Goal: Task Accomplishment & Management: Manage account settings

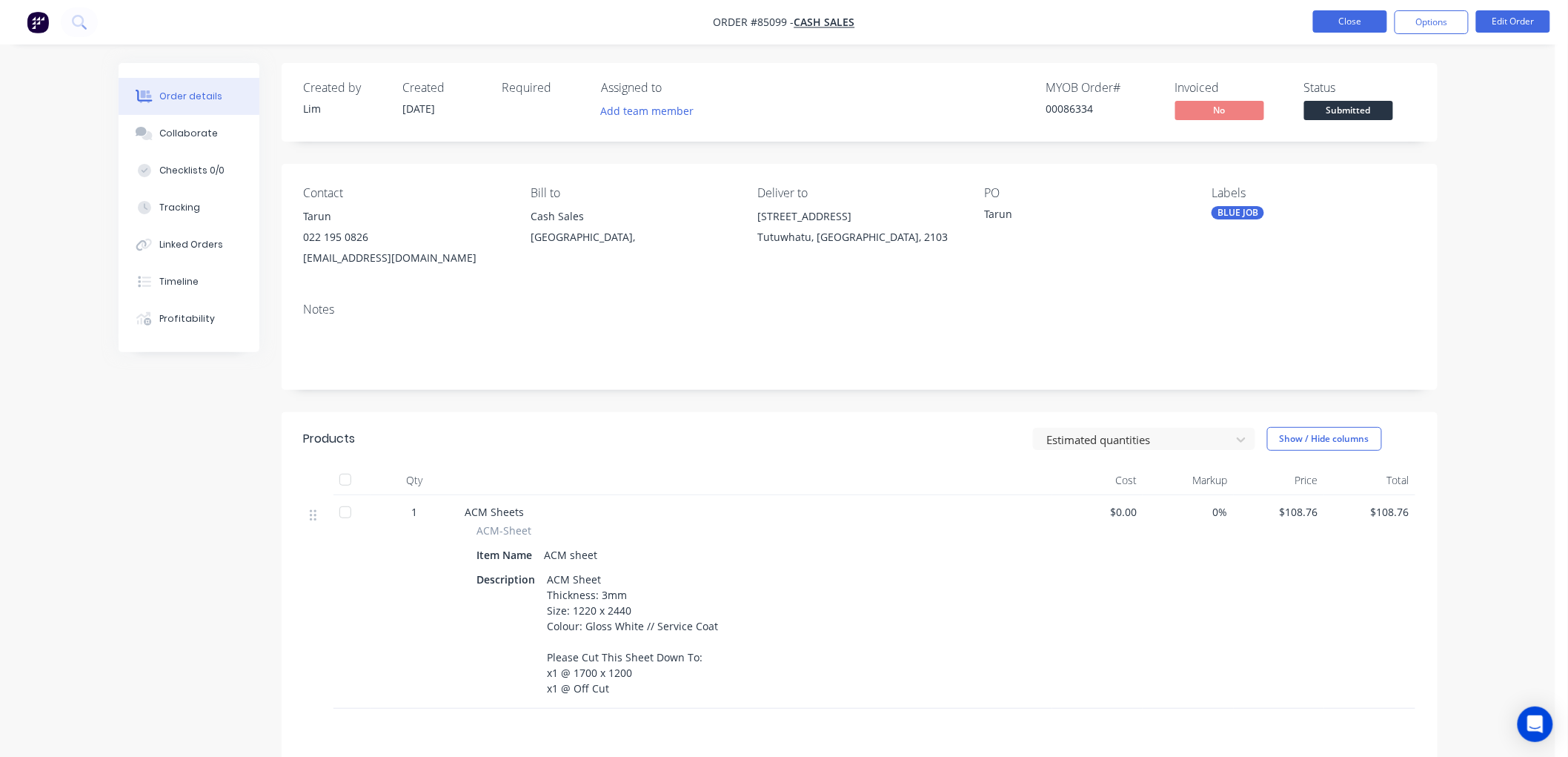
click at [1349, 23] on button "Close" at bounding box center [1349, 21] width 74 height 22
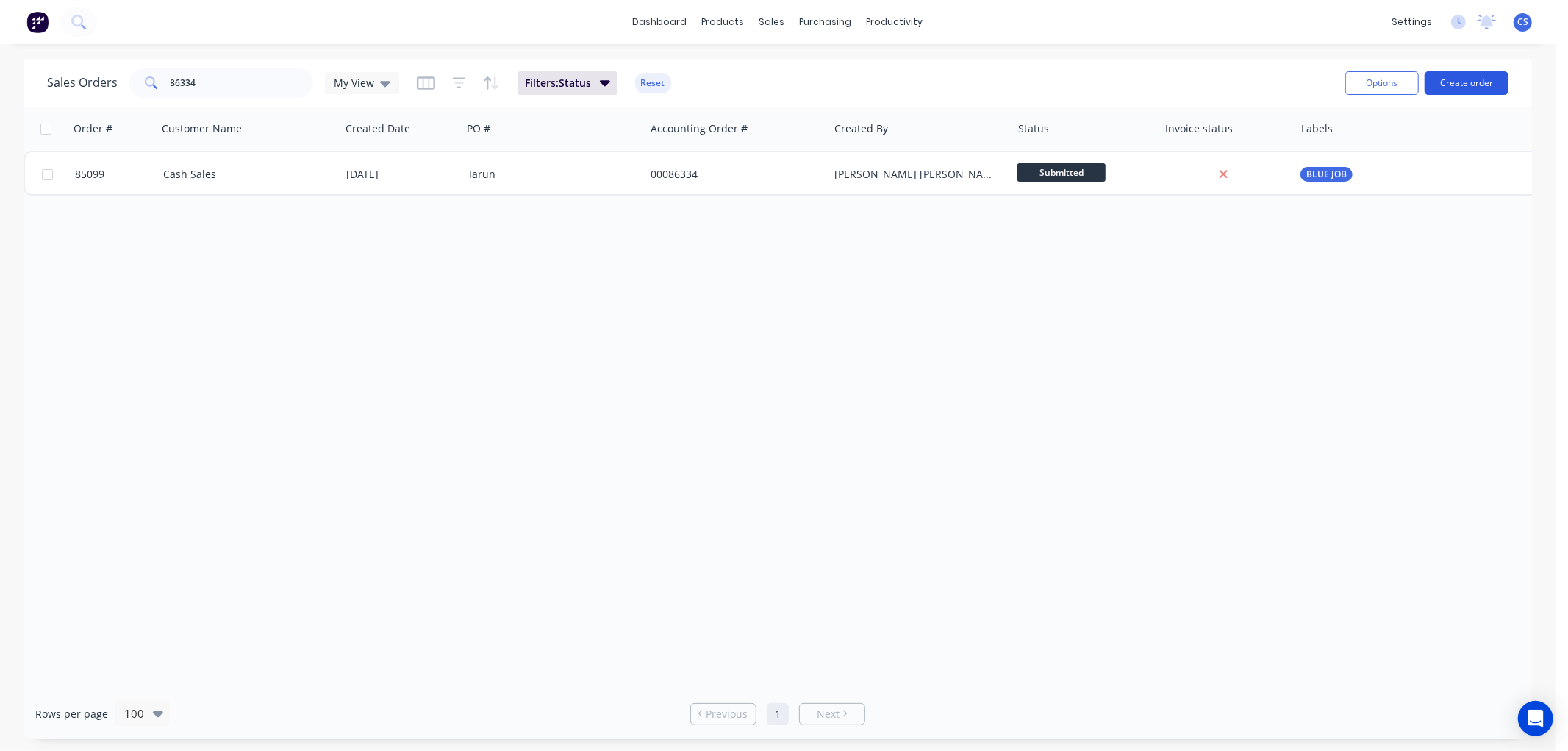
click at [1485, 82] on button "Create order" at bounding box center [1466, 82] width 84 height 23
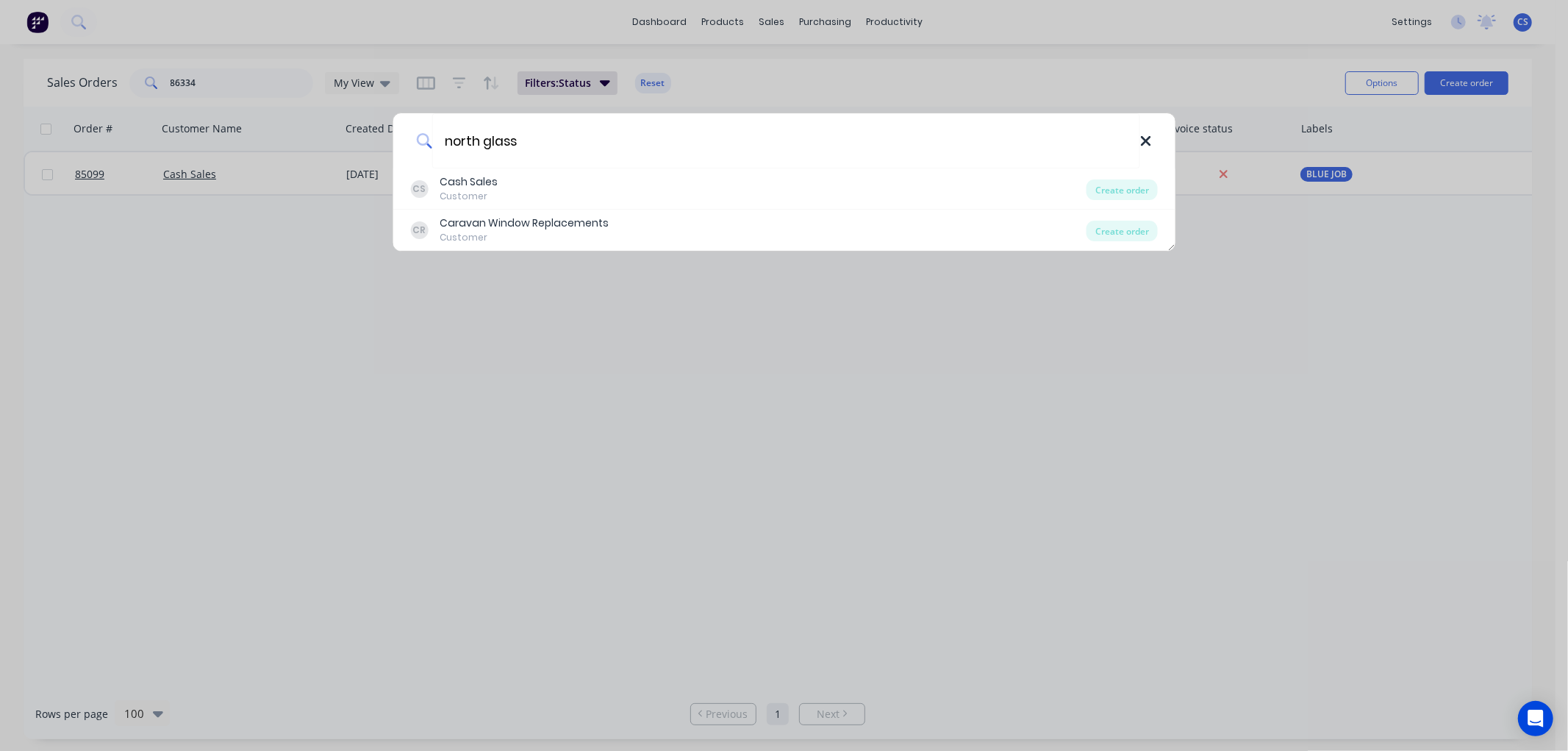
type input "north glass"
click at [1147, 137] on icon at bounding box center [1146, 141] width 12 height 16
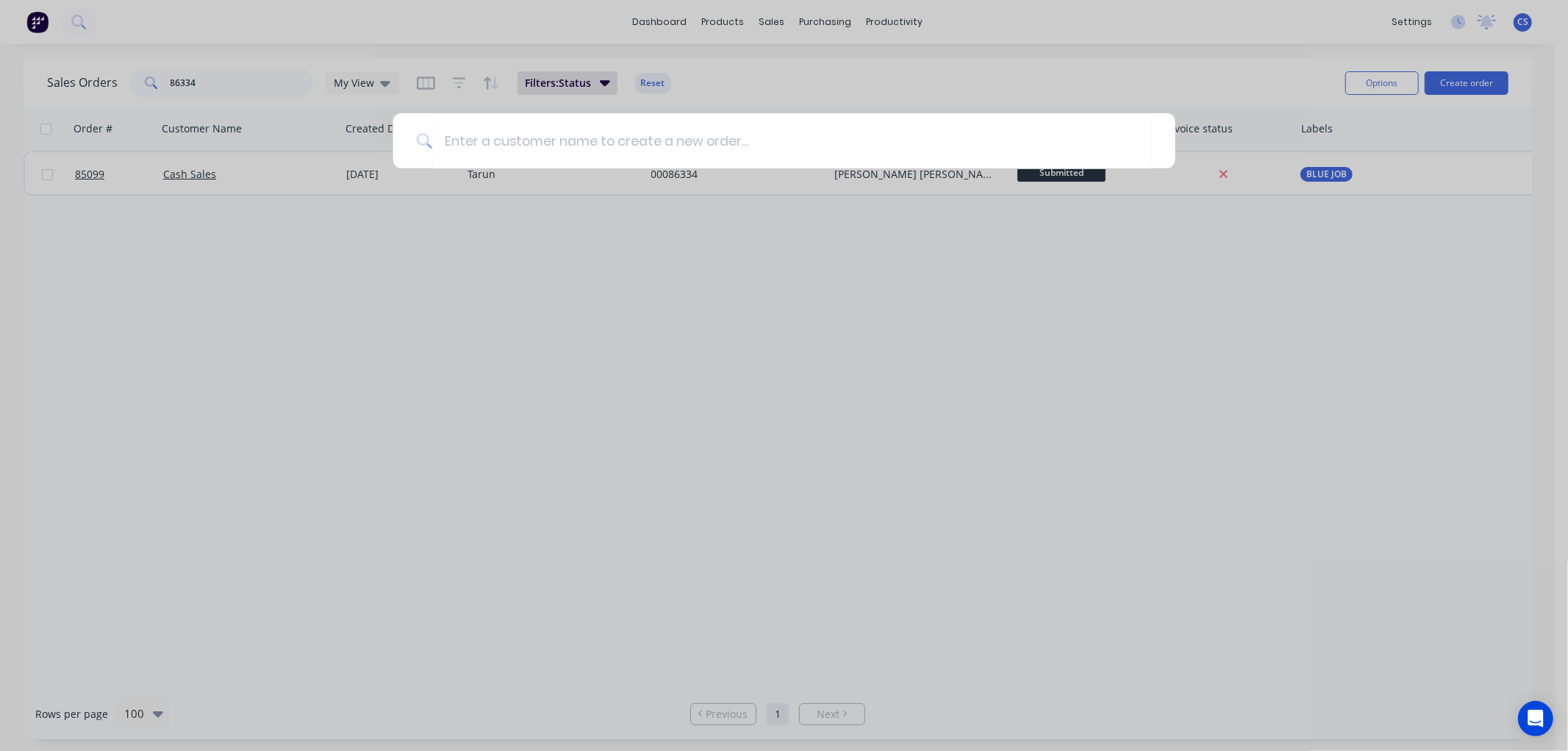
click at [574, 307] on div at bounding box center [784, 375] width 1568 height 751
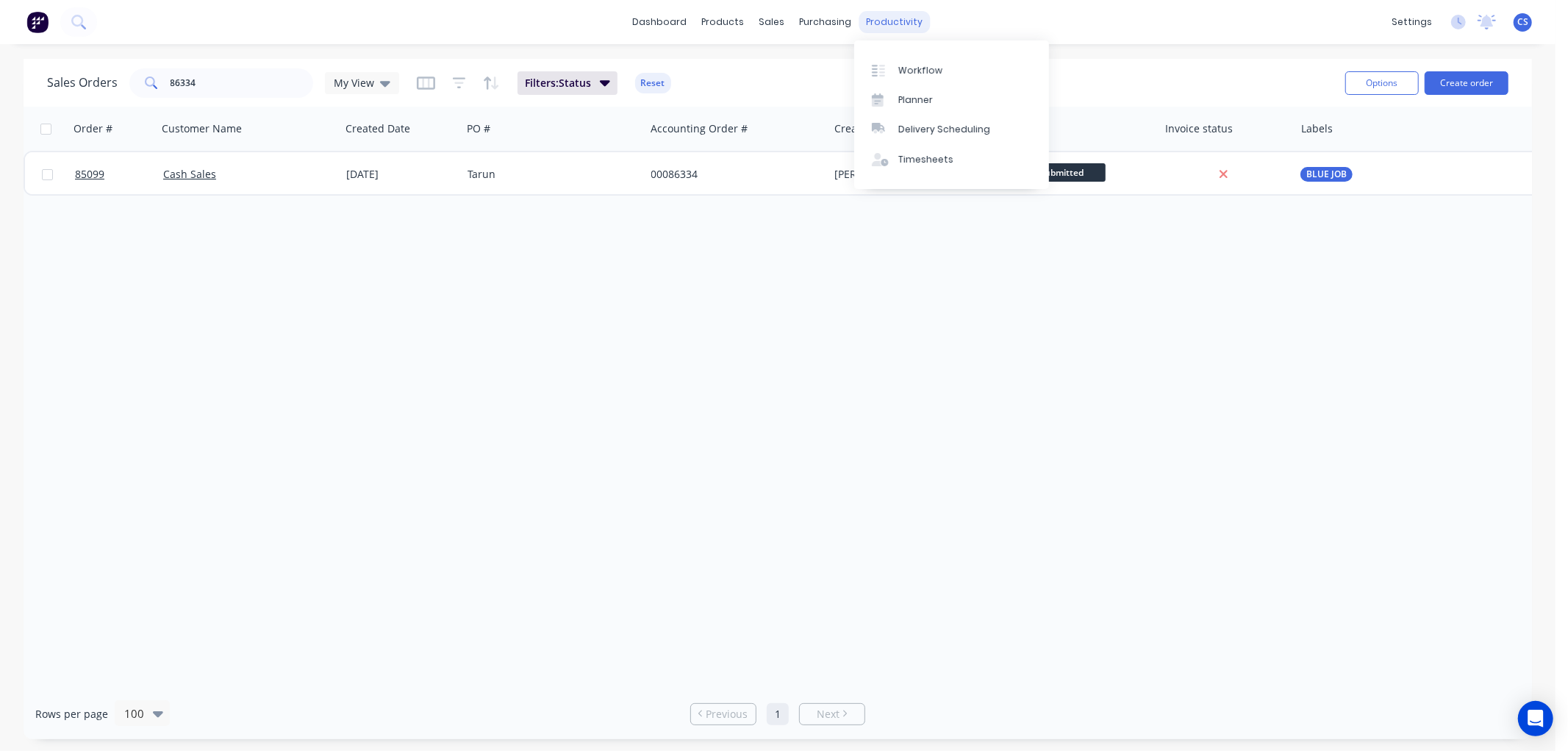
click at [903, 21] on div "productivity" at bounding box center [895, 22] width 71 height 22
click at [911, 59] on link "Workflow" at bounding box center [952, 69] width 195 height 29
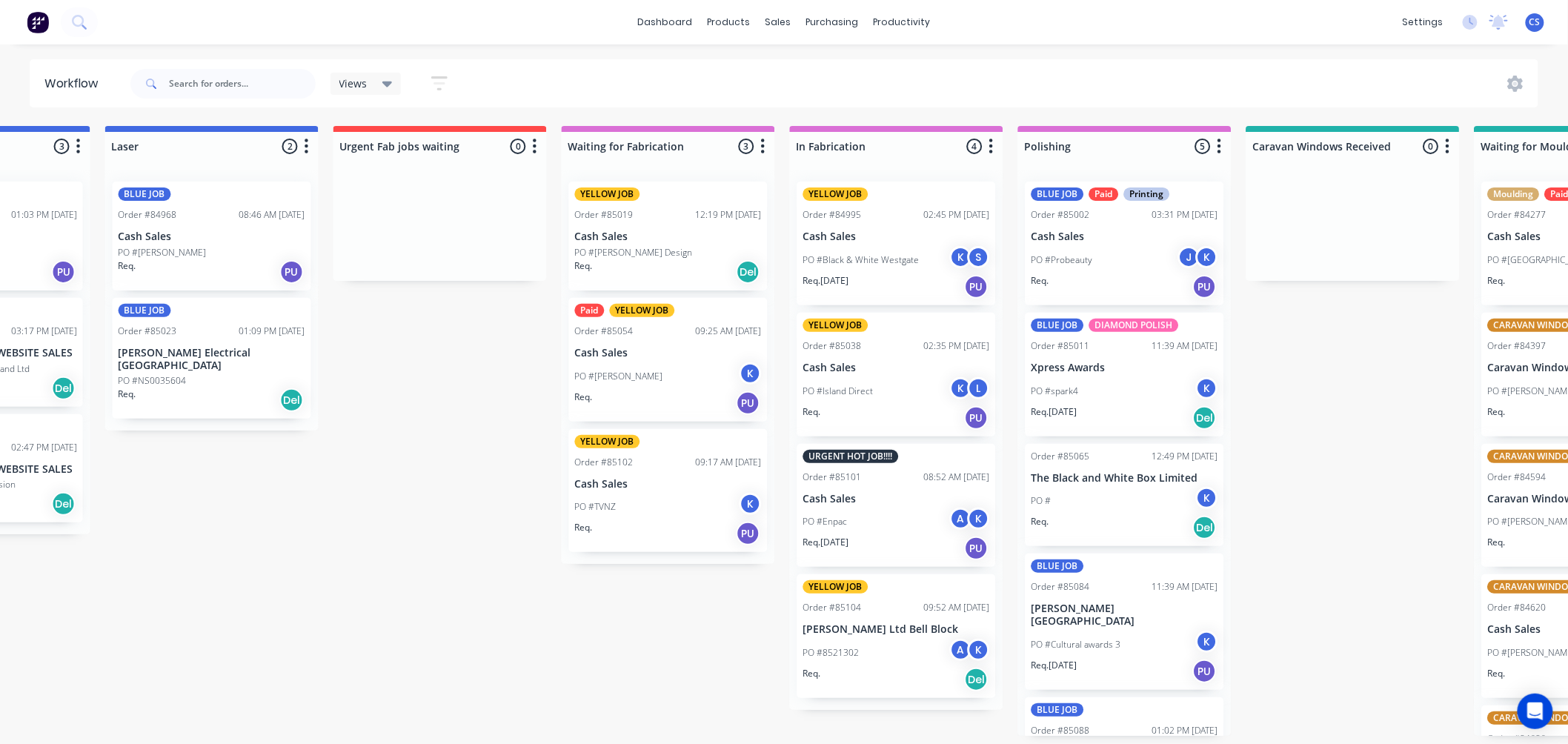
scroll to position [0, 1075]
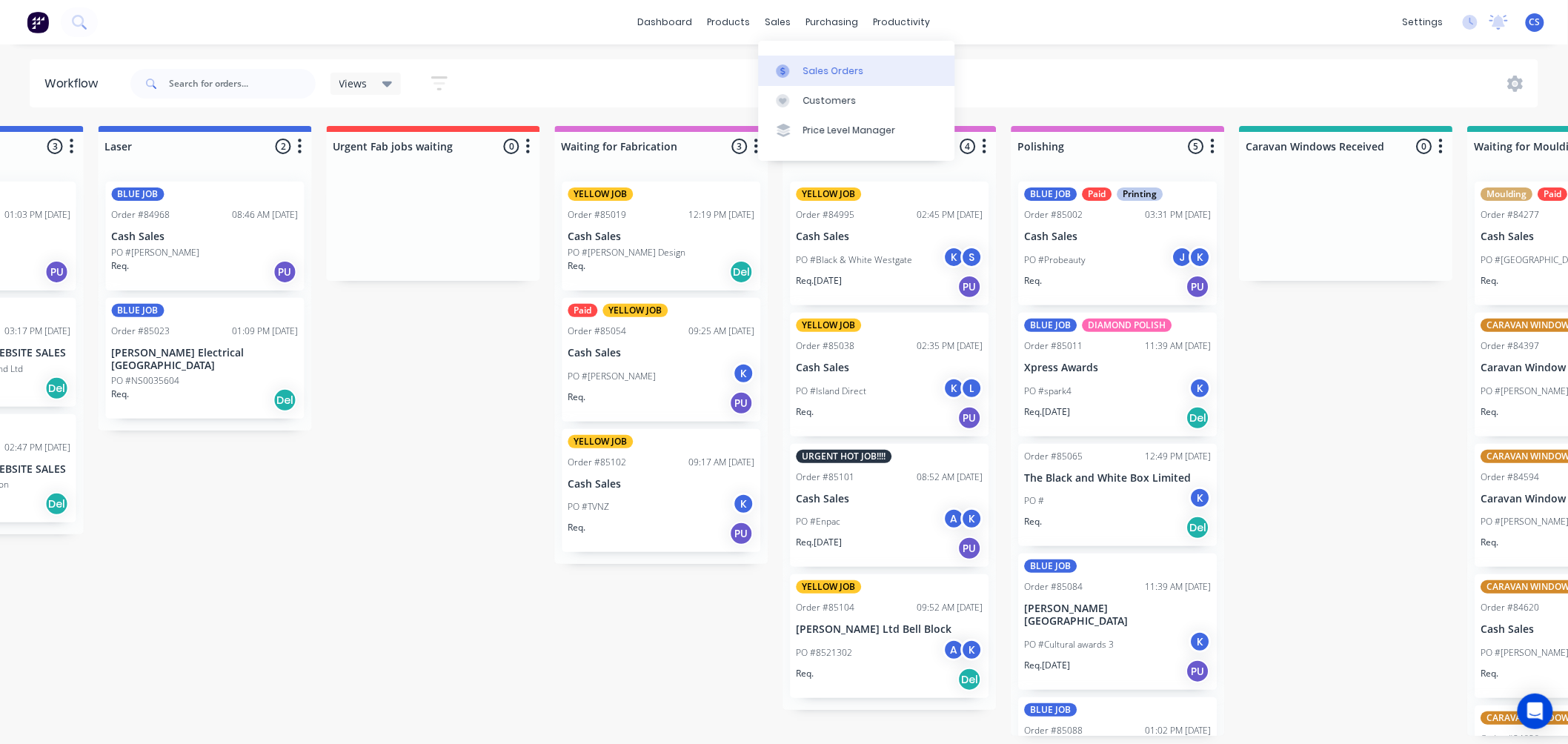
click at [806, 61] on link "Sales Orders" at bounding box center [857, 70] width 197 height 29
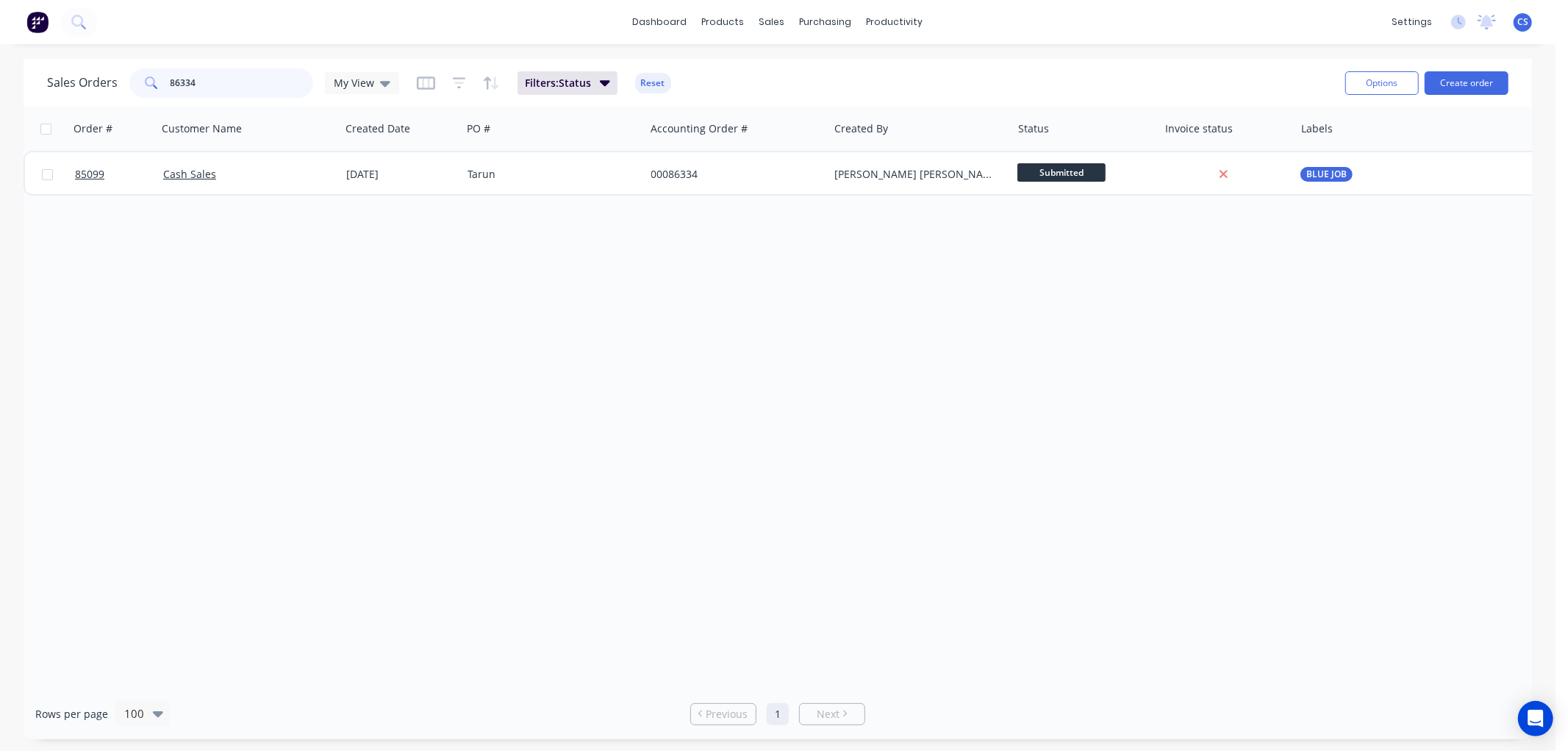
click at [233, 84] on input "86334" at bounding box center [242, 83] width 144 height 29
type input "north glass"
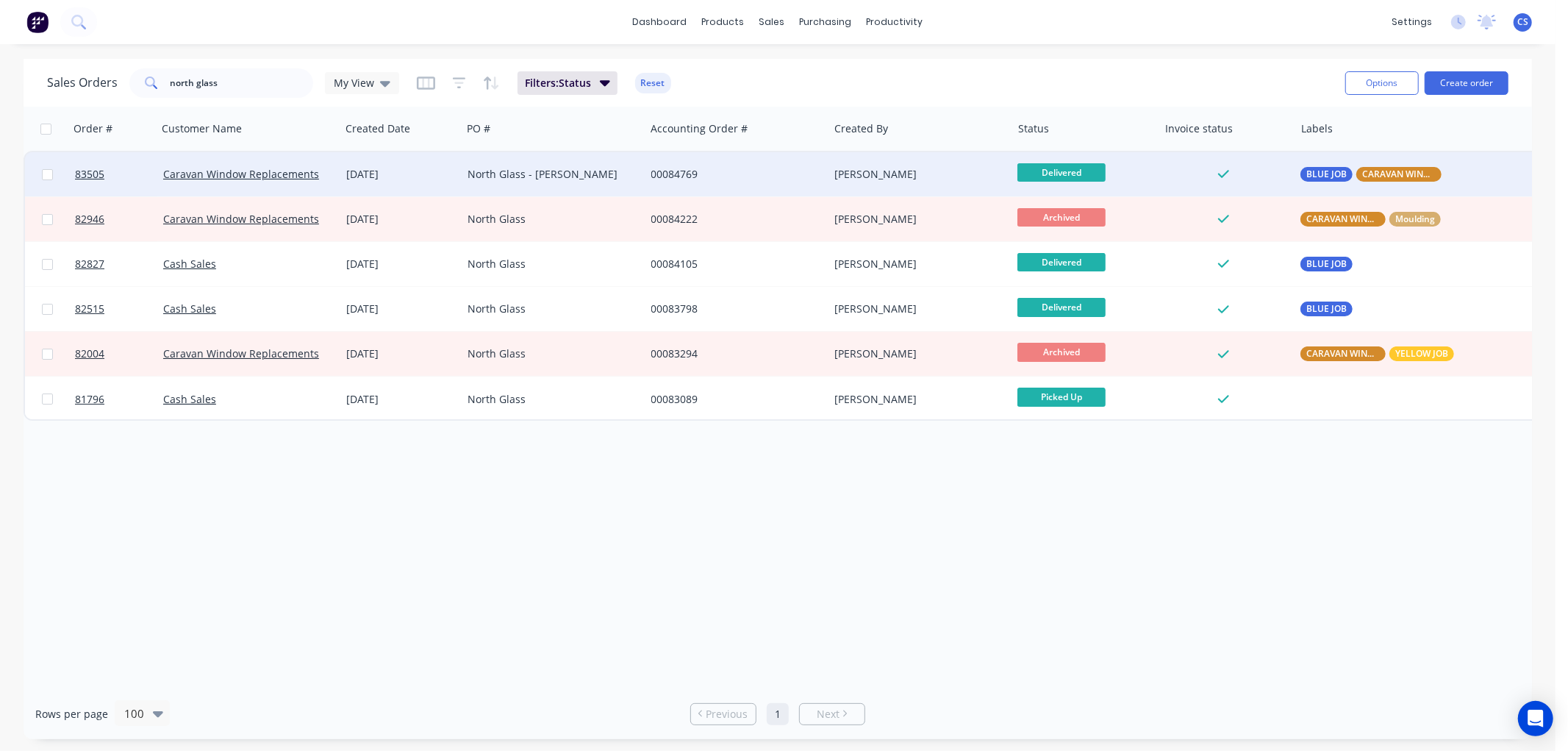
click at [418, 169] on div "24 Jul 2025" at bounding box center [401, 174] width 110 height 15
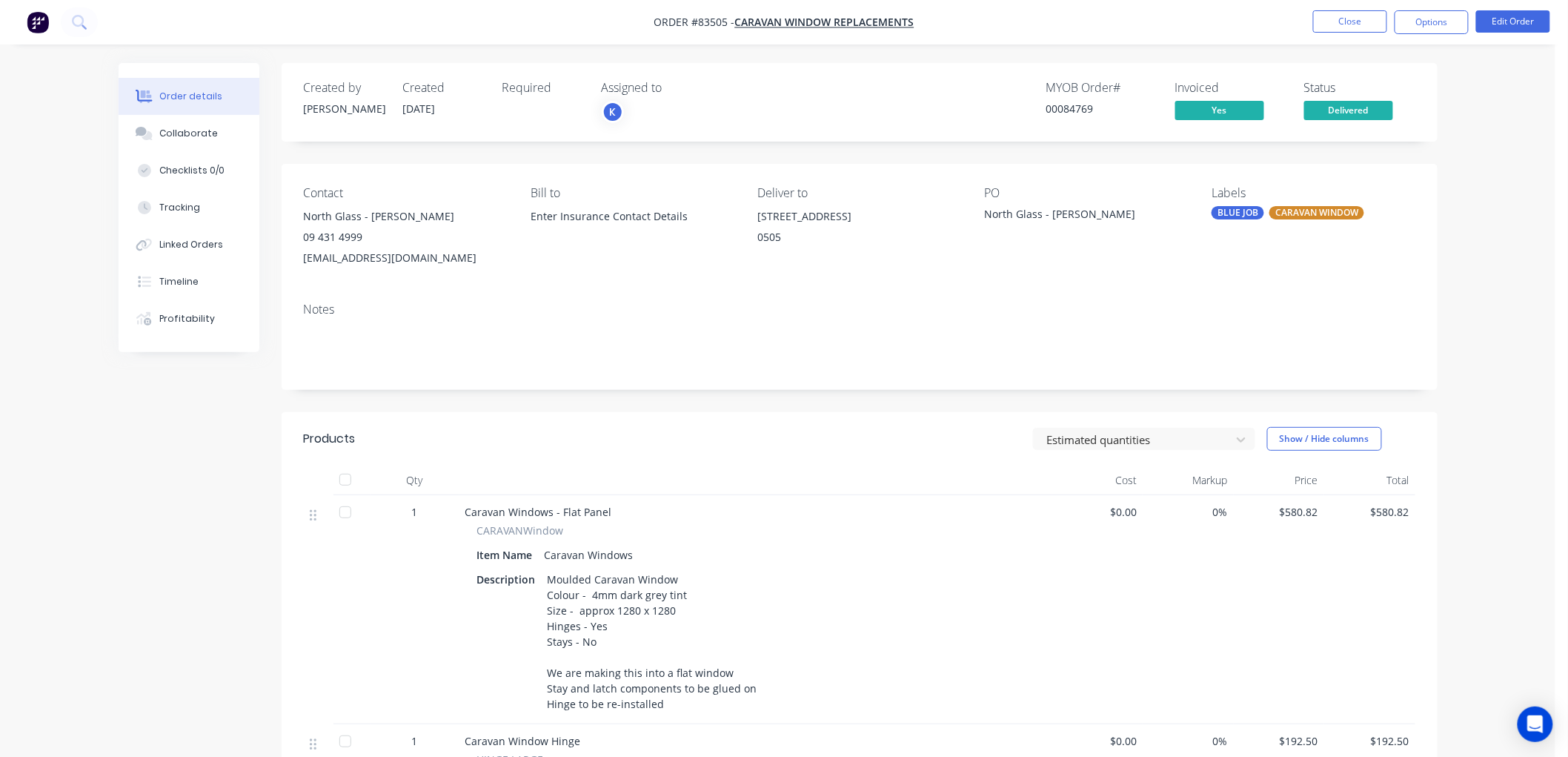
drag, startPoint x: 759, startPoint y: 219, endPoint x: 932, endPoint y: 222, distance: 173.0
click at [932, 222] on div "2/194 Molesworth Drive Northland" at bounding box center [859, 216] width 203 height 21
copy div "2/194 Molesworth Drive Northland"
click at [1339, 20] on button "Close" at bounding box center [1349, 21] width 74 height 22
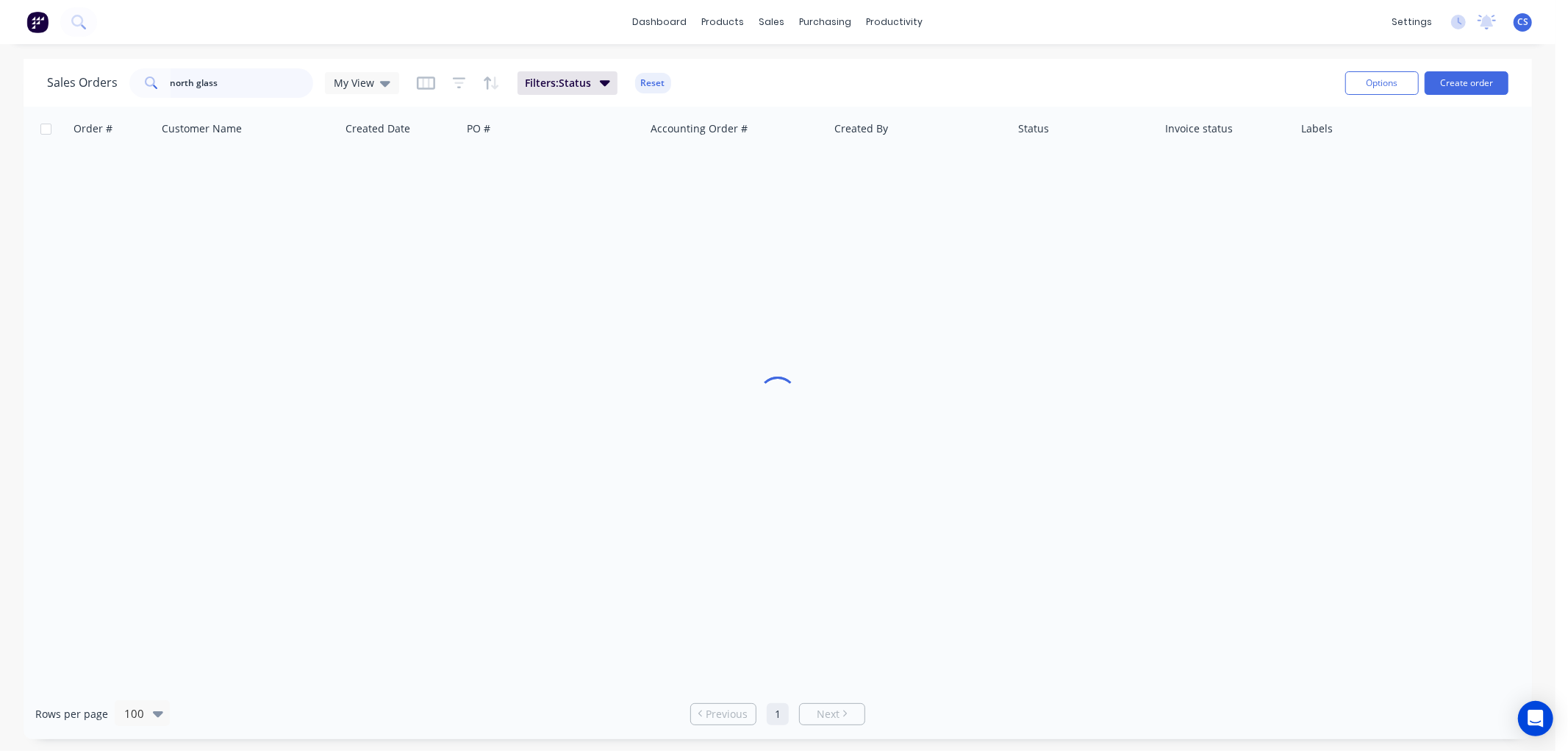
click at [219, 85] on input "north glass" at bounding box center [242, 83] width 144 height 29
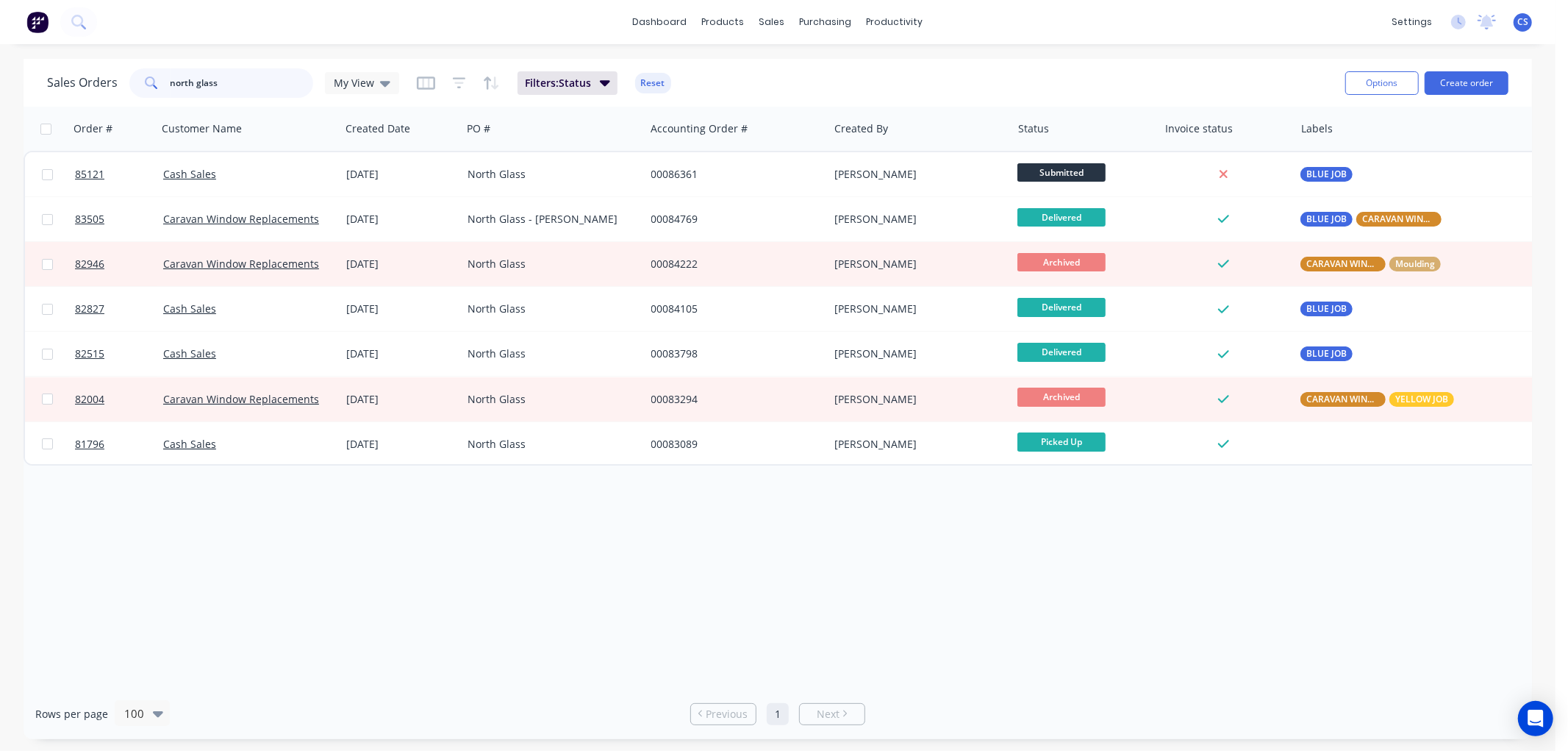
drag, startPoint x: 219, startPoint y: 85, endPoint x: 162, endPoint y: 86, distance: 57.0
click at [162, 86] on div "north glass" at bounding box center [221, 83] width 184 height 29
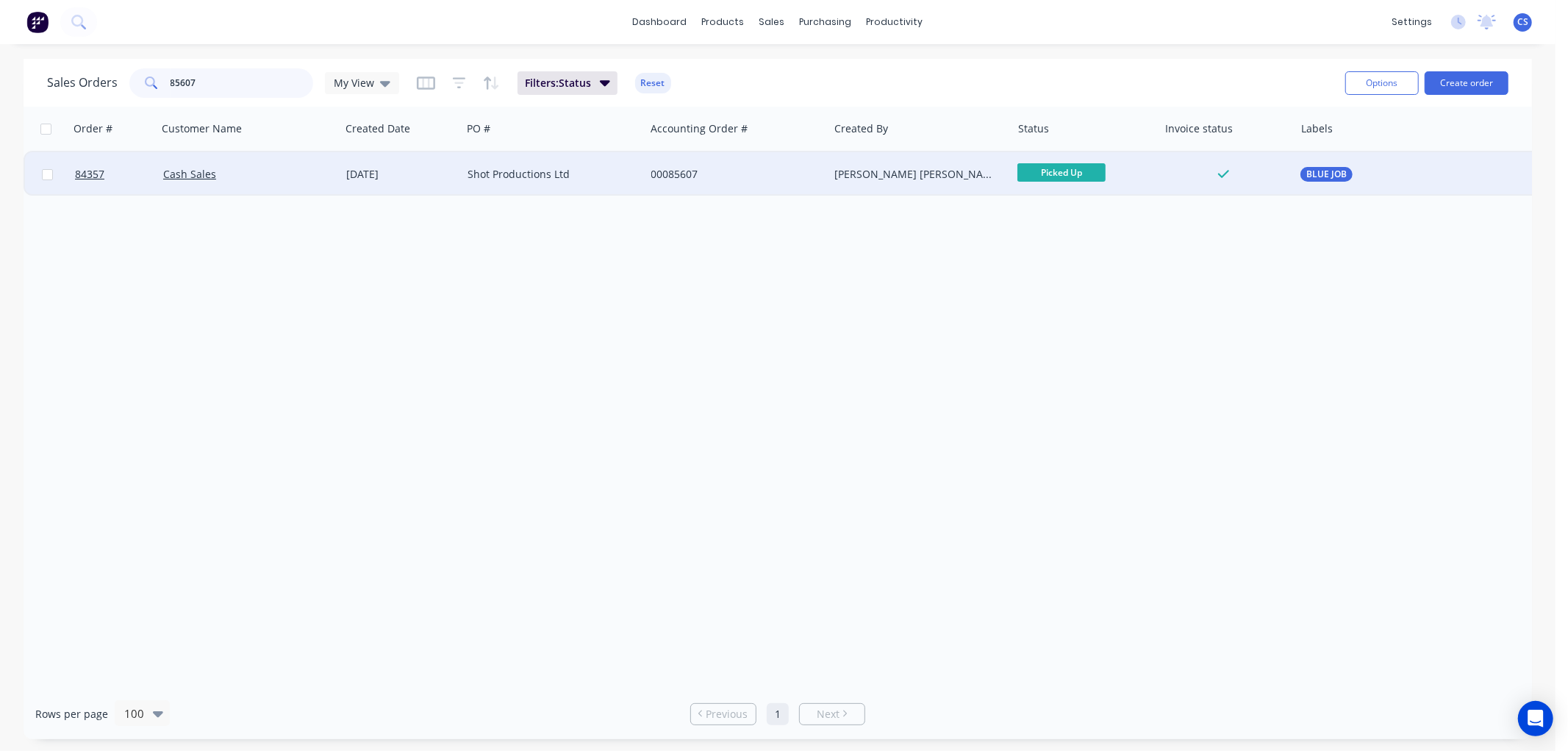
type input "85607"
click at [559, 173] on div "Shot Productions Ltd" at bounding box center [549, 174] width 163 height 15
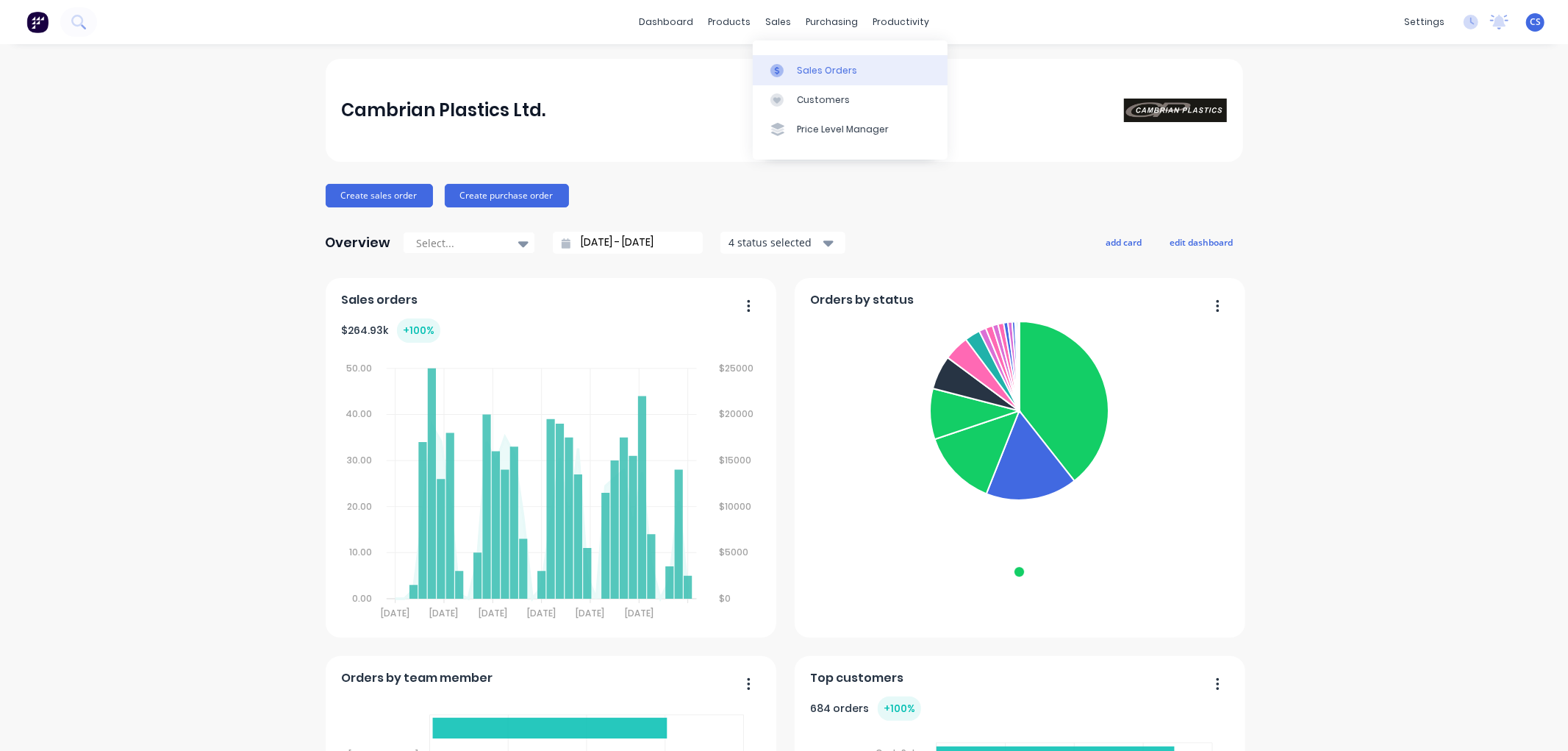
click at [794, 62] on link "Sales Orders" at bounding box center [850, 69] width 195 height 29
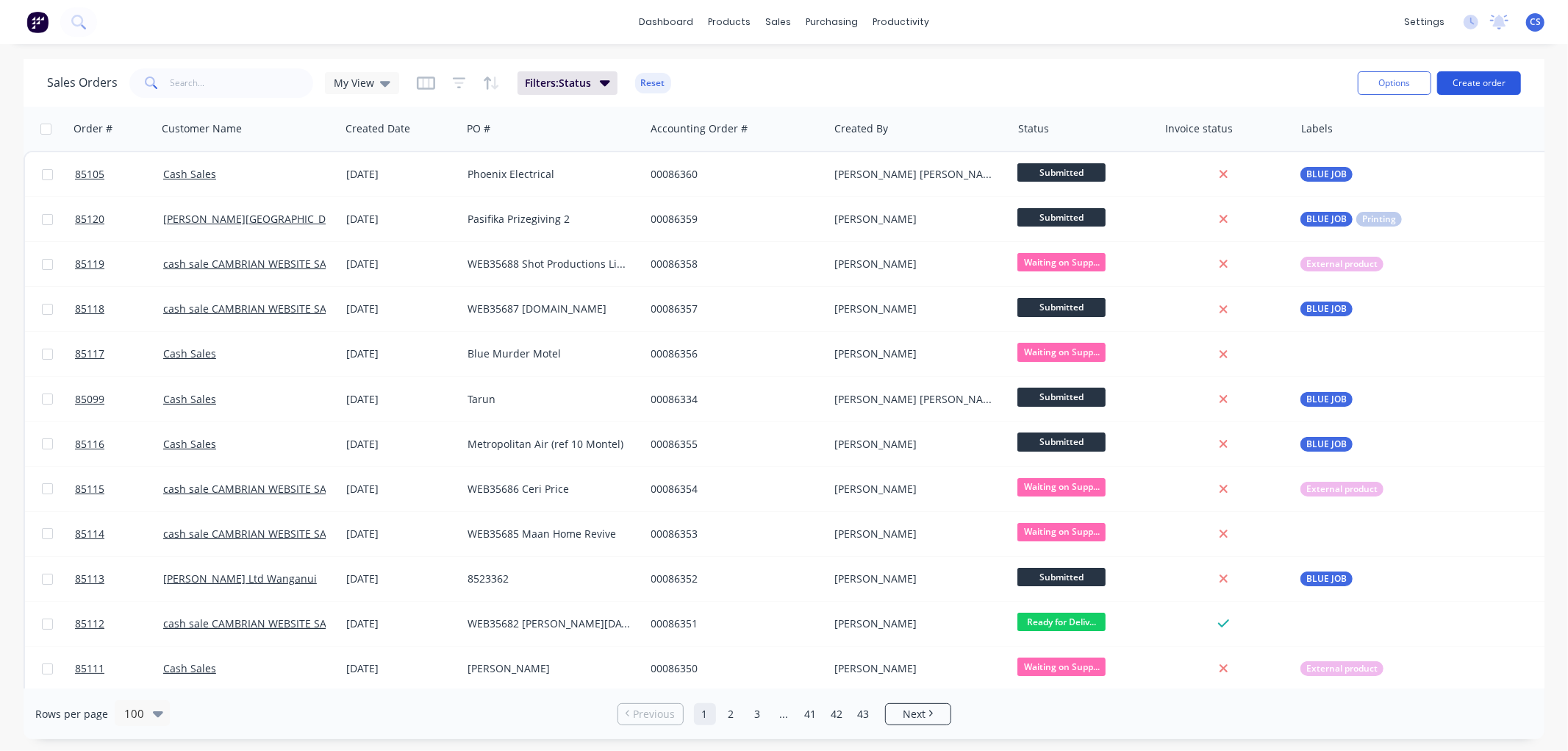
click at [1502, 82] on button "Create order" at bounding box center [1479, 82] width 84 height 23
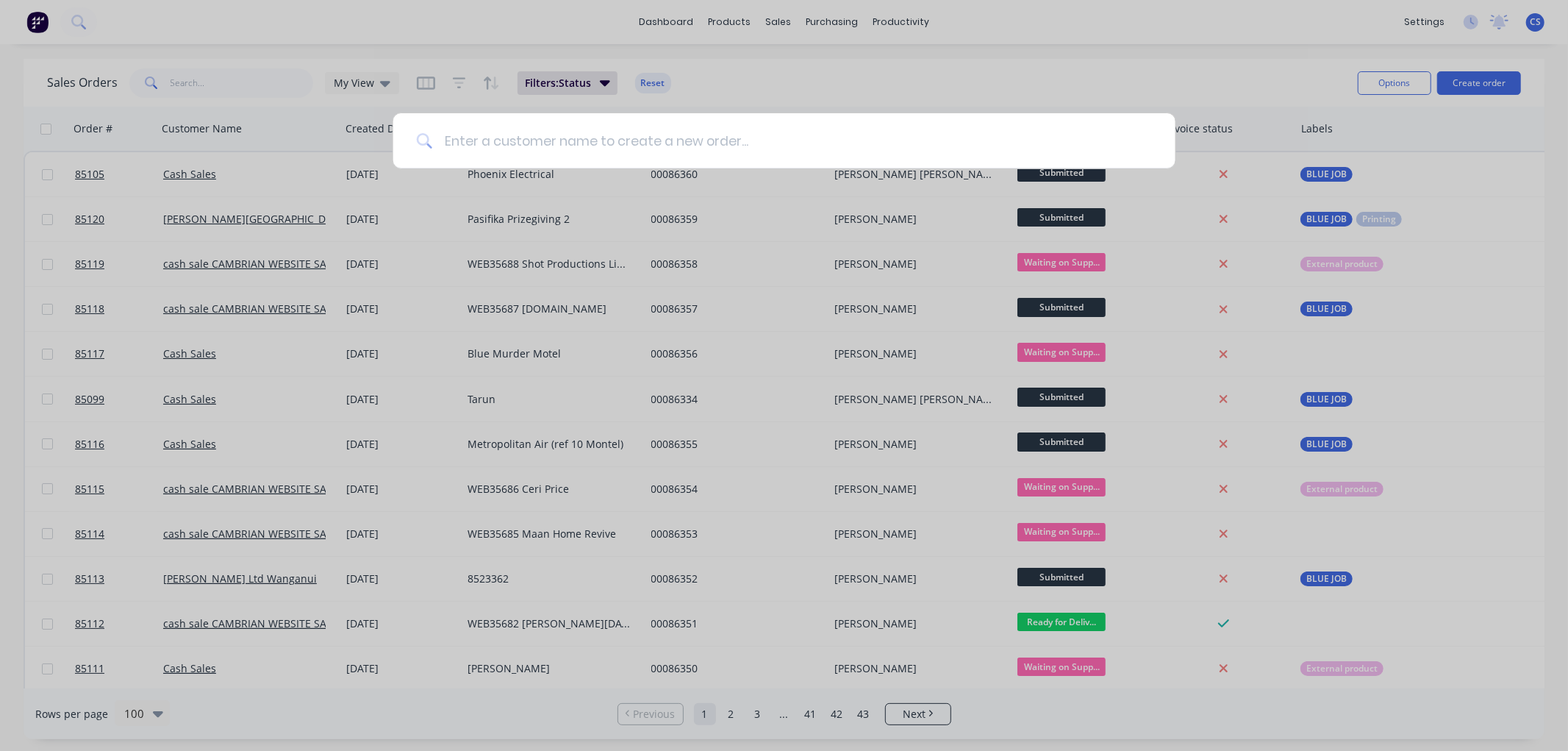
click at [643, 144] on input at bounding box center [792, 140] width 719 height 55
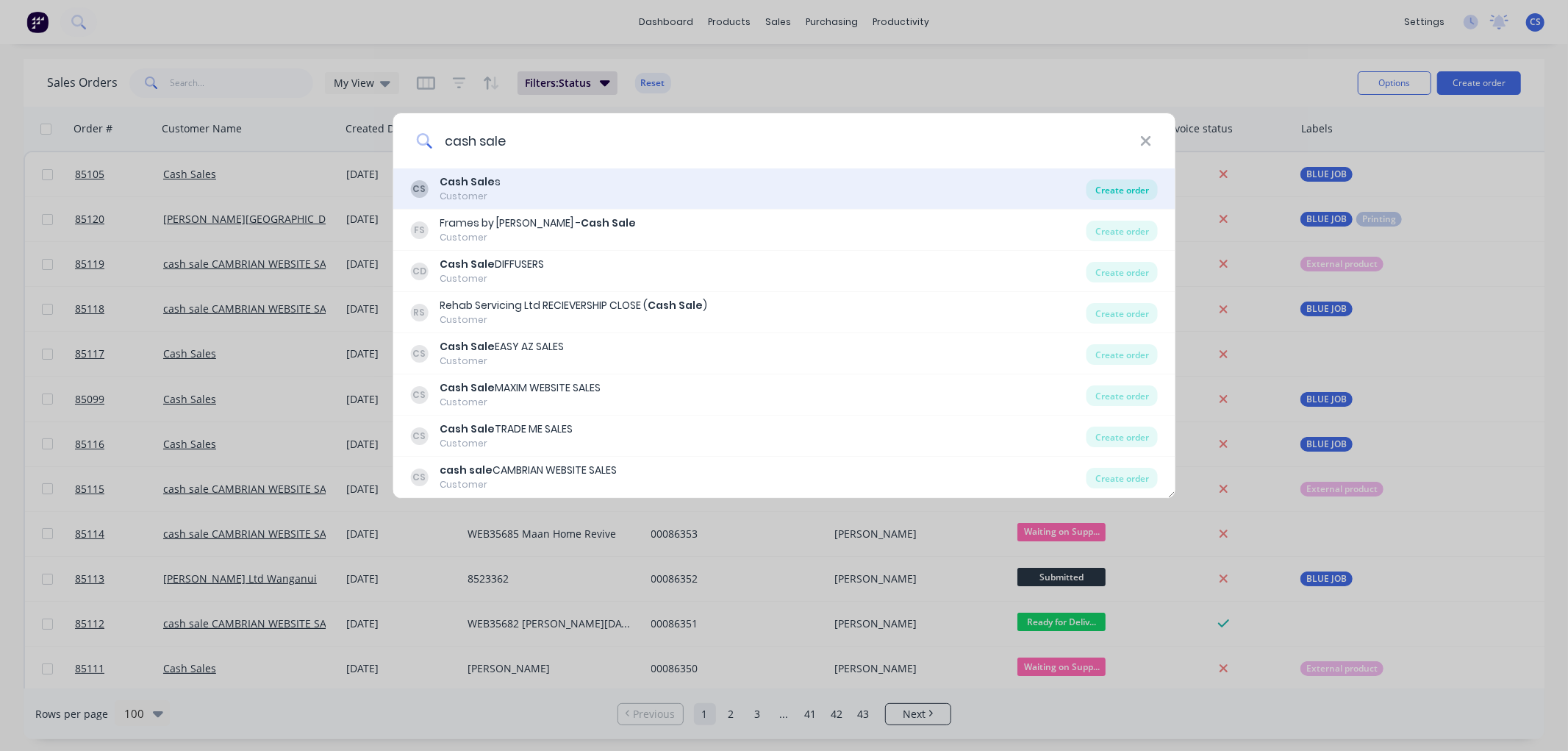
type input "cash sale"
click at [1116, 185] on div "Create order" at bounding box center [1122, 190] width 71 height 21
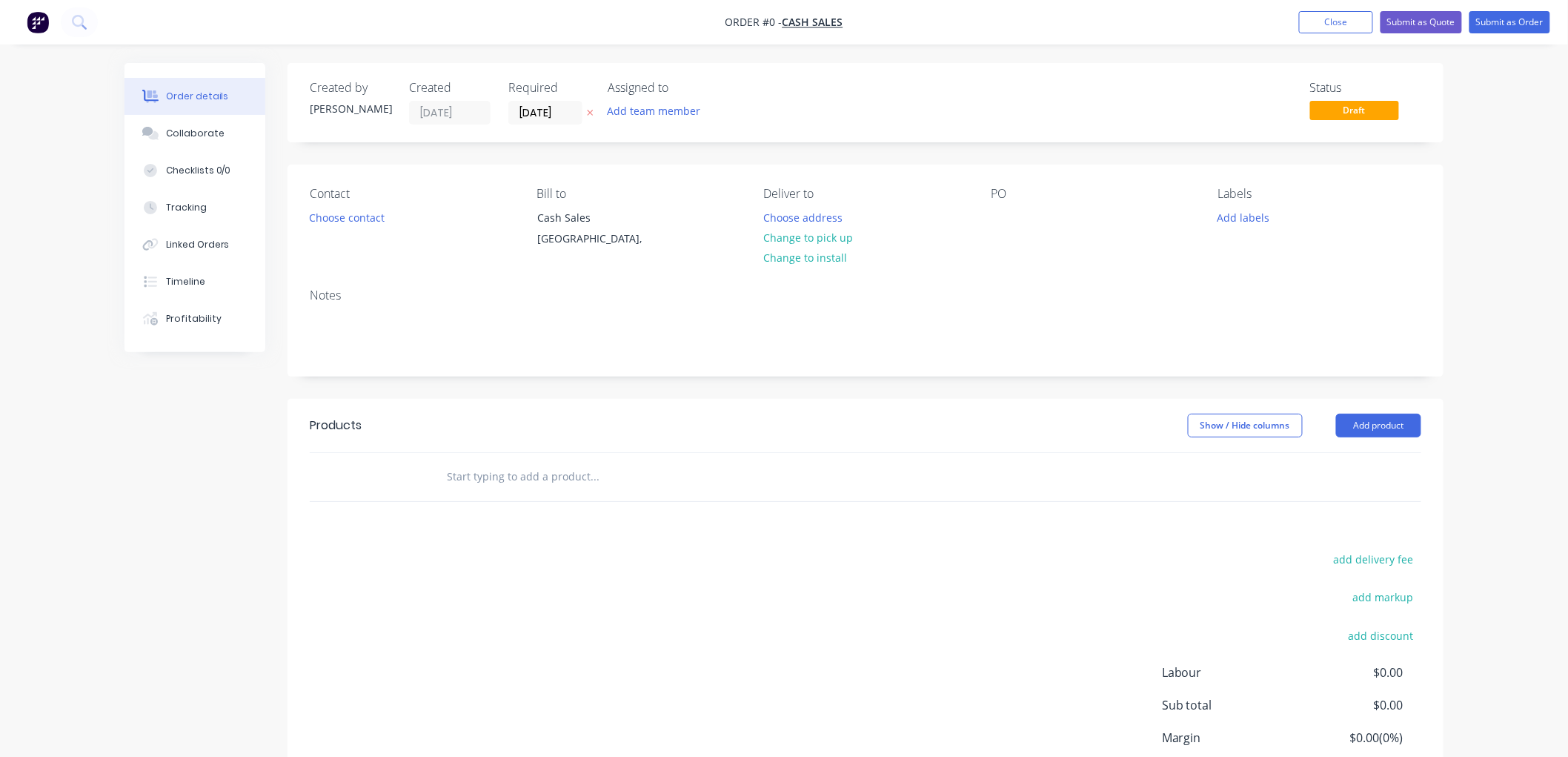
click at [590, 109] on icon "button" at bounding box center [590, 112] width 7 height 9
click at [345, 215] on button "Choose contact" at bounding box center [347, 216] width 91 height 20
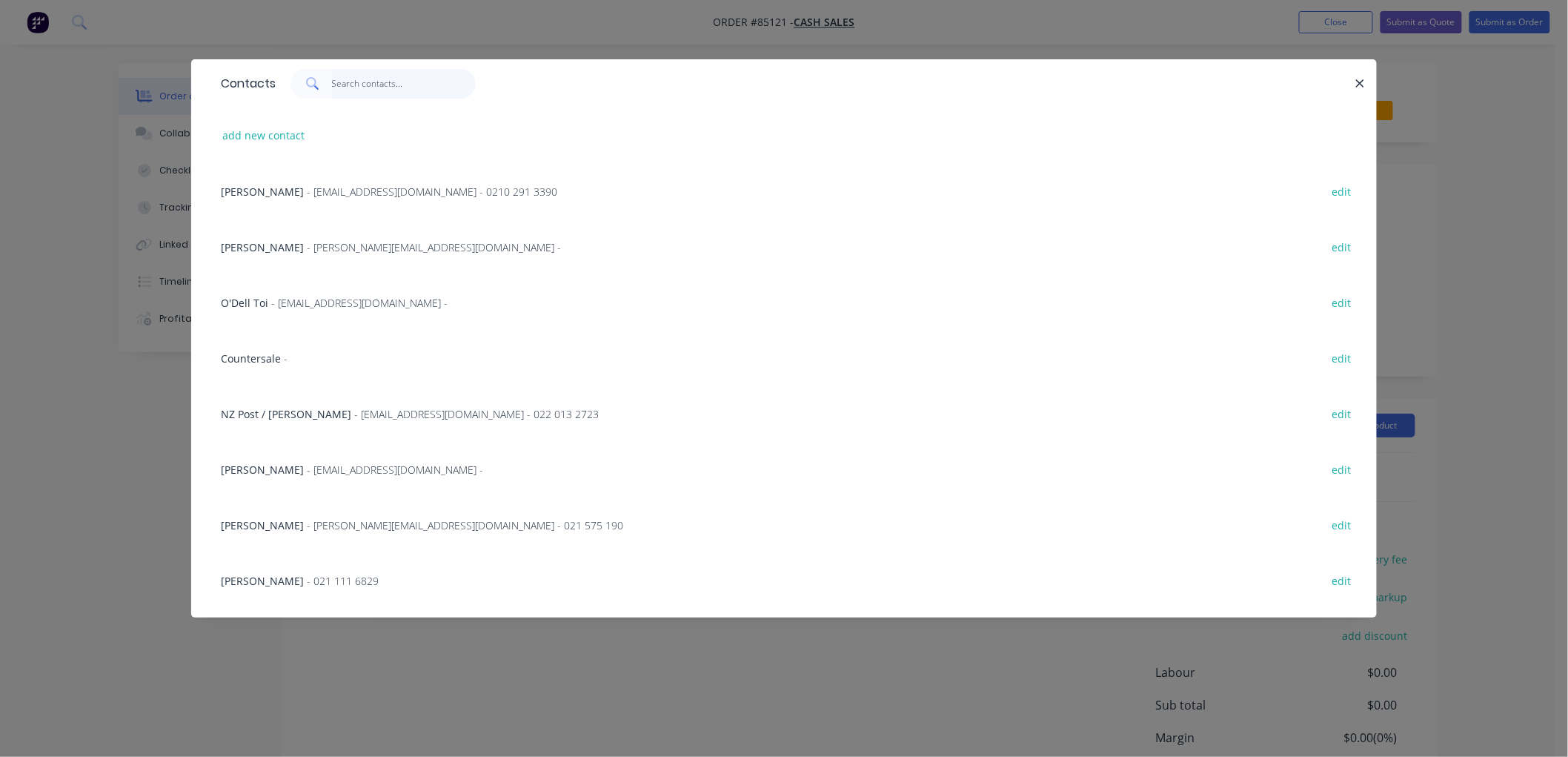
click at [334, 84] on input "text" at bounding box center [404, 84] width 145 height 29
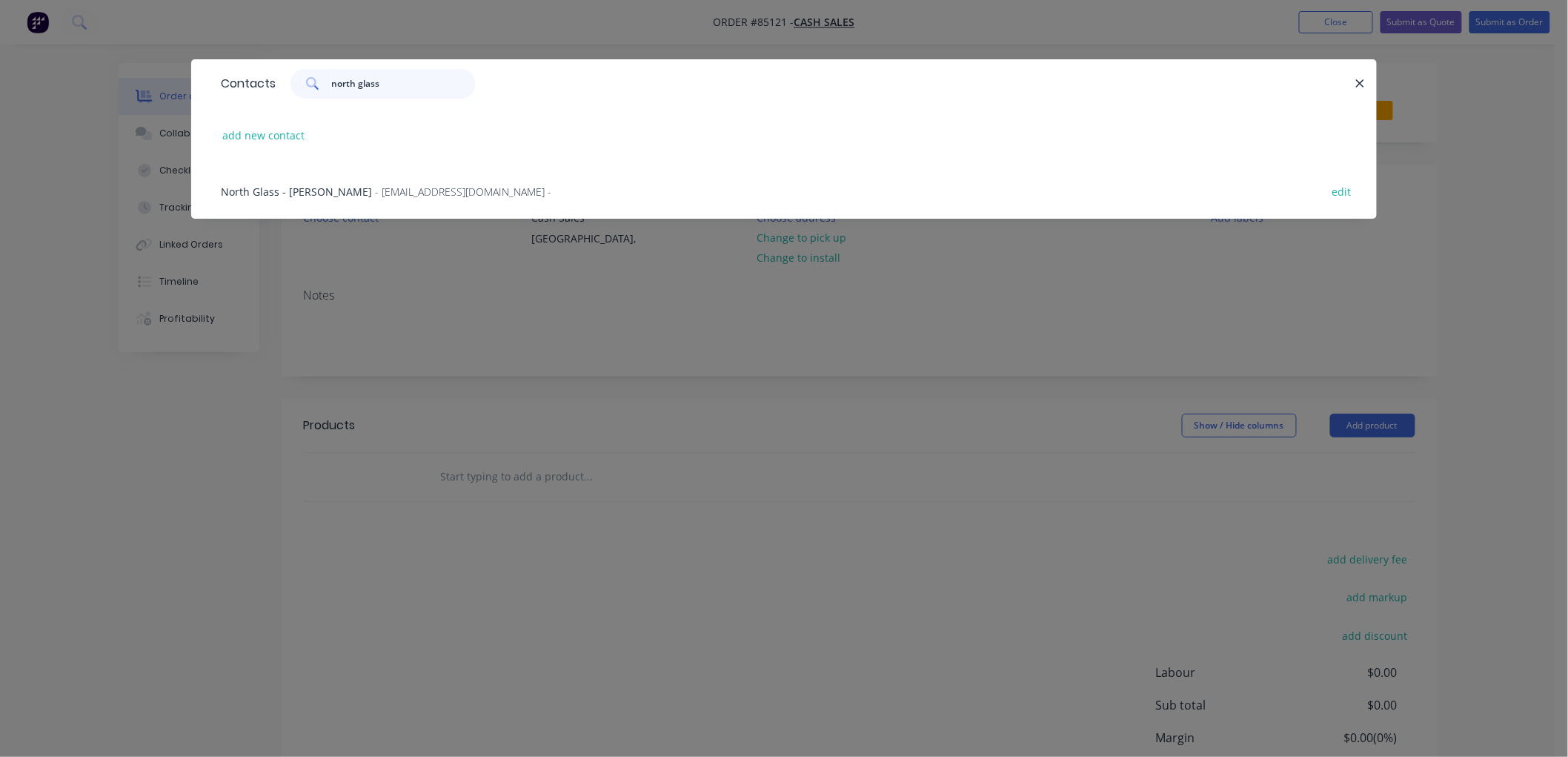
type input "north glass"
click at [388, 197] on span "- [EMAIL_ADDRESS][DOMAIN_NAME] -" at bounding box center [463, 191] width 176 height 14
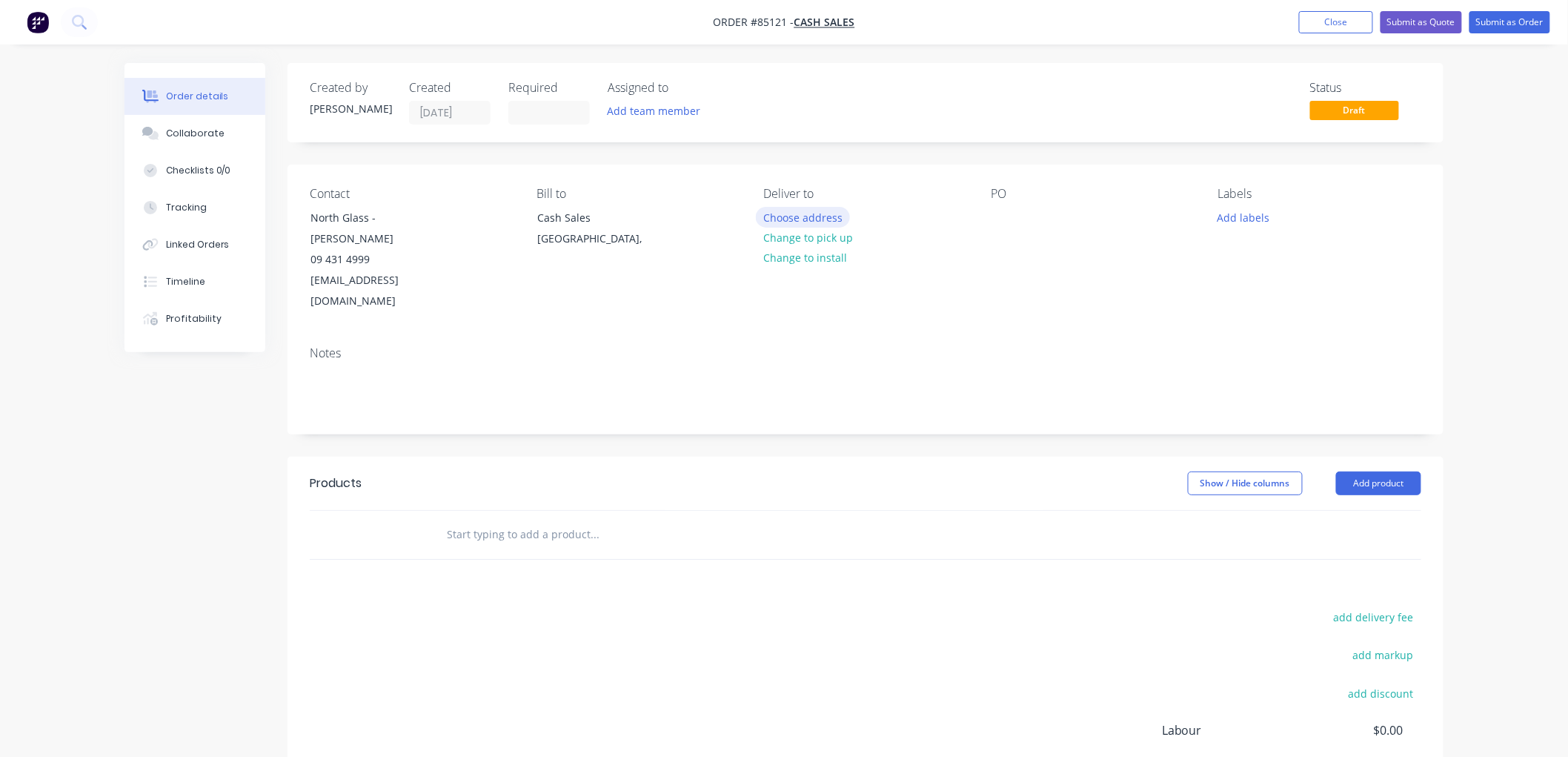
click at [805, 220] on button "Choose address" at bounding box center [803, 216] width 95 height 20
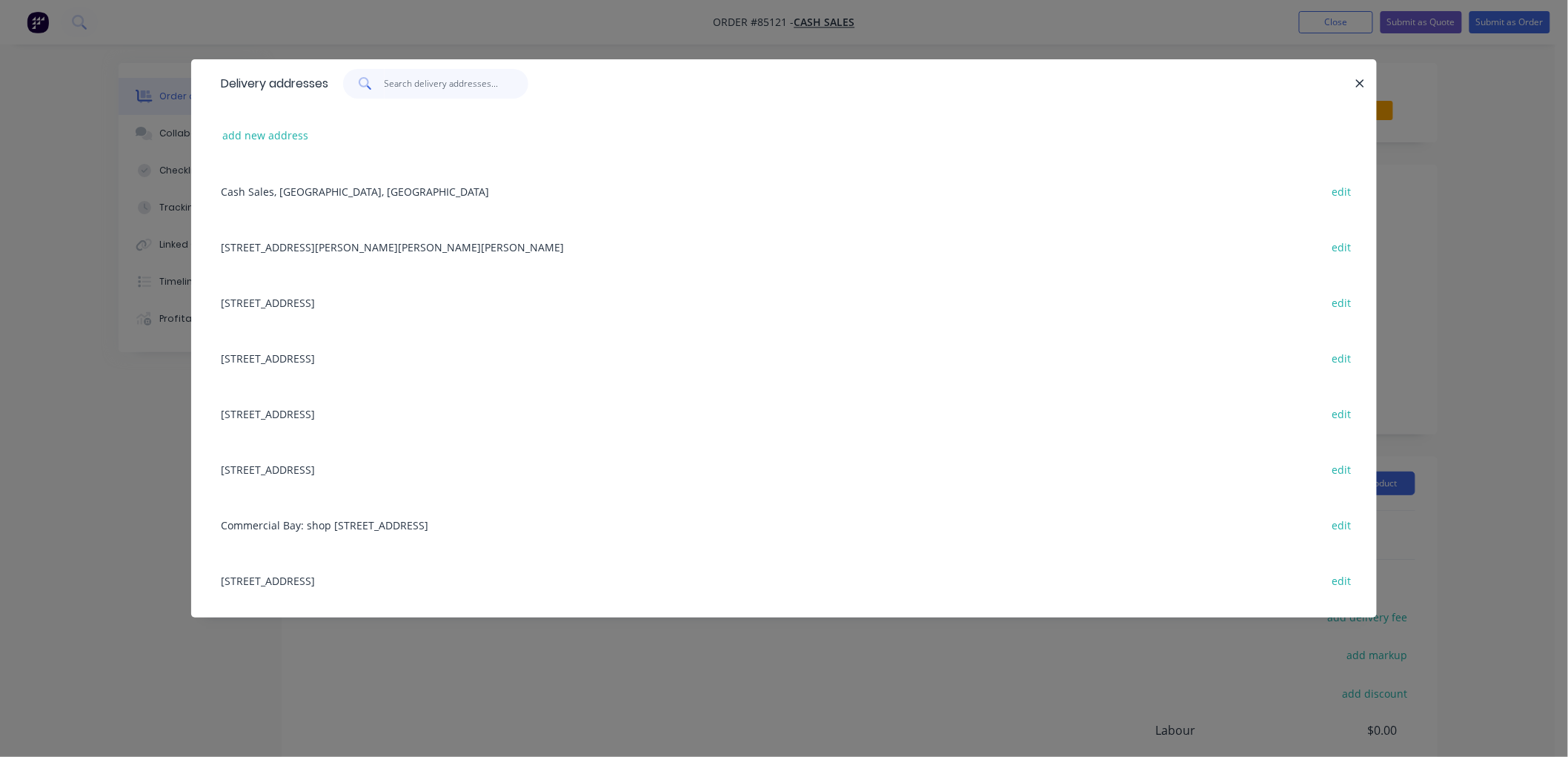
click at [448, 82] on input "text" at bounding box center [457, 84] width 145 height 29
paste input "[STREET_ADDRESS]"
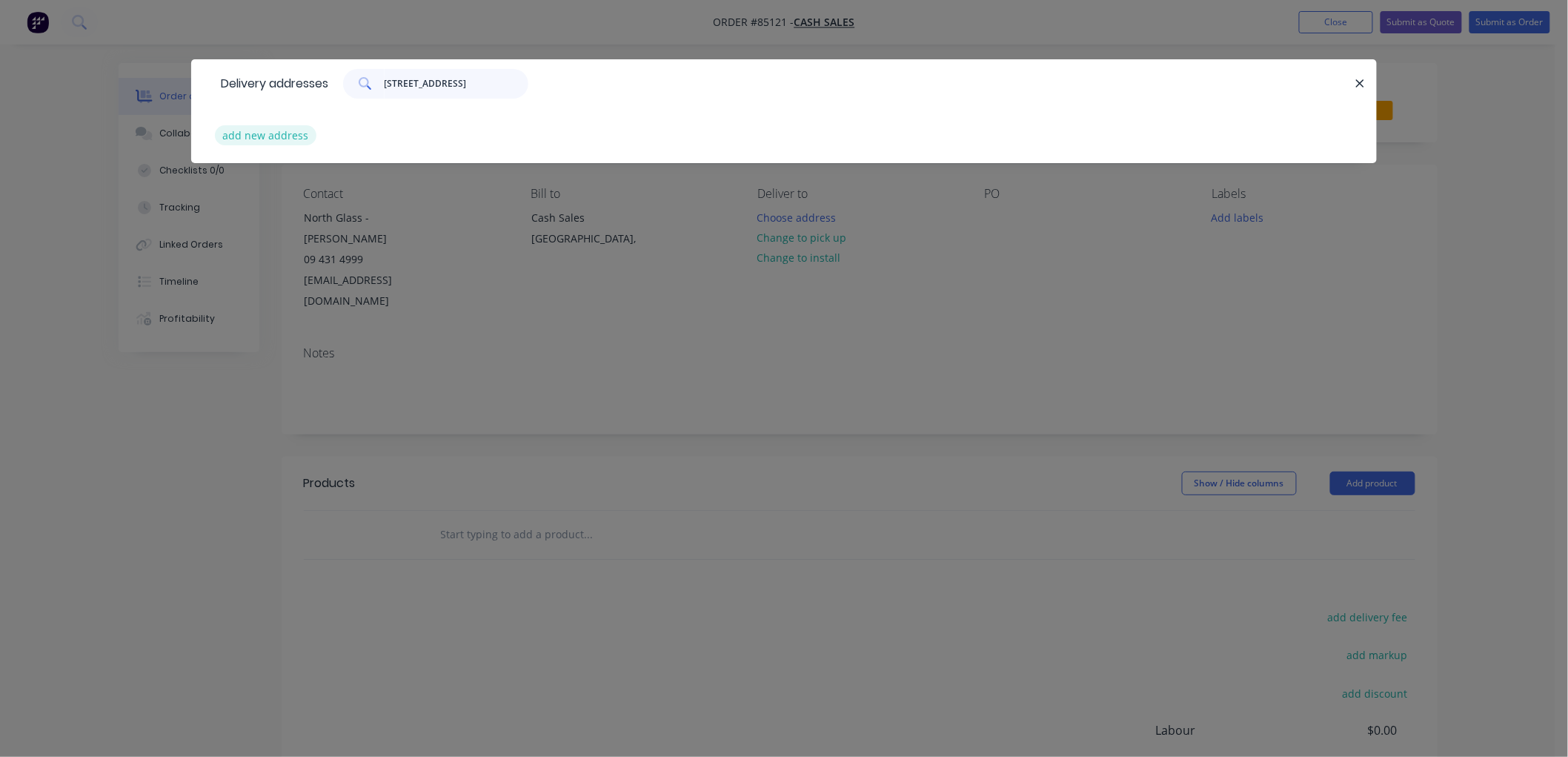
type input "[STREET_ADDRESS]"
click at [286, 141] on button "add new address" at bounding box center [265, 135] width 102 height 20
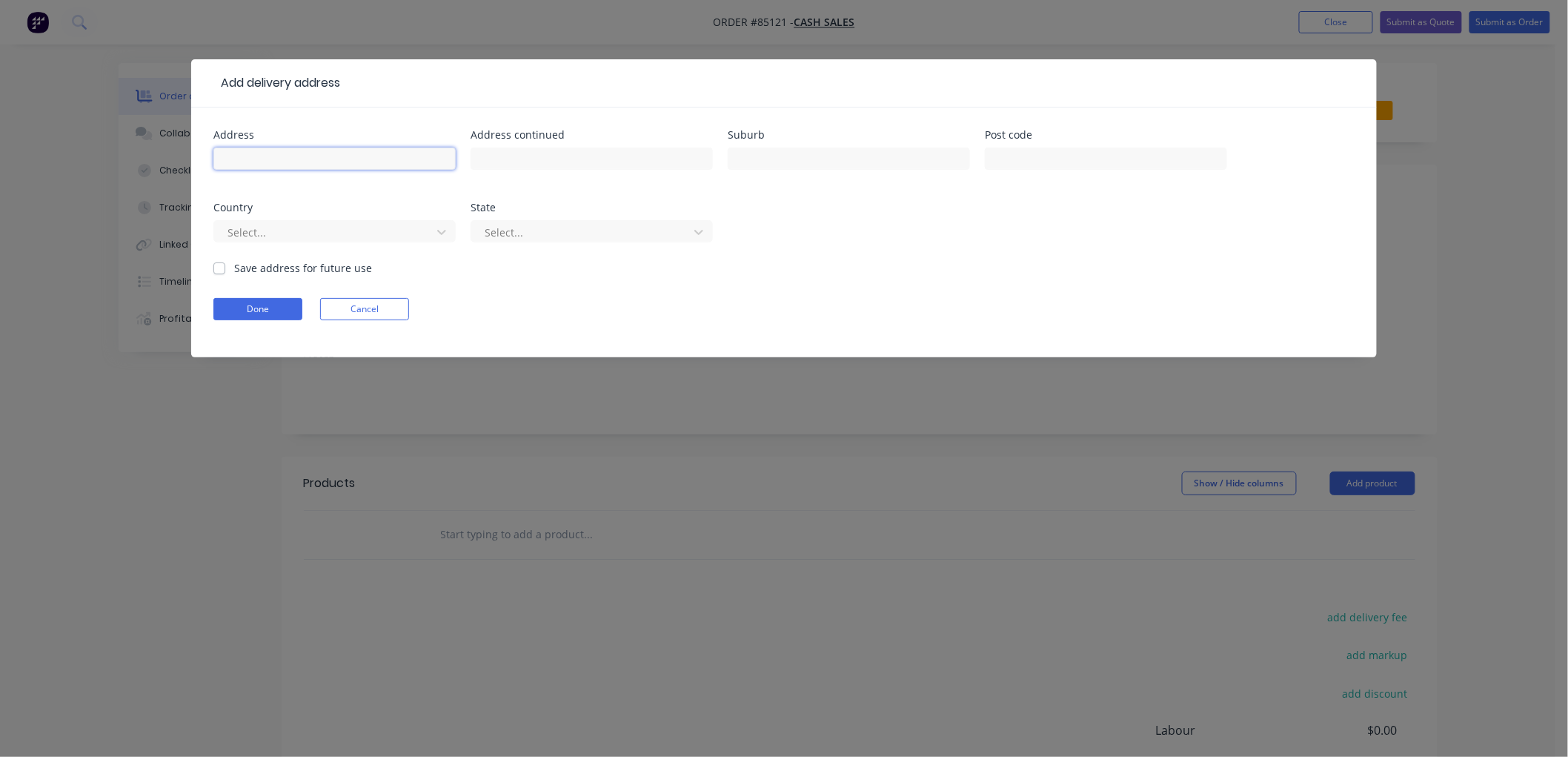
drag, startPoint x: 327, startPoint y: 155, endPoint x: 349, endPoint y: 162, distance: 23.1
click at [326, 155] on input "text" at bounding box center [335, 158] width 242 height 22
paste input "[STREET_ADDRESS]"
type input "[STREET_ADDRESS]"
click at [267, 305] on button "Done" at bounding box center [258, 308] width 89 height 22
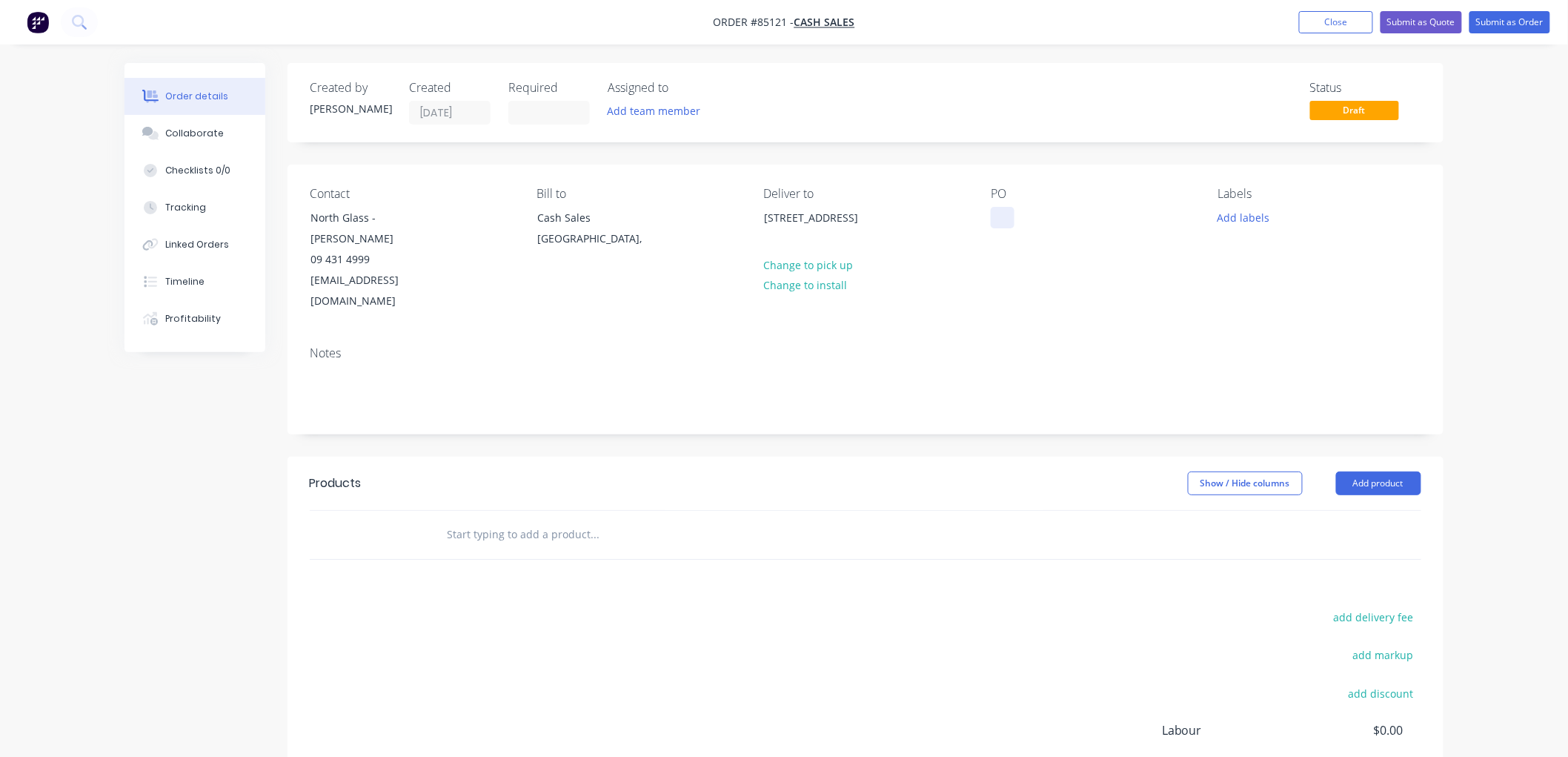
click at [996, 215] on div at bounding box center [1002, 217] width 24 height 21
click at [1241, 215] on button "Add labels" at bounding box center [1244, 216] width 68 height 20
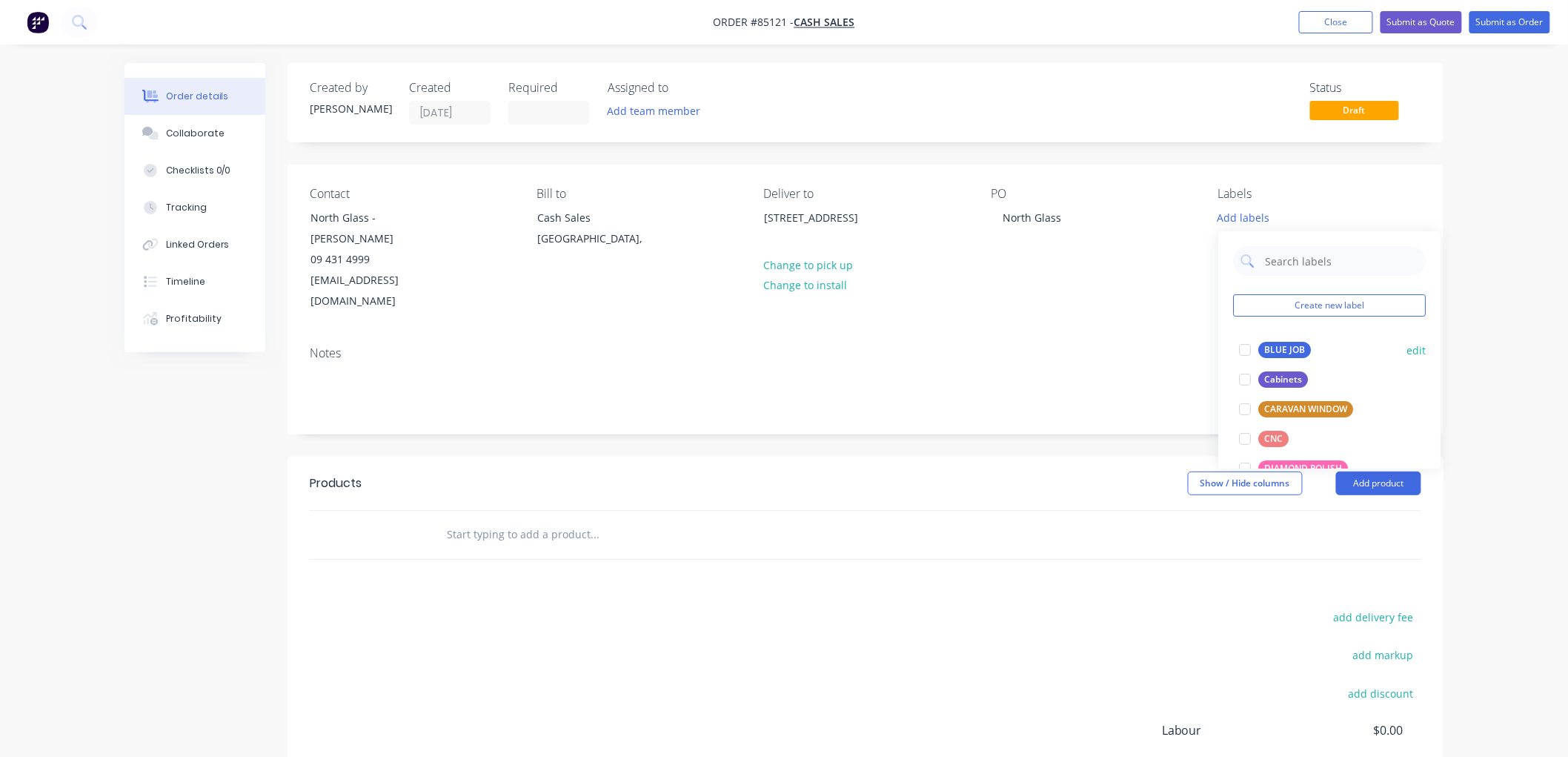
click at [1277, 343] on div "BLUE JOB" at bounding box center [1284, 350] width 53 height 16
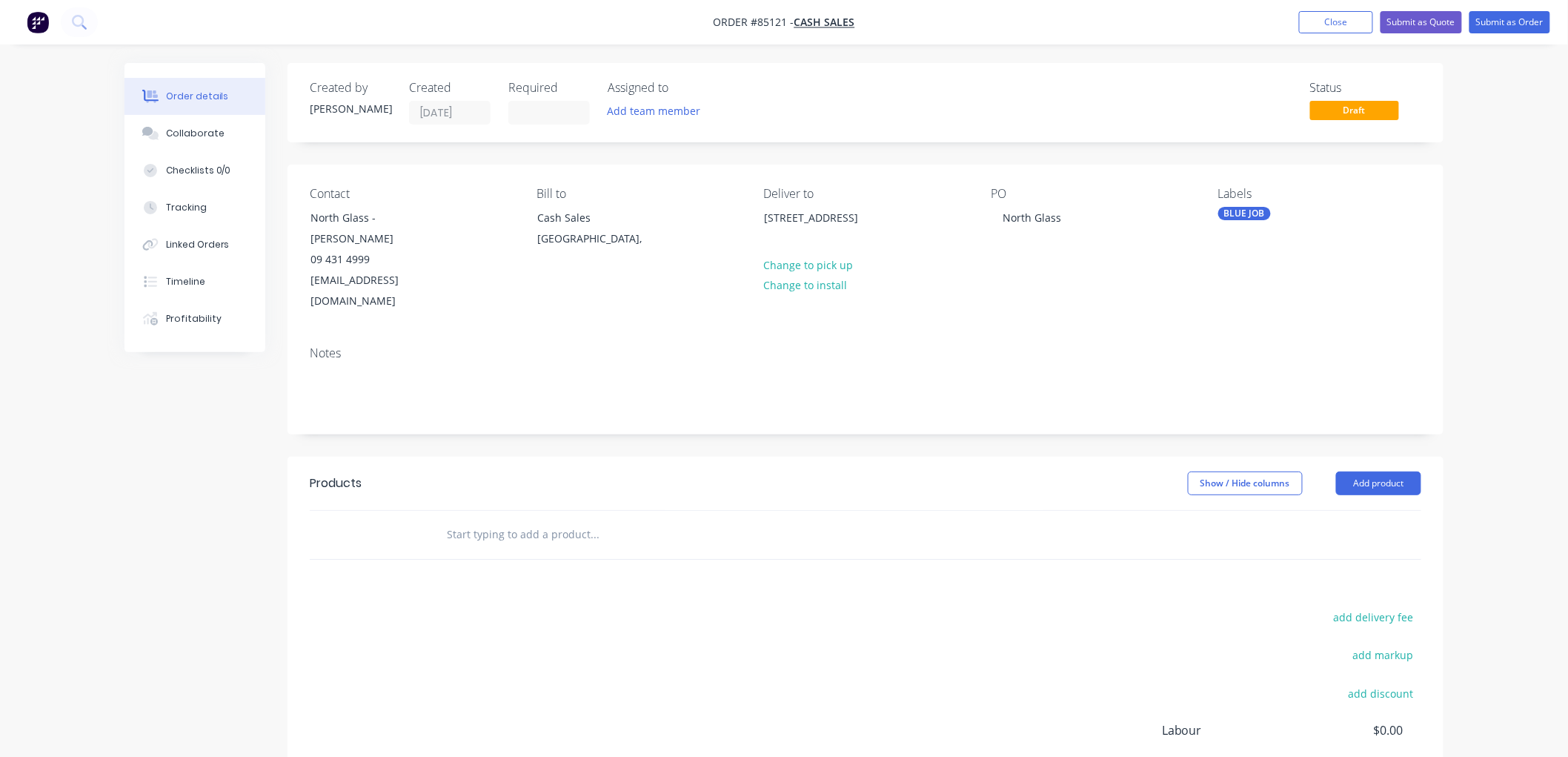
click at [575, 520] on input "text" at bounding box center [594, 534] width 297 height 29
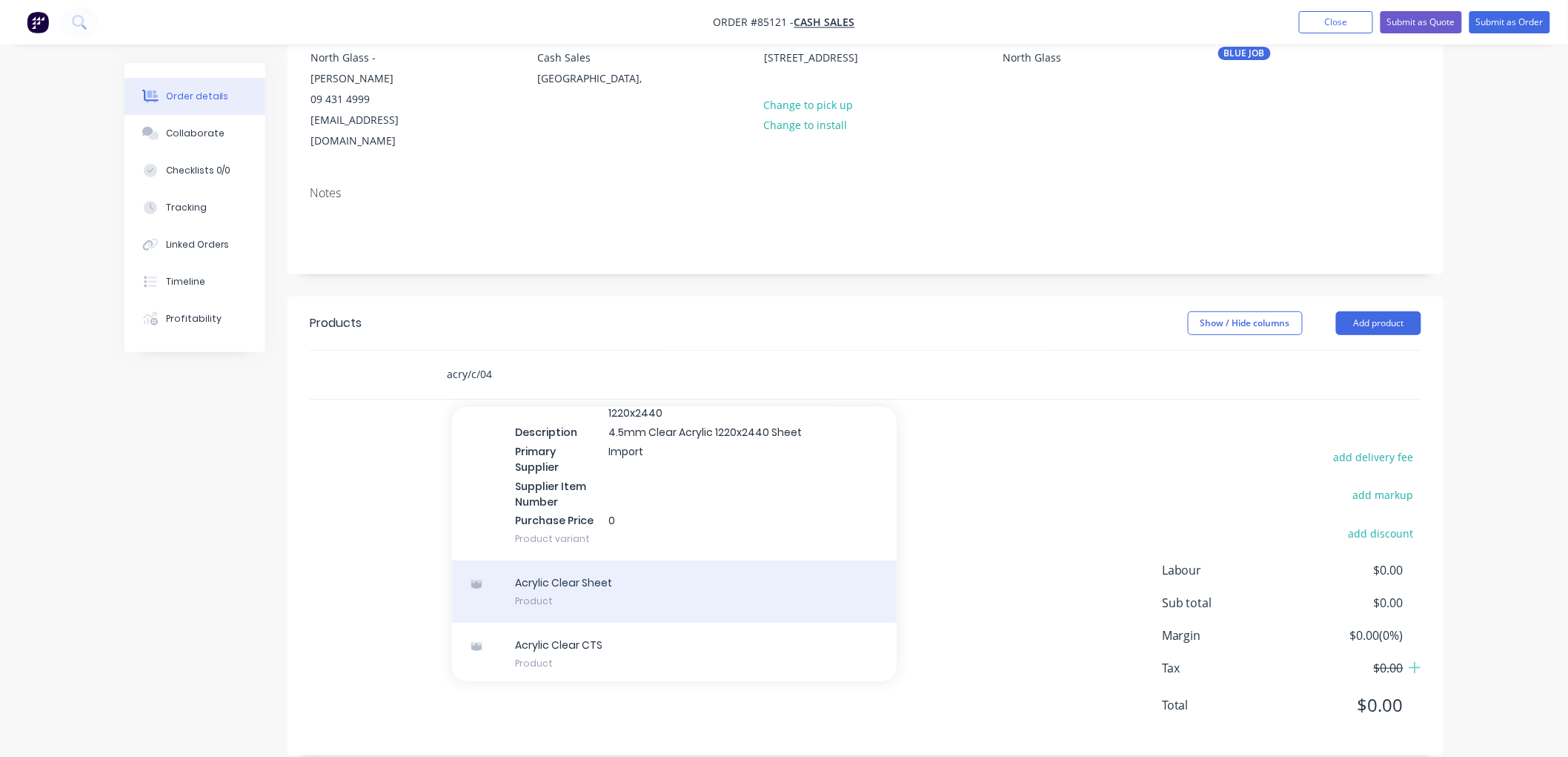
scroll to position [121, 0]
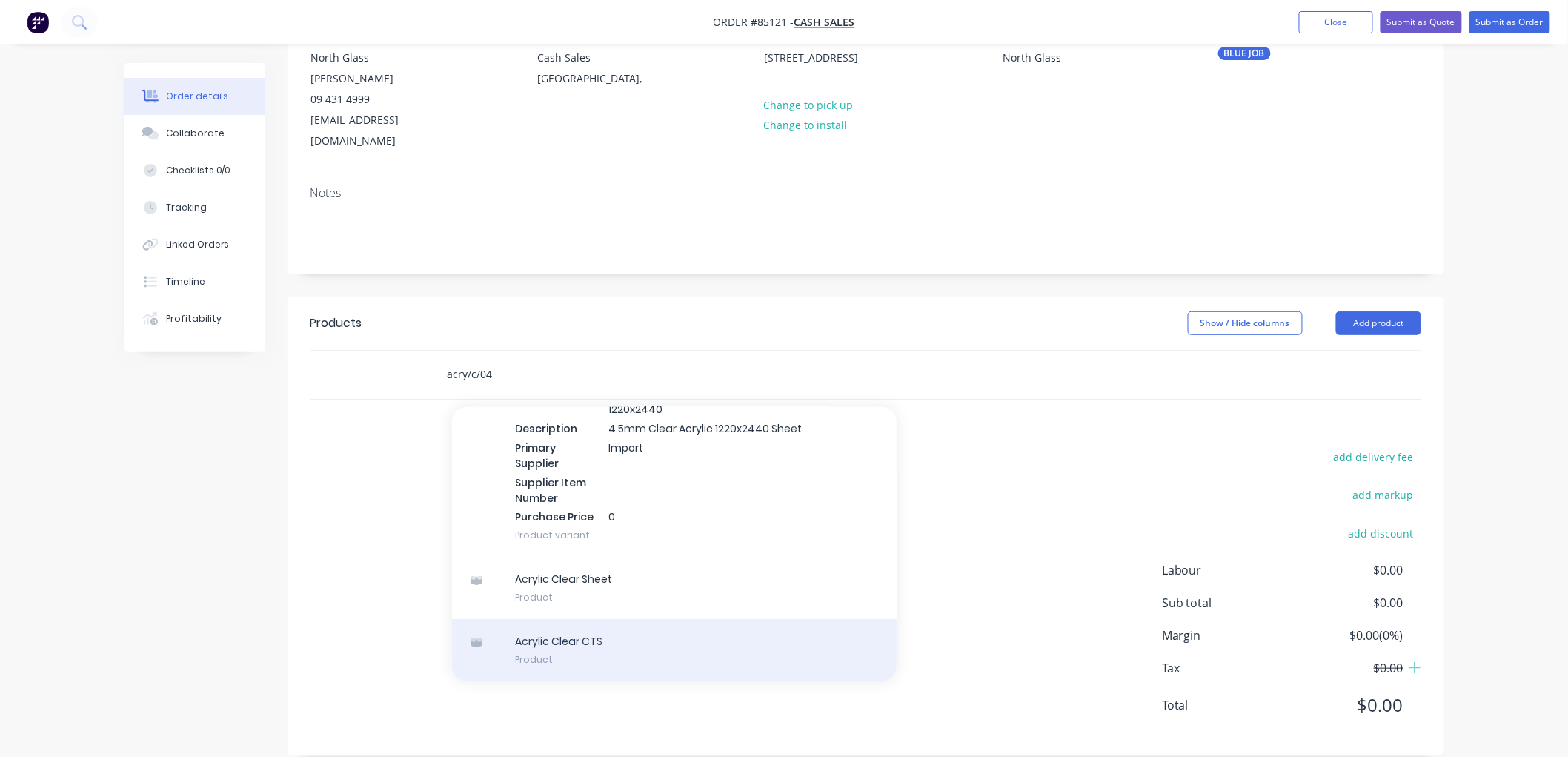
type input "acry/c/04"
click at [588, 619] on div "Acrylic Clear CTS Product" at bounding box center [674, 650] width 445 height 63
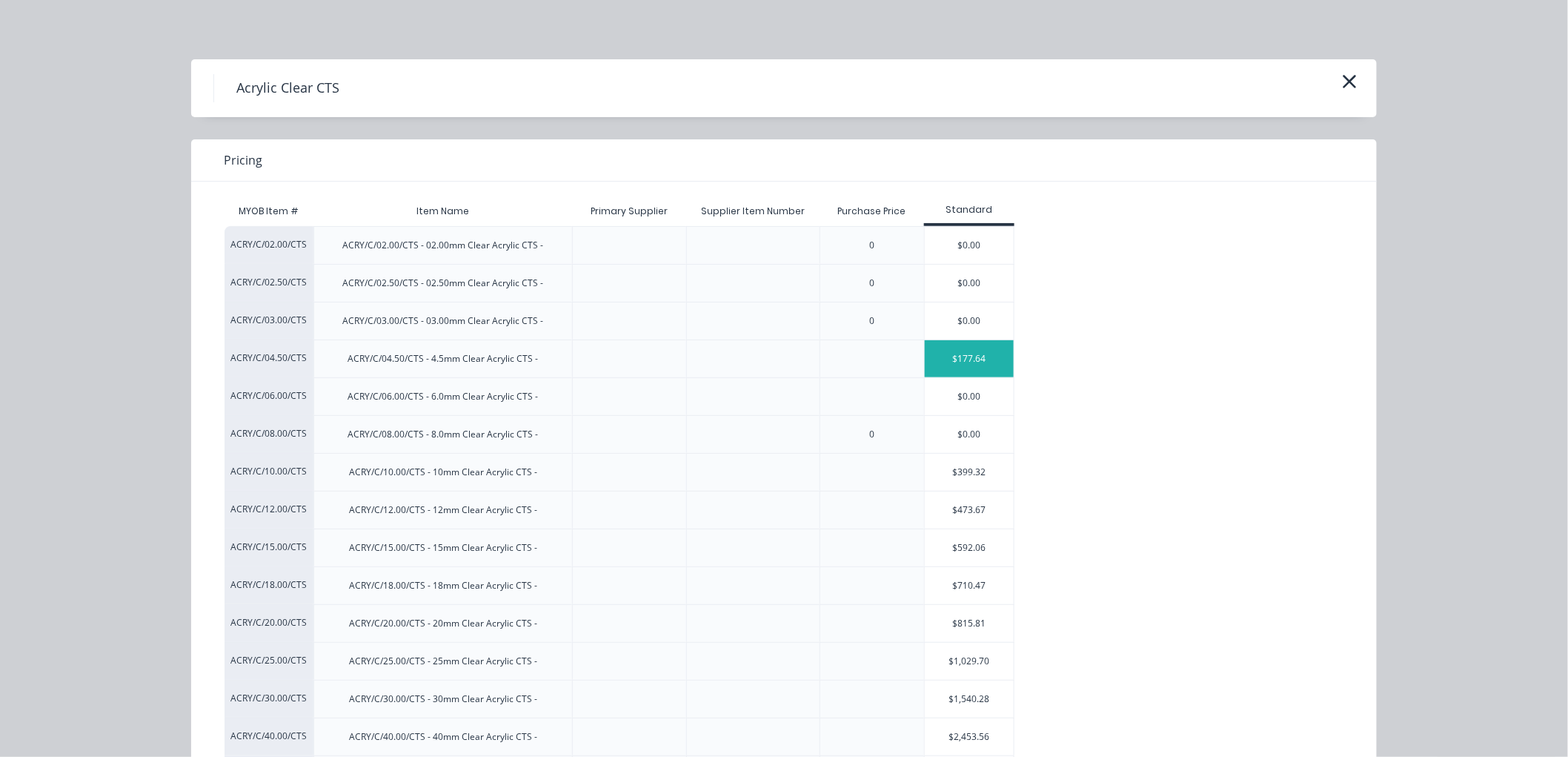
click at [958, 357] on div "$177.64" at bounding box center [969, 359] width 89 height 37
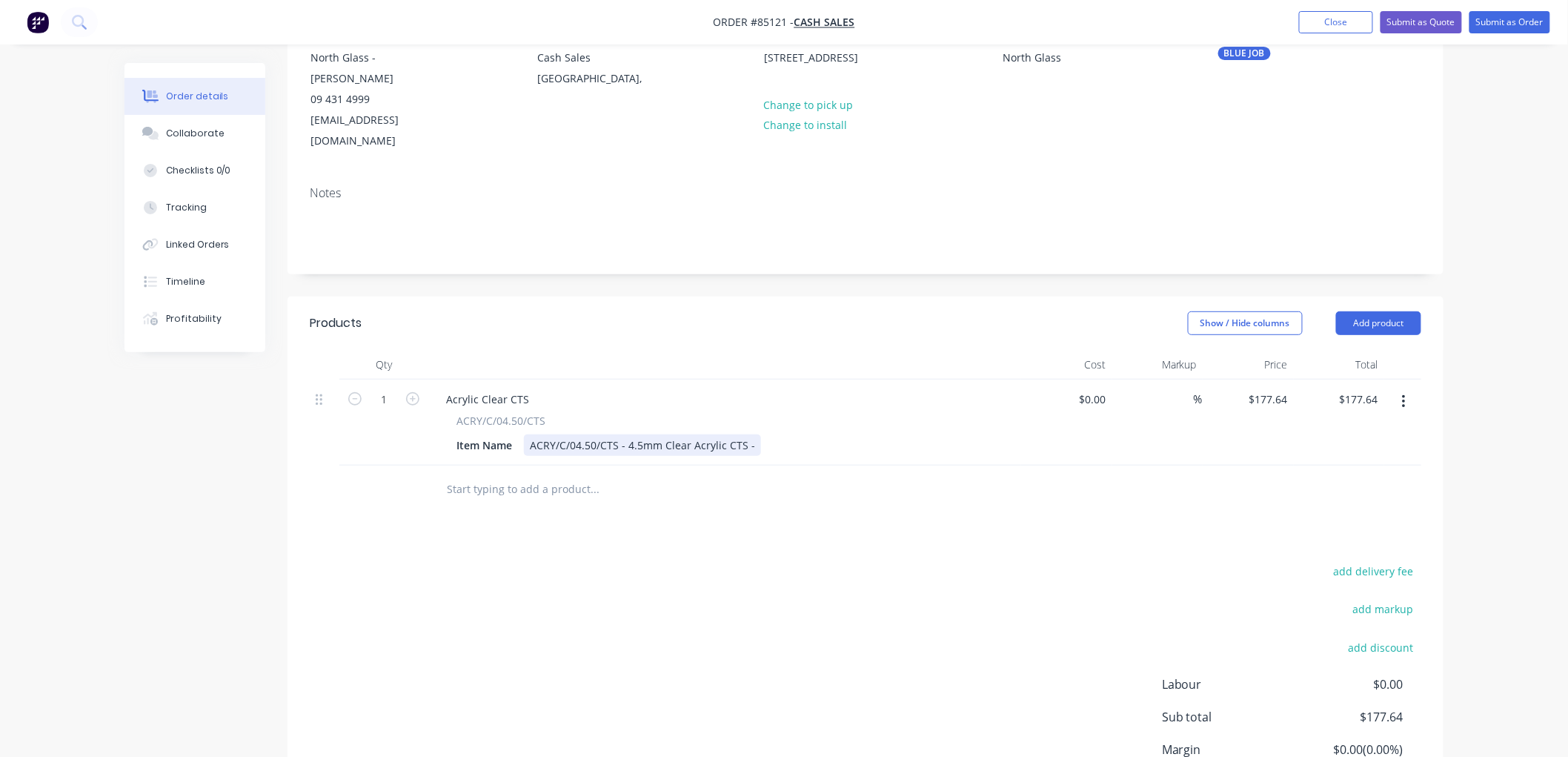
click at [754, 434] on div "ACRY/C/04.50/CTS - 4.5mm Clear Acrylic CTS -" at bounding box center [642, 445] width 237 height 21
type input "177.64"
click at [1253, 389] on div "177.64 177.64" at bounding box center [1273, 399] width 40 height 21
type input "$0.00"
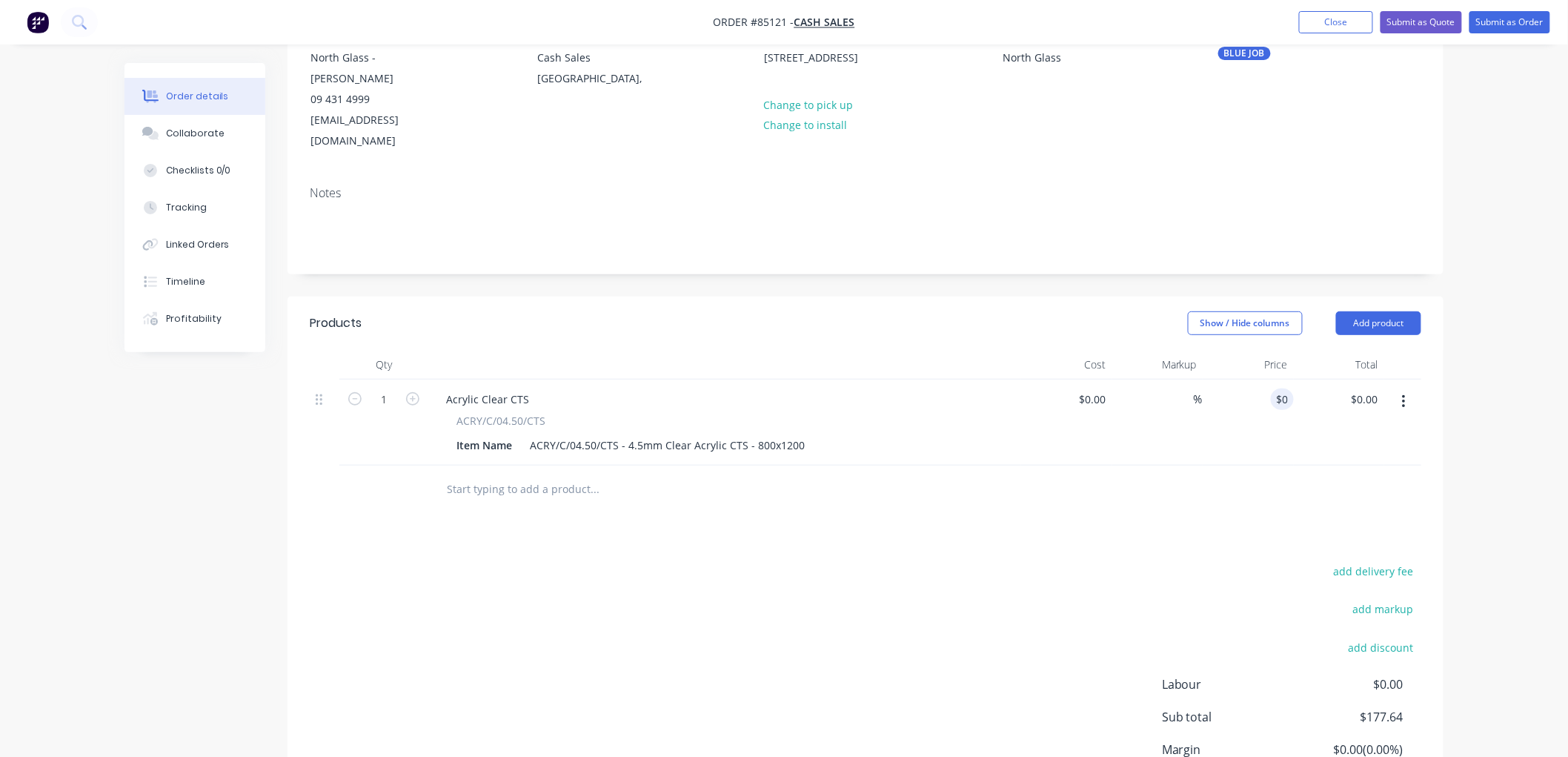
click at [1466, 382] on div "Order details Collaborate Checklists 0/0 Tracking Linked Orders Timeline Profit…" at bounding box center [784, 365] width 1568 height 1051
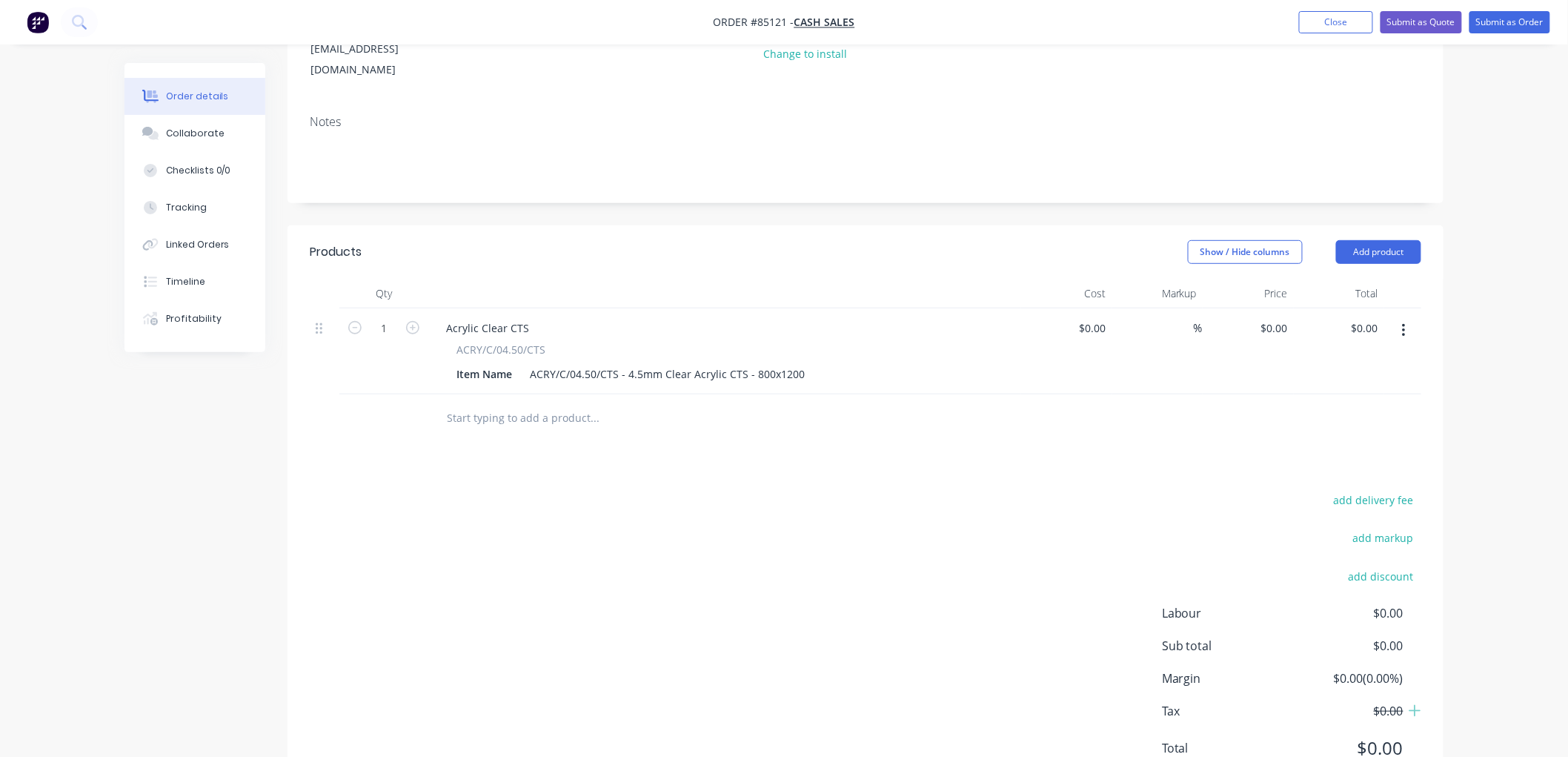
scroll to position [191, 0]
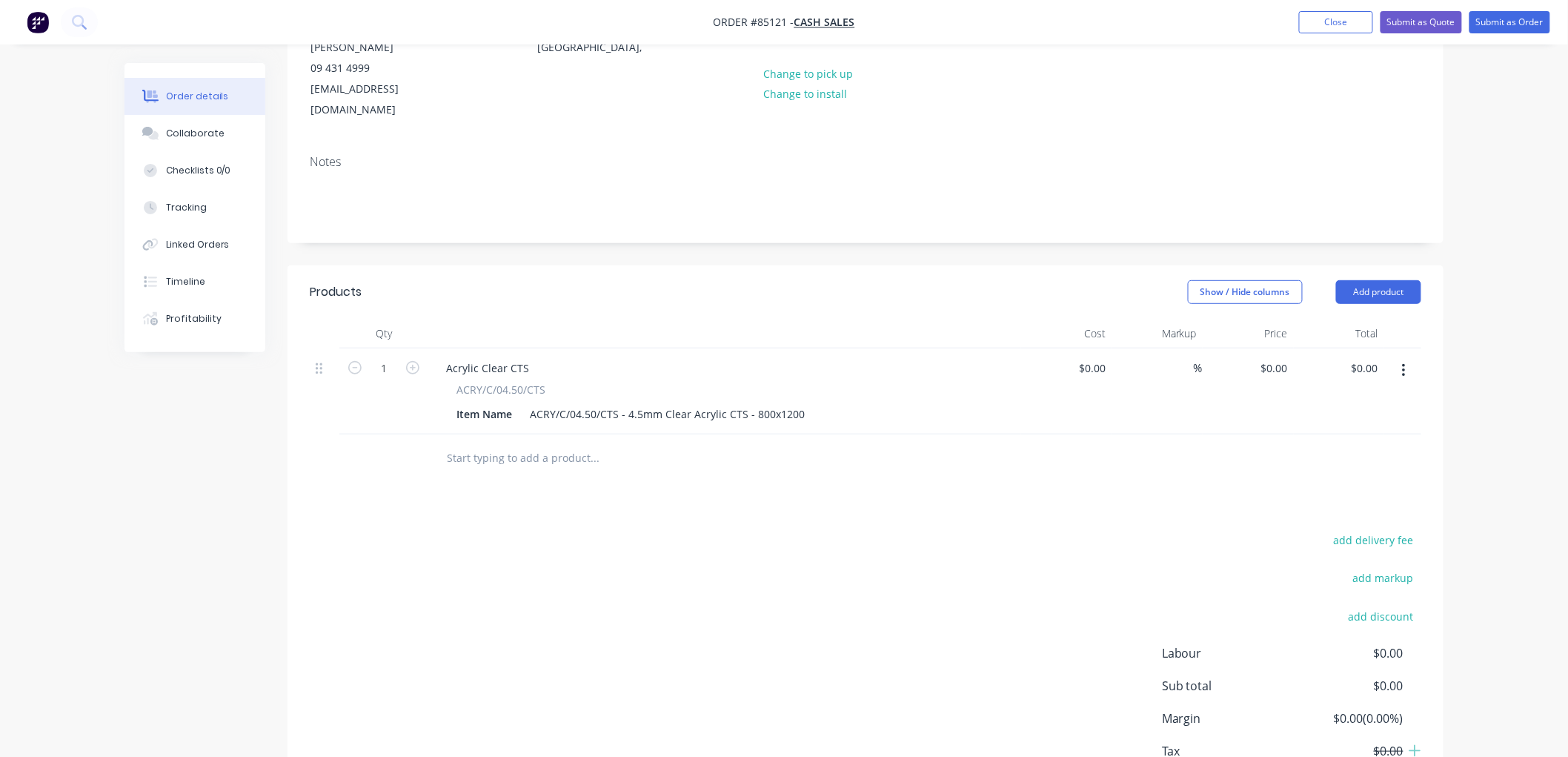
click at [633, 443] on input "text" at bounding box center [594, 458] width 297 height 29
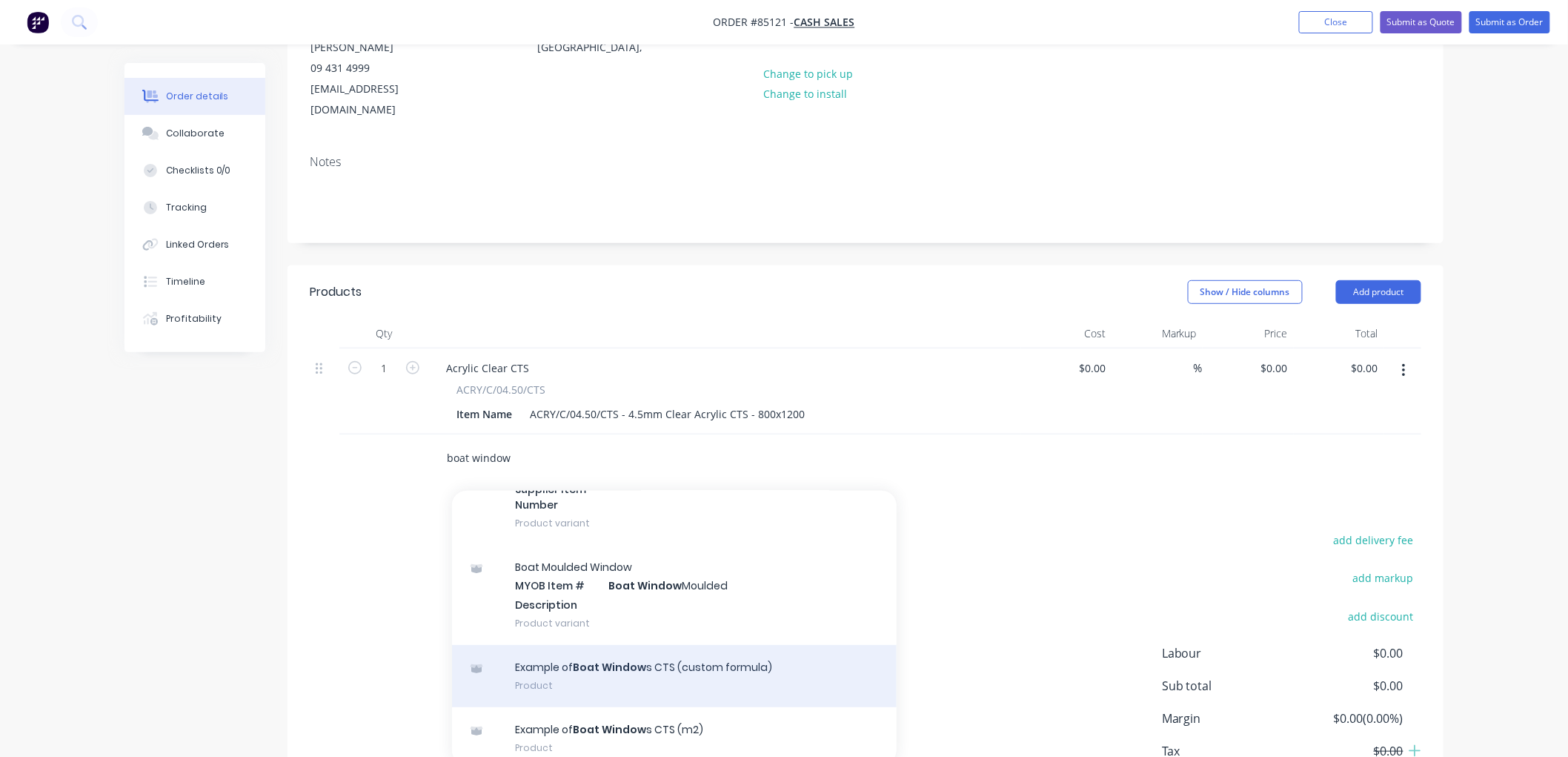
scroll to position [182, 0]
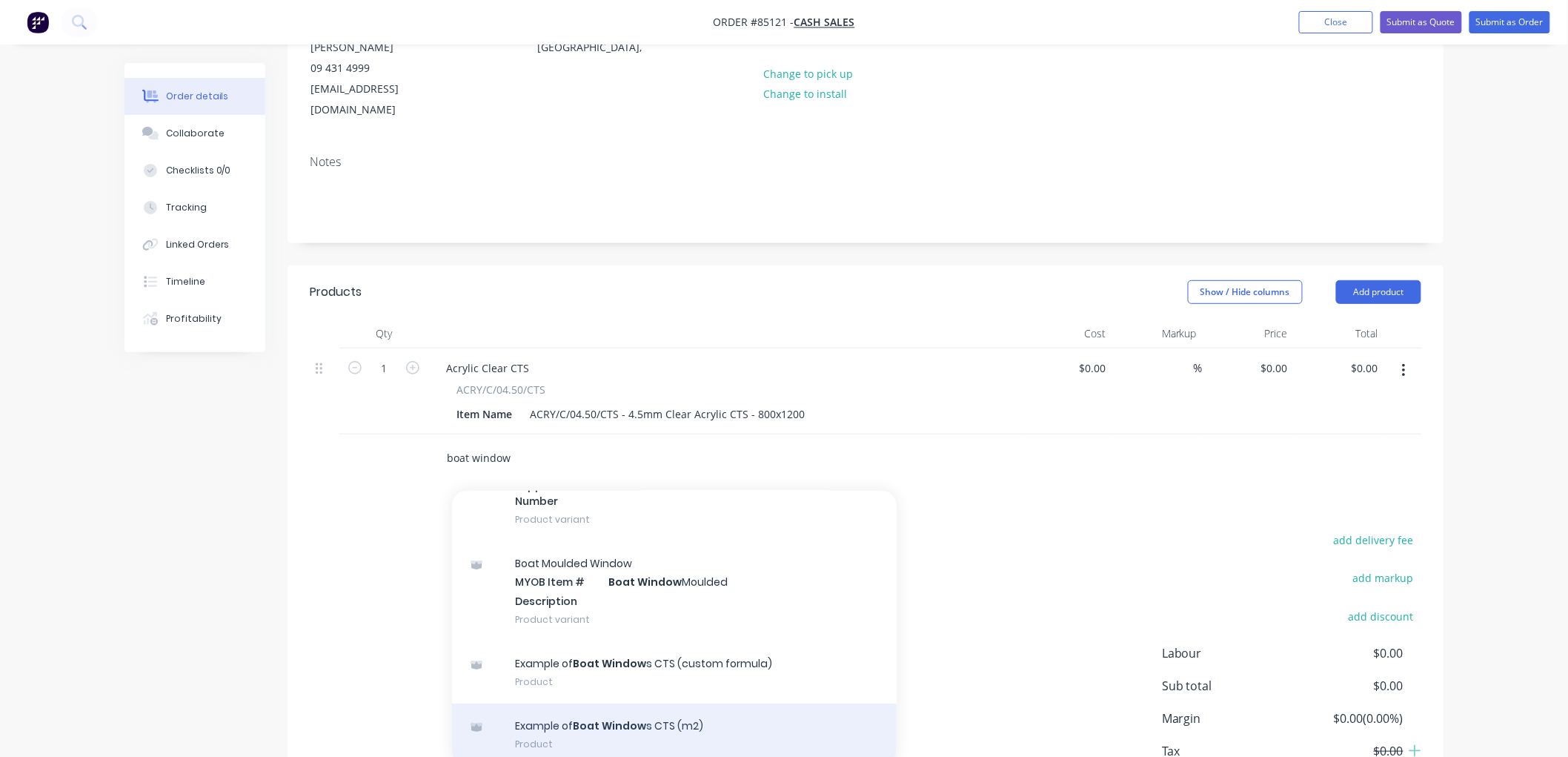
type input "boat window"
click at [697, 703] on div "Example of Boat Window s CTS (m2) Product" at bounding box center [674, 734] width 445 height 63
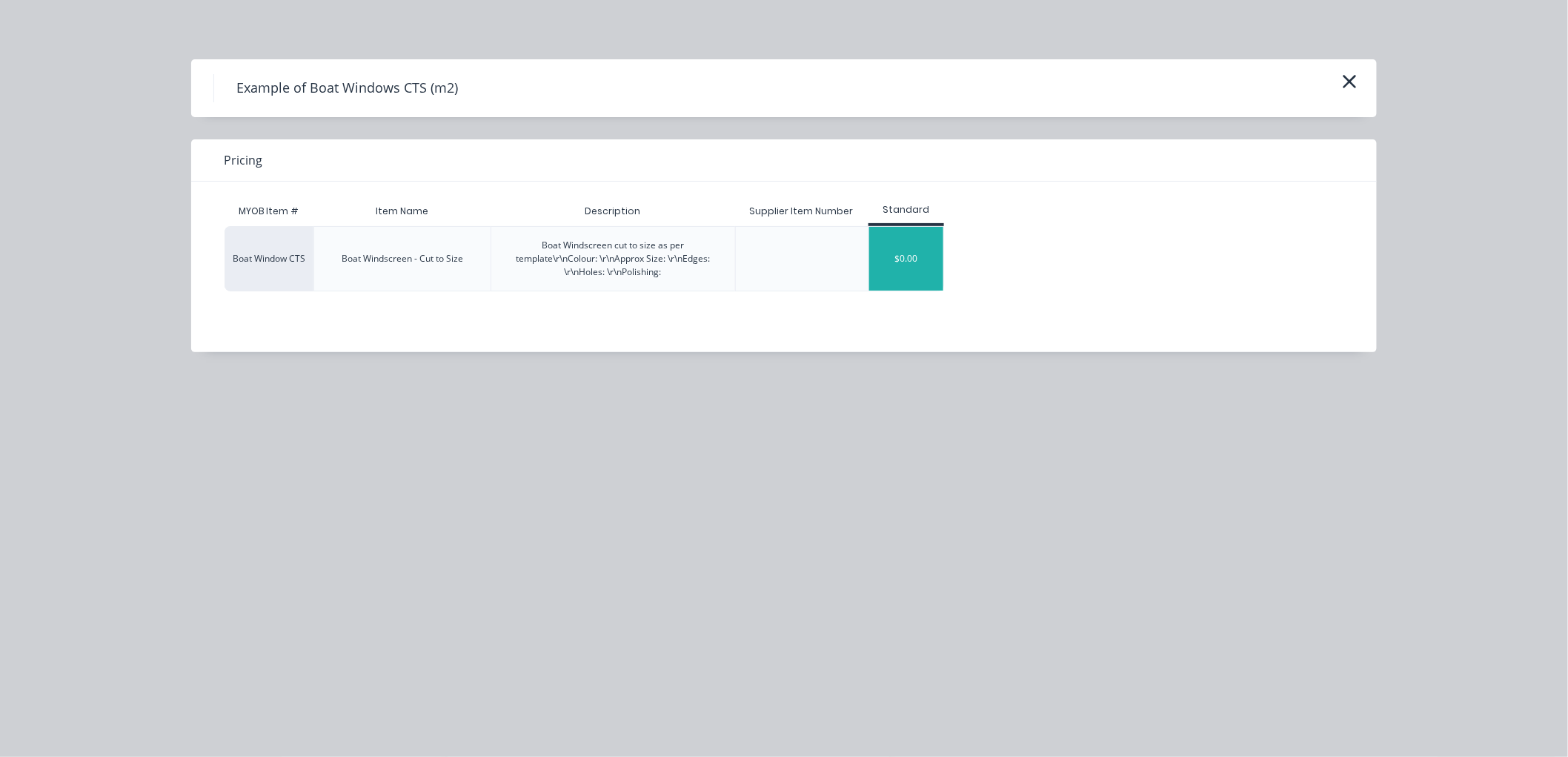
click at [892, 250] on div "$0.00" at bounding box center [906, 259] width 74 height 63
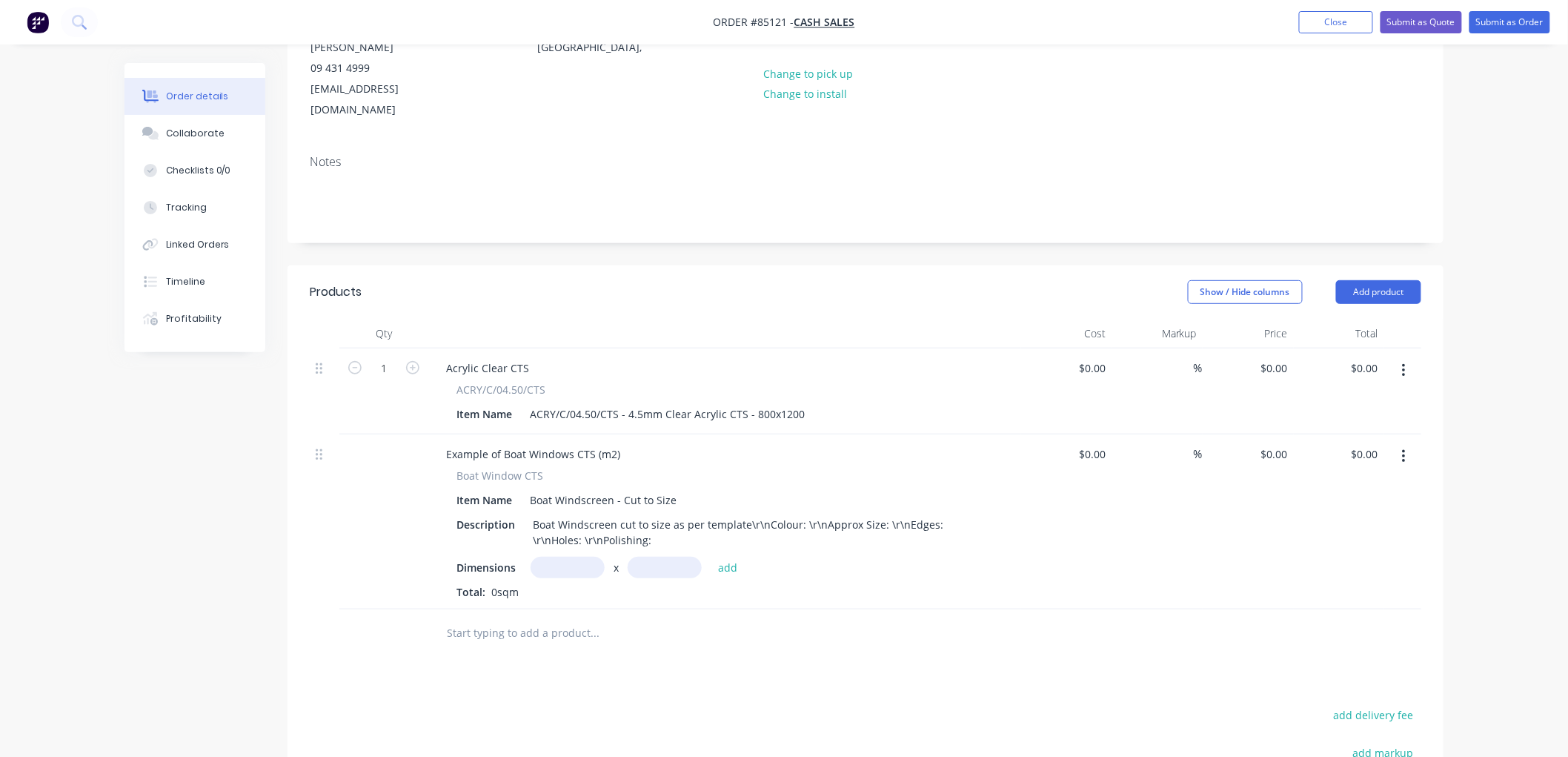
click at [565, 557] on input "text" at bounding box center [567, 568] width 74 height 21
click at [1403, 450] on icon "button" at bounding box center [1404, 456] width 3 height 13
click at [1336, 573] on div "Delete" at bounding box center [1350, 584] width 114 height 21
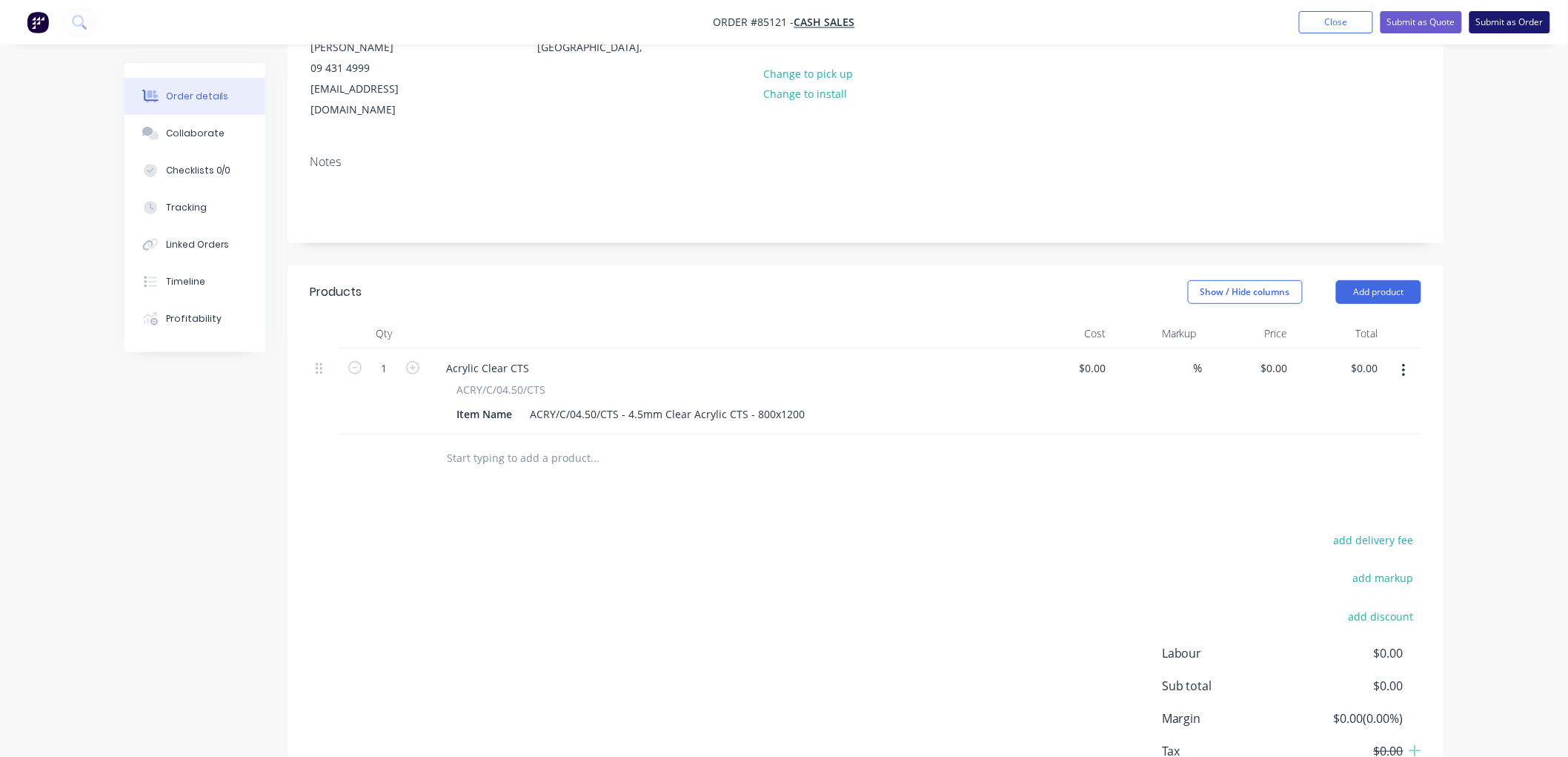
click at [1499, 24] on button "Submit as Order" at bounding box center [1509, 22] width 80 height 22
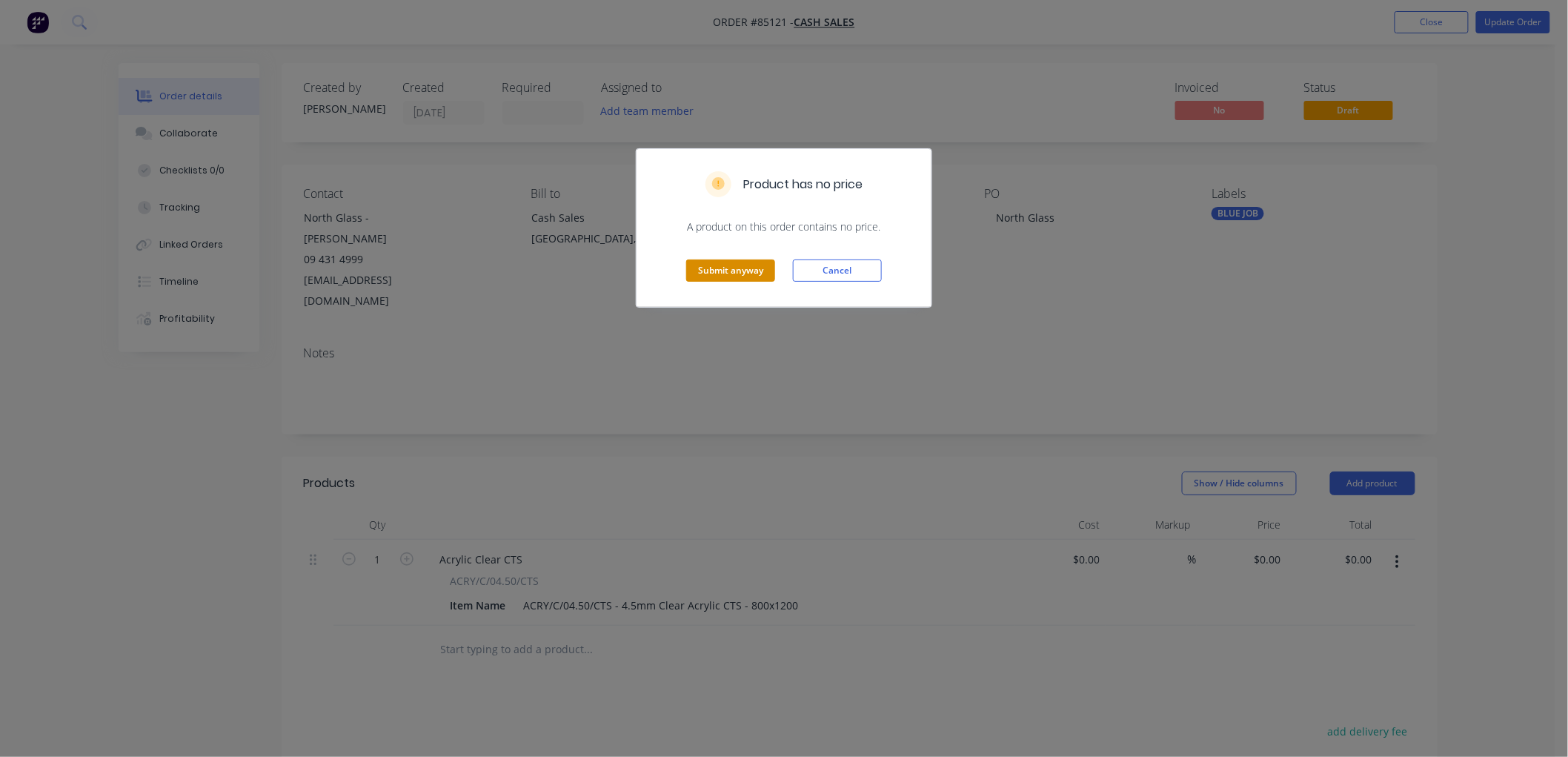
click at [749, 272] on button "Submit anyway" at bounding box center [730, 270] width 89 height 22
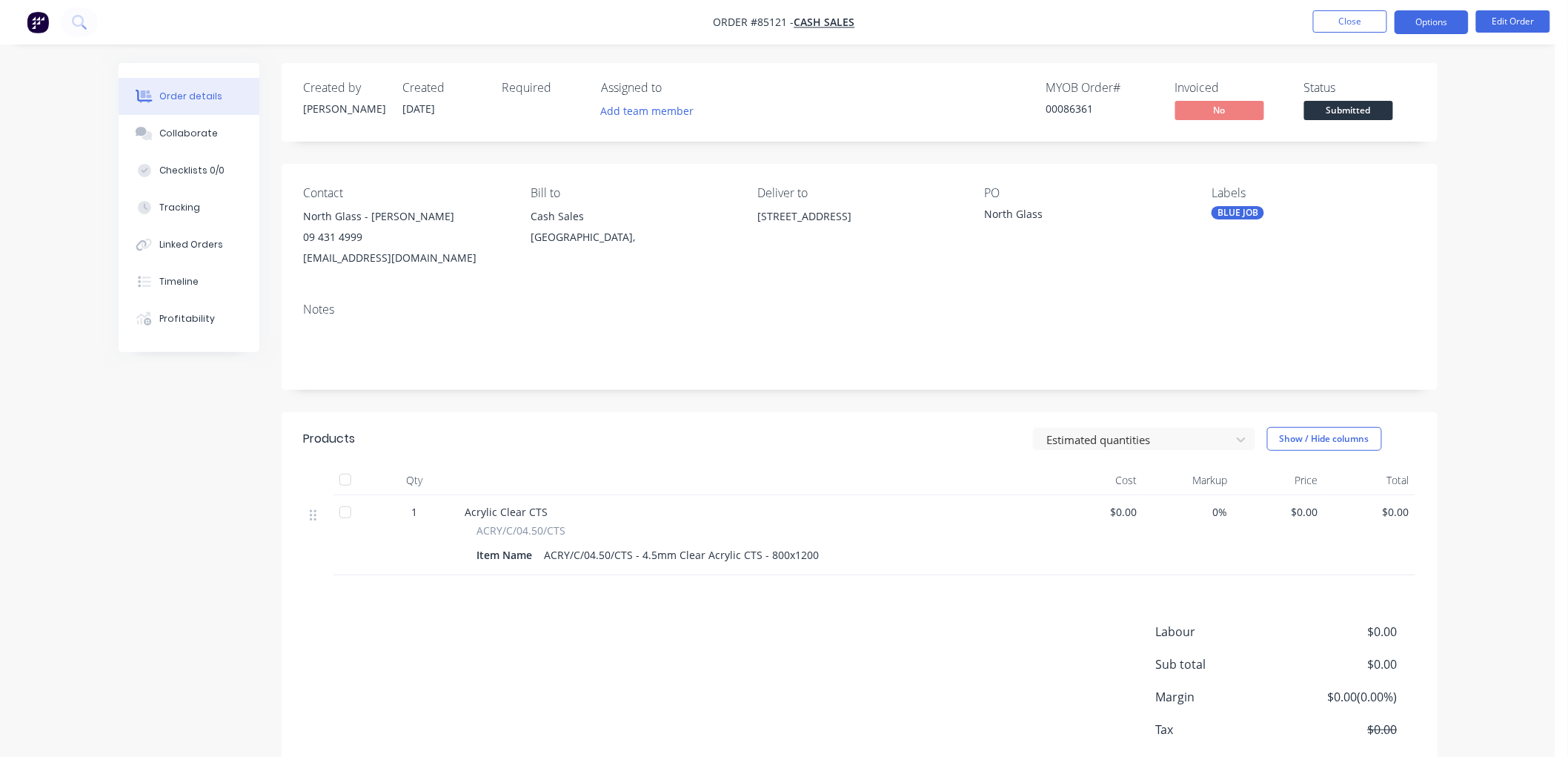
click at [1439, 18] on button "Options" at bounding box center [1431, 22] width 74 height 24
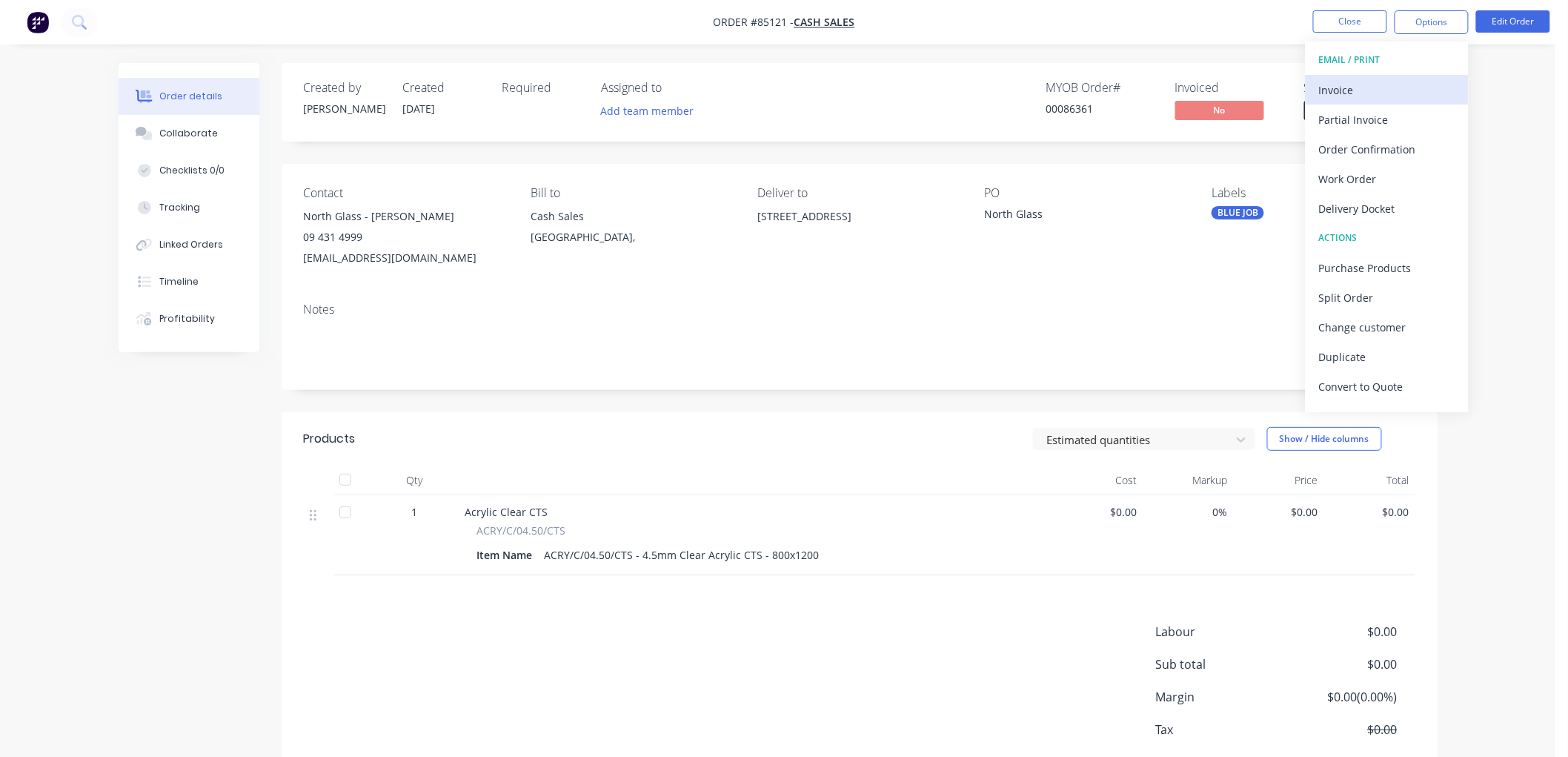
click at [1359, 92] on div "Invoice" at bounding box center [1387, 90] width 137 height 21
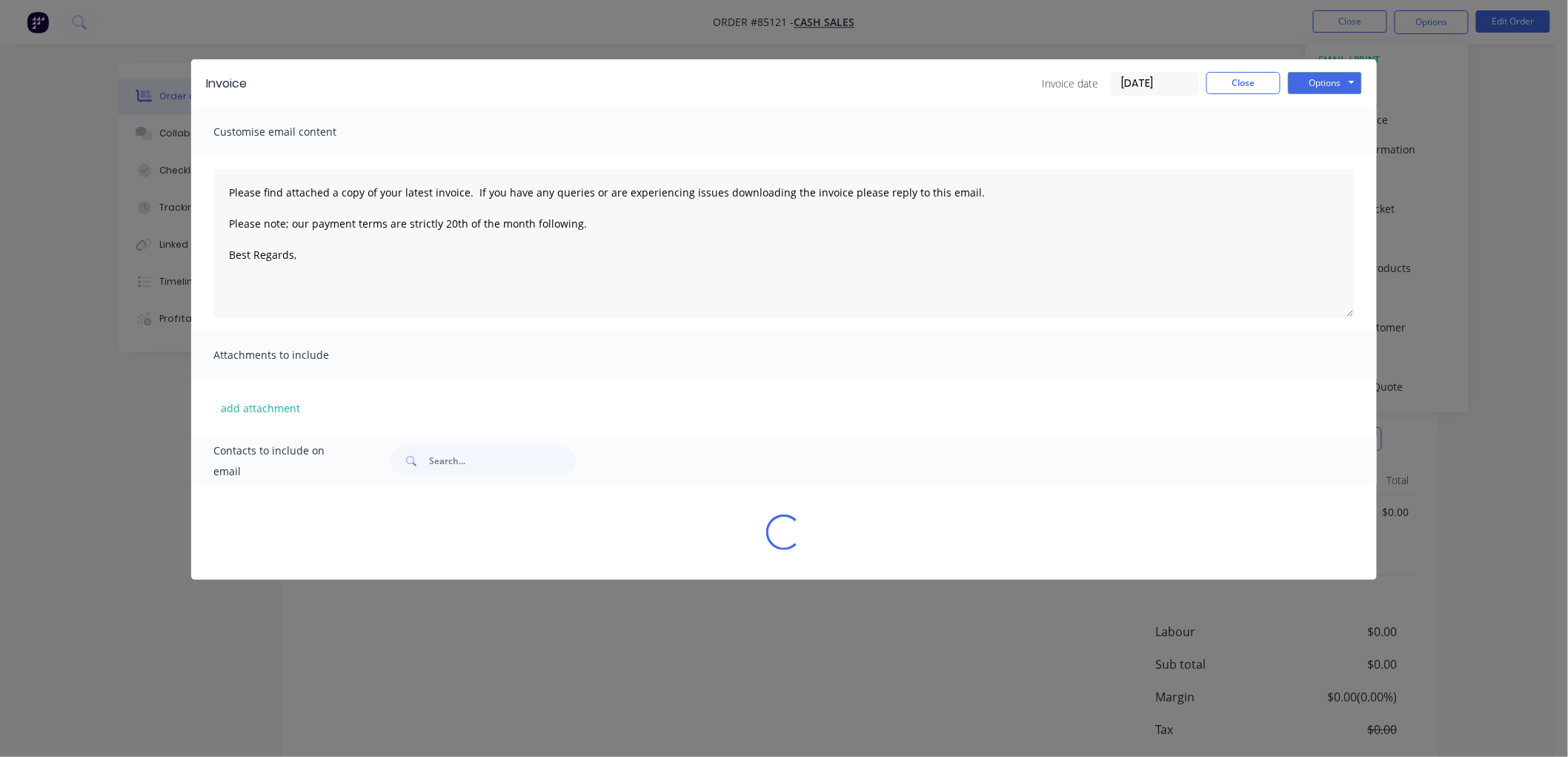
type textarea "Please find attached a copy of your latest invoice. If you have any queries or …"
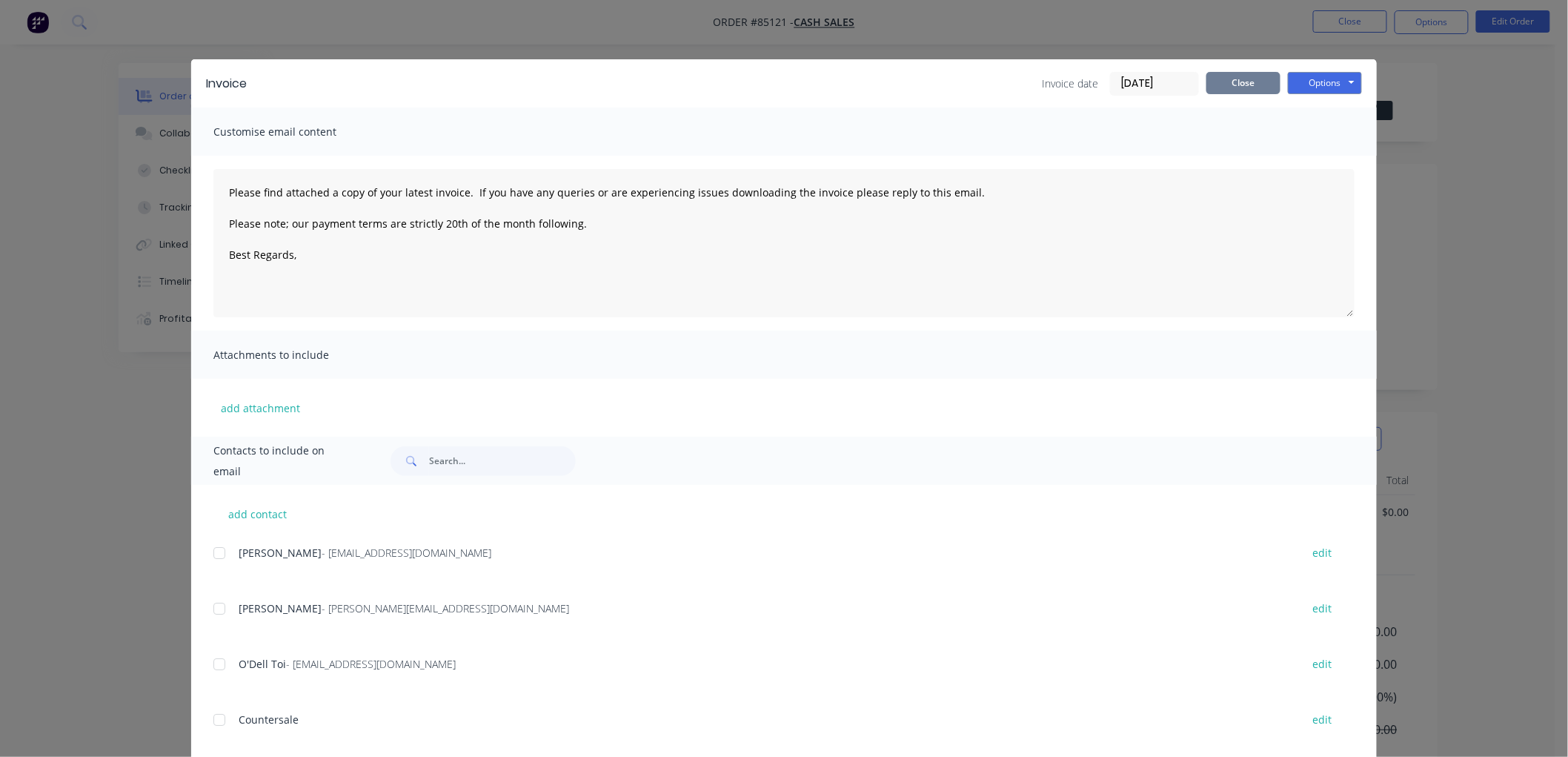
click at [1232, 81] on button "Close" at bounding box center [1243, 82] width 74 height 22
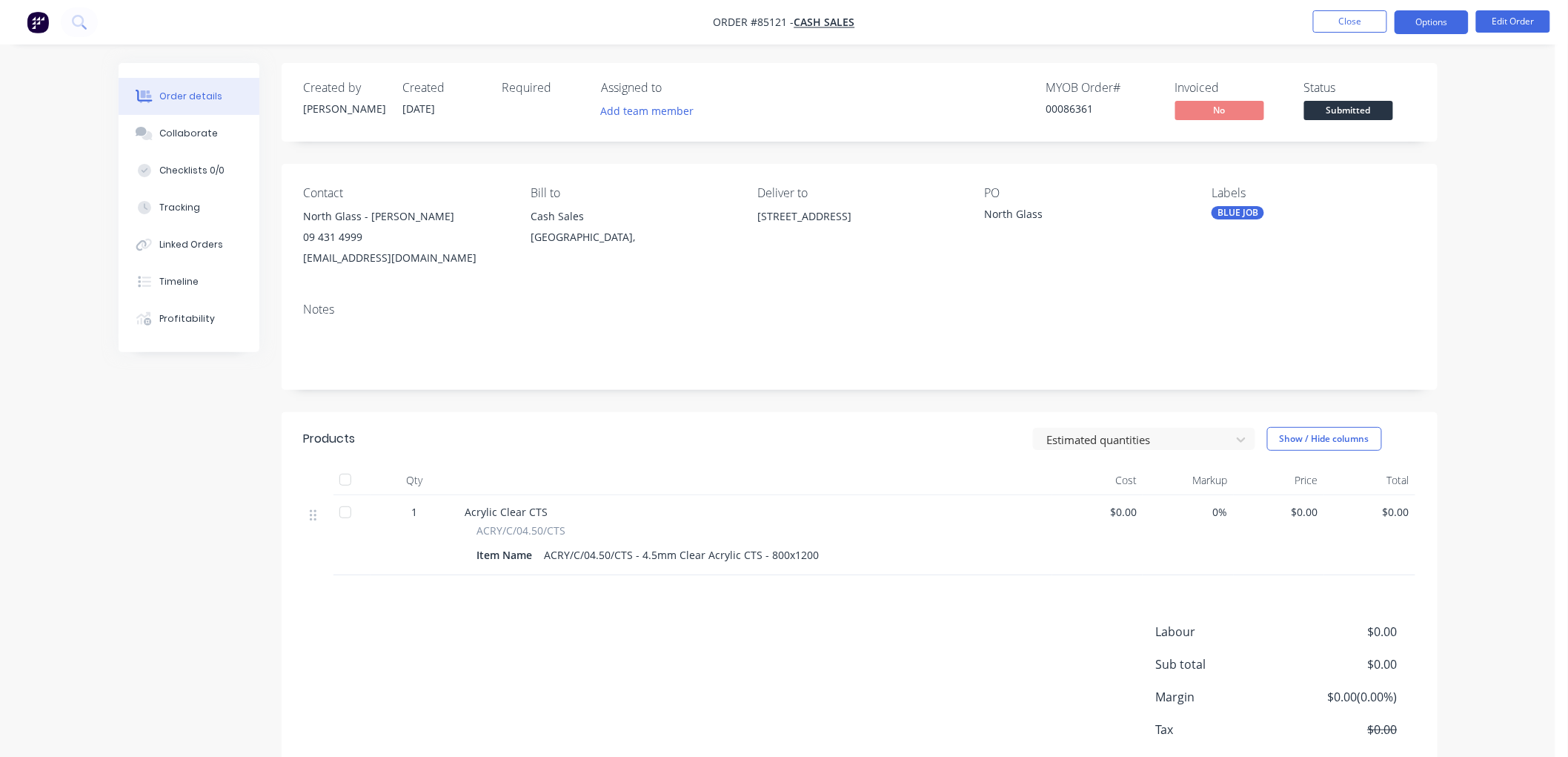
click at [1430, 26] on button "Options" at bounding box center [1431, 22] width 74 height 24
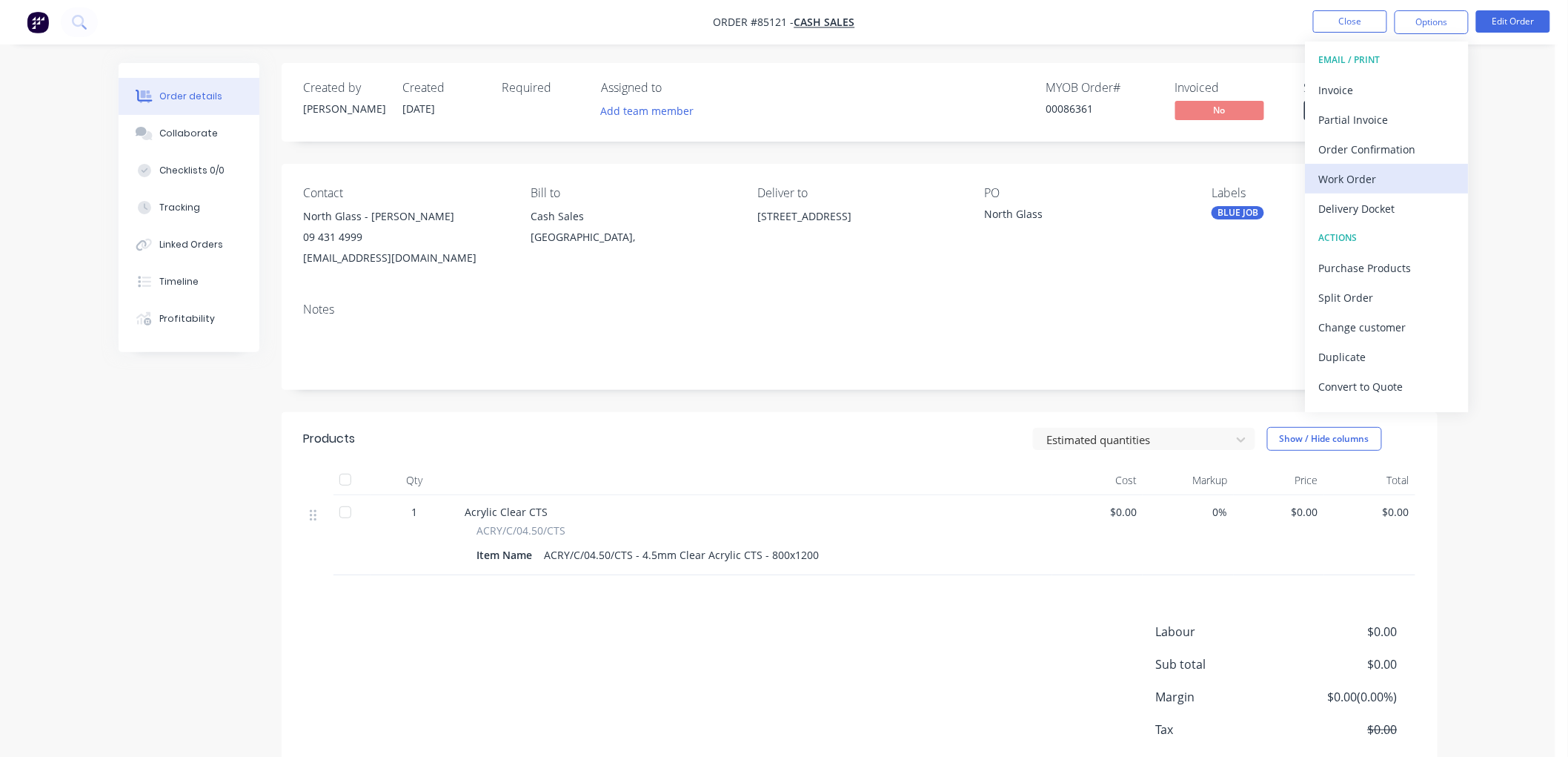
click at [1376, 166] on button "Work Order" at bounding box center [1387, 178] width 163 height 29
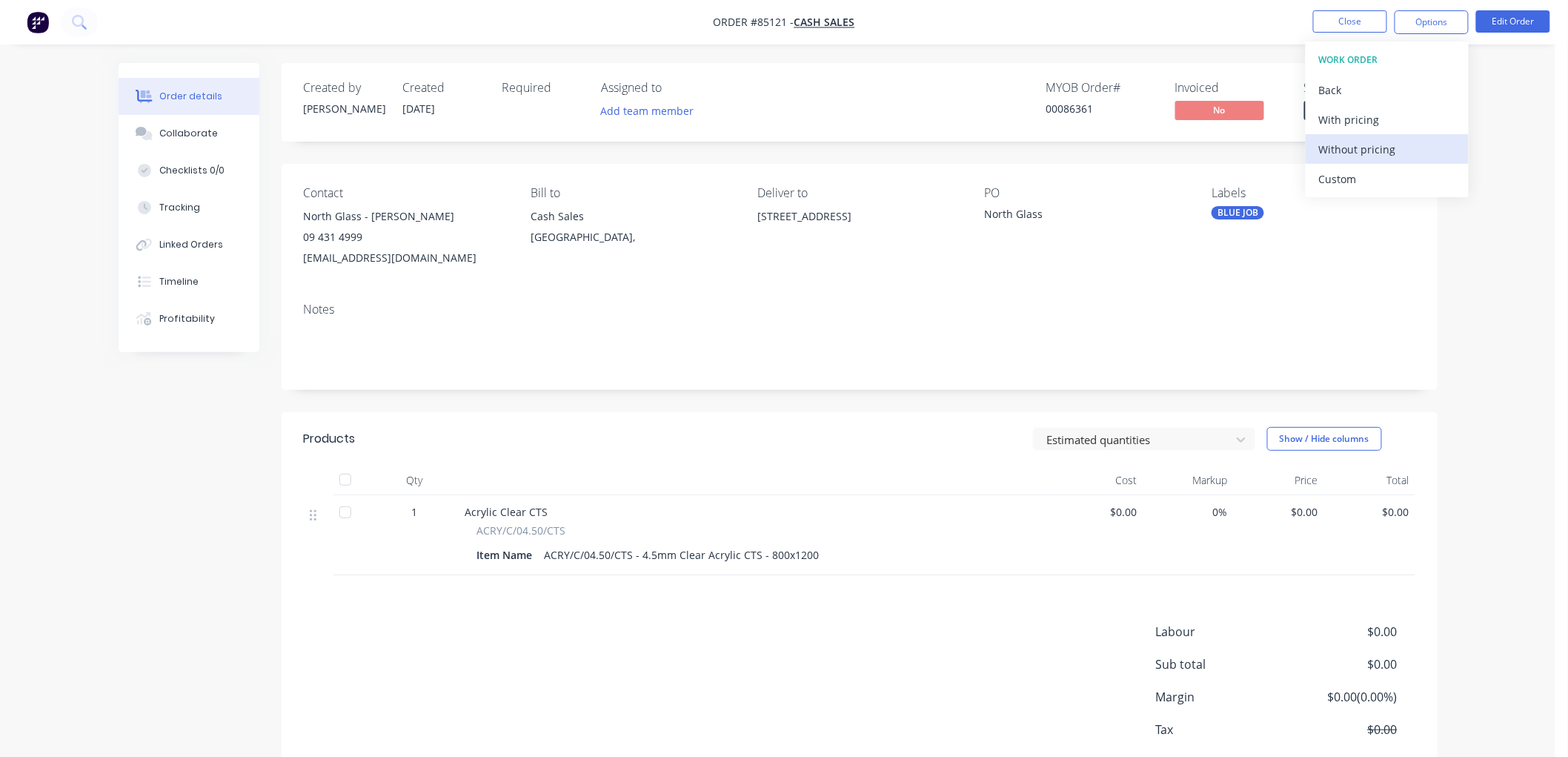
click at [1373, 146] on div "Without pricing" at bounding box center [1387, 149] width 137 height 21
click at [1357, 22] on button "Close" at bounding box center [1349, 21] width 74 height 22
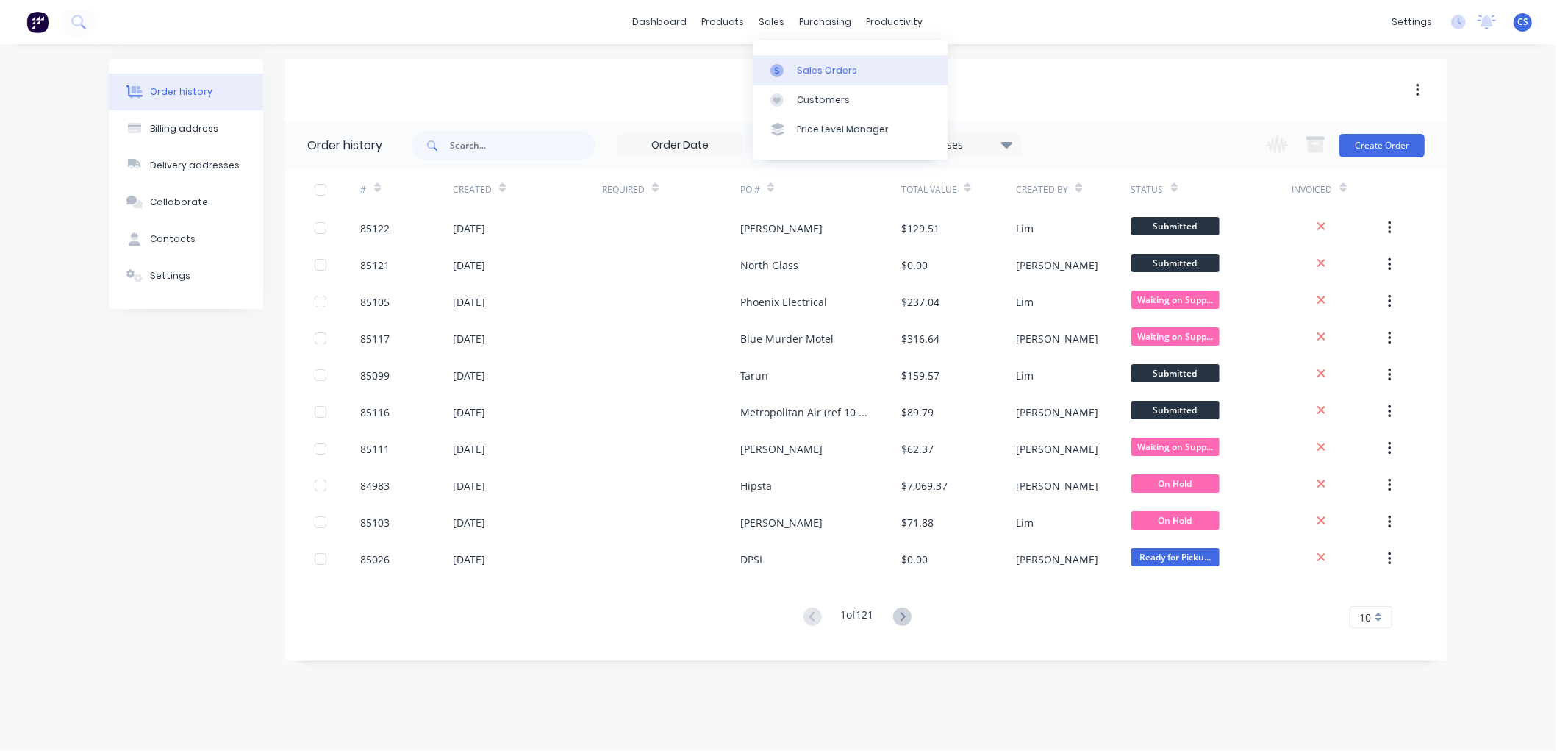
click at [794, 69] on link "Sales Orders" at bounding box center [850, 69] width 195 height 29
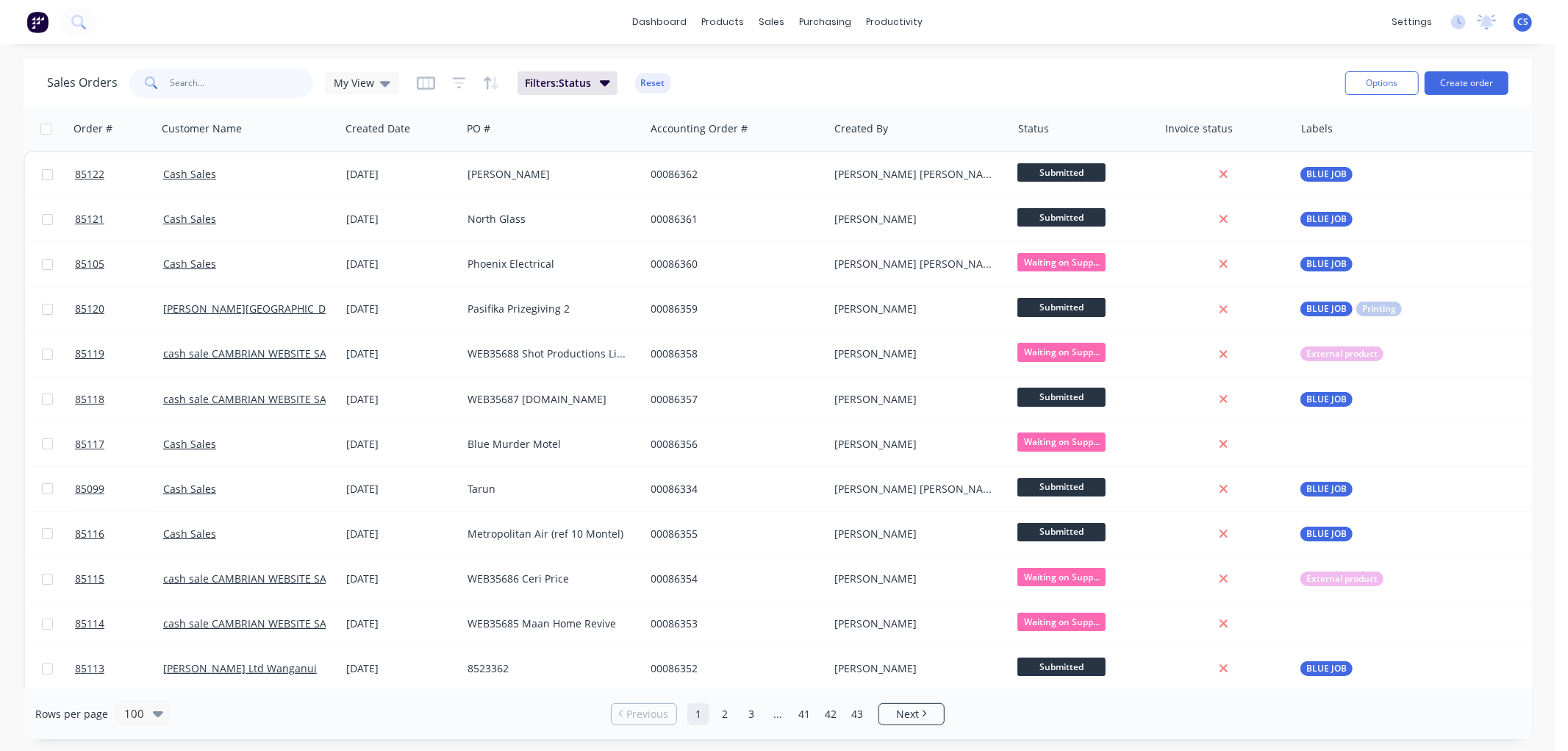
click at [229, 90] on input "text" at bounding box center [242, 83] width 144 height 29
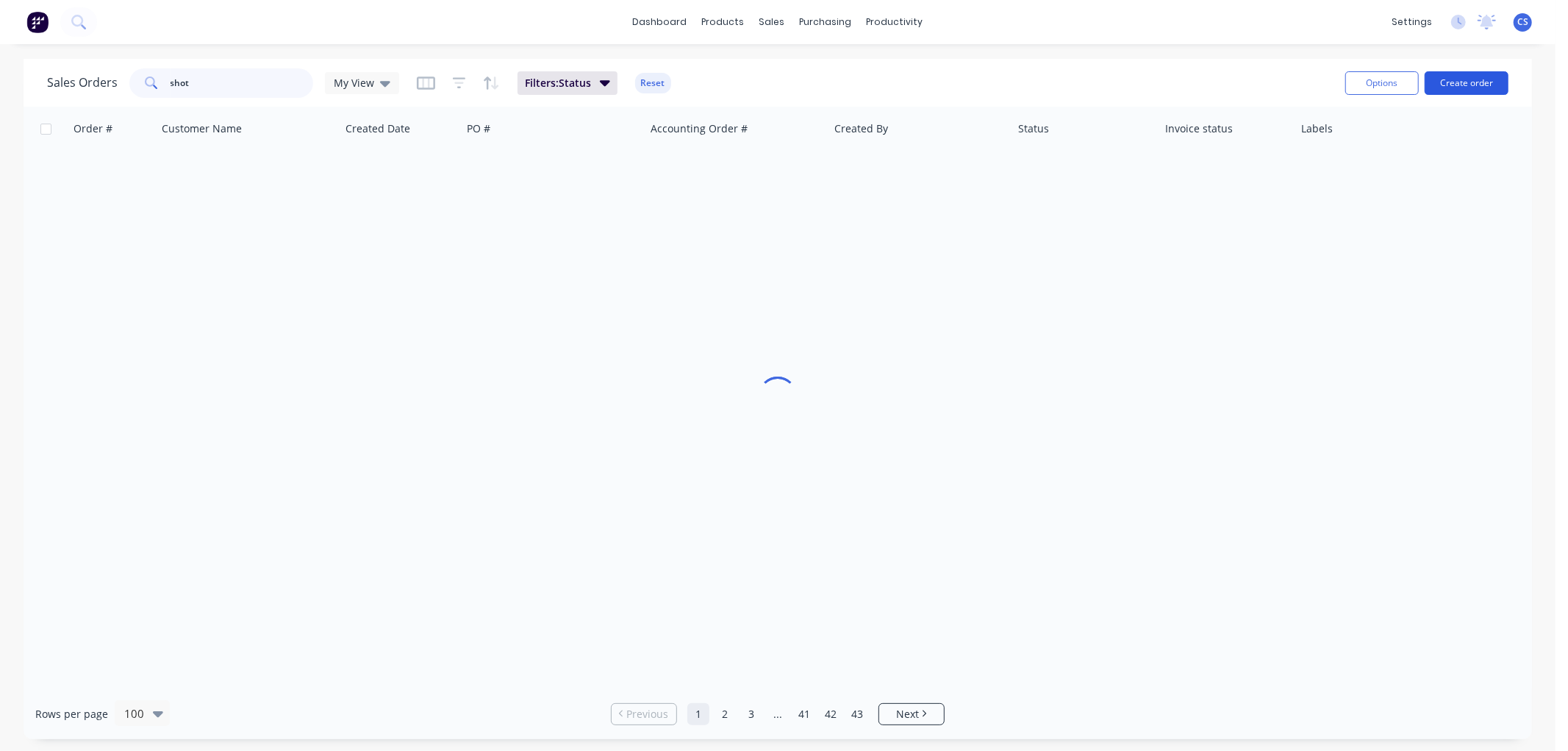
type input "shot"
click at [1452, 85] on button "Create order" at bounding box center [1466, 82] width 84 height 23
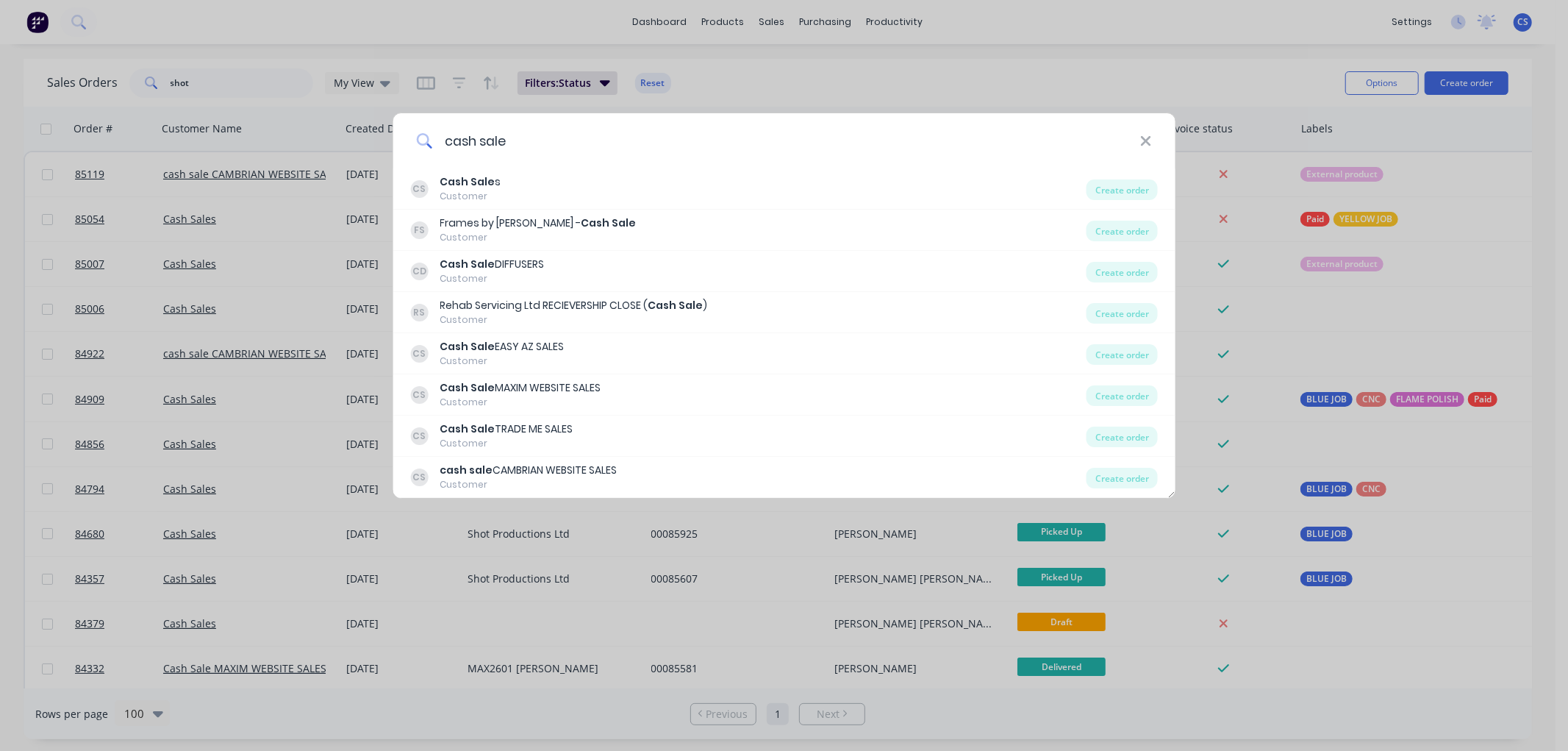
drag, startPoint x: 494, startPoint y: 133, endPoint x: 434, endPoint y: 137, distance: 60.1
click at [434, 137] on input "cash sale" at bounding box center [786, 140] width 708 height 55
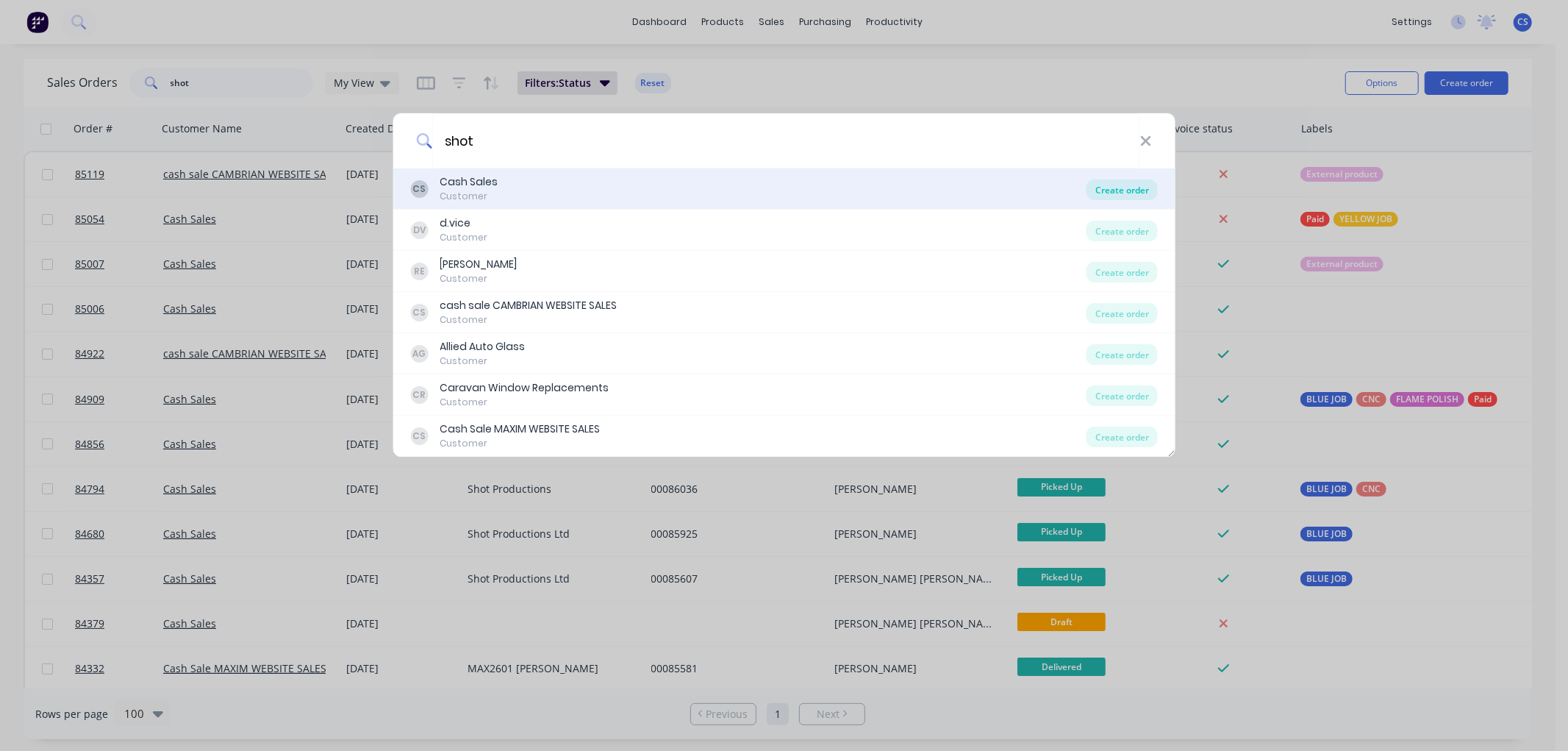
type input "shot"
click at [1132, 189] on div "Create order" at bounding box center [1122, 190] width 71 height 21
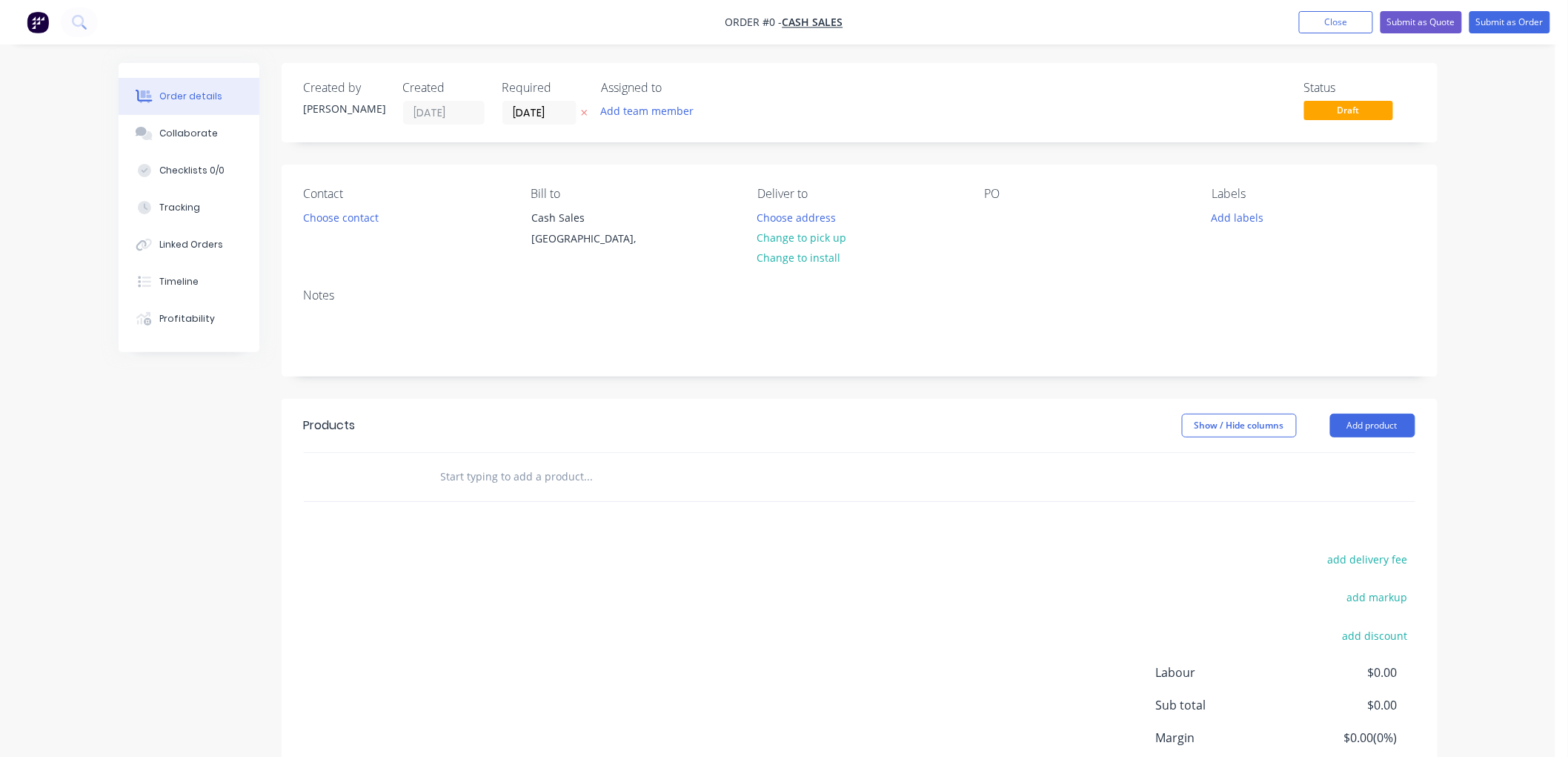
click at [584, 108] on icon "button" at bounding box center [584, 112] width 7 height 9
click at [368, 215] on button "Choose contact" at bounding box center [341, 216] width 91 height 20
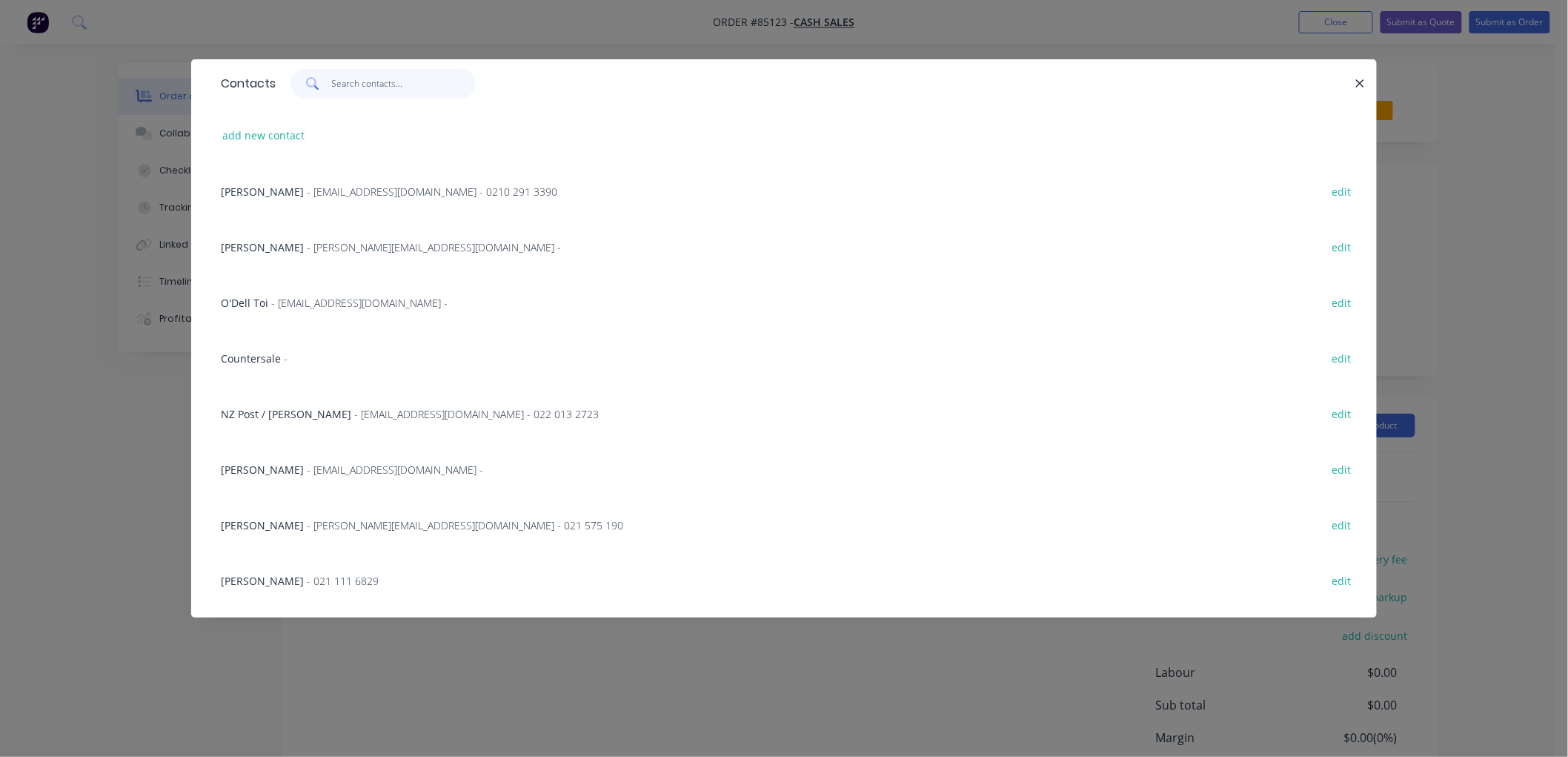
drag, startPoint x: 331, startPoint y: 82, endPoint x: 361, endPoint y: 83, distance: 30.0
click at [333, 82] on input "text" at bounding box center [404, 84] width 145 height 29
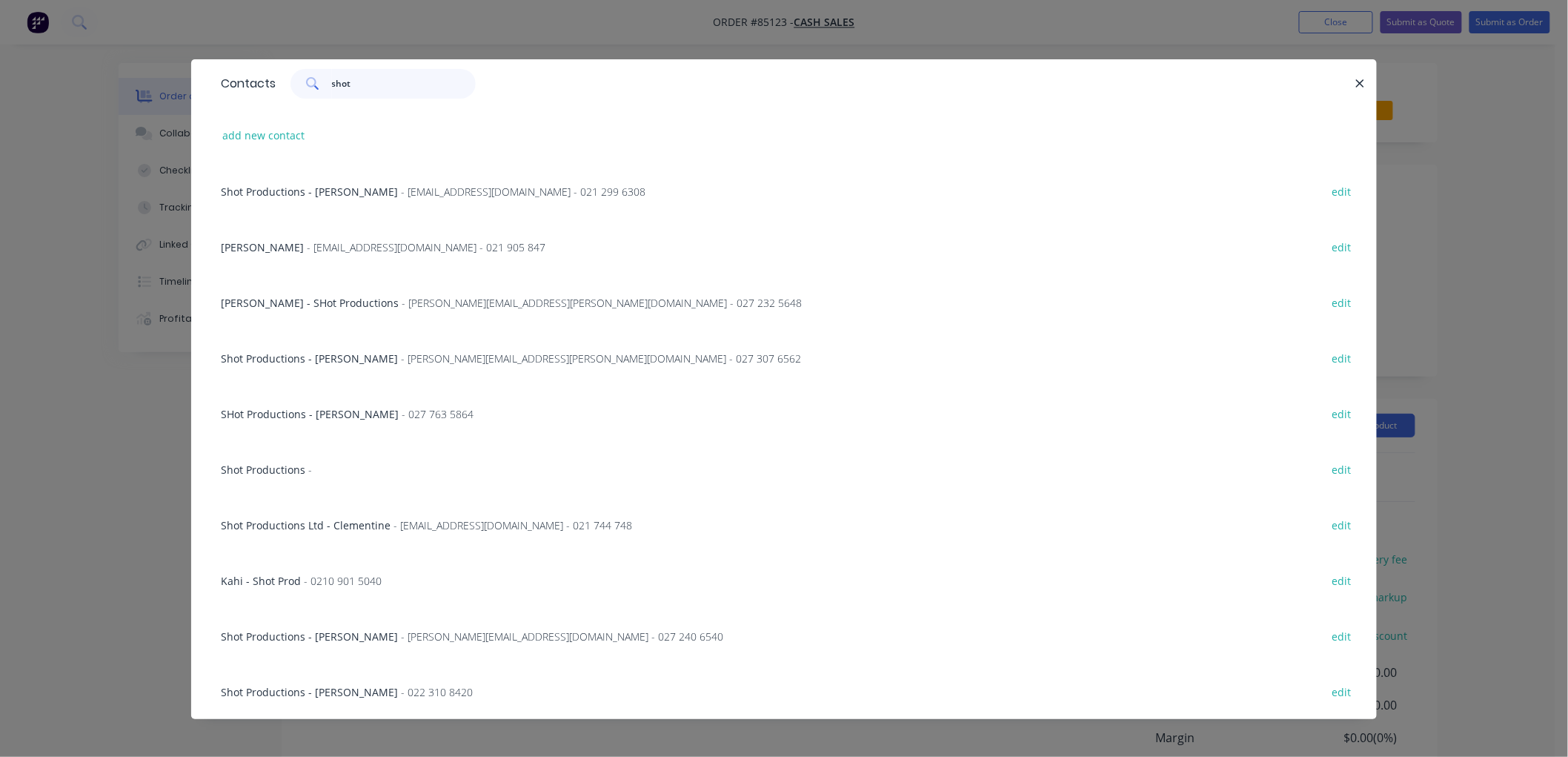
type input "shot"
click at [1356, 68] on div "Contacts shot" at bounding box center [784, 83] width 1185 height 48
click at [1355, 81] on icon "button" at bounding box center [1360, 84] width 10 height 13
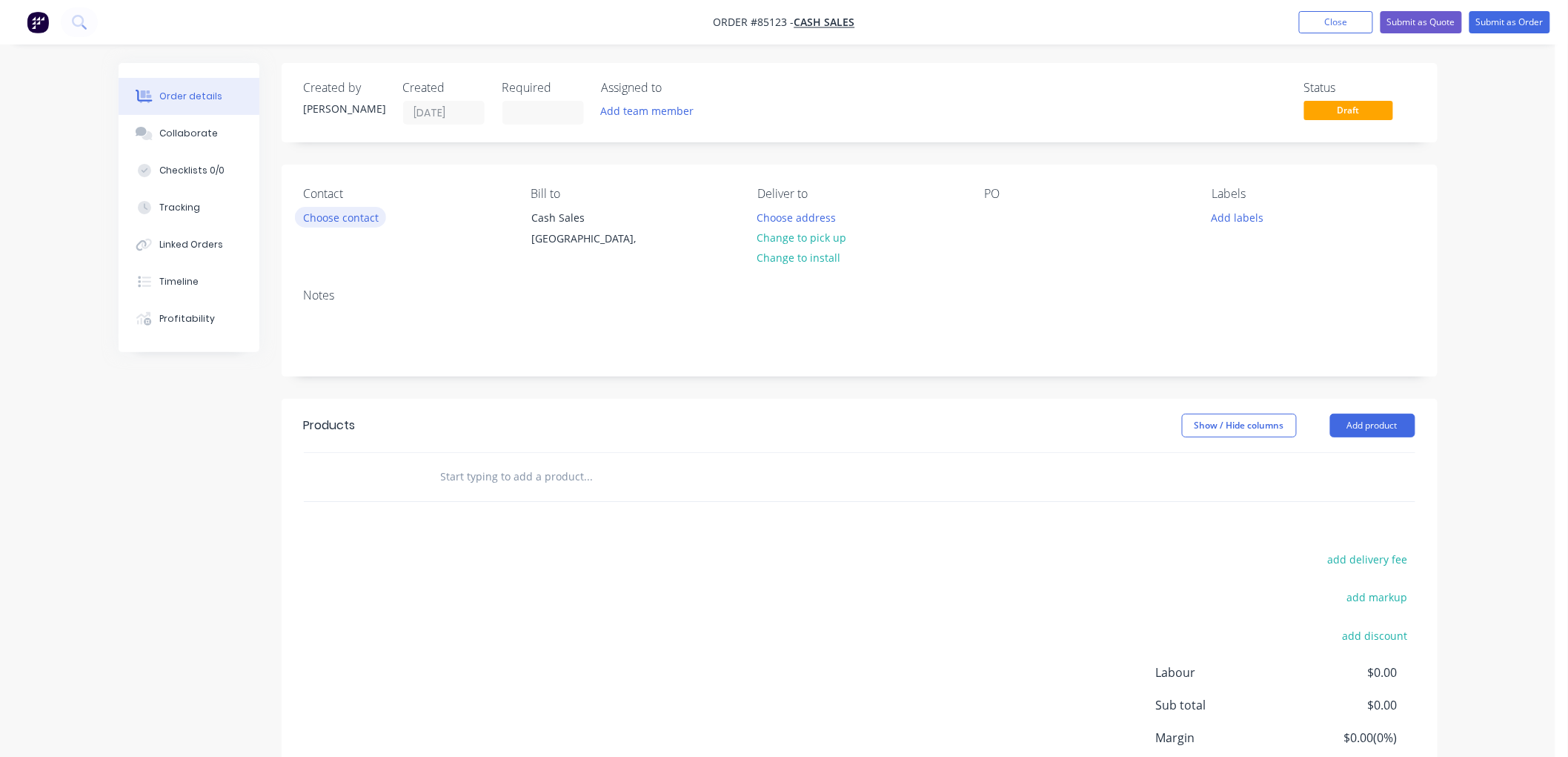
click at [364, 217] on button "Choose contact" at bounding box center [341, 216] width 91 height 20
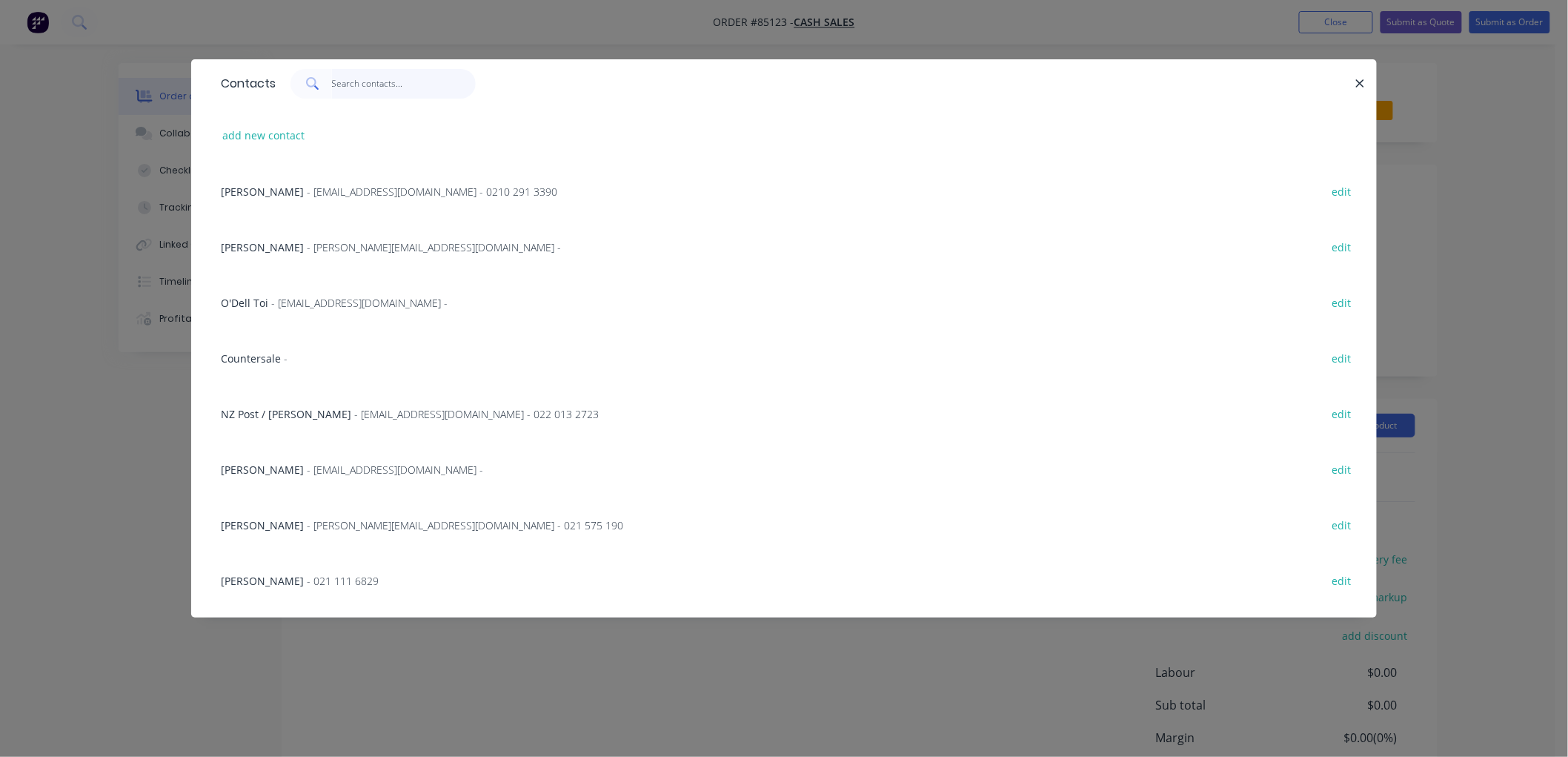
click at [339, 83] on input "text" at bounding box center [404, 84] width 145 height 29
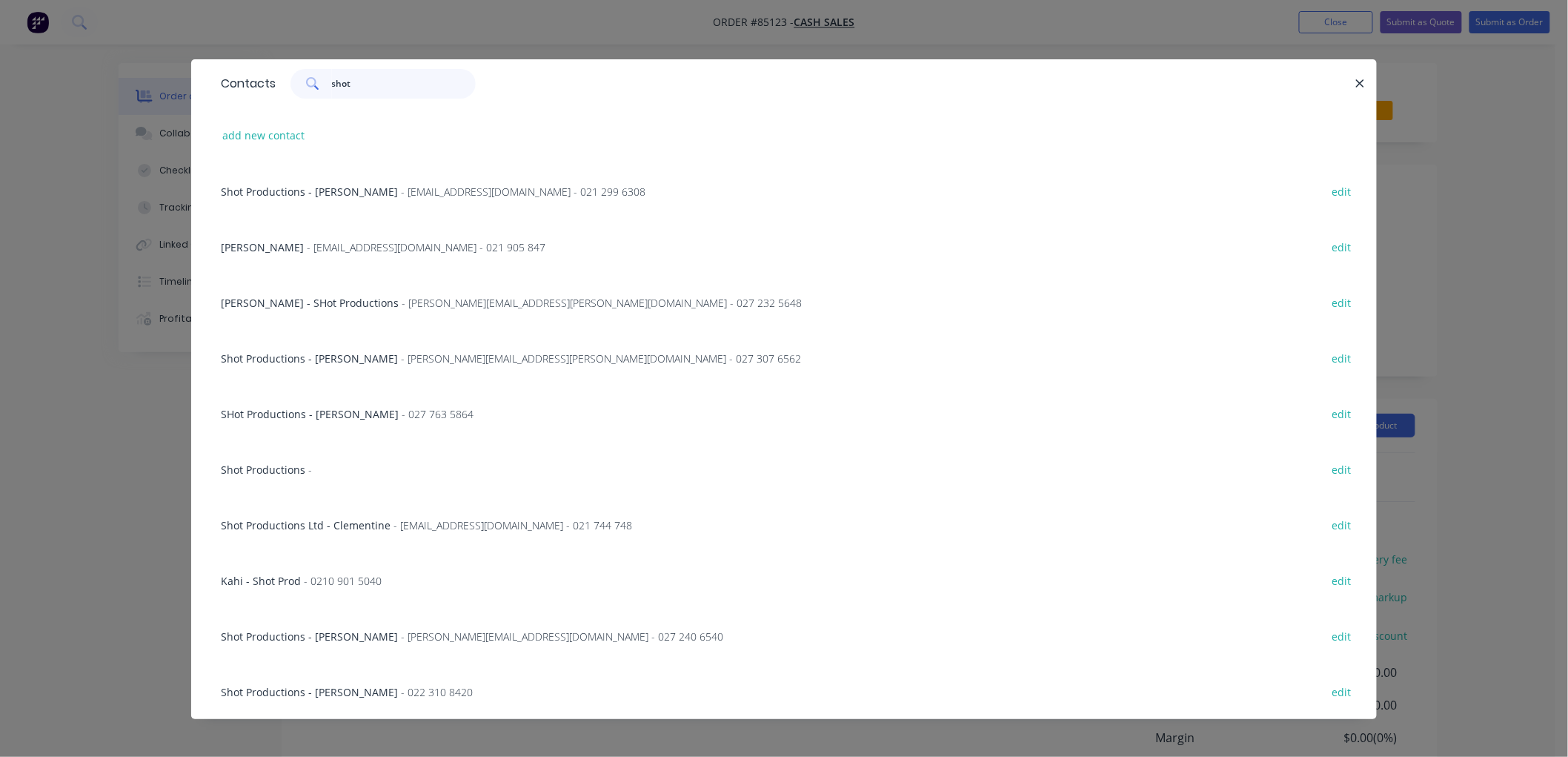
click at [366, 83] on input "shot" at bounding box center [404, 84] width 145 height 29
type input "shot"
click at [393, 524] on span "- clementine.cracroftwilson@sonypicturesmp.com - 021 744 748" at bounding box center [512, 524] width 238 height 14
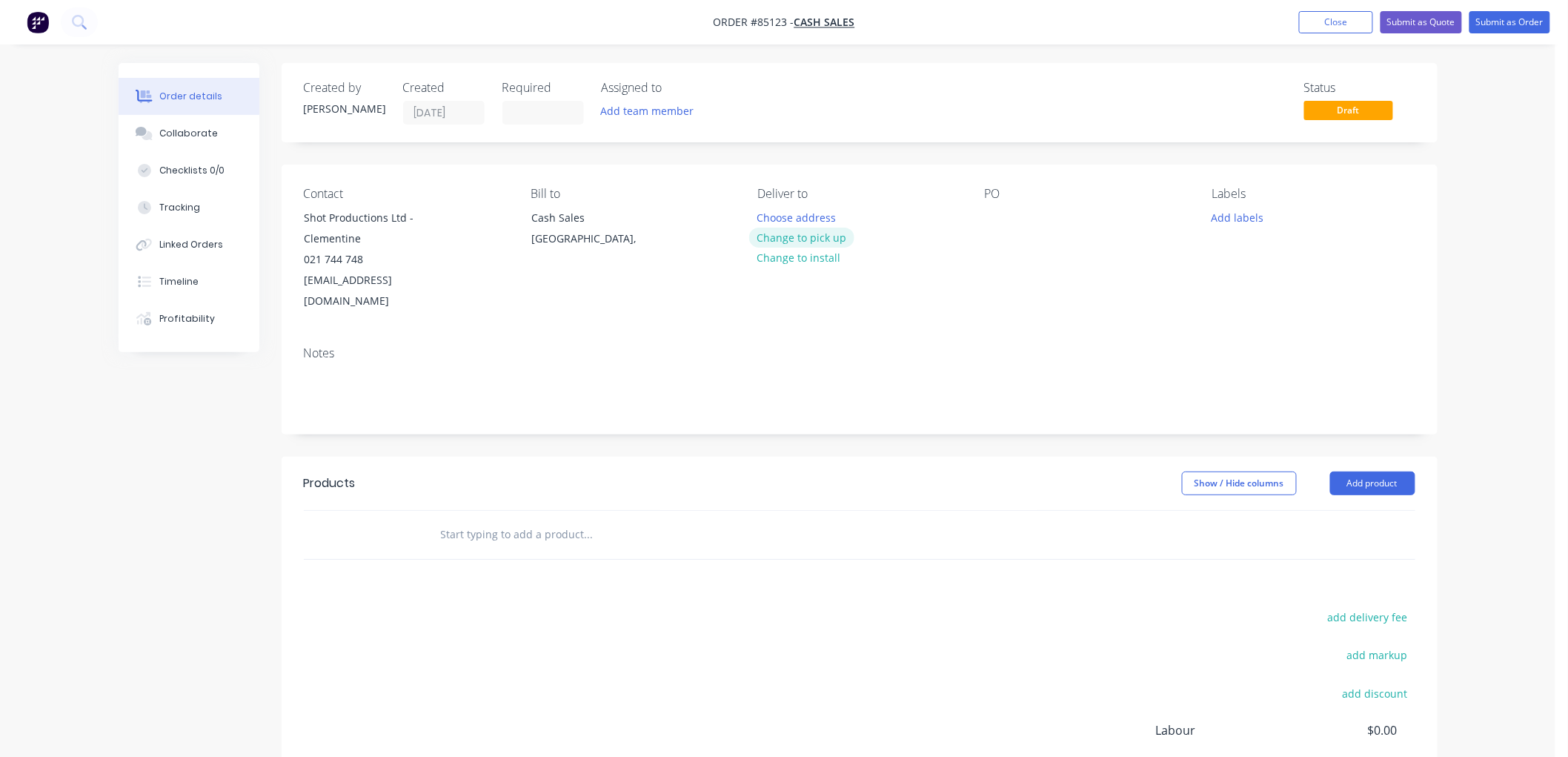
click at [814, 237] on button "Change to pick up" at bounding box center [801, 237] width 105 height 20
click at [1001, 217] on div at bounding box center [996, 217] width 24 height 21
click at [1248, 218] on button "Add labels" at bounding box center [1237, 216] width 68 height 20
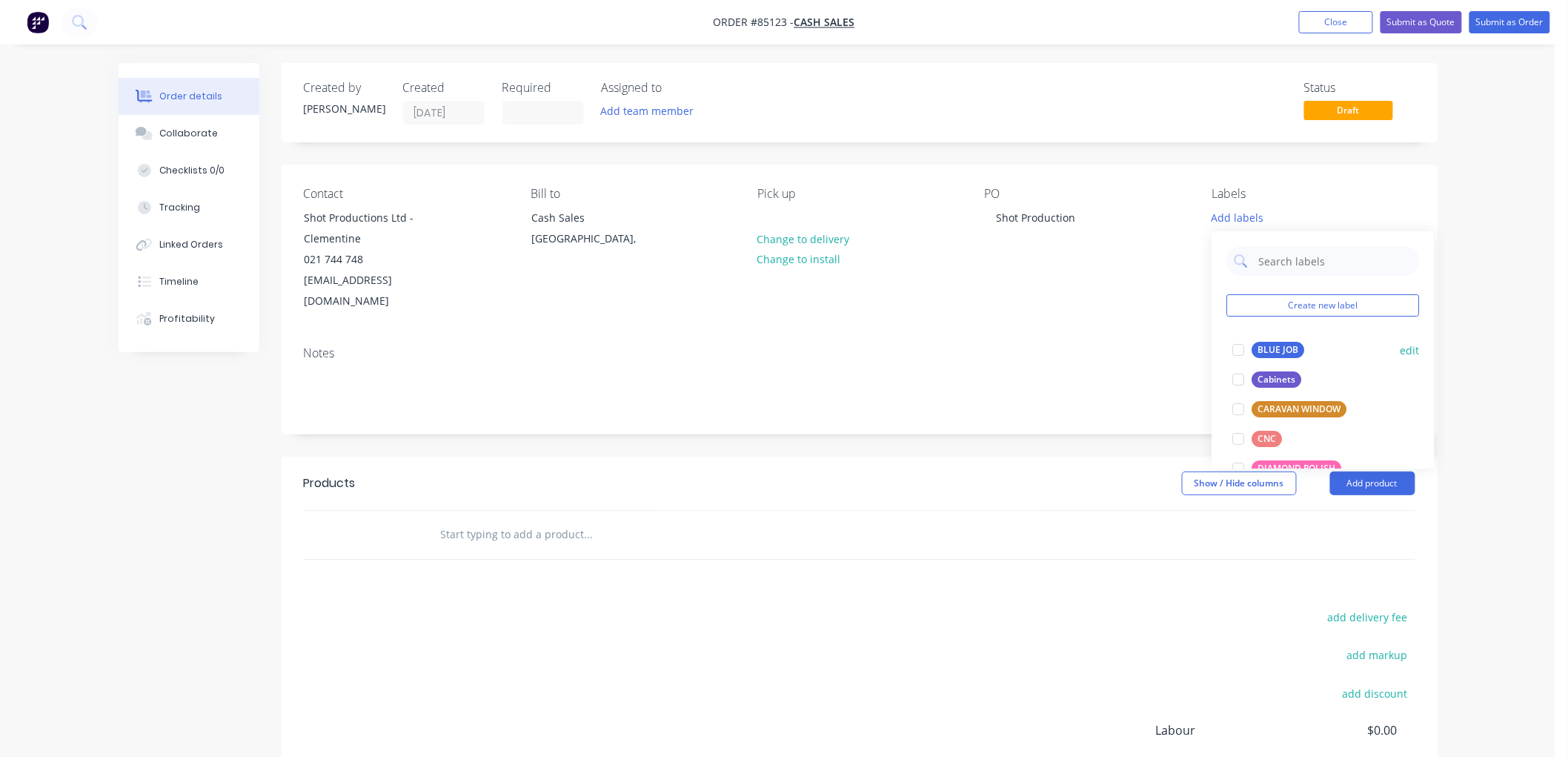
click at [1265, 347] on div "BLUE JOB" at bounding box center [1278, 350] width 53 height 16
click at [490, 520] on input "text" at bounding box center [588, 534] width 297 height 29
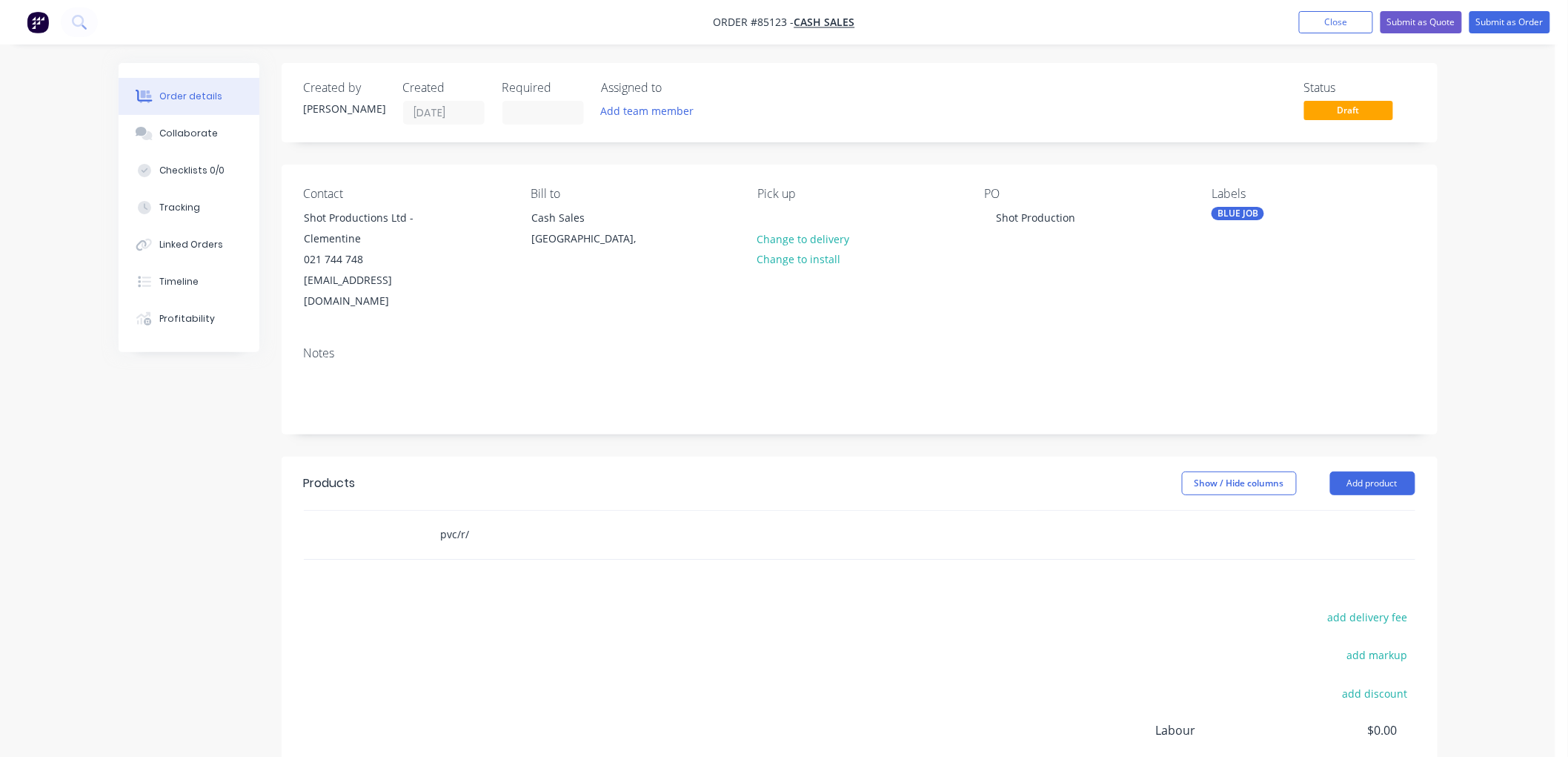
type input "pvc/r/w"
drag, startPoint x: 488, startPoint y: 516, endPoint x: 412, endPoint y: 523, distance: 76.3
click at [415, 523] on div "pvc/r/w Add pvc/r/w to order No results found" at bounding box center [859, 534] width 1111 height 48
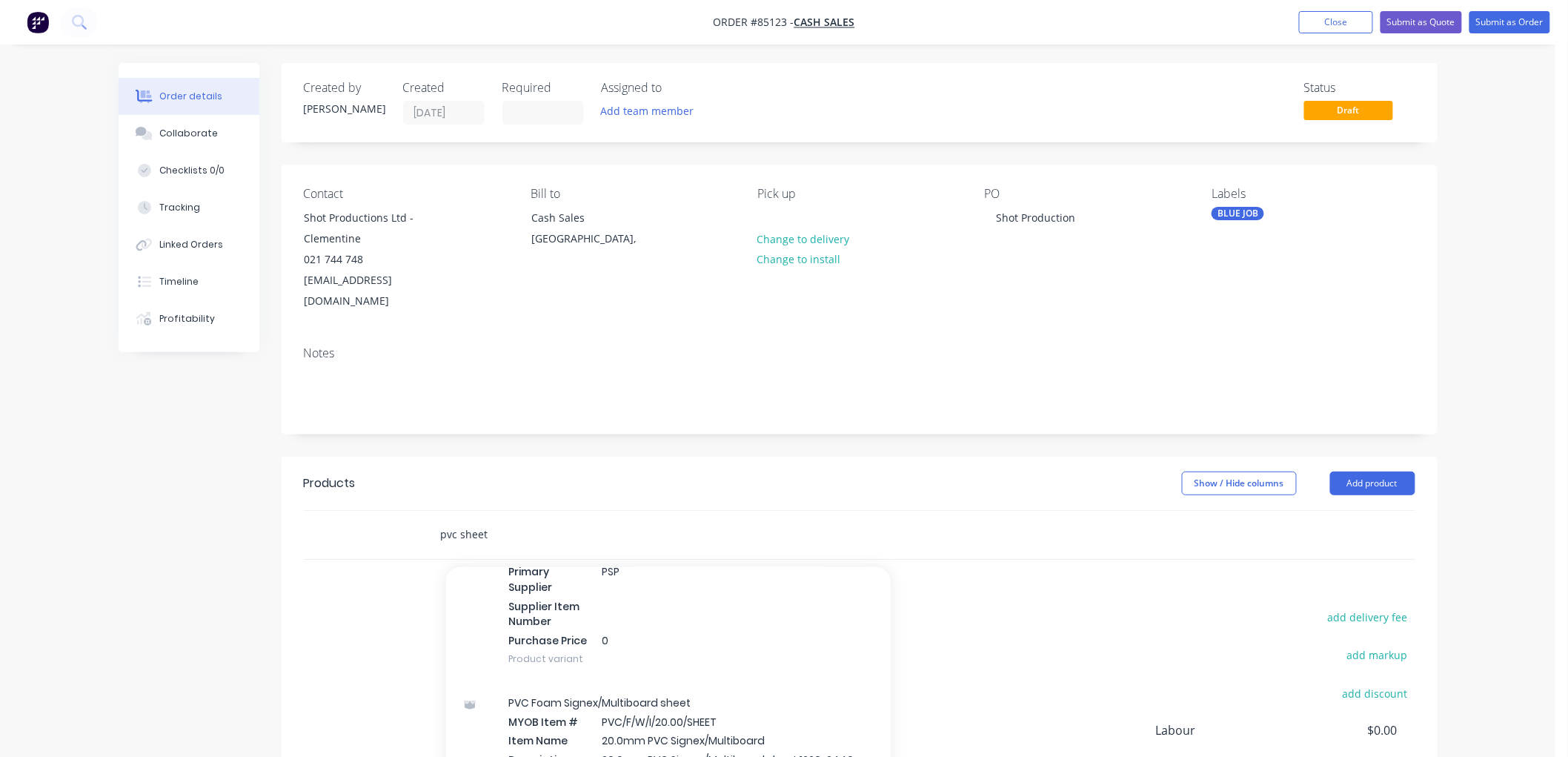
scroll to position [1152, 0]
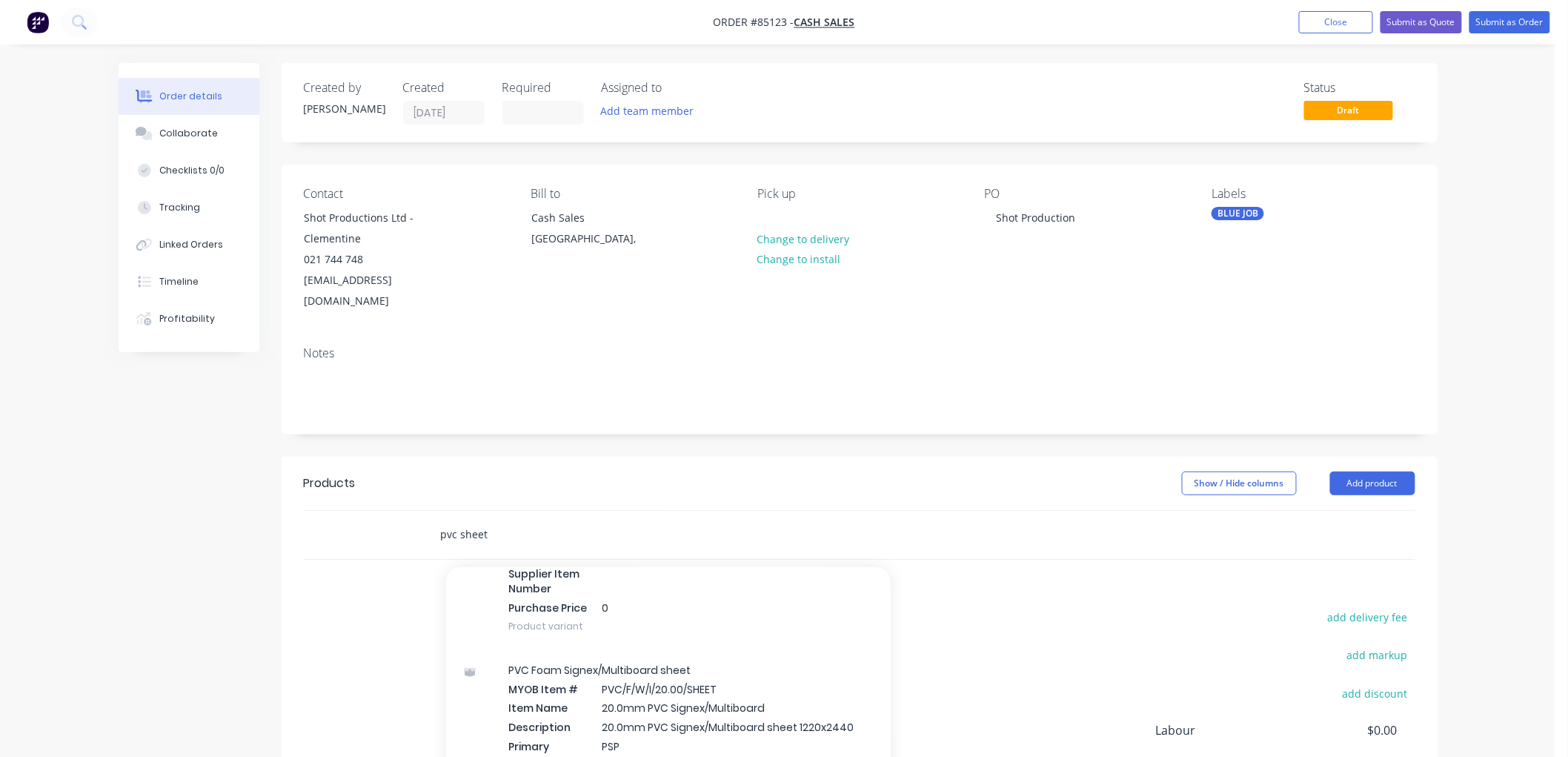
drag, startPoint x: 440, startPoint y: 521, endPoint x: 423, endPoint y: 521, distance: 17.0
click at [423, 521] on div "pvc sheet Add pvc sheet to order JA Russell MYOB Item # JAR/End Cover Descripti…" at bounding box center [689, 534] width 533 height 48
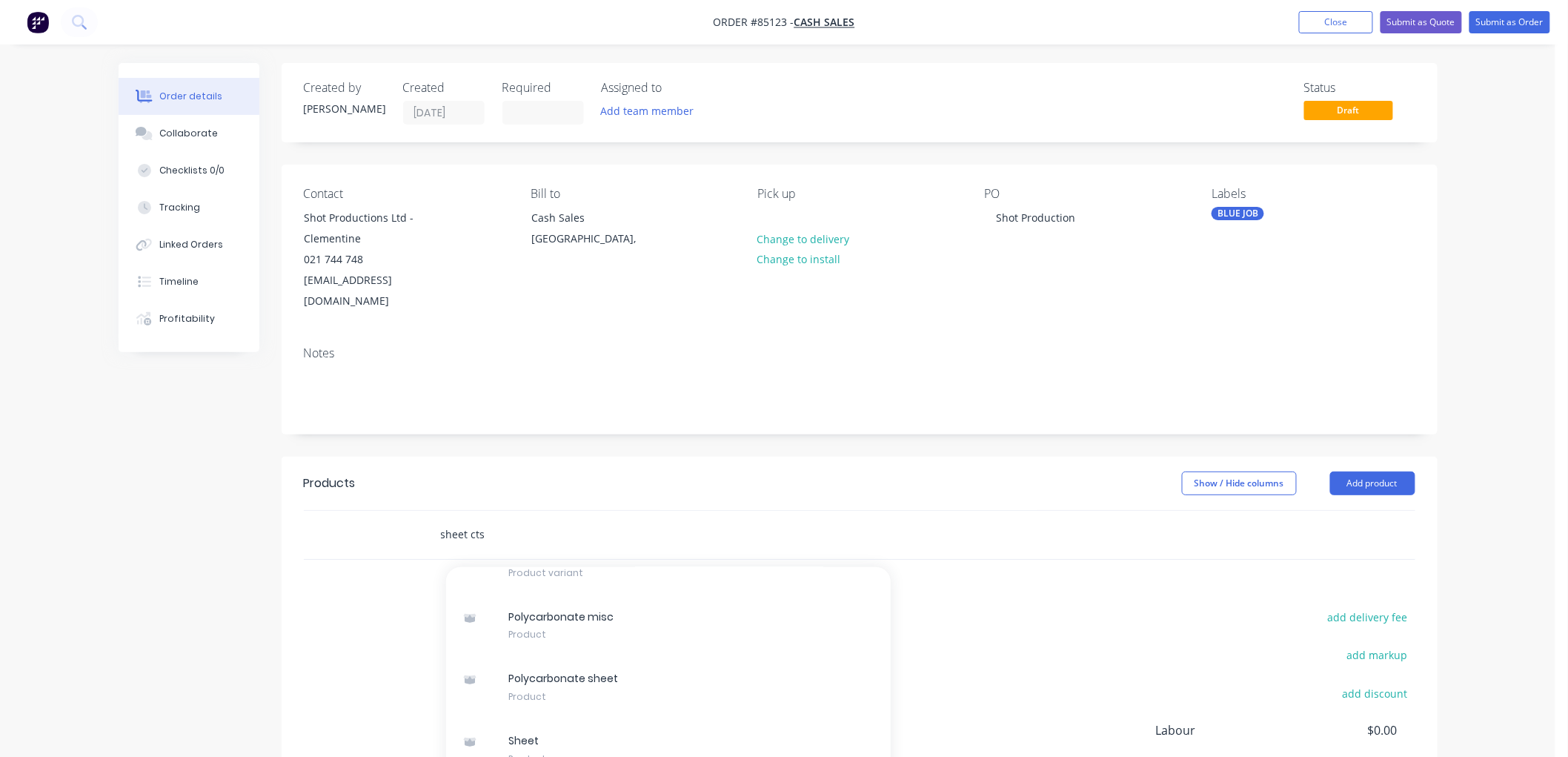
scroll to position [376, 0]
type input "sheet cts"
click at [578, 719] on div "Sheet Product" at bounding box center [668, 748] width 445 height 63
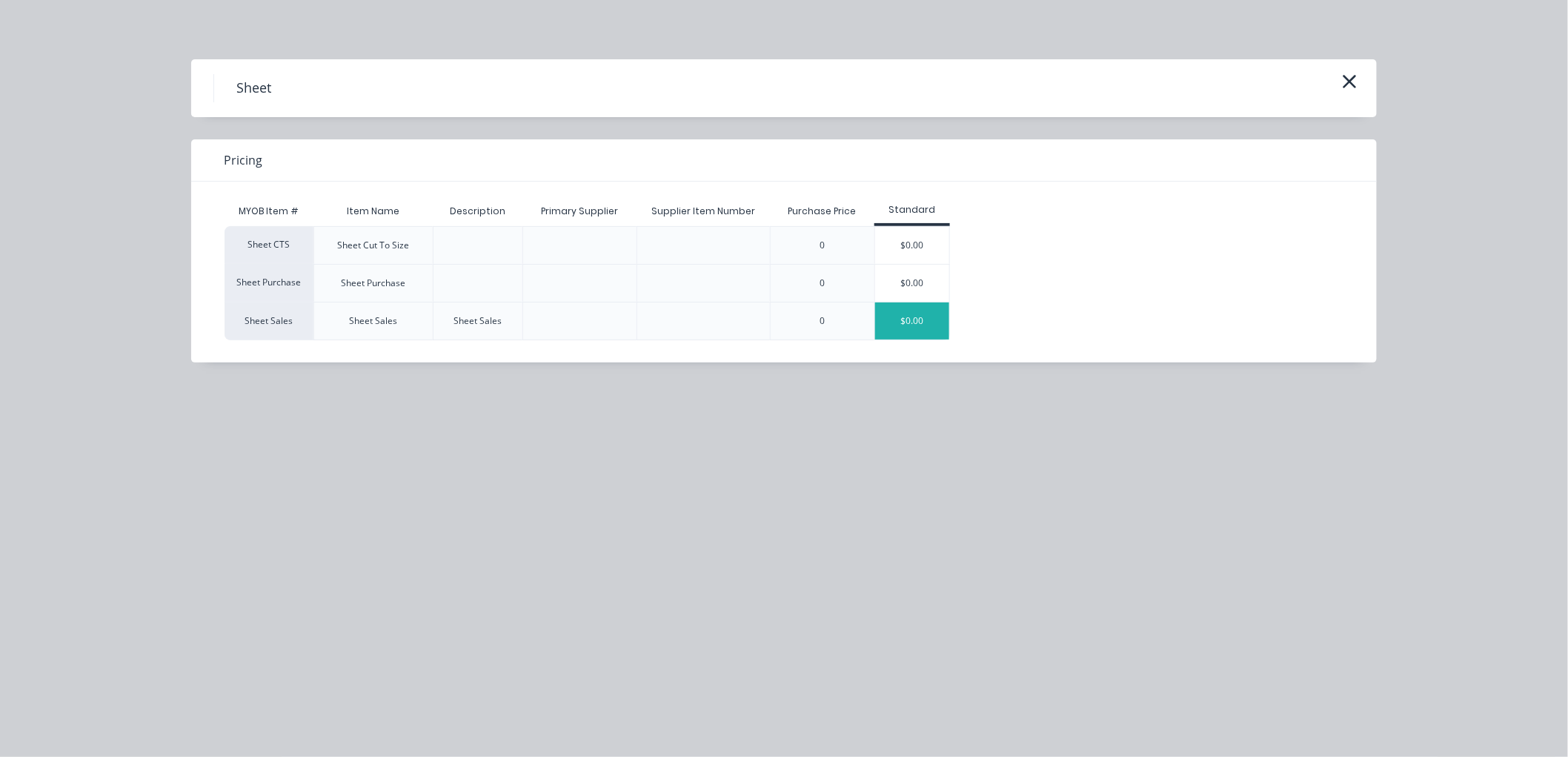
click at [914, 321] on div "$0.00" at bounding box center [911, 321] width 74 height 37
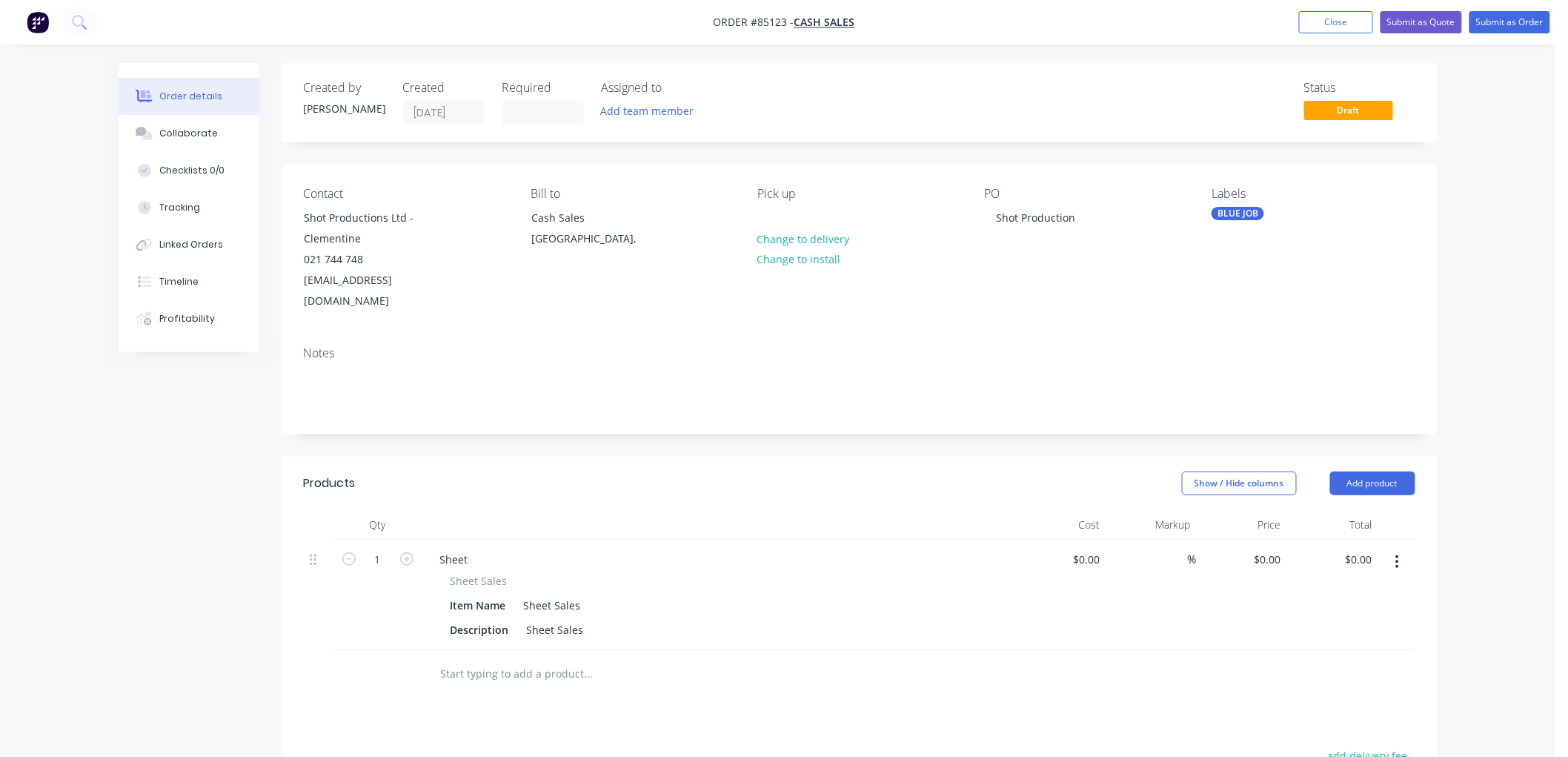
click at [483, 659] on input "text" at bounding box center [588, 673] width 297 height 29
type input "pvc sheet"
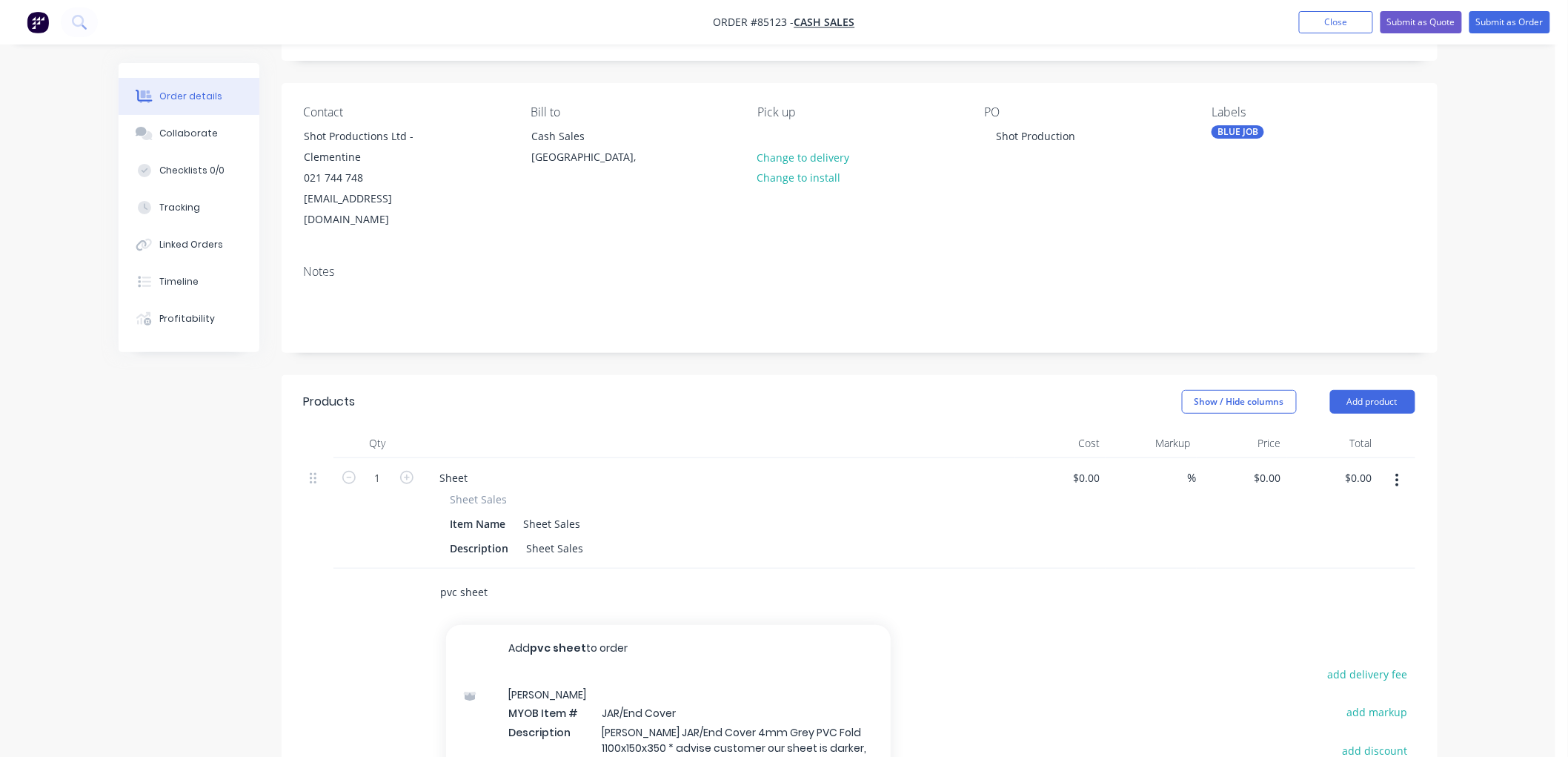
scroll to position [52, 0]
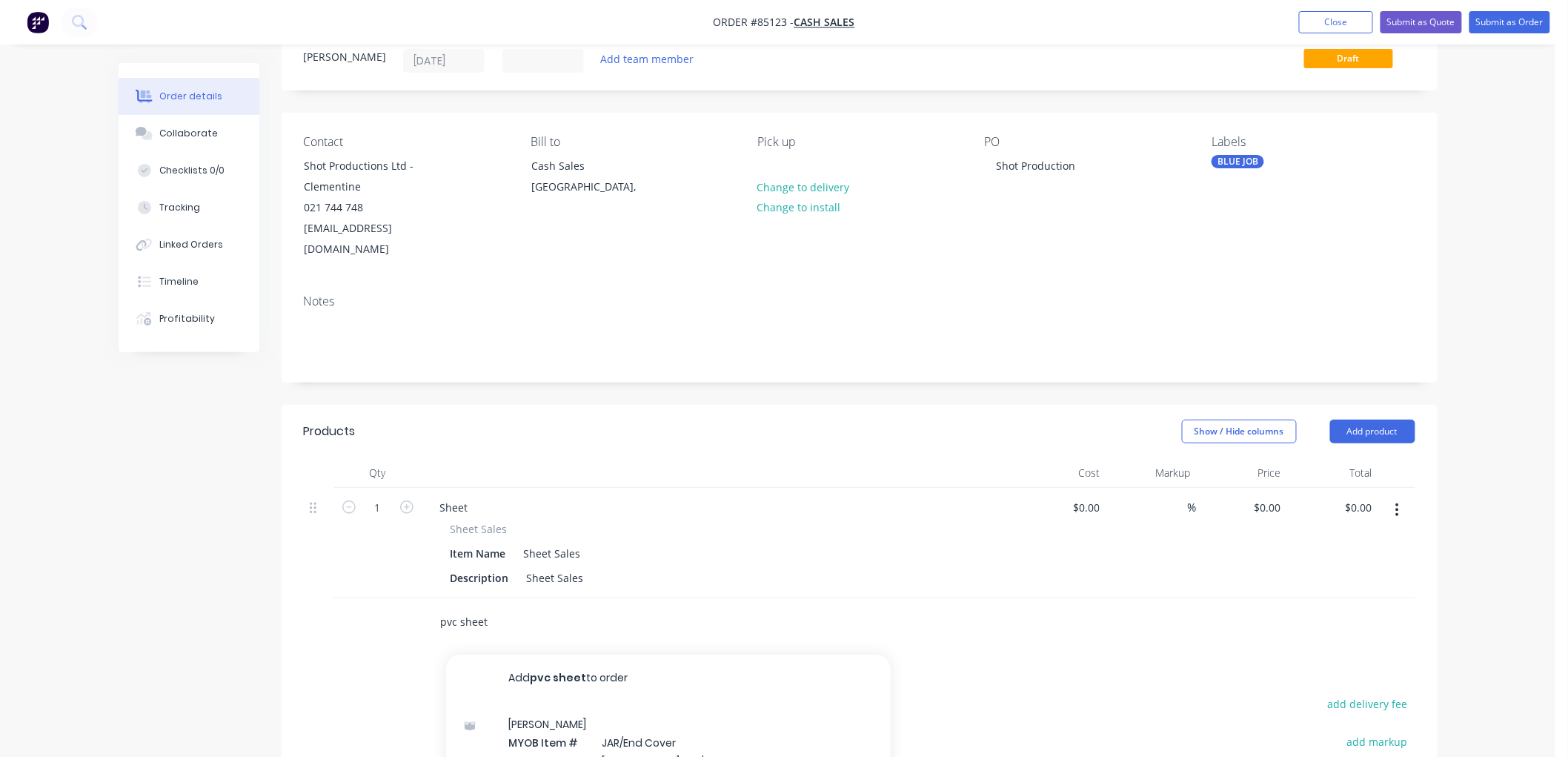
click at [541, 607] on input "pvc sheet" at bounding box center [588, 622] width 297 height 29
drag, startPoint x: 541, startPoint y: 594, endPoint x: 389, endPoint y: 594, distance: 152.0
click at [393, 598] on div "pvc sheet Add pvc sheet to order JA Russell MYOB Item # JAR/End Cover Descripti…" at bounding box center [859, 622] width 1111 height 48
click at [453, 497] on div "Sheet" at bounding box center [454, 507] width 52 height 21
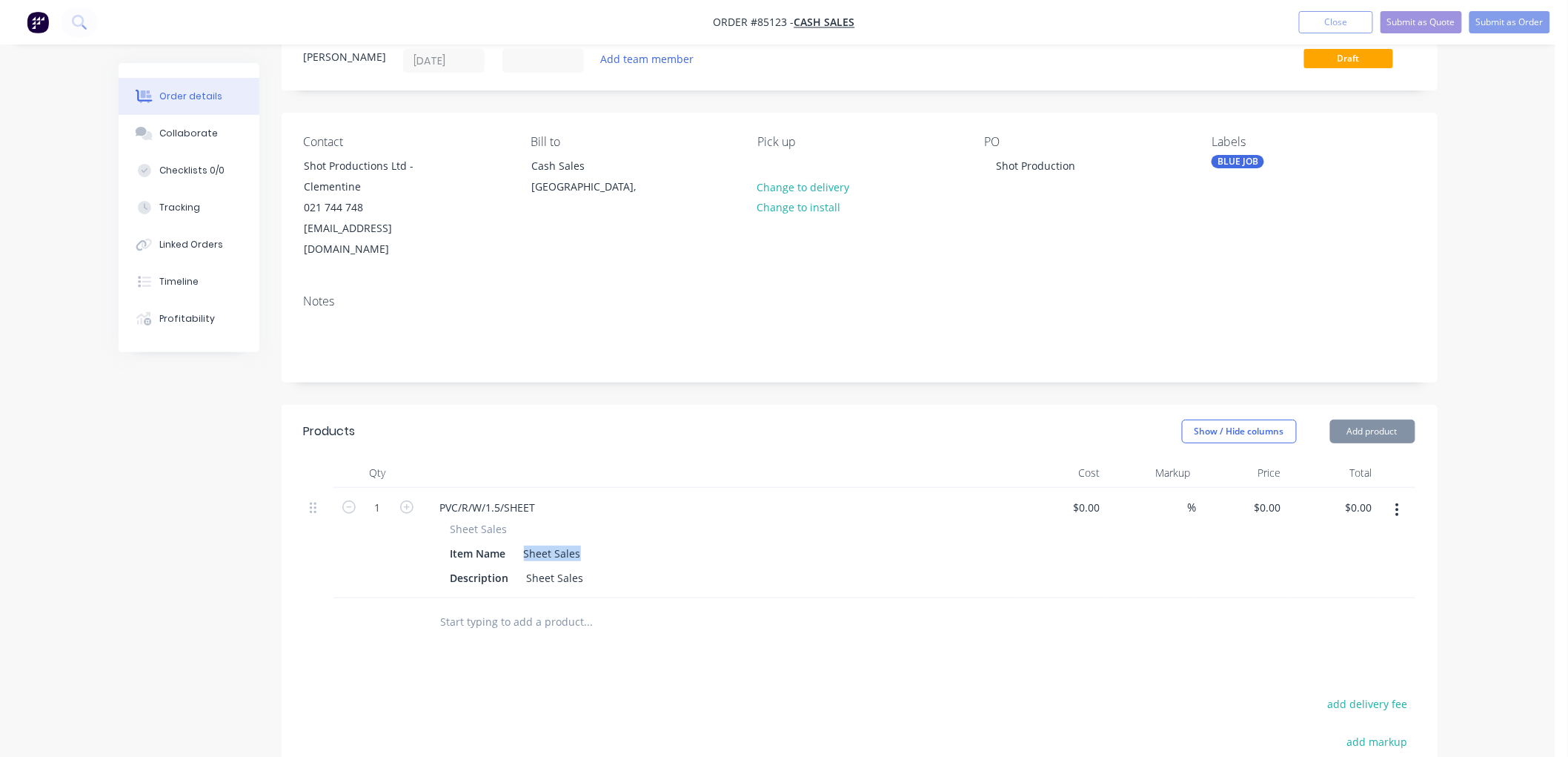
drag, startPoint x: 523, startPoint y: 531, endPoint x: 586, endPoint y: 533, distance: 63.0
click at [586, 542] on div "Item Name Sheet Sales" at bounding box center [715, 553] width 542 height 21
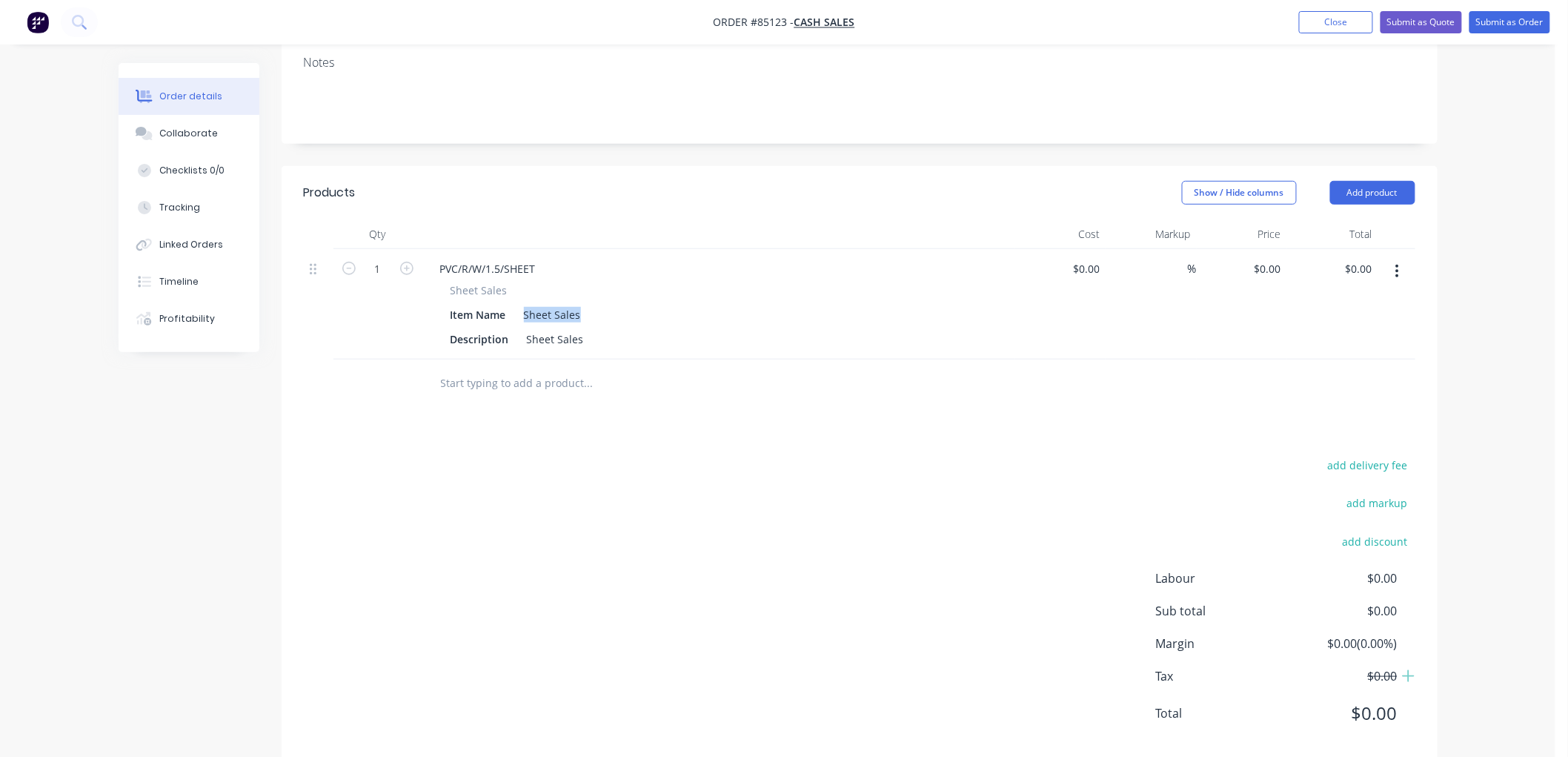
scroll to position [298, 0]
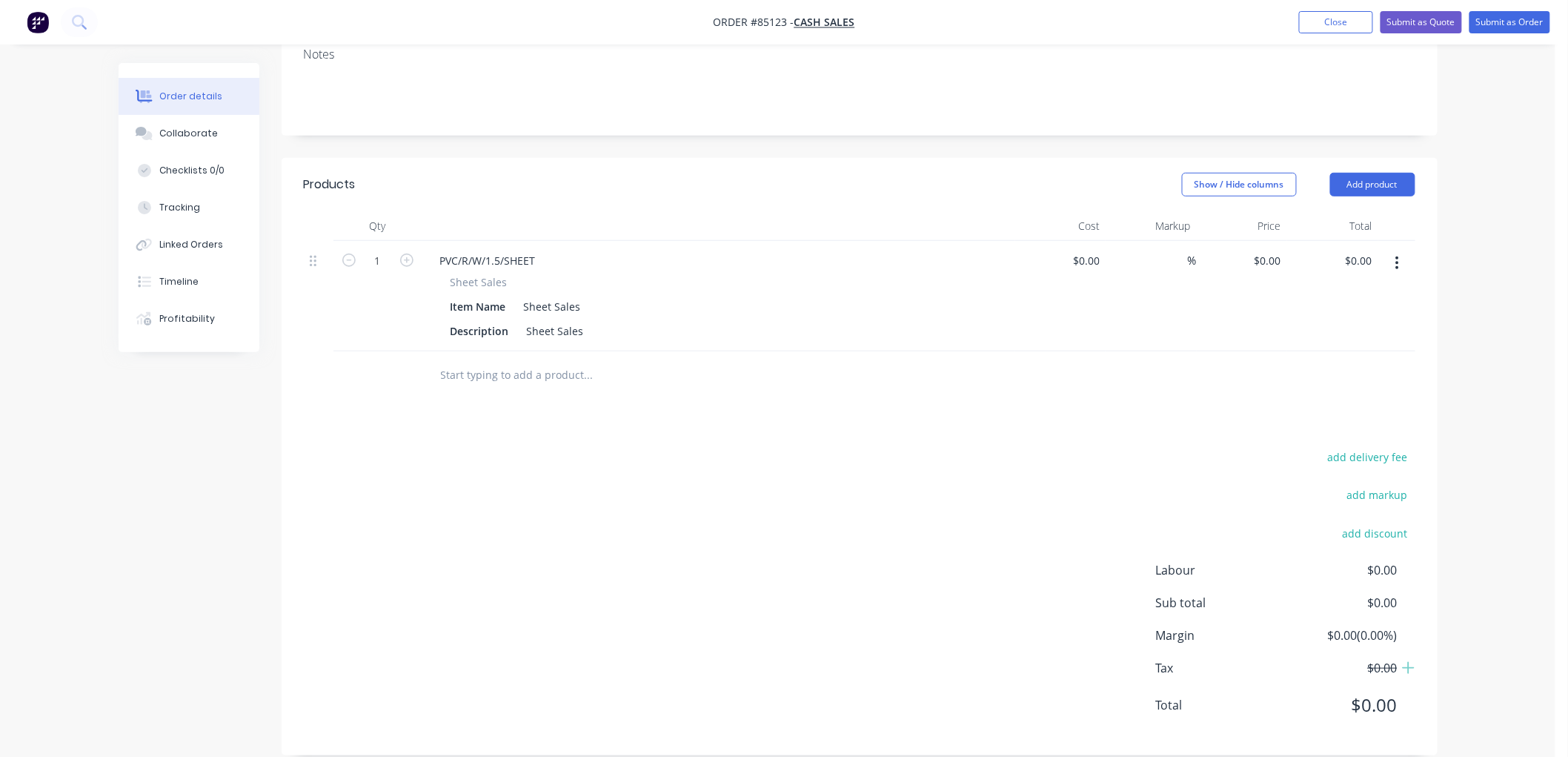
click at [593, 524] on div "add delivery fee add markup add discount Labour $0.00 Sub total $0.00 Margin $0…" at bounding box center [859, 590] width 1111 height 286
click at [579, 296] on div "Sheet Sales" at bounding box center [552, 307] width 69 height 21
drag, startPoint x: 568, startPoint y: 284, endPoint x: 527, endPoint y: 285, distance: 41.0
click at [527, 296] on div "Sheet Sales" at bounding box center [552, 307] width 69 height 21
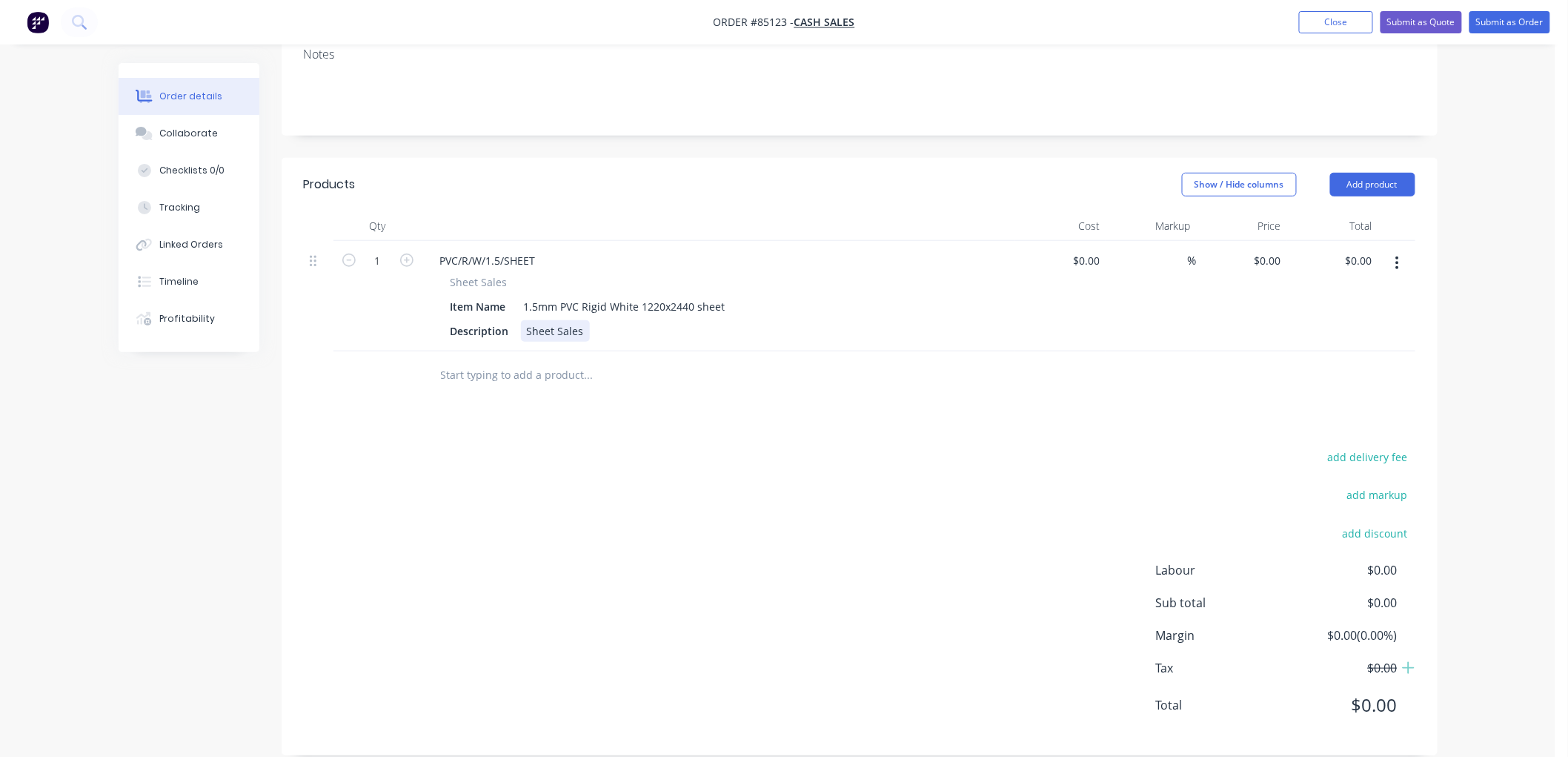
click at [556, 320] on div "Sheet Sales" at bounding box center [555, 331] width 69 height 21
click at [478, 320] on div "Description" at bounding box center [480, 331] width 71 height 21
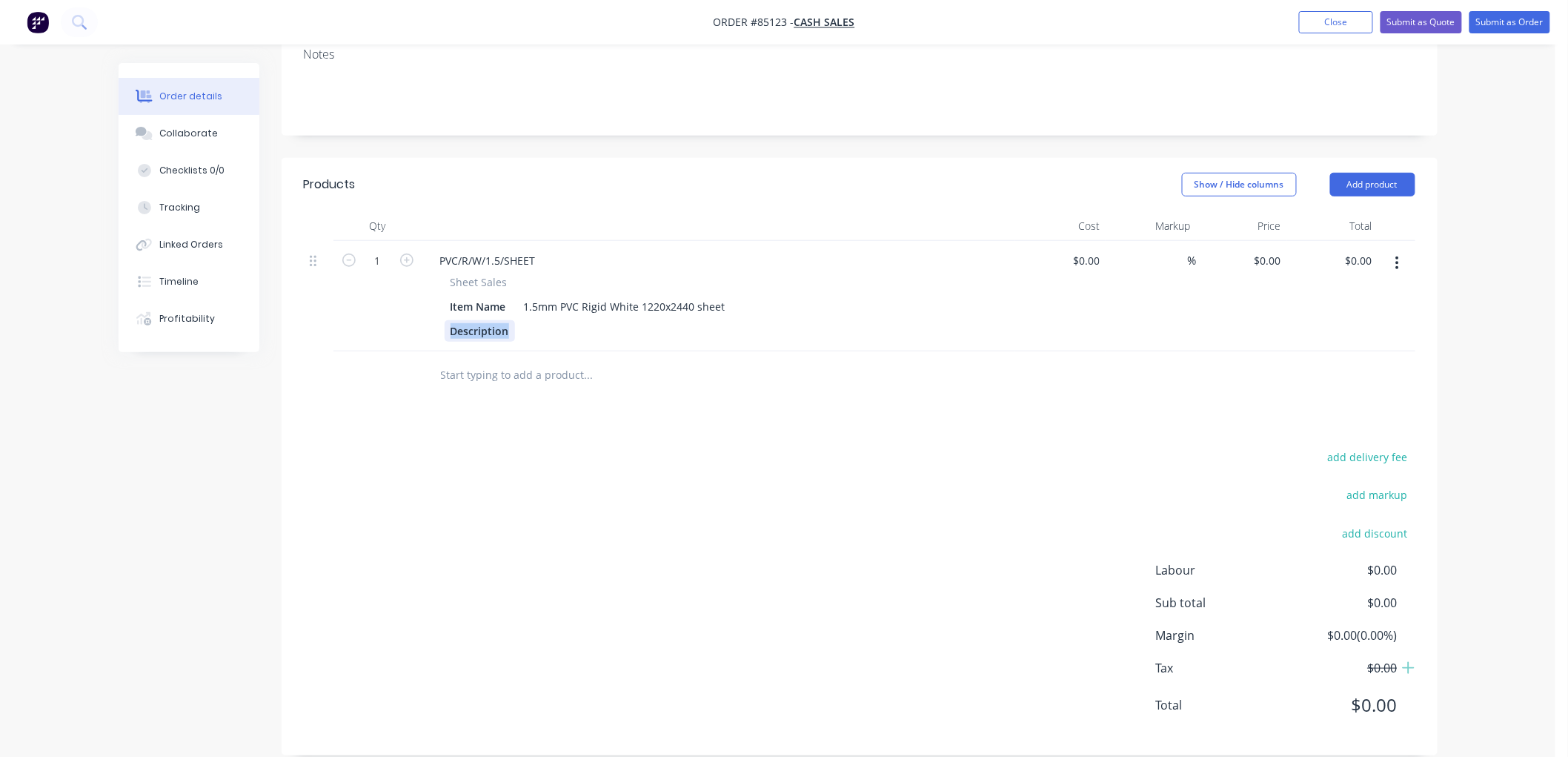
click at [478, 320] on div "Description" at bounding box center [480, 331] width 71 height 21
click at [528, 320] on div at bounding box center [532, 331] width 22 height 21
click at [489, 320] on div "Description" at bounding box center [480, 331] width 71 height 21
click at [597, 376] on div at bounding box center [689, 375] width 533 height 48
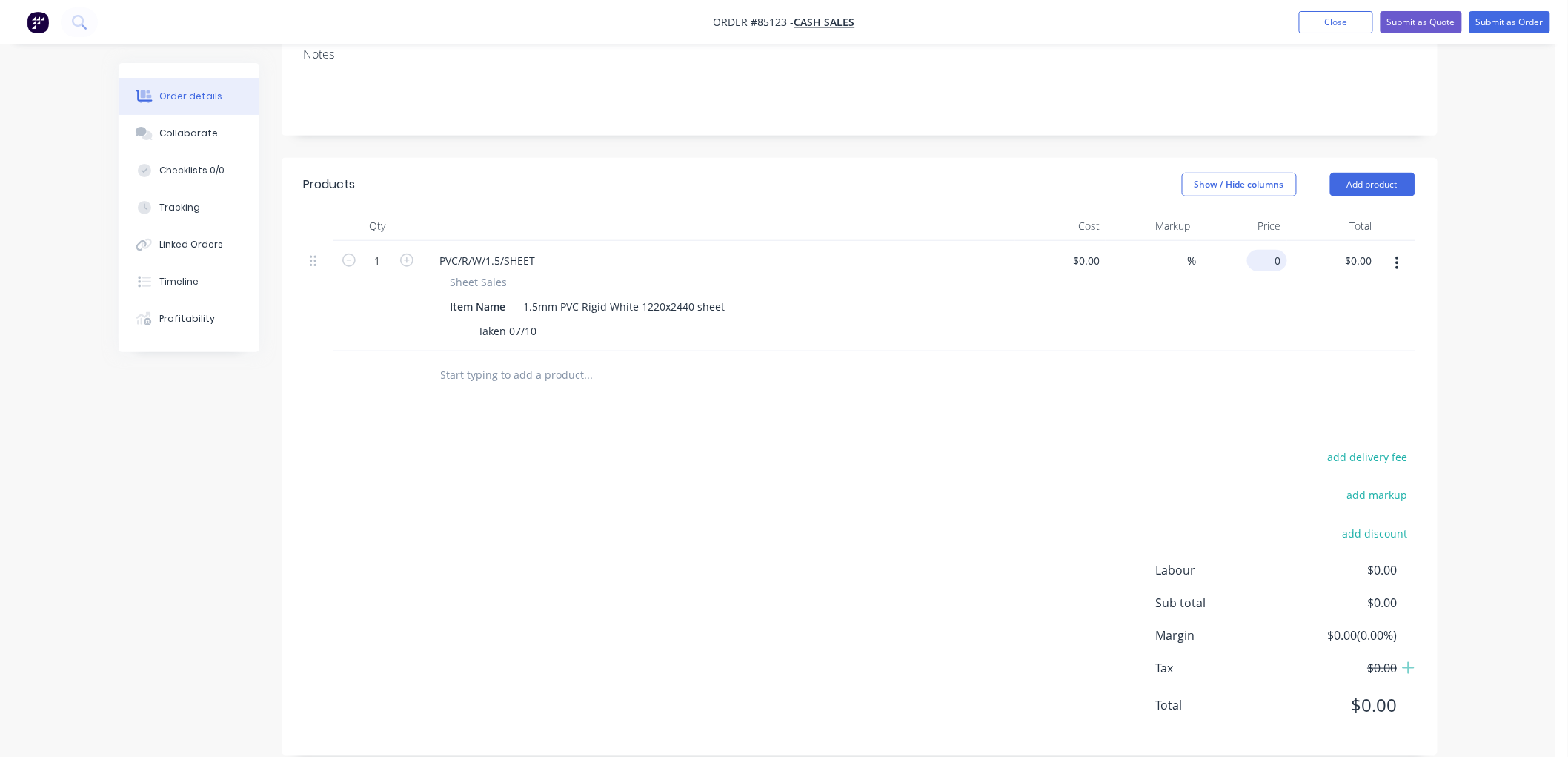
click at [1264, 250] on div "0 $0.00" at bounding box center [1266, 260] width 40 height 21
type input "5"
type input "$103.01"
click at [528, 366] on input "text" at bounding box center [588, 375] width 297 height 29
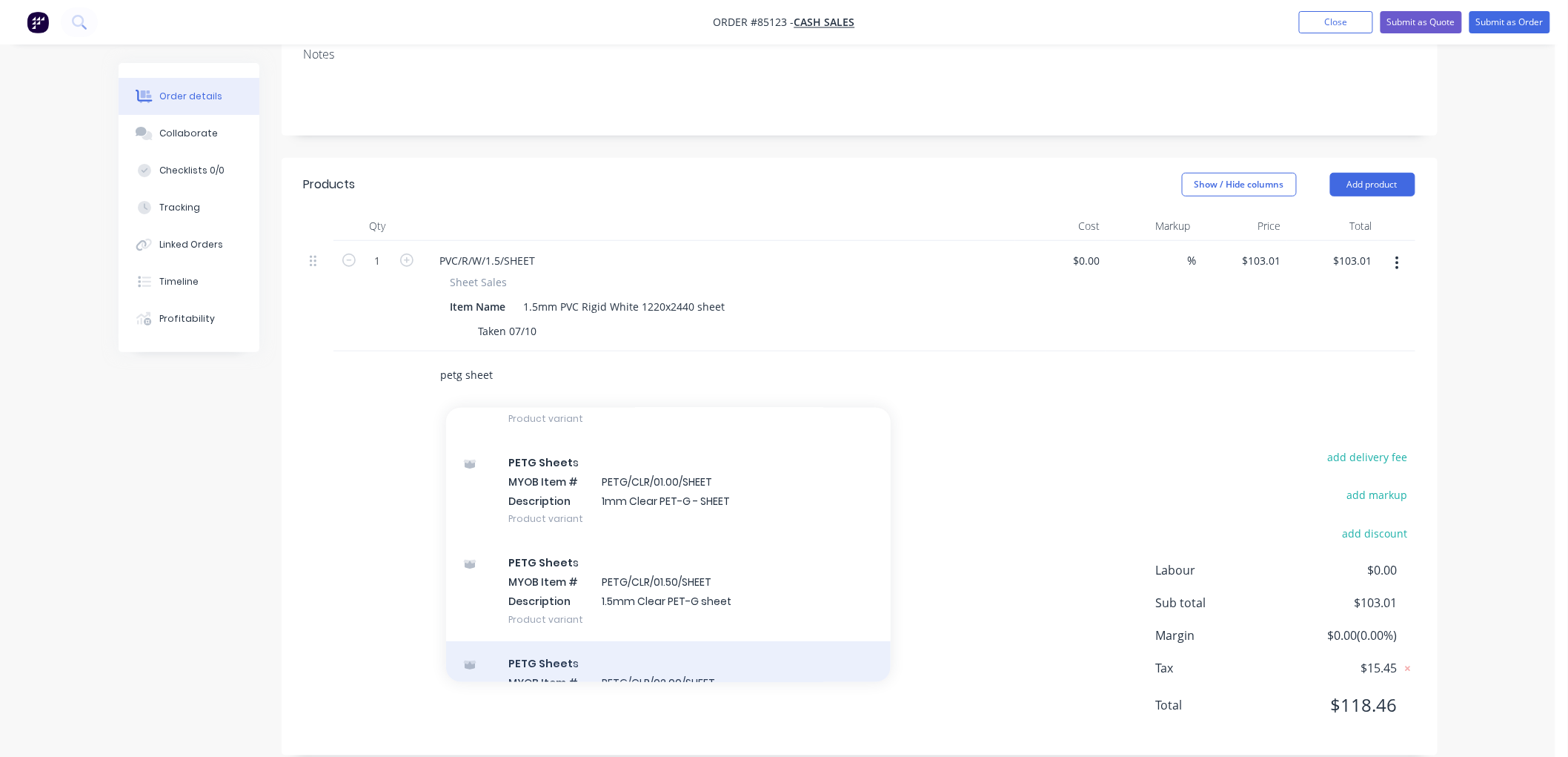
scroll to position [164, 0]
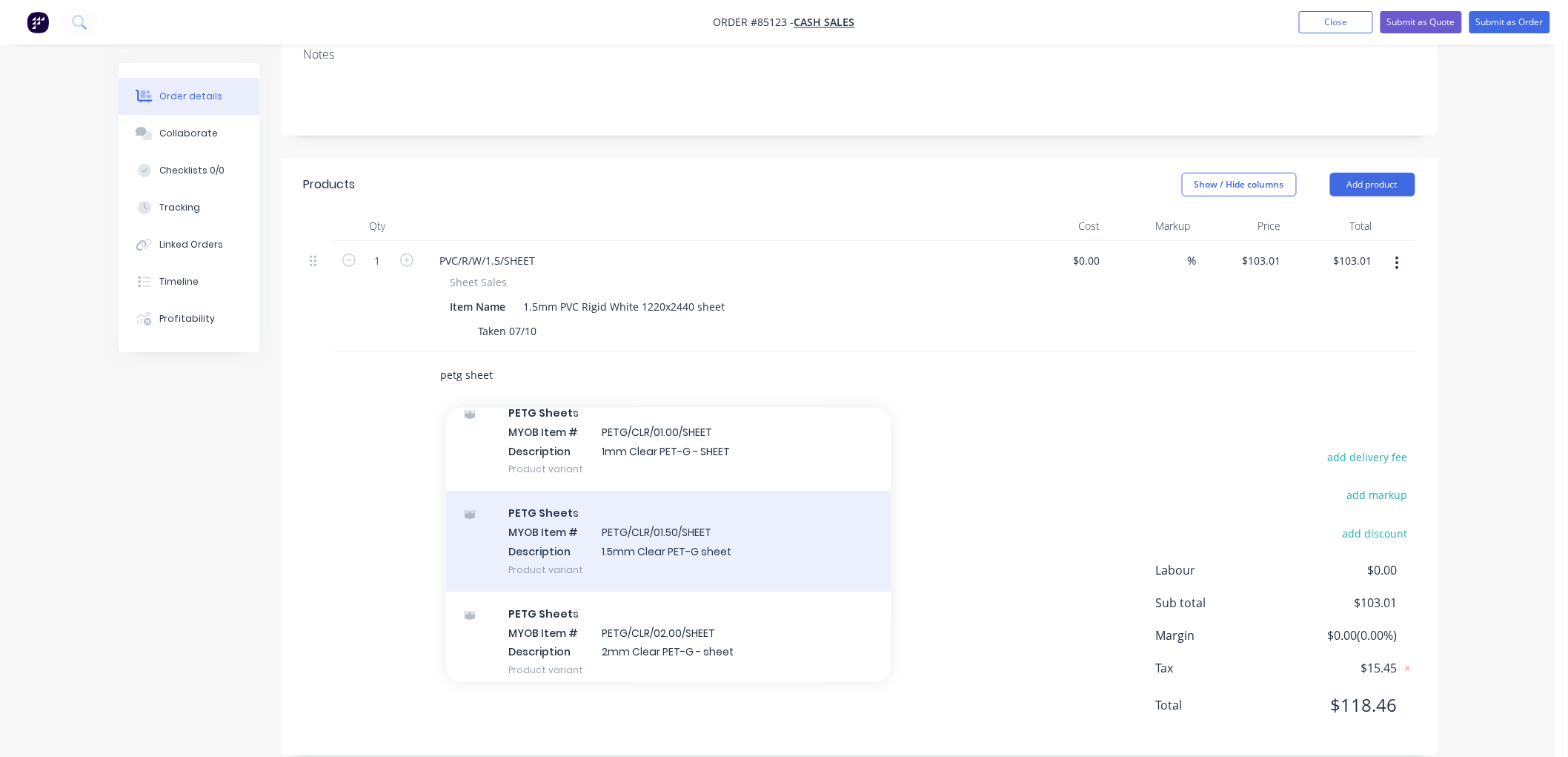
type input "petg sheet"
click at [702, 526] on div "PETG Sheet s MYOB Item # PETG/CLR/01.50/SHEET Description 1.5mm Clear PET-G she…" at bounding box center [668, 540] width 445 height 100
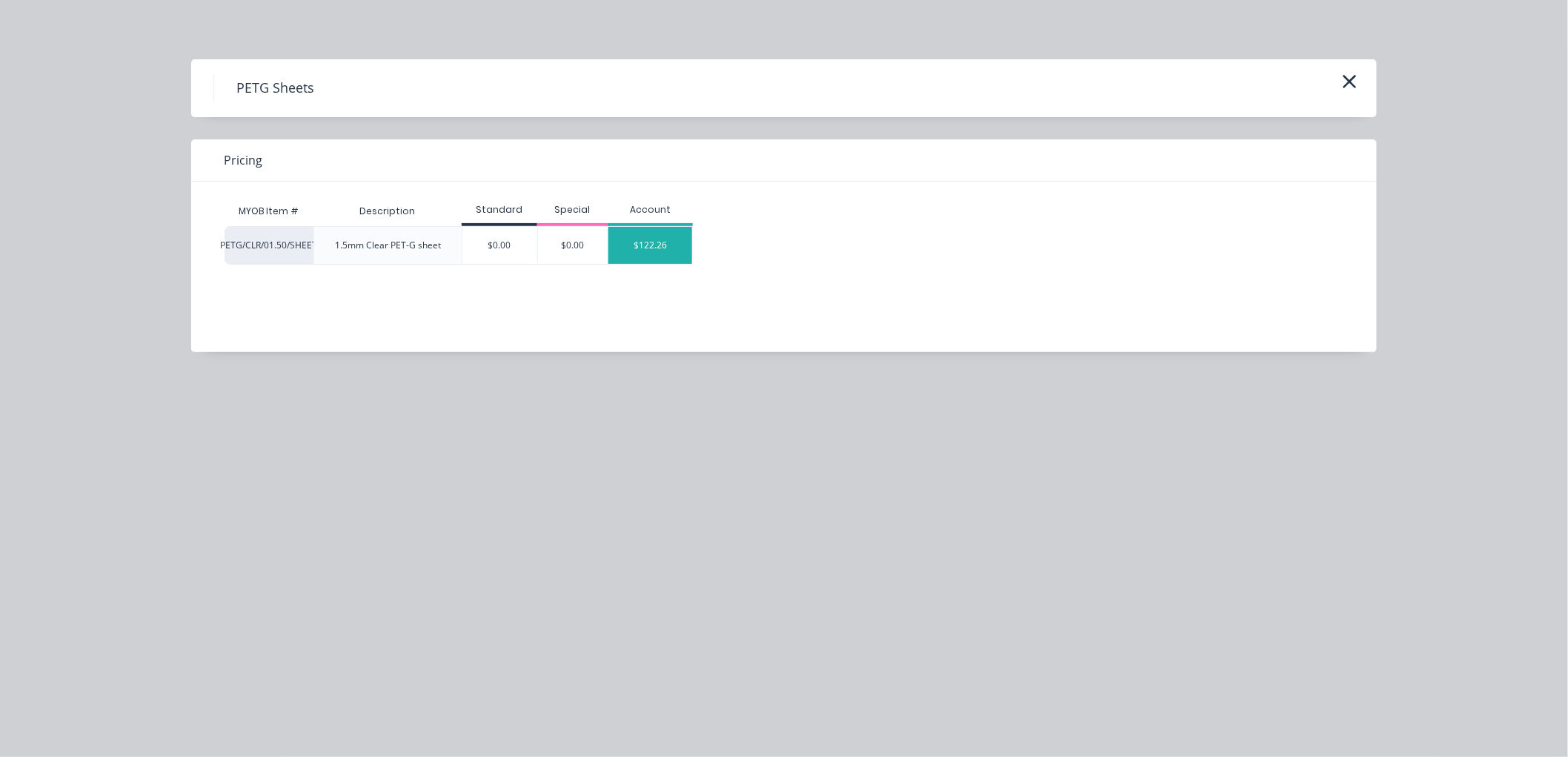
click at [667, 246] on div "$122.26" at bounding box center [649, 246] width 84 height 37
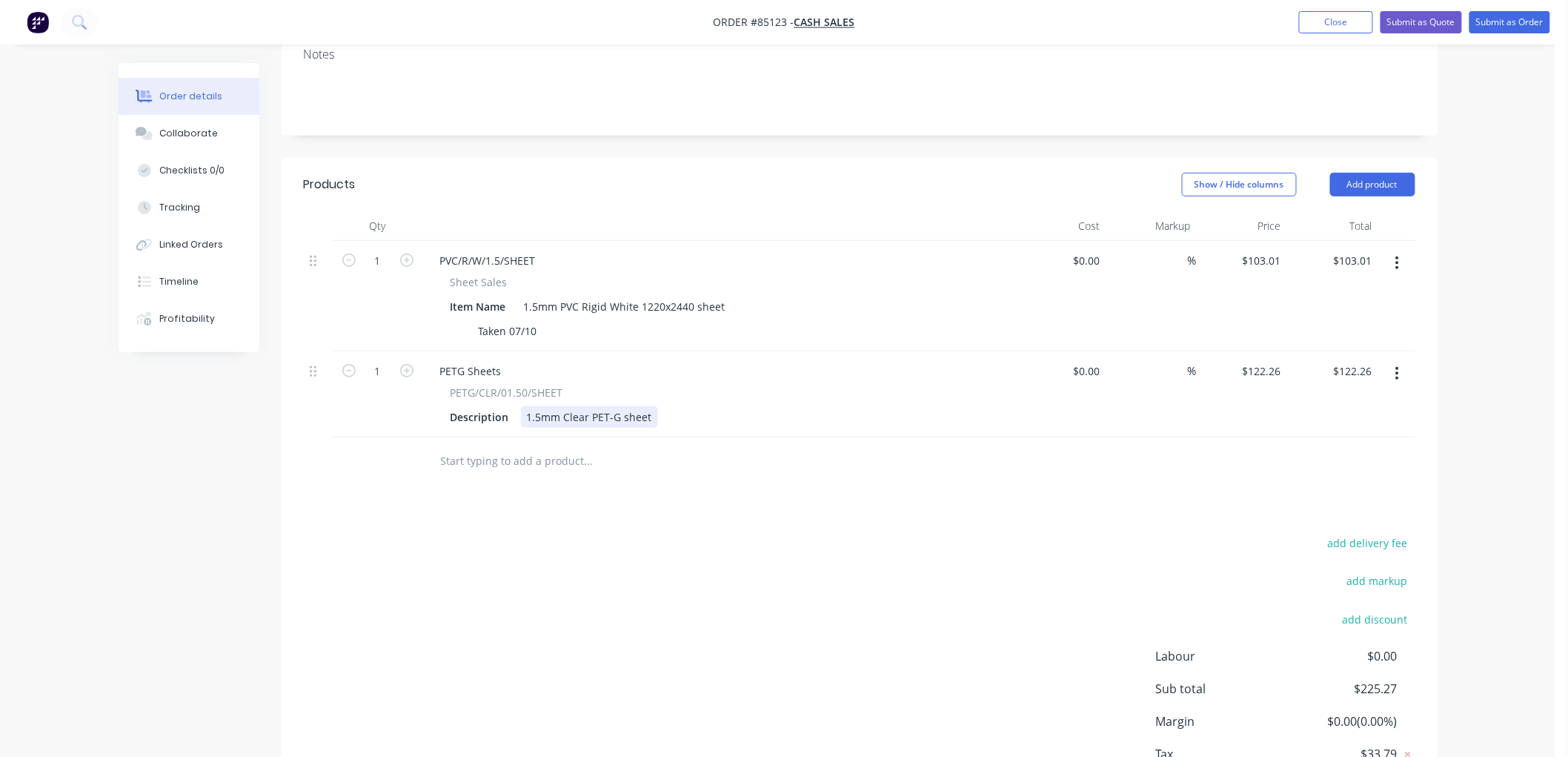
click at [649, 406] on div "1.5mm Clear PET-G sheet" at bounding box center [589, 416] width 137 height 21
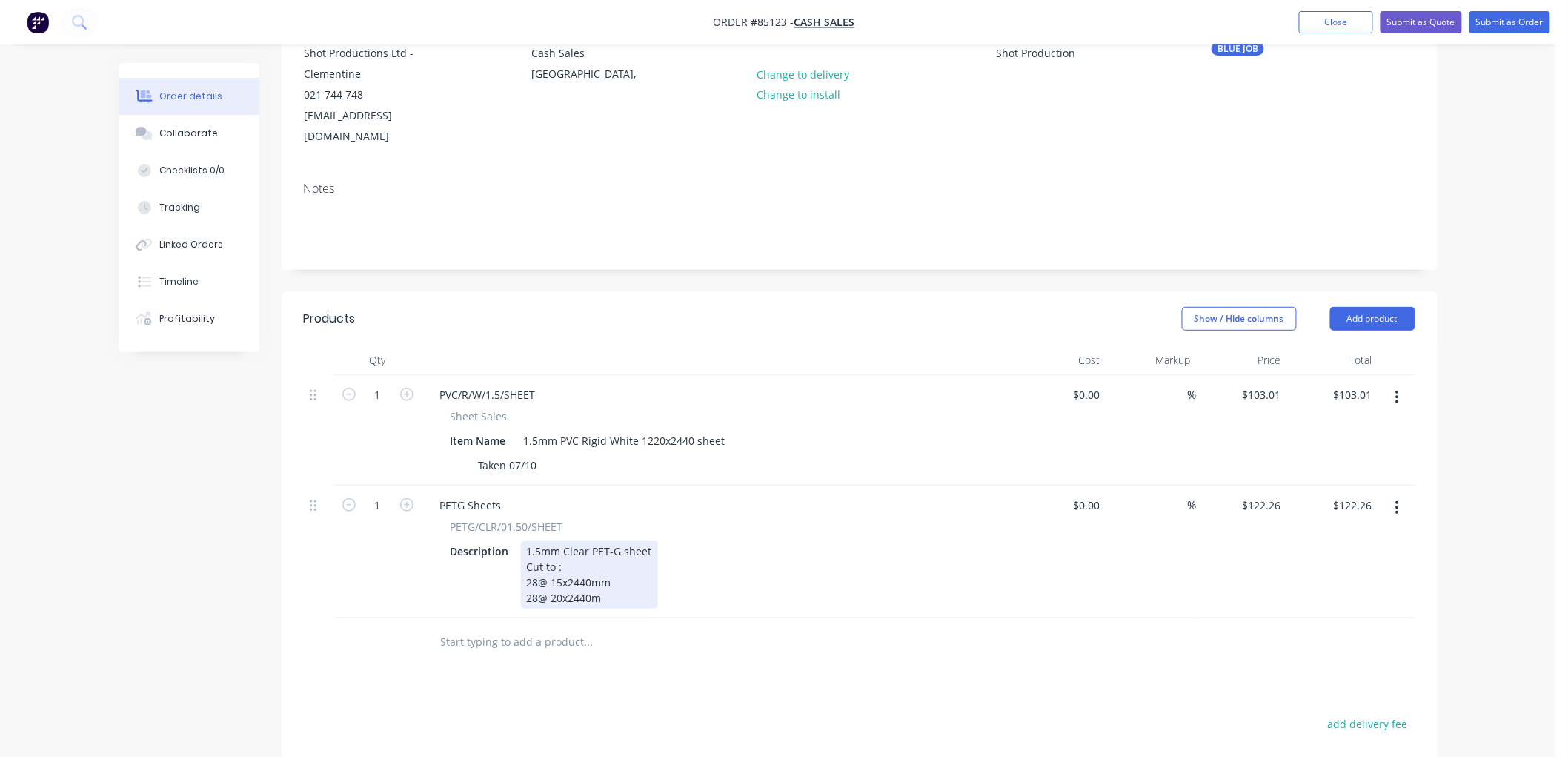
drag, startPoint x: 535, startPoint y: 563, endPoint x: 614, endPoint y: 557, distance: 79.2
click at [535, 562] on div "1.5mm Clear PET-G sheet Cut to : 28@ 15x2440mm 28@ 20x2440m" at bounding box center [589, 574] width 137 height 68
click at [625, 574] on div "1.5mm Clear PET-G sheet Cut to : 26@ 15x2440mm 26@ 20x2440m" at bounding box center [589, 574] width 137 height 68
type input "122.26"
click at [1278, 494] on input "122.26" at bounding box center [1264, 505] width 46 height 21
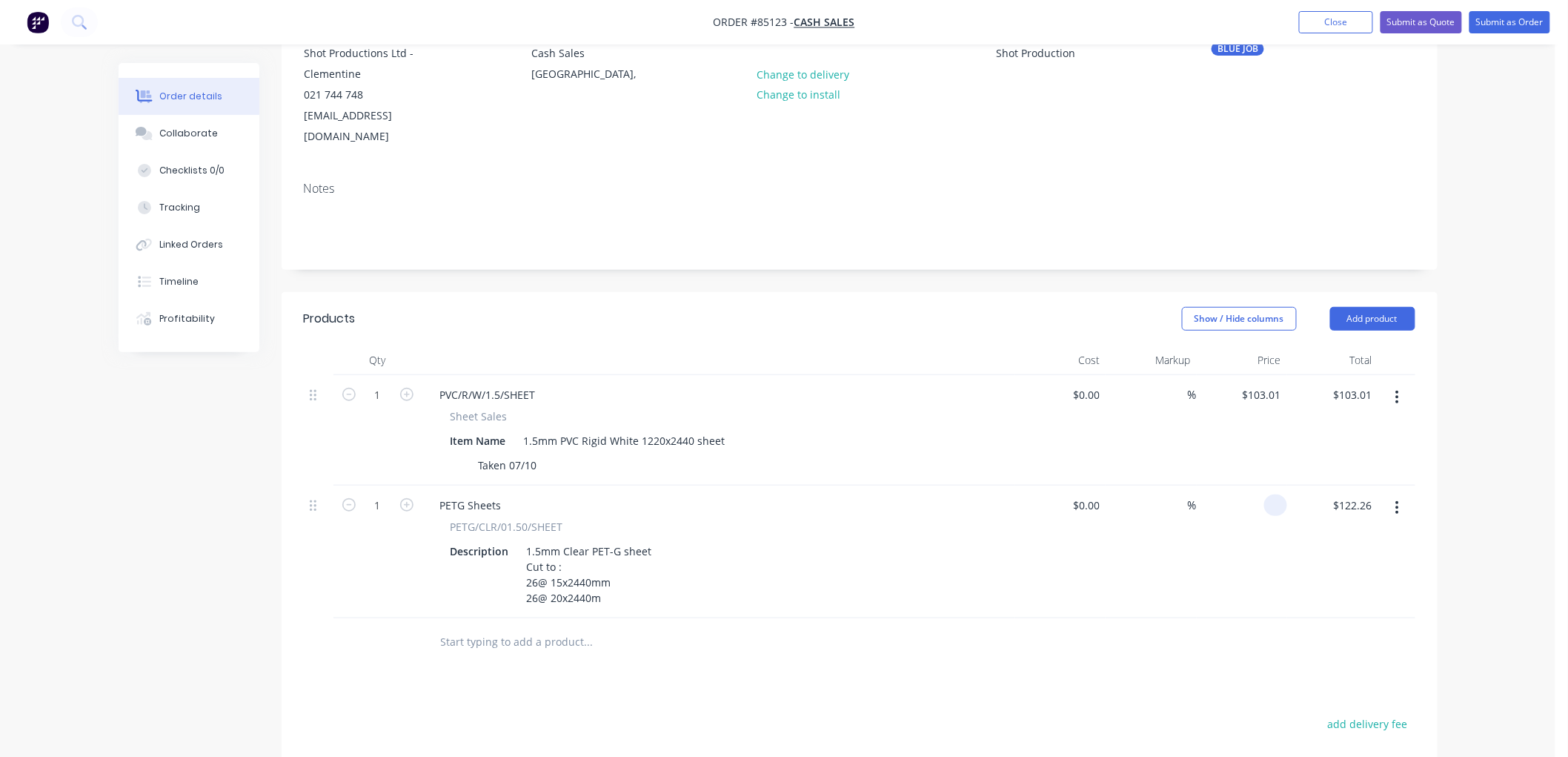
type input "$0.00"
click at [227, 583] on div "Created by Chantal Created 07/10/25 Required Assigned to Add team member Status…" at bounding box center [778, 471] width 1318 height 1146
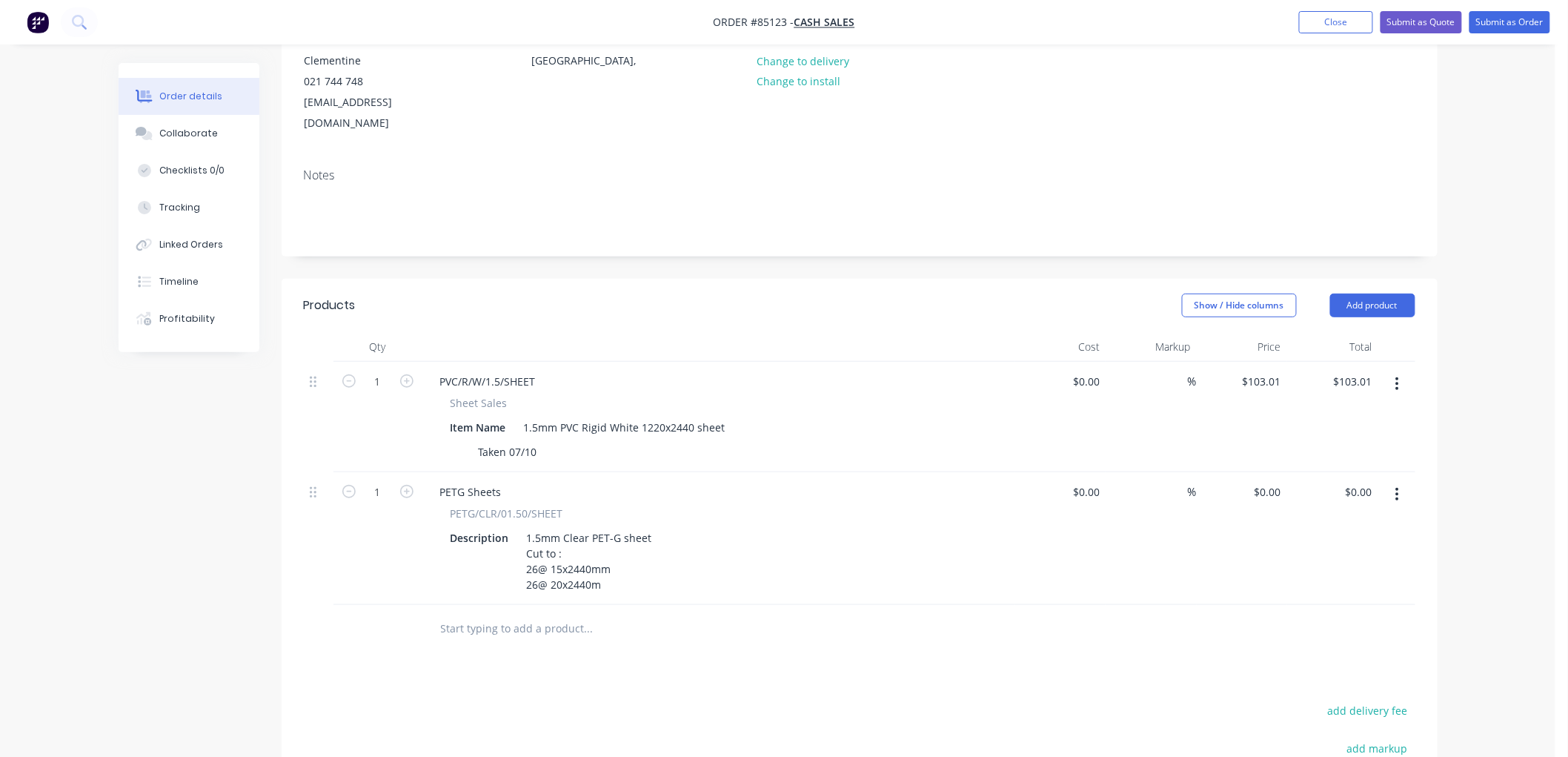
scroll to position [0, 0]
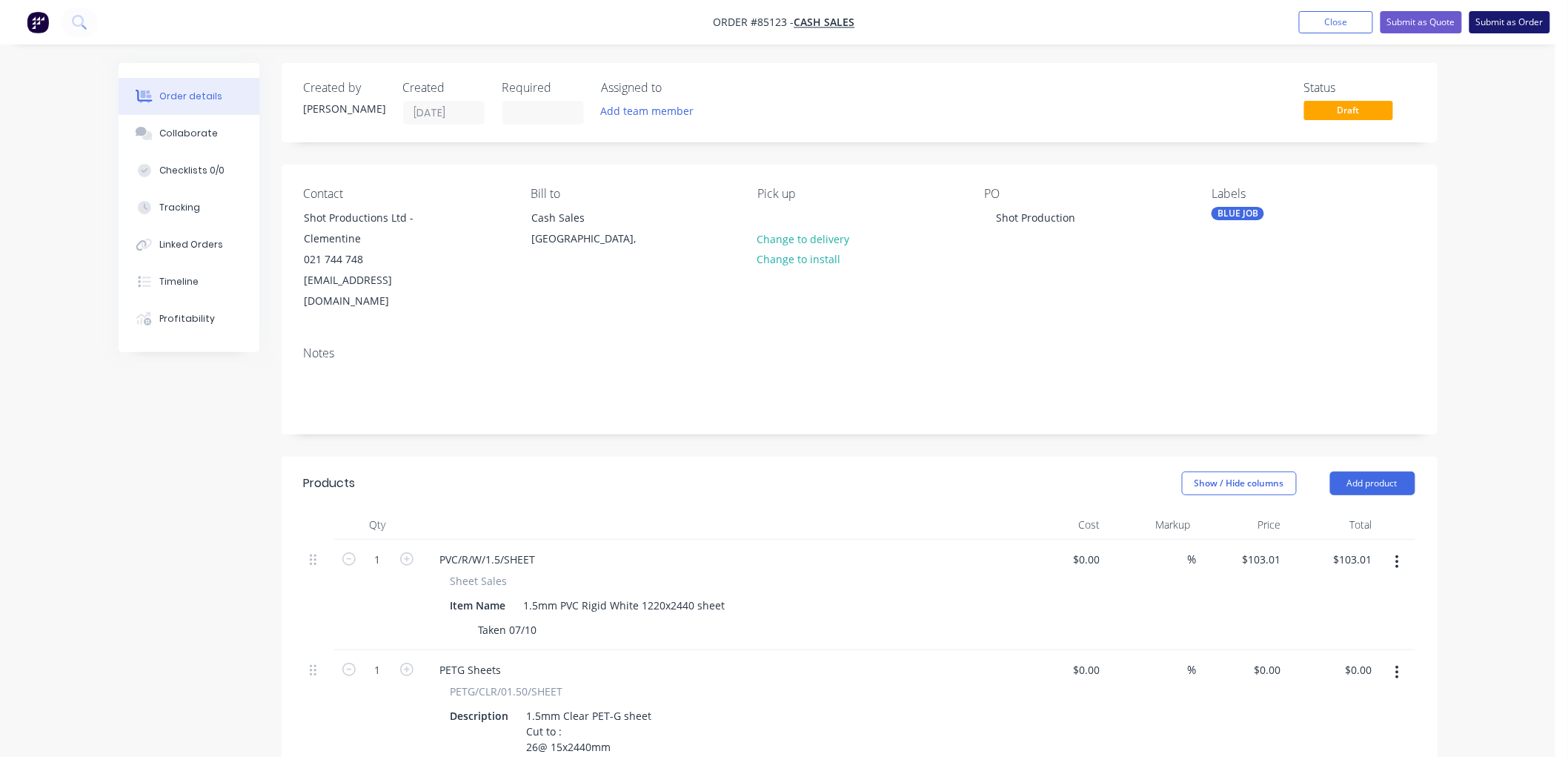
click at [1519, 21] on button "Submit as Order" at bounding box center [1509, 22] width 80 height 22
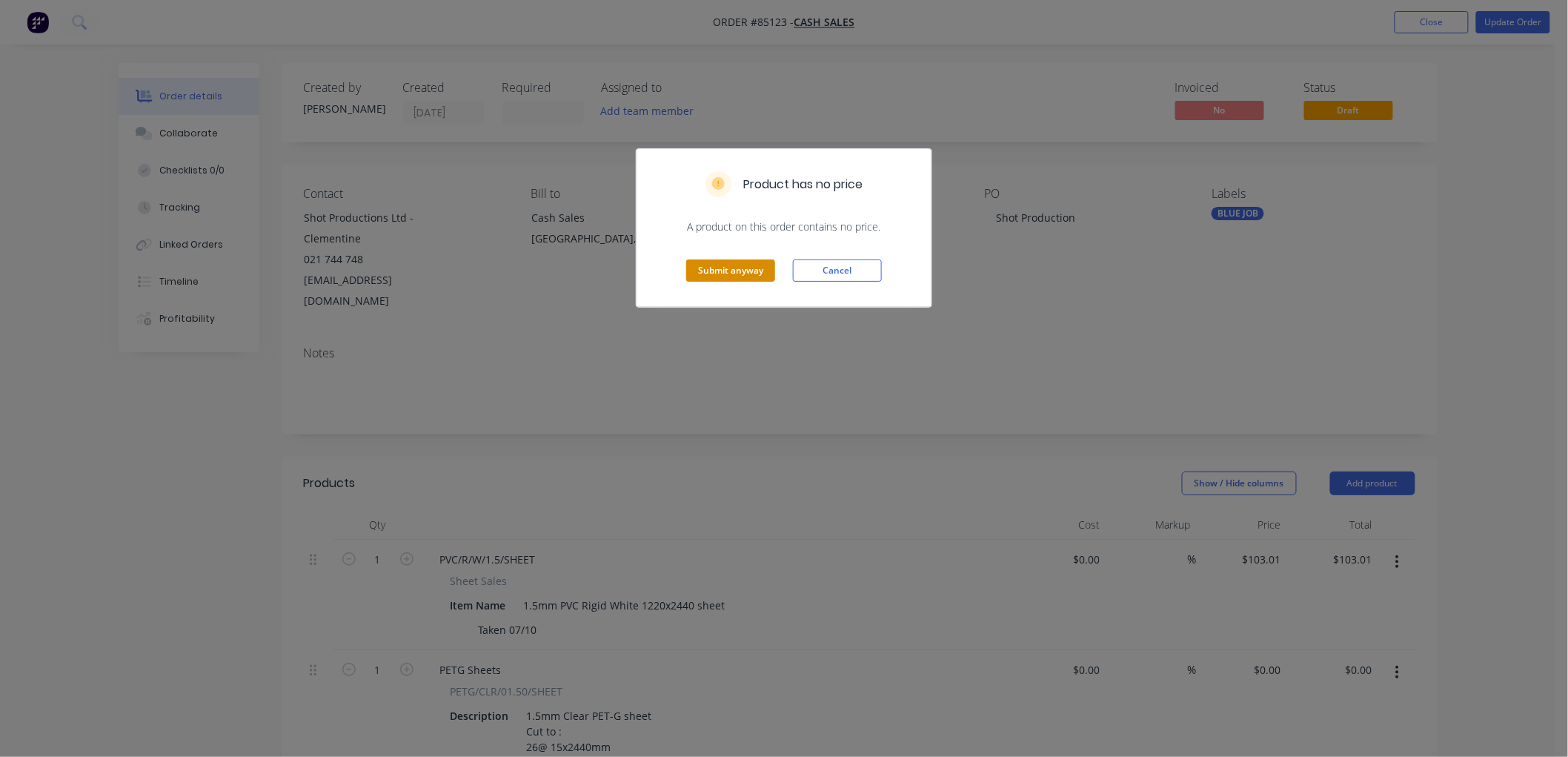
click at [732, 269] on button "Submit anyway" at bounding box center [730, 270] width 89 height 22
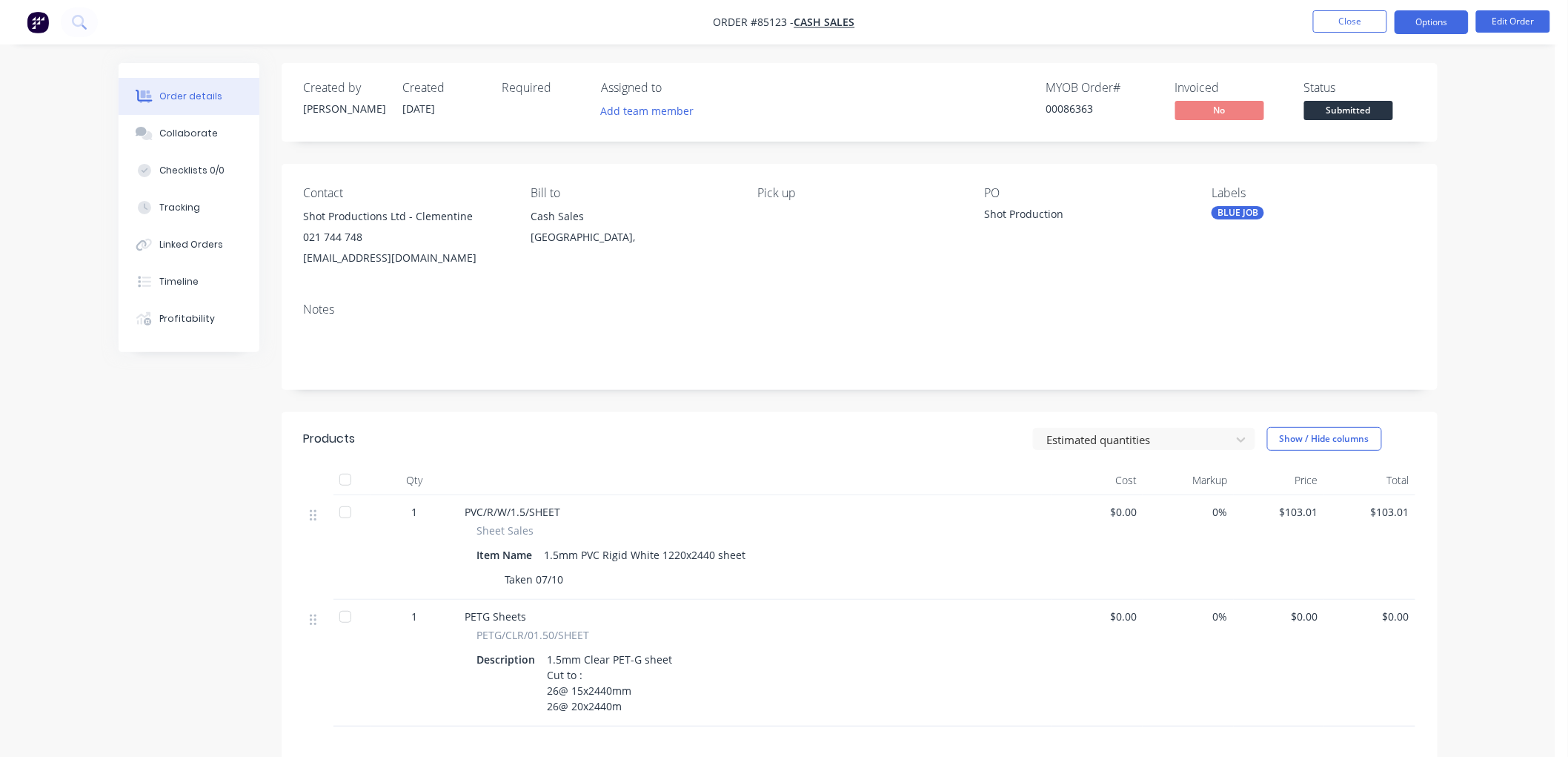
click at [1423, 15] on button "Options" at bounding box center [1431, 22] width 74 height 24
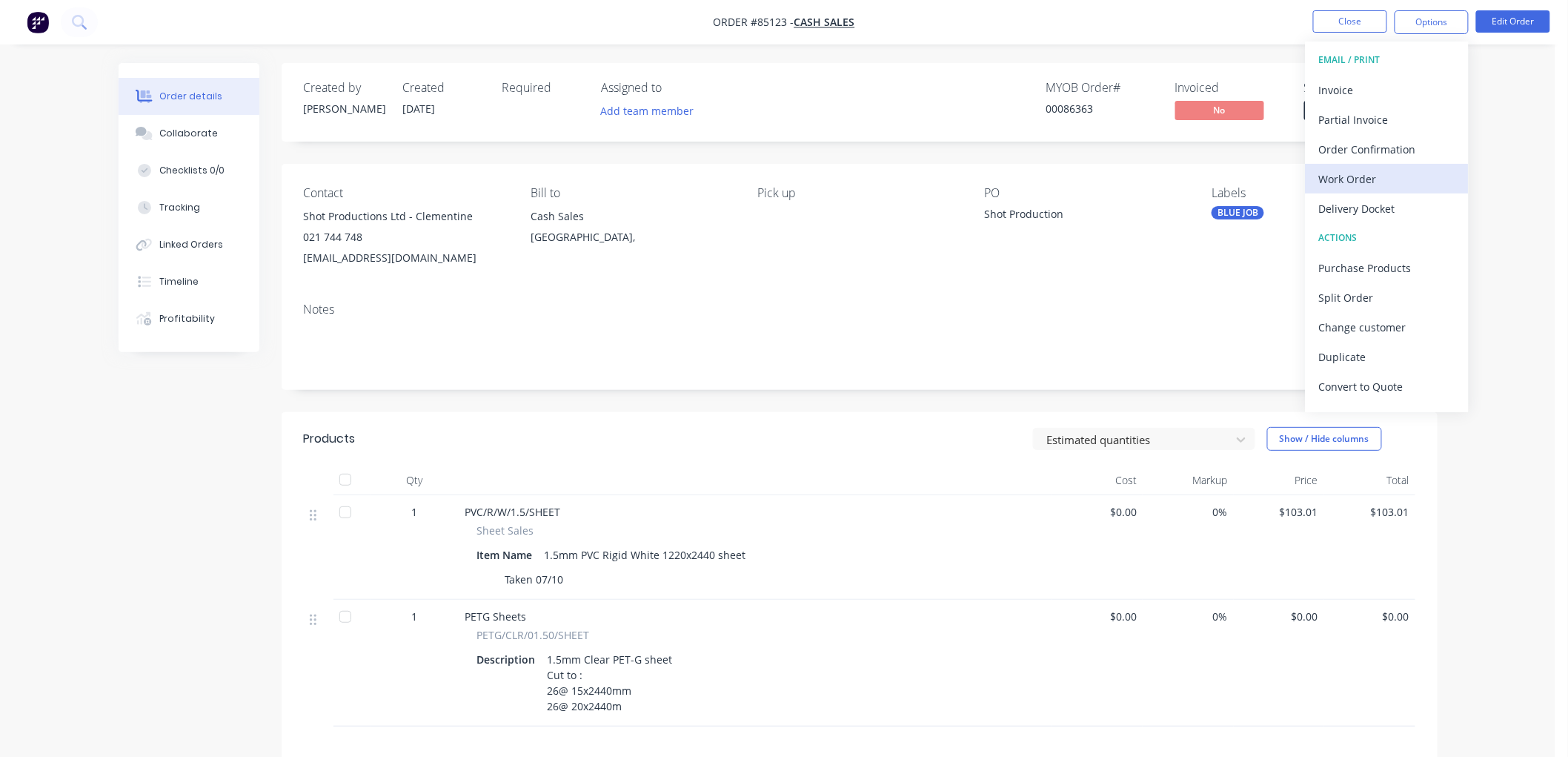
click at [1376, 163] on button "Work Order" at bounding box center [1387, 178] width 163 height 29
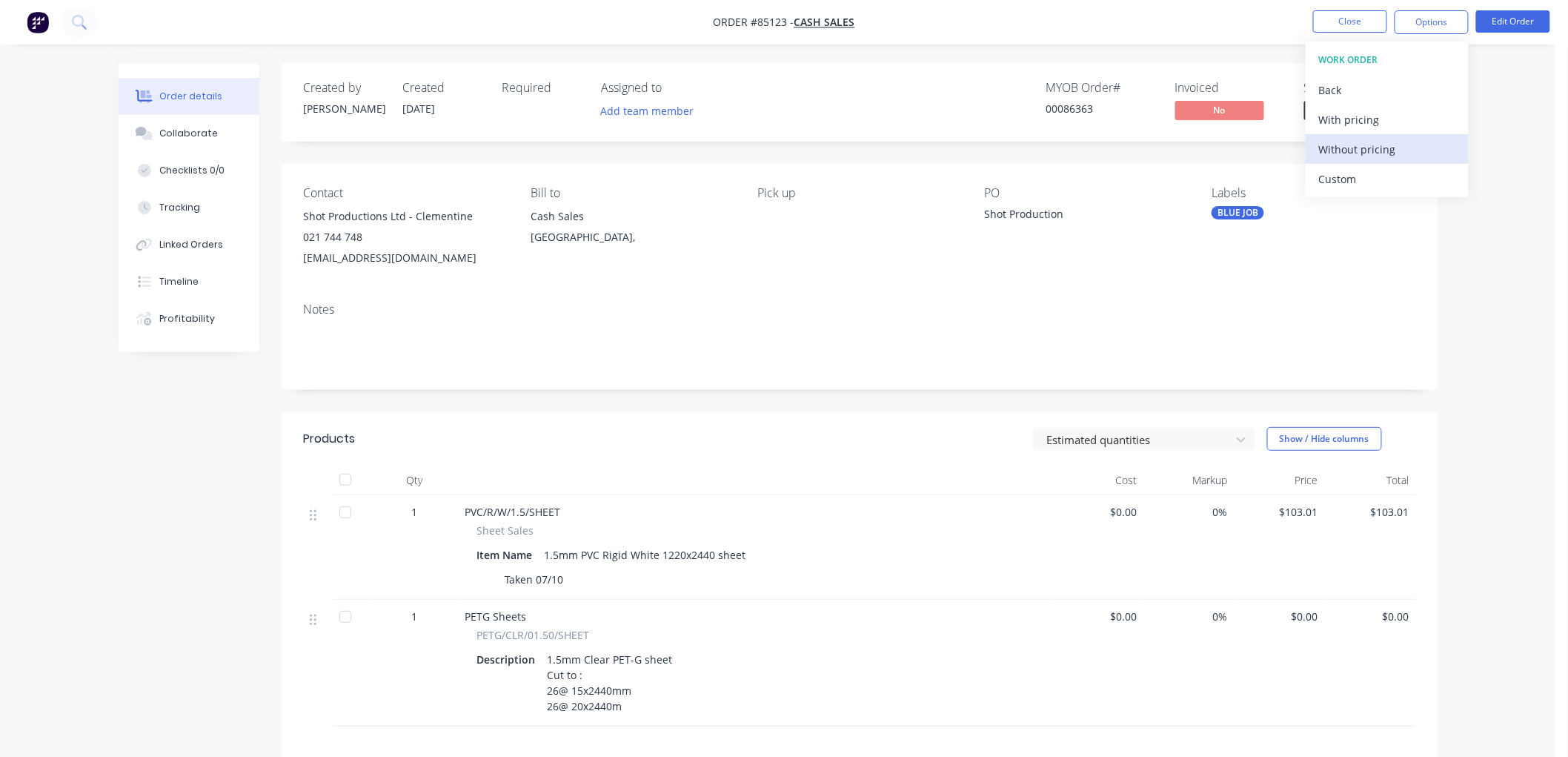
click at [1373, 139] on div "Without pricing" at bounding box center [1387, 149] width 137 height 21
click at [1000, 75] on div "Created by Chantal Created 07/10/25 Required Assigned to Add team member MYOB O…" at bounding box center [859, 102] width 1156 height 79
drag, startPoint x: 1373, startPoint y: 115, endPoint x: 1374, endPoint y: 130, distance: 15.0
click at [1373, 114] on span "Submitted" at bounding box center [1348, 110] width 89 height 19
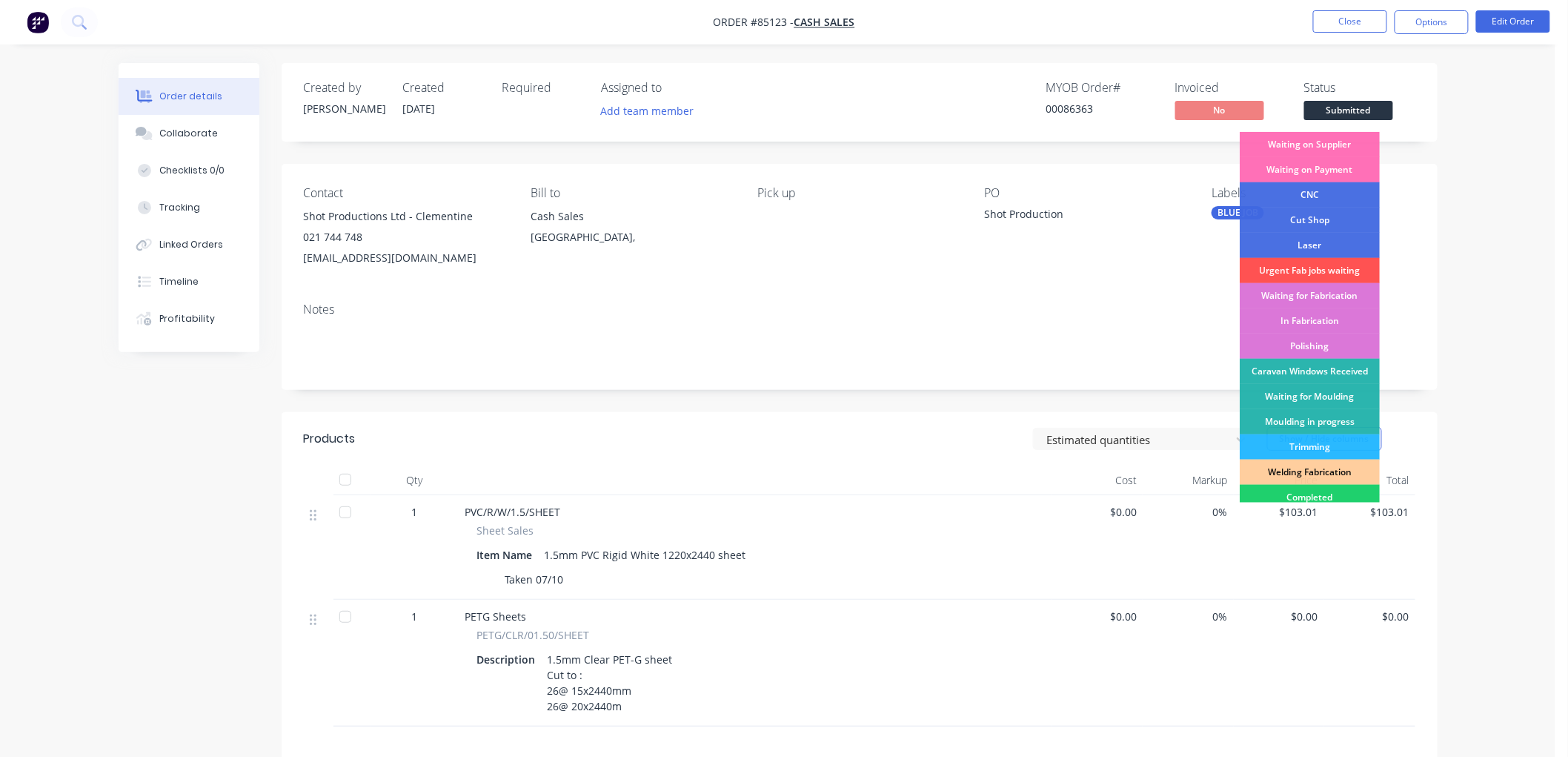
click at [1330, 139] on div "Waiting on Supplier" at bounding box center [1310, 144] width 140 height 25
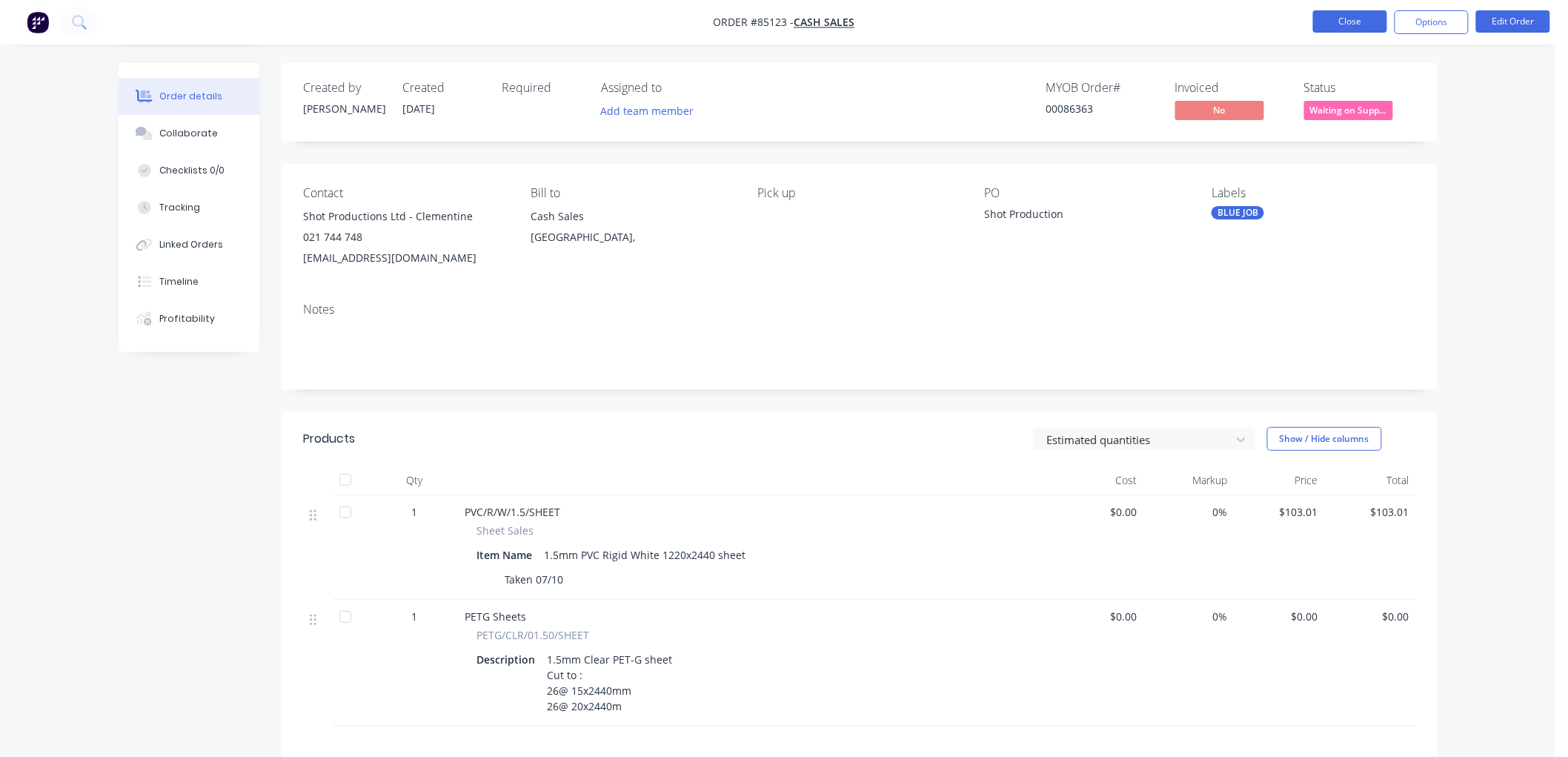
click at [1344, 18] on button "Close" at bounding box center [1349, 21] width 74 height 22
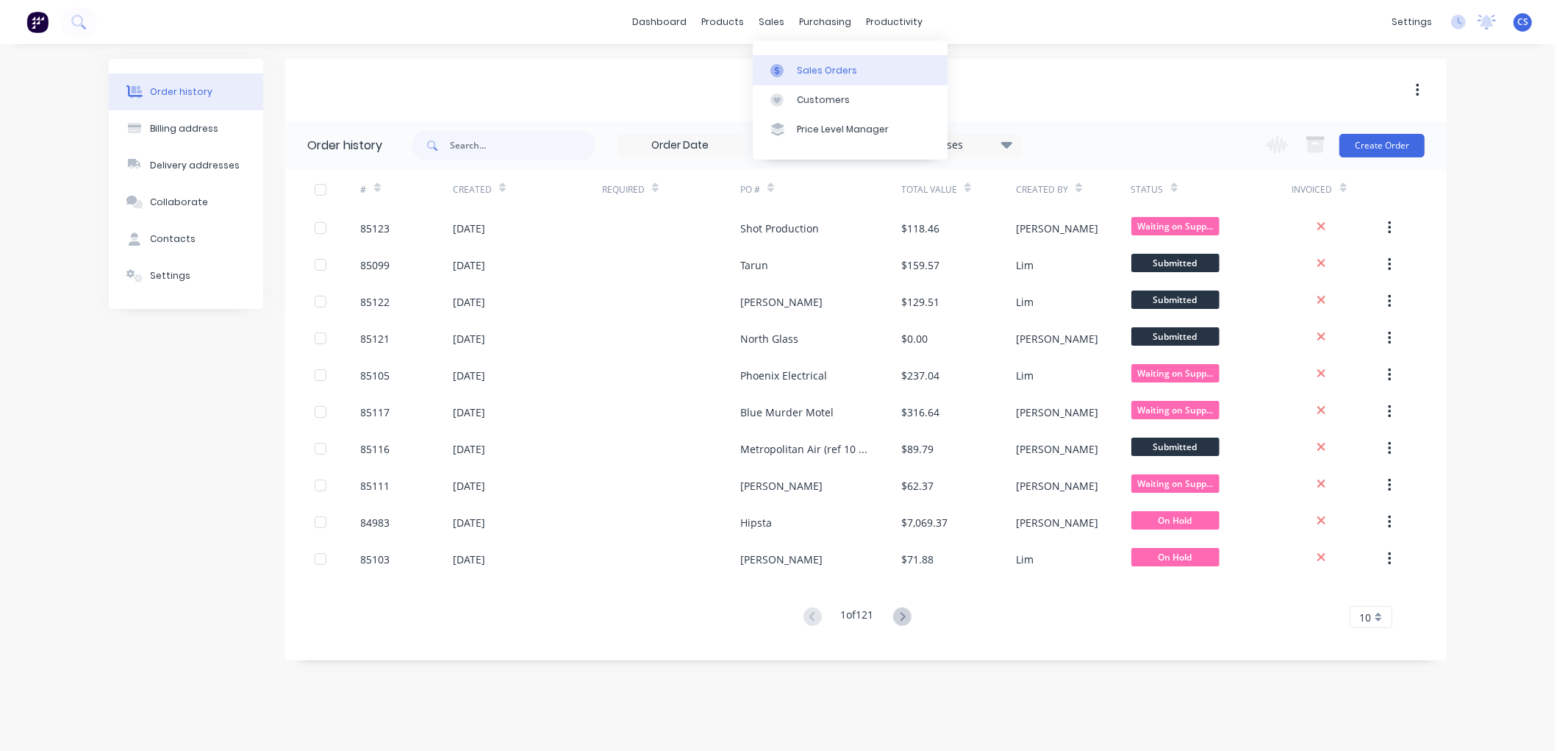
click at [804, 62] on link "Sales Orders" at bounding box center [850, 69] width 195 height 29
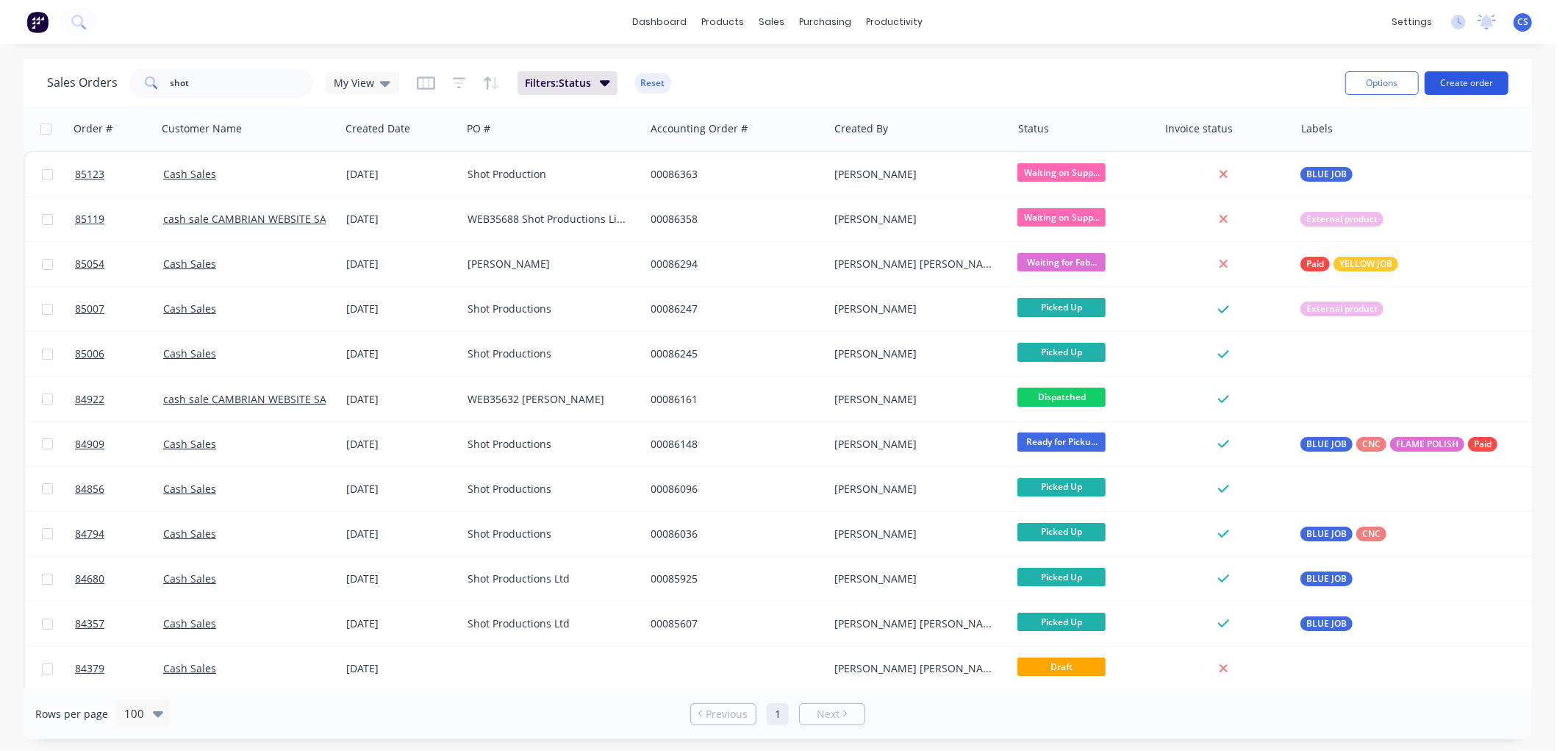
click at [1476, 86] on button "Create order" at bounding box center [1466, 82] width 84 height 23
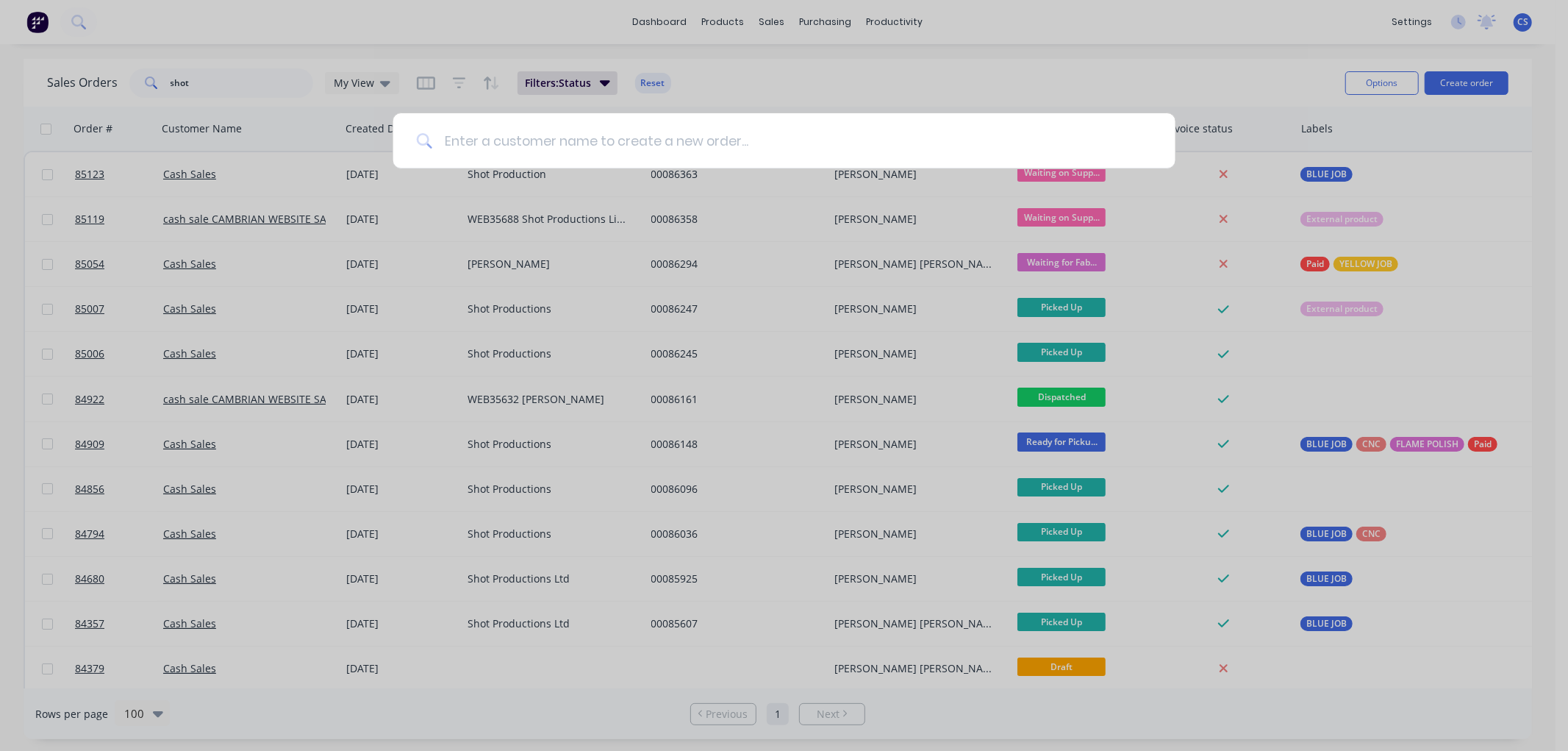
click at [468, 137] on input at bounding box center [792, 140] width 719 height 55
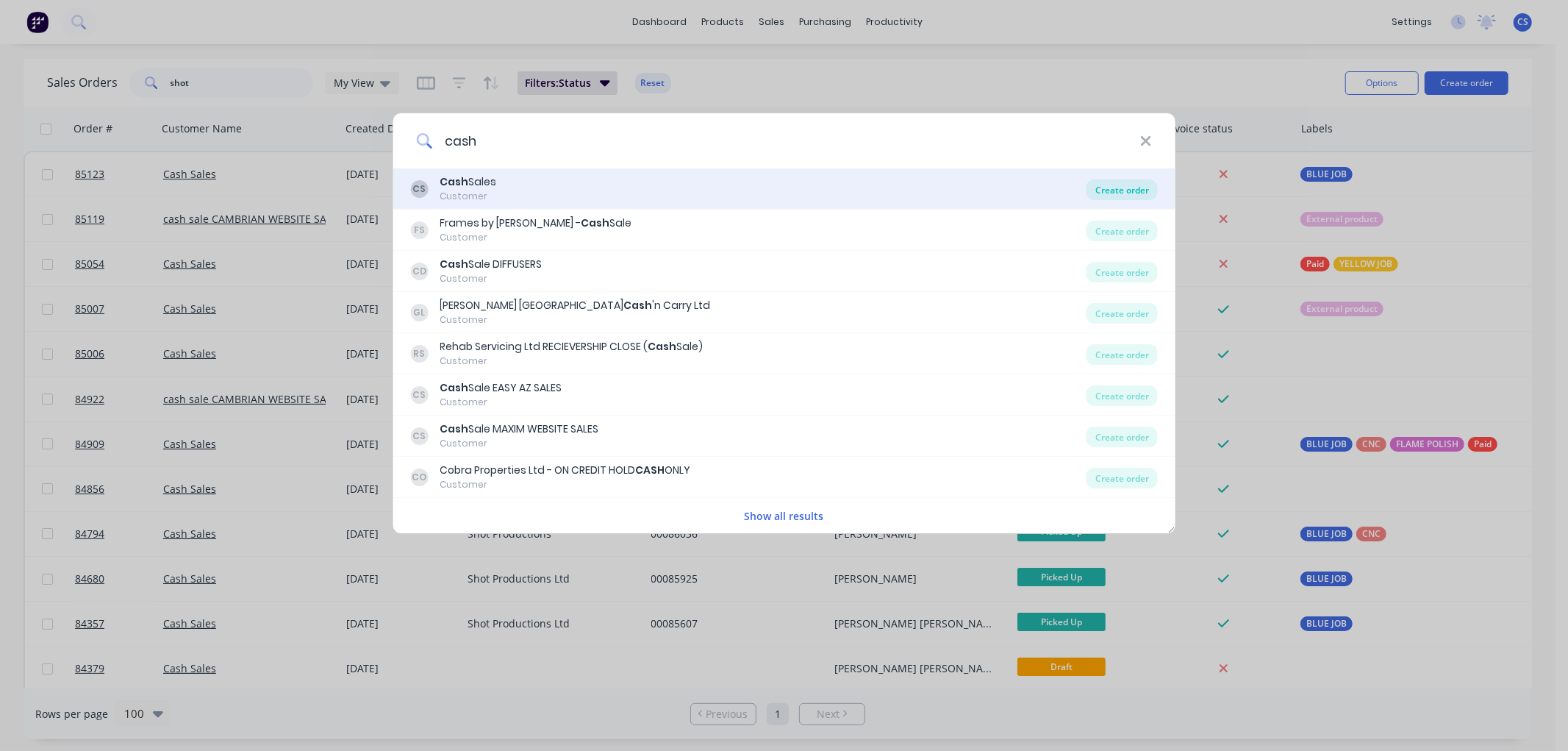
type input "cash"
click at [1125, 190] on div "Create order" at bounding box center [1122, 190] width 71 height 21
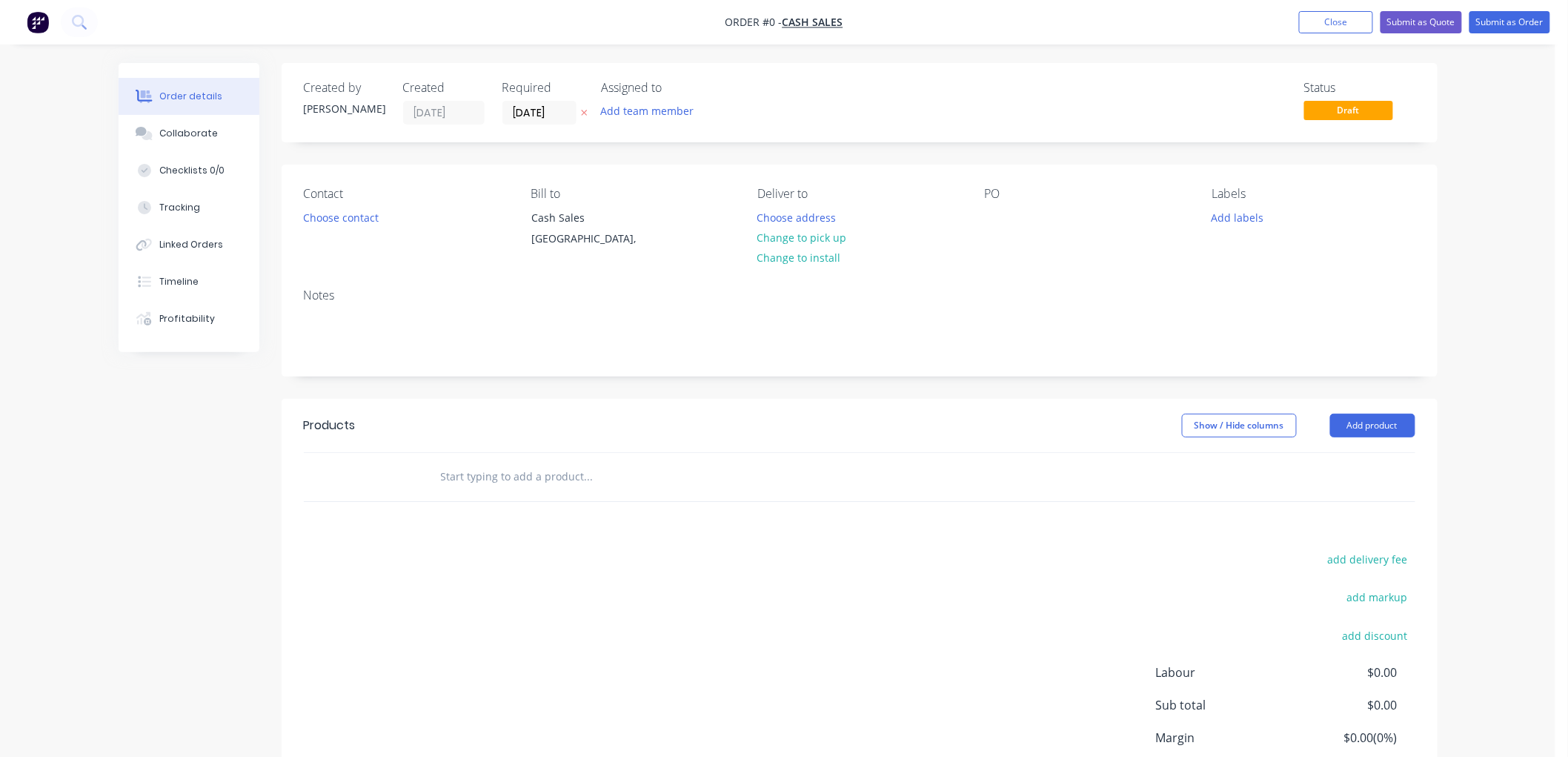
click at [582, 108] on icon "button" at bounding box center [584, 112] width 7 height 9
click at [339, 220] on button "Choose contact" at bounding box center [341, 216] width 91 height 20
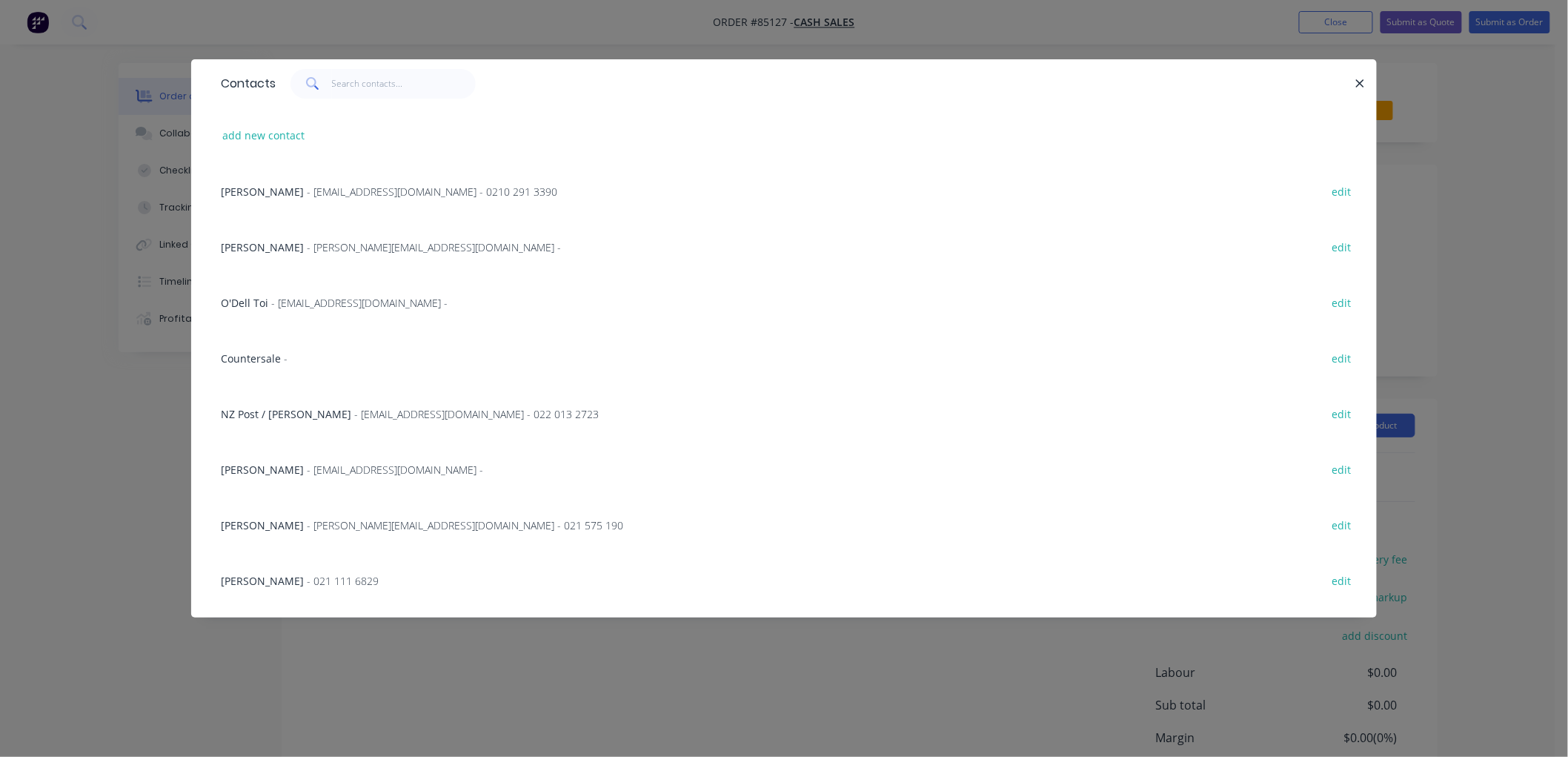
click at [265, 134] on button "add new contact" at bounding box center [263, 135] width 98 height 20
select select "NZ"
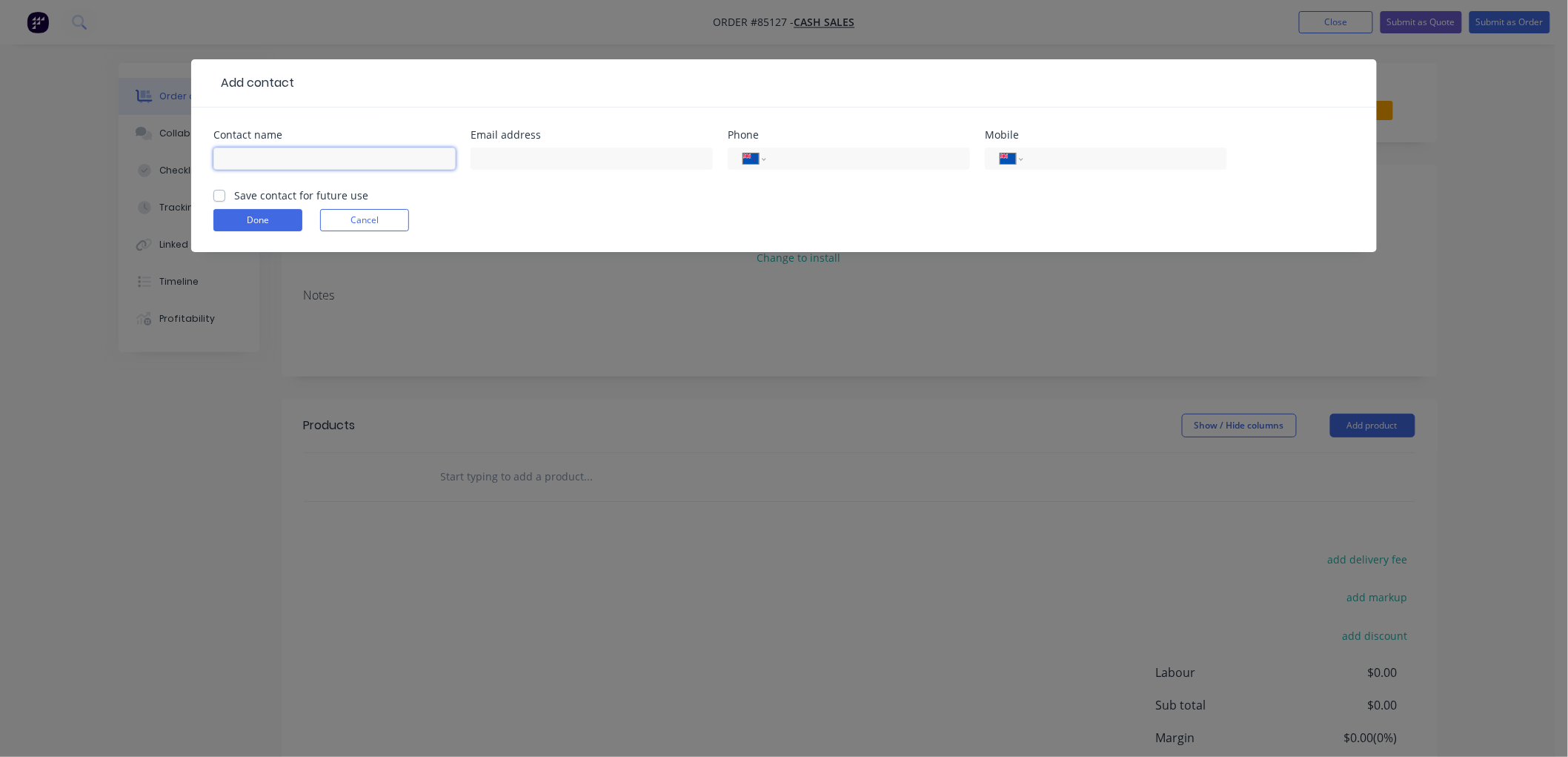
click at [234, 151] on input "text" at bounding box center [335, 158] width 242 height 22
paste input "Point To Point Project Management Services Ltd"
click at [441, 157] on input "Point To Point Project Management Services Ltd" at bounding box center [335, 158] width 242 height 22
paste input "Glenn Carter"
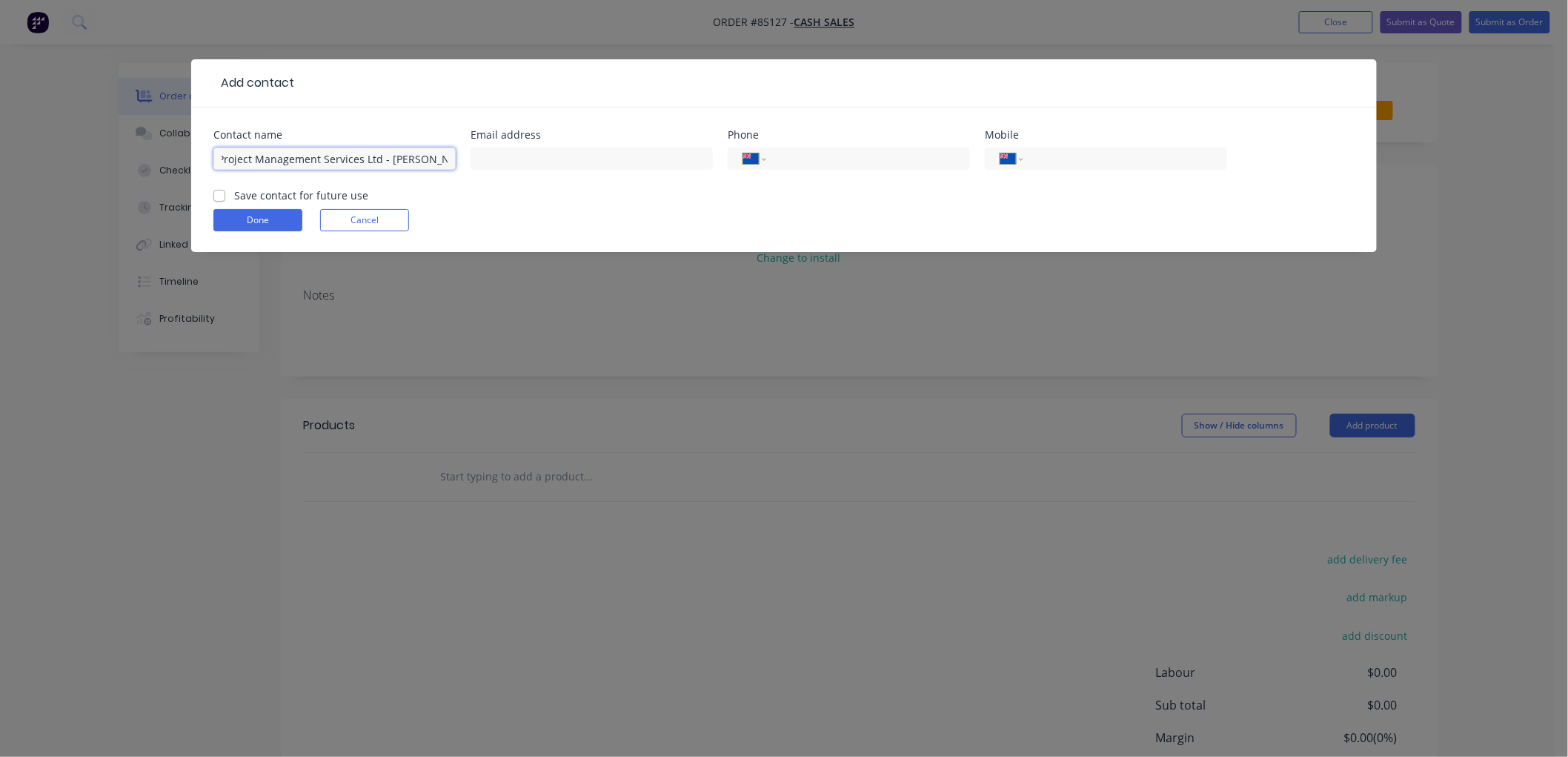
type input "Point To Point Project Management Services Ltd - Glenn Carter"
click at [1073, 153] on input "tel" at bounding box center [1123, 159] width 178 height 17
paste input "021 154 6619"
type input "021 154 6619"
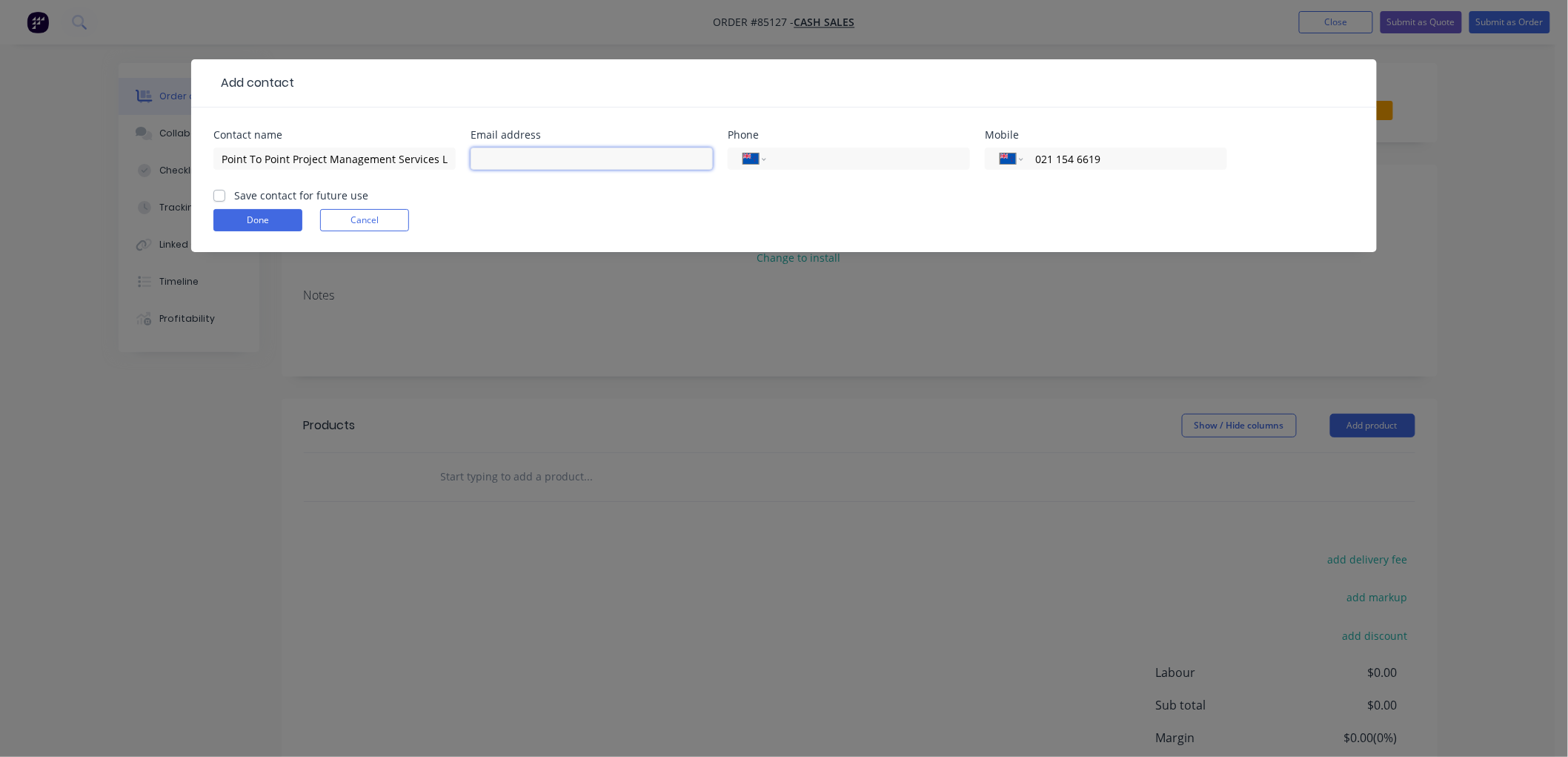
click at [481, 153] on input "text" at bounding box center [592, 158] width 242 height 22
paste input "glenn@ptppms.co.nz"
type input "glenn@ptppms.co.nz"
click at [234, 197] on label "Save contact for future use" at bounding box center [301, 195] width 134 height 15
click at [224, 197] on input "Save contact for future use" at bounding box center [219, 194] width 12 height 14
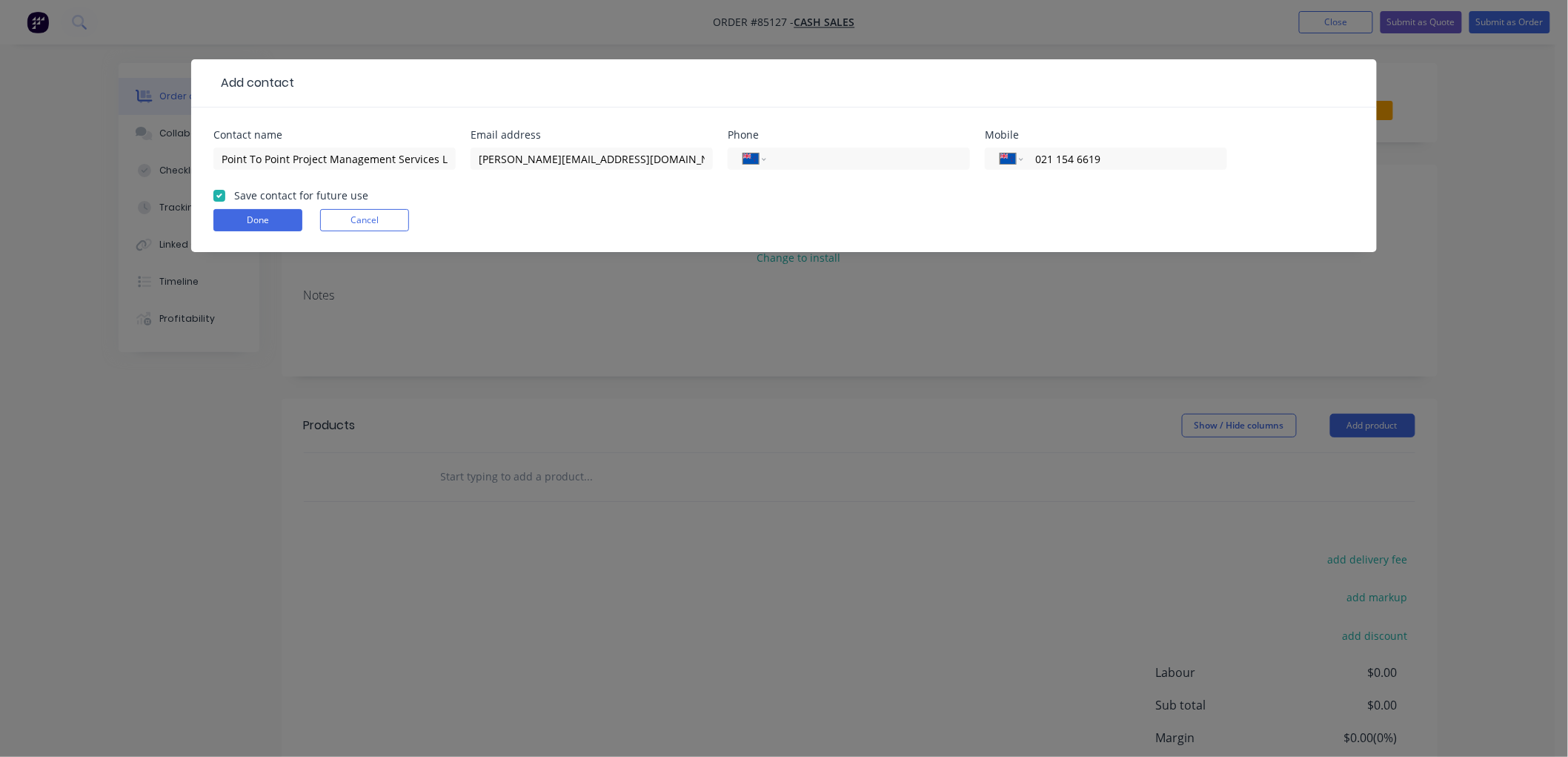
checkbox input "true"
click at [254, 230] on button "Done" at bounding box center [258, 220] width 89 height 22
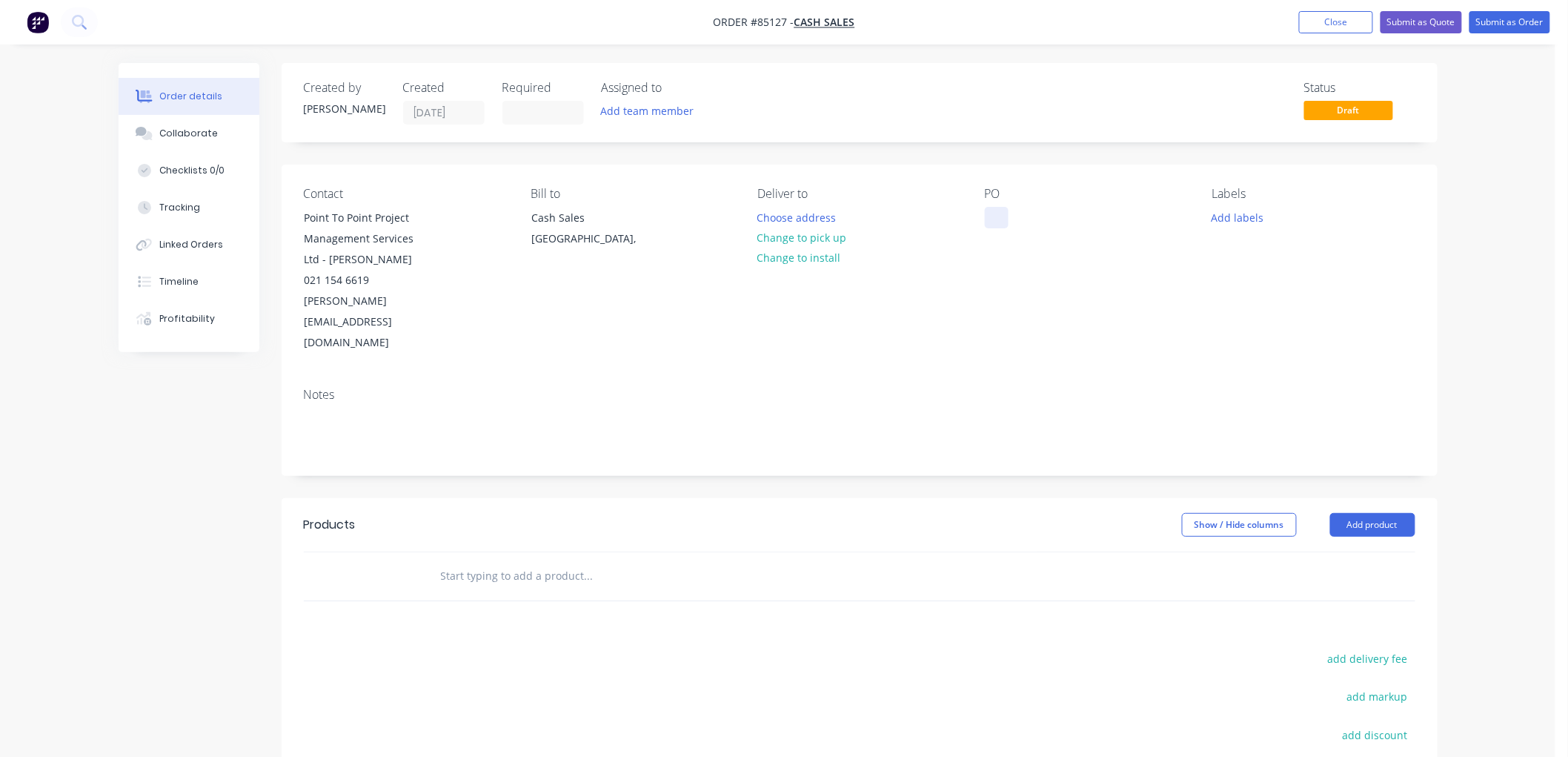
click at [1000, 215] on div at bounding box center [996, 217] width 24 height 21
paste div
click at [803, 216] on button "Choose address" at bounding box center [797, 216] width 95 height 20
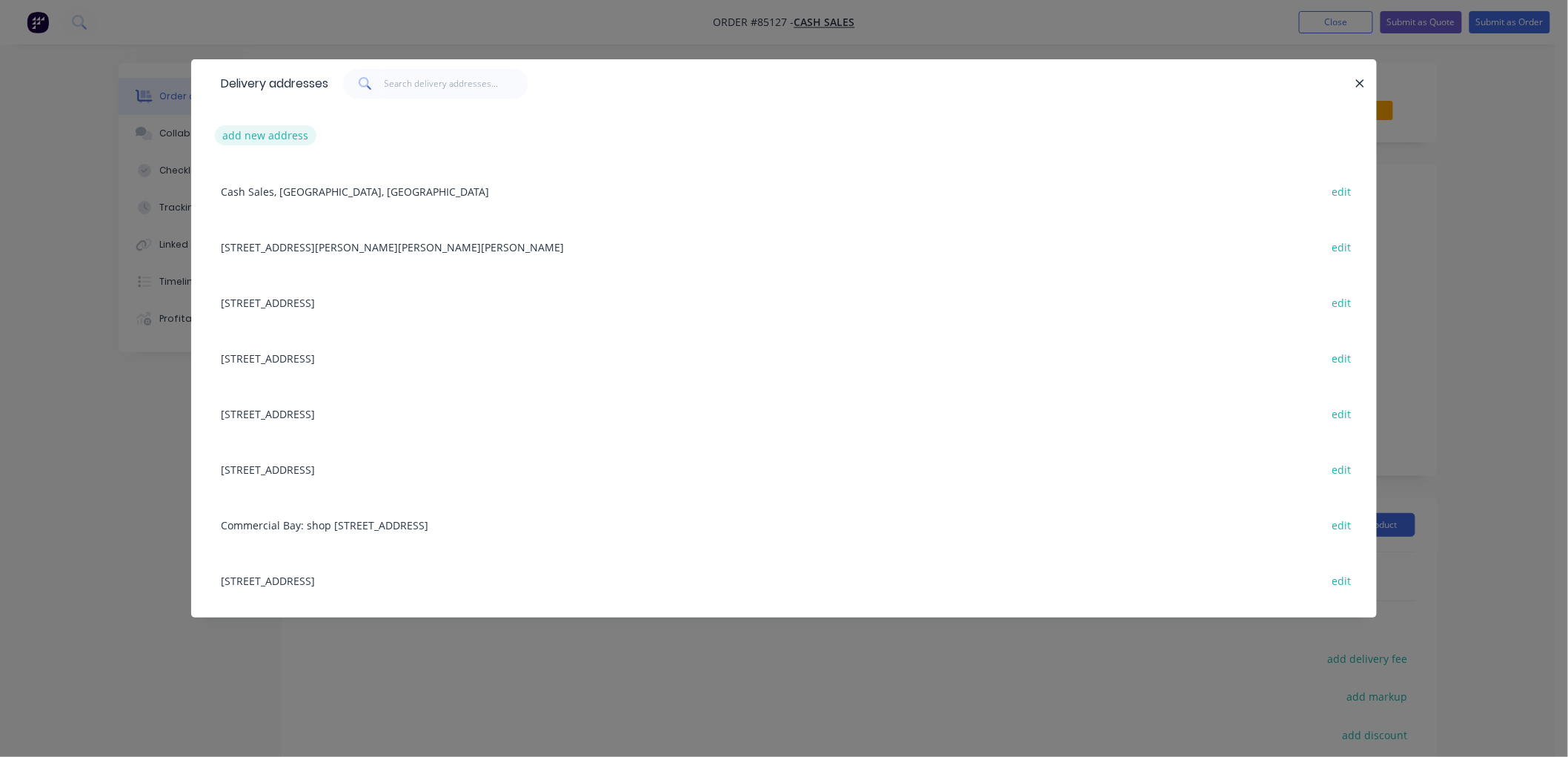
click at [293, 131] on button "add new address" at bounding box center [265, 135] width 102 height 20
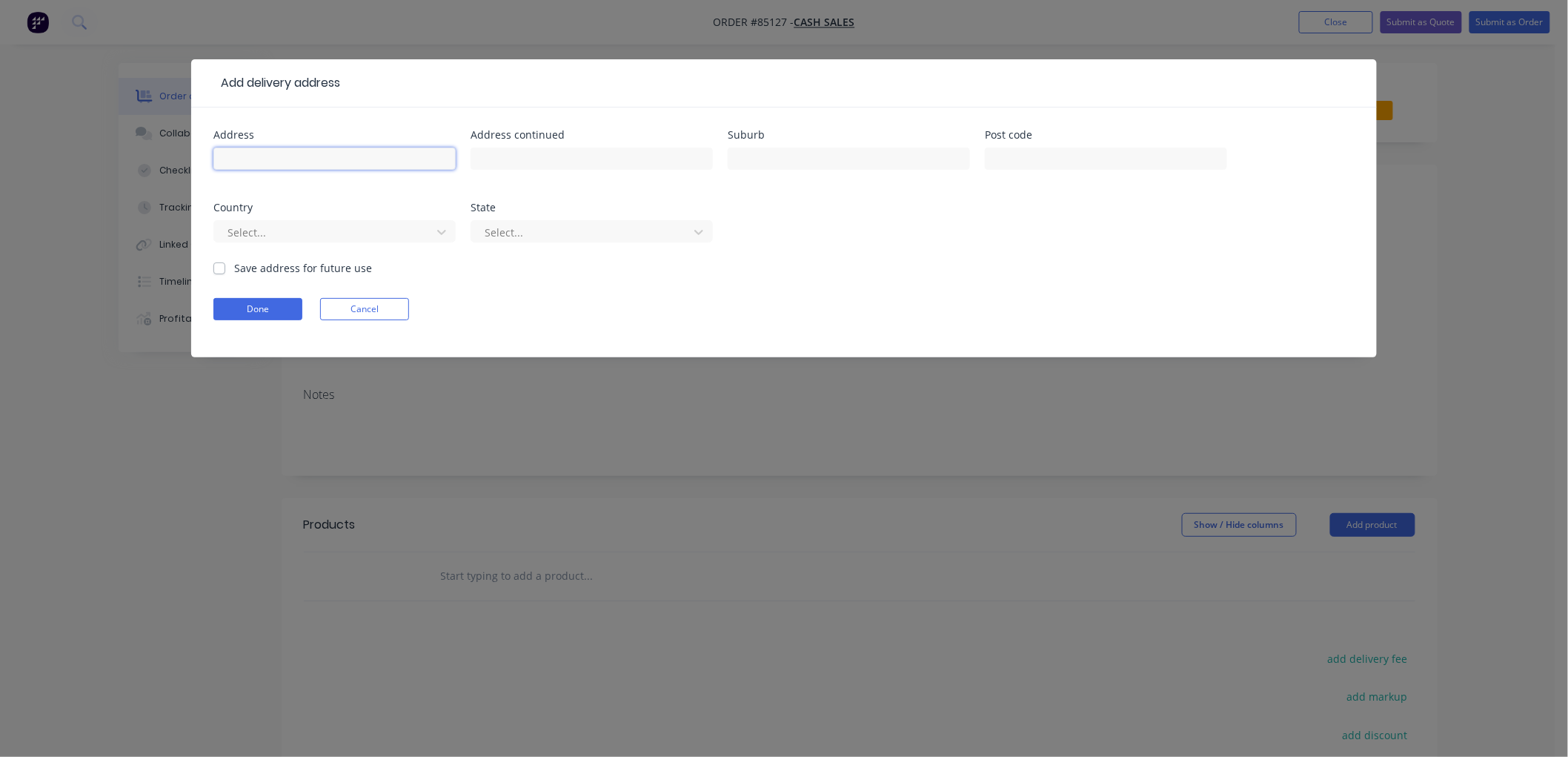
drag, startPoint x: 280, startPoint y: 155, endPoint x: 289, endPoint y: 161, distance: 10.8
click at [281, 155] on input "text" at bounding box center [335, 158] width 242 height 22
paste input "6 Athol Place"
click at [322, 159] on input "6 Athol Place," at bounding box center [335, 158] width 242 height 22
paste input "ST Heliers"
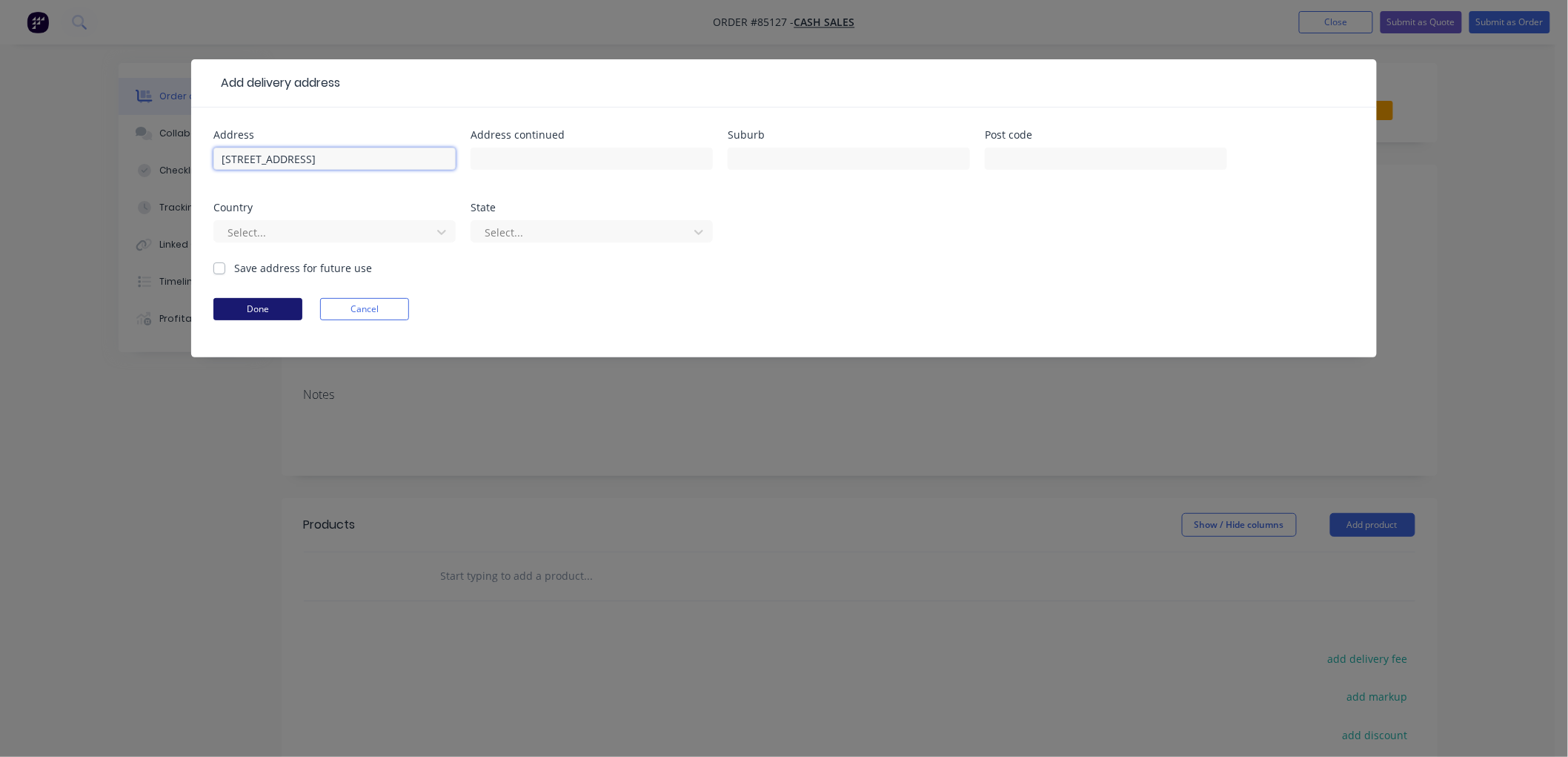
type input "6 Athol Place, ST Heliers, Auckland 1071"
click at [280, 307] on button "Done" at bounding box center [258, 308] width 89 height 22
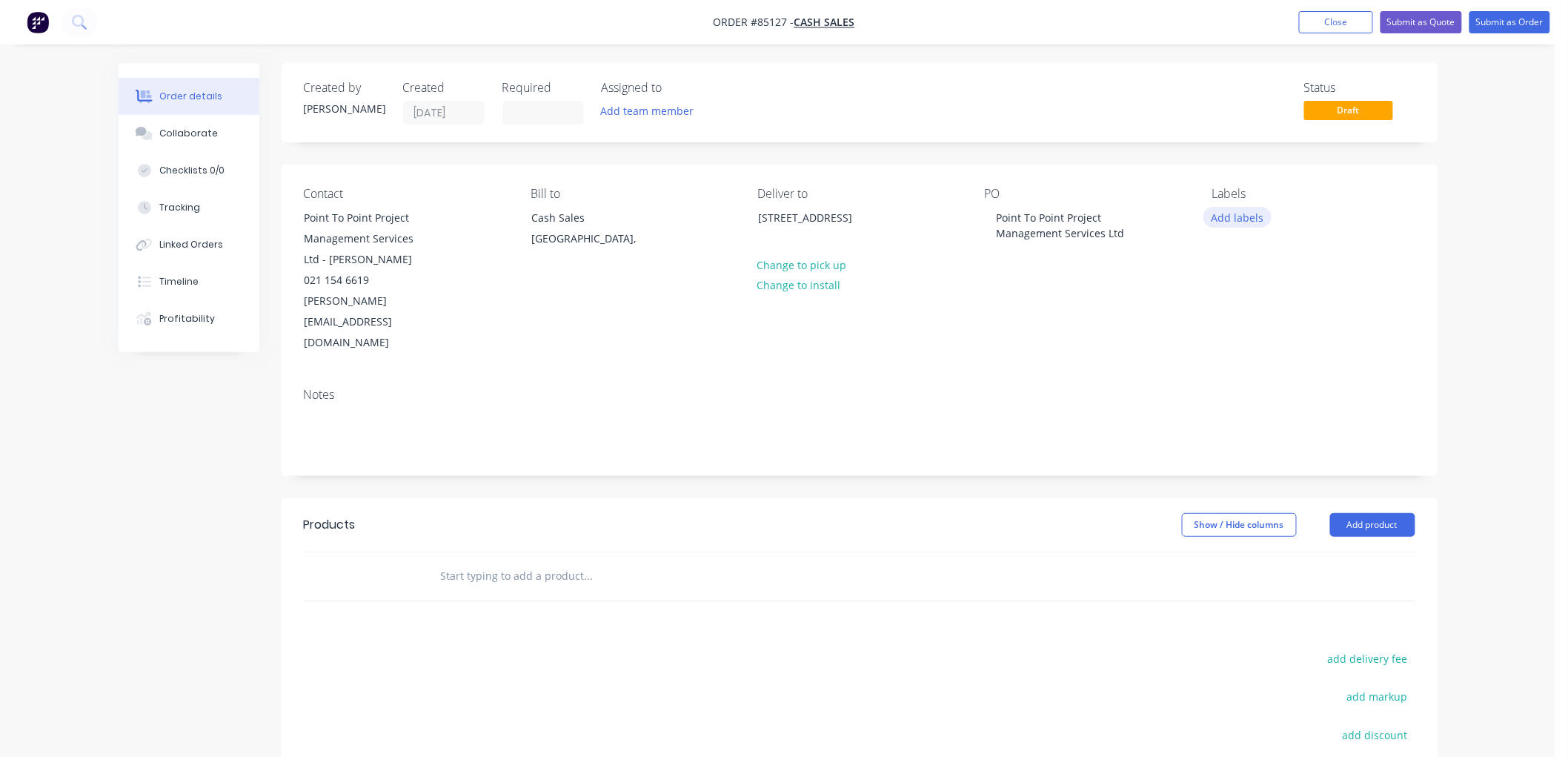
click at [1236, 220] on button "Add labels" at bounding box center [1237, 216] width 68 height 20
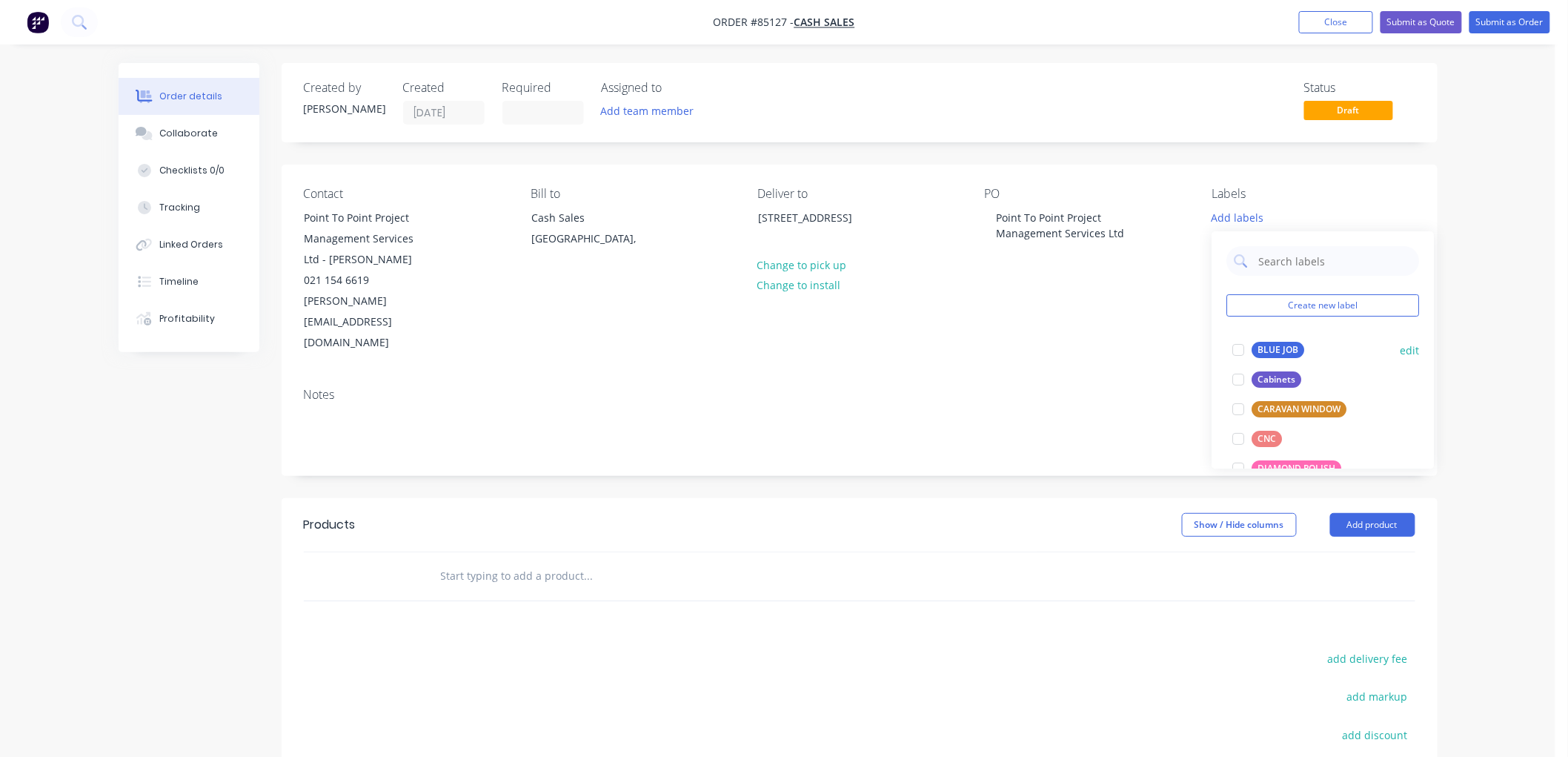
click at [1288, 344] on div "BLUE JOB" at bounding box center [1278, 350] width 53 height 16
click at [627, 561] on input "text" at bounding box center [588, 576] width 297 height 29
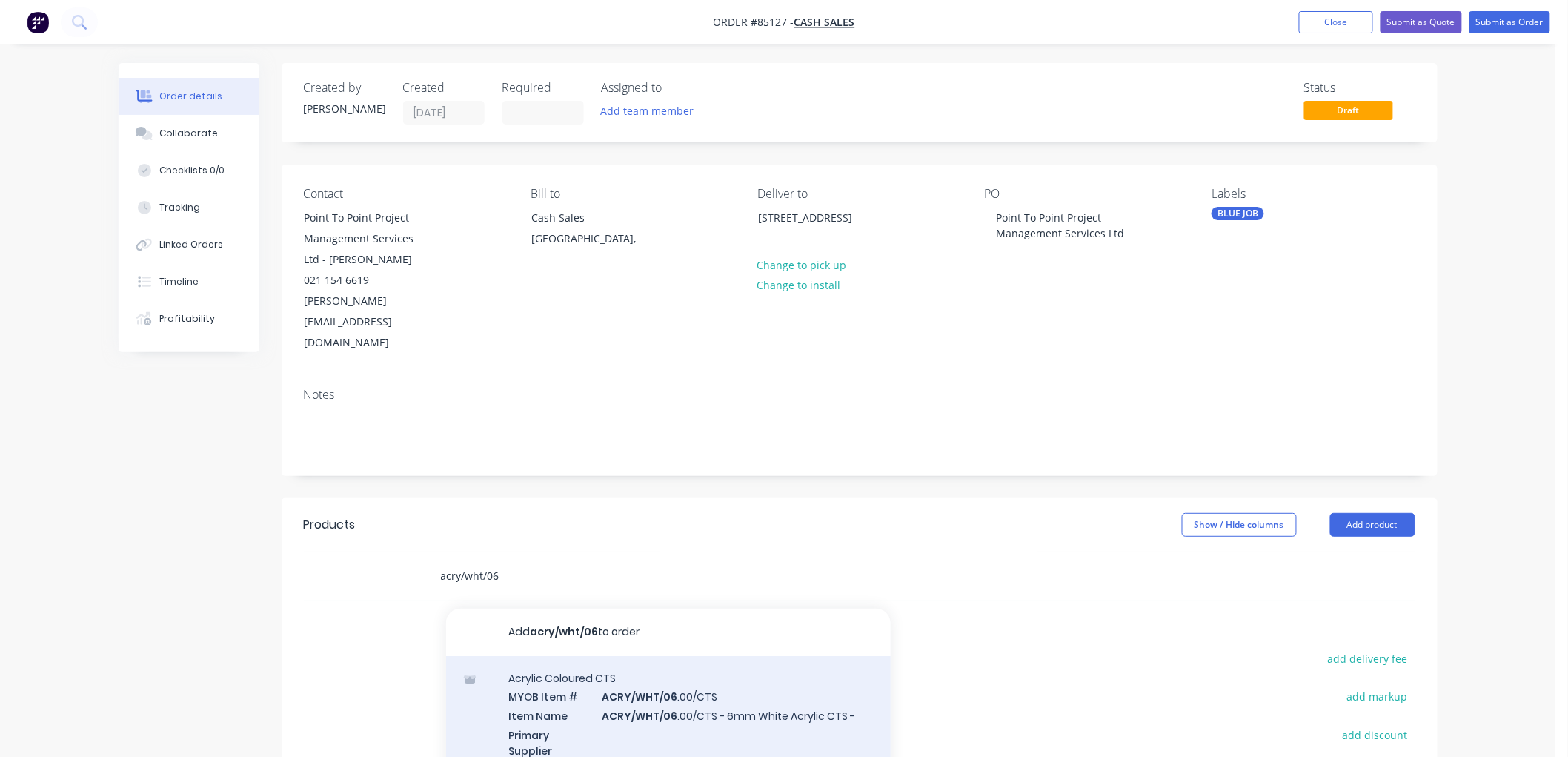
type input "acry/wht/06"
click at [705, 656] on div "Acrylic Coloured CTS MYOB Item # ACRY/WHT/06 .00/CTS Item Name ACRY/WHT/06 .00/…" at bounding box center [668, 750] width 445 height 189
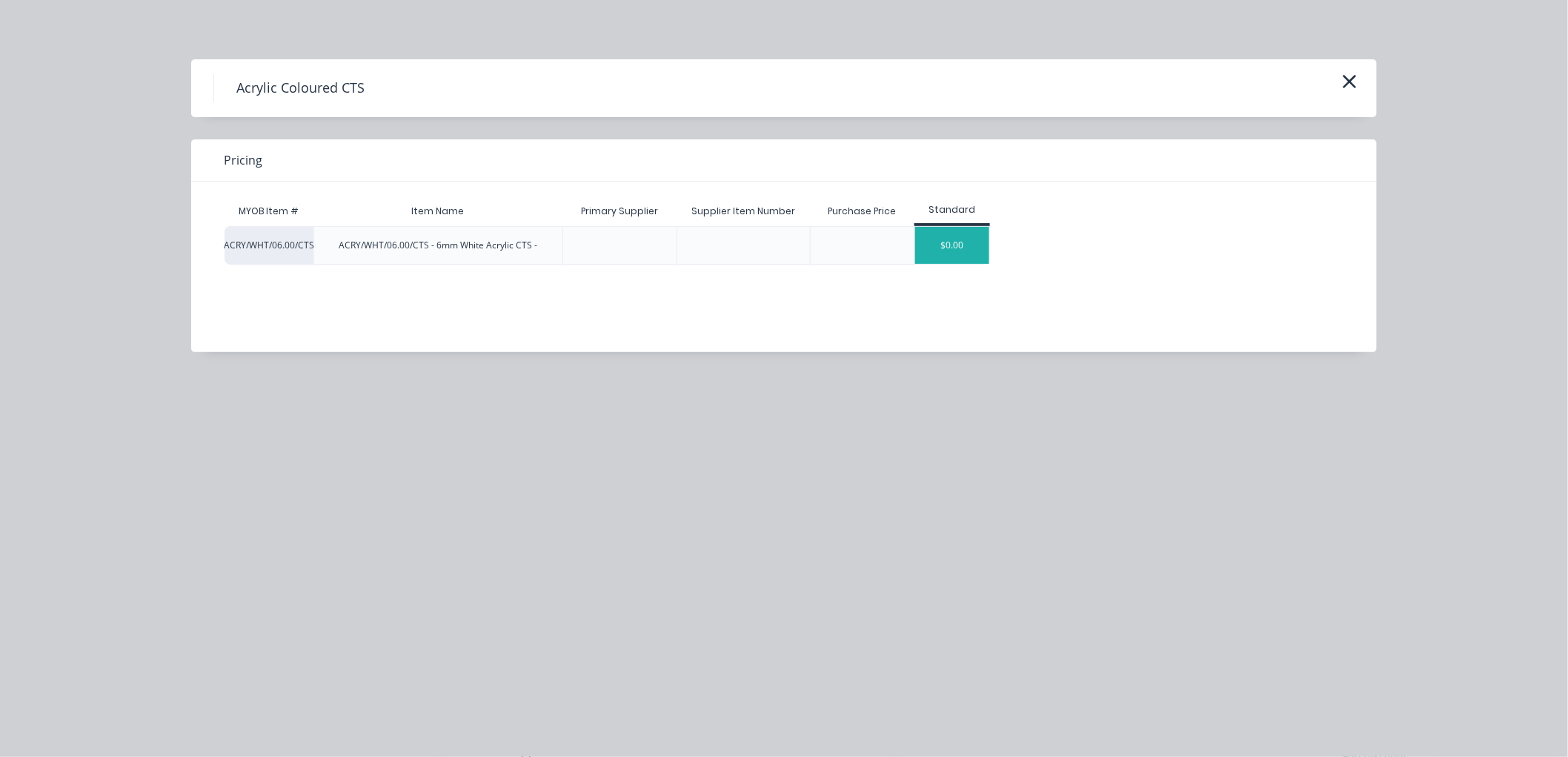
click at [962, 243] on div "$0.00" at bounding box center [952, 246] width 74 height 37
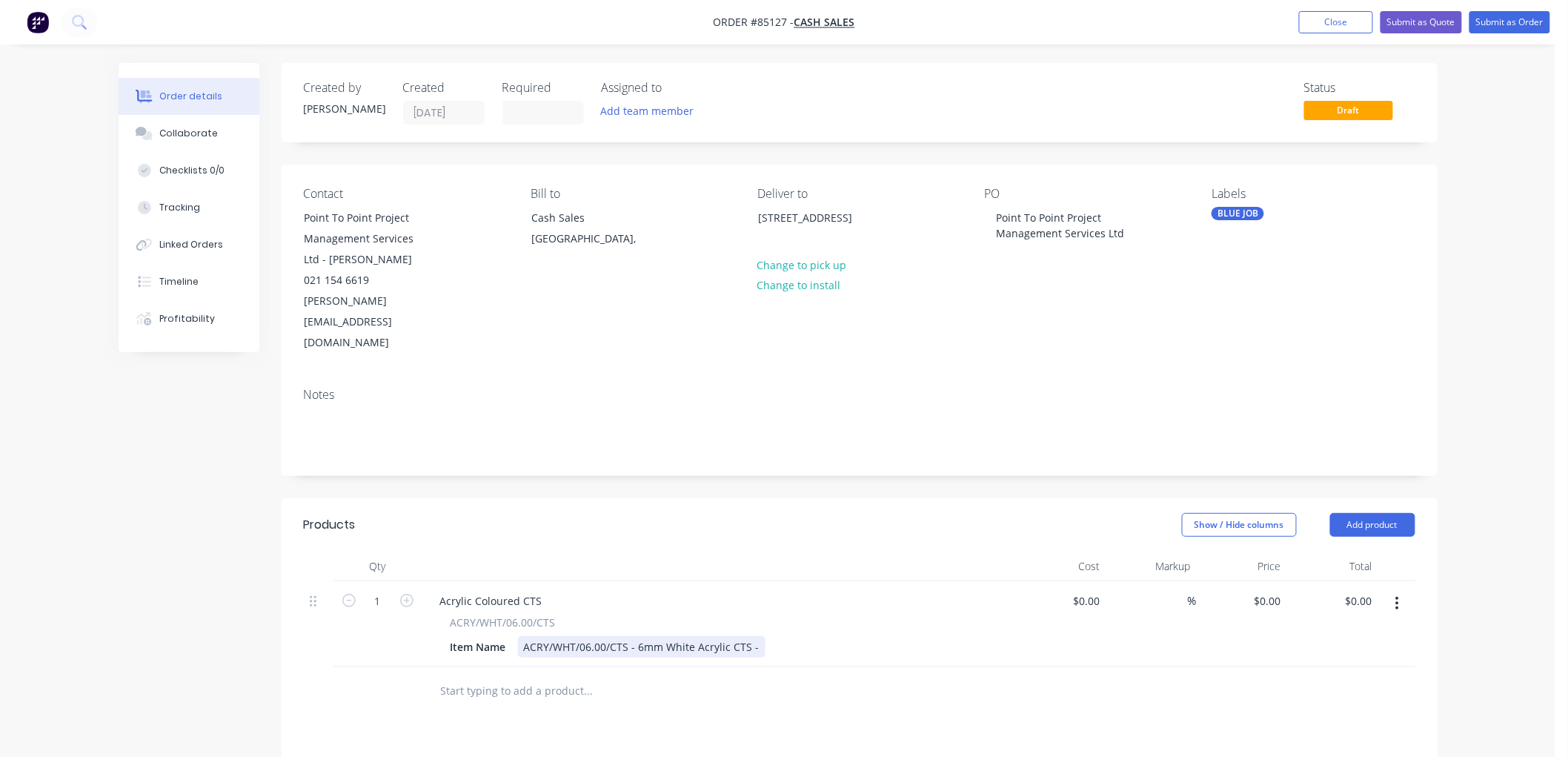
drag, startPoint x: 749, startPoint y: 605, endPoint x: 767, endPoint y: 605, distance: 18.0
click at [750, 636] on div "ACRY/WHT/06.00/CTS - 6mm White Acrylic CTS -" at bounding box center [641, 646] width 247 height 21
click at [1276, 590] on input "0" at bounding box center [1270, 601] width 34 height 21
type input "$14.46"
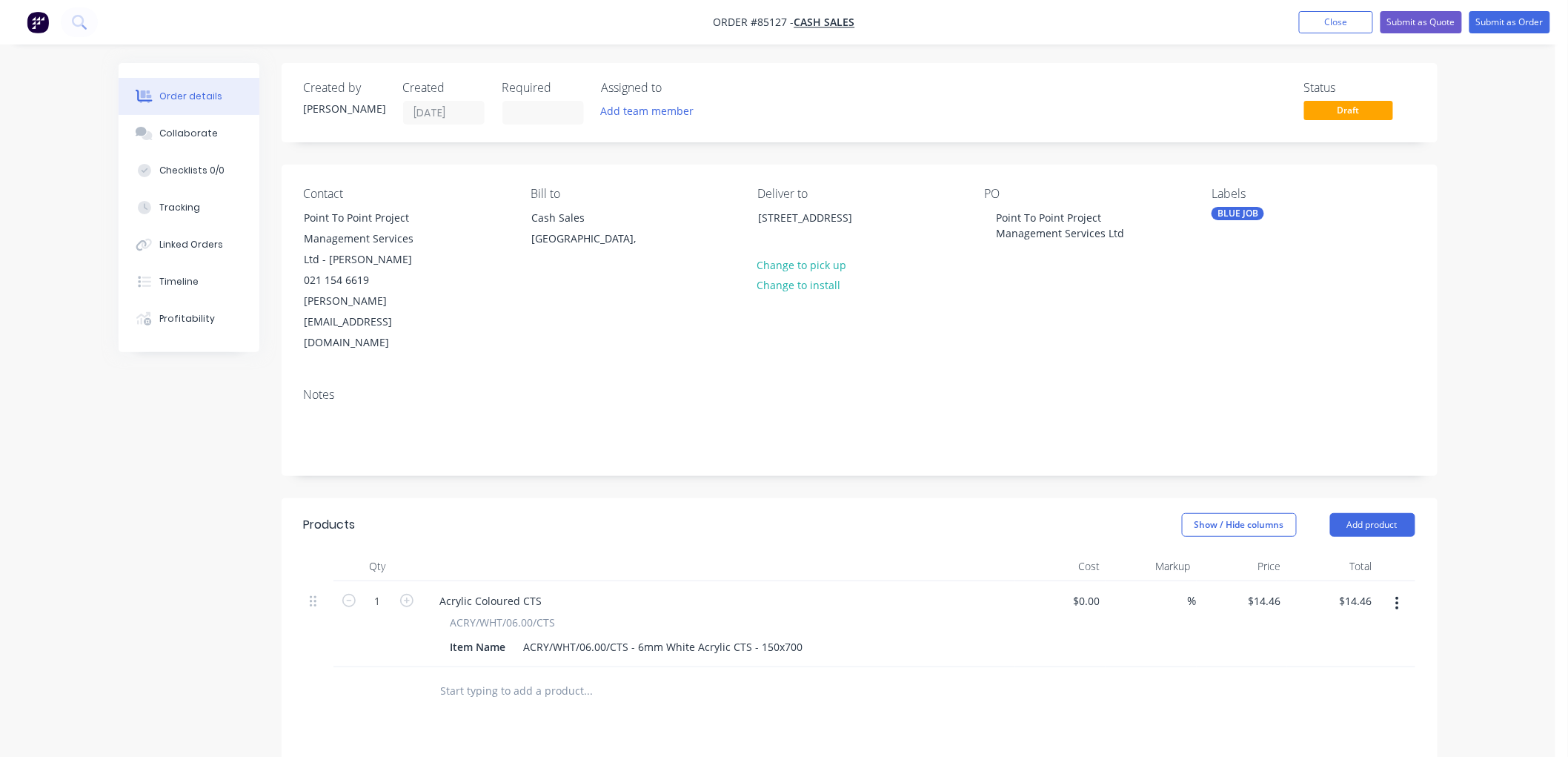
click at [1465, 542] on div "Order details Collaborate Checklists 0/0 Tracking Linked Orders Timeline Profit…" at bounding box center [777, 546] width 1555 height 1093
click at [532, 676] on input "text" at bounding box center [588, 690] width 297 height 29
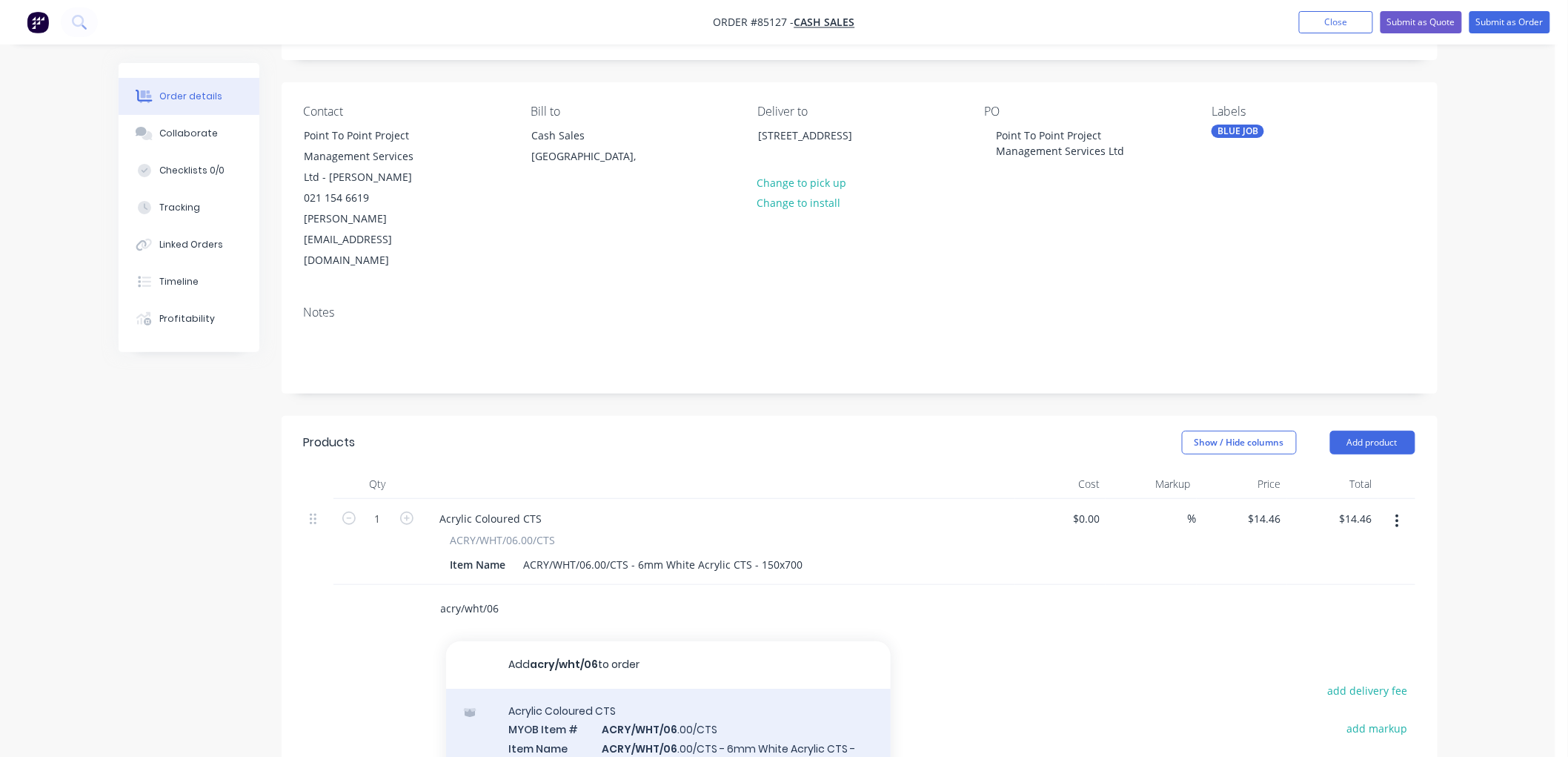
scroll to position [164, 0]
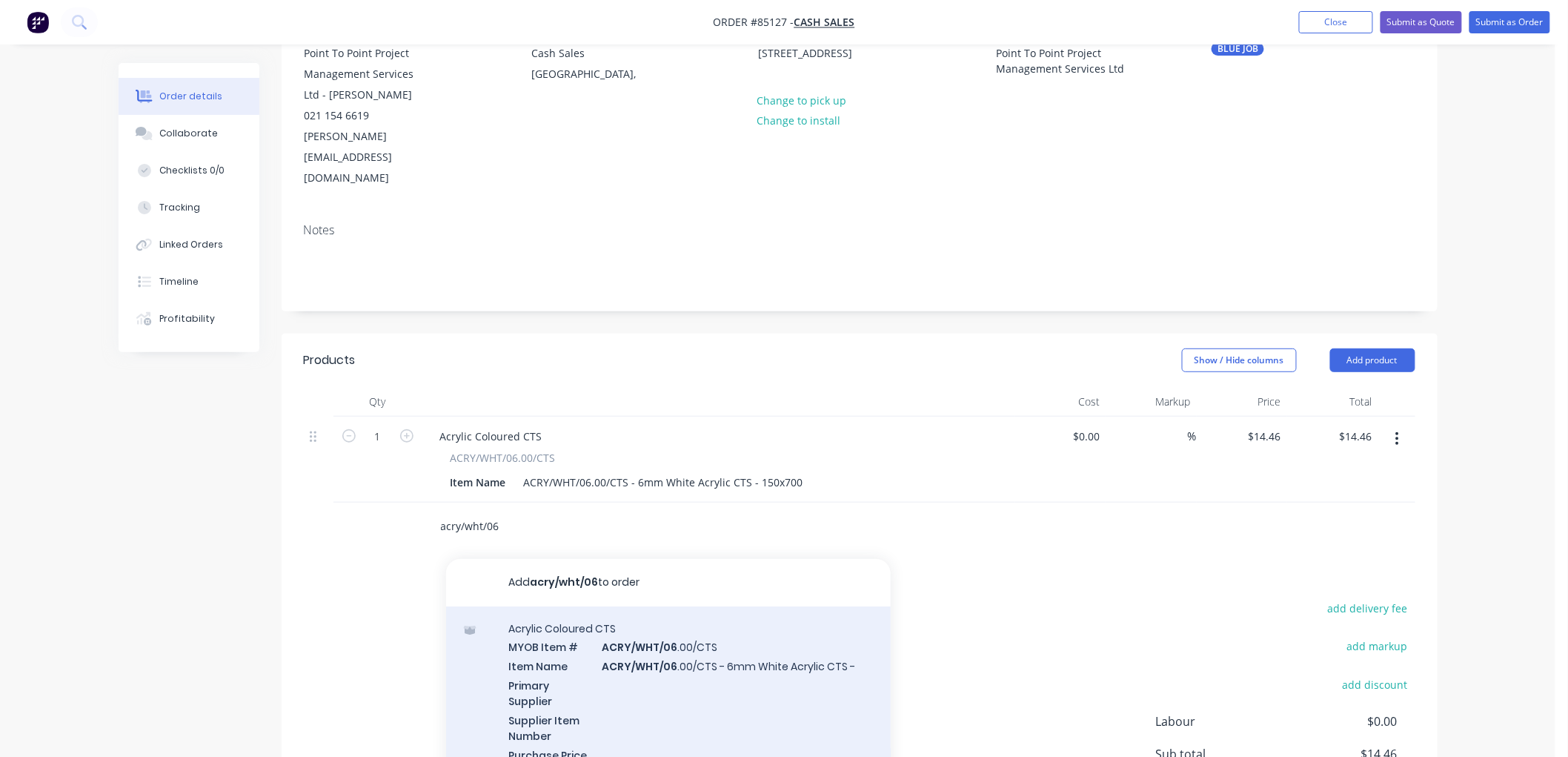
type input "acry/wht/06"
click at [694, 617] on div "Acrylic Coloured CTS MYOB Item # ACRY/WHT/06 .00/CTS Item Name ACRY/WHT/06 .00/…" at bounding box center [668, 701] width 445 height 189
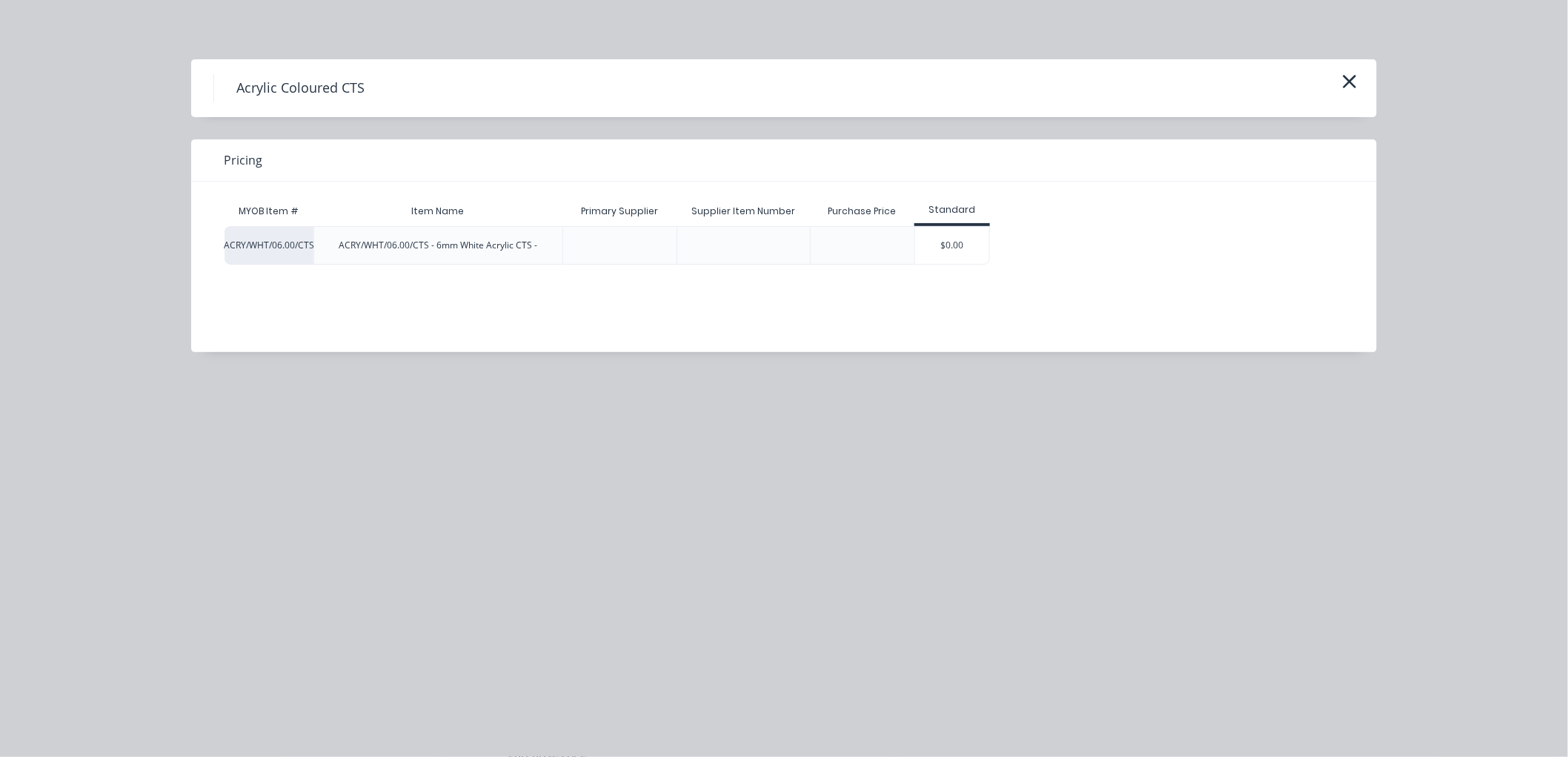
click at [971, 237] on div "$0.00" at bounding box center [952, 246] width 74 height 37
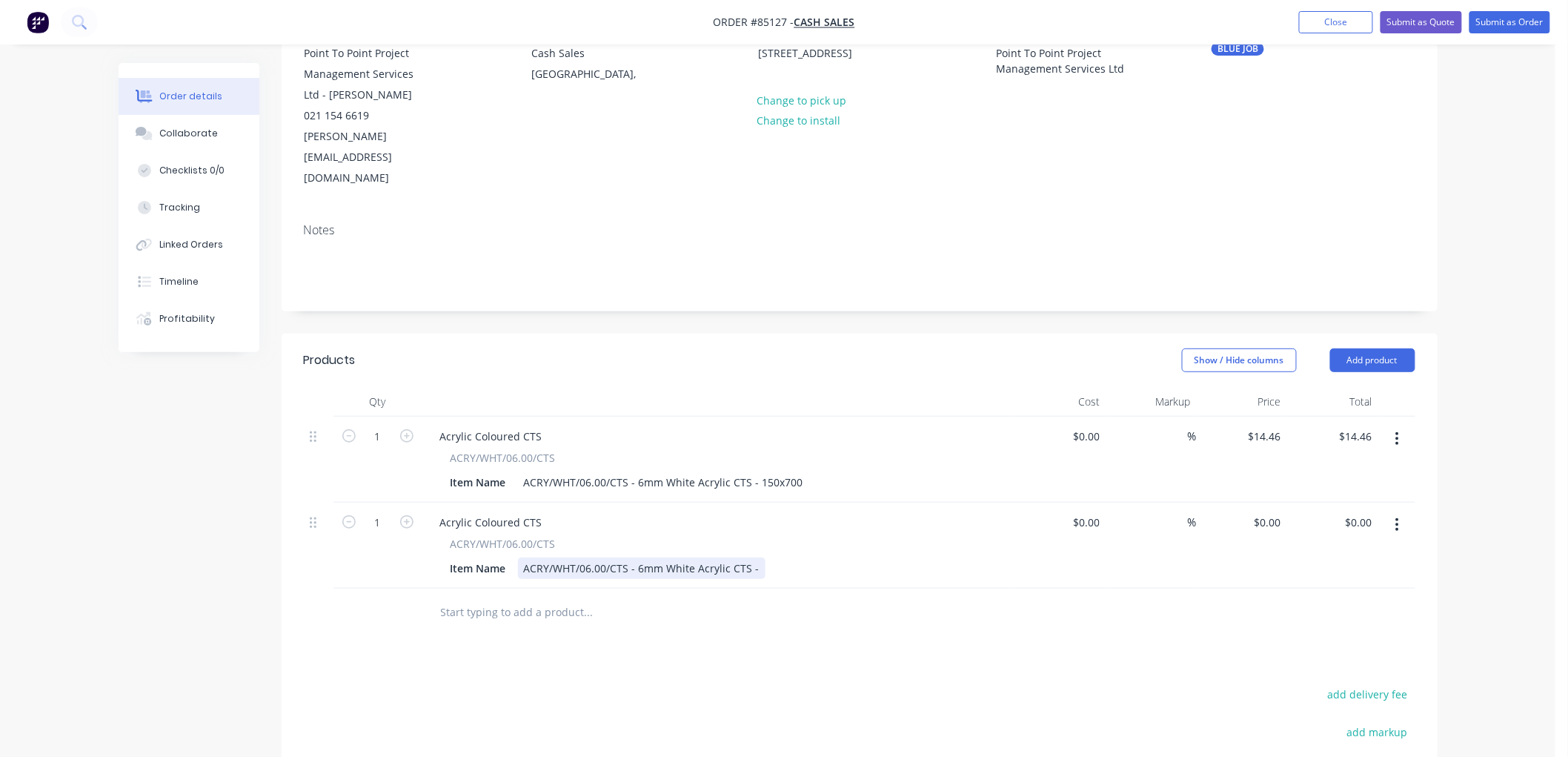
click at [756, 557] on div "ACRY/WHT/06.00/CTS - 6mm White Acrylic CTS -" at bounding box center [641, 568] width 247 height 21
click at [1270, 511] on div "0 $0.00" at bounding box center [1270, 522] width 34 height 21
type input "$24.78"
click at [378, 511] on input "1" at bounding box center [377, 522] width 38 height 22
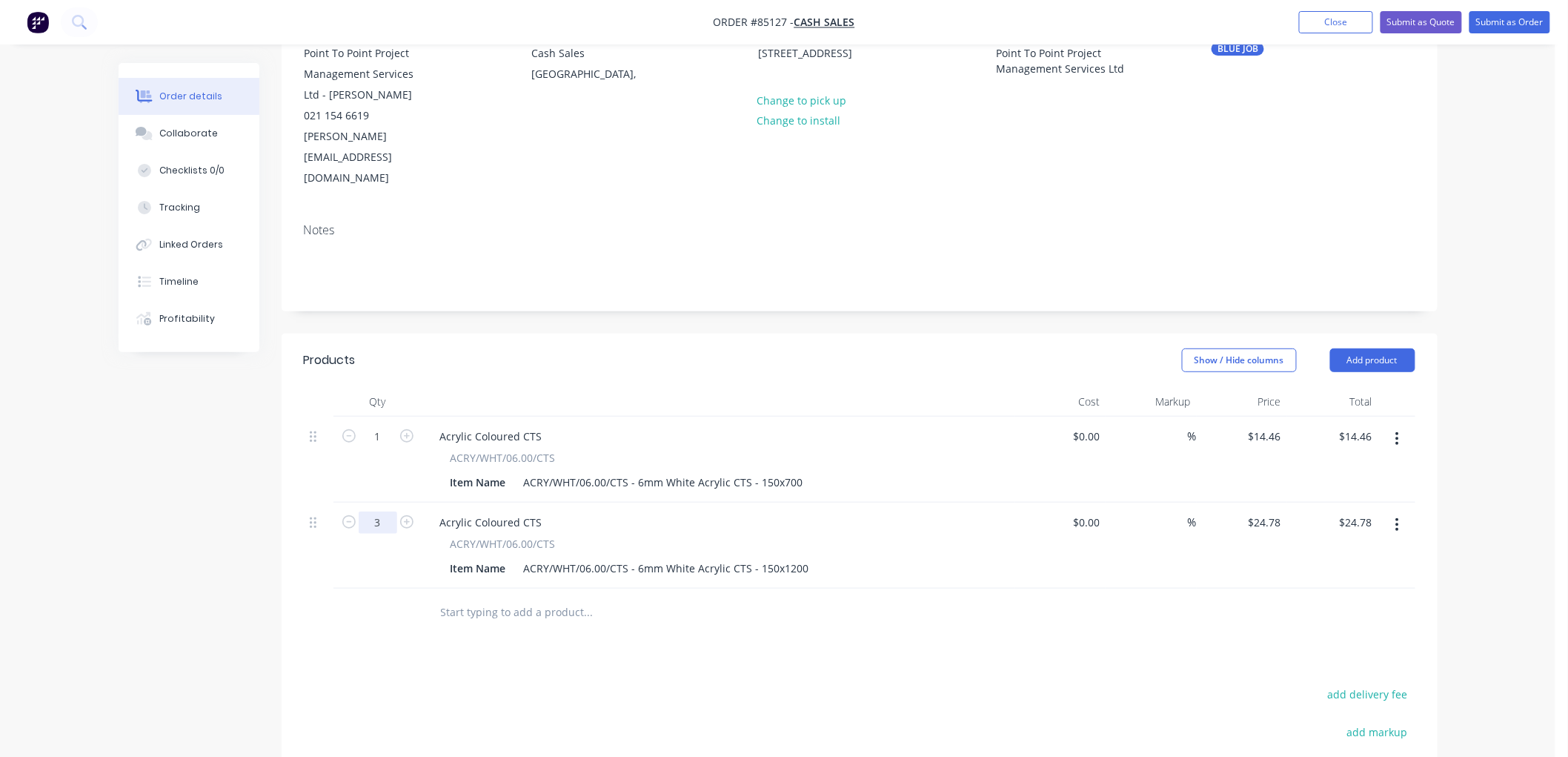
type input "3"
type input "$74.34"
click at [492, 598] on input "text" at bounding box center [588, 612] width 297 height 29
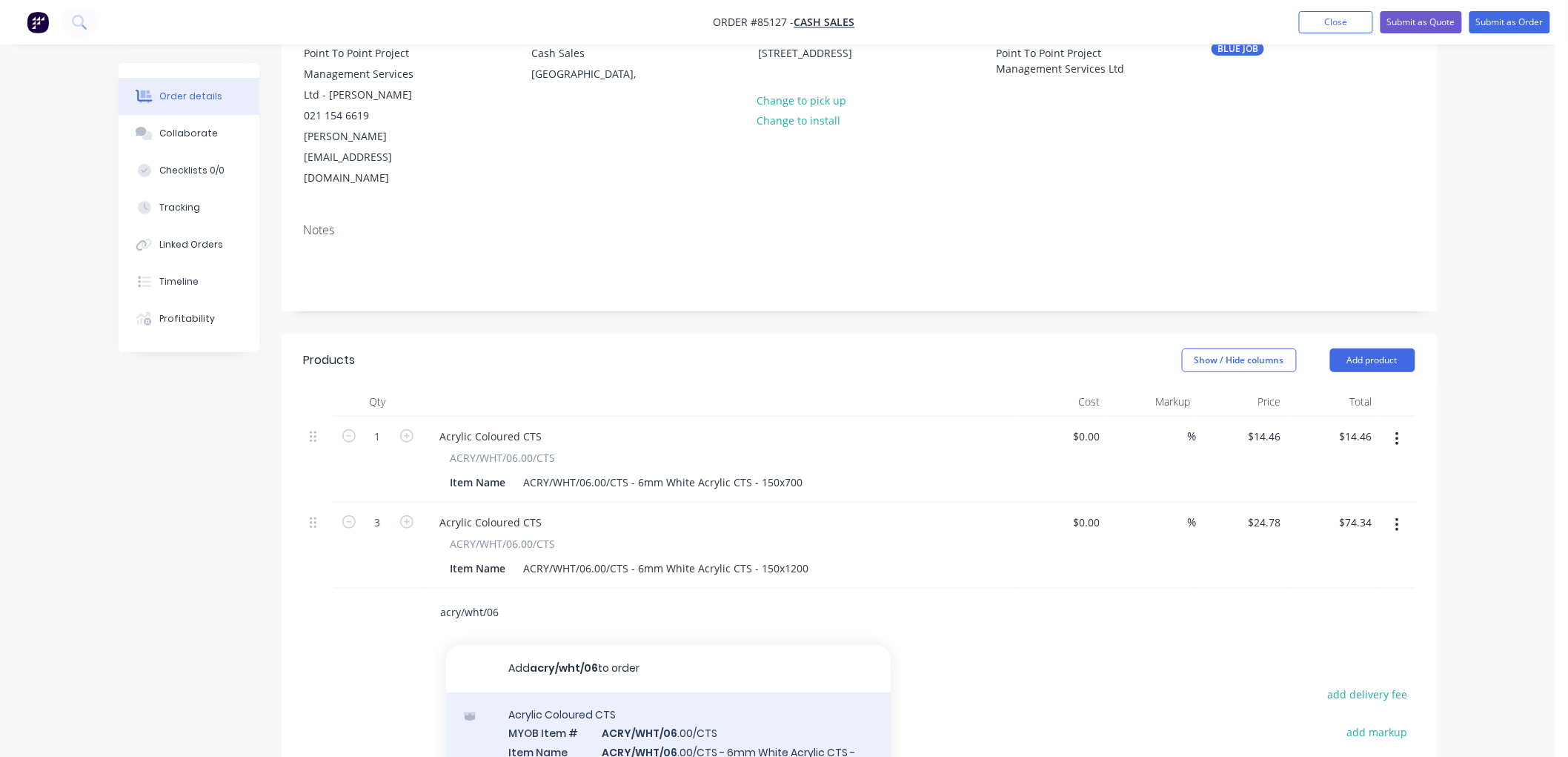
type input "acry/wht/06"
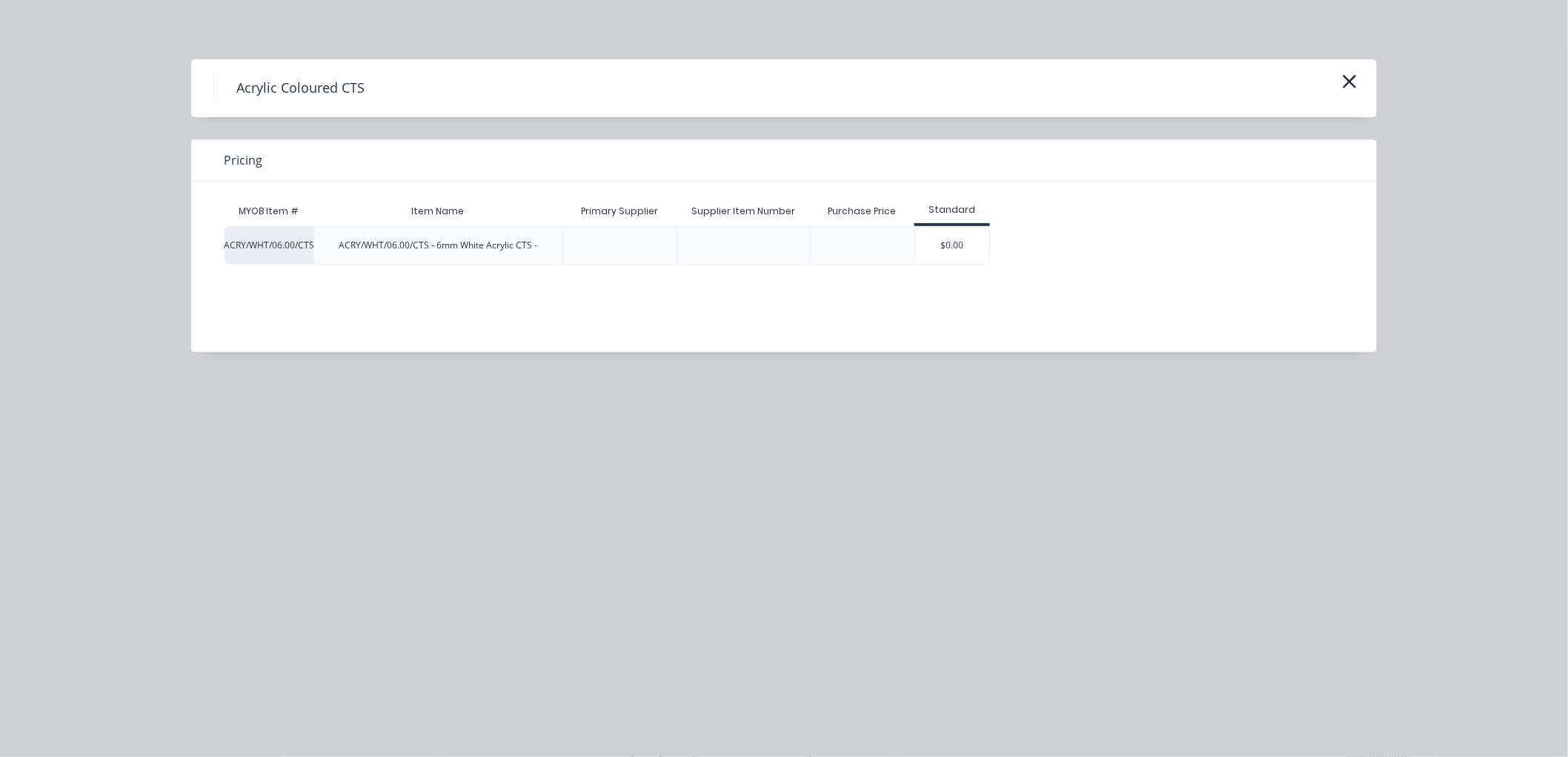
drag, startPoint x: 946, startPoint y: 250, endPoint x: 946, endPoint y: 269, distance: 19.0
click at [946, 249] on div "$0.00" at bounding box center [952, 246] width 74 height 37
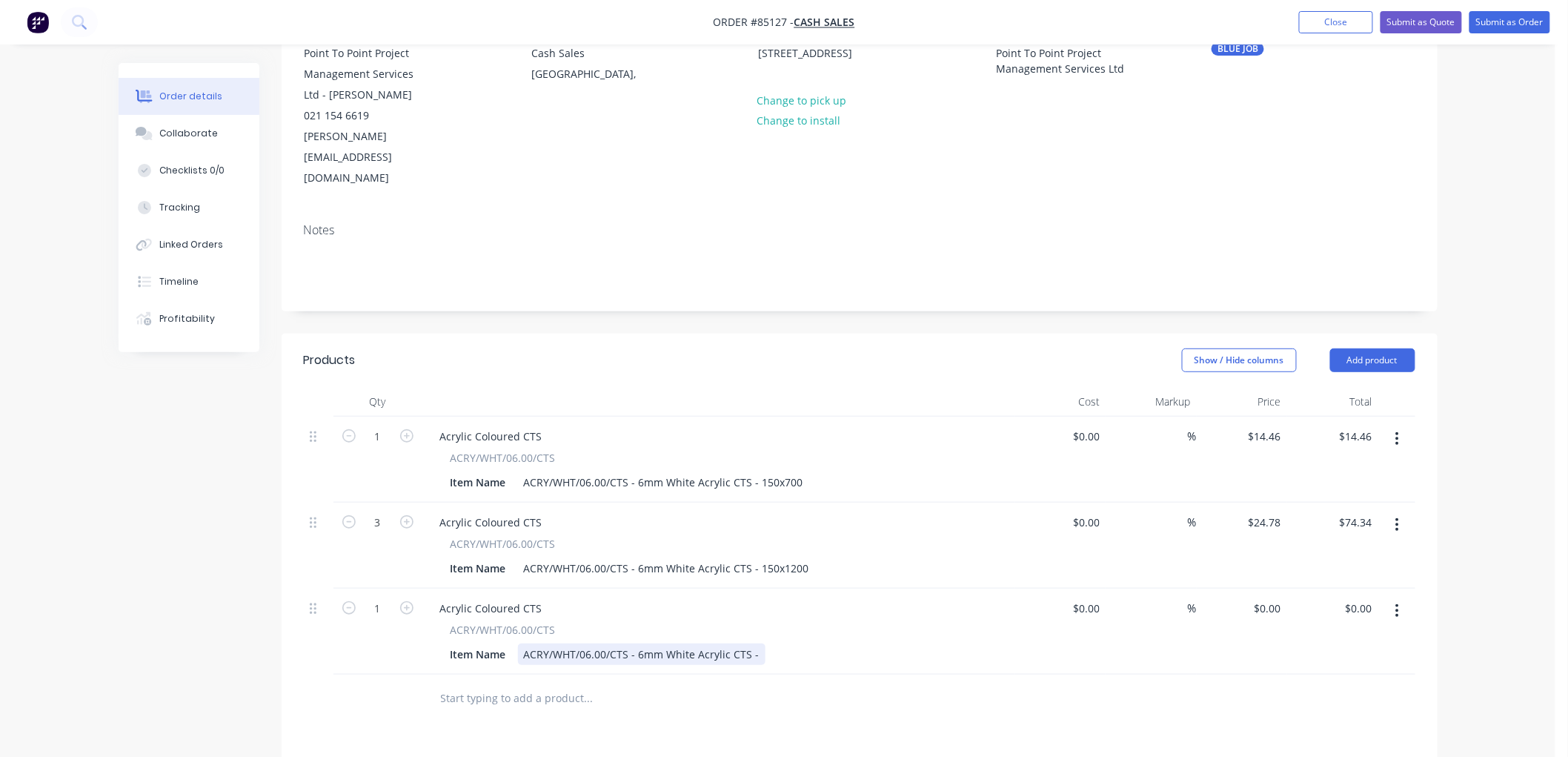
click at [758, 643] on div "ACRY/WHT/06.00/CTS - 6mm White Acrylic CTS -" at bounding box center [641, 654] width 247 height 21
type input "$0.00"
type input "$26.85"
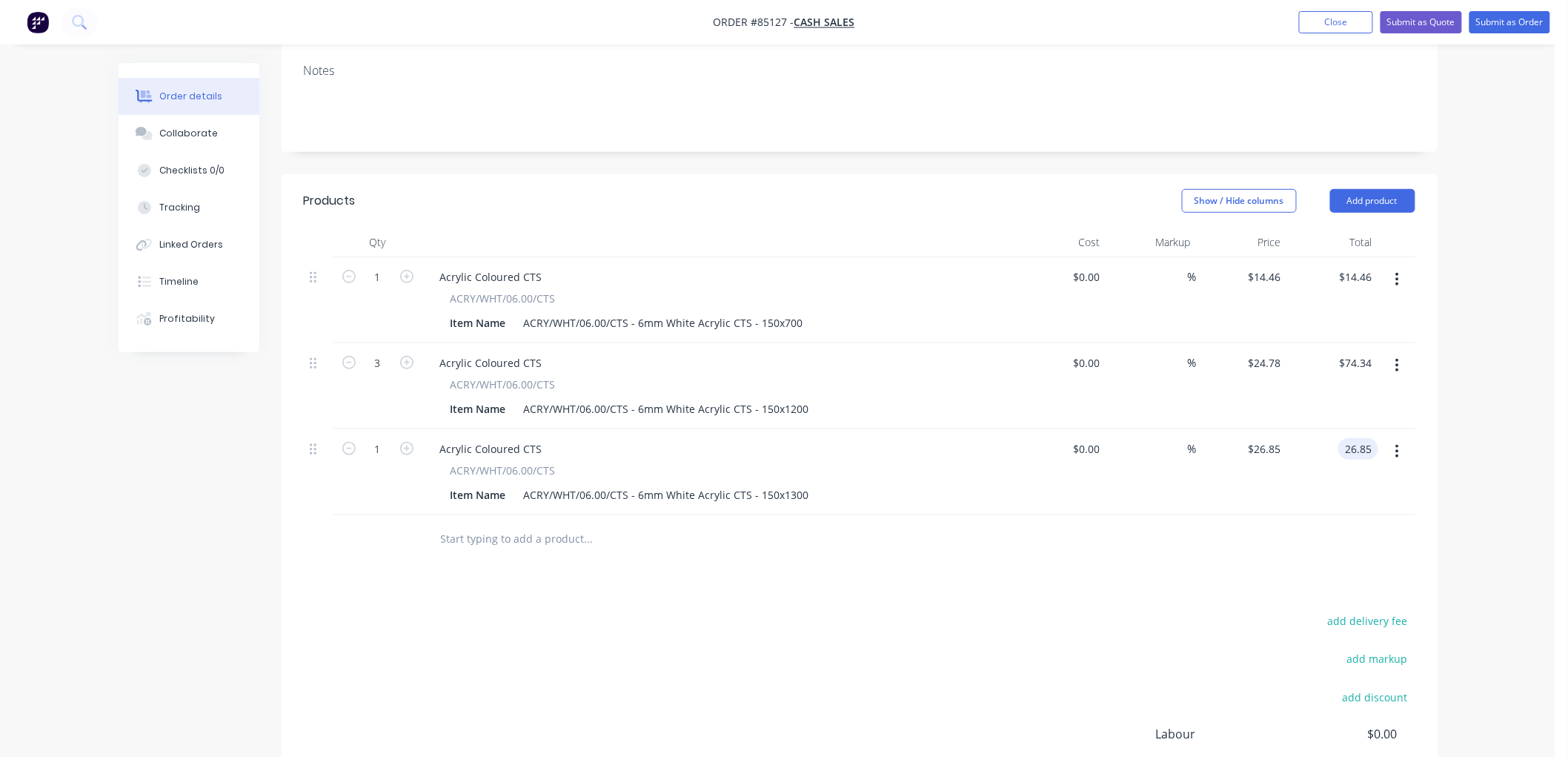
scroll to position [329, 0]
type input "$26.85"
click at [493, 519] on input "text" at bounding box center [588, 533] width 297 height 29
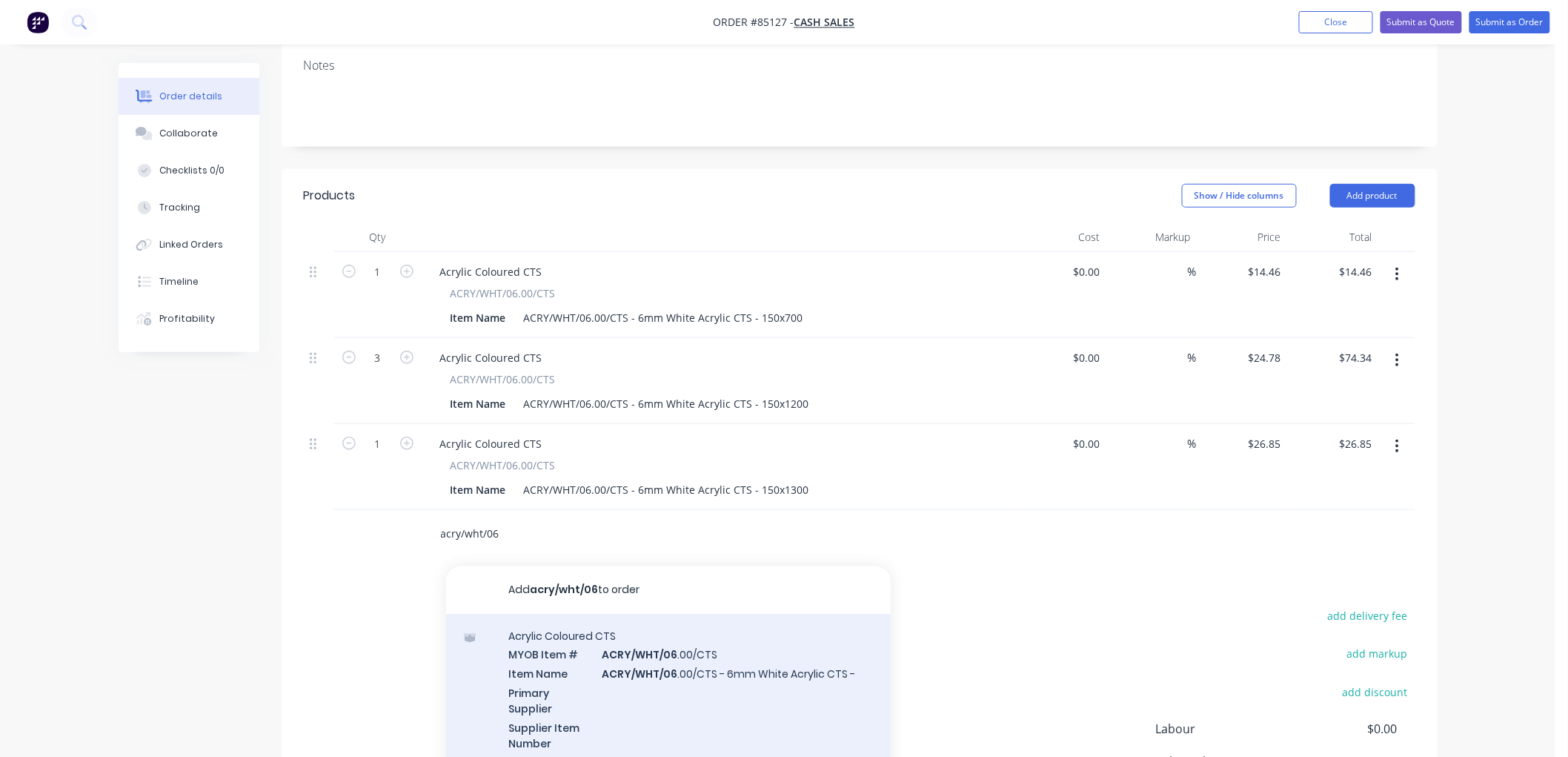
type input "acry/wht/06"
click at [669, 633] on div "Acrylic Coloured CTS MYOB Item # ACRY/WHT/06 .00/CTS Item Name ACRY/WHT/06 .00/…" at bounding box center [668, 708] width 445 height 189
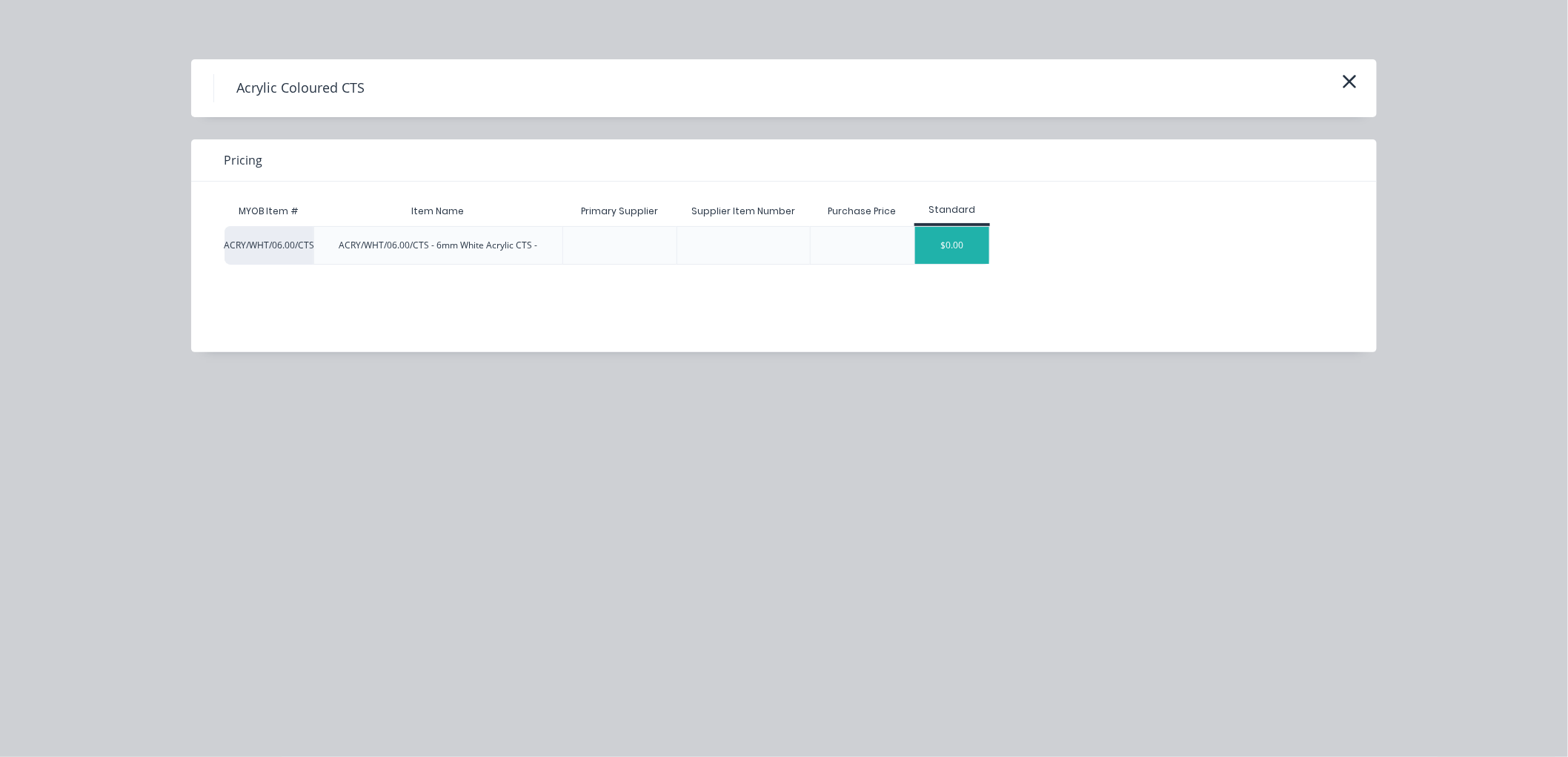
click at [962, 234] on div "$0.00" at bounding box center [952, 246] width 74 height 37
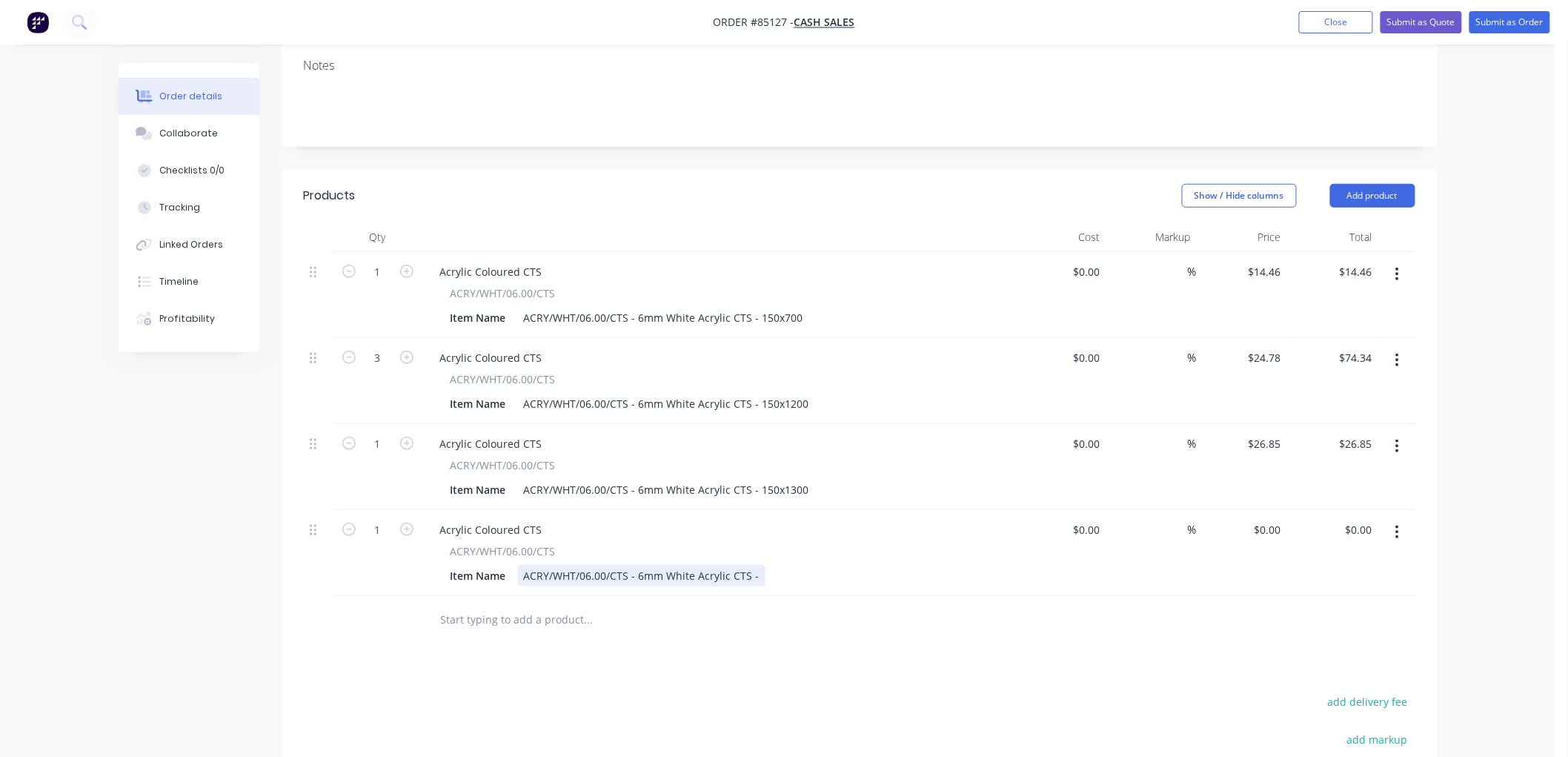
drag, startPoint x: 758, startPoint y: 532, endPoint x: 833, endPoint y: 532, distance: 75.0
click at [758, 565] on div "ACRY/WHT/06.00/CTS - 6mm White Acrylic CTS -" at bounding box center [641, 576] width 247 height 21
click at [1282, 519] on input "0" at bounding box center [1270, 529] width 34 height 21
type input "$9.50"
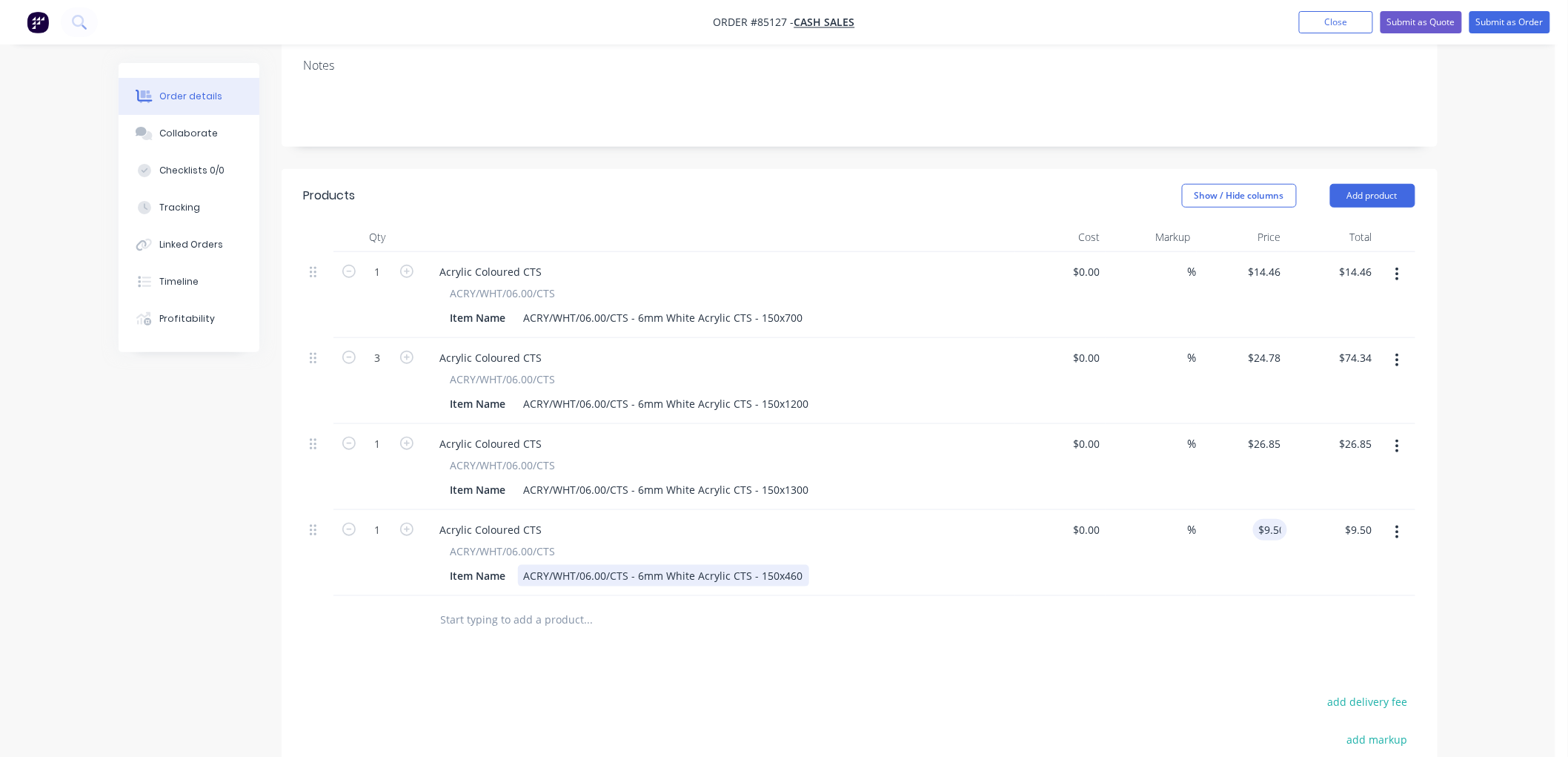
drag, startPoint x: 1477, startPoint y: 459, endPoint x: 789, endPoint y: 533, distance: 692.0
click at [1477, 458] on div "Order details Collaborate Checklists 0/0 Tracking Linked Orders Timeline Profit…" at bounding box center [777, 346] width 1555 height 1351
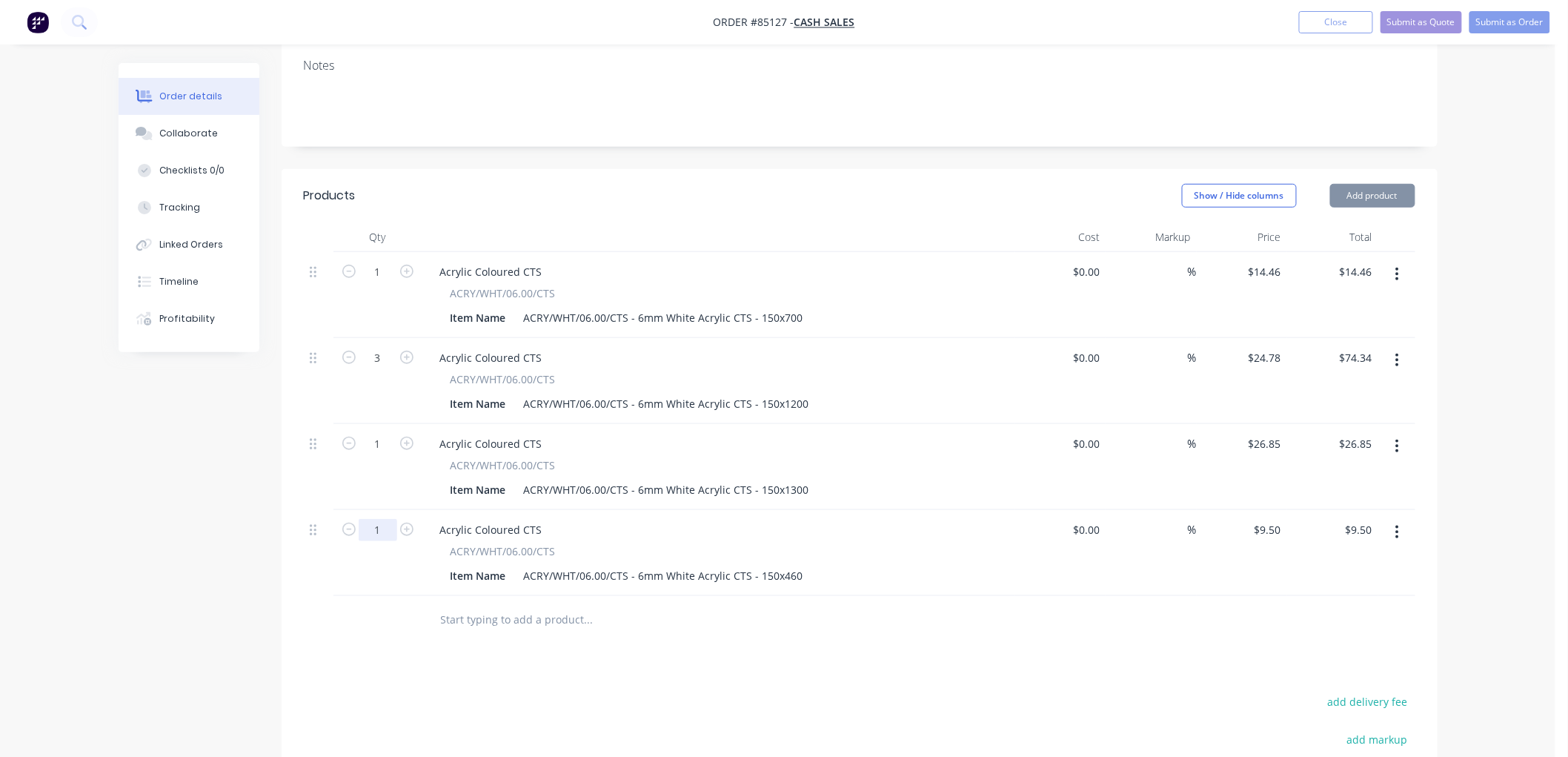
click at [380, 519] on input "1" at bounding box center [377, 529] width 38 height 22
type input "2"
type input "$19.00"
click at [1505, 510] on div "Order details Collaborate Checklists 0/0 Tracking Linked Orders Timeline Profit…" at bounding box center [777, 346] width 1555 height 1351
click at [1380, 691] on button "add delivery fee" at bounding box center [1367, 701] width 96 height 20
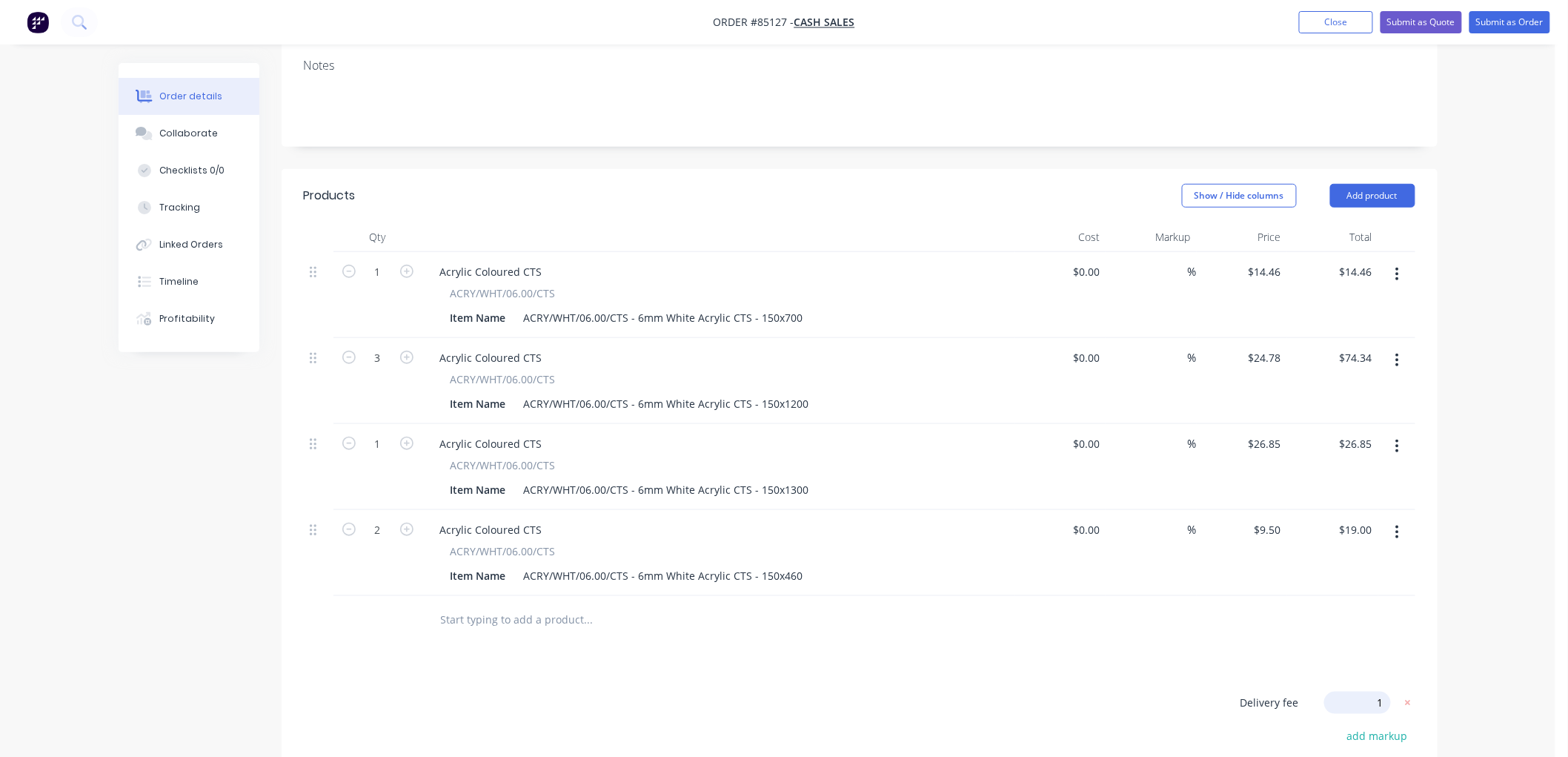
type input "12"
drag, startPoint x: 1465, startPoint y: 526, endPoint x: 1321, endPoint y: 612, distance: 167.7
click at [1465, 524] on div "Order details Collaborate Checklists 0/0 Tracking Linked Orders Timeline Profit…" at bounding box center [777, 344] width 1555 height 1347
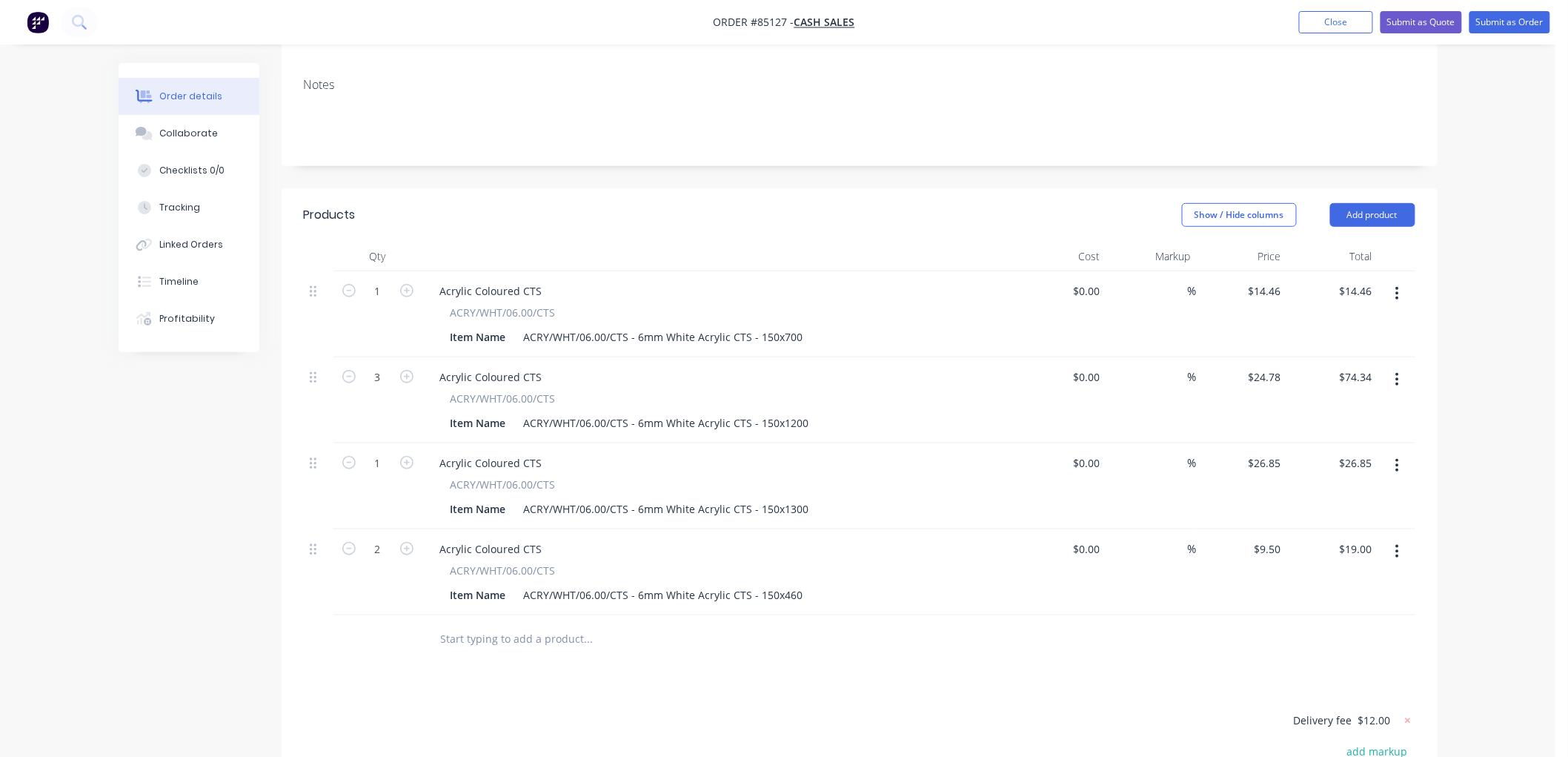
scroll to position [247, 0]
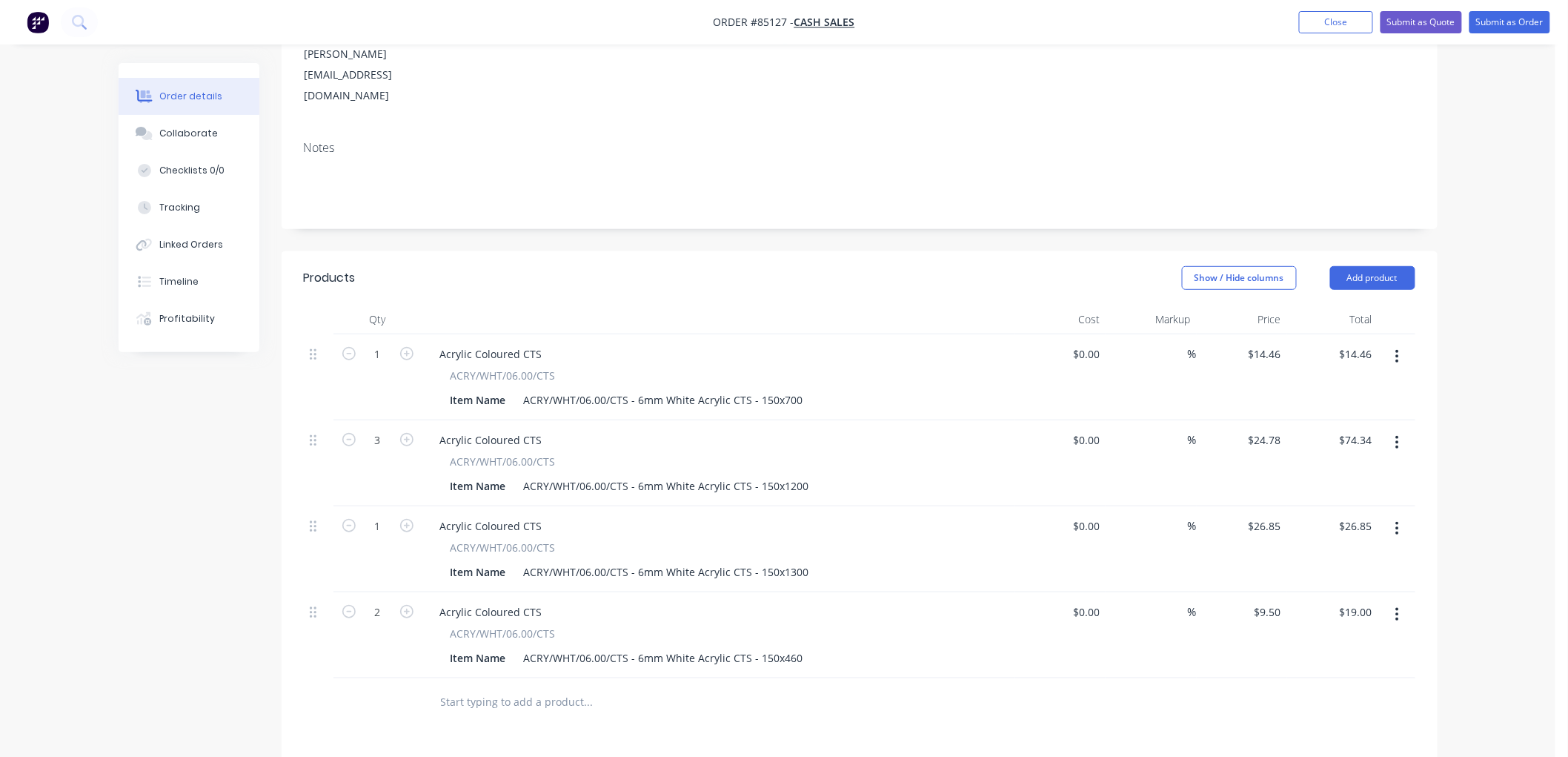
click at [532, 368] on span "ACRY/WHT/06.00/CTS" at bounding box center [502, 375] width 105 height 15
copy div "ACRY/WHT/06.00/CTS"
click at [498, 343] on div "Acrylic Coloured CTS" at bounding box center [491, 354] width 126 height 21
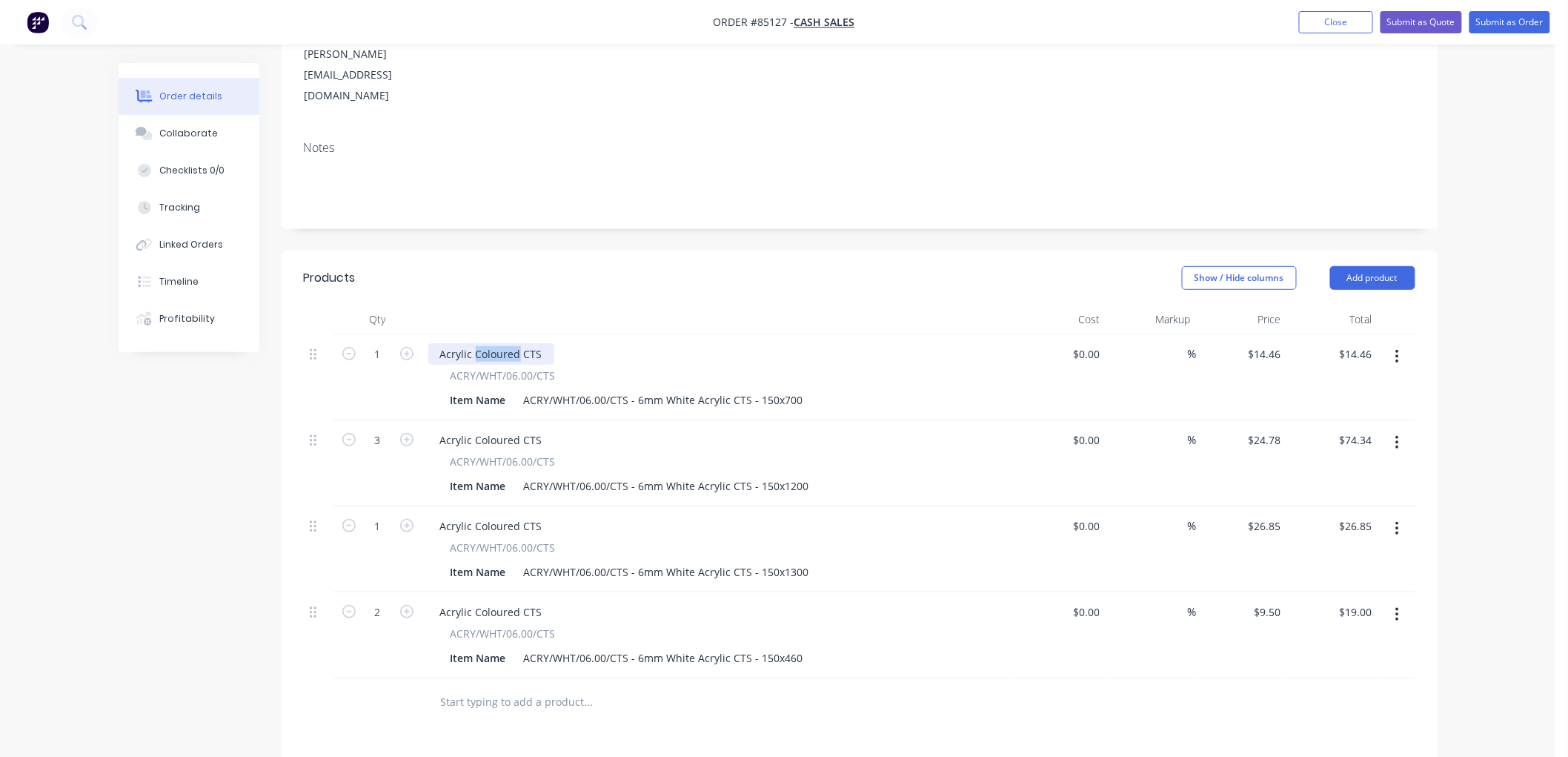
click at [498, 343] on div "Acrylic Coloured CTS" at bounding box center [491, 354] width 126 height 21
paste div
click at [499, 429] on div "Acrylic Coloured CTS" at bounding box center [491, 440] width 126 height 21
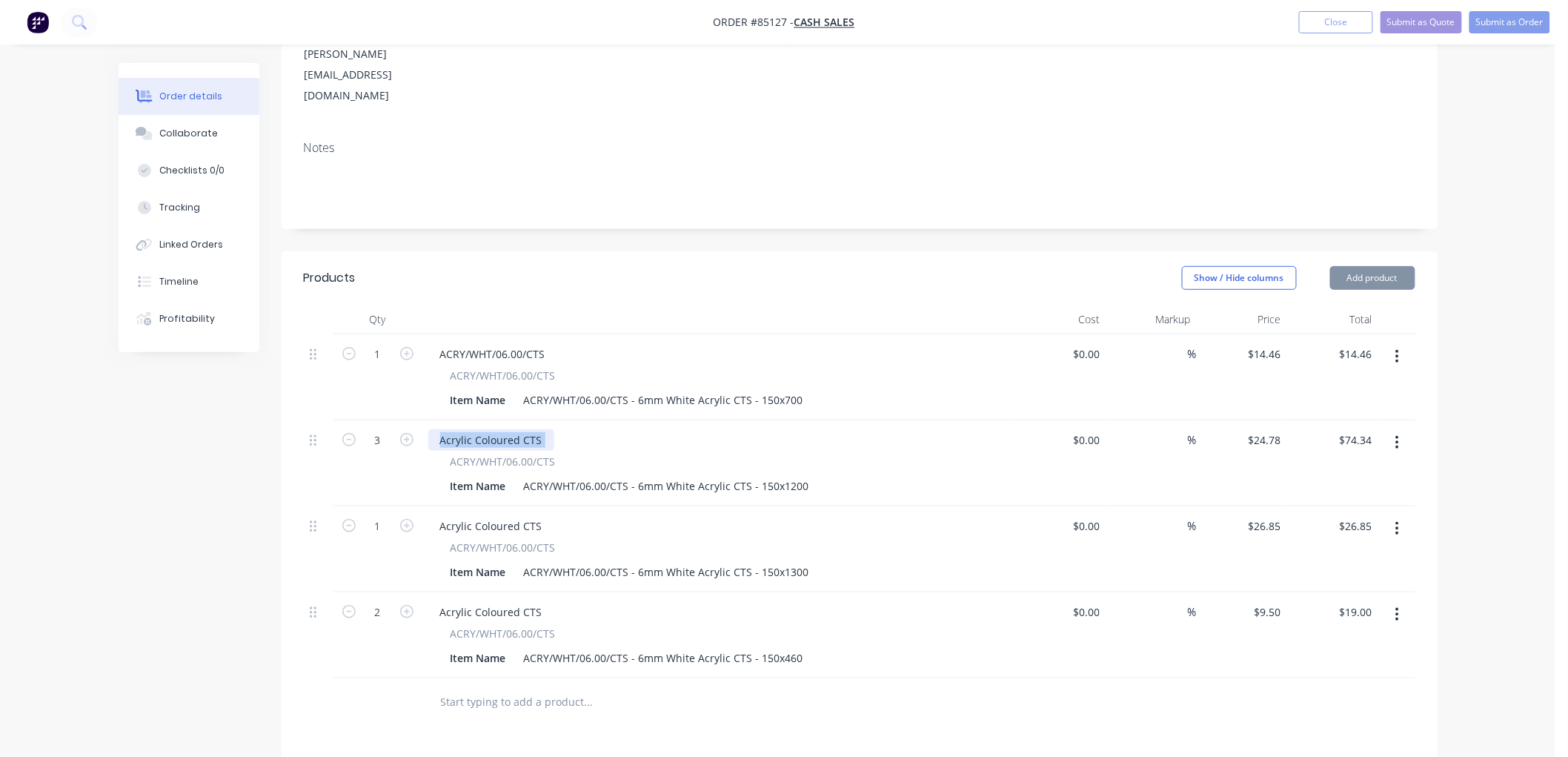
click at [499, 429] on div "Acrylic Coloured CTS" at bounding box center [491, 440] width 126 height 21
paste div
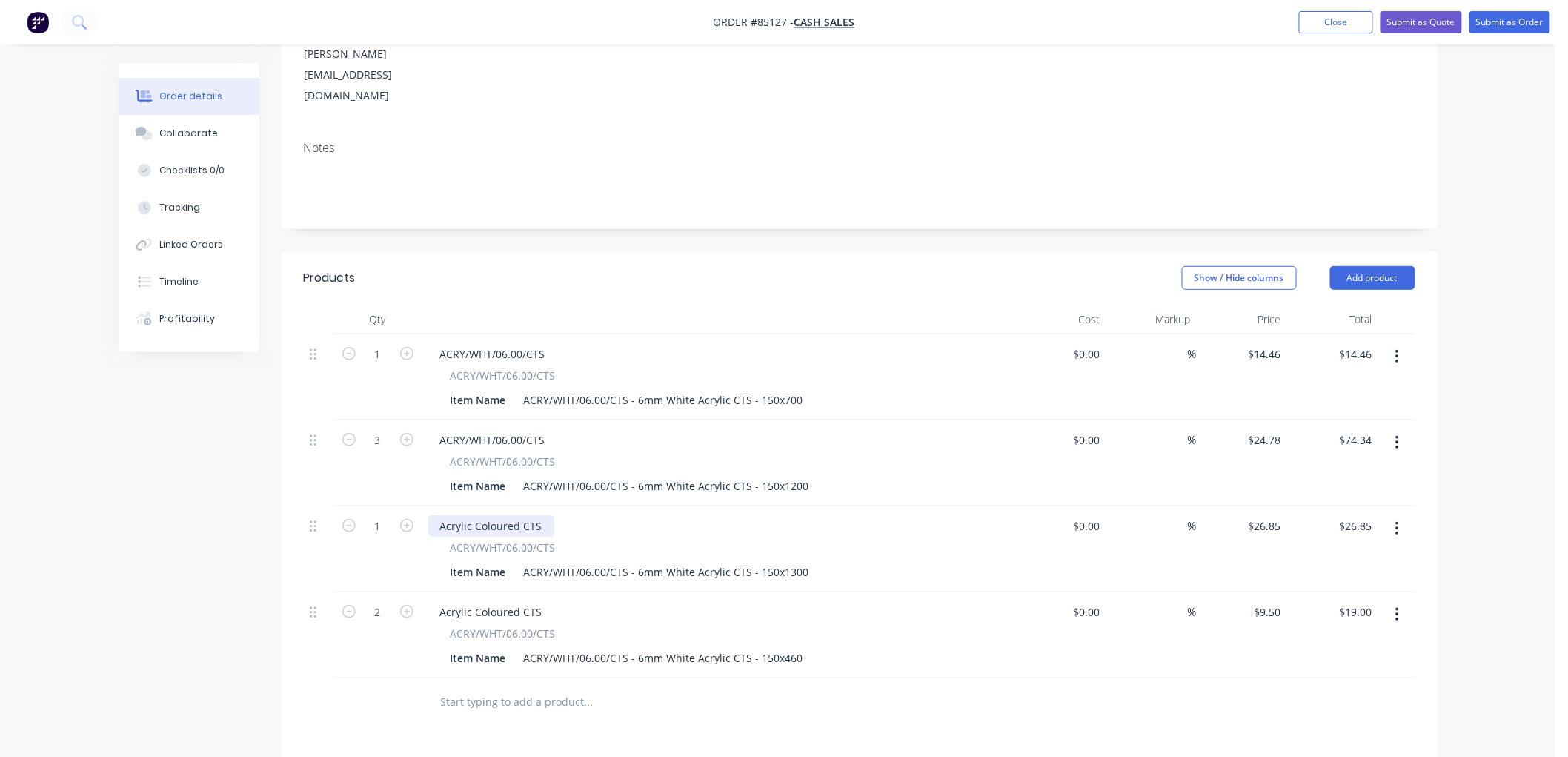
click at [506, 515] on div "Acrylic Coloured CTS" at bounding box center [491, 525] width 126 height 21
paste div
click at [511, 601] on div "Acrylic Coloured CTS" at bounding box center [491, 611] width 126 height 21
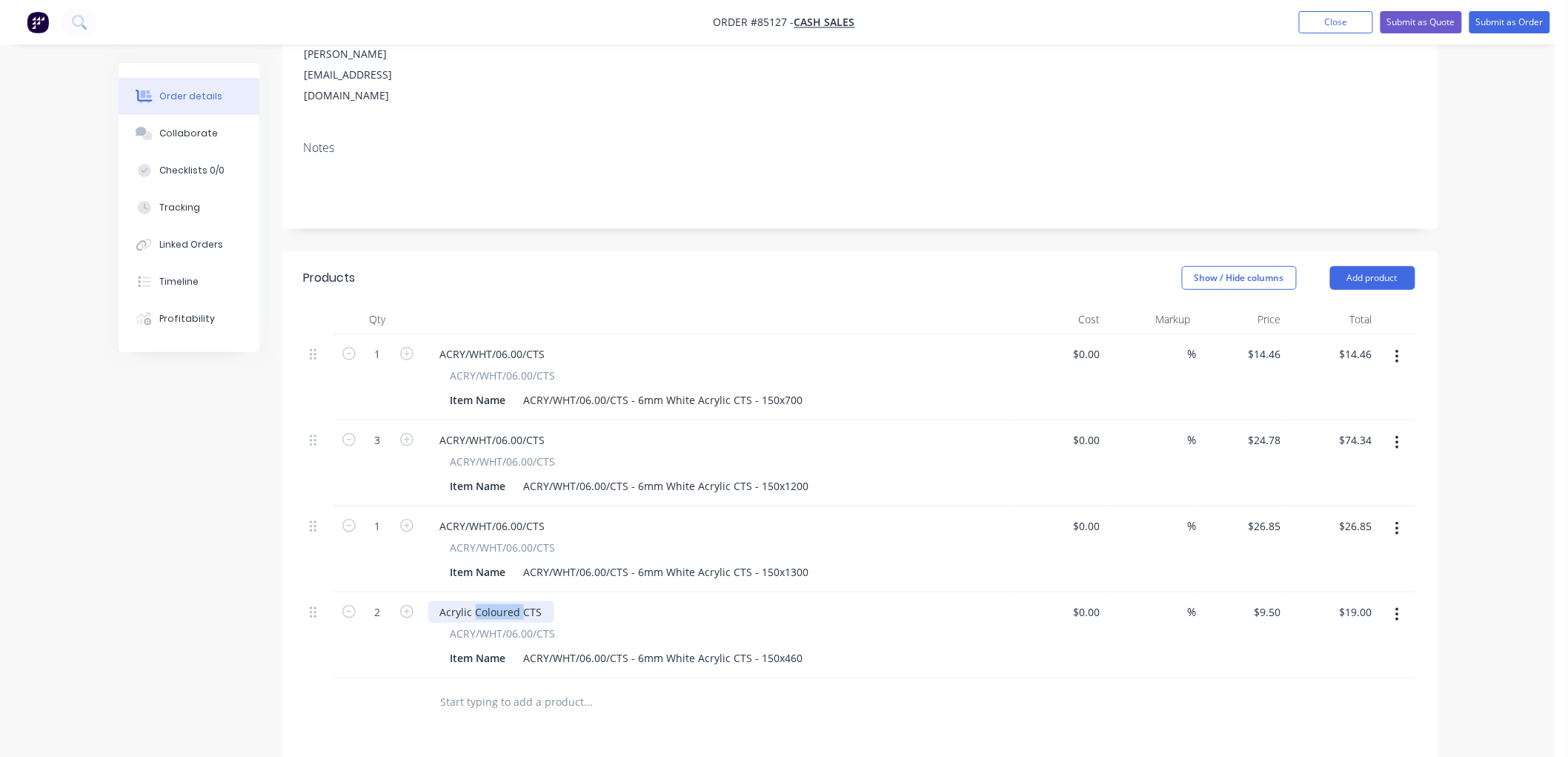
click at [511, 601] on div "Acrylic Coloured CTS" at bounding box center [491, 611] width 126 height 21
paste div
drag, startPoint x: 645, startPoint y: 674, endPoint x: 685, endPoint y: 670, distance: 40.2
click at [645, 687] on input "text" at bounding box center [588, 702] width 297 height 29
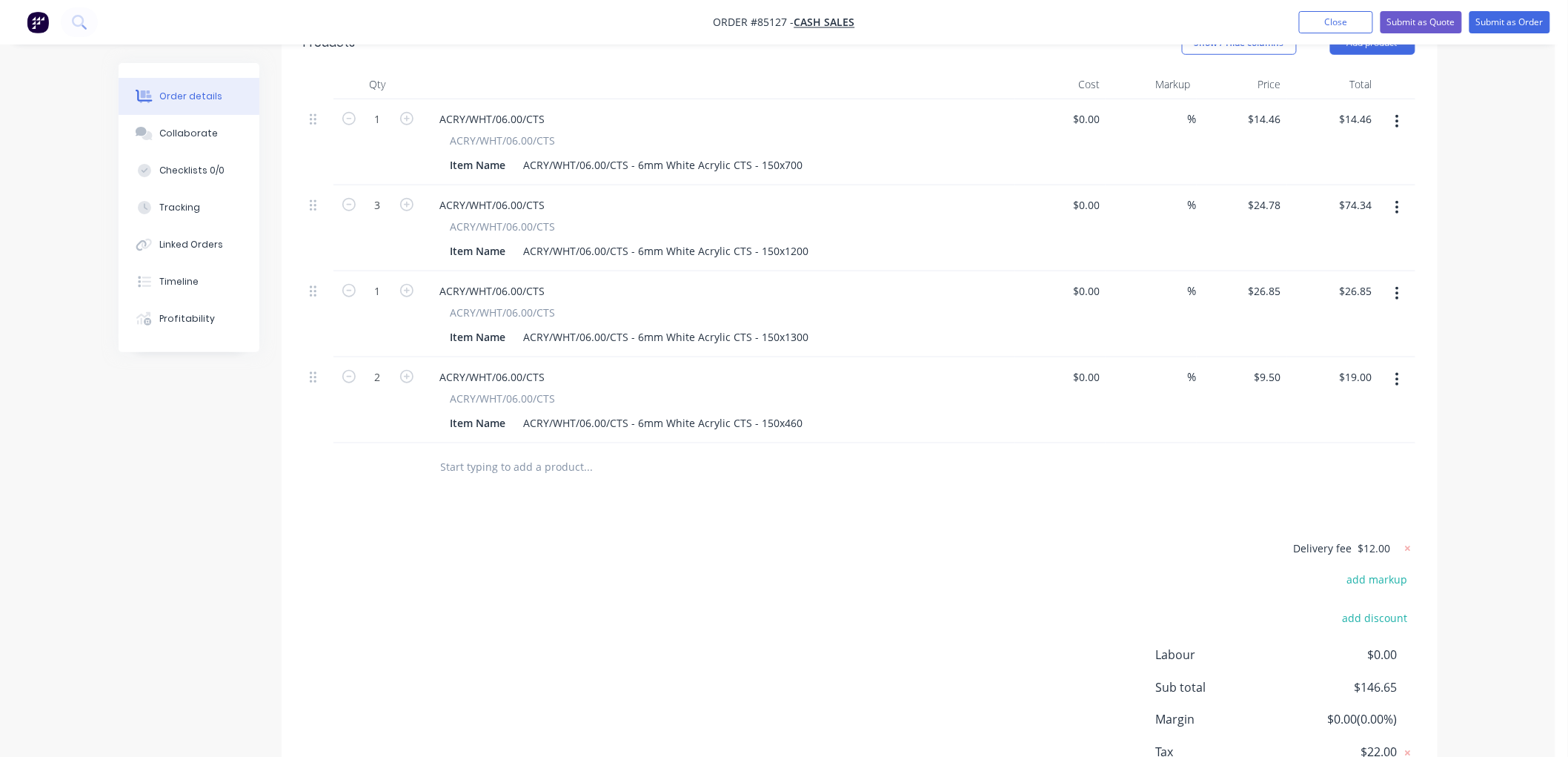
scroll to position [494, 0]
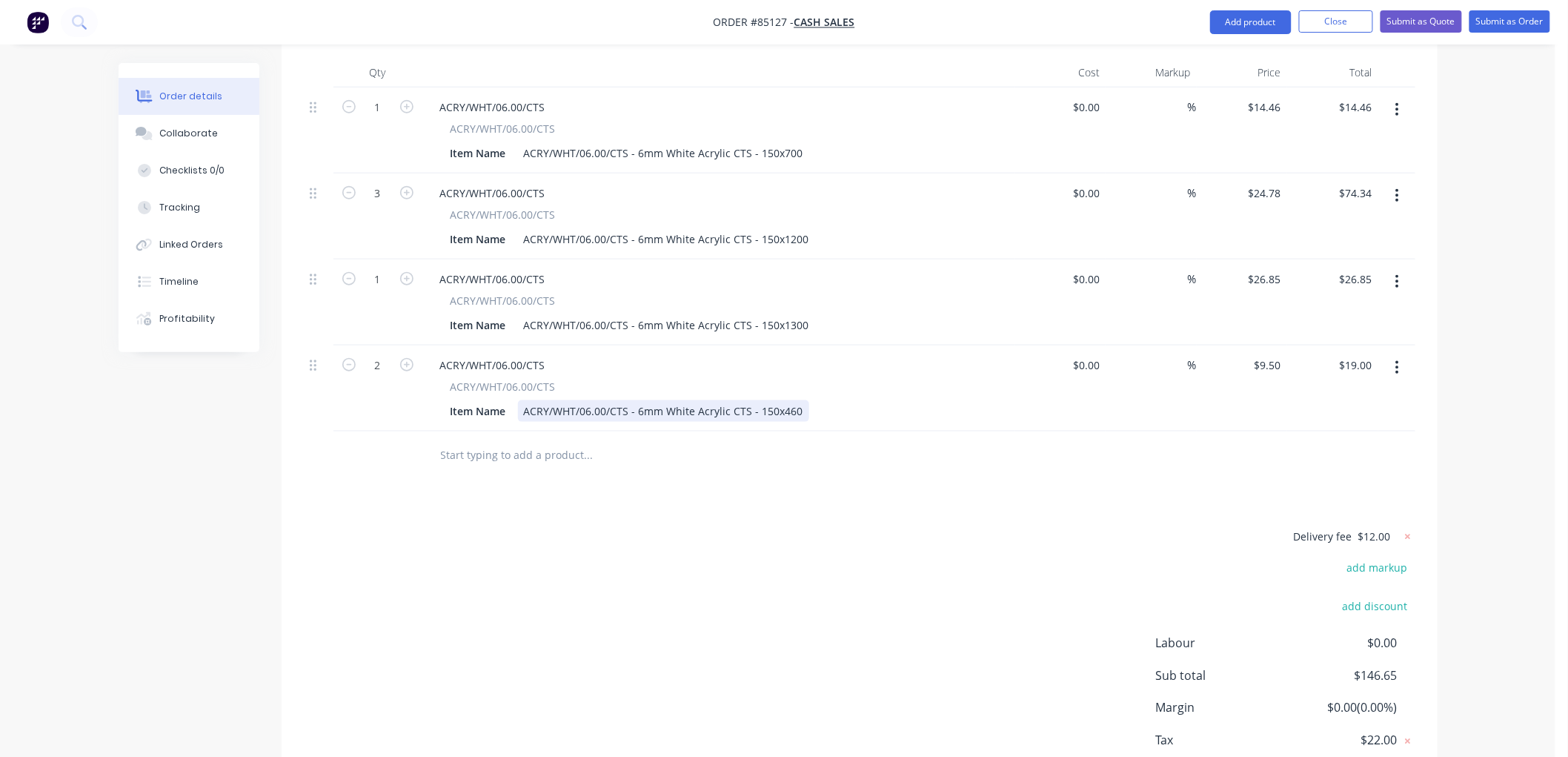
click at [797, 400] on div "ACRY/WHT/06.00/CTS - 6mm White Acrylic CTS - 150x460" at bounding box center [663, 411] width 291 height 21
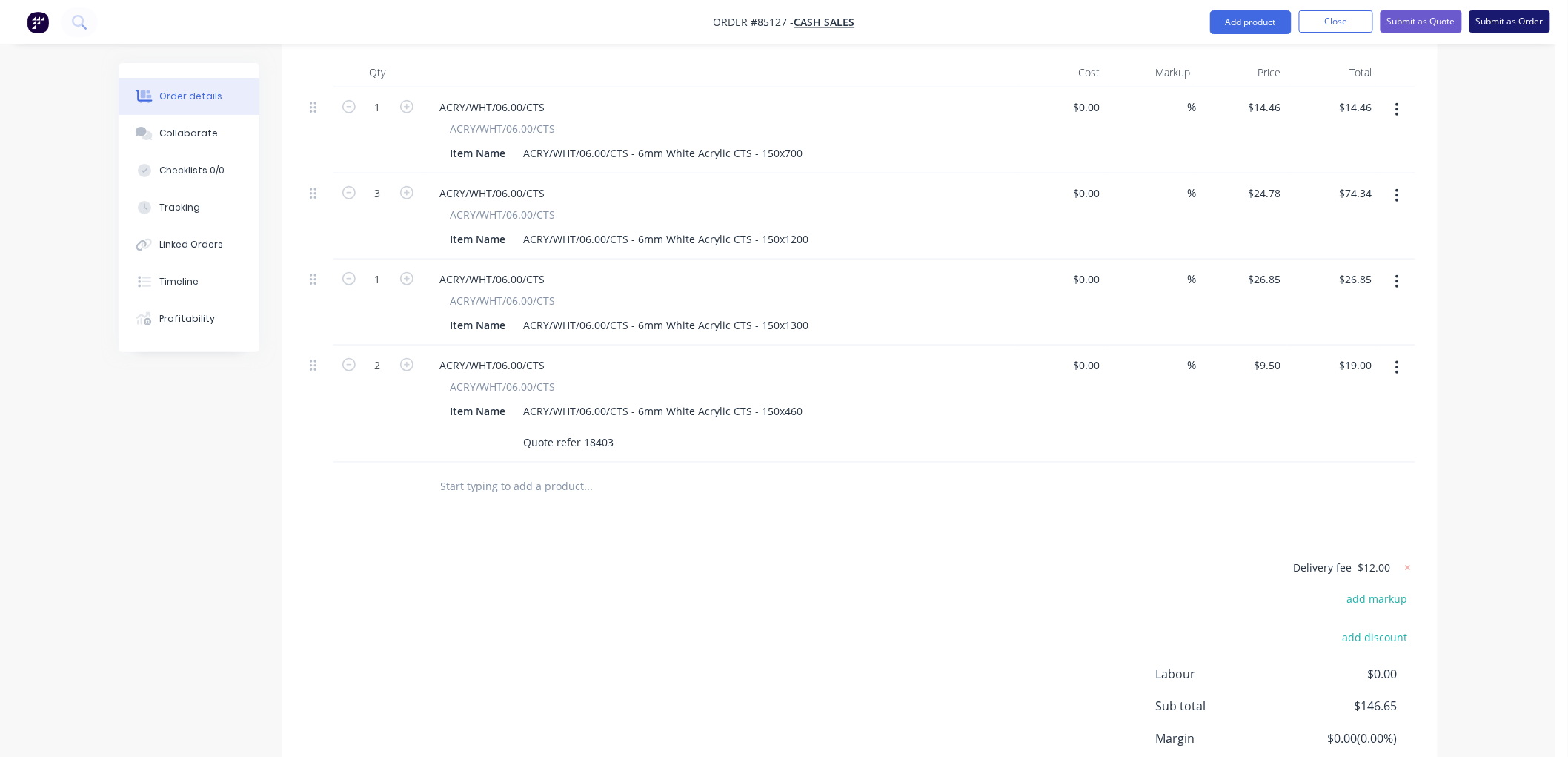
click at [1513, 19] on button "Submit as Order" at bounding box center [1509, 21] width 80 height 22
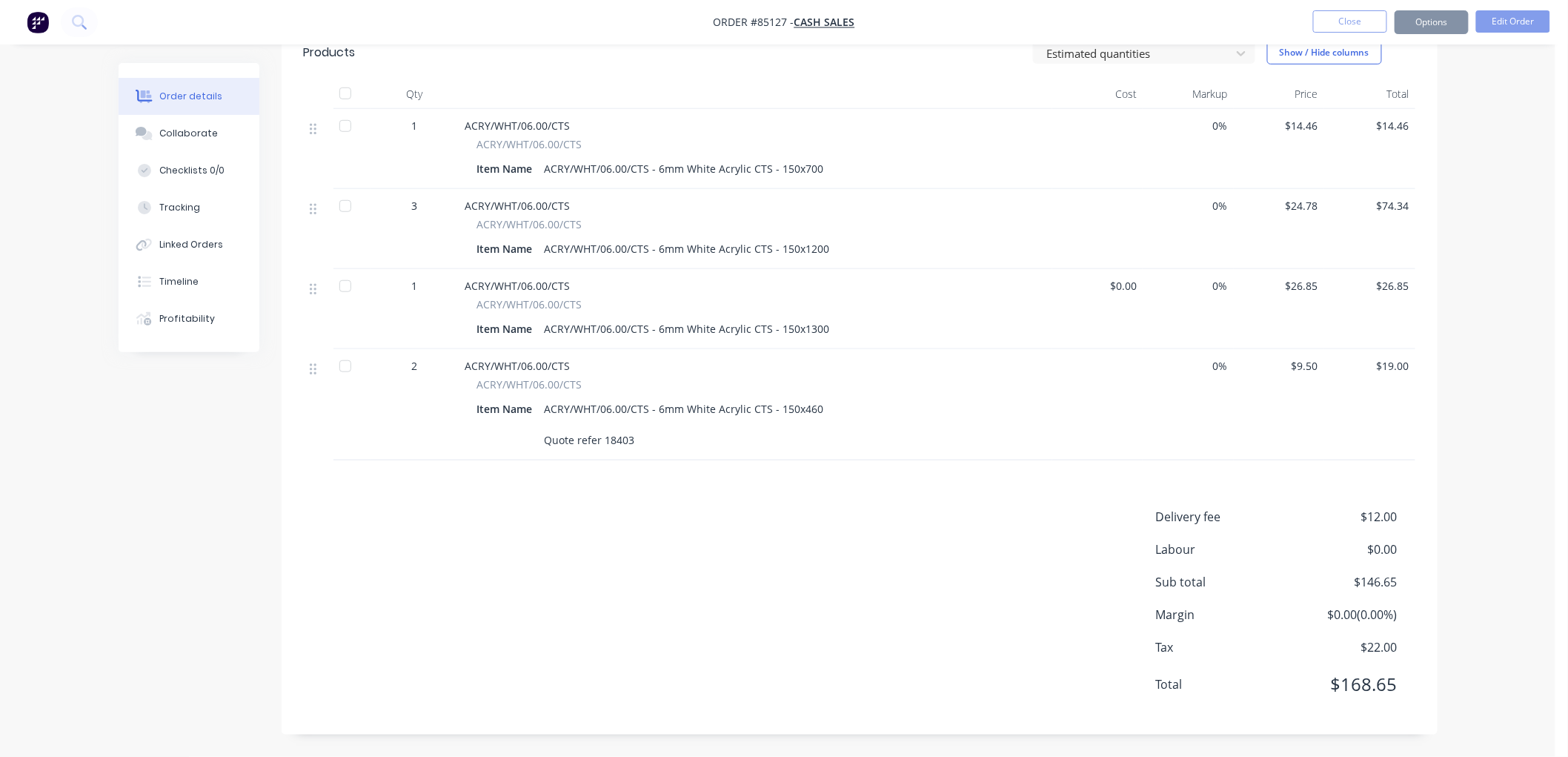
scroll to position [0, 0]
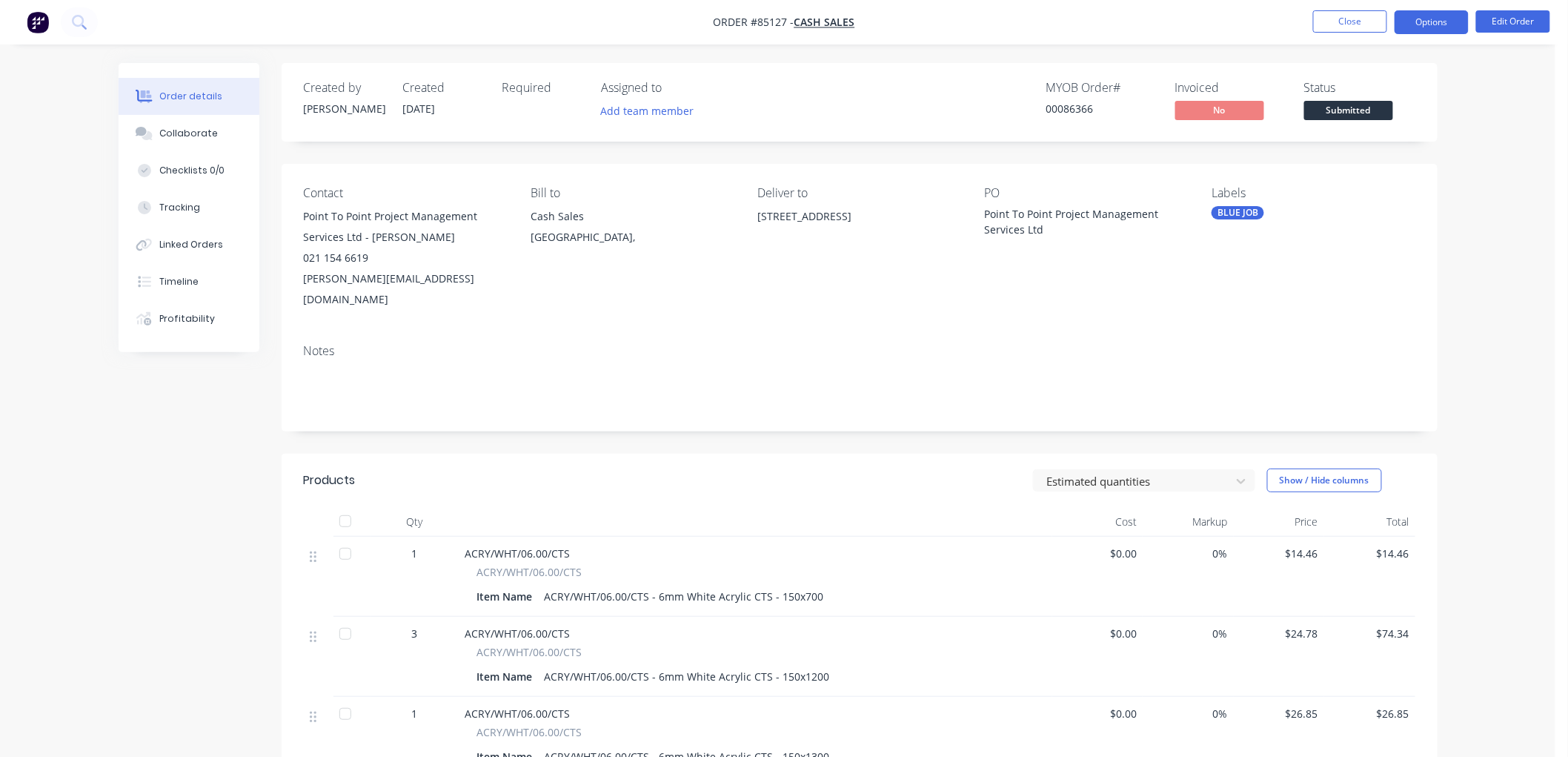
click at [1428, 25] on button "Options" at bounding box center [1431, 22] width 74 height 24
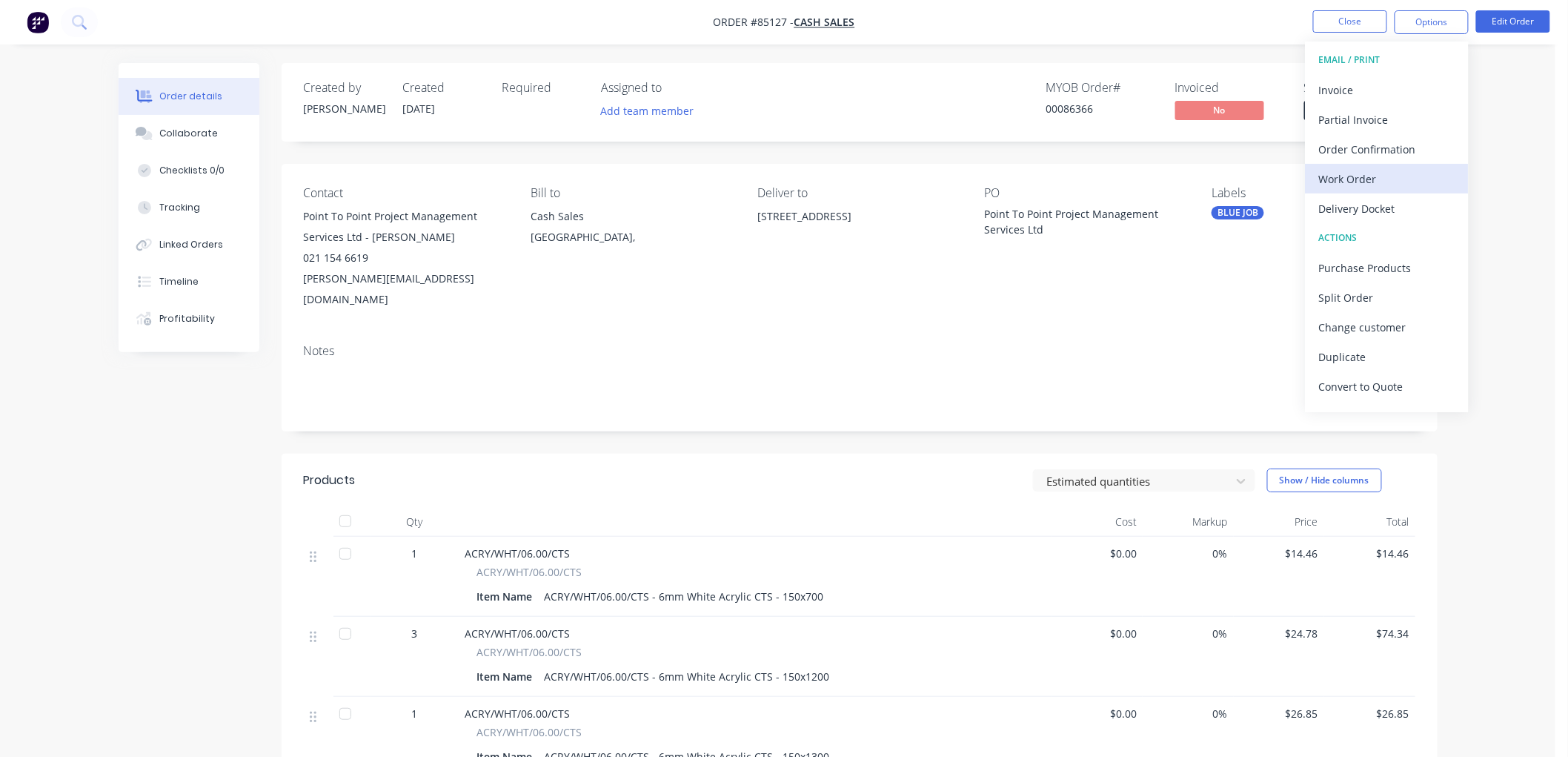
click at [1346, 178] on div "Work Order" at bounding box center [1387, 179] width 137 height 21
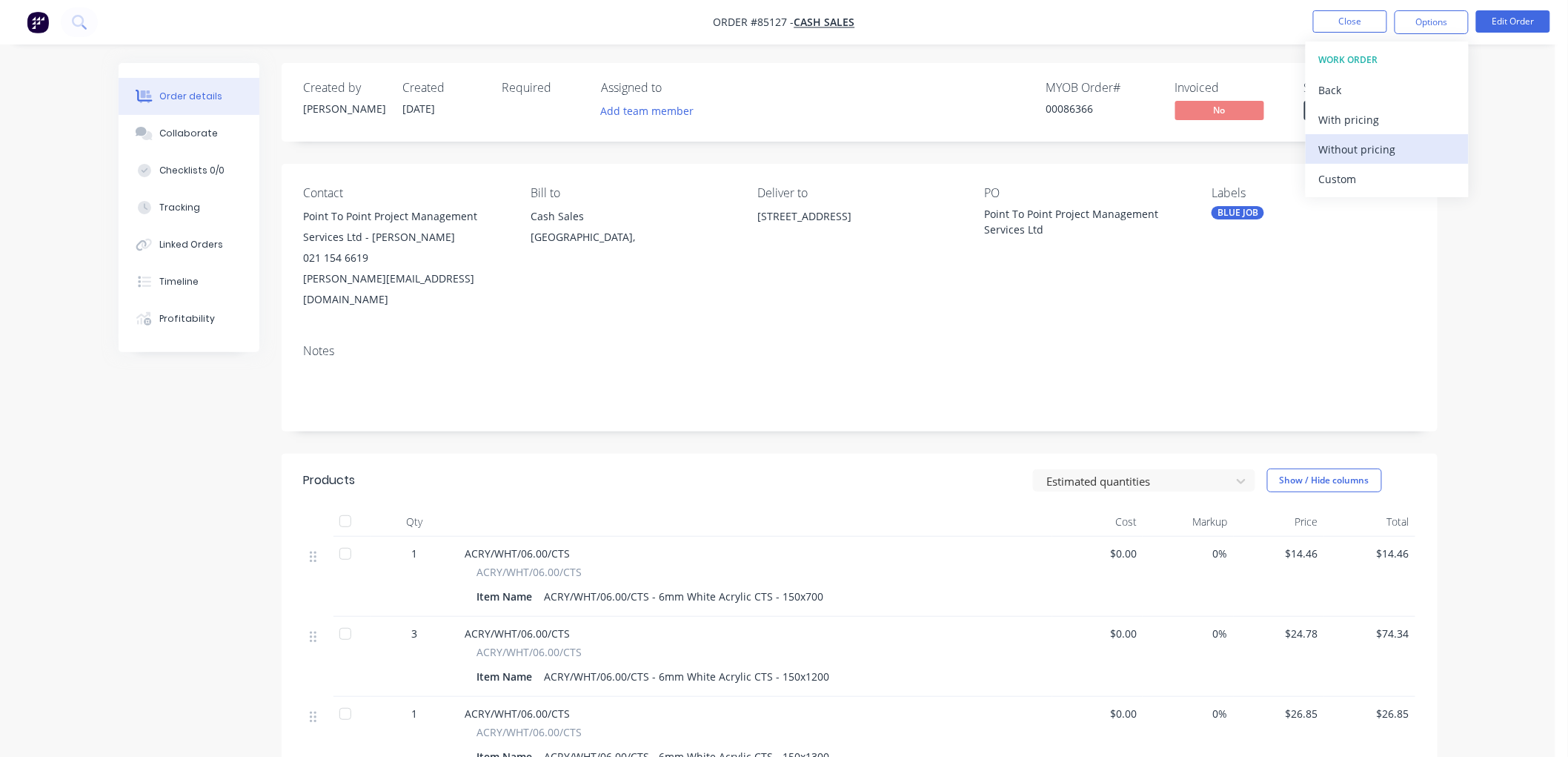
click at [1368, 142] on div "Without pricing" at bounding box center [1387, 149] width 137 height 21
click at [885, 263] on div "Deliver to 6 Athol Place, ST Heliers, Auckland 1071" at bounding box center [859, 248] width 203 height 124
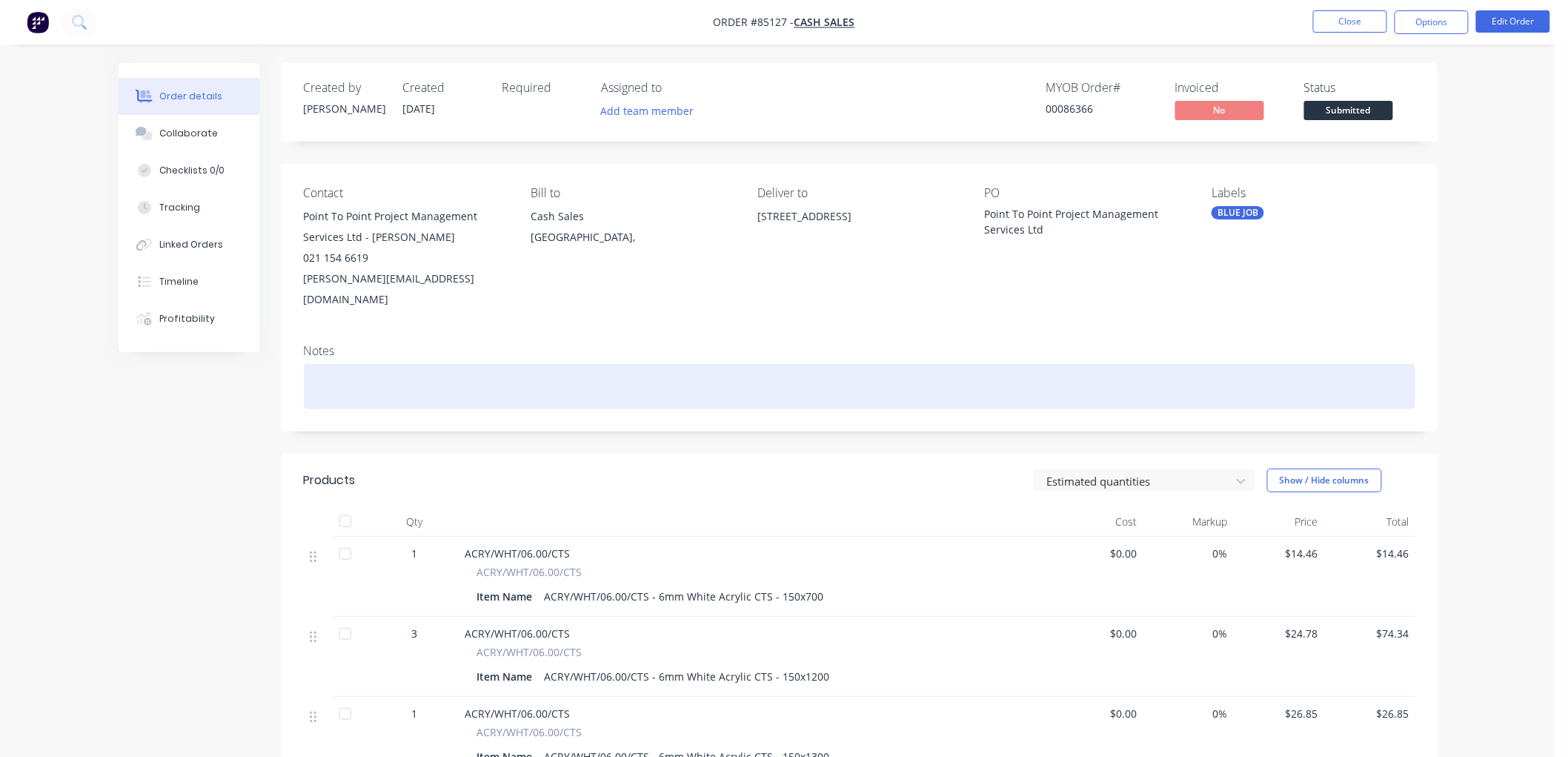
drag, startPoint x: 341, startPoint y: 372, endPoint x: 352, endPoint y: 372, distance: 11.0
click at [341, 372] on div at bounding box center [859, 387] width 1111 height 46
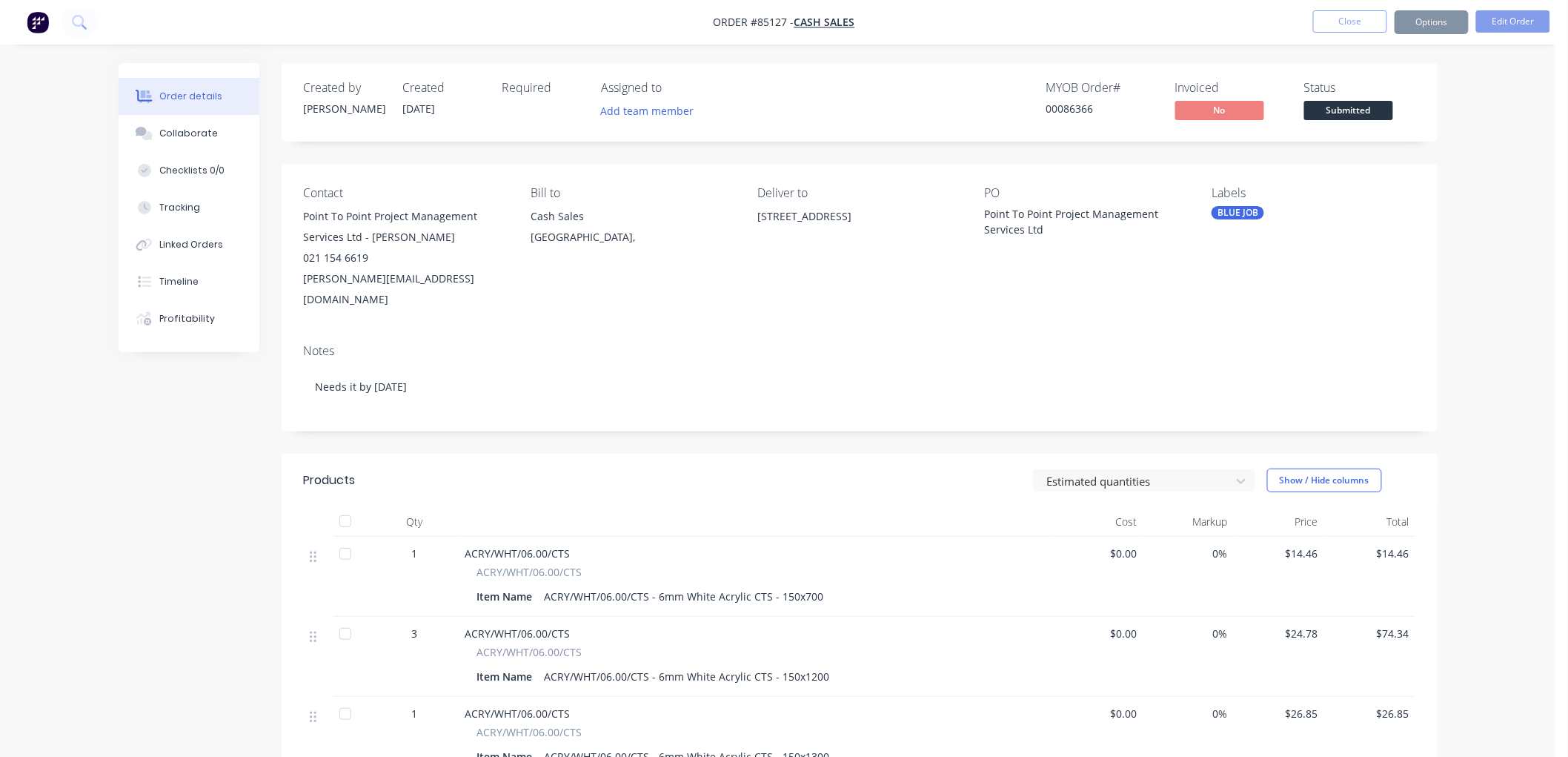
click at [185, 442] on div "Created by Chantal Created 07/10/25 Required Assigned to Add team member MYOB O…" at bounding box center [778, 623] width 1318 height 1121
click at [1344, 19] on button "Close" at bounding box center [1349, 21] width 74 height 22
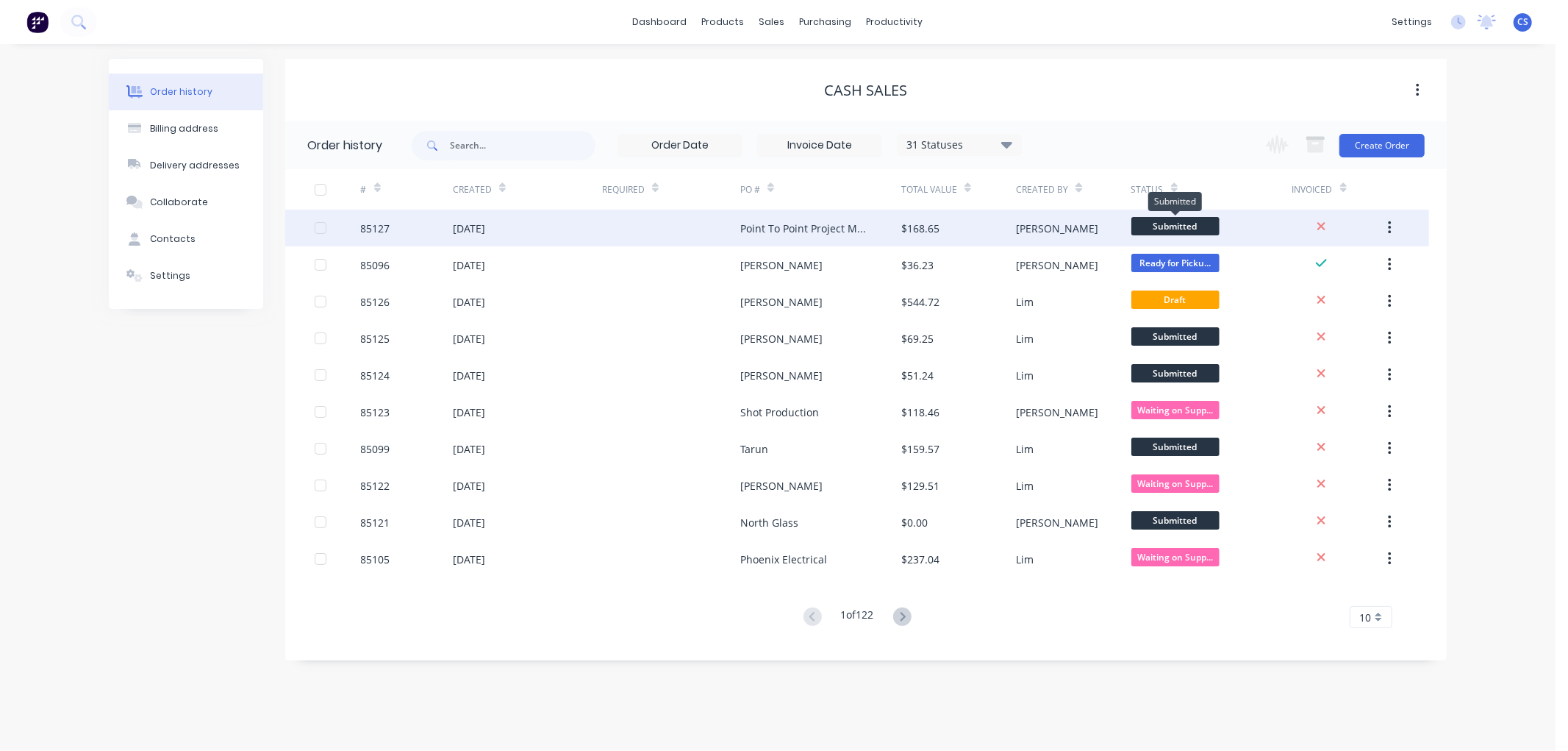
click at [1166, 223] on span "Submitted" at bounding box center [1175, 226] width 88 height 19
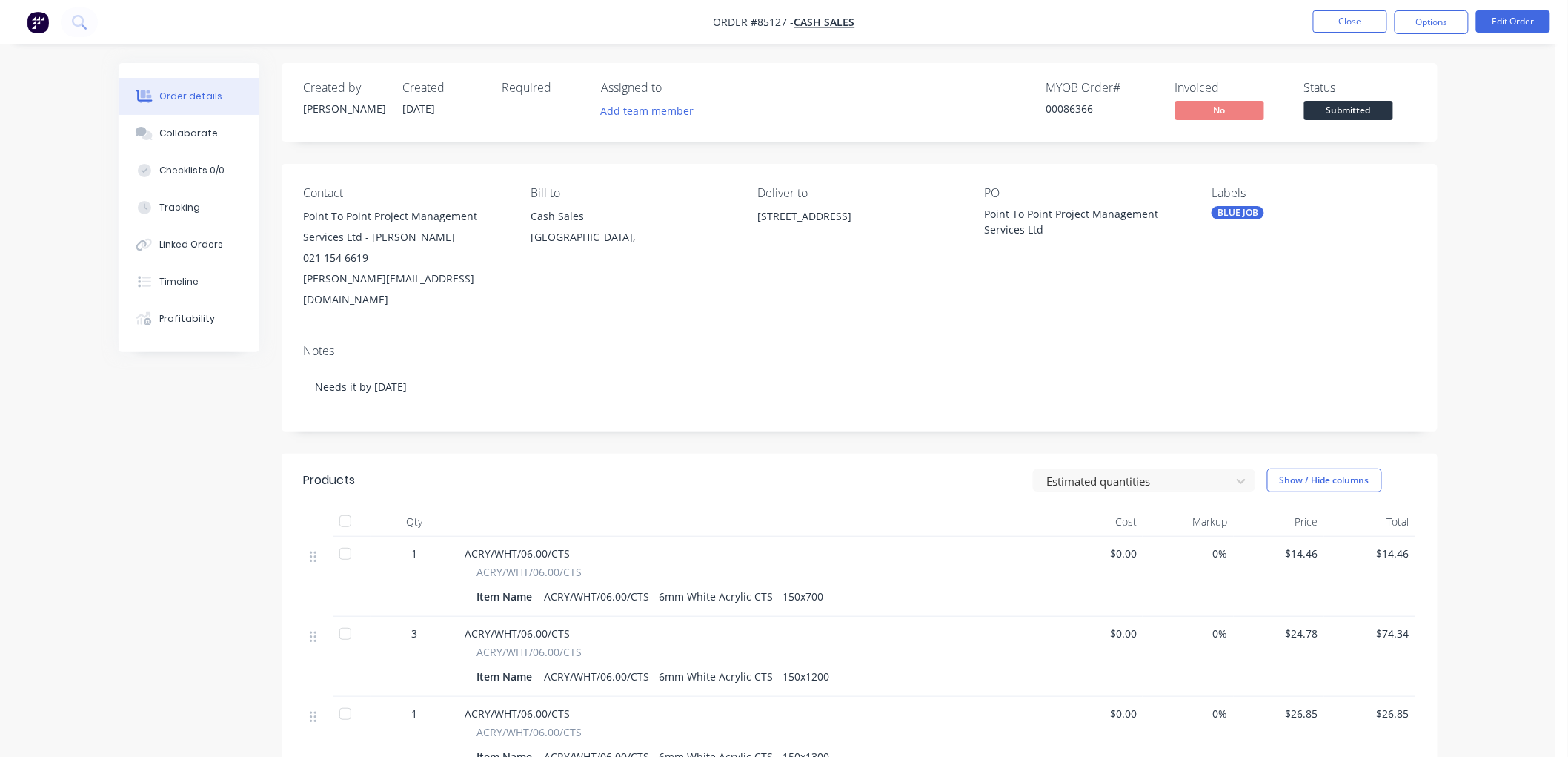
click at [1350, 110] on span "Submitted" at bounding box center [1348, 110] width 89 height 19
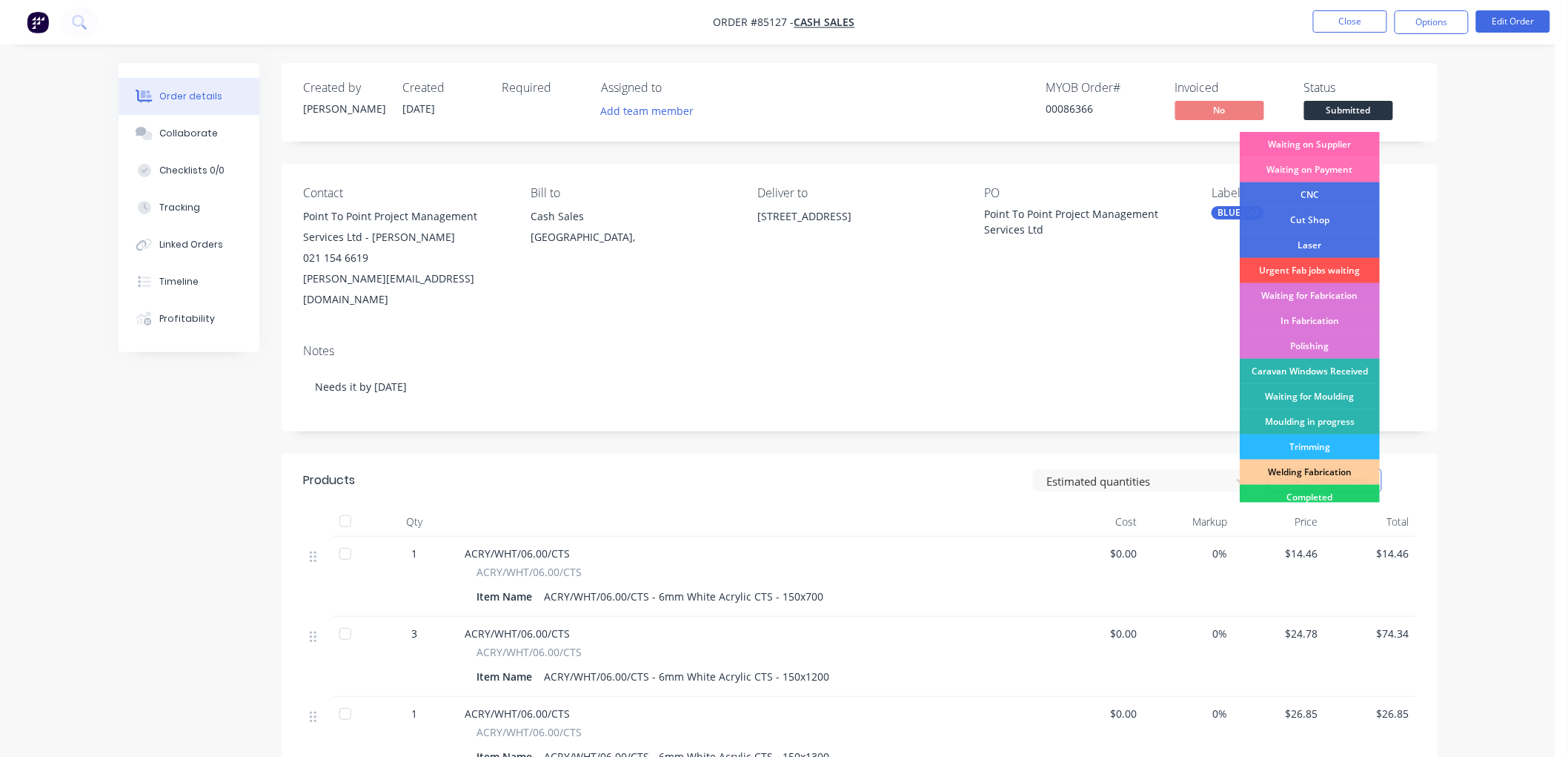
click at [1327, 146] on div "Waiting on Supplier" at bounding box center [1310, 144] width 140 height 25
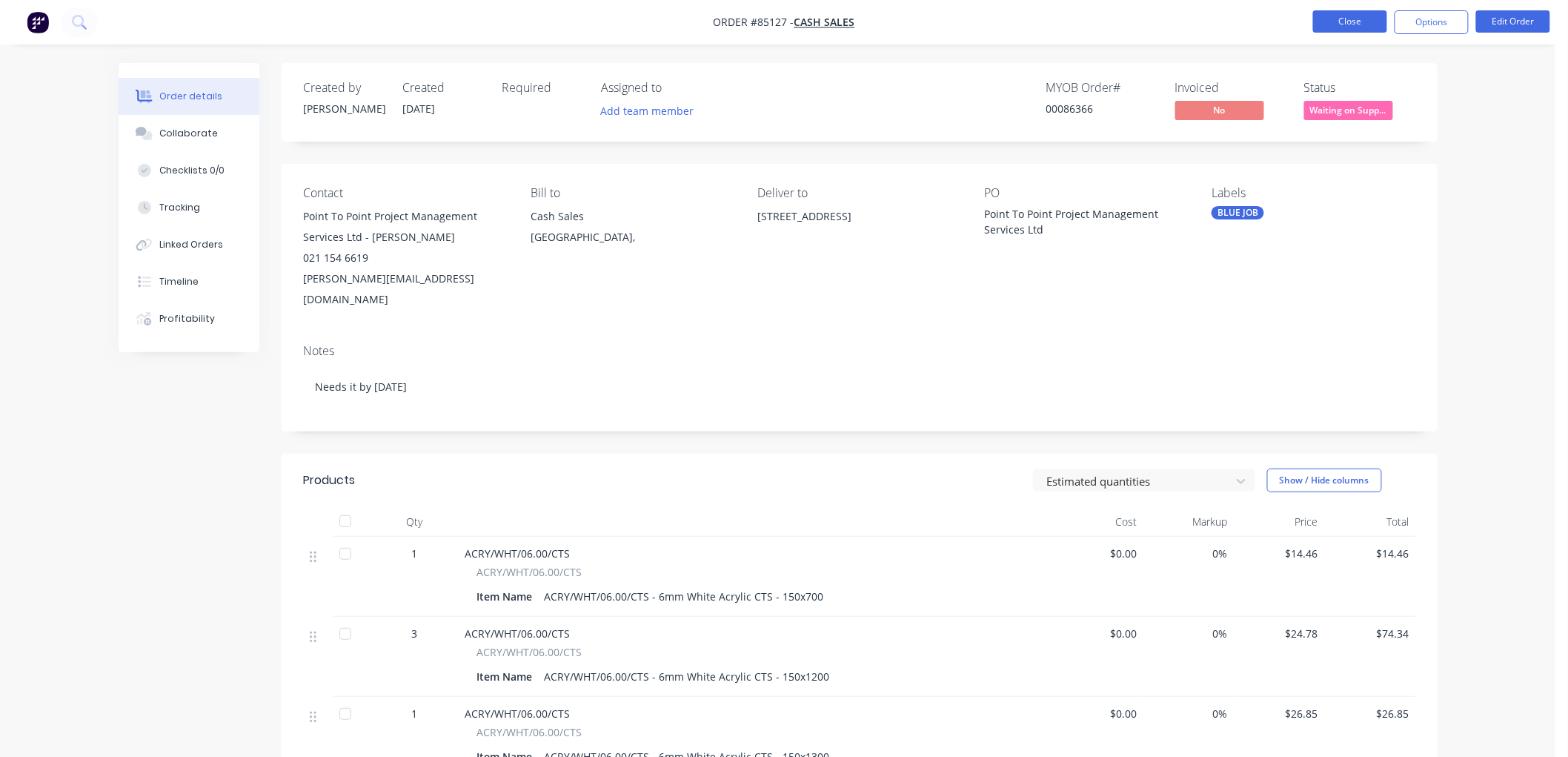
click at [1370, 20] on button "Close" at bounding box center [1349, 21] width 74 height 22
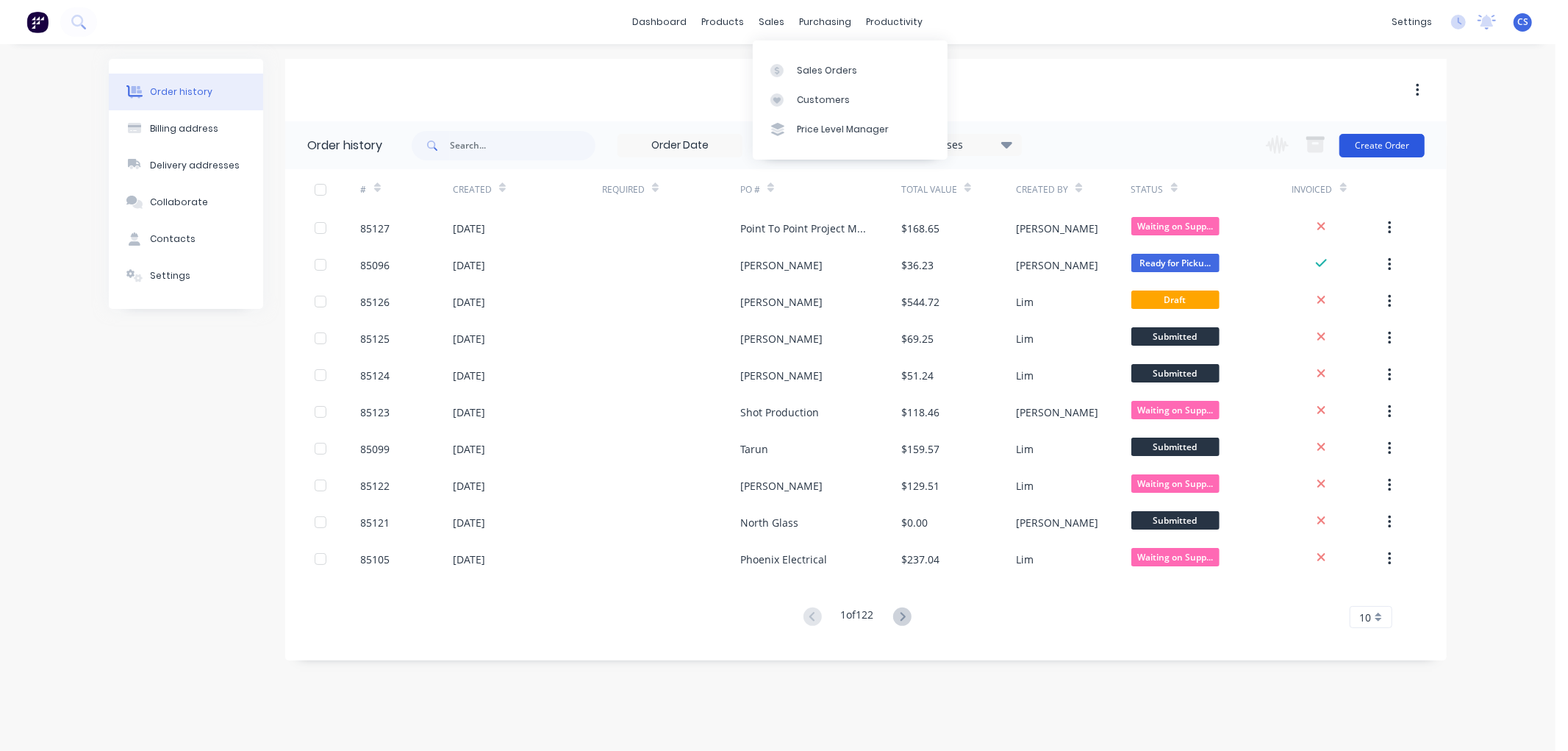
click at [1394, 142] on button "Create Order" at bounding box center [1382, 145] width 85 height 23
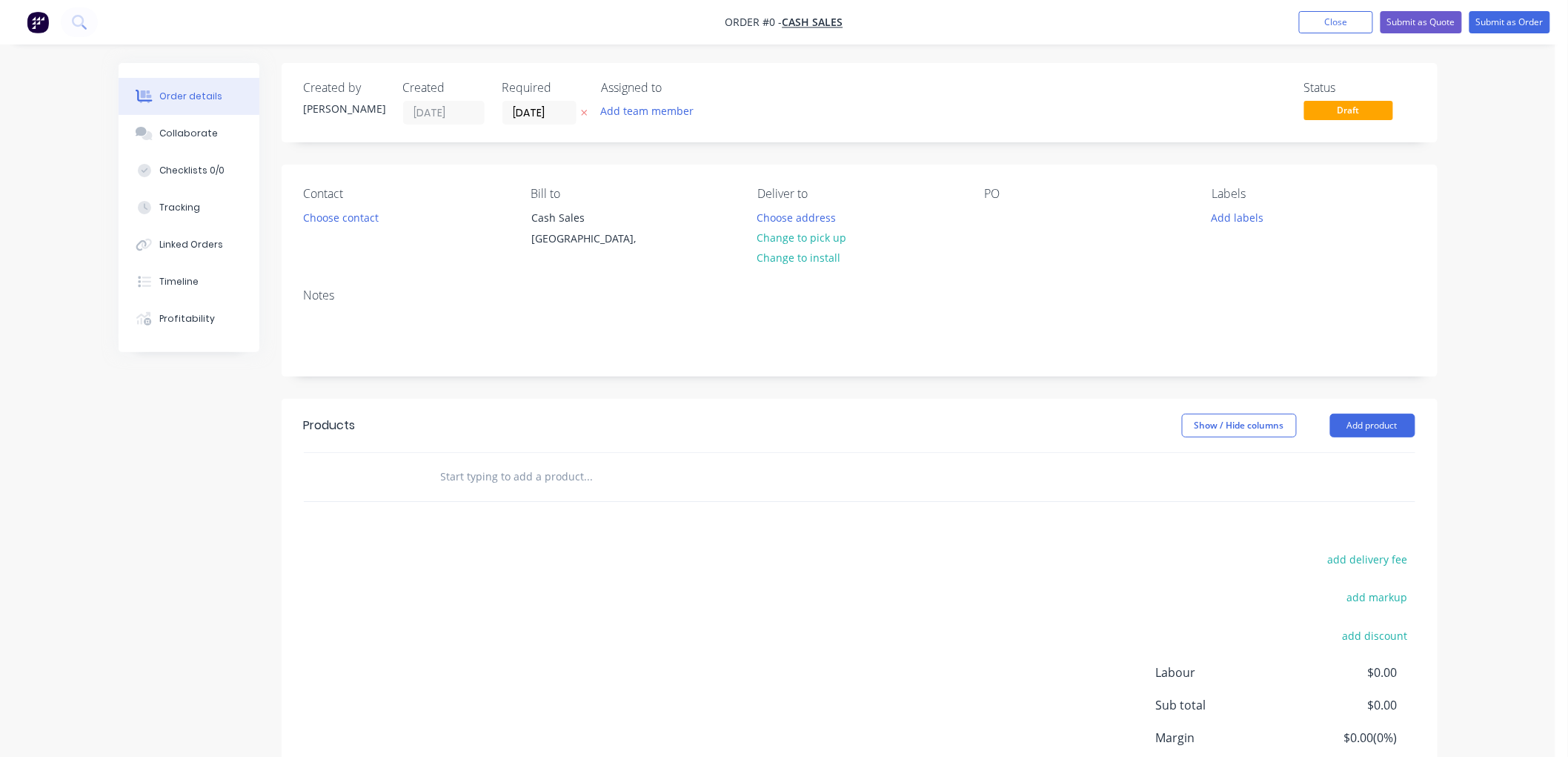
click at [583, 108] on icon "button" at bounding box center [584, 112] width 7 height 9
click at [345, 217] on button "Choose contact" at bounding box center [341, 216] width 91 height 20
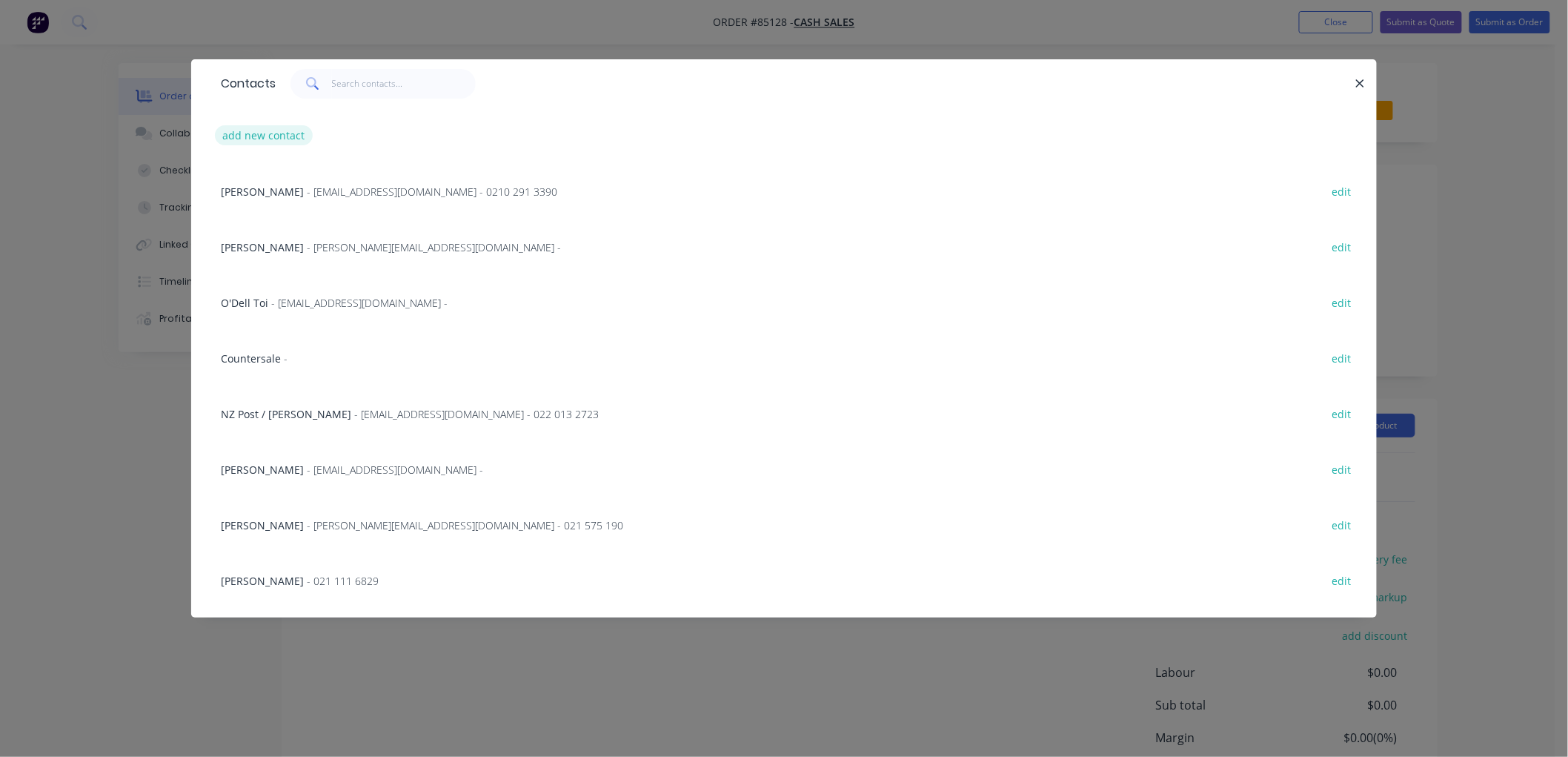
click at [264, 133] on button "add new contact" at bounding box center [263, 135] width 98 height 20
select select "NZ"
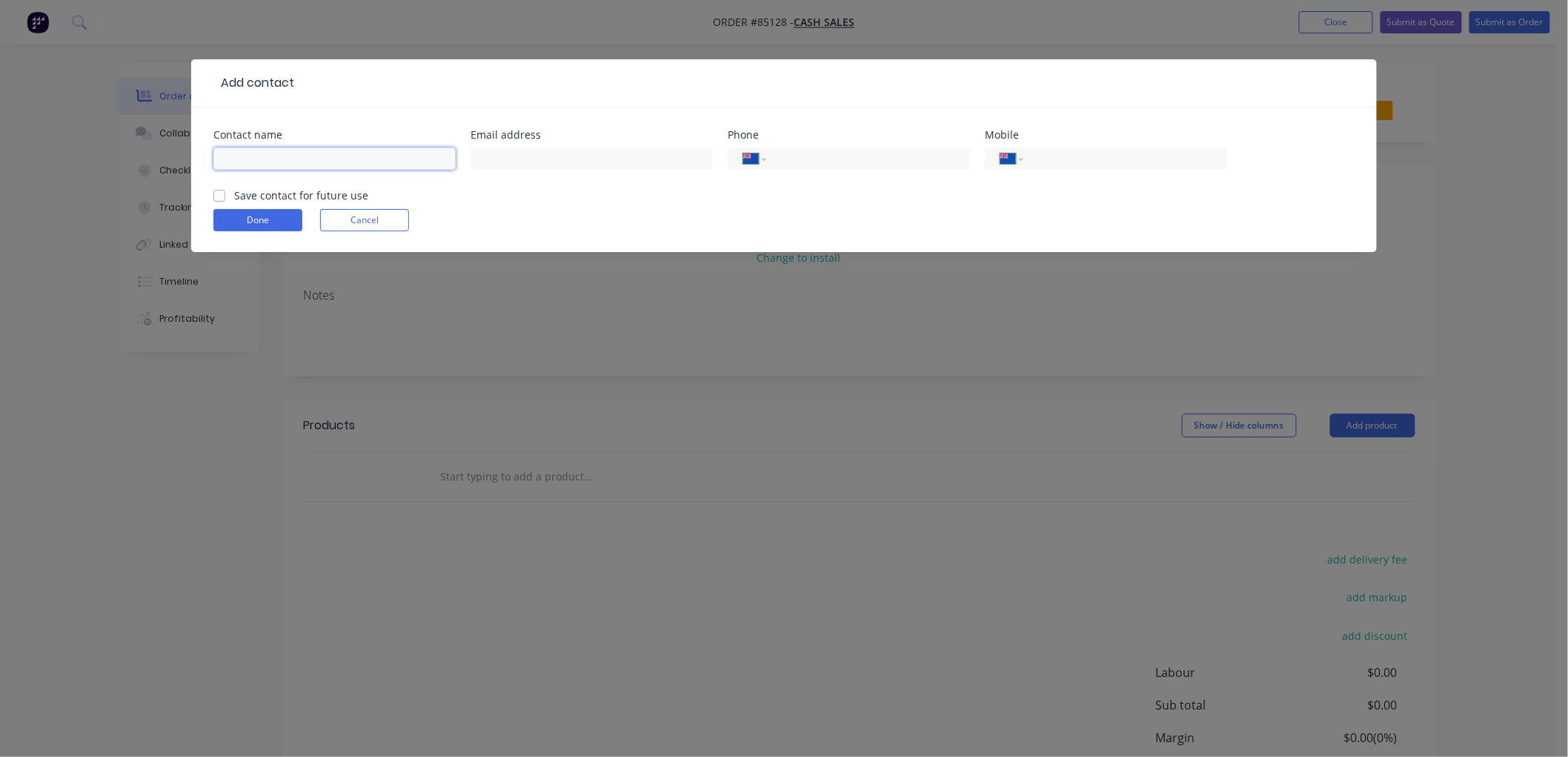
click at [276, 161] on input "text" at bounding box center [335, 158] width 242 height 22
type input "Dharmendra Singh"
click at [509, 157] on input "text" at bounding box center [592, 158] width 242 height 22
type input "dsingh@cableandwireless.co.nz"
drag, startPoint x: 219, startPoint y: 195, endPoint x: 236, endPoint y: 212, distance: 24.0
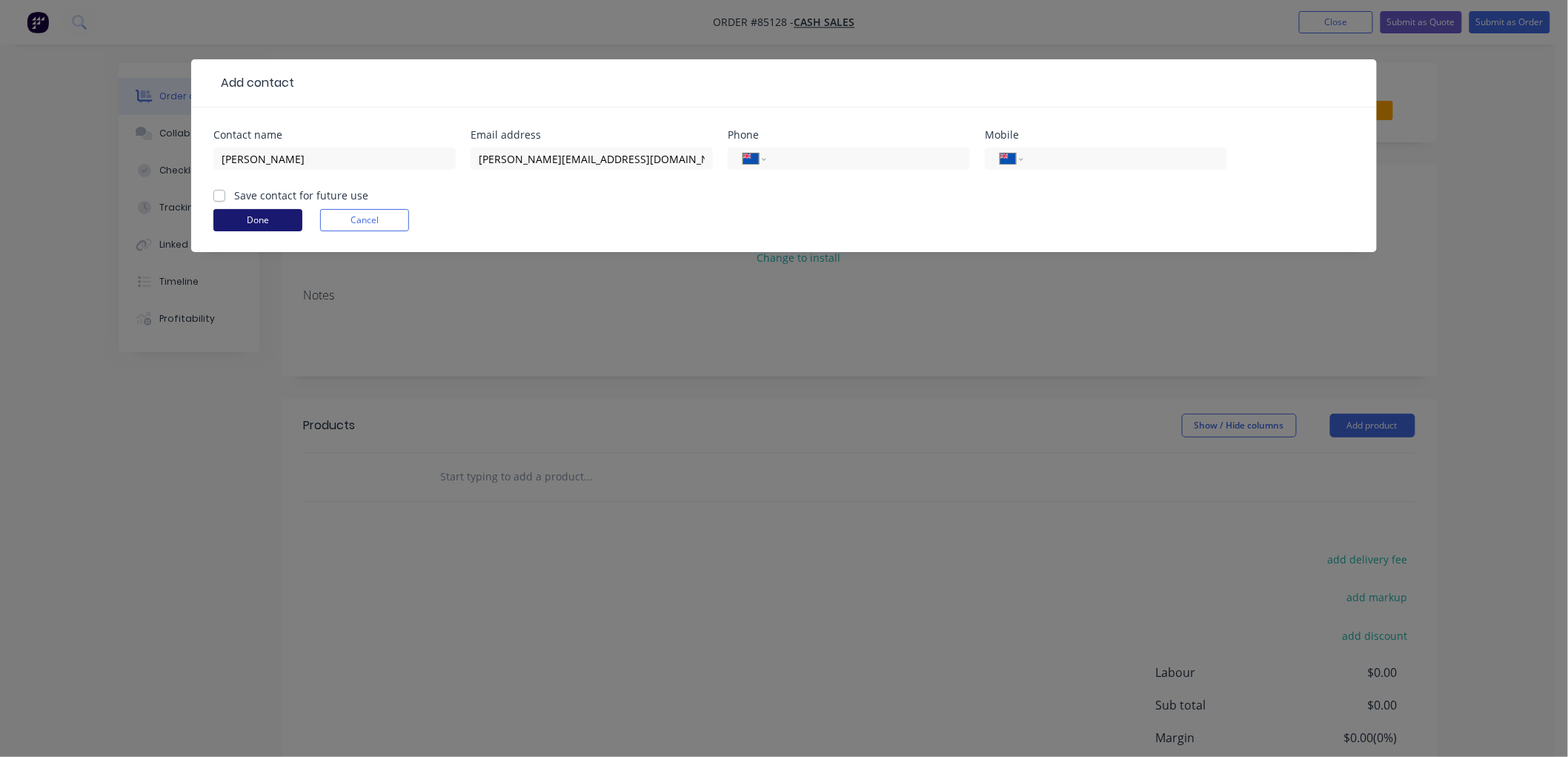
click at [234, 194] on label "Save contact for future use" at bounding box center [301, 195] width 134 height 15
click at [219, 194] on input "Save contact for future use" at bounding box center [219, 194] width 12 height 14
checkbox input "true"
click at [256, 222] on button "Done" at bounding box center [258, 220] width 89 height 22
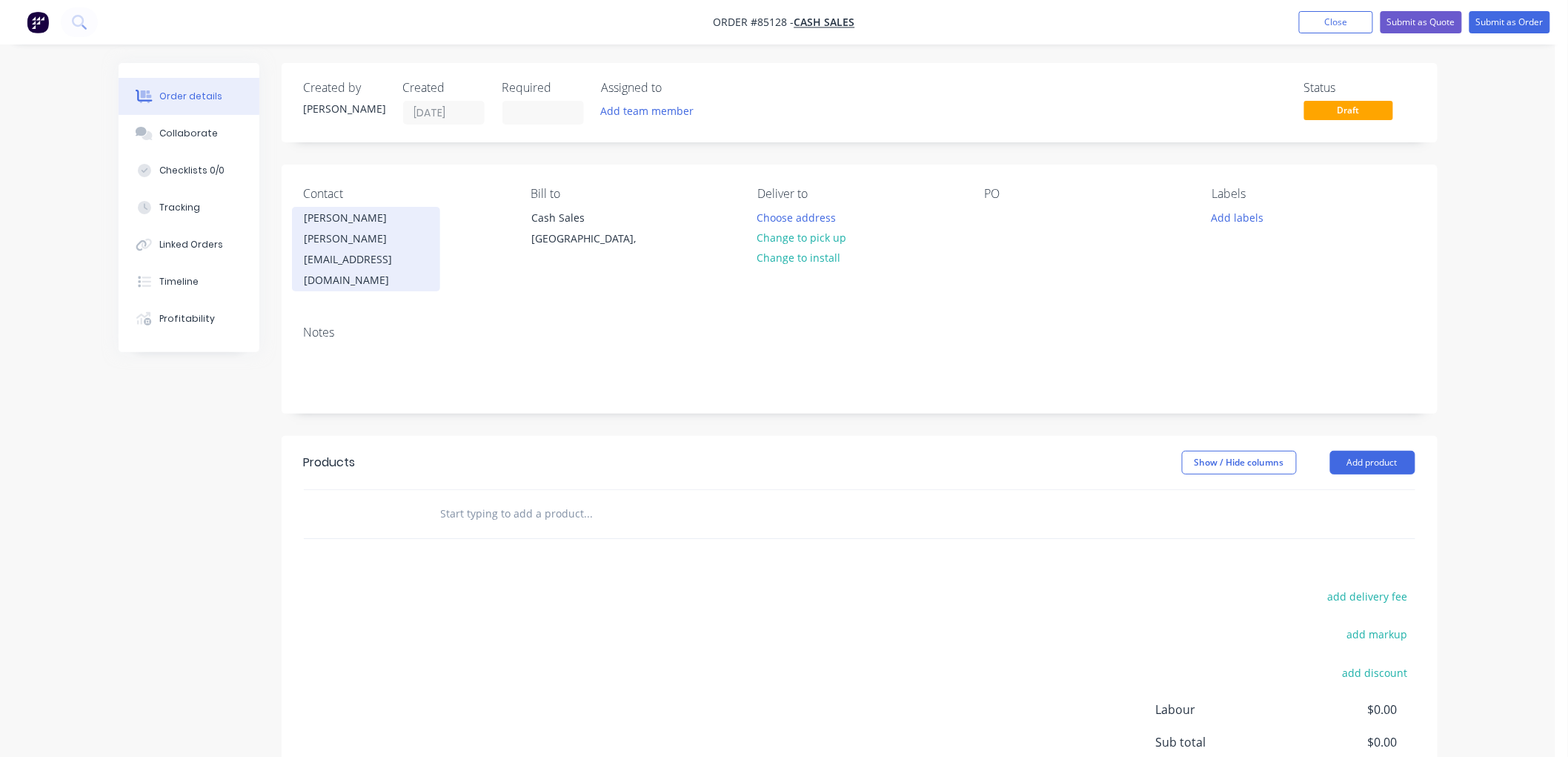
drag, startPoint x: 352, startPoint y: 222, endPoint x: 298, endPoint y: 221, distance: 54.0
click at [298, 221] on div "Dharmendra Singh dsingh@cableandwireless.co.nz" at bounding box center [366, 249] width 148 height 85
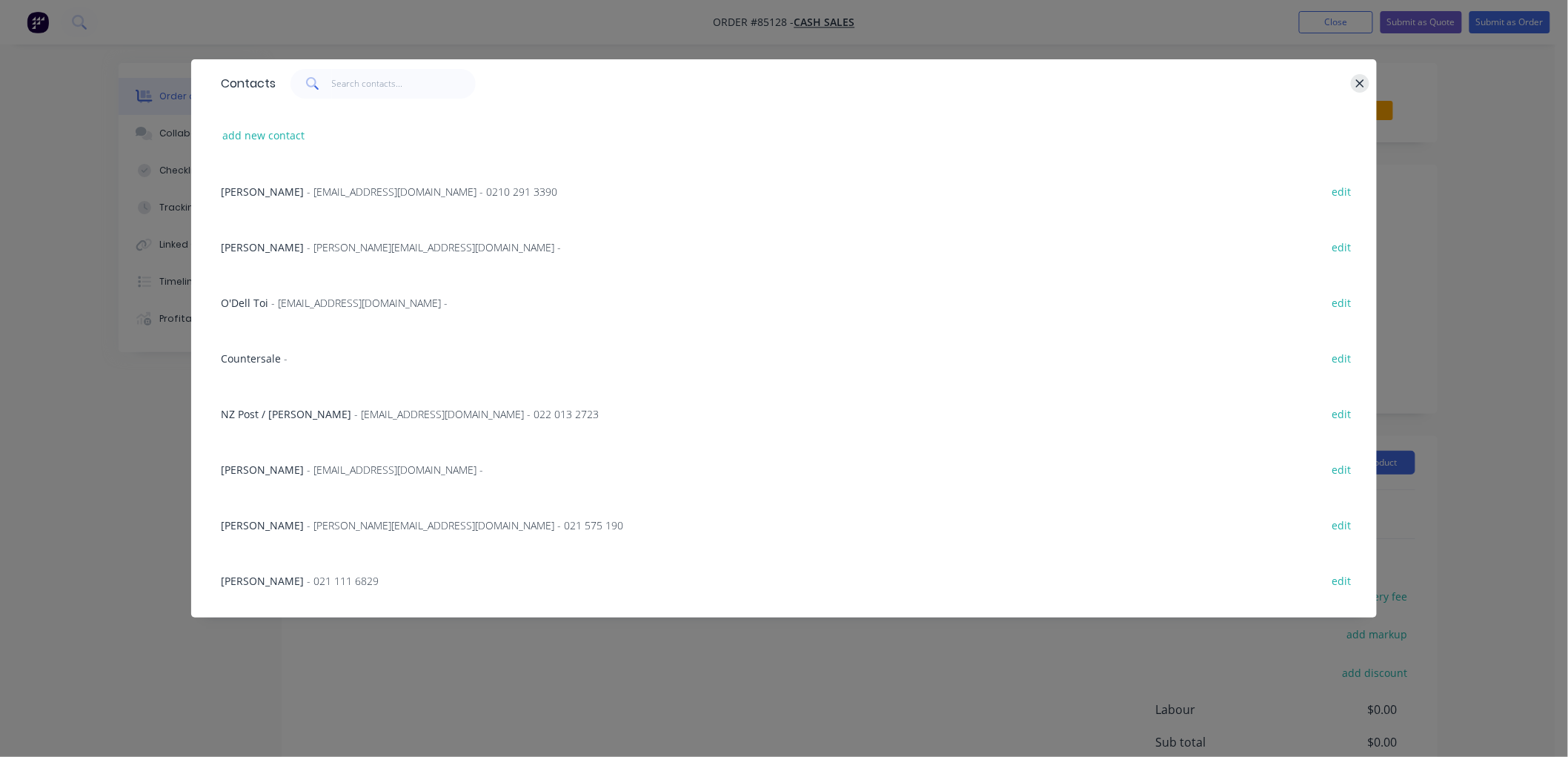
click at [1353, 80] on button "button" at bounding box center [1360, 83] width 19 height 19
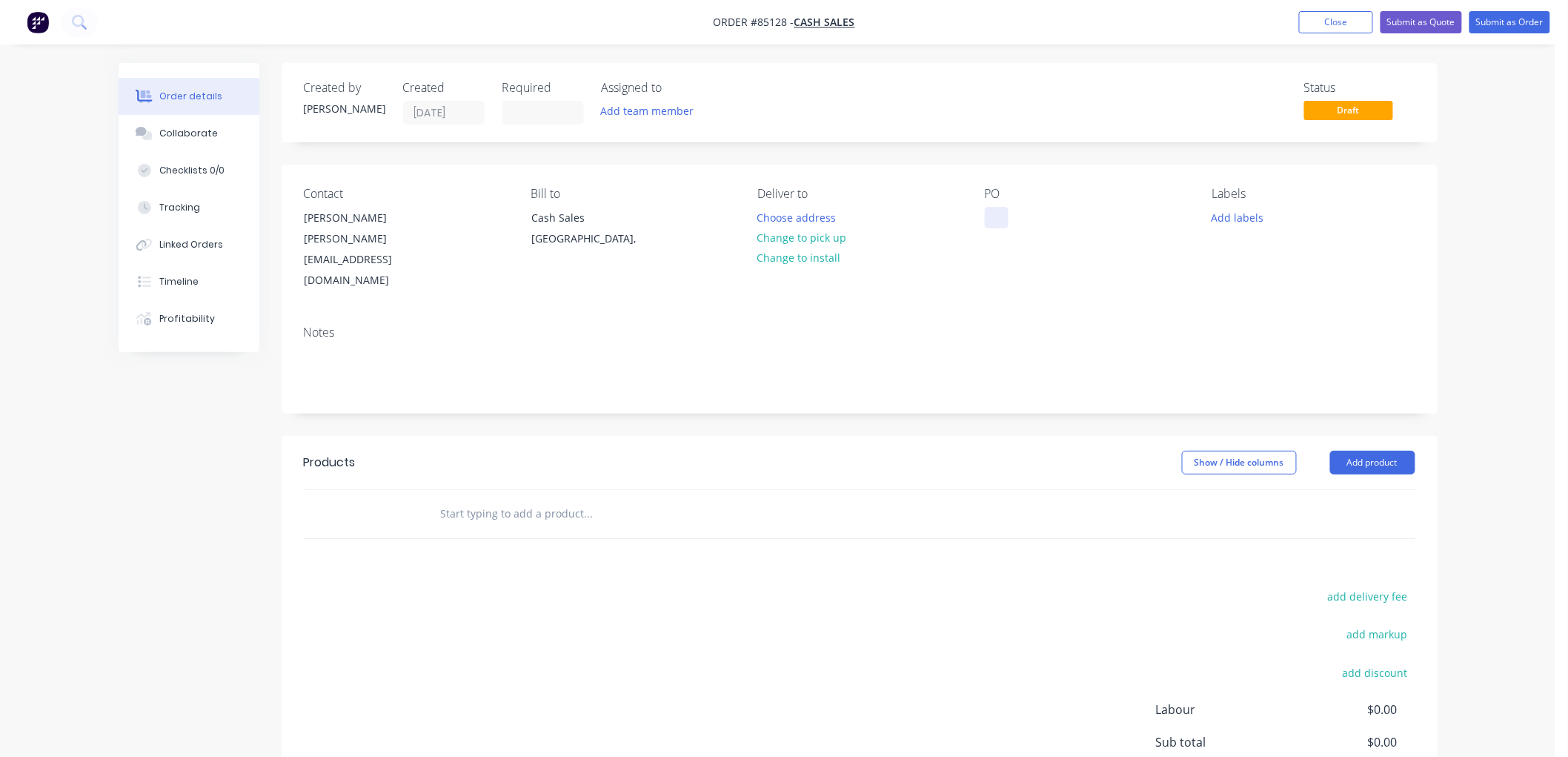
click at [996, 214] on div at bounding box center [996, 217] width 24 height 21
paste div
click at [1240, 220] on button "Add labels" at bounding box center [1237, 216] width 68 height 20
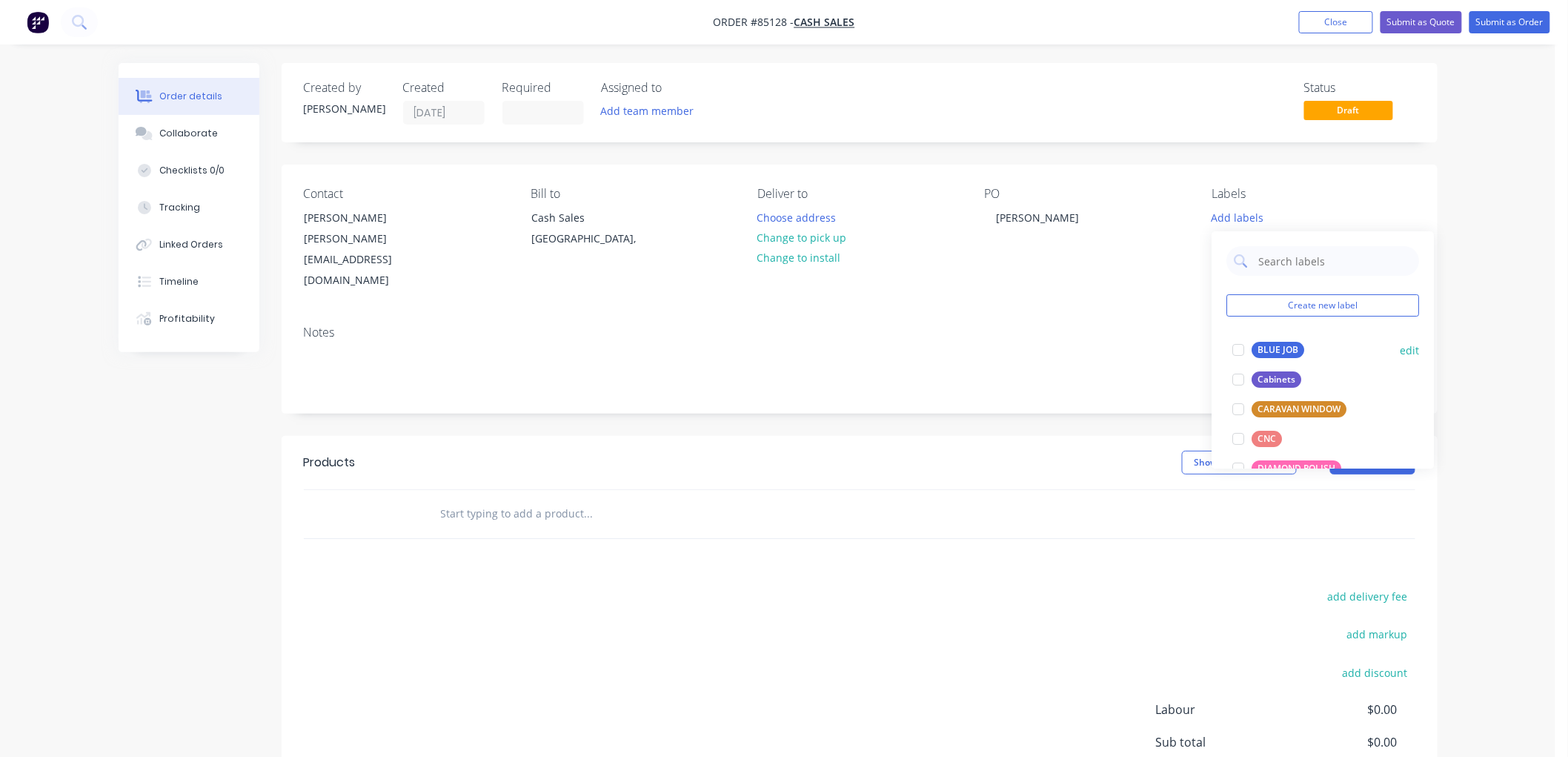
click at [1257, 352] on div "BLUE JOB" at bounding box center [1278, 350] width 53 height 16
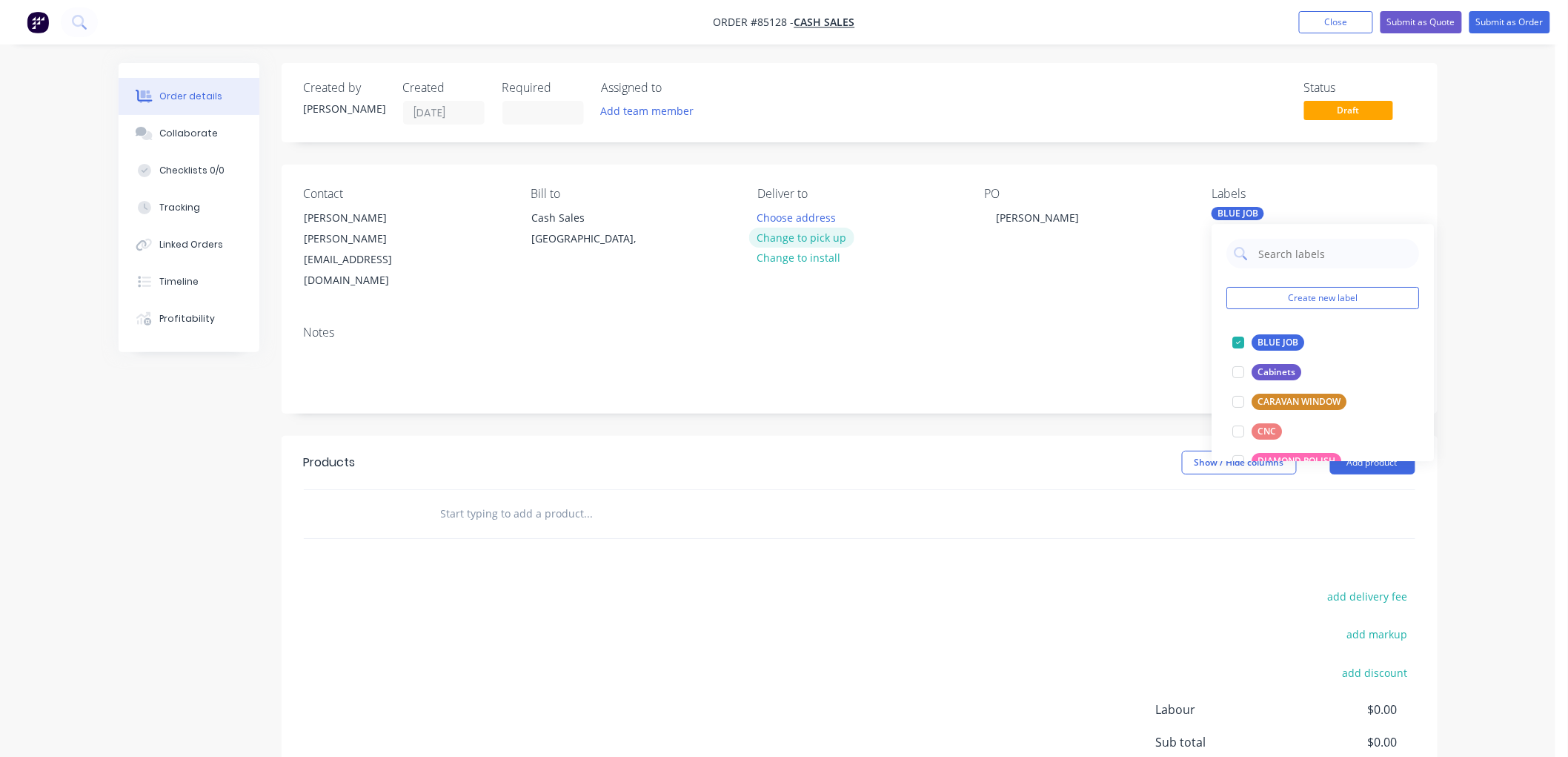
click at [808, 233] on button "Change to pick up" at bounding box center [801, 237] width 105 height 20
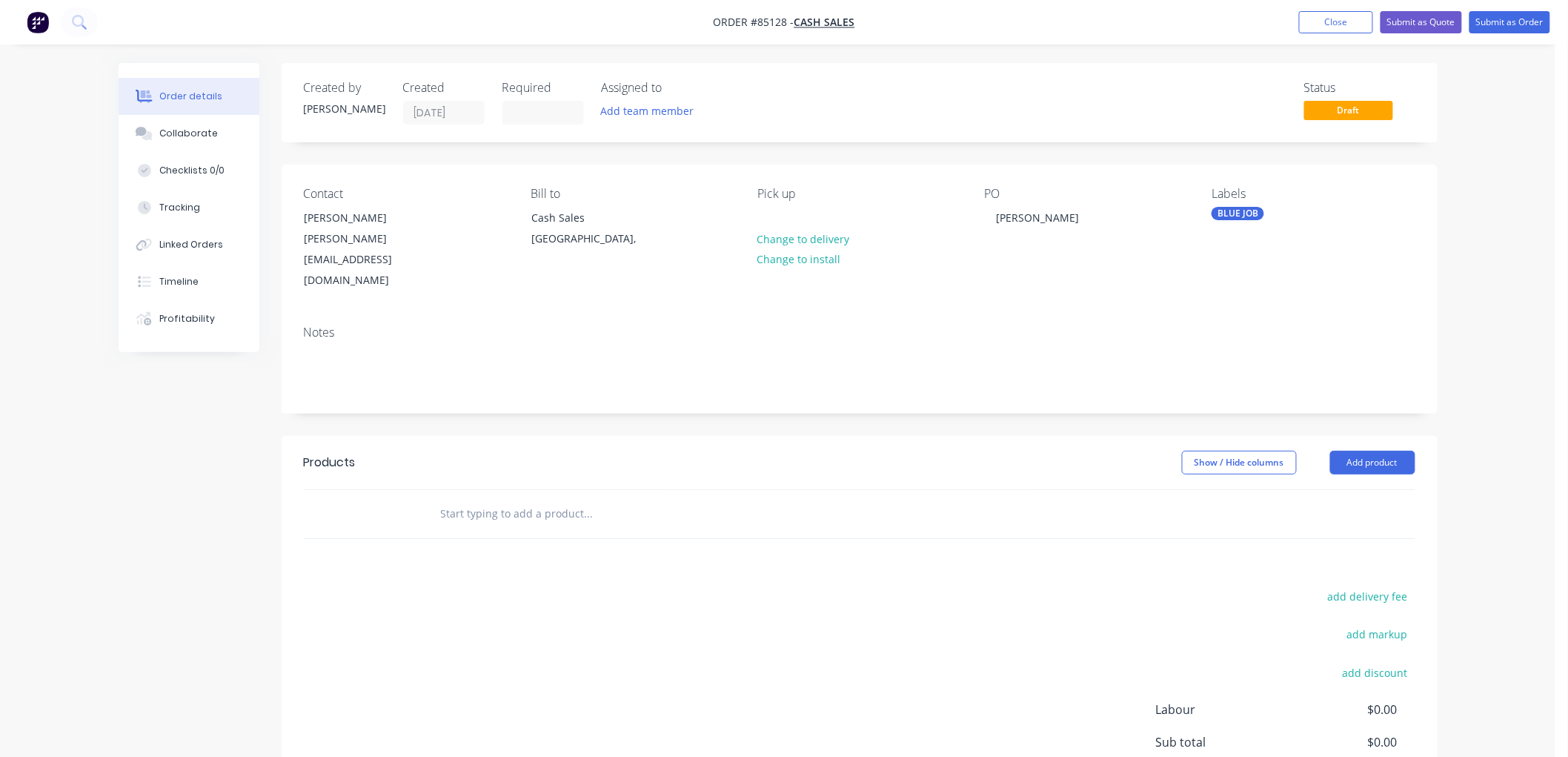
click at [463, 498] on input "text" at bounding box center [588, 513] width 297 height 29
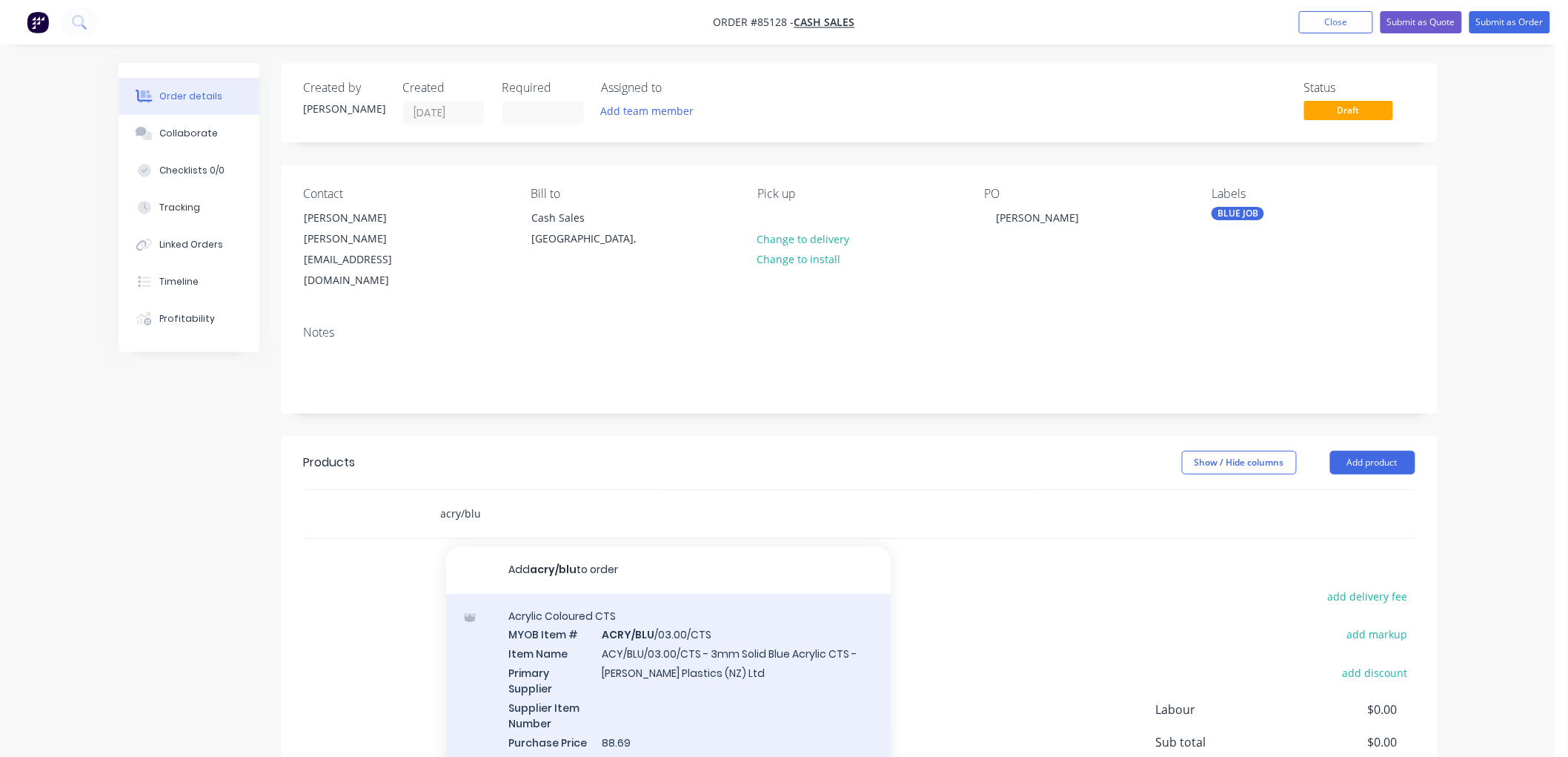
type input "acry/blu"
click at [750, 620] on div "Acrylic Coloured CTS MYOB Item # ACRY/BLU /03.00/CTS Item Name ACY/BLU/03.00/CT…" at bounding box center [668, 688] width 445 height 189
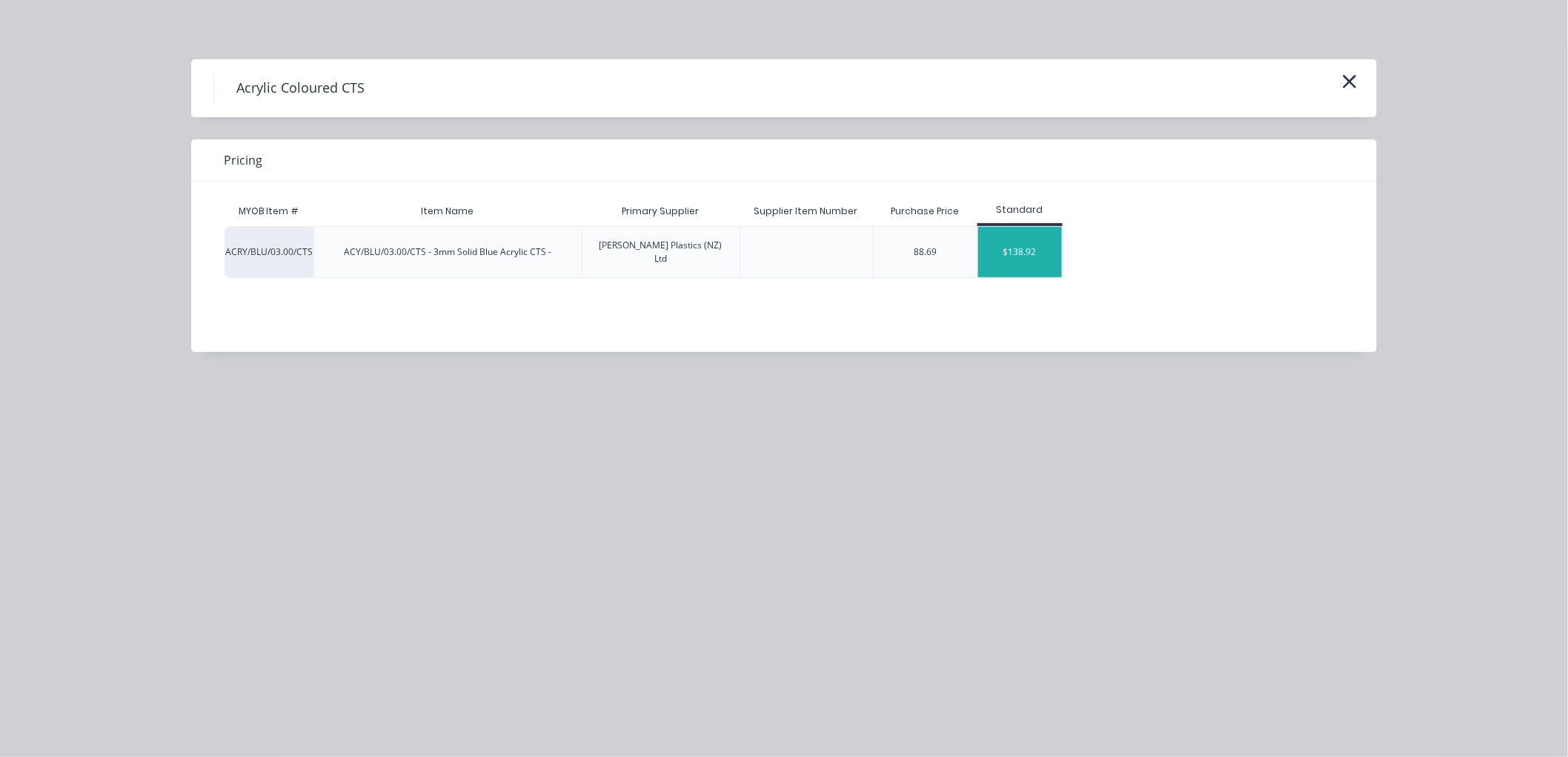
click at [1023, 238] on div "$138.92" at bounding box center [1019, 252] width 84 height 50
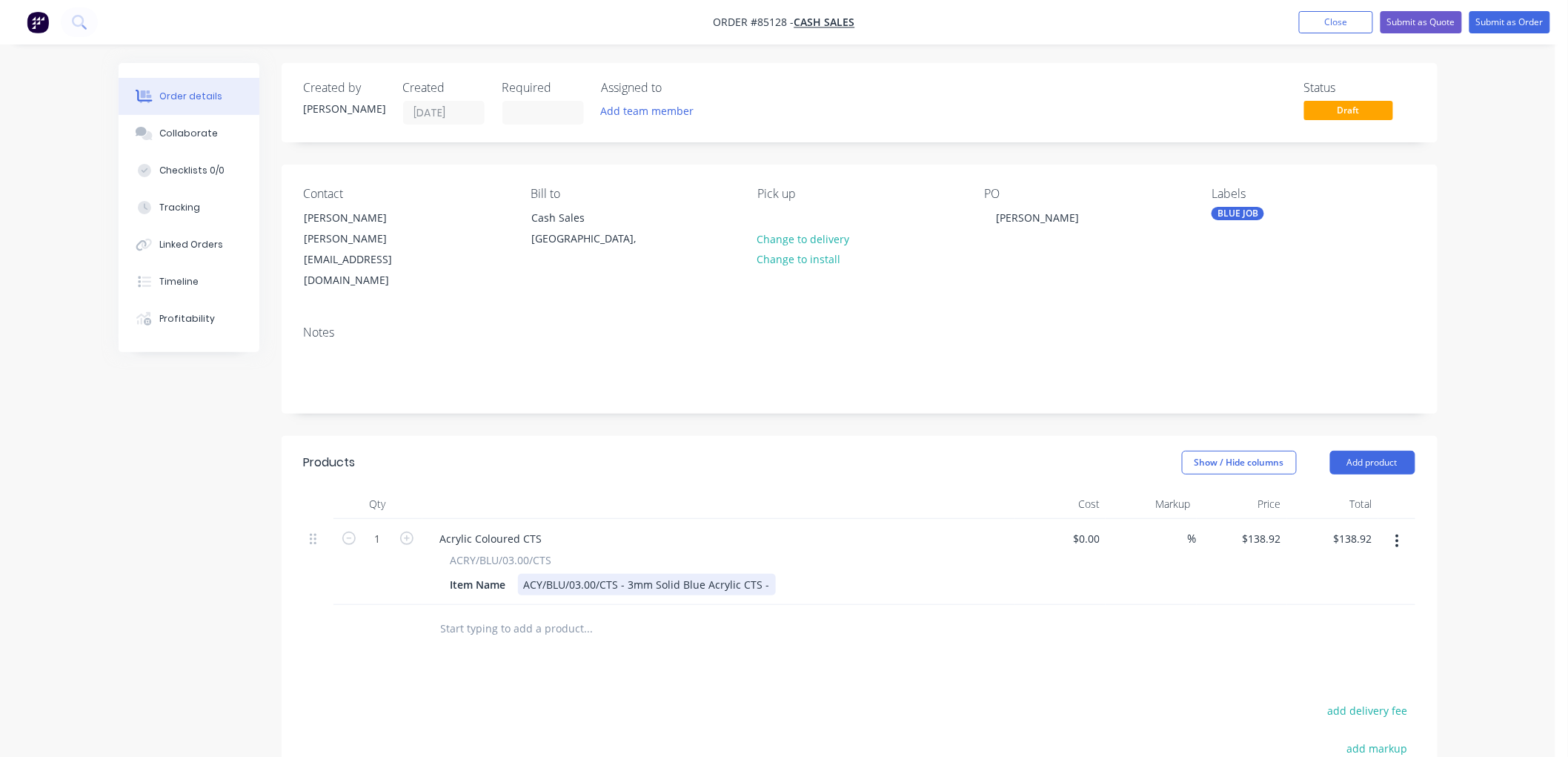
drag, startPoint x: 762, startPoint y: 544, endPoint x: 877, endPoint y: 552, distance: 115.3
click at [762, 573] on div "ACY/BLU/03.00/CTS - 3mm Solid Blue Acrylic CTS -" at bounding box center [646, 584] width 258 height 21
click at [574, 614] on input "text" at bounding box center [588, 629] width 297 height 29
click at [453, 614] on input "puchase order" at bounding box center [588, 629] width 297 height 29
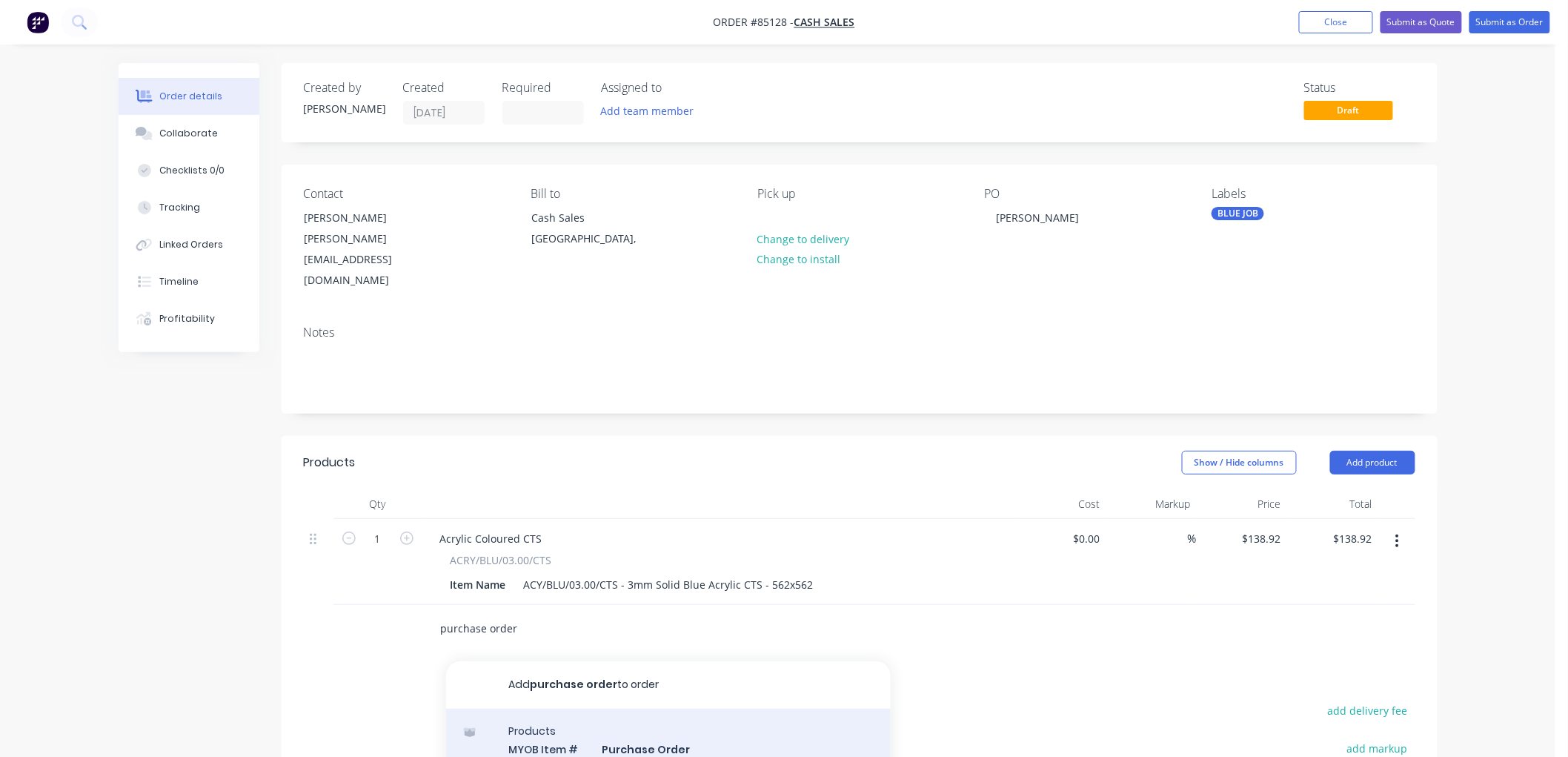
type input "purchase order"
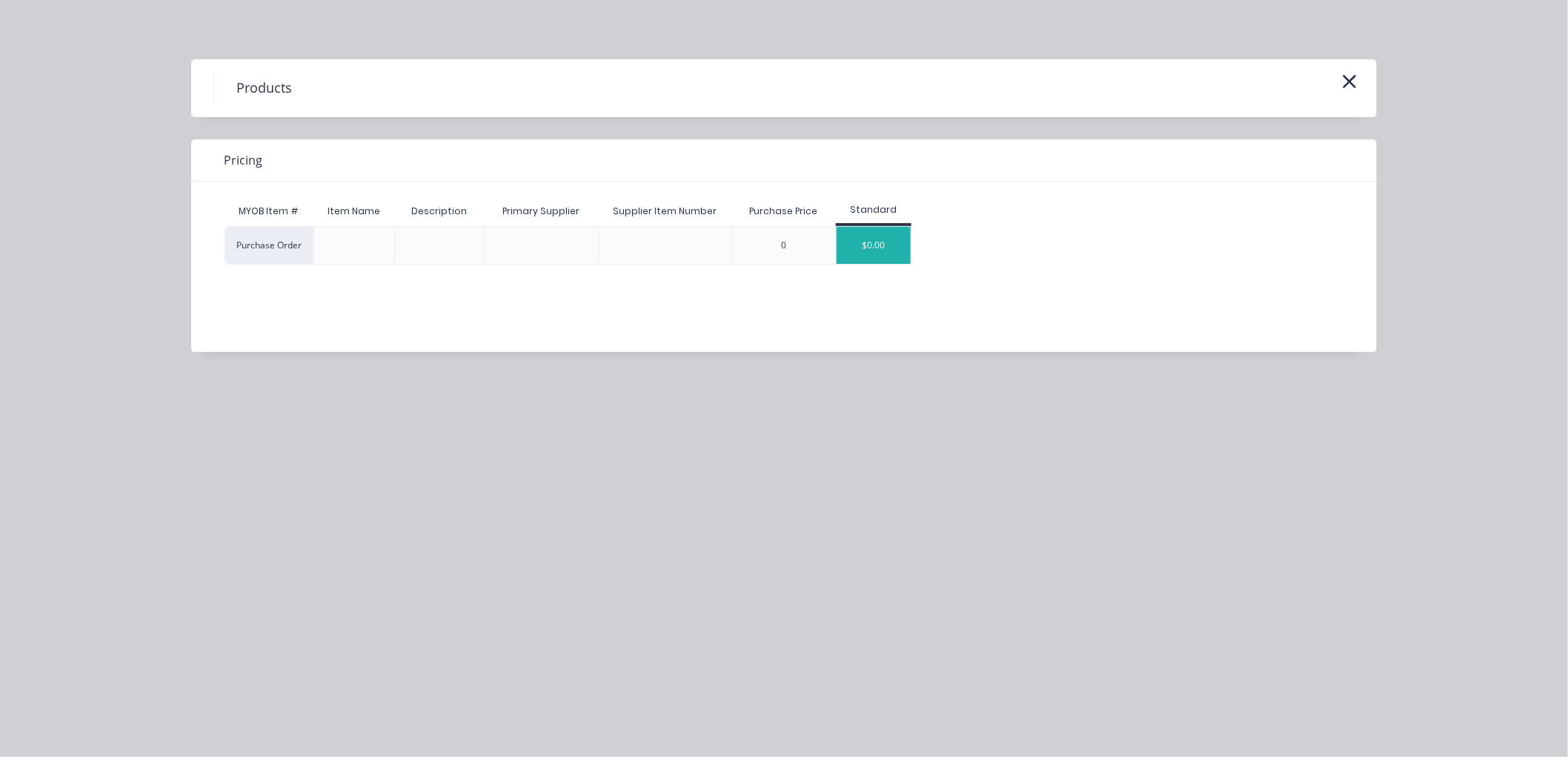
click at [880, 245] on div "$0.00" at bounding box center [873, 246] width 74 height 37
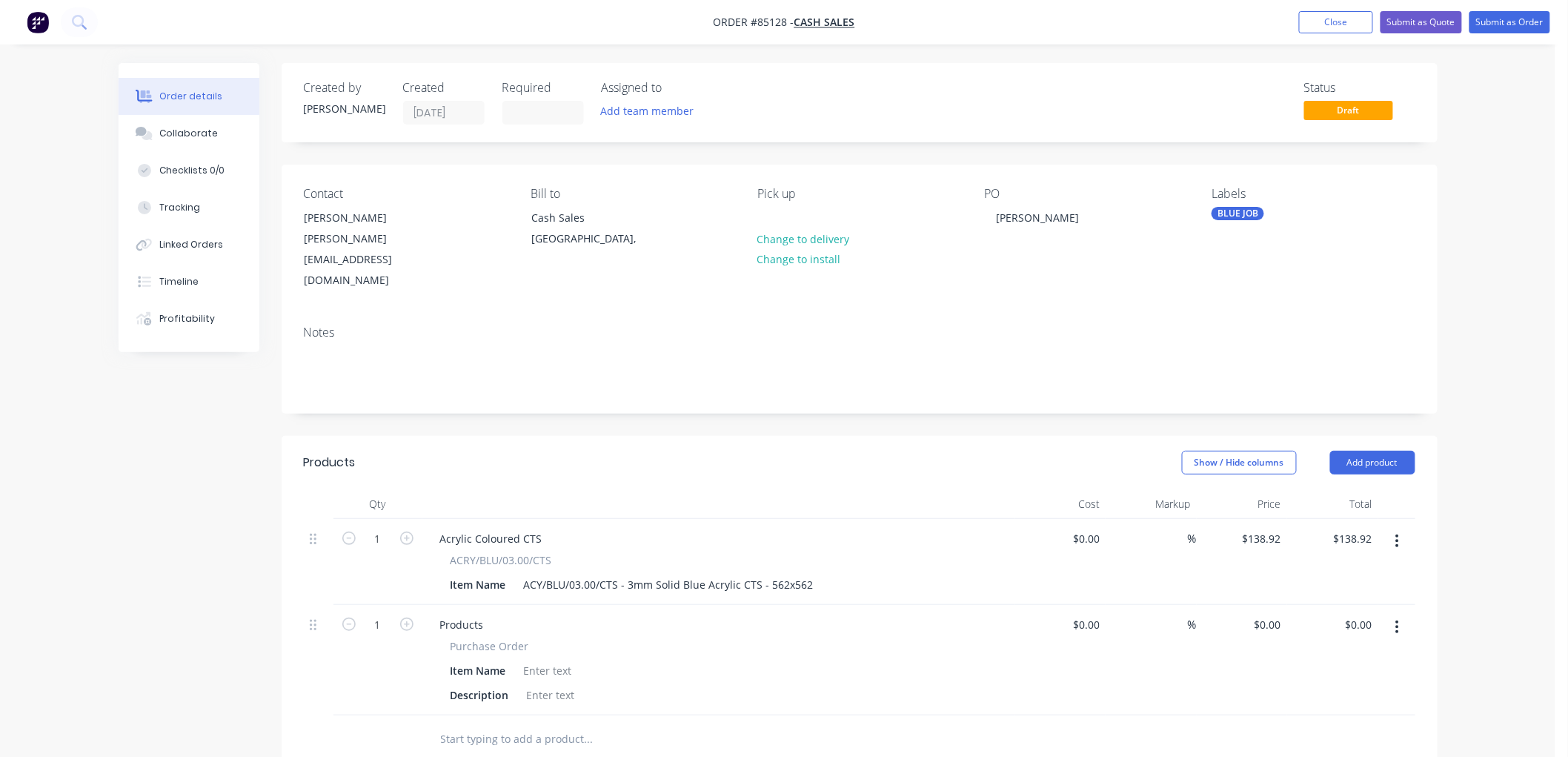
click at [469, 638] on span "Purchase Order" at bounding box center [489, 646] width 79 height 15
copy div "Purchase Order"
click at [458, 614] on div "Products" at bounding box center [462, 624] width 67 height 21
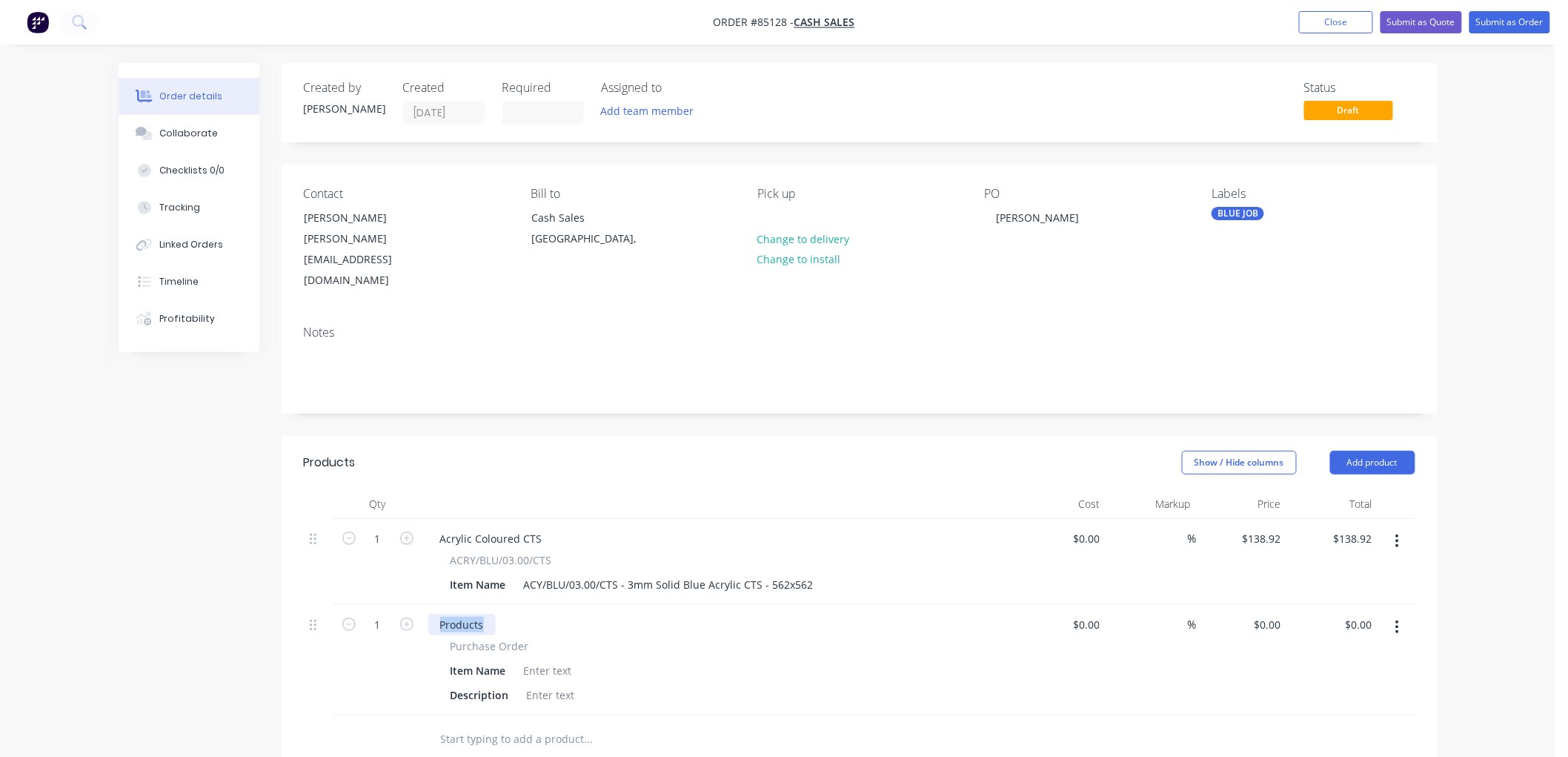
click at [458, 614] on div "Products" at bounding box center [462, 624] width 67 height 21
paste div
click at [478, 659] on div "Item Name" at bounding box center [478, 670] width 67 height 21
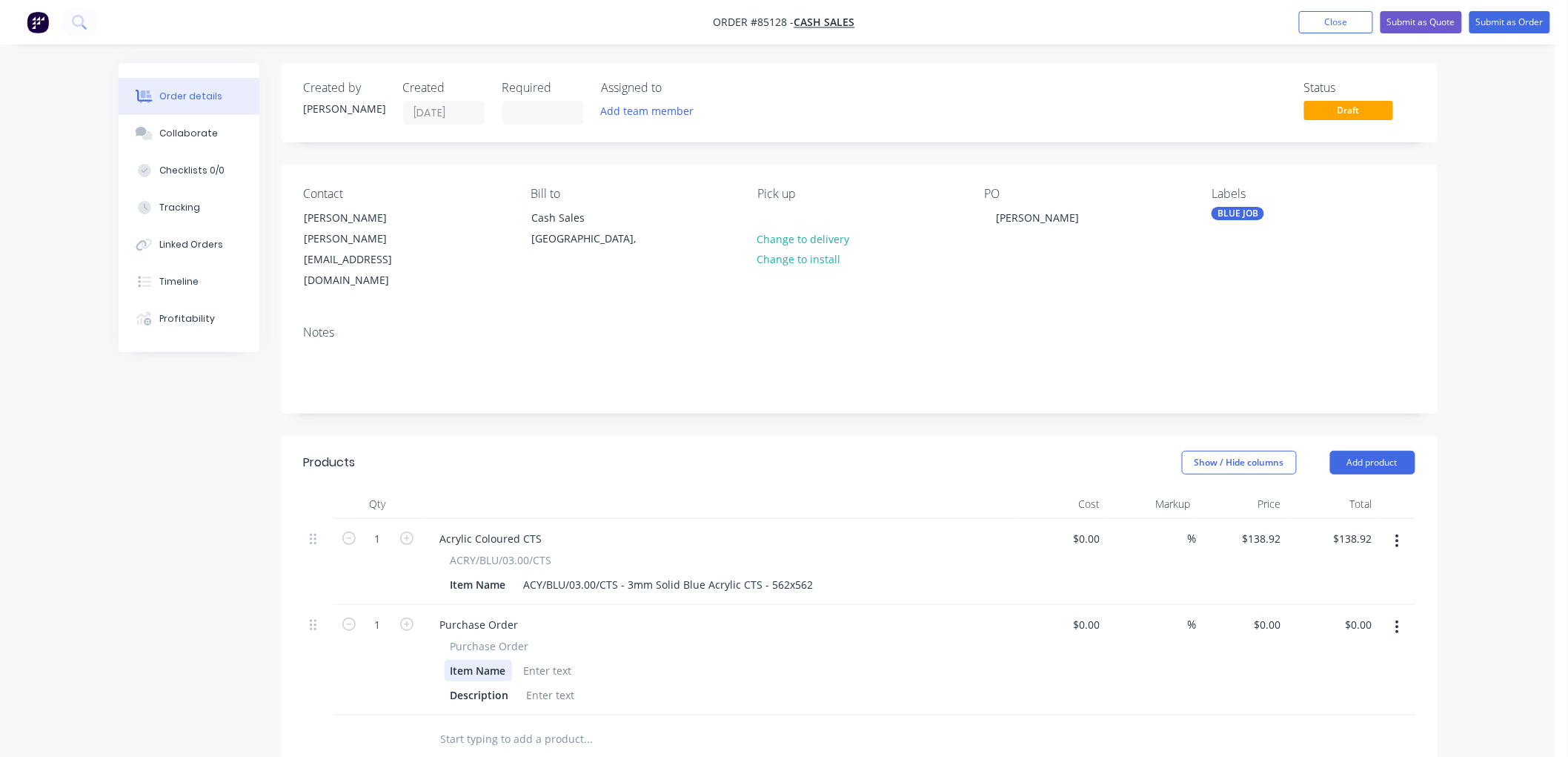
click at [471, 659] on div "Item Name" at bounding box center [478, 670] width 67 height 21
click at [476, 684] on div "Description" at bounding box center [480, 694] width 71 height 21
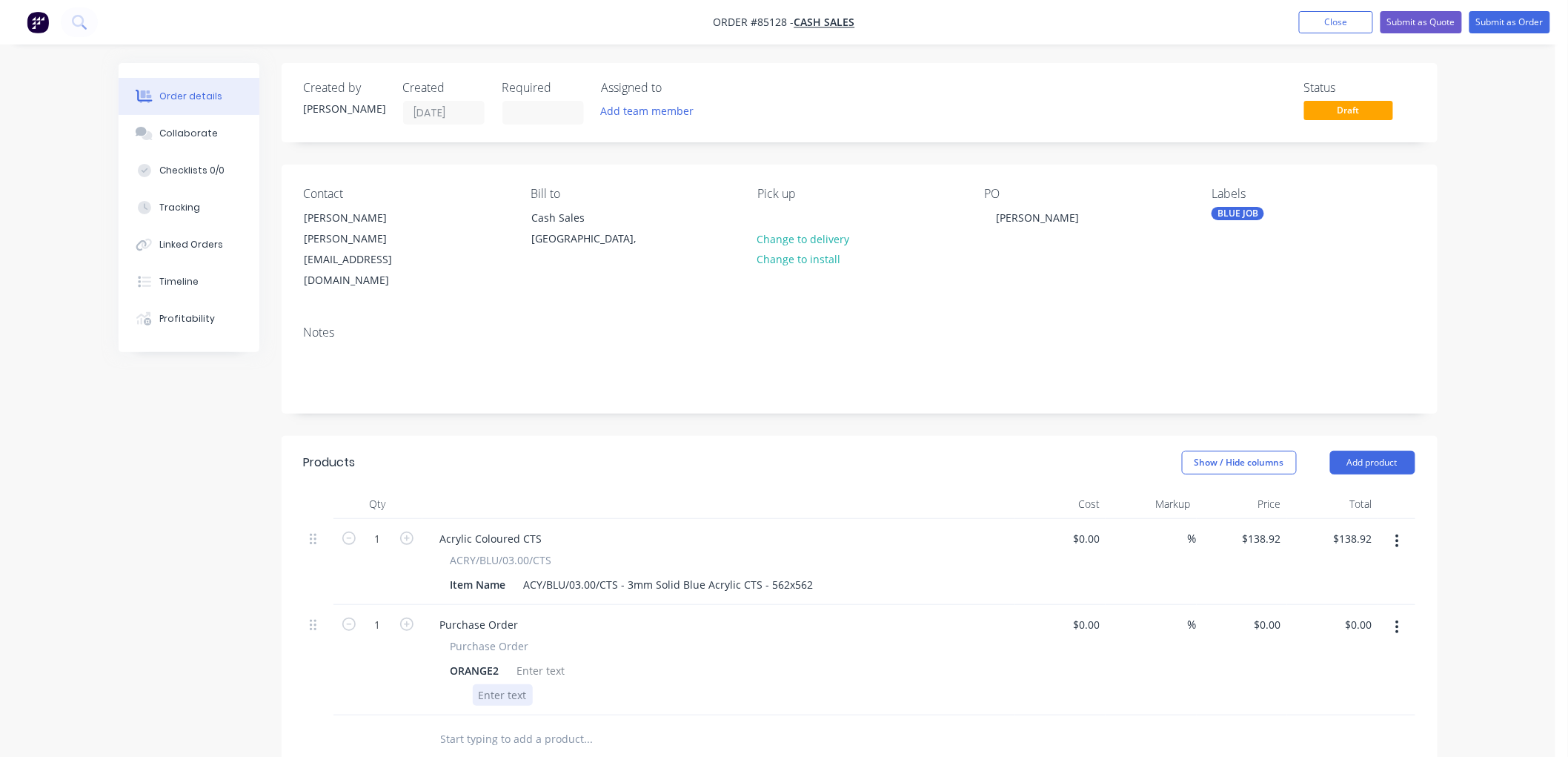
click at [906, 684] on div at bounding box center [715, 694] width 542 height 21
click at [1493, 16] on button "Submit as Order" at bounding box center [1509, 22] width 80 height 22
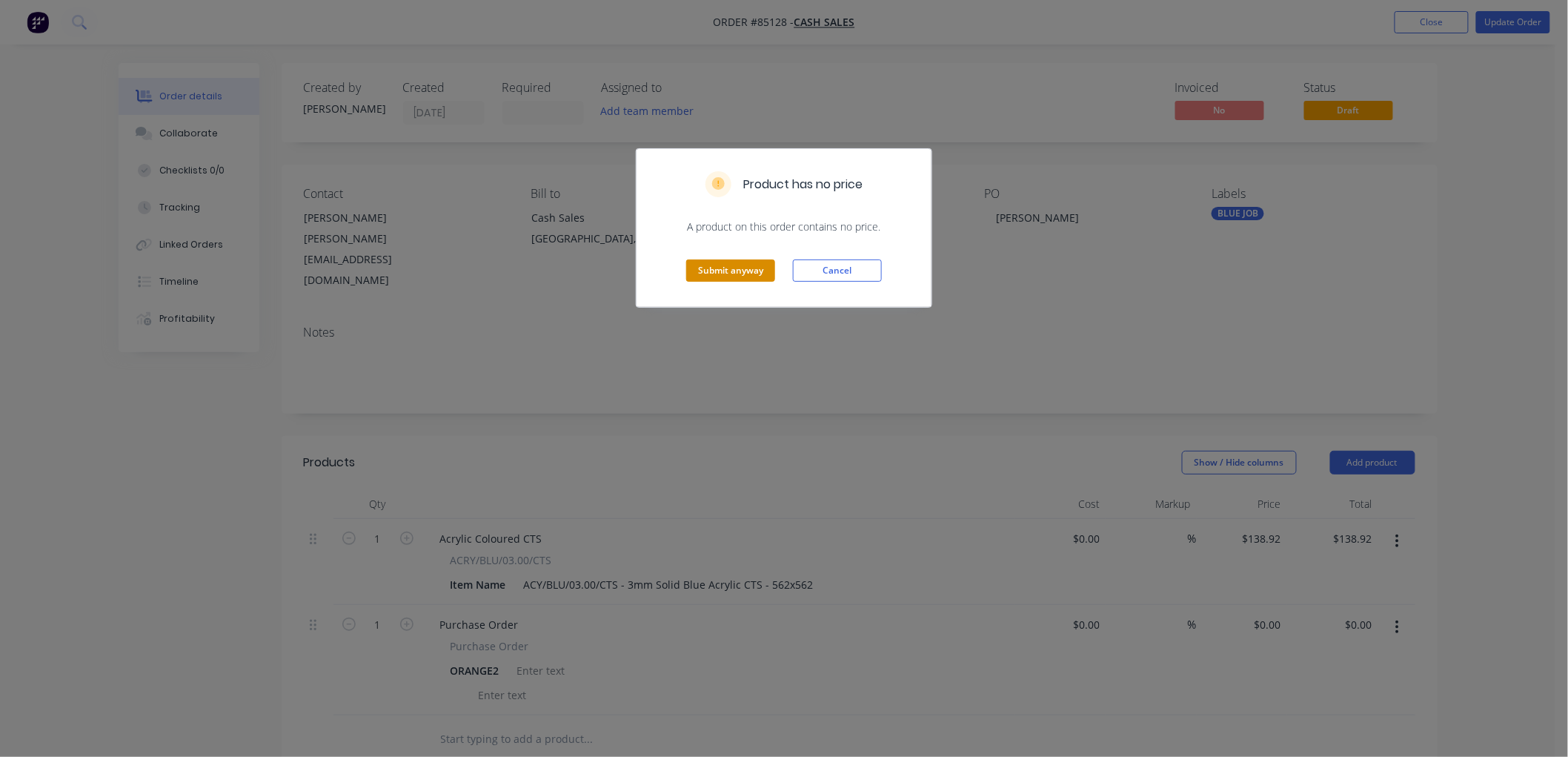
click at [750, 269] on button "Submit anyway" at bounding box center [730, 270] width 89 height 22
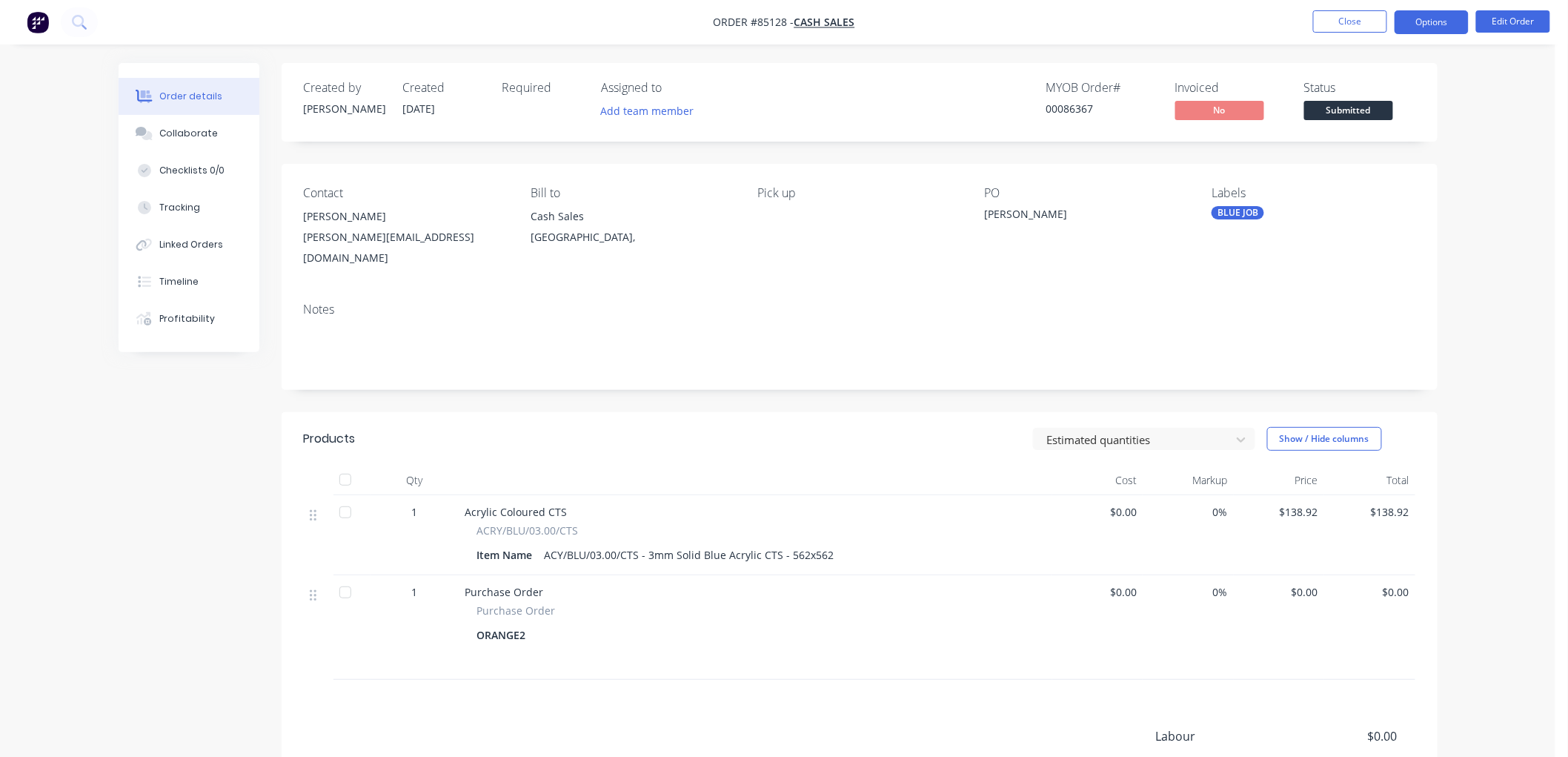
click at [1458, 15] on button "Options" at bounding box center [1431, 22] width 74 height 24
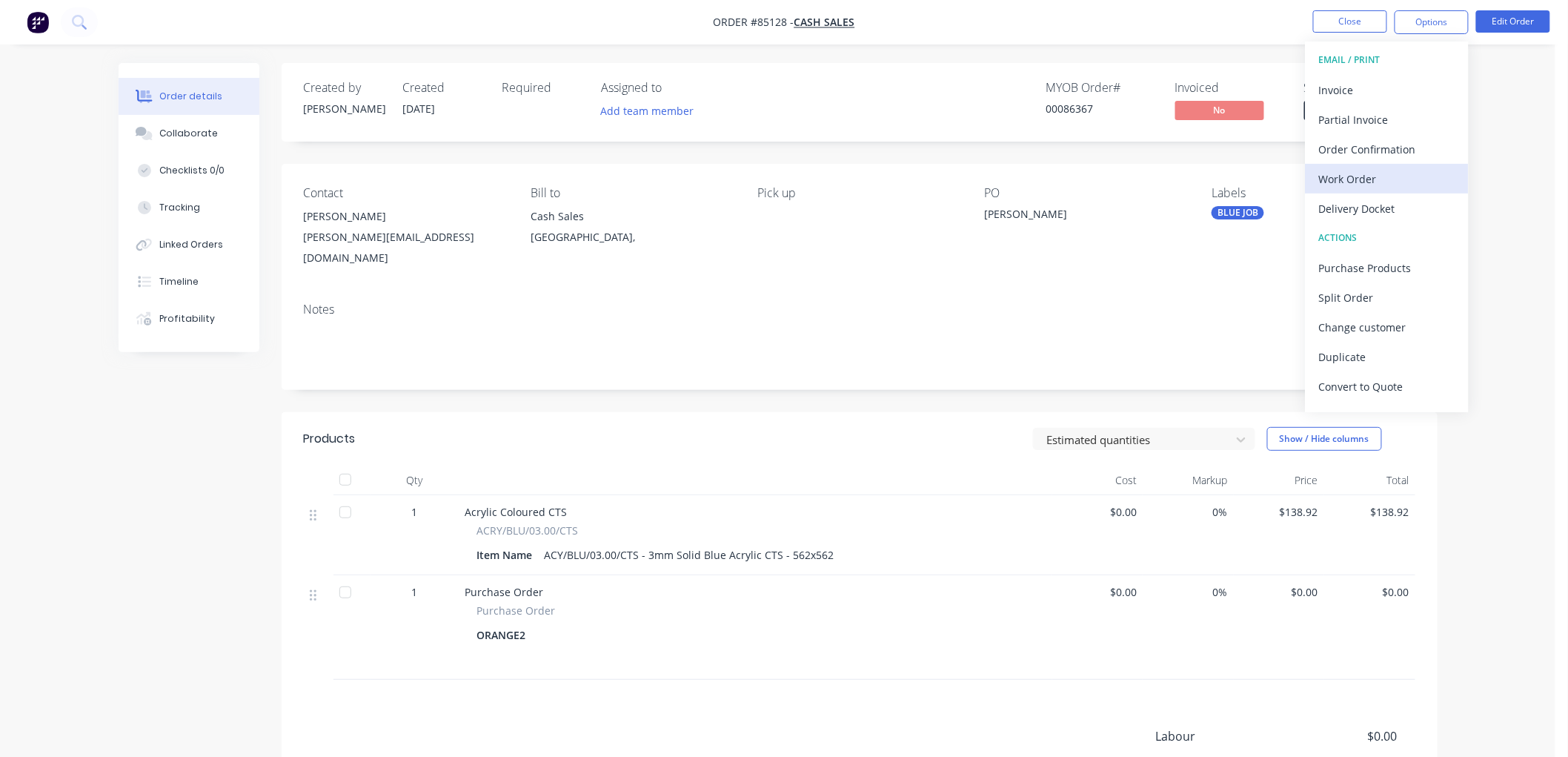
click at [1366, 172] on div "Work Order" at bounding box center [1387, 179] width 137 height 21
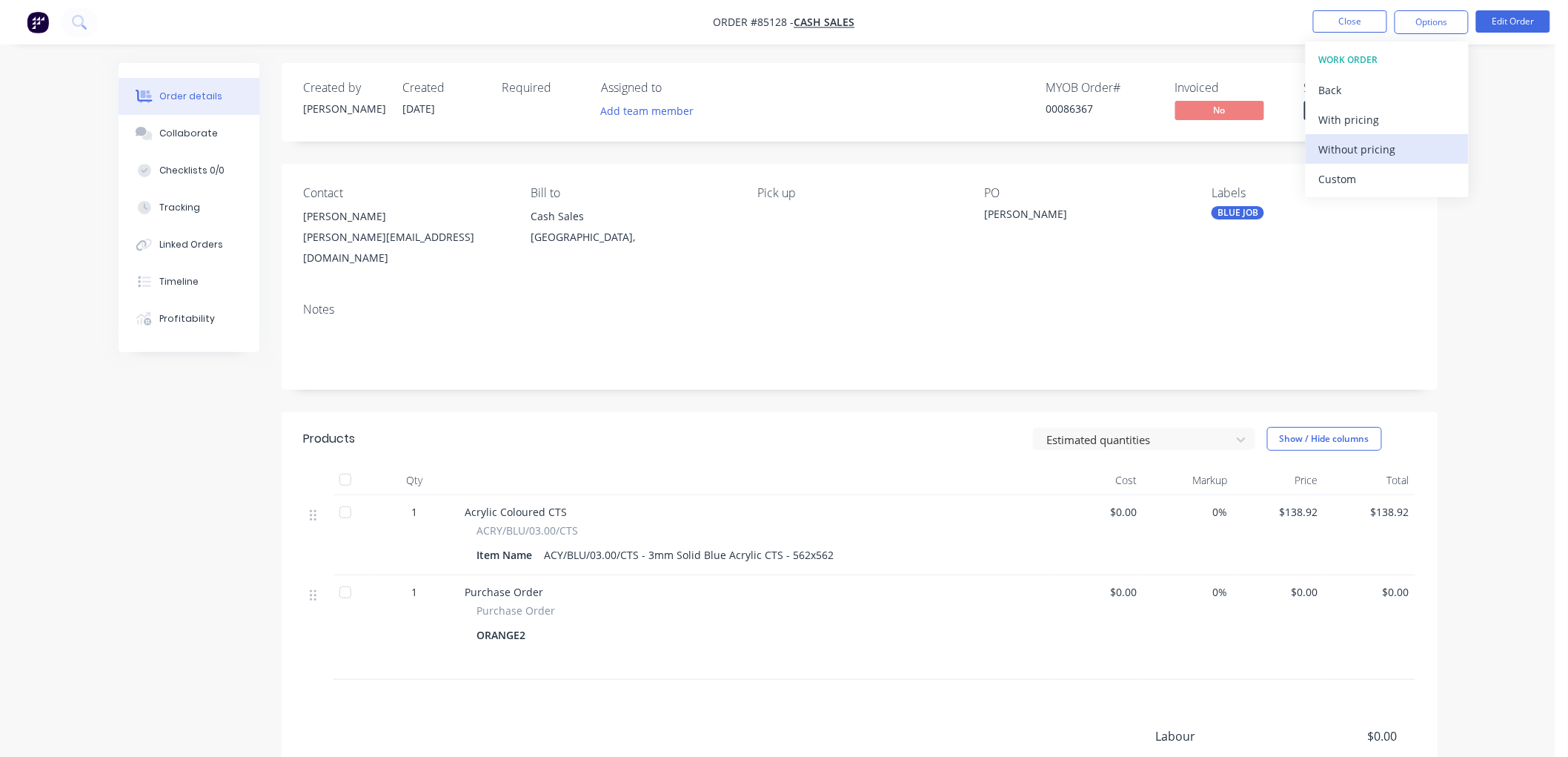
click at [1338, 149] on div "Without pricing" at bounding box center [1387, 149] width 137 height 21
click at [982, 65] on div "Created by Chantal Created 07/10/25 Required Assigned to Add team member MYOB O…" at bounding box center [859, 102] width 1156 height 79
click at [1440, 24] on button "Options" at bounding box center [1431, 22] width 74 height 24
drag, startPoint x: 1310, startPoint y: 494, endPoint x: 1320, endPoint y: 501, distance: 12.2
click at [1310, 504] on span "$138.92" at bounding box center [1279, 511] width 80 height 15
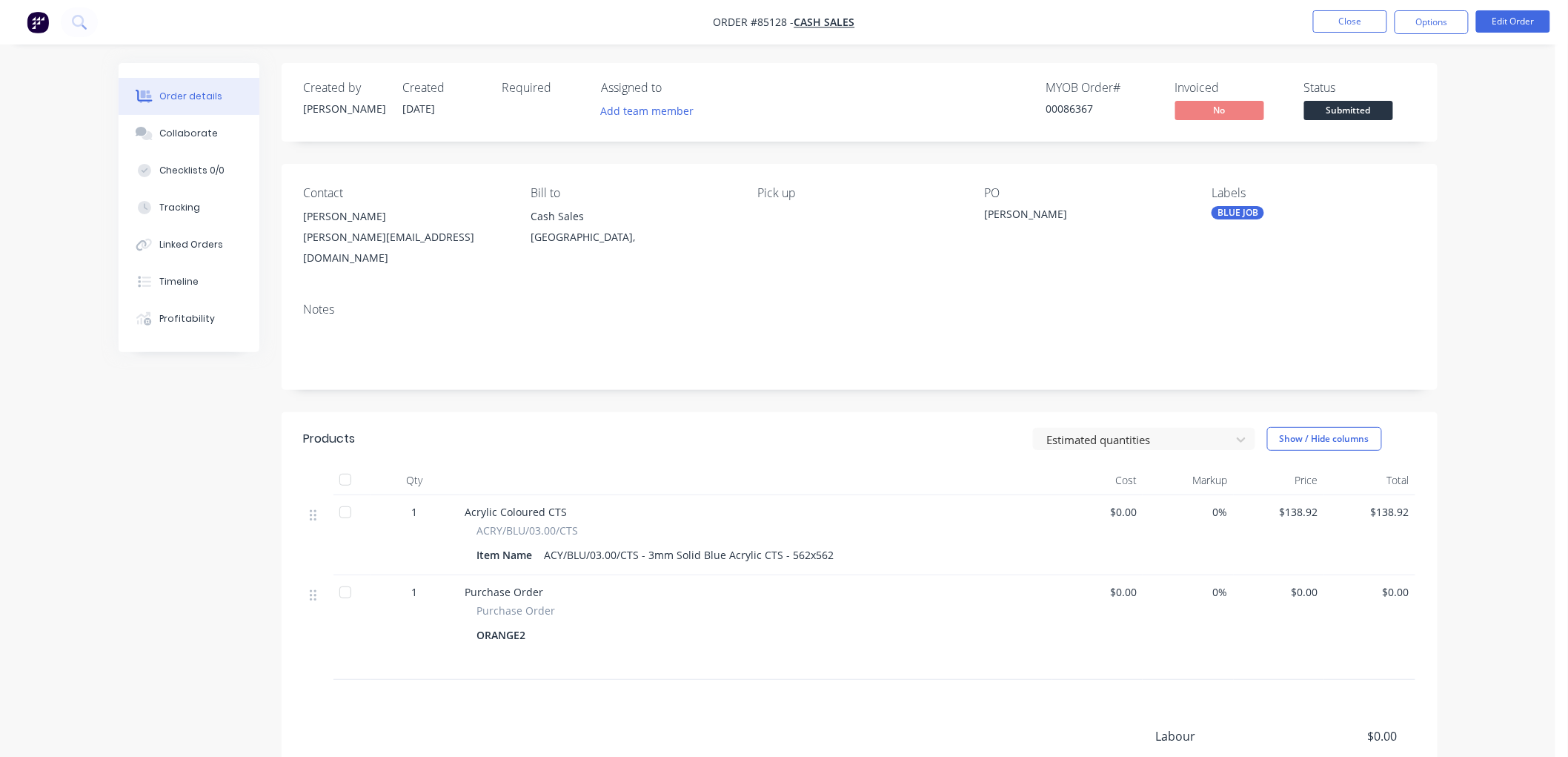
click at [1306, 504] on span "$138.92" at bounding box center [1279, 511] width 80 height 15
click at [1520, 26] on button "Edit Order" at bounding box center [1513, 21] width 74 height 22
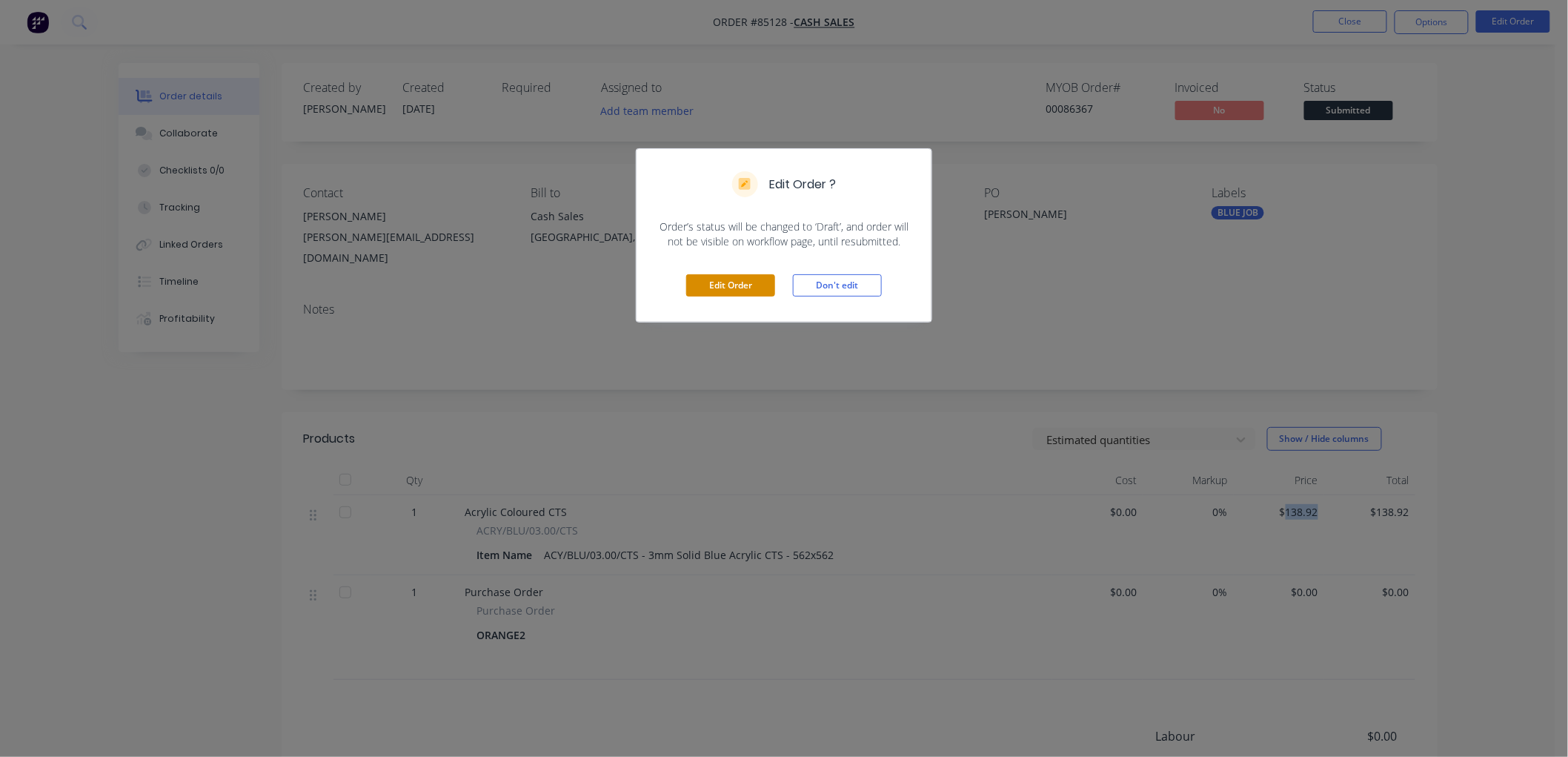
click at [726, 281] on button "Edit Order" at bounding box center [730, 285] width 89 height 22
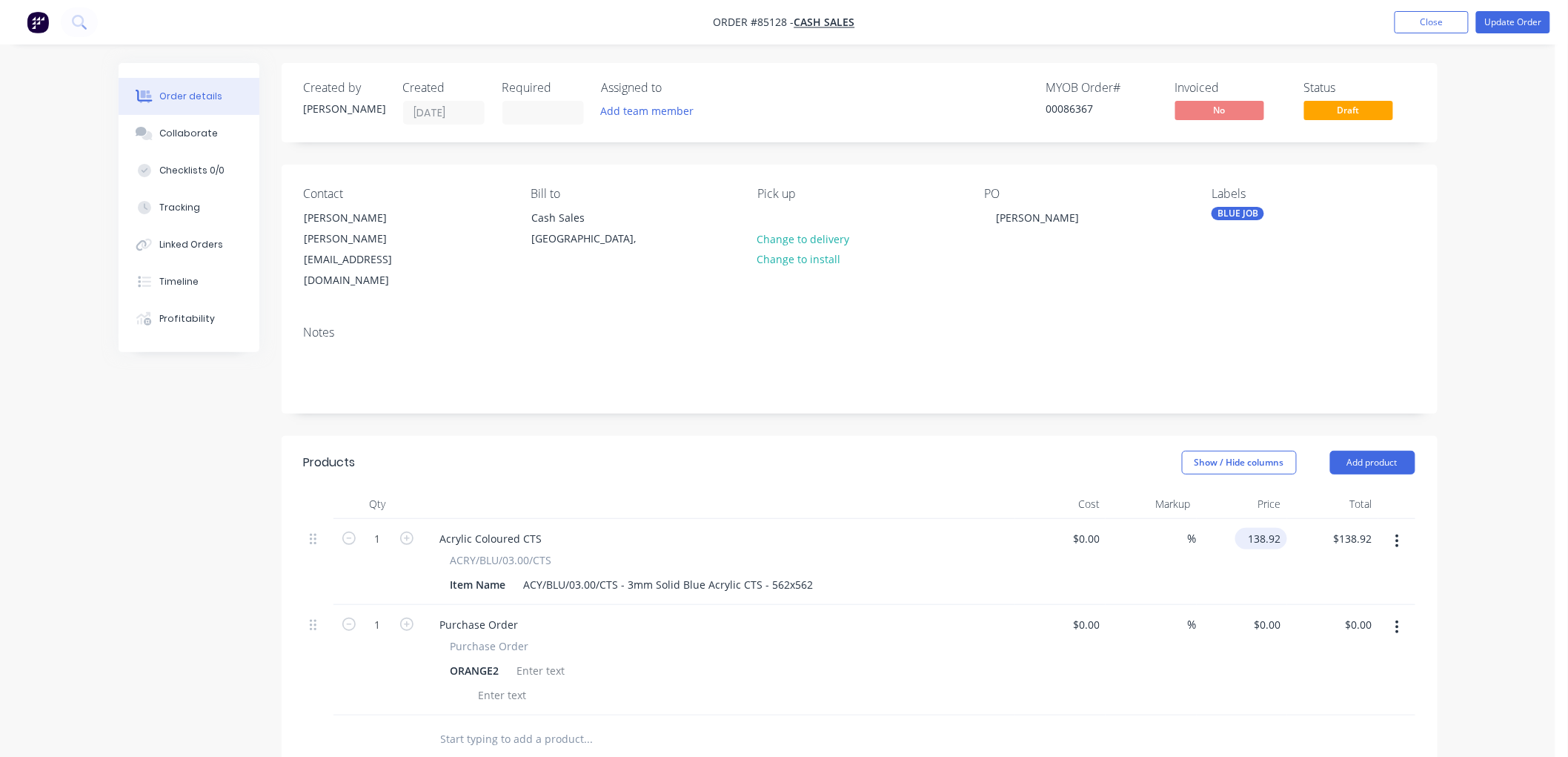
click at [1262, 528] on input "138.92" at bounding box center [1264, 538] width 46 height 21
type input "$26.03"
click at [1492, 431] on div "Order details Collaborate Checklists 0/0 Tracking Linked Orders Timeline Profit…" at bounding box center [777, 571] width 1555 height 1142
drag, startPoint x: 1493, startPoint y: 28, endPoint x: 1480, endPoint y: 48, distance: 23.9
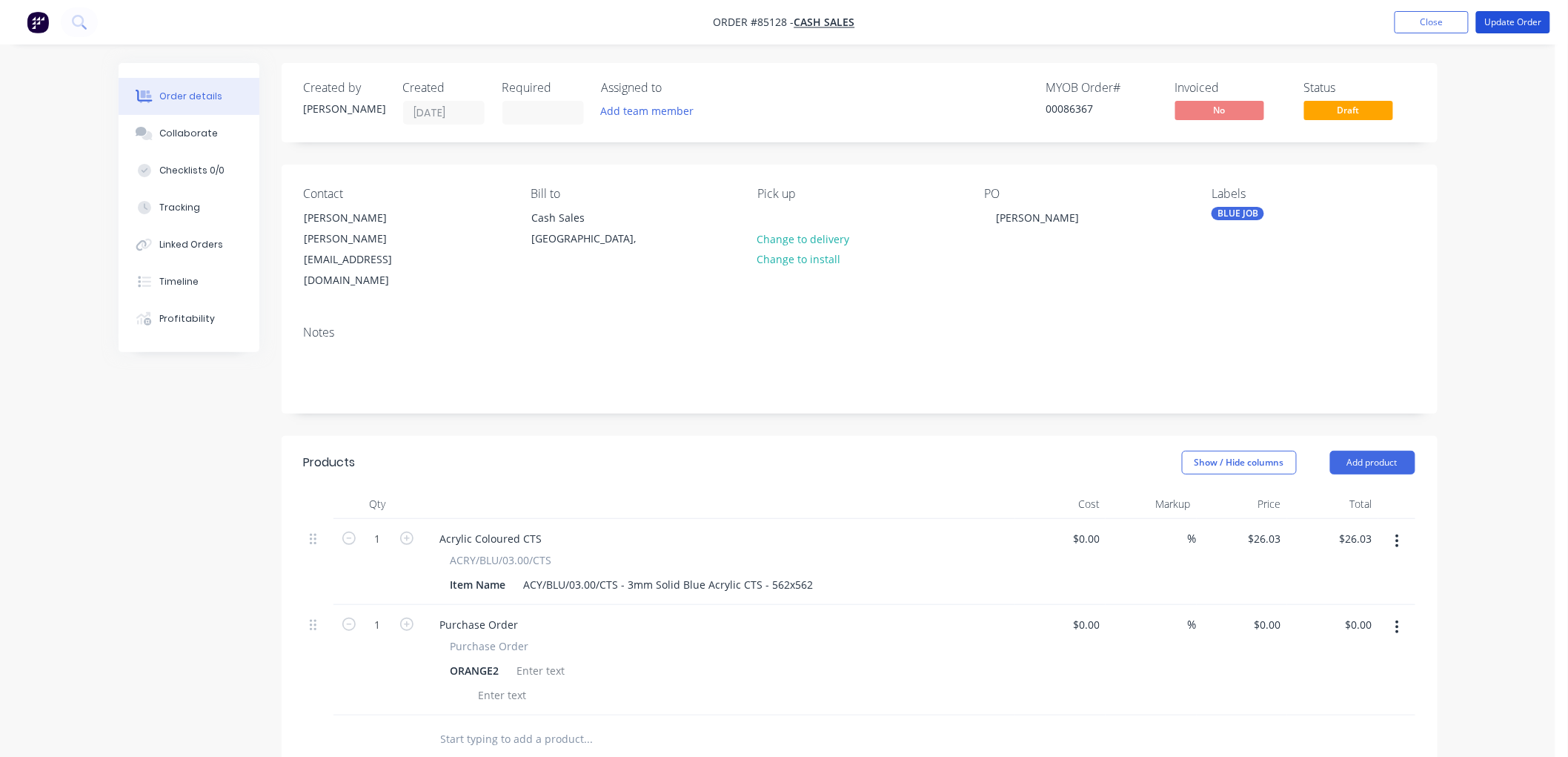
click at [1493, 27] on button "Update Order" at bounding box center [1513, 22] width 74 height 22
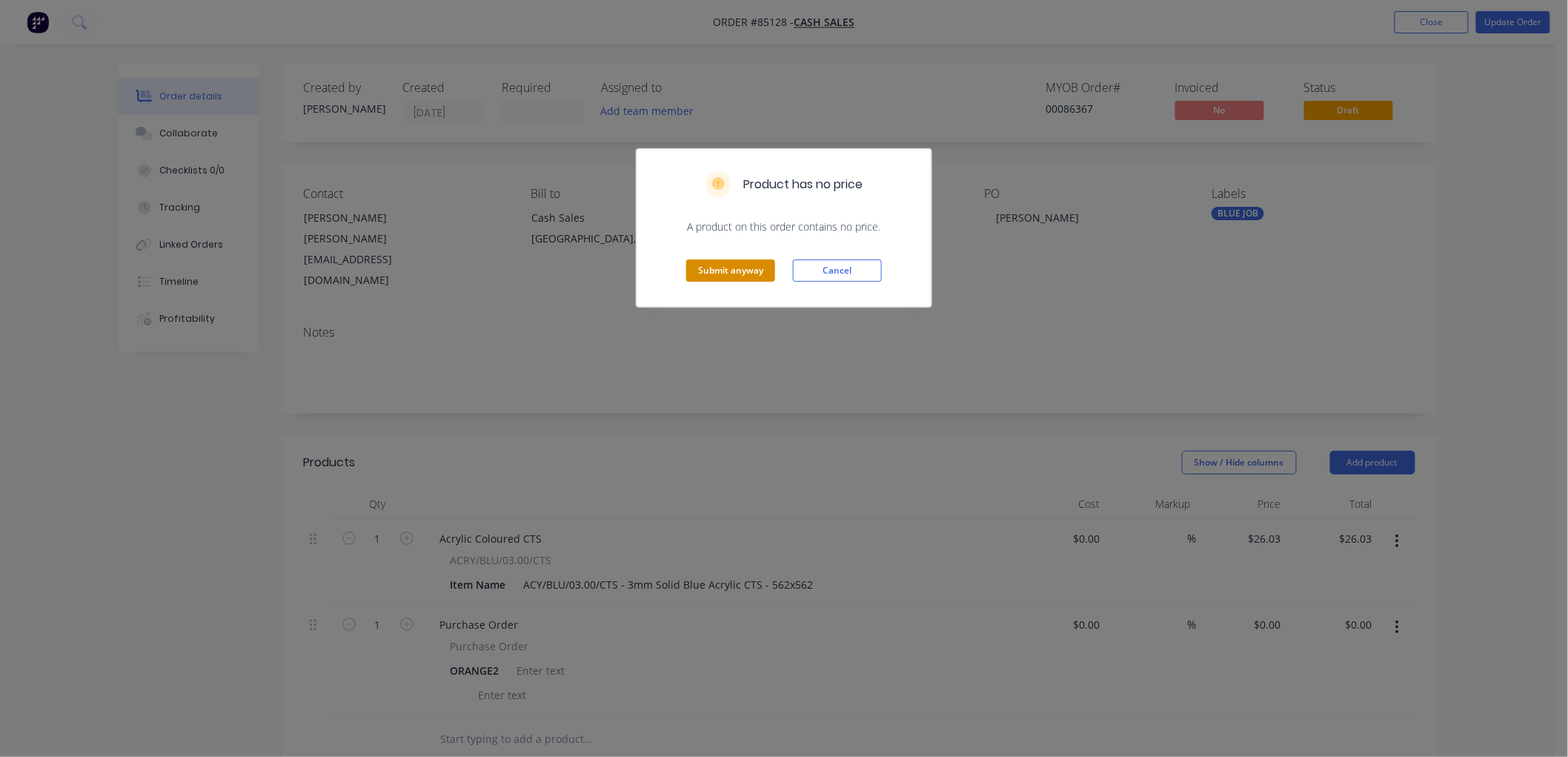
click at [735, 275] on button "Submit anyway" at bounding box center [730, 270] width 89 height 22
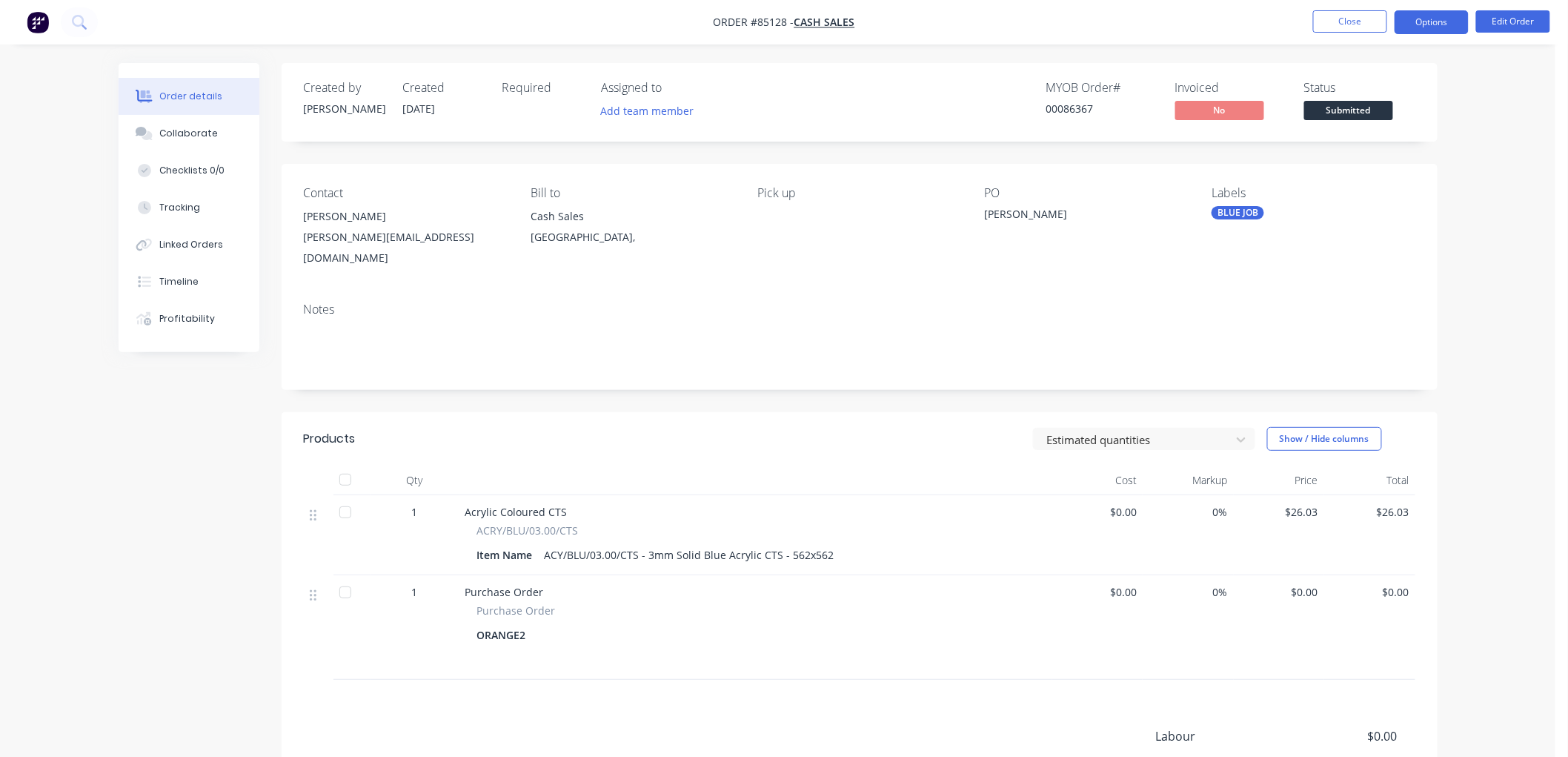
click at [1418, 16] on button "Options" at bounding box center [1431, 22] width 74 height 24
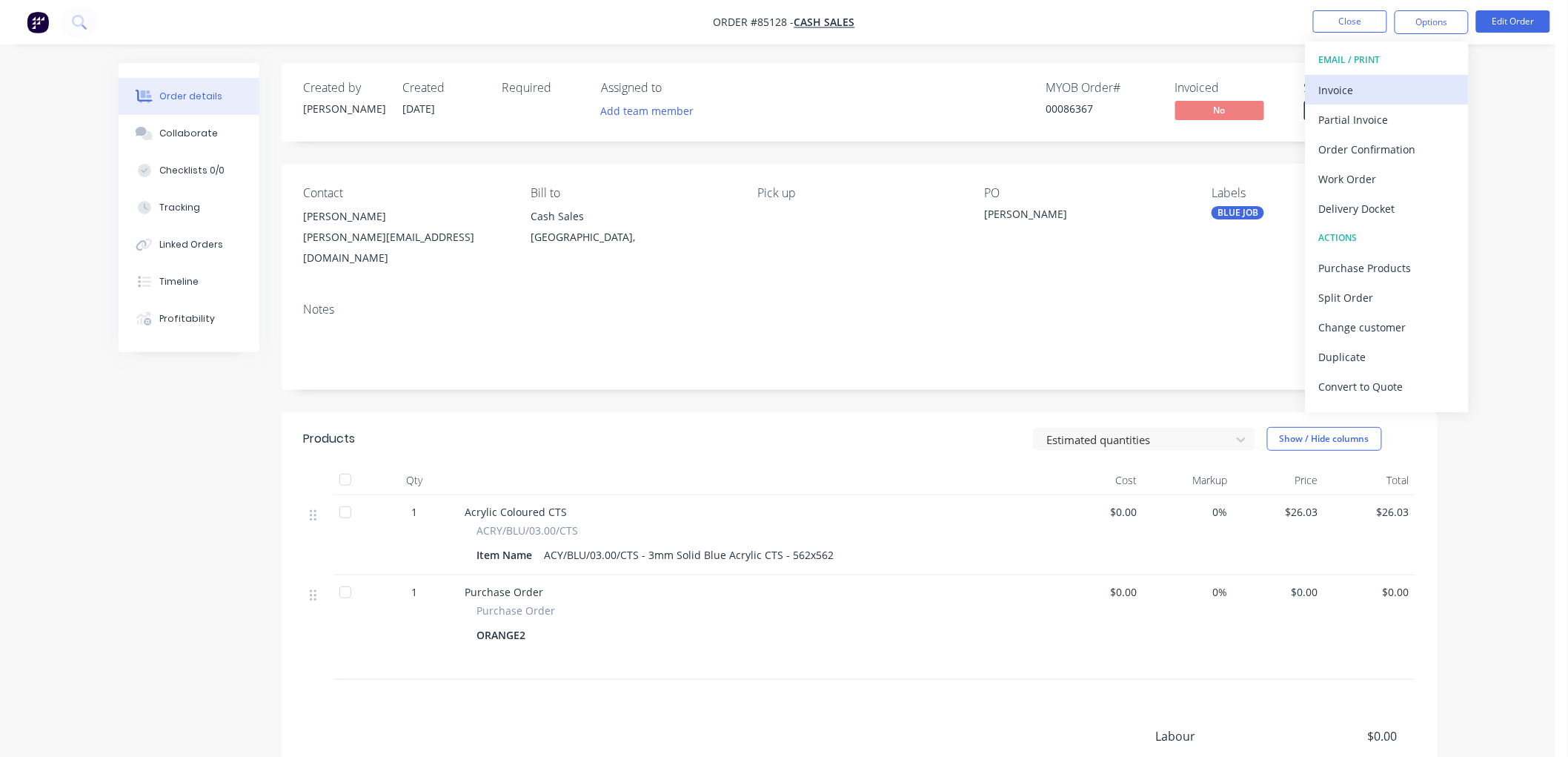
click at [1323, 84] on div "Invoice" at bounding box center [1387, 90] width 137 height 21
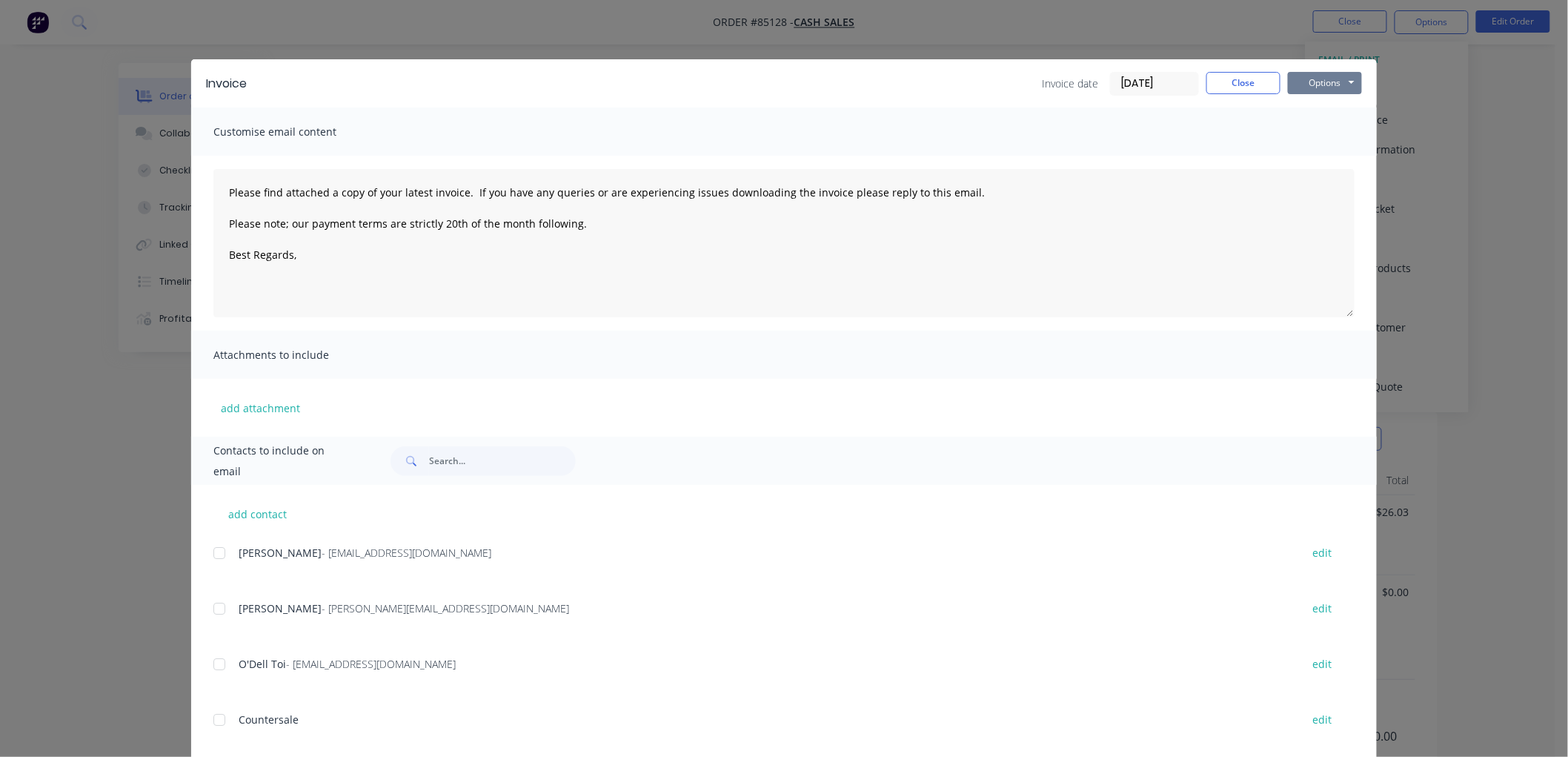
click at [1310, 83] on button "Options" at bounding box center [1324, 82] width 74 height 22
click at [1309, 106] on button "Preview" at bounding box center [1335, 109] width 95 height 24
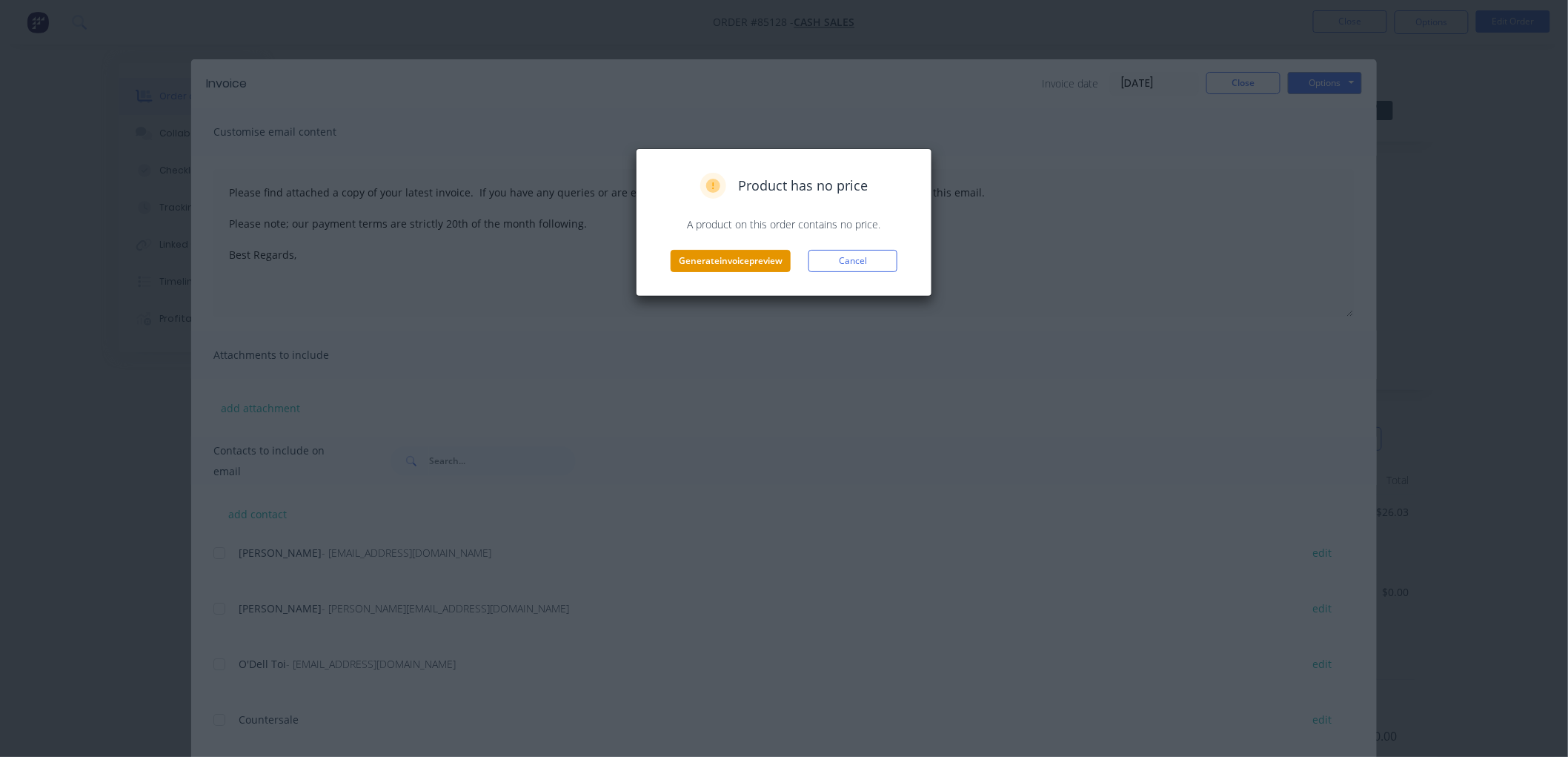
click at [712, 258] on button "Generate invoice preview" at bounding box center [731, 260] width 120 height 22
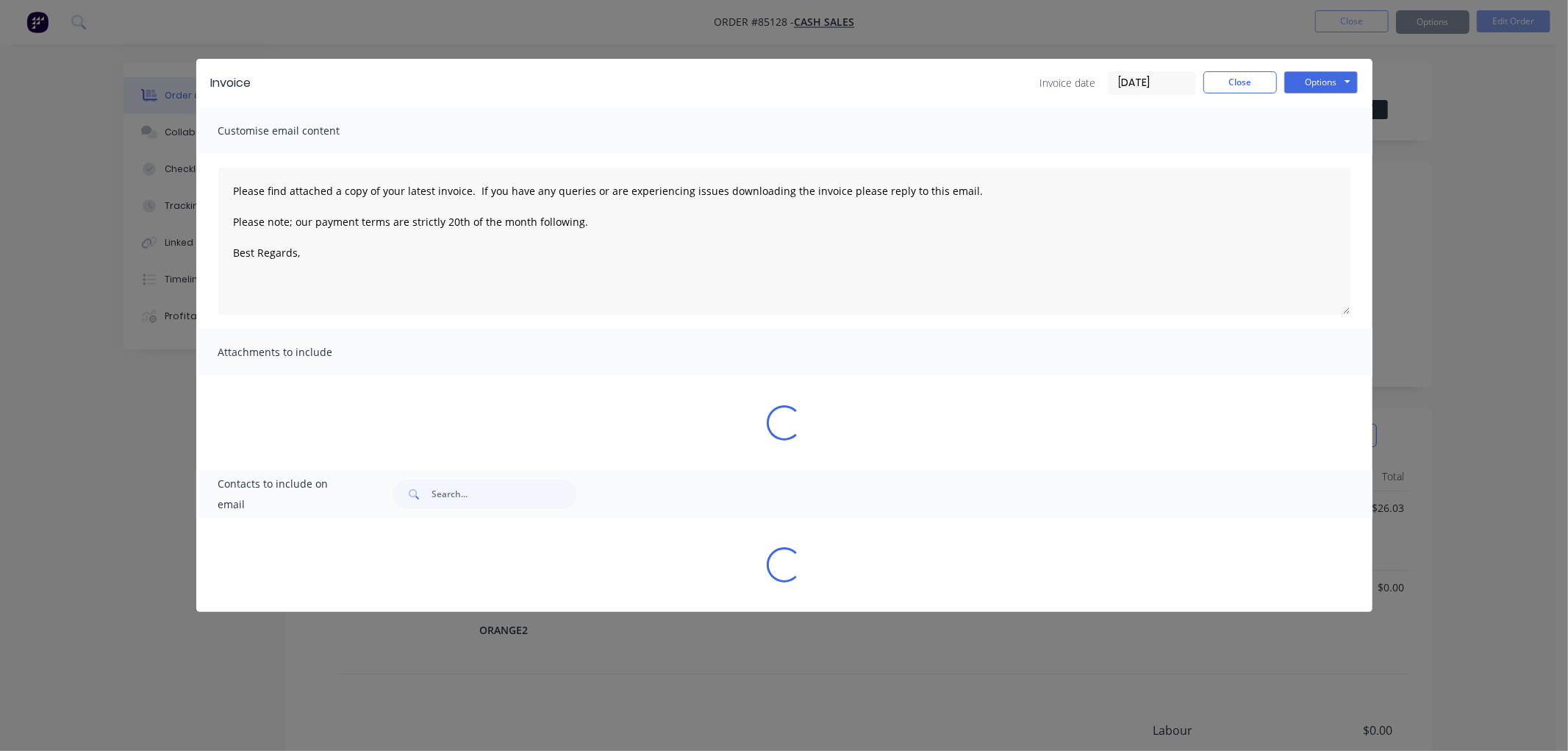
type textarea "Please find attached a copy of your latest invoice. If you have any queries or …"
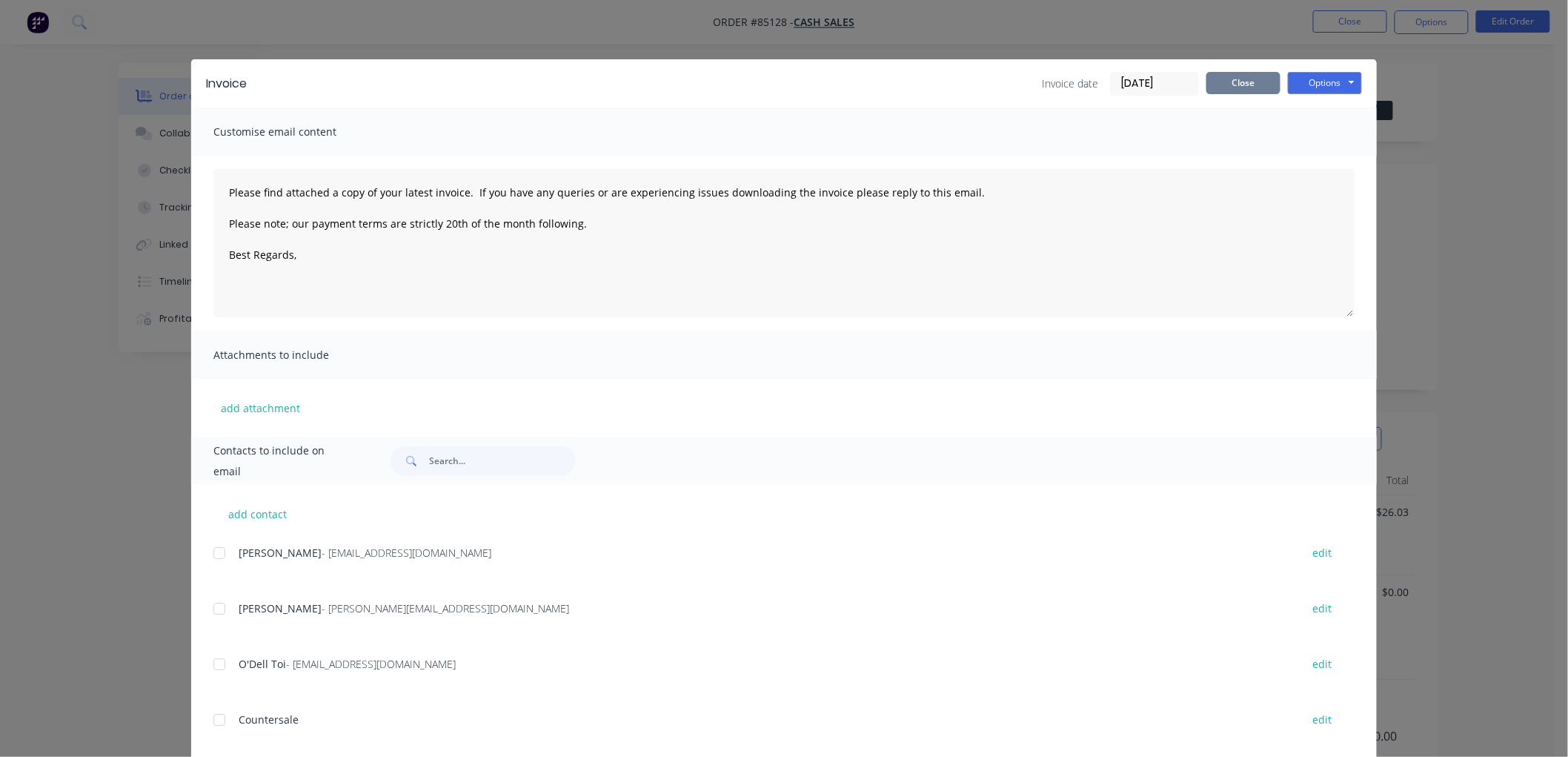
click at [1241, 84] on button "Close" at bounding box center [1243, 82] width 74 height 22
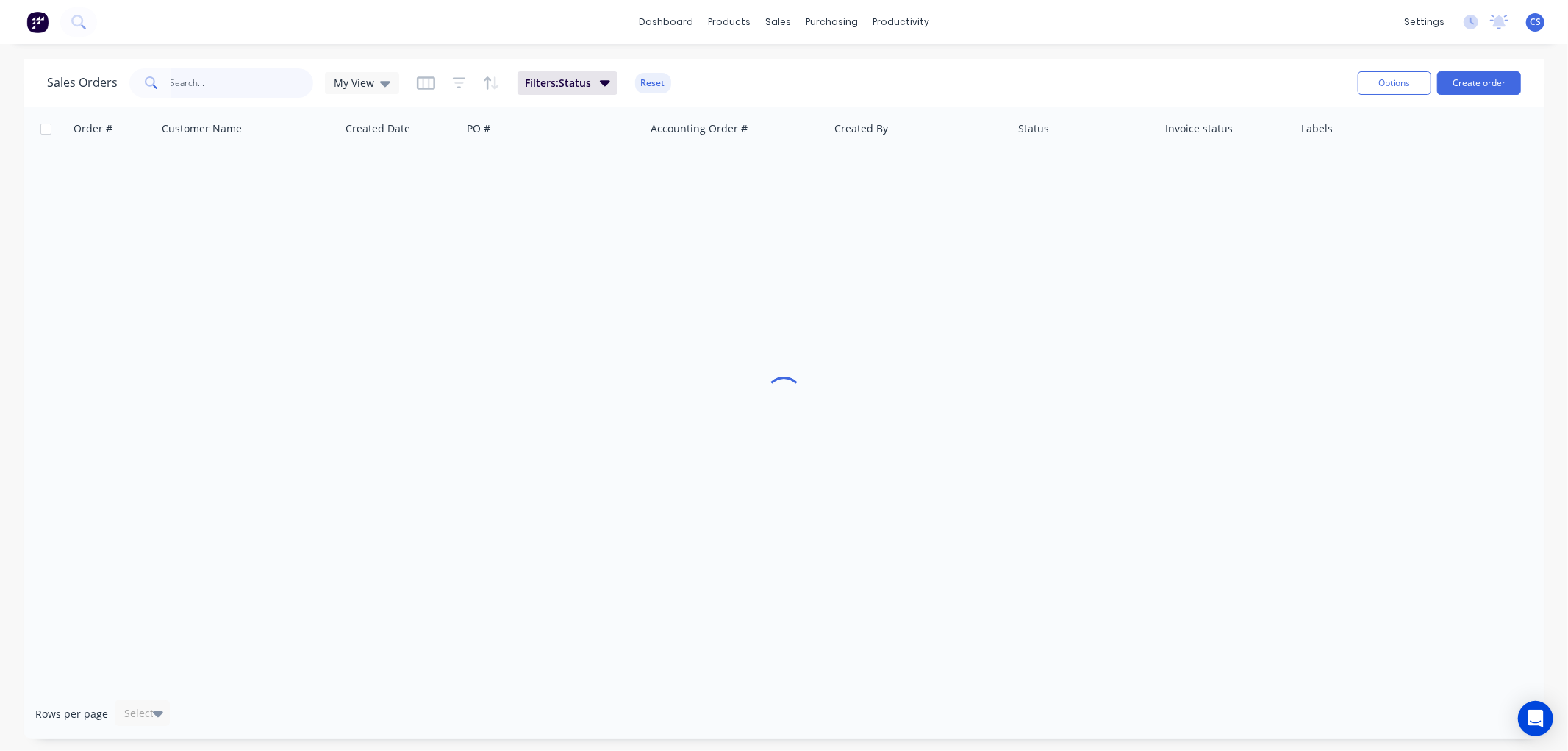
click at [207, 86] on input "text" at bounding box center [242, 83] width 144 height 29
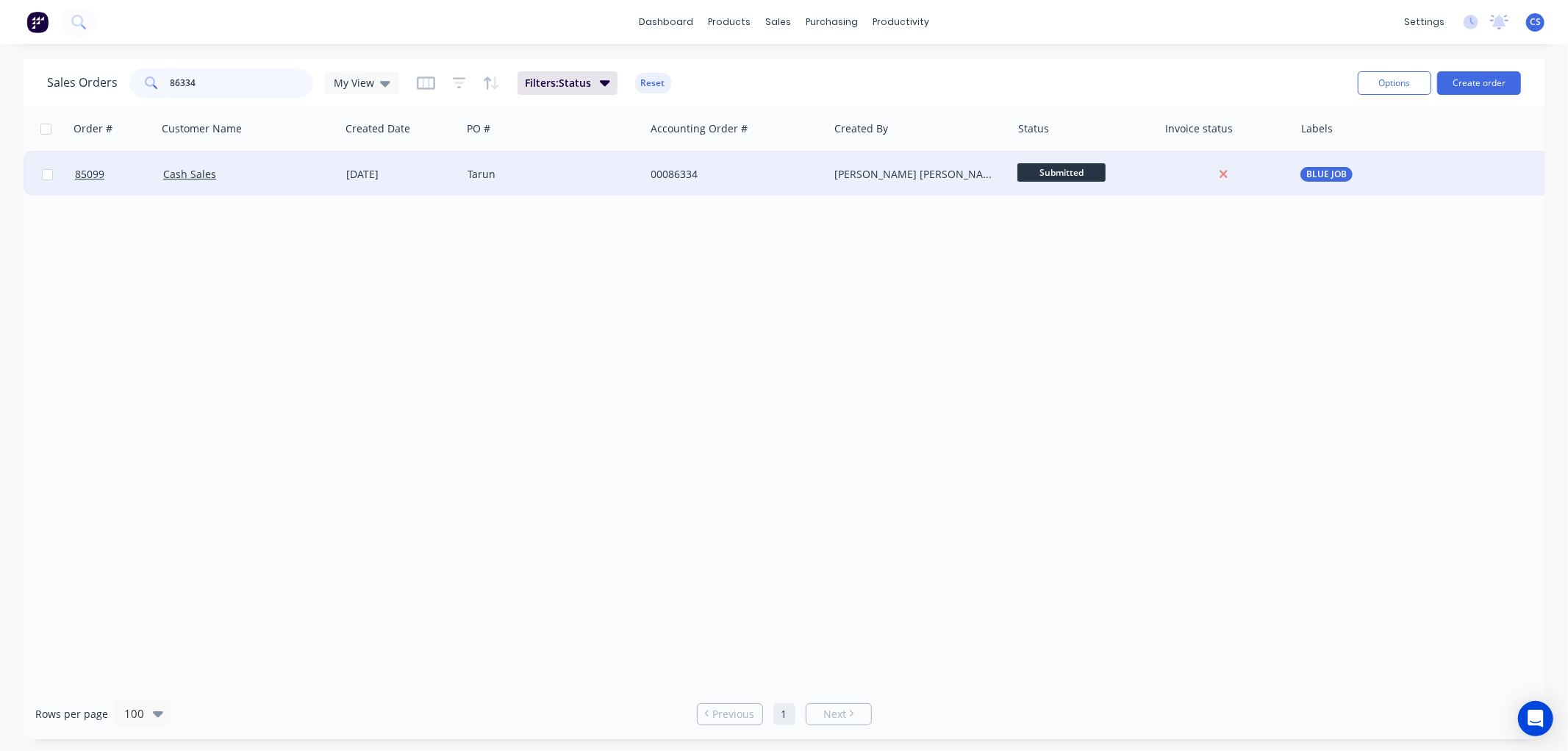
type input "86334"
click at [493, 175] on div "Tarun" at bounding box center [549, 174] width 163 height 15
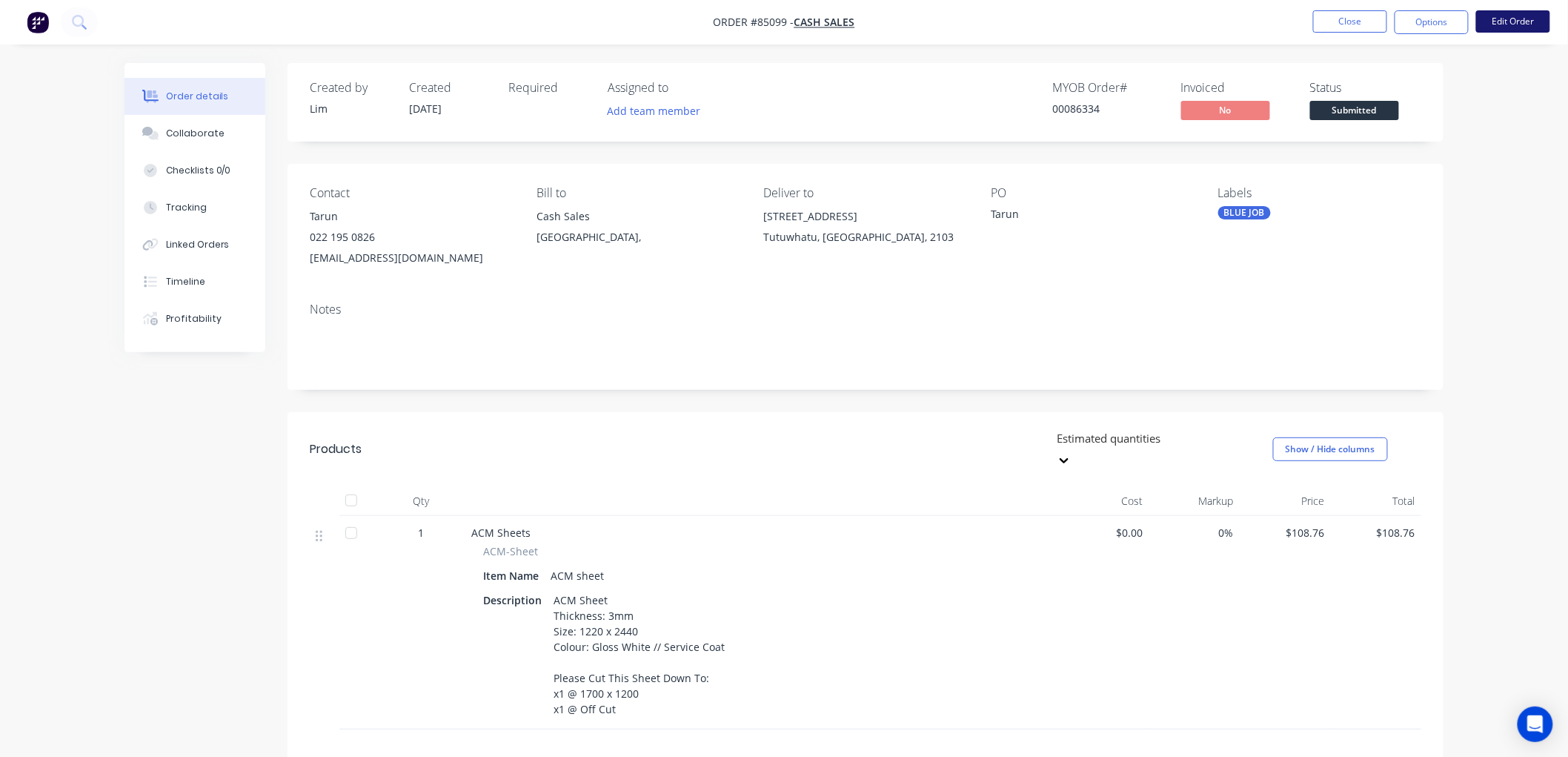
click at [1528, 15] on button "Edit Order" at bounding box center [1513, 21] width 74 height 22
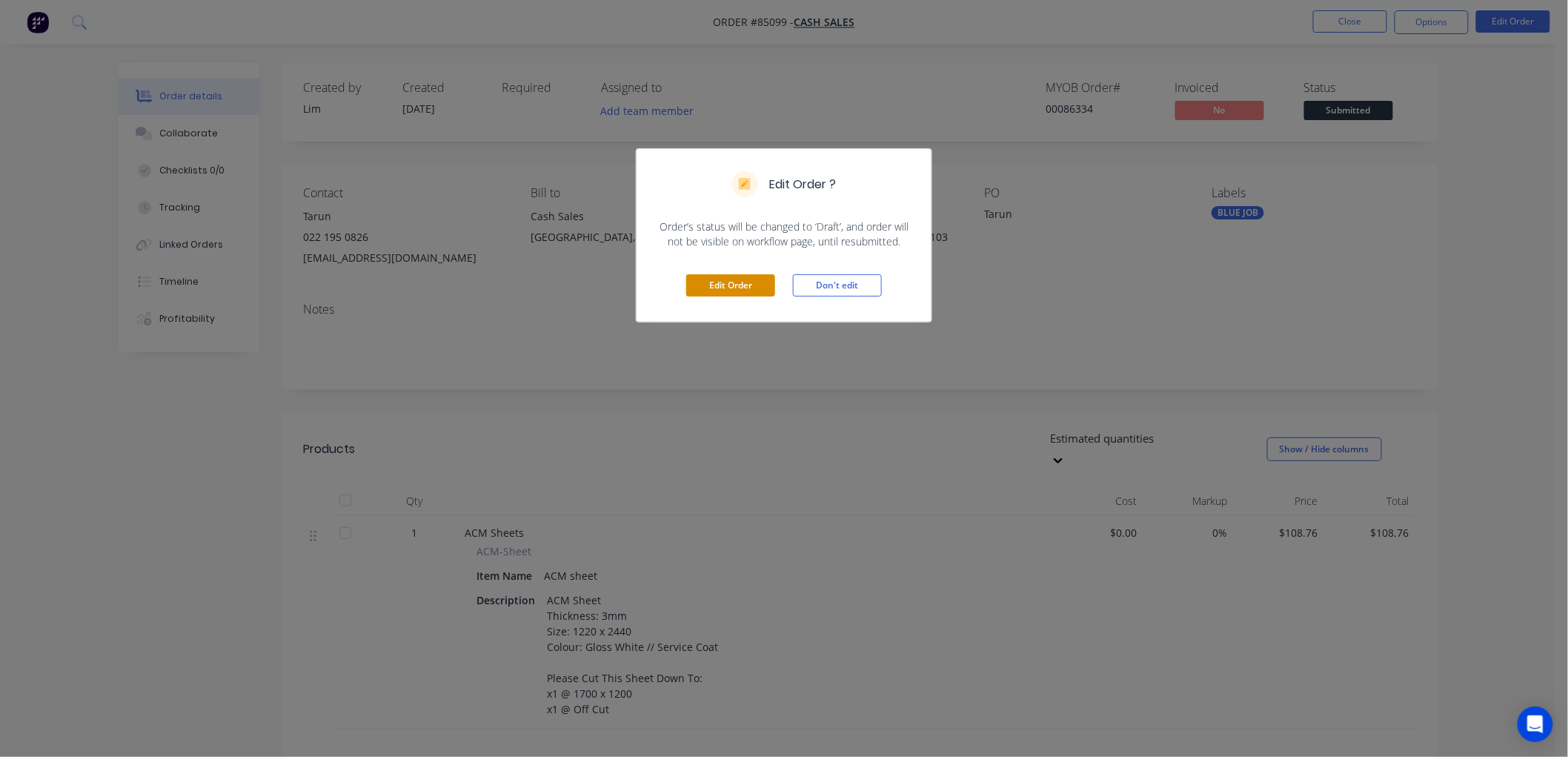
click at [744, 285] on button "Edit Order" at bounding box center [730, 285] width 89 height 22
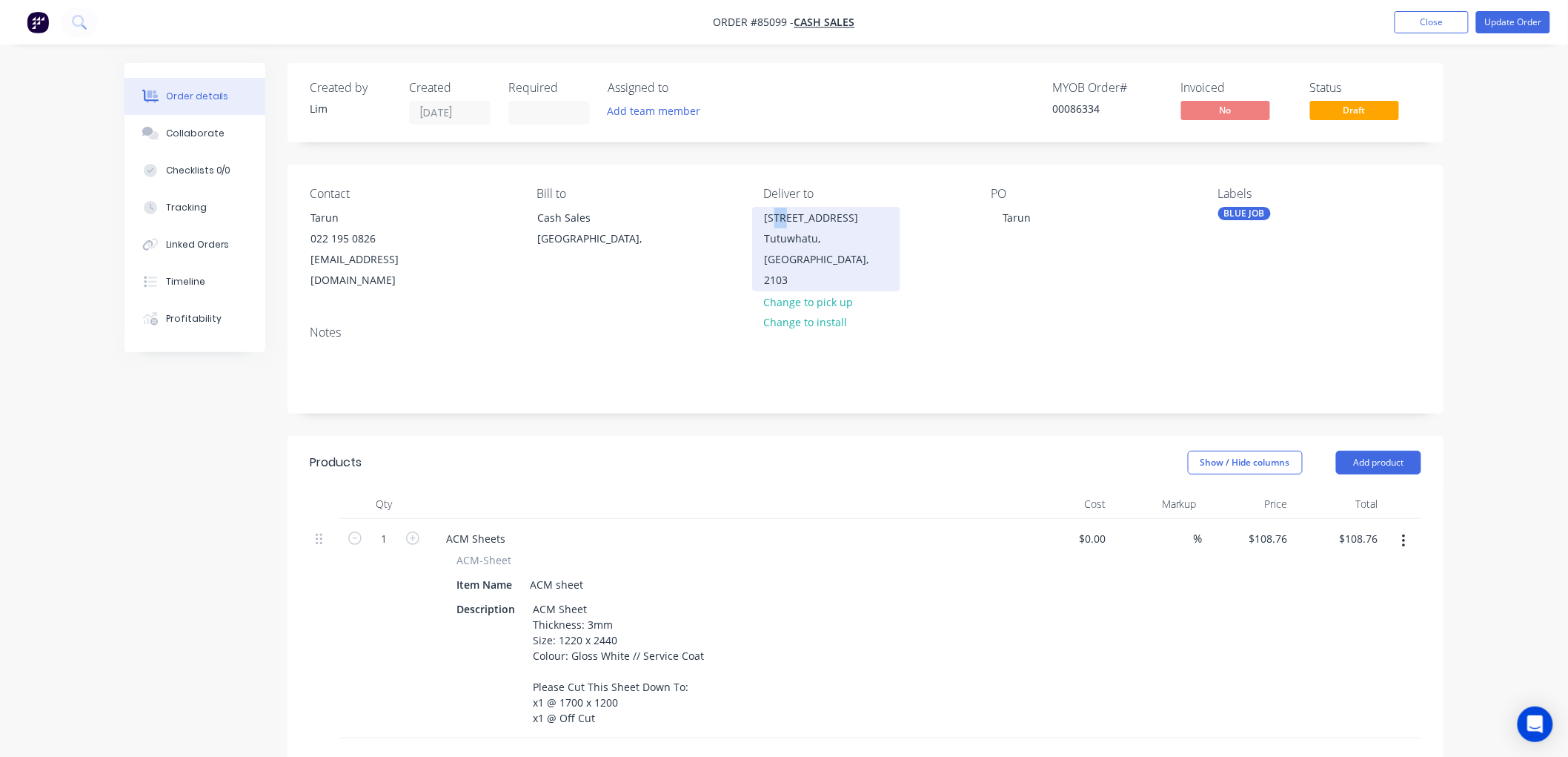
drag, startPoint x: 788, startPoint y: 217, endPoint x: 778, endPoint y: 217, distance: 10.0
click at [778, 217] on div "2422 Tutuwhatu Crescent" at bounding box center [826, 218] width 123 height 21
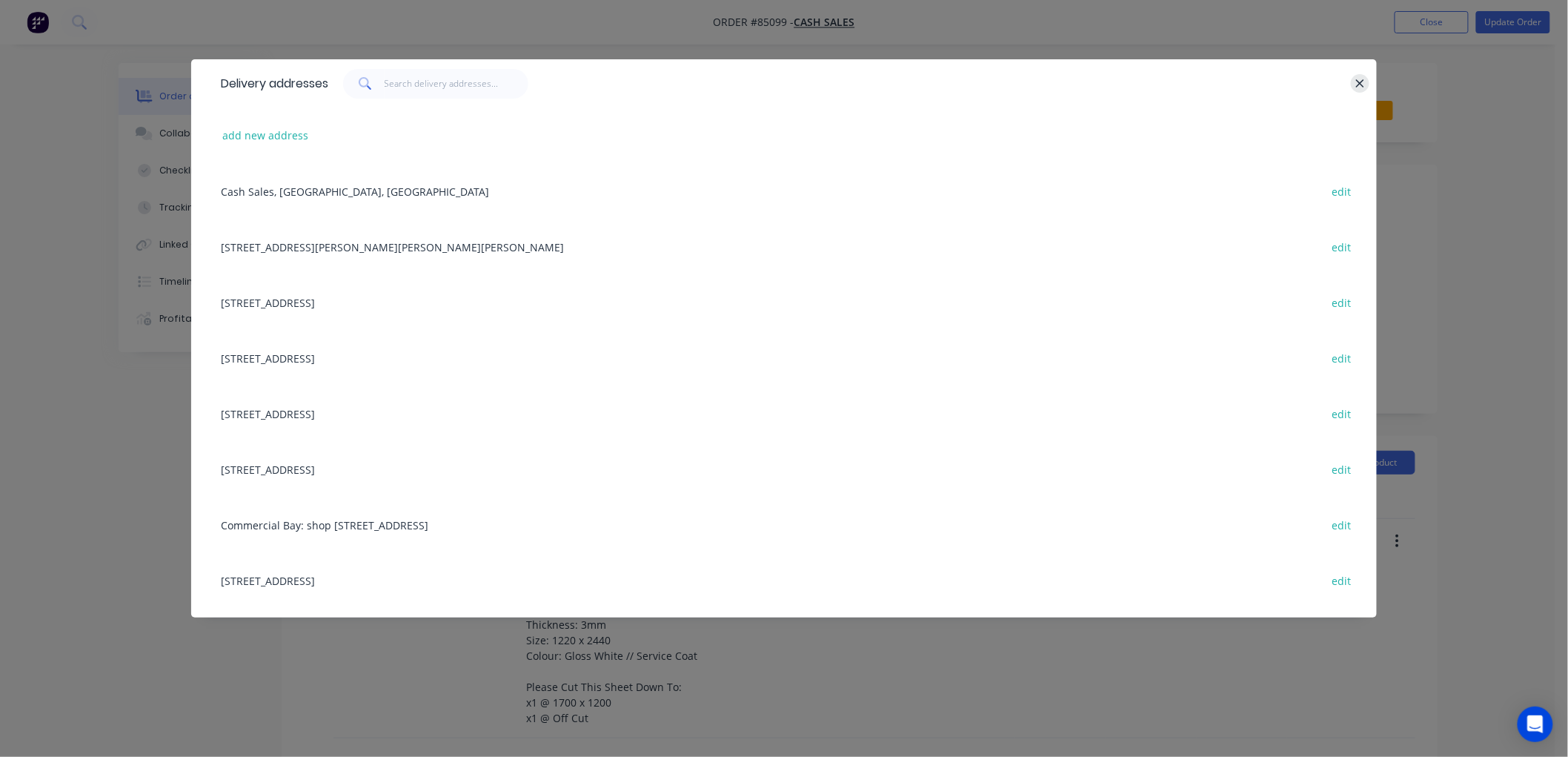
click at [1359, 81] on icon "button" at bounding box center [1360, 84] width 8 height 8
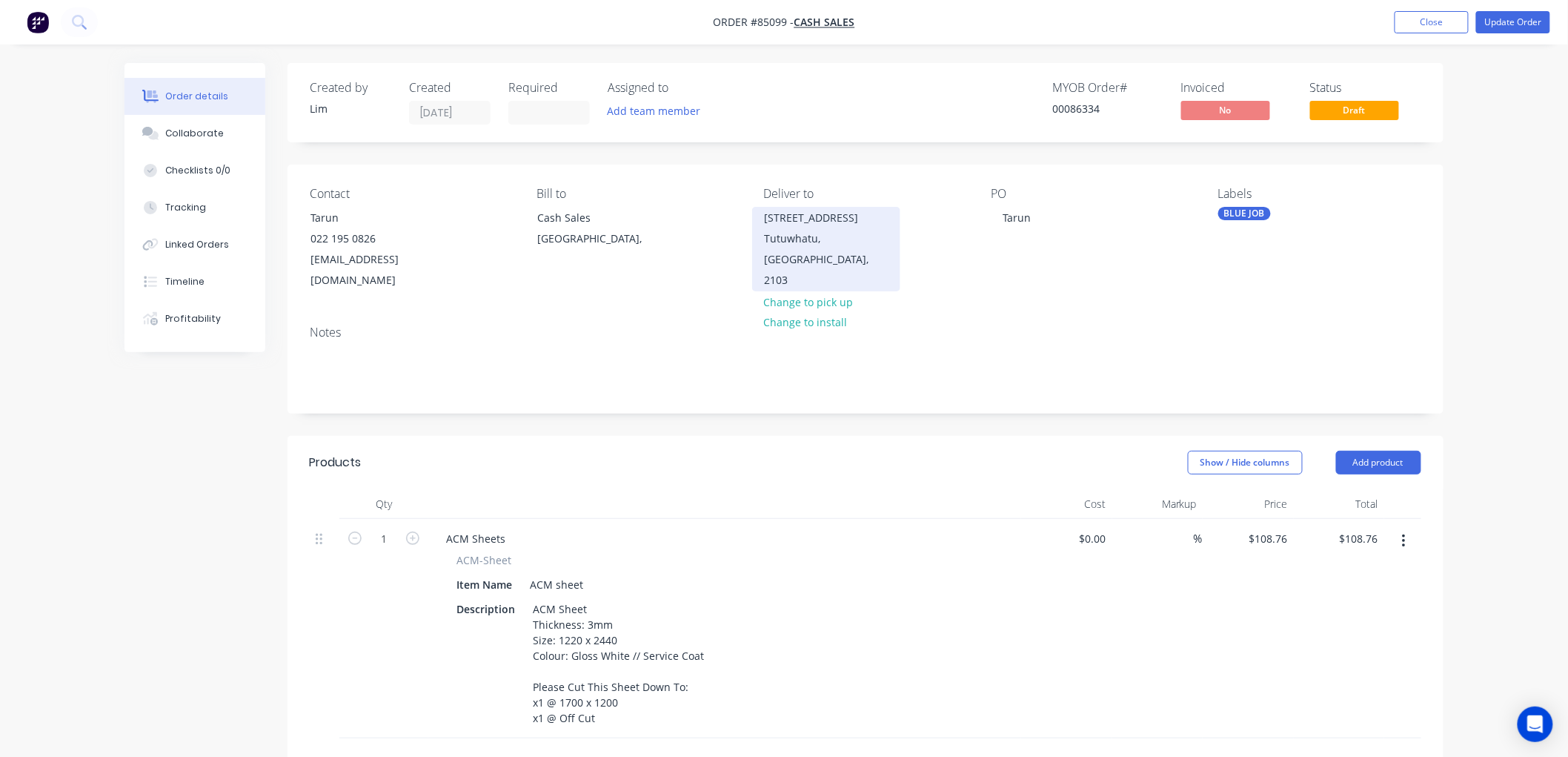
click at [806, 253] on div "Tutuwhatu, Auckland, 2103" at bounding box center [826, 259] width 123 height 63
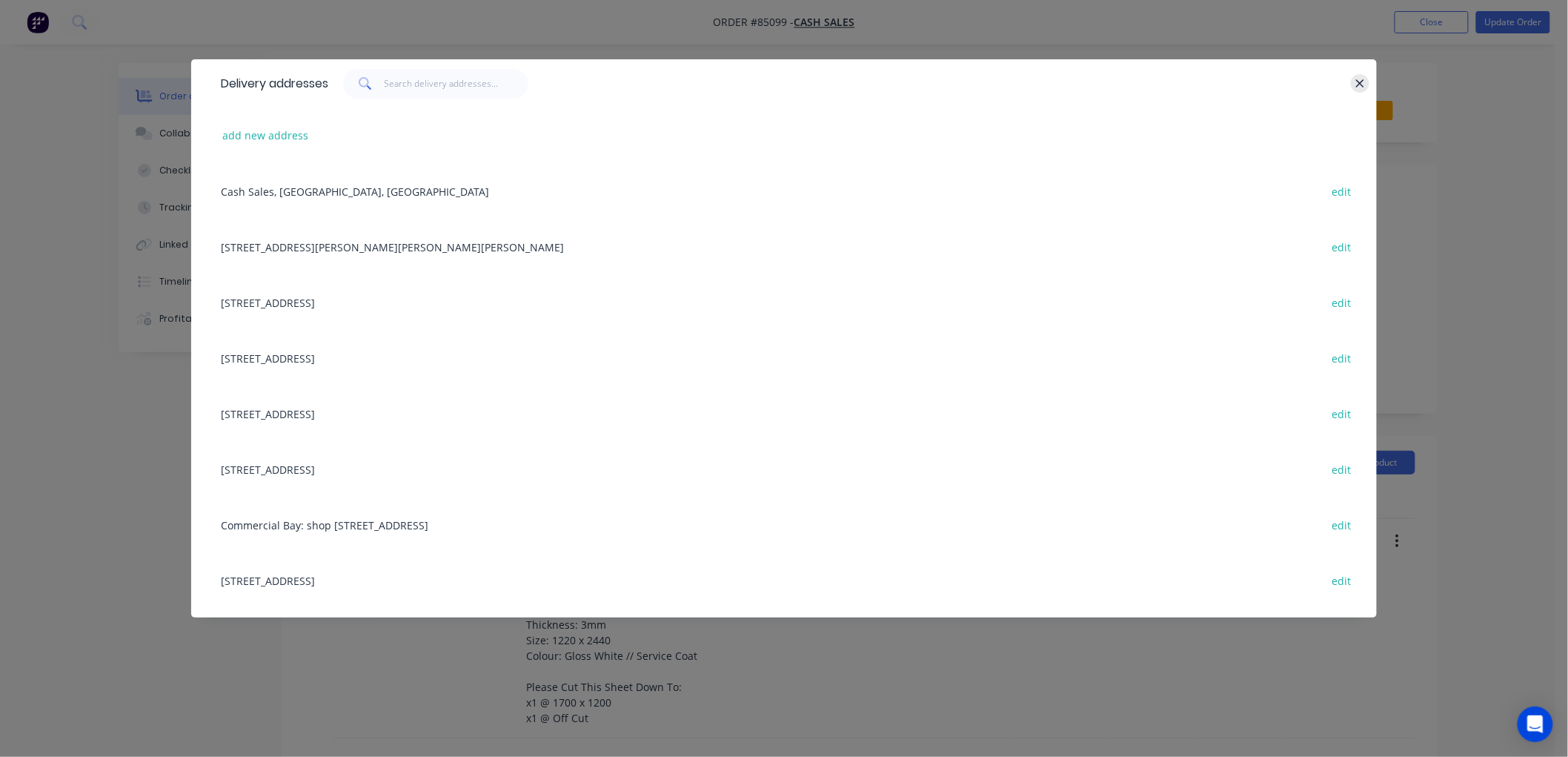
click at [1362, 82] on icon "button" at bounding box center [1360, 84] width 10 height 13
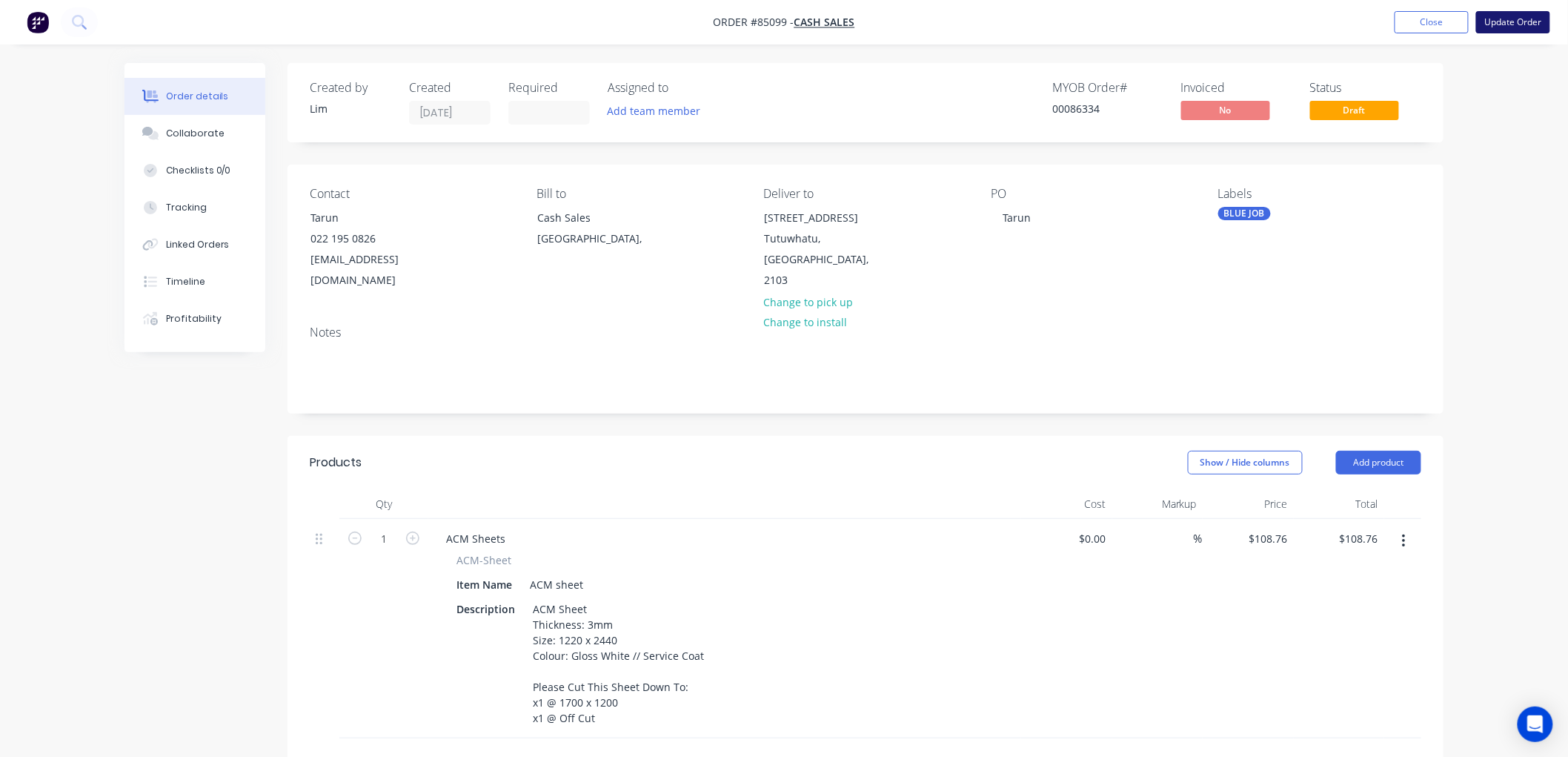
click at [1519, 24] on button "Update Order" at bounding box center [1513, 22] width 74 height 22
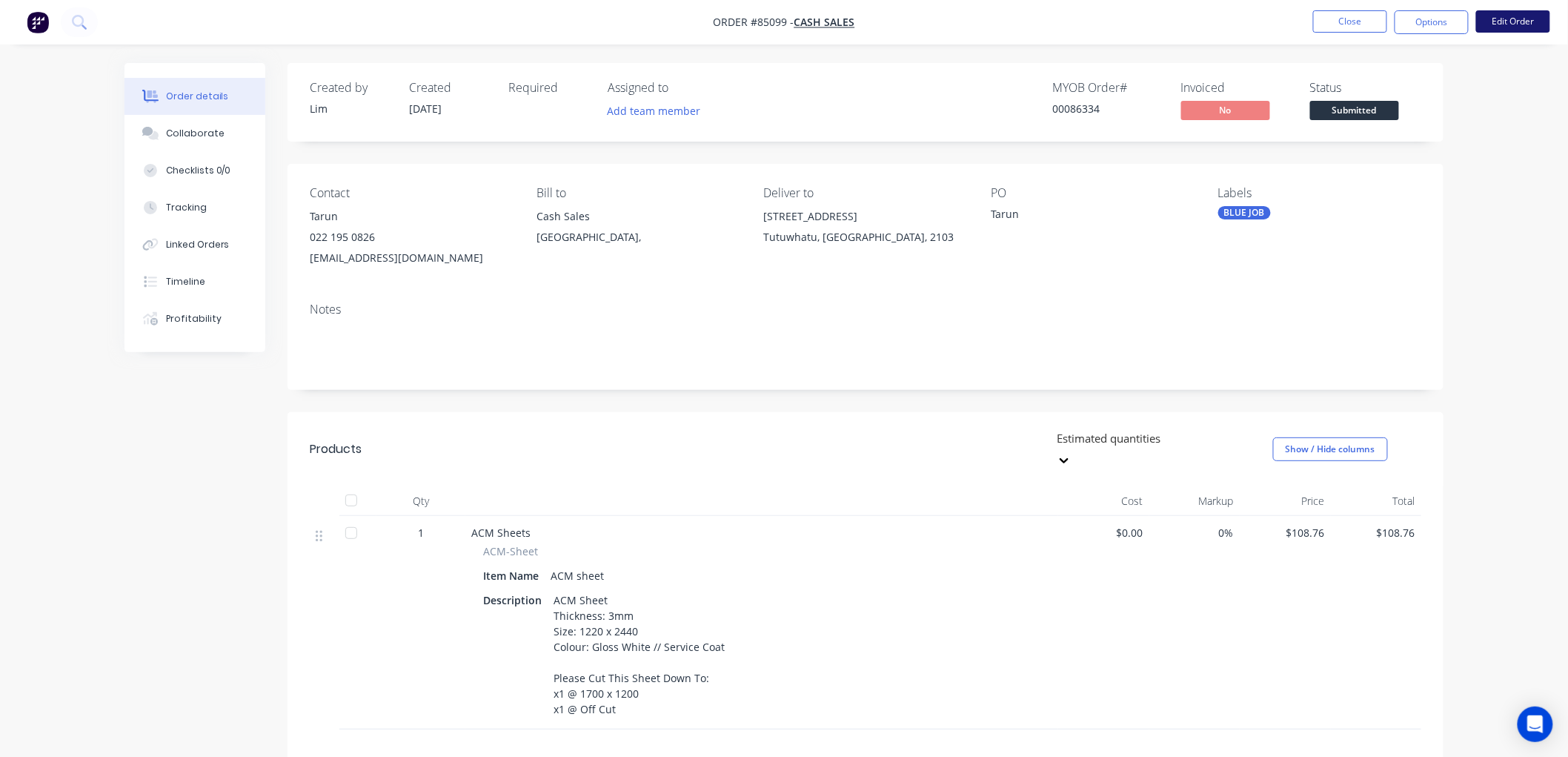
click at [1497, 20] on button "Edit Order" at bounding box center [1513, 21] width 74 height 22
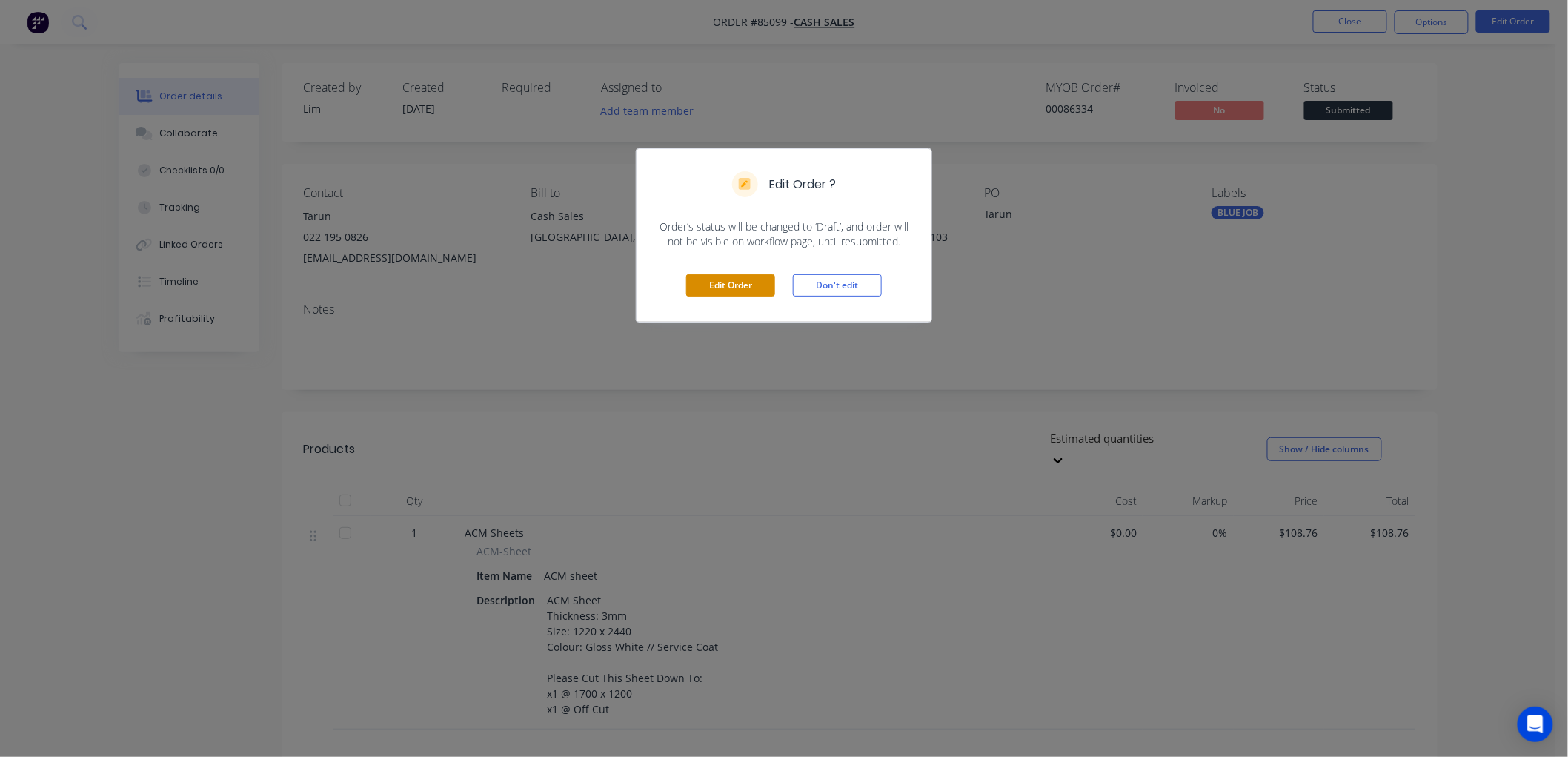
click at [704, 286] on button "Edit Order" at bounding box center [730, 285] width 89 height 22
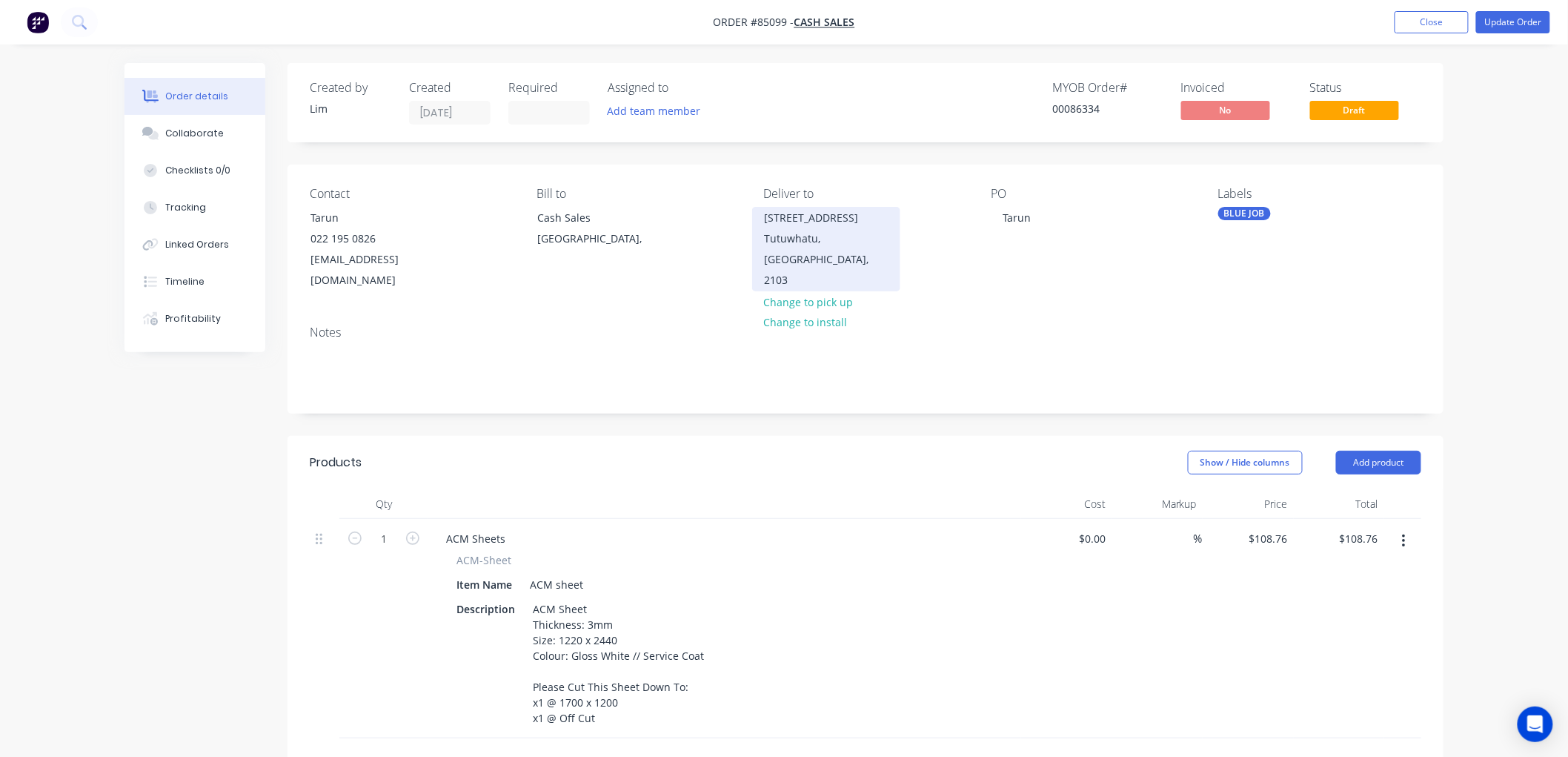
click at [805, 228] on div "2422 Tutuwhatu Crescent" at bounding box center [826, 218] width 123 height 21
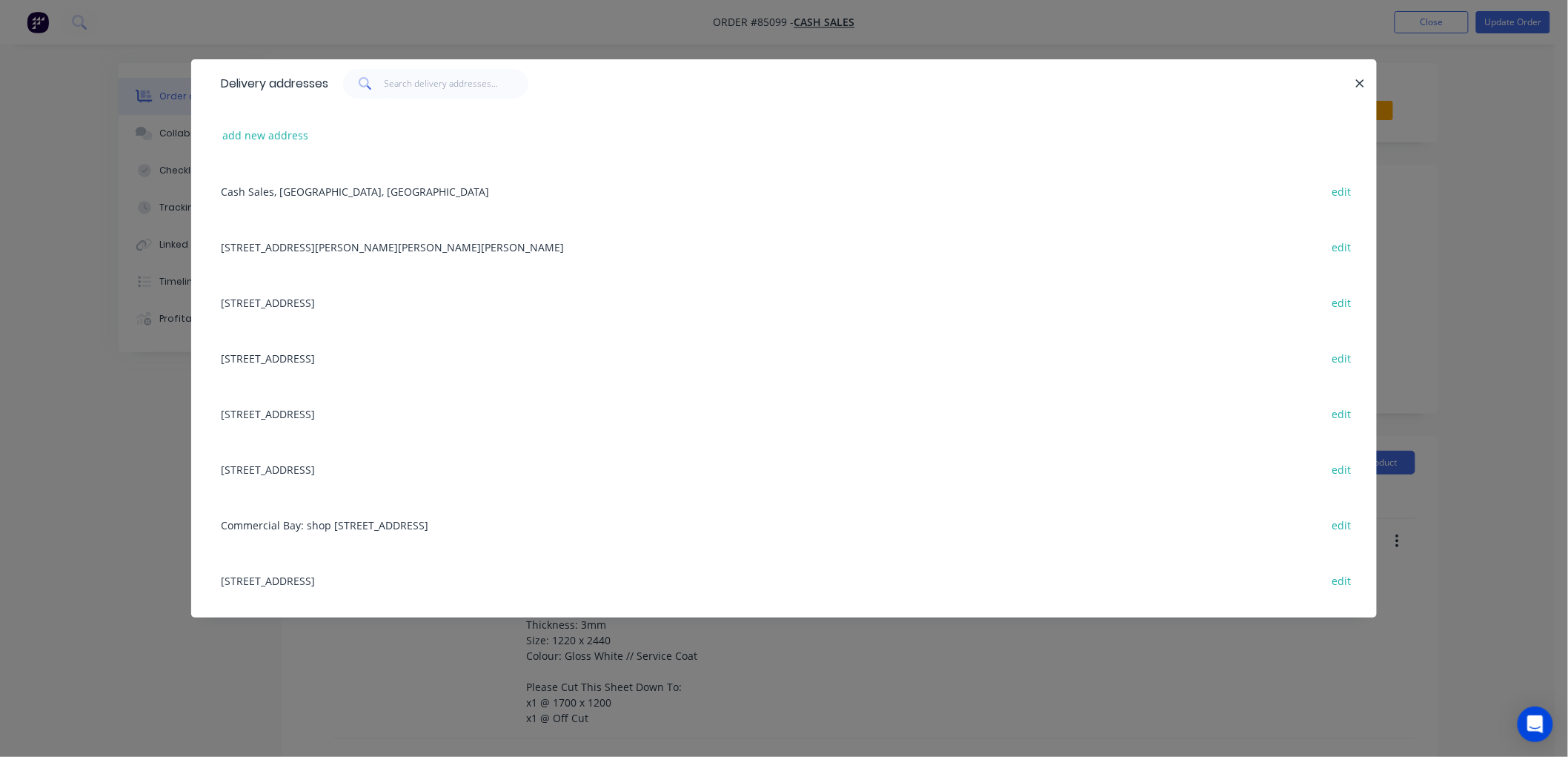
click at [1355, 82] on icon "button" at bounding box center [1360, 84] width 10 height 13
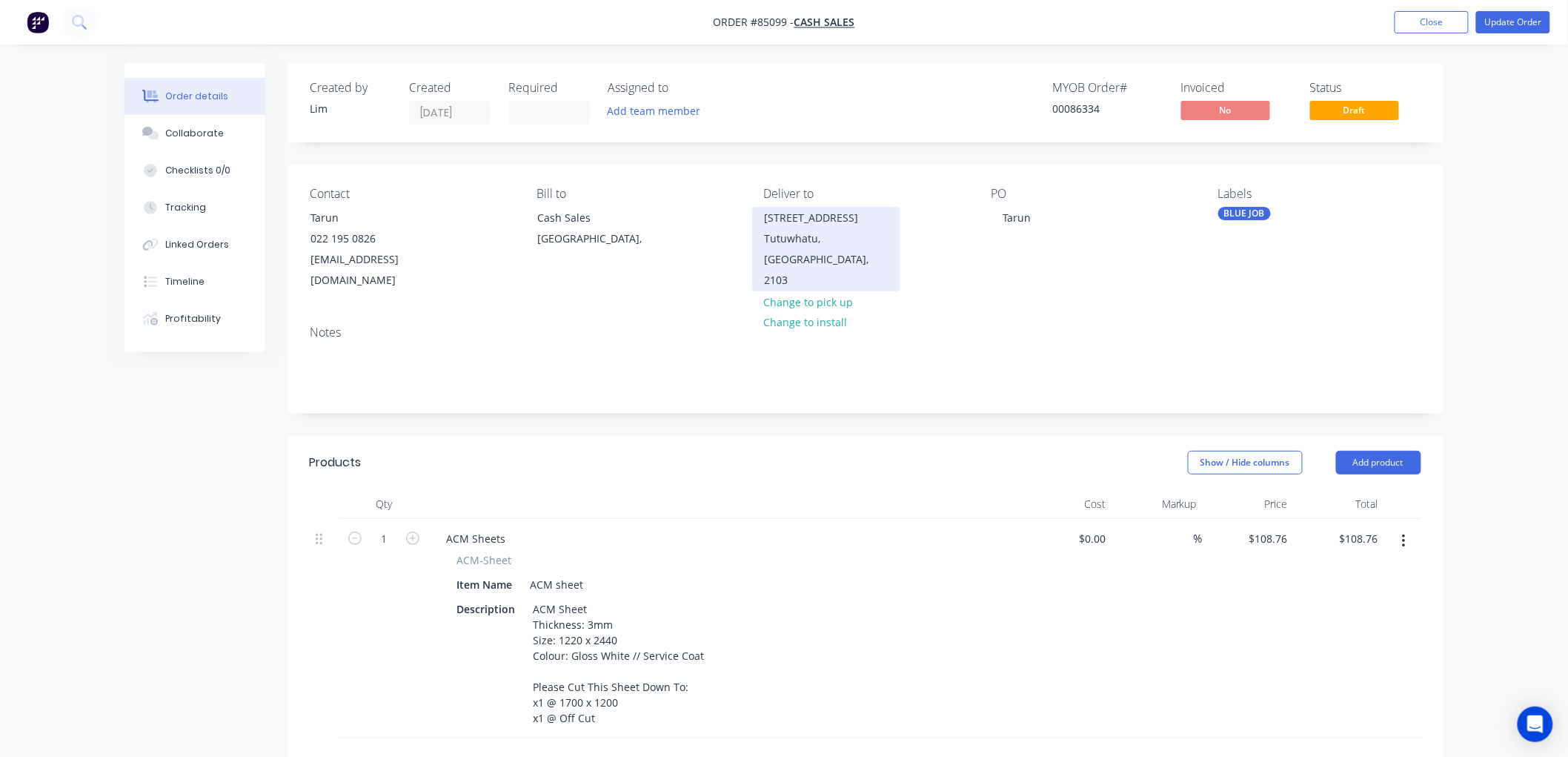
click at [801, 219] on div "2422 Tutuwhatu Crescent" at bounding box center [826, 218] width 123 height 21
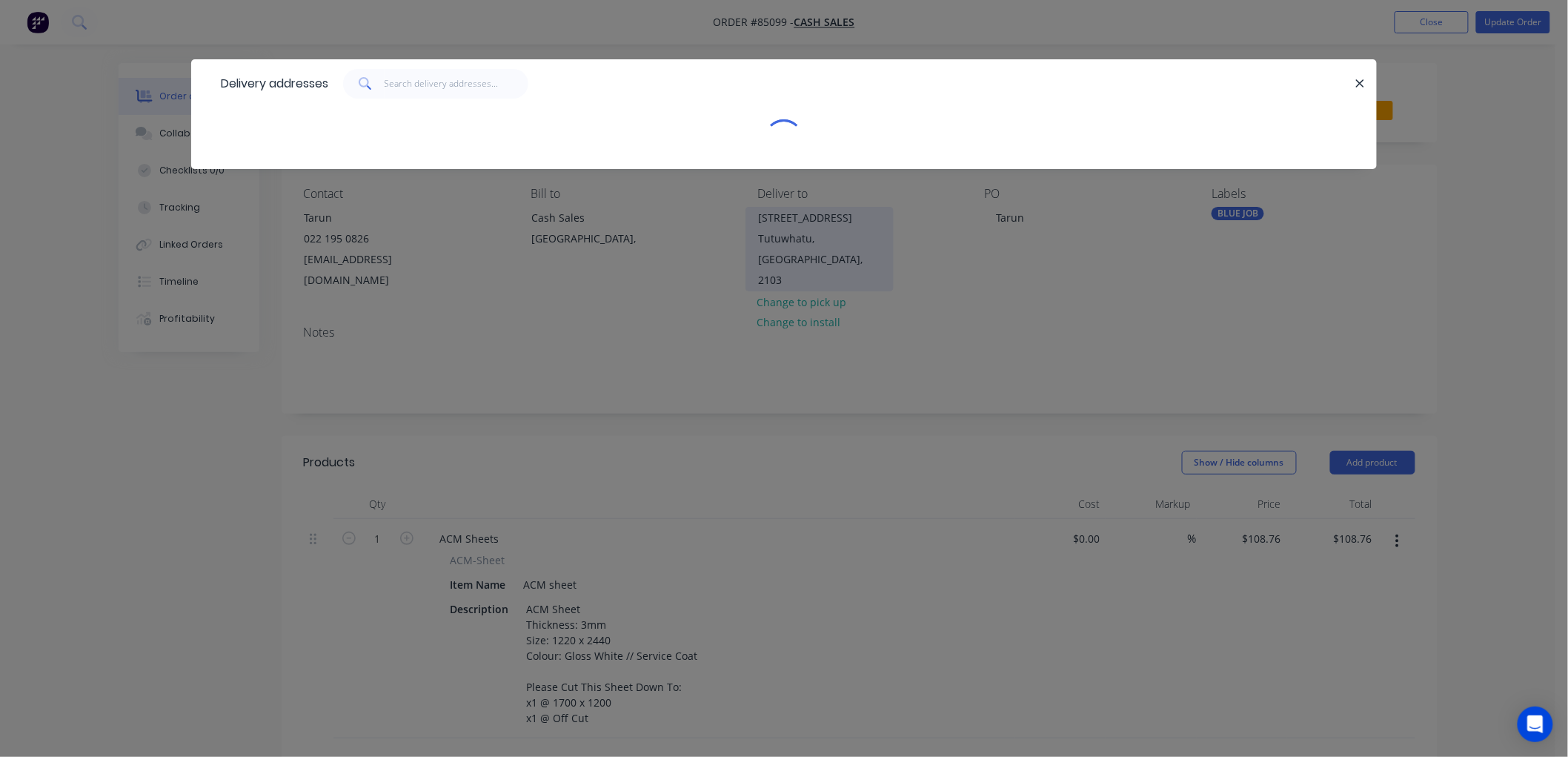
click at [801, 219] on div "Delivery addresses" at bounding box center [784, 378] width 1568 height 757
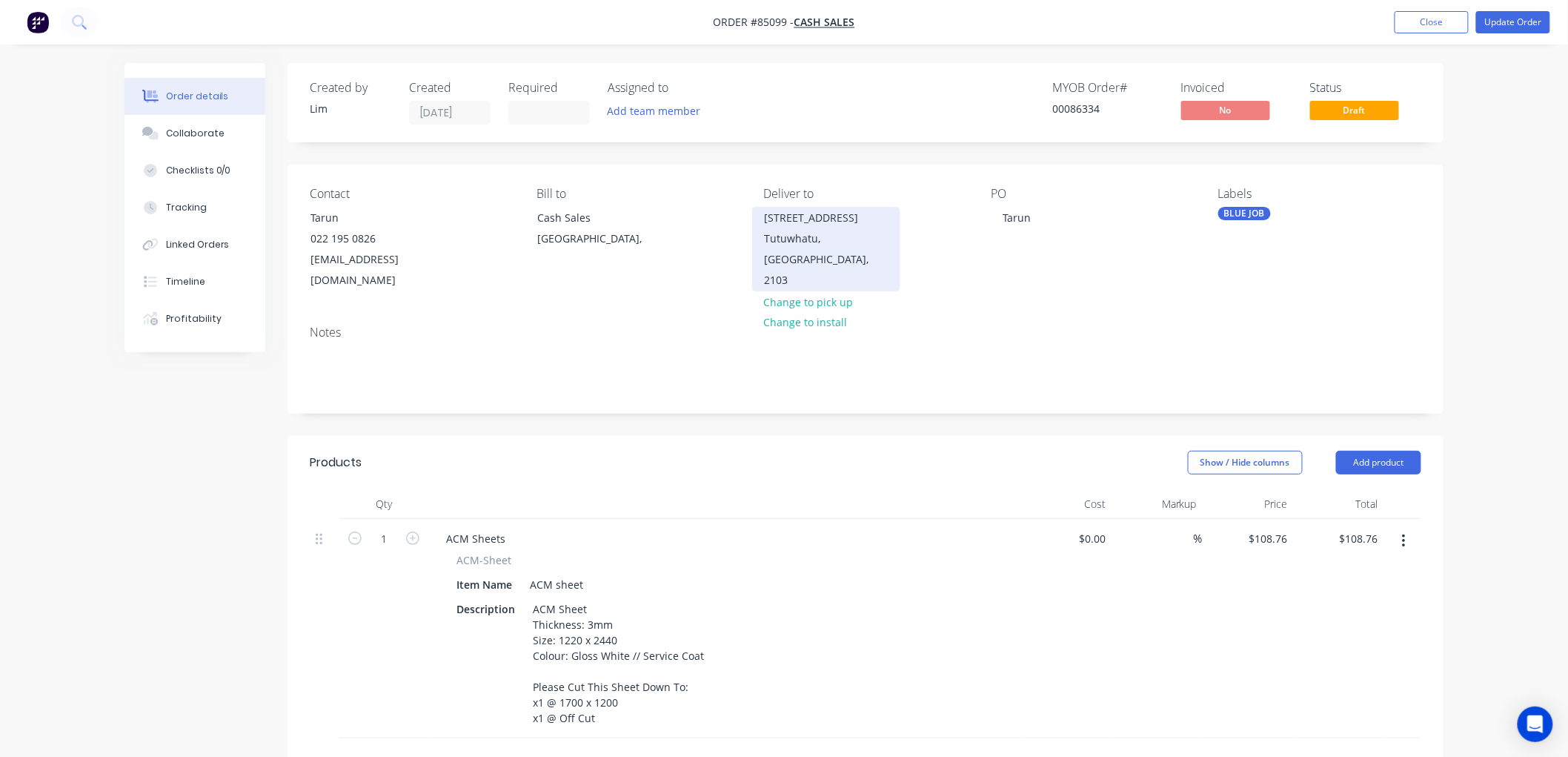
click at [824, 216] on div "2422 Tutuwhatu Crescent" at bounding box center [826, 218] width 123 height 21
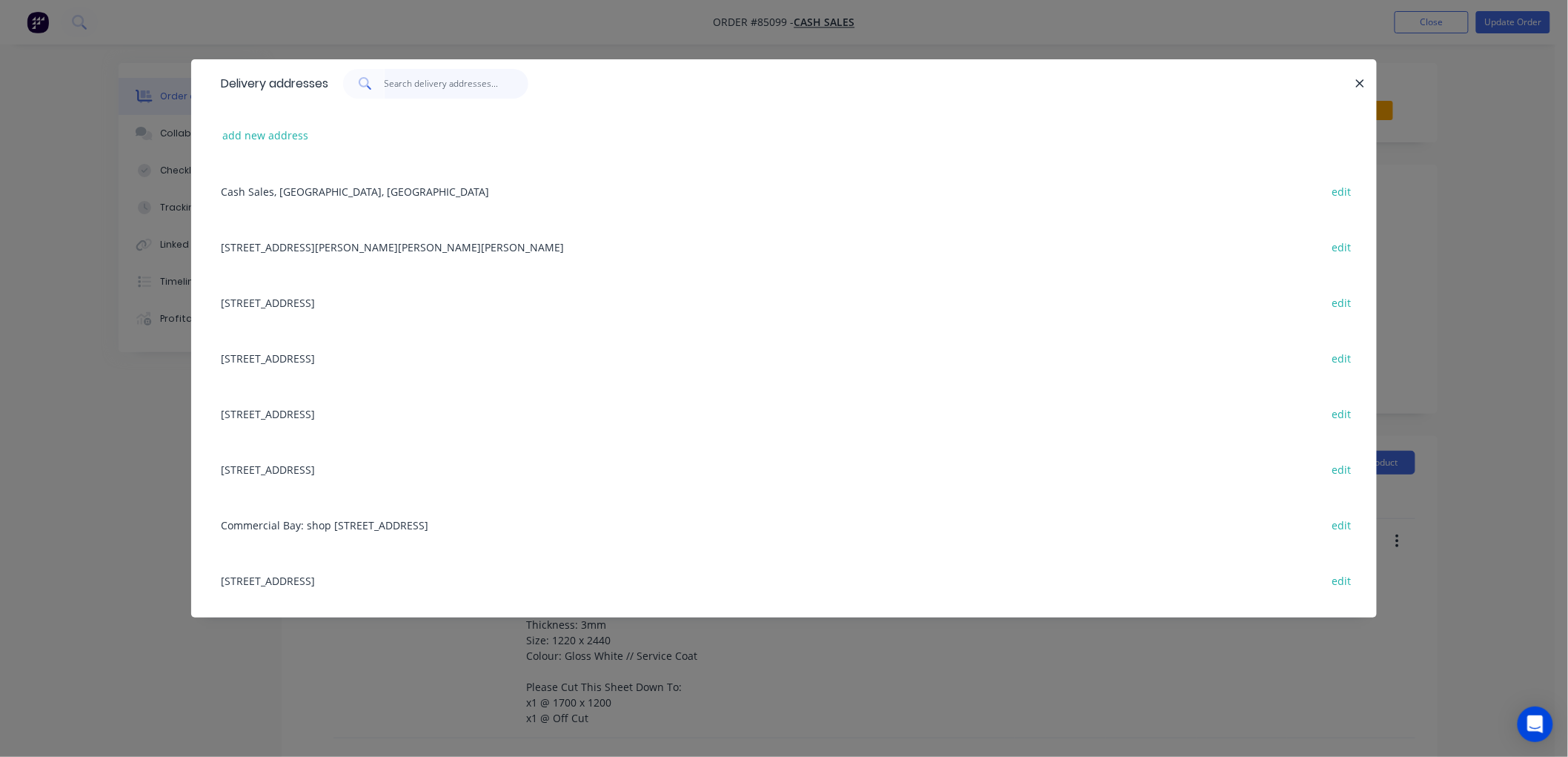
click at [418, 88] on input "text" at bounding box center [457, 84] width 145 height 29
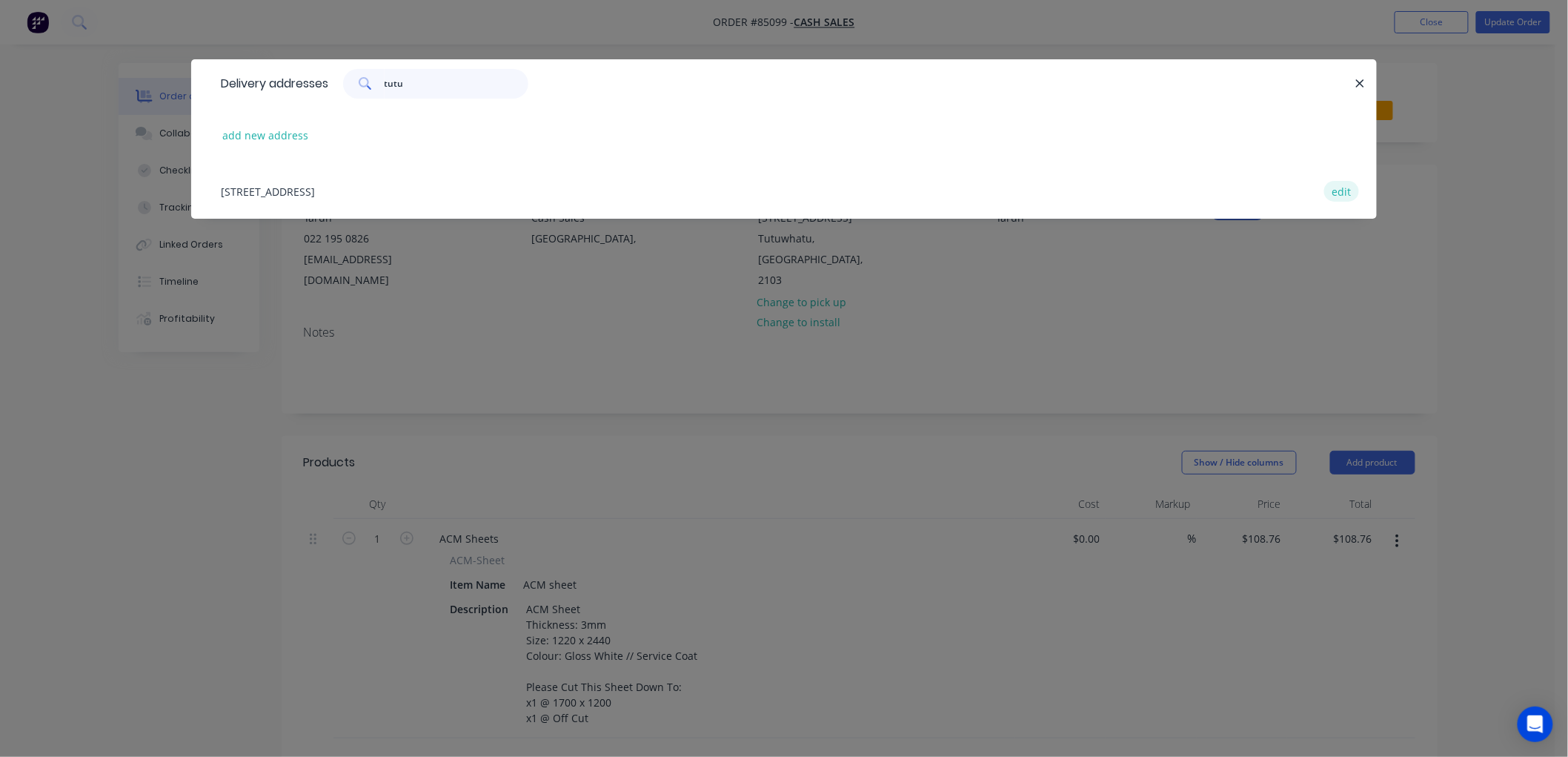
type input "tutu"
click at [1346, 189] on button "edit" at bounding box center [1341, 190] width 35 height 20
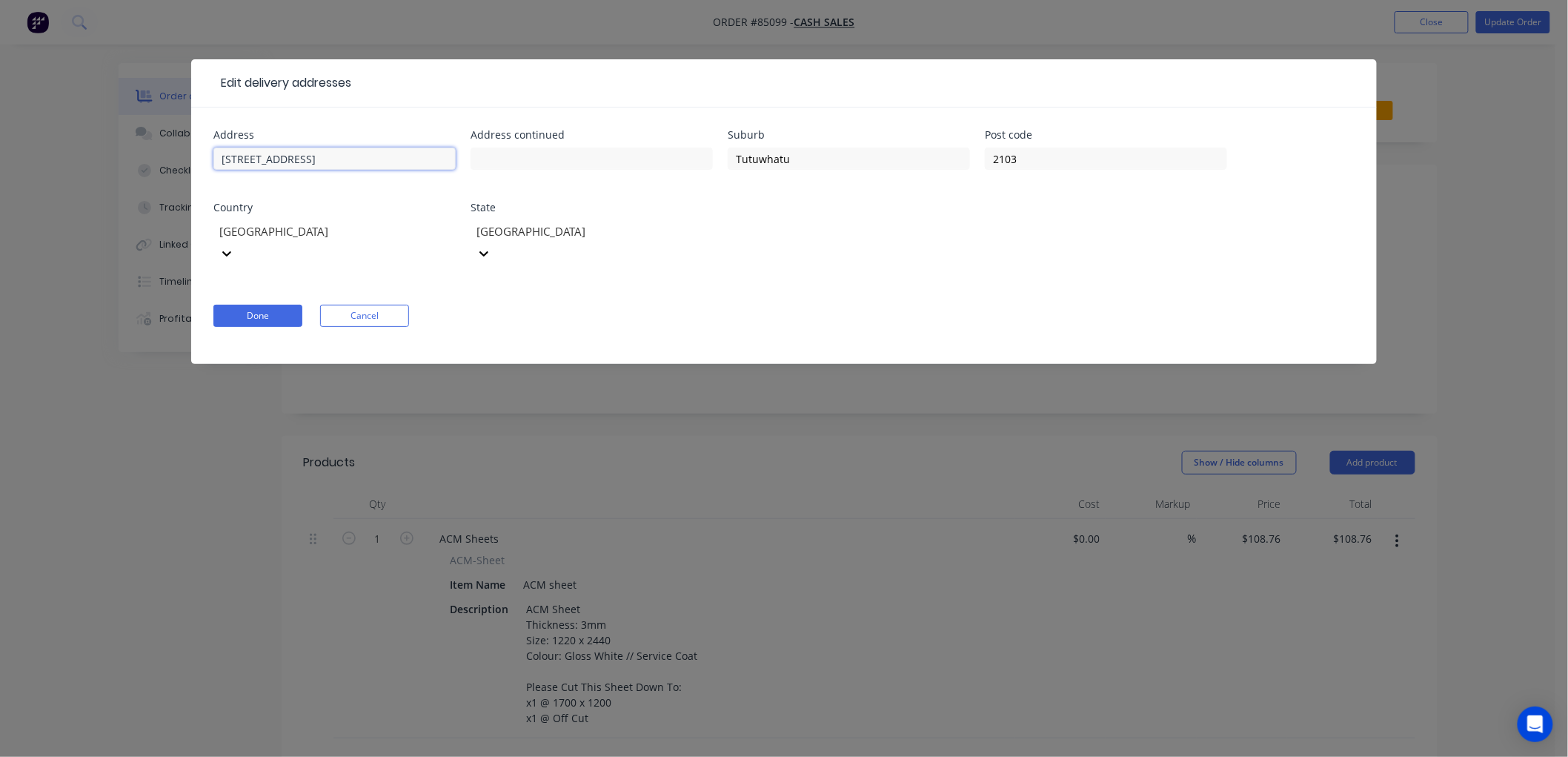
click at [243, 155] on input "2422 Tutuwhatu Crescent" at bounding box center [335, 158] width 242 height 22
type input "24 Tutuwhatu Crescent"
click at [263, 305] on button "Done" at bounding box center [258, 315] width 89 height 22
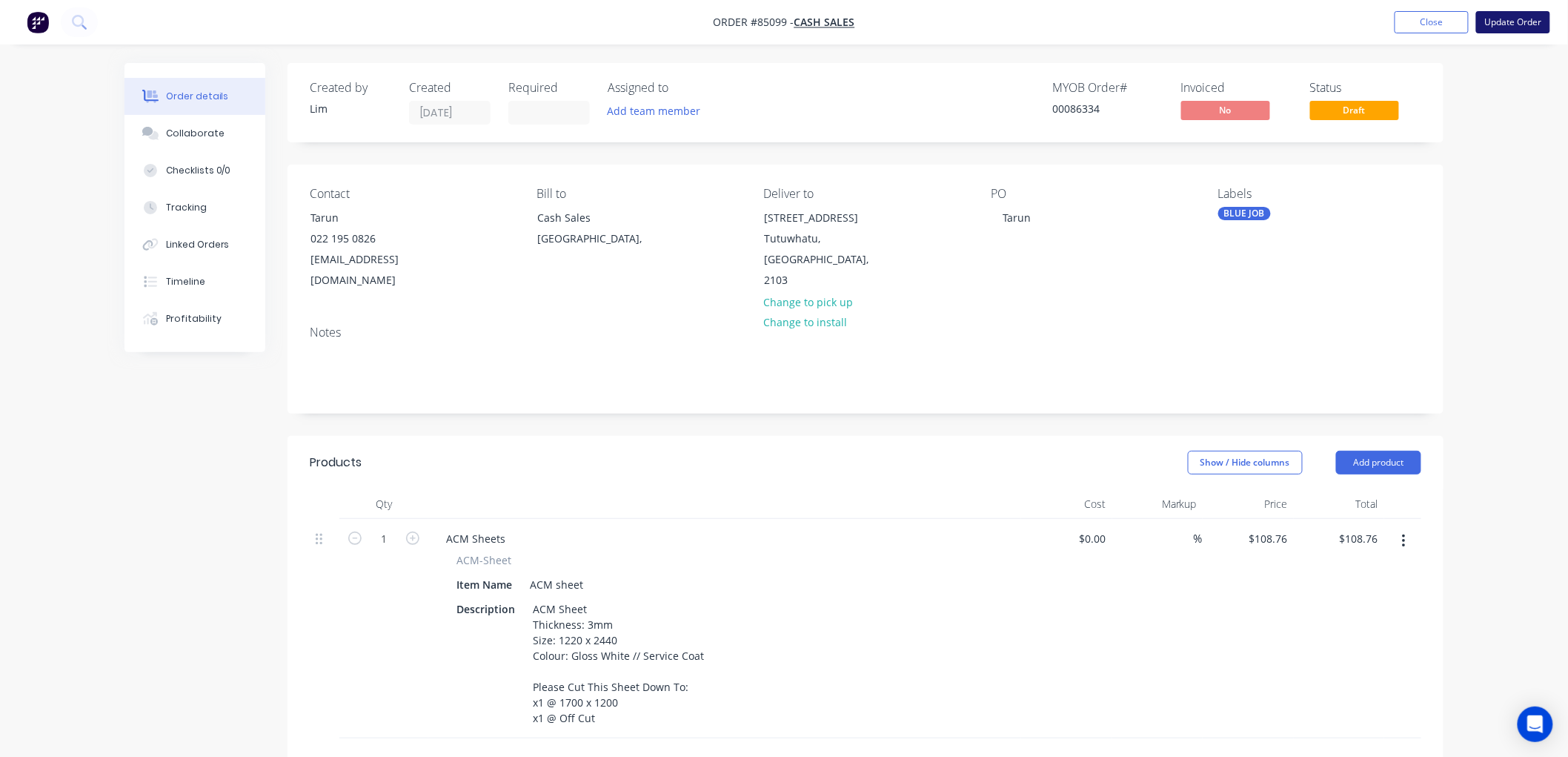
click at [1512, 26] on button "Update Order" at bounding box center [1513, 22] width 74 height 22
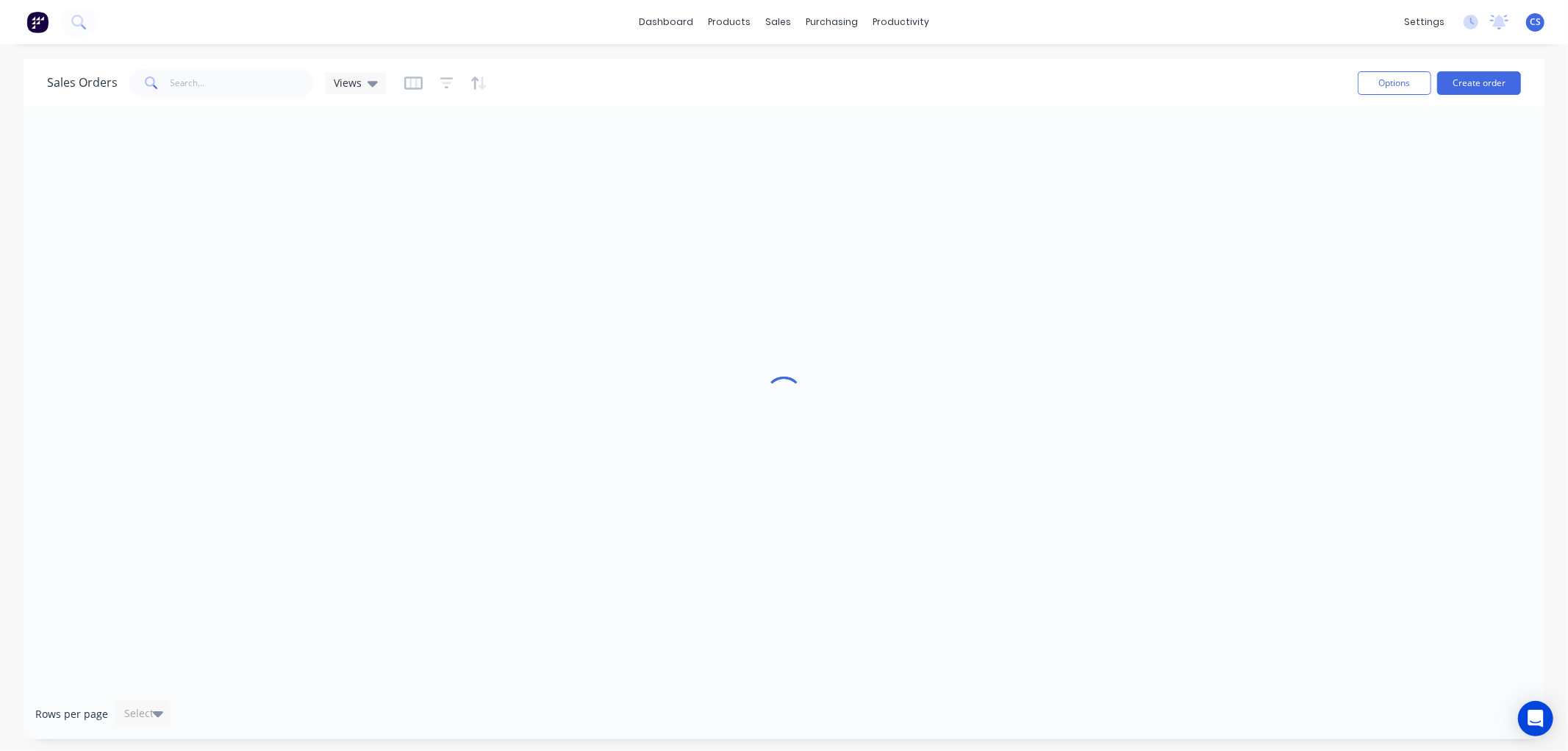
click at [238, 67] on div "Sales Orders Views" at bounding box center [696, 82] width 1299 height 36
click at [236, 72] on input "text" at bounding box center [242, 83] width 144 height 29
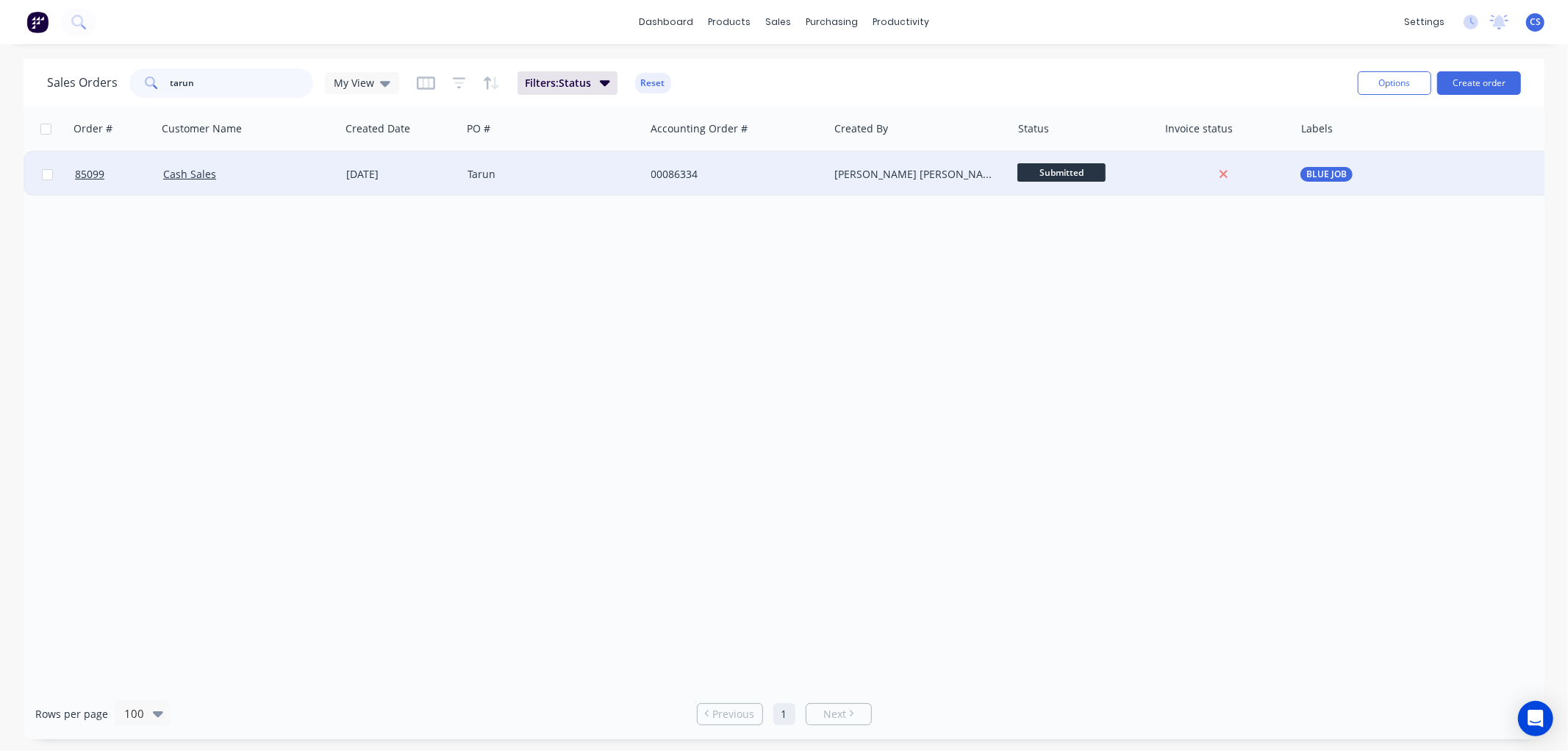
type input "tarun"
click at [566, 179] on div "Tarun" at bounding box center [549, 174] width 163 height 15
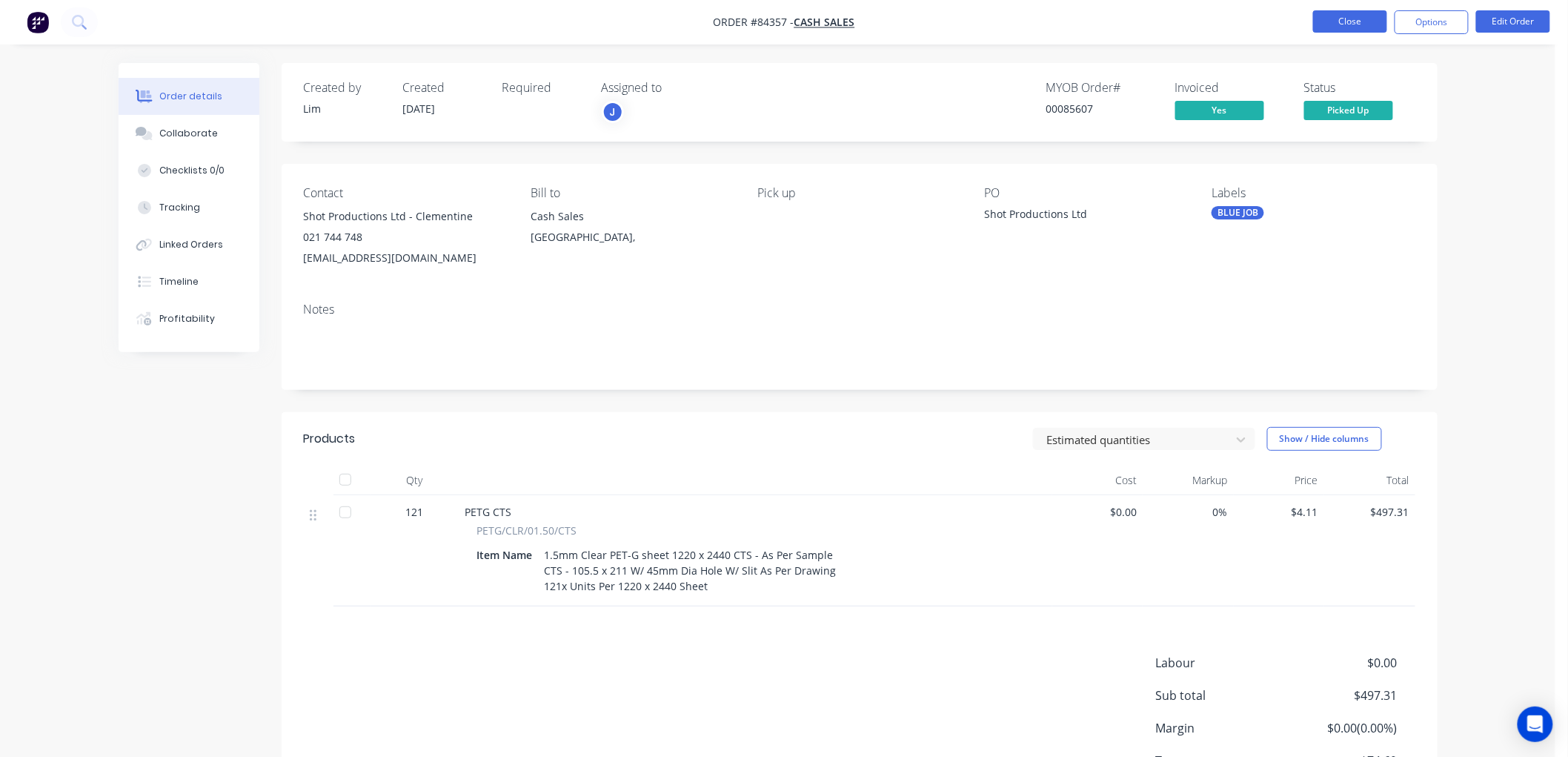
click at [1374, 24] on button "Close" at bounding box center [1349, 21] width 74 height 22
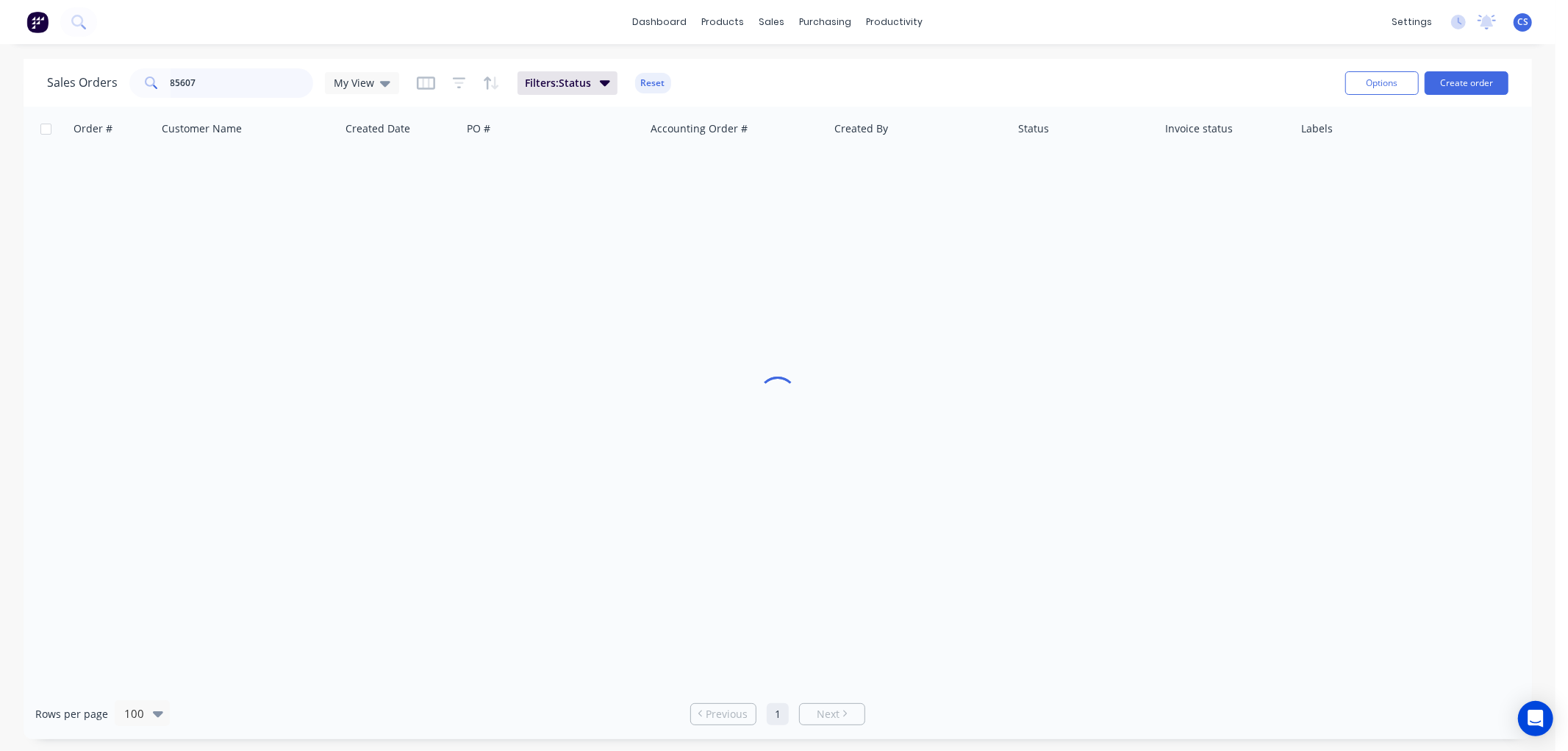
click at [231, 76] on input "85607" at bounding box center [242, 83] width 144 height 29
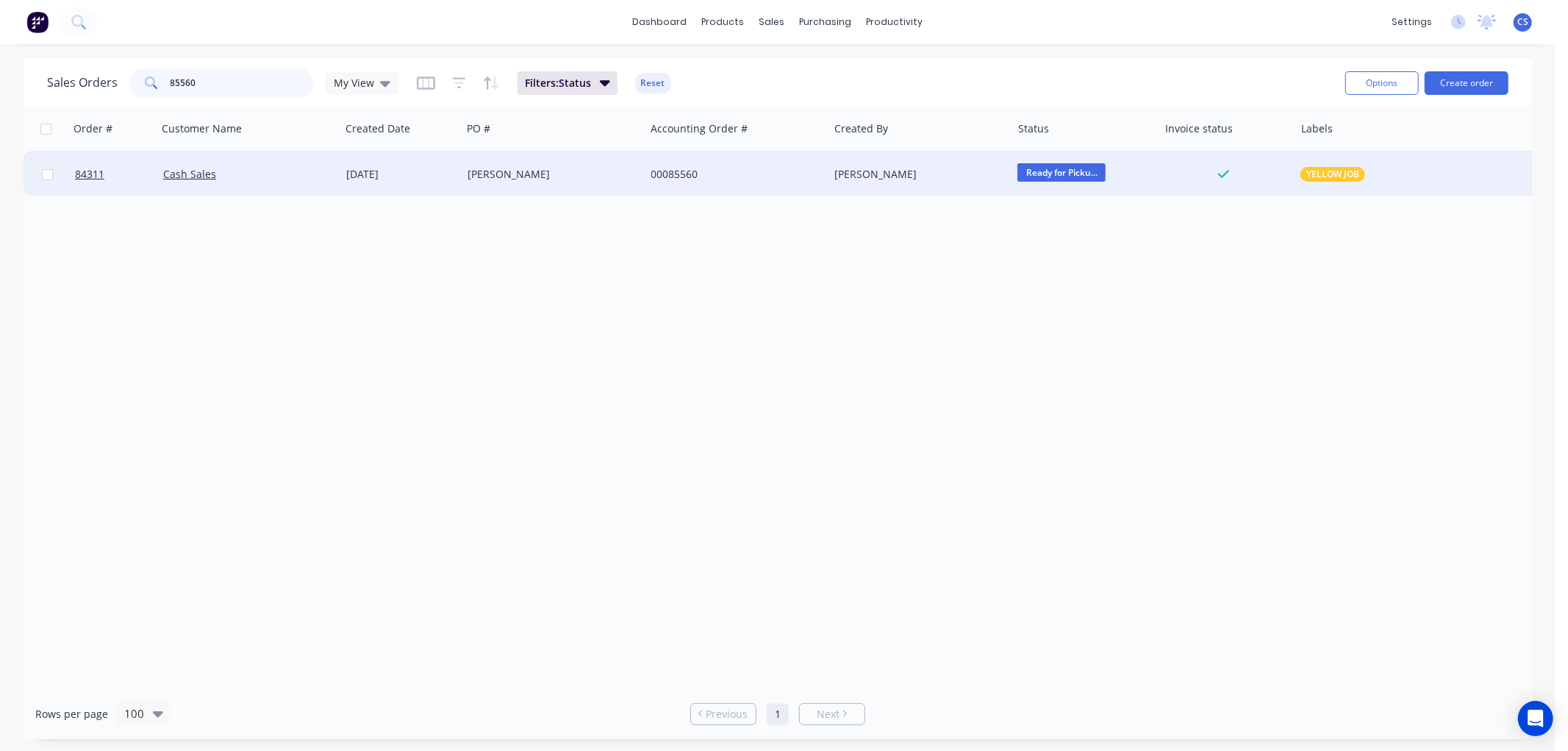
type input "85560"
click at [504, 177] on div "[PERSON_NAME]" at bounding box center [549, 174] width 163 height 15
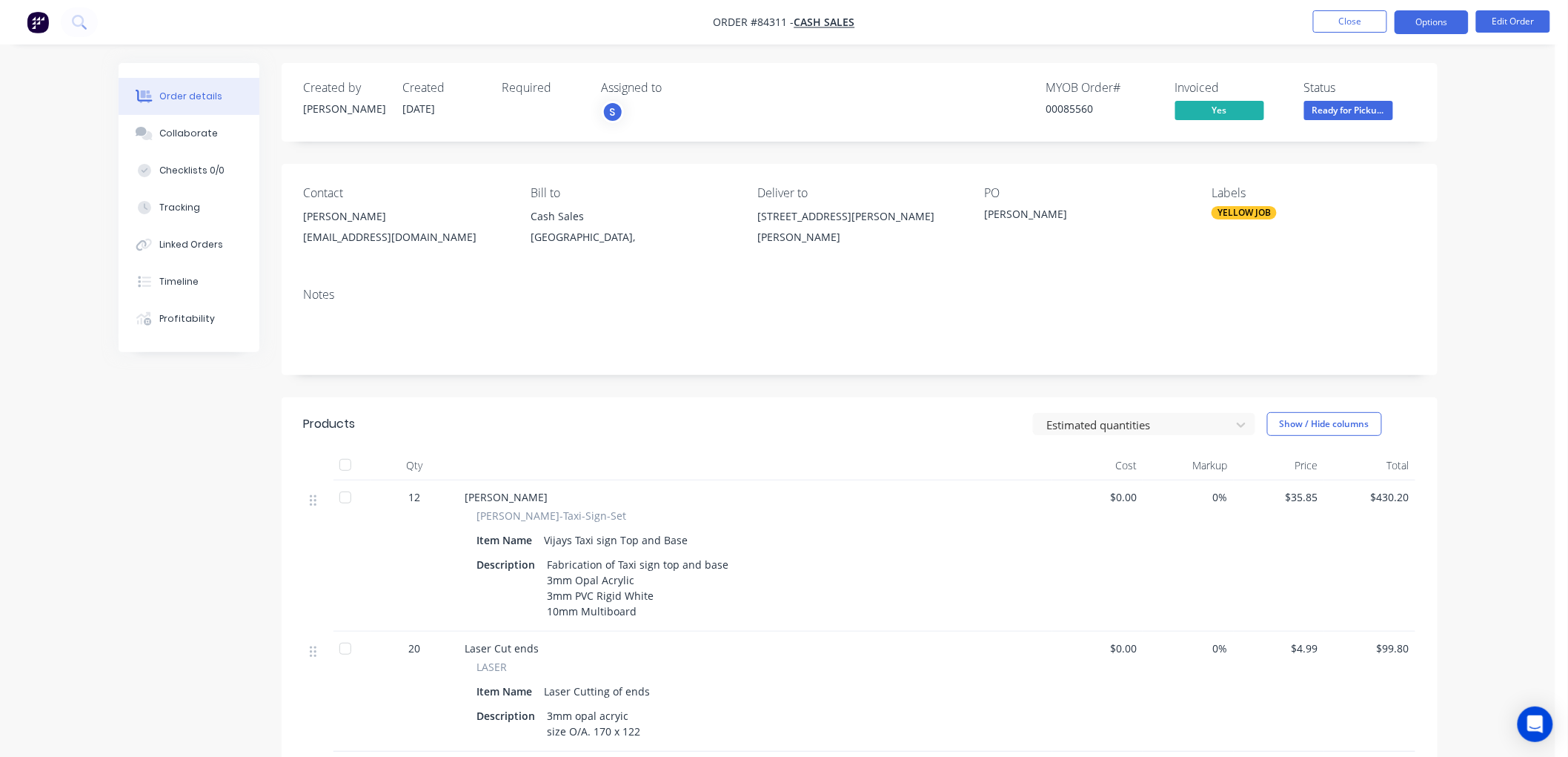
click at [1427, 20] on button "Options" at bounding box center [1431, 22] width 74 height 24
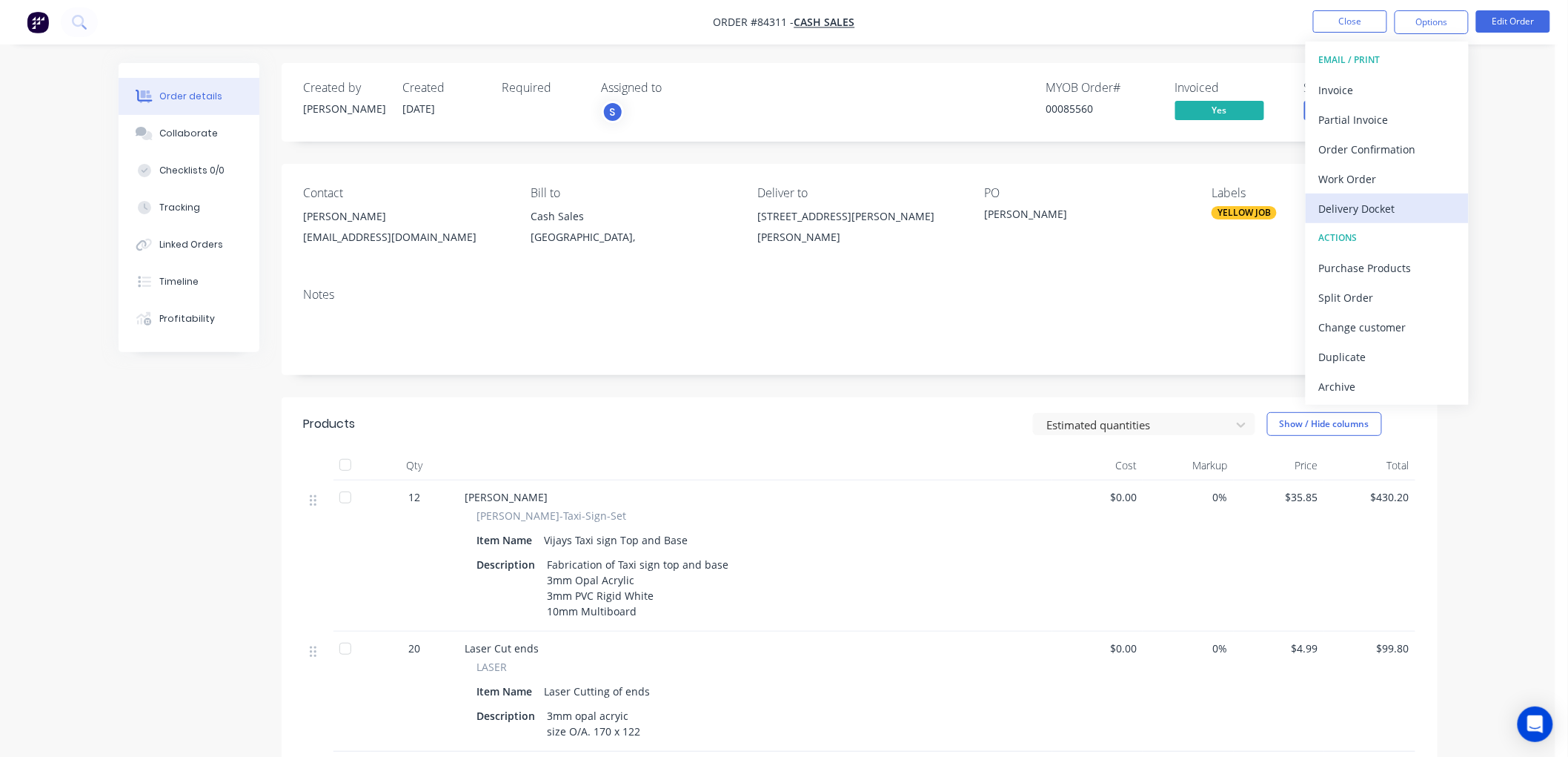
click at [1375, 198] on div "Delivery Docket" at bounding box center [1387, 208] width 137 height 21
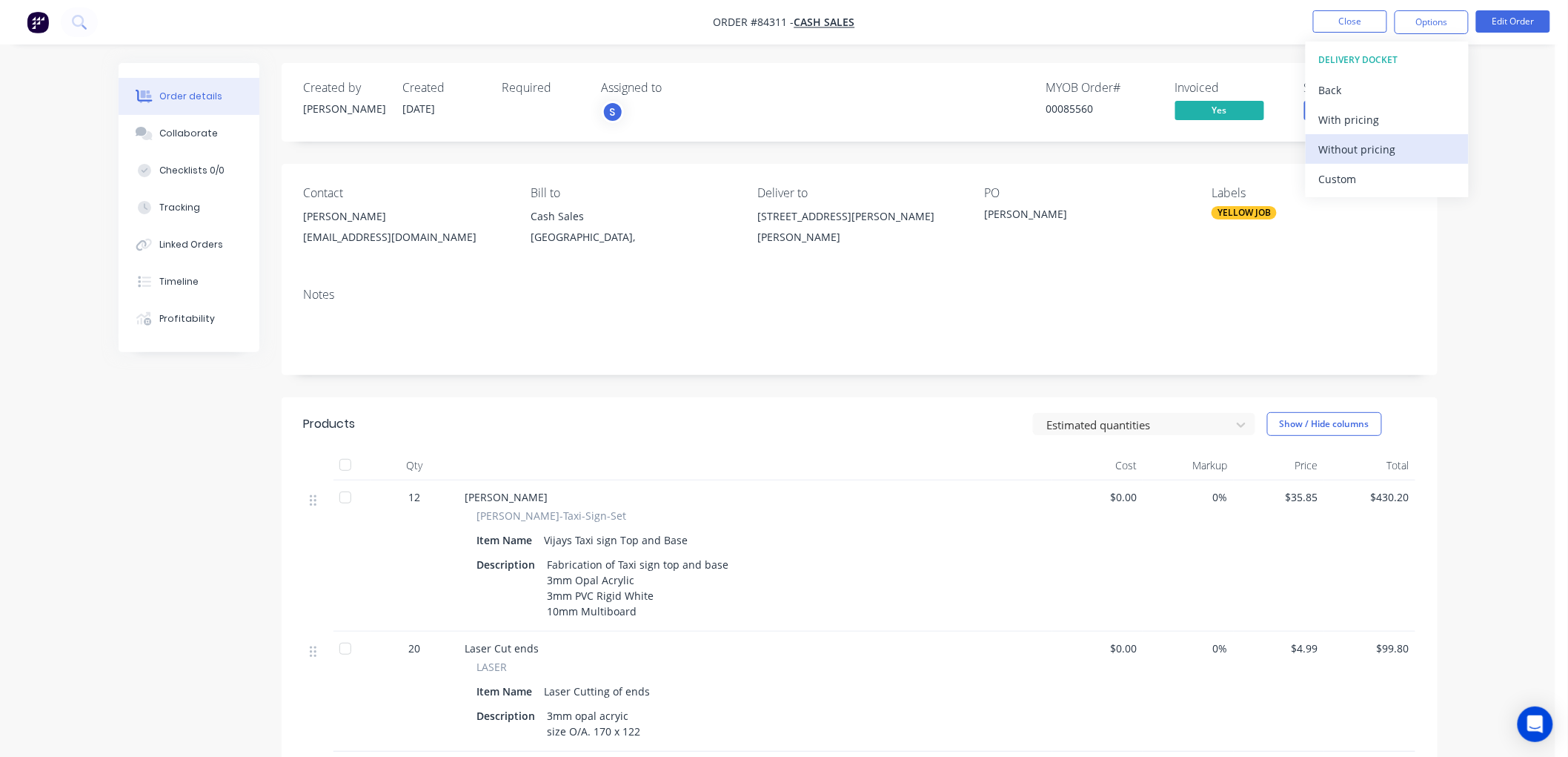
click at [1367, 151] on div "Without pricing" at bounding box center [1387, 149] width 137 height 21
click at [1363, 22] on button "Close" at bounding box center [1349, 21] width 74 height 22
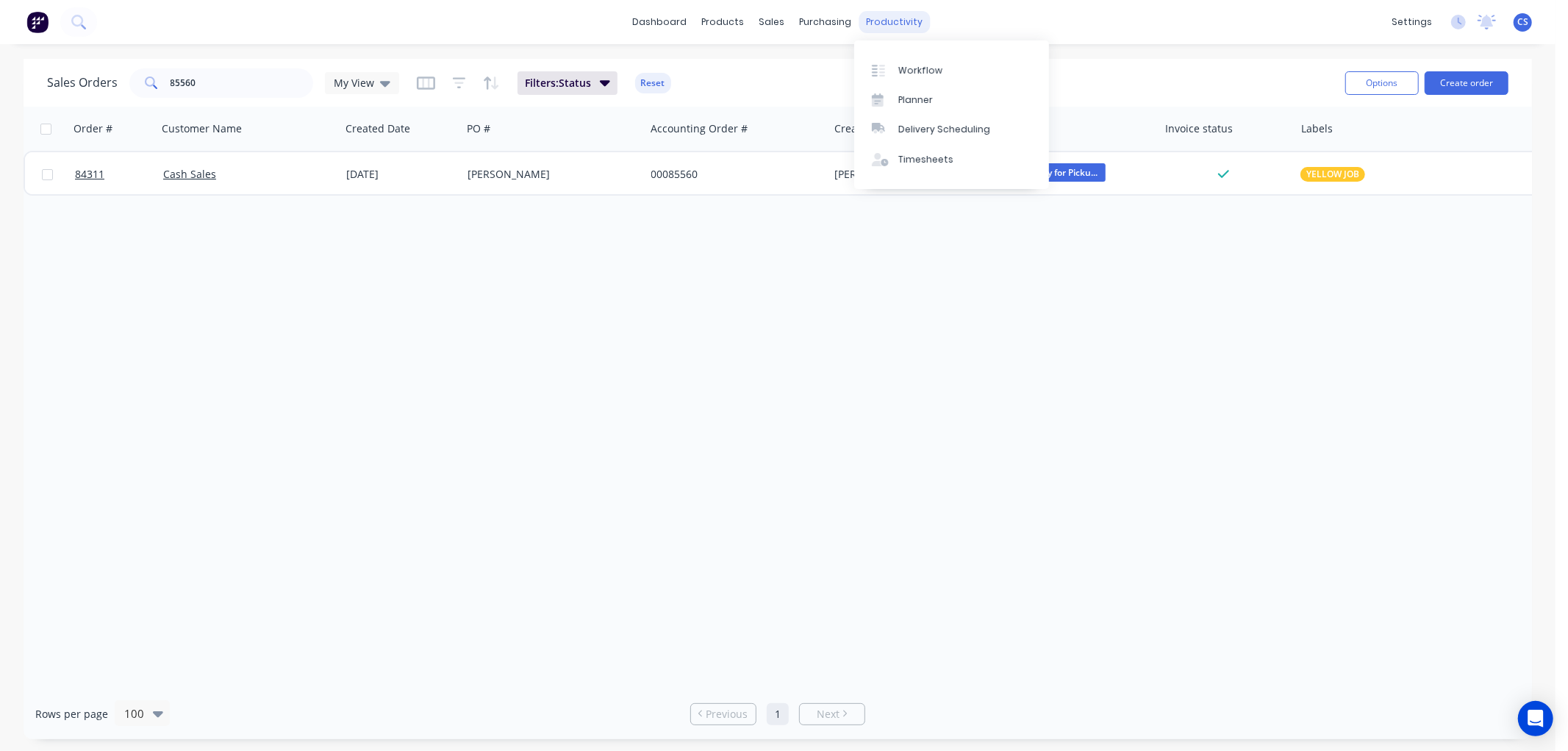
click at [885, 19] on div "productivity" at bounding box center [895, 22] width 71 height 22
click at [915, 73] on div "Workflow" at bounding box center [920, 70] width 44 height 13
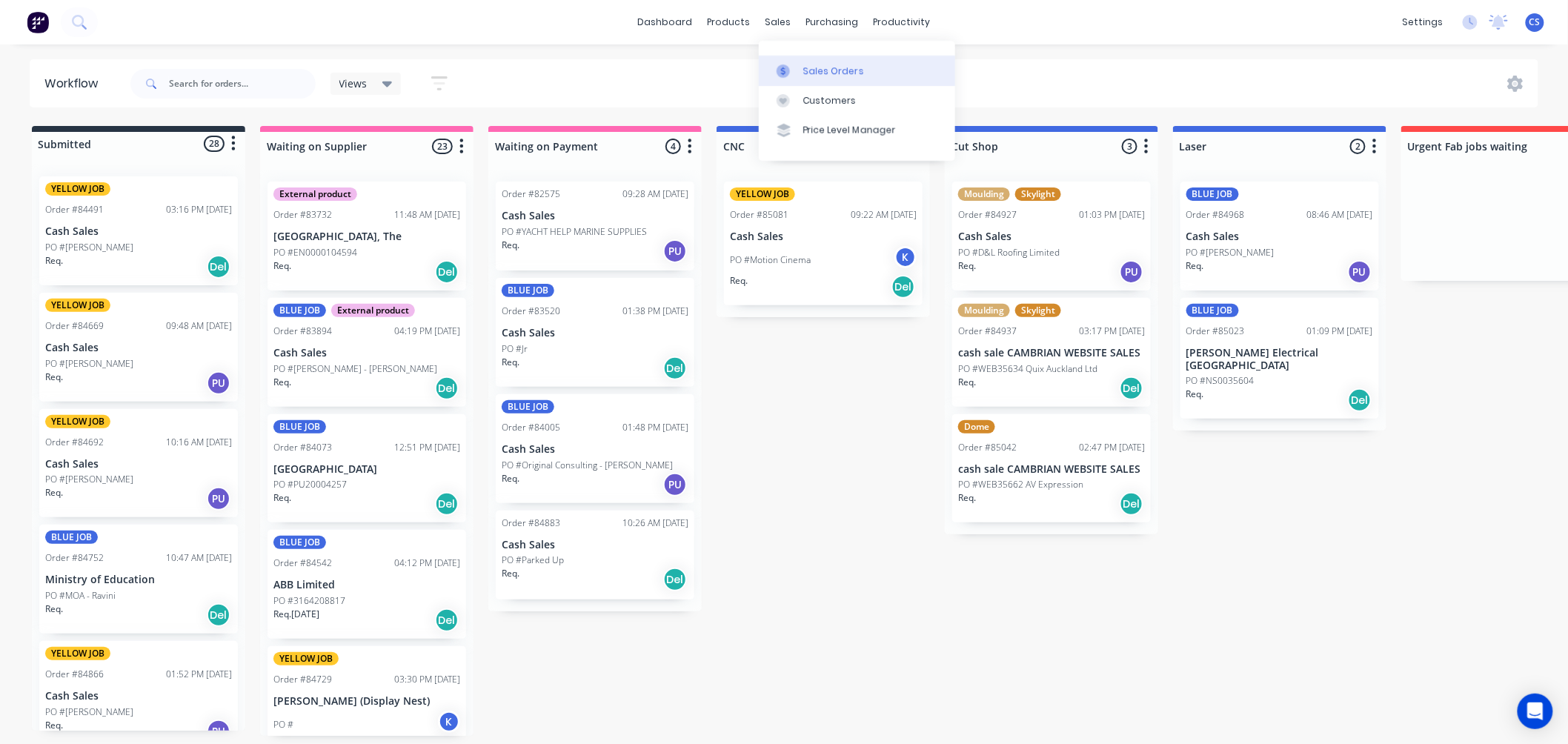
click at [816, 62] on link "Sales Orders" at bounding box center [857, 70] width 197 height 29
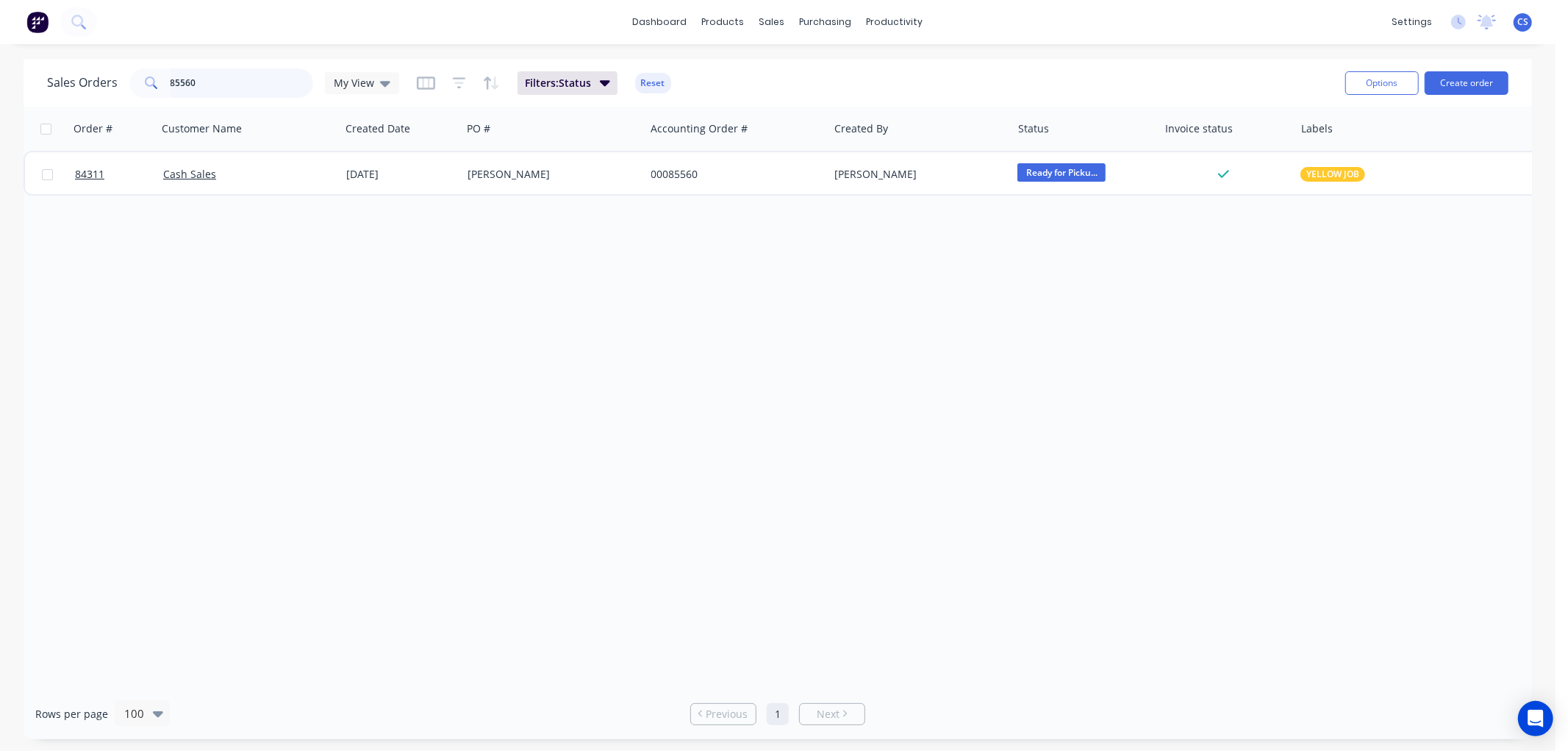
click at [231, 81] on input "85560" at bounding box center [242, 83] width 144 height 29
drag, startPoint x: 377, startPoint y: 86, endPoint x: 446, endPoint y: 181, distance: 117.4
click at [411, 132] on div "Sales Orders My View Filters: Status Reset Options Create order Order # Custome…" at bounding box center [778, 398] width 1508 height 680
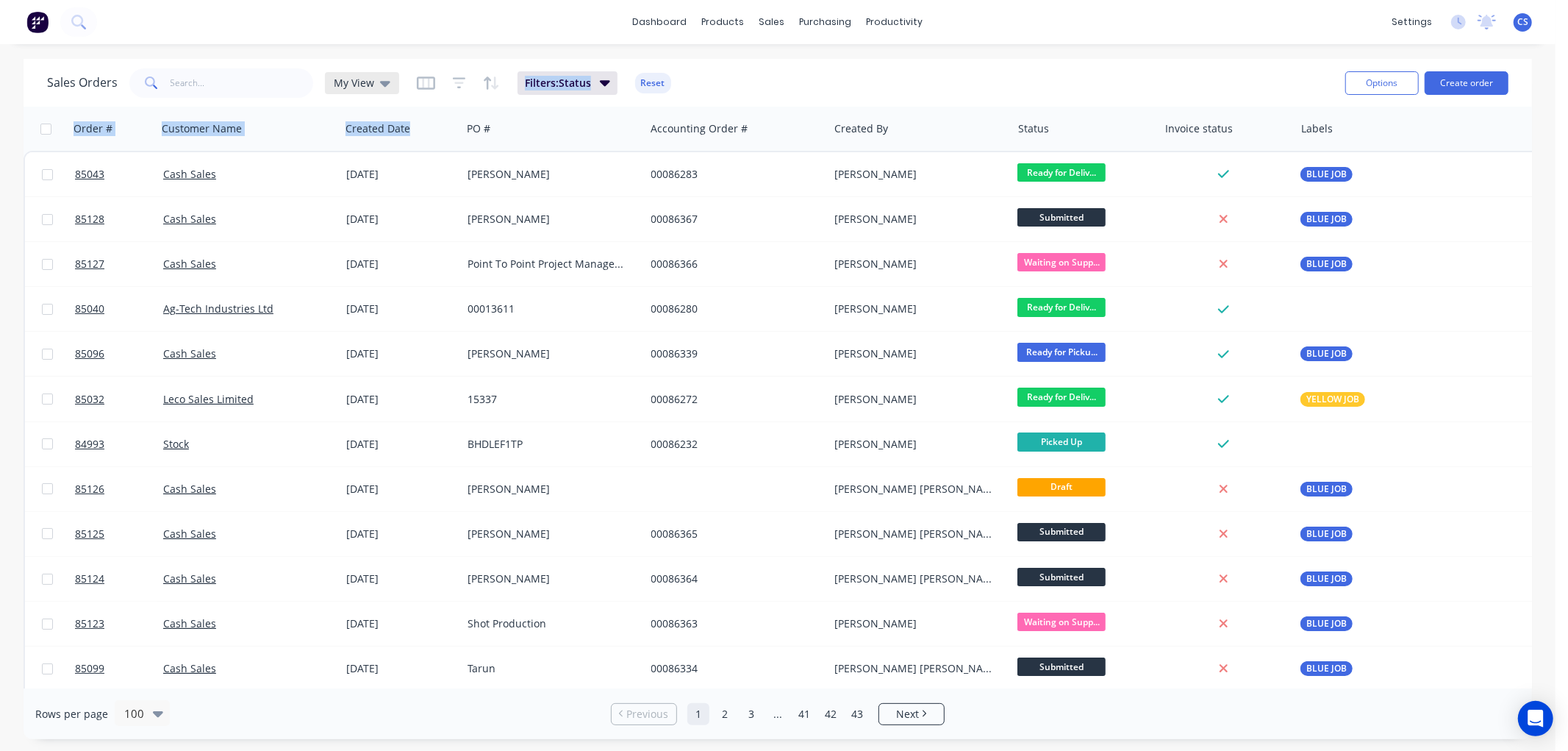
drag, startPoint x: 388, startPoint y: 77, endPoint x: 388, endPoint y: 90, distance: 13.0
click at [388, 76] on div "My View" at bounding box center [362, 82] width 74 height 22
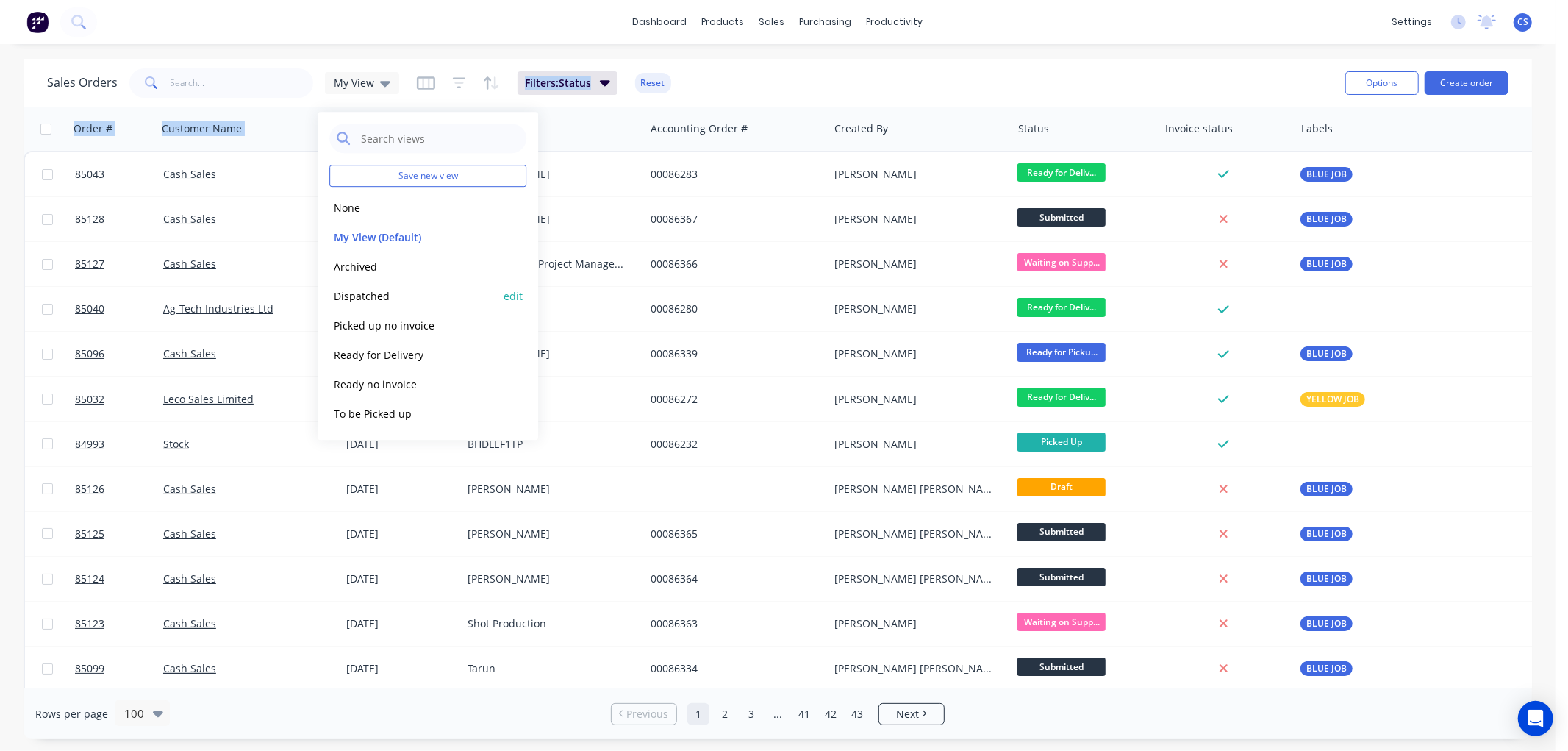
click at [362, 293] on button "Dispatched" at bounding box center [413, 295] width 168 height 17
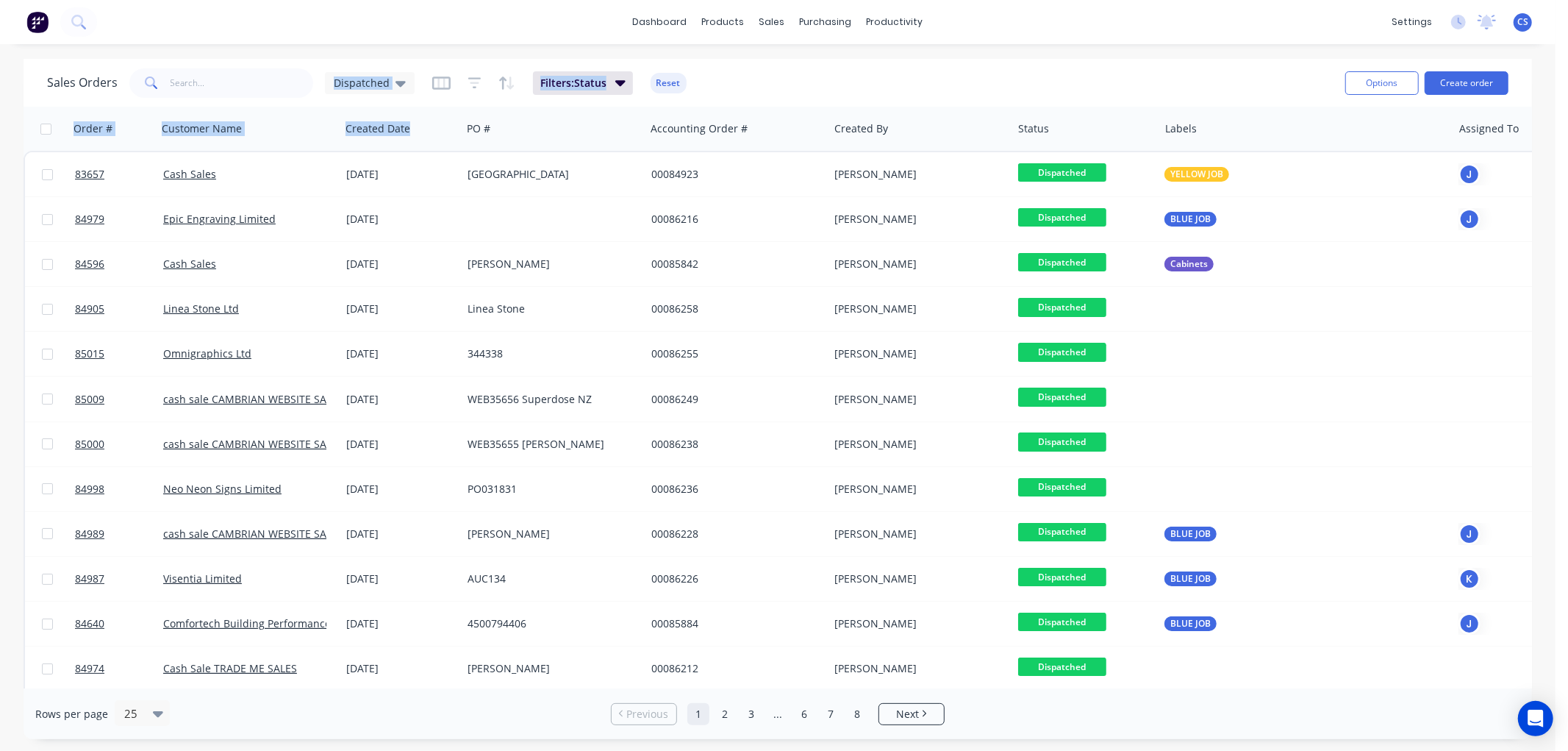
click at [444, 54] on div "dashboard products sales purchasing productivity dashboard products Product Cat…" at bounding box center [778, 375] width 1556 height 751
click at [416, 135] on div at bounding box center [397, 128] width 104 height 29
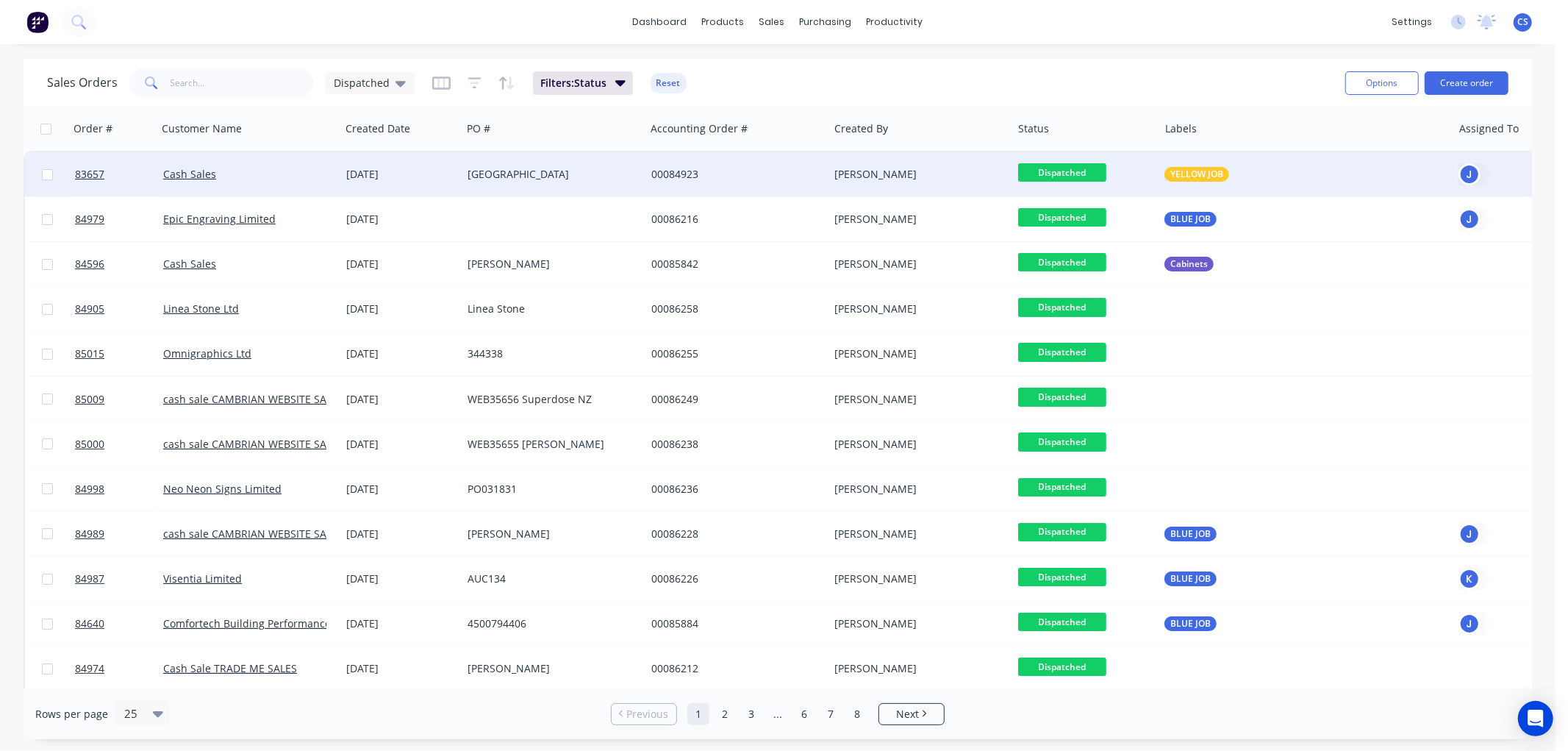
click at [1059, 173] on span "Dispatched" at bounding box center [1061, 172] width 88 height 19
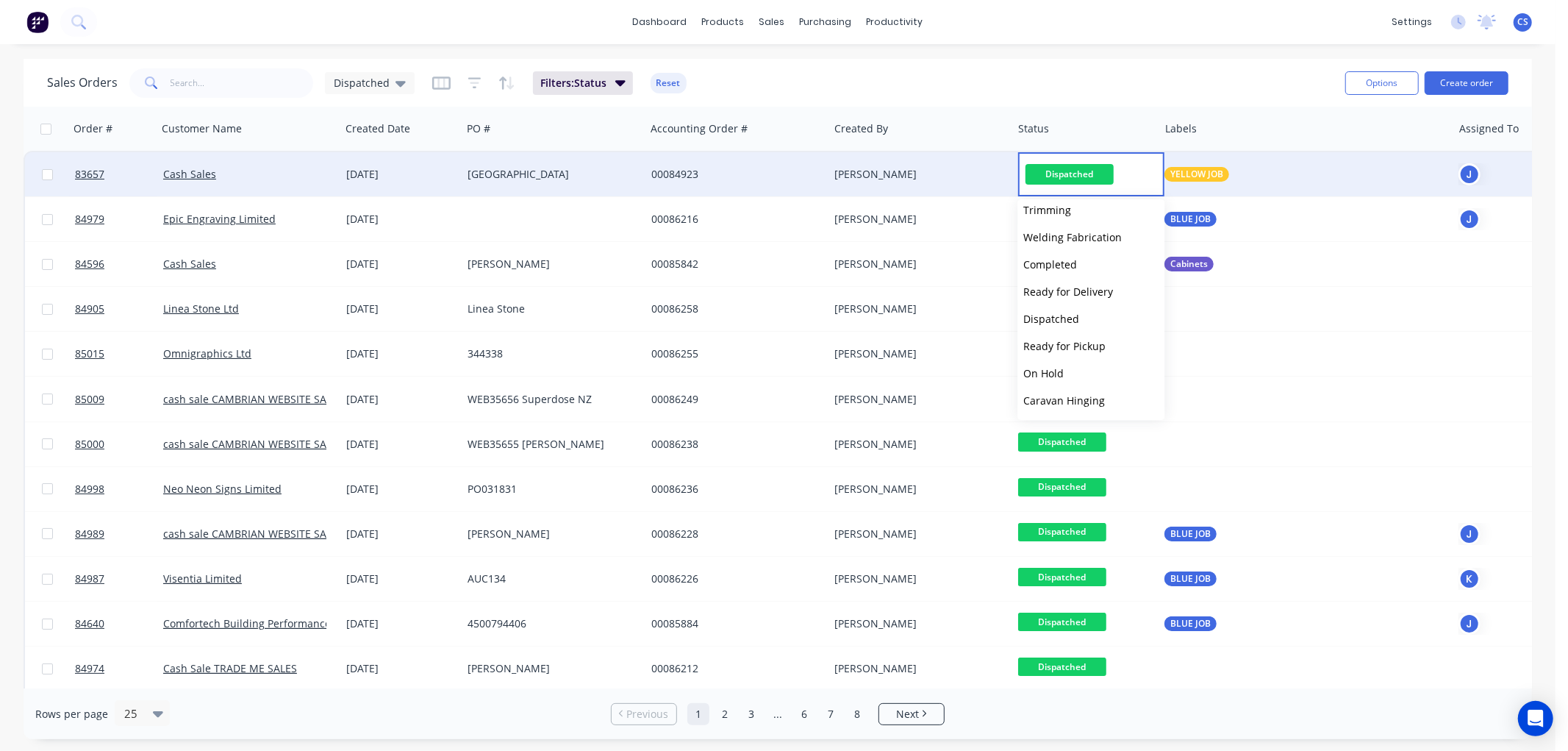
scroll to position [497, 0]
click at [1061, 369] on span "Delivered" at bounding box center [1047, 374] width 47 height 14
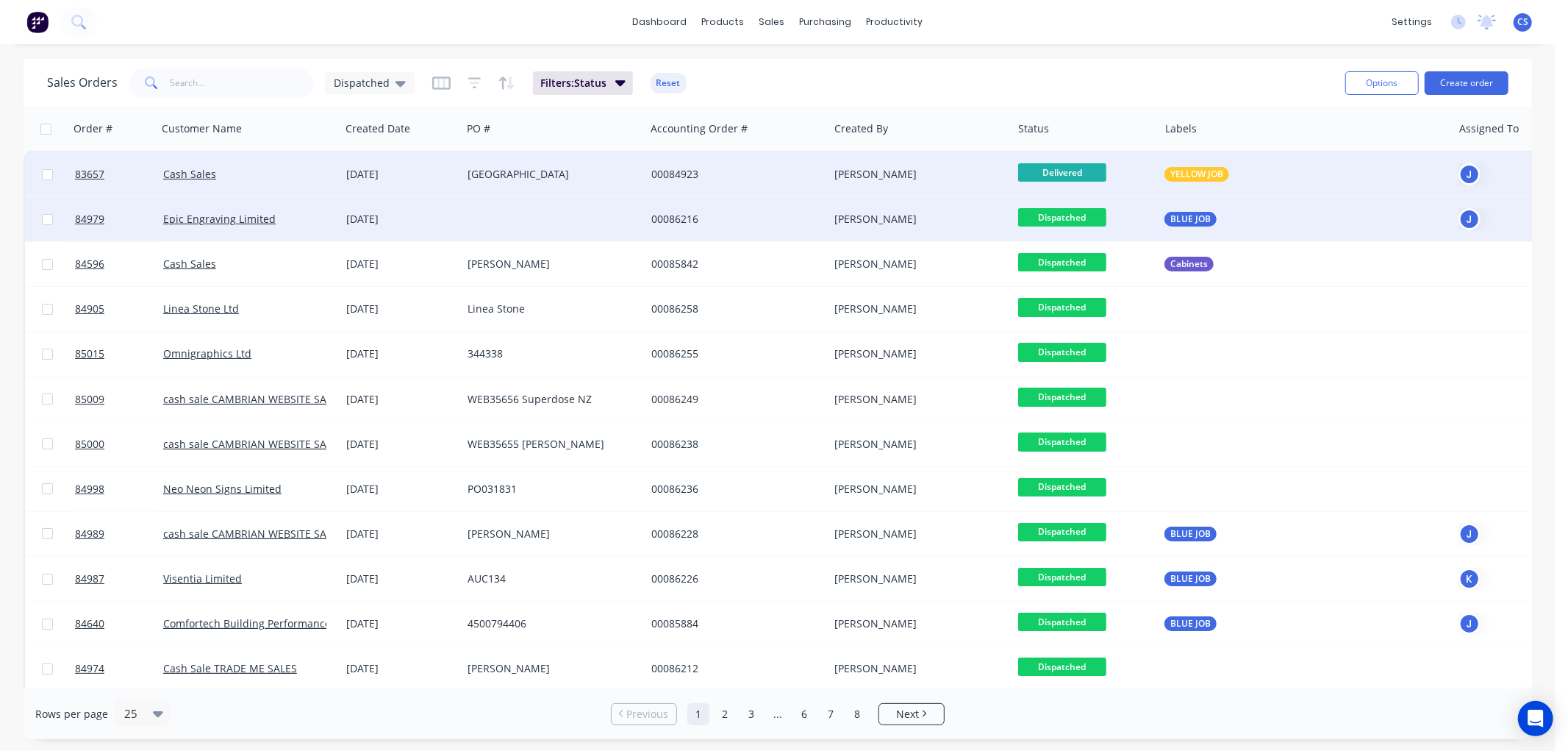
click at [1069, 219] on span "Dispatched" at bounding box center [1061, 217] width 88 height 19
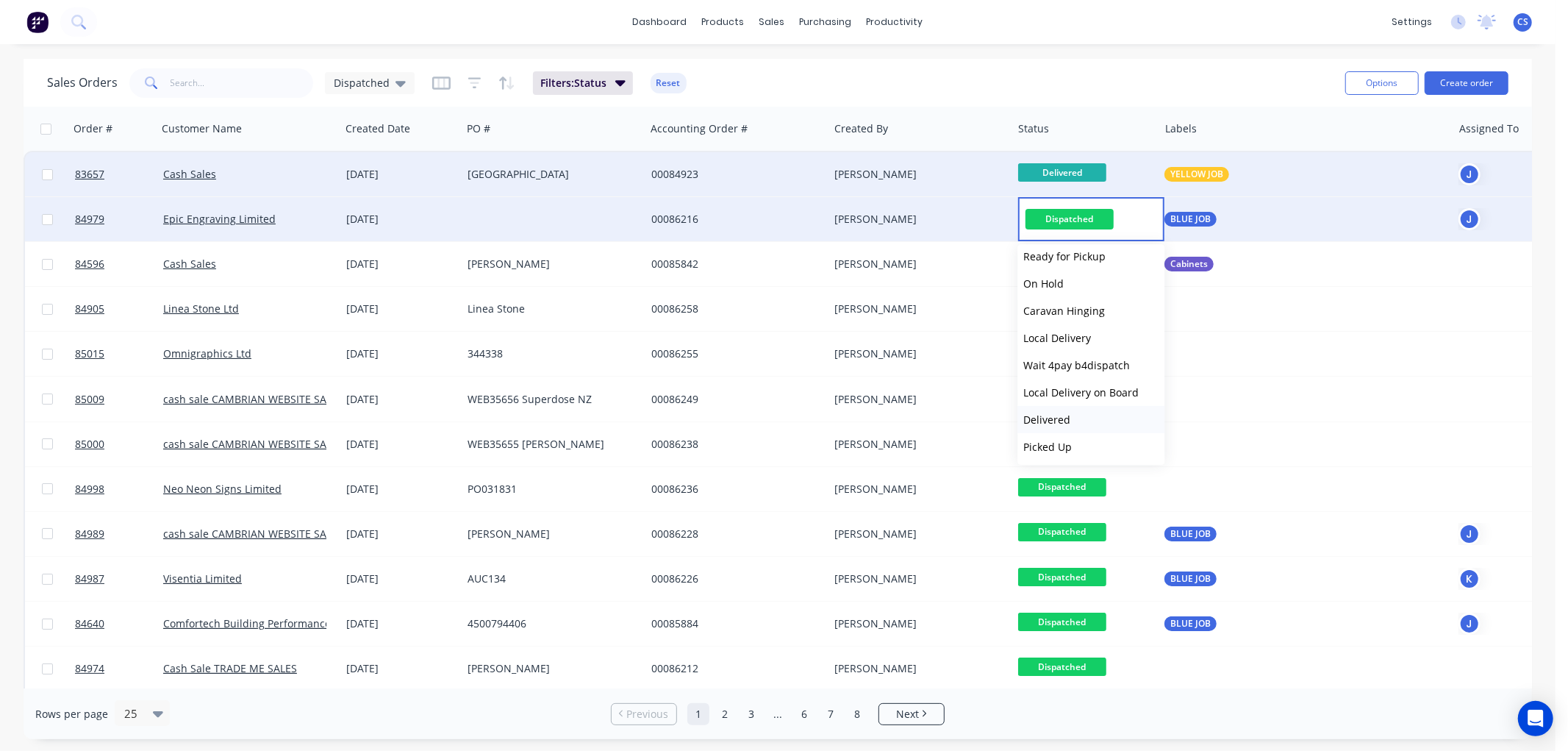
click at [1051, 416] on span "Delivered" at bounding box center [1047, 419] width 47 height 14
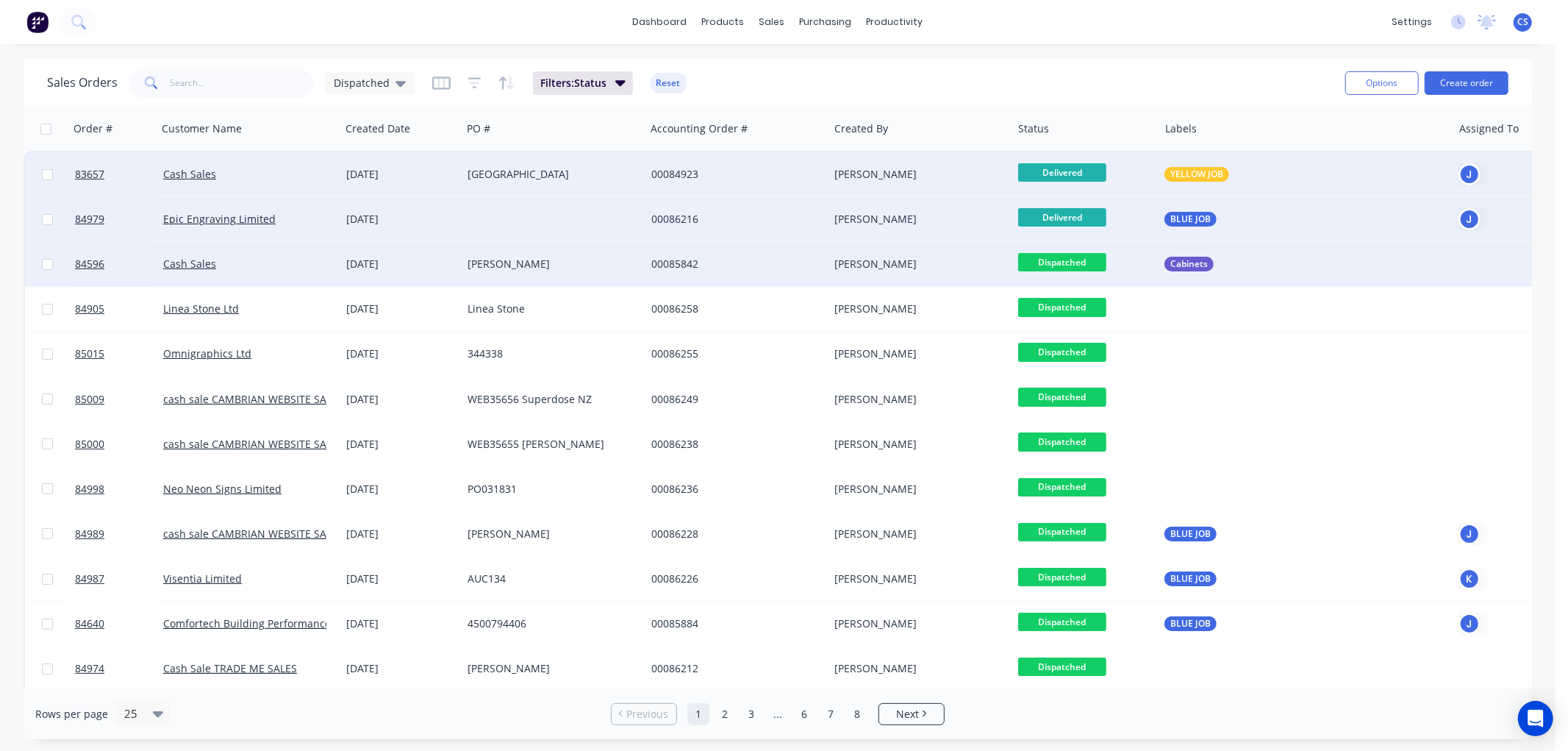
click at [1070, 261] on span "Dispatched" at bounding box center [1061, 262] width 88 height 19
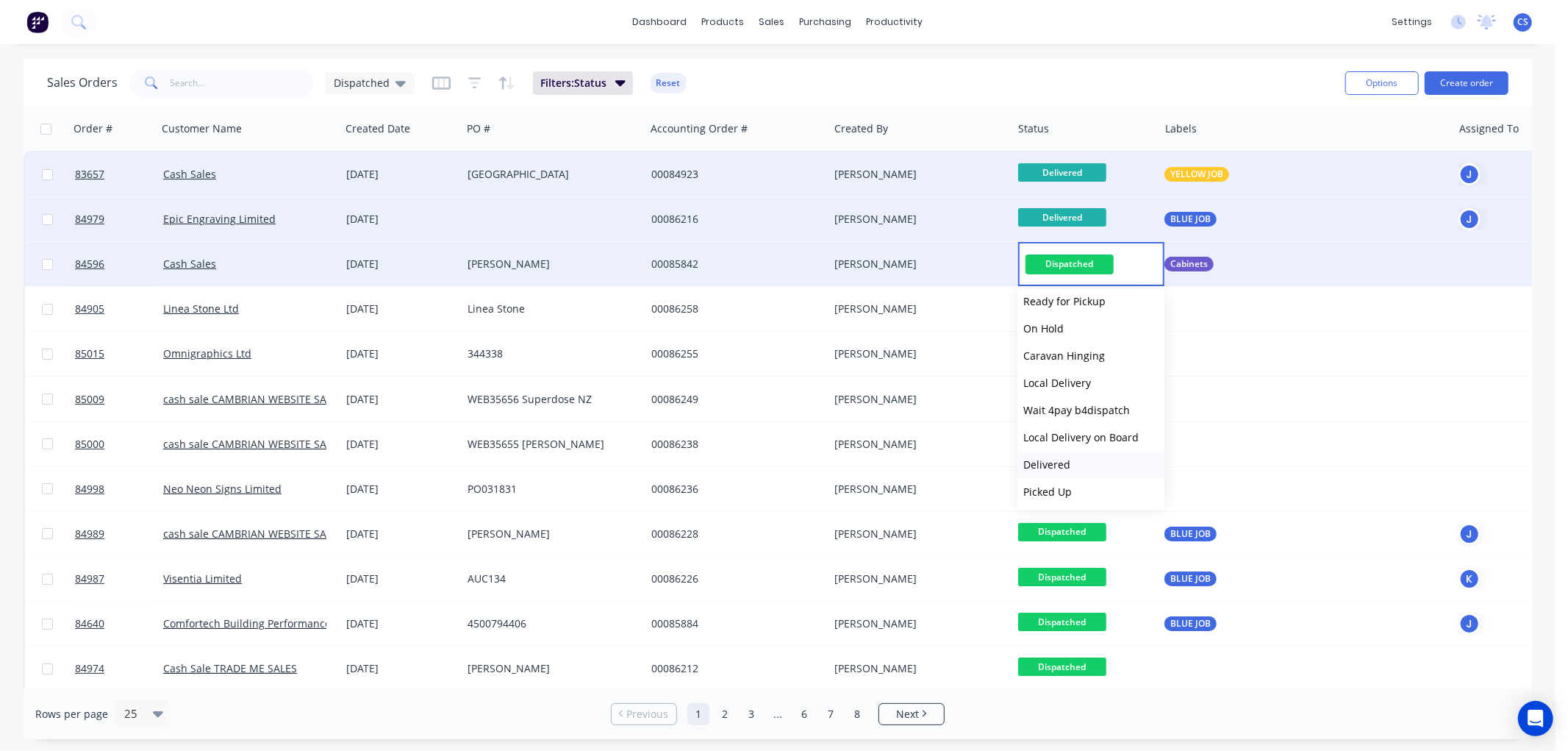
click at [1059, 457] on span "Delivered" at bounding box center [1047, 464] width 47 height 14
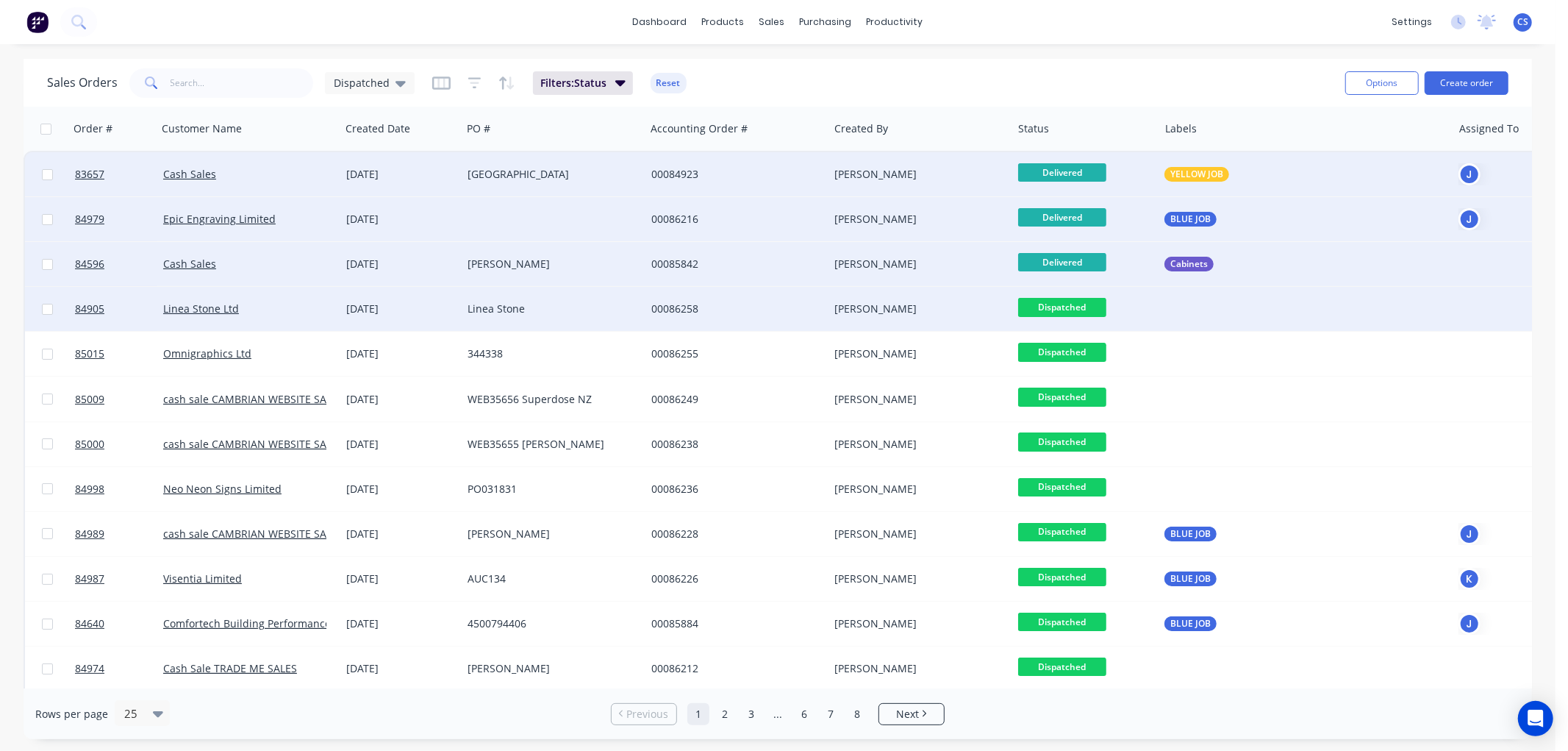
click at [1068, 307] on span "Dispatched" at bounding box center [1061, 307] width 88 height 19
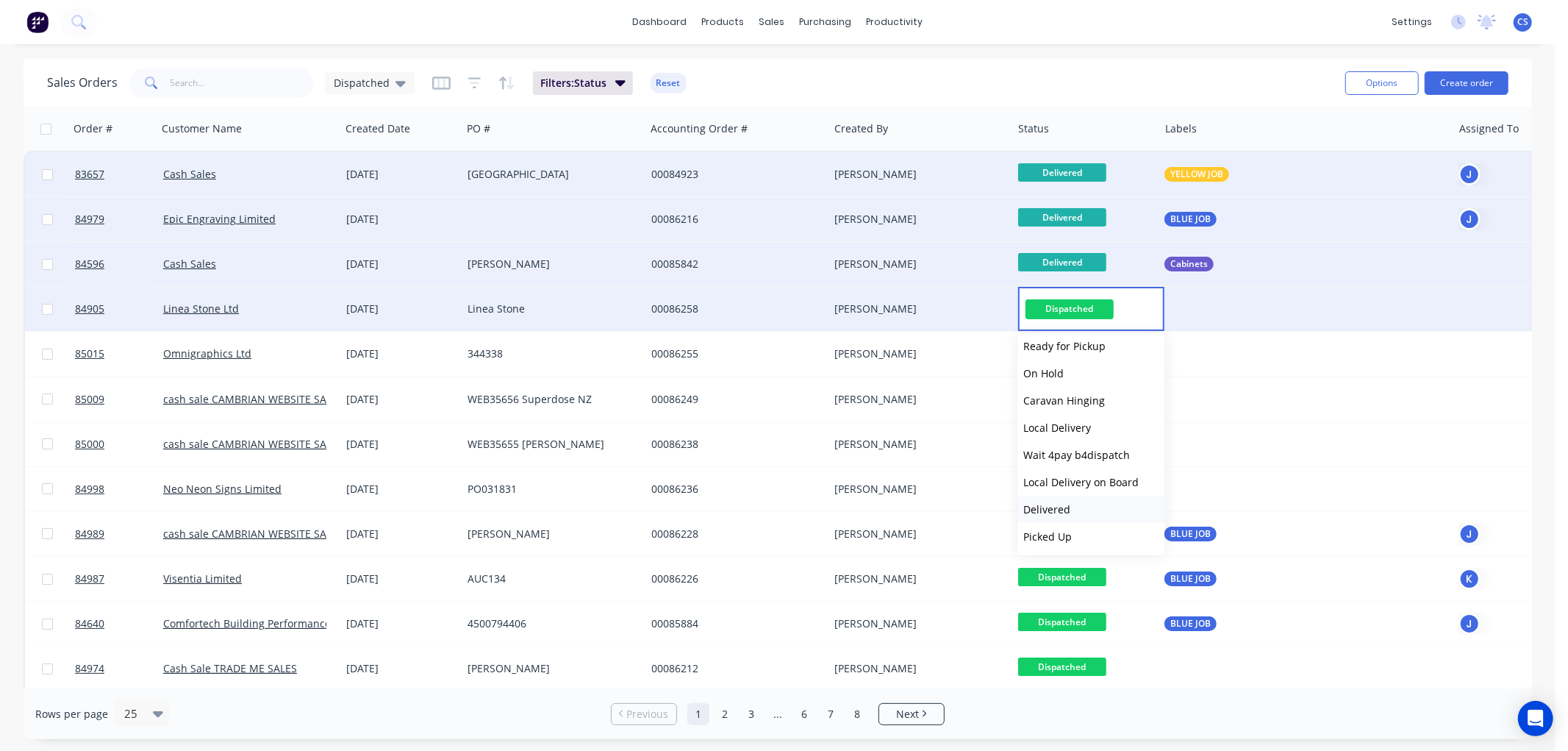
click at [1055, 504] on span "Delivered" at bounding box center [1047, 509] width 47 height 14
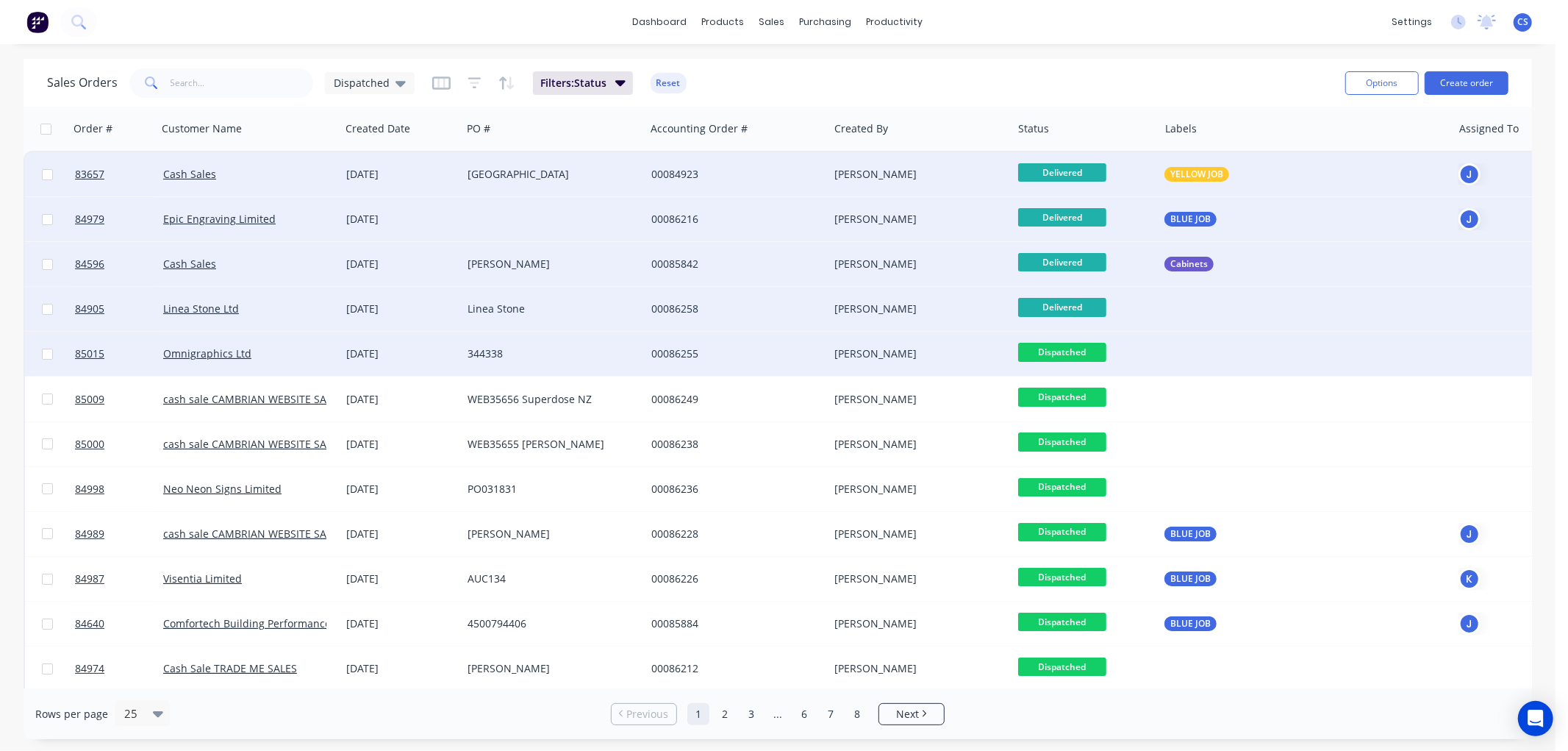
click at [1070, 353] on span "Dispatched" at bounding box center [1061, 352] width 88 height 19
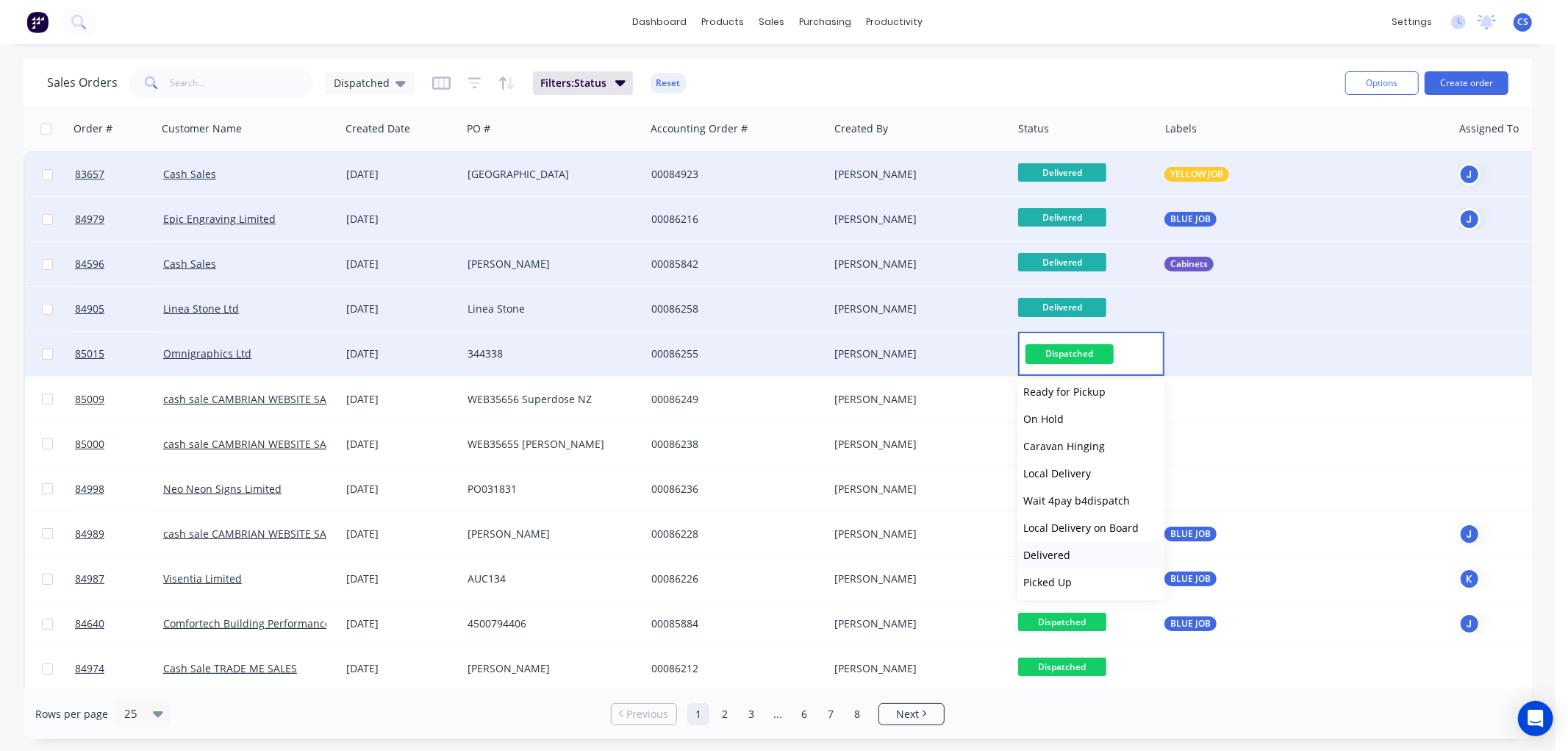
click at [1059, 552] on span "Delivered" at bounding box center [1047, 554] width 47 height 14
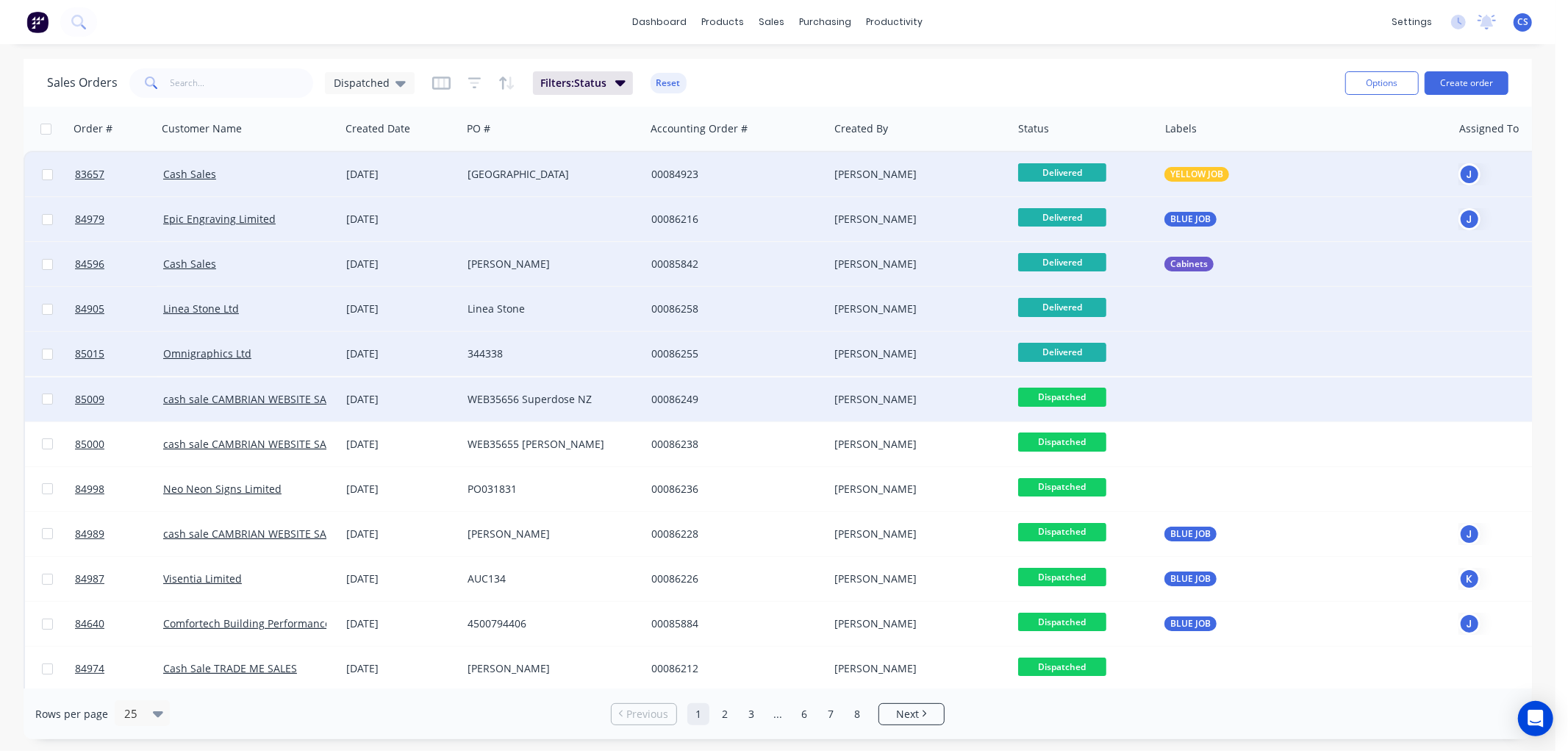
click at [1067, 398] on span "Dispatched" at bounding box center [1061, 396] width 88 height 19
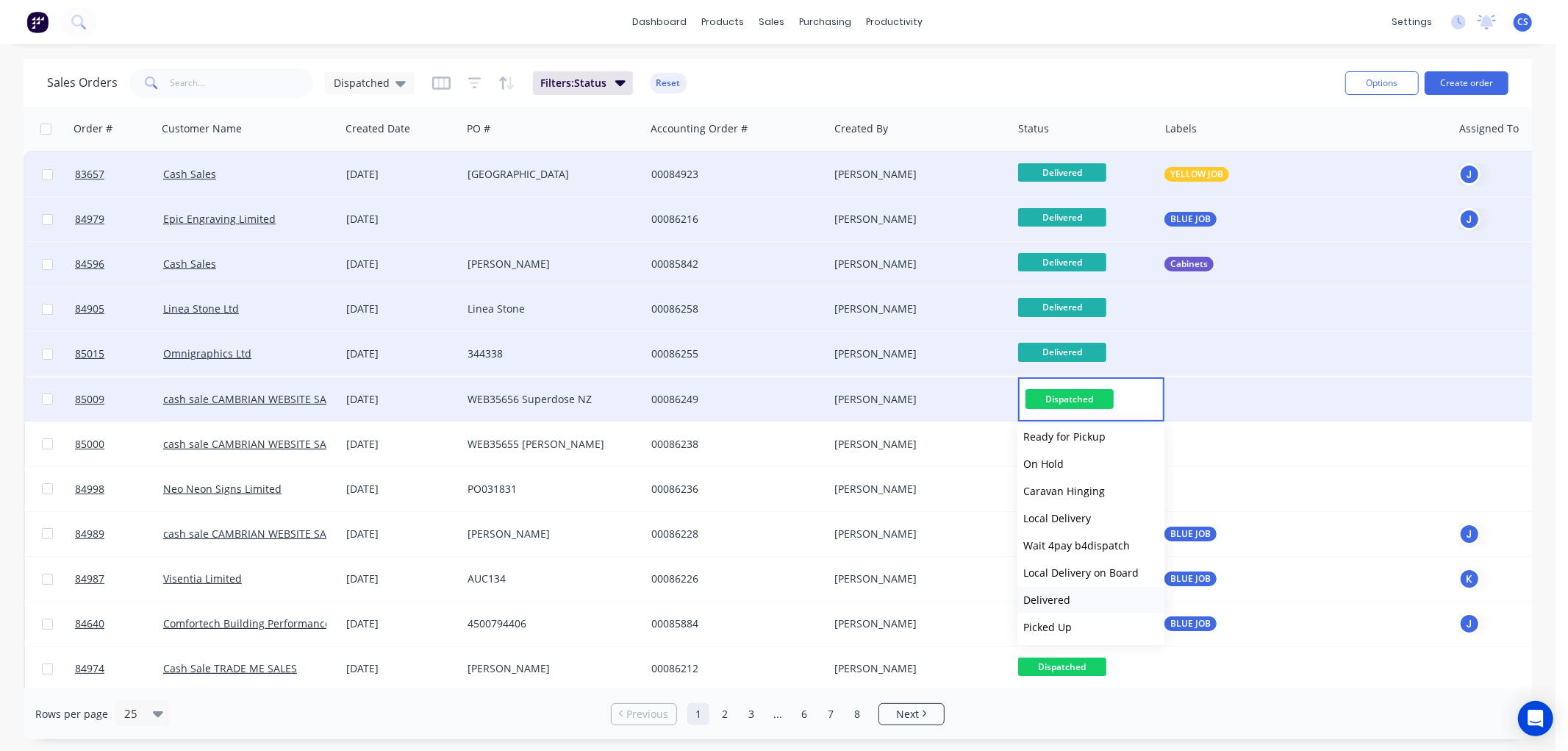
click at [1049, 595] on span "Delivered" at bounding box center [1047, 599] width 47 height 14
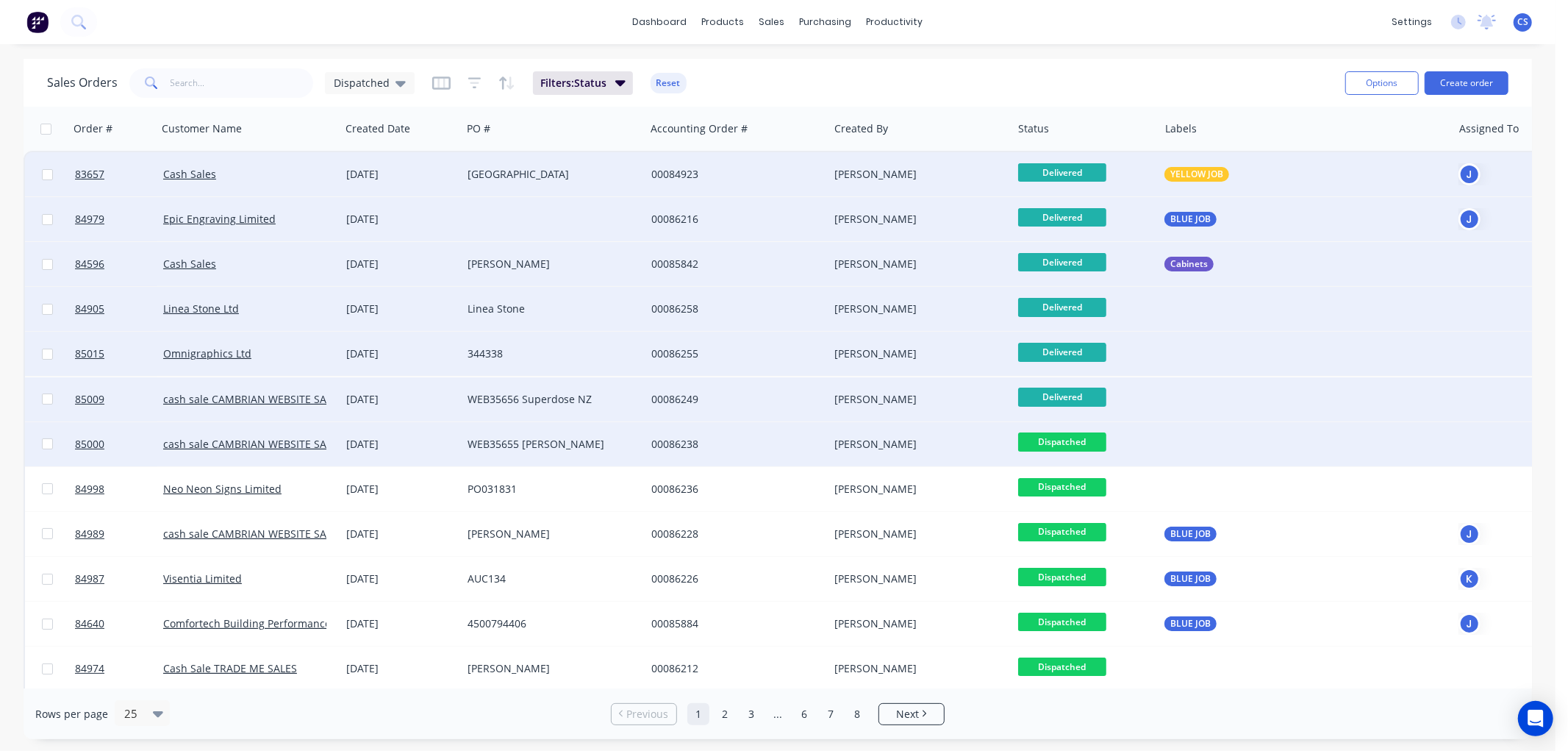
click at [1067, 437] on span "Dispatched" at bounding box center [1061, 441] width 88 height 19
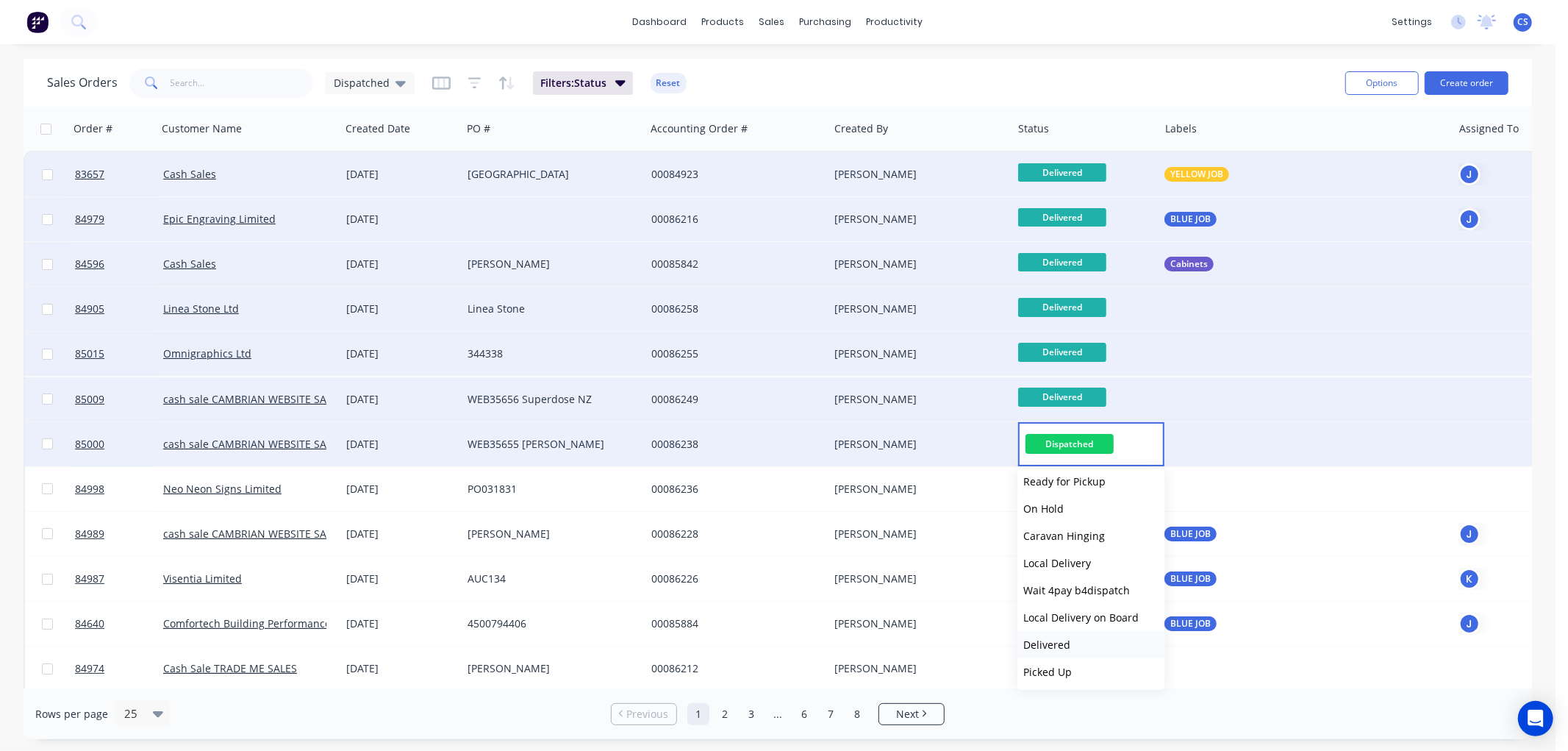
click at [1056, 640] on span "Delivered" at bounding box center [1047, 644] width 47 height 14
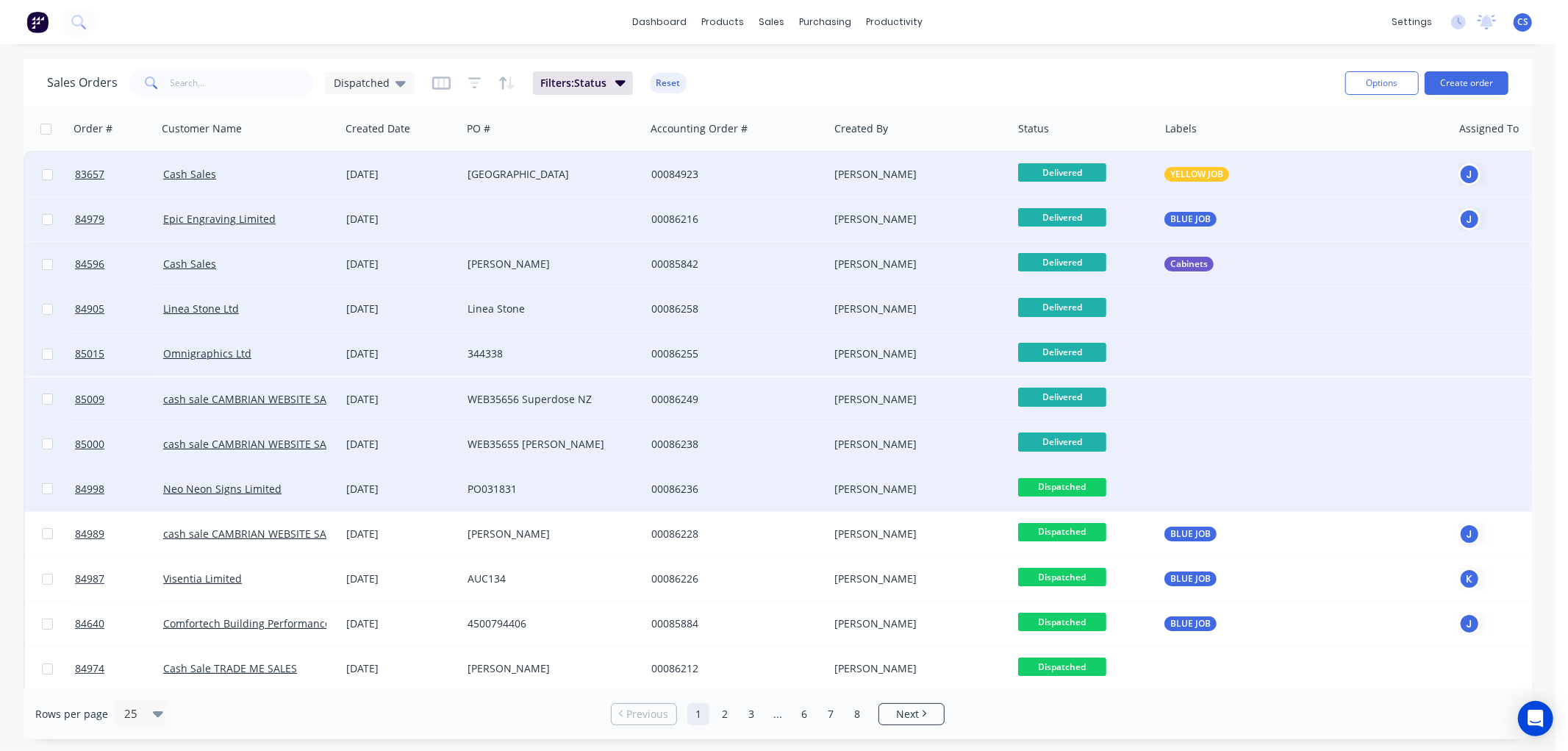
click at [1063, 490] on span "Dispatched" at bounding box center [1061, 486] width 88 height 19
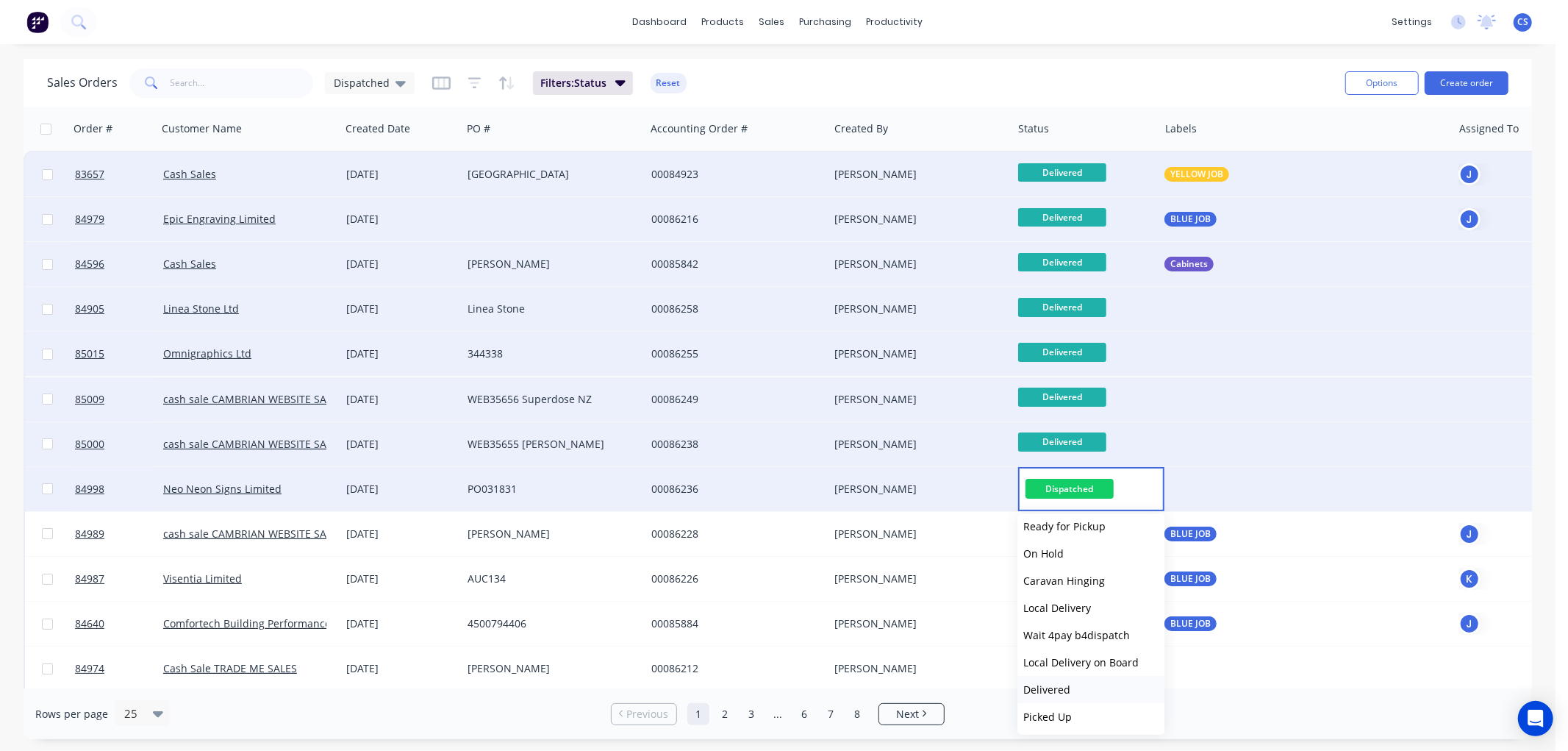
click at [1053, 685] on span "Delivered" at bounding box center [1047, 689] width 47 height 14
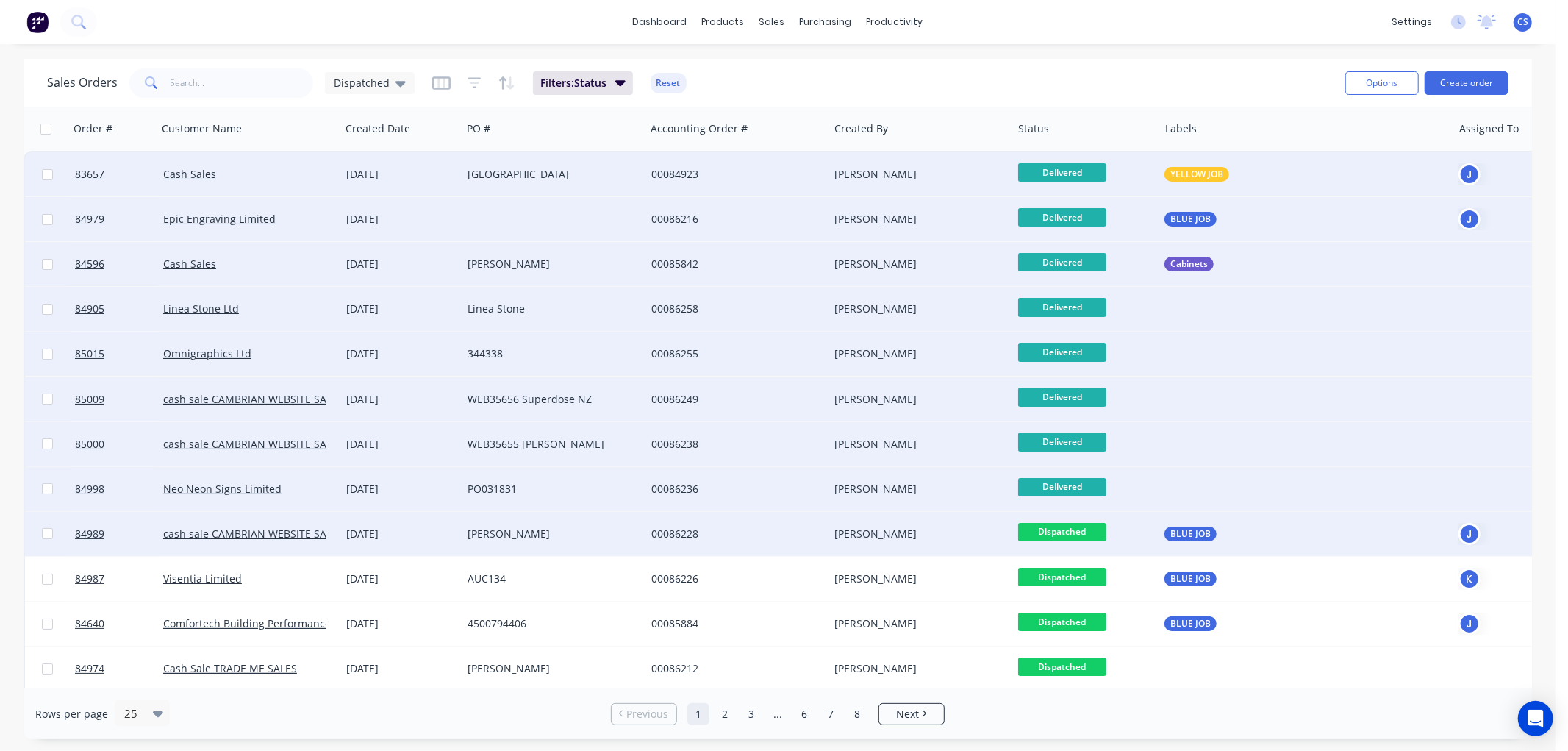
click at [1057, 528] on span "Dispatched" at bounding box center [1061, 532] width 88 height 19
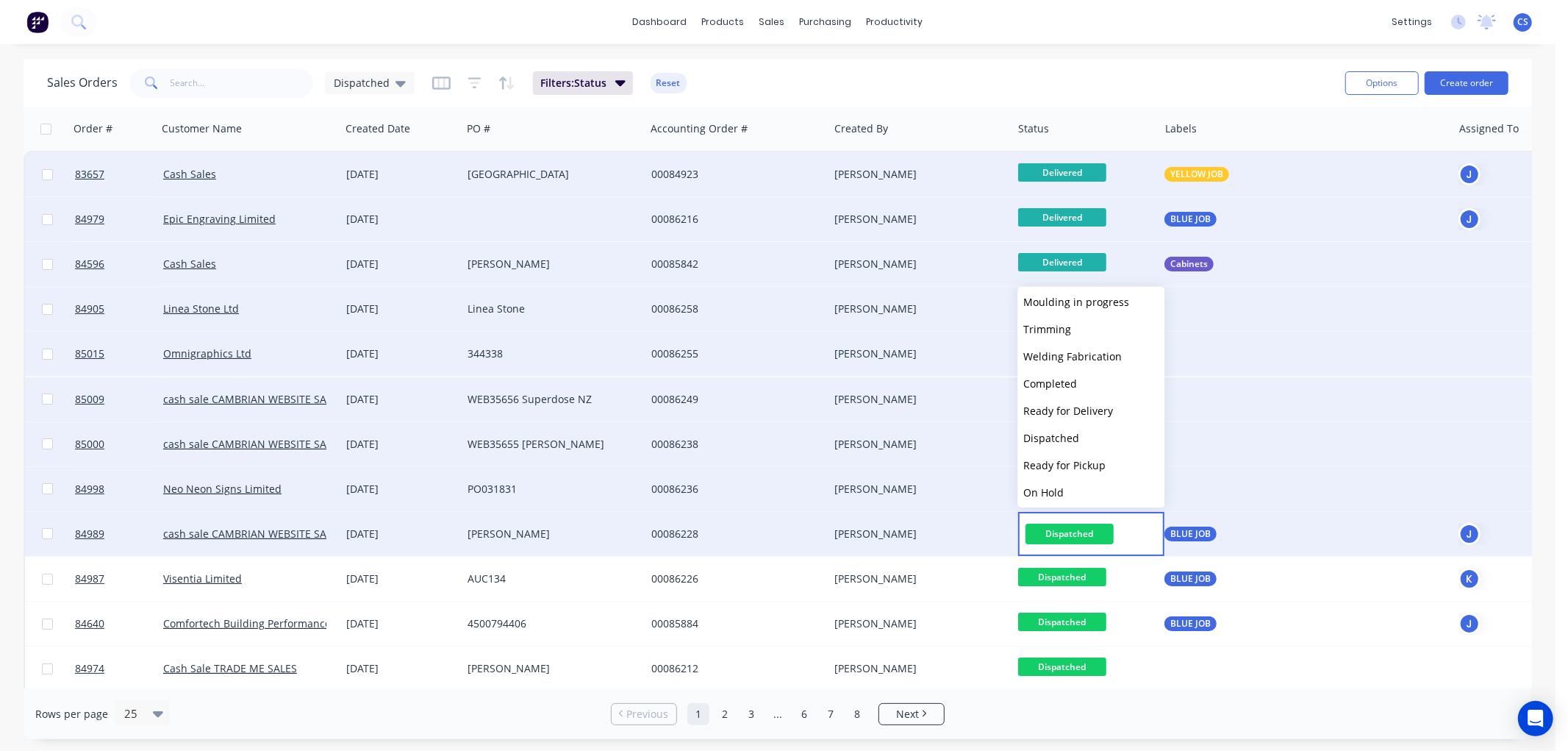
scroll to position [490, 0]
click at [1061, 465] on span "Delivered" at bounding box center [1047, 469] width 47 height 14
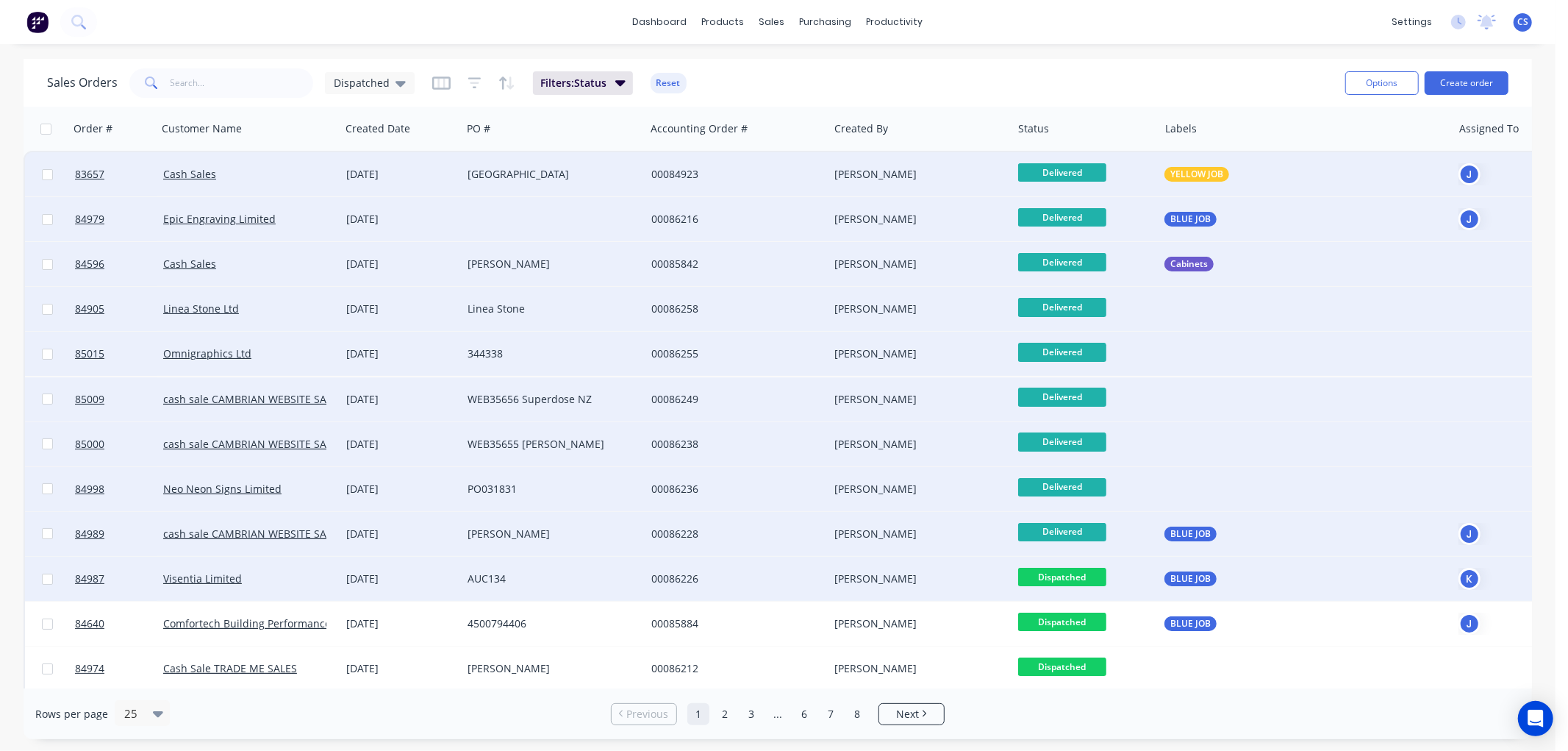
click at [1072, 574] on span "Dispatched" at bounding box center [1061, 577] width 88 height 19
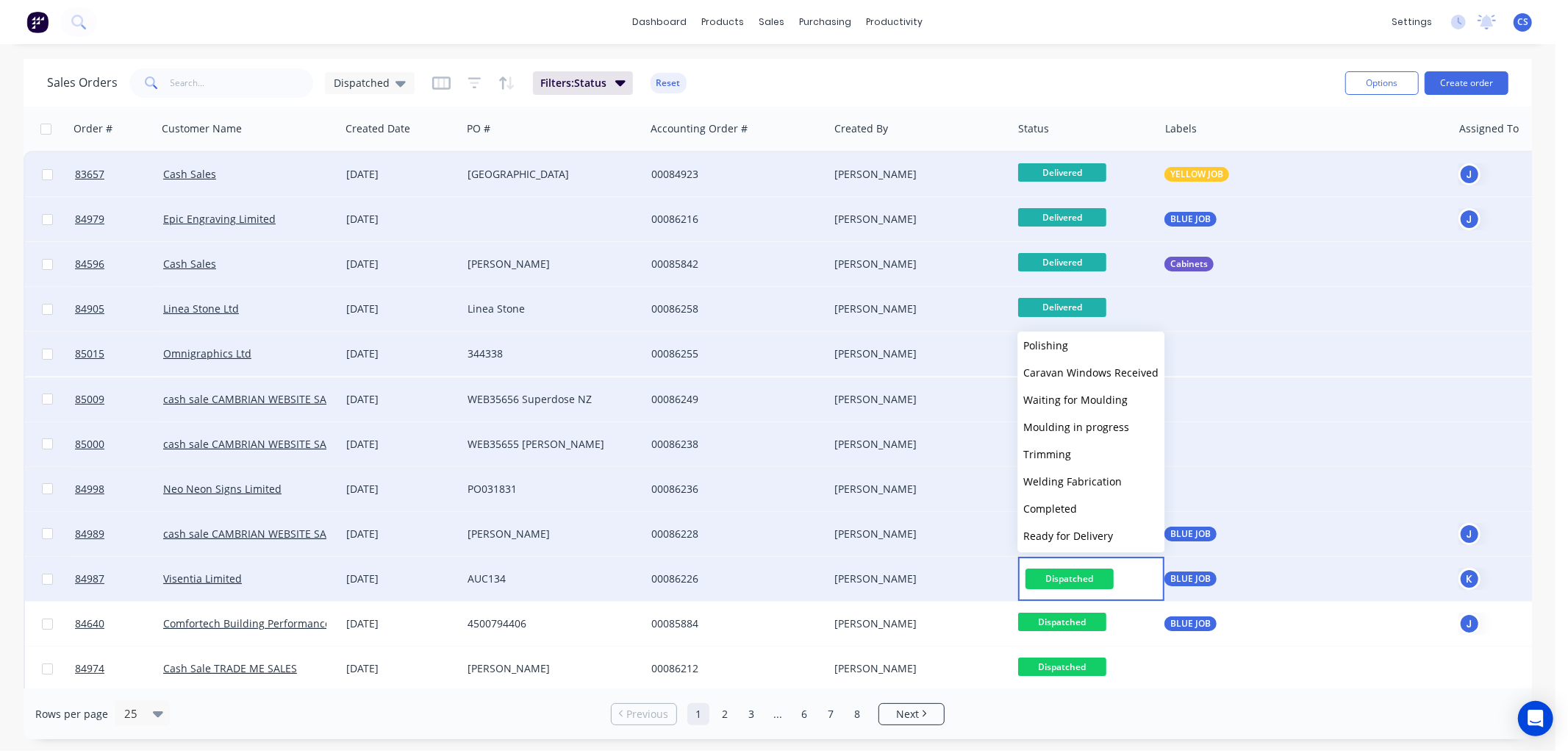
scroll to position [497, 0]
click at [1065, 505] on span "Delivered" at bounding box center [1047, 507] width 47 height 14
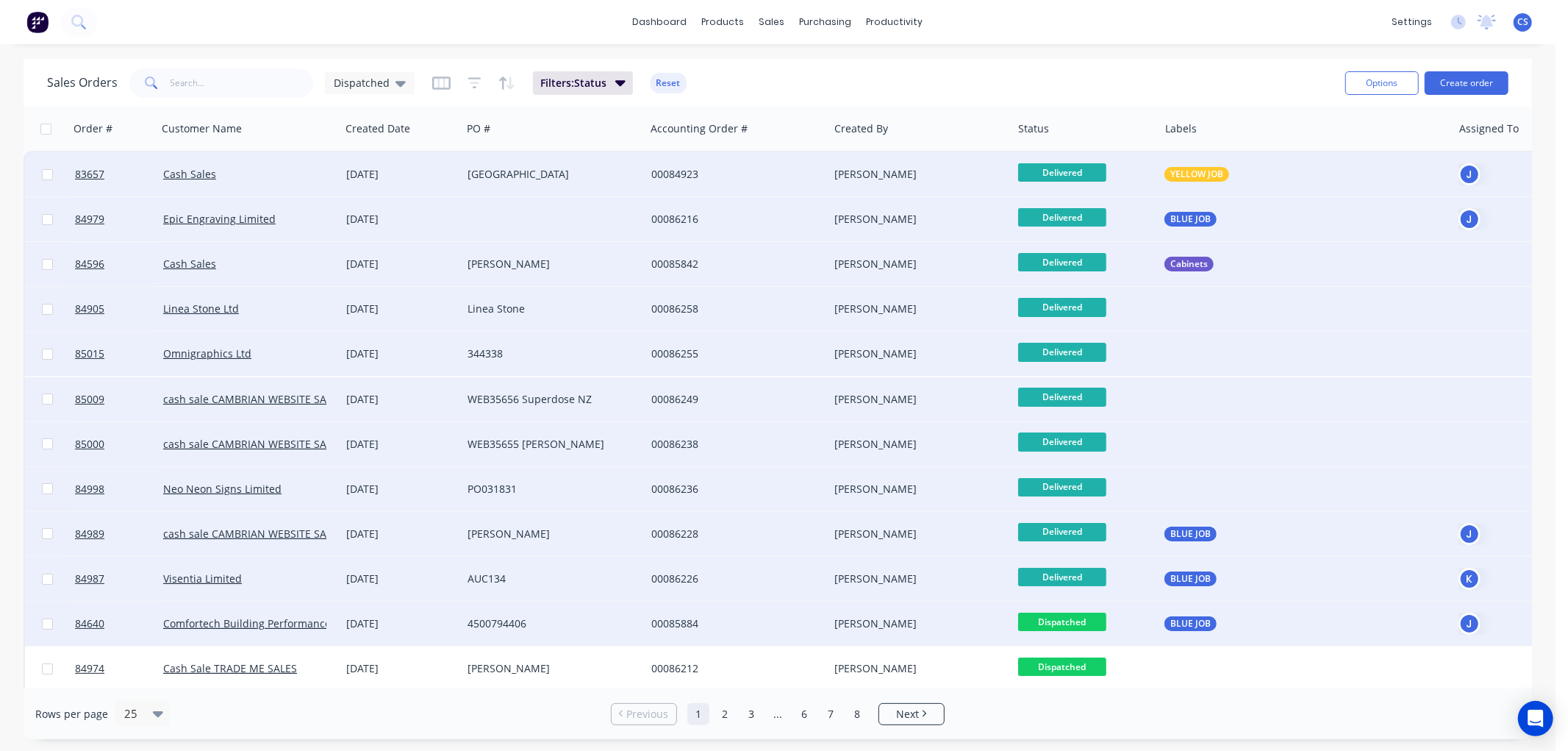
click at [1070, 622] on span "Dispatched" at bounding box center [1061, 621] width 88 height 19
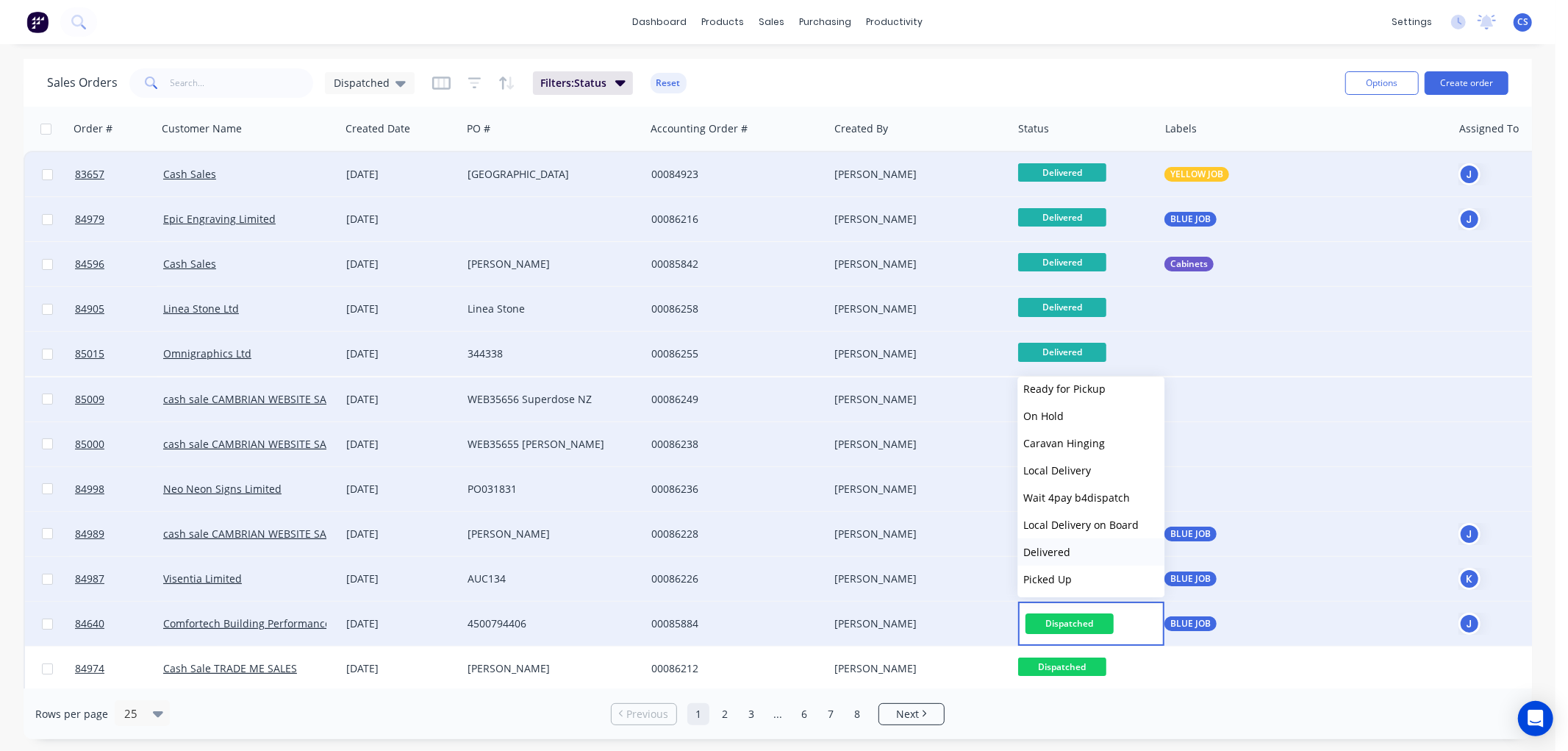
click at [1057, 549] on span "Delivered" at bounding box center [1047, 551] width 47 height 14
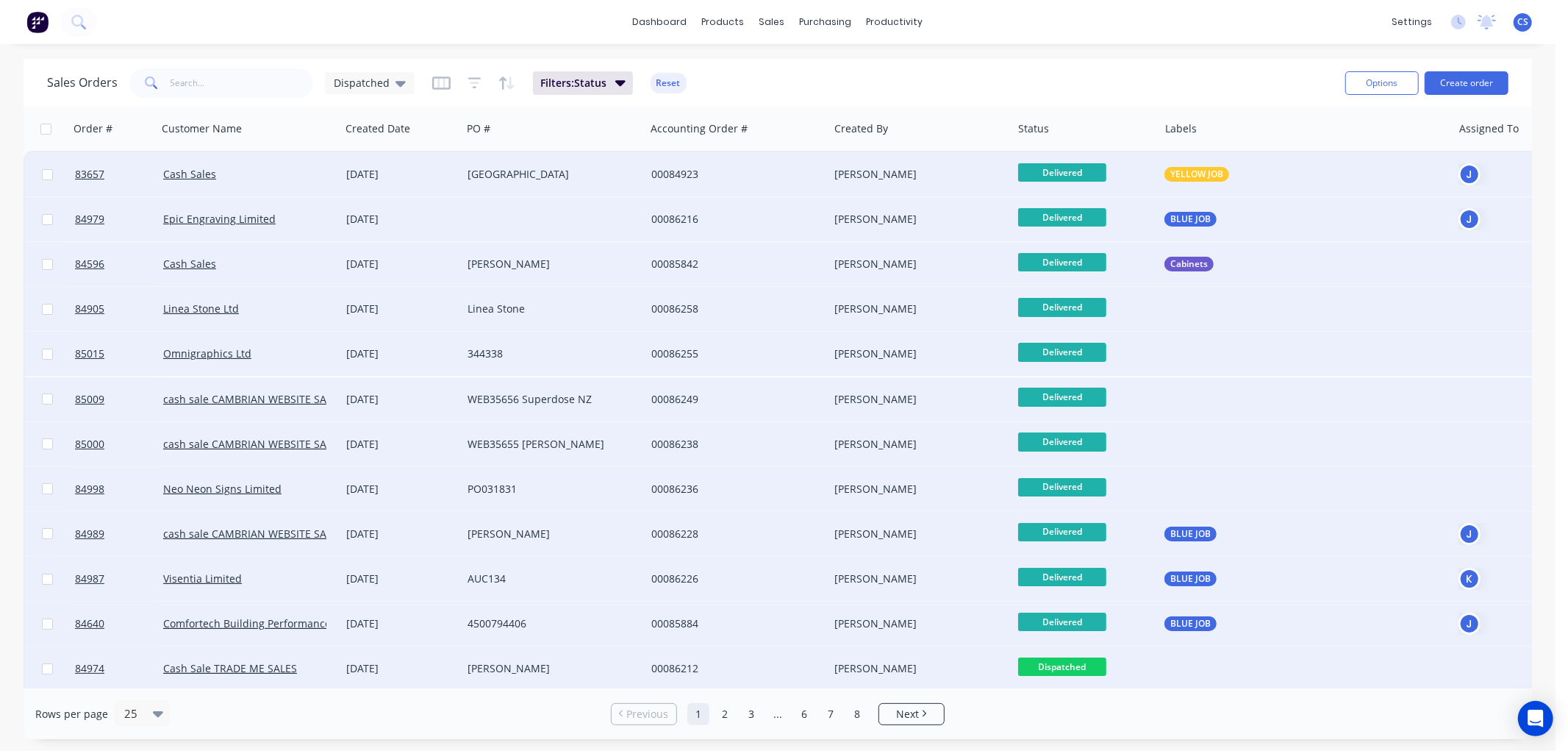
click at [1068, 660] on span "Dispatched" at bounding box center [1061, 666] width 88 height 19
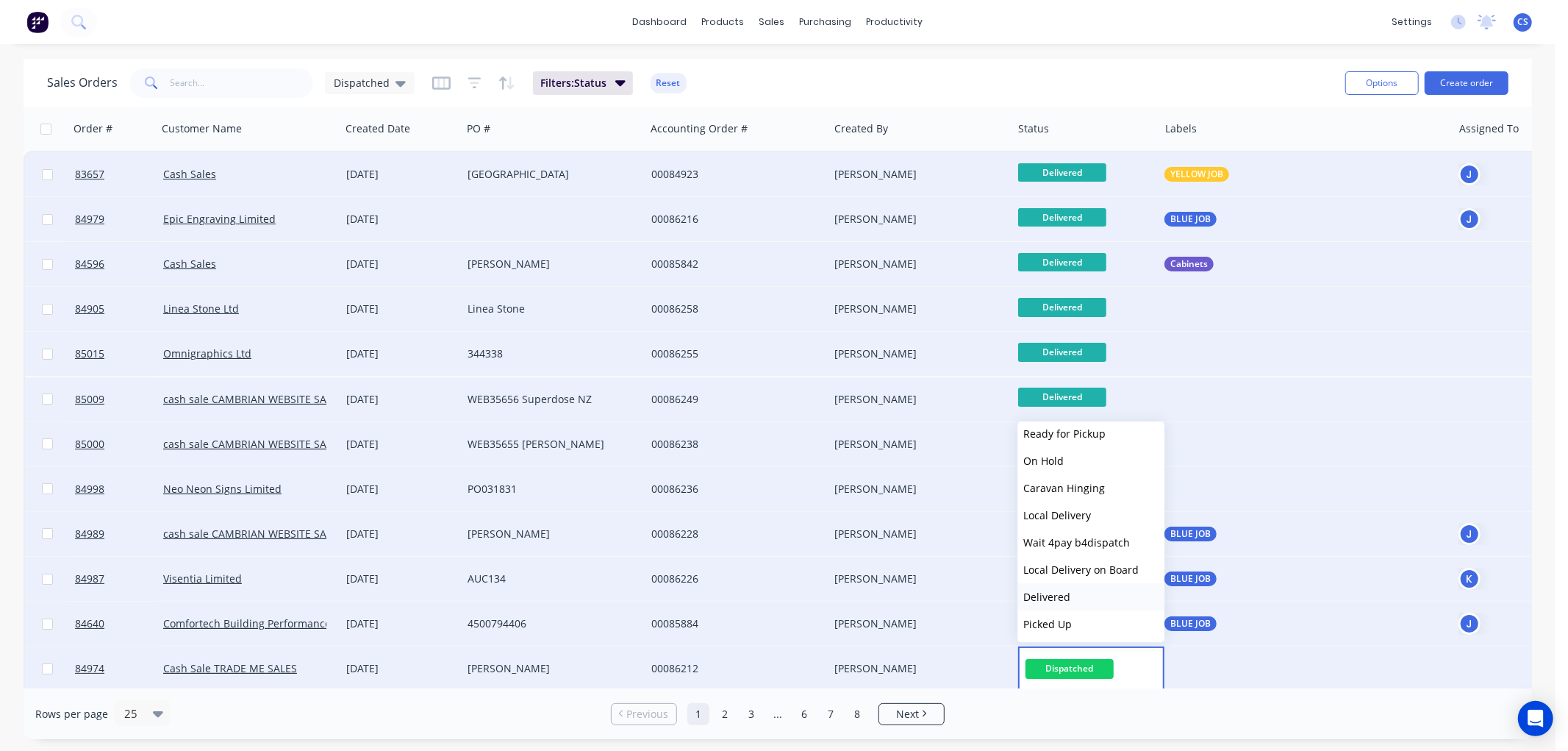
click at [1066, 594] on span "Delivered" at bounding box center [1047, 596] width 47 height 14
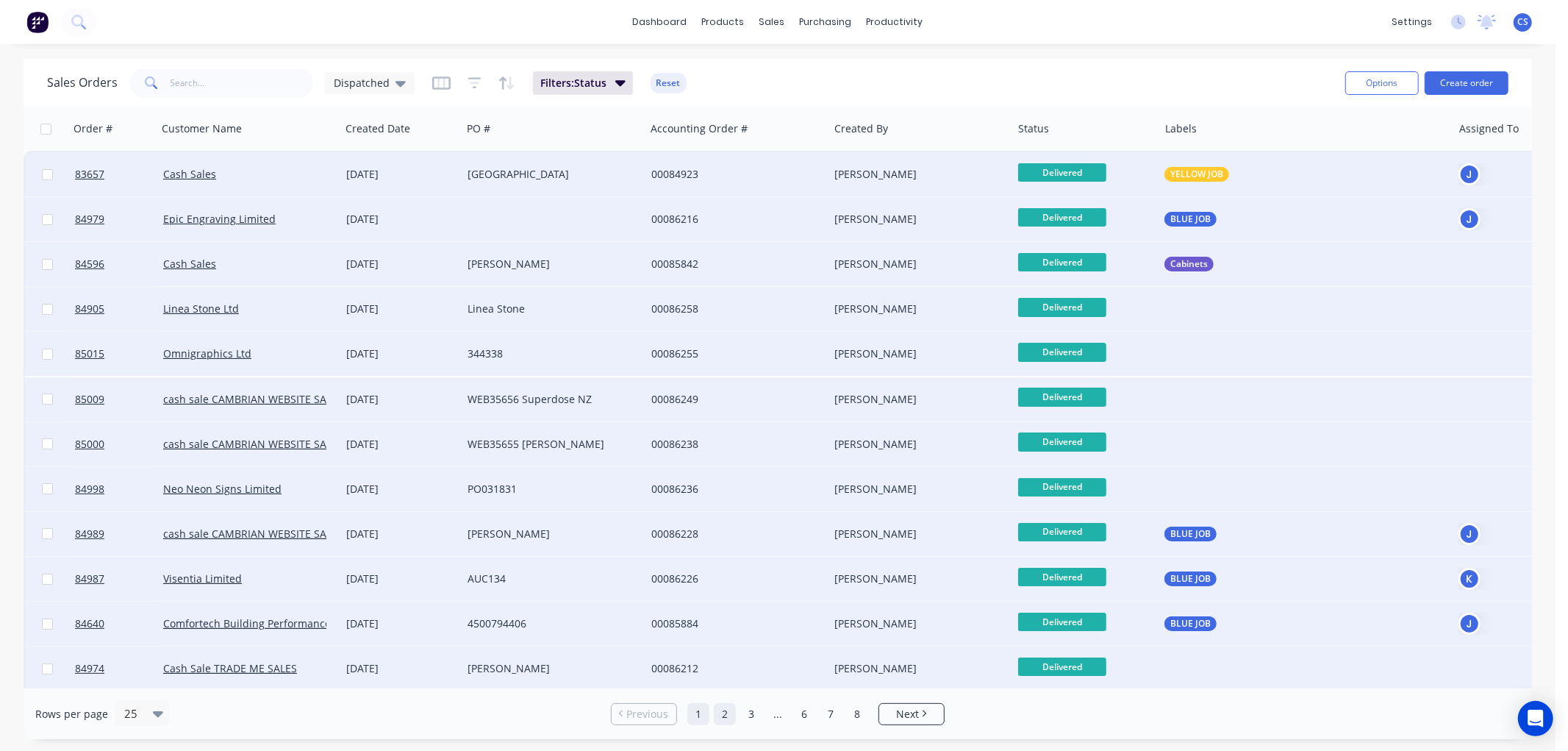
click at [730, 711] on link "2" at bounding box center [724, 713] width 22 height 22
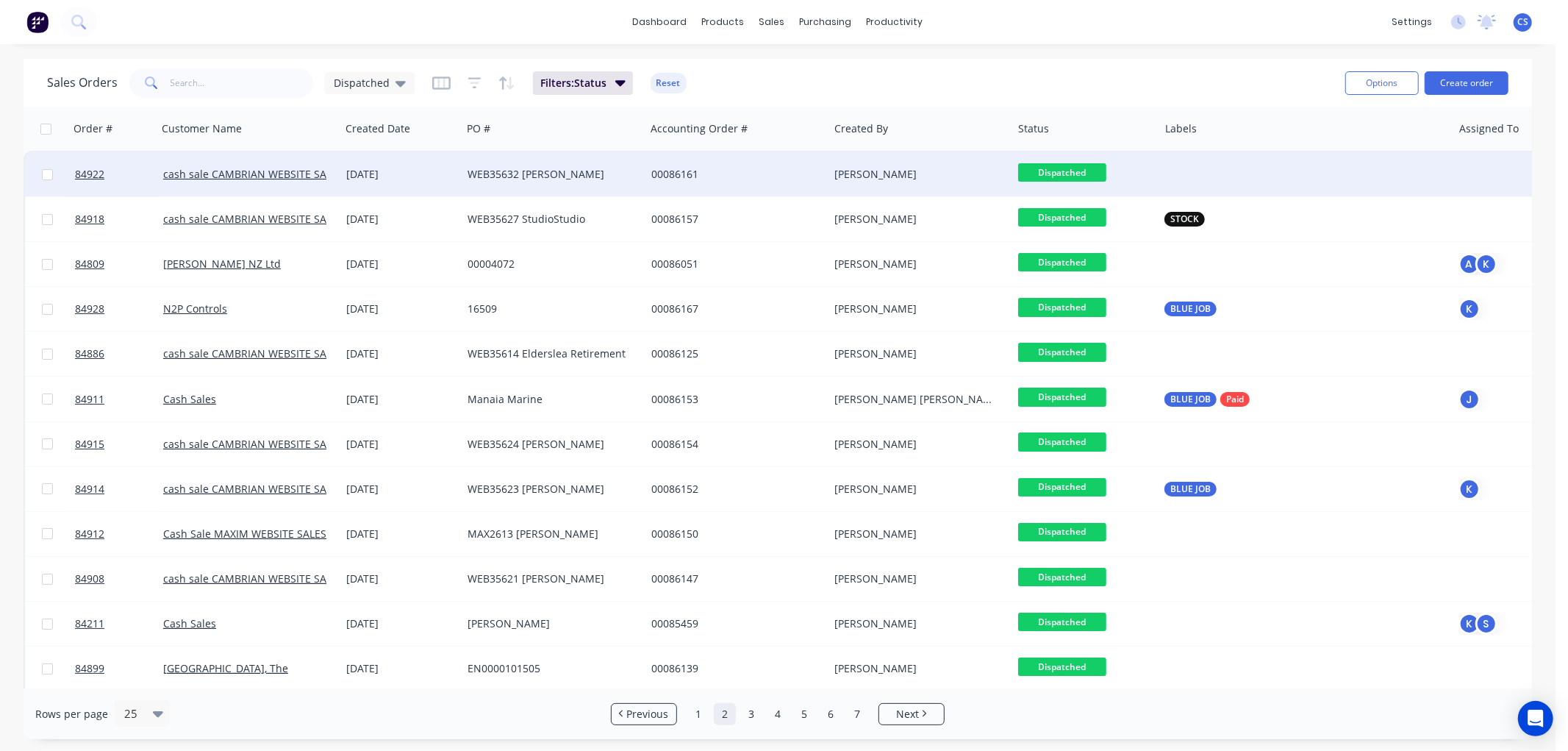
click at [1078, 170] on span "Dispatched" at bounding box center [1061, 172] width 88 height 19
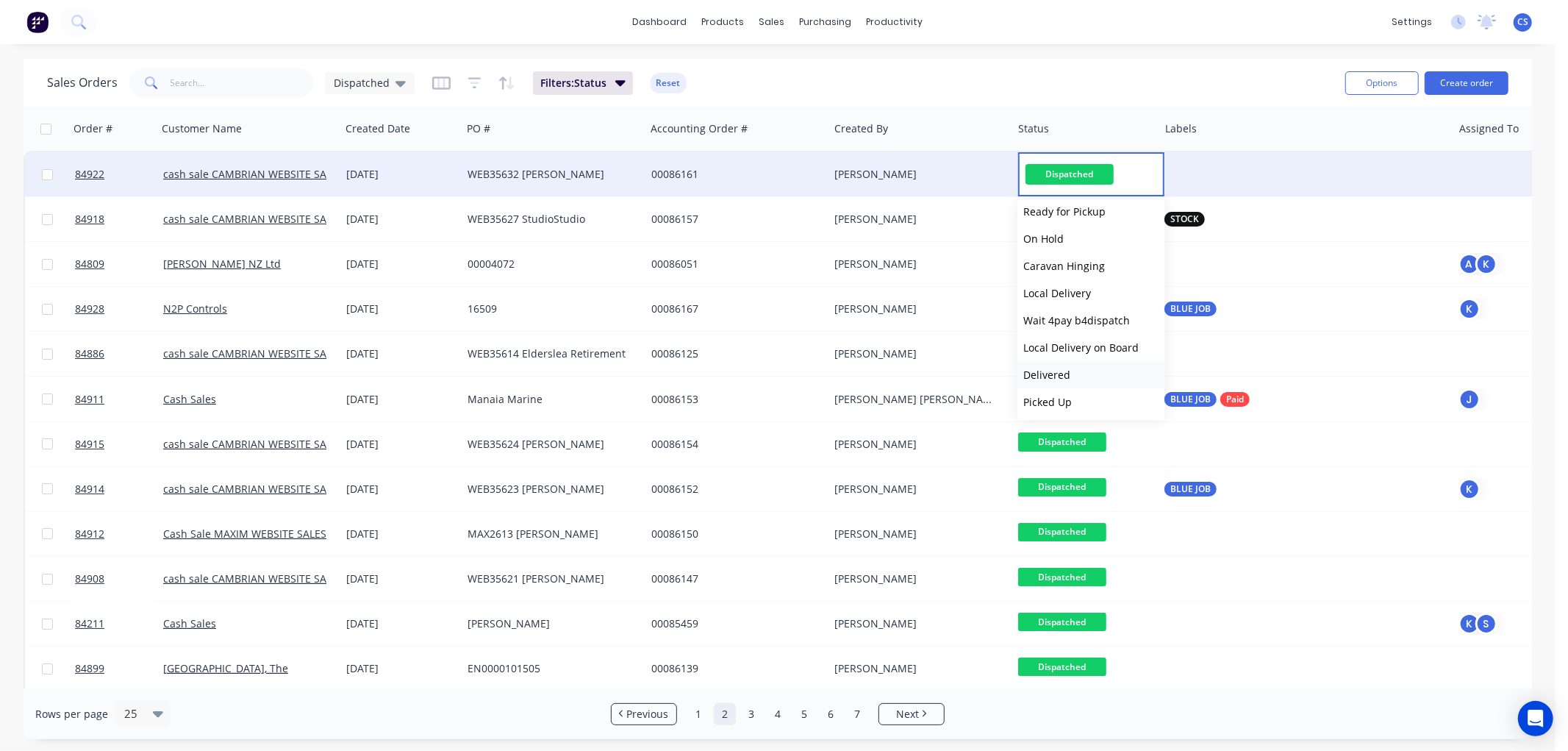
click at [1057, 369] on span "Delivered" at bounding box center [1047, 374] width 47 height 14
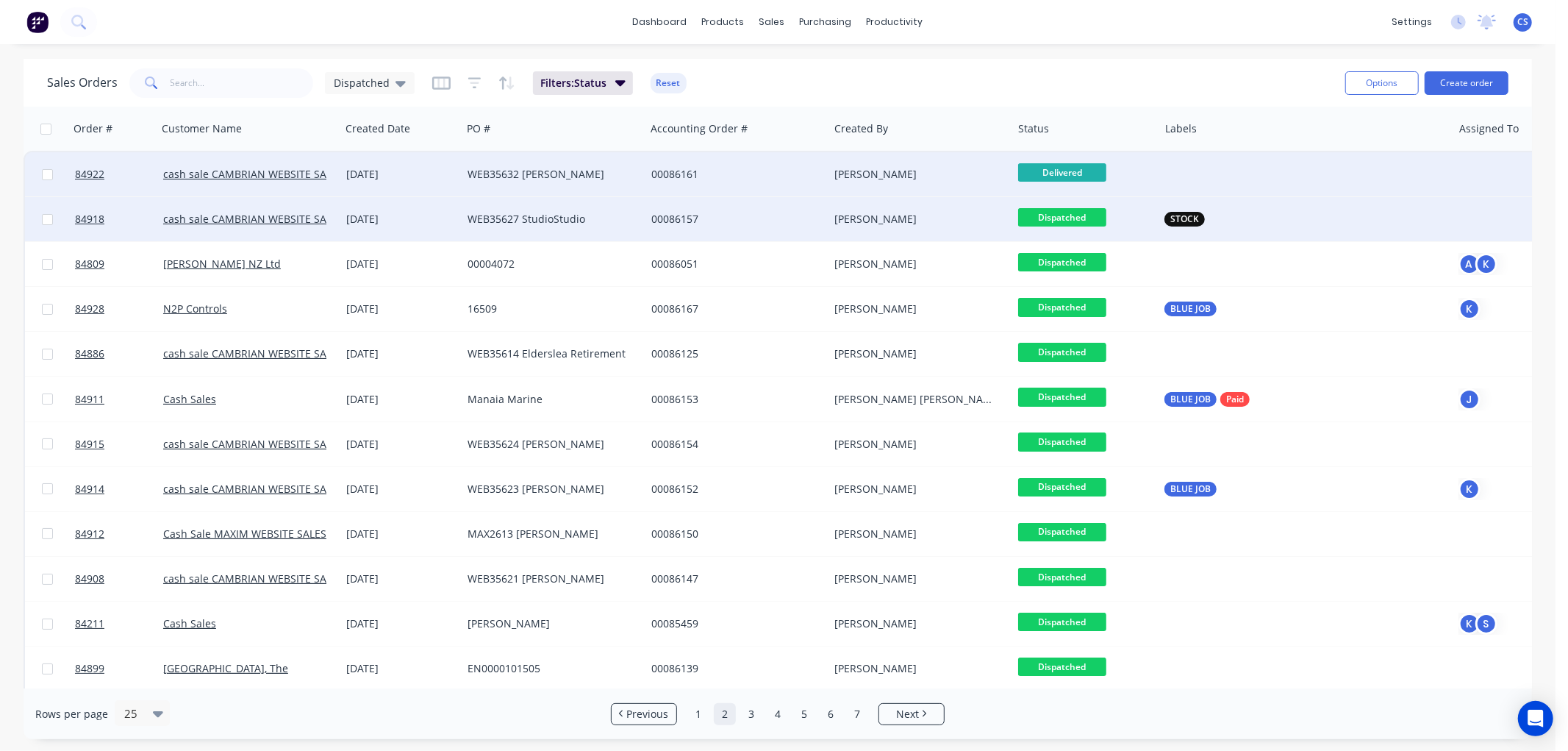
click at [1060, 212] on span "Dispatched" at bounding box center [1061, 217] width 88 height 19
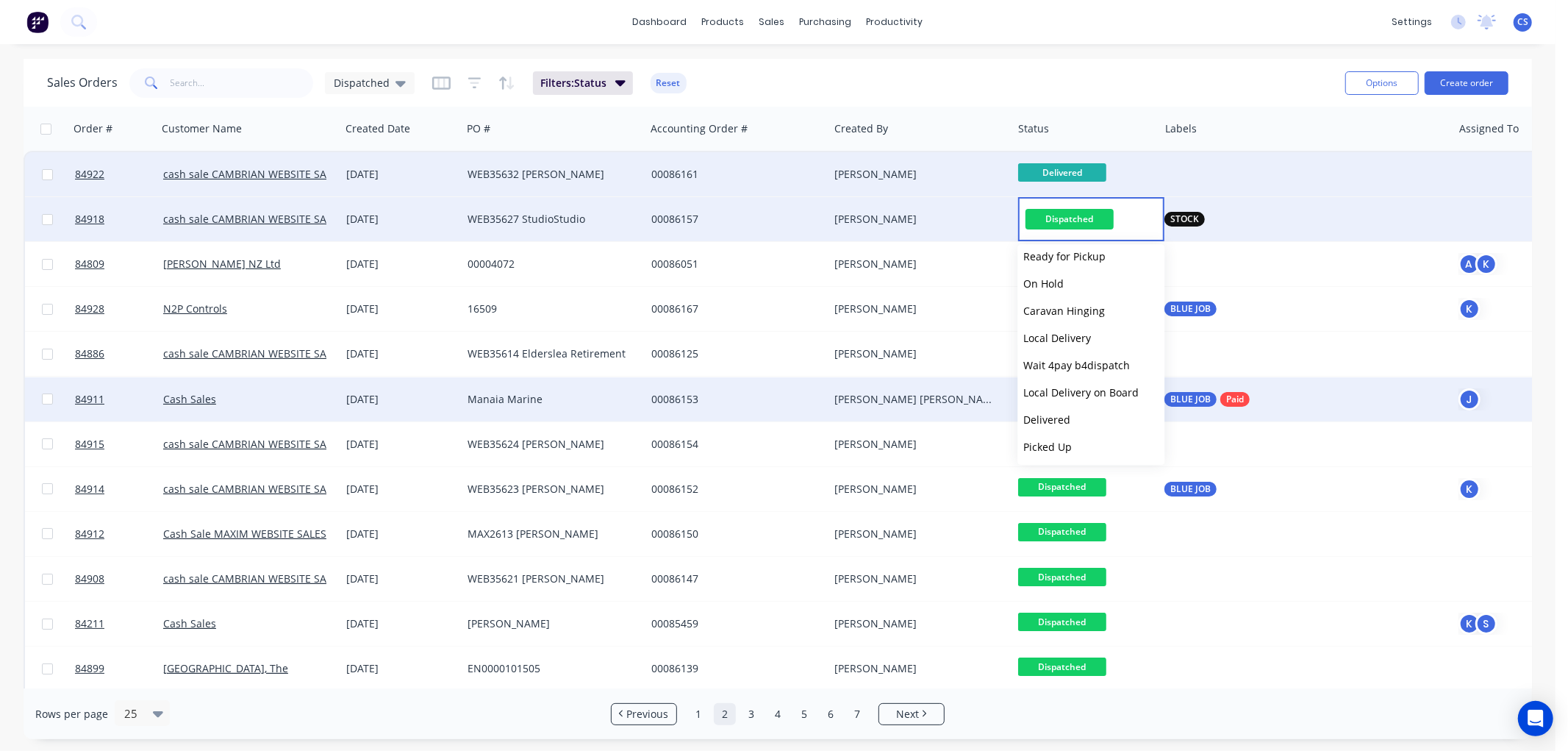
click at [1054, 423] on span "Delivered" at bounding box center [1047, 419] width 47 height 14
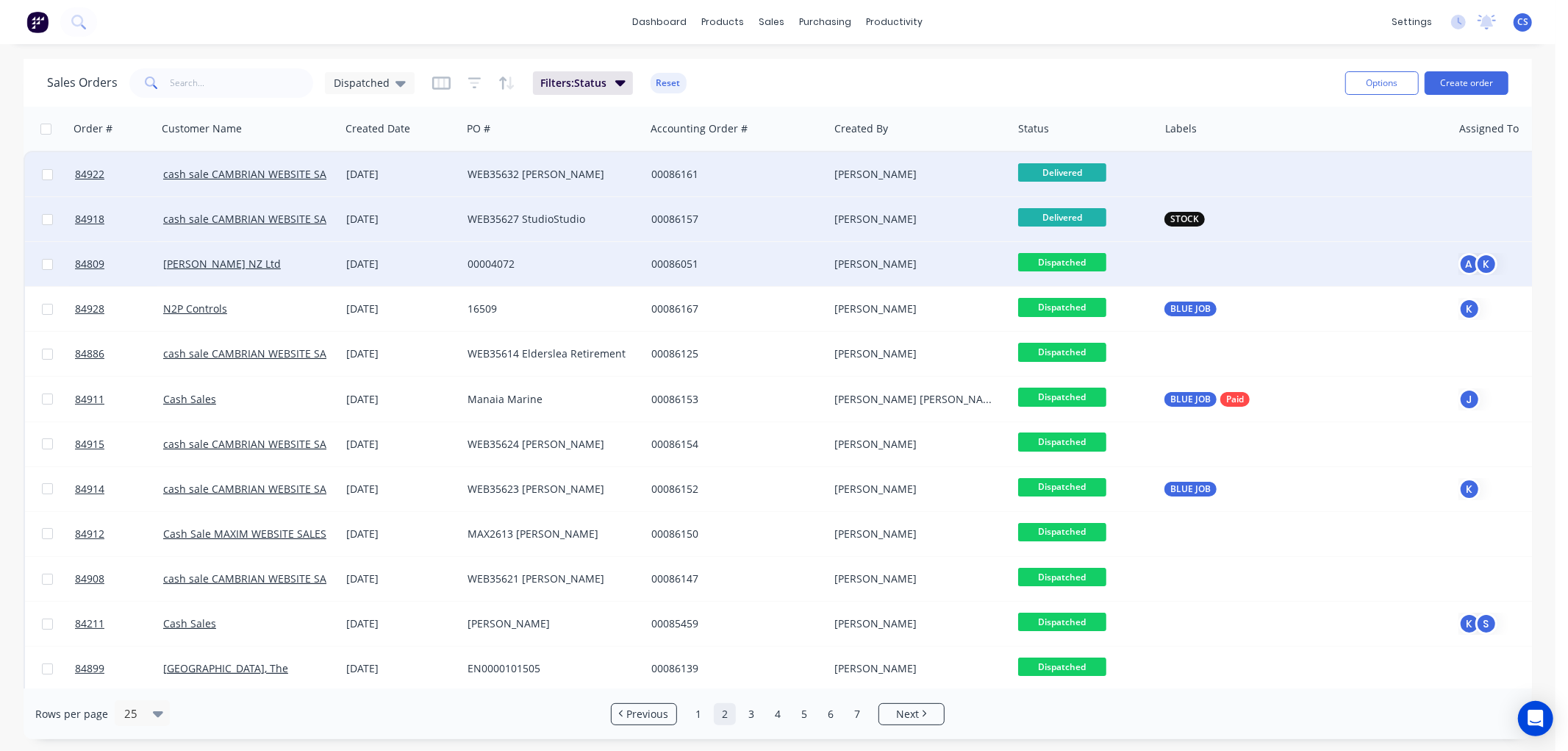
click at [1063, 259] on span "Dispatched" at bounding box center [1061, 262] width 88 height 19
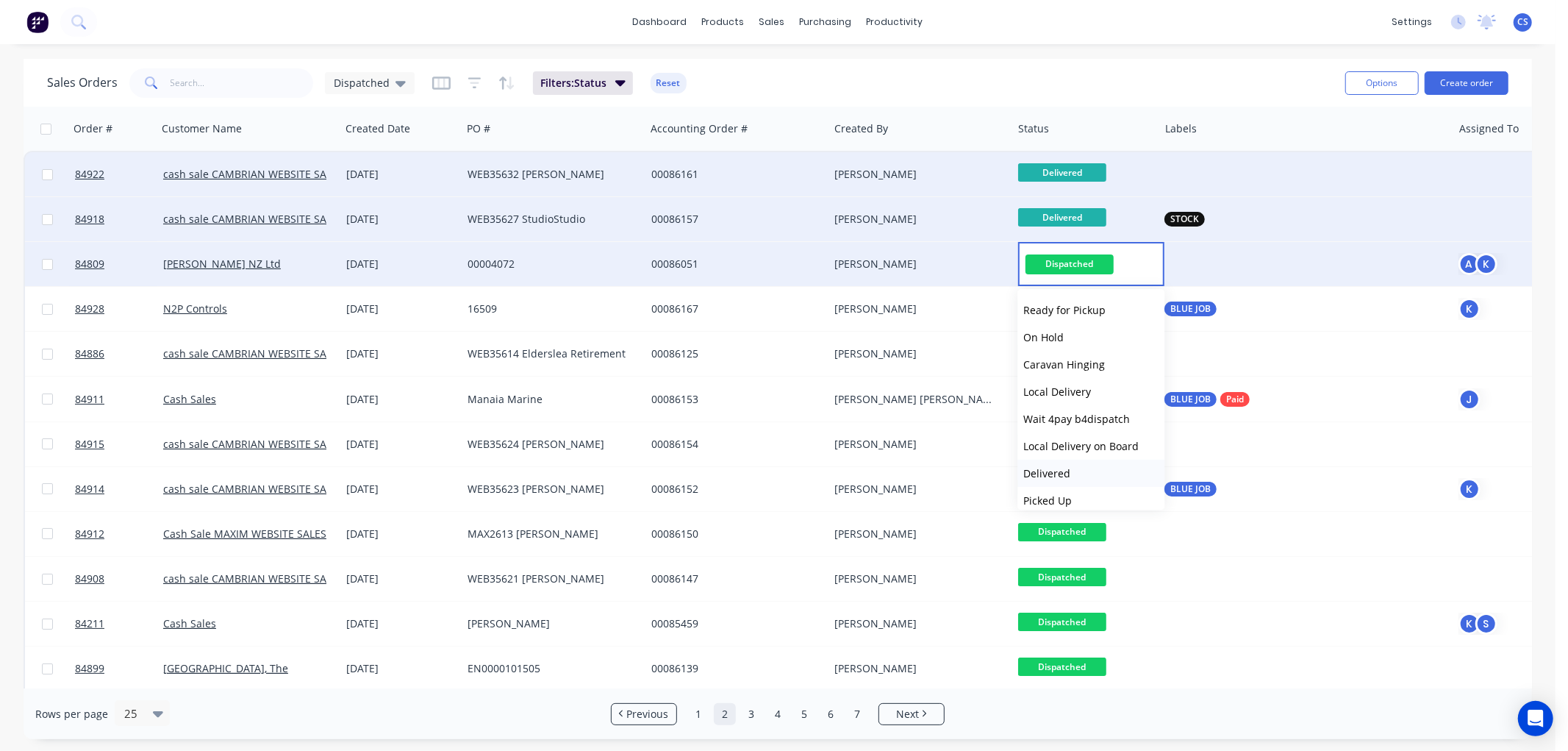
scroll to position [490, 0]
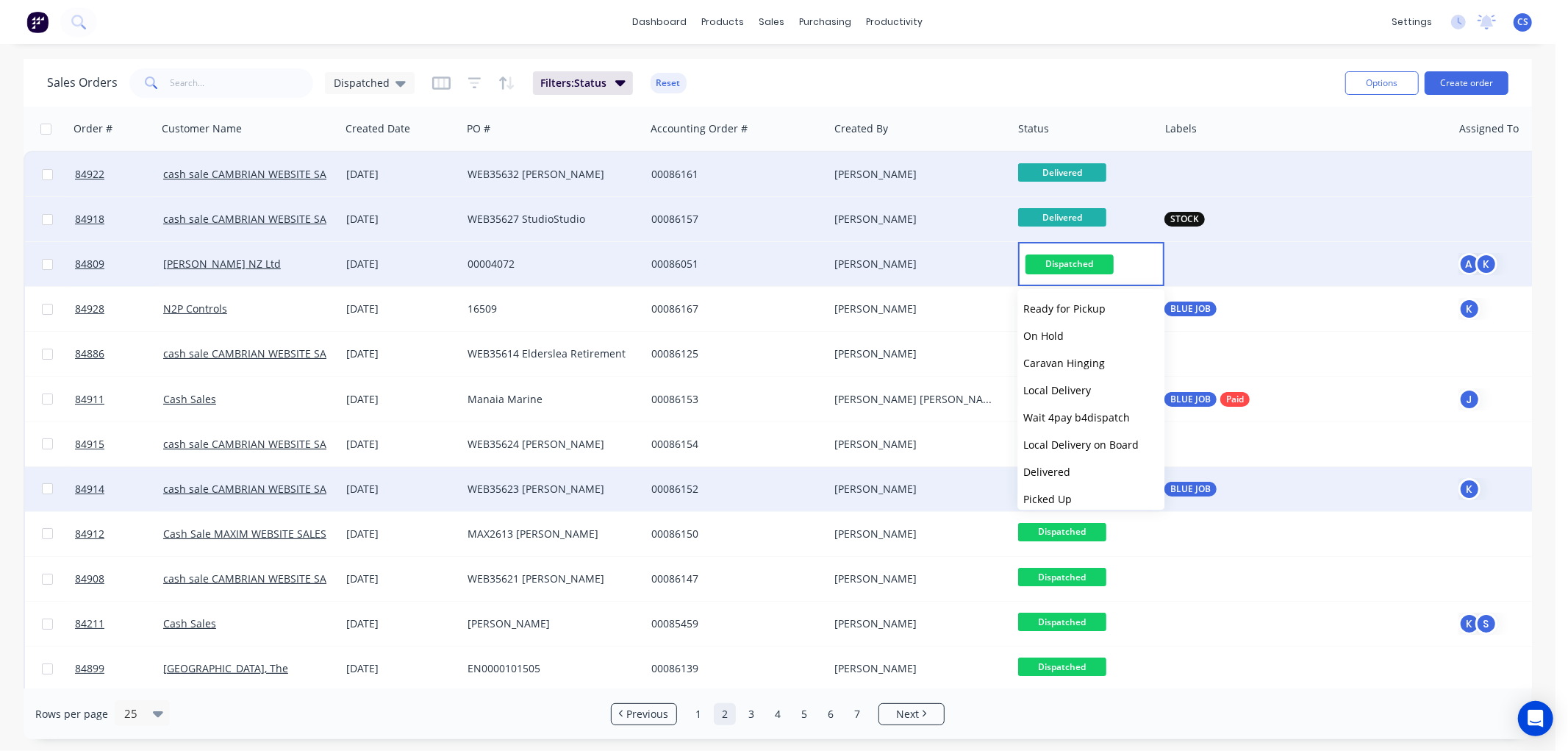
click at [1038, 466] on span "Delivered" at bounding box center [1047, 471] width 47 height 14
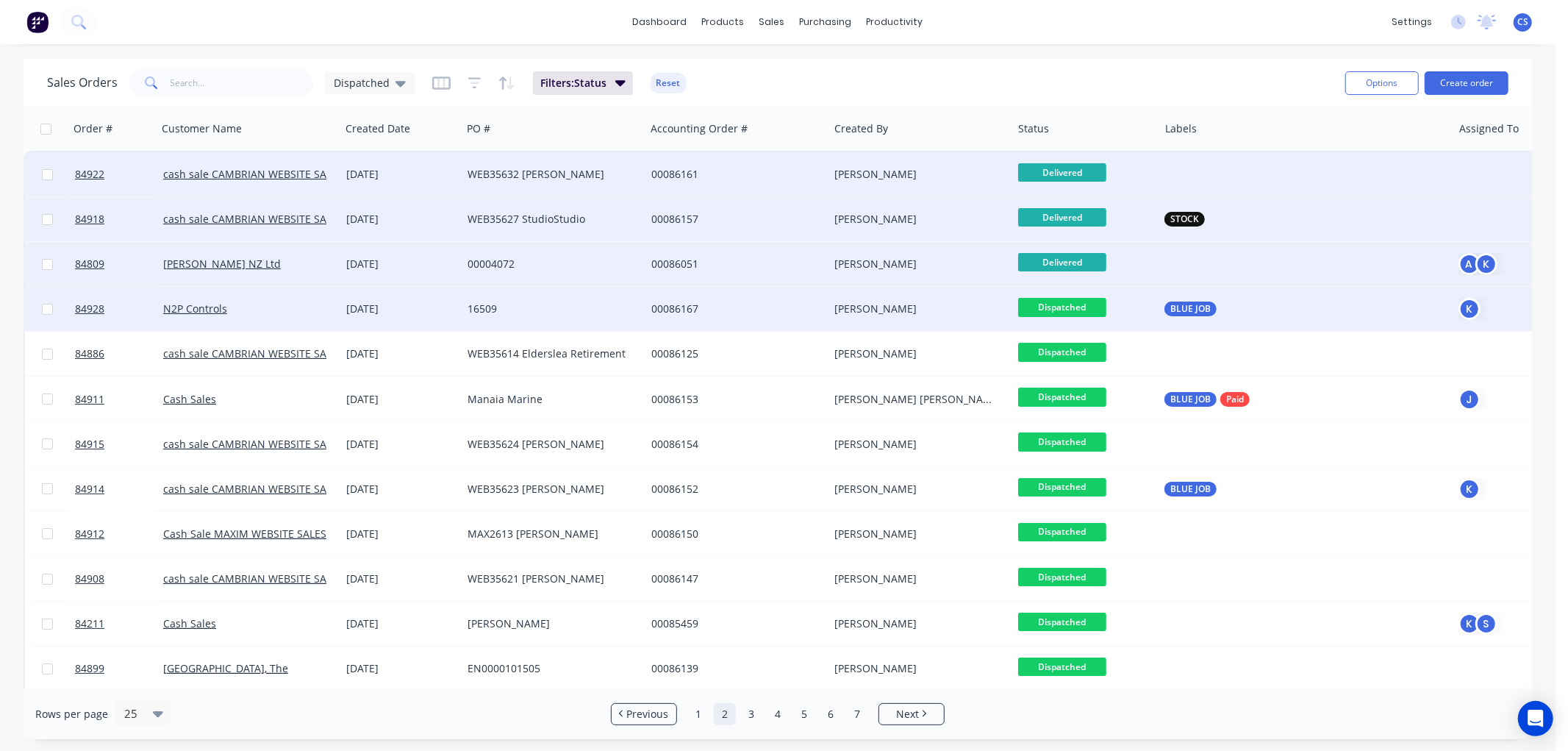
click at [1069, 306] on span "Dispatched" at bounding box center [1061, 307] width 88 height 19
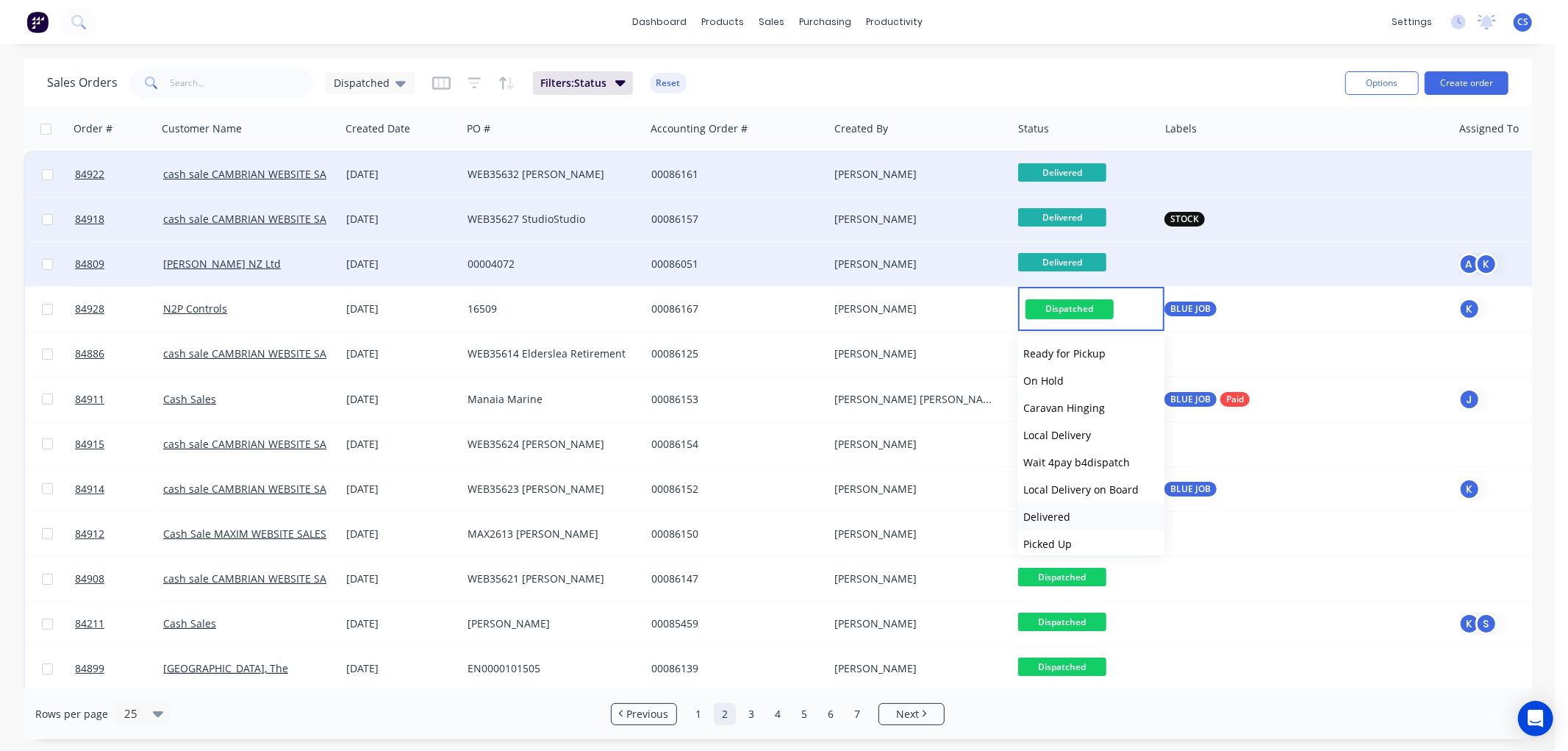
click at [1054, 513] on span "Delivered" at bounding box center [1047, 516] width 47 height 14
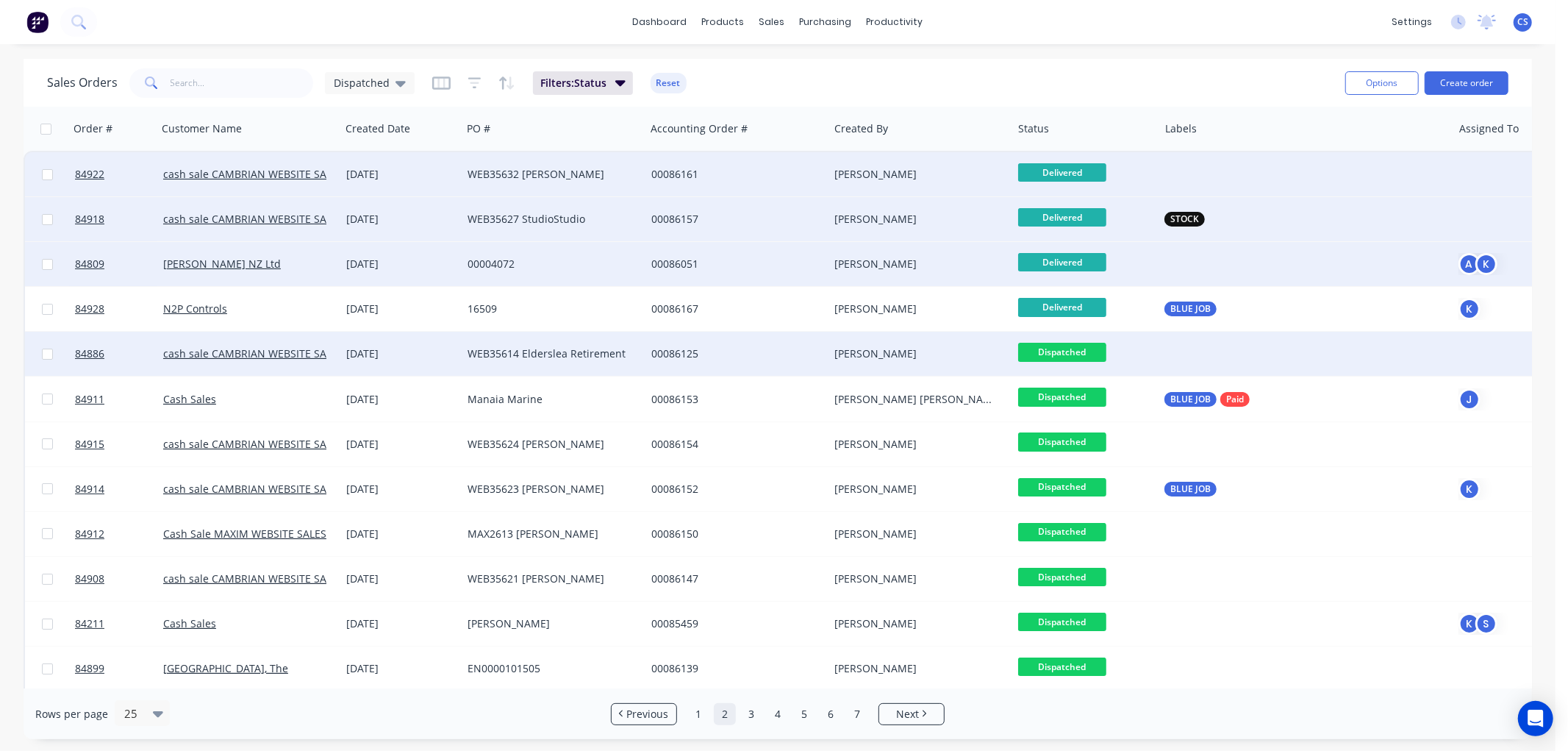
click at [1084, 341] on div "Dispatched" at bounding box center [1086, 353] width 147 height 44
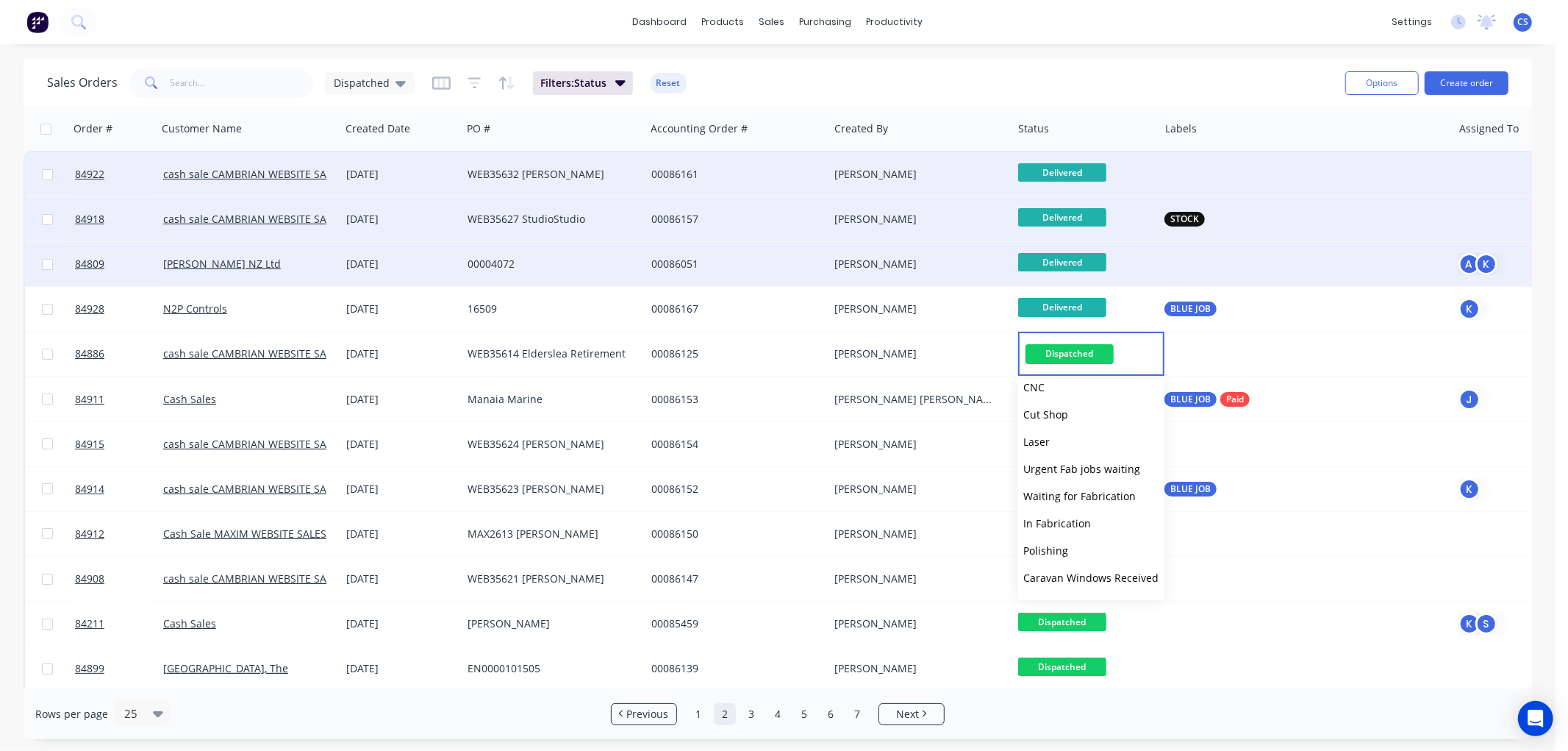
scroll to position [497, 0]
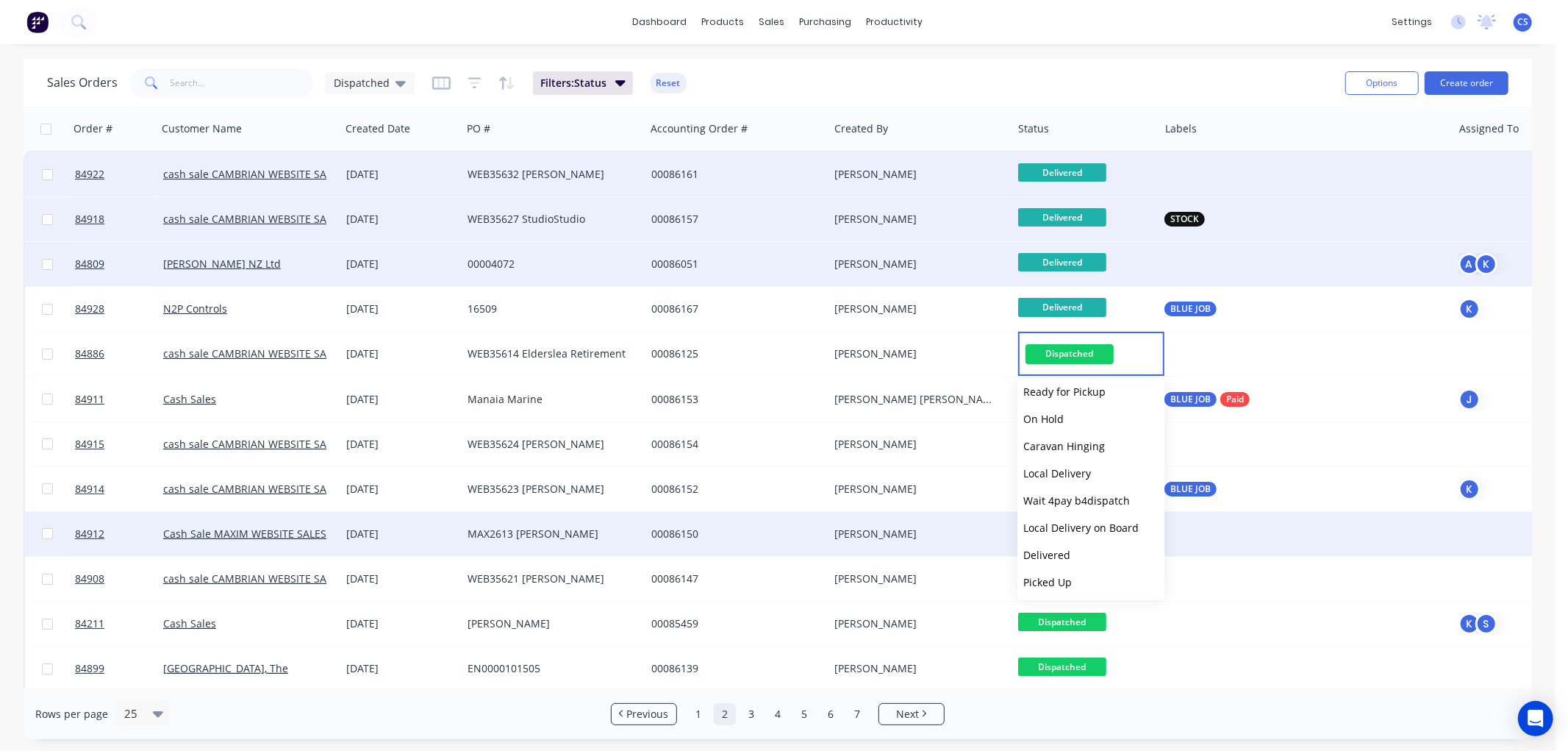
click at [1053, 549] on span "Delivered" at bounding box center [1047, 554] width 47 height 14
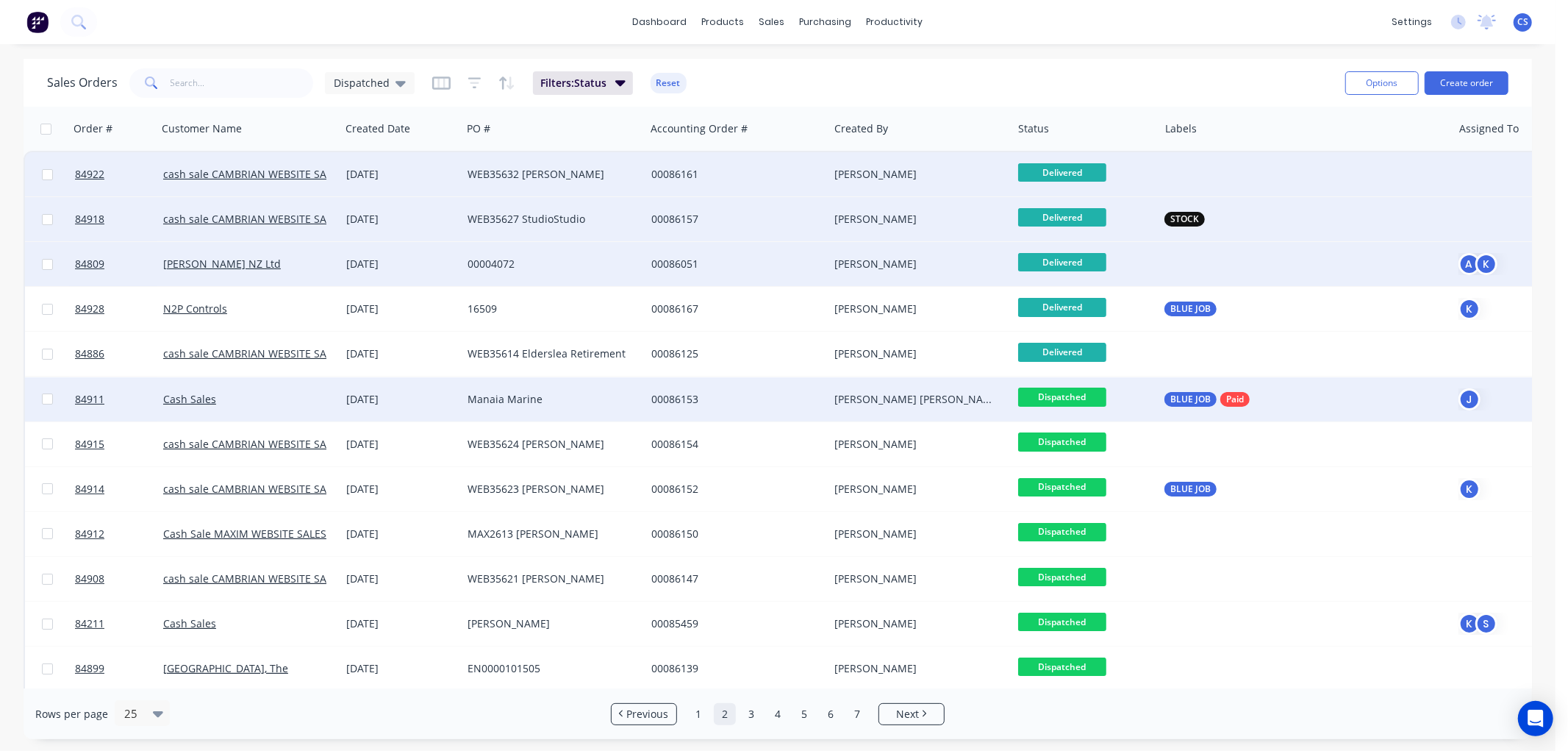
click at [1081, 391] on span "Dispatched" at bounding box center [1061, 396] width 88 height 19
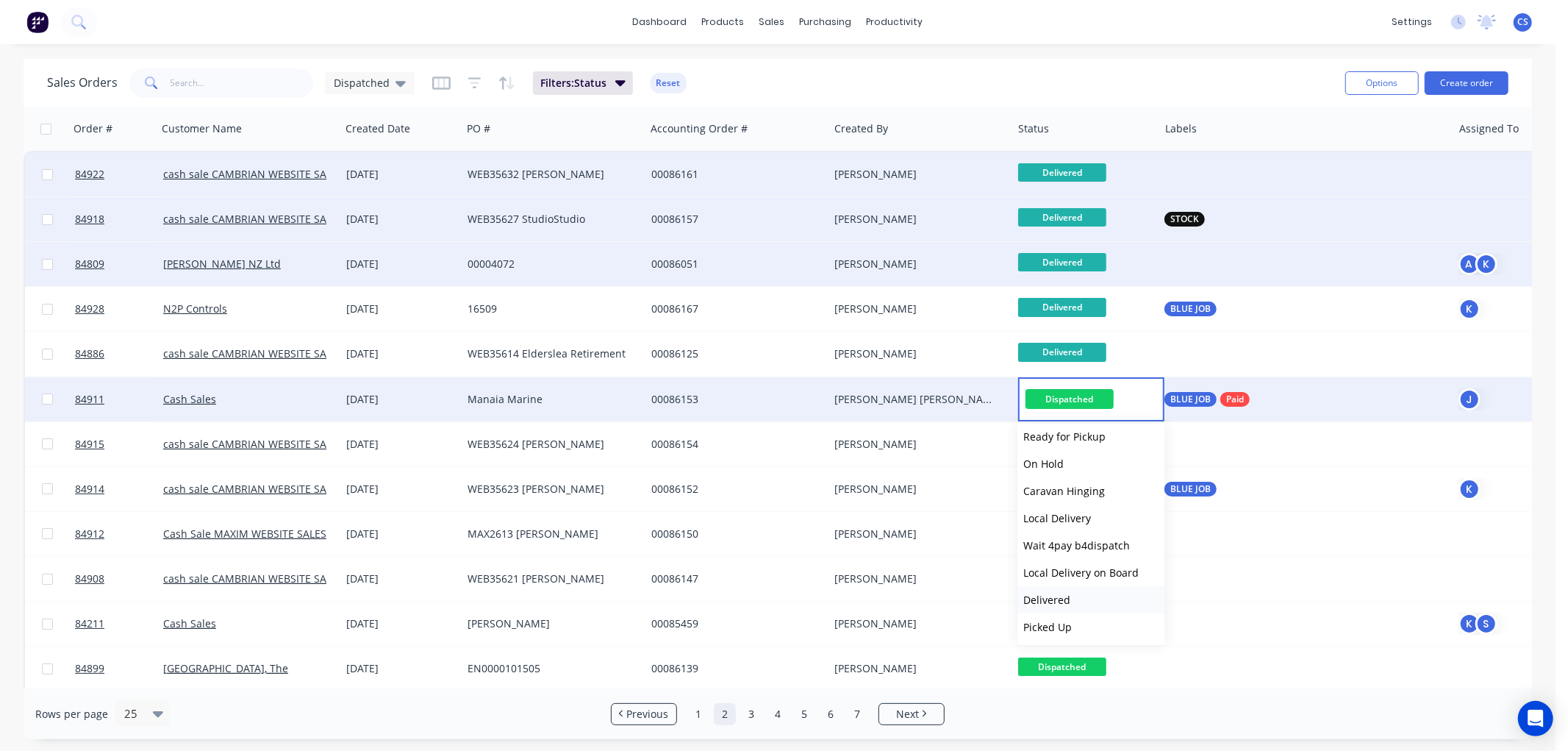
click at [1040, 593] on span "Delivered" at bounding box center [1047, 599] width 47 height 14
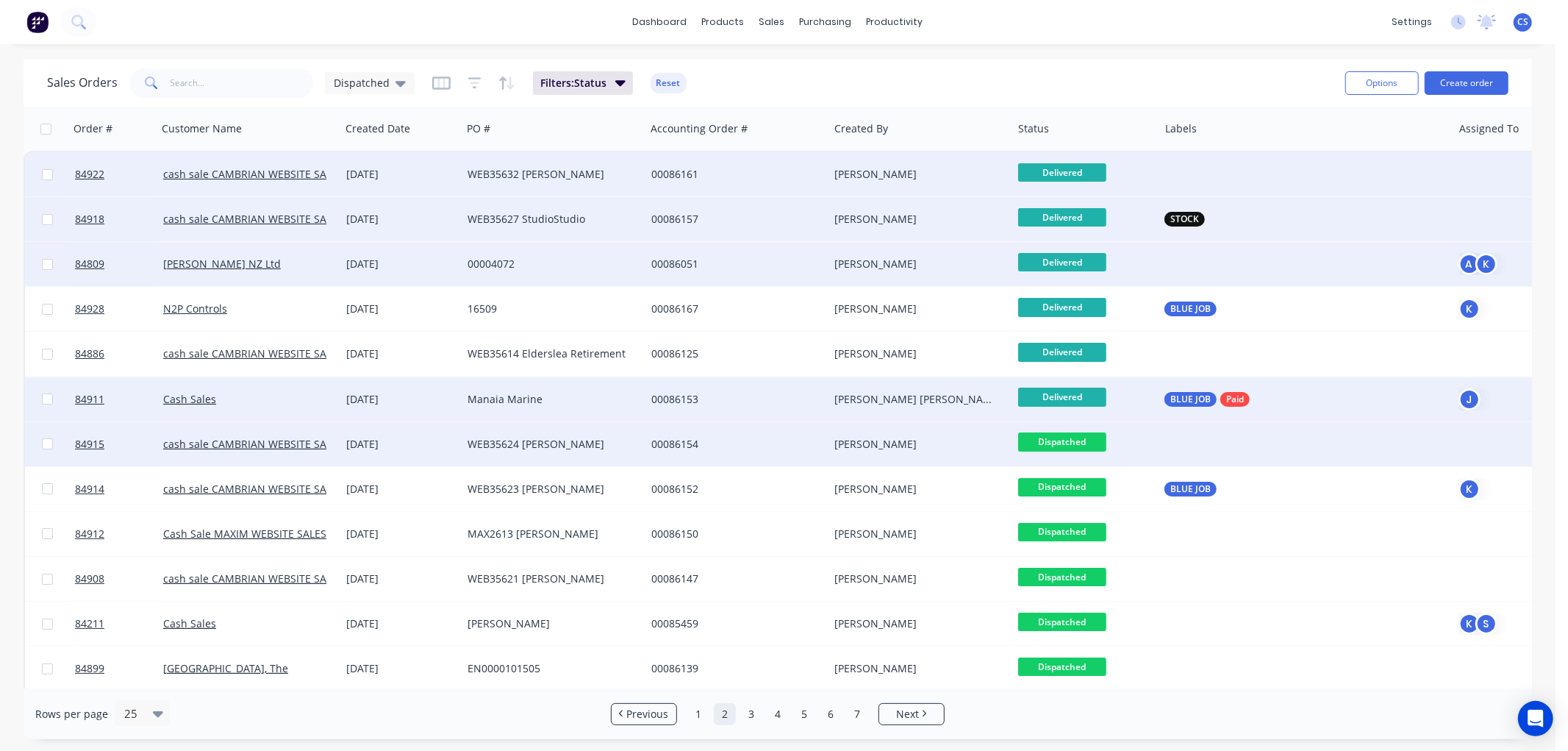
click at [1074, 441] on span "Dispatched" at bounding box center [1061, 441] width 88 height 19
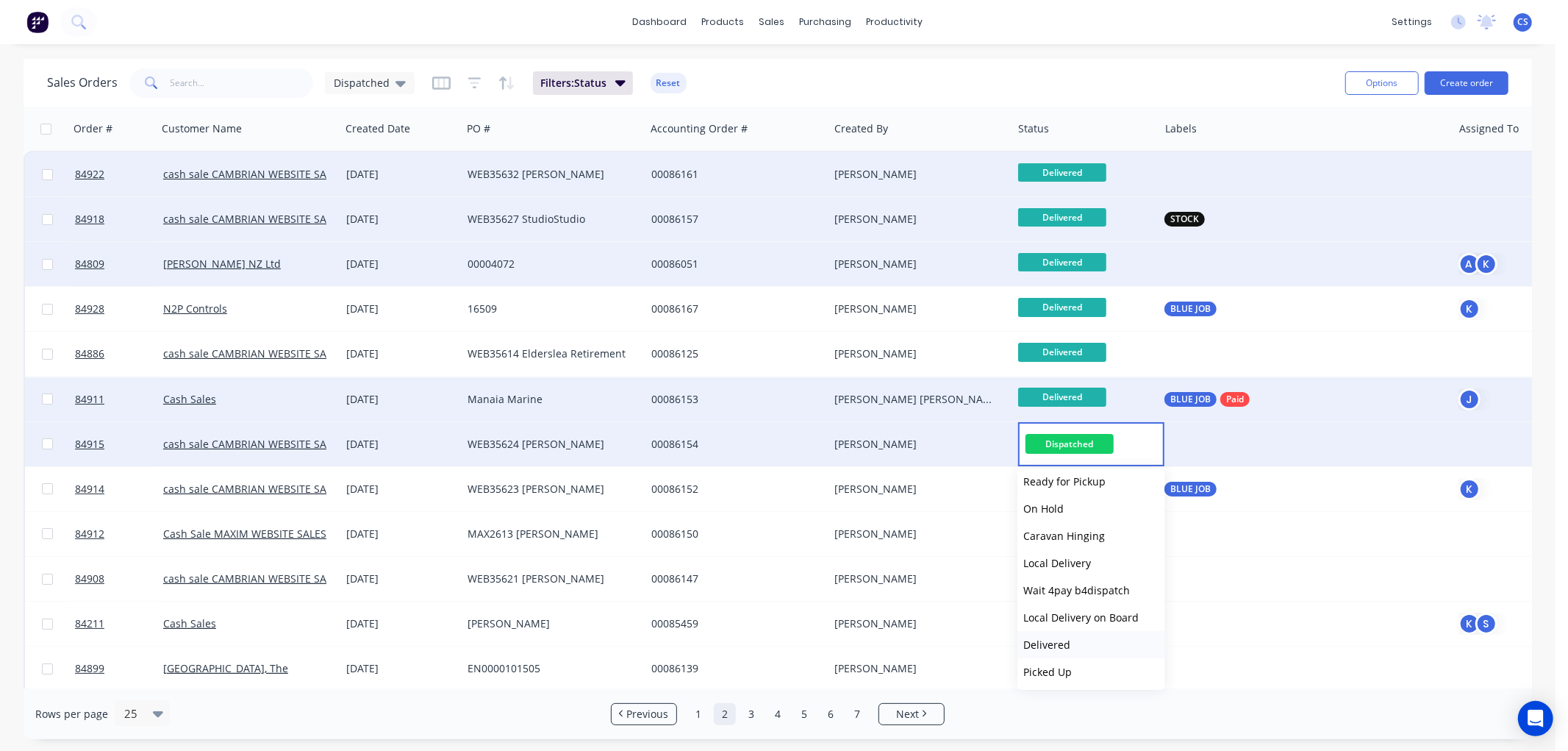
click at [1047, 648] on span "Delivered" at bounding box center [1047, 644] width 47 height 14
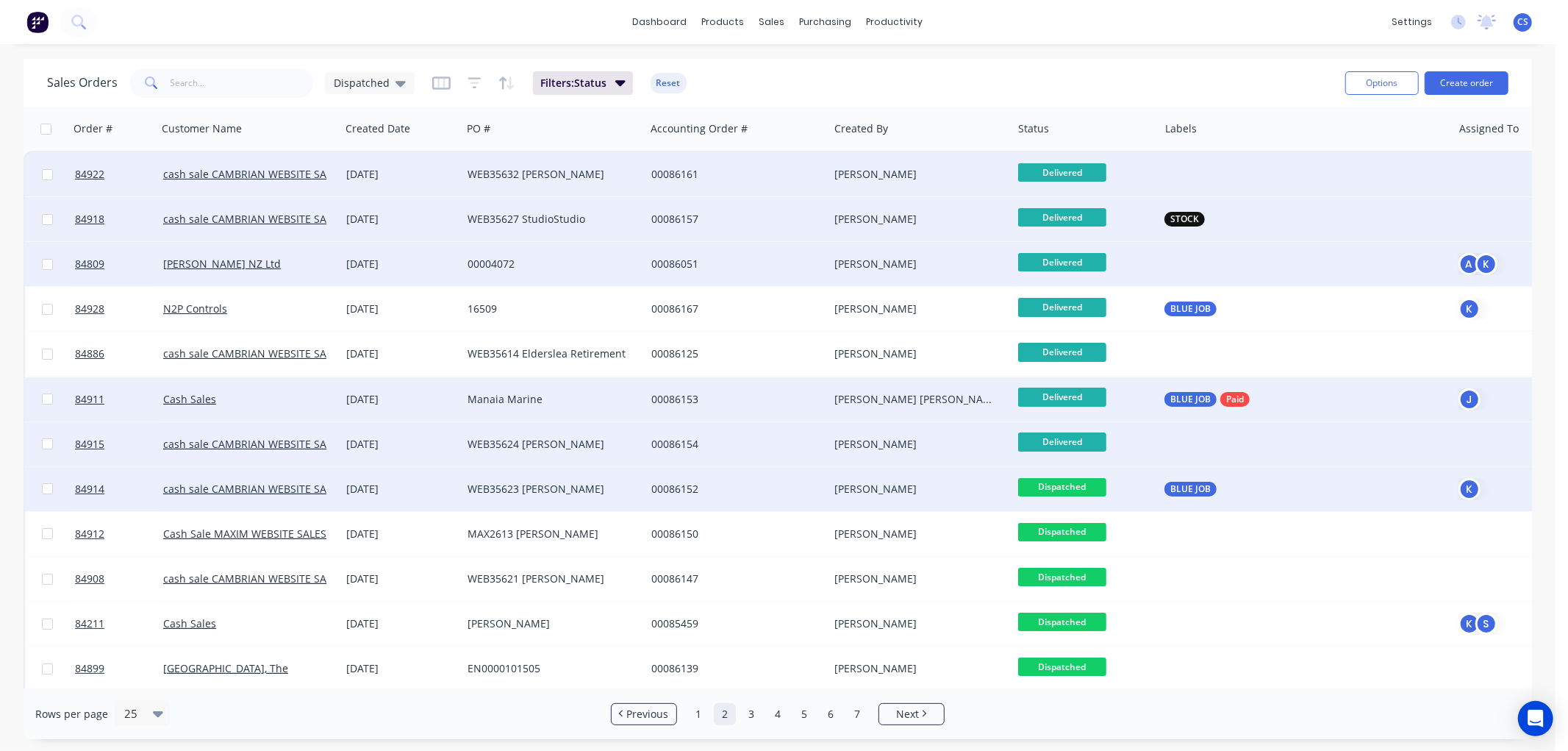
click at [1056, 486] on span "Dispatched" at bounding box center [1061, 486] width 88 height 19
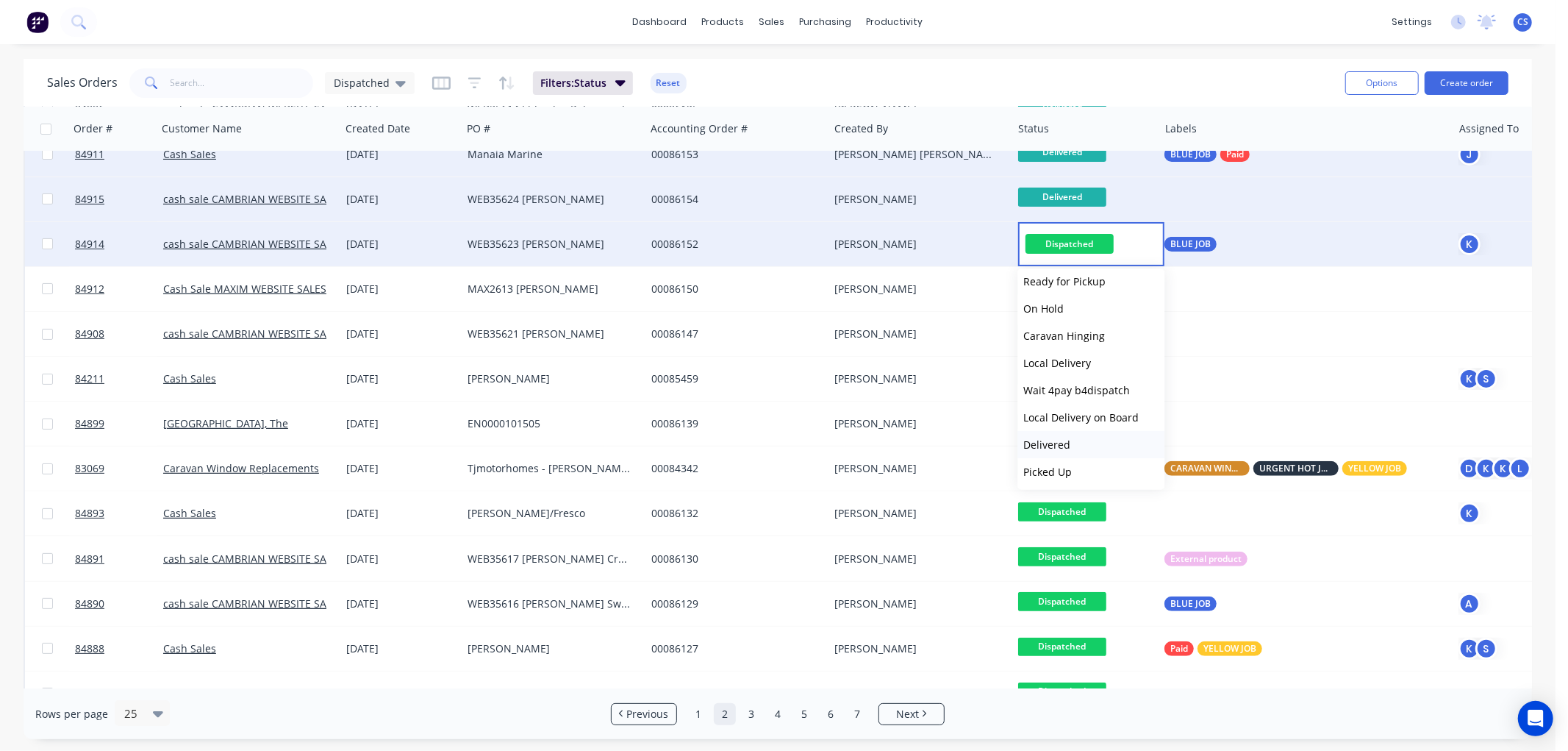
click at [1054, 437] on span "Delivered" at bounding box center [1047, 444] width 47 height 14
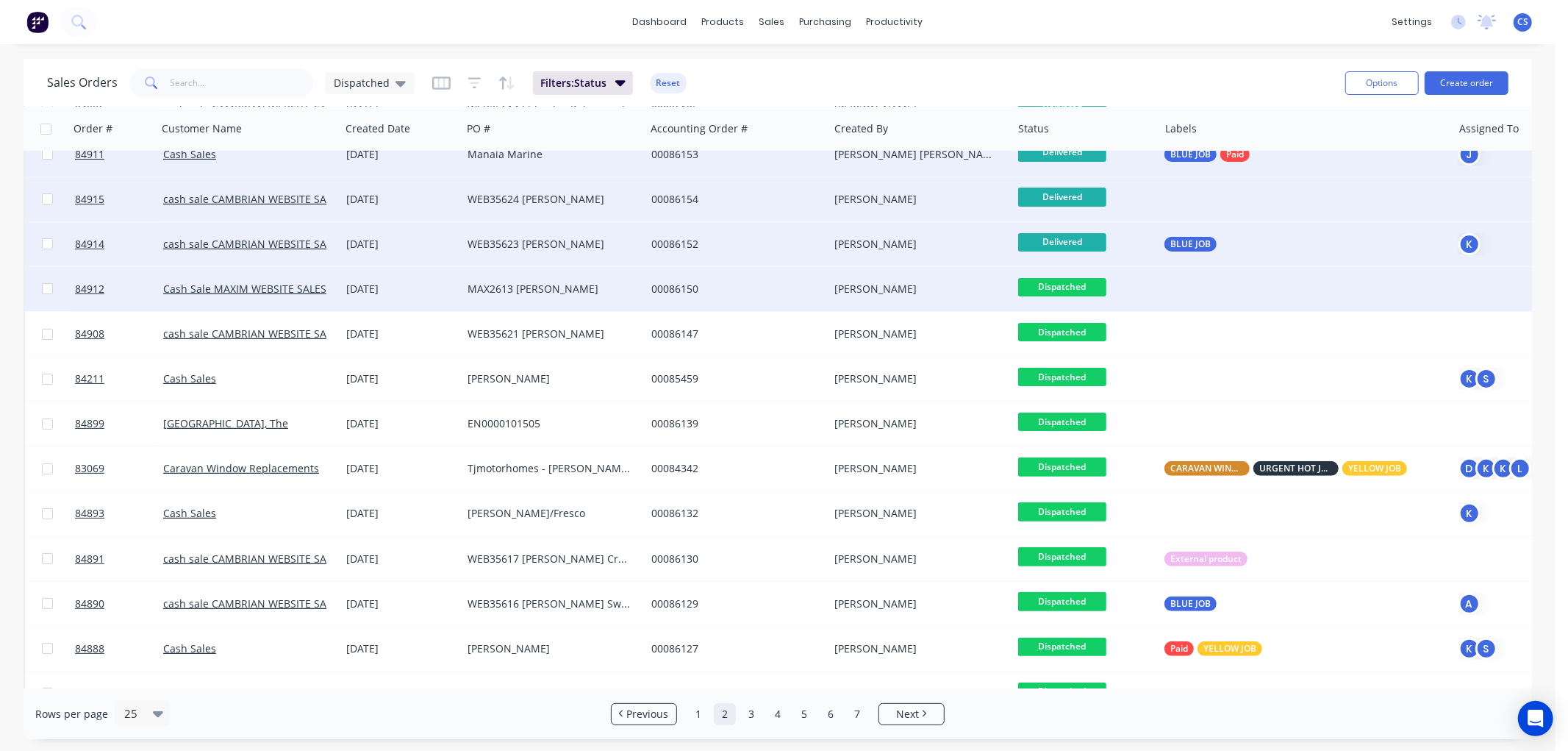
click at [1078, 288] on span "Dispatched" at bounding box center [1061, 287] width 88 height 19
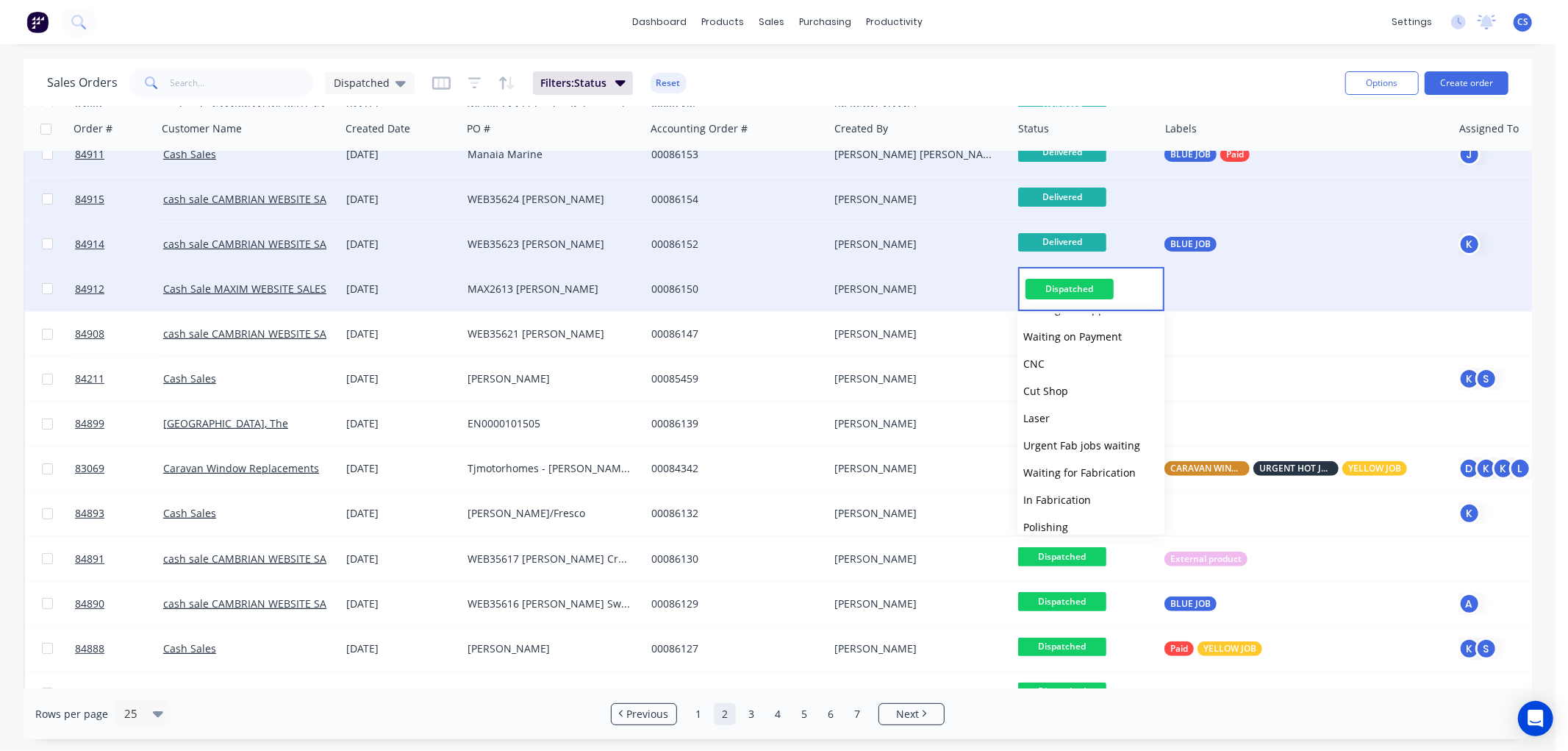
scroll to position [490, 0]
click at [1055, 496] on span "Delivered" at bounding box center [1047, 496] width 47 height 14
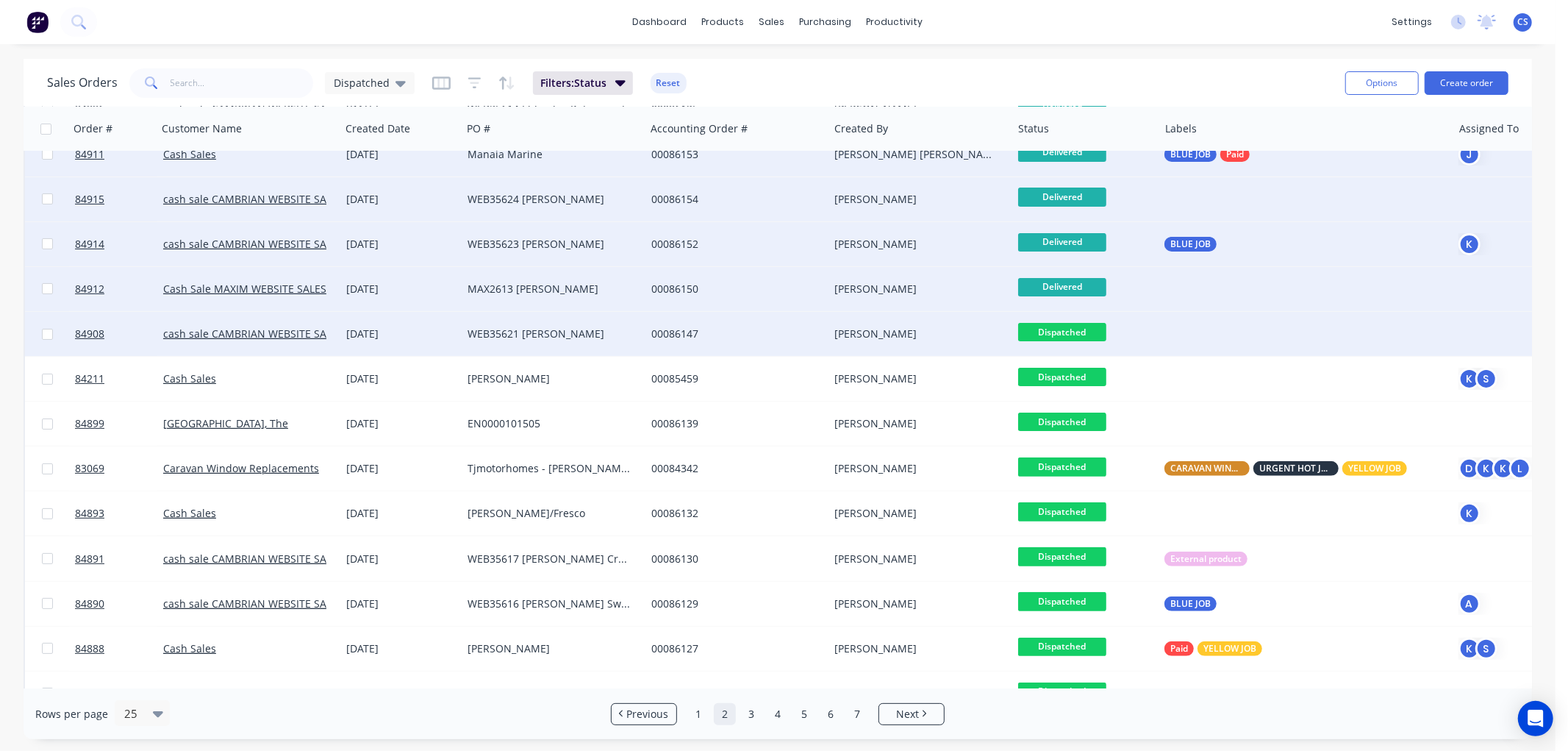
click at [1072, 331] on span "Dispatched" at bounding box center [1061, 332] width 88 height 19
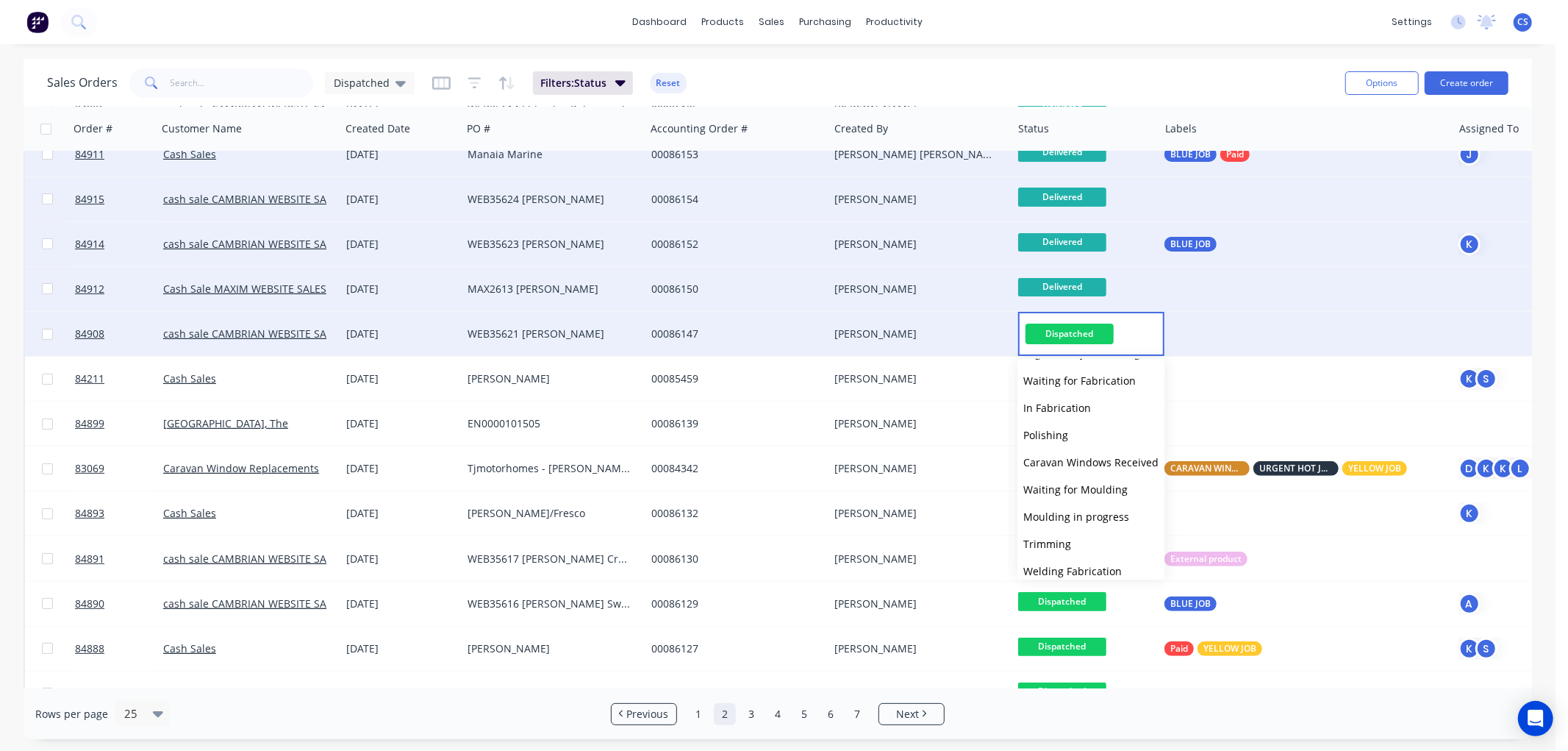
scroll to position [497, 0]
click at [1051, 523] on button "Delivered" at bounding box center [1091, 534] width 147 height 27
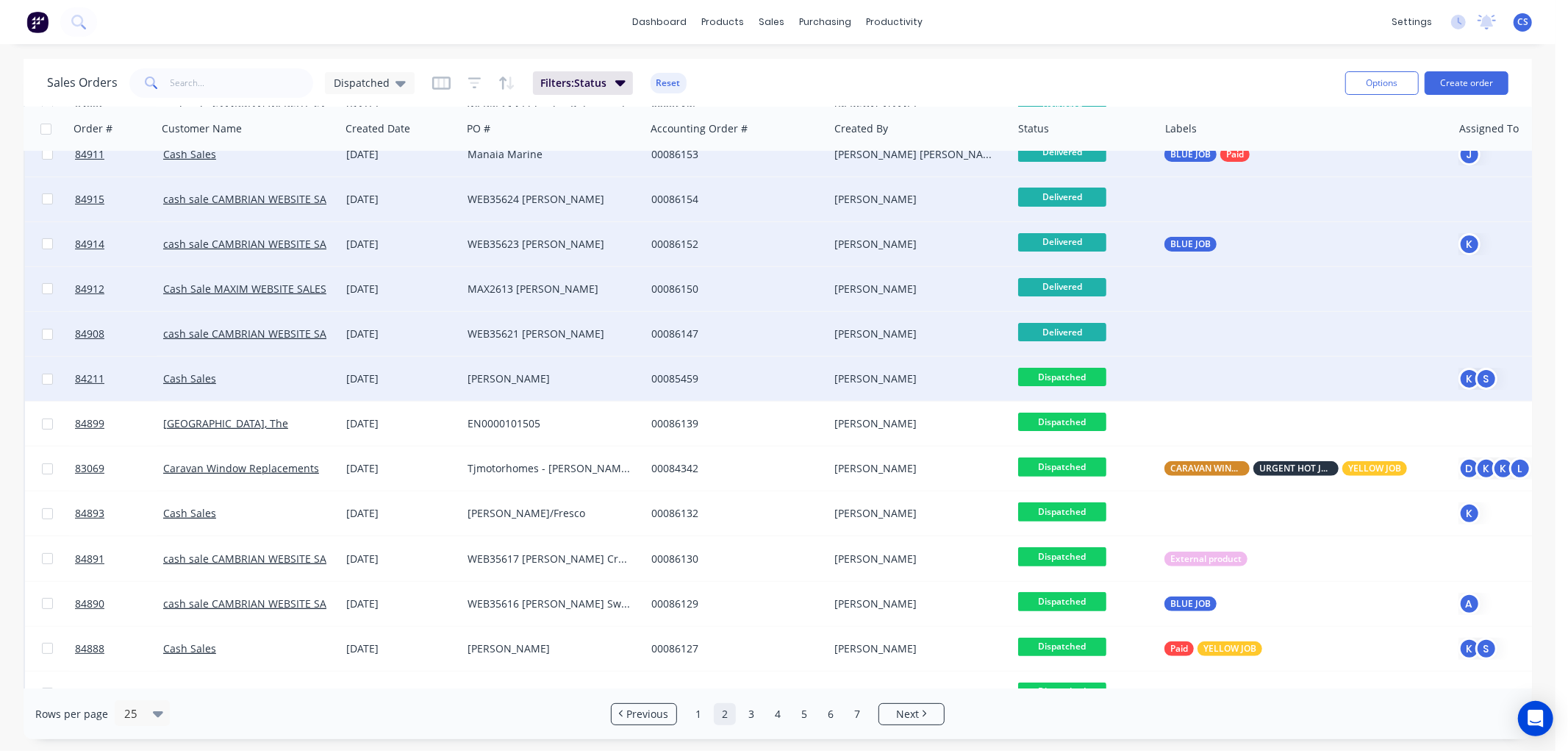
click at [1076, 373] on span "Dispatched" at bounding box center [1061, 377] width 88 height 19
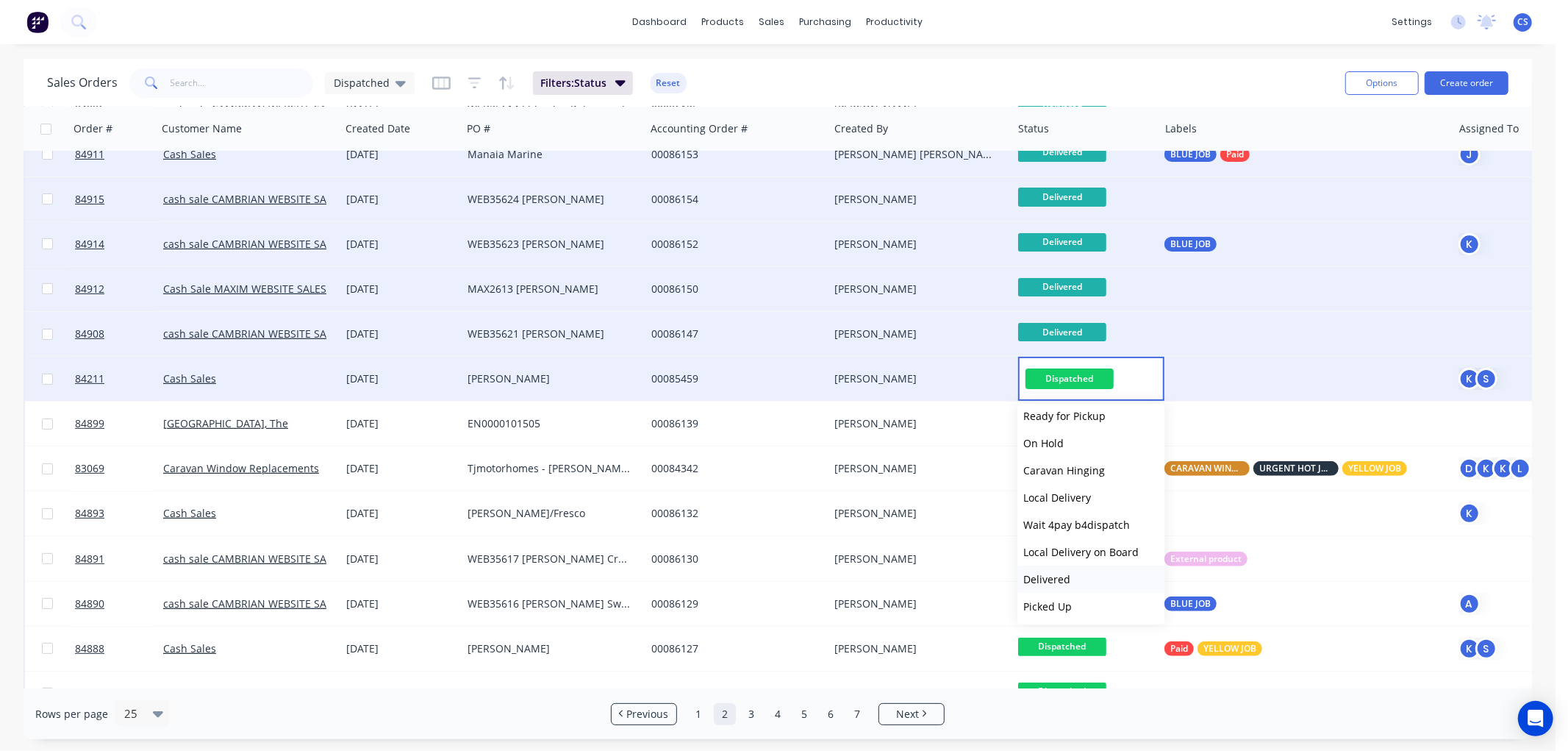
click at [1051, 574] on span "Delivered" at bounding box center [1047, 578] width 47 height 14
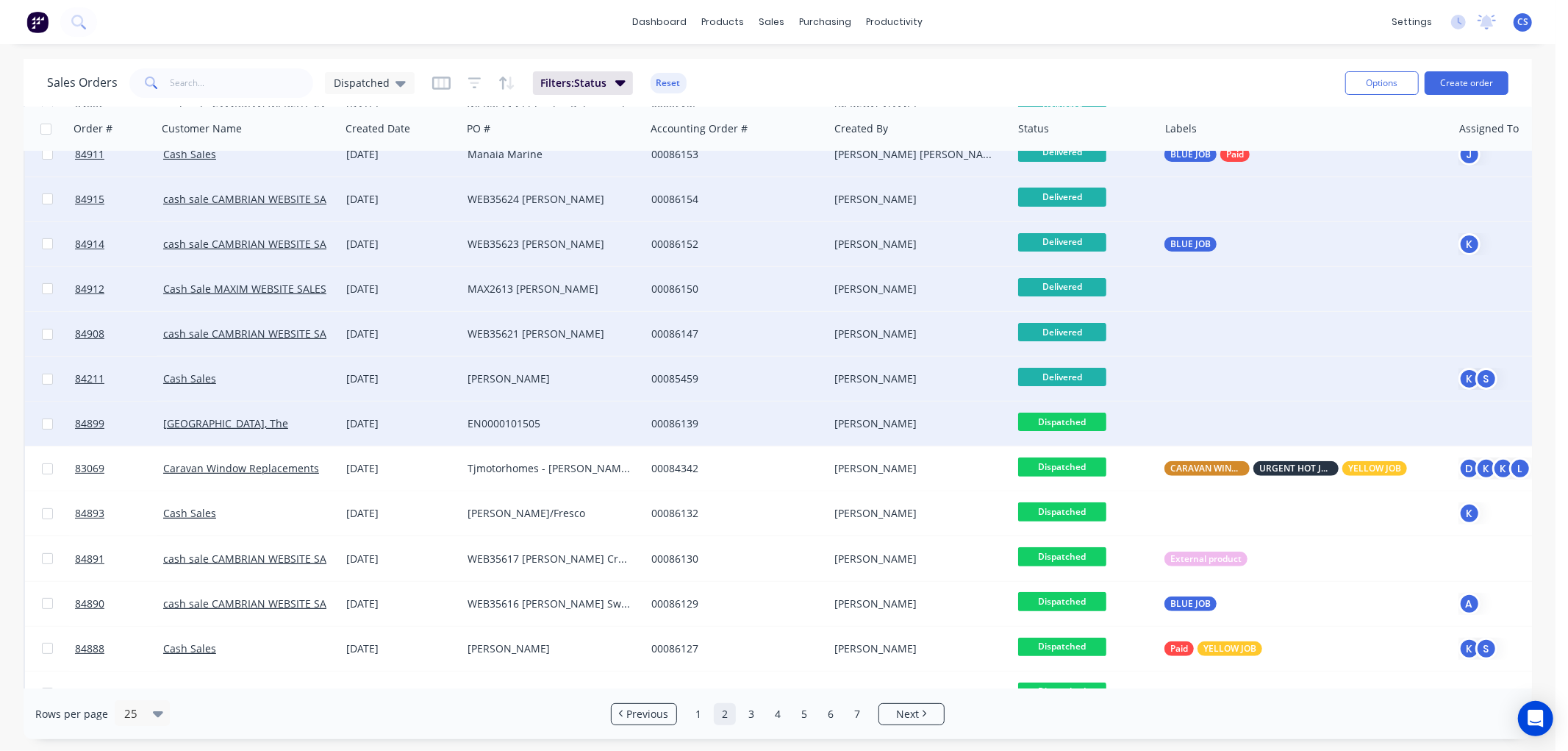
click at [1072, 422] on span "Dispatched" at bounding box center [1061, 421] width 88 height 19
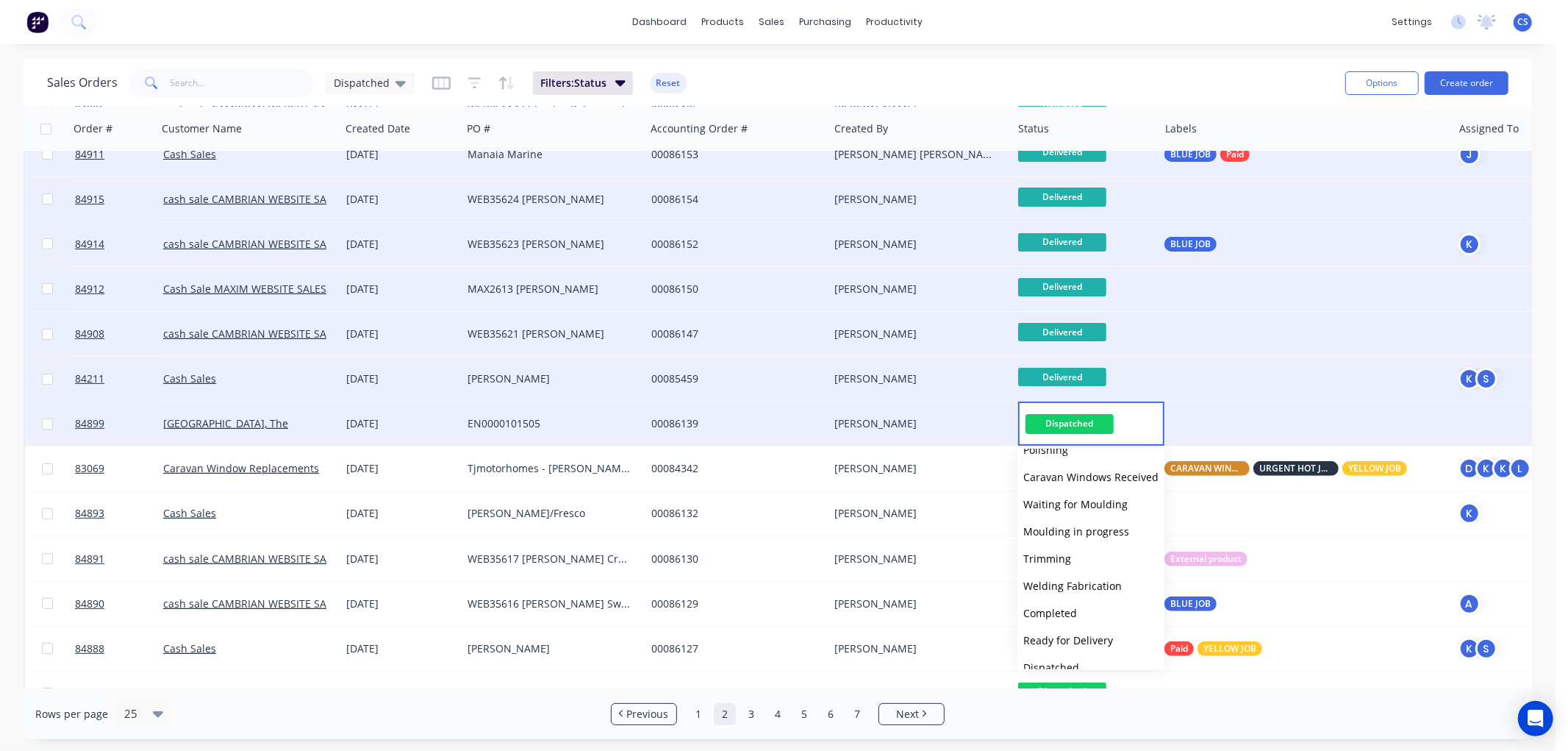
scroll to position [490, 0]
click at [1066, 626] on span "Delivered" at bounding box center [1047, 631] width 47 height 14
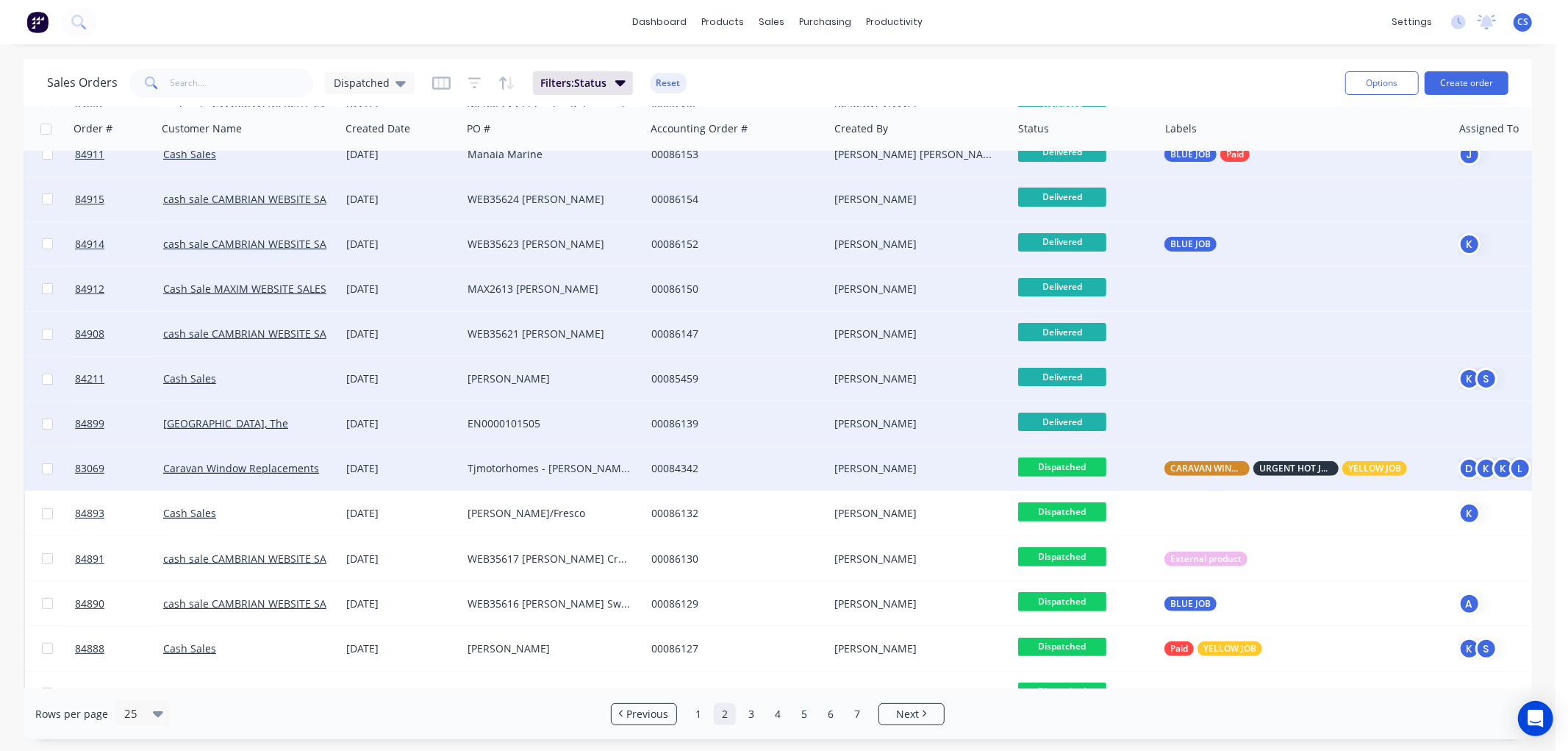
click at [1070, 467] on span "Dispatched" at bounding box center [1061, 466] width 88 height 19
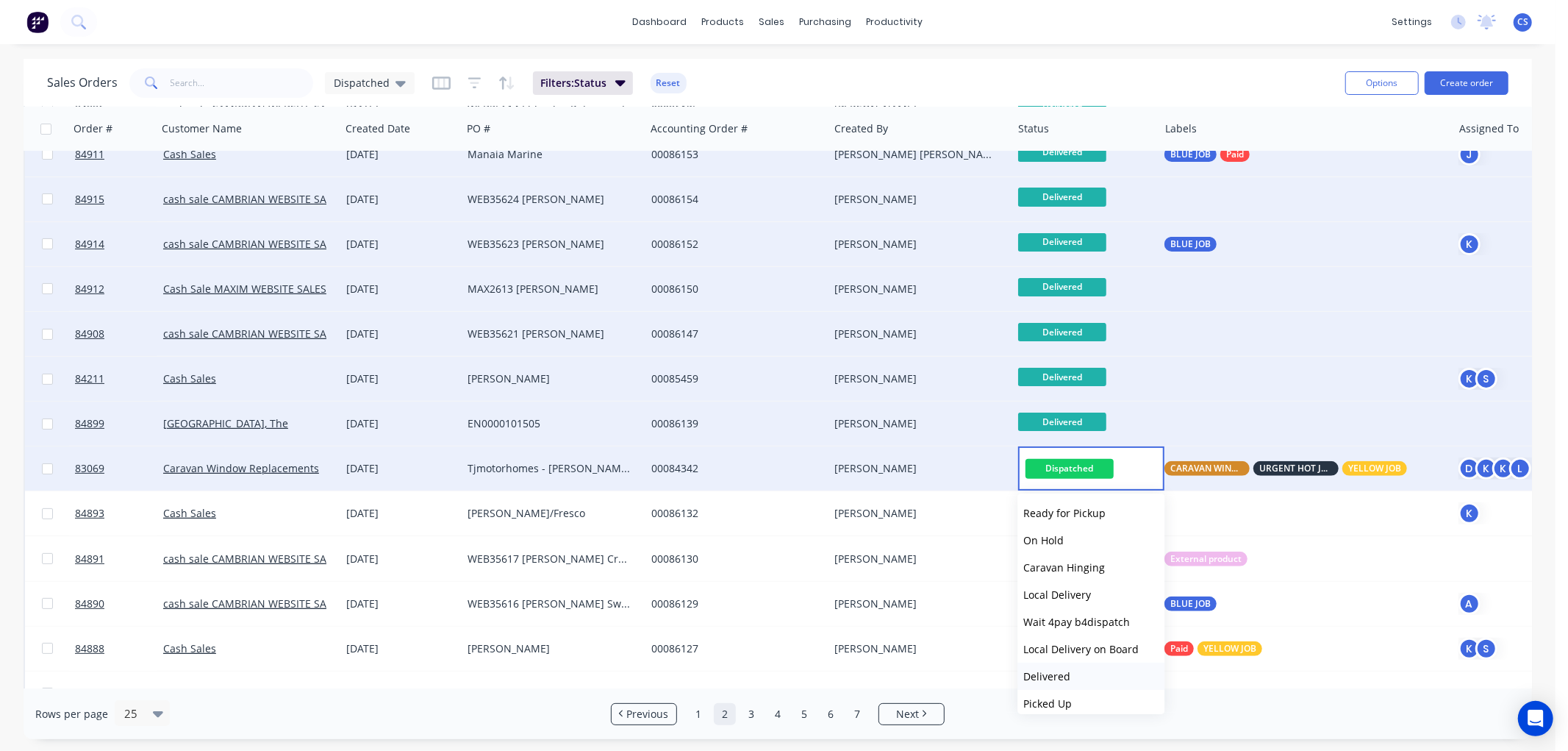
click at [1055, 669] on span "Delivered" at bounding box center [1047, 675] width 47 height 14
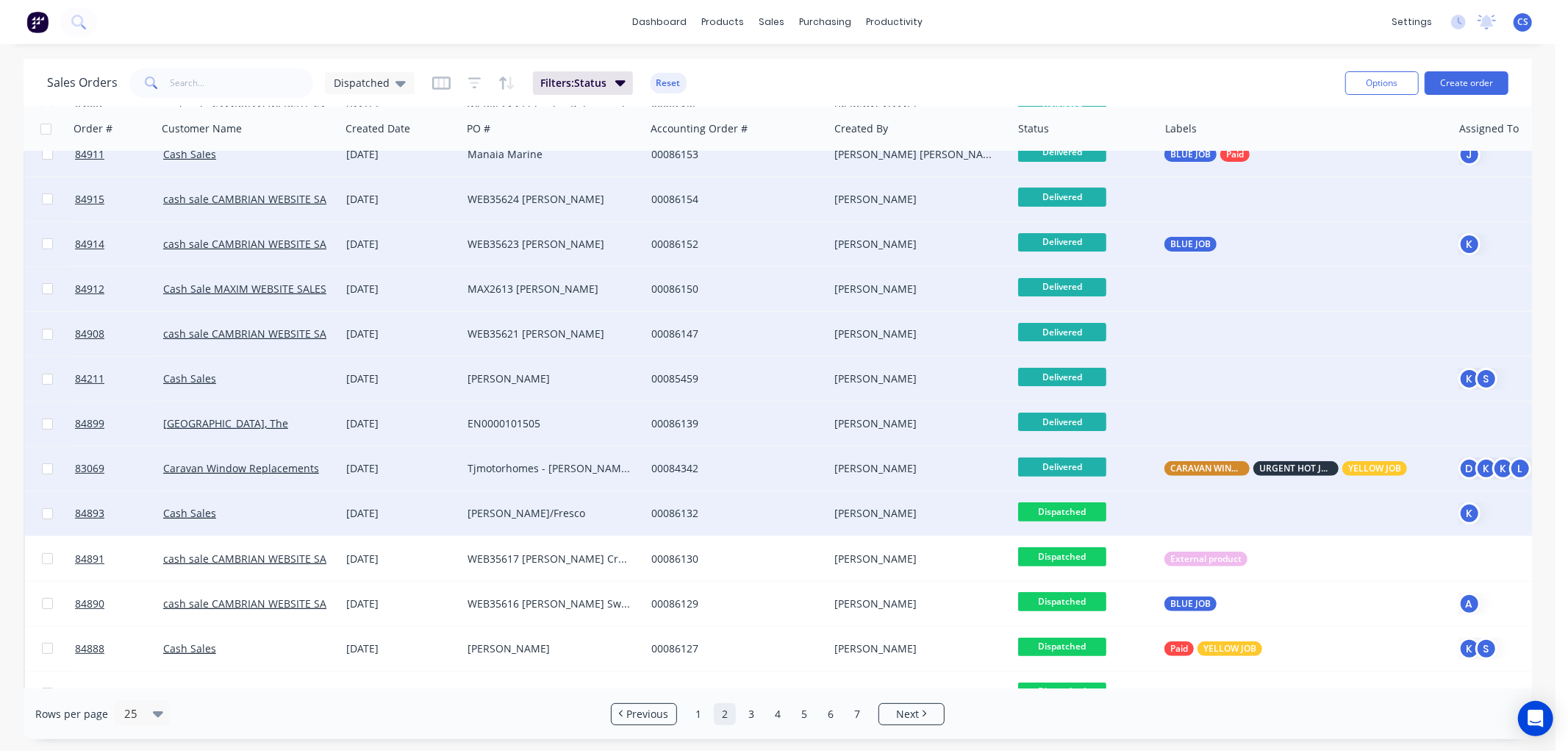
click at [1065, 508] on span "Dispatched" at bounding box center [1061, 511] width 88 height 19
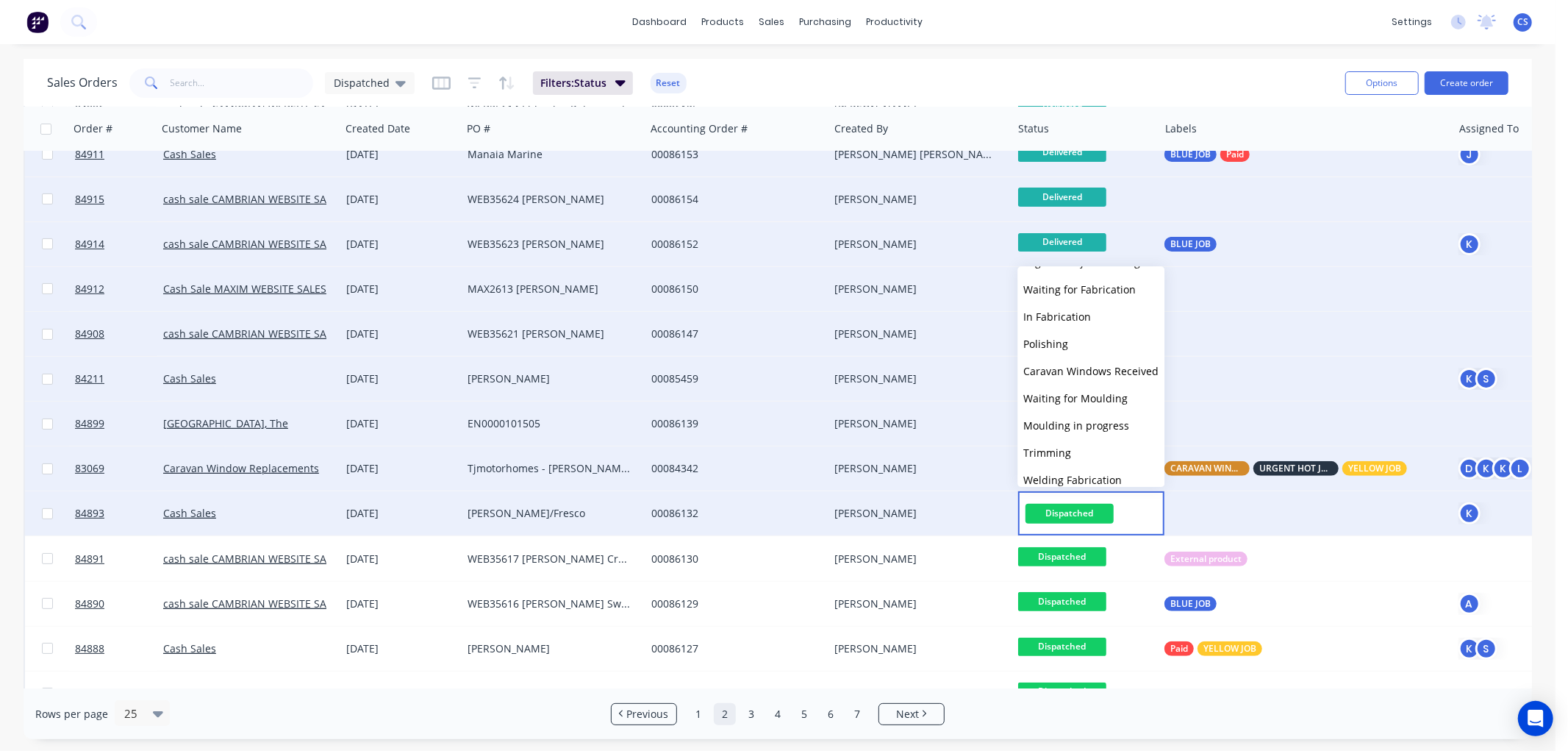
scroll to position [497, 0]
click at [1046, 437] on span "Delivered" at bounding box center [1047, 441] width 47 height 14
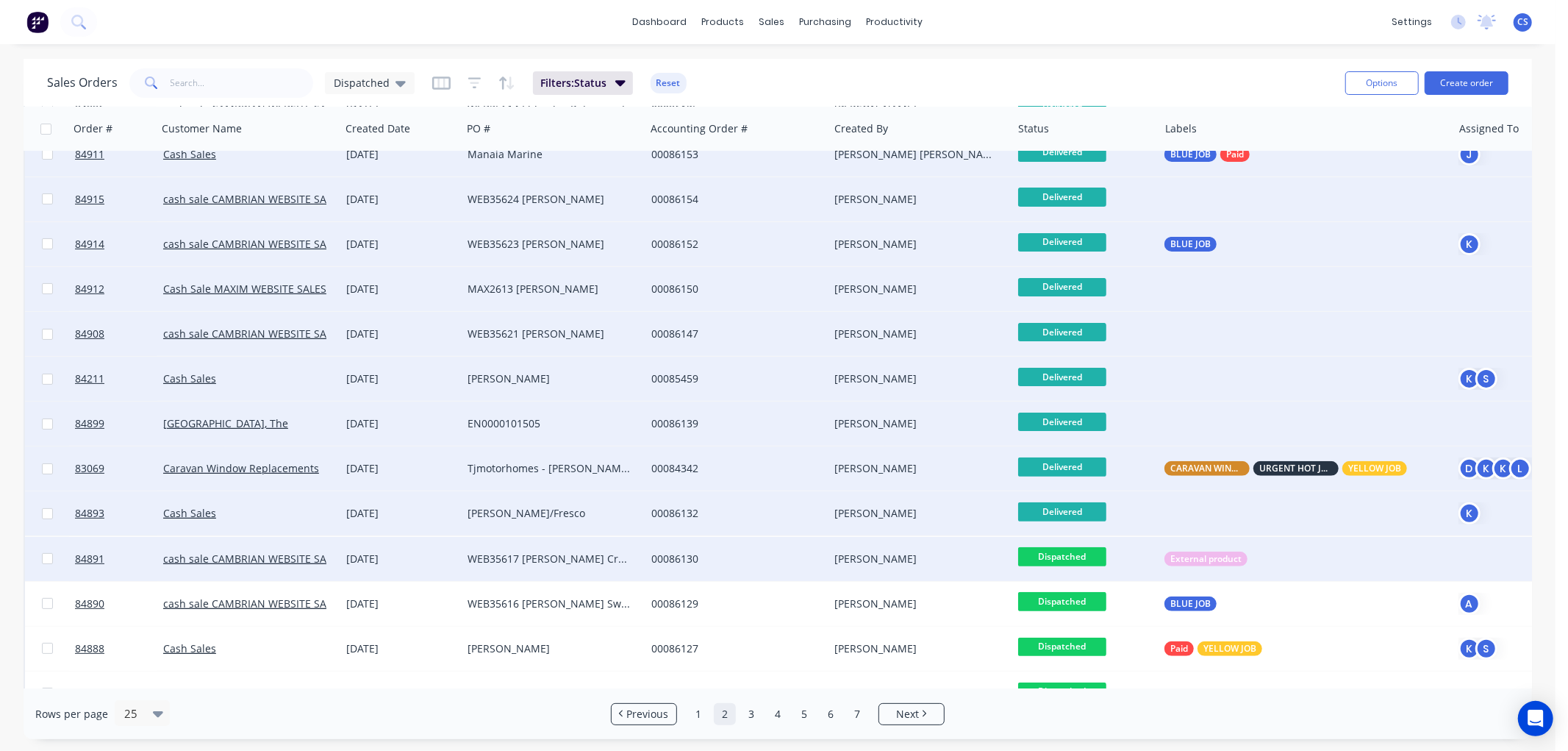
click at [1067, 559] on span "Dispatched" at bounding box center [1061, 556] width 88 height 19
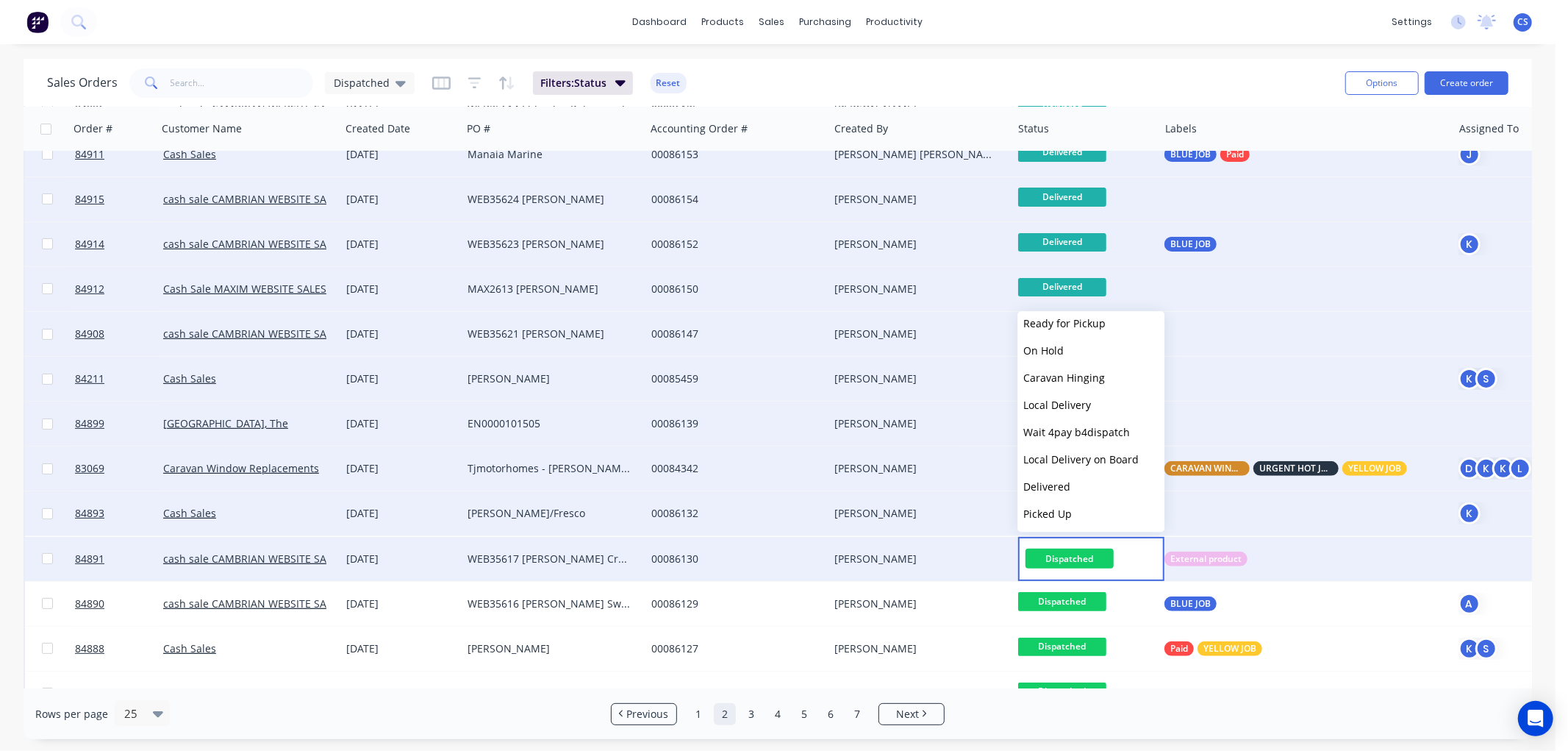
click at [1053, 481] on span "Delivered" at bounding box center [1047, 486] width 47 height 14
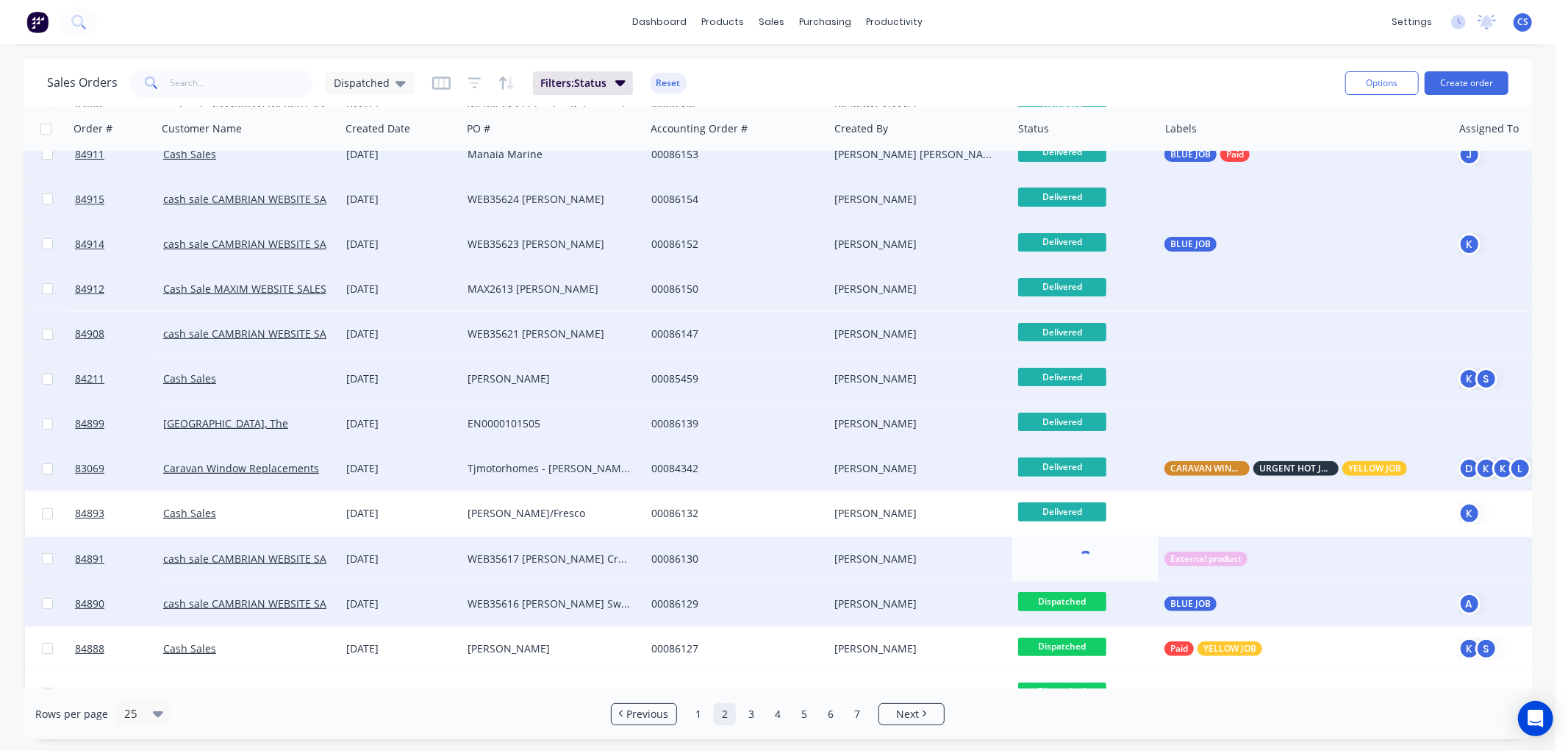
click at [1066, 599] on span "Dispatched" at bounding box center [1061, 601] width 88 height 19
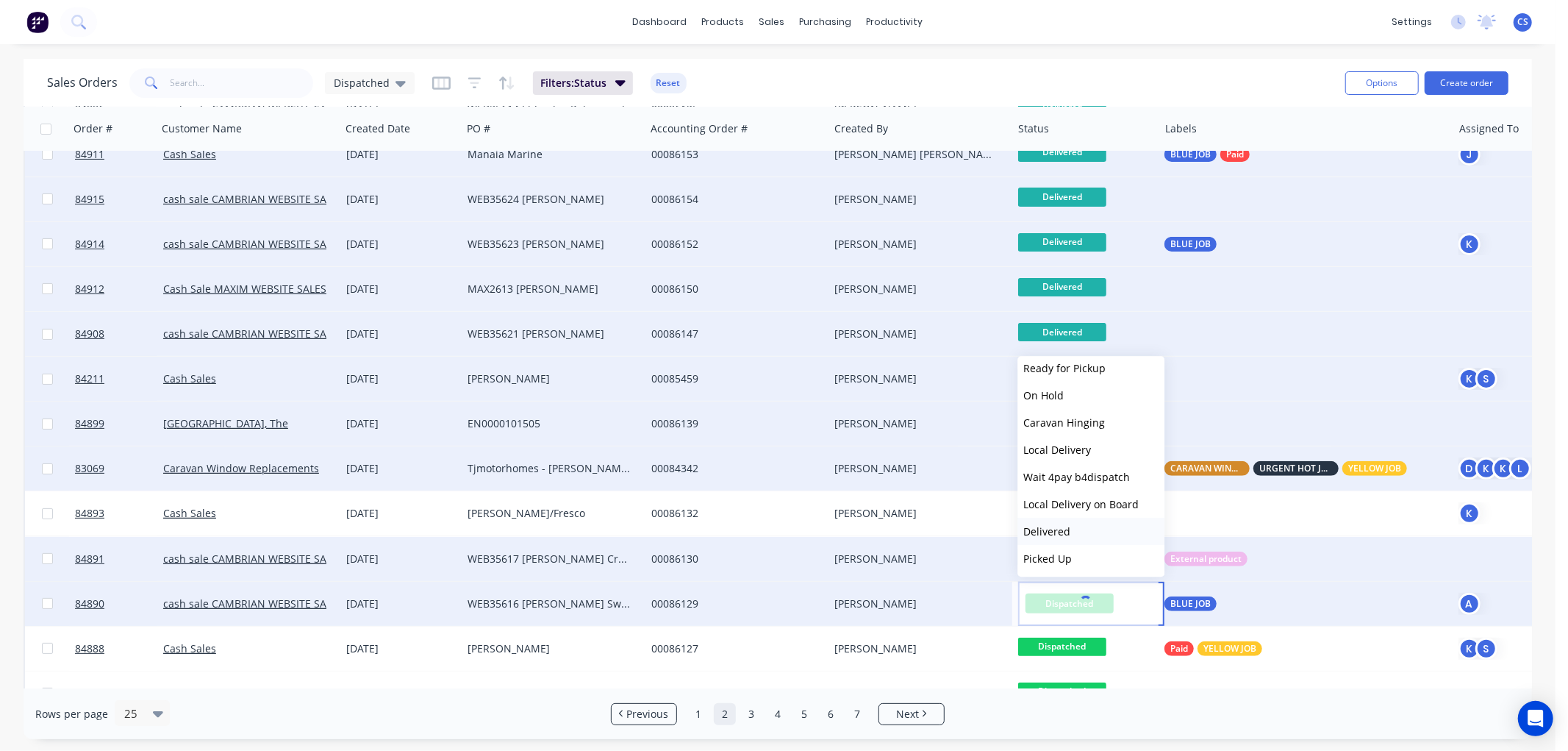
click at [1061, 527] on span "Delivered" at bounding box center [1047, 531] width 47 height 14
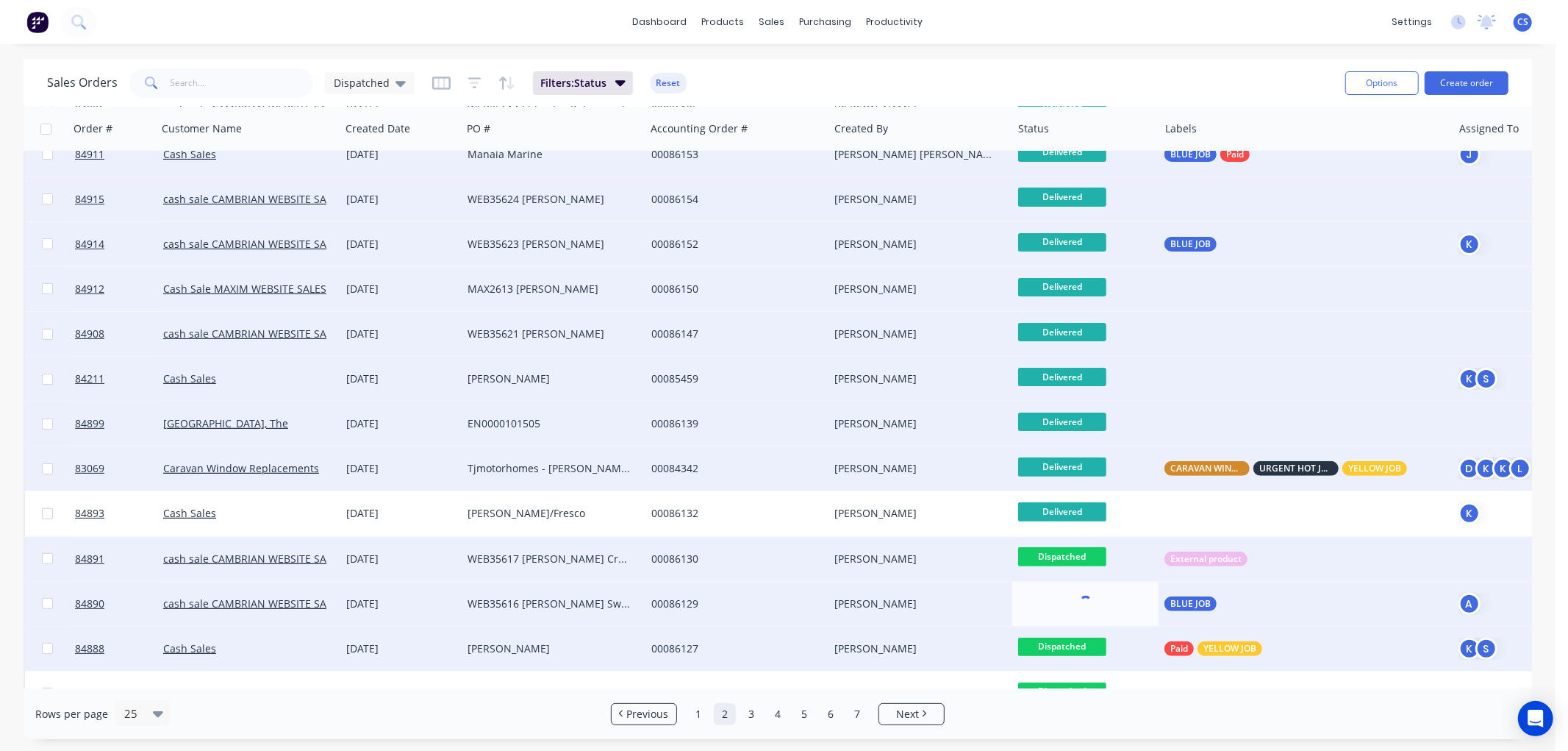
click at [1071, 649] on span "Dispatched" at bounding box center [1061, 646] width 88 height 19
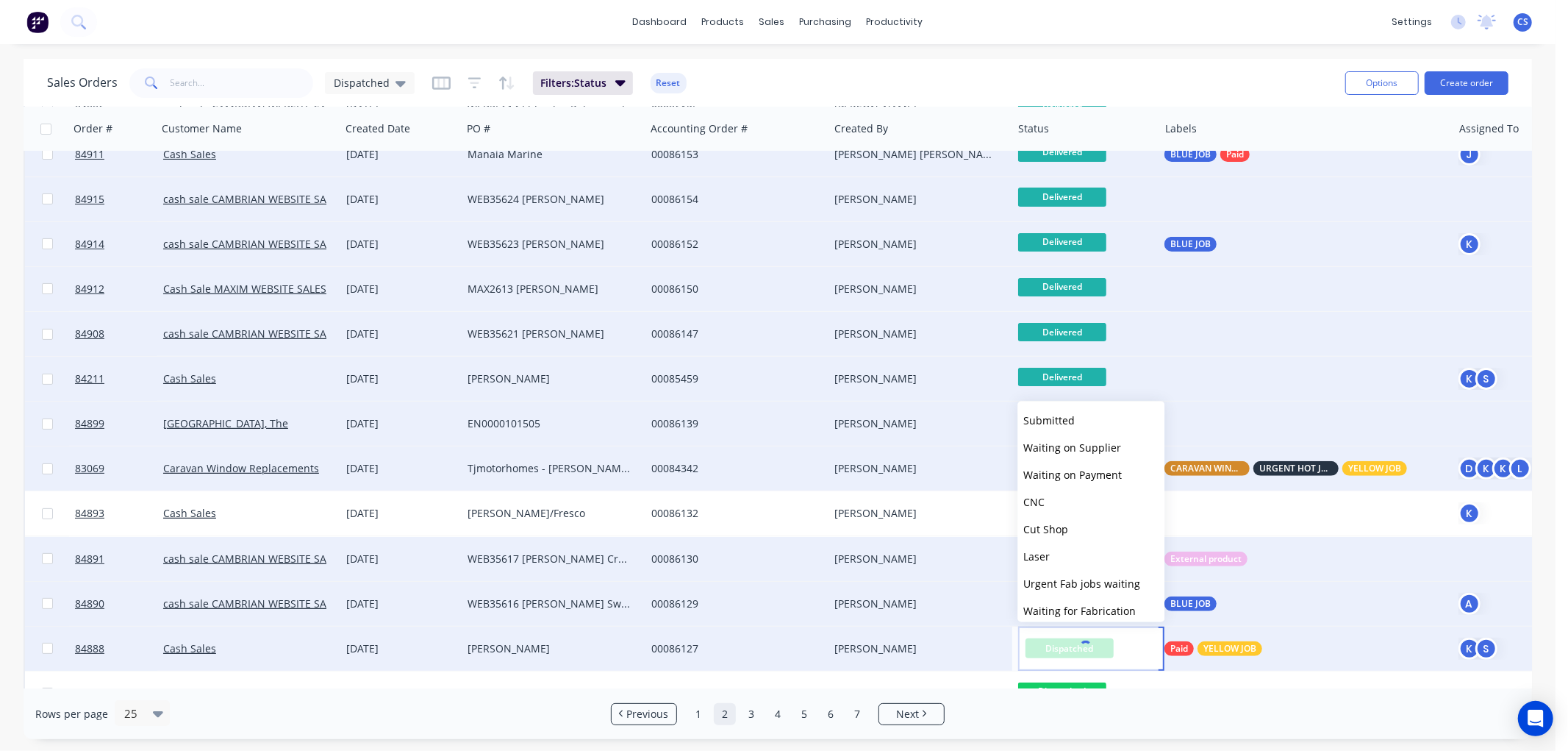
scroll to position [0, 0]
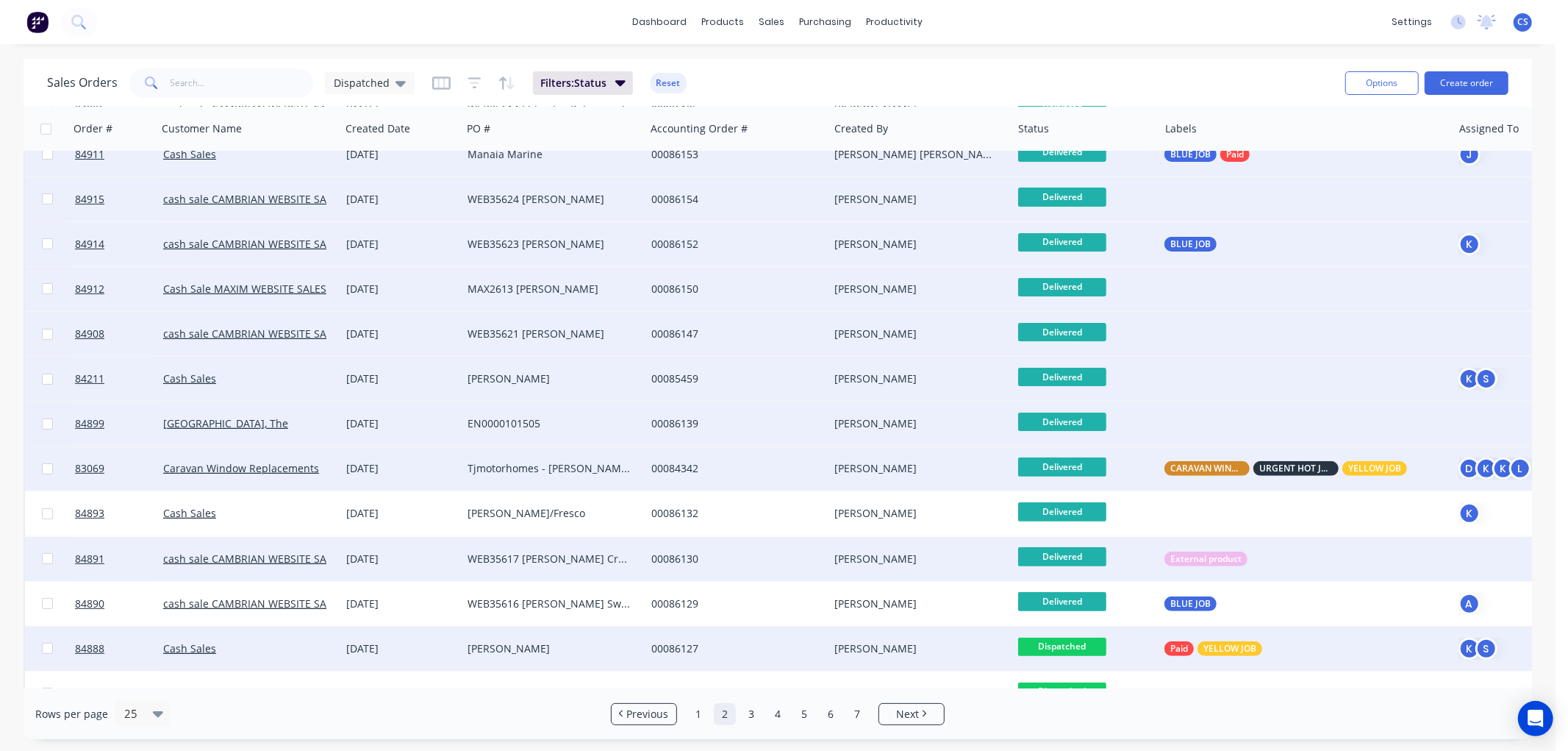
click at [1061, 649] on span "Dispatched" at bounding box center [1061, 646] width 88 height 19
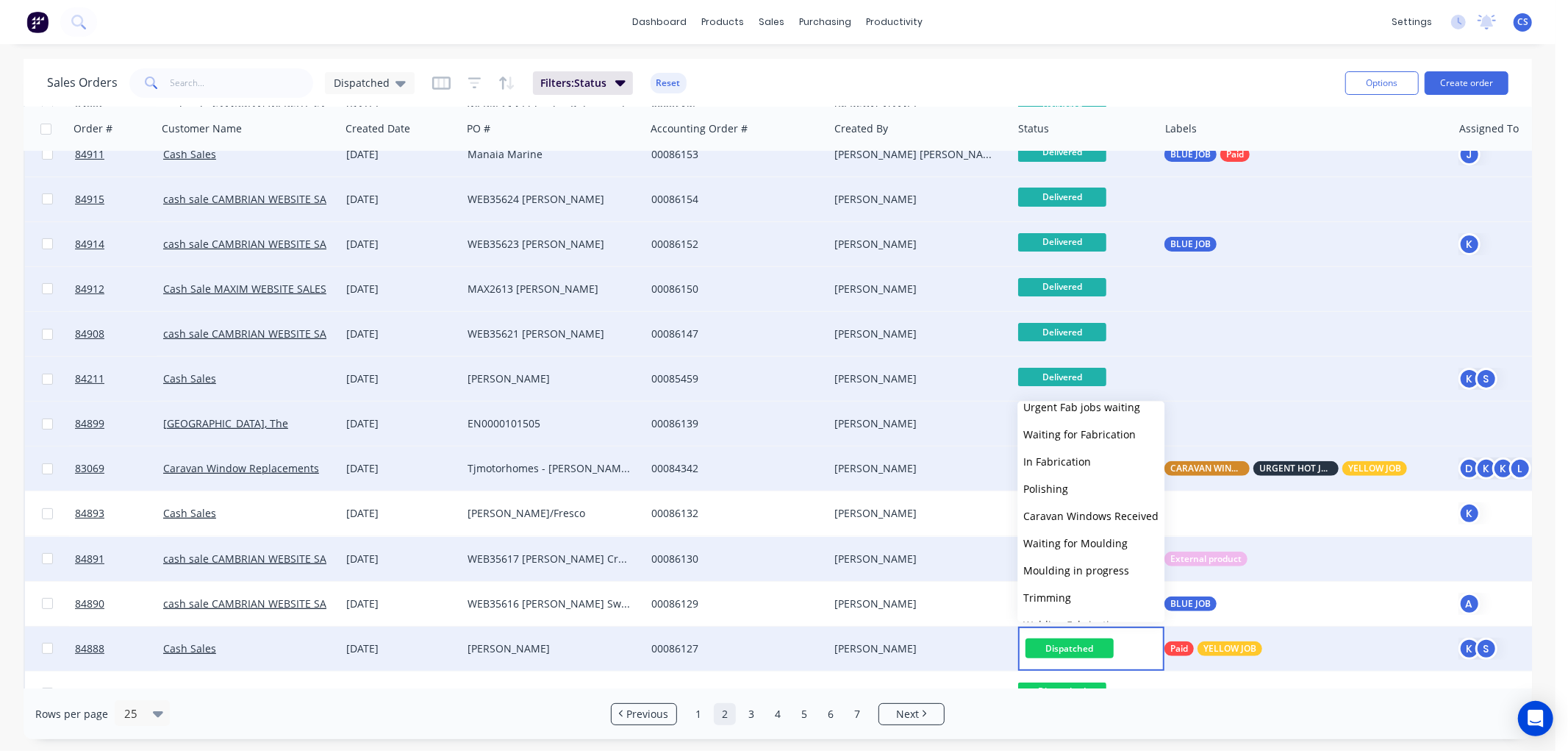
scroll to position [497, 0]
click at [1059, 576] on span "Delivered" at bounding box center [1047, 576] width 47 height 14
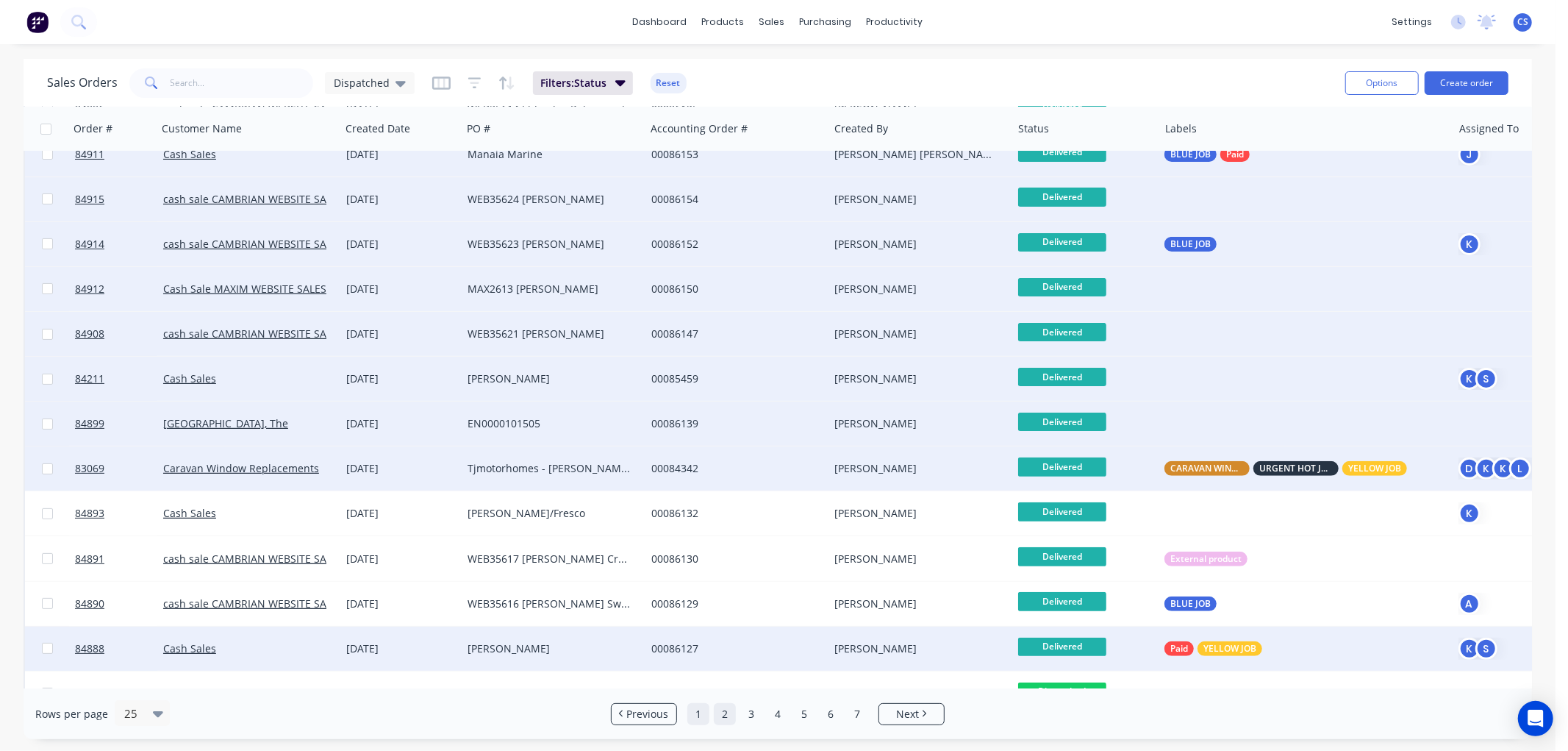
click at [695, 706] on link "1" at bounding box center [698, 713] width 22 height 22
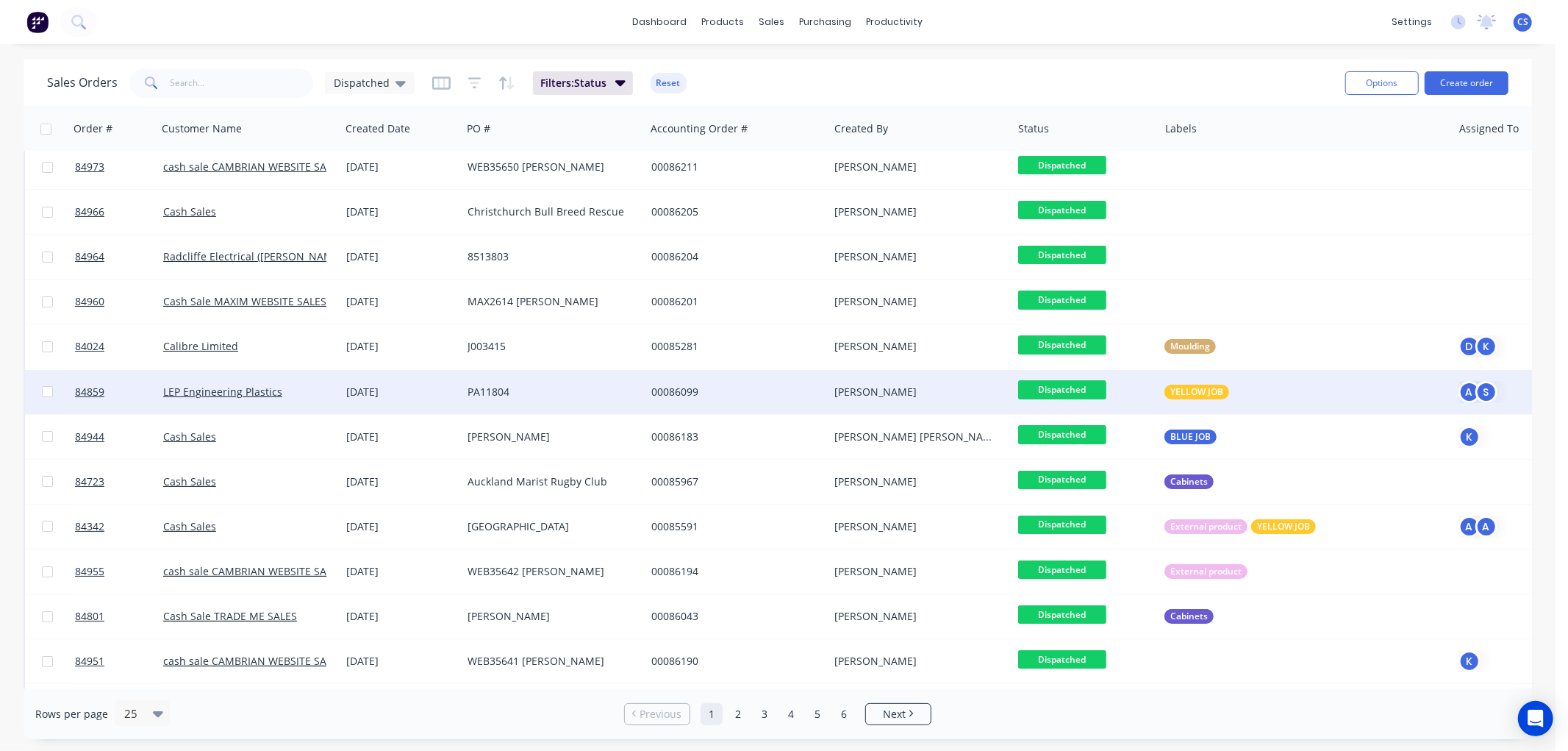
scroll to position [0, 0]
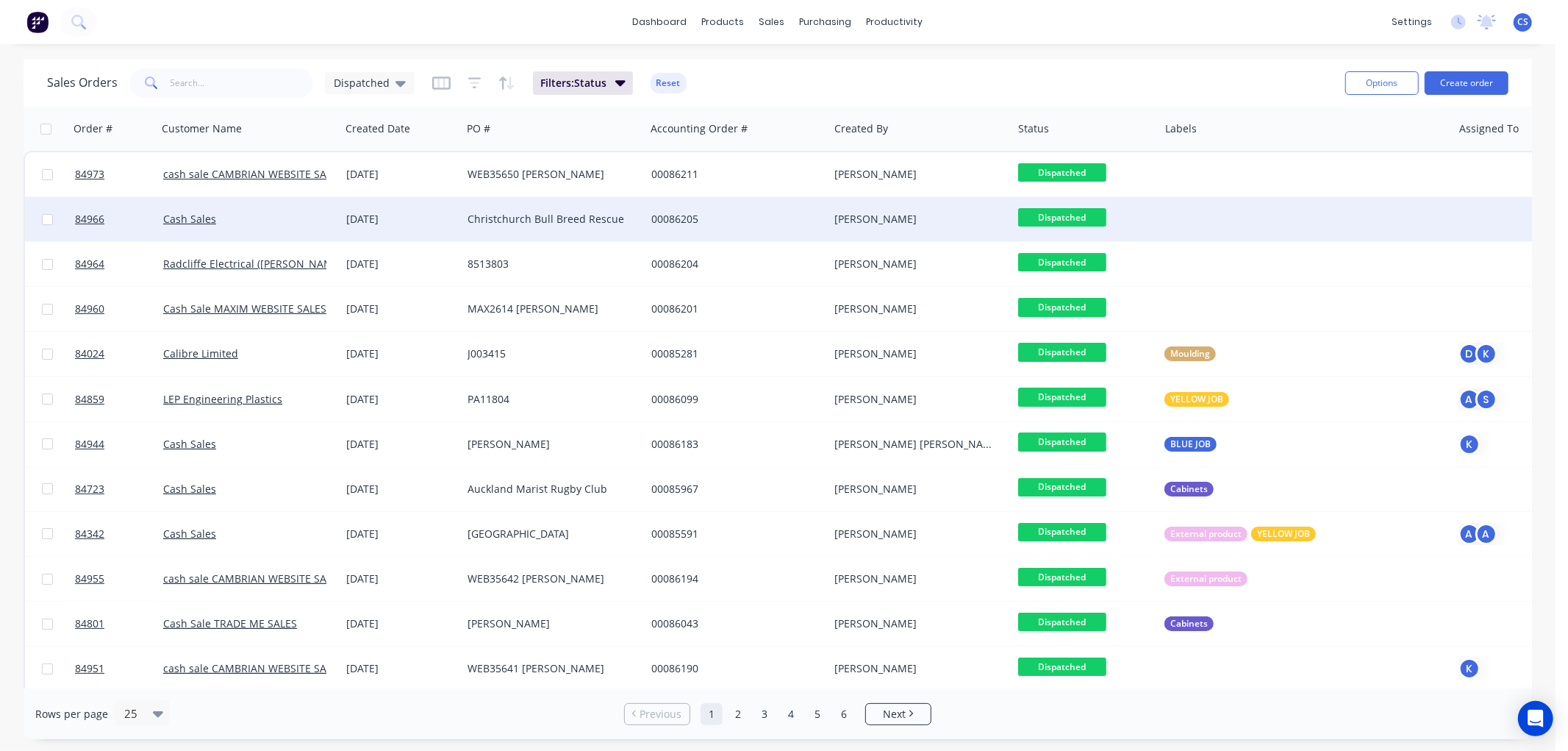
drag, startPoint x: 1045, startPoint y: 173, endPoint x: 1057, endPoint y: 198, distance: 27.7
click at [1045, 173] on span "Dispatched" at bounding box center [1061, 172] width 88 height 19
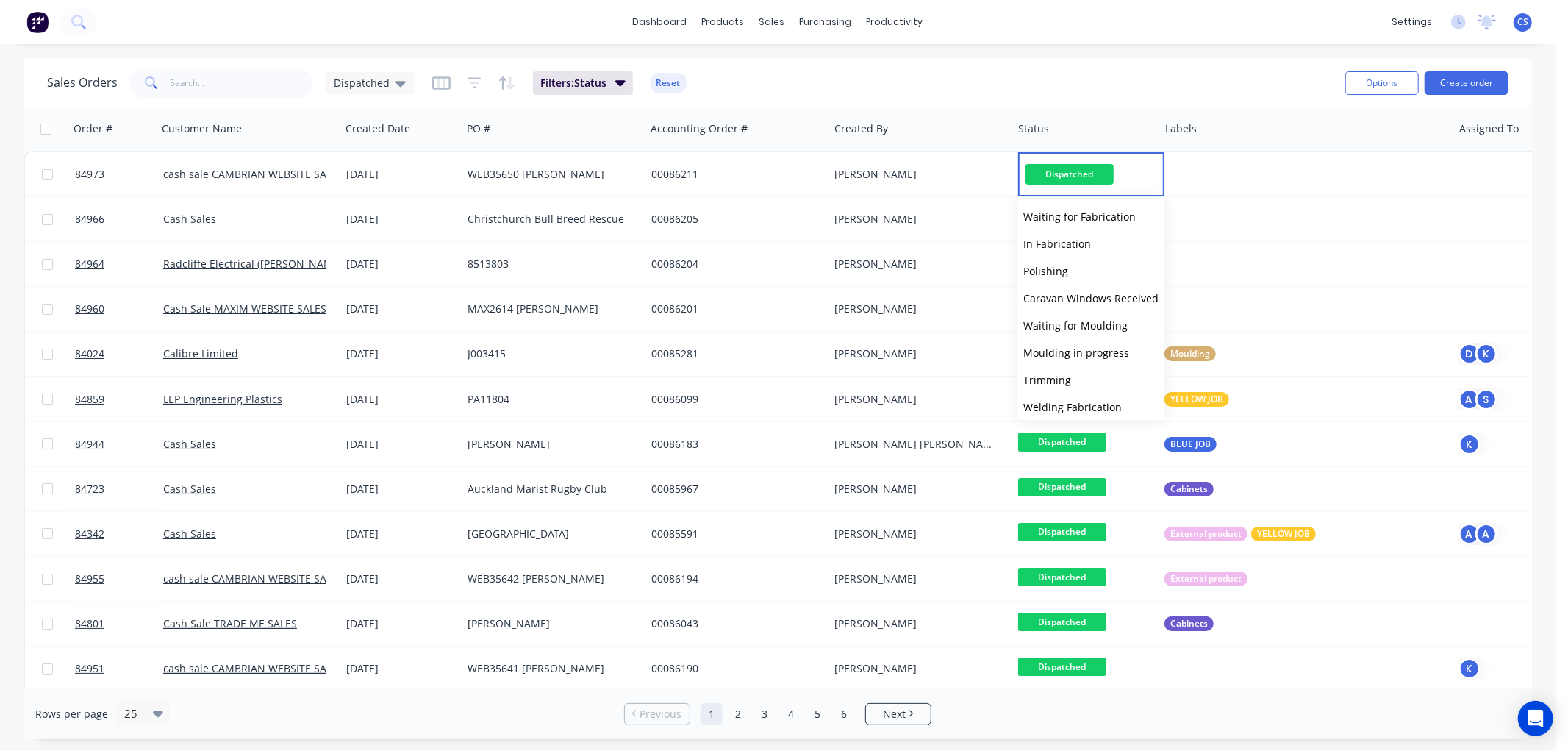
scroll to position [497, 0]
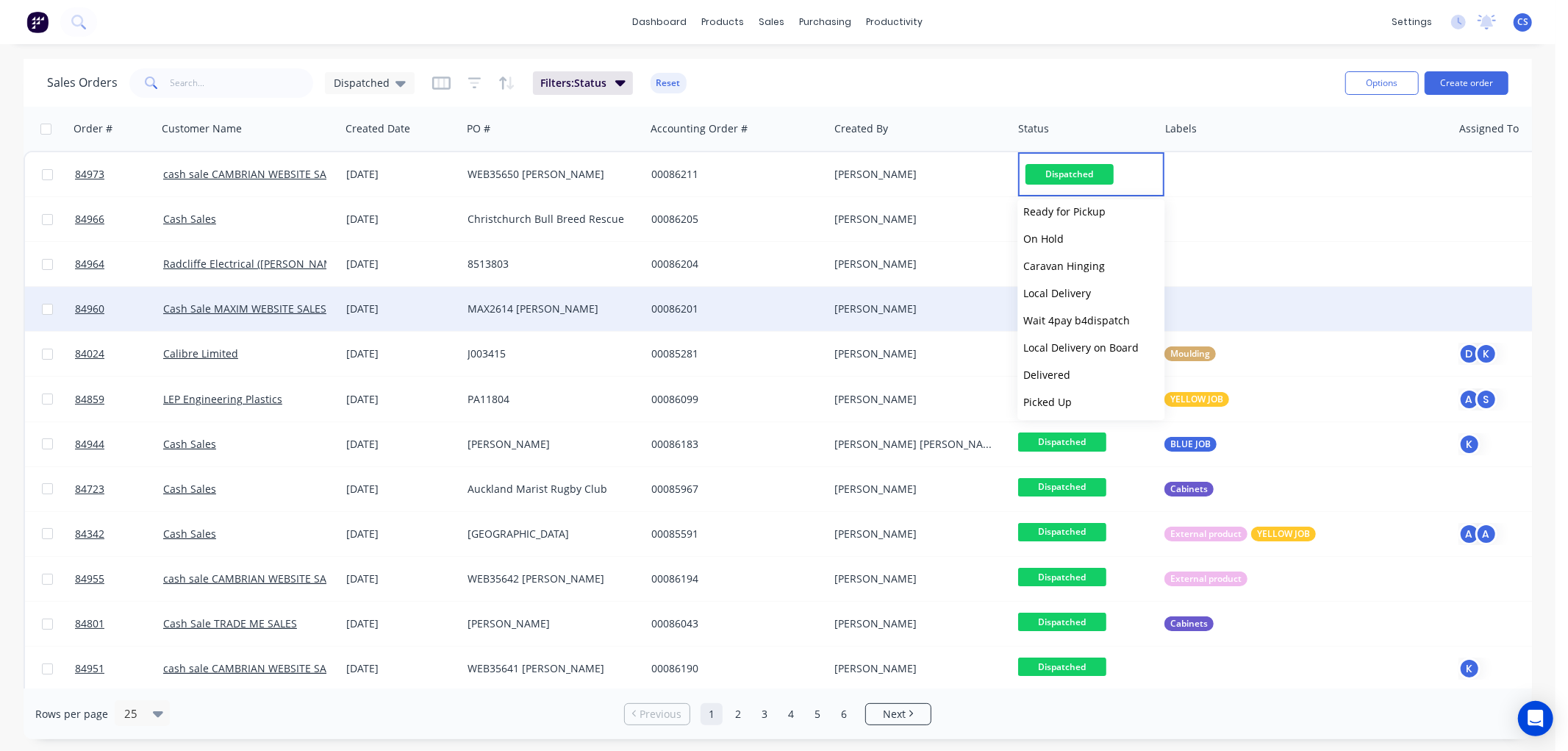
drag, startPoint x: 1041, startPoint y: 378, endPoint x: 1078, endPoint y: 311, distance: 76.5
click at [1041, 378] on span "Delivered" at bounding box center [1047, 374] width 47 height 14
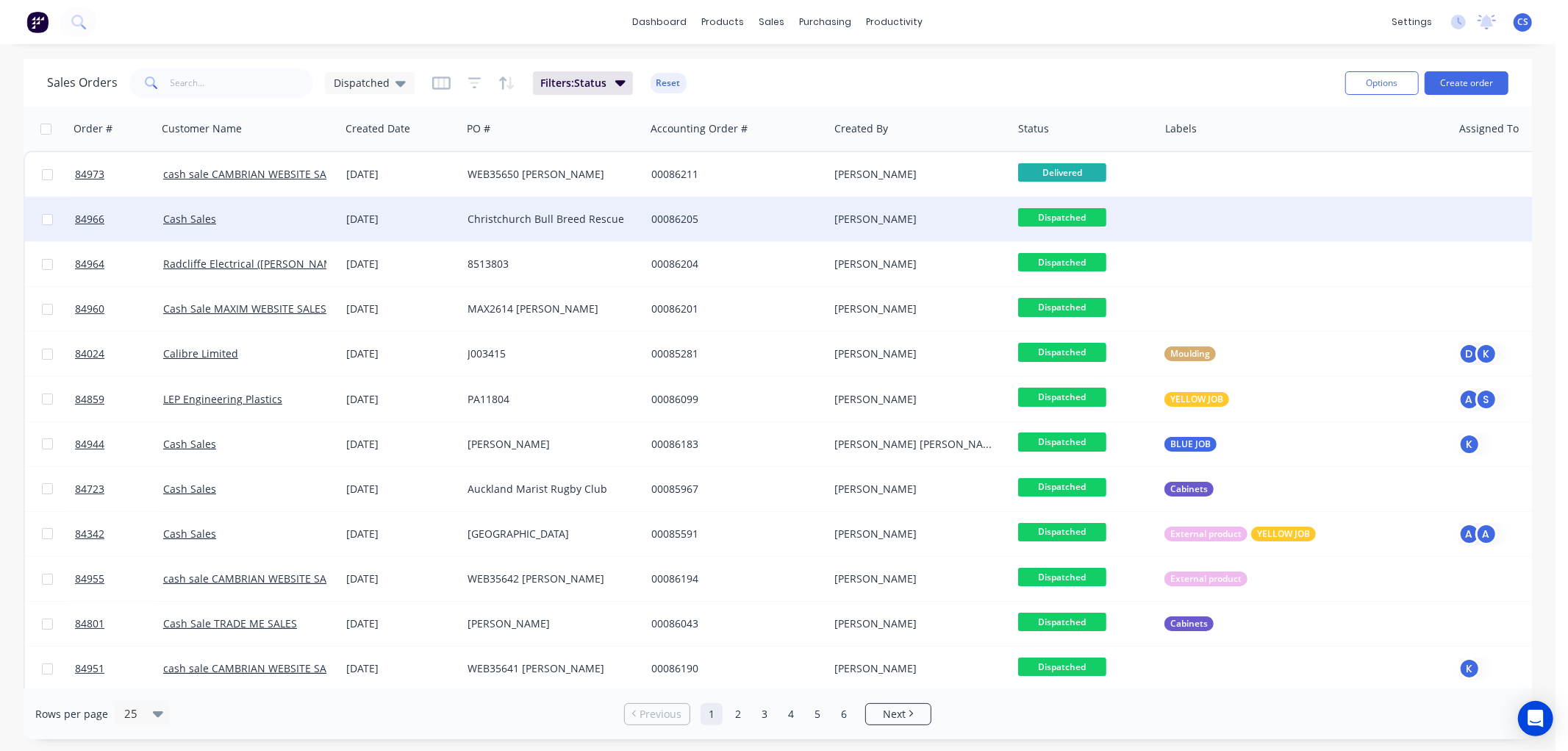
click at [1071, 208] on span "Dispatched" at bounding box center [1061, 217] width 88 height 19
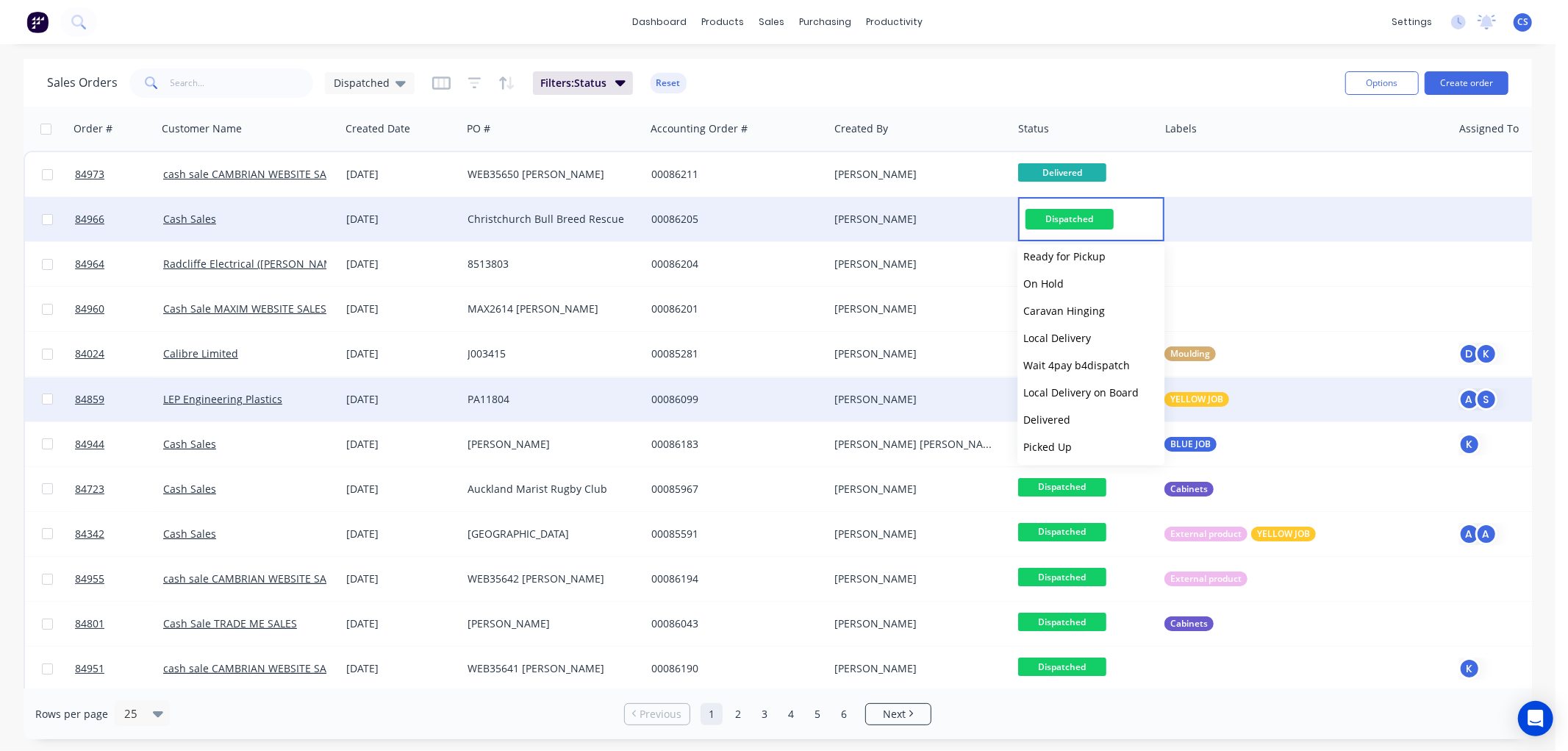
click at [1054, 409] on button "Delivered" at bounding box center [1091, 419] width 147 height 27
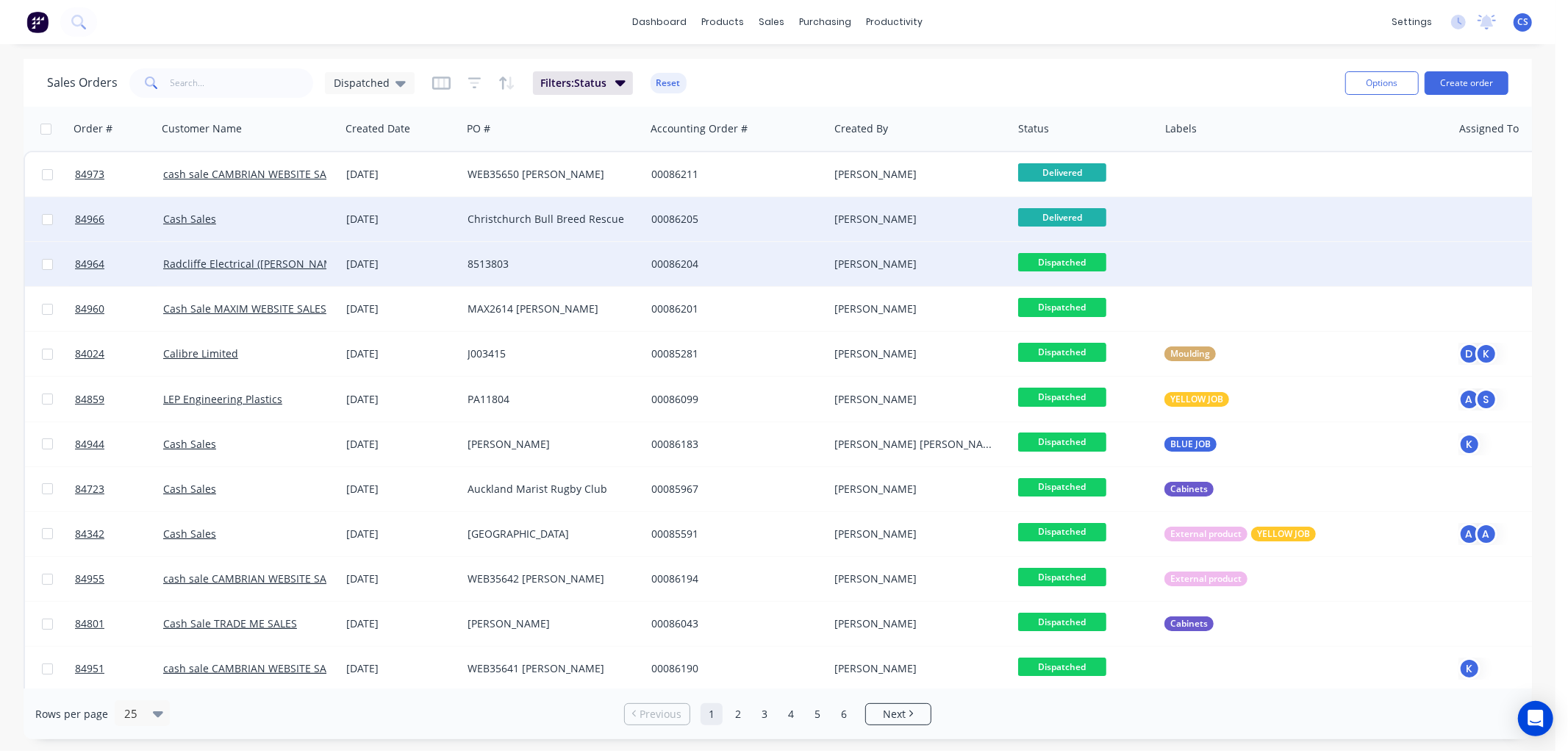
click at [1072, 257] on span "Dispatched" at bounding box center [1061, 262] width 88 height 19
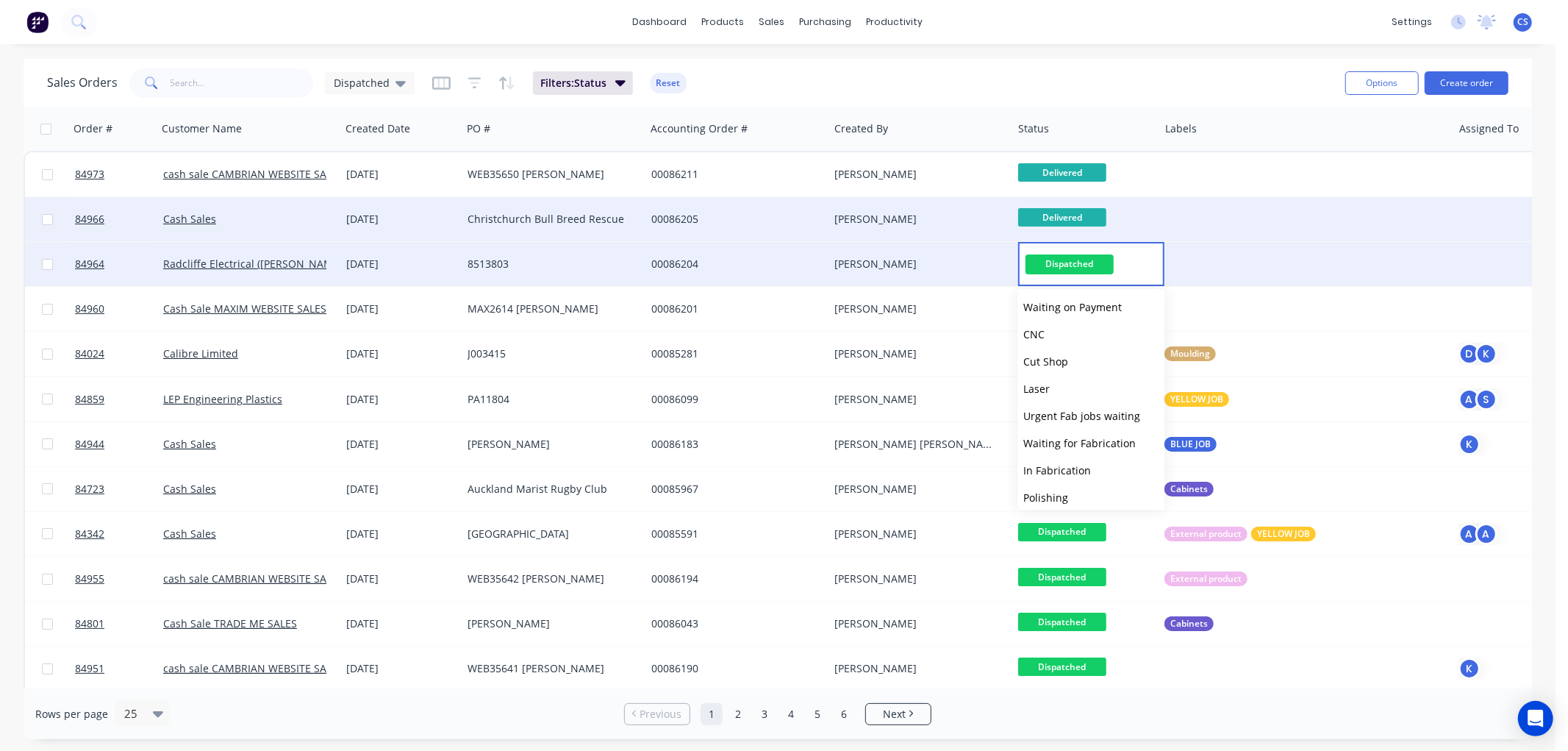
scroll to position [408, 0]
drag, startPoint x: 1063, startPoint y: 464, endPoint x: 633, endPoint y: 261, distance: 475.5
click at [1063, 465] on span "Local Delivery" at bounding box center [1057, 471] width 68 height 14
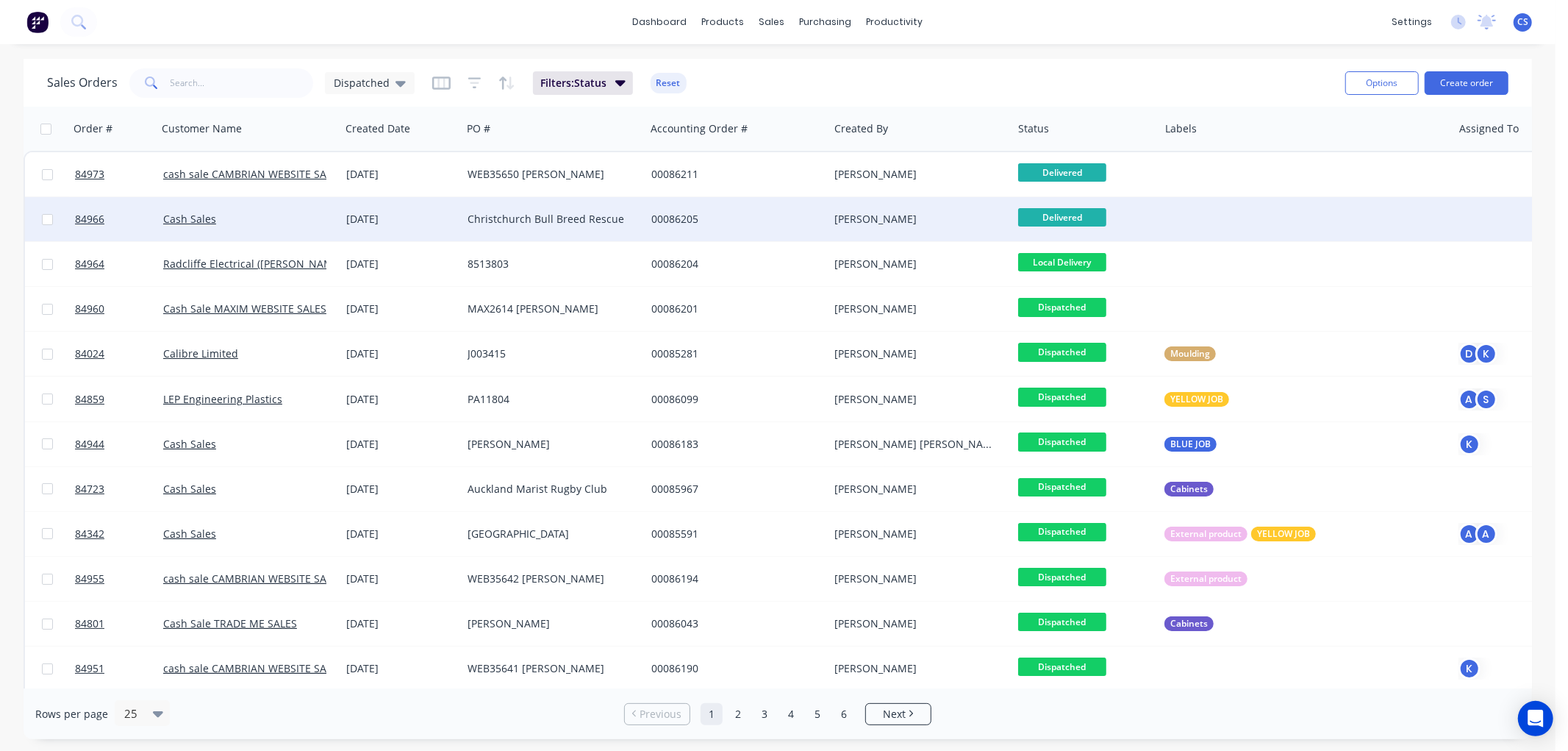
click at [1078, 253] on span "Local Delivery" at bounding box center [1061, 262] width 88 height 19
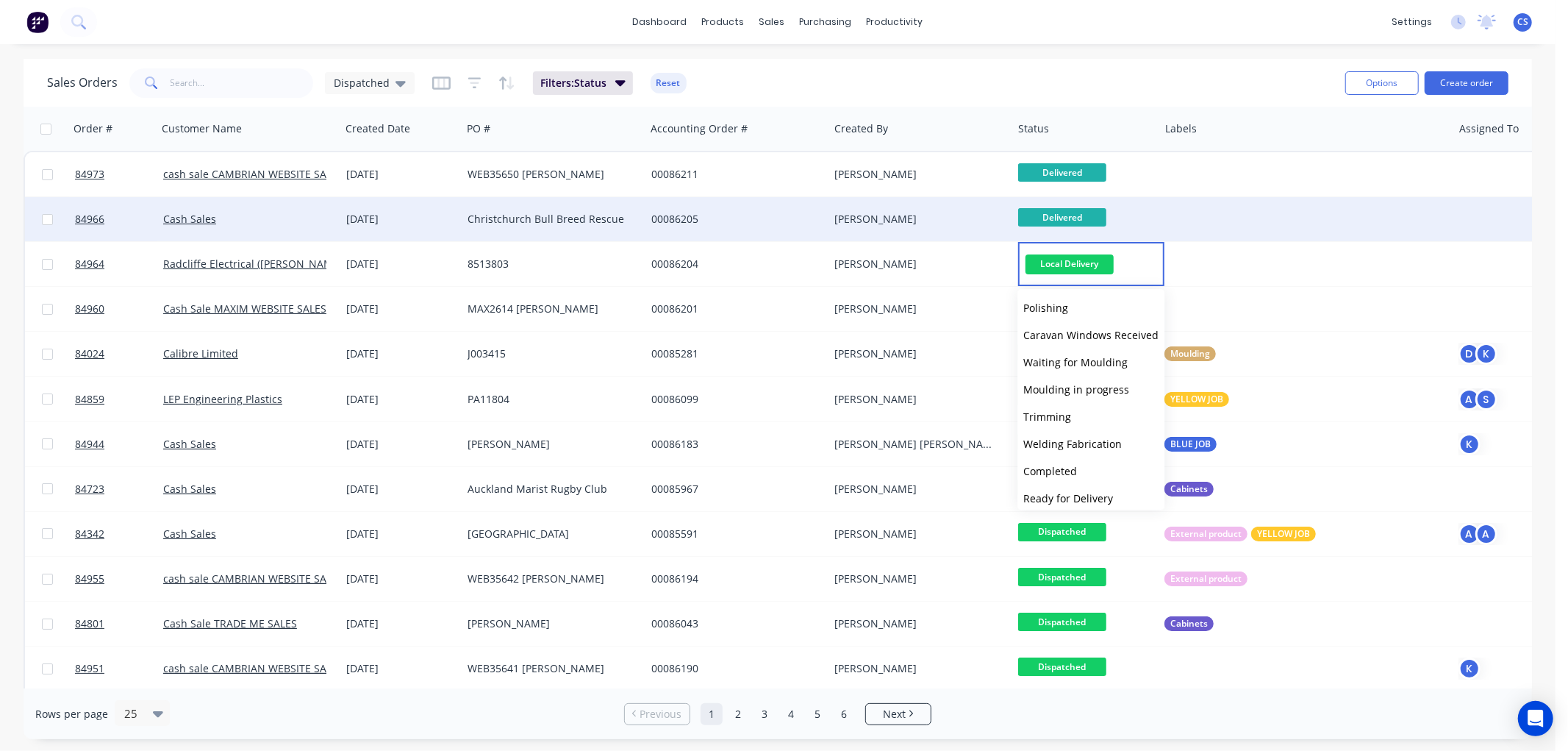
scroll to position [497, 0]
click at [1055, 460] on span "Delivered" at bounding box center [1047, 464] width 47 height 14
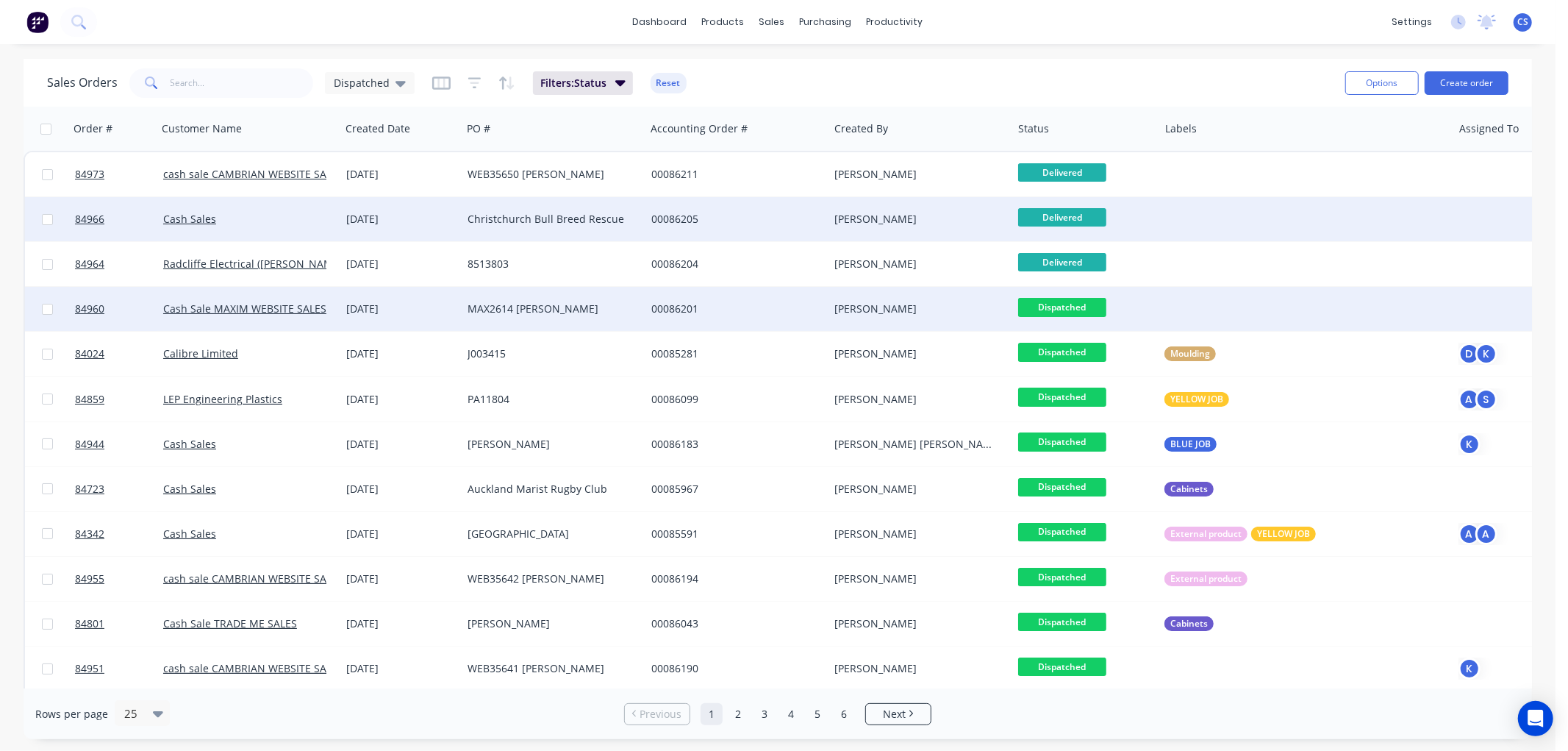
click at [1062, 303] on span "Dispatched" at bounding box center [1061, 307] width 88 height 19
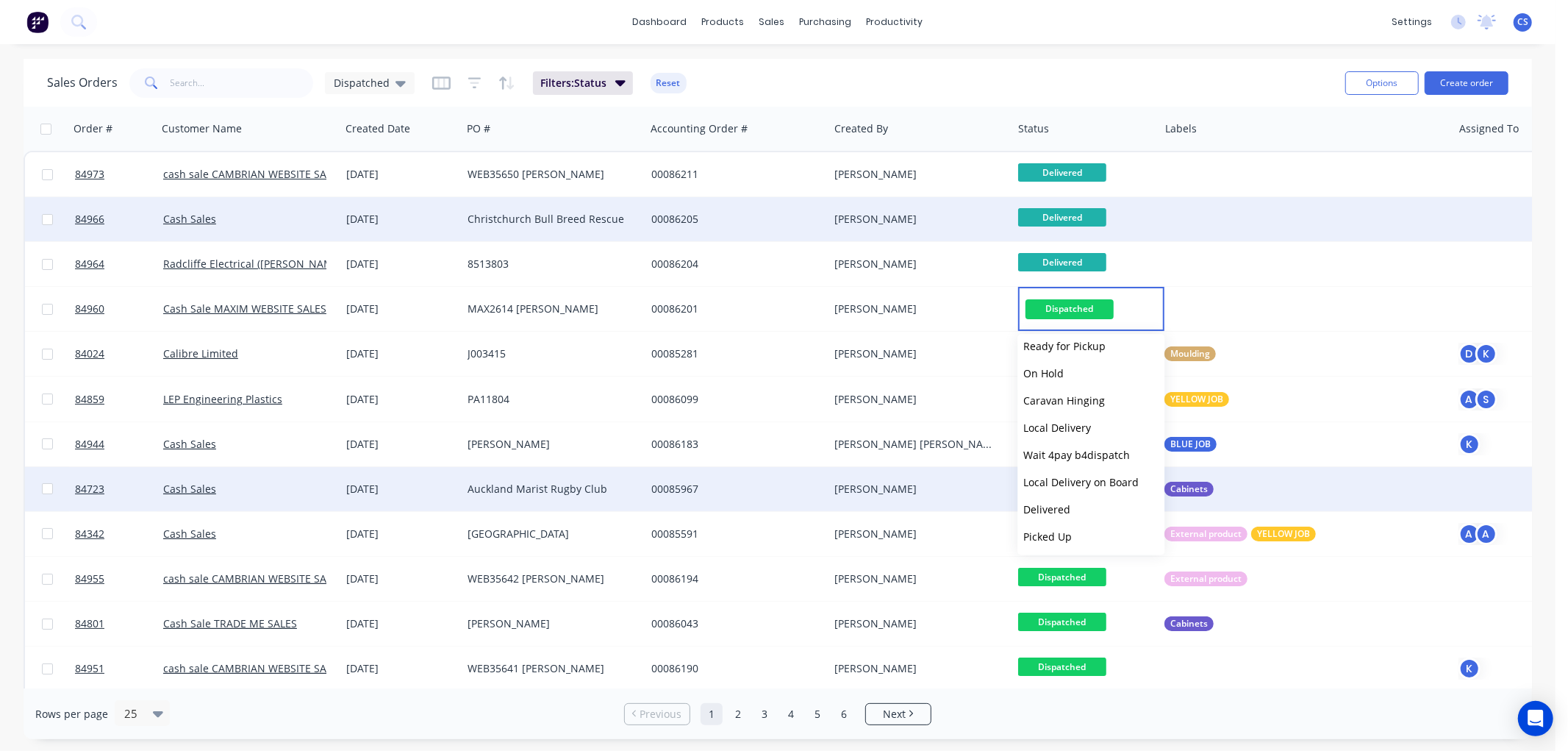
click at [1060, 511] on span "Delivered" at bounding box center [1047, 509] width 47 height 14
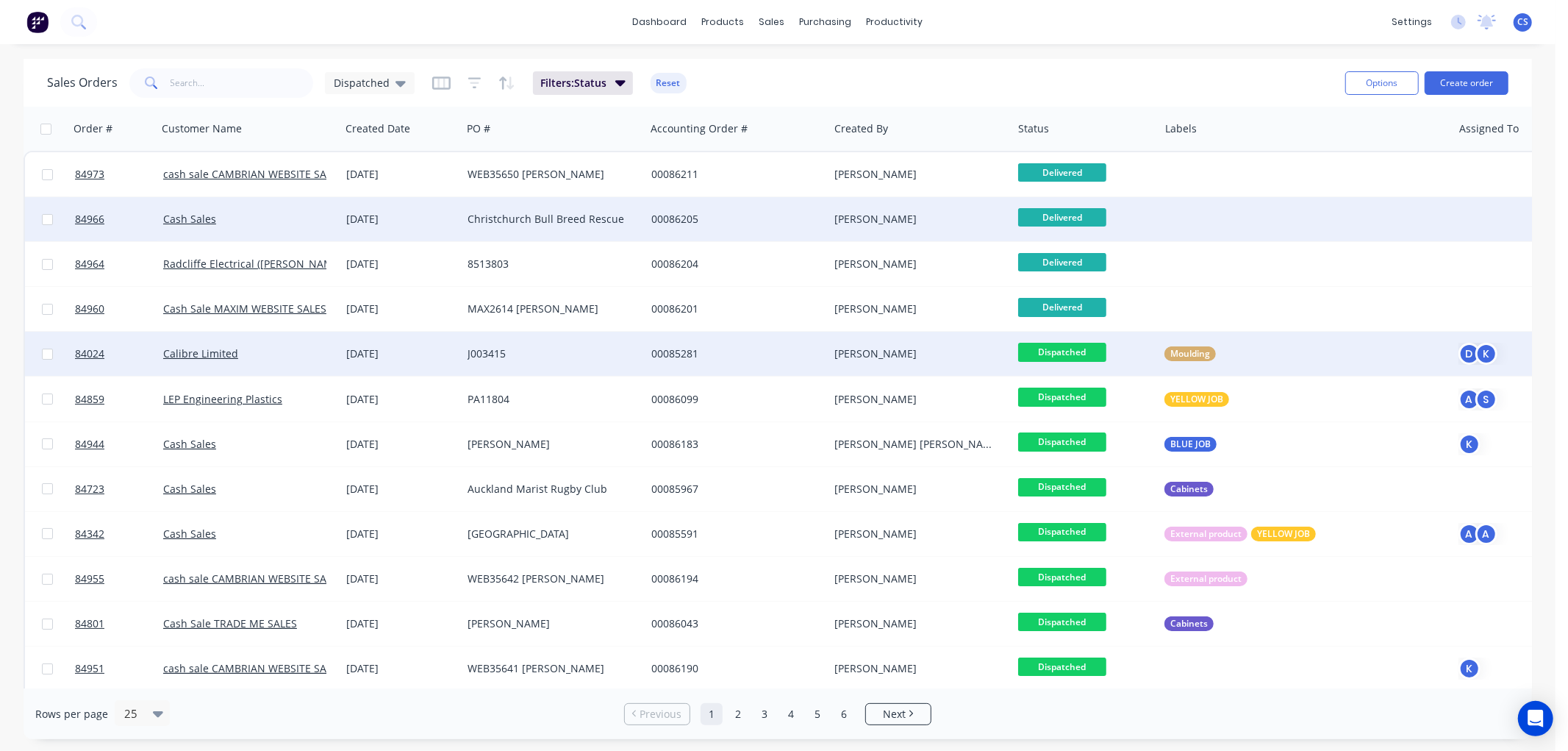
click at [1067, 352] on span "Dispatched" at bounding box center [1061, 352] width 88 height 19
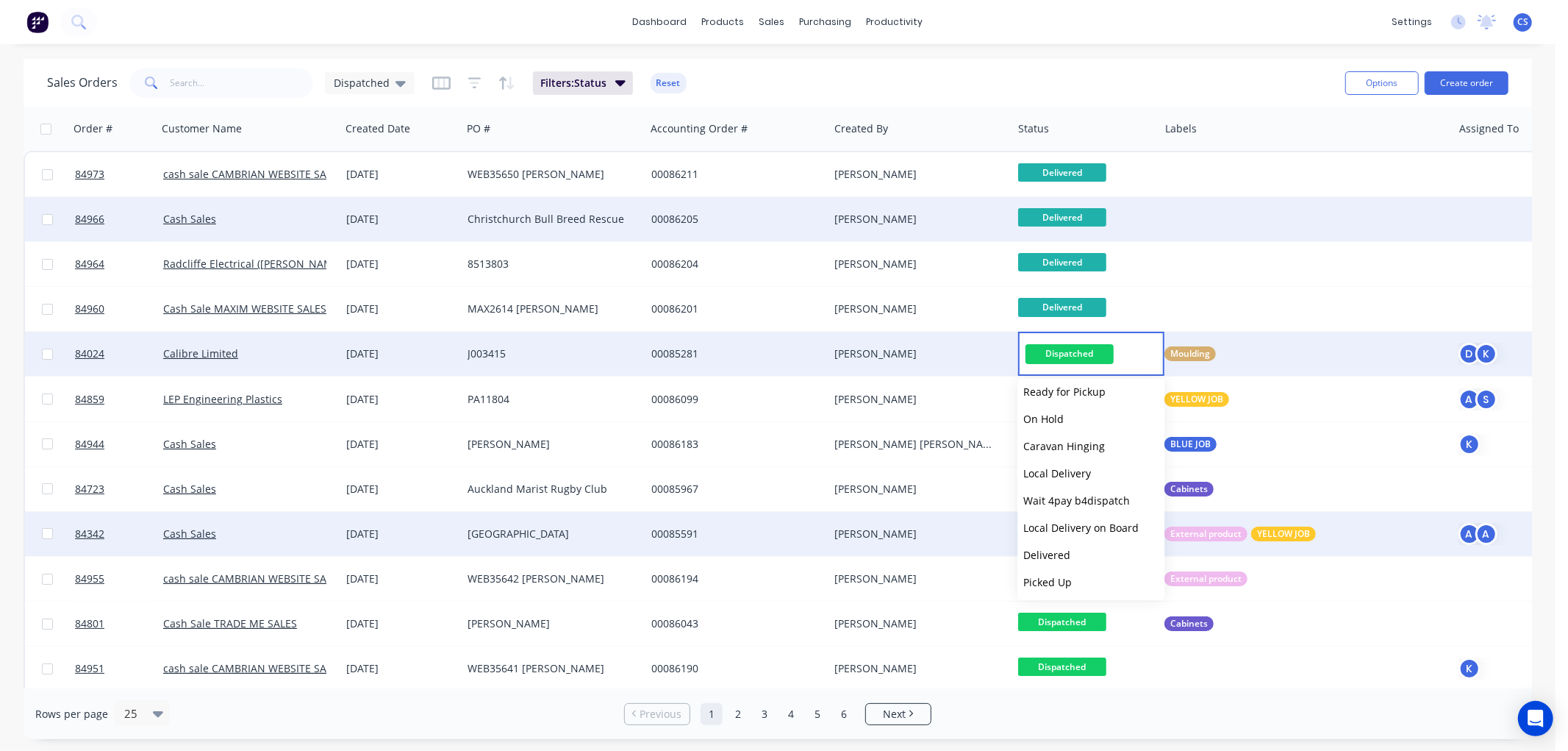
click at [1055, 555] on span "Delivered" at bounding box center [1047, 554] width 47 height 14
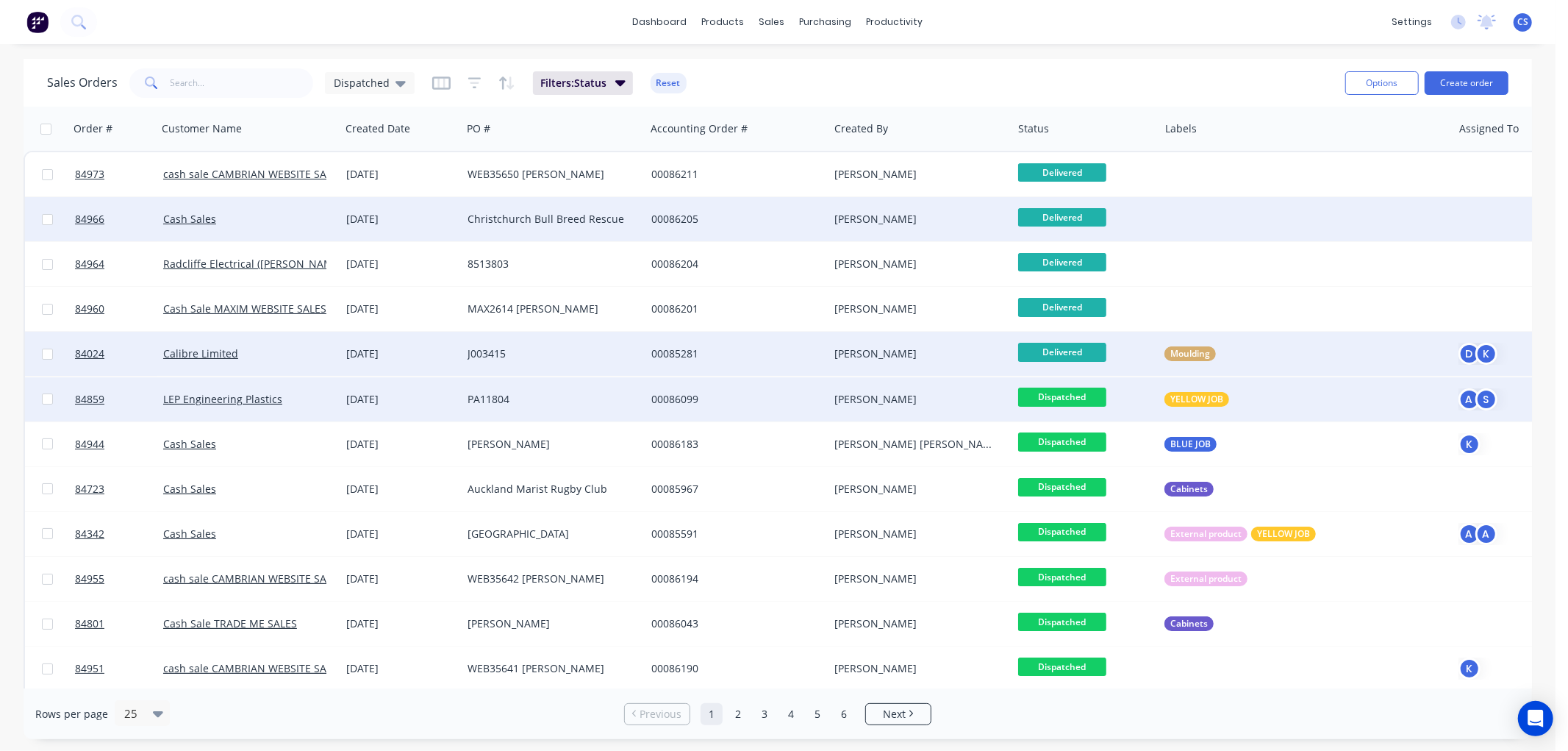
click at [1064, 394] on span "Dispatched" at bounding box center [1061, 396] width 88 height 19
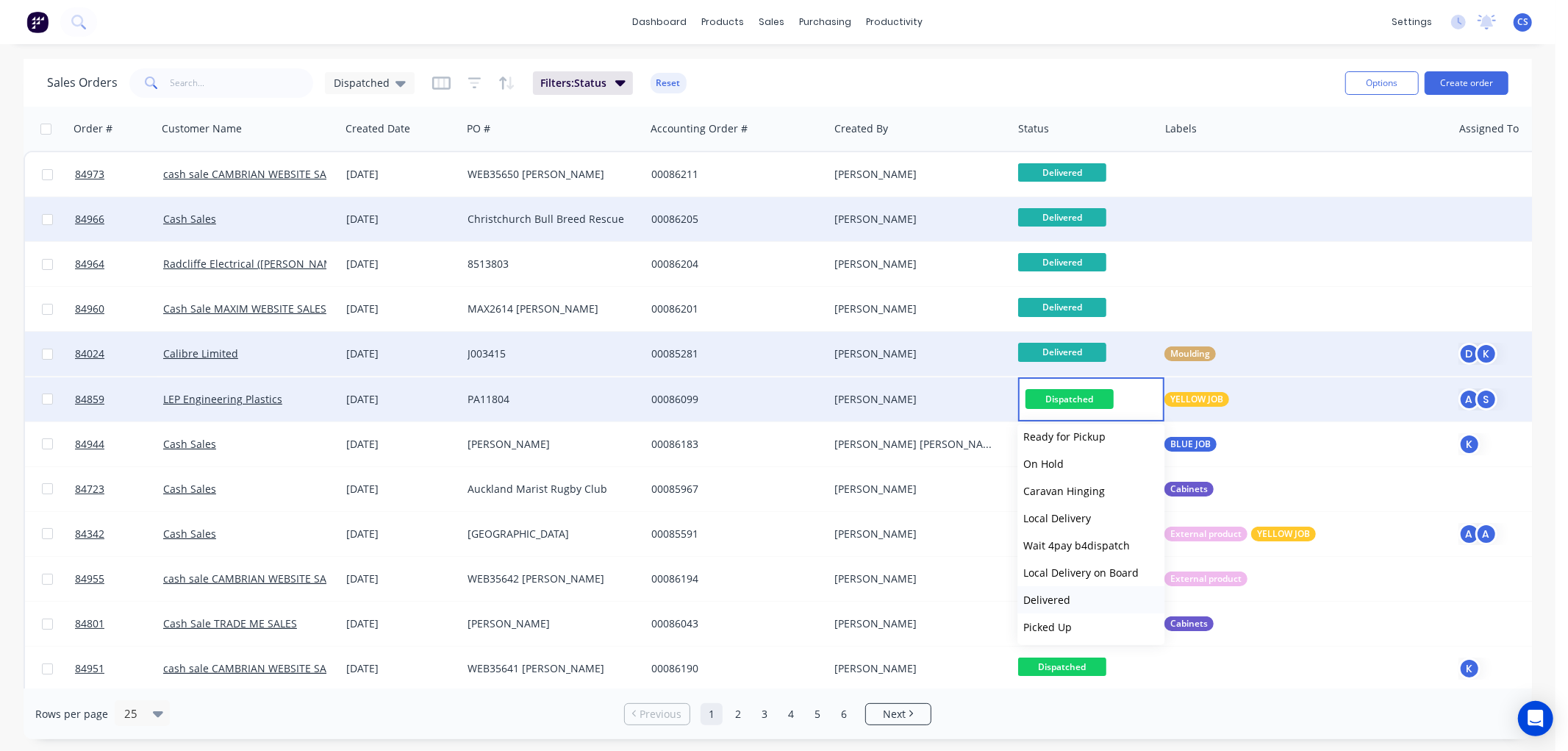
click at [1061, 593] on span "Delivered" at bounding box center [1047, 599] width 47 height 14
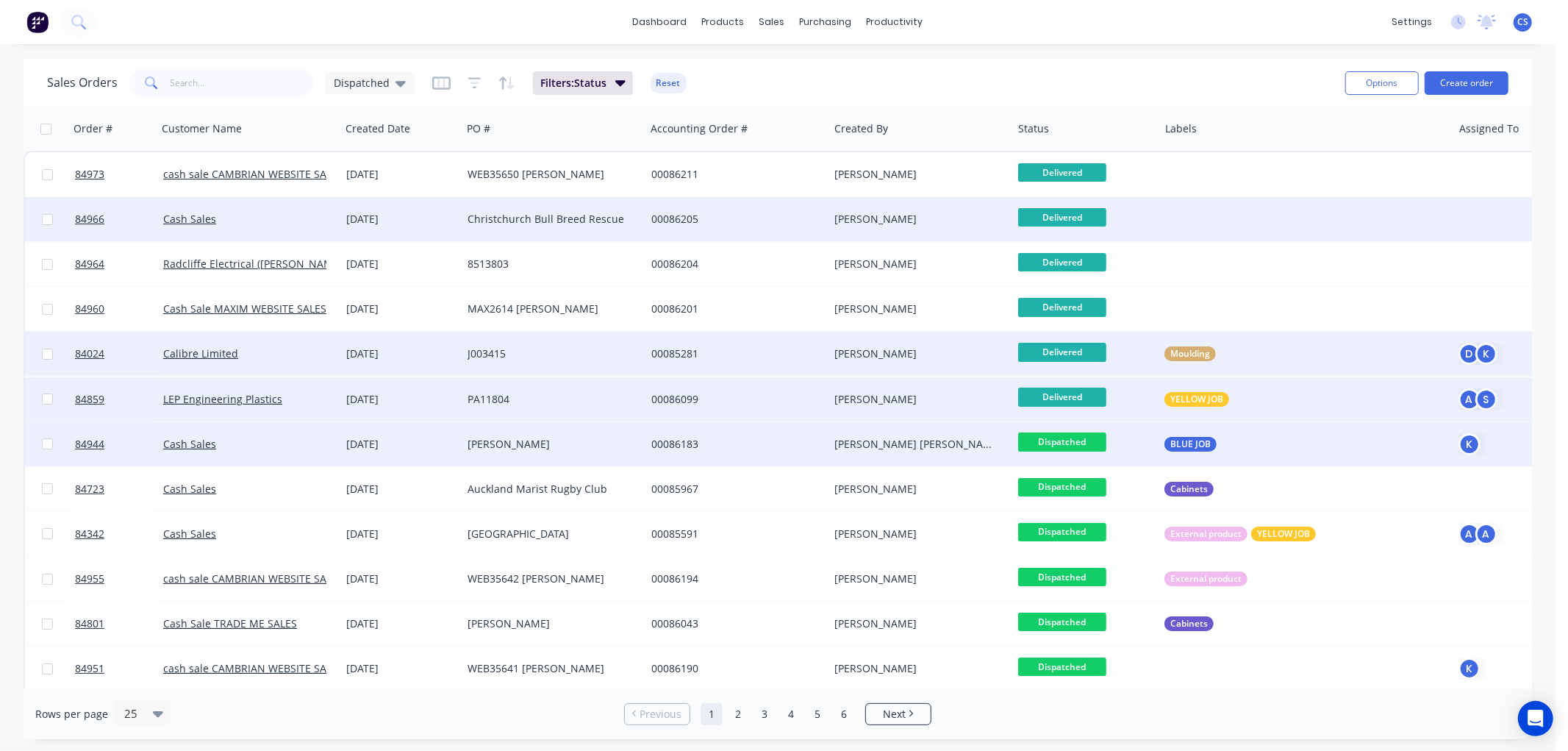
click at [1059, 440] on span "Dispatched" at bounding box center [1061, 441] width 88 height 19
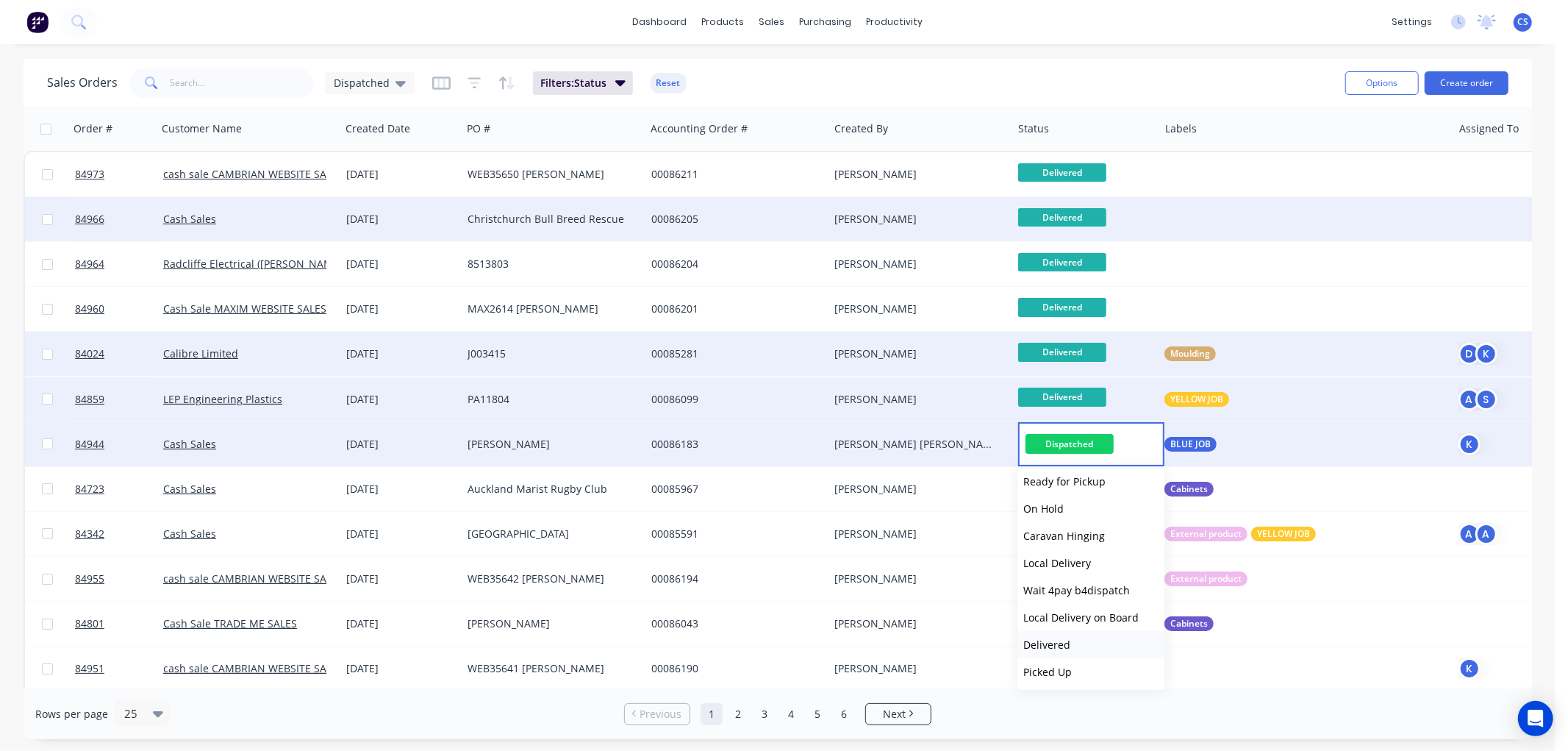
click at [1045, 644] on span "Delivered" at bounding box center [1047, 644] width 47 height 14
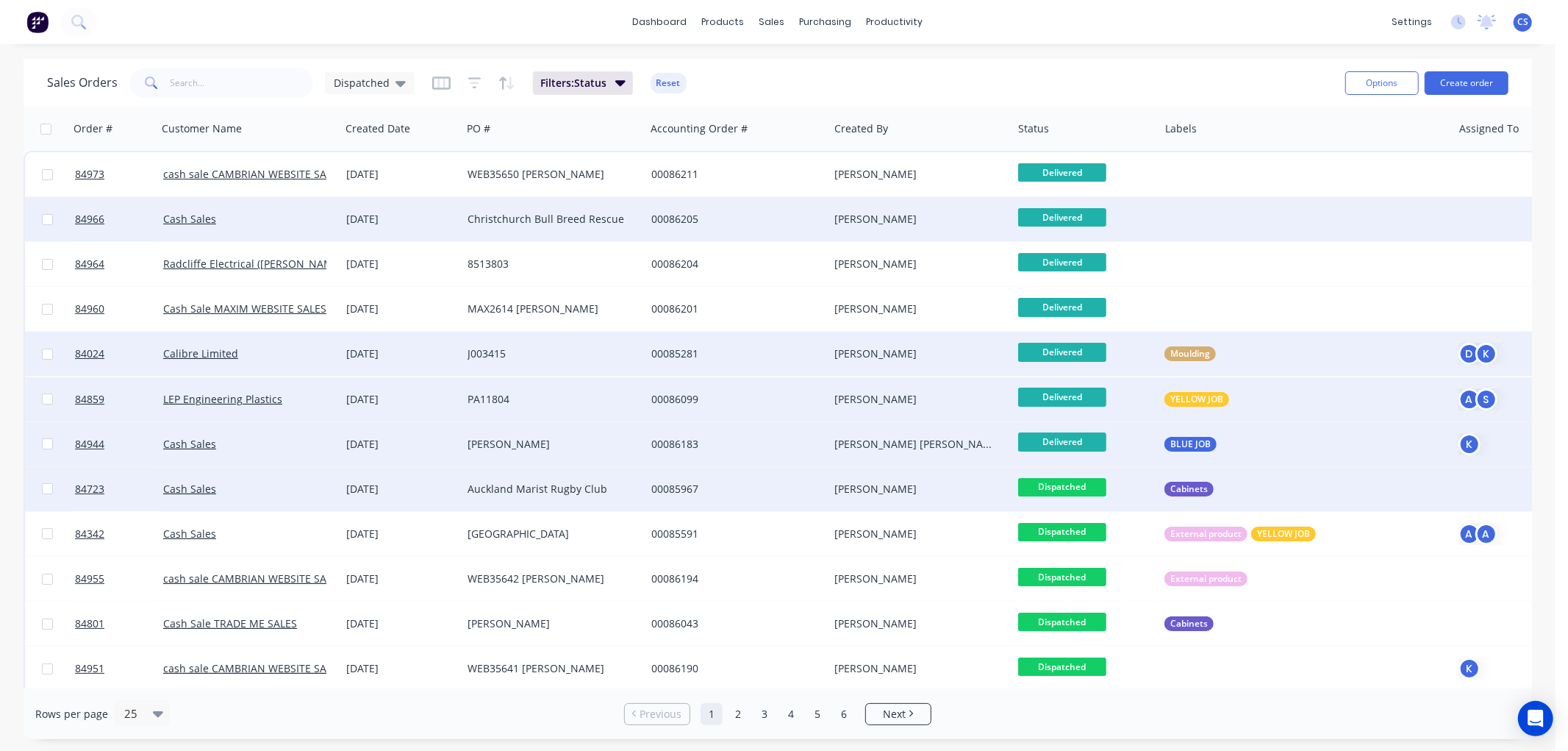
click at [1069, 483] on span "Dispatched" at bounding box center [1061, 486] width 88 height 19
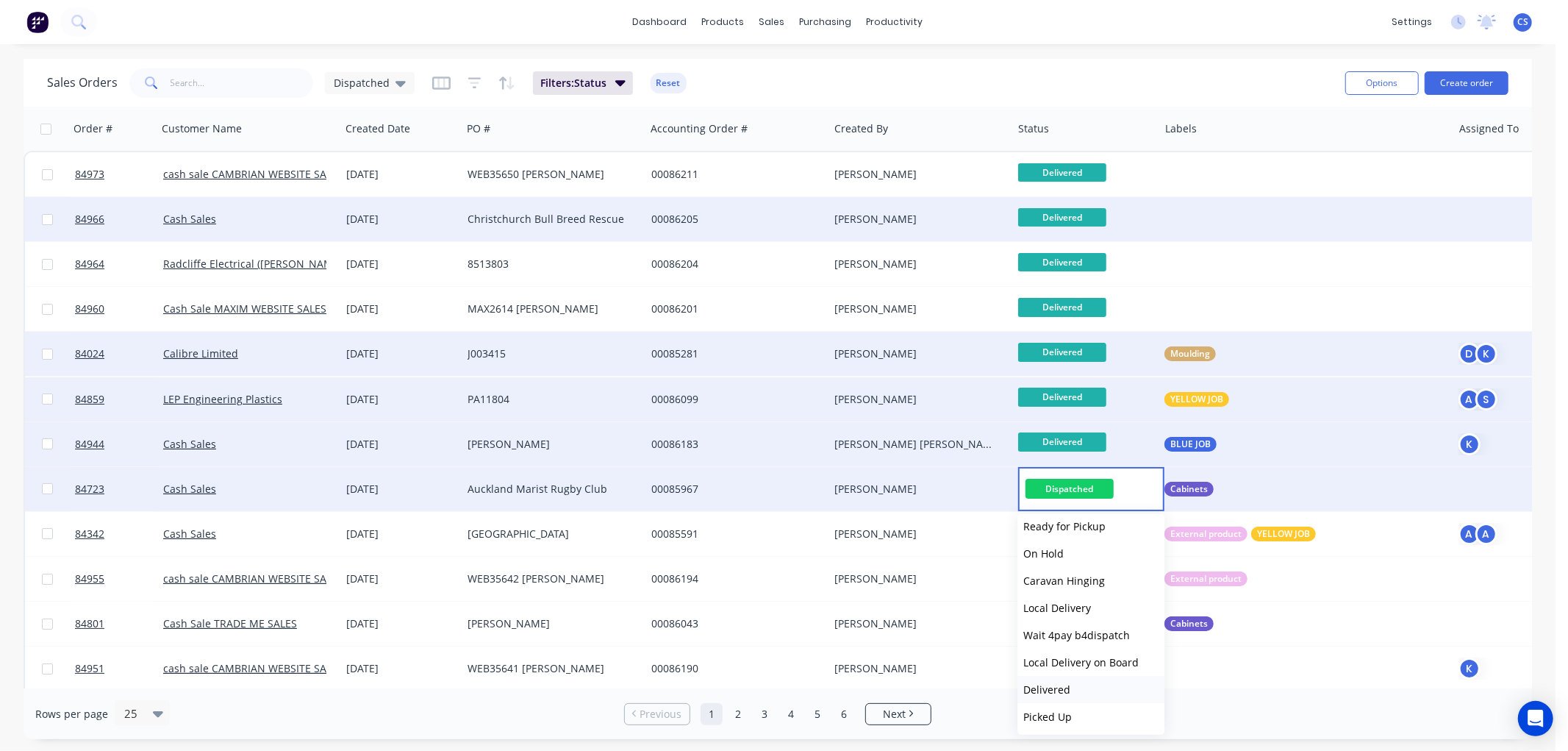
click at [1055, 682] on span "Delivered" at bounding box center [1047, 689] width 47 height 14
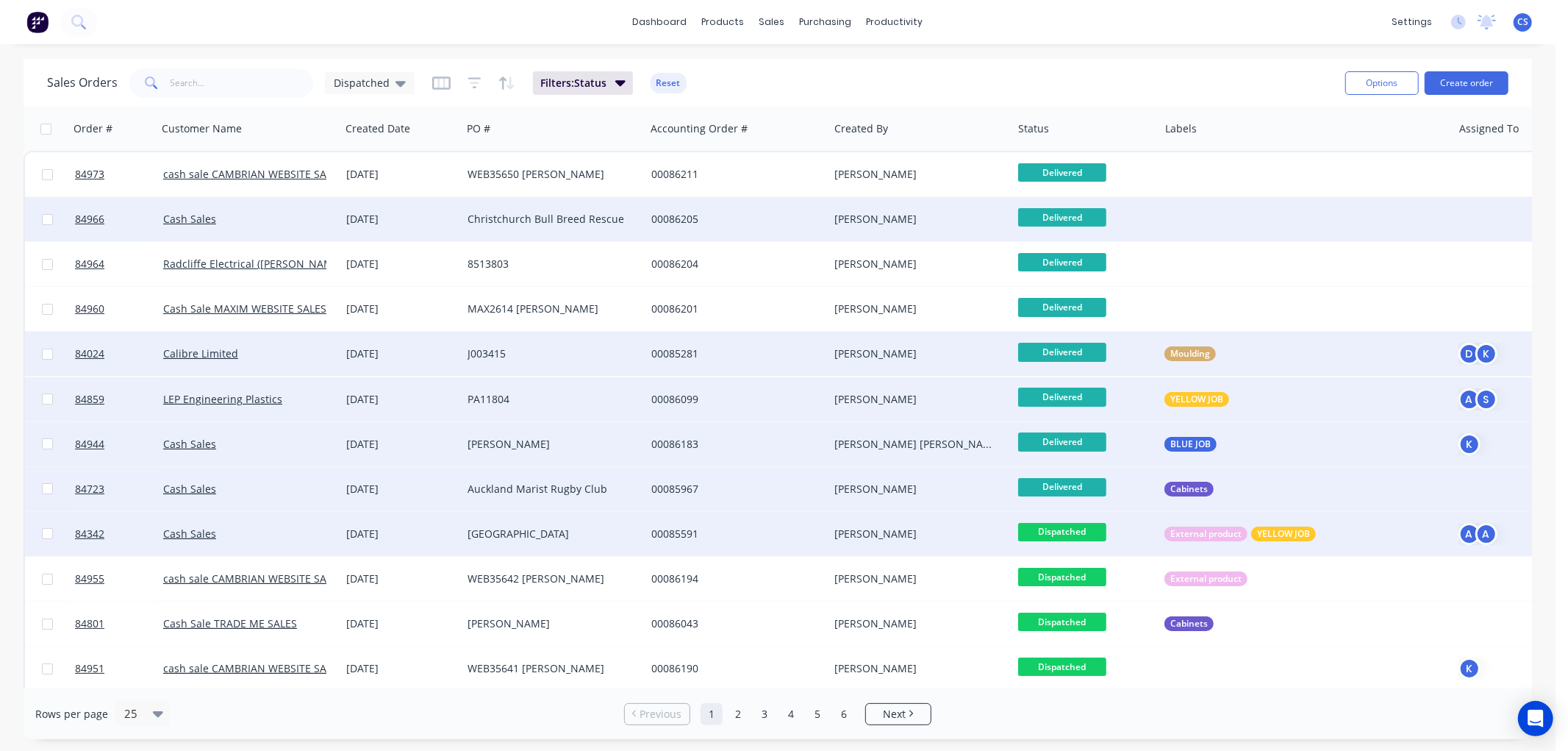
click at [1066, 528] on span "Dispatched" at bounding box center [1061, 532] width 88 height 19
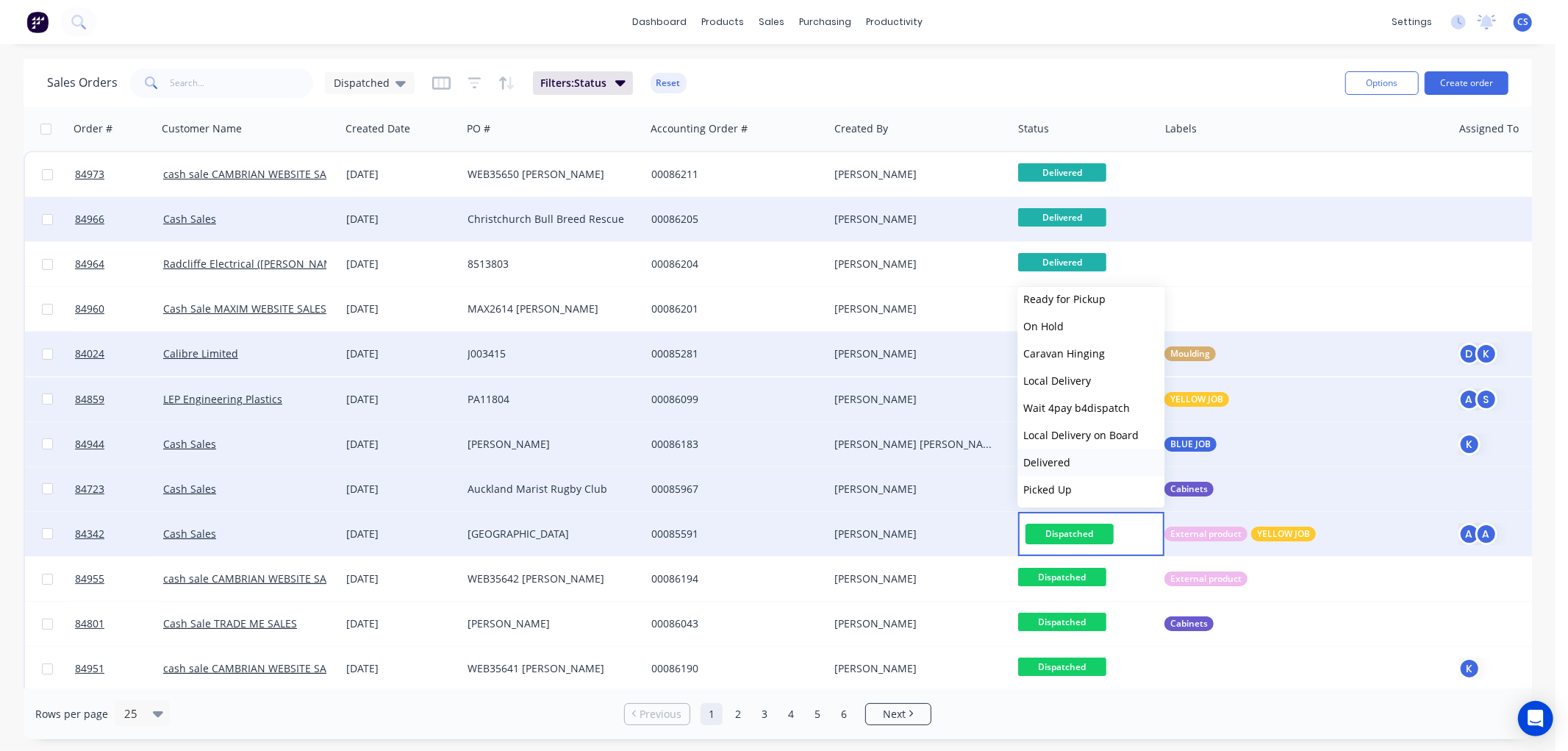
click at [1057, 461] on span "Delivered" at bounding box center [1047, 461] width 47 height 14
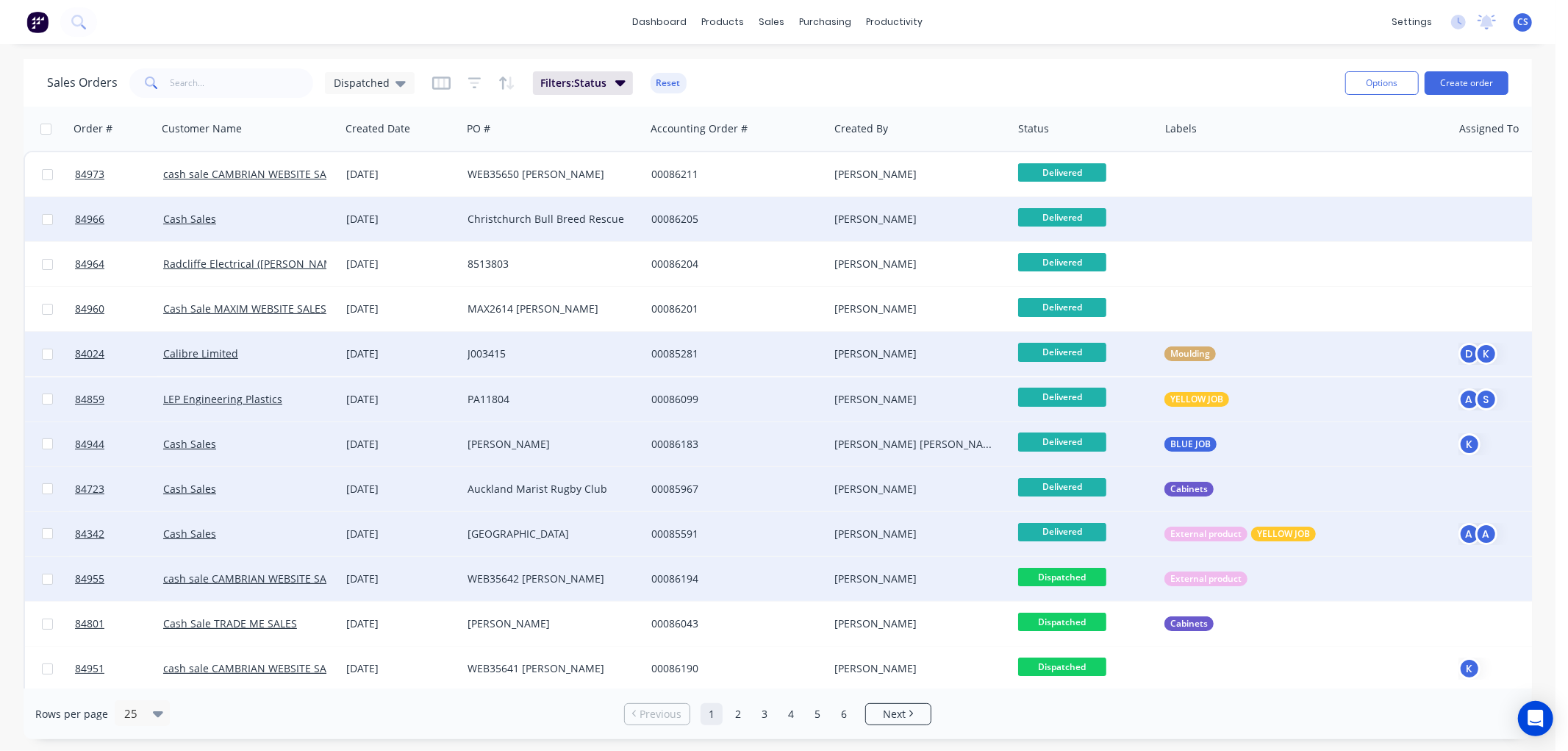
click at [1072, 570] on span "Dispatched" at bounding box center [1061, 577] width 88 height 19
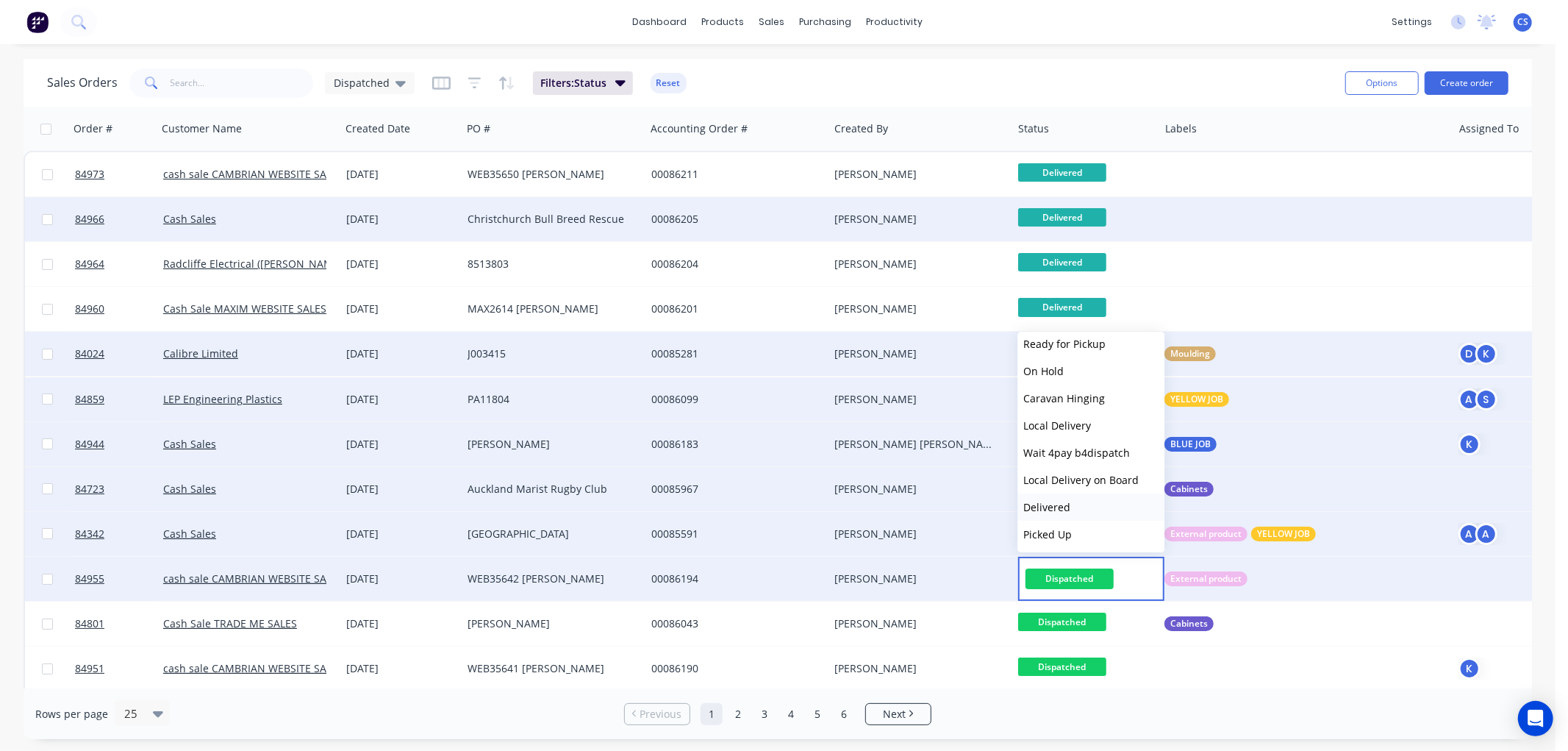
click at [1059, 507] on span "Delivered" at bounding box center [1047, 507] width 47 height 14
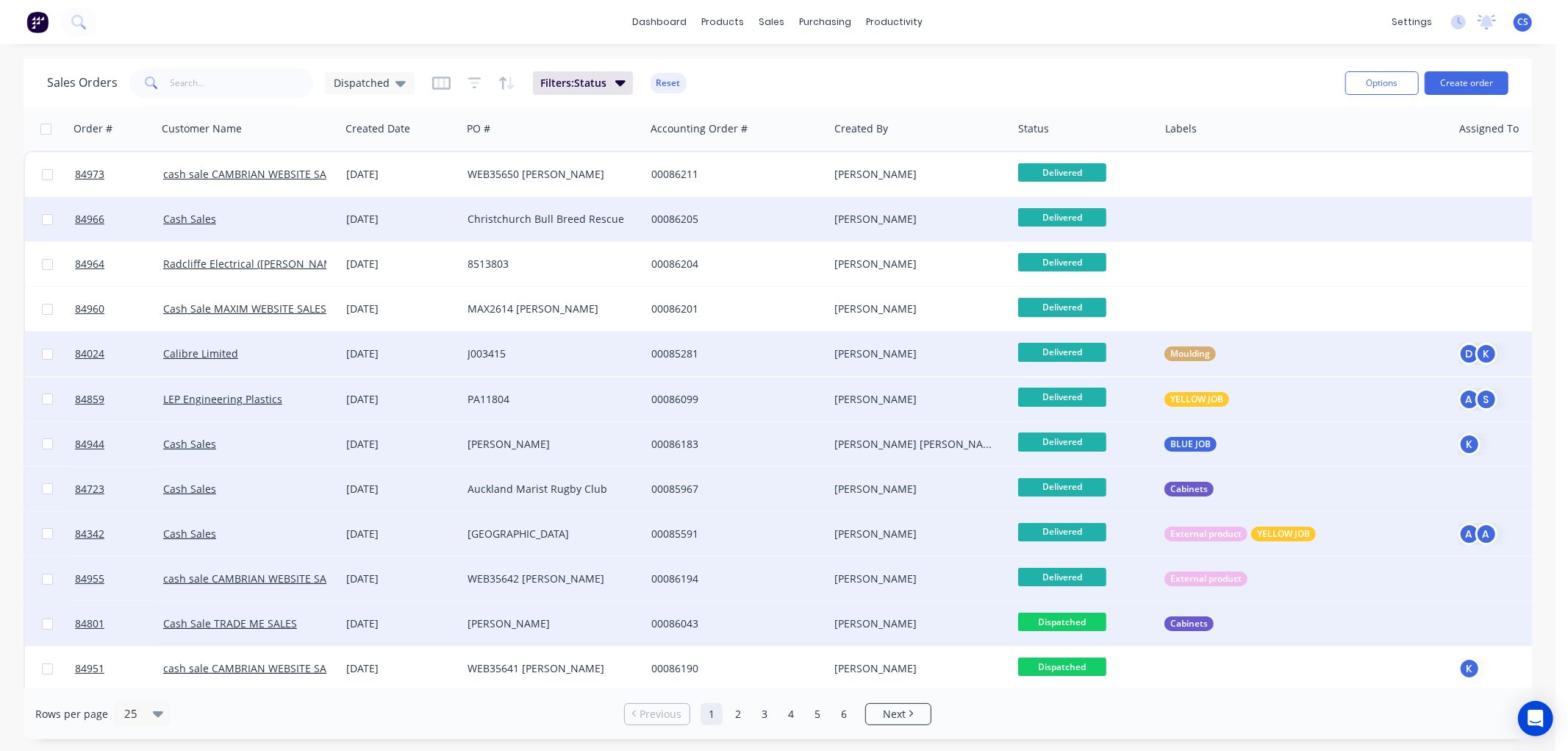
click at [1085, 620] on span "Dispatched" at bounding box center [1061, 621] width 88 height 19
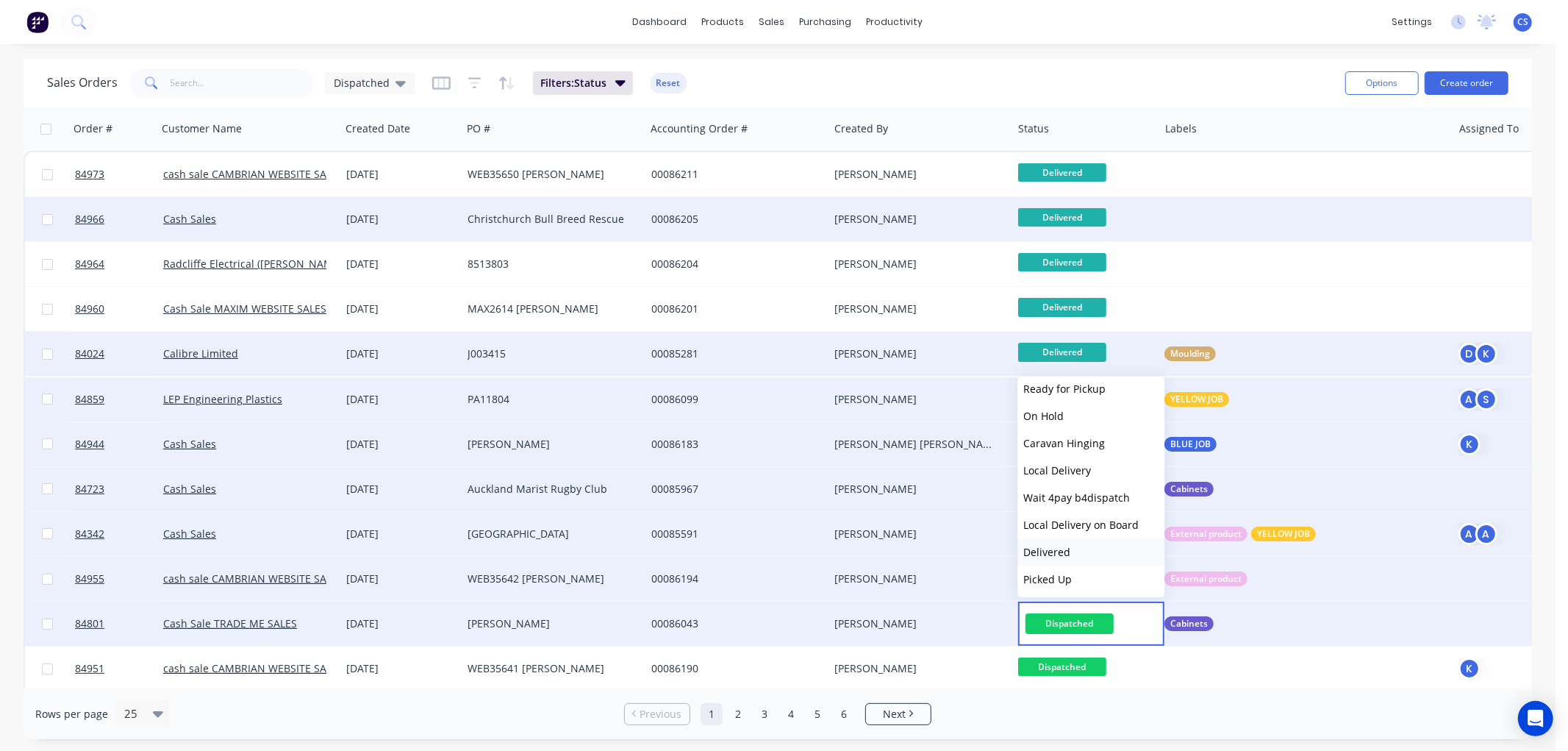
click at [1069, 543] on button "Delivered" at bounding box center [1091, 552] width 147 height 27
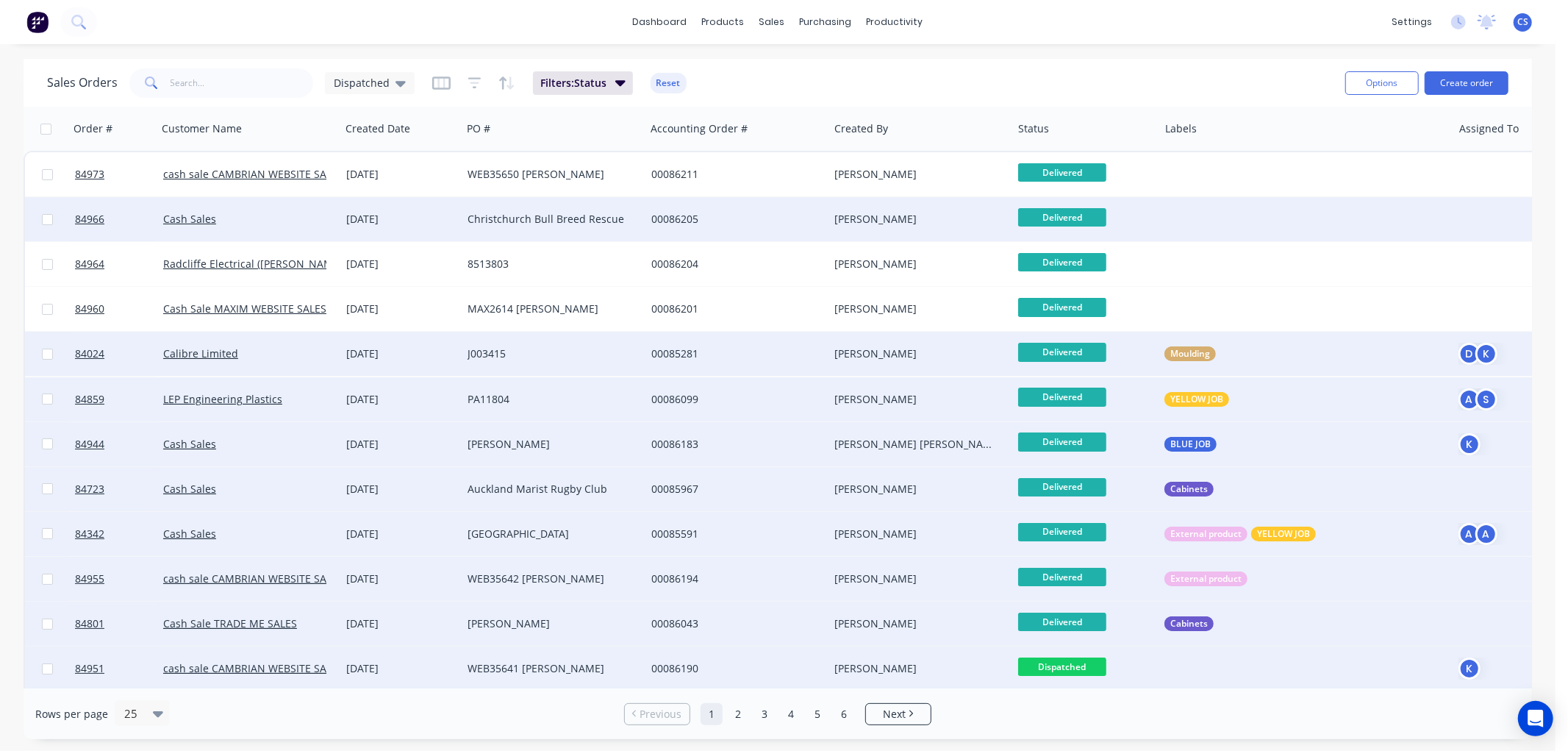
click at [1070, 661] on span "Dispatched" at bounding box center [1061, 666] width 88 height 19
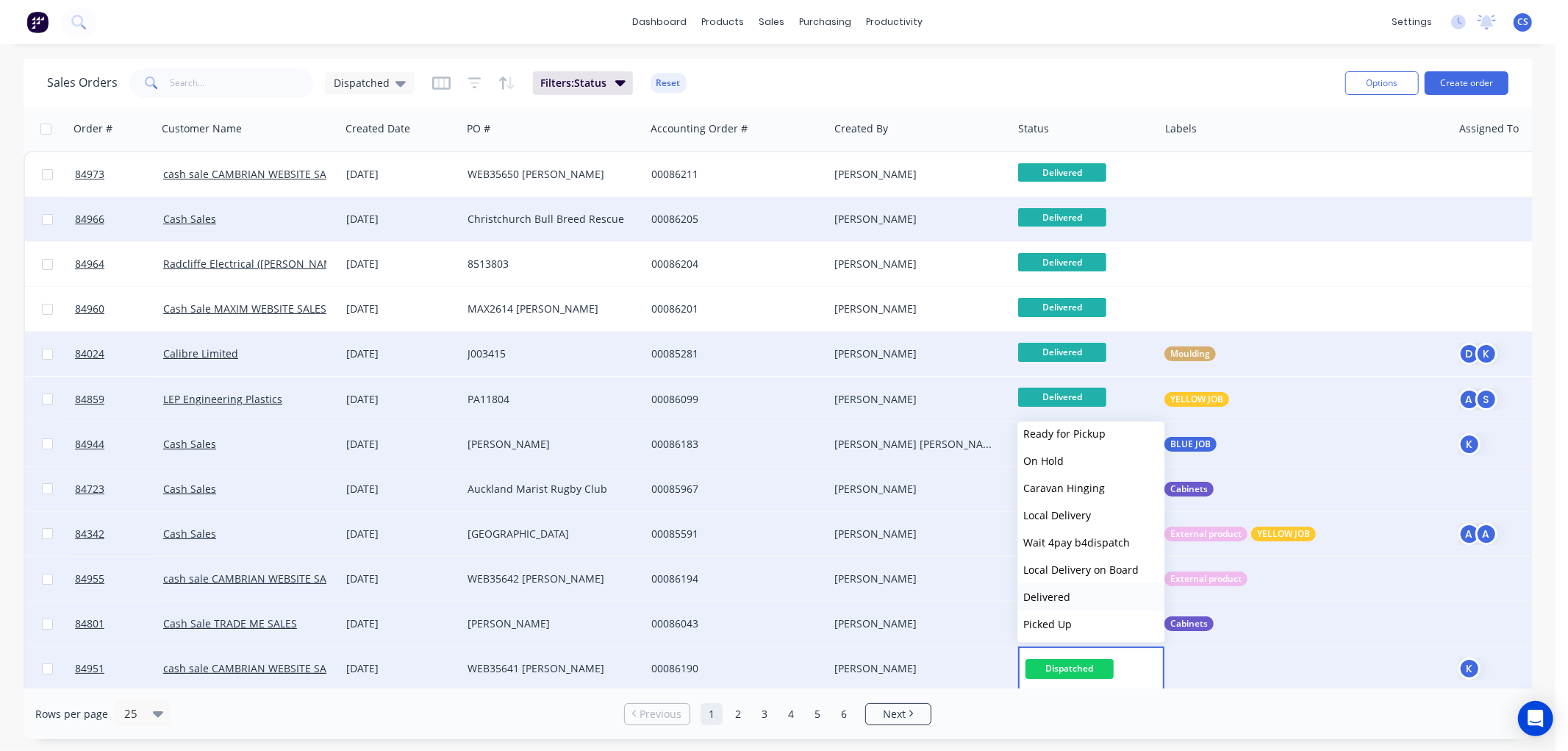
click at [1053, 594] on span "Delivered" at bounding box center [1047, 596] width 47 height 14
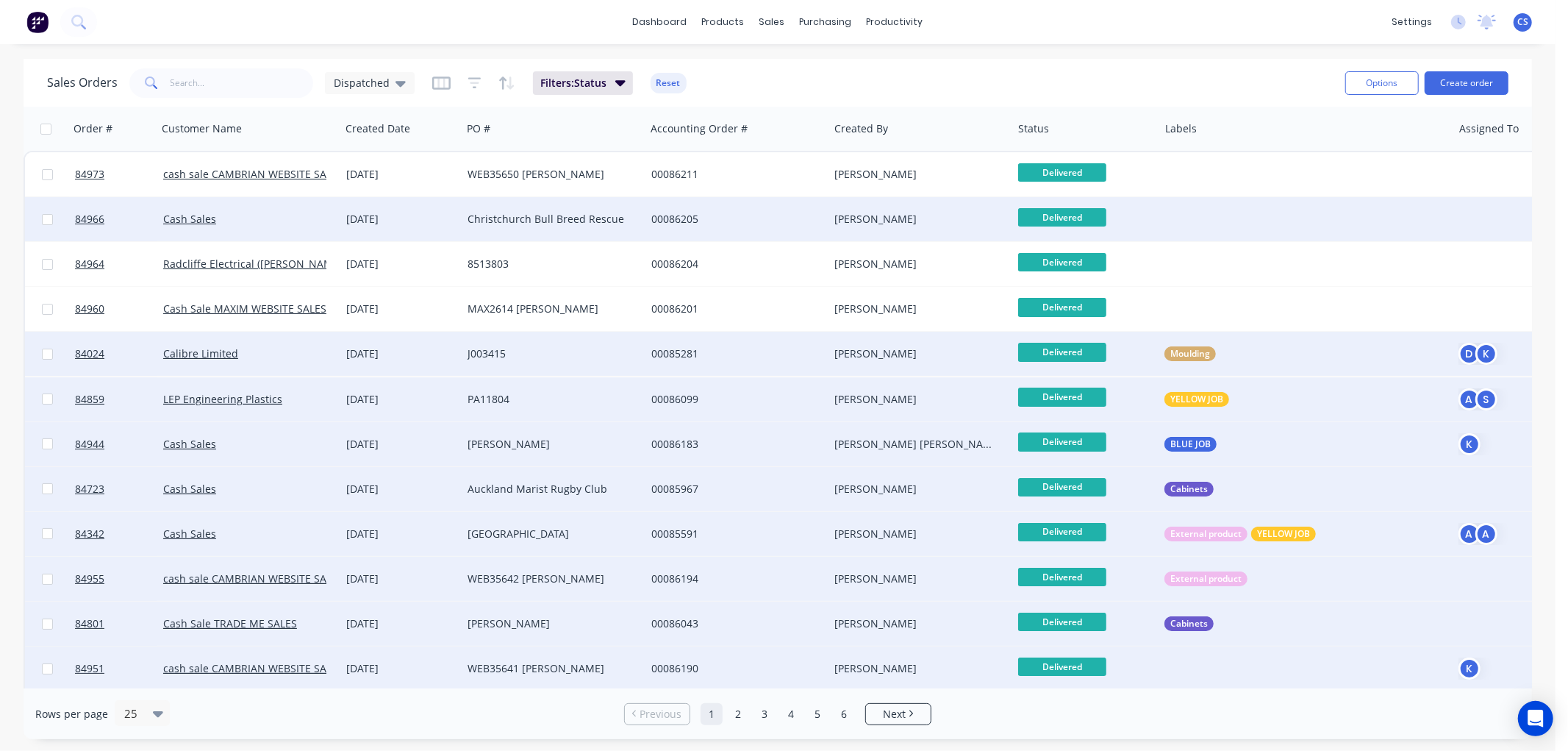
click at [710, 709] on link "1" at bounding box center [711, 713] width 22 height 22
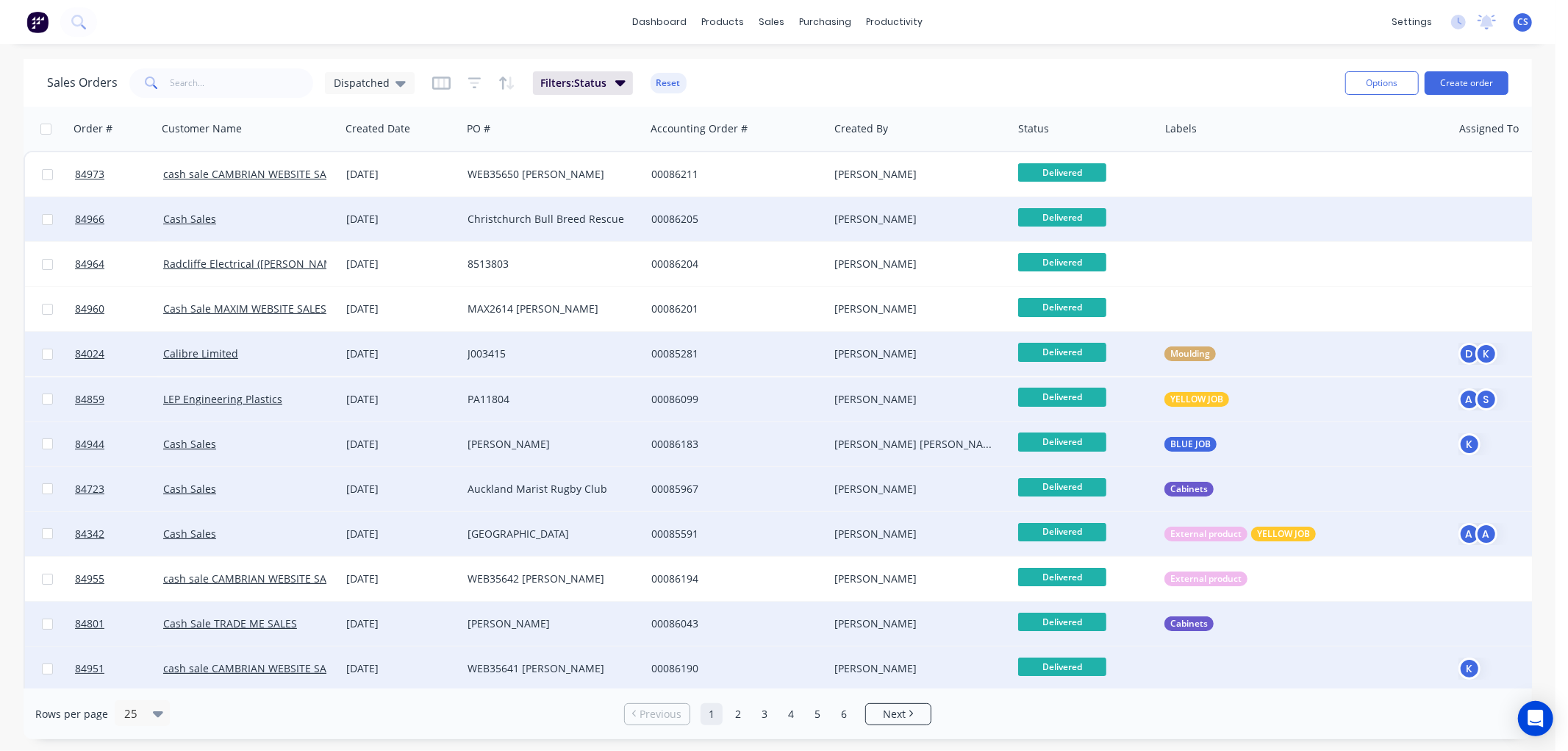
click at [714, 711] on link "1" at bounding box center [711, 713] width 22 height 22
click at [223, 78] on input "text" at bounding box center [242, 83] width 144 height 29
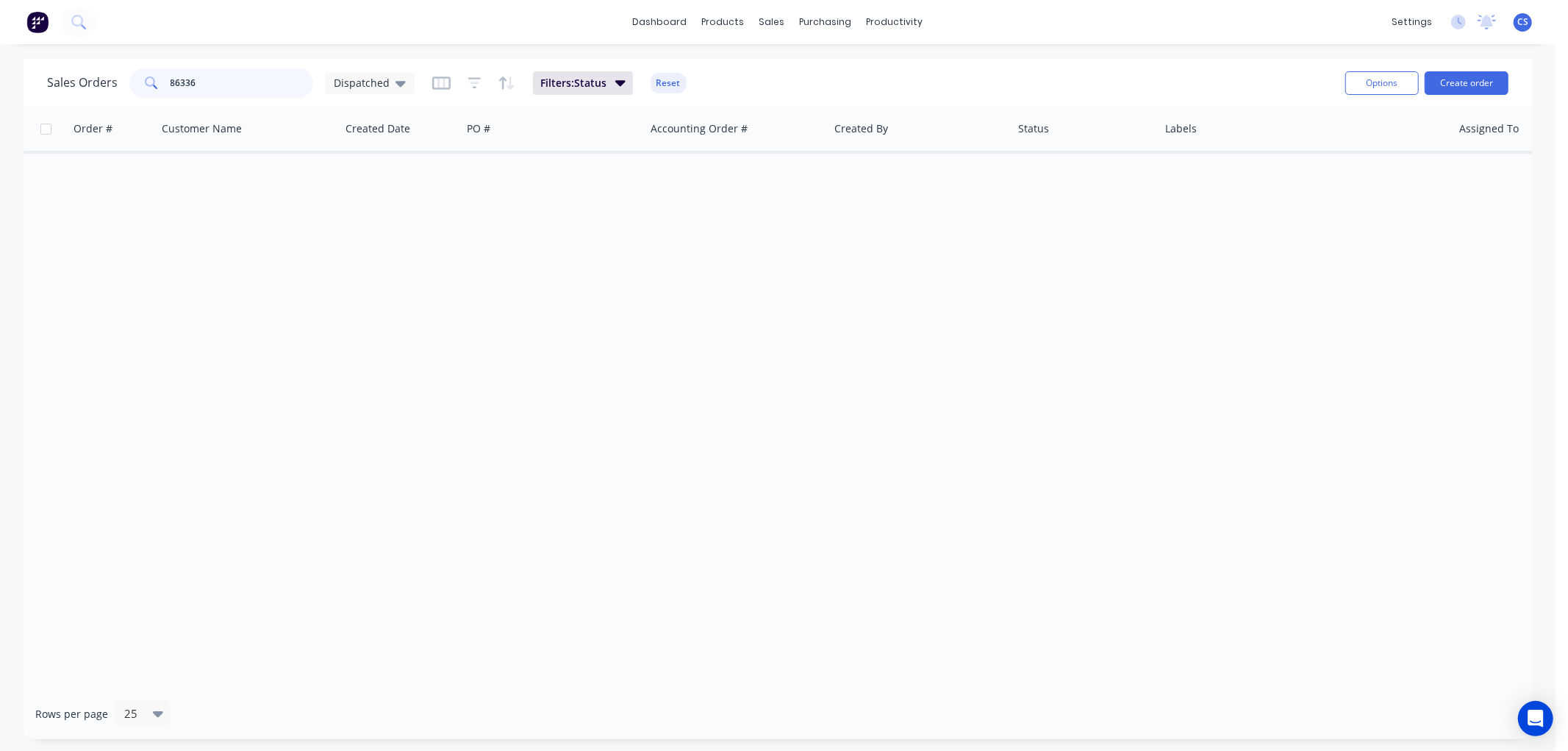
click at [241, 81] on input "86336" at bounding box center [242, 83] width 144 height 29
click at [785, 66] on div at bounding box center [781, 70] width 22 height 13
click at [212, 81] on input "86336" at bounding box center [242, 83] width 144 height 29
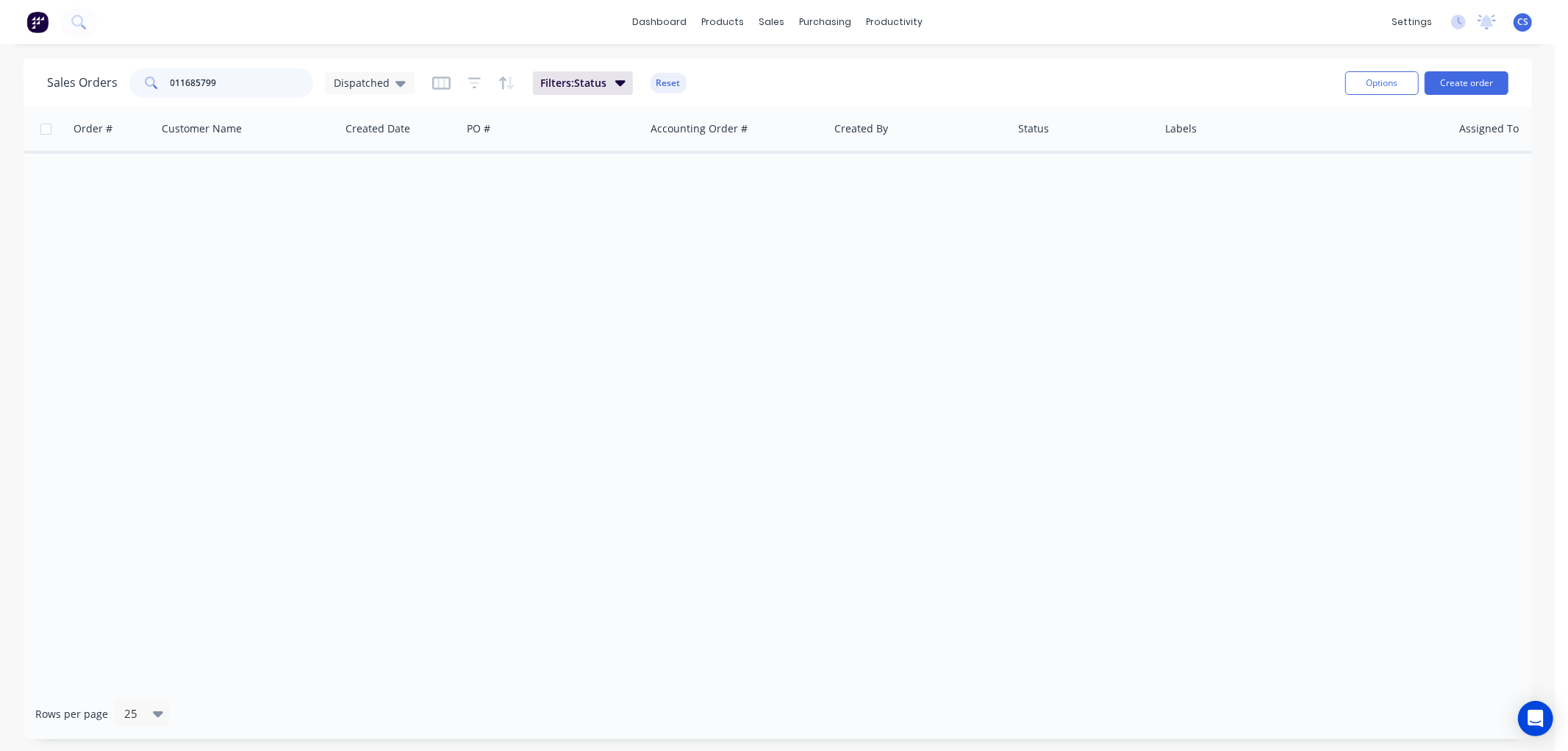
type input "01168579"
click at [198, 79] on input "01168579" at bounding box center [242, 83] width 144 height 29
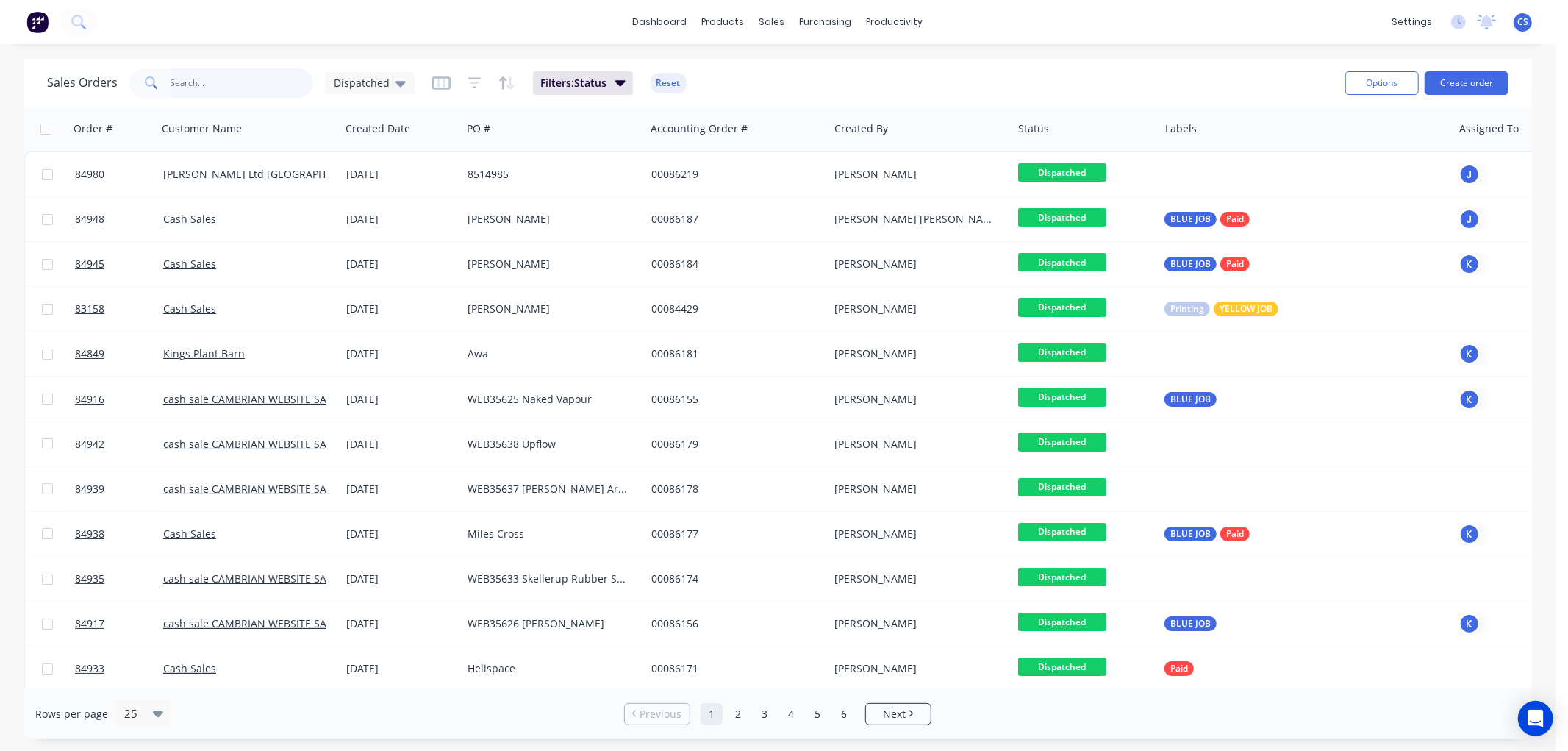
click at [245, 86] on input "text" at bounding box center [242, 83] width 144 height 29
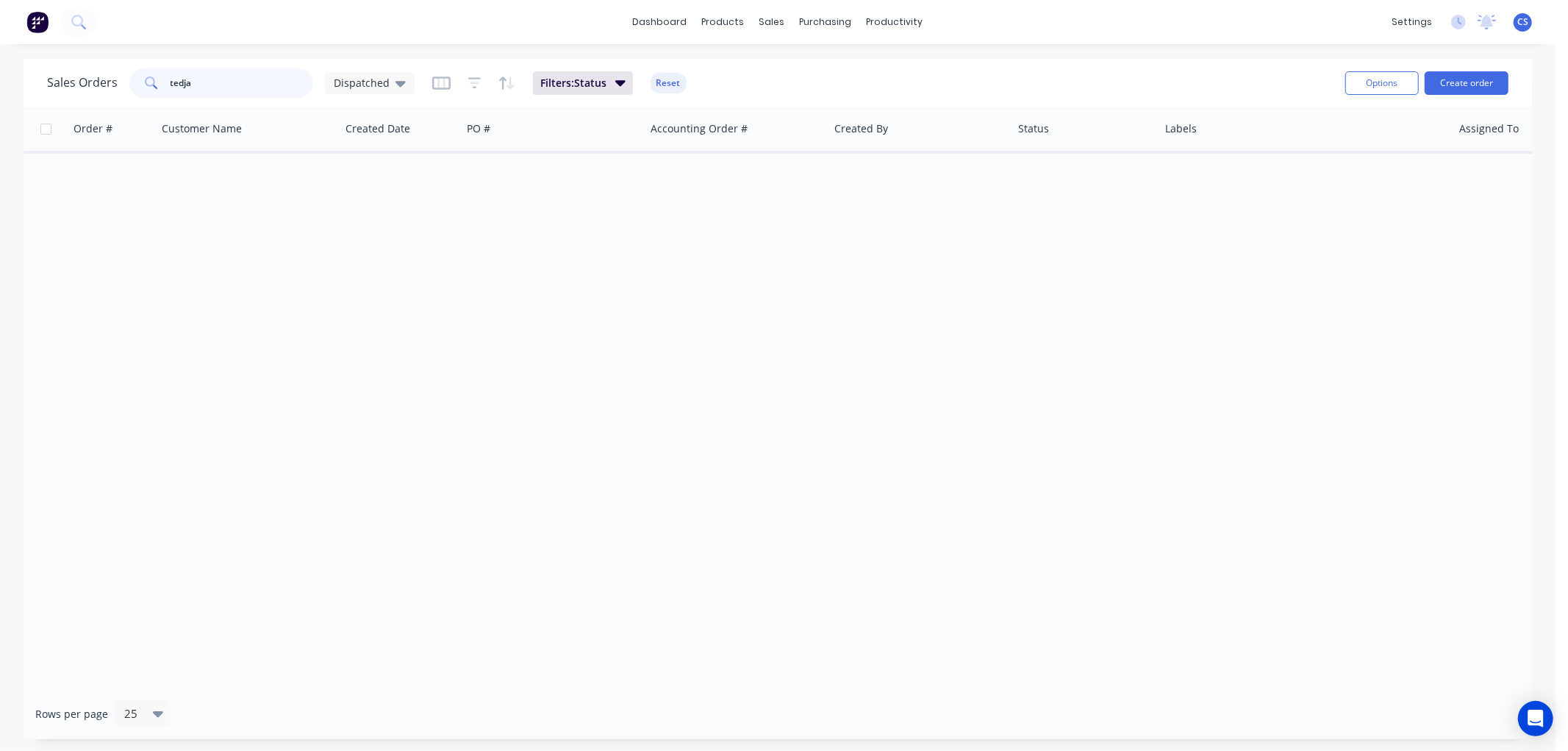
click at [212, 87] on input "tedja" at bounding box center [242, 83] width 144 height 29
click at [217, 86] on input "tedja" at bounding box center [242, 83] width 144 height 29
click at [204, 87] on input "tedja" at bounding box center [242, 83] width 144 height 29
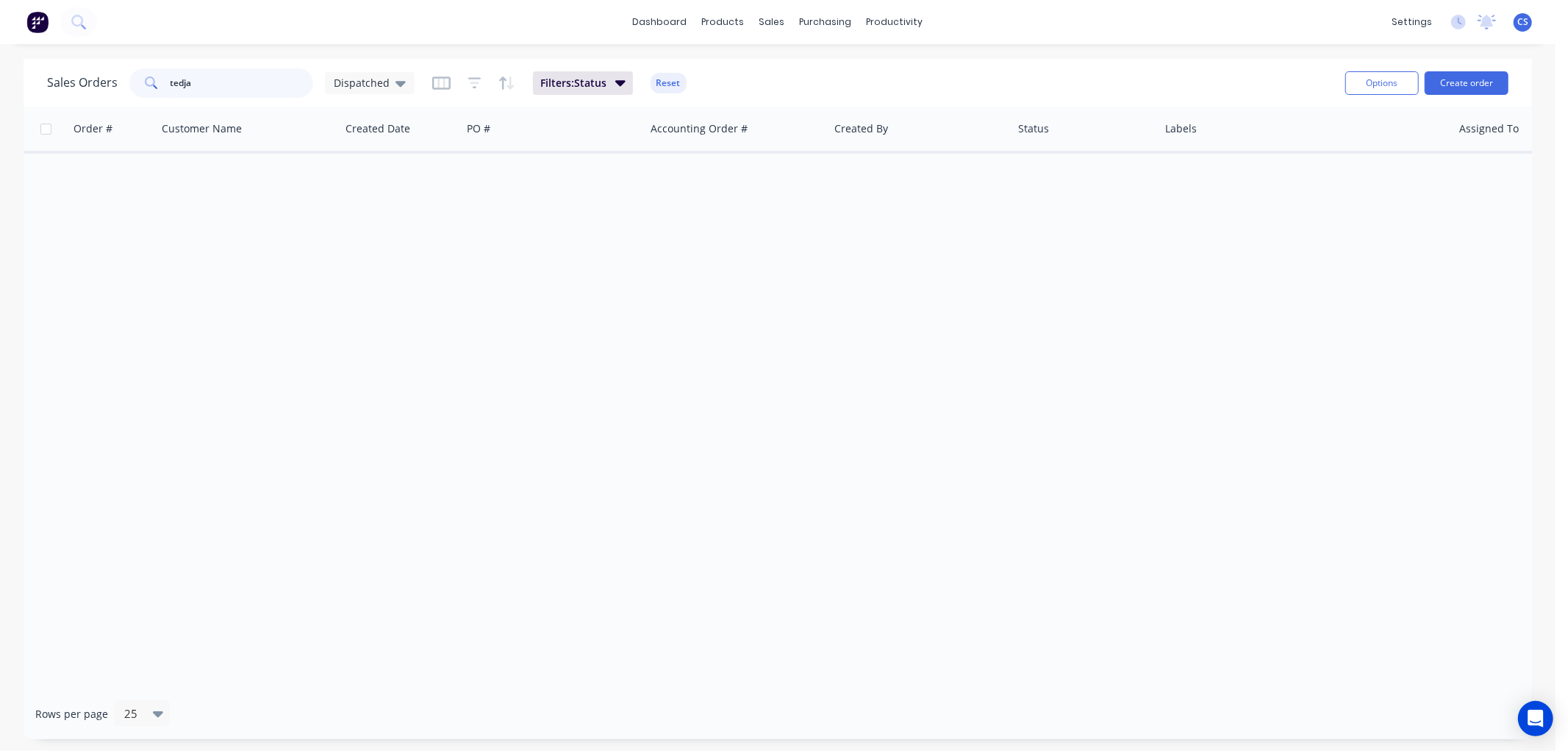
click at [202, 90] on input "tedja" at bounding box center [242, 83] width 144 height 29
click at [196, 83] on input "pedja" at bounding box center [242, 83] width 144 height 29
paste input "35631"
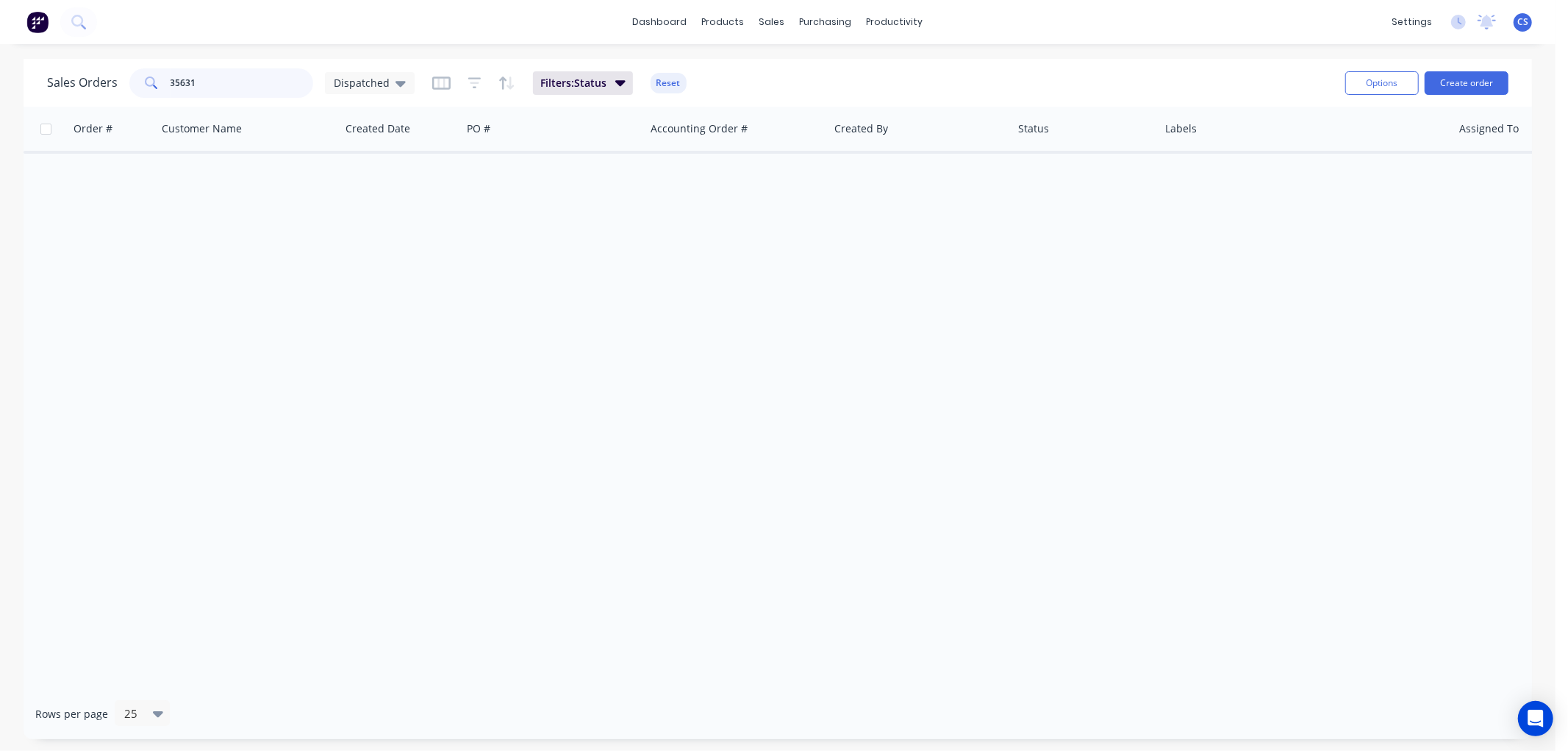
click at [219, 72] on input "35631" at bounding box center [242, 83] width 144 height 29
type input "glow"
click at [197, 82] on input "glow" at bounding box center [242, 83] width 144 height 29
drag, startPoint x: 203, startPoint y: 81, endPoint x: 167, endPoint y: 93, distance: 37.9
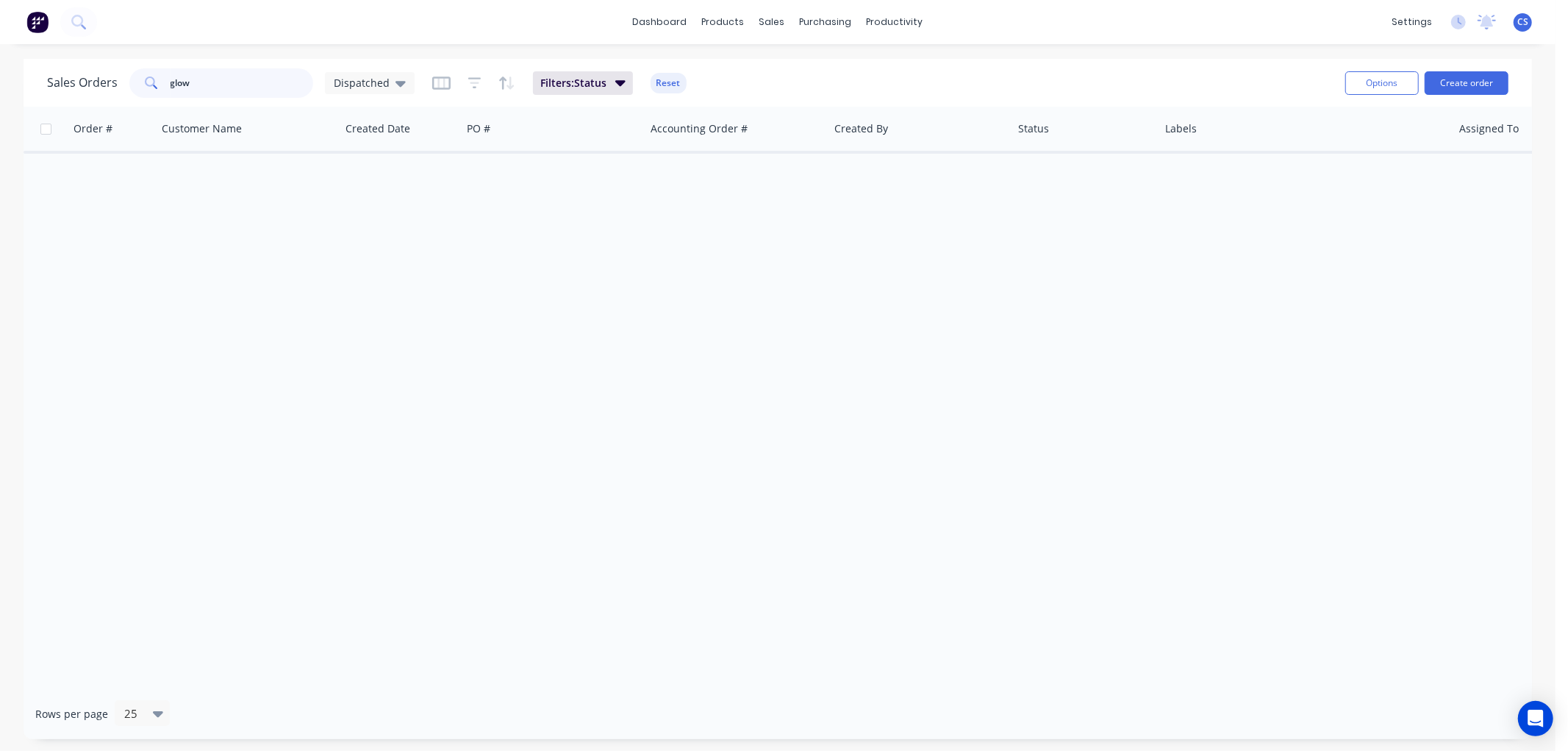
click at [167, 93] on div "glow" at bounding box center [221, 83] width 184 height 29
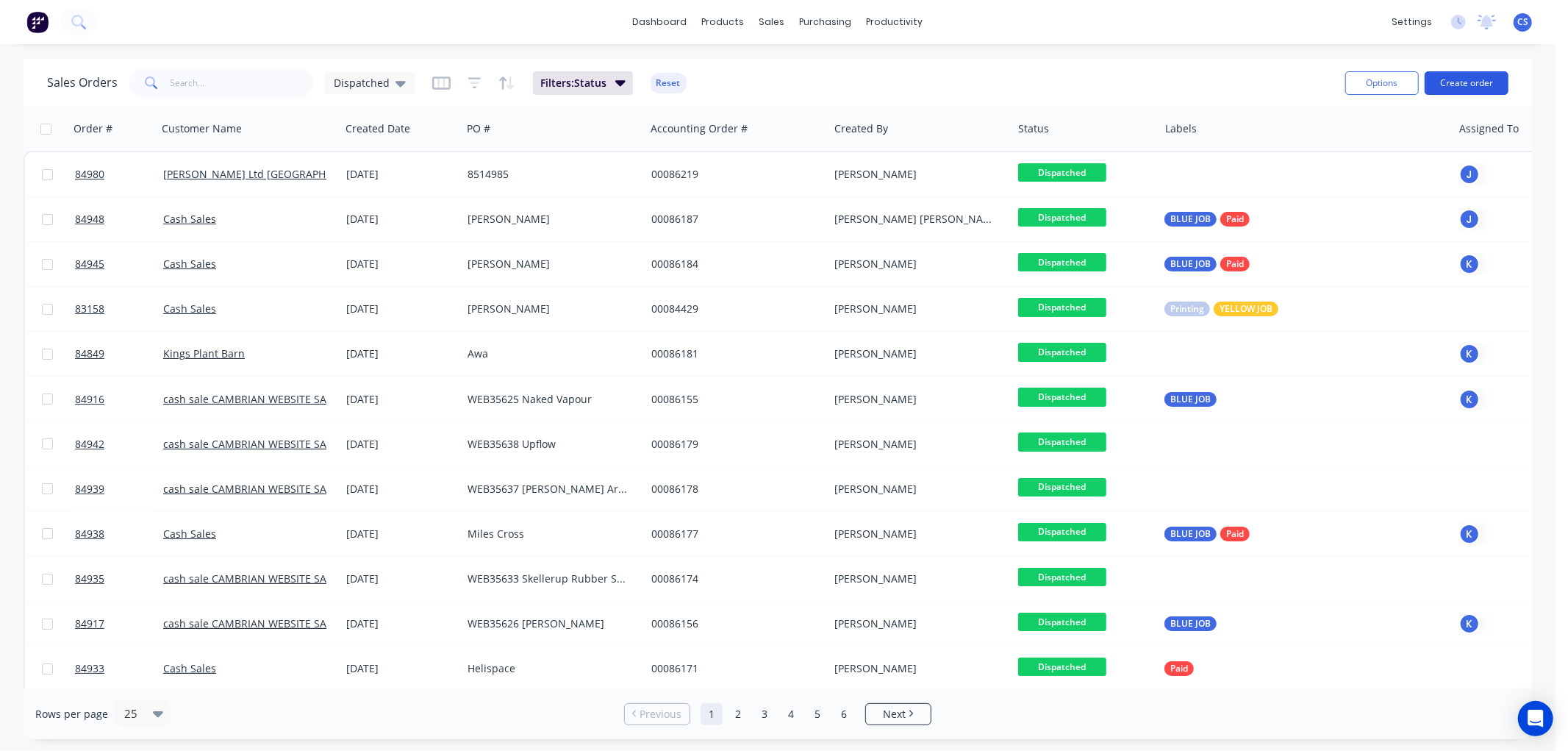
click at [1467, 81] on button "Create order" at bounding box center [1466, 82] width 84 height 23
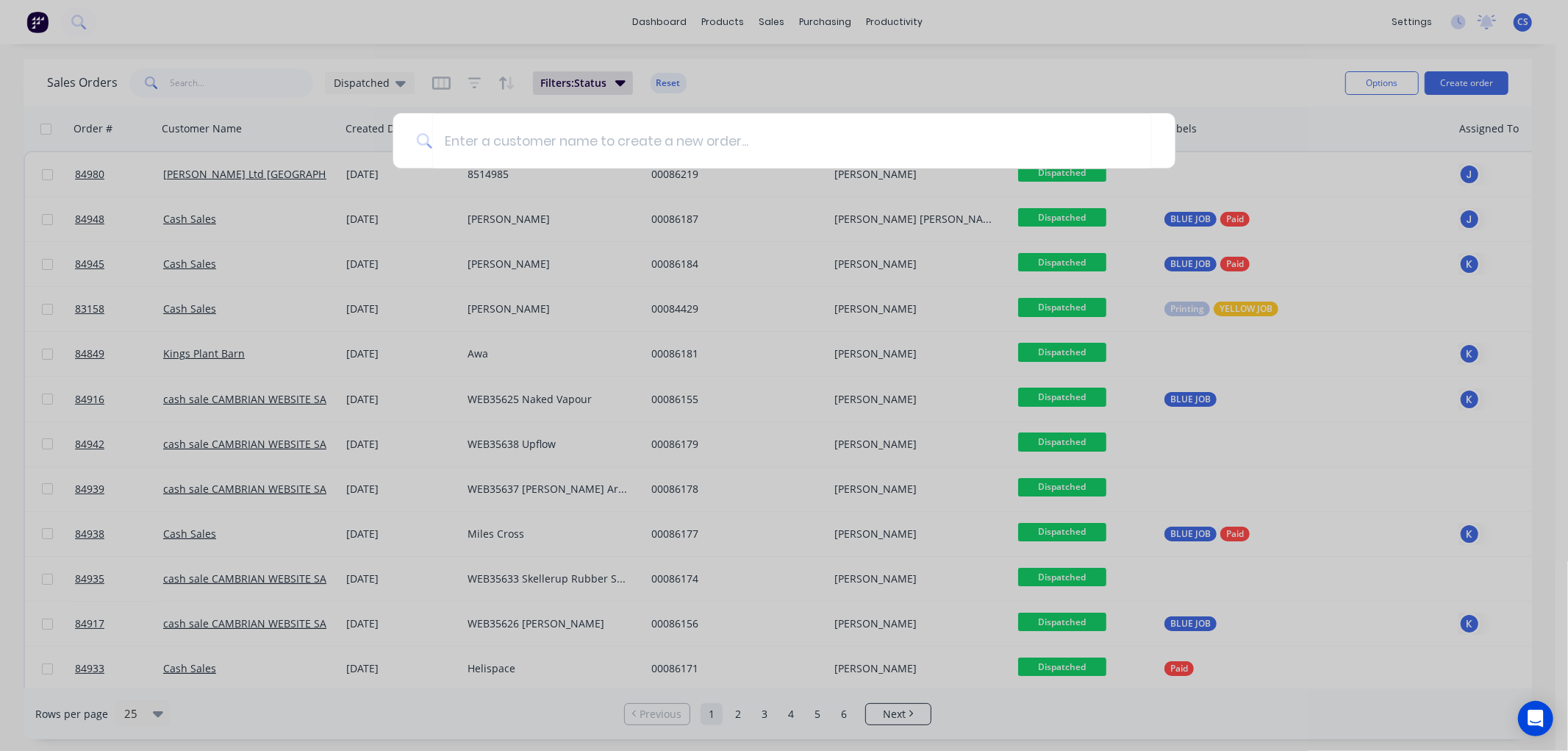
click at [187, 90] on div at bounding box center [784, 375] width 1568 height 751
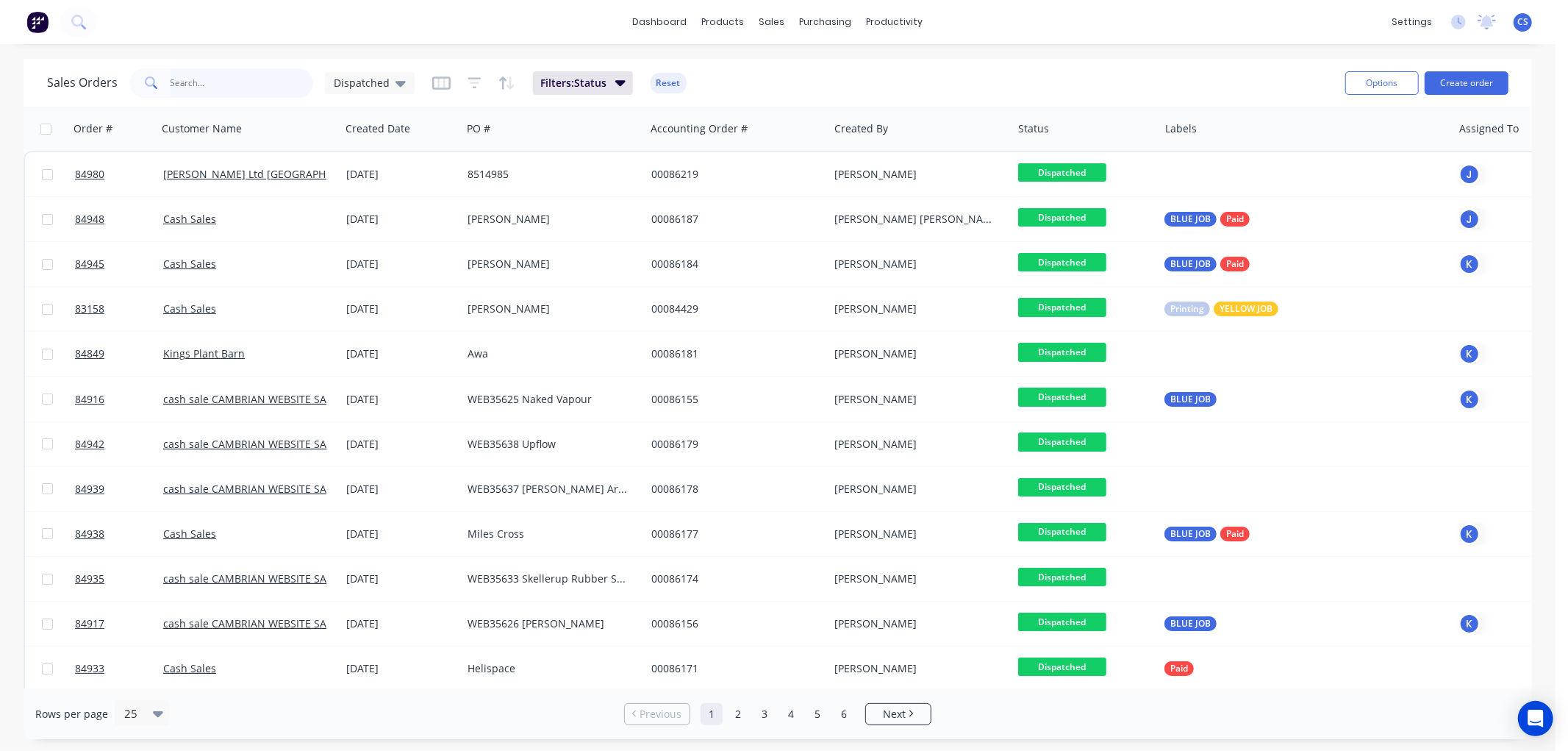
click at [195, 77] on input "text" at bounding box center [242, 83] width 144 height 29
click at [211, 75] on input "text" at bounding box center [242, 83] width 144 height 29
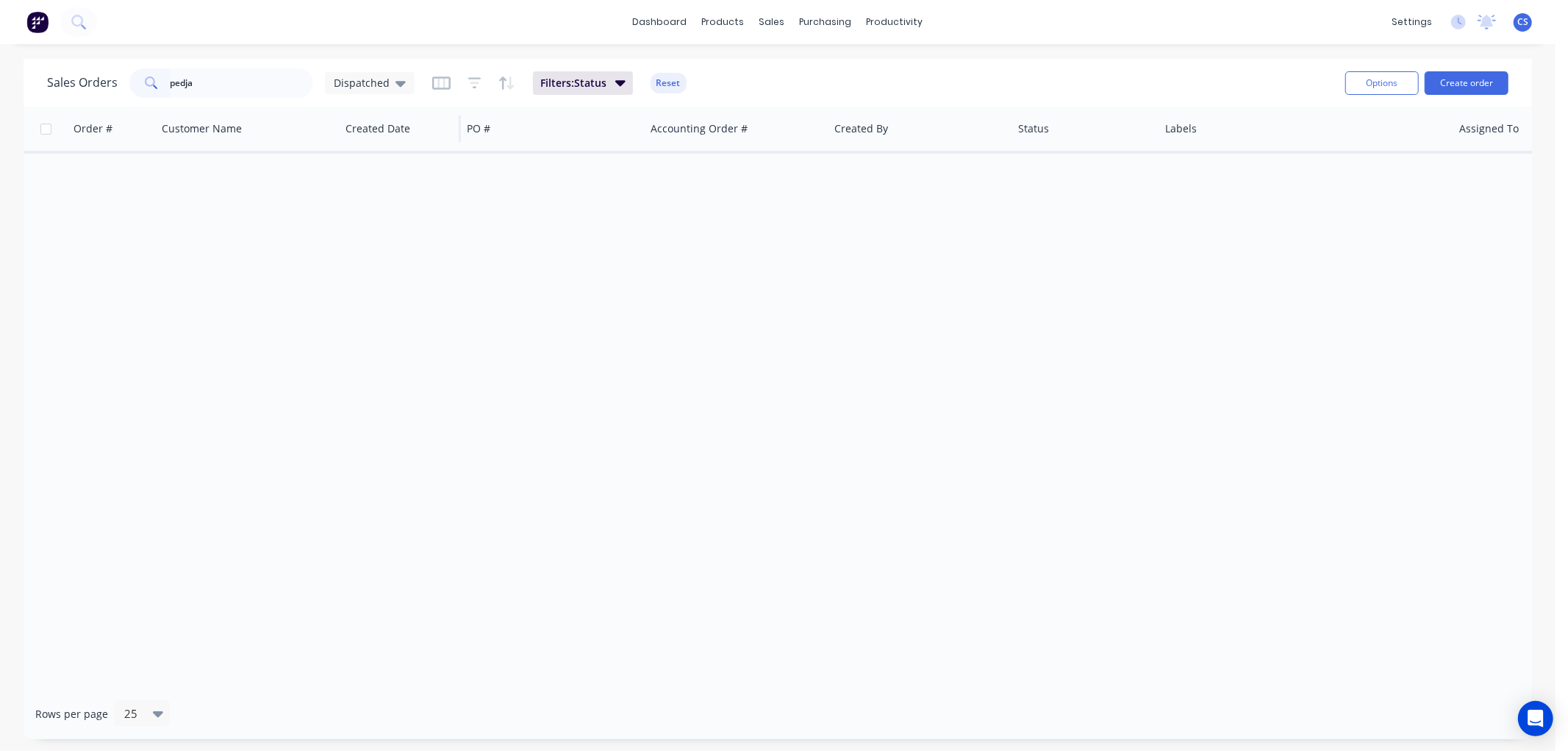
drag, startPoint x: 388, startPoint y: 79, endPoint x: 398, endPoint y: 111, distance: 33.5
click at [388, 78] on div "Dispatched" at bounding box center [369, 83] width 72 height 13
click at [357, 206] on button "None" at bounding box center [413, 207] width 168 height 17
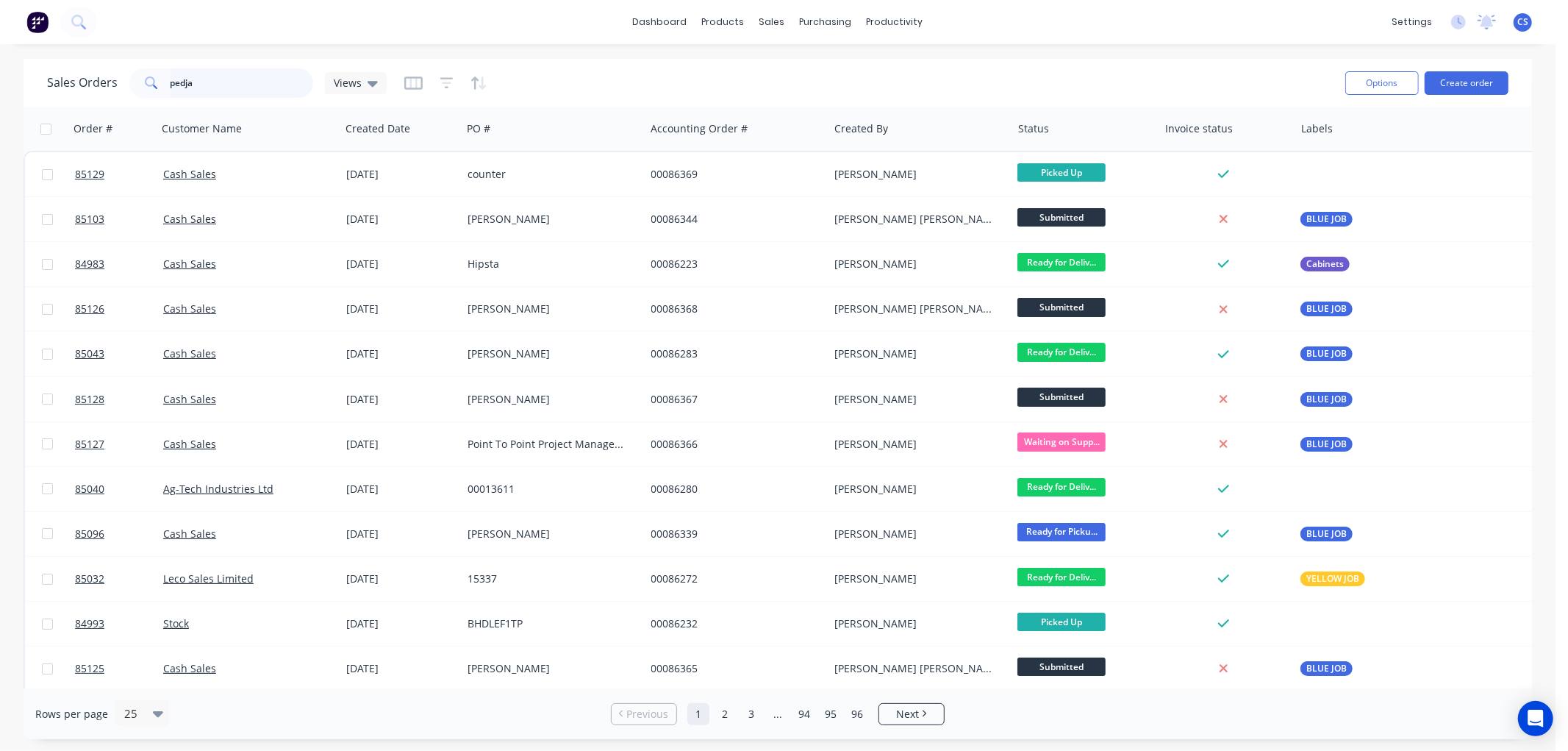
click at [204, 77] on input "pedja" at bounding box center [242, 83] width 144 height 29
type input "pedja"
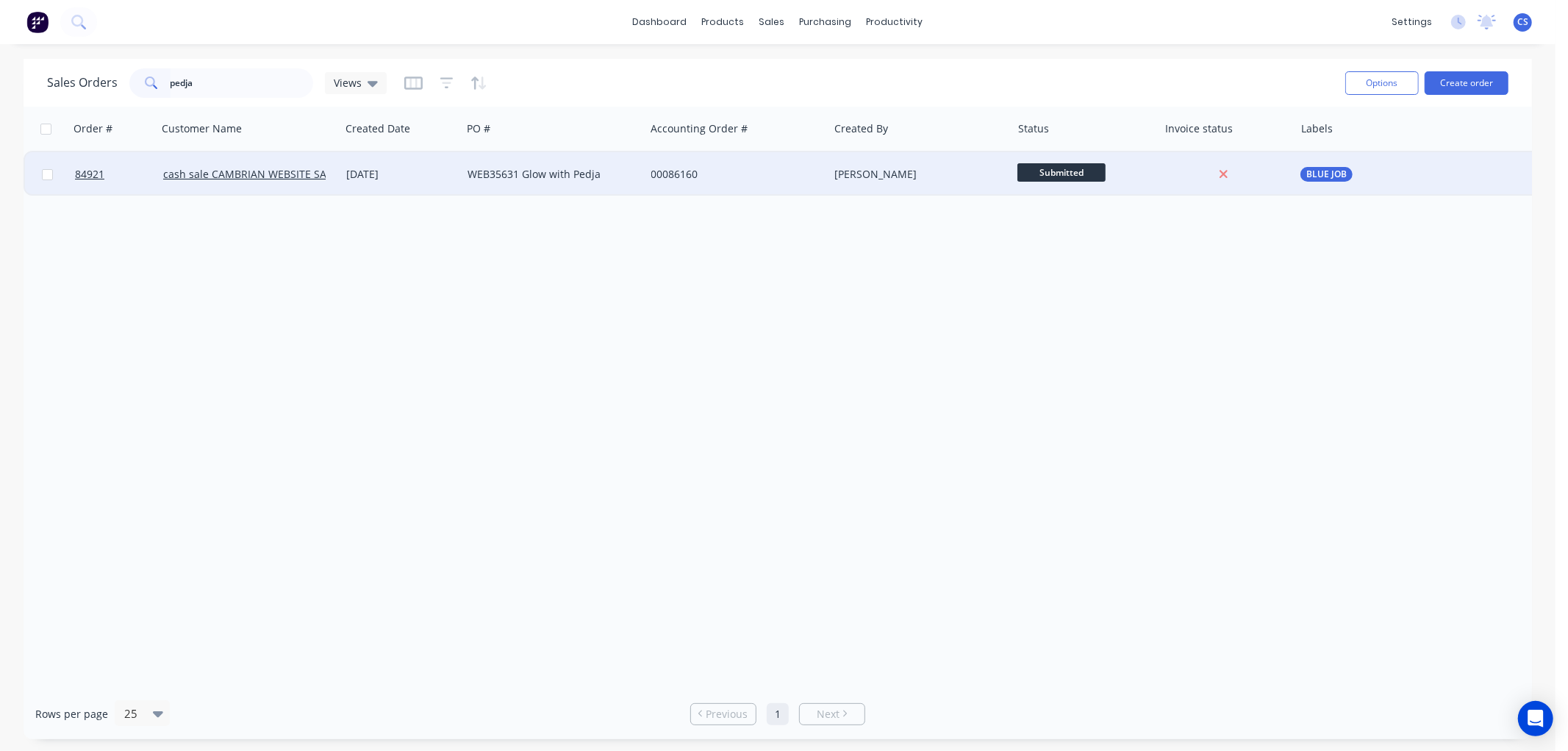
click at [507, 177] on div "WEB35631 Glow with Pedja" at bounding box center [549, 174] width 163 height 15
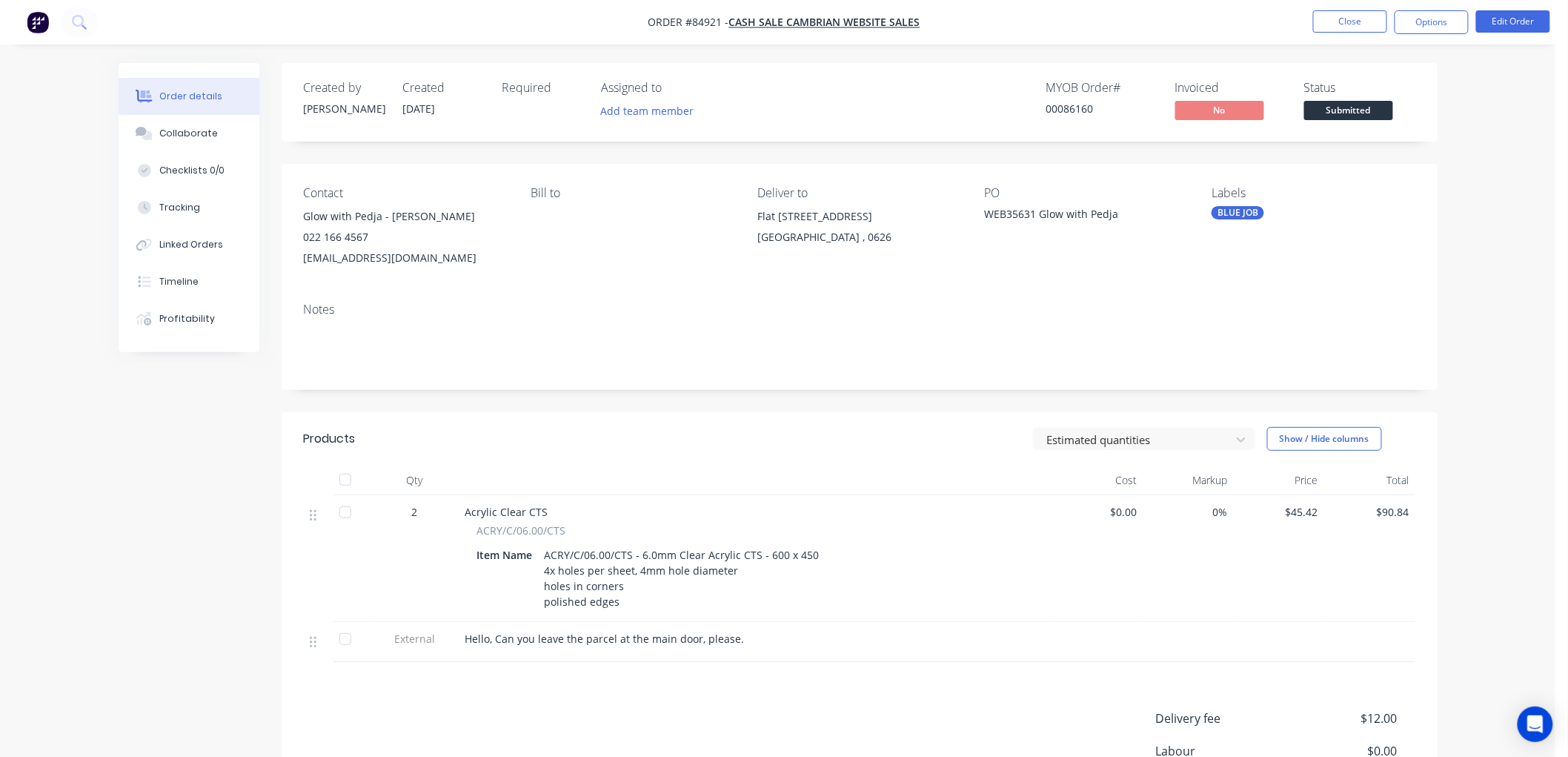
drag, startPoint x: 205, startPoint y: 494, endPoint x: 137, endPoint y: 464, distance: 74.3
click at [162, 463] on div "Created by Jess Created 29/09/25 Required Assigned to Add team member MYOB Orde…" at bounding box center [778, 510] width 1318 height 895
click at [1352, 20] on button "Close" at bounding box center [1349, 21] width 74 height 22
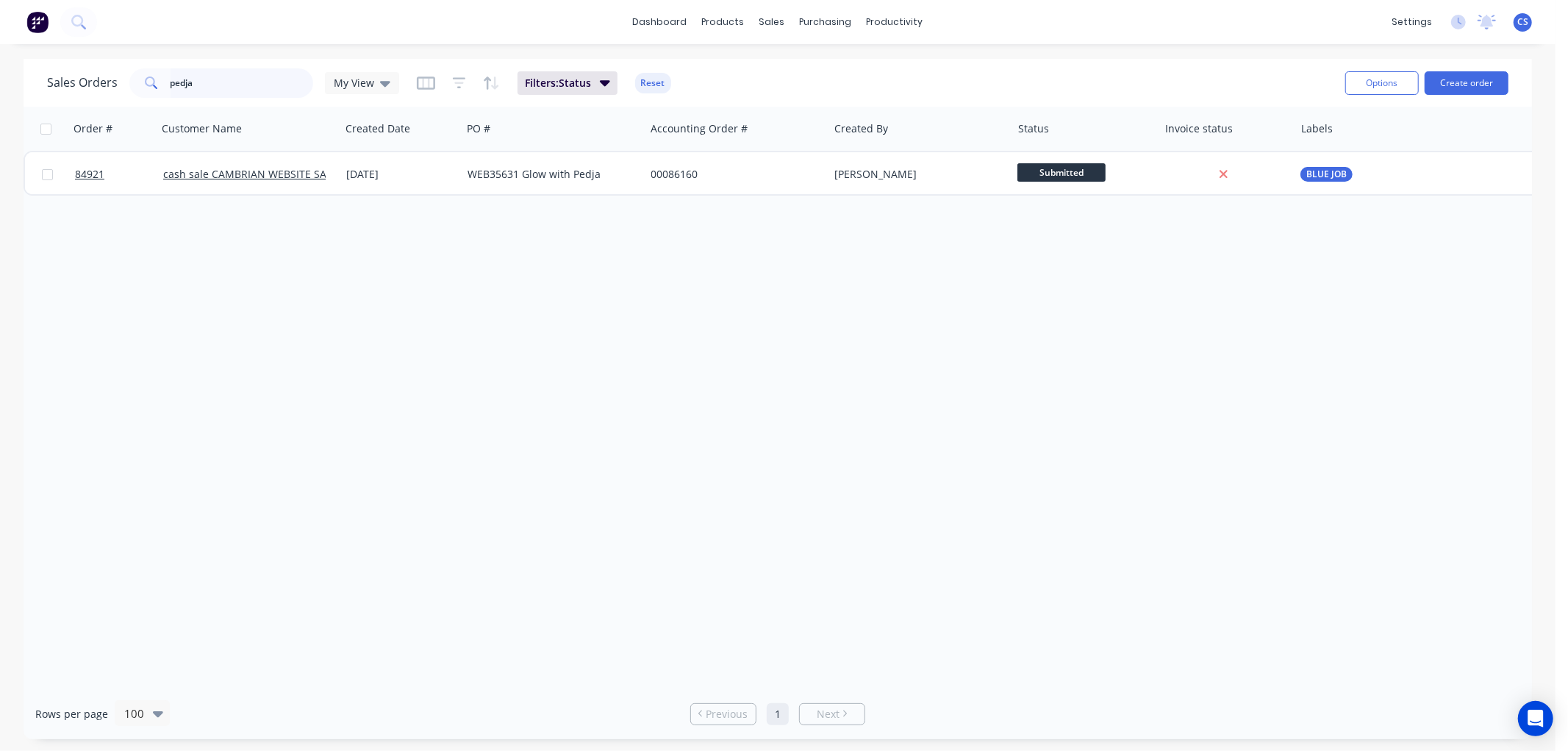
click at [214, 89] on input "pedja" at bounding box center [242, 83] width 144 height 29
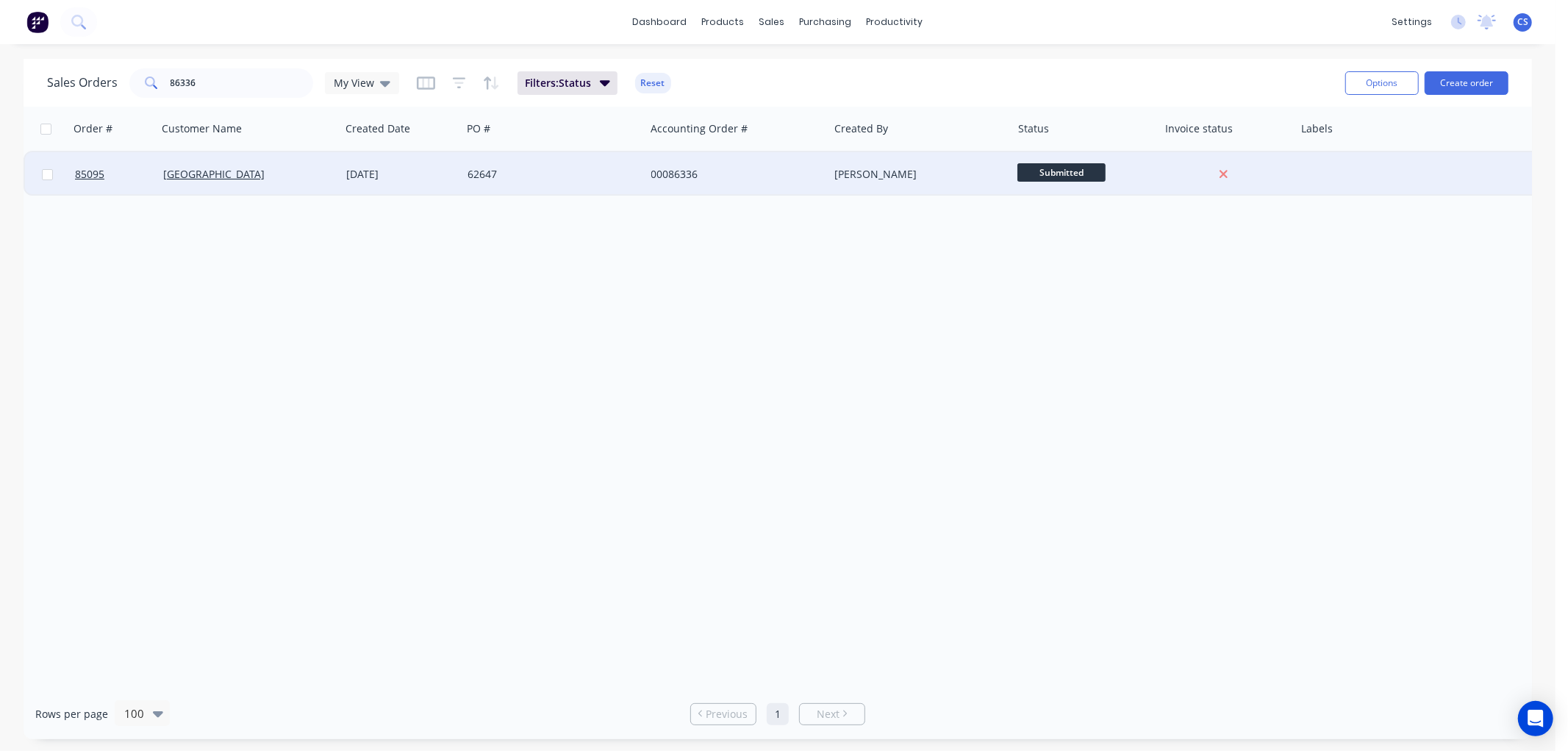
click at [1053, 172] on span "Submitted" at bounding box center [1061, 172] width 88 height 19
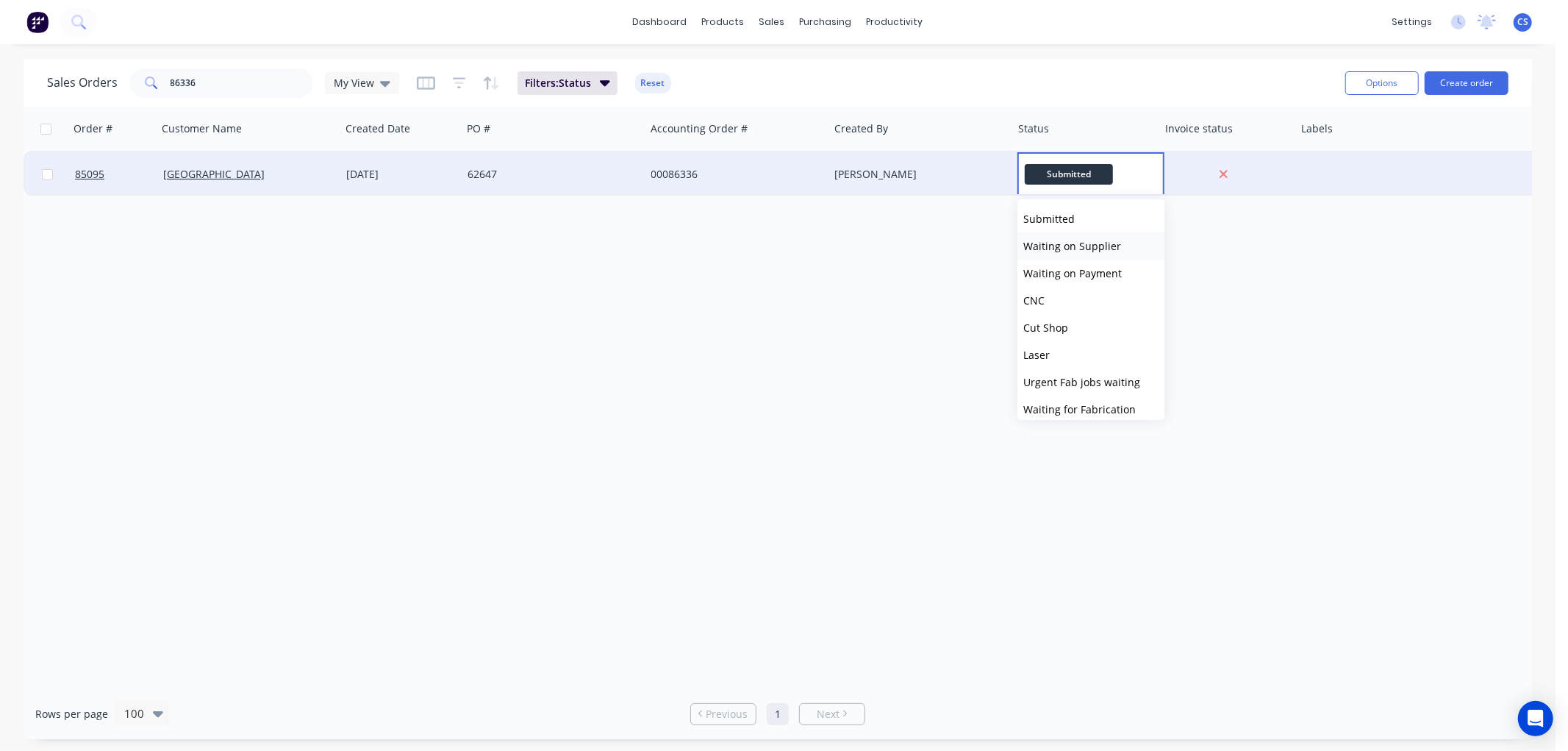
click at [1076, 244] on span "Waiting on Supplier" at bounding box center [1072, 245] width 98 height 14
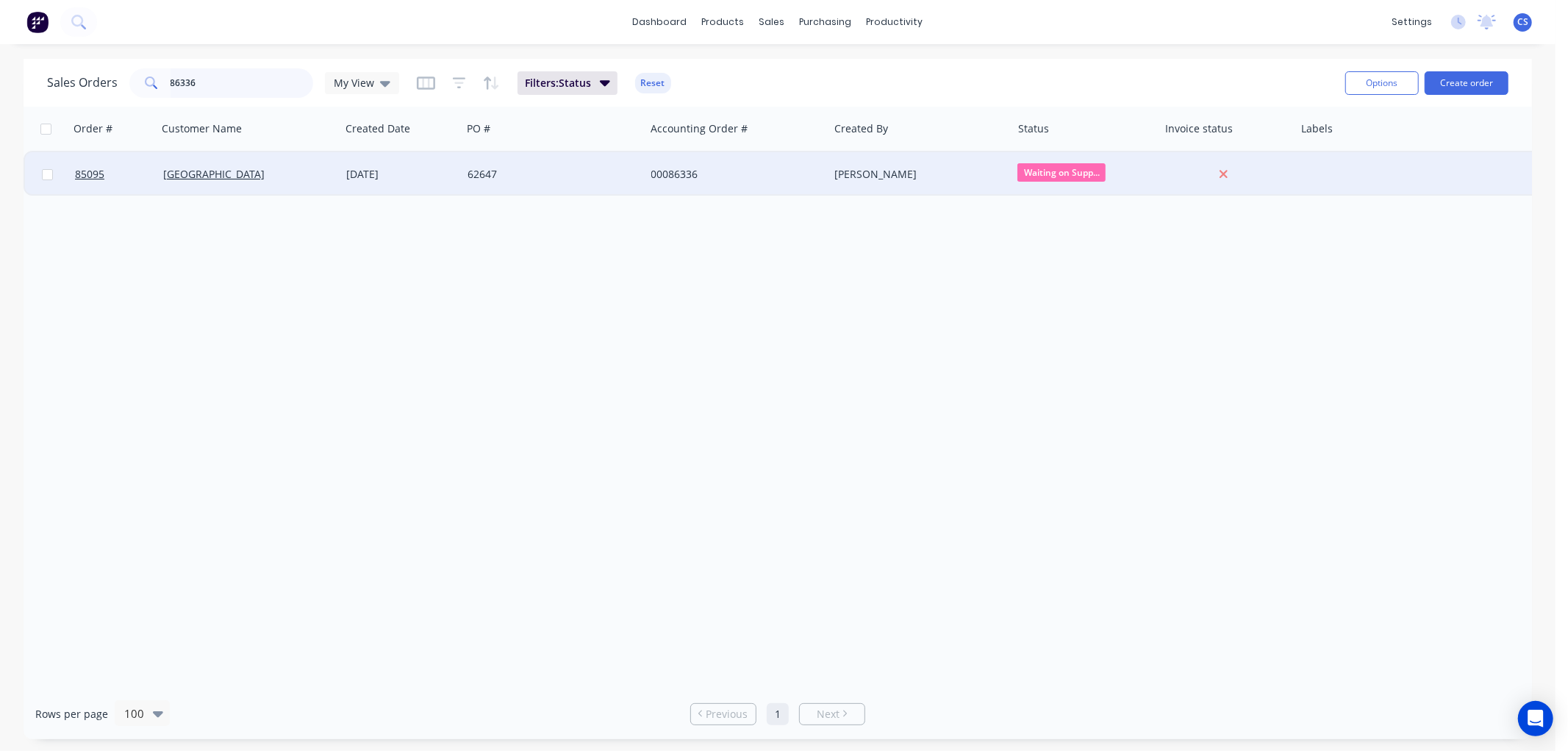
click at [210, 74] on input "86336" at bounding box center [242, 83] width 144 height 29
click at [216, 82] on input "86336" at bounding box center [242, 83] width 144 height 29
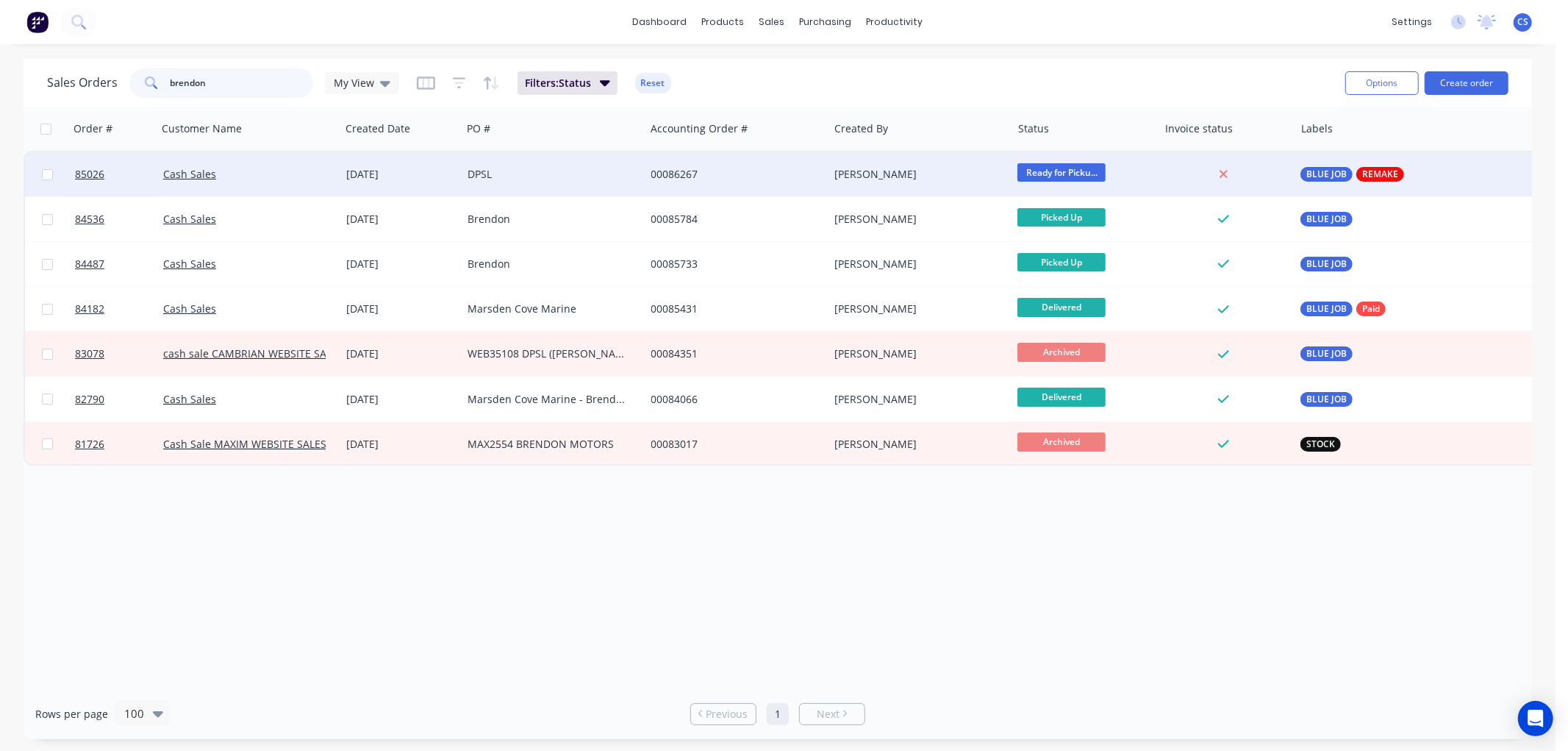
type input "brendon"
click at [530, 181] on div "DPSL" at bounding box center [553, 174] width 183 height 44
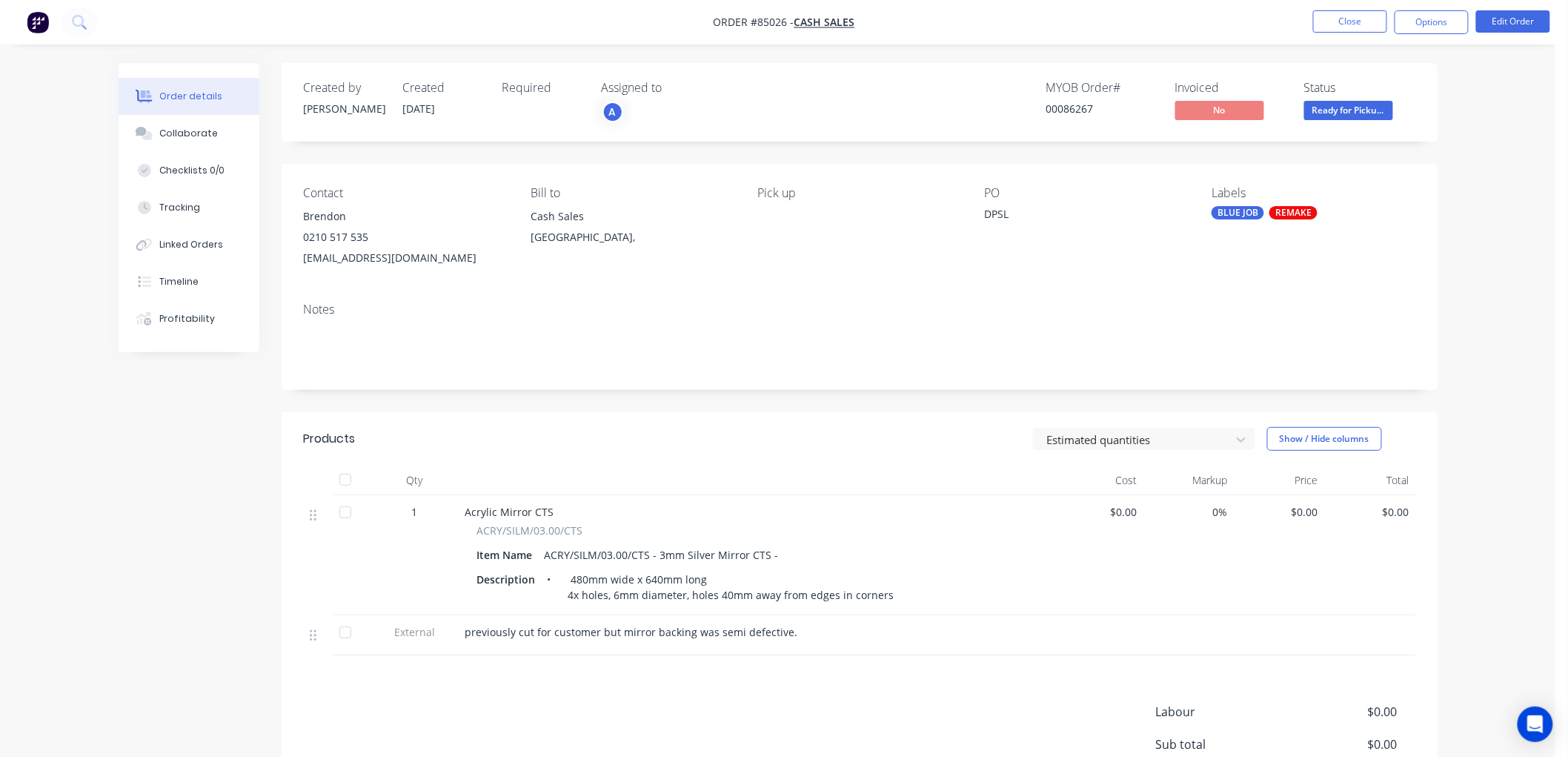
click at [1217, 475] on div "Markup" at bounding box center [1188, 480] width 91 height 29
click at [1361, 24] on button "Close" at bounding box center [1349, 21] width 74 height 22
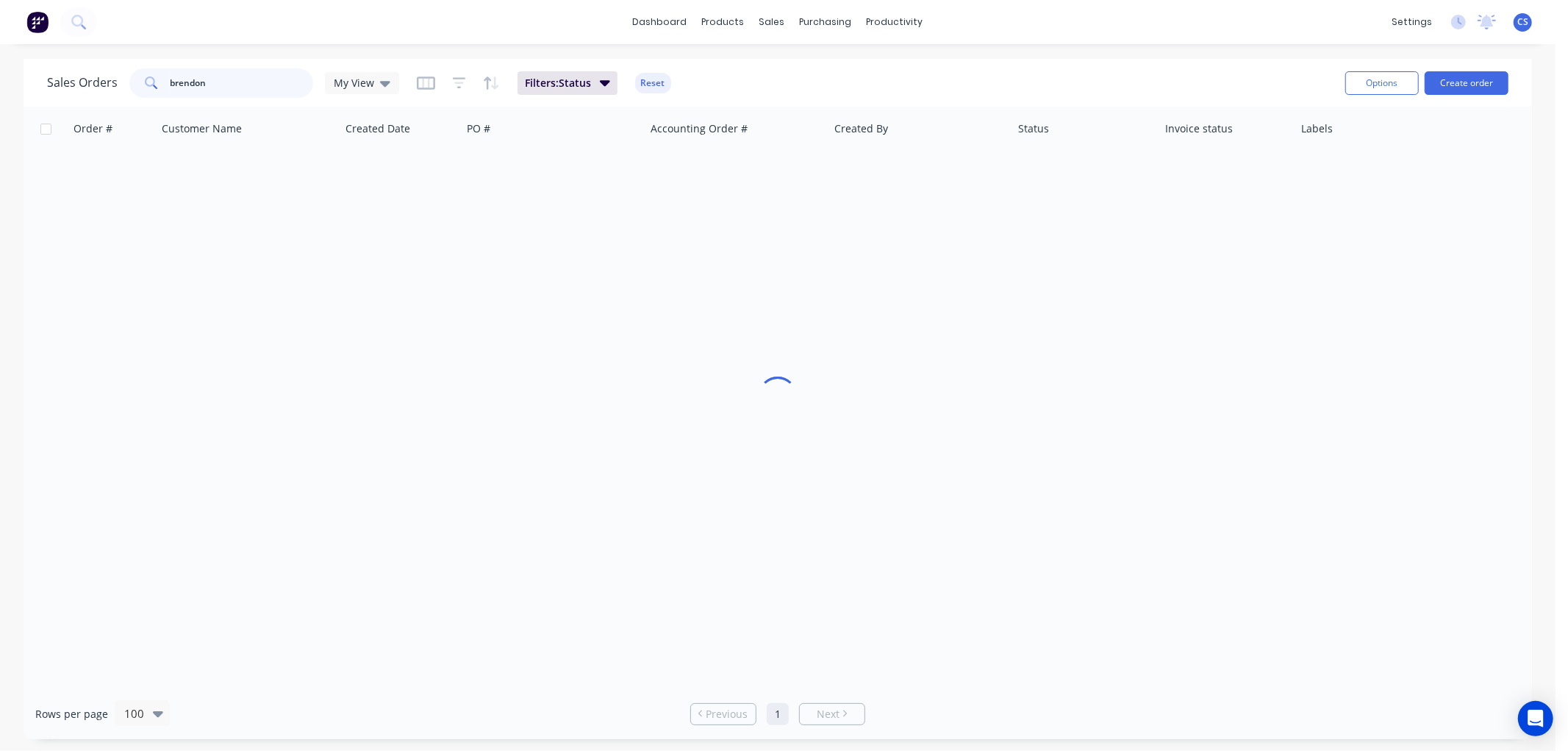
click at [238, 81] on input "brendon" at bounding box center [242, 83] width 144 height 29
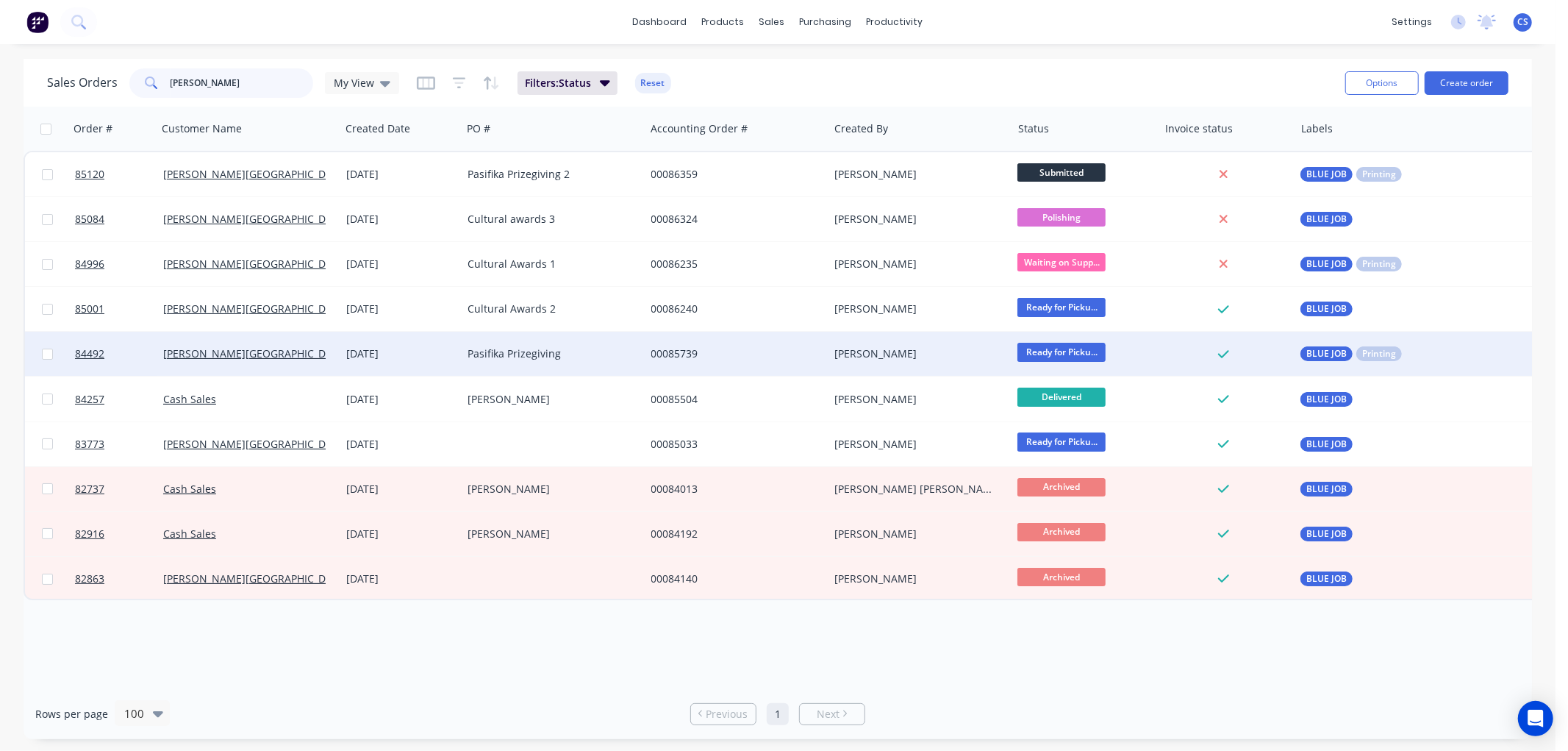
type input "rutherford"
click at [682, 356] on div "00085739" at bounding box center [733, 353] width 163 height 15
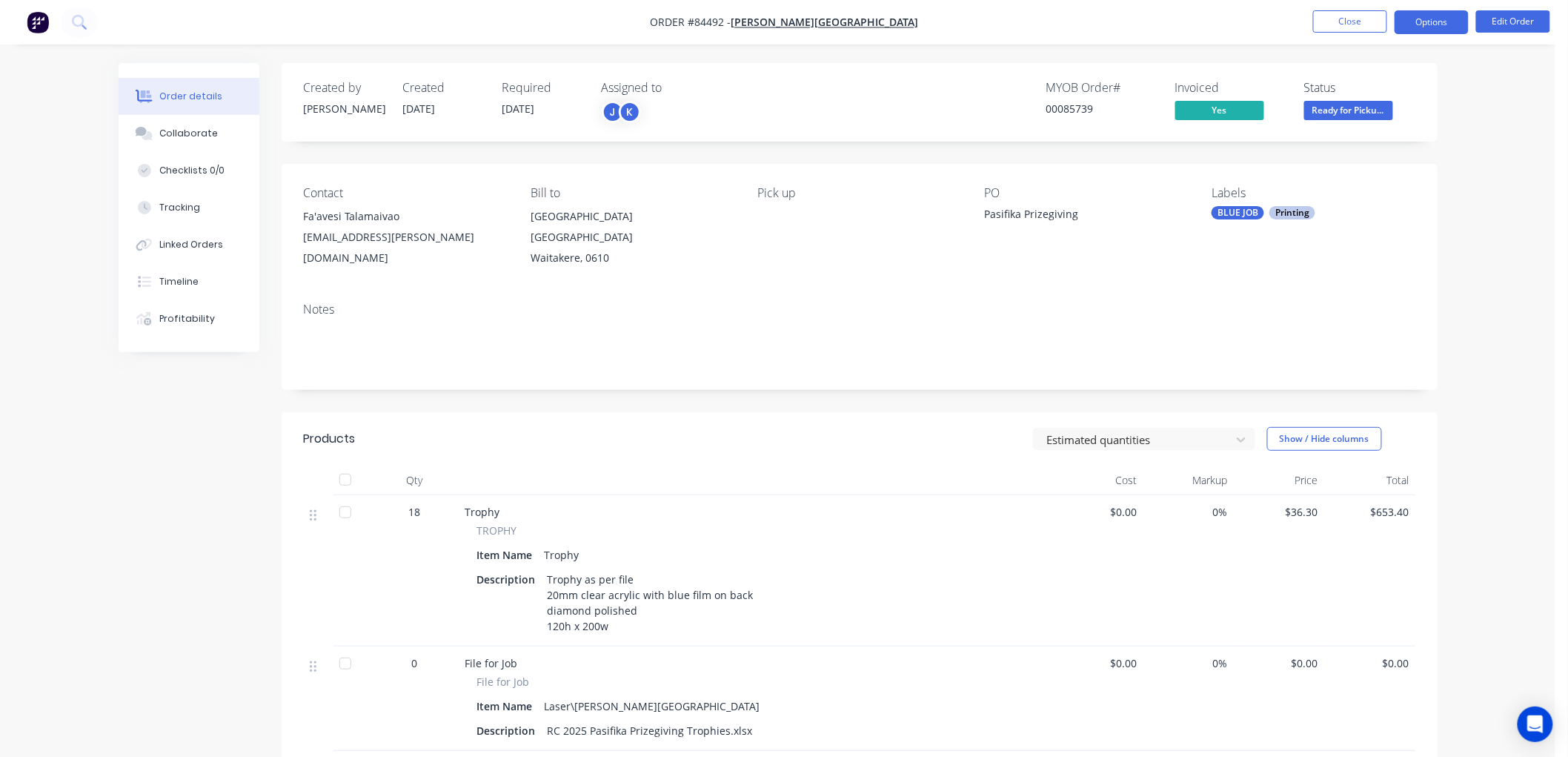
click at [1417, 23] on button "Options" at bounding box center [1431, 22] width 74 height 24
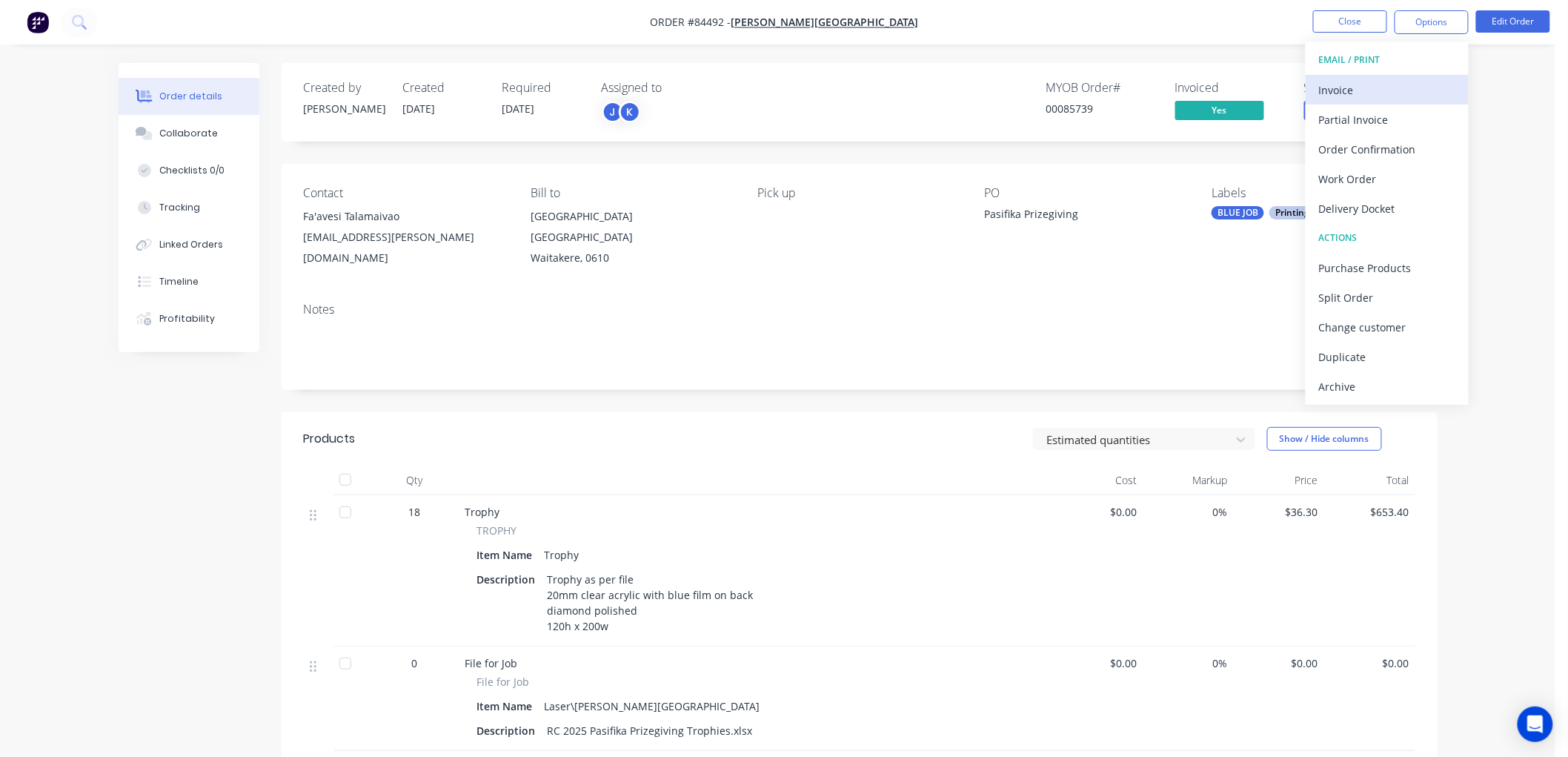
click at [1341, 94] on div "Invoice" at bounding box center [1387, 90] width 137 height 21
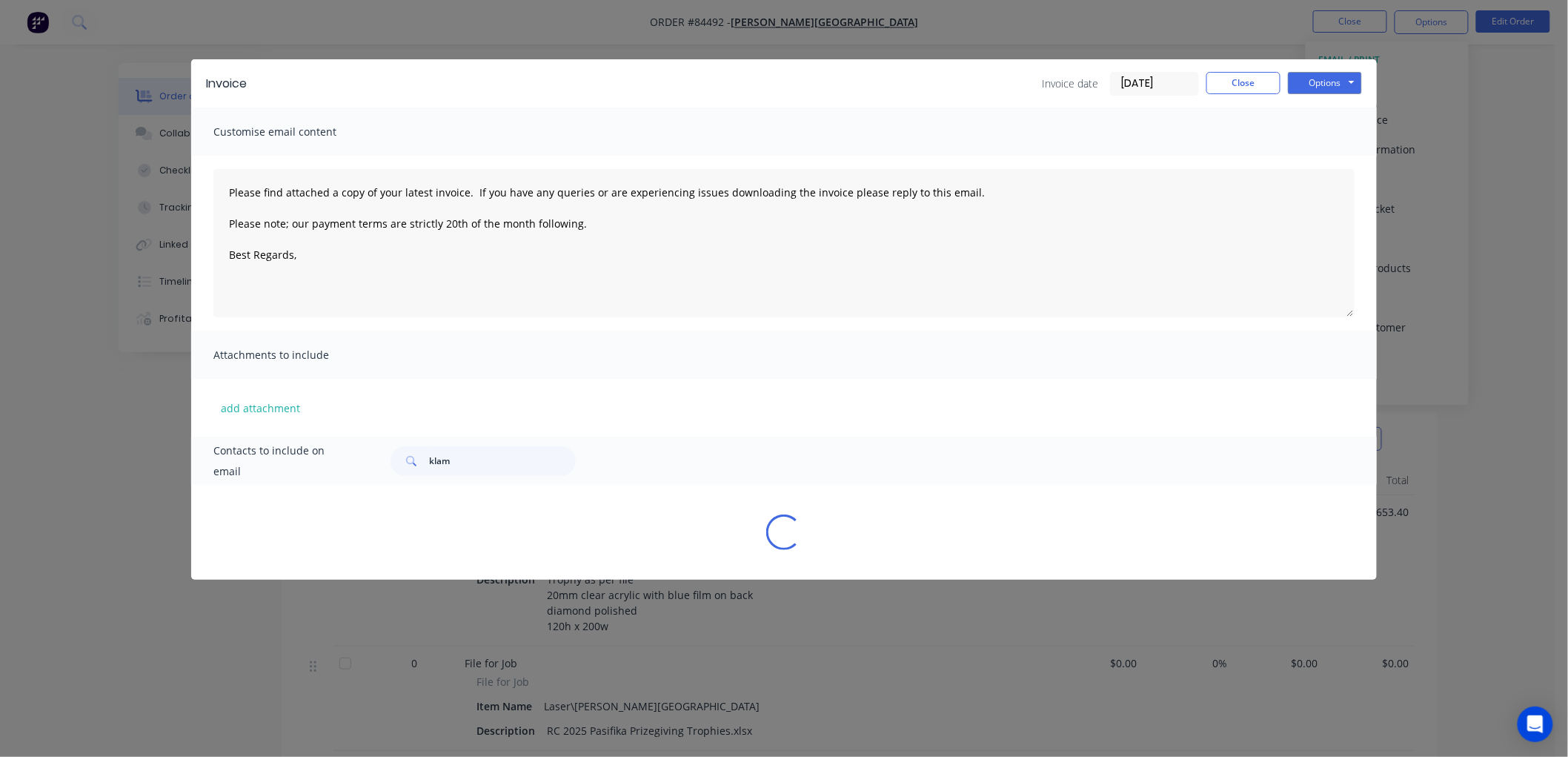
type textarea "Please find attached a copy of your latest invoice. If you have any queries or …"
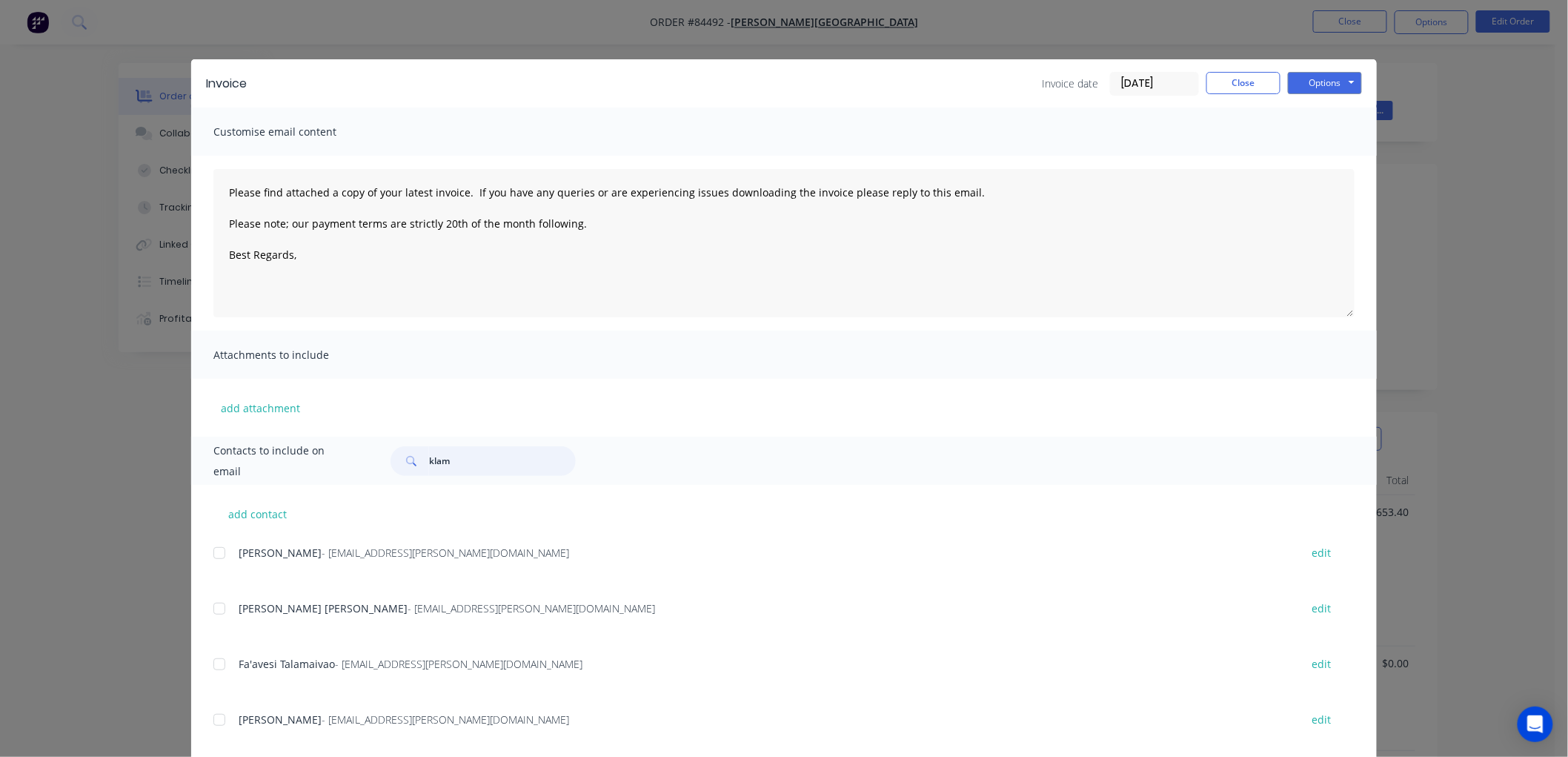
click at [432, 464] on input "klam" at bounding box center [502, 461] width 146 height 29
click at [212, 665] on div at bounding box center [219, 663] width 29 height 29
type textarea "Please find attached a copy of your latest invoice. If you have any queries or …"
click at [313, 250] on textarea "Please find attached a copy of your latest invoice. If you have any queries or …" at bounding box center [784, 243] width 1141 height 148
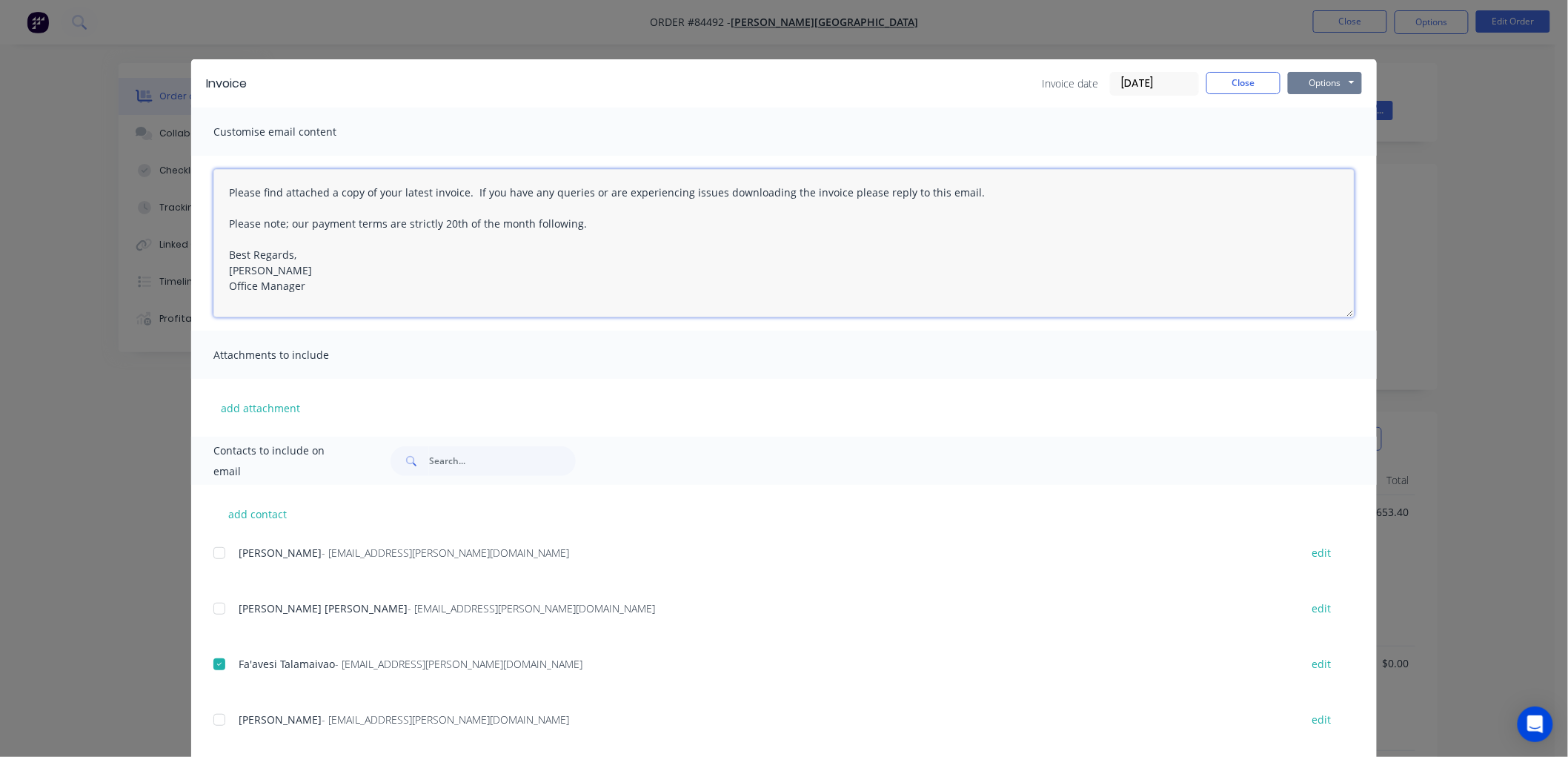
type textarea "Please find attached a copy of your latest invoice. If you have any queries or …"
click at [1306, 85] on button "Options" at bounding box center [1324, 82] width 74 height 22
click at [1327, 157] on button "Email" at bounding box center [1335, 159] width 95 height 24
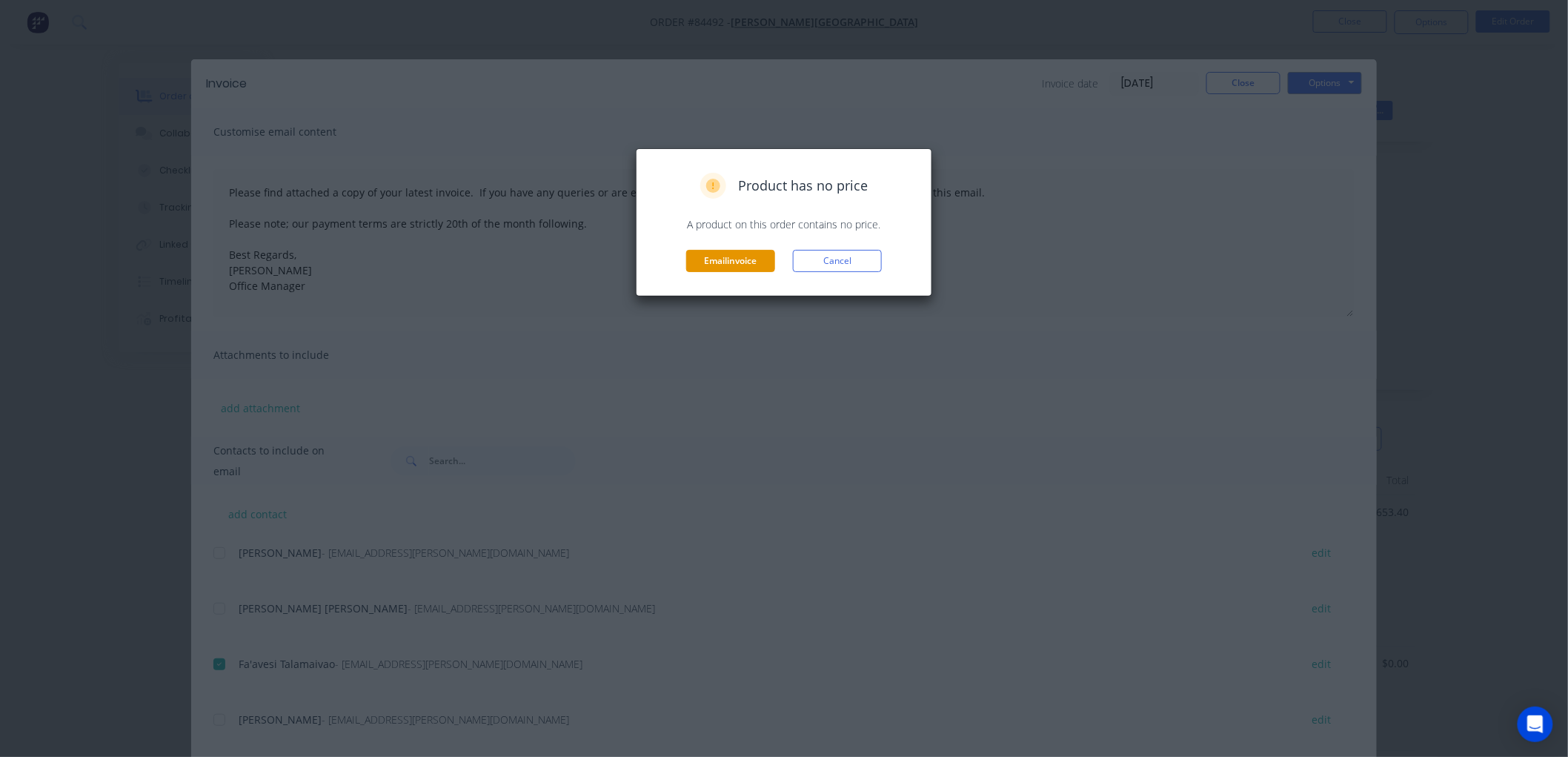
click at [732, 259] on button "Email invoice" at bounding box center [730, 260] width 89 height 22
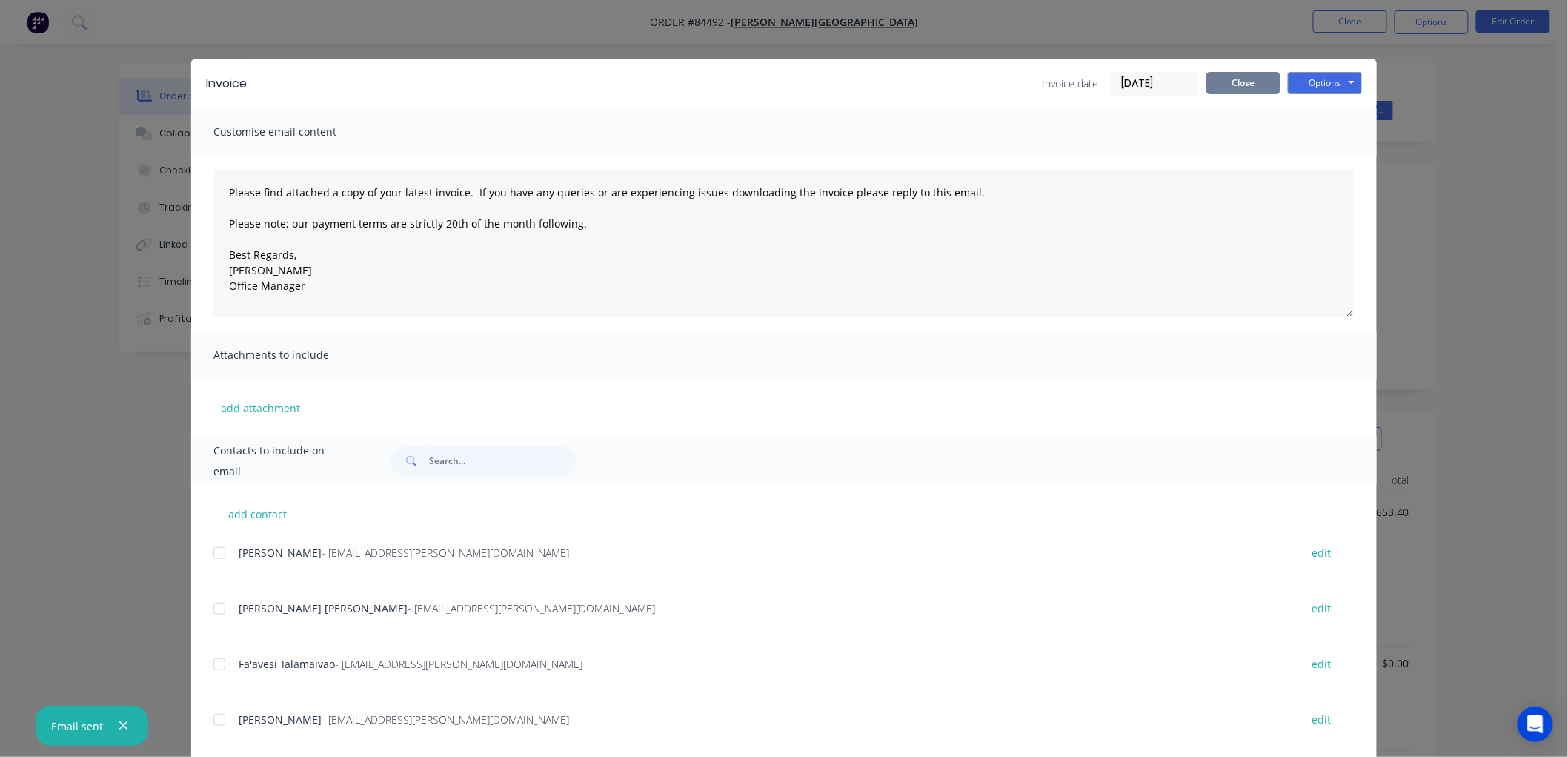
click at [1218, 88] on button "Close" at bounding box center [1243, 82] width 74 height 22
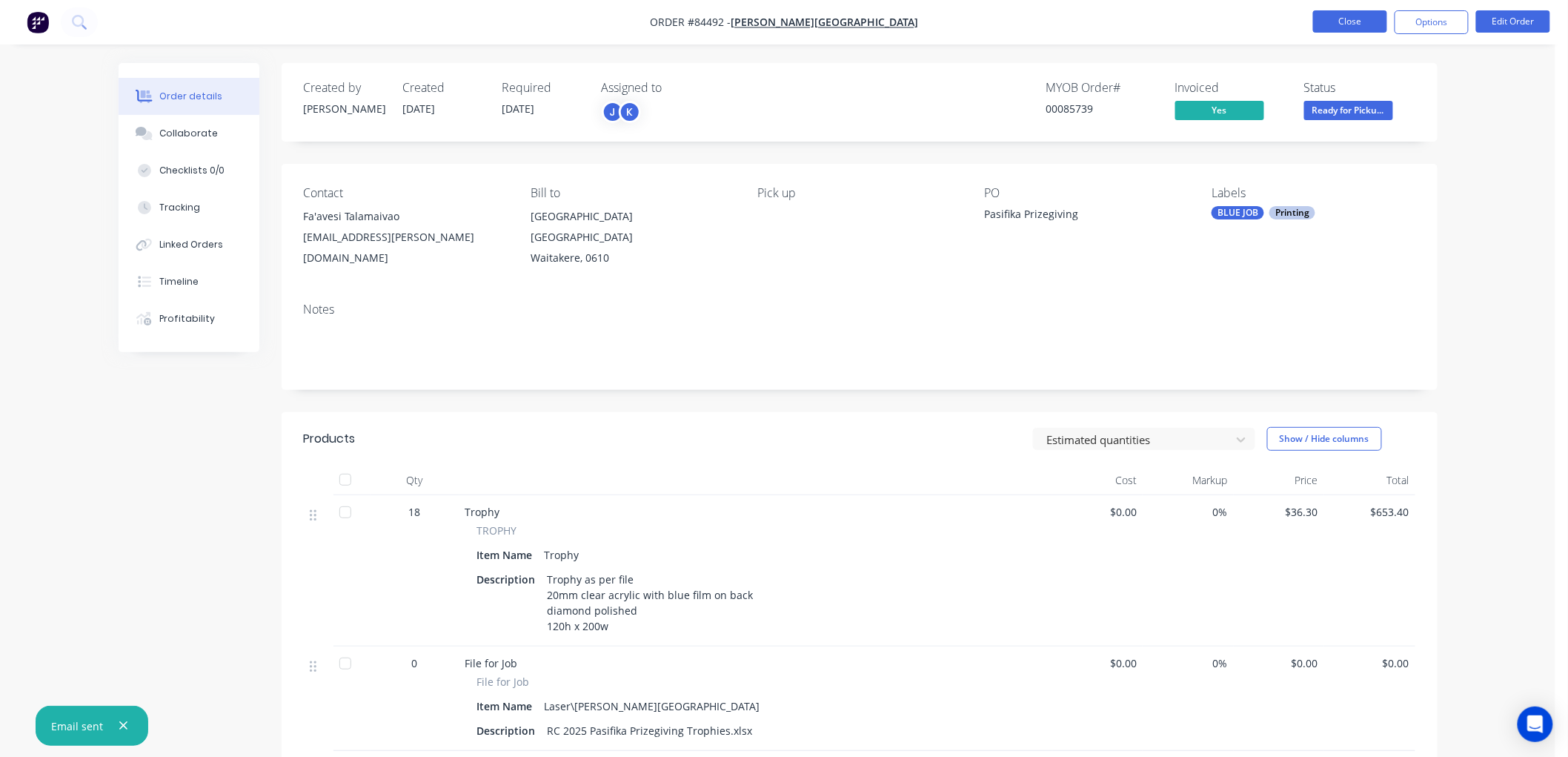
click at [1368, 20] on button "Close" at bounding box center [1349, 21] width 74 height 22
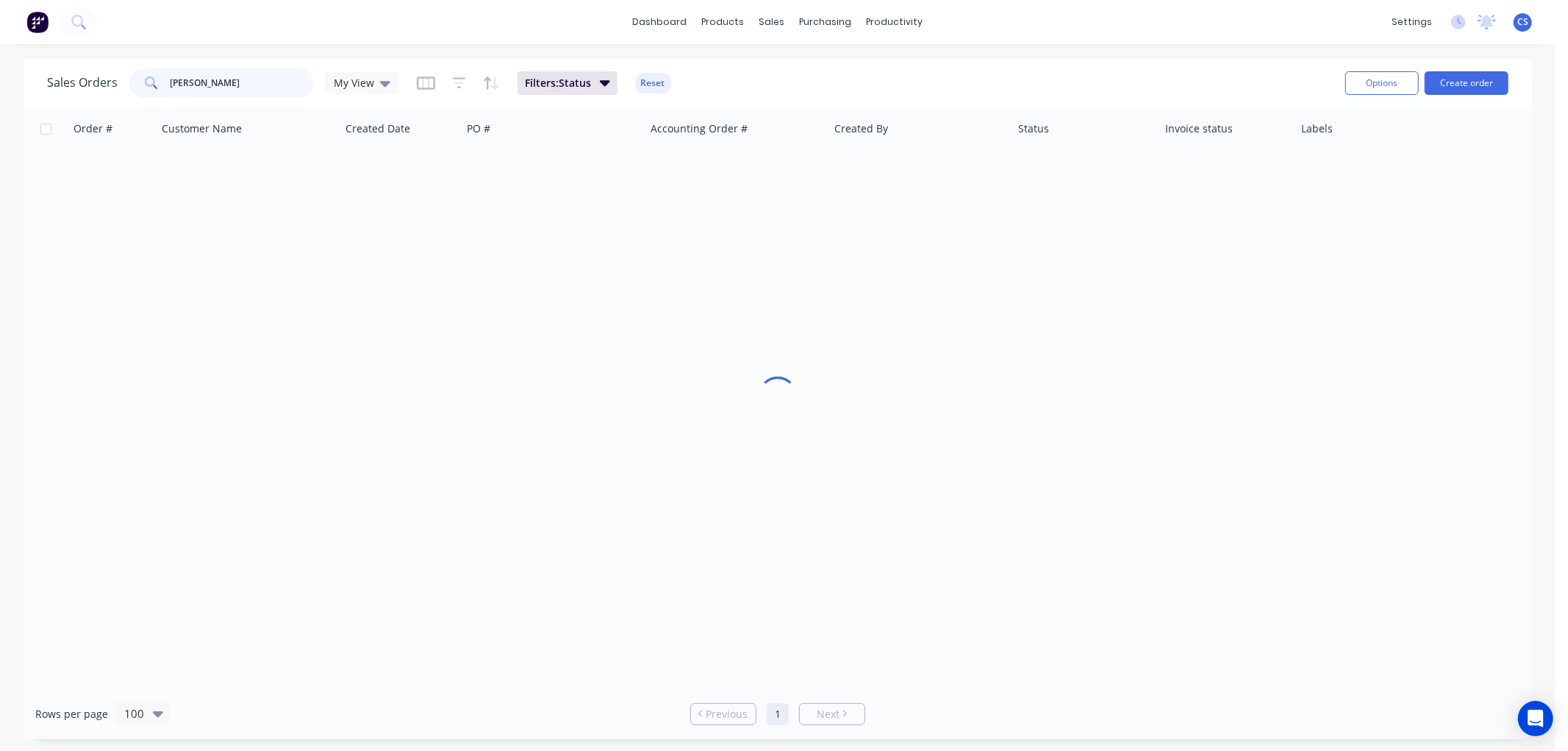
click at [261, 81] on input "rutherford" at bounding box center [242, 83] width 144 height 29
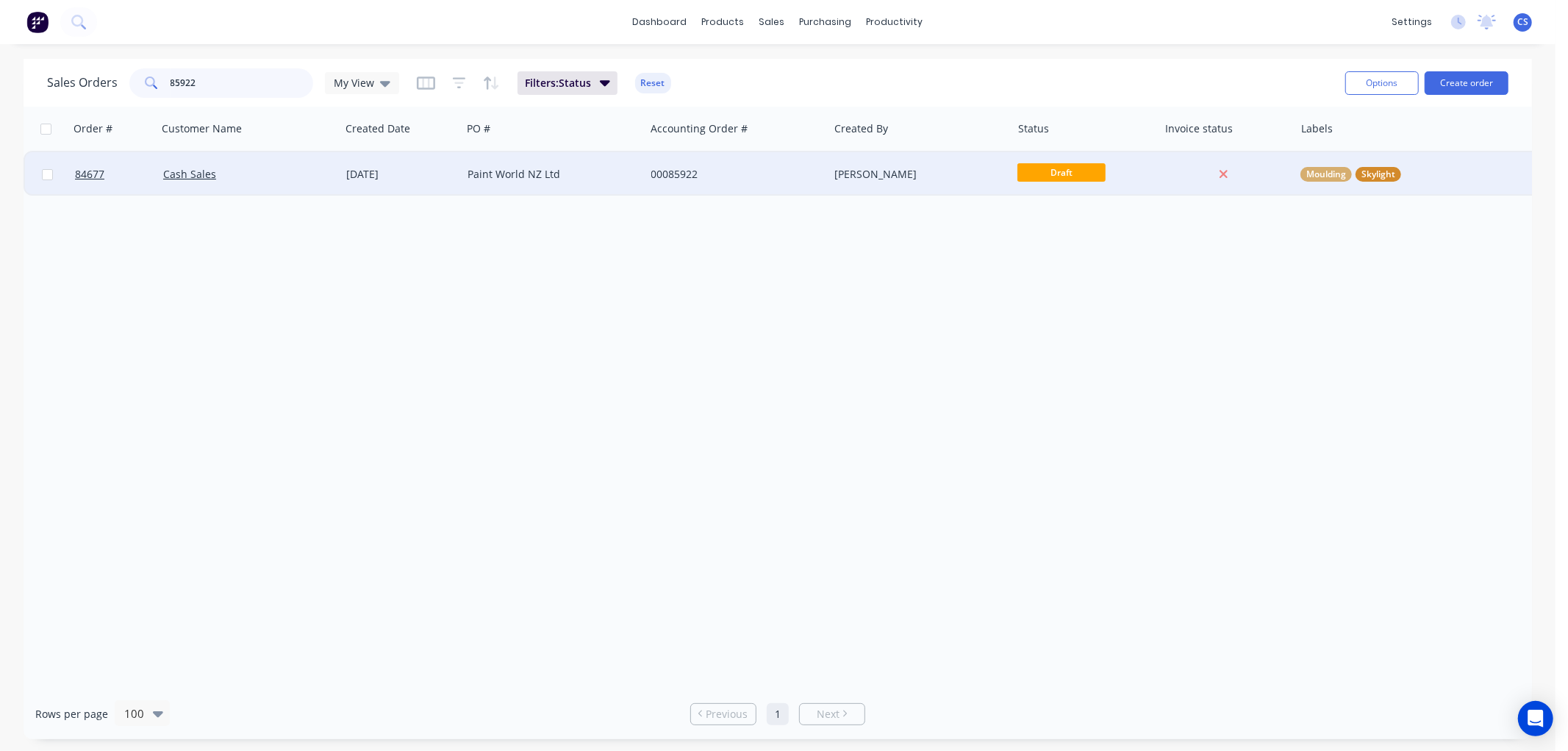
type input "85922"
click at [945, 182] on div "[PERSON_NAME]" at bounding box center [920, 174] width 183 height 44
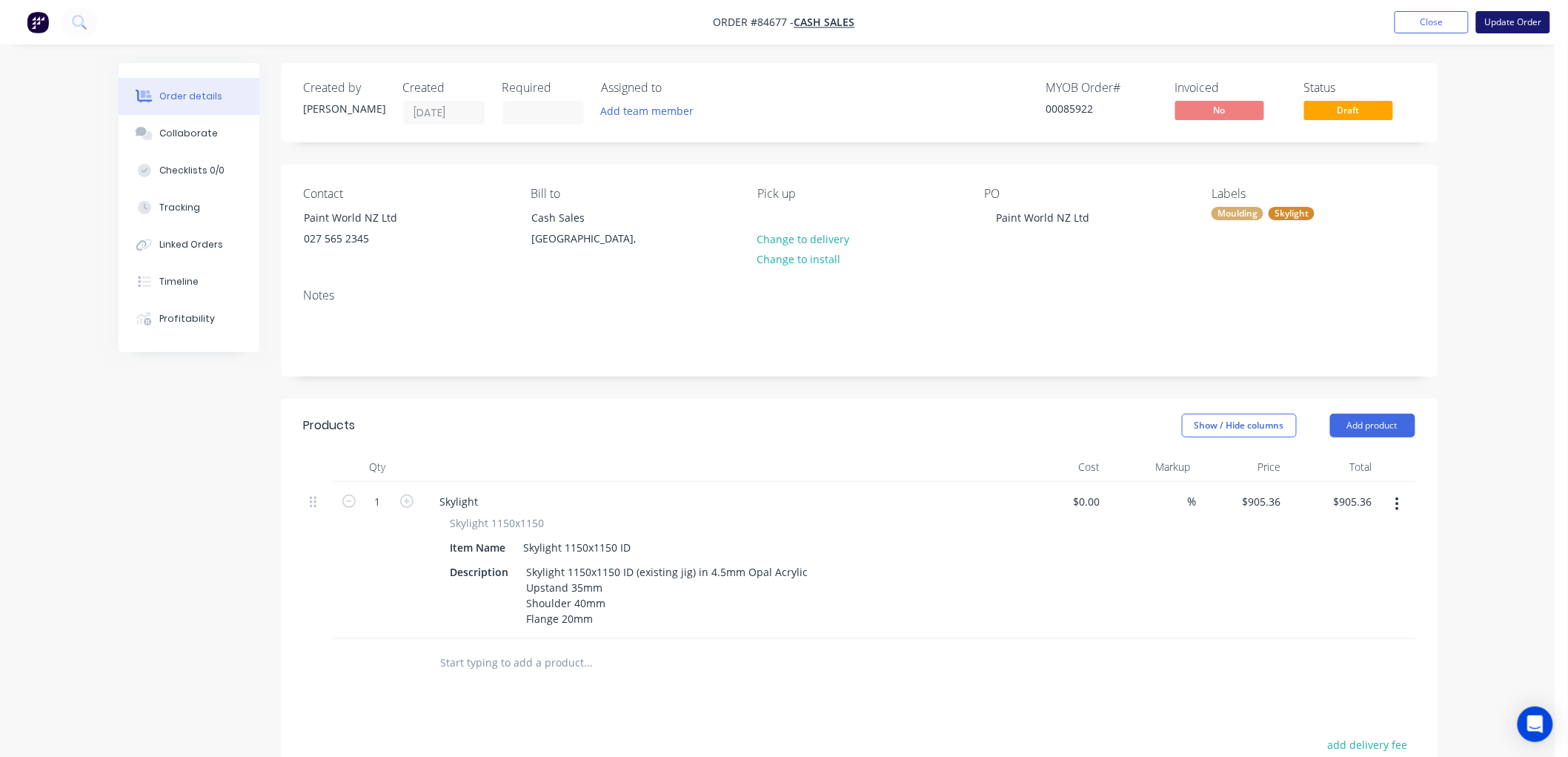
click at [1516, 20] on button "Update Order" at bounding box center [1513, 22] width 74 height 22
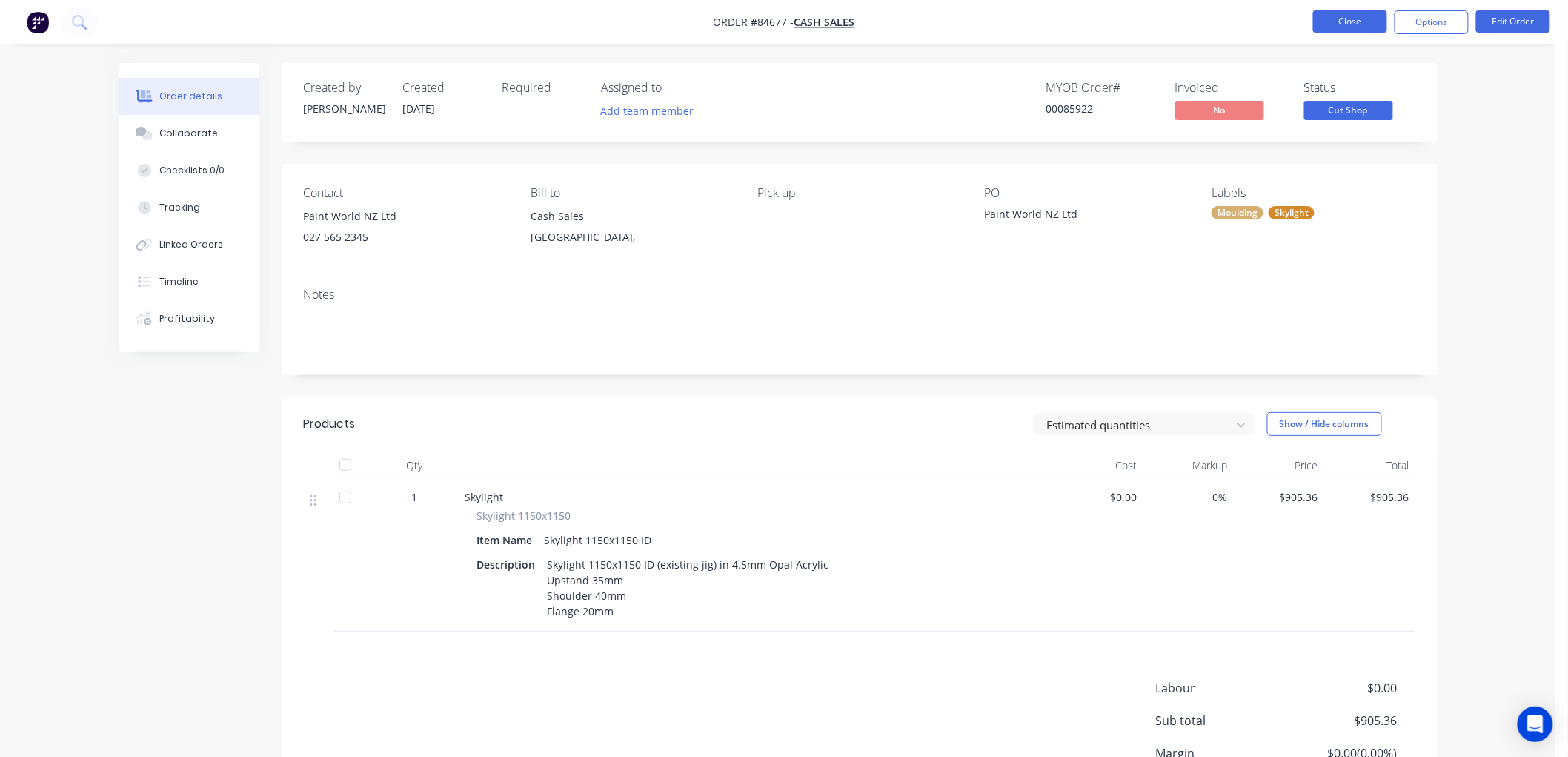
click at [1335, 25] on button "Close" at bounding box center [1349, 21] width 74 height 22
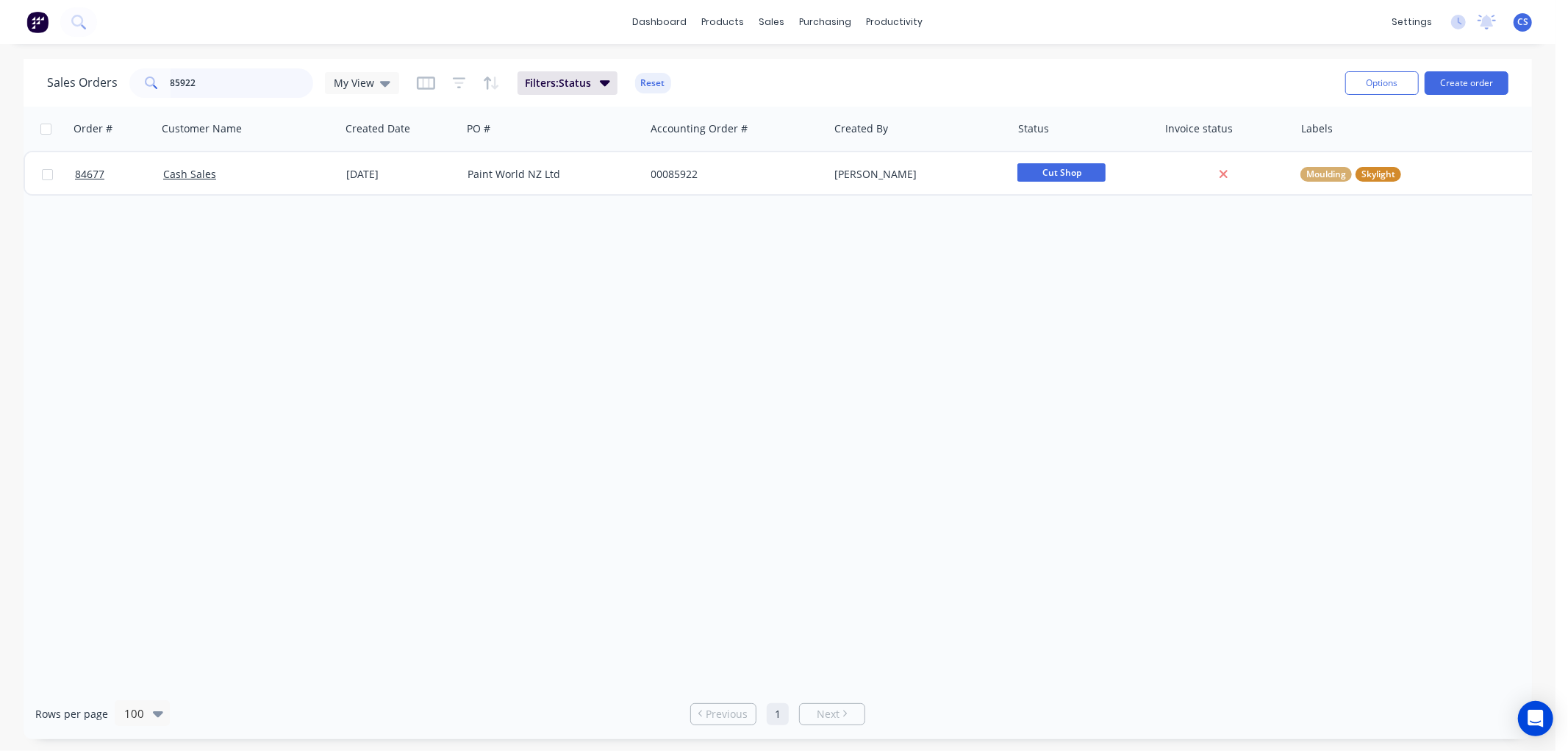
click at [248, 87] on input "85922" at bounding box center [242, 83] width 144 height 29
click at [355, 84] on span "My View" at bounding box center [354, 82] width 40 height 15
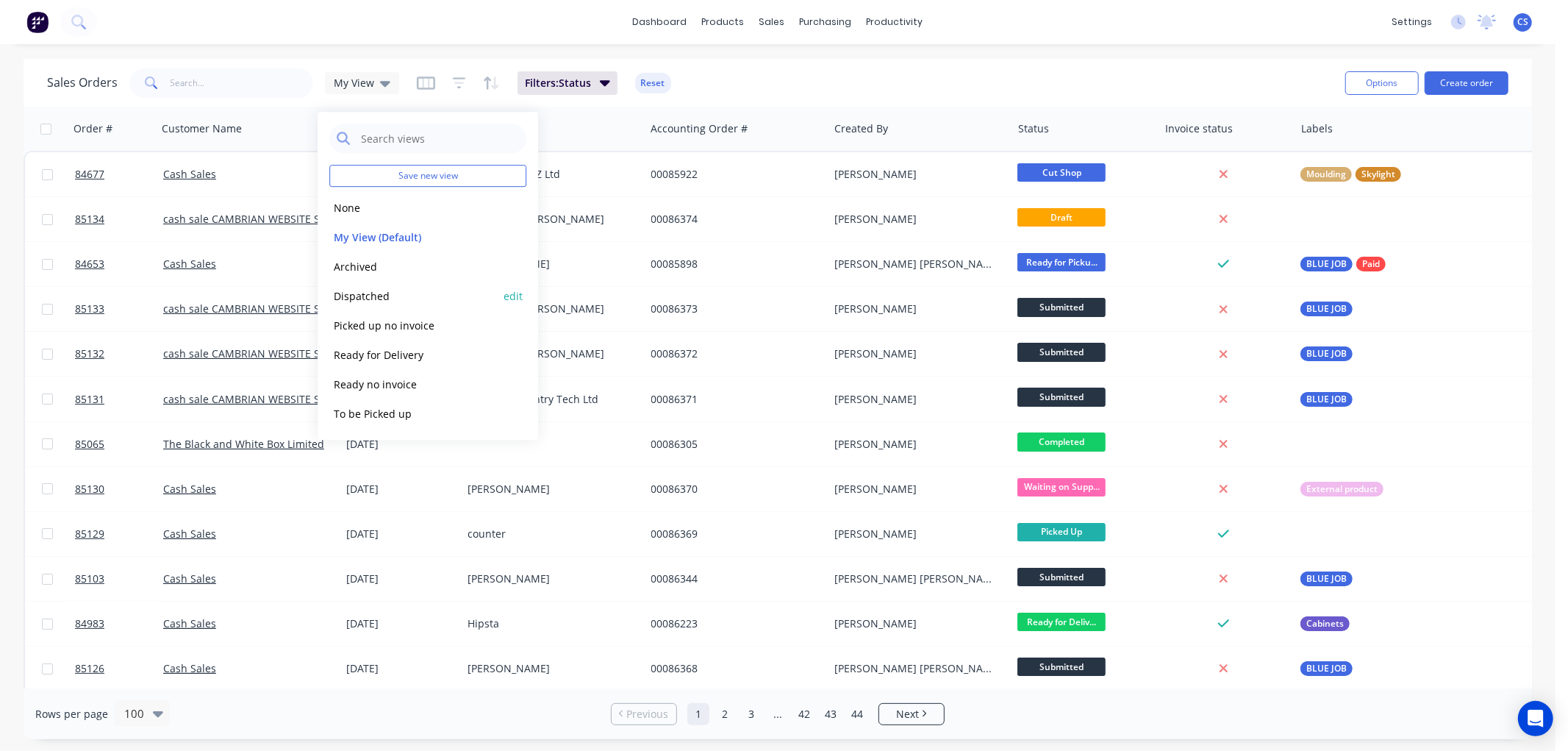
click at [368, 294] on button "Dispatched" at bounding box center [413, 295] width 168 height 17
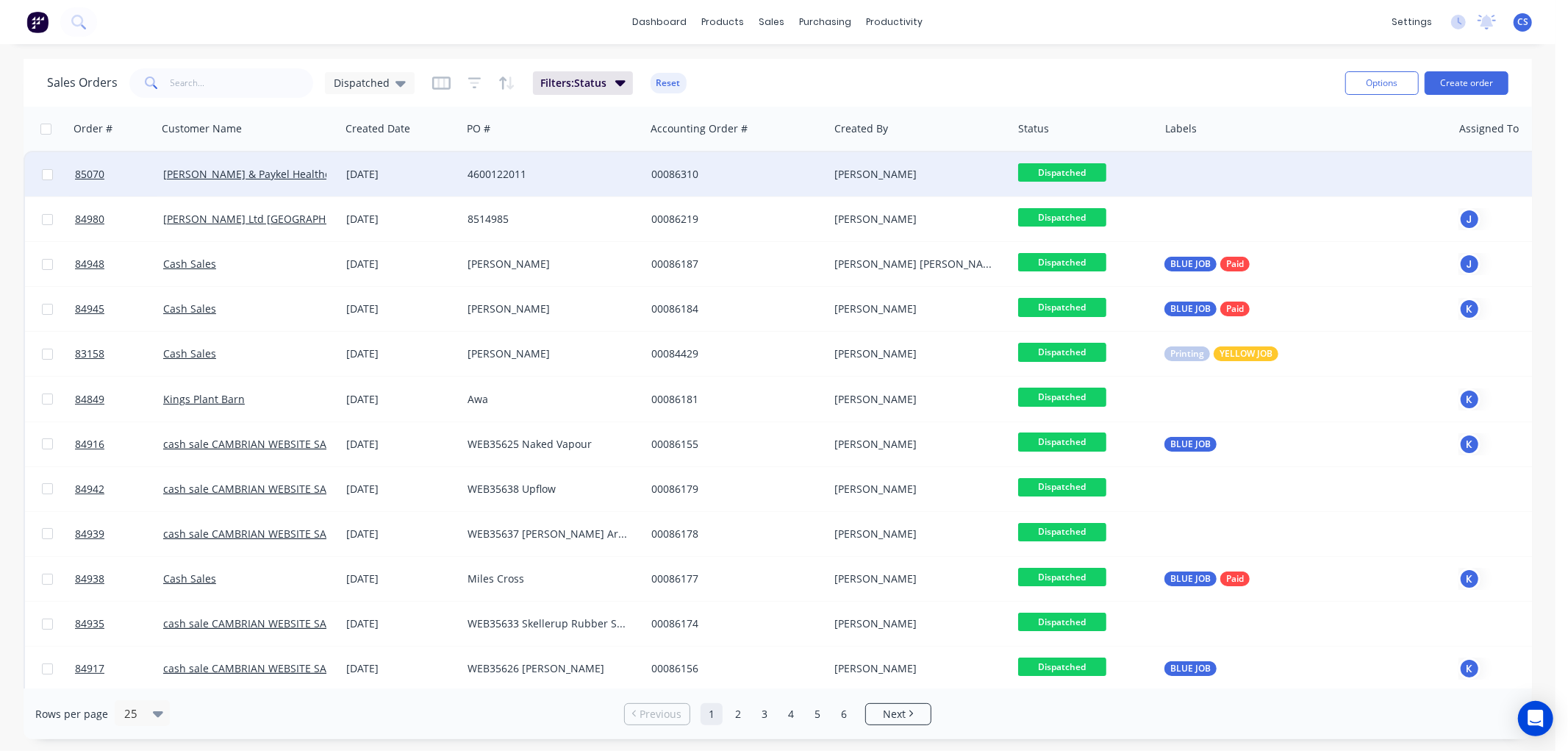
click at [1065, 174] on span "Dispatched" at bounding box center [1061, 172] width 88 height 19
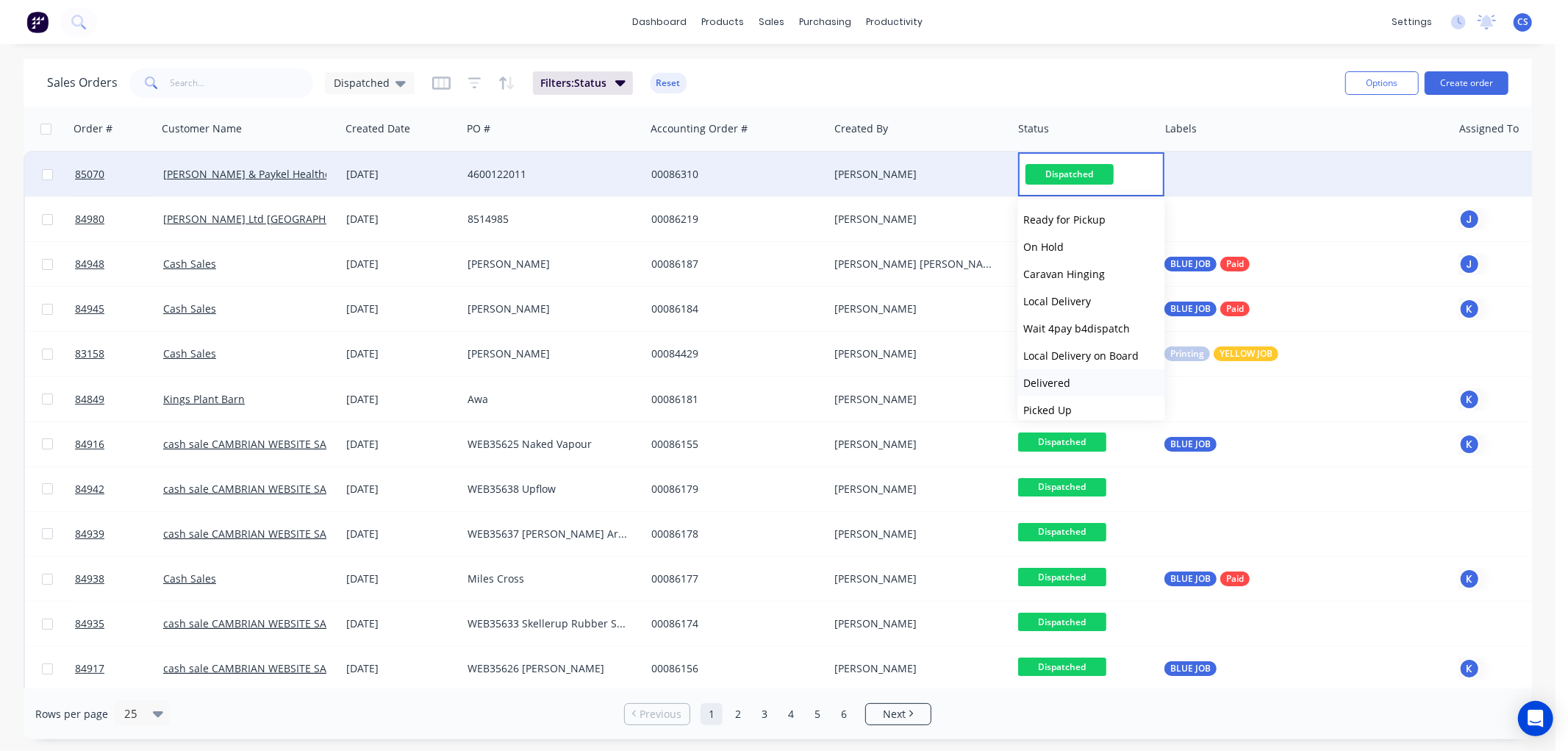
scroll to position [497, 0]
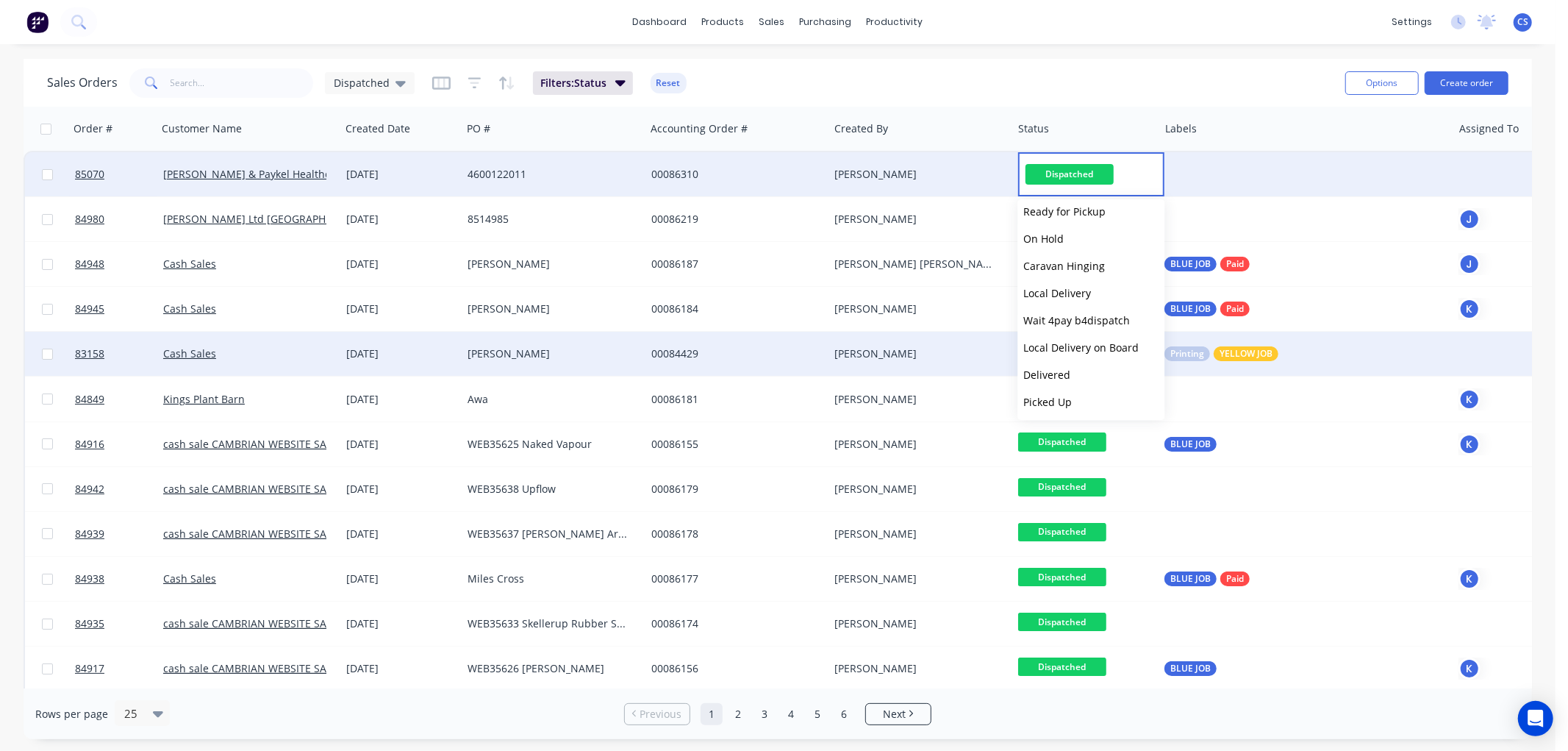
click at [1068, 378] on span "Delivered" at bounding box center [1047, 374] width 47 height 14
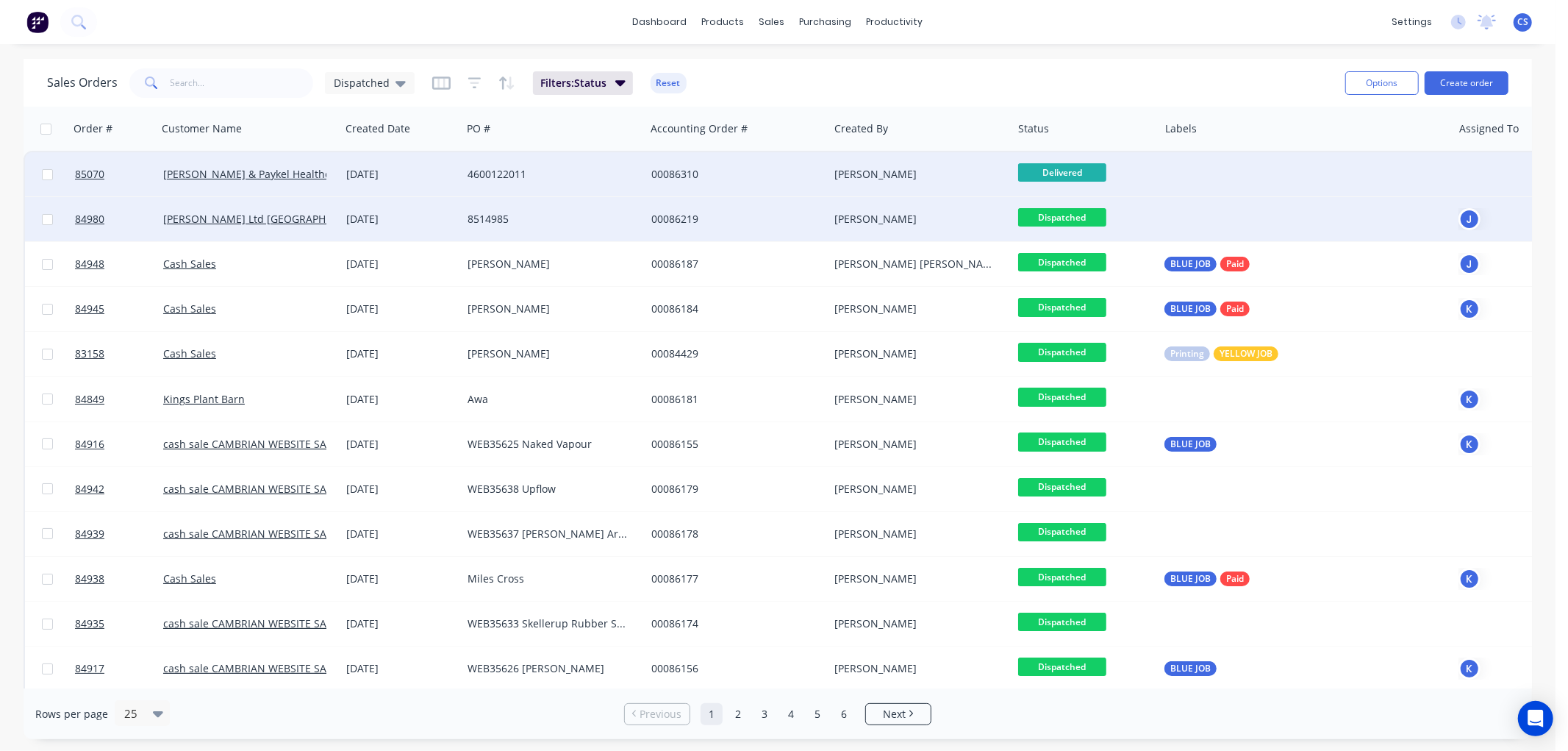
click at [1061, 218] on span "Dispatched" at bounding box center [1061, 217] width 88 height 19
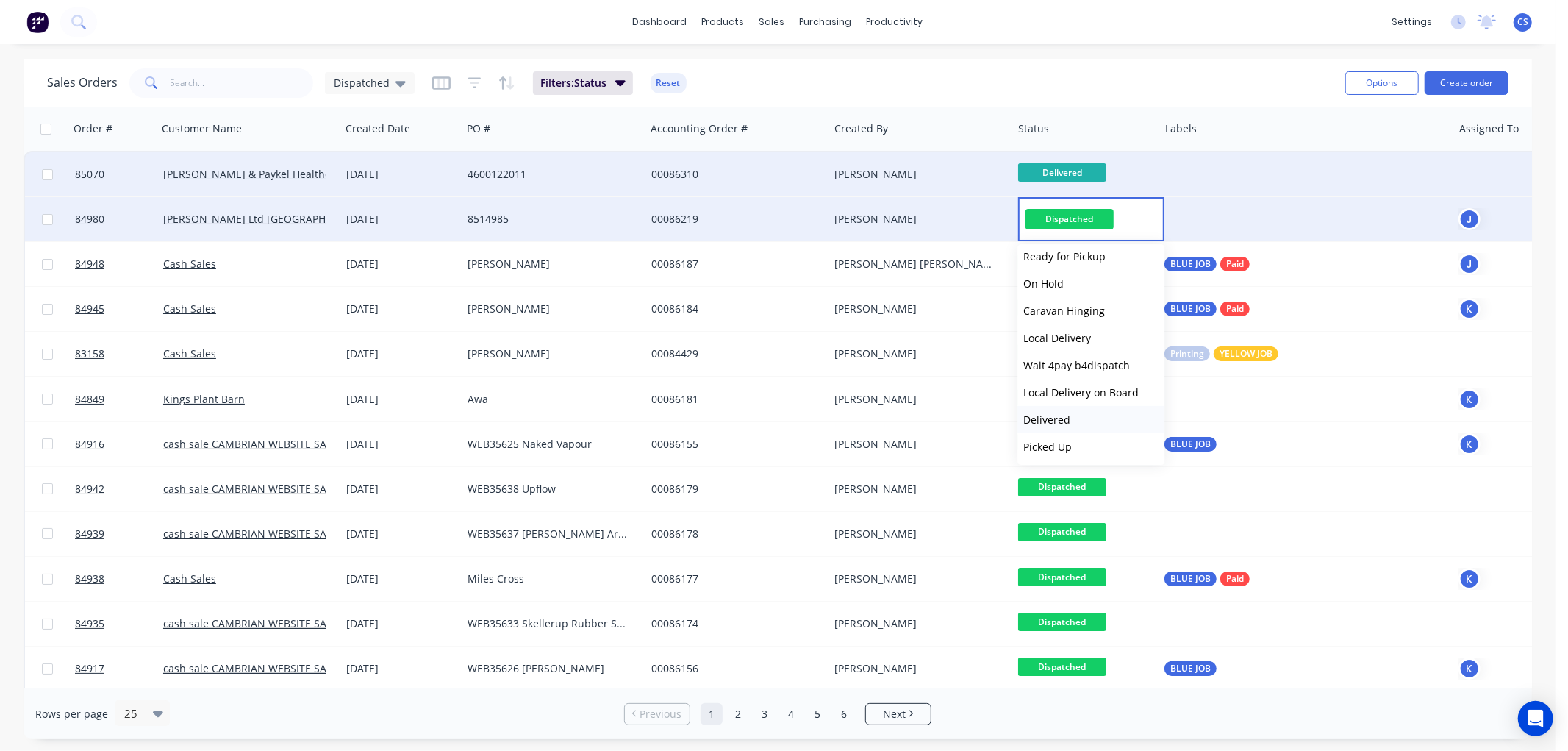
click at [1066, 422] on span "Delivered" at bounding box center [1047, 419] width 47 height 14
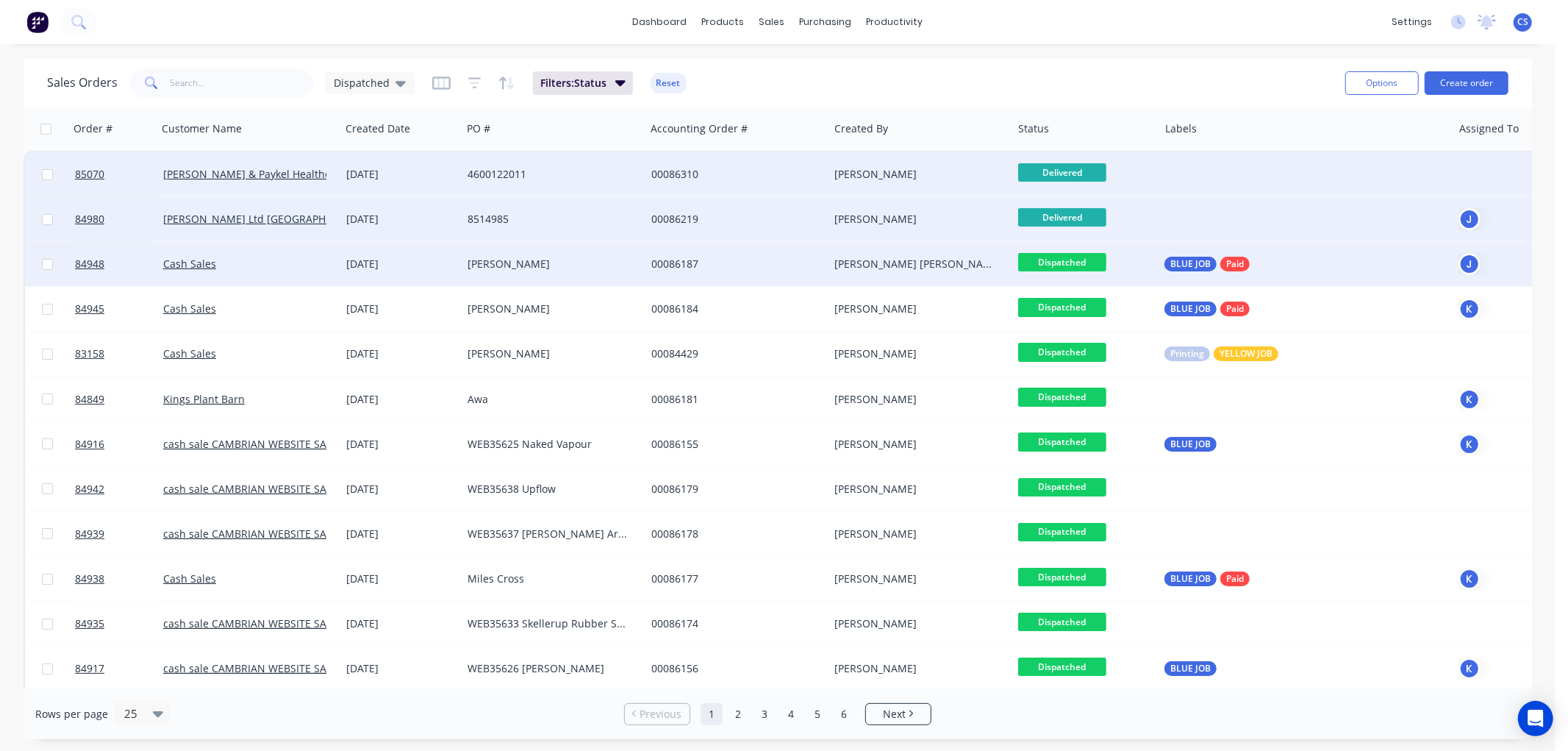
click at [1049, 265] on span "Dispatched" at bounding box center [1061, 262] width 88 height 19
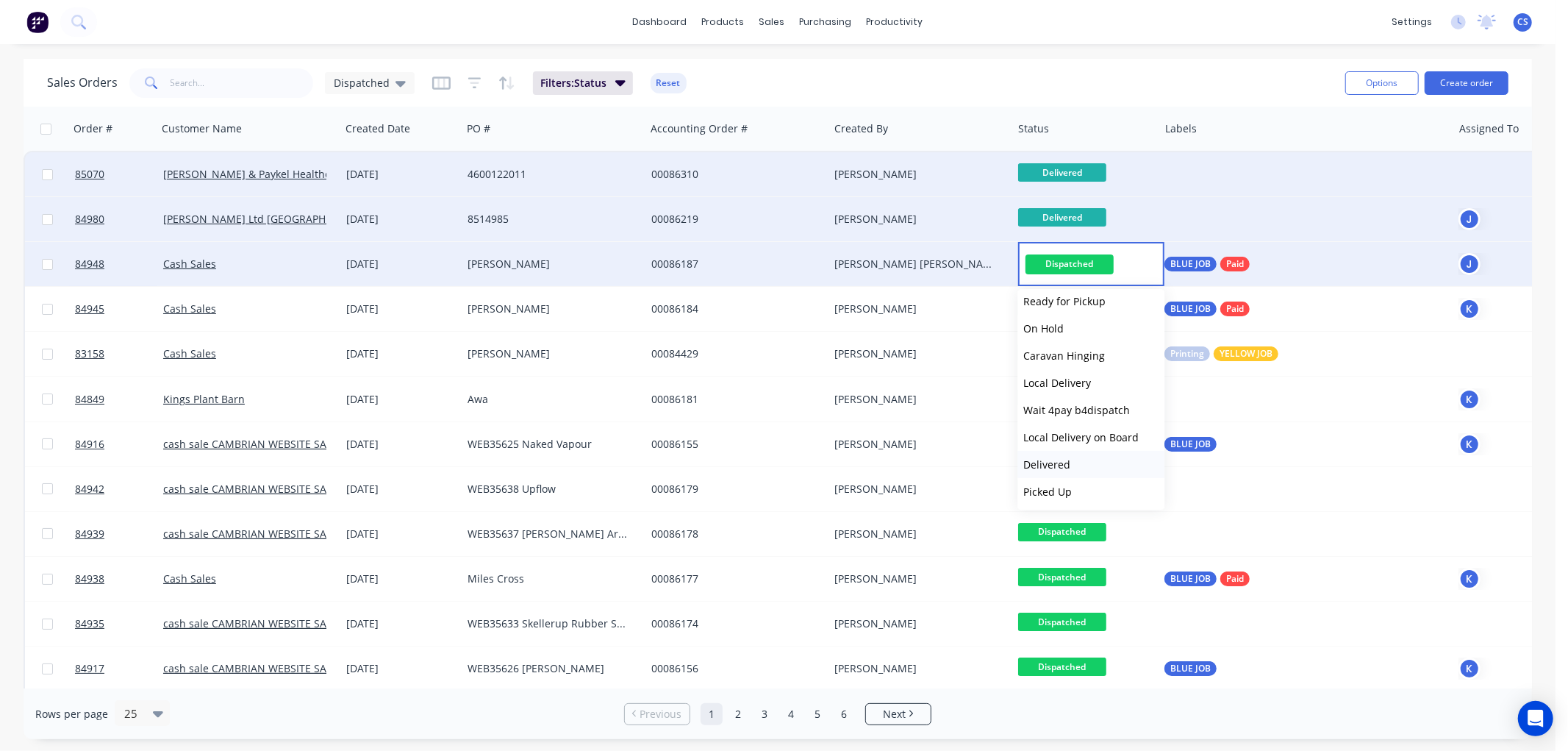
click at [1071, 461] on button "Delivered" at bounding box center [1091, 465] width 147 height 27
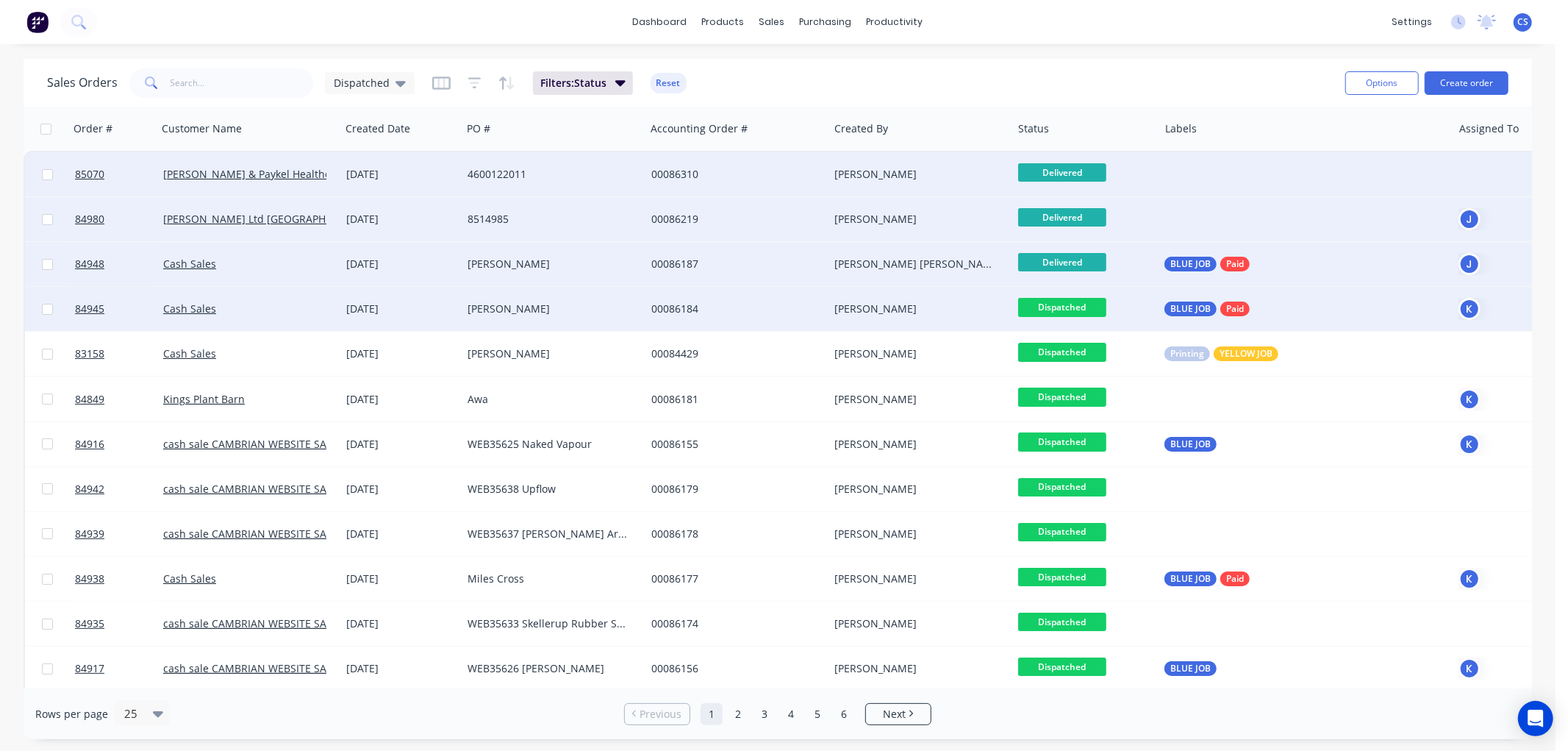
click at [1060, 304] on span "Dispatched" at bounding box center [1061, 307] width 88 height 19
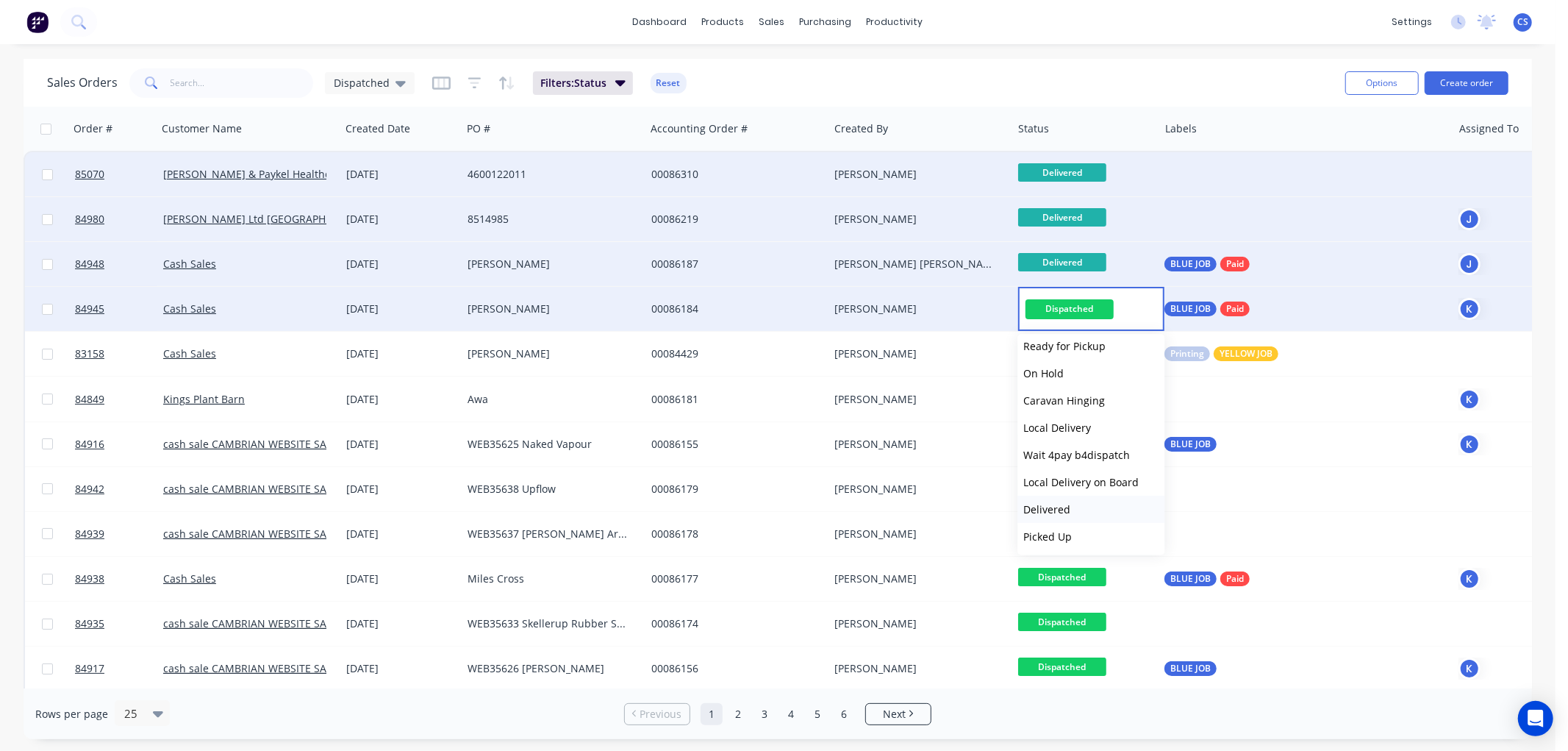
click at [1072, 506] on button "Delivered" at bounding box center [1091, 509] width 147 height 27
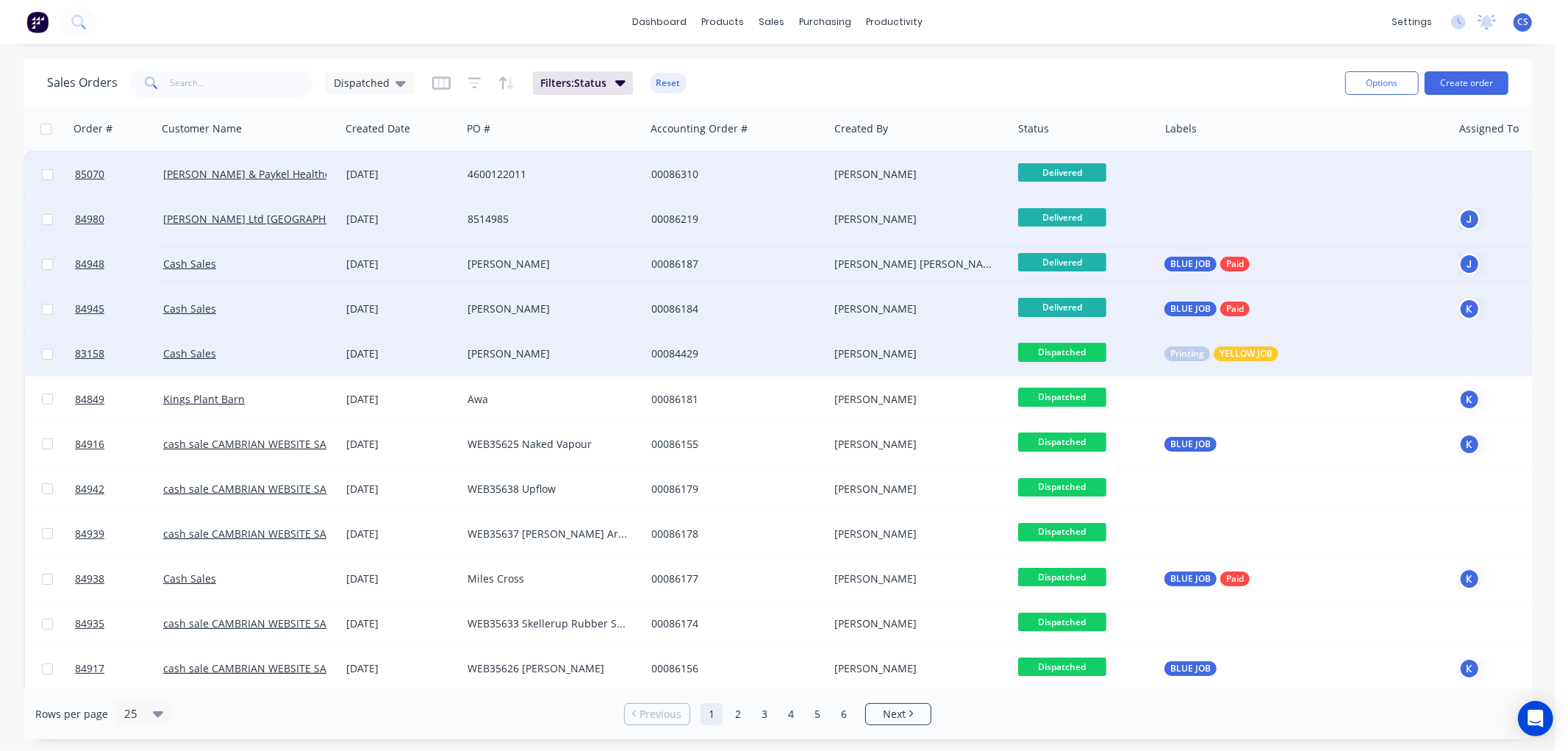
click at [1077, 355] on span "Dispatched" at bounding box center [1061, 352] width 88 height 19
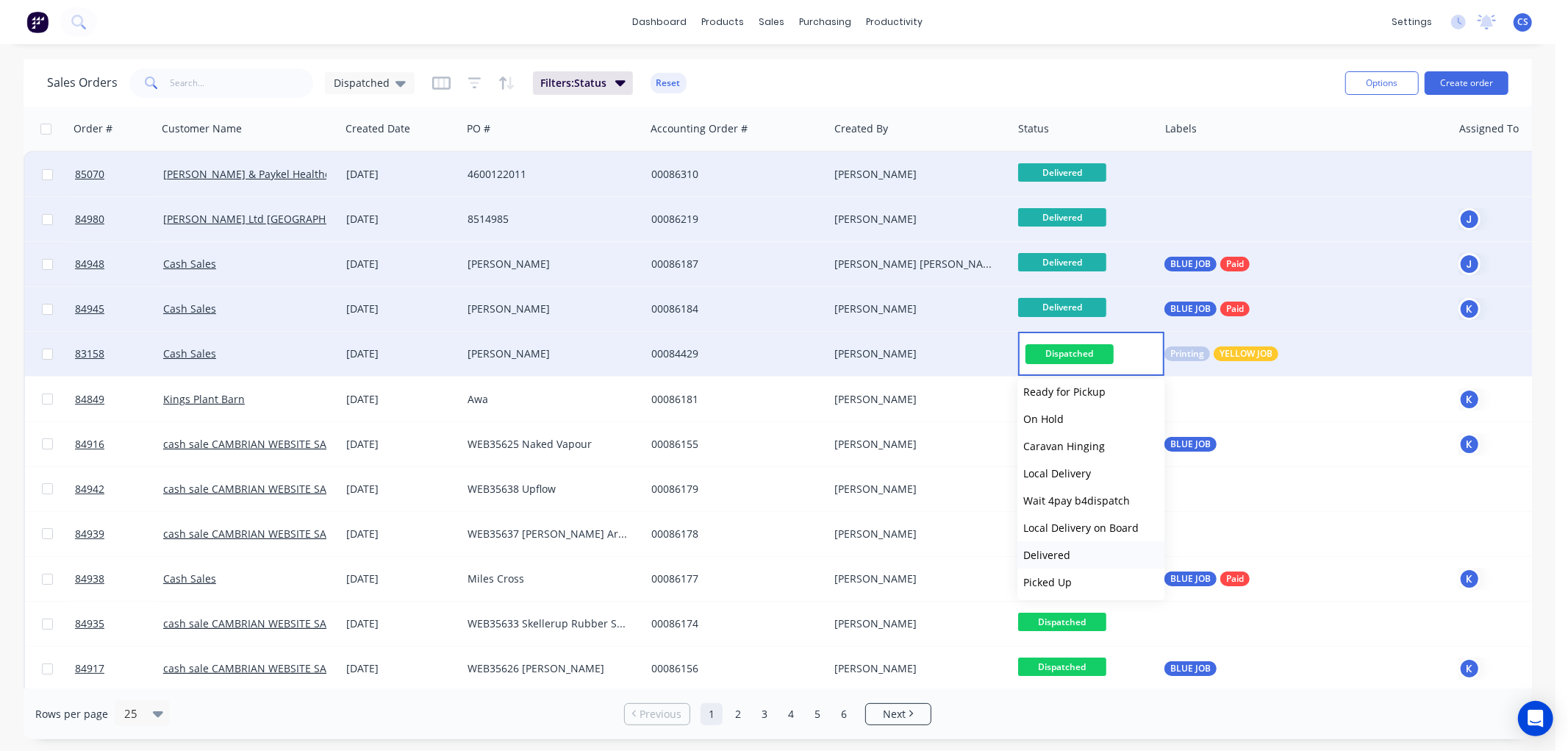
click at [1061, 555] on span "Delivered" at bounding box center [1047, 554] width 47 height 14
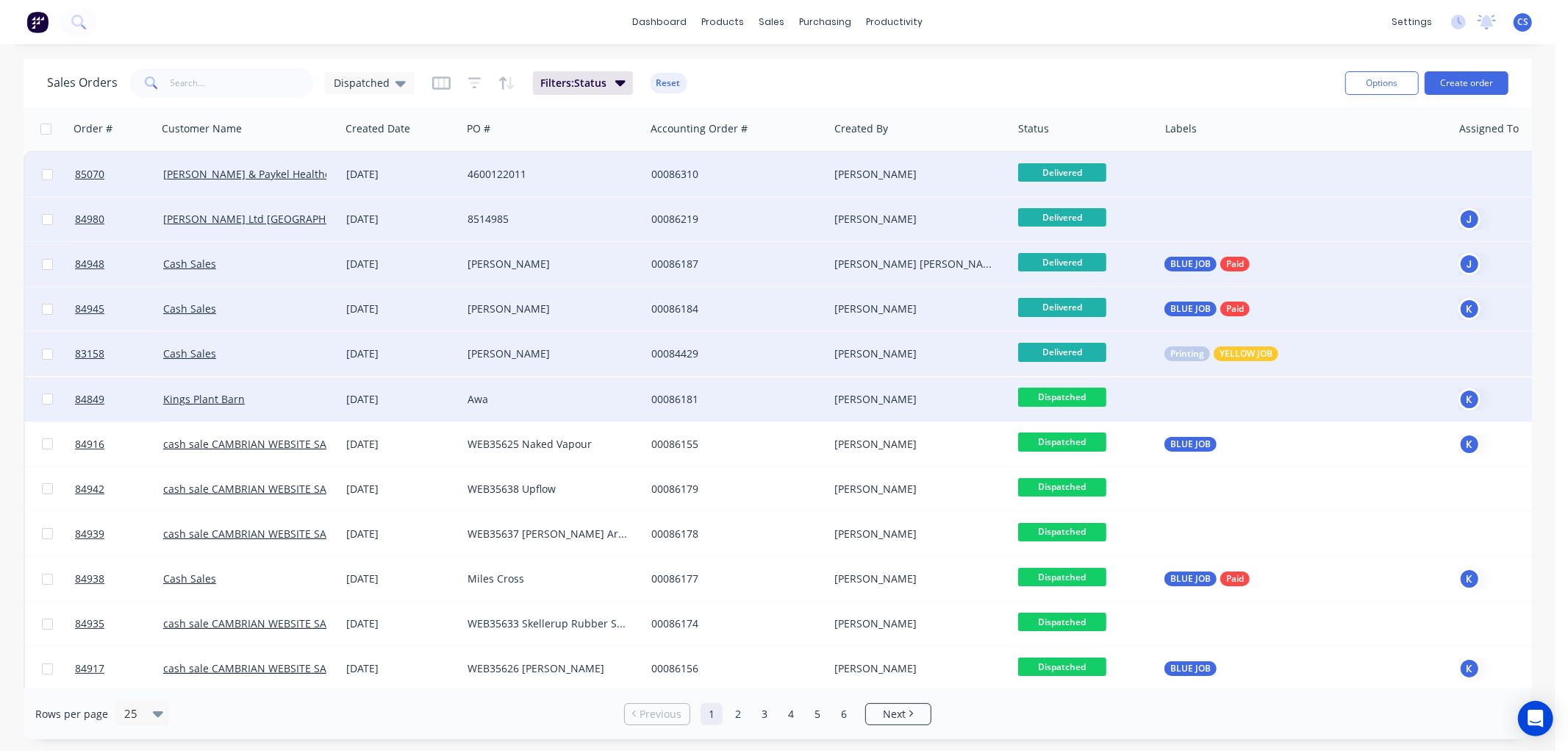
click at [1071, 394] on span "Dispatched" at bounding box center [1061, 396] width 88 height 19
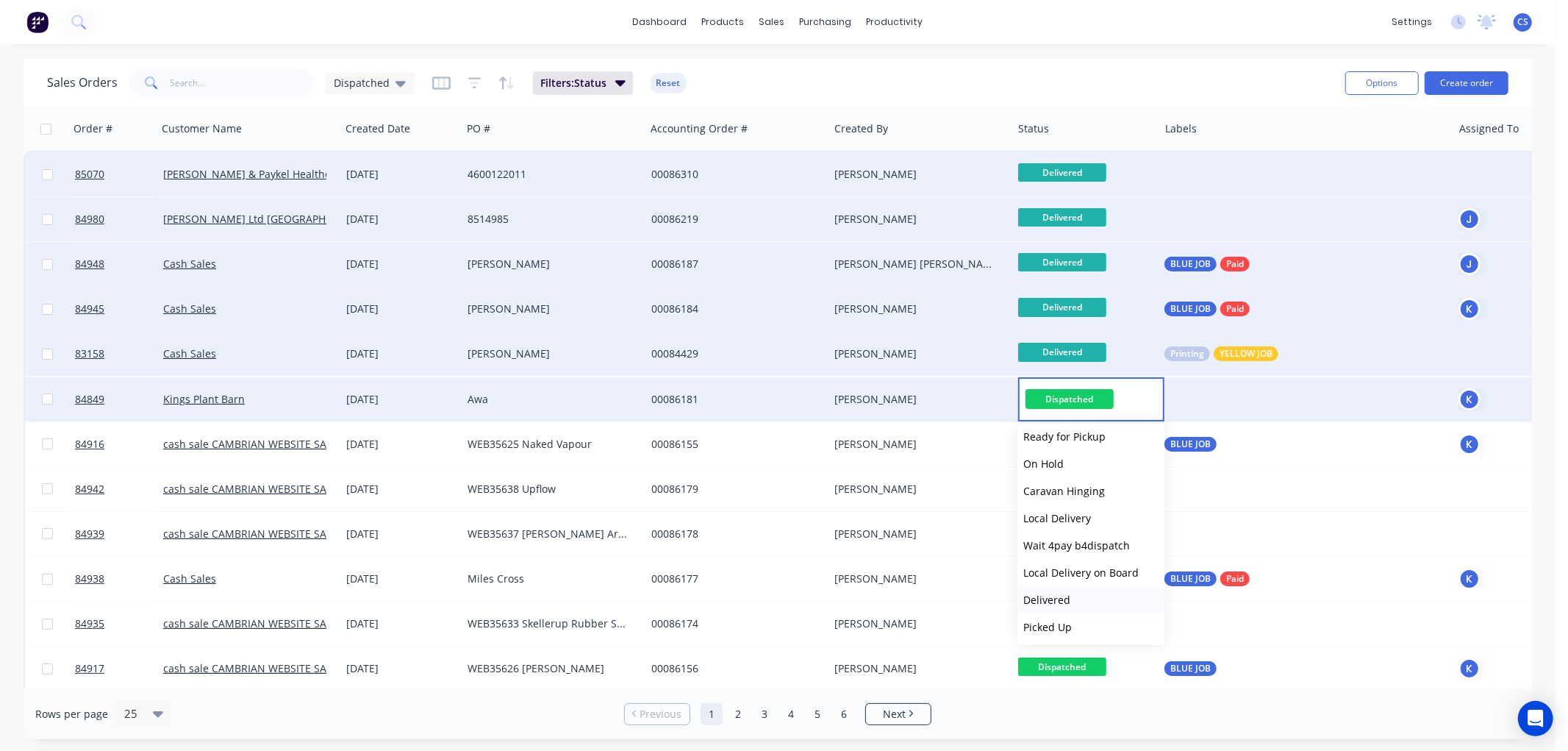
click at [1041, 597] on span "Delivered" at bounding box center [1047, 599] width 47 height 14
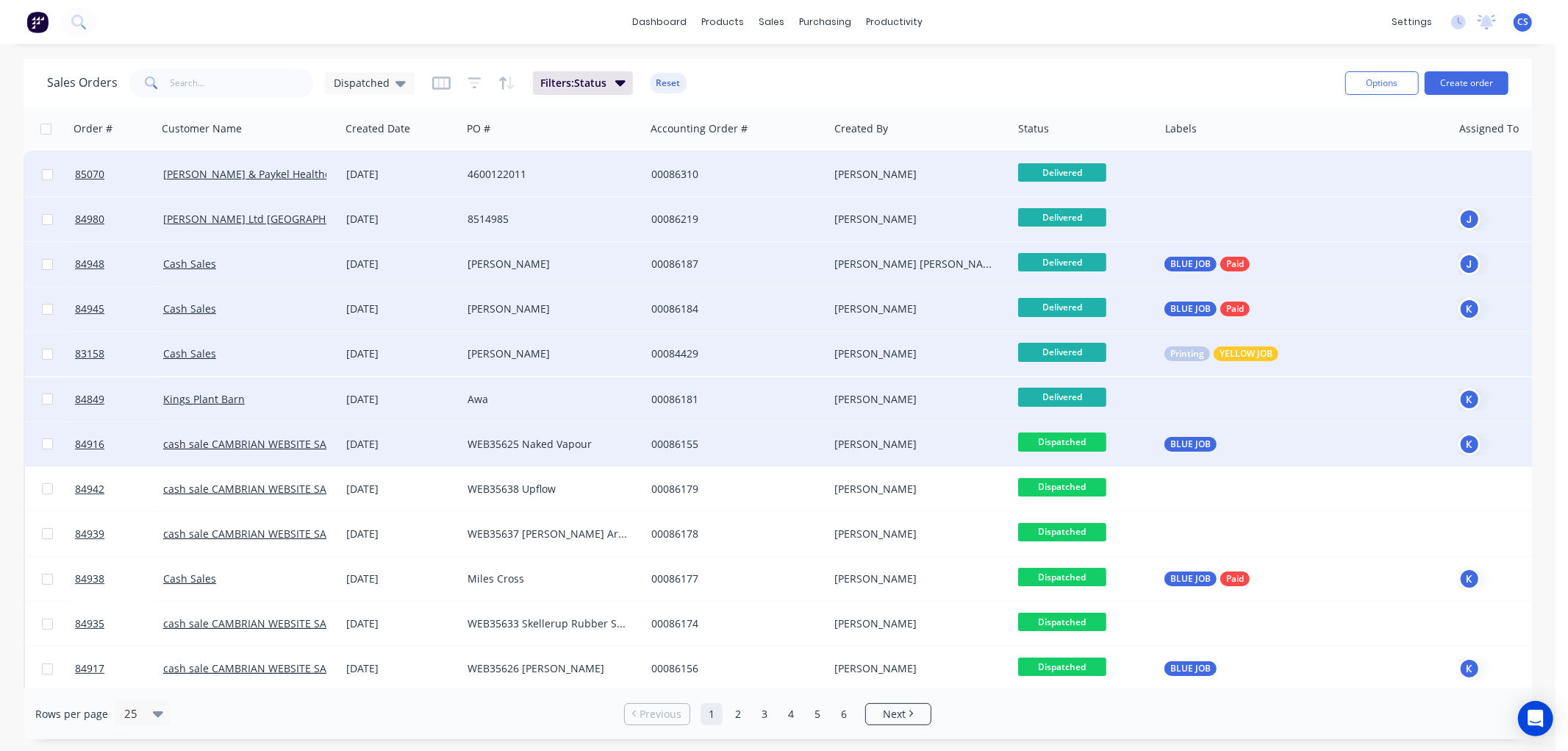
click at [1074, 443] on span "Dispatched" at bounding box center [1061, 441] width 88 height 19
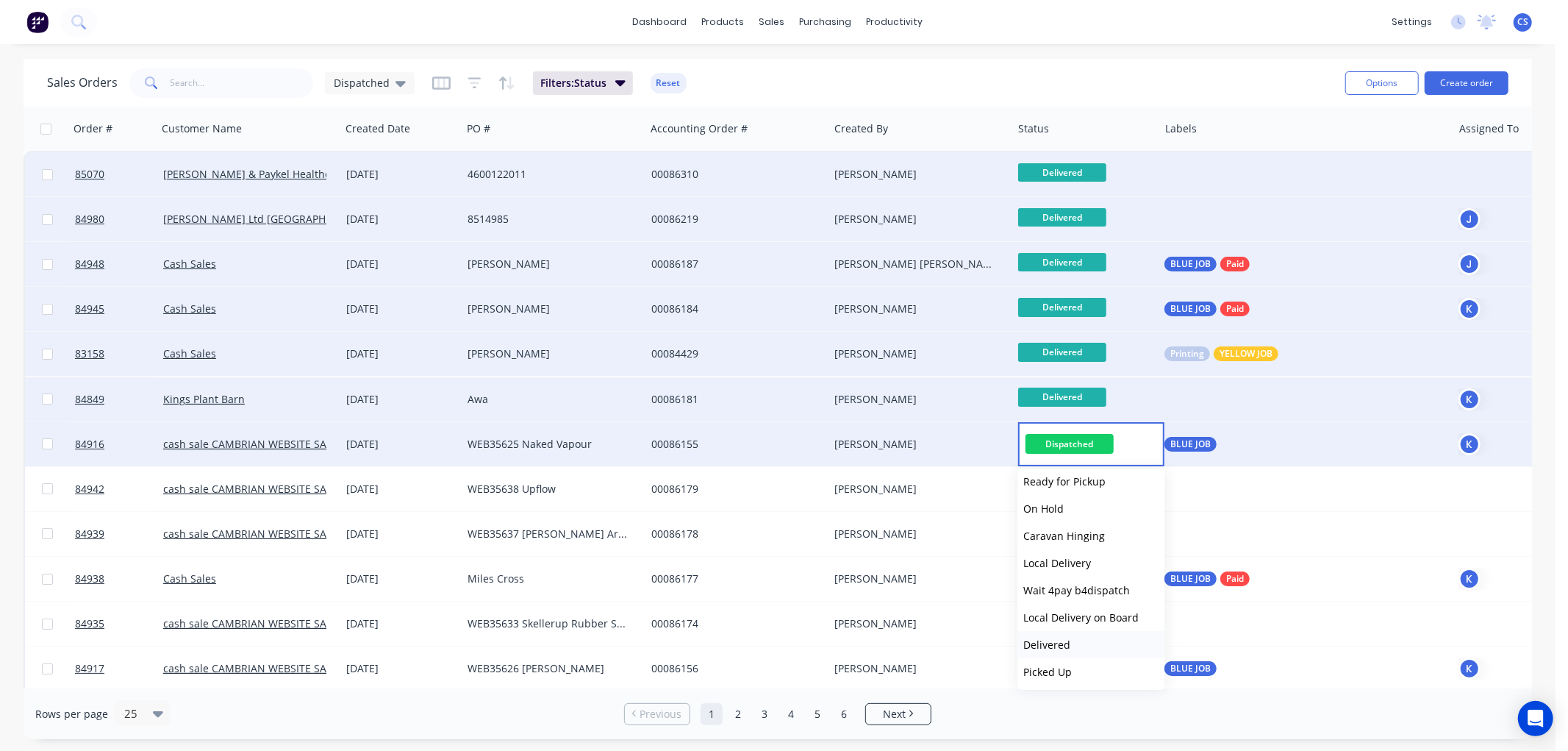
click at [1045, 640] on span "Delivered" at bounding box center [1047, 644] width 47 height 14
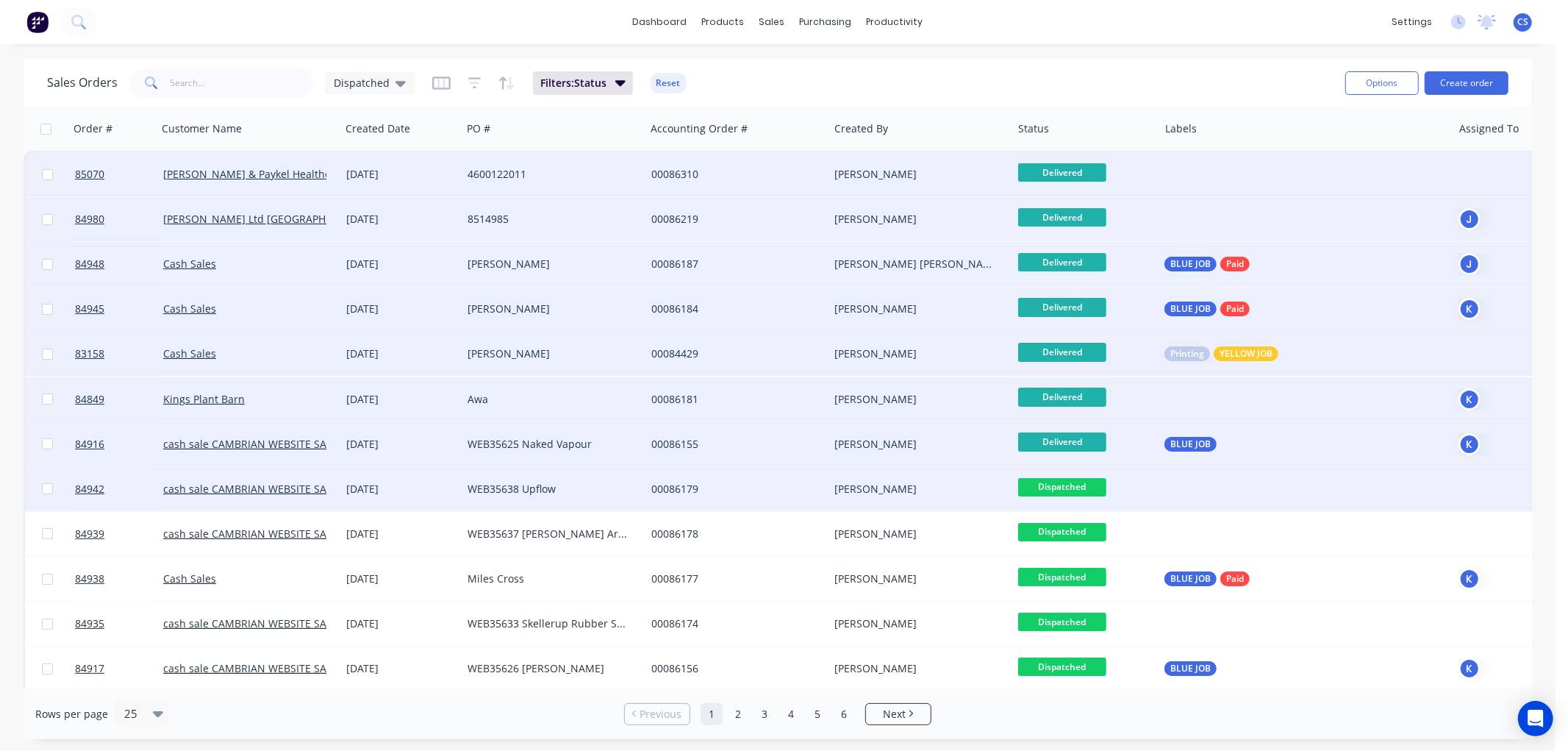
click at [1065, 486] on span "Dispatched" at bounding box center [1061, 486] width 88 height 19
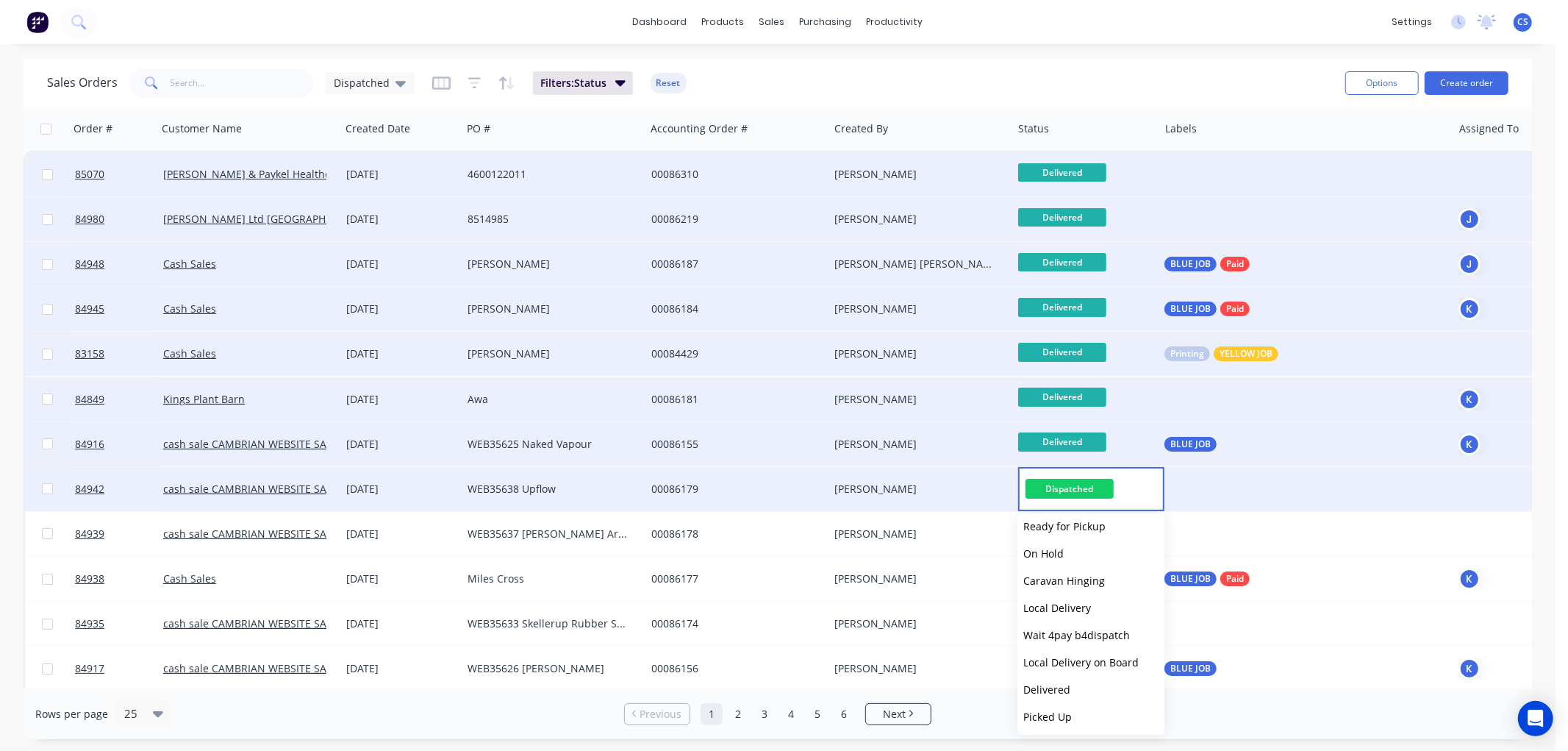
click at [1039, 682] on span "Delivered" at bounding box center [1047, 689] width 47 height 14
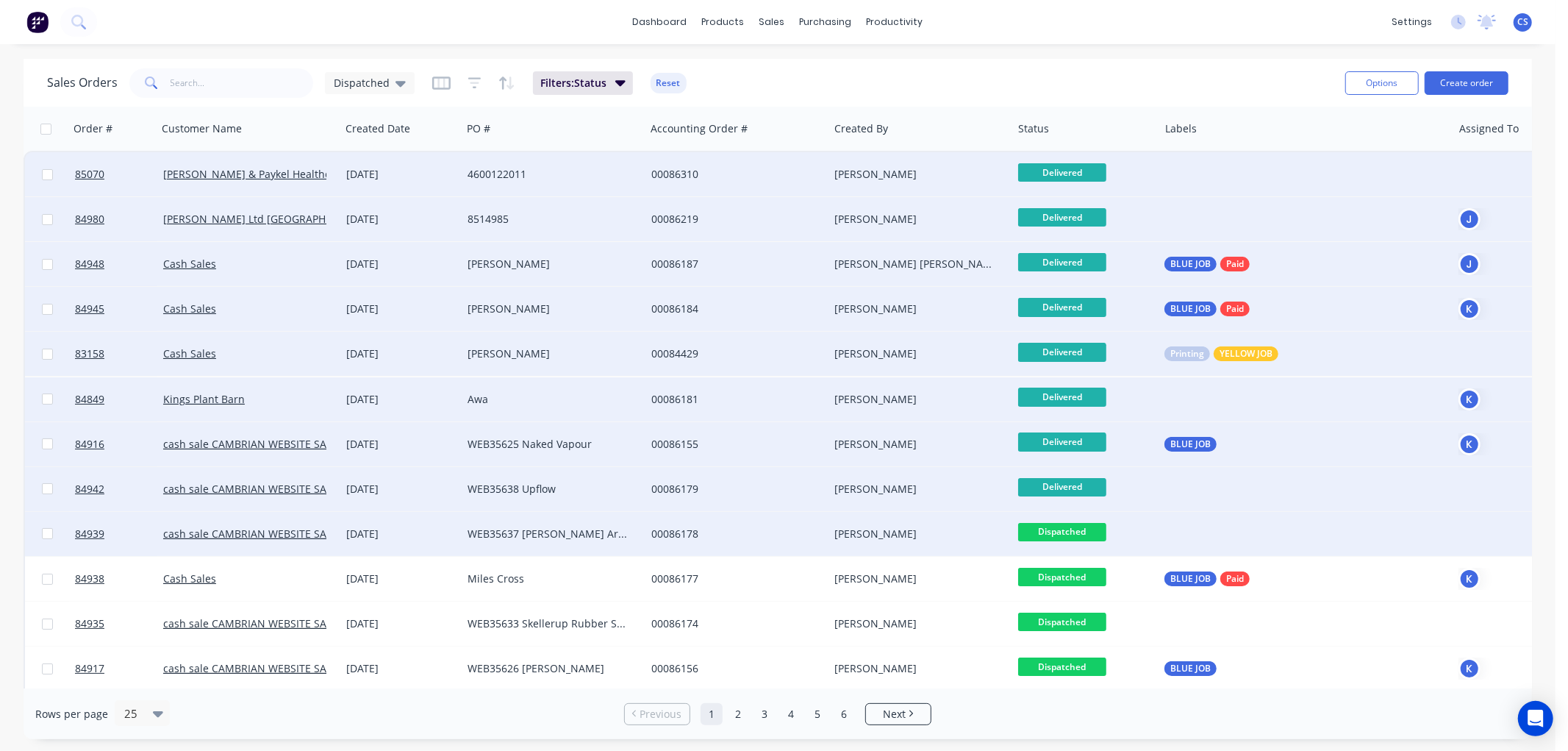
click at [1064, 531] on span "Dispatched" at bounding box center [1061, 532] width 88 height 19
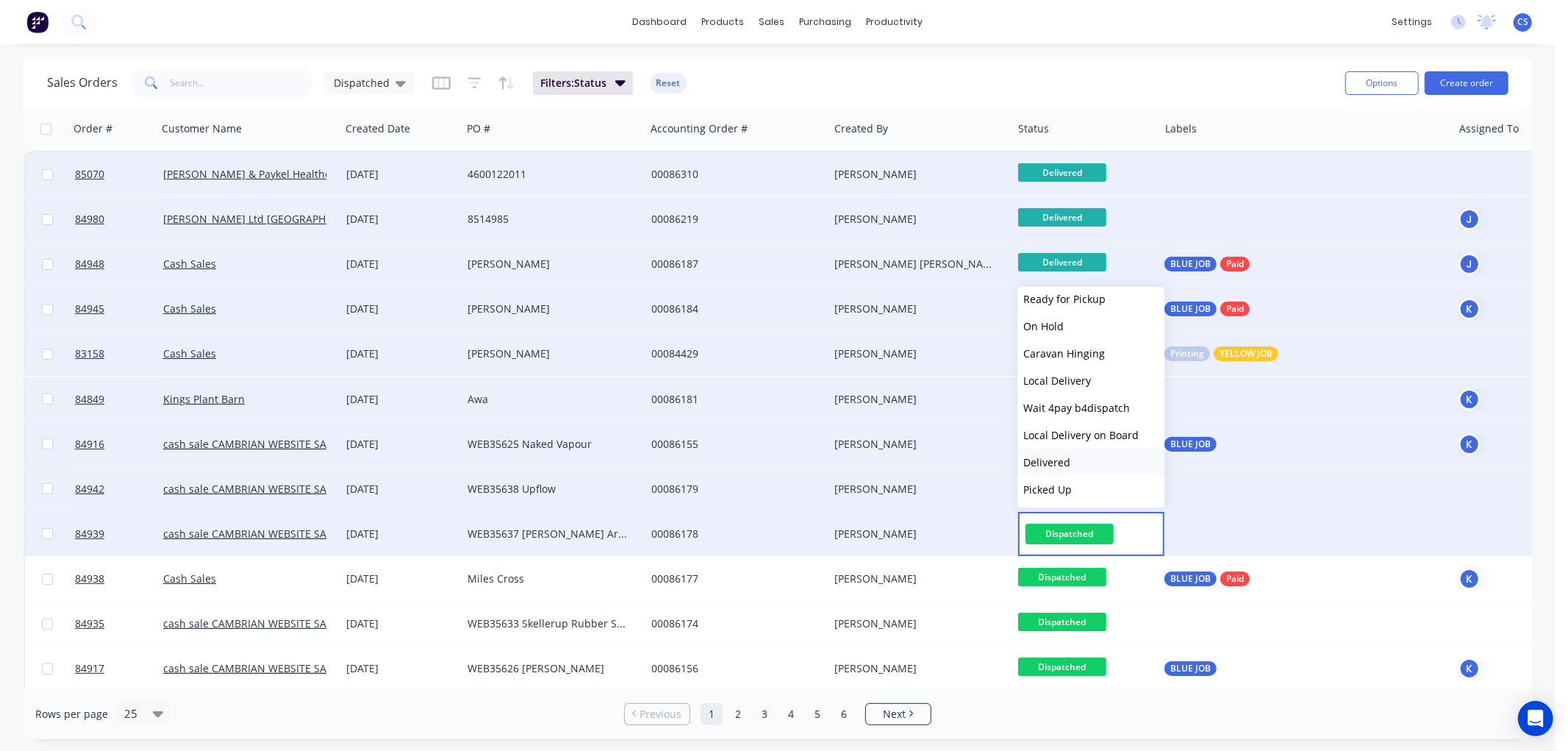
click at [1050, 461] on span "Delivered" at bounding box center [1047, 461] width 47 height 14
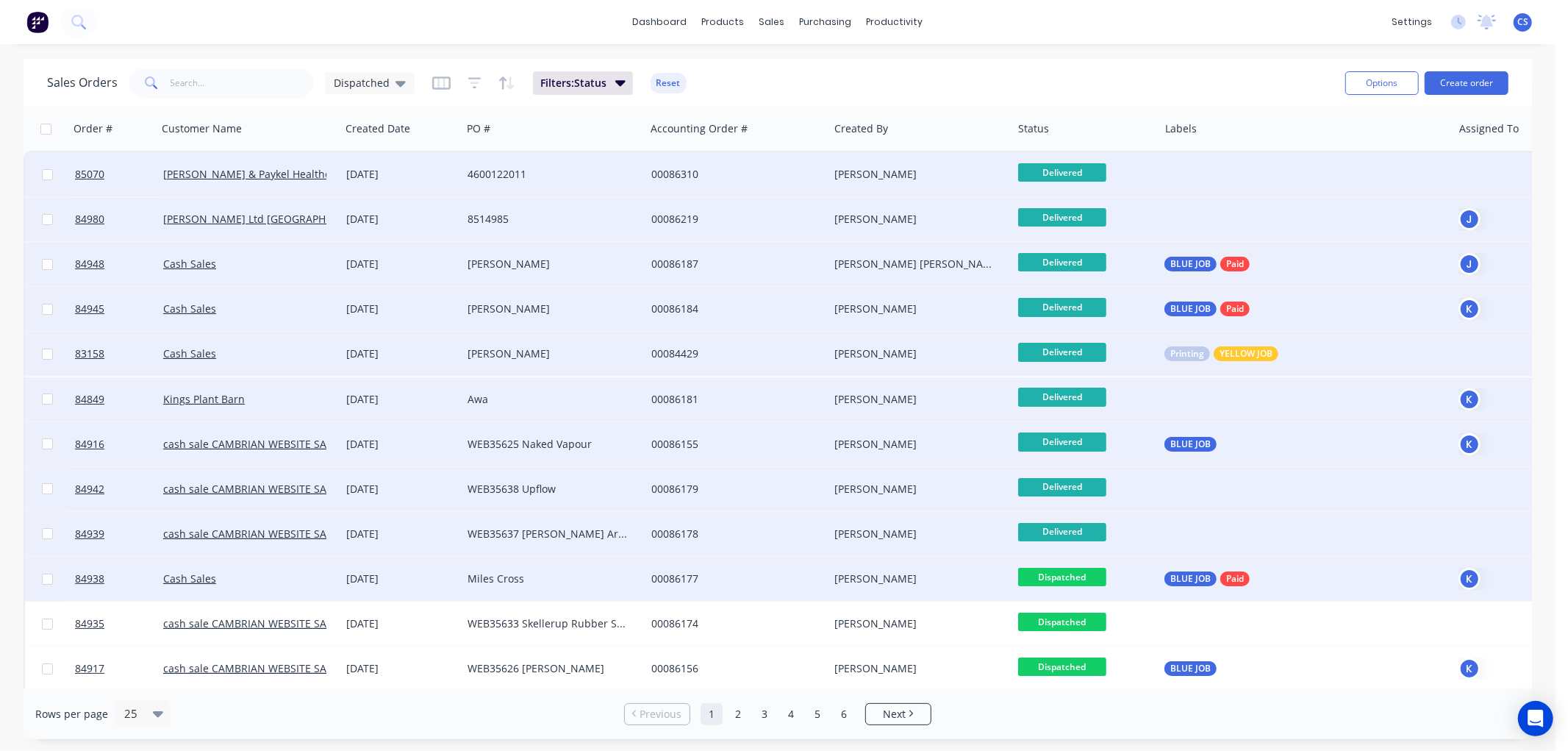
click at [1091, 578] on span "Dispatched" at bounding box center [1061, 577] width 88 height 19
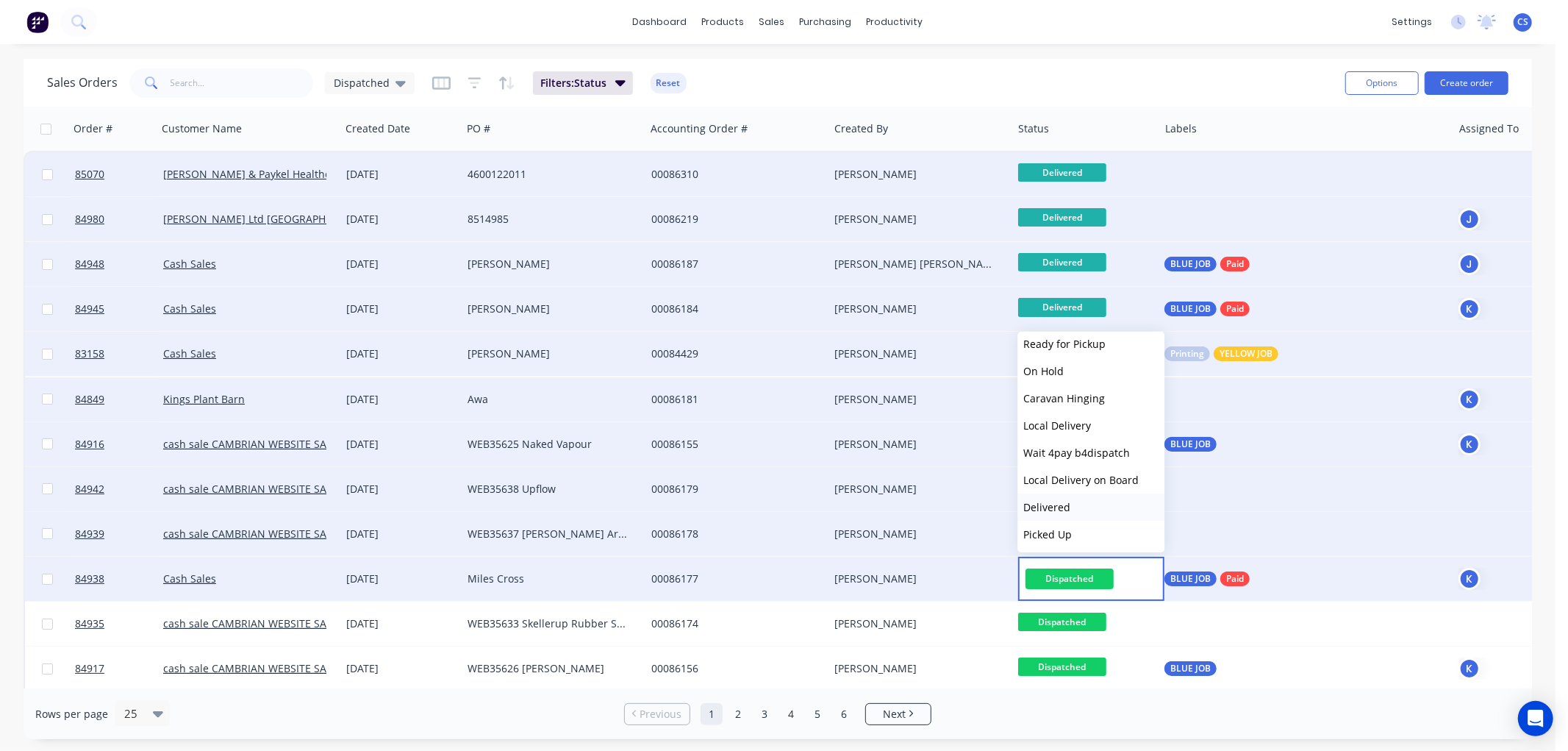
click at [1059, 503] on span "Delivered" at bounding box center [1047, 507] width 47 height 14
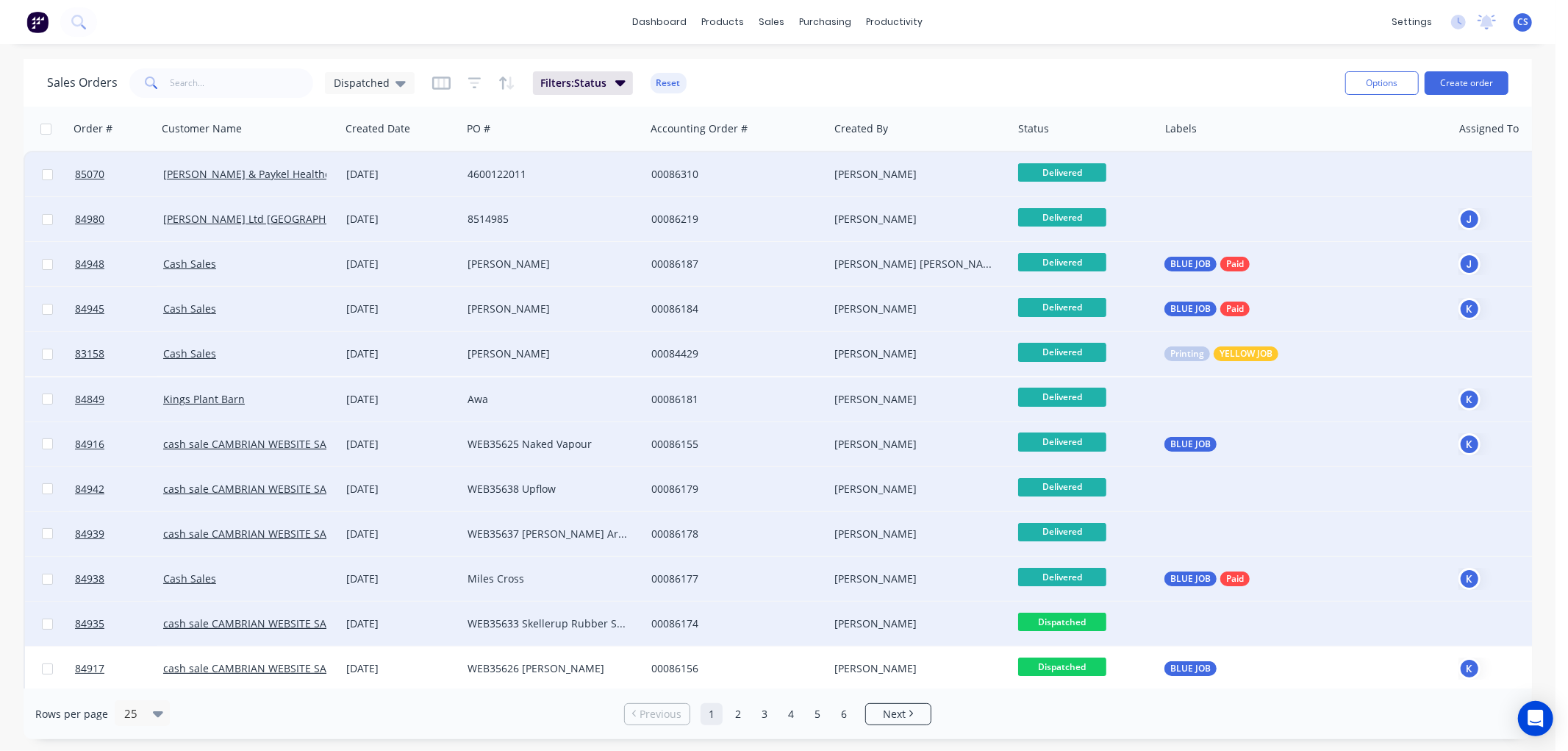
click at [1074, 615] on span "Dispatched" at bounding box center [1061, 621] width 88 height 19
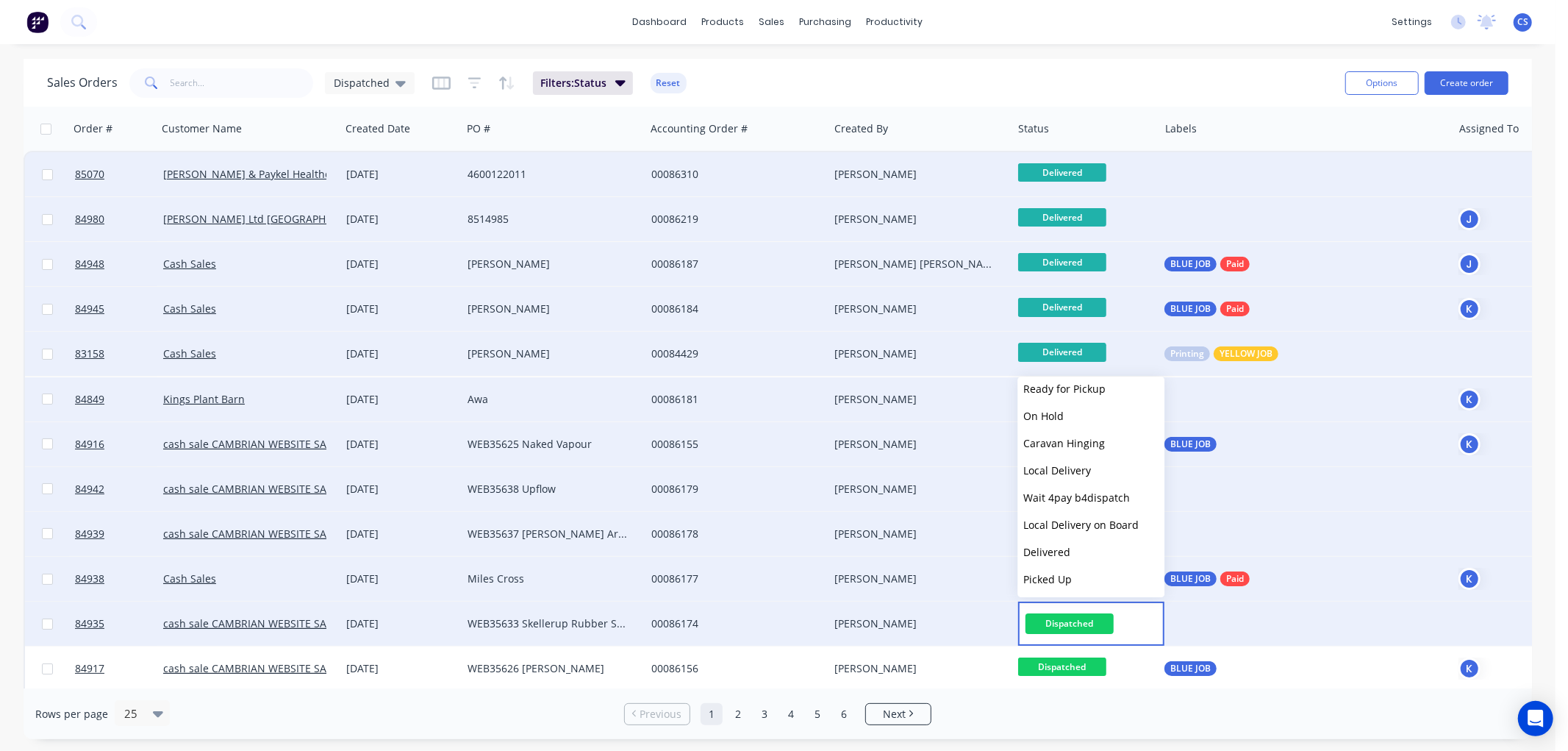
drag, startPoint x: 1053, startPoint y: 553, endPoint x: 1063, endPoint y: 562, distance: 13.5
click at [1053, 553] on span "Delivered" at bounding box center [1047, 551] width 47 height 14
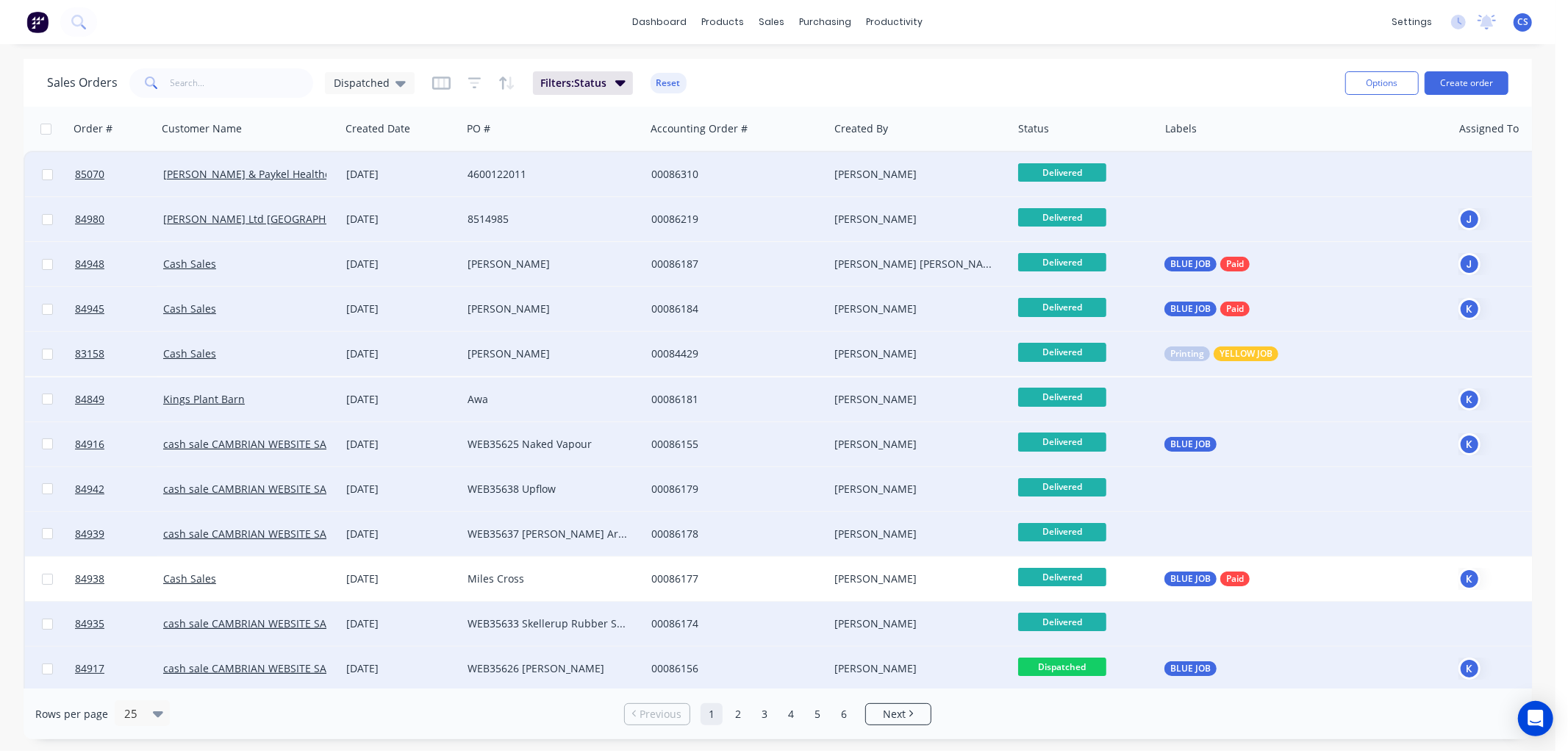
click at [1070, 662] on span "Dispatched" at bounding box center [1061, 666] width 88 height 19
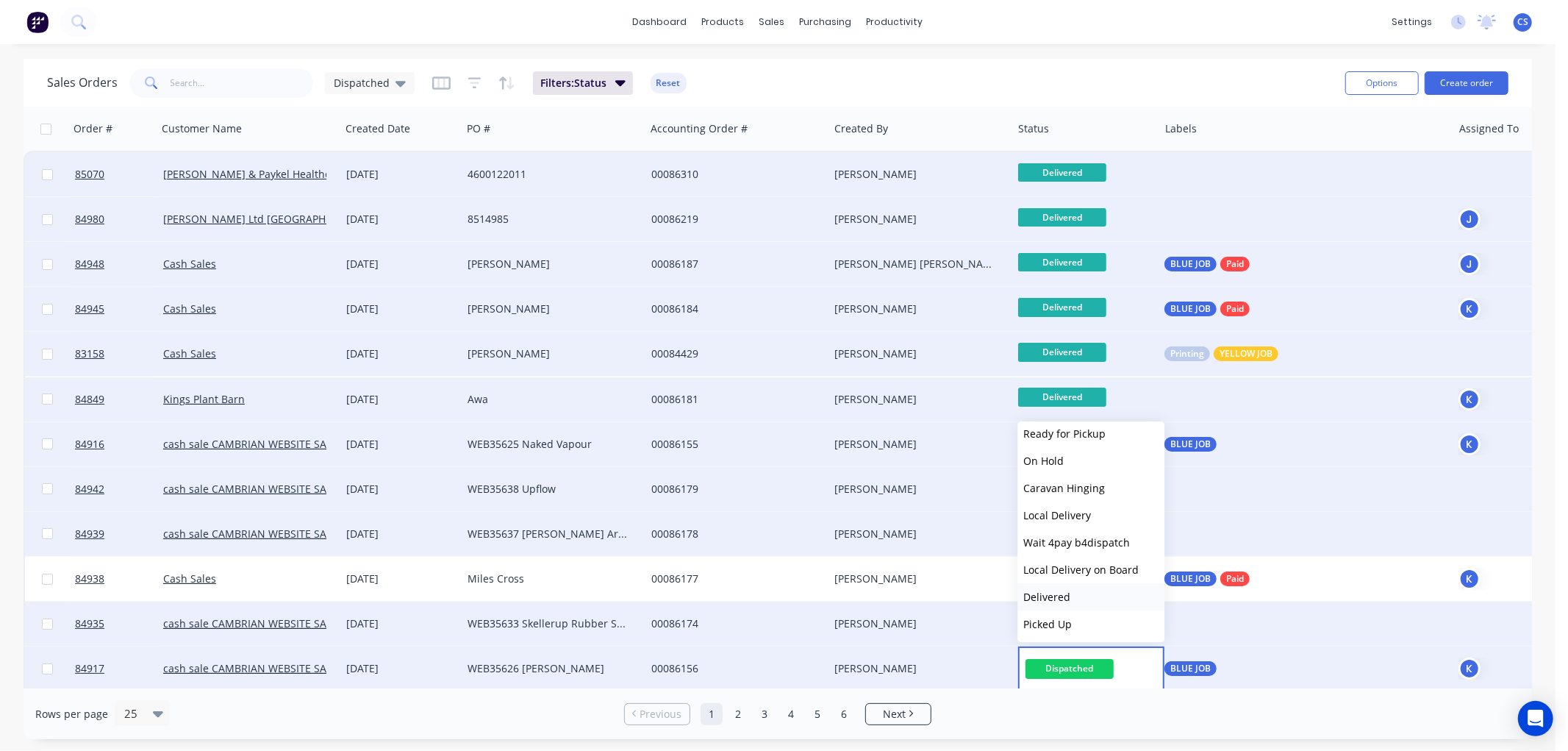
click at [1057, 595] on span "Delivered" at bounding box center [1047, 596] width 47 height 14
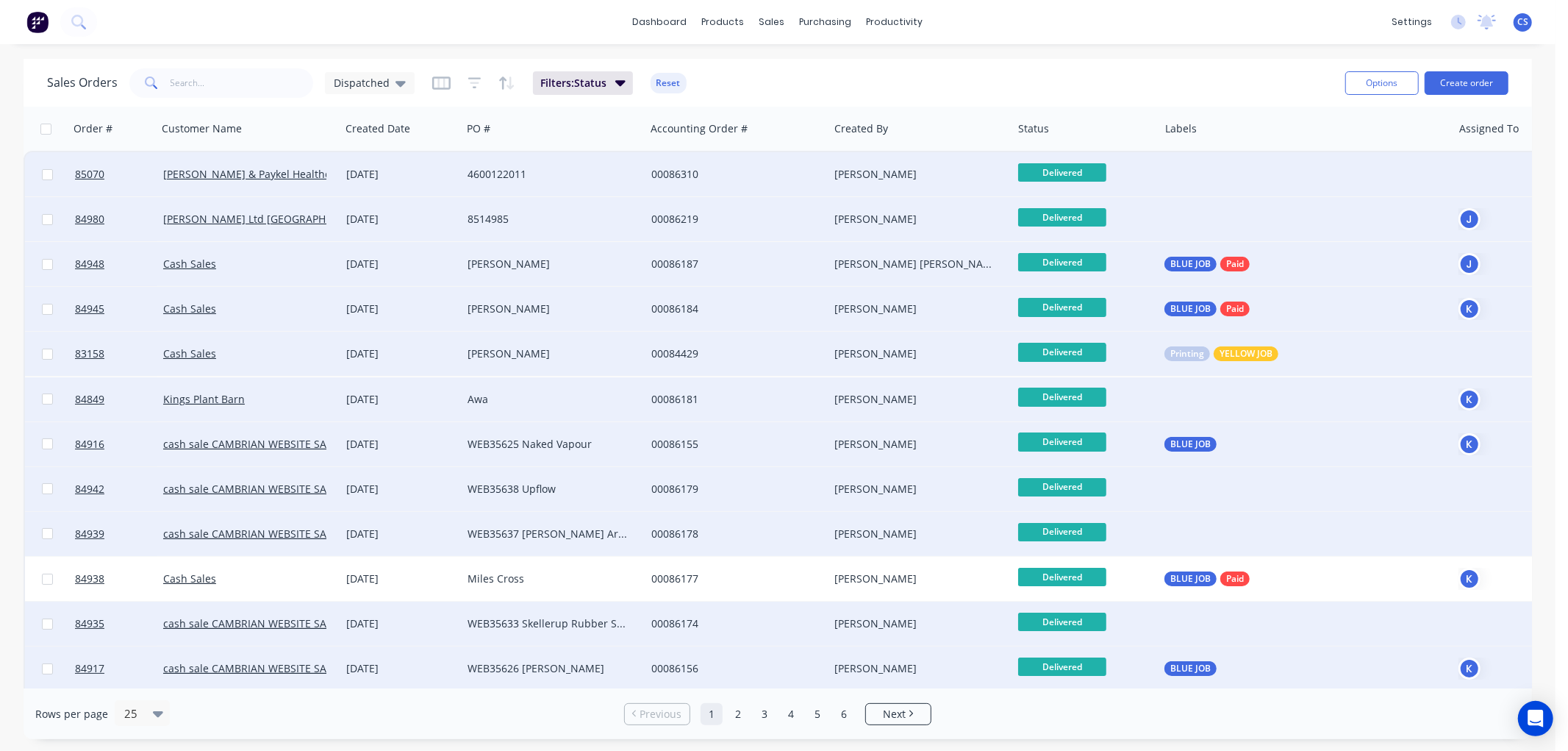
click at [710, 711] on link "1" at bounding box center [711, 713] width 22 height 22
click at [734, 711] on link "2" at bounding box center [737, 713] width 22 height 22
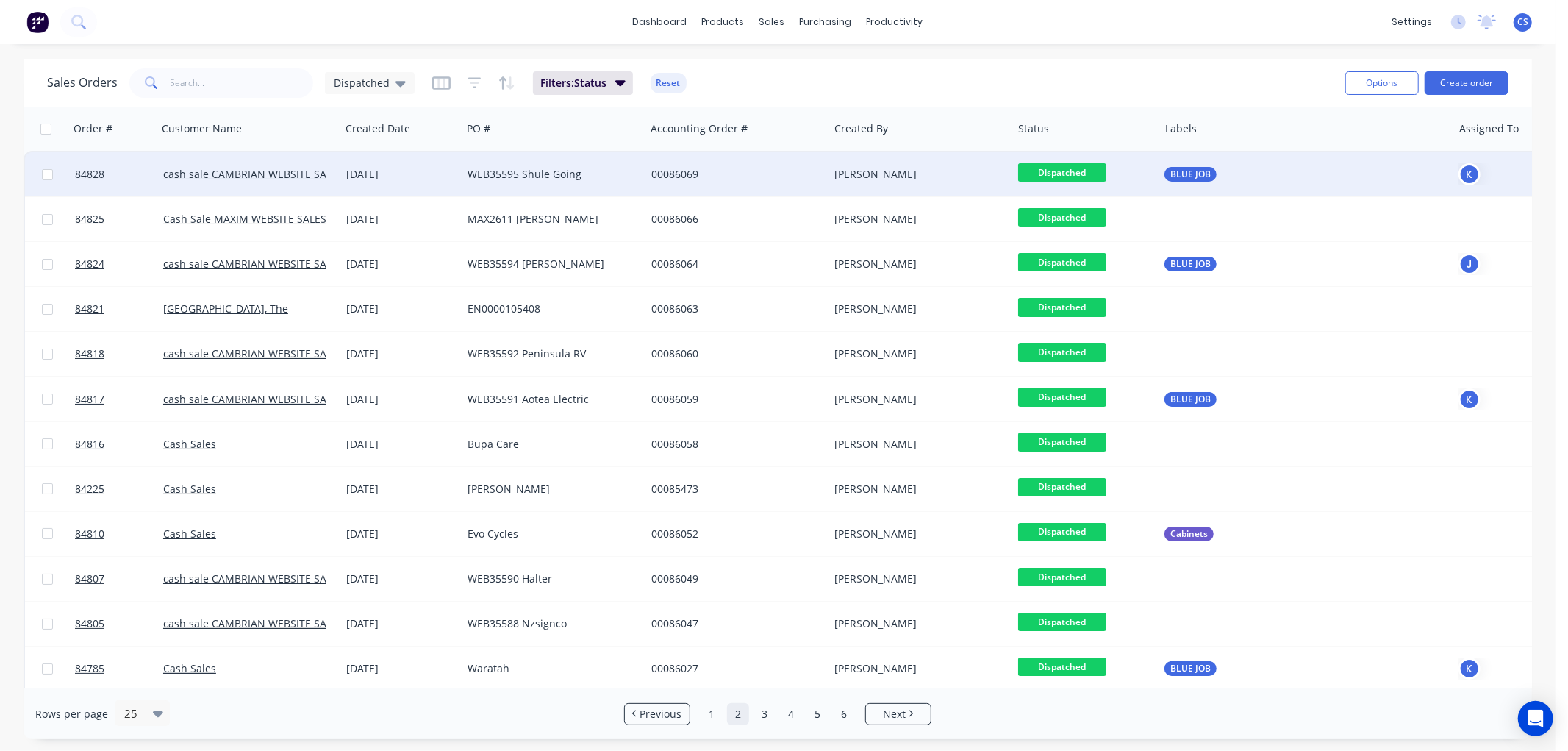
click at [1077, 170] on span "Dispatched" at bounding box center [1061, 172] width 88 height 19
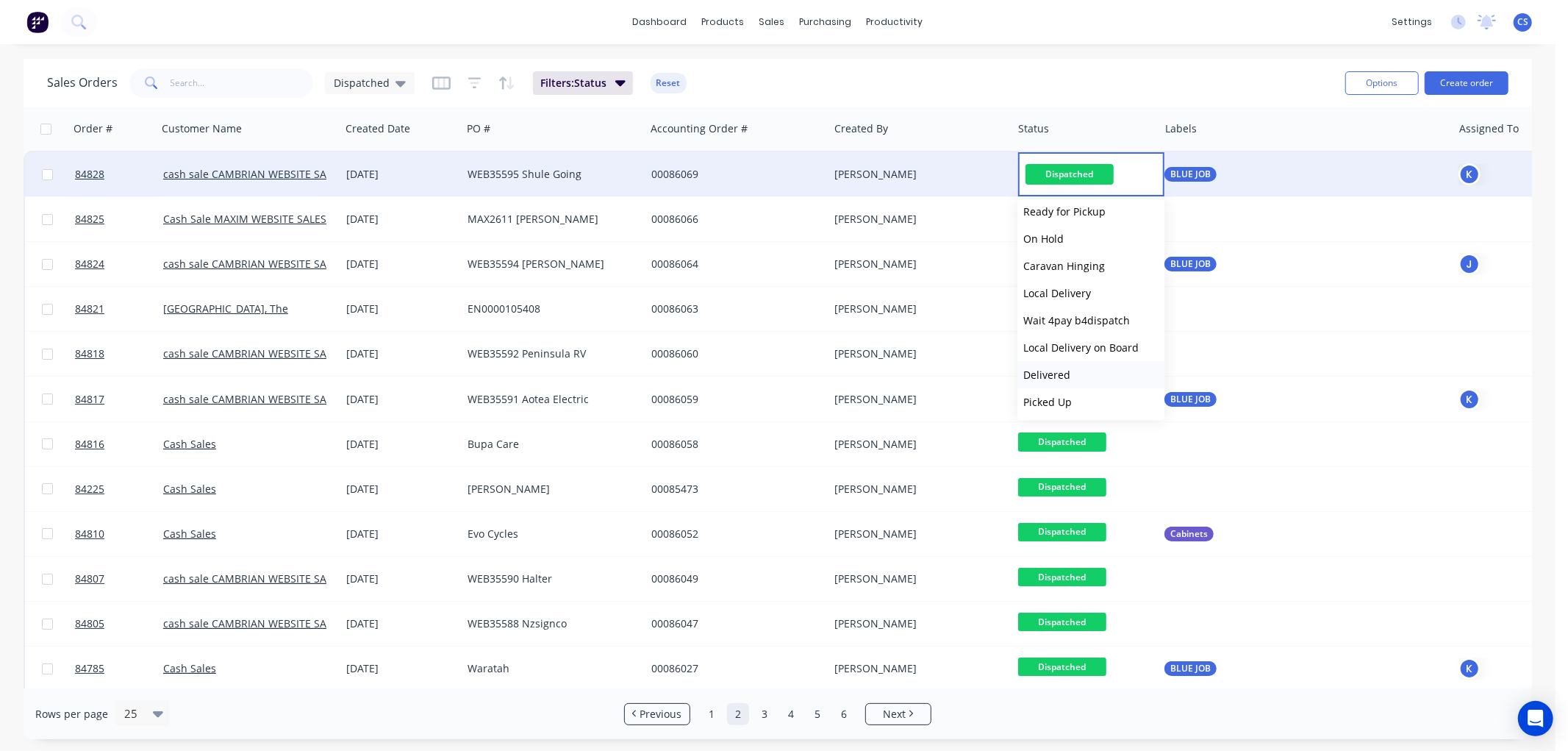
click at [1051, 373] on span "Delivered" at bounding box center [1047, 374] width 47 height 14
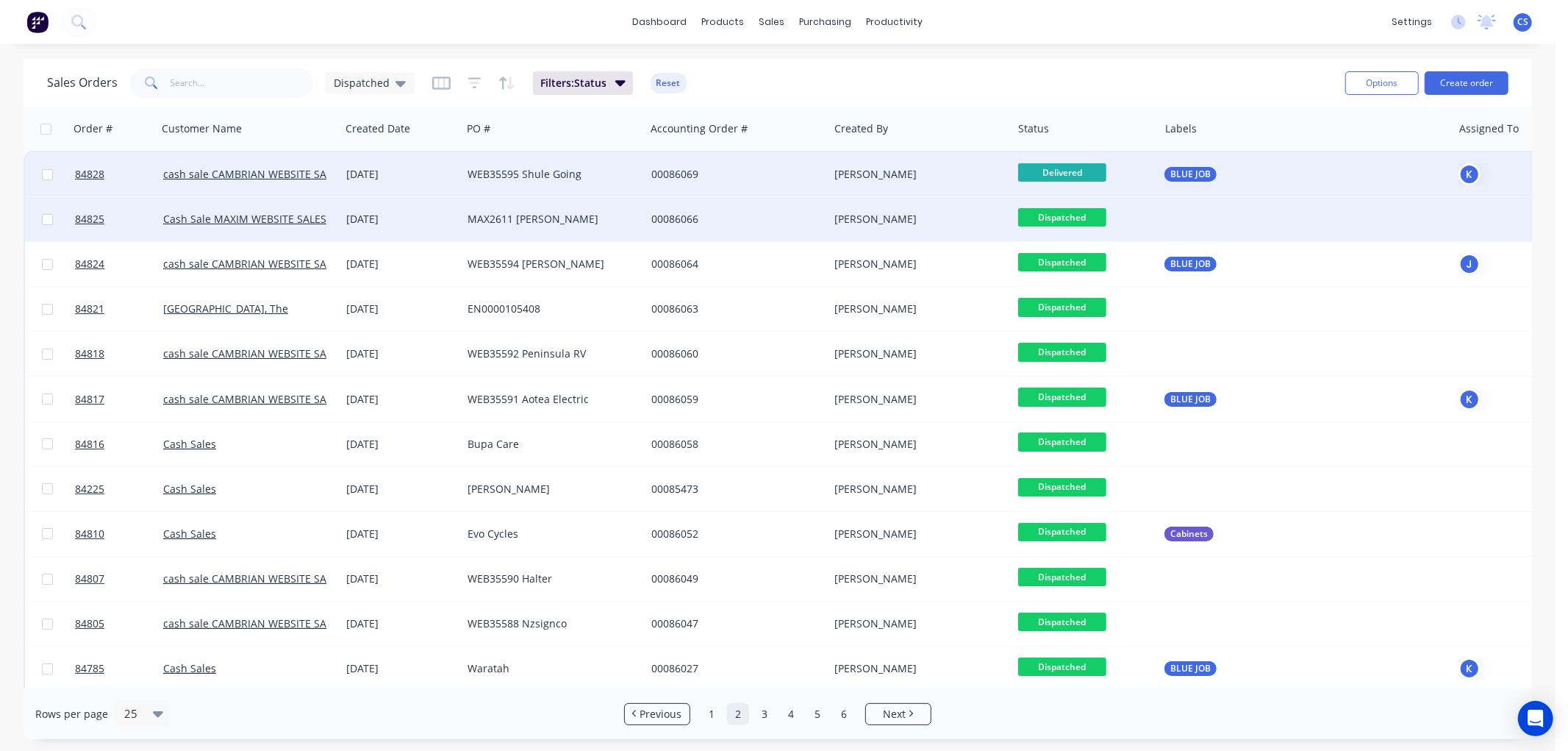
click at [1078, 215] on span "Dispatched" at bounding box center [1061, 217] width 88 height 19
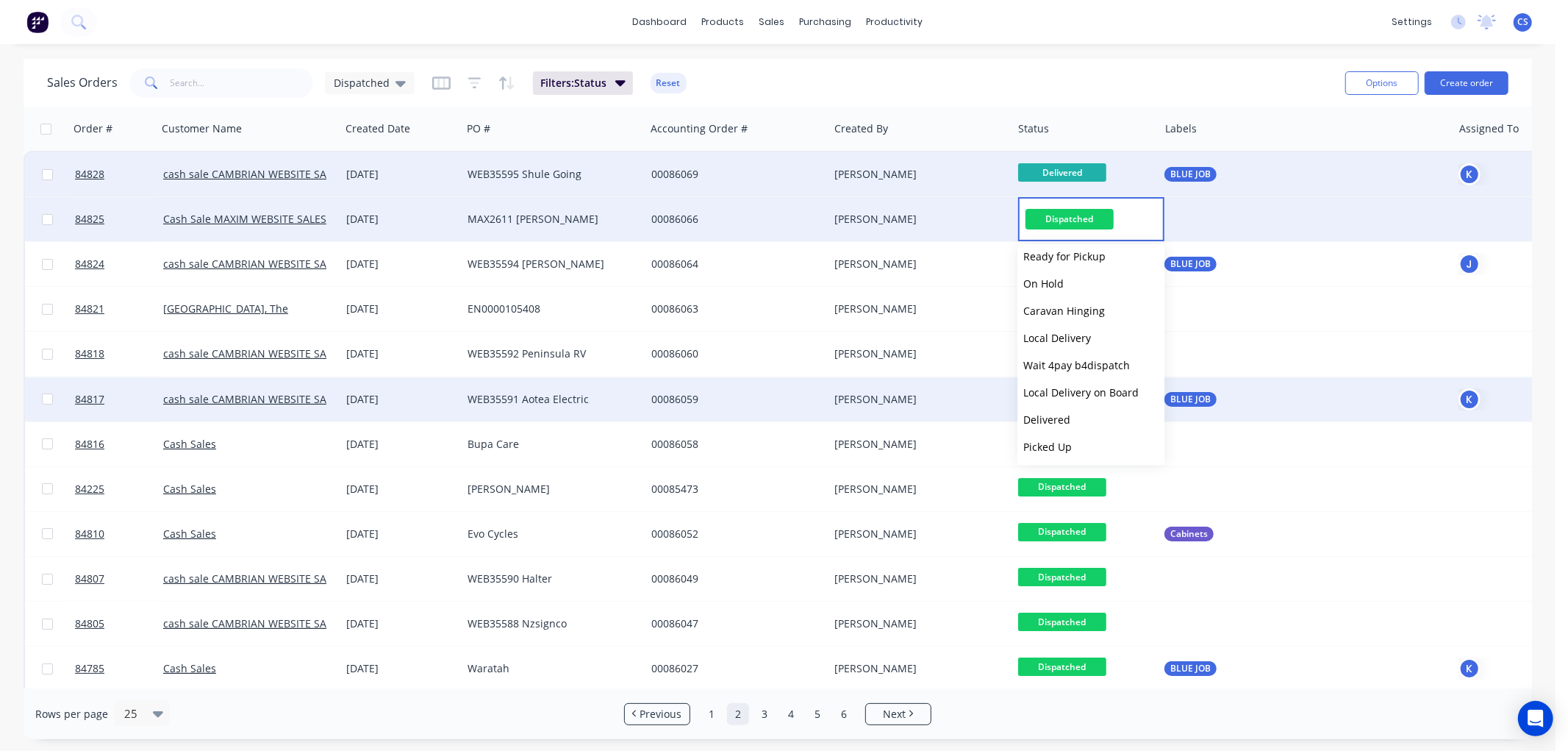
click at [1057, 419] on span "Delivered" at bounding box center [1047, 419] width 47 height 14
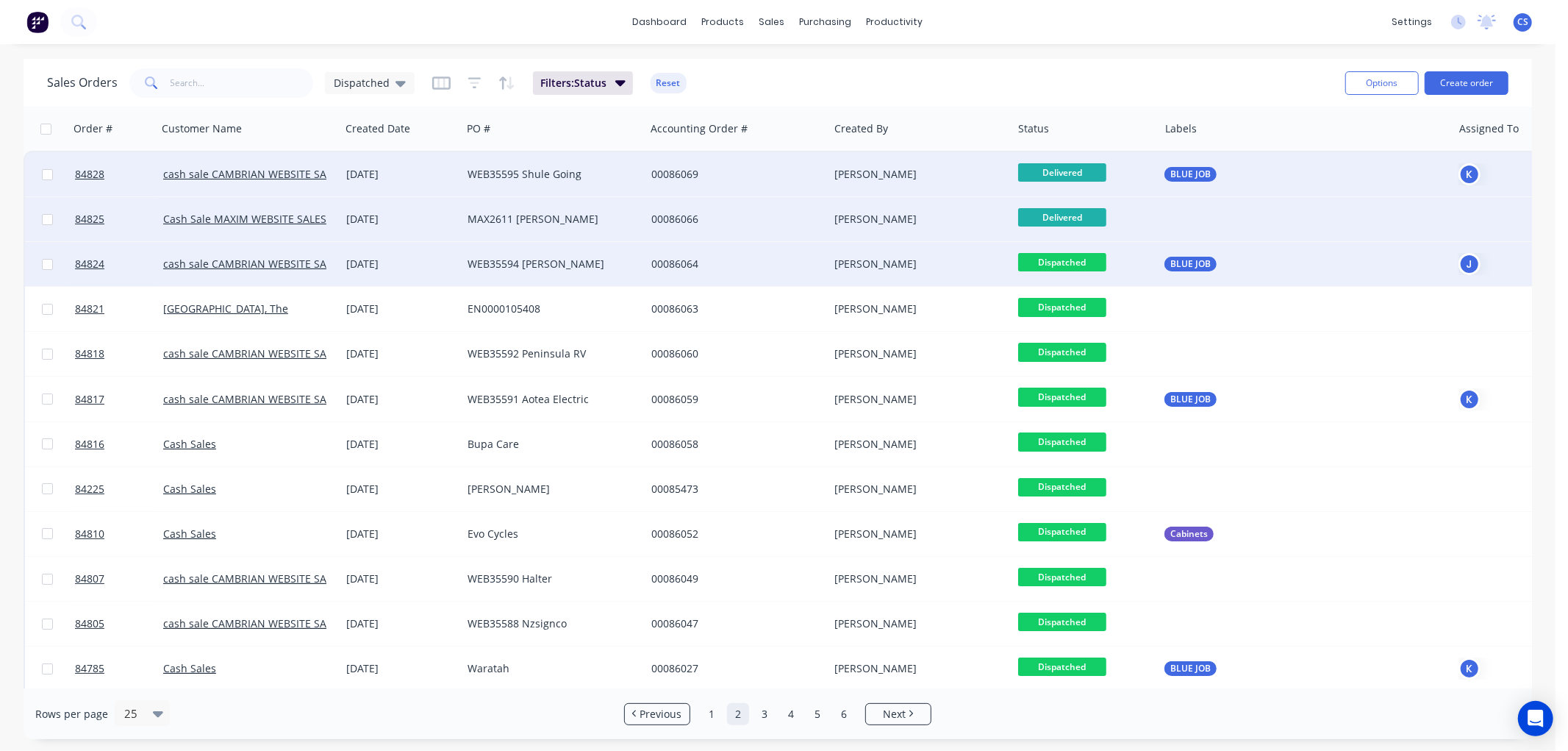
click at [1099, 258] on span "Dispatched" at bounding box center [1061, 262] width 88 height 19
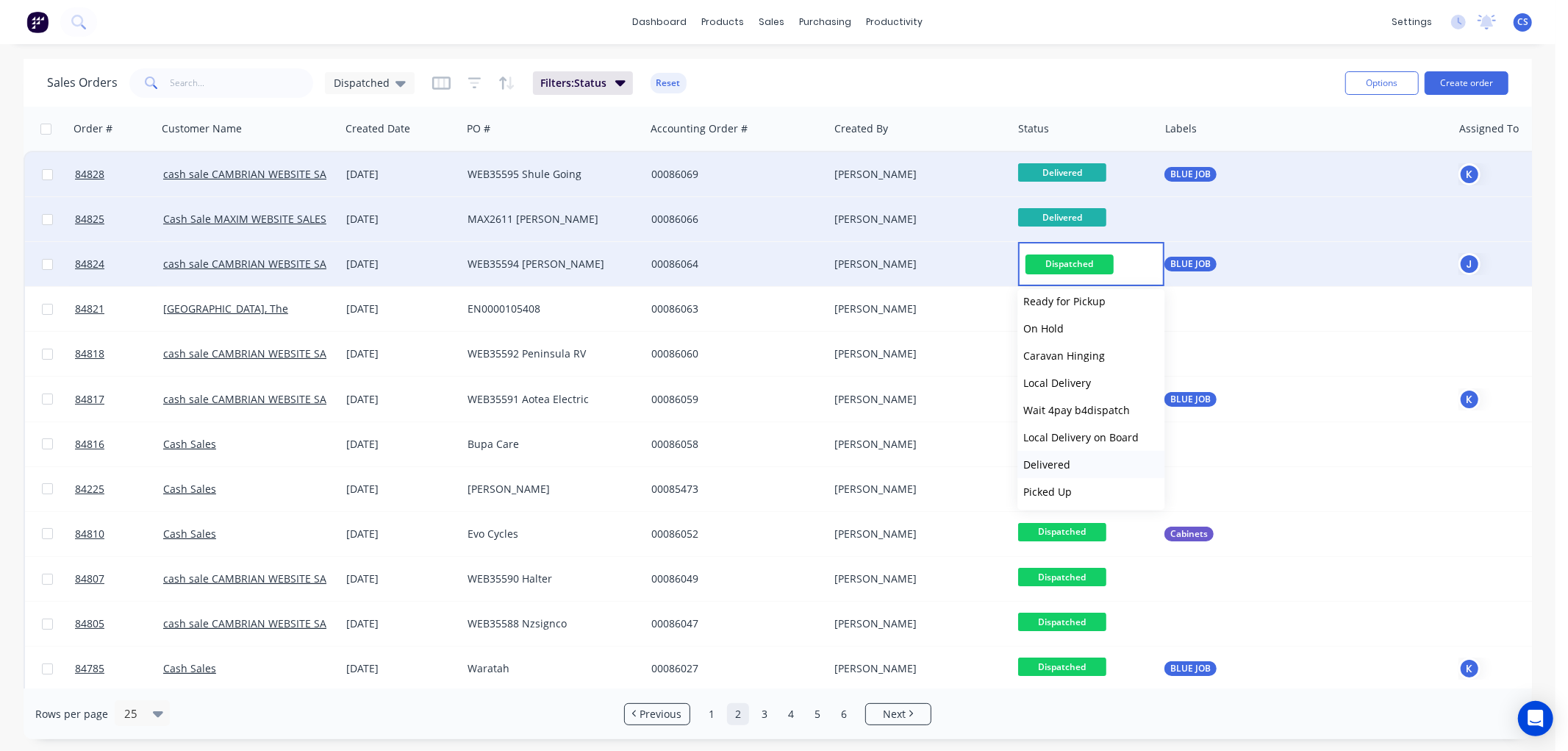
click at [1059, 467] on span "Delivered" at bounding box center [1047, 464] width 47 height 14
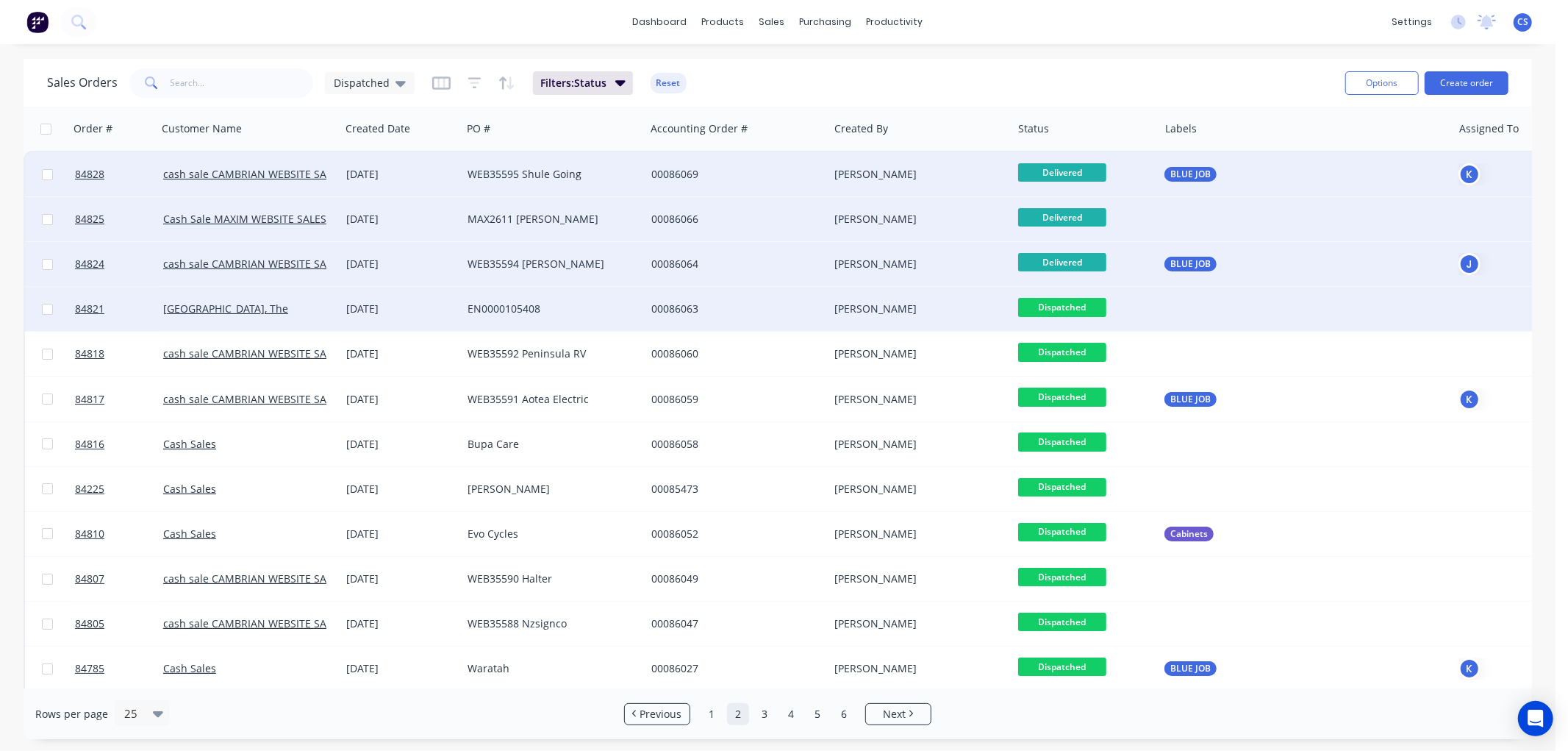
click at [1059, 302] on span "Dispatched" at bounding box center [1061, 307] width 88 height 19
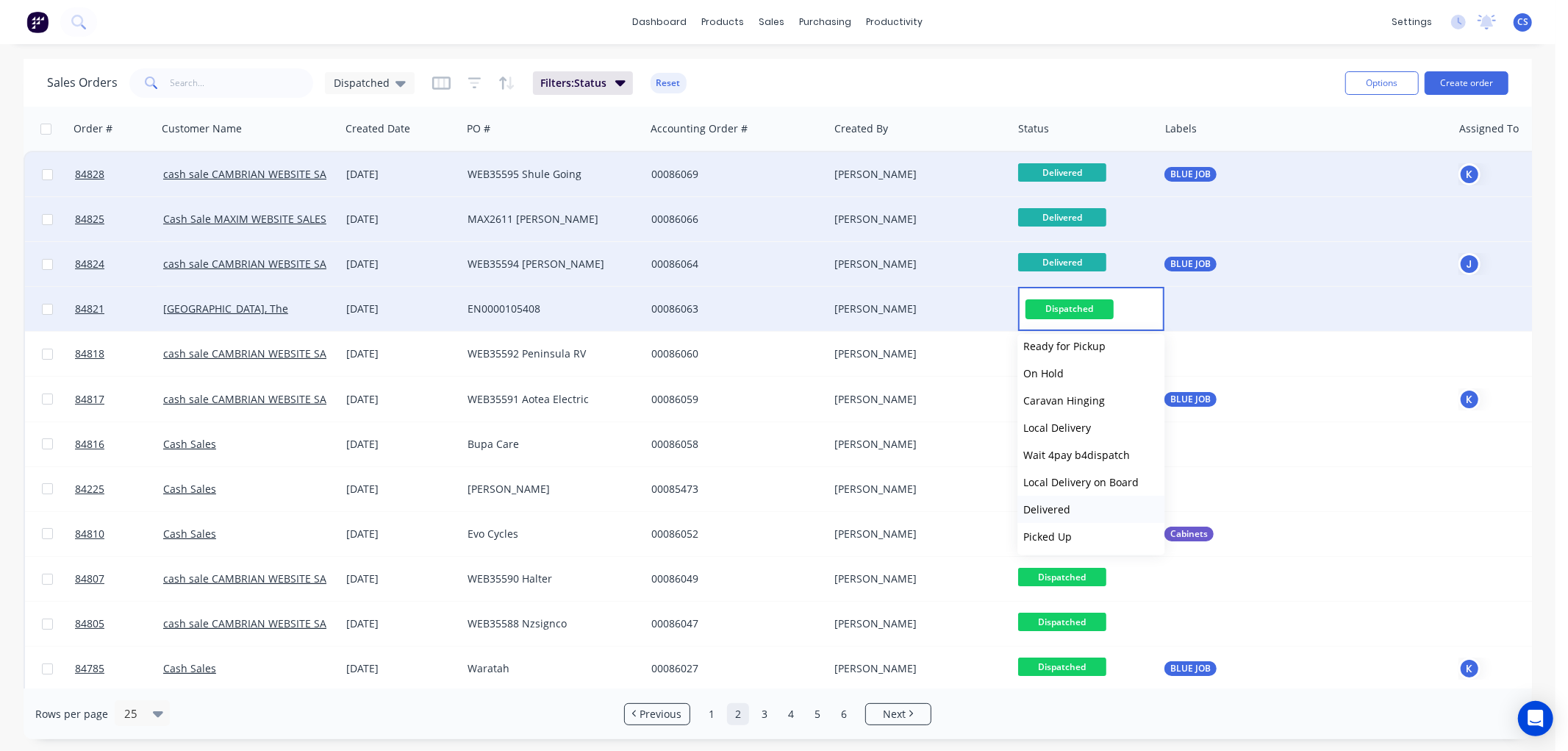
click at [1064, 503] on span "Delivered" at bounding box center [1047, 509] width 47 height 14
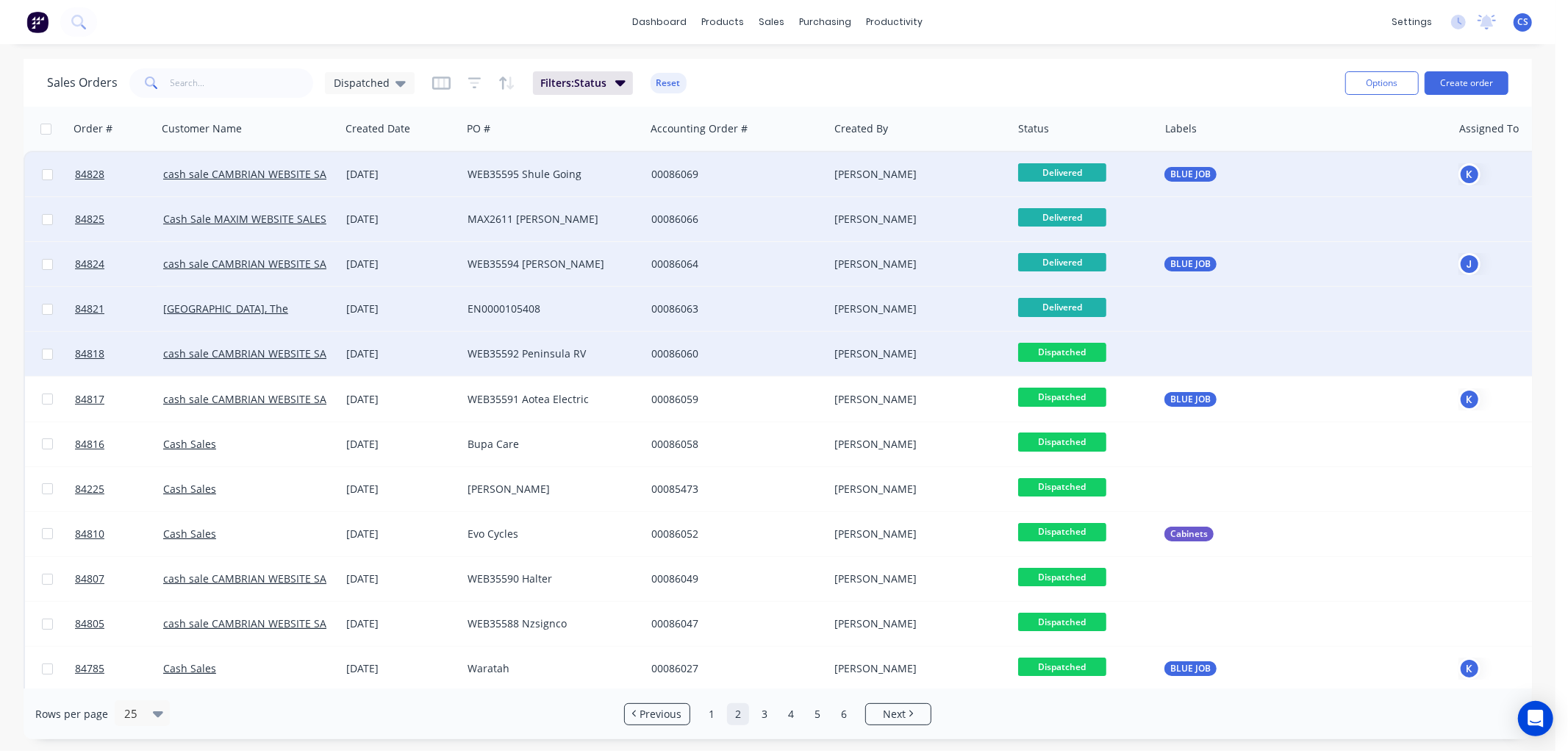
click at [1069, 350] on span "Dispatched" at bounding box center [1061, 352] width 88 height 19
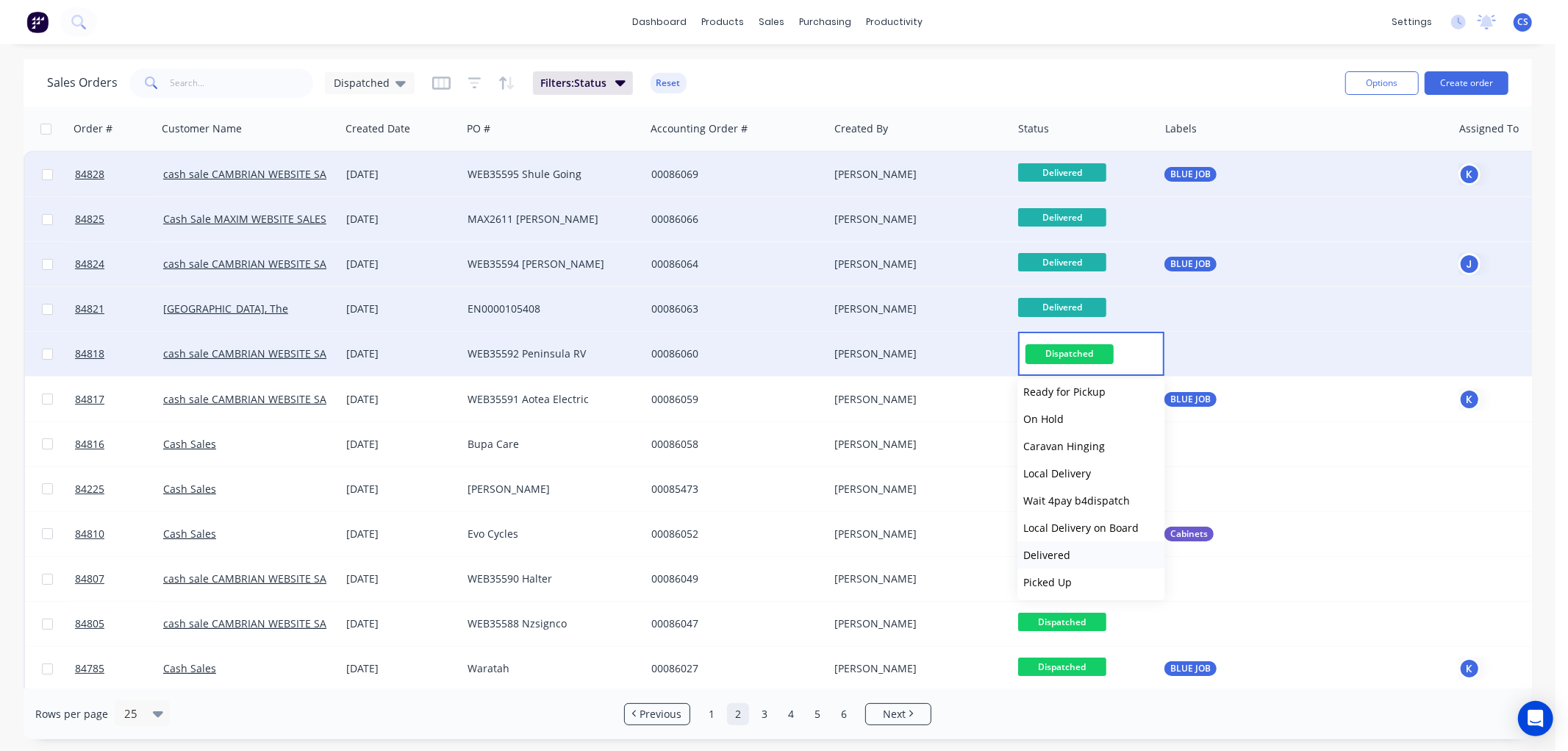
click at [1045, 553] on span "Delivered" at bounding box center [1047, 554] width 47 height 14
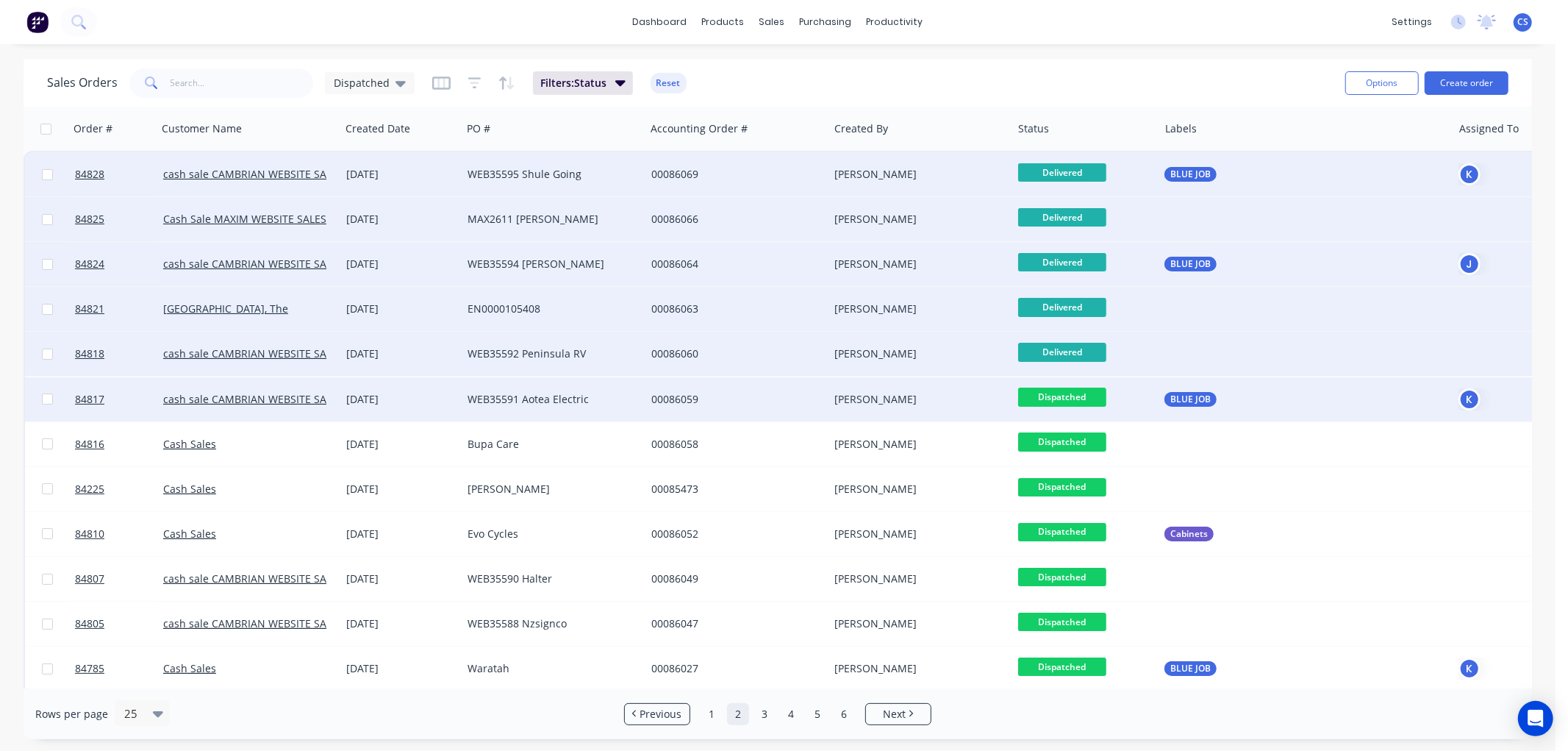
click at [1071, 395] on span "Dispatched" at bounding box center [1061, 396] width 88 height 19
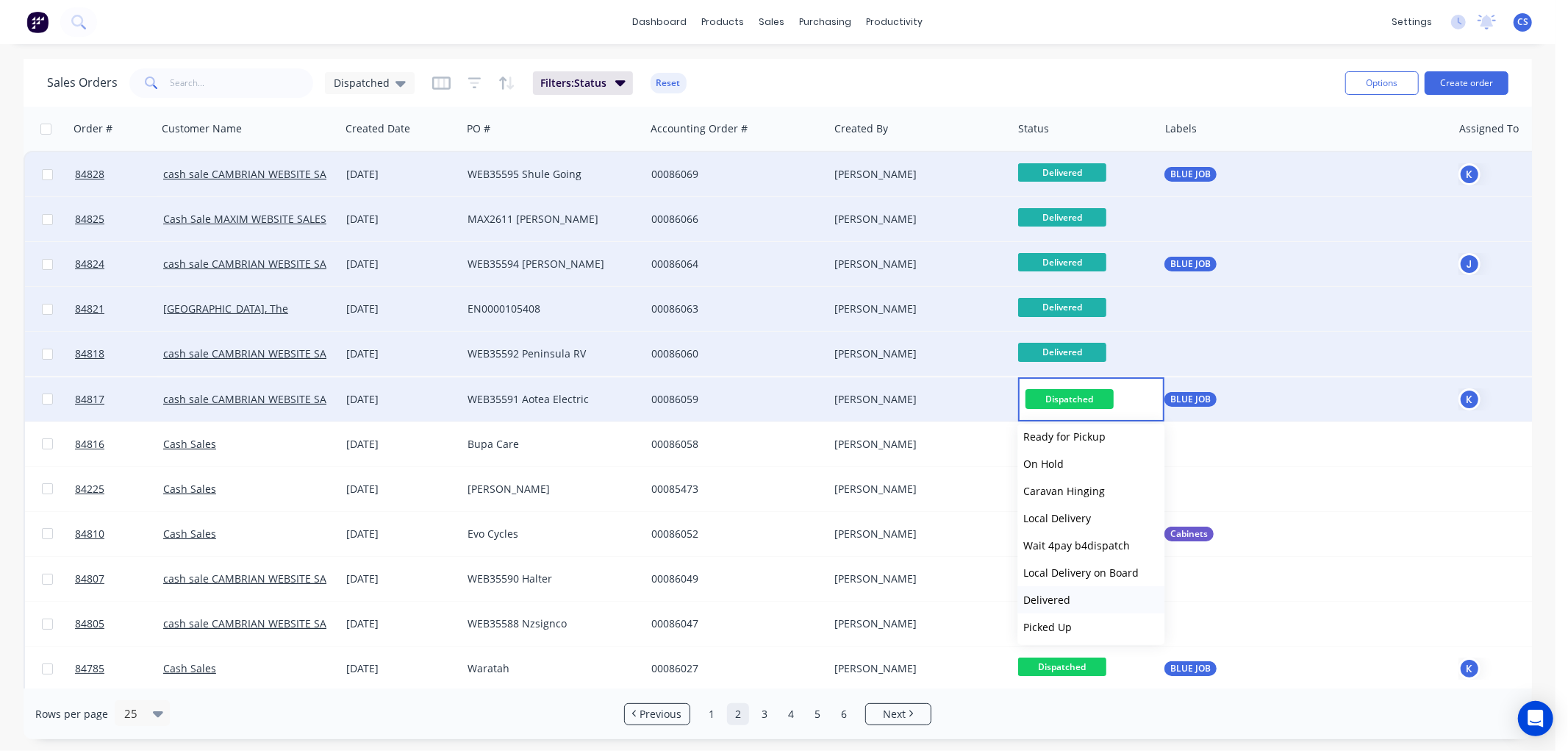
click at [1050, 594] on span "Delivered" at bounding box center [1047, 599] width 47 height 14
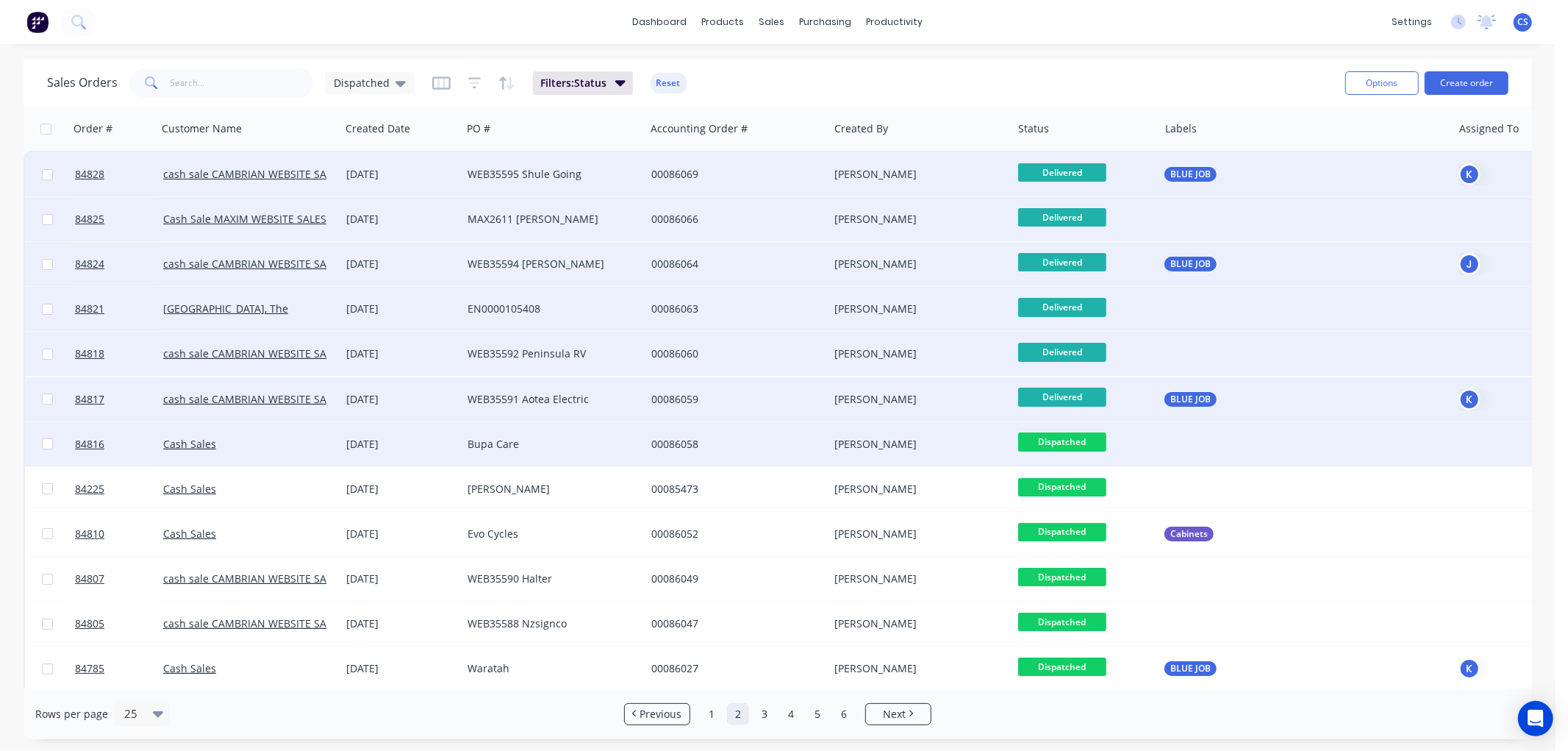
click at [1055, 445] on span "Dispatched" at bounding box center [1061, 441] width 88 height 19
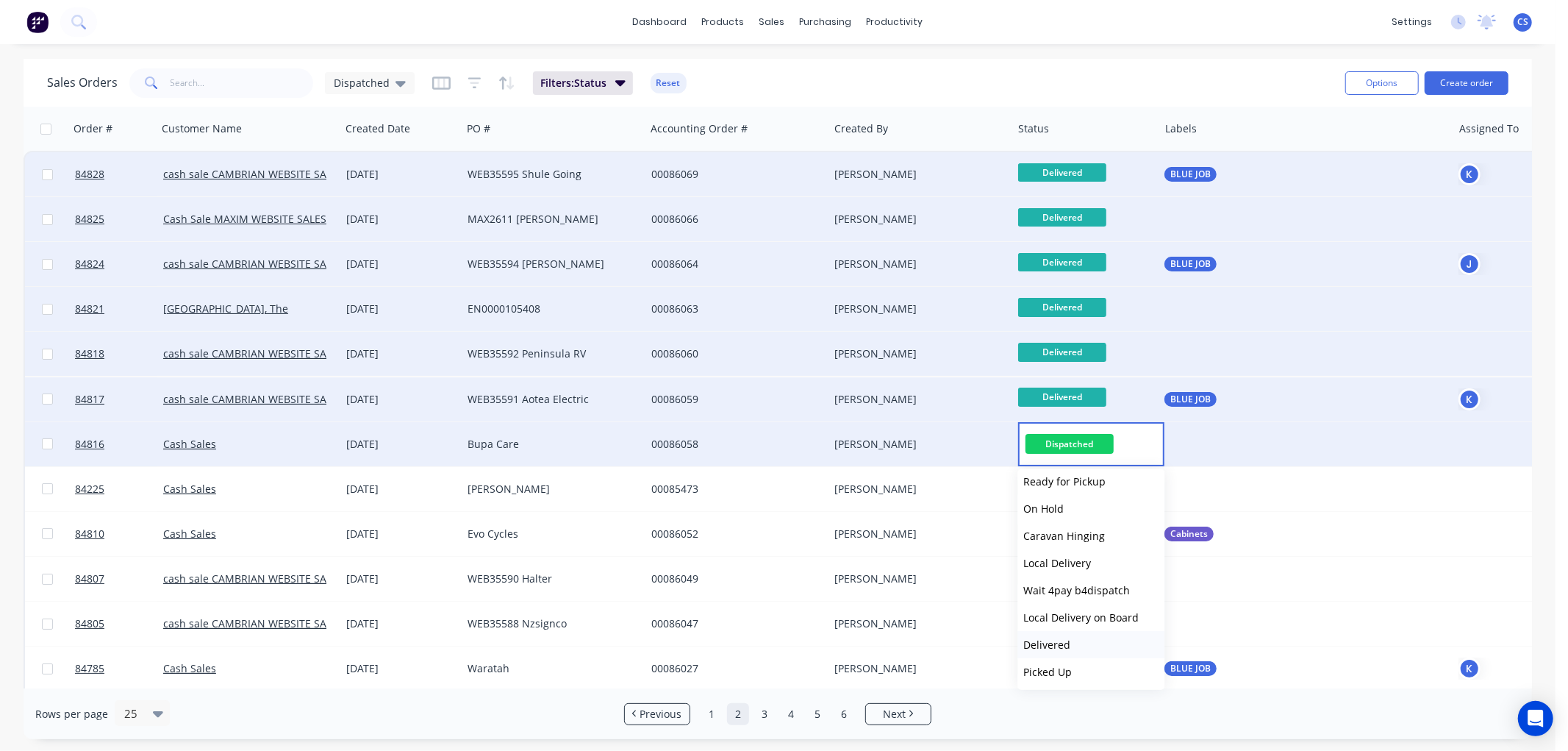
click at [1056, 637] on span "Delivered" at bounding box center [1047, 644] width 47 height 14
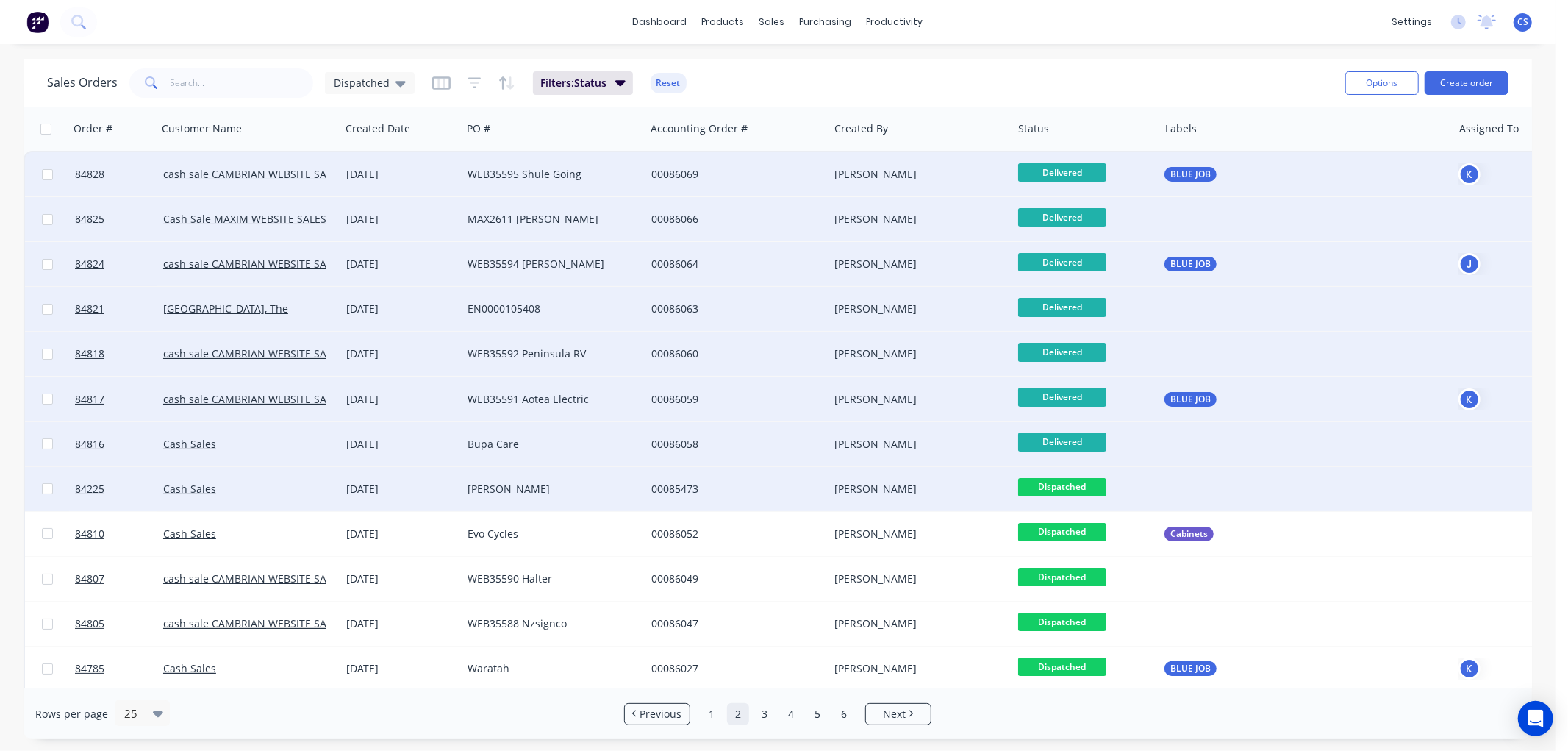
click at [1062, 486] on span "Dispatched" at bounding box center [1061, 486] width 88 height 19
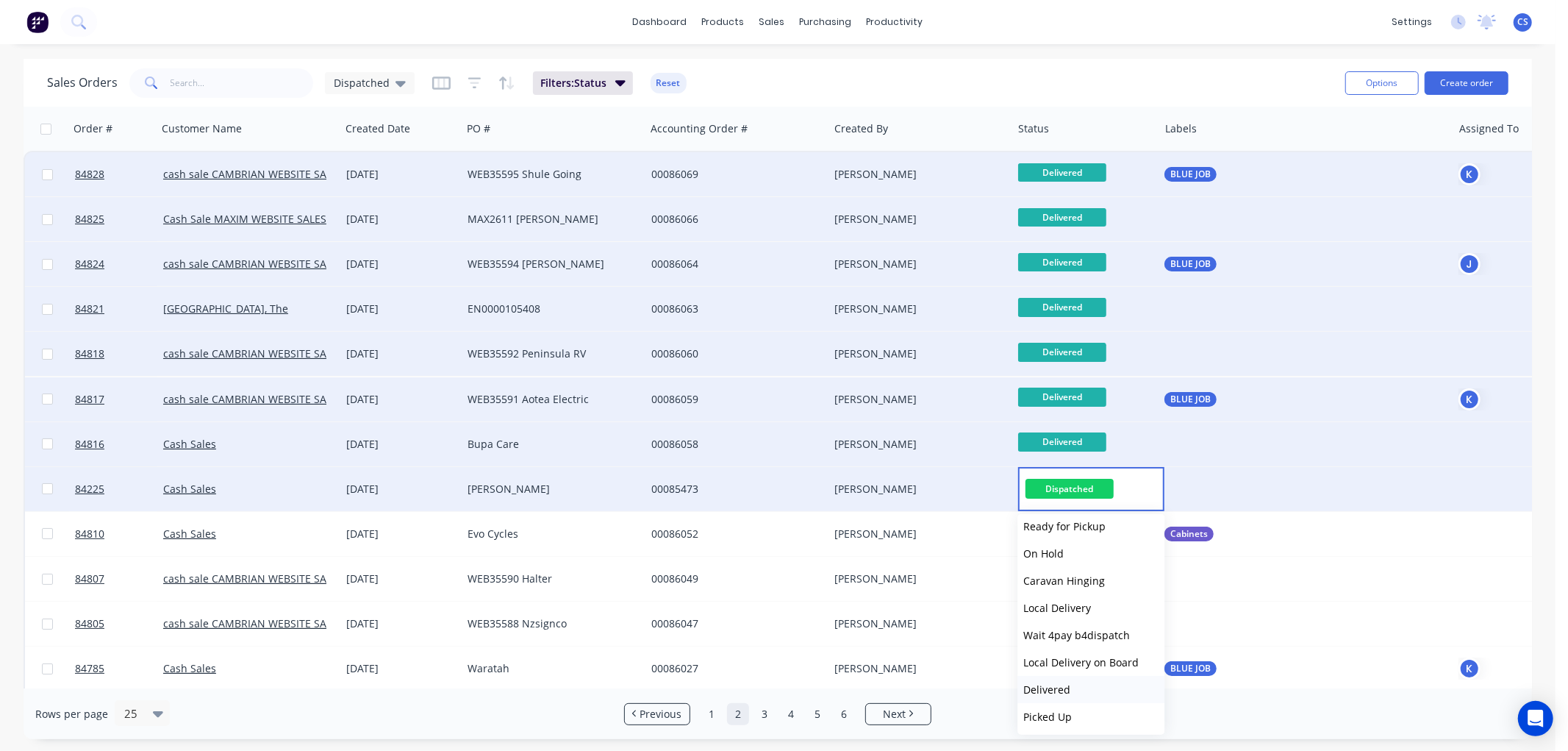
click at [1057, 686] on span "Delivered" at bounding box center [1047, 689] width 47 height 14
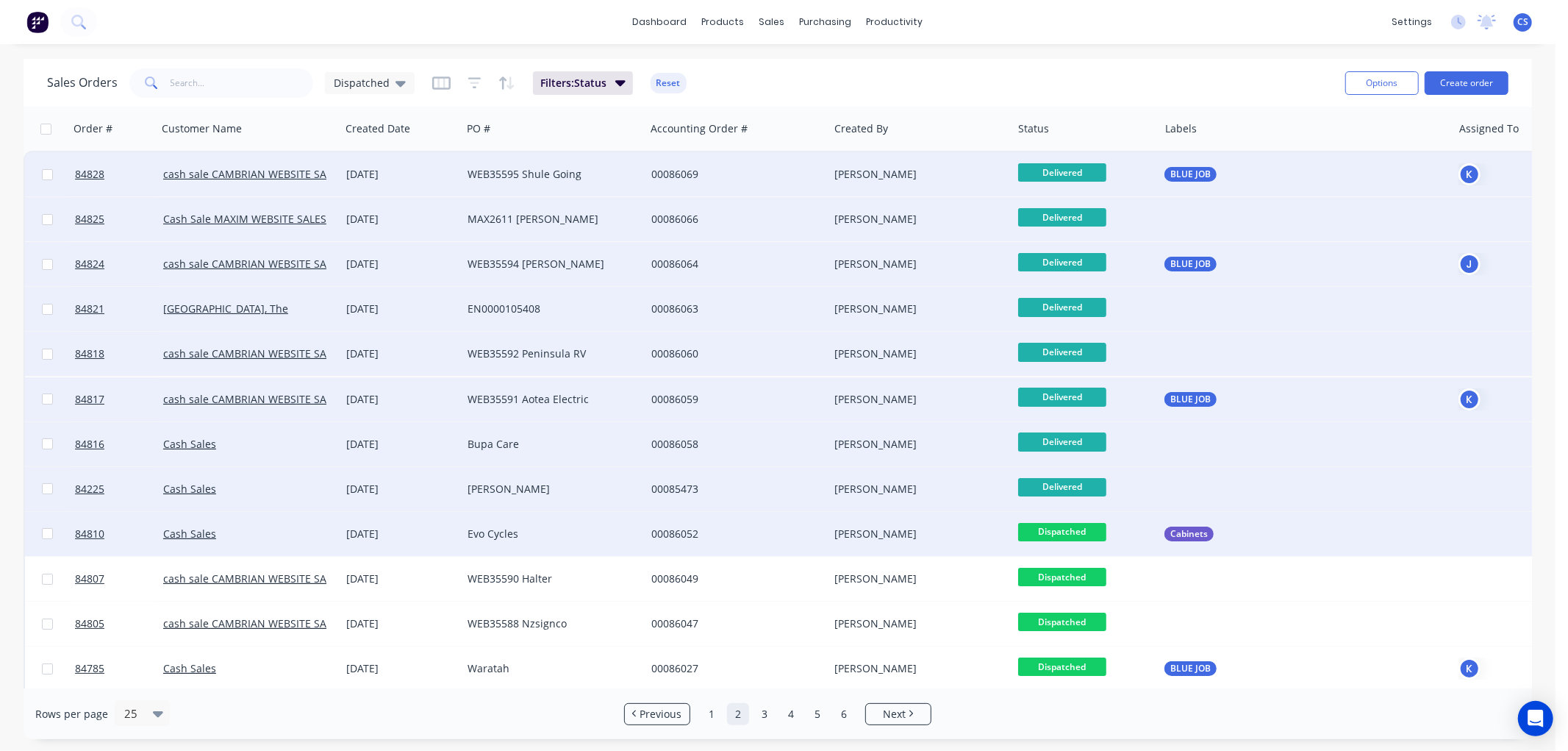
click at [1074, 531] on span "Dispatched" at bounding box center [1061, 532] width 88 height 19
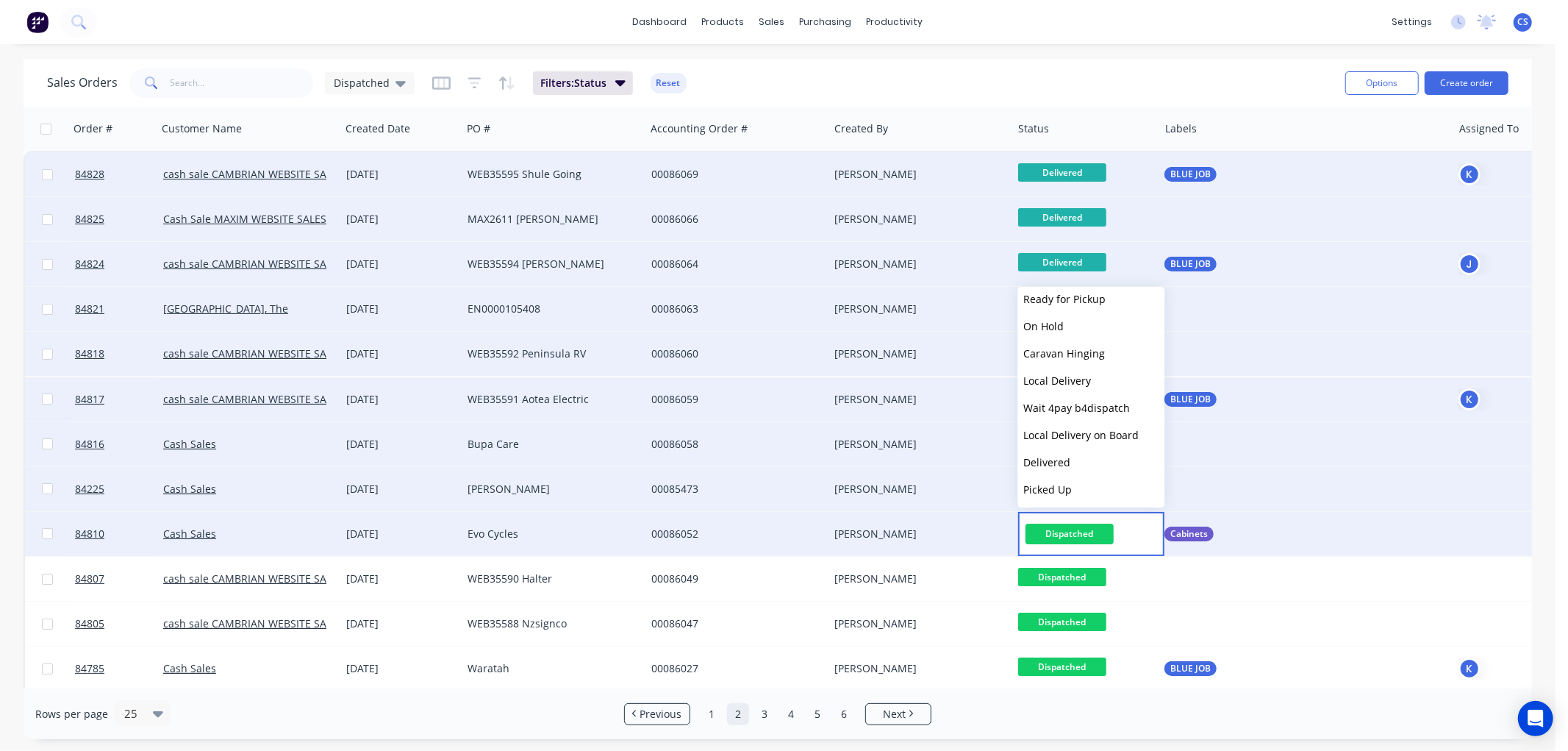
click at [1045, 461] on span "Delivered" at bounding box center [1047, 461] width 47 height 14
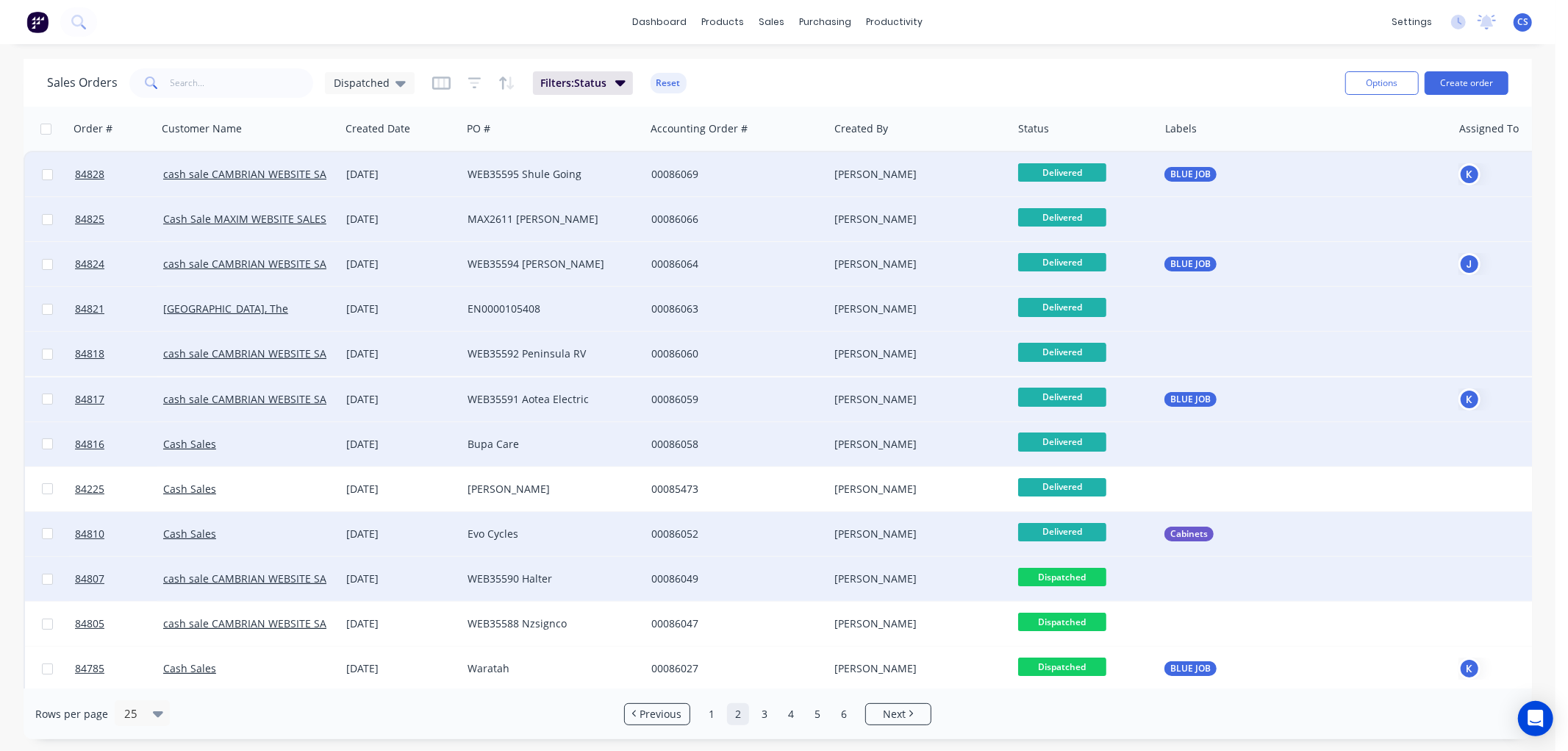
click at [1064, 570] on span "Dispatched" at bounding box center [1061, 577] width 88 height 19
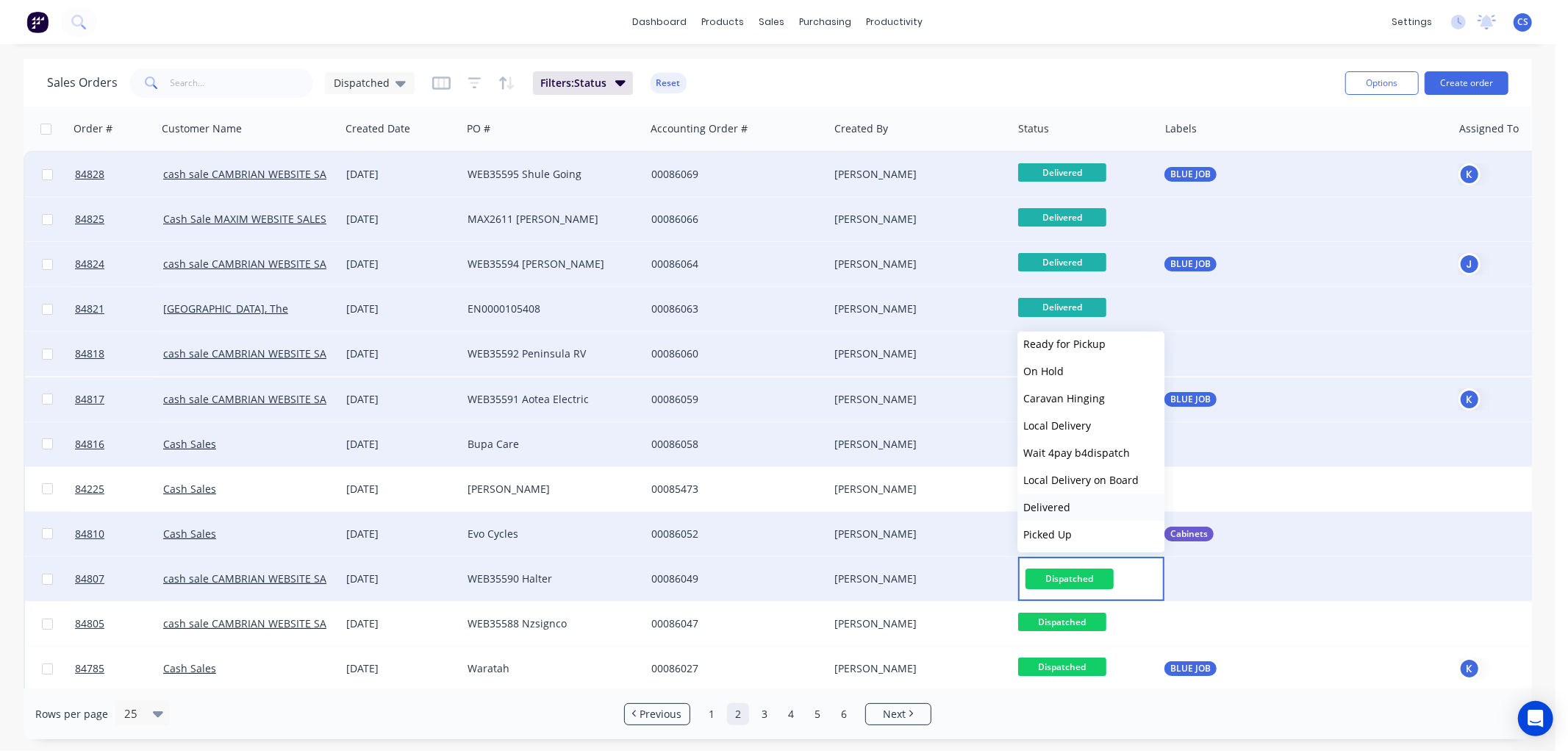
click at [1070, 508] on button "Delivered" at bounding box center [1091, 507] width 147 height 27
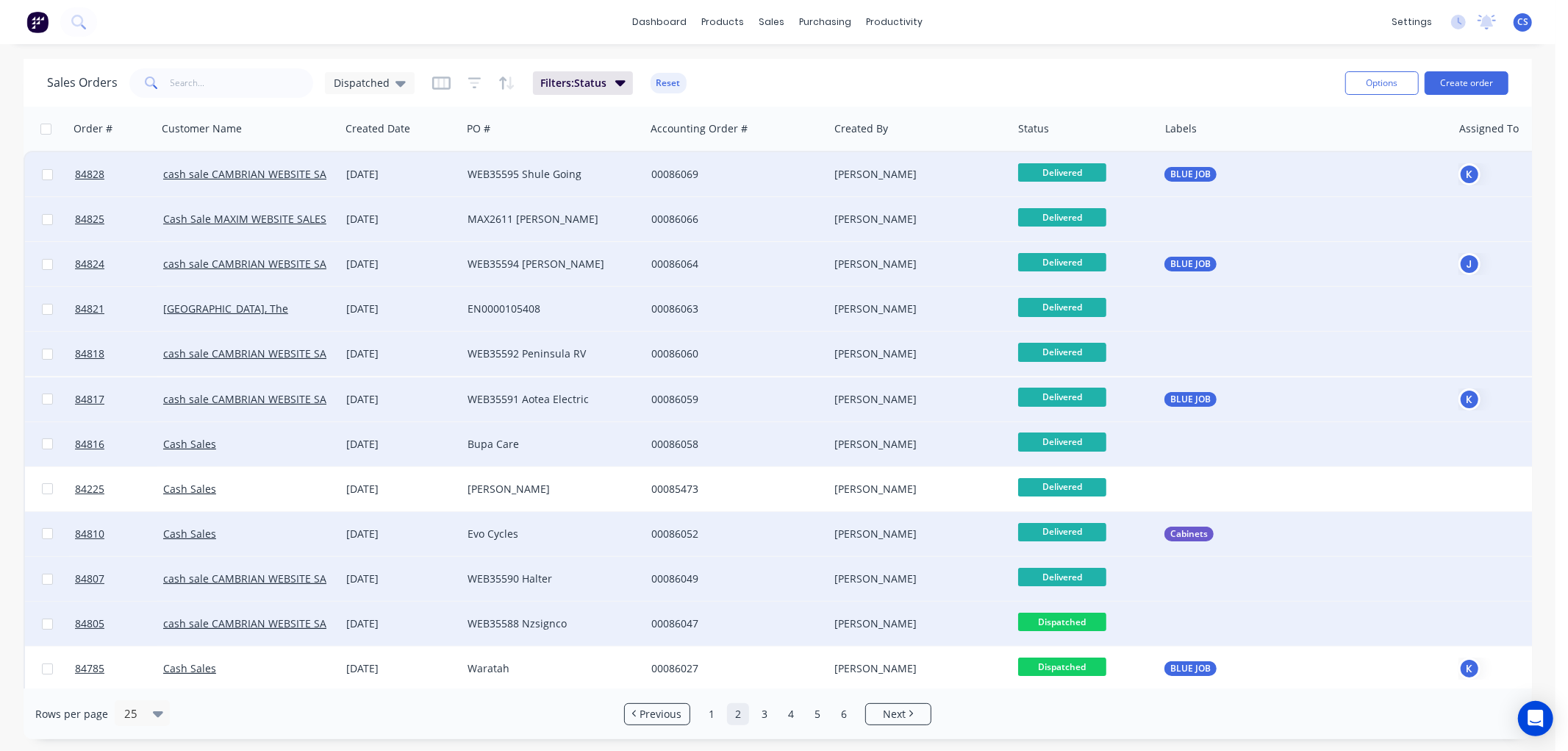
click at [1070, 626] on span "Dispatched" at bounding box center [1061, 621] width 88 height 19
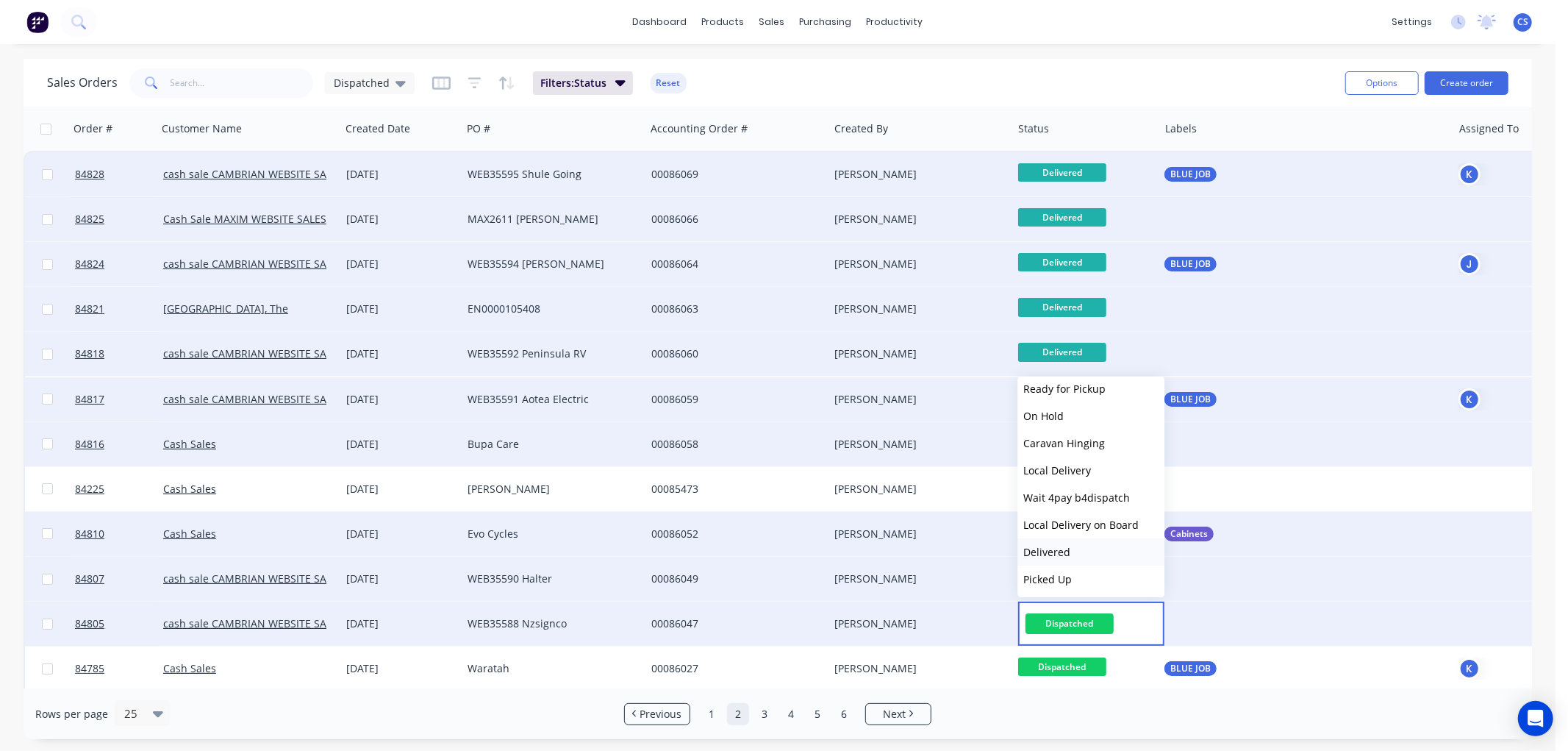
click at [1053, 547] on span "Delivered" at bounding box center [1047, 551] width 47 height 14
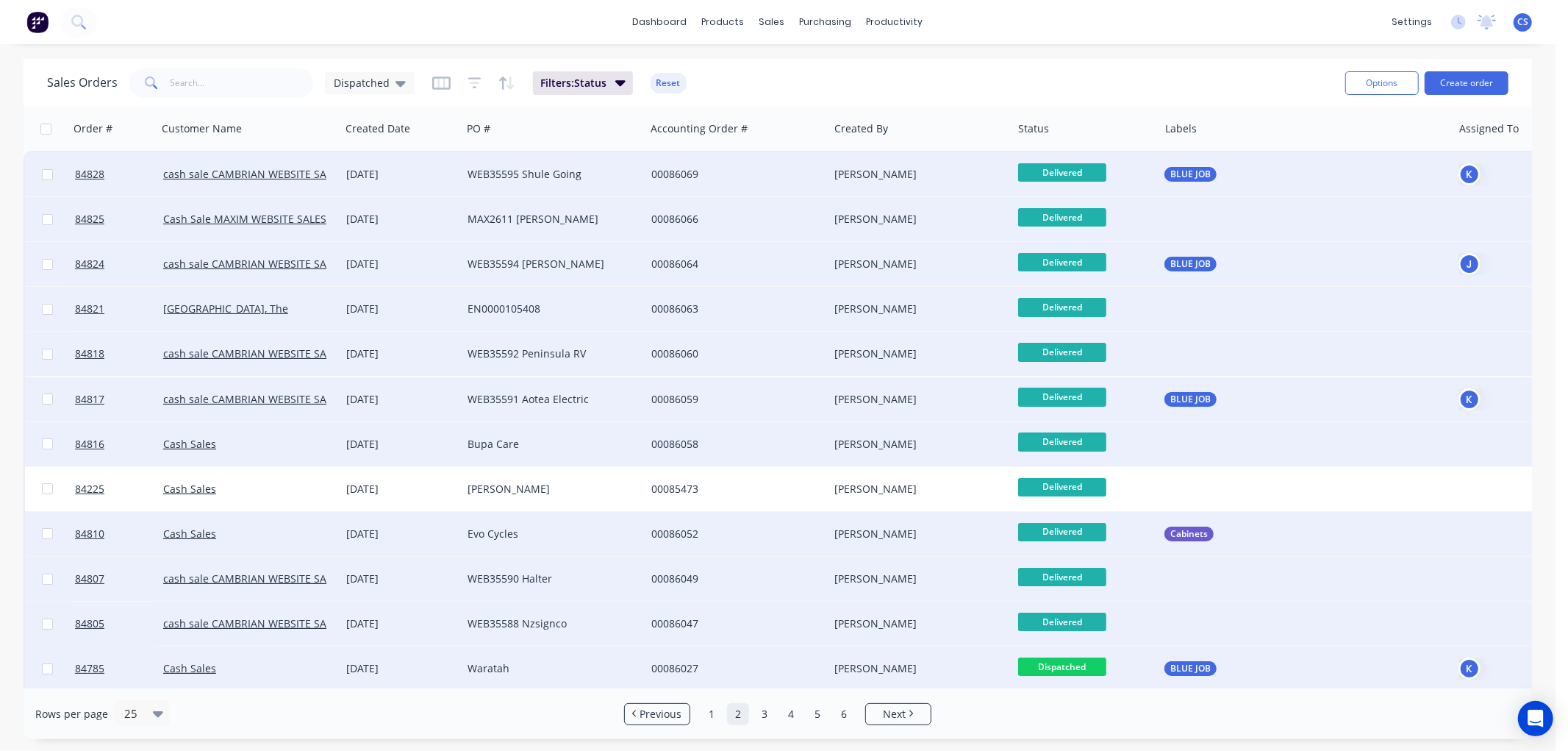
click at [1074, 669] on span "Dispatched" at bounding box center [1061, 666] width 88 height 19
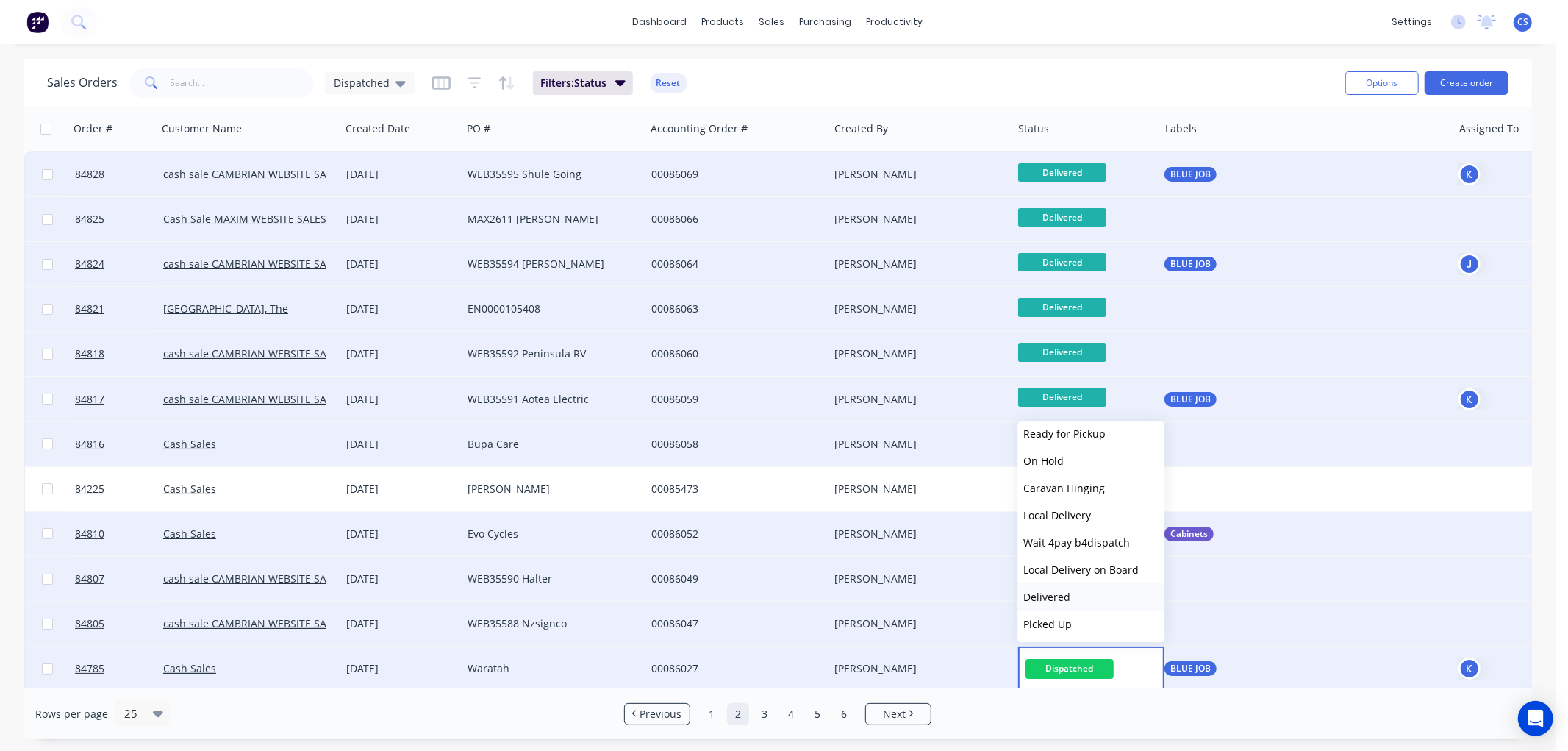
click at [1067, 593] on span "Delivered" at bounding box center [1047, 596] width 47 height 14
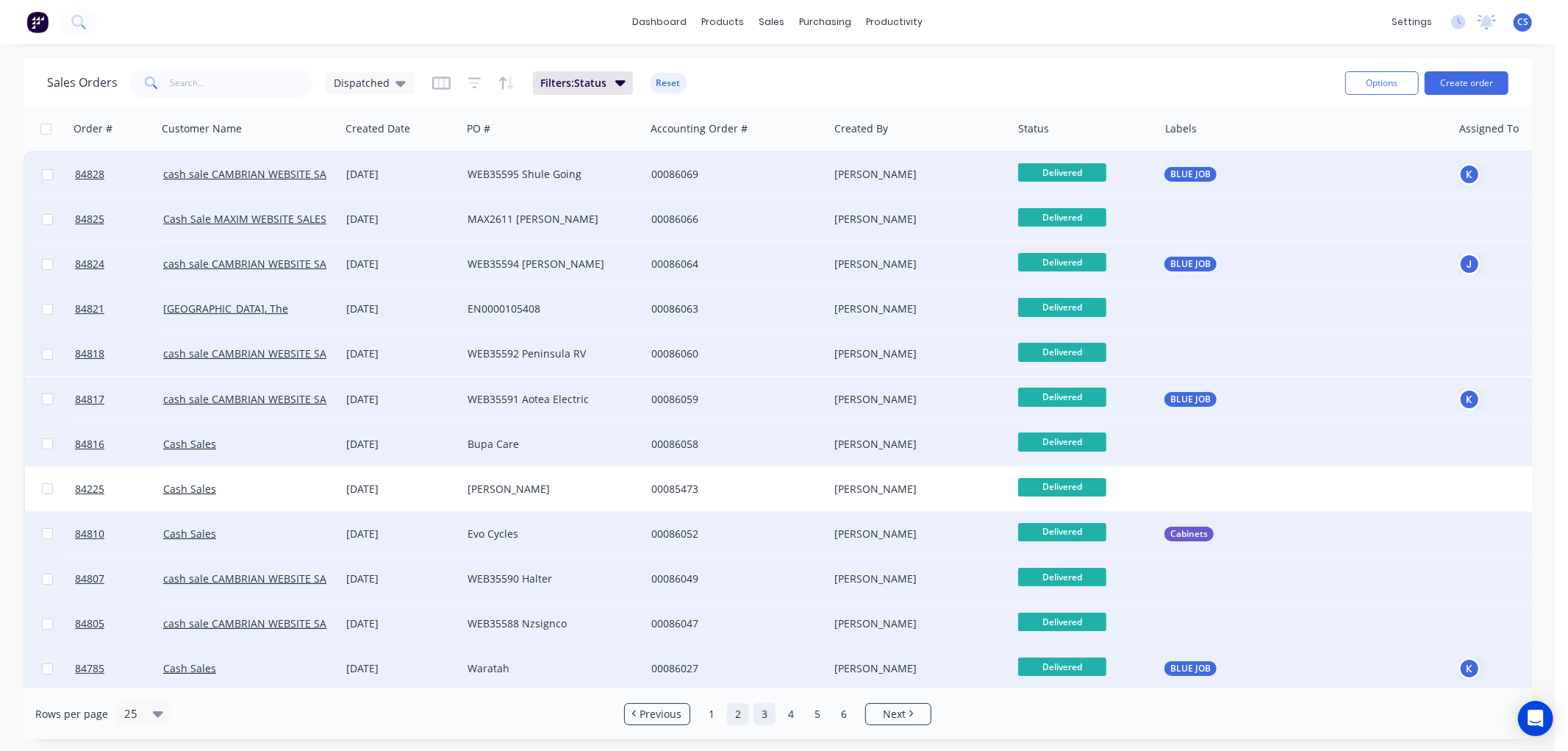
click at [763, 716] on link "3" at bounding box center [764, 713] width 22 height 22
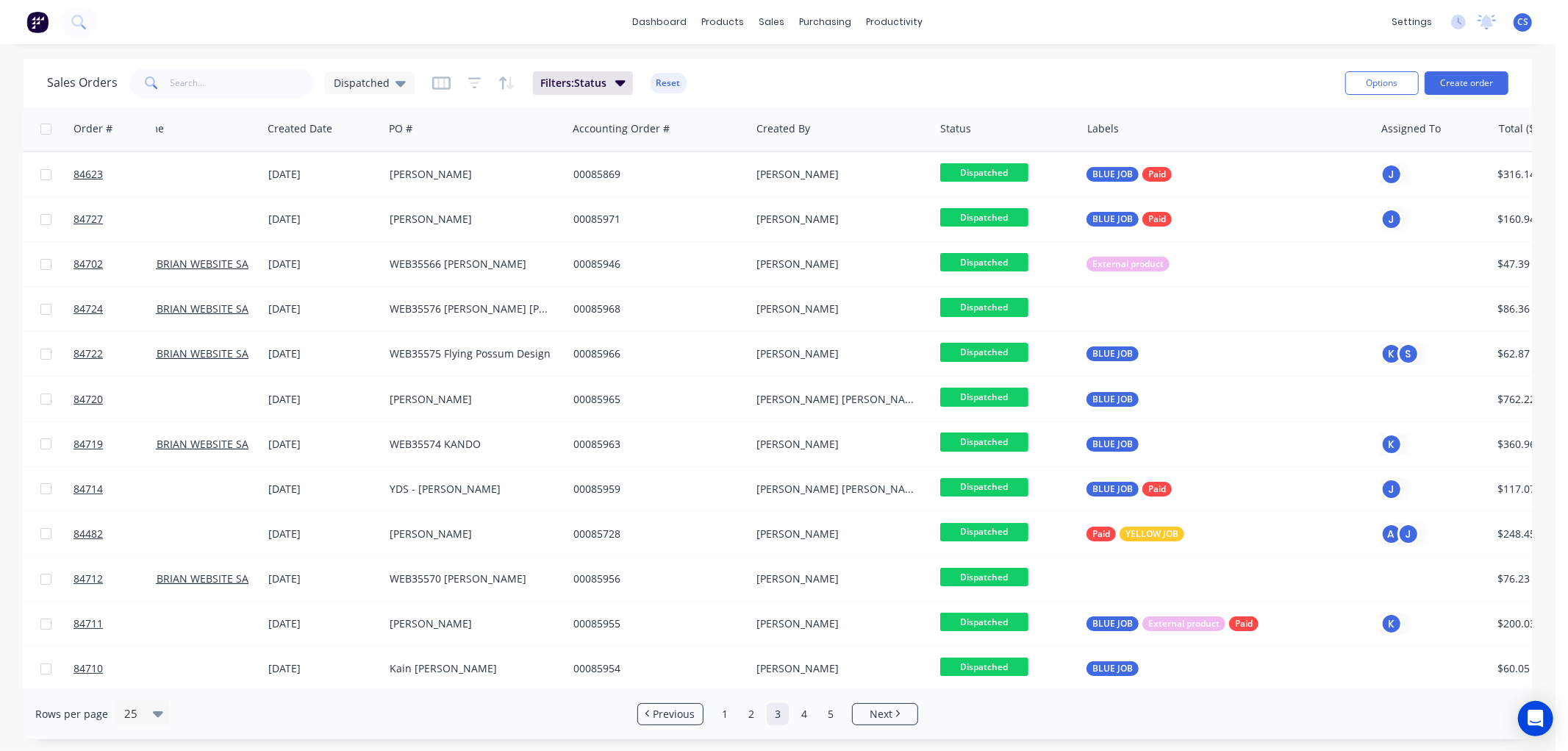
scroll to position [0, 0]
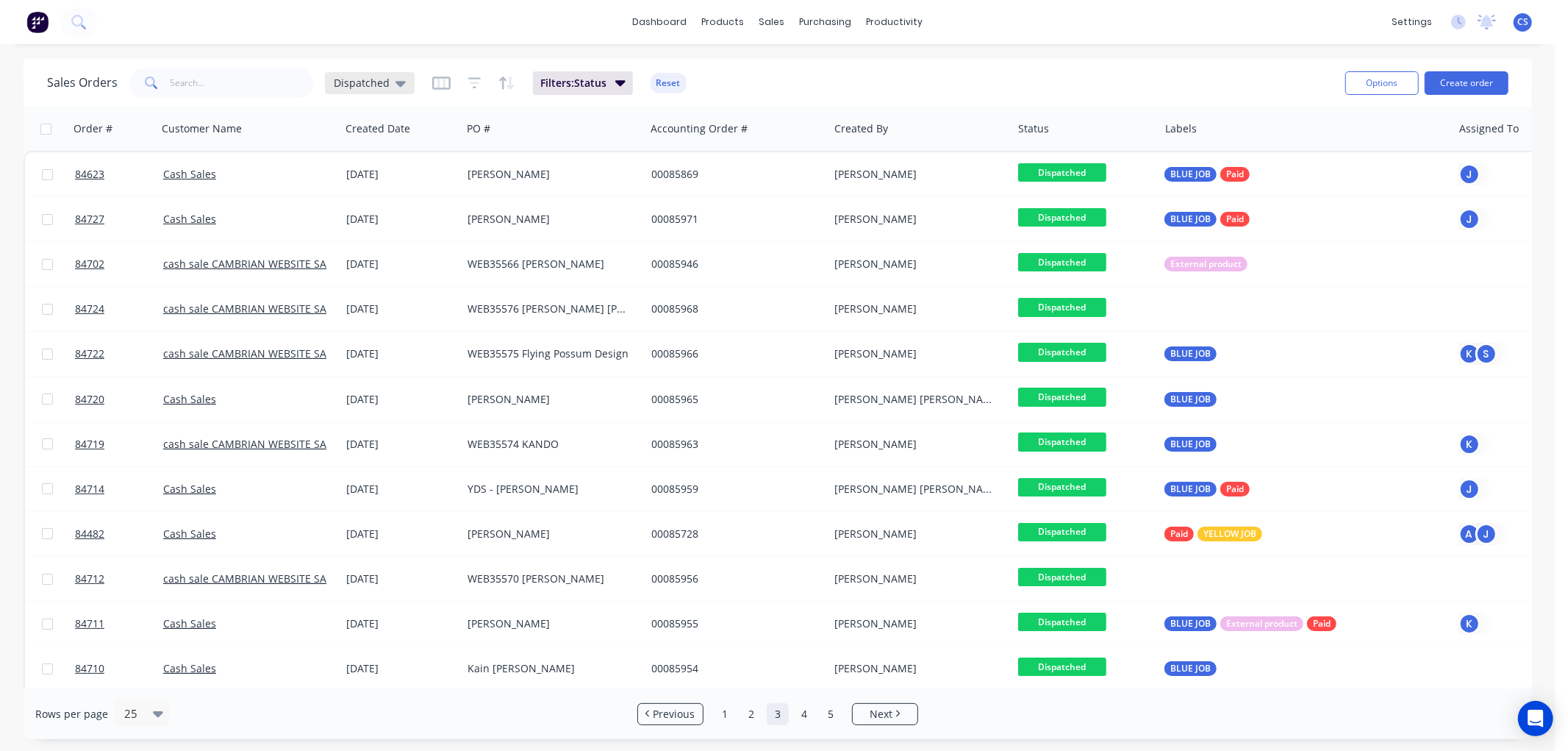
click at [391, 82] on div "Dispatched" at bounding box center [369, 83] width 72 height 13
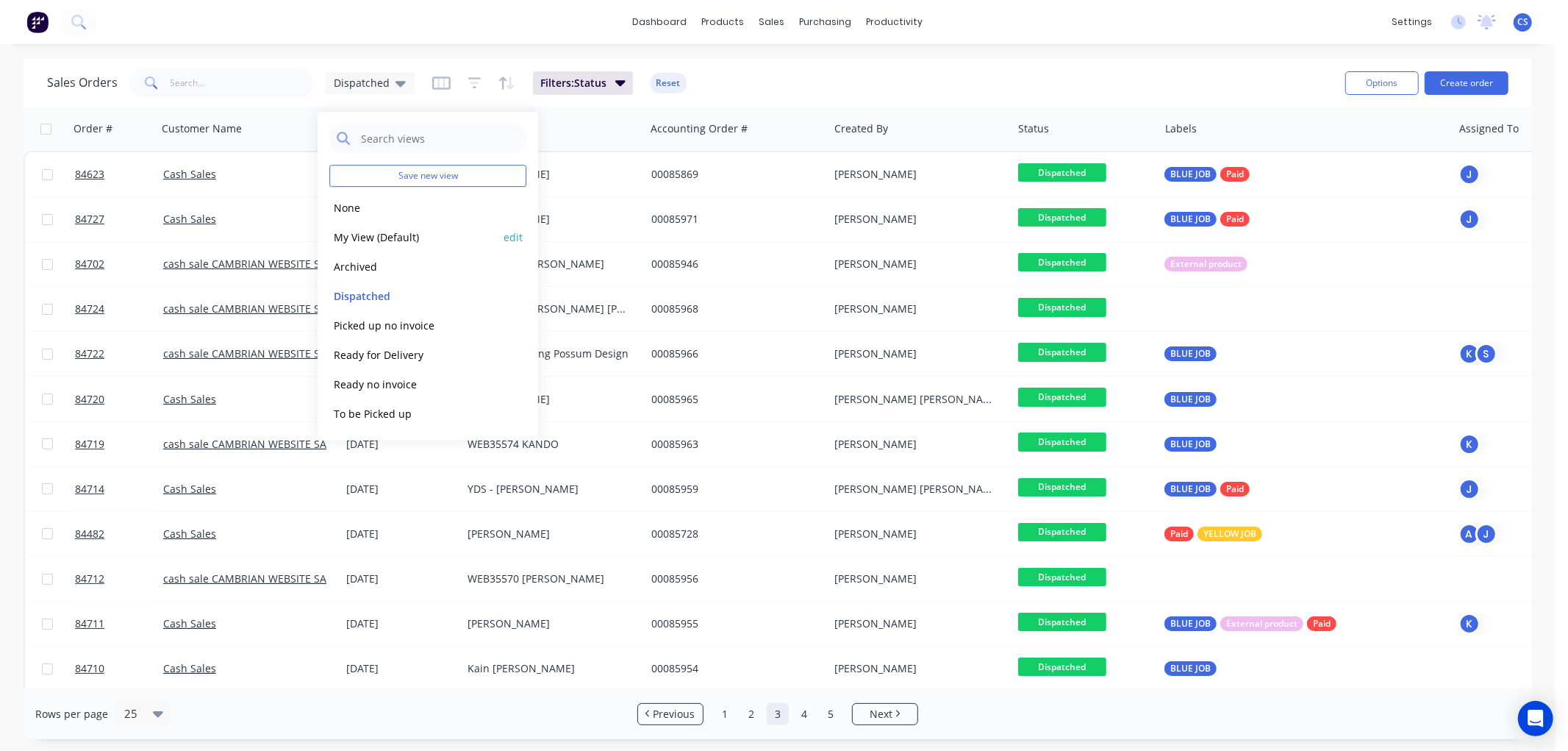
click at [363, 237] on button "My View (Default)" at bounding box center [413, 236] width 168 height 17
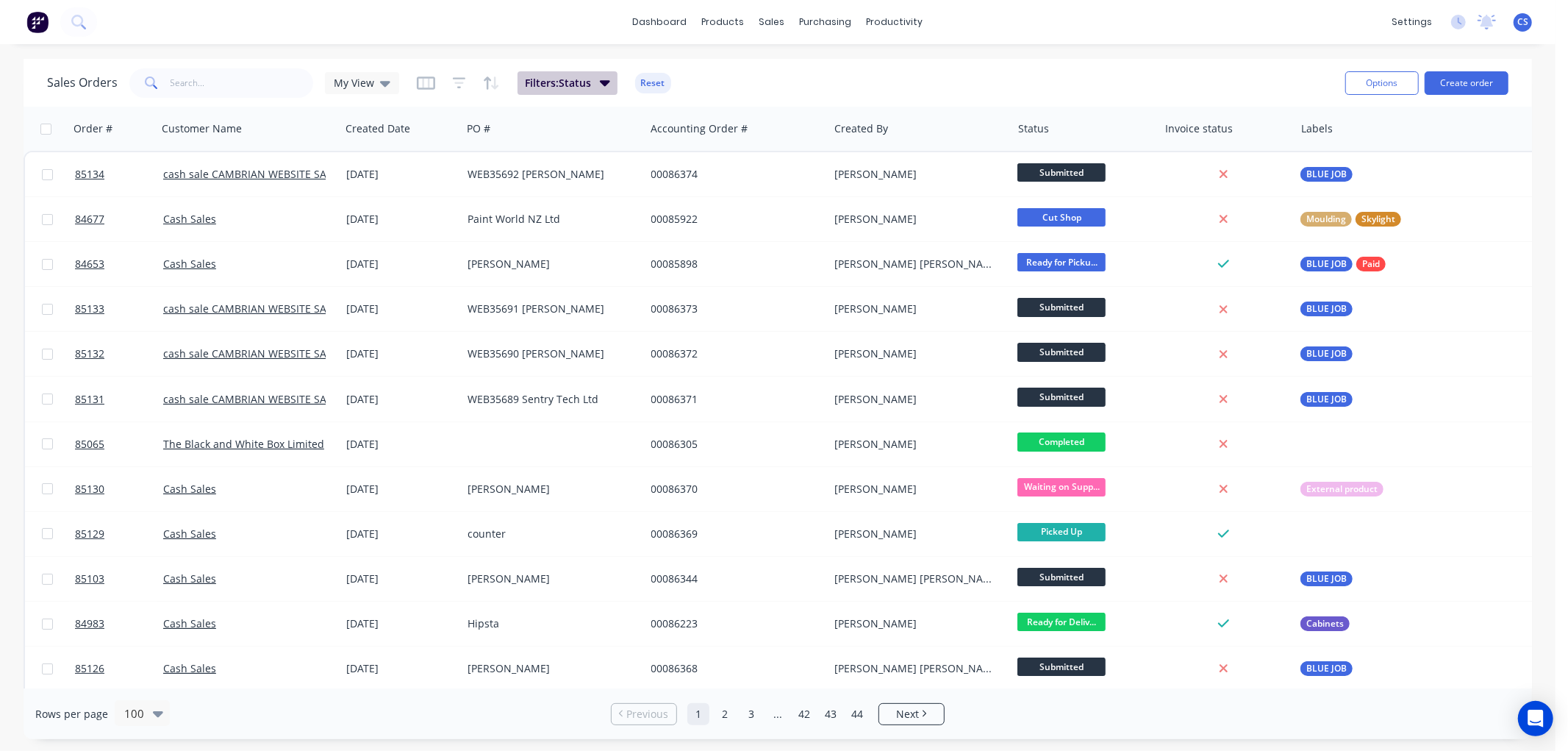
click at [594, 81] on button "Filters: Status" at bounding box center [568, 82] width 100 height 23
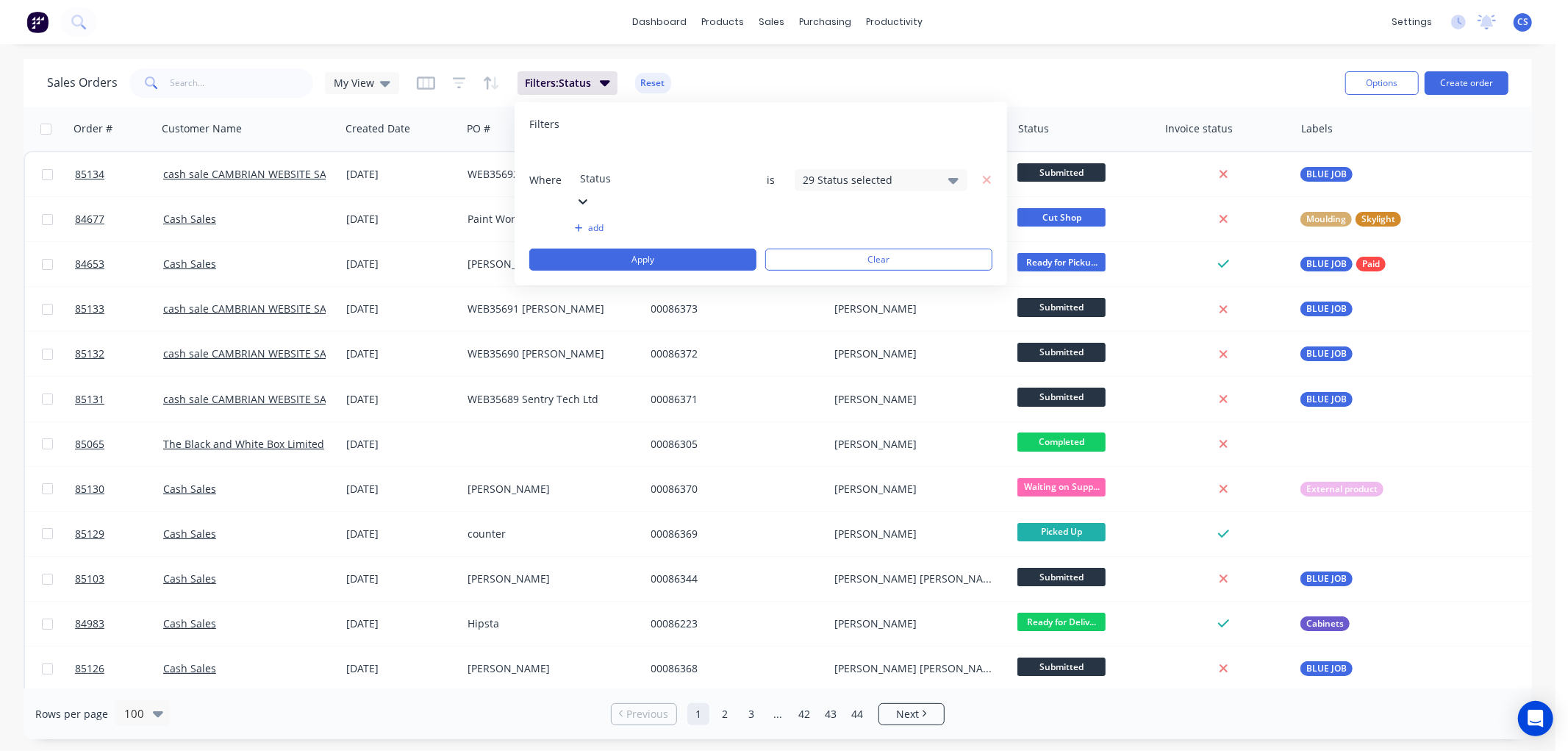
click at [847, 172] on div "29 Status selected" at bounding box center [869, 179] width 133 height 15
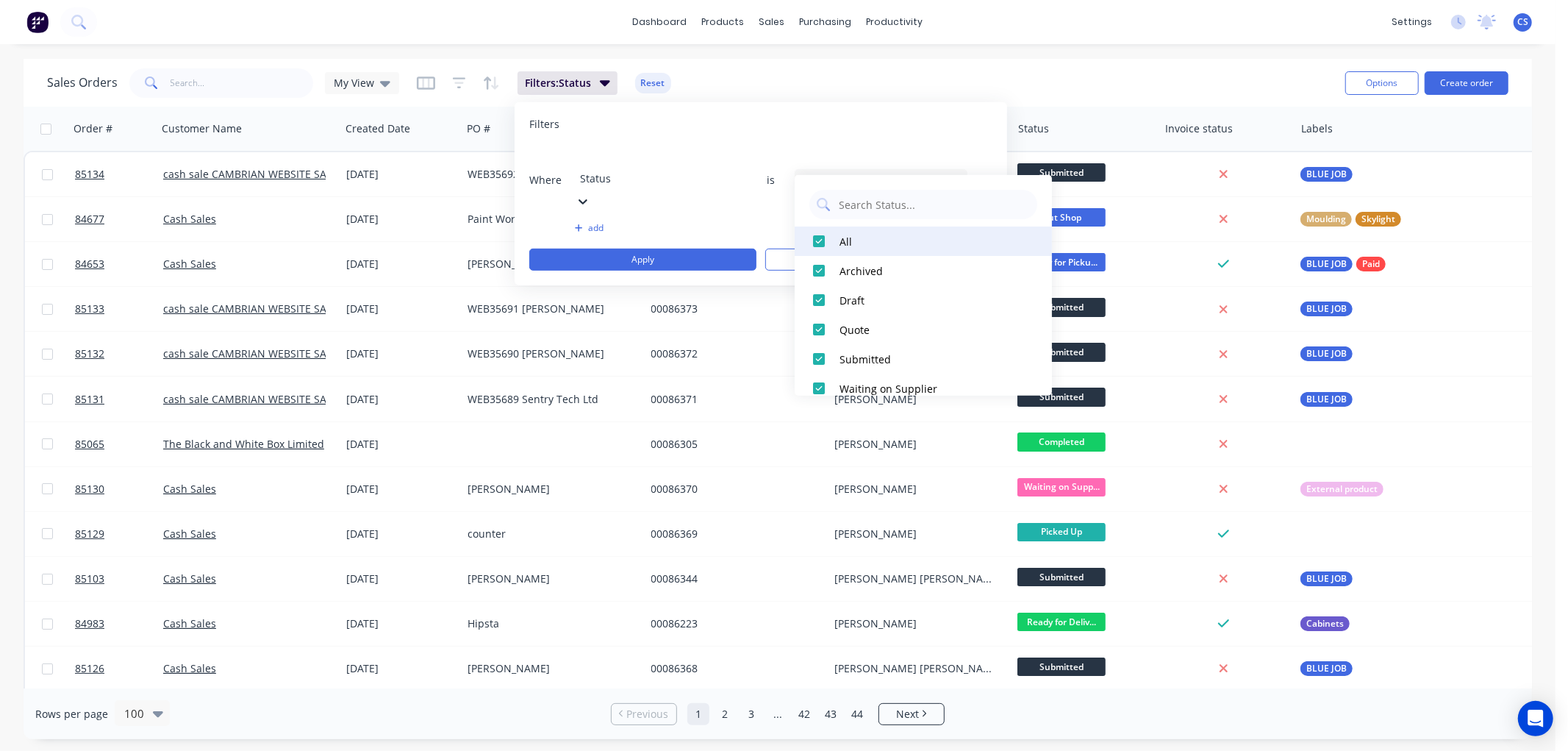
click at [818, 236] on div at bounding box center [819, 241] width 29 height 29
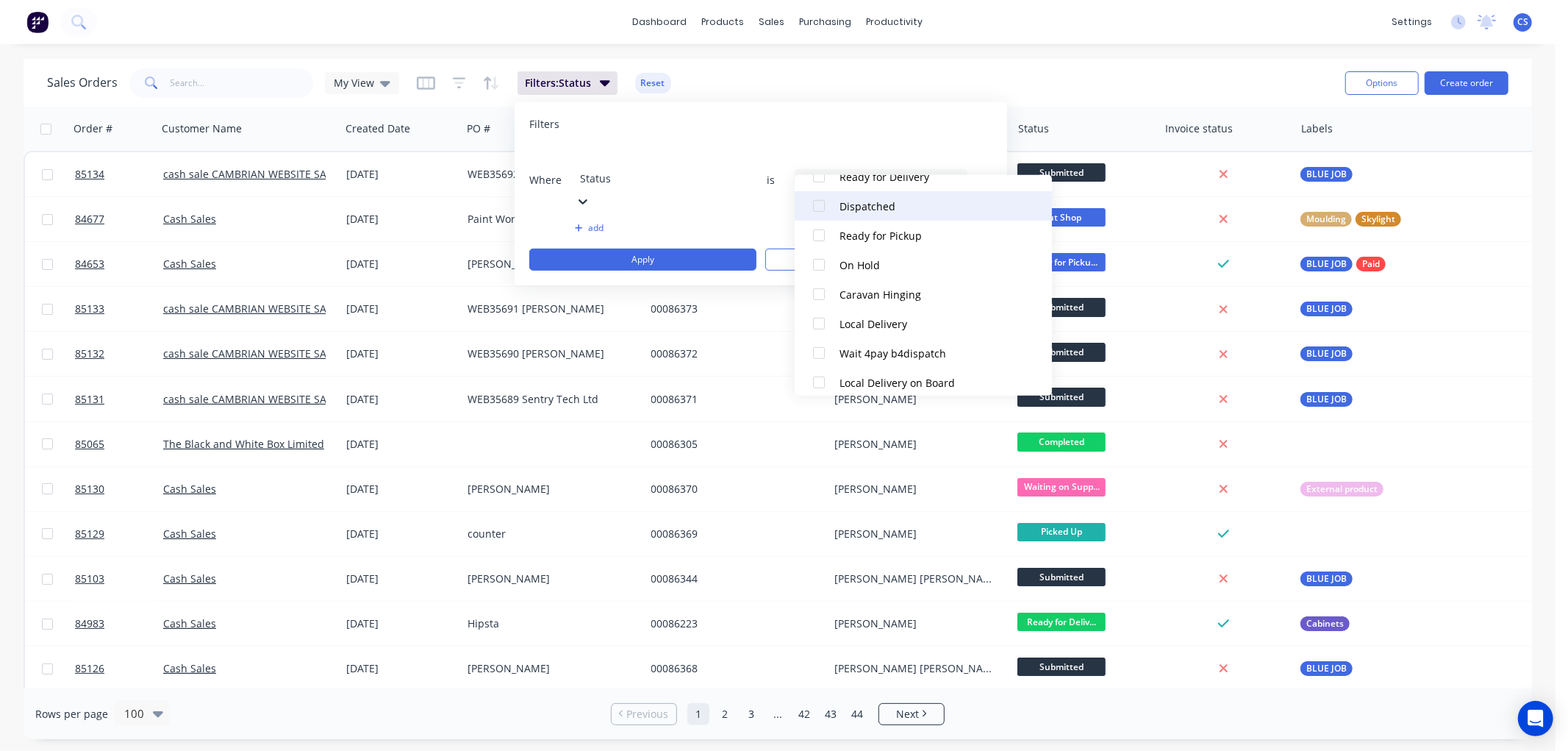
scroll to position [720, 0]
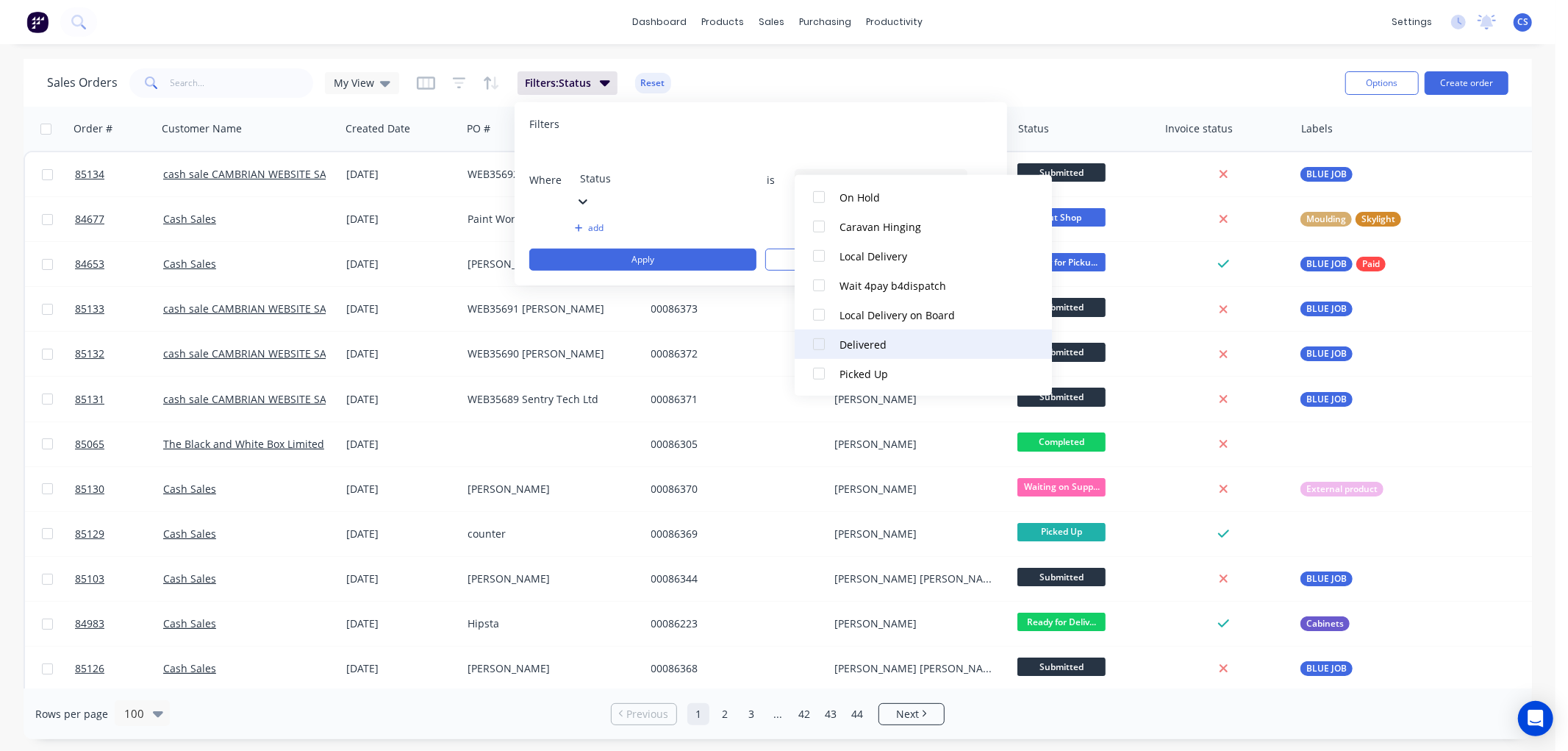
click at [818, 340] on div at bounding box center [819, 344] width 29 height 29
click at [659, 248] on button "Apply" at bounding box center [643, 259] width 227 height 22
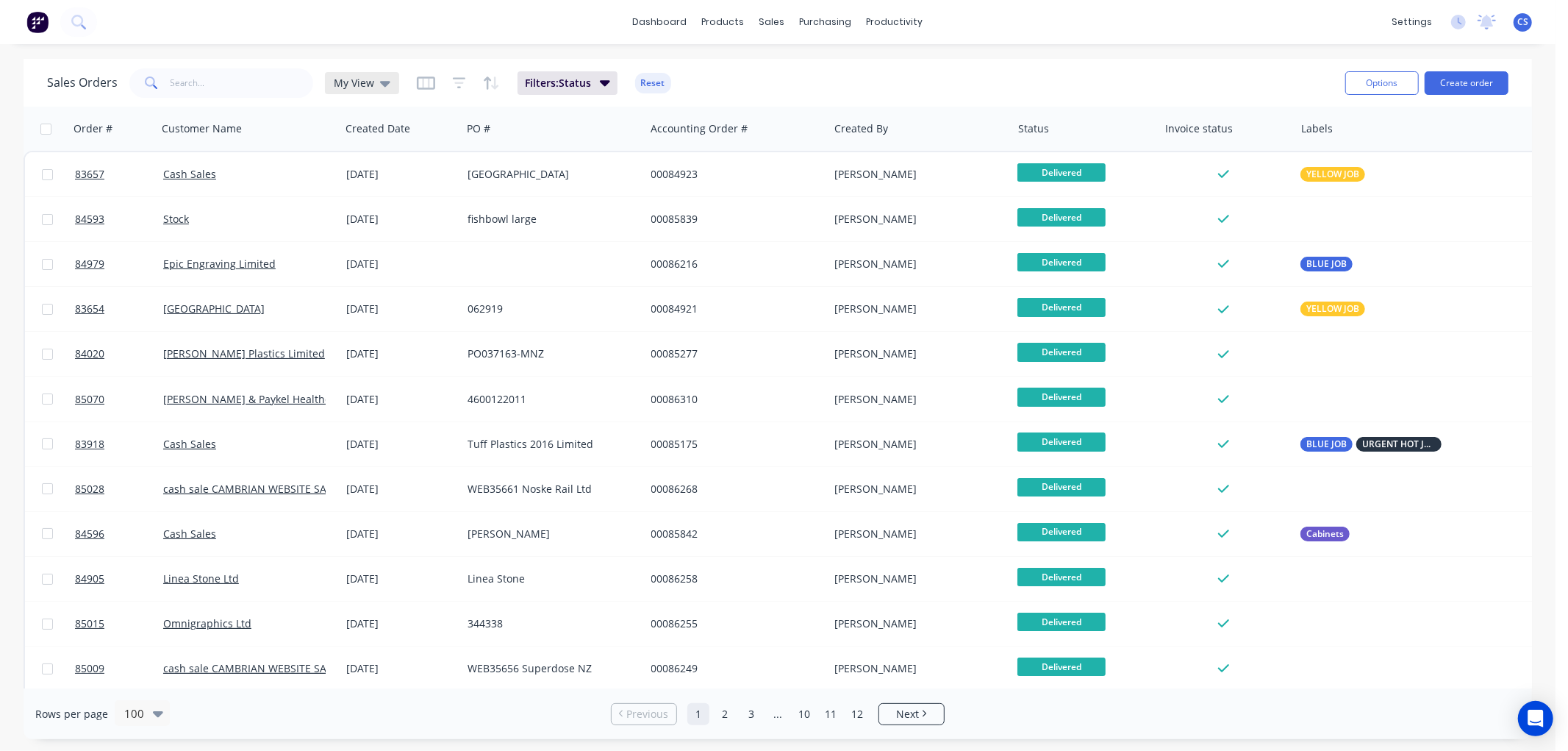
click at [375, 83] on div "My View" at bounding box center [362, 83] width 56 height 13
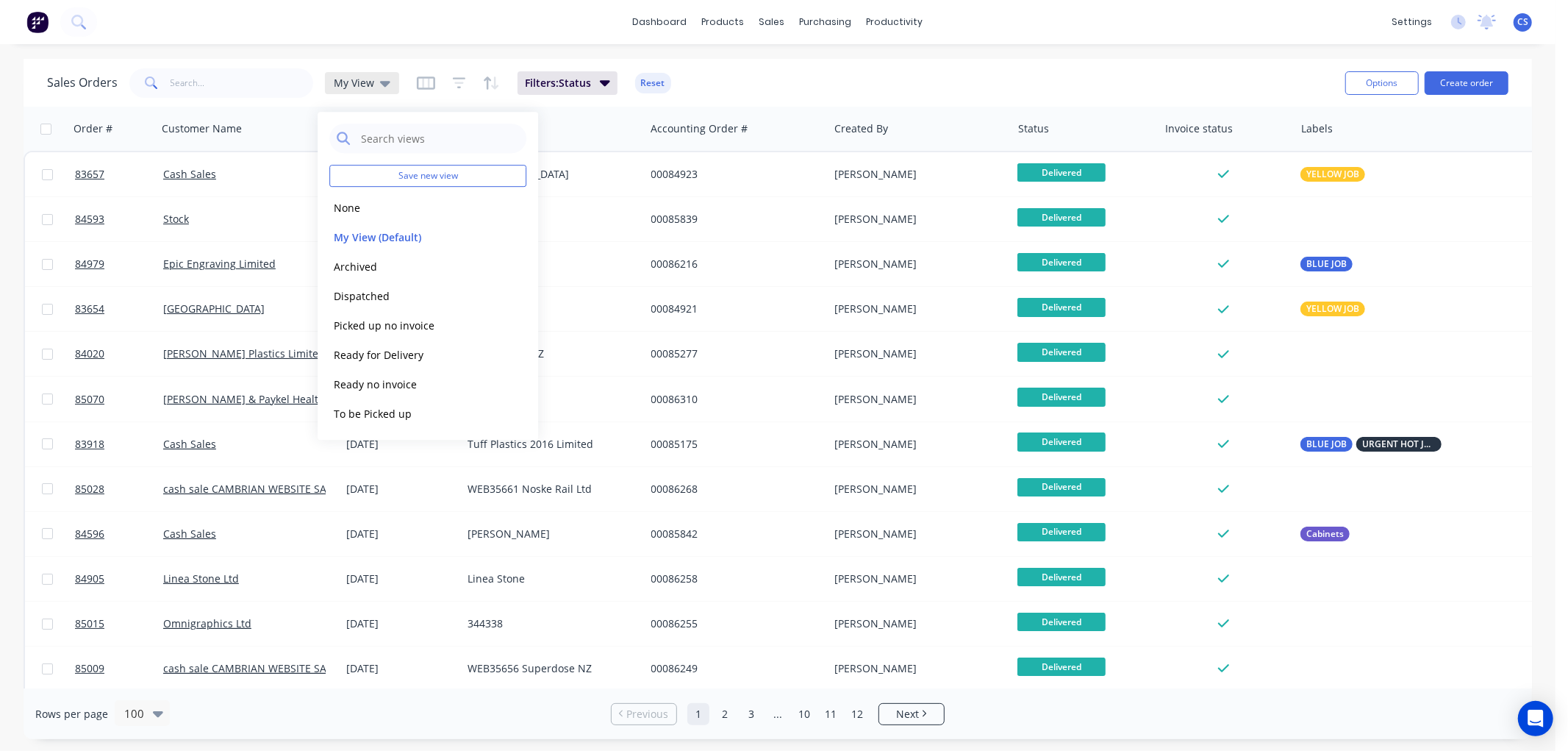
click at [371, 79] on span "My View" at bounding box center [354, 82] width 40 height 15
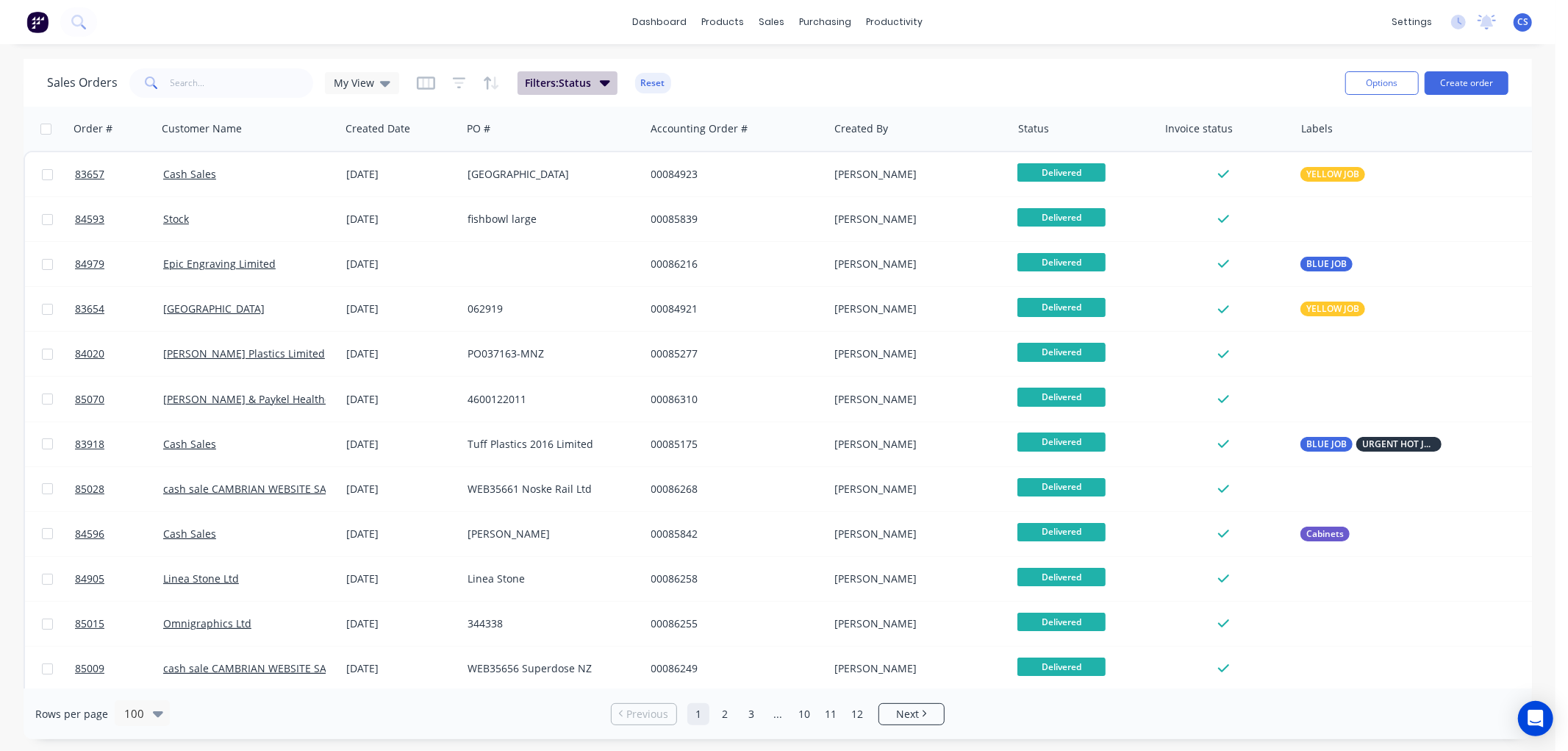
click at [570, 81] on span "Filters: Status" at bounding box center [558, 83] width 66 height 15
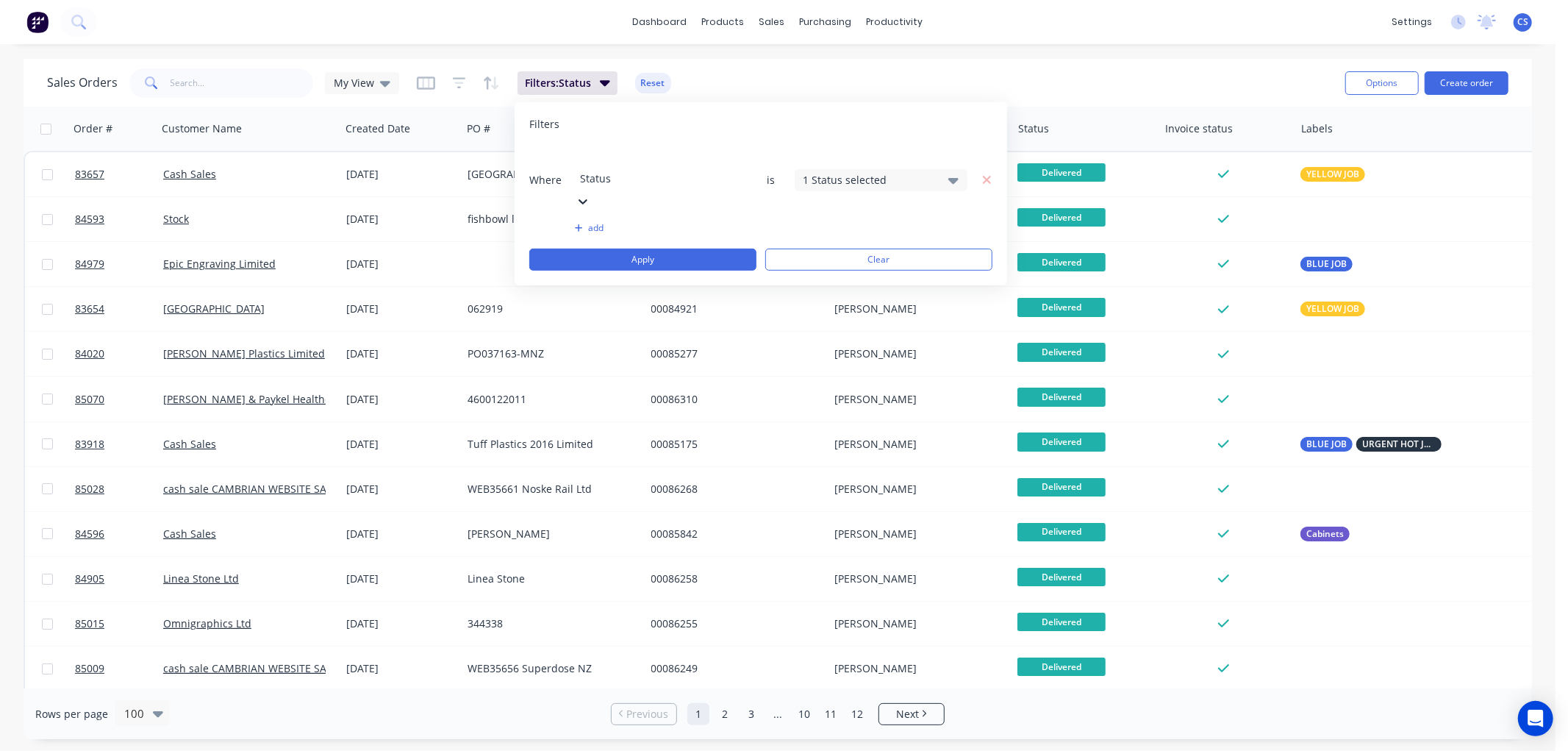
click at [586, 222] on button "add" at bounding box center [661, 227] width 173 height 12
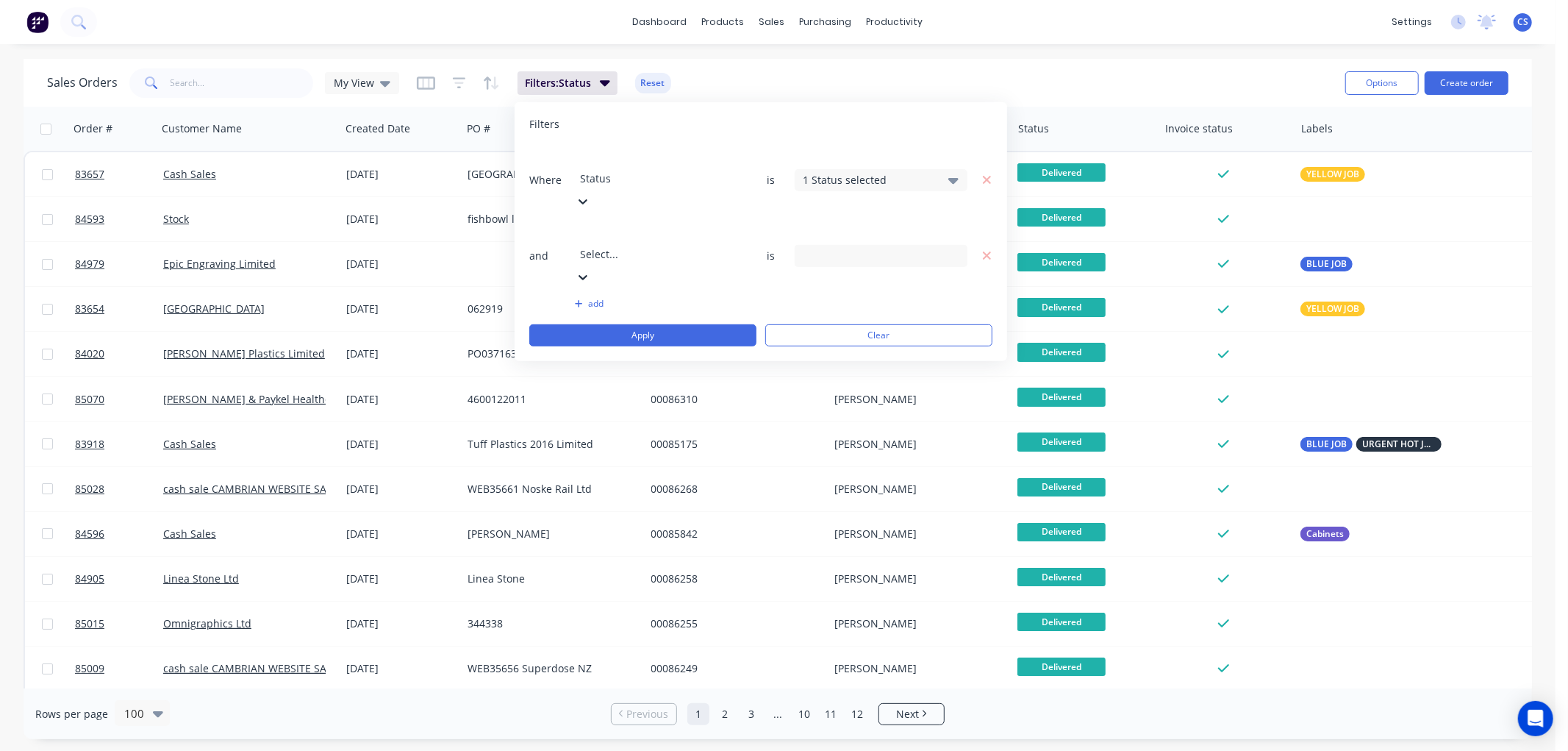
drag, startPoint x: 724, startPoint y: 197, endPoint x: 759, endPoint y: 254, distance: 66.9
click at [590, 268] on div at bounding box center [583, 276] width 15 height 16
click at [570, 248] on span "and" at bounding box center [551, 255] width 44 height 15
click at [863, 172] on div "1 Status selected" at bounding box center [869, 179] width 133 height 15
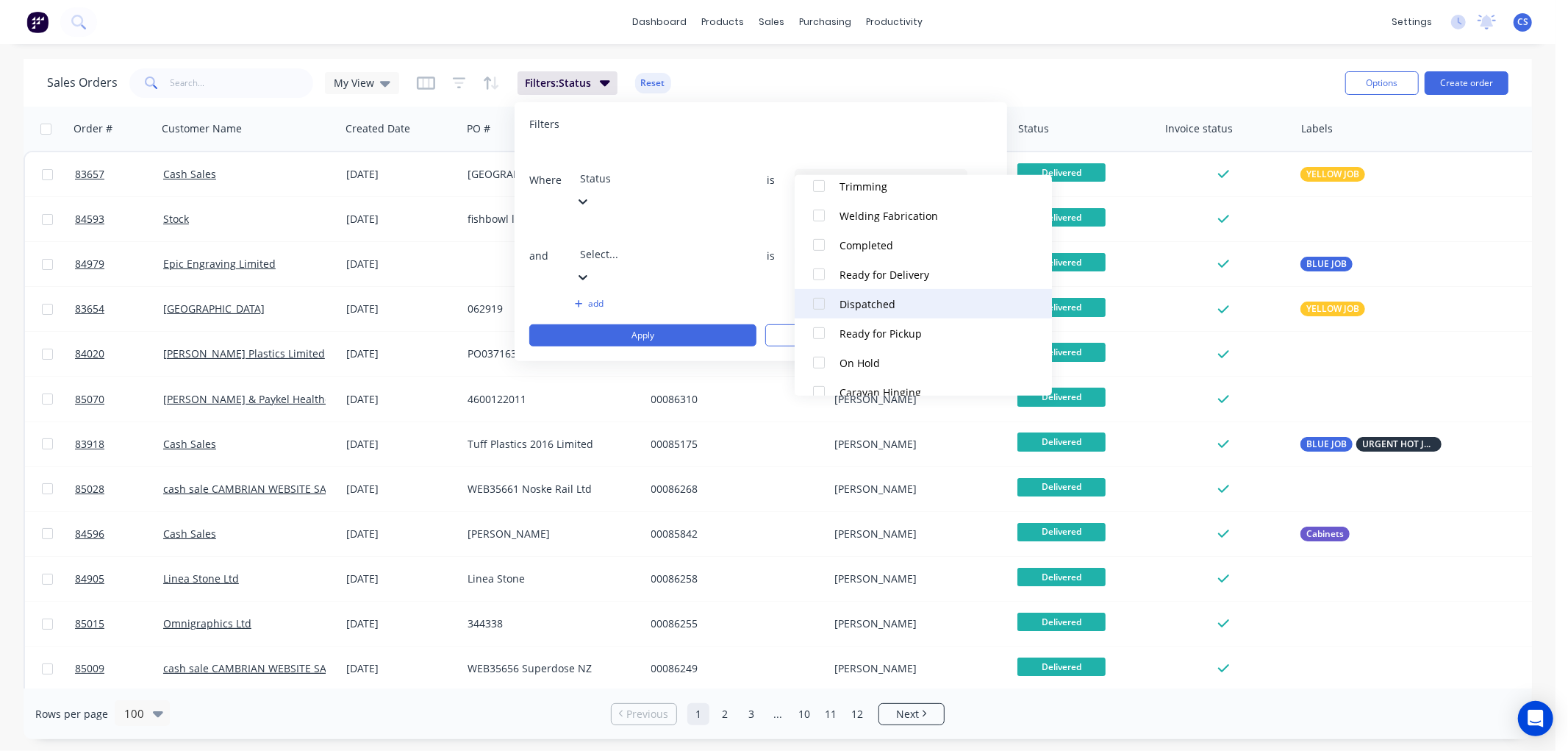
scroll to position [547, 0]
click at [819, 310] on div at bounding box center [819, 311] width 29 height 29
click at [619, 324] on button "Apply" at bounding box center [643, 335] width 227 height 22
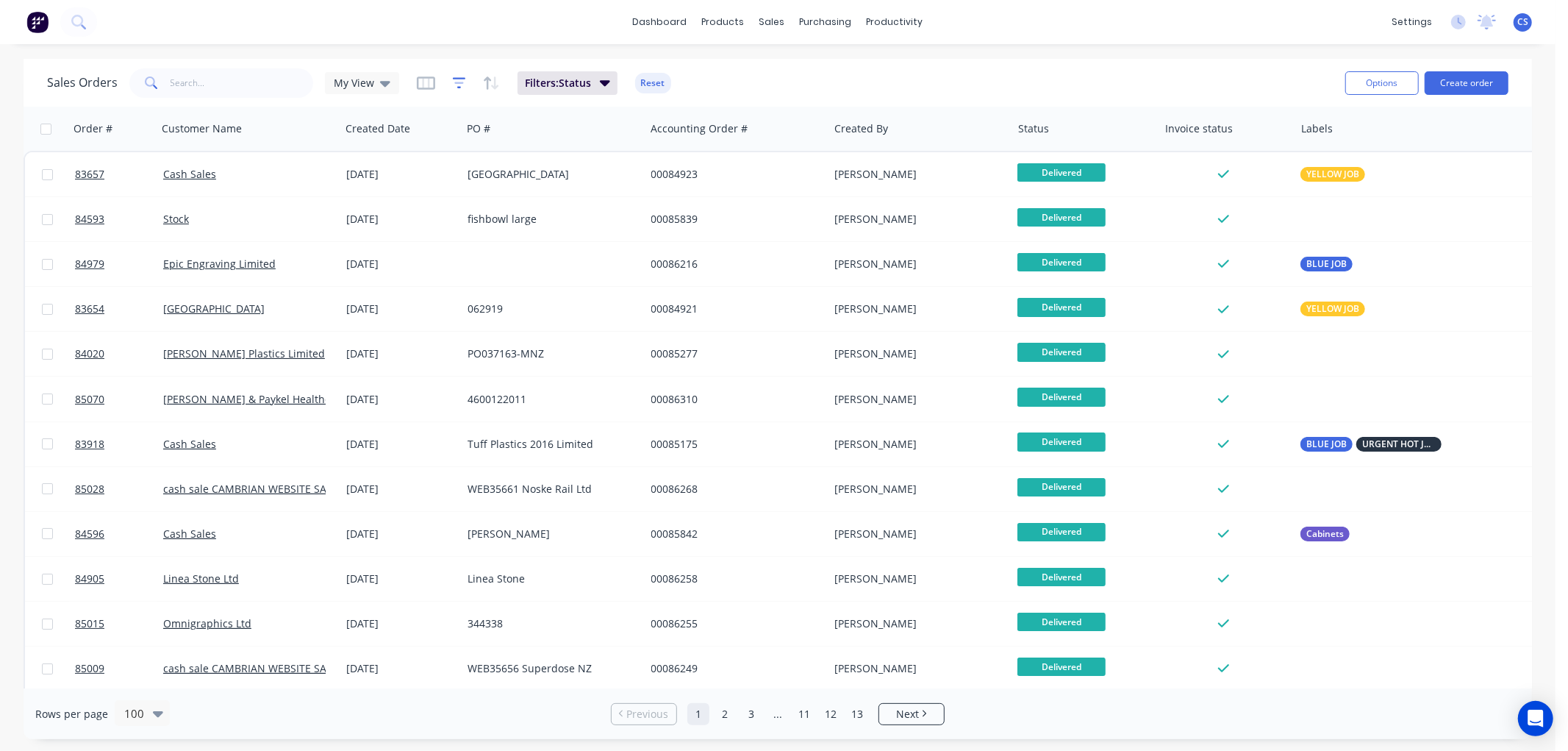
click at [452, 81] on icon "button" at bounding box center [459, 83] width 13 height 15
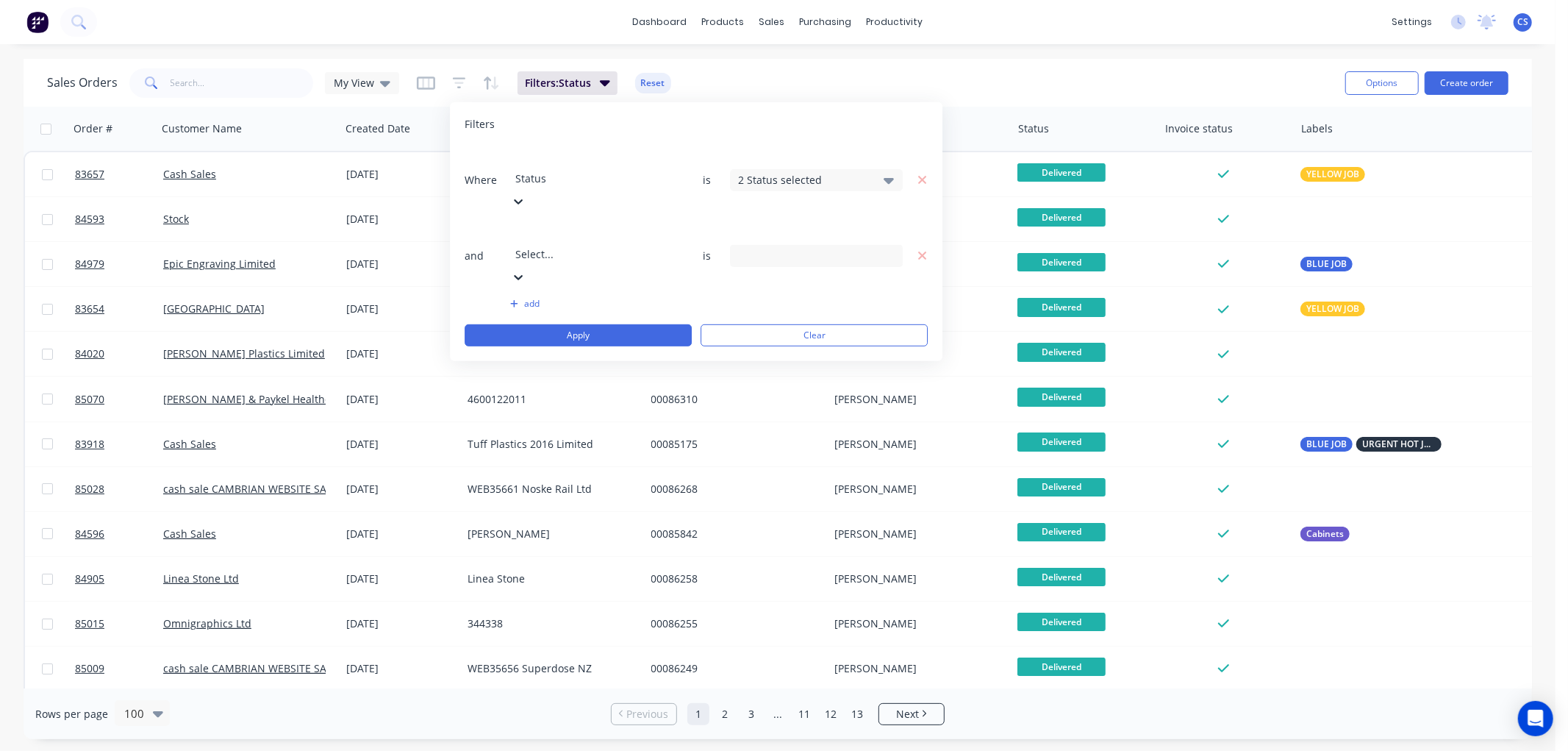
click at [569, 225] on div at bounding box center [621, 234] width 212 height 19
click at [868, 248] on div "3 Invoice status selected" at bounding box center [804, 255] width 133 height 15
click at [753, 277] on div at bounding box center [754, 277] width 29 height 29
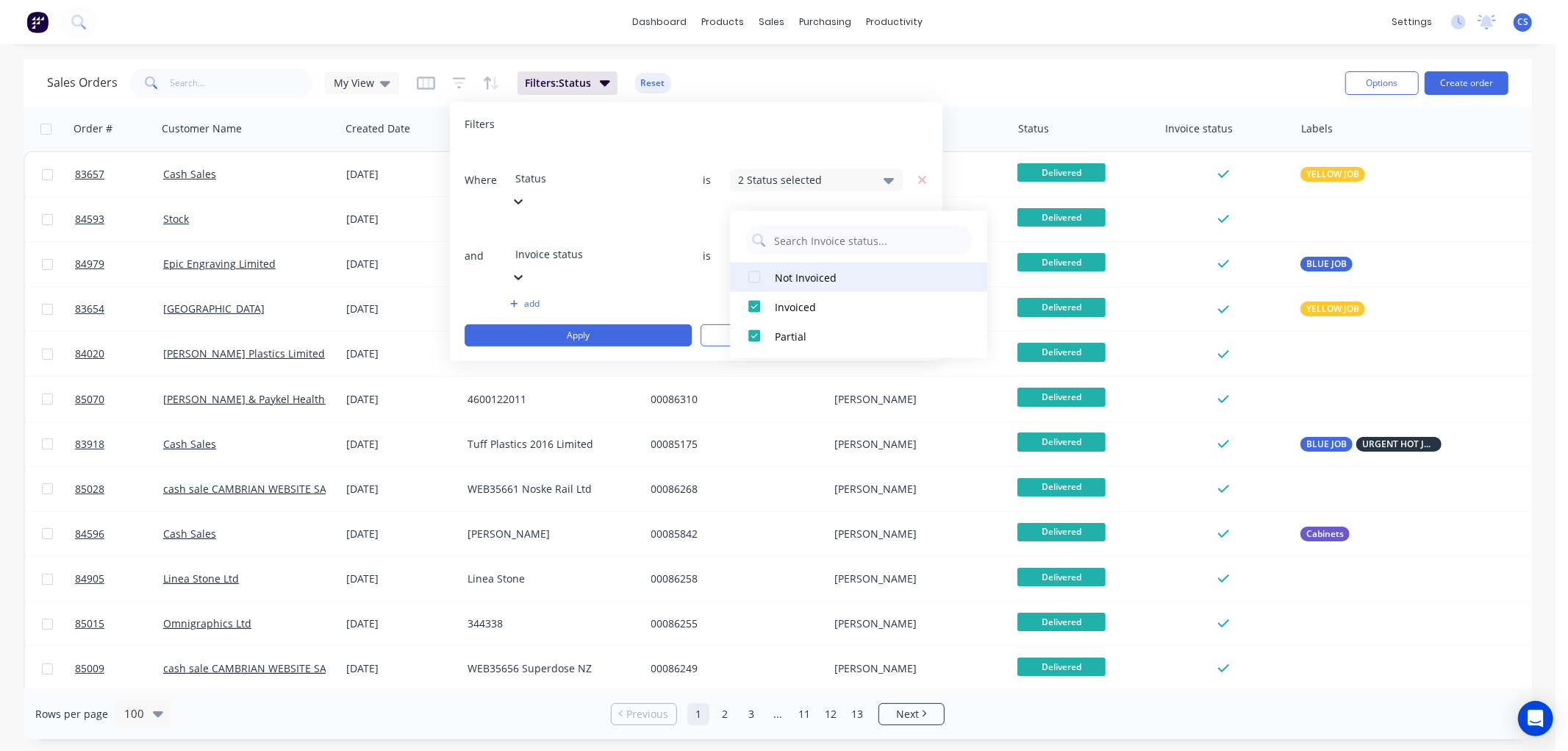
click at [752, 276] on div at bounding box center [754, 277] width 29 height 29
click at [758, 299] on div at bounding box center [754, 307] width 29 height 29
click at [757, 328] on div at bounding box center [754, 336] width 29 height 29
click at [682, 298] on button "add" at bounding box center [597, 303] width 173 height 12
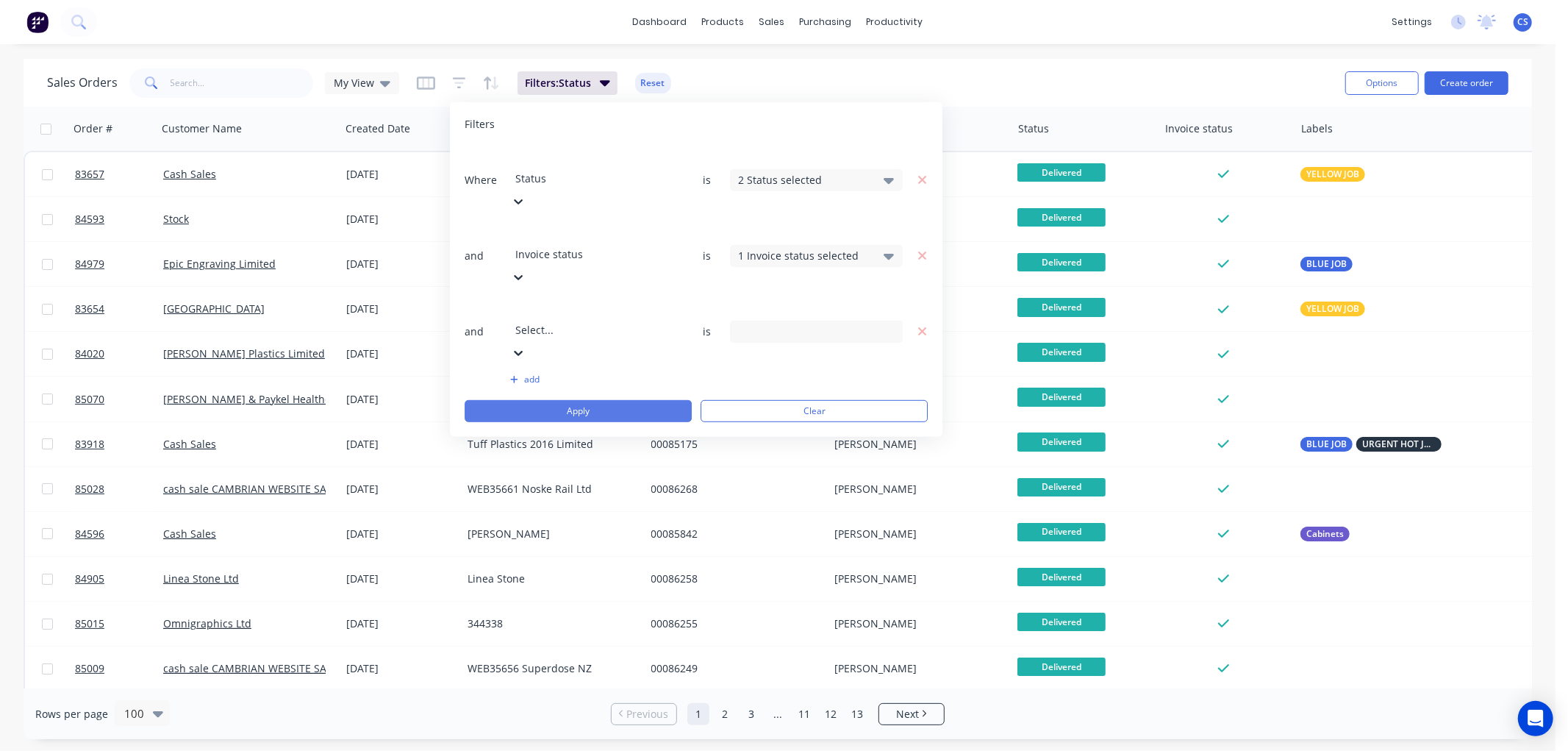
click at [619, 400] on button "Apply" at bounding box center [578, 411] width 227 height 22
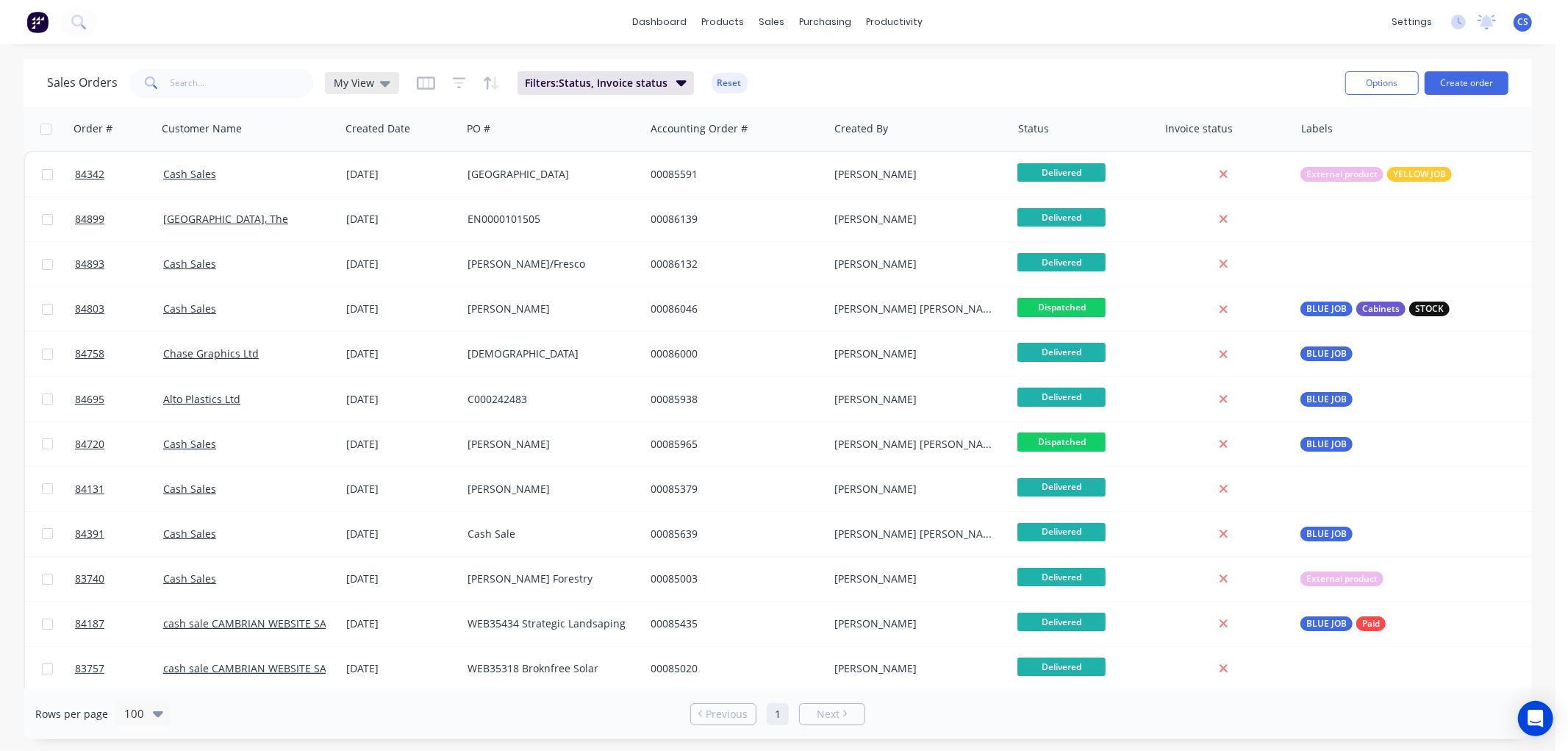
click at [366, 79] on span "My View" at bounding box center [354, 82] width 40 height 15
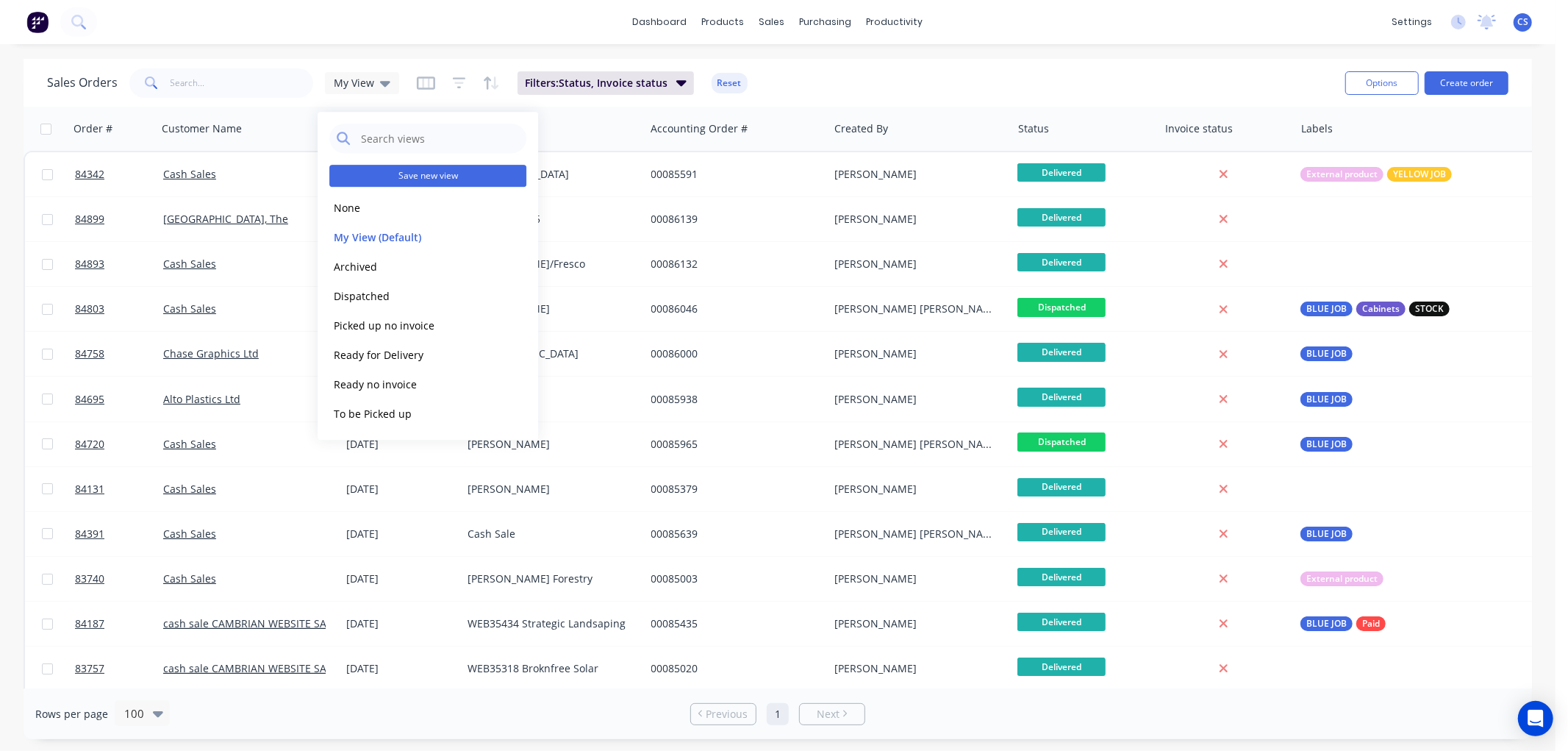
click at [421, 173] on button "Save new view" at bounding box center [427, 175] width 197 height 22
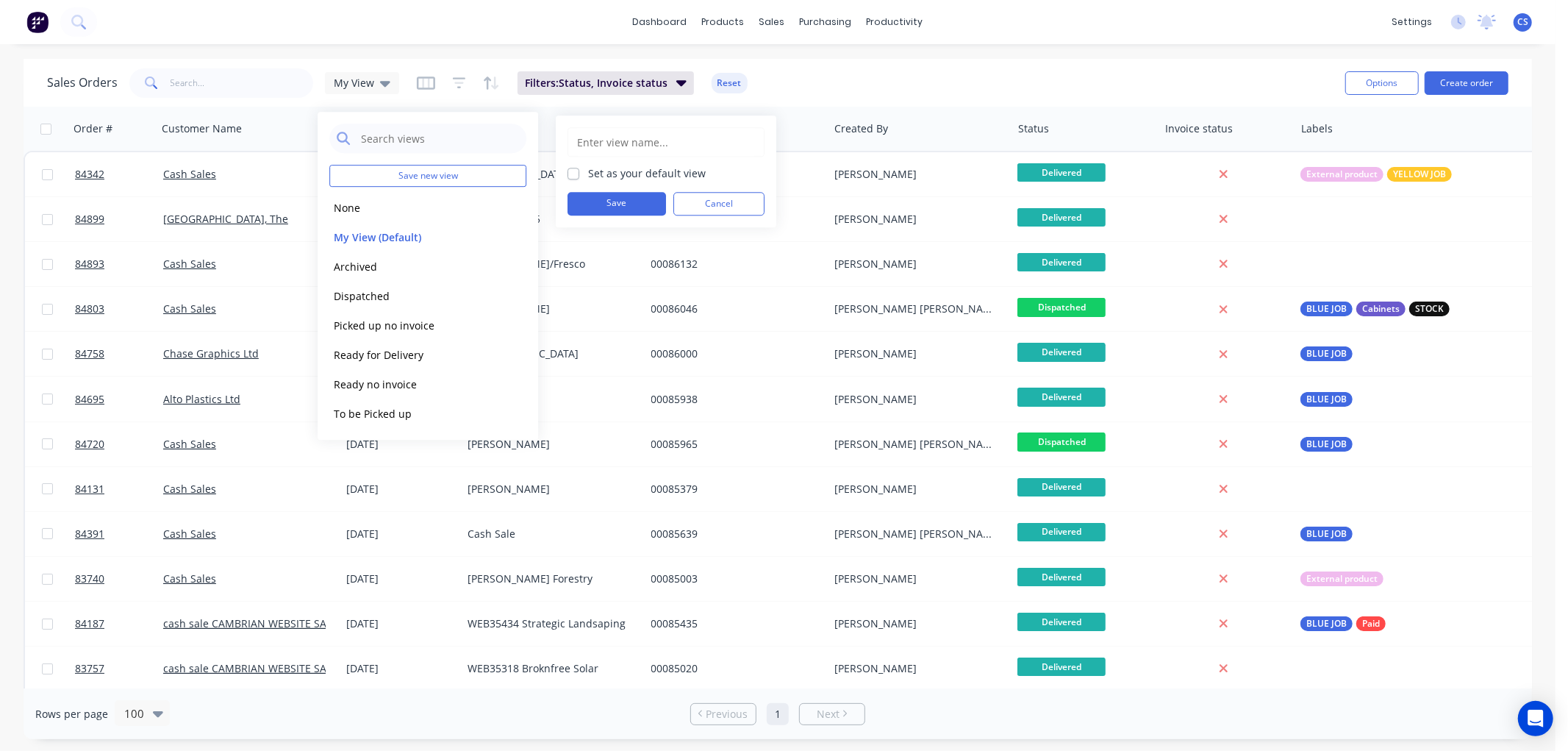
click at [604, 145] on input "text" at bounding box center [666, 142] width 181 height 28
click at [627, 144] on input "Delivered no invoice" at bounding box center [666, 142] width 181 height 28
type input "Delivered Dispatch no invoice"
click at [608, 198] on button "Save" at bounding box center [617, 203] width 98 height 23
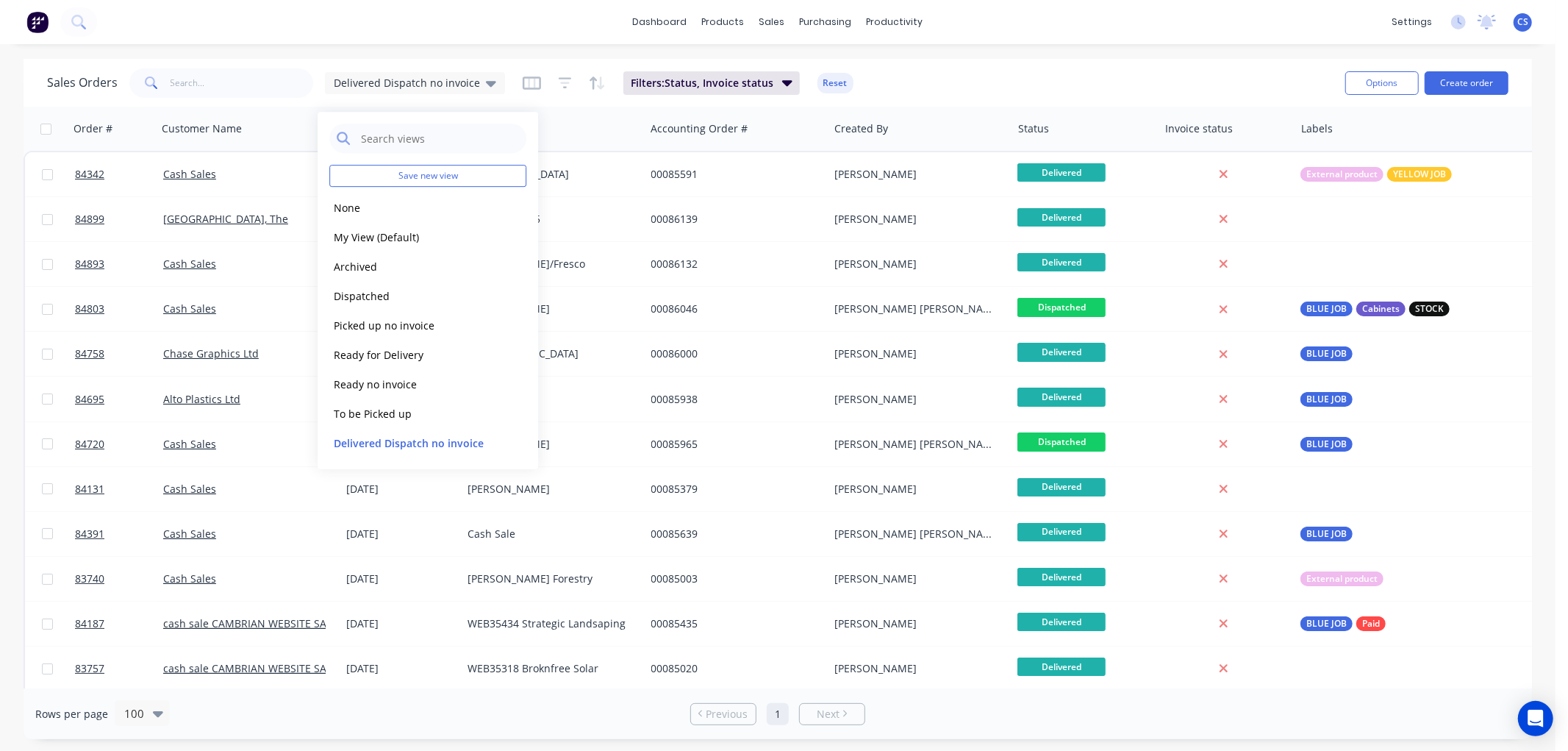
click at [943, 78] on div "Sales Orders Delivered Dispatch no invoice Filters: Status, Invoice status Reset" at bounding box center [690, 82] width 1287 height 36
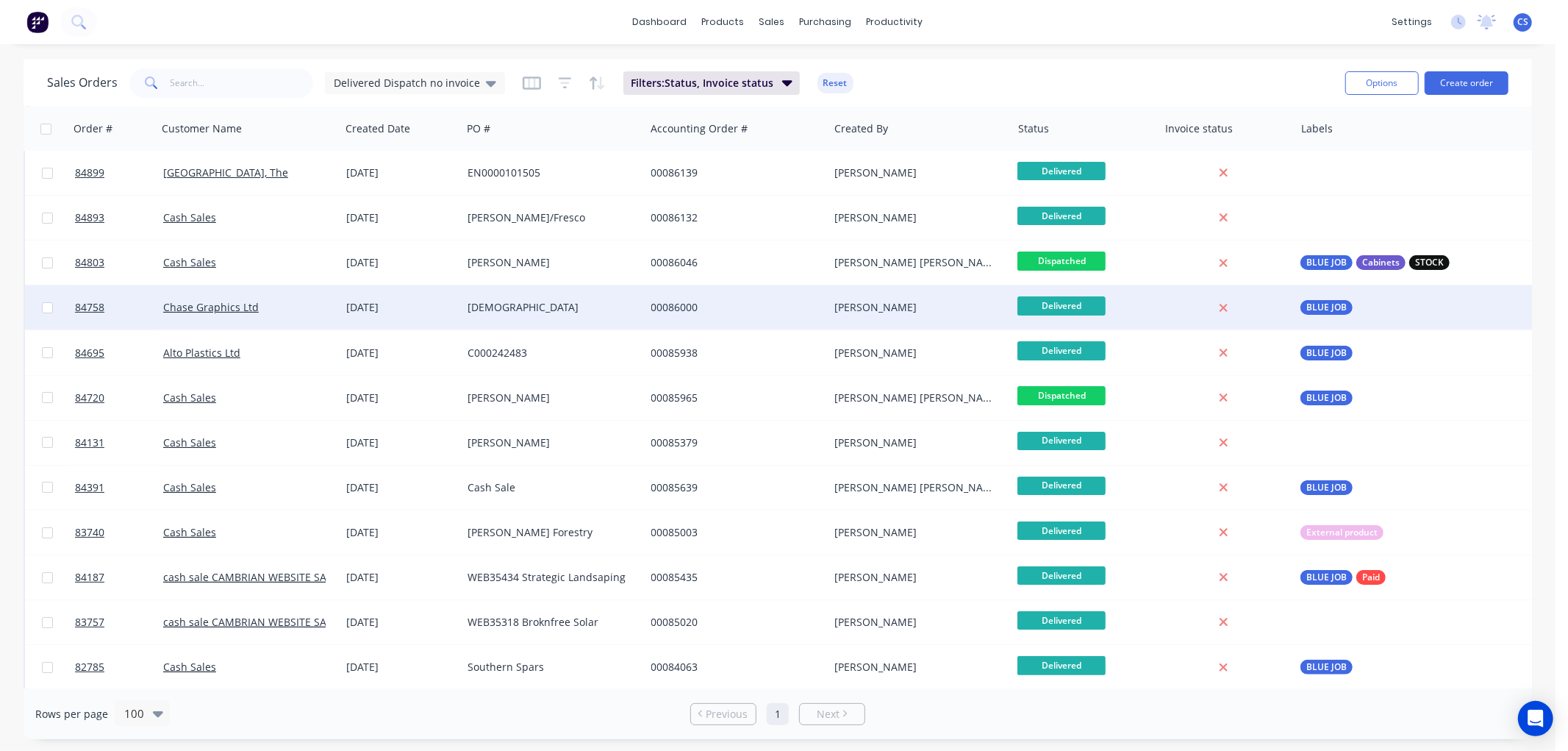
scroll to position [0, 0]
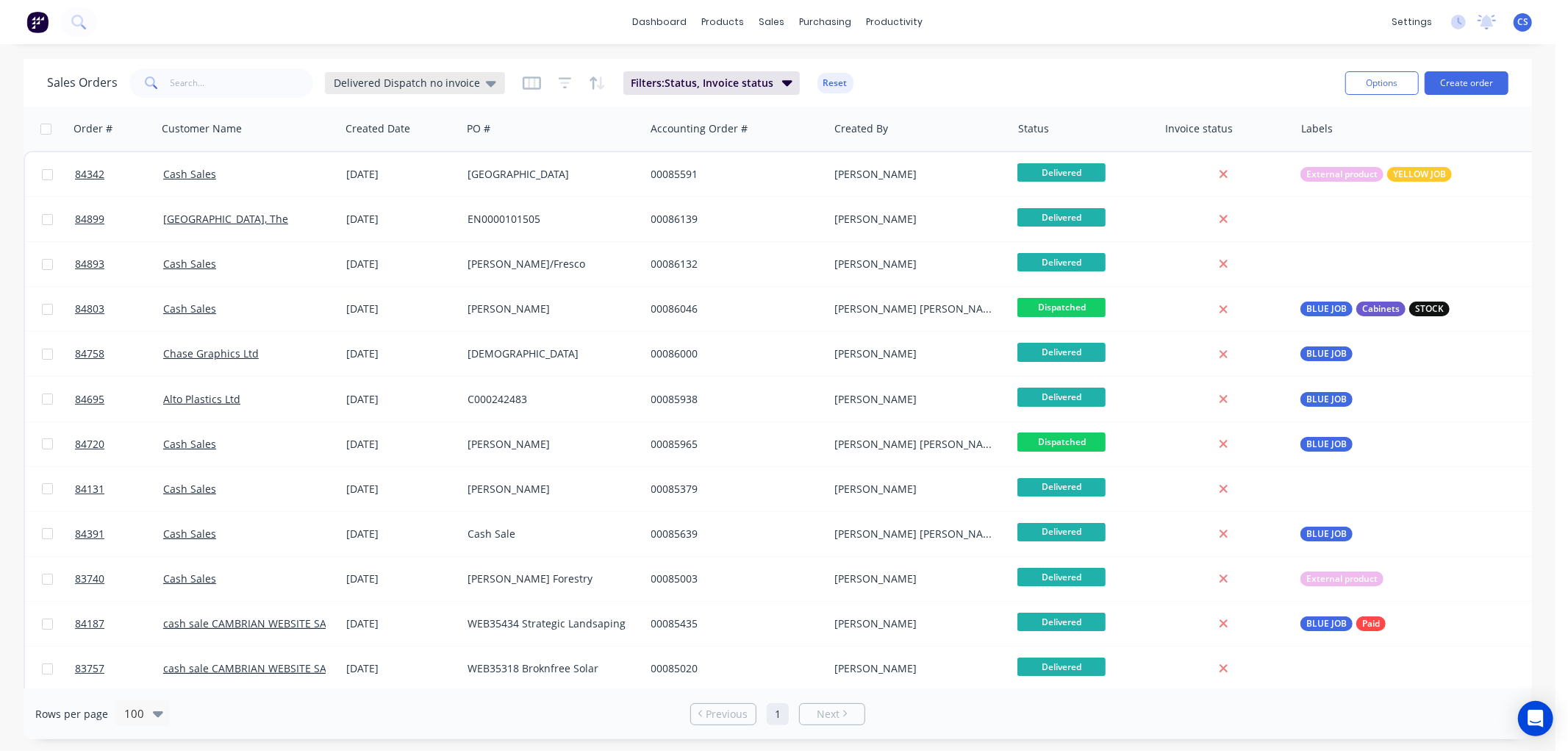
click at [386, 85] on span "Delivered Dispatch no invoice" at bounding box center [407, 82] width 146 height 15
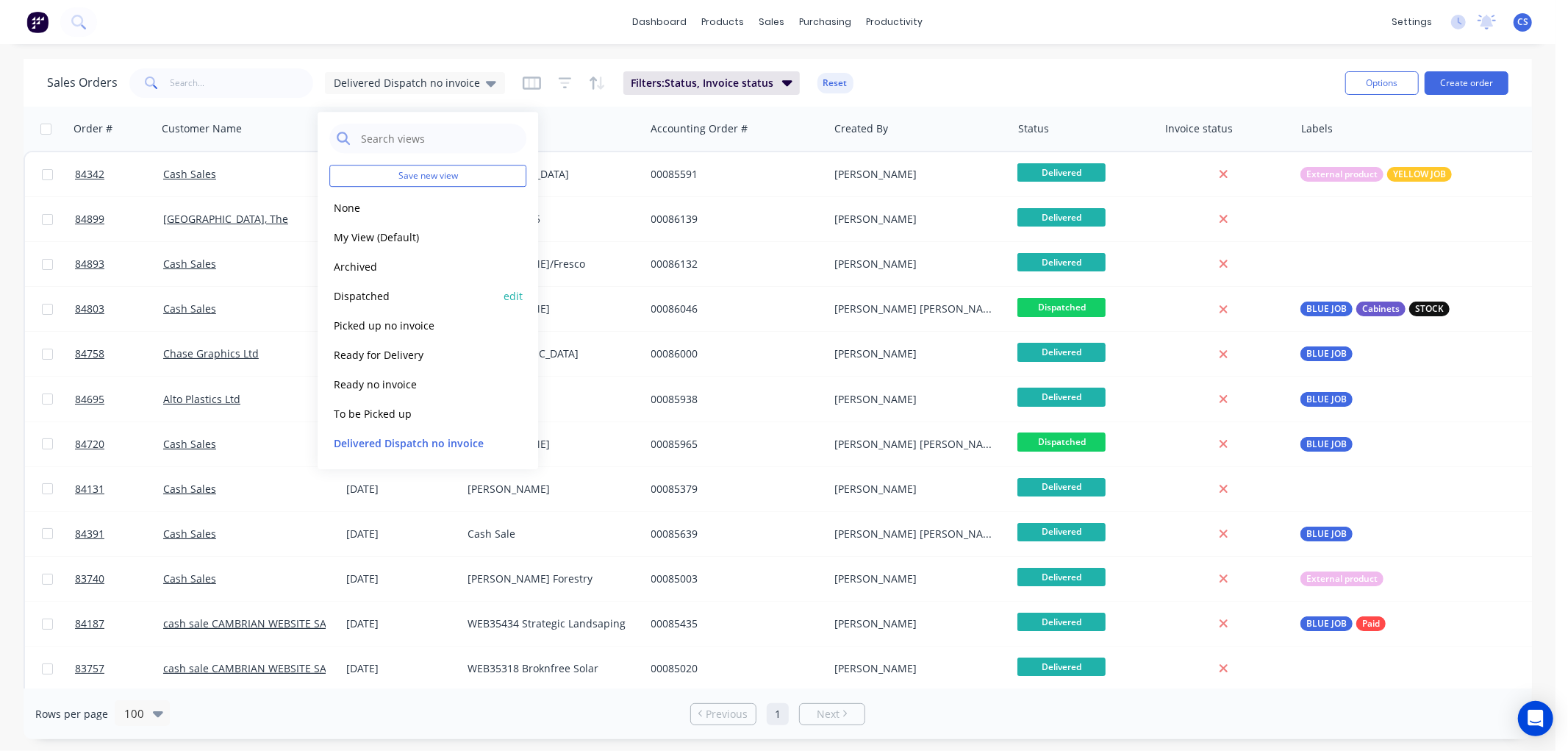
click at [351, 292] on button "Dispatched" at bounding box center [413, 295] width 168 height 17
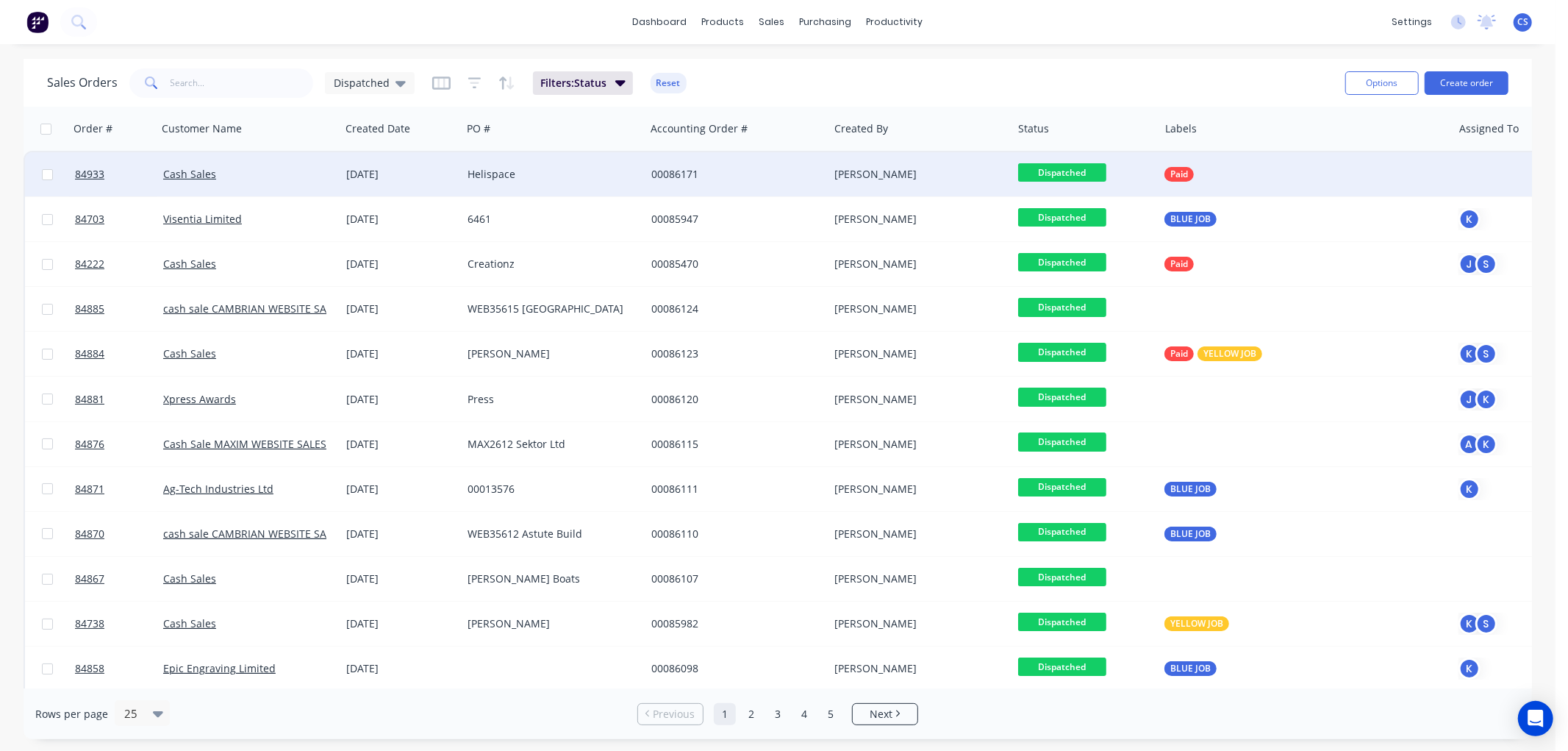
click at [1059, 173] on span "Dispatched" at bounding box center [1061, 172] width 88 height 19
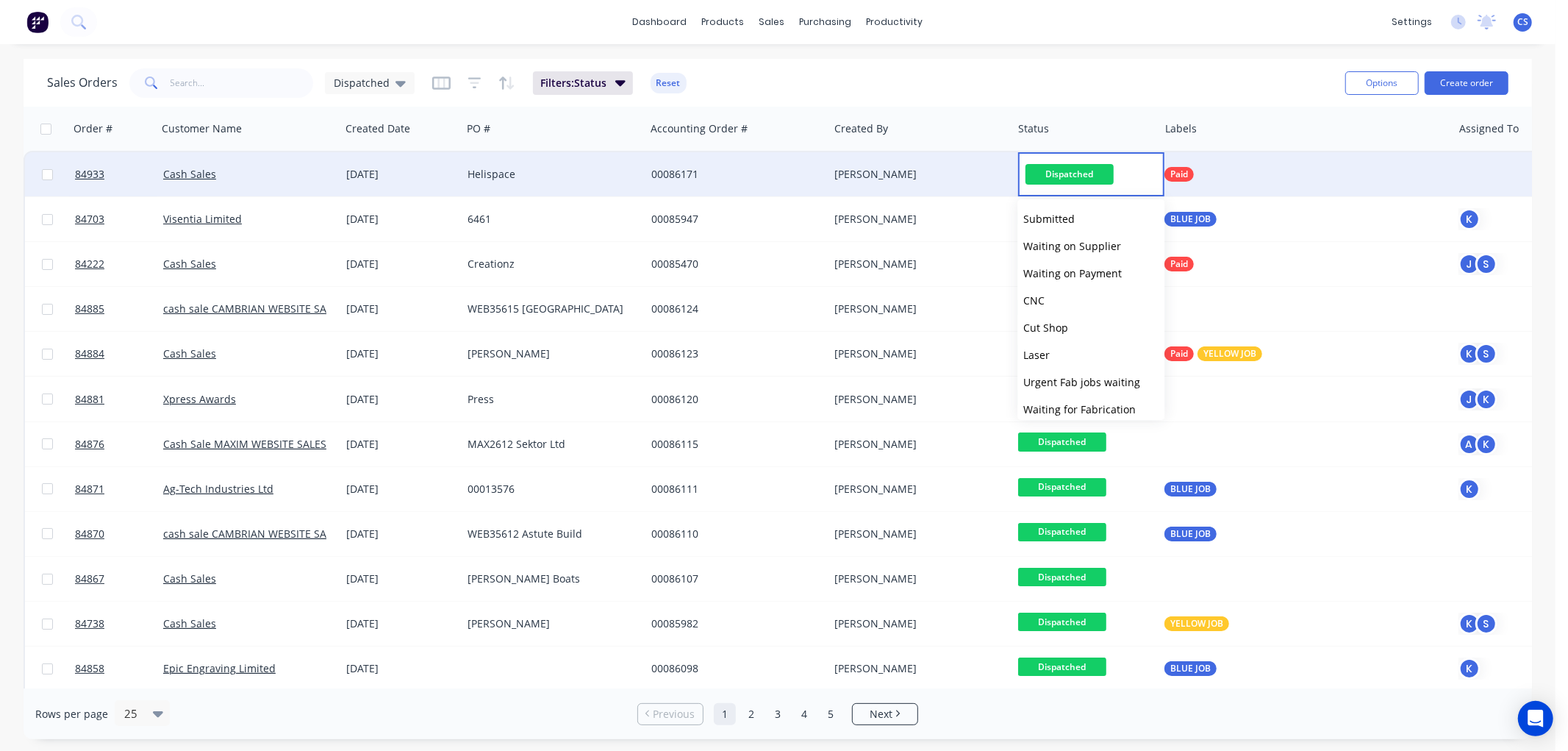
scroll to position [497, 0]
click at [1044, 369] on span "Delivered" at bounding box center [1047, 374] width 47 height 14
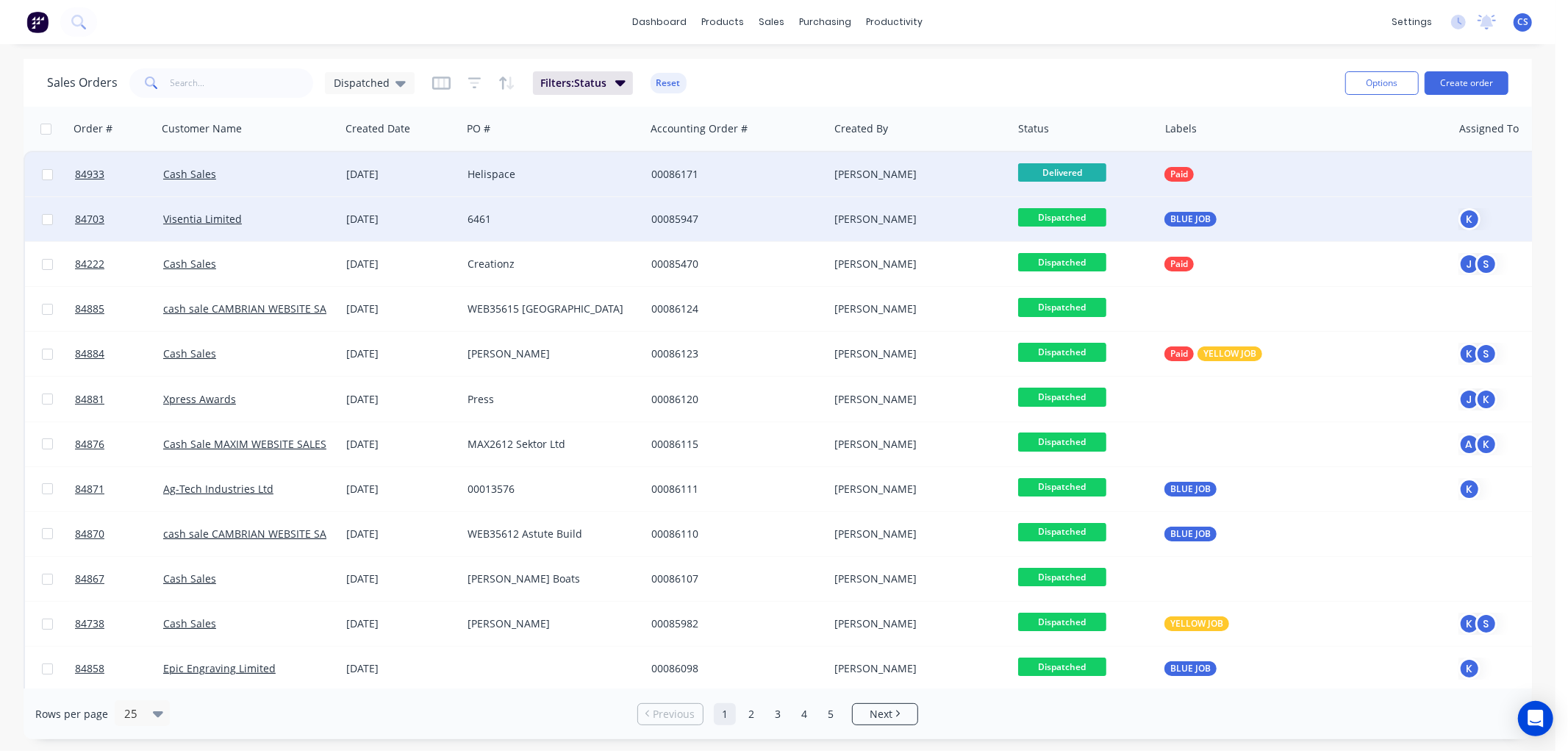
click at [1069, 211] on span "Dispatched" at bounding box center [1061, 217] width 88 height 19
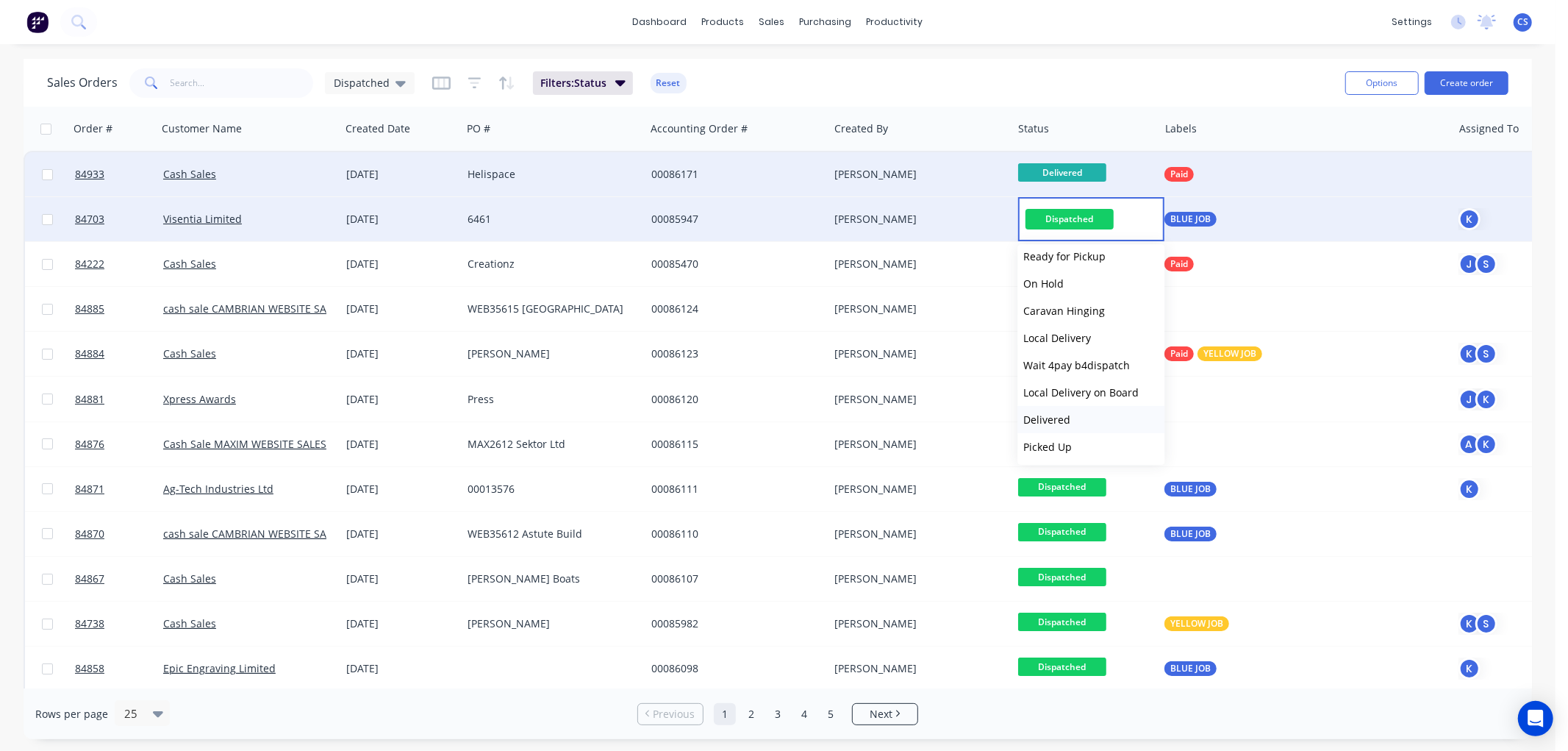
click at [1059, 420] on span "Delivered" at bounding box center [1047, 419] width 47 height 14
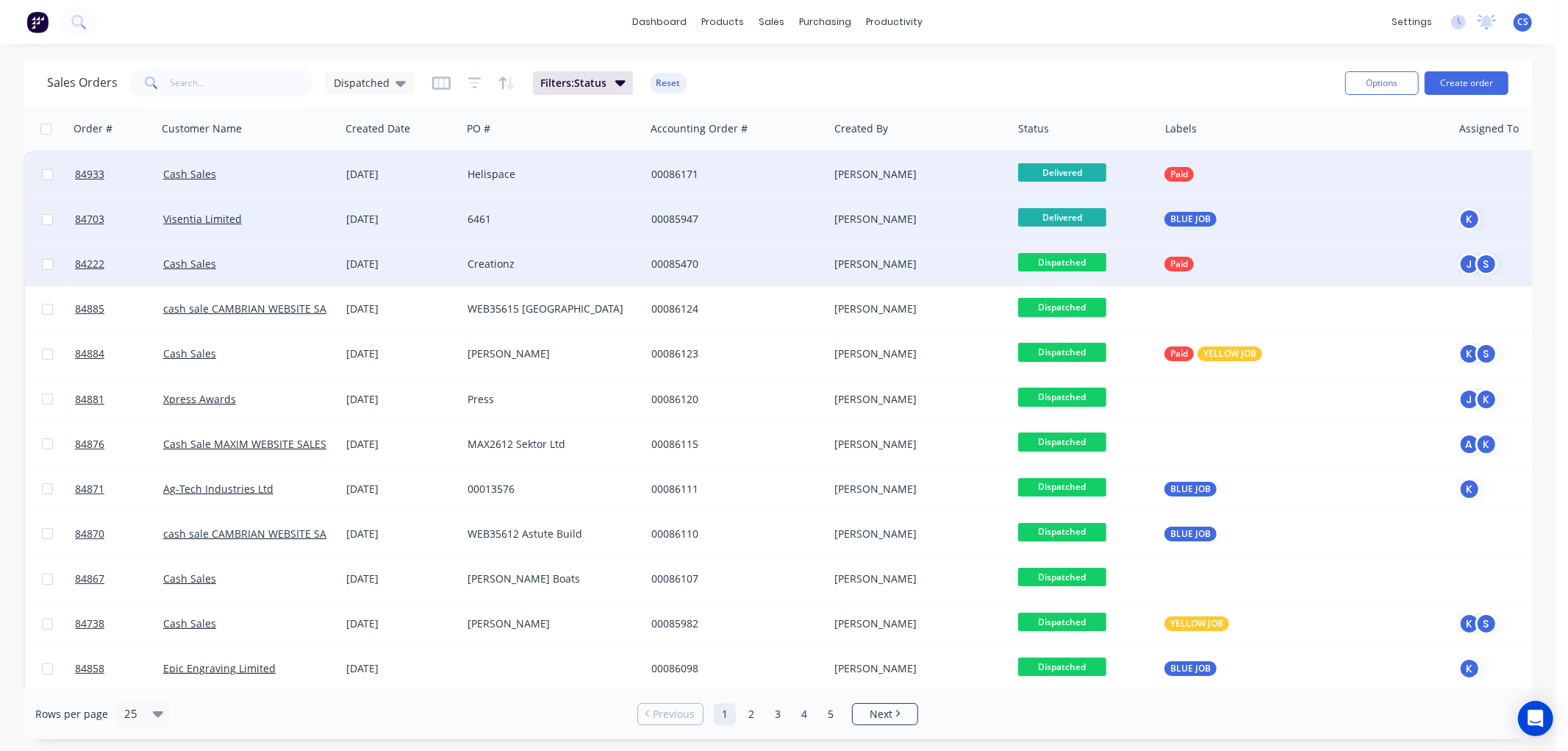
click at [1067, 263] on span "Dispatched" at bounding box center [1061, 262] width 88 height 19
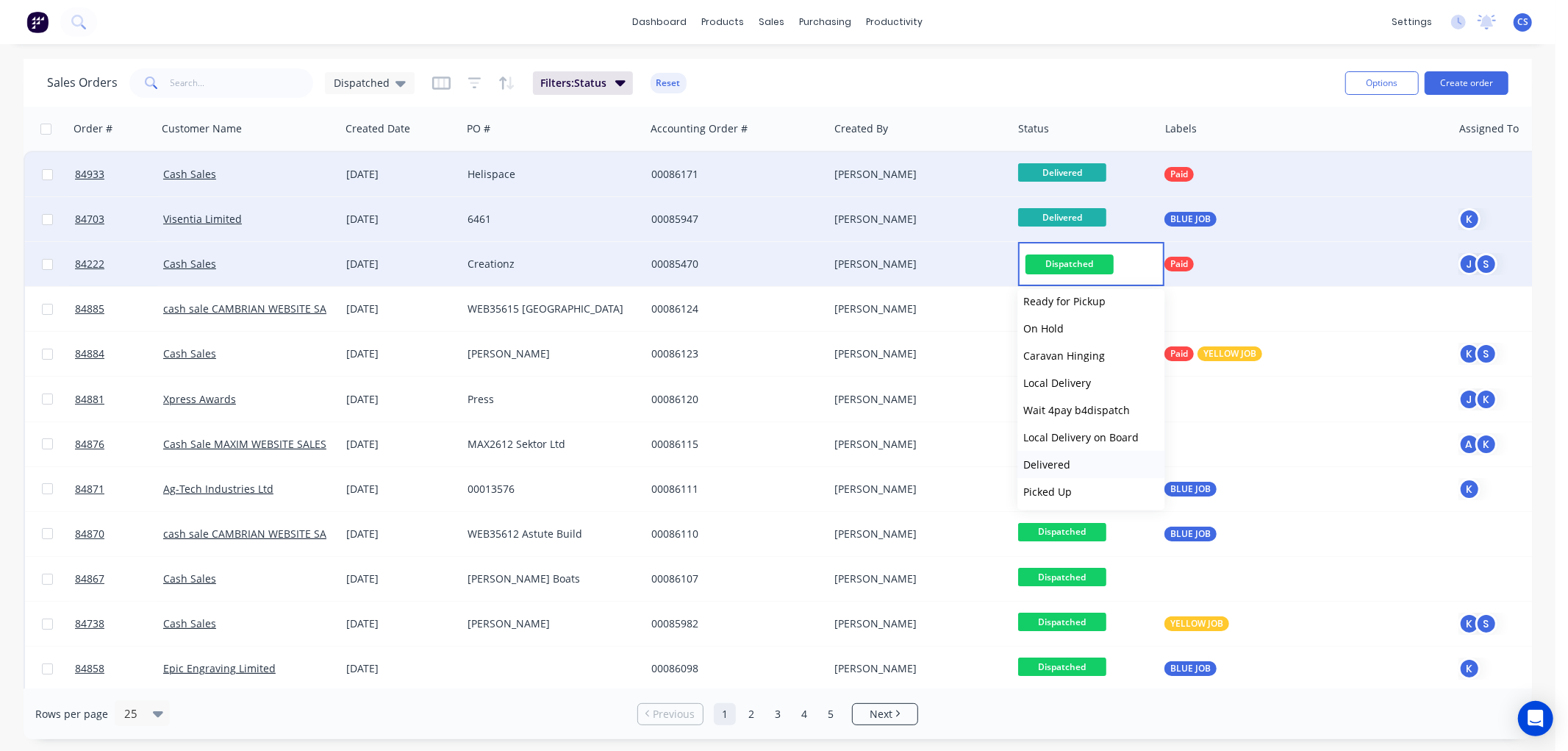
click at [1046, 457] on span "Delivered" at bounding box center [1047, 464] width 47 height 14
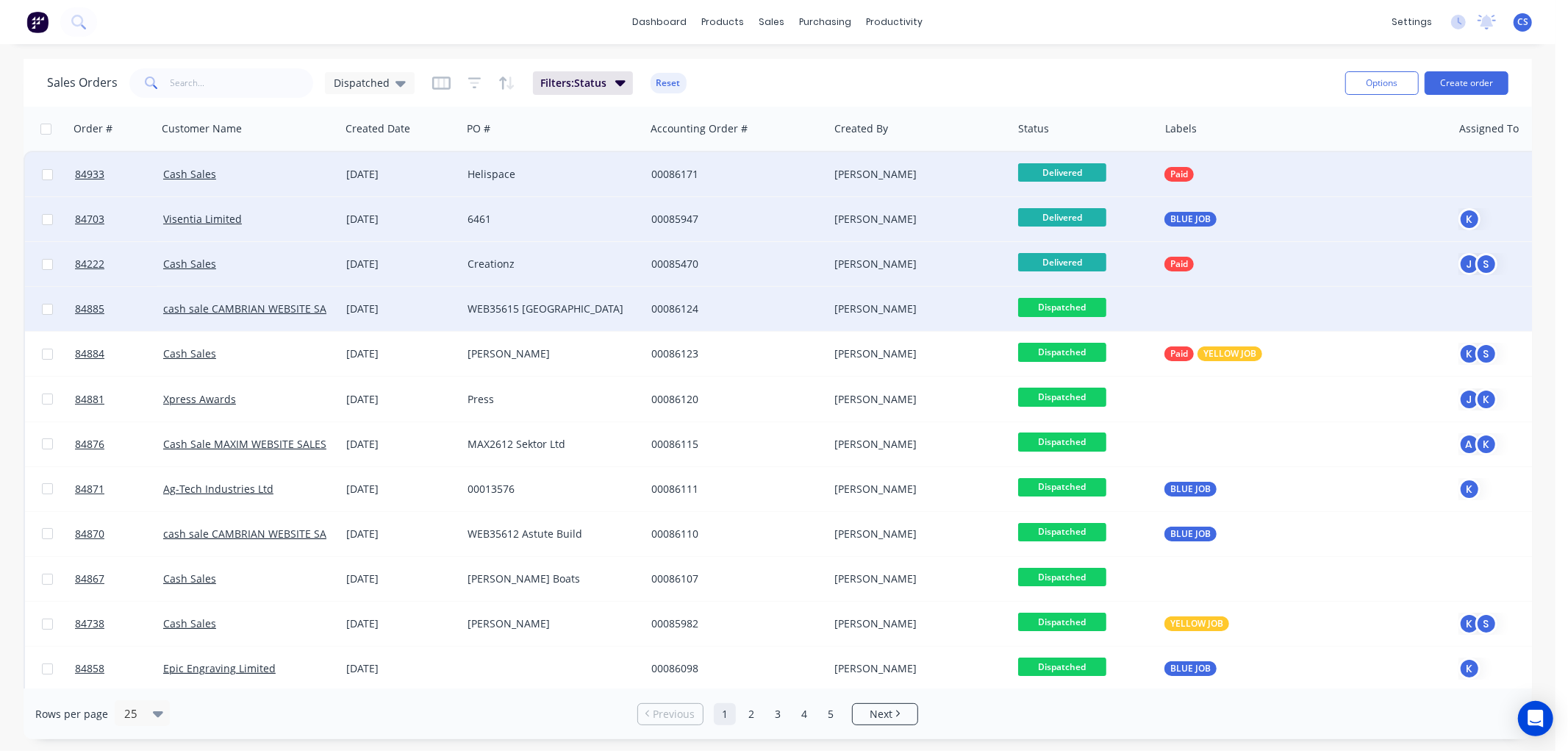
click at [1075, 307] on span "Dispatched" at bounding box center [1061, 307] width 88 height 19
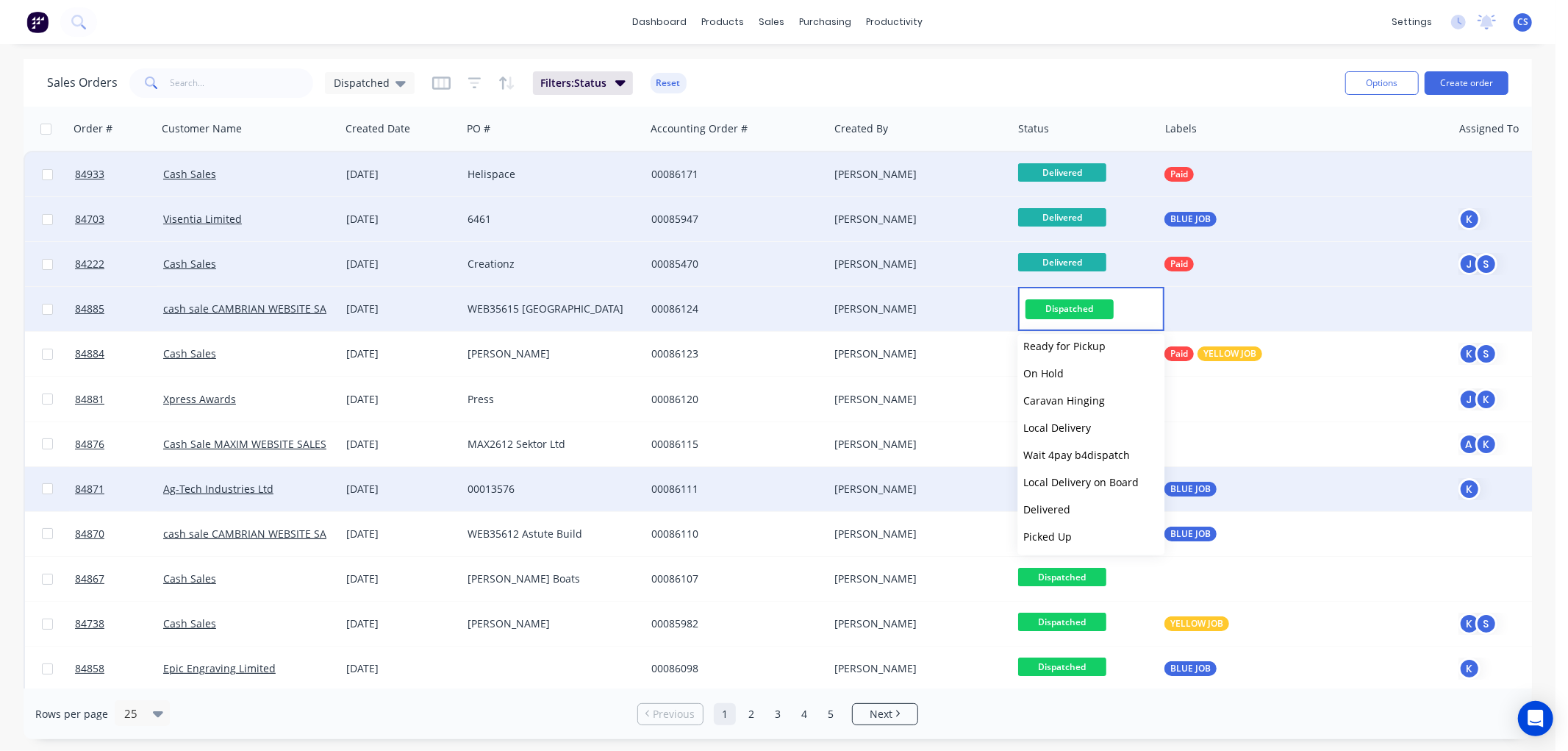
click at [1049, 503] on span "Delivered" at bounding box center [1047, 509] width 47 height 14
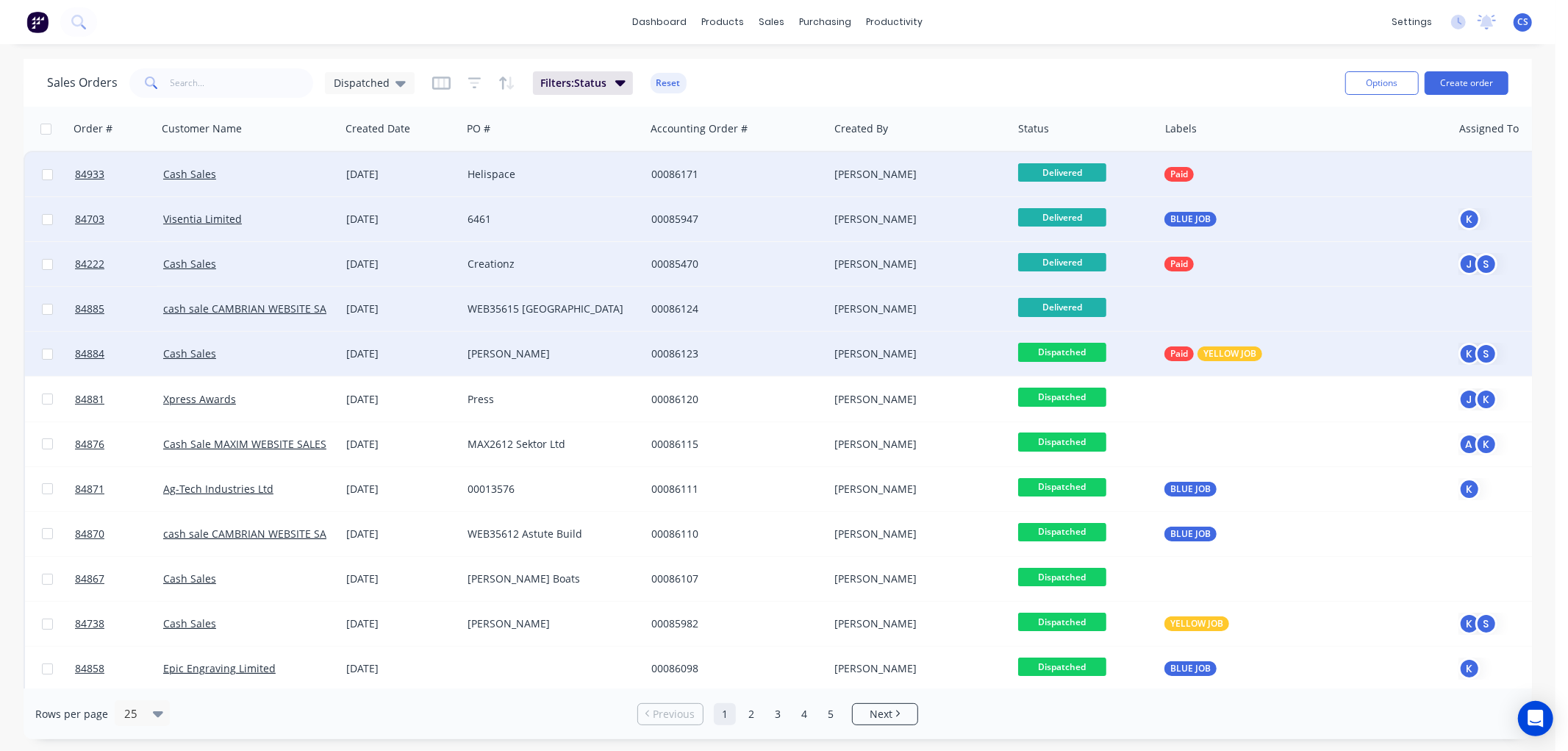
click at [1088, 351] on span "Dispatched" at bounding box center [1061, 352] width 88 height 19
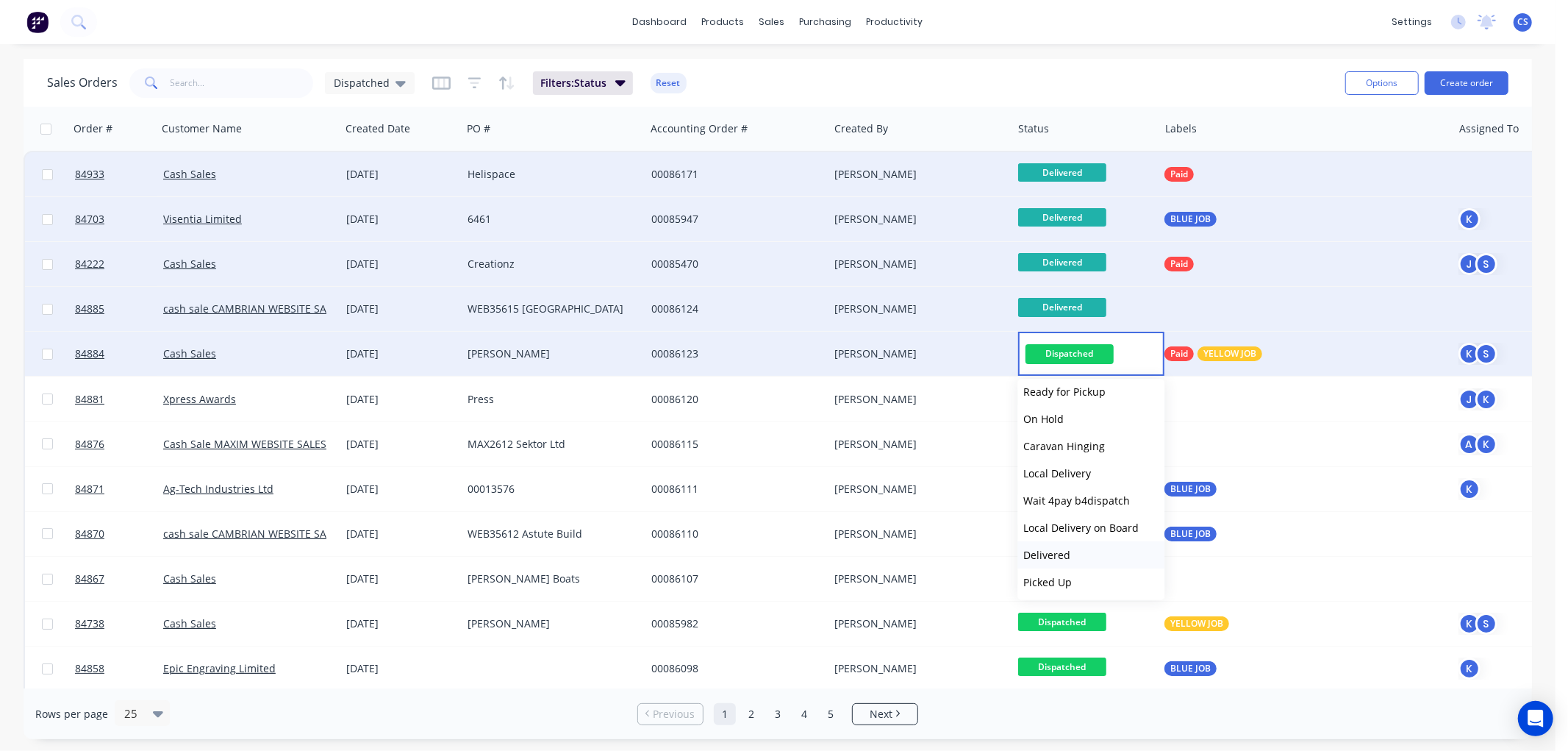
click at [1052, 553] on span "Delivered" at bounding box center [1047, 554] width 47 height 14
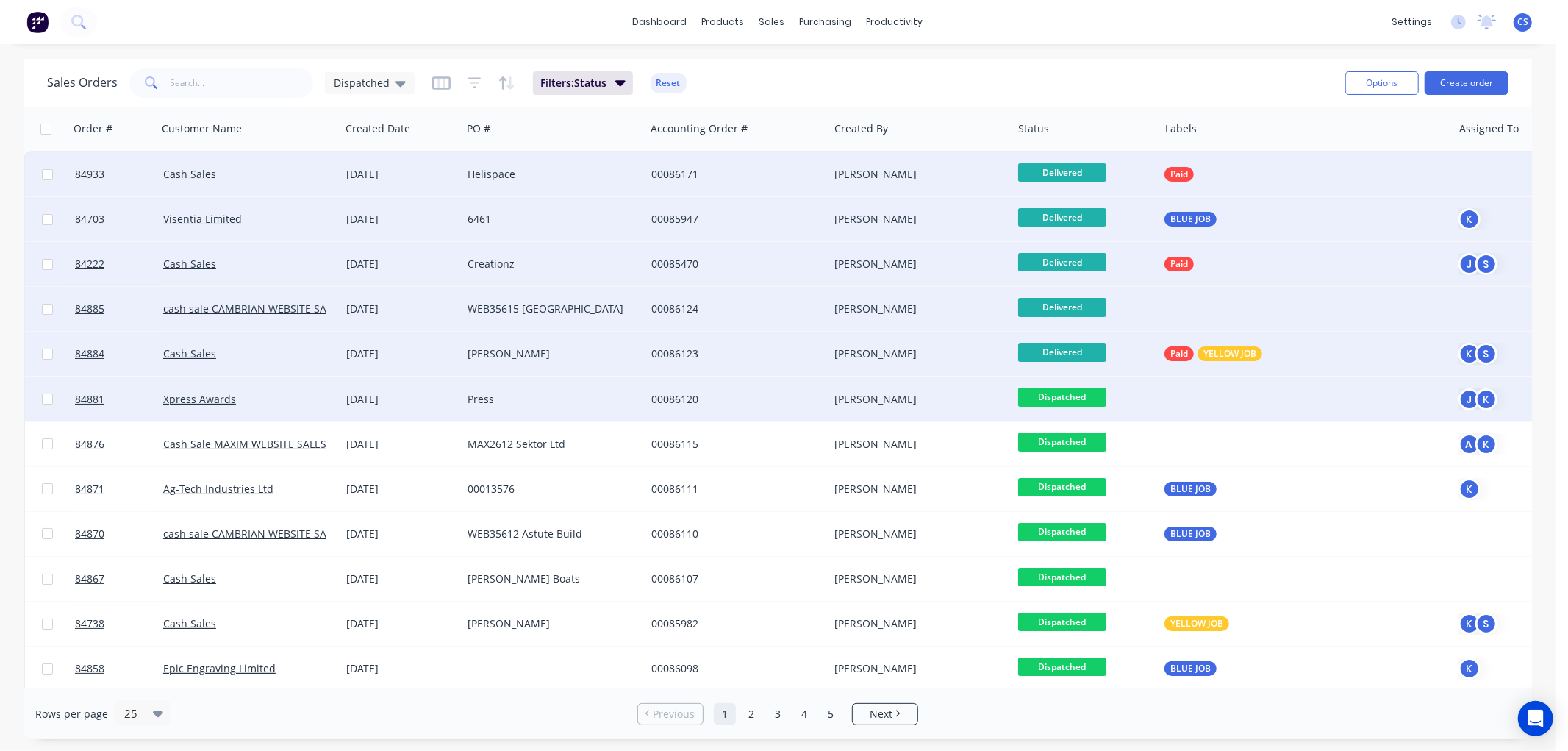
click at [1070, 394] on span "Dispatched" at bounding box center [1061, 396] width 88 height 19
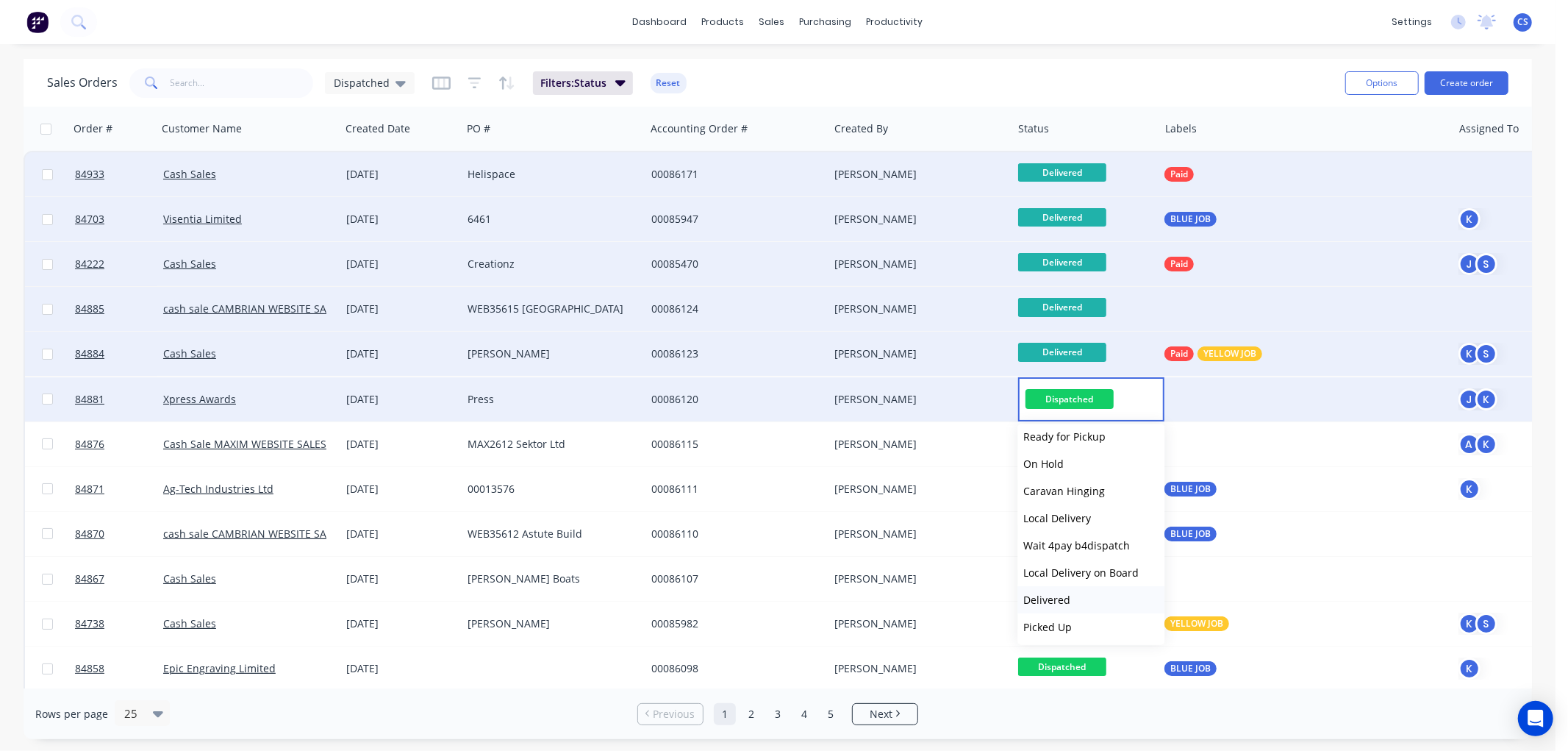
click at [1055, 597] on span "Delivered" at bounding box center [1047, 599] width 47 height 14
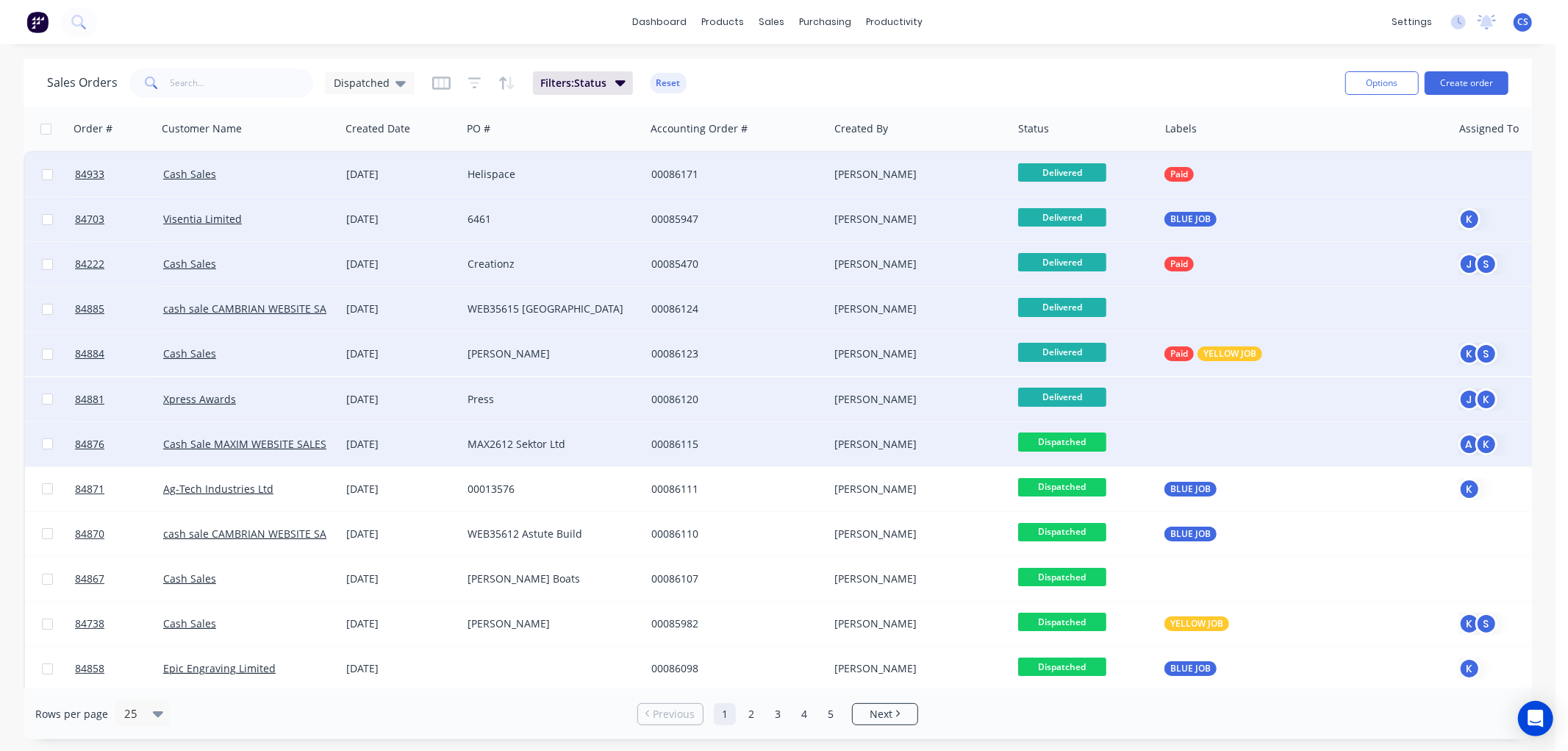
click at [1067, 441] on span "Dispatched" at bounding box center [1061, 441] width 88 height 19
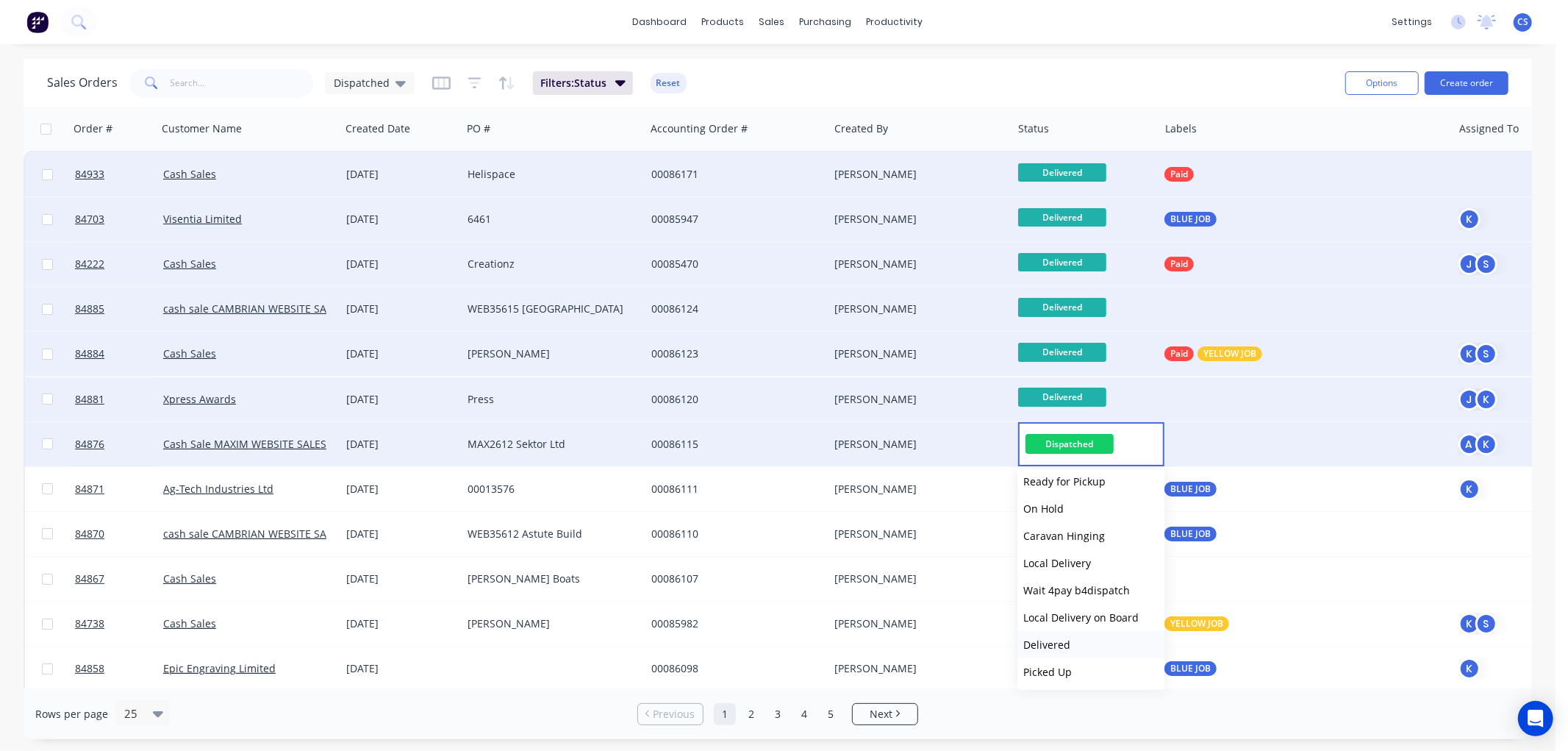
click at [1066, 645] on span "Delivered" at bounding box center [1047, 644] width 47 height 14
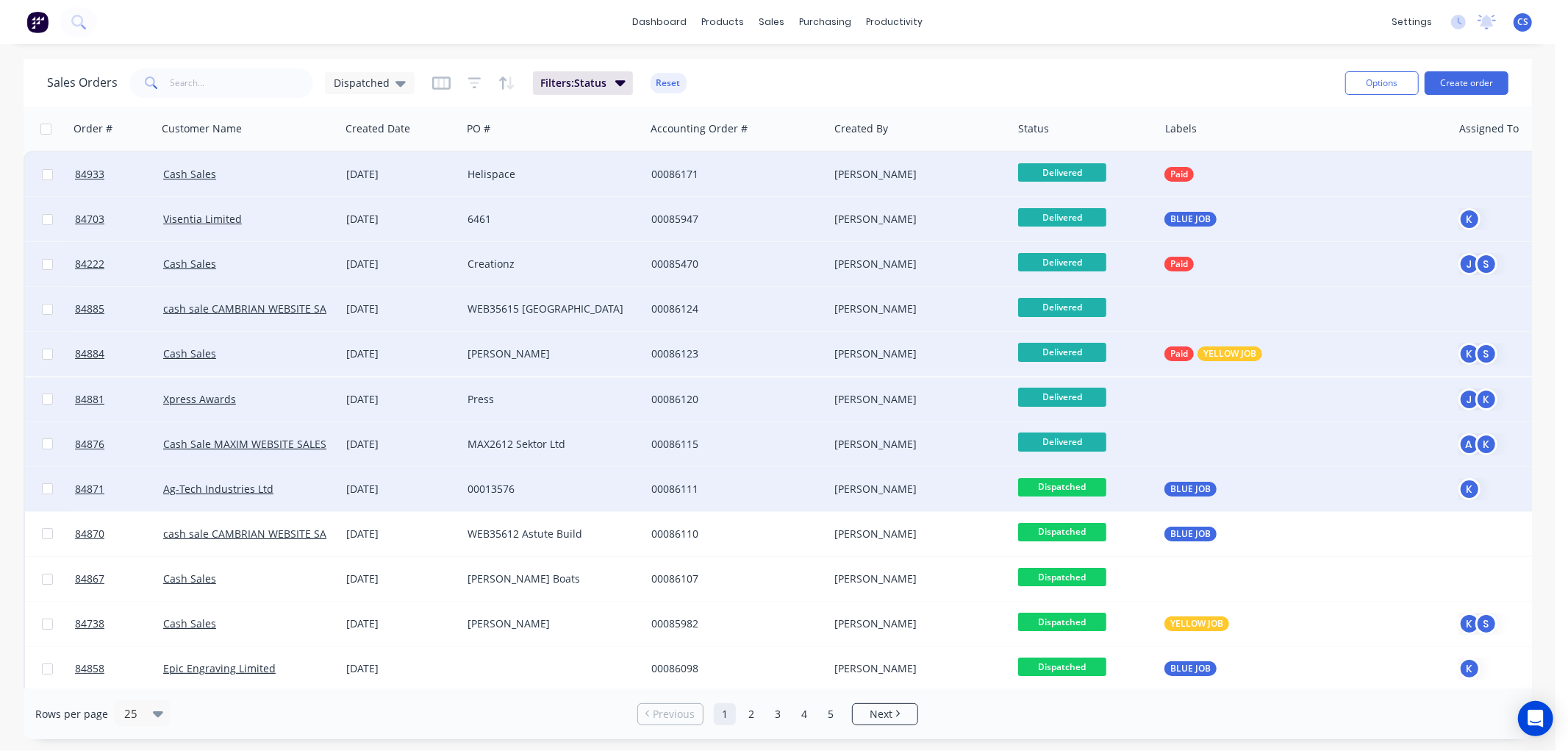
click at [1070, 484] on span "Dispatched" at bounding box center [1061, 486] width 88 height 19
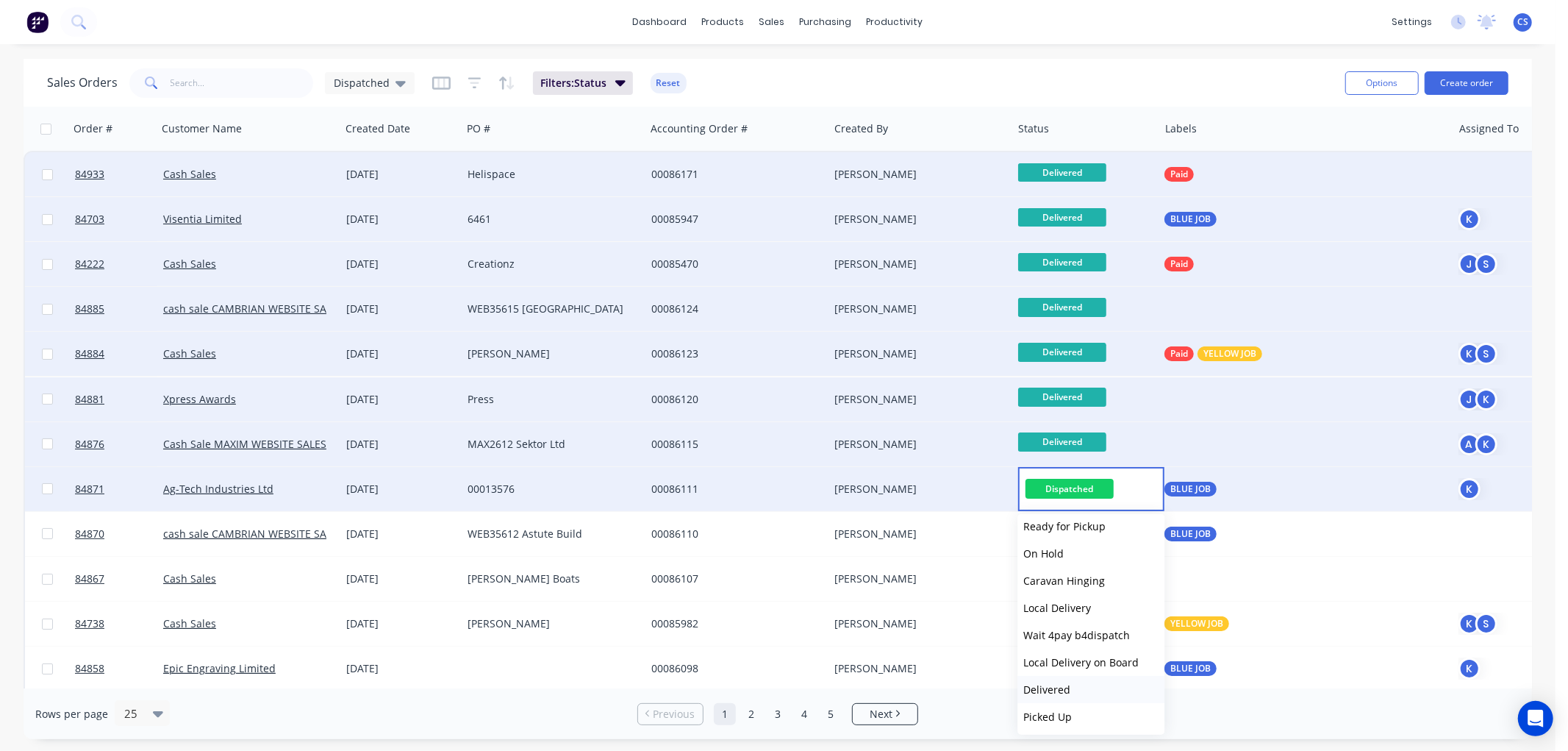
click at [1055, 690] on span "Delivered" at bounding box center [1047, 689] width 47 height 14
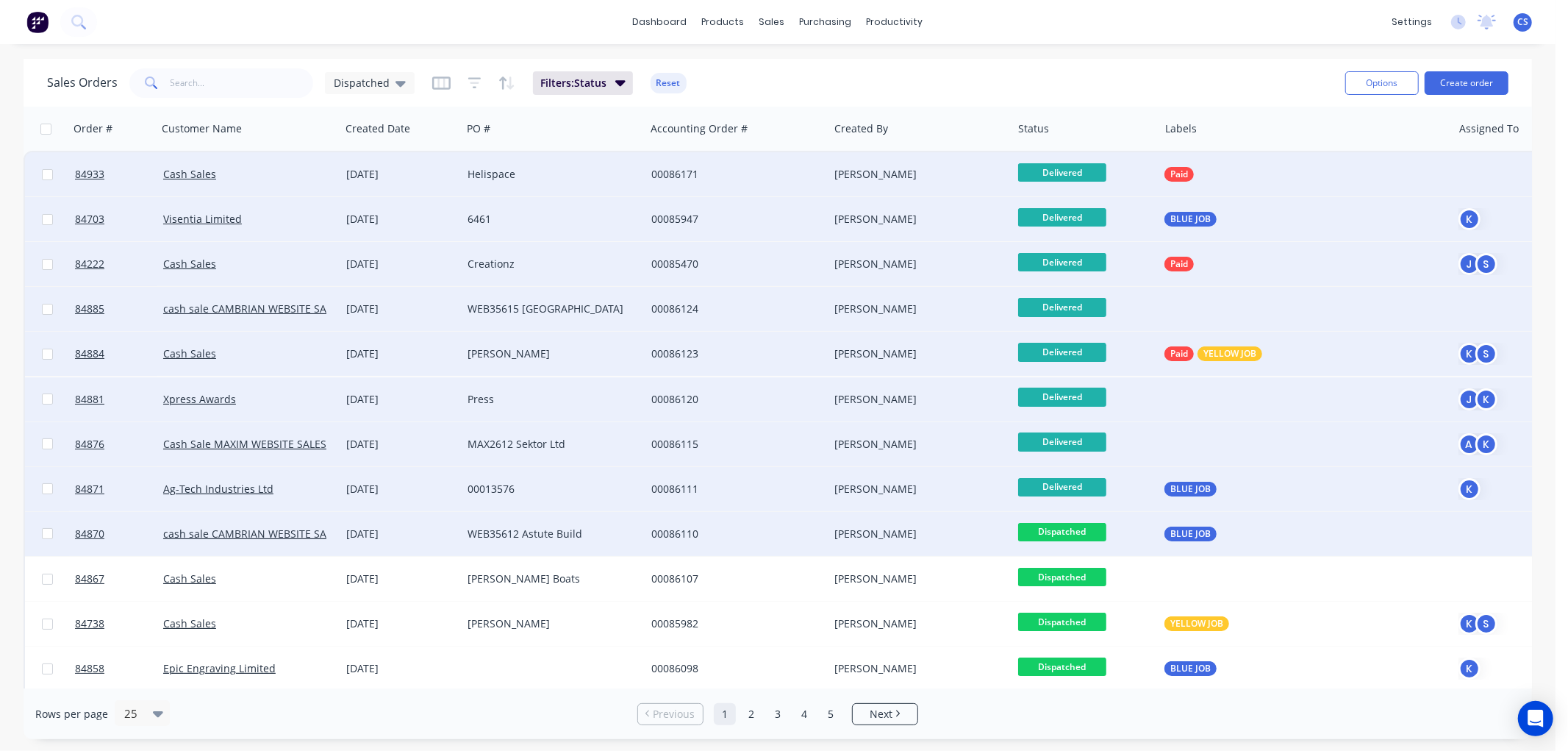
click at [1070, 526] on span "Dispatched" at bounding box center [1061, 532] width 88 height 19
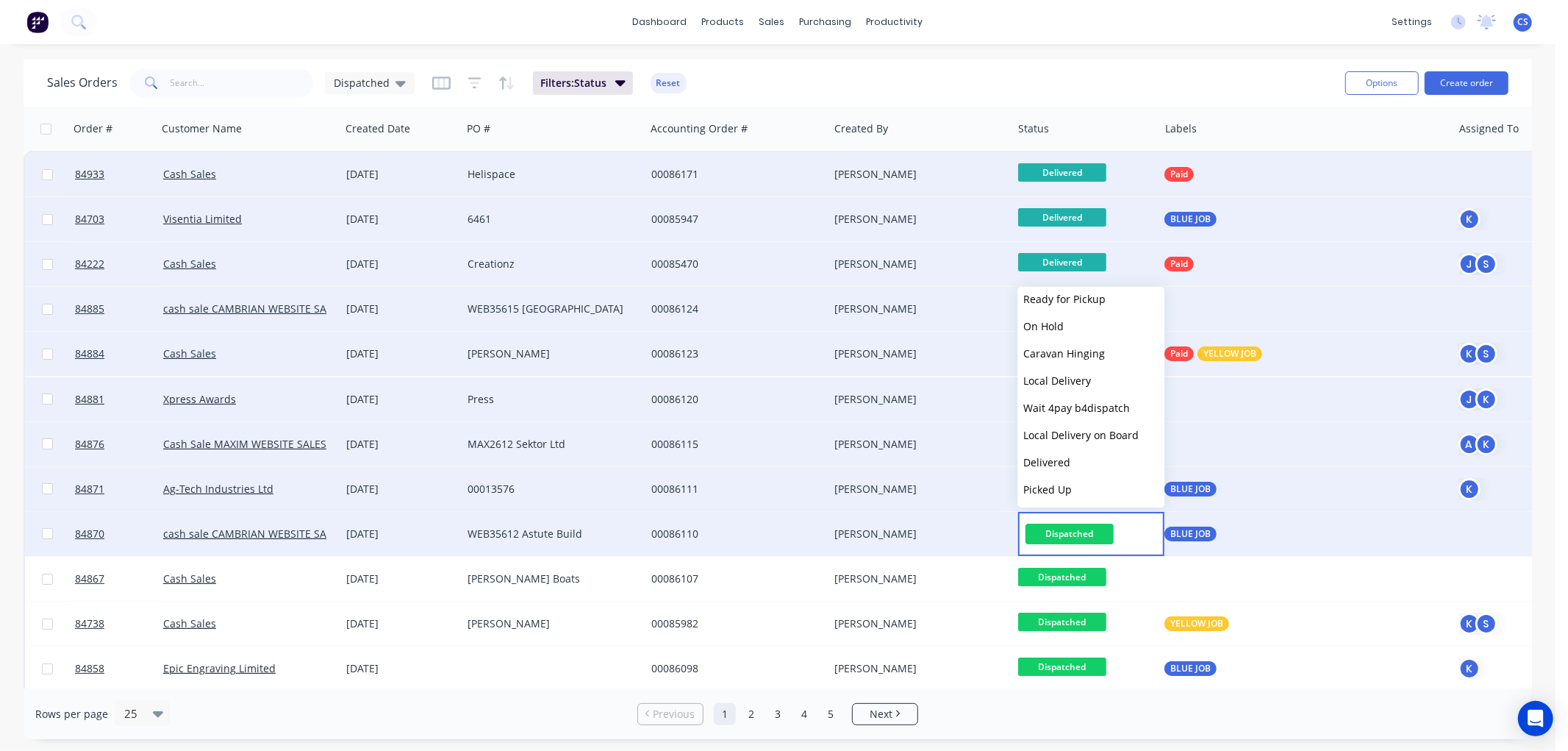
drag, startPoint x: 1051, startPoint y: 459, endPoint x: 1064, endPoint y: 486, distance: 30.0
click at [1051, 458] on span "Delivered" at bounding box center [1047, 461] width 47 height 14
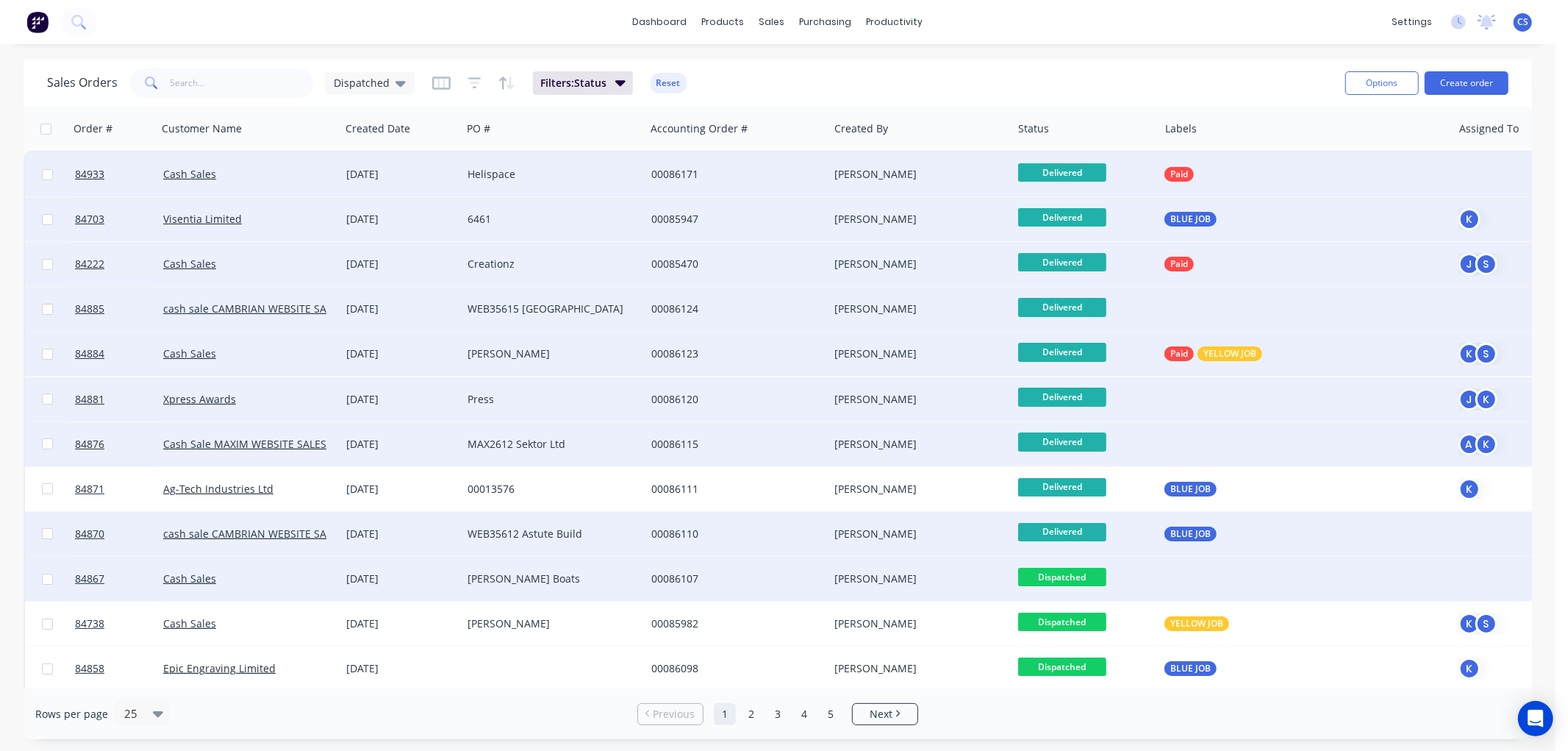
click at [1072, 574] on span "Dispatched" at bounding box center [1061, 577] width 88 height 19
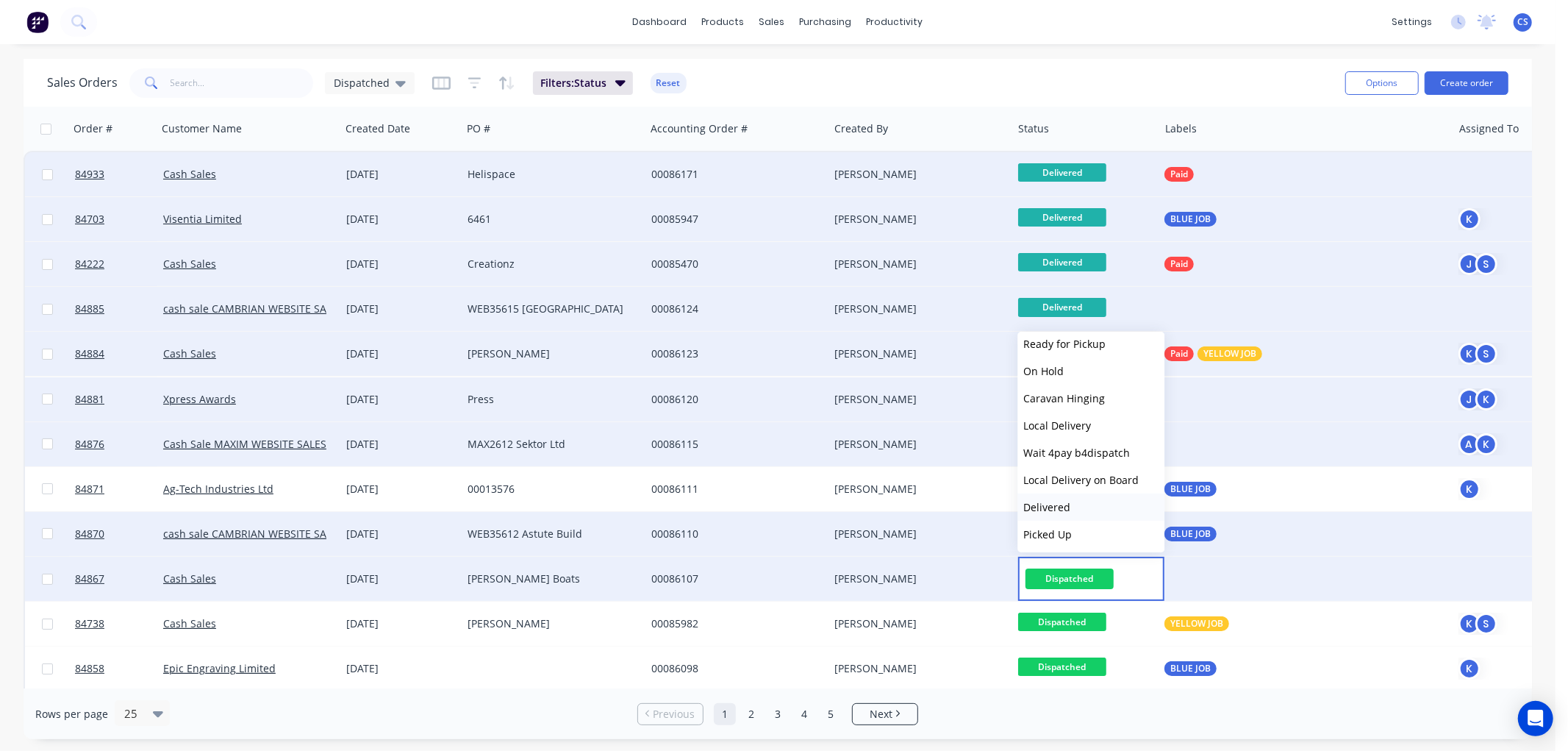
click at [1049, 503] on span "Delivered" at bounding box center [1047, 507] width 47 height 14
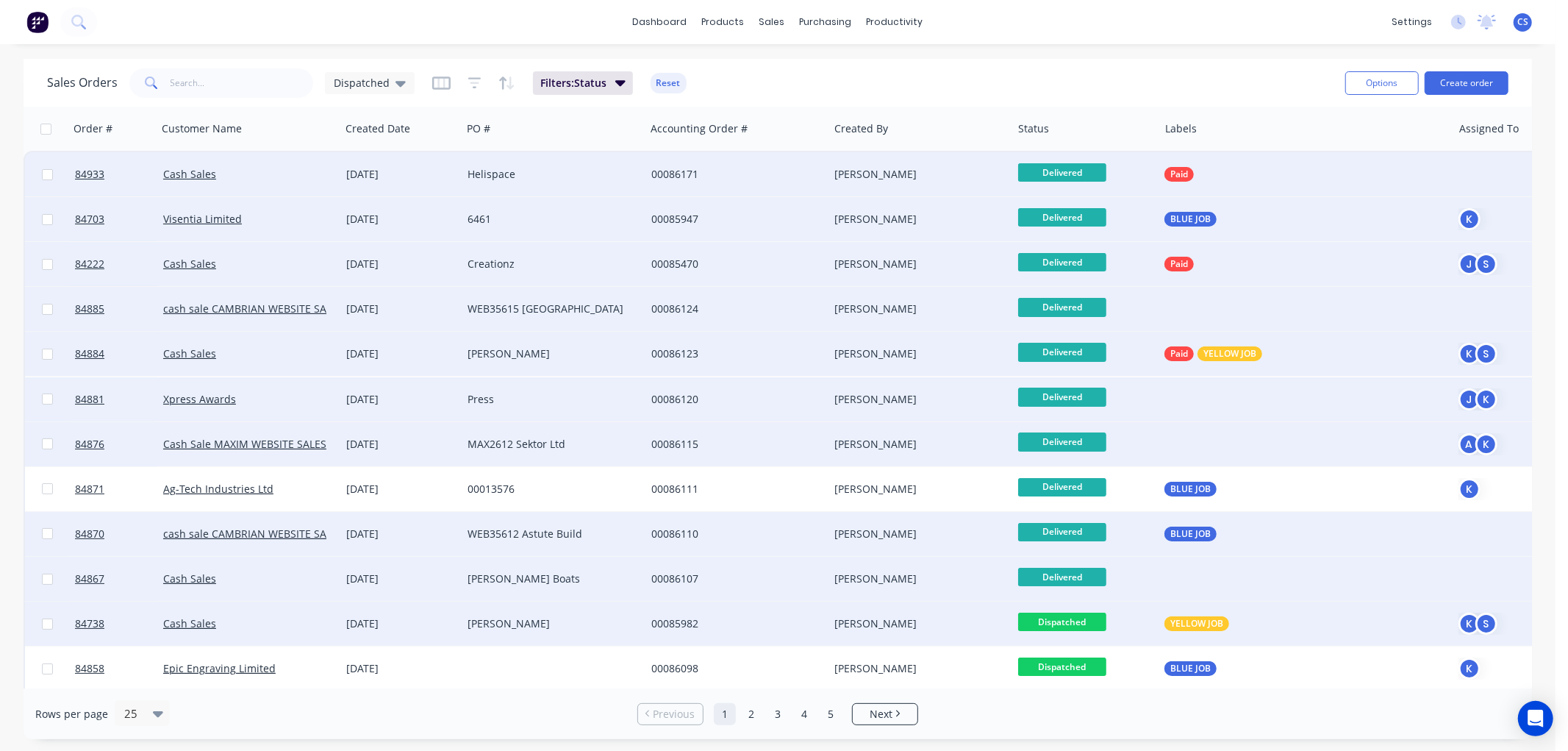
click at [1083, 618] on span "Dispatched" at bounding box center [1061, 621] width 88 height 19
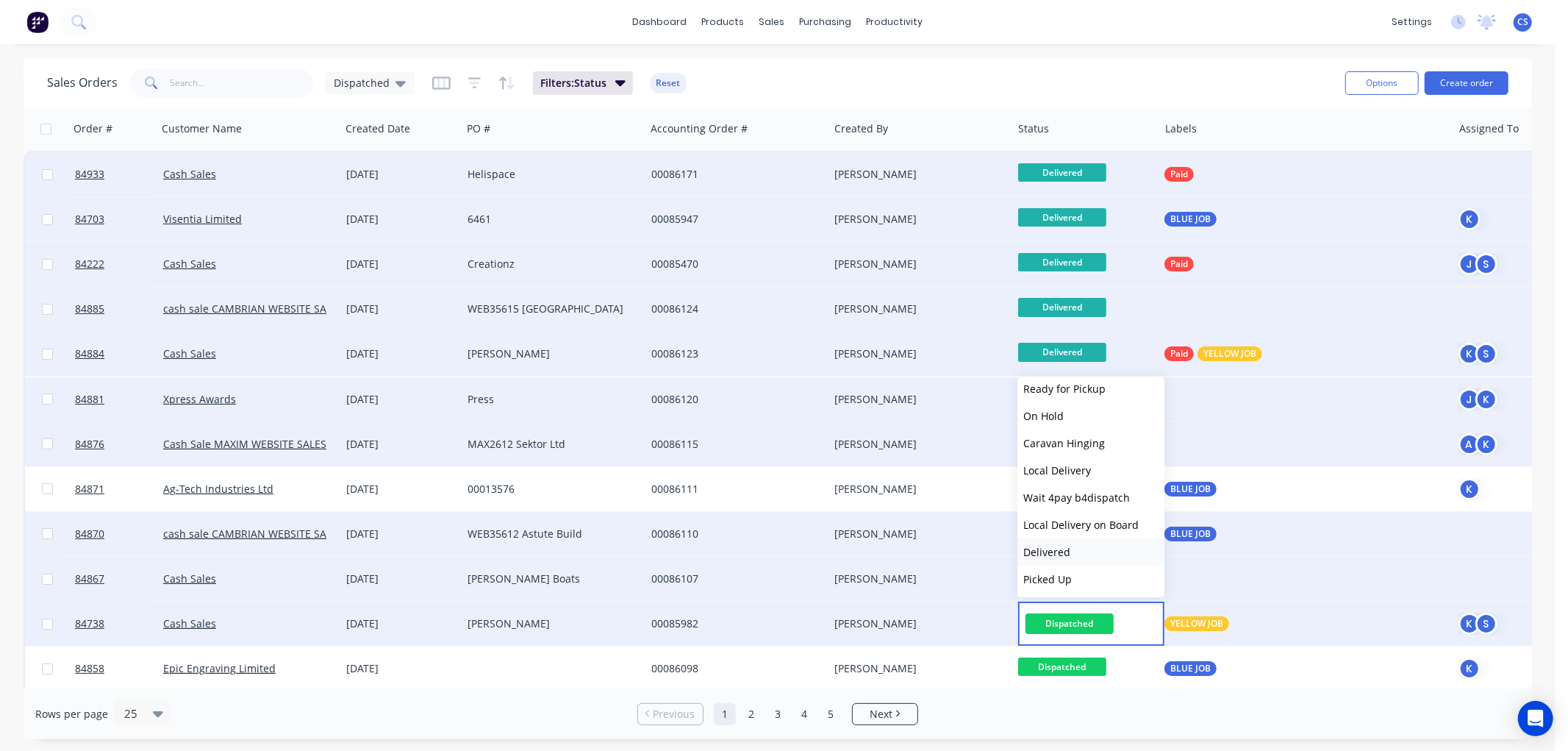
click at [1067, 553] on span "Delivered" at bounding box center [1047, 551] width 47 height 14
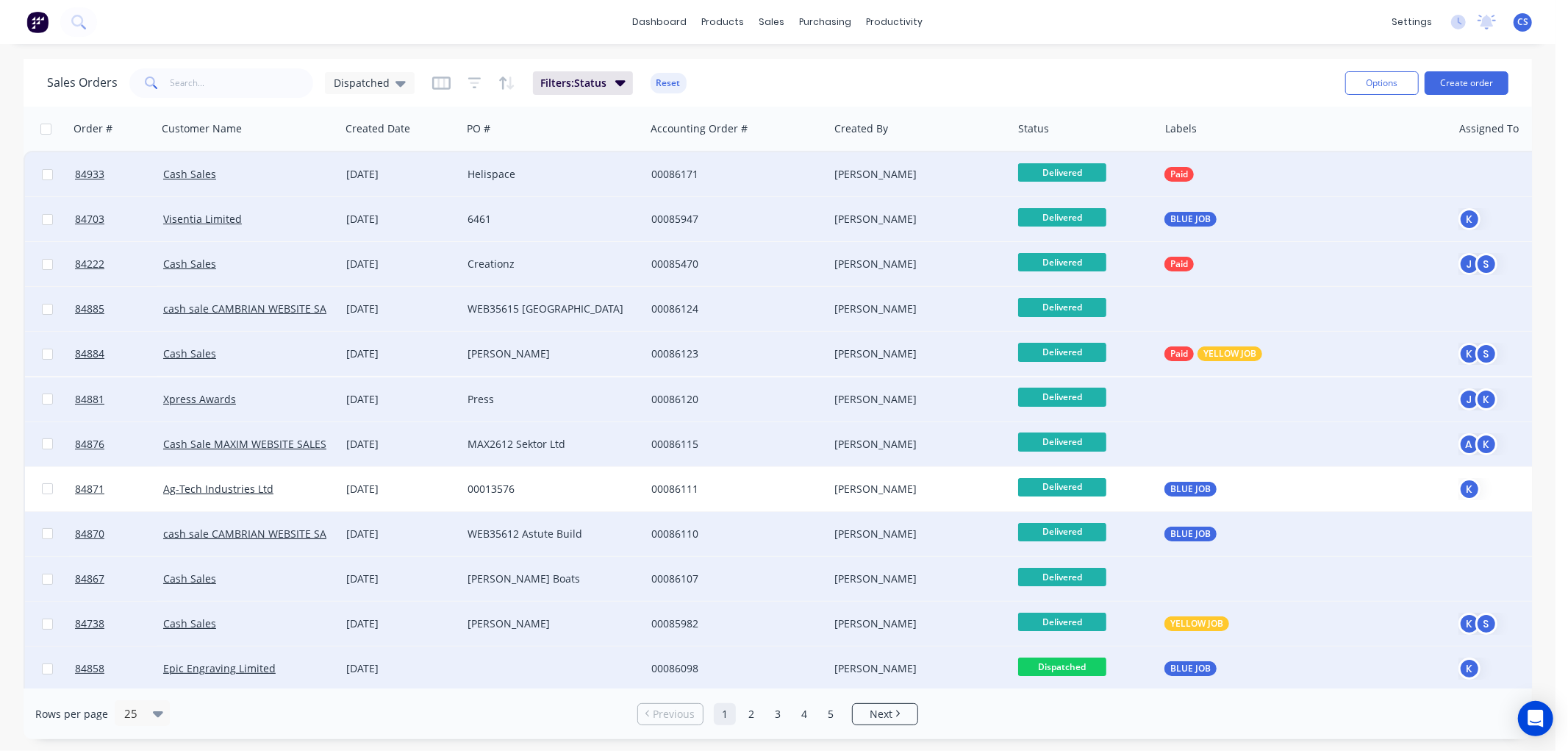
click at [1079, 661] on span "Dispatched" at bounding box center [1061, 666] width 88 height 19
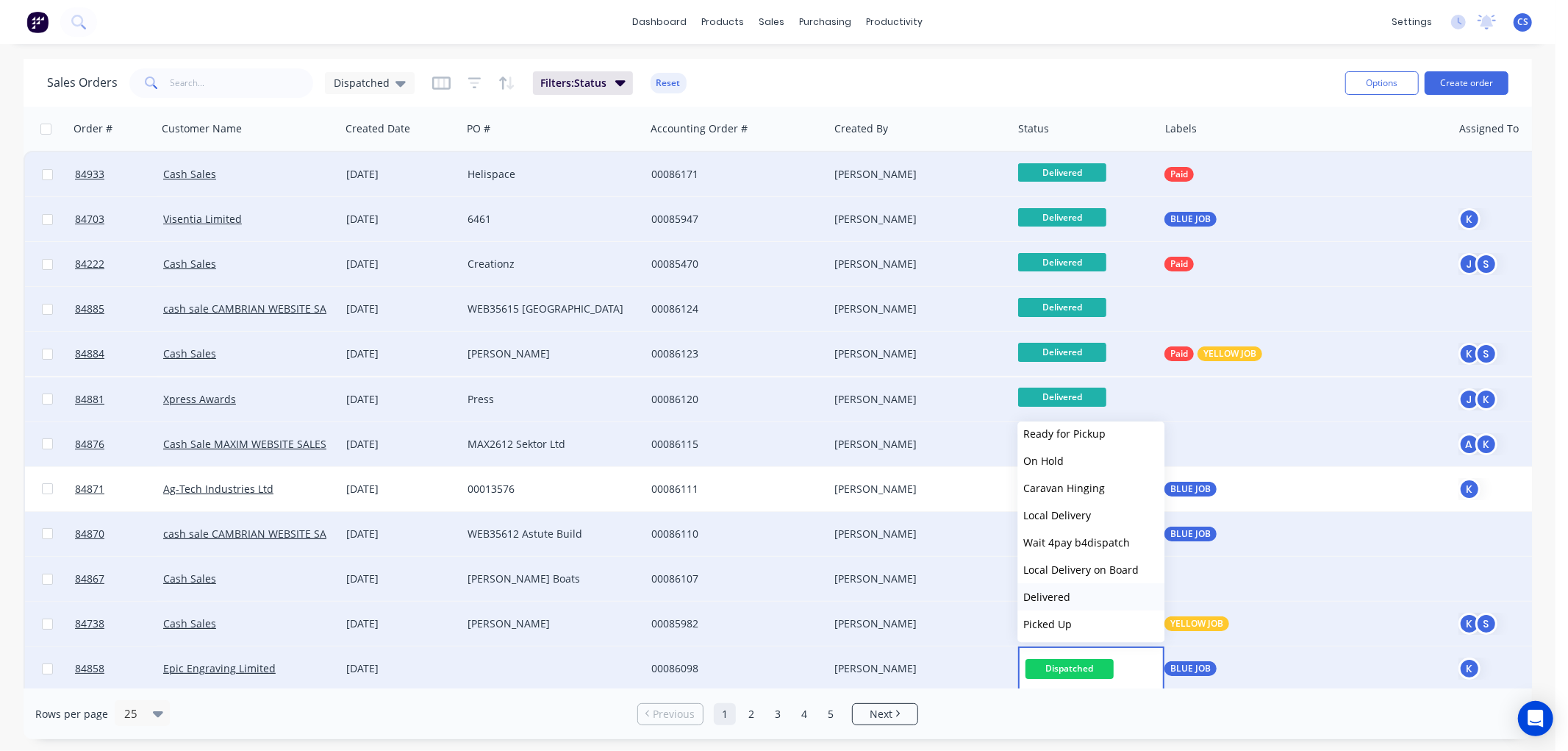
click at [1057, 594] on span "Delivered" at bounding box center [1047, 596] width 47 height 14
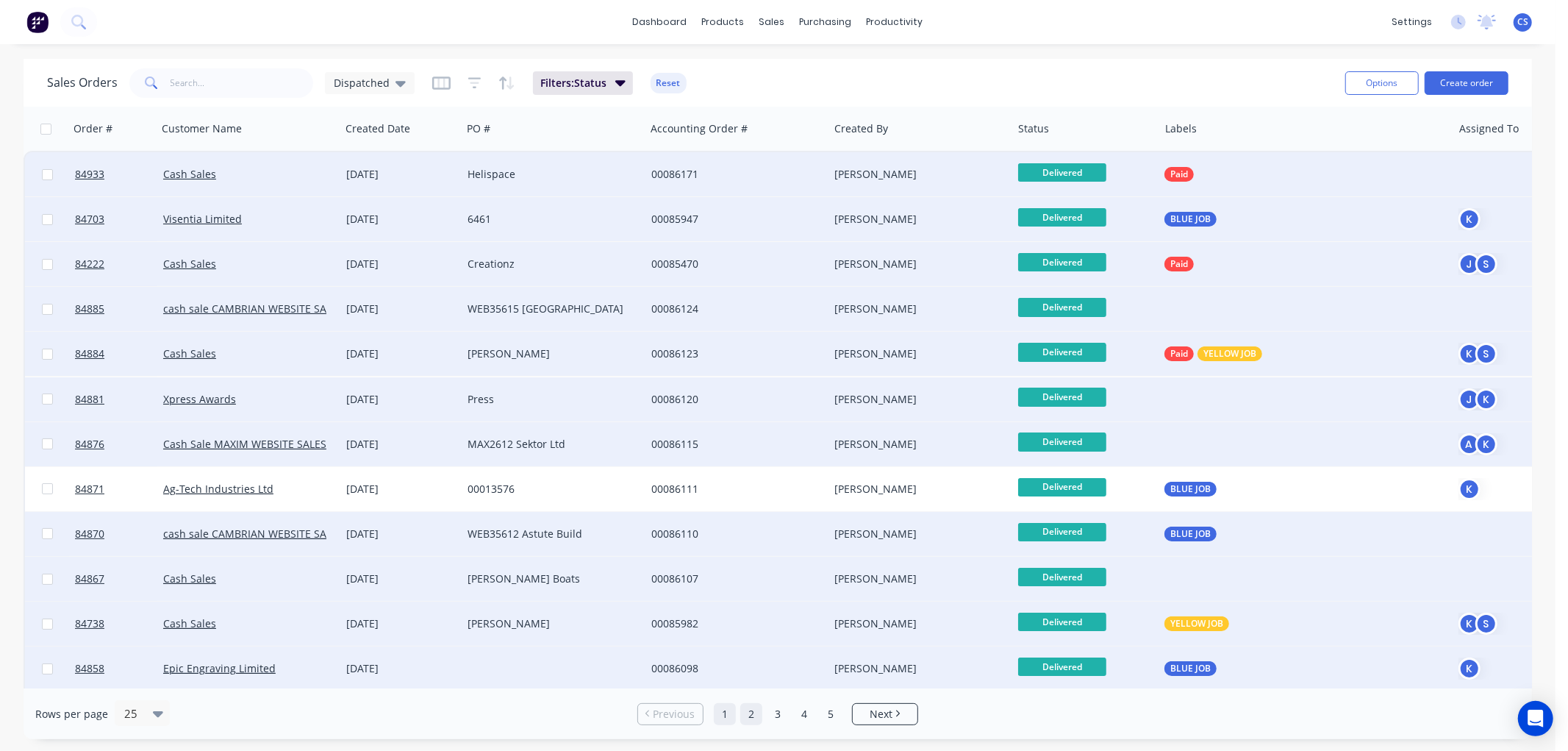
click at [752, 711] on link "2" at bounding box center [751, 713] width 22 height 22
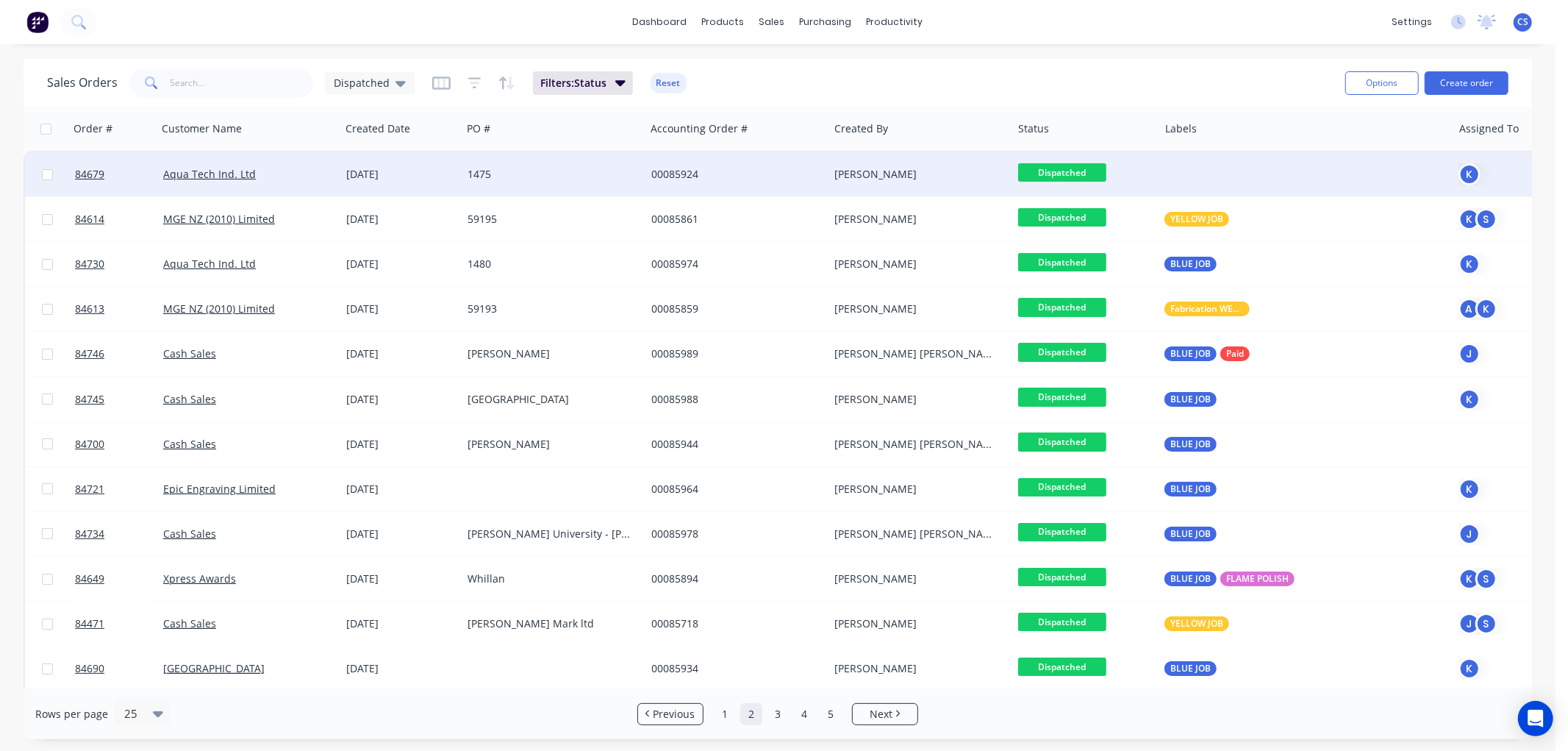
click at [1078, 173] on span "Dispatched" at bounding box center [1061, 172] width 88 height 19
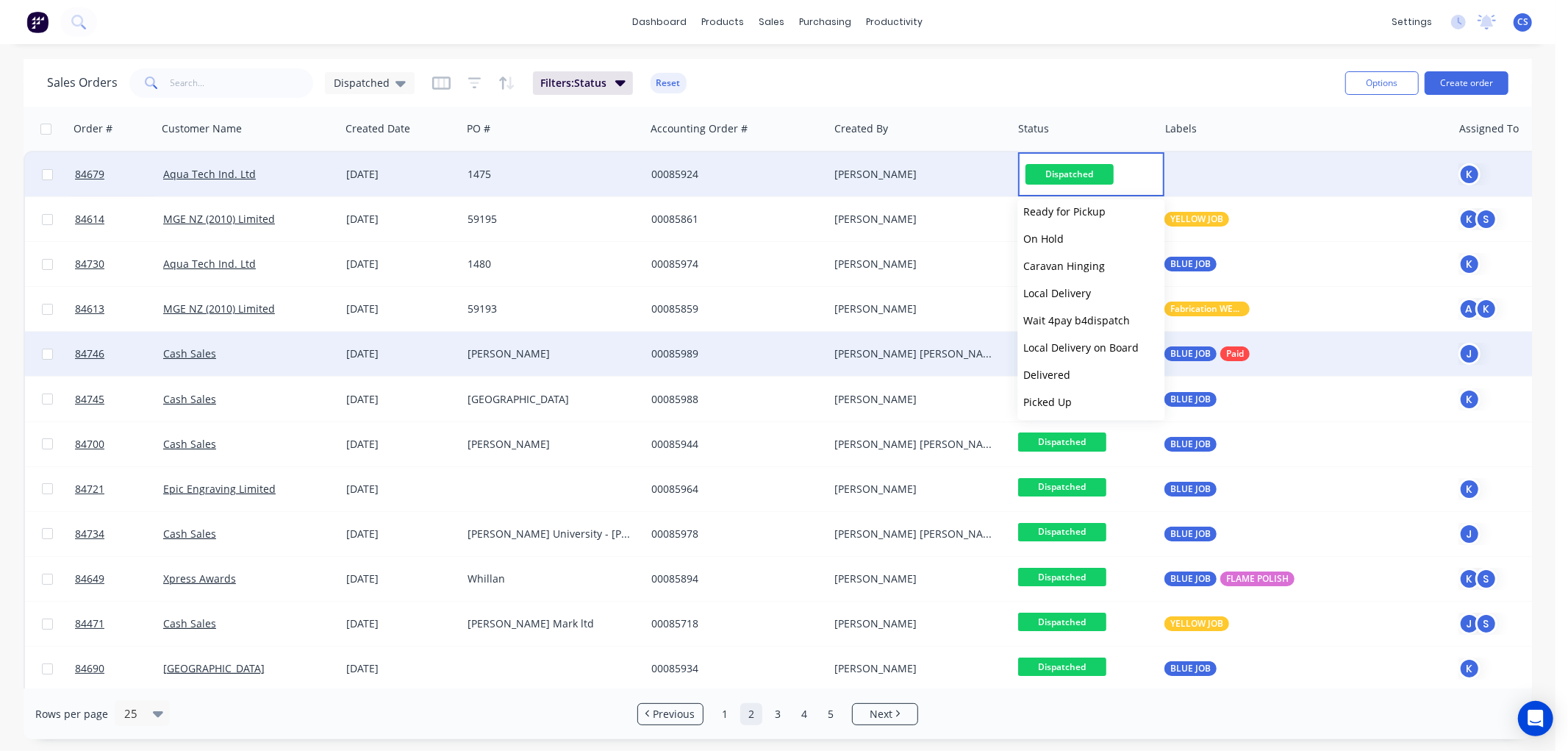
drag, startPoint x: 1049, startPoint y: 373, endPoint x: 1071, endPoint y: 370, distance: 22.2
click at [1049, 372] on span "Delivered" at bounding box center [1047, 374] width 47 height 14
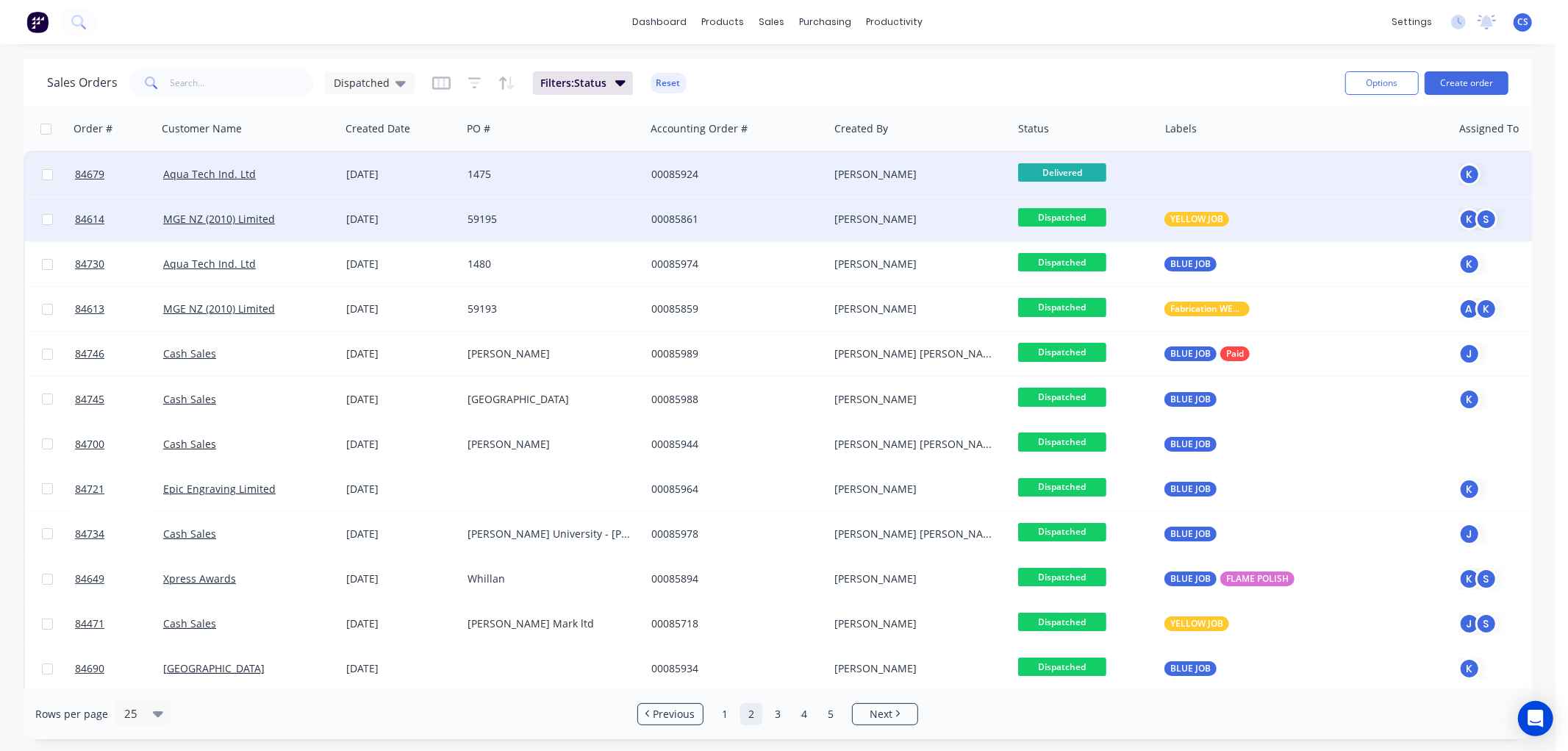
click at [1076, 215] on span "Dispatched" at bounding box center [1061, 217] width 88 height 19
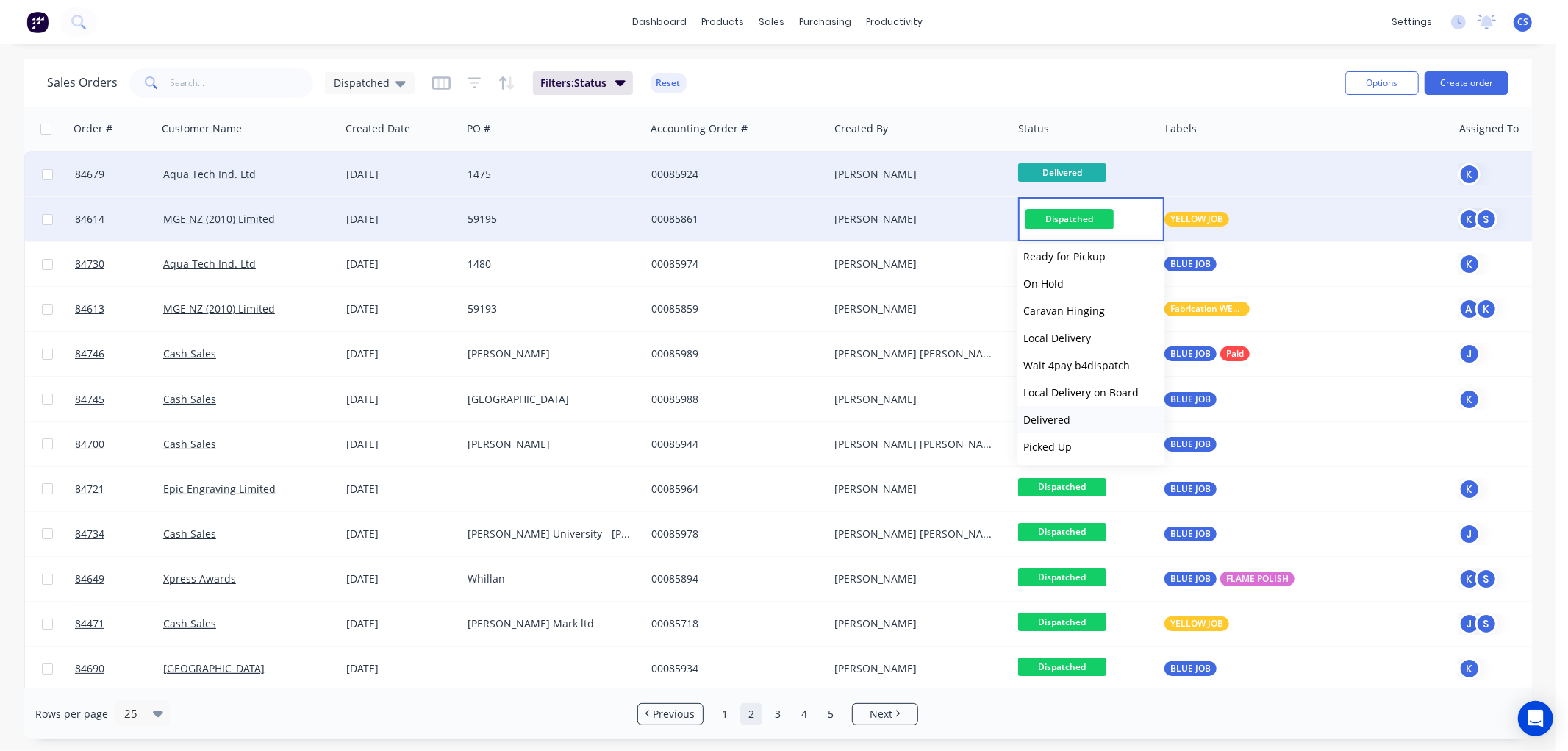
click at [1057, 418] on span "Delivered" at bounding box center [1047, 419] width 47 height 14
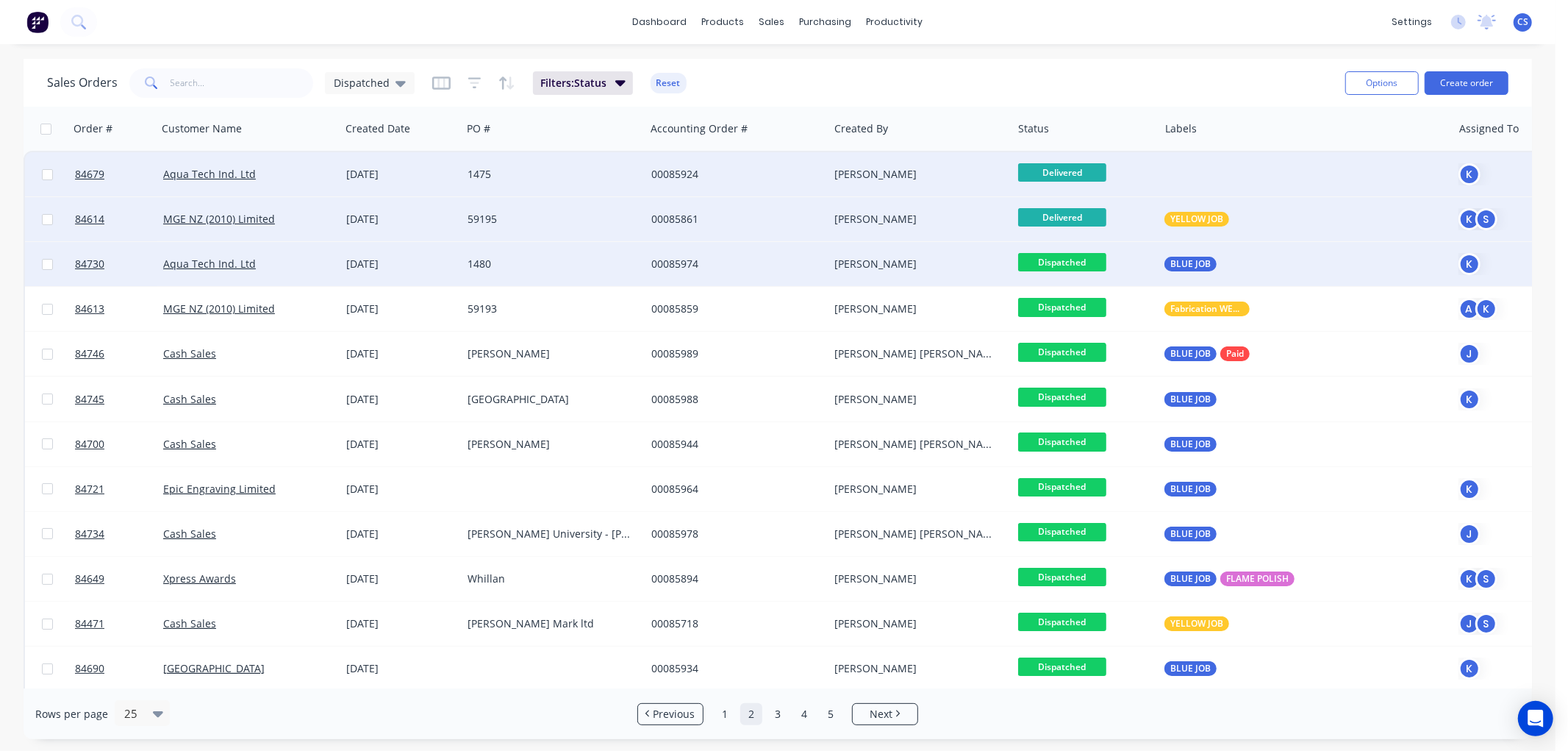
click at [1064, 260] on span "Dispatched" at bounding box center [1061, 262] width 88 height 19
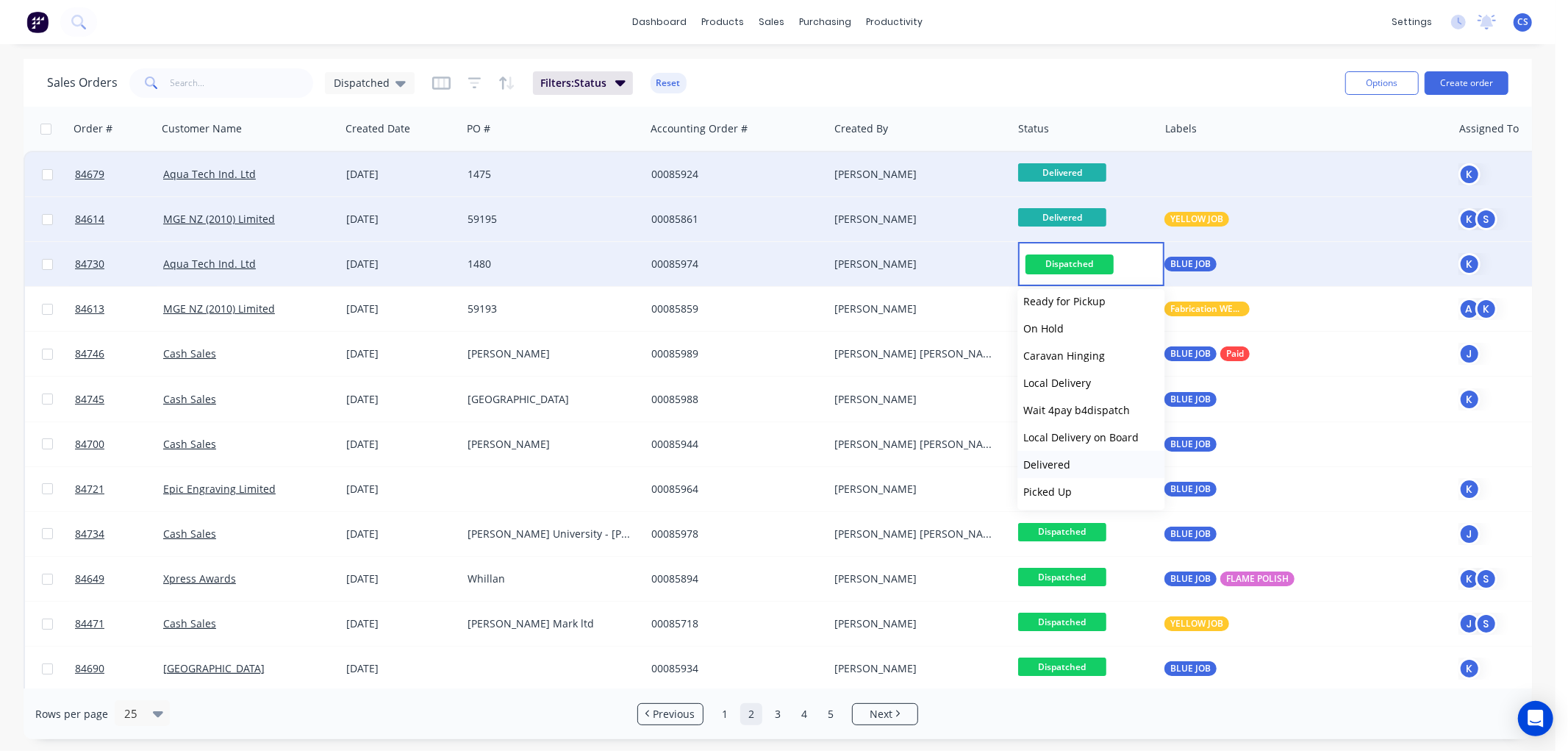
click at [1061, 458] on span "Delivered" at bounding box center [1047, 464] width 47 height 14
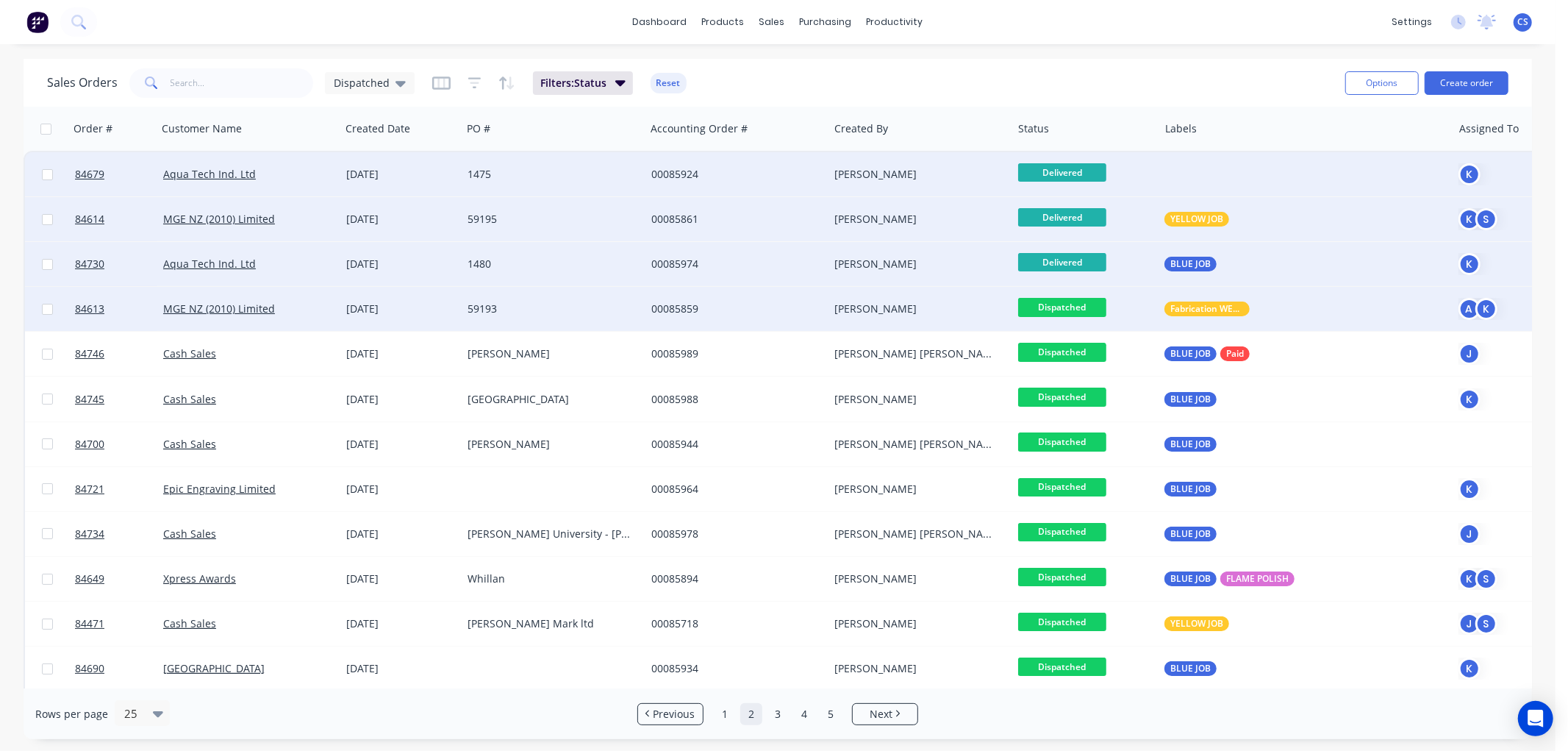
click at [1079, 307] on span "Dispatched" at bounding box center [1061, 307] width 88 height 19
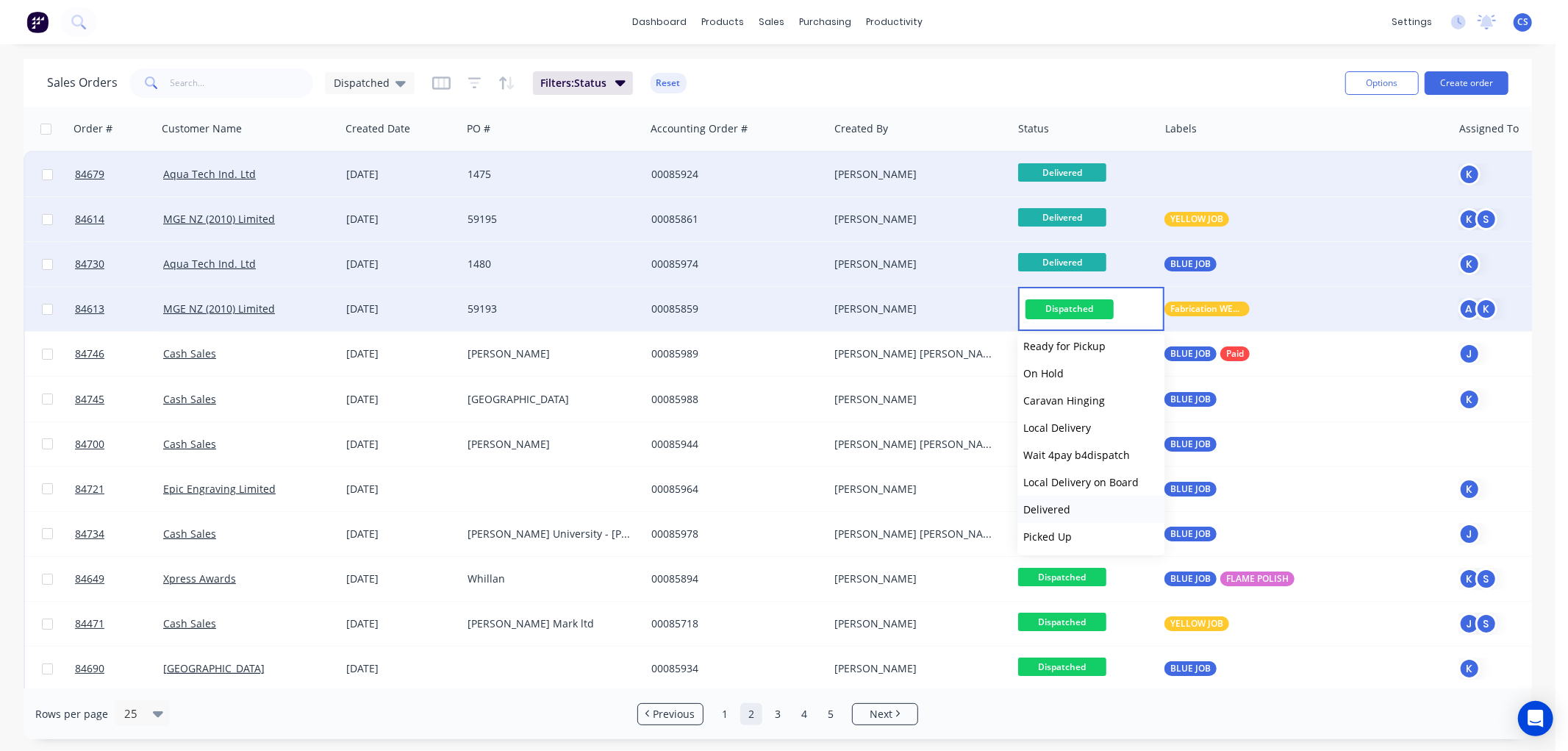
click at [1070, 502] on button "Delivered" at bounding box center [1091, 509] width 147 height 27
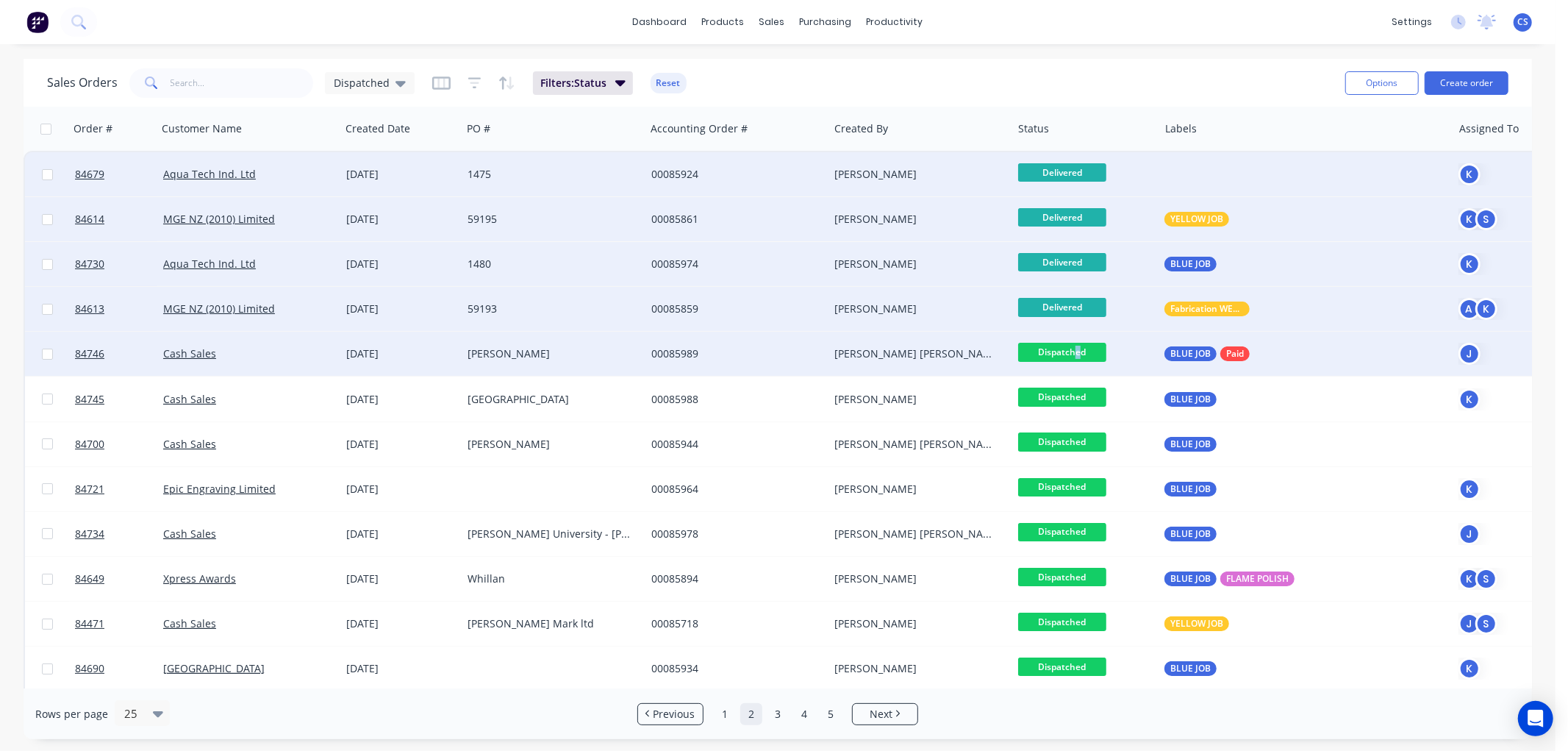
click at [1077, 348] on span "Dispatched" at bounding box center [1061, 352] width 88 height 19
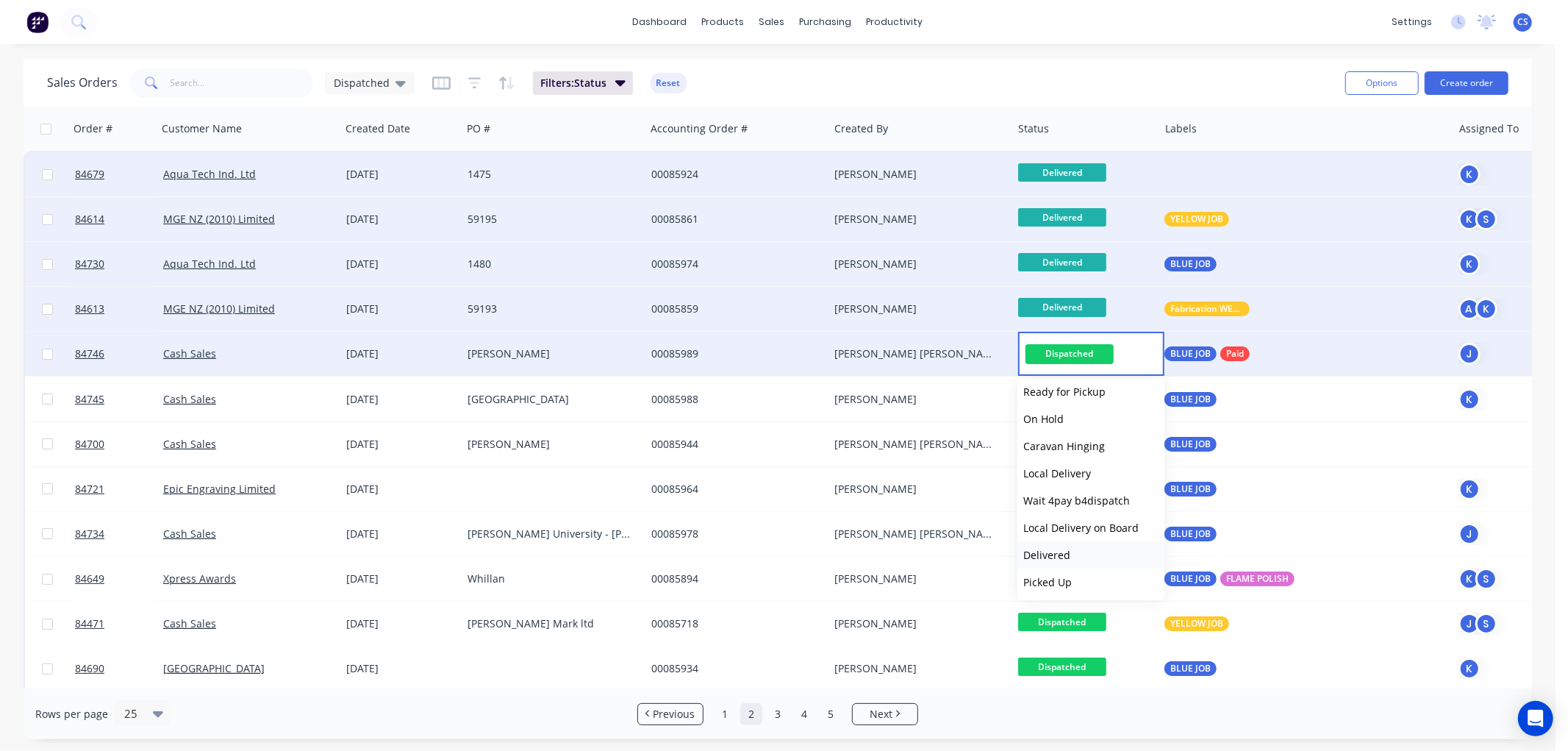
click at [1051, 549] on span "Delivered" at bounding box center [1047, 554] width 47 height 14
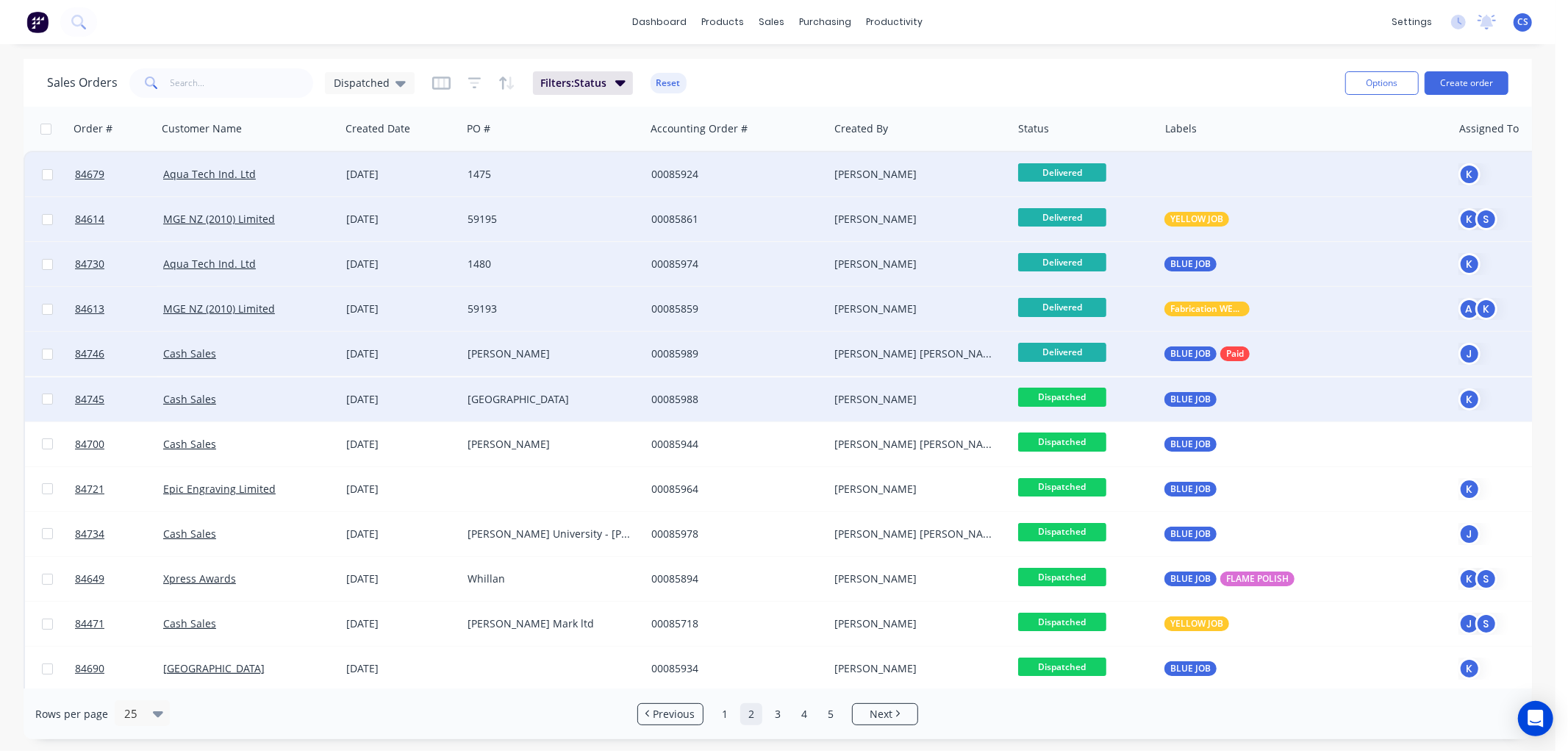
click at [1057, 394] on span "Dispatched" at bounding box center [1061, 396] width 88 height 19
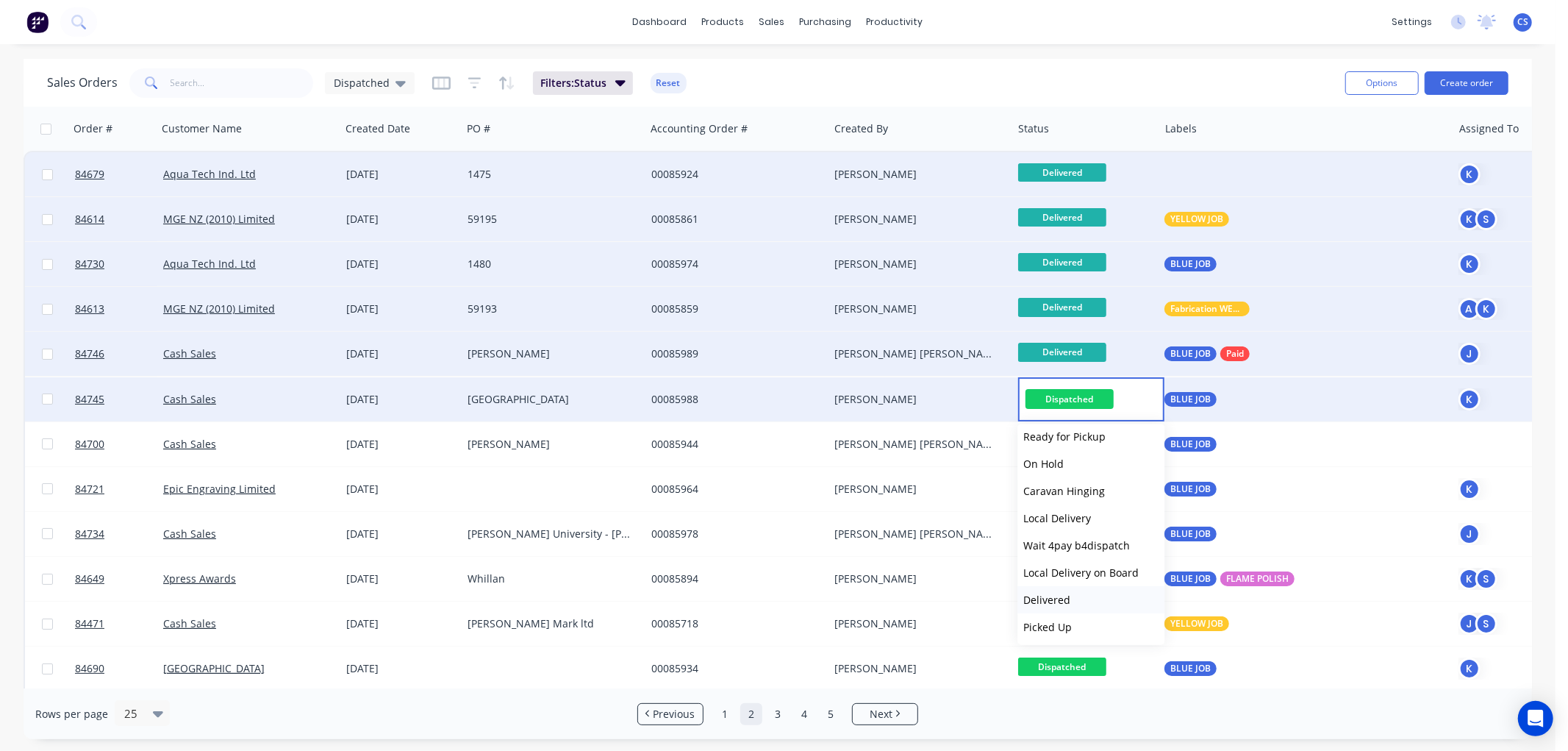
click at [1060, 599] on span "Delivered" at bounding box center [1047, 599] width 47 height 14
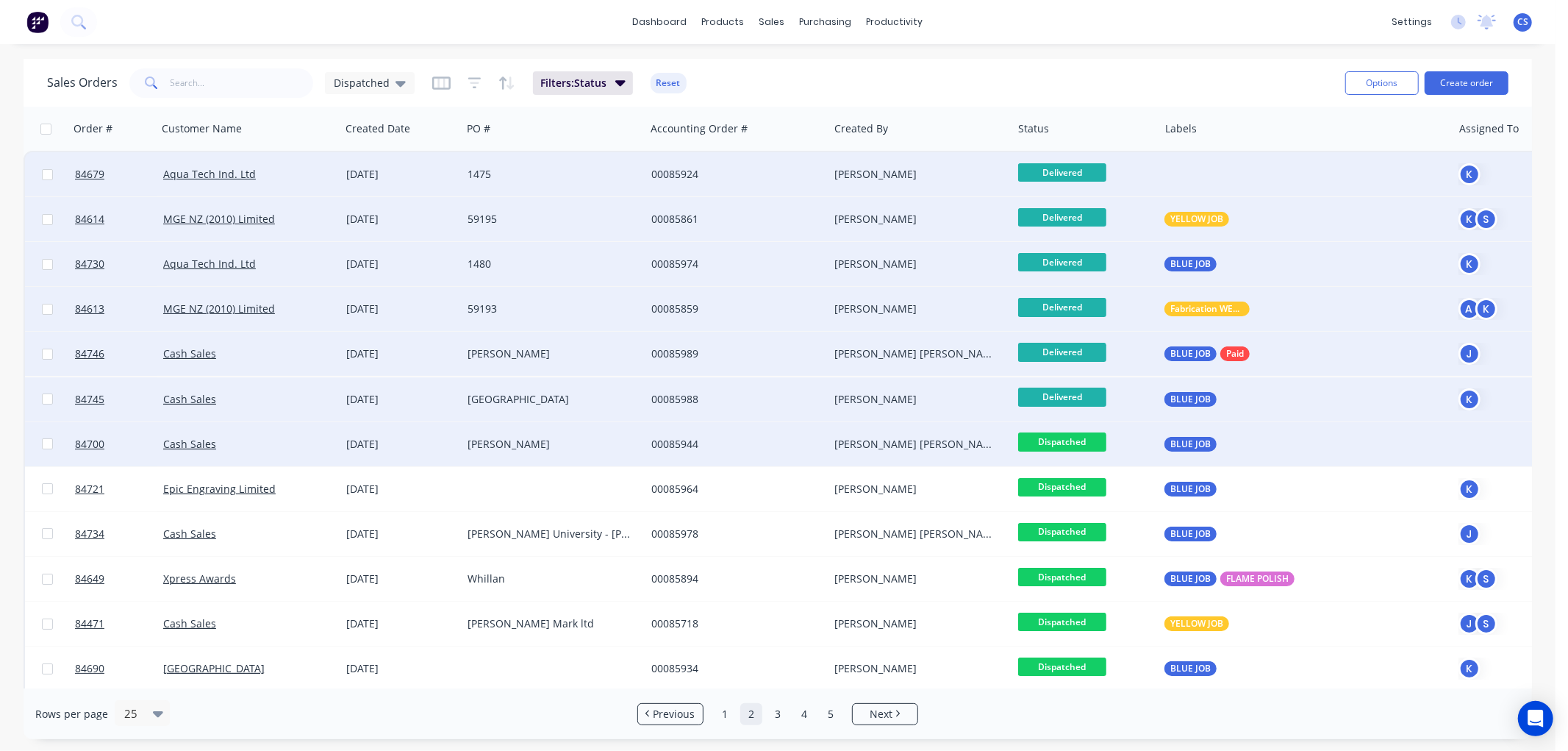
click at [1076, 441] on span "Dispatched" at bounding box center [1061, 441] width 88 height 19
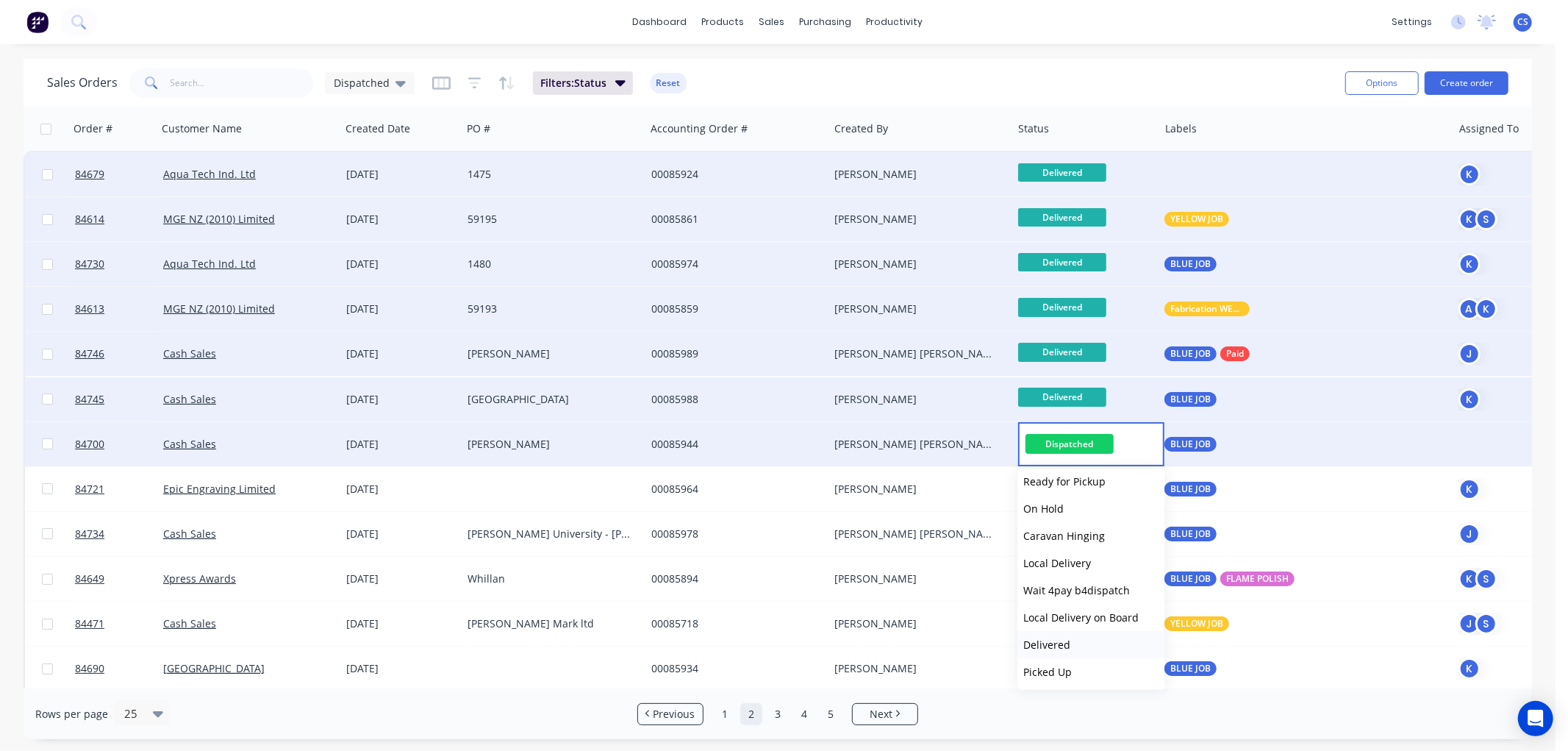
click at [1066, 645] on span "Delivered" at bounding box center [1047, 644] width 47 height 14
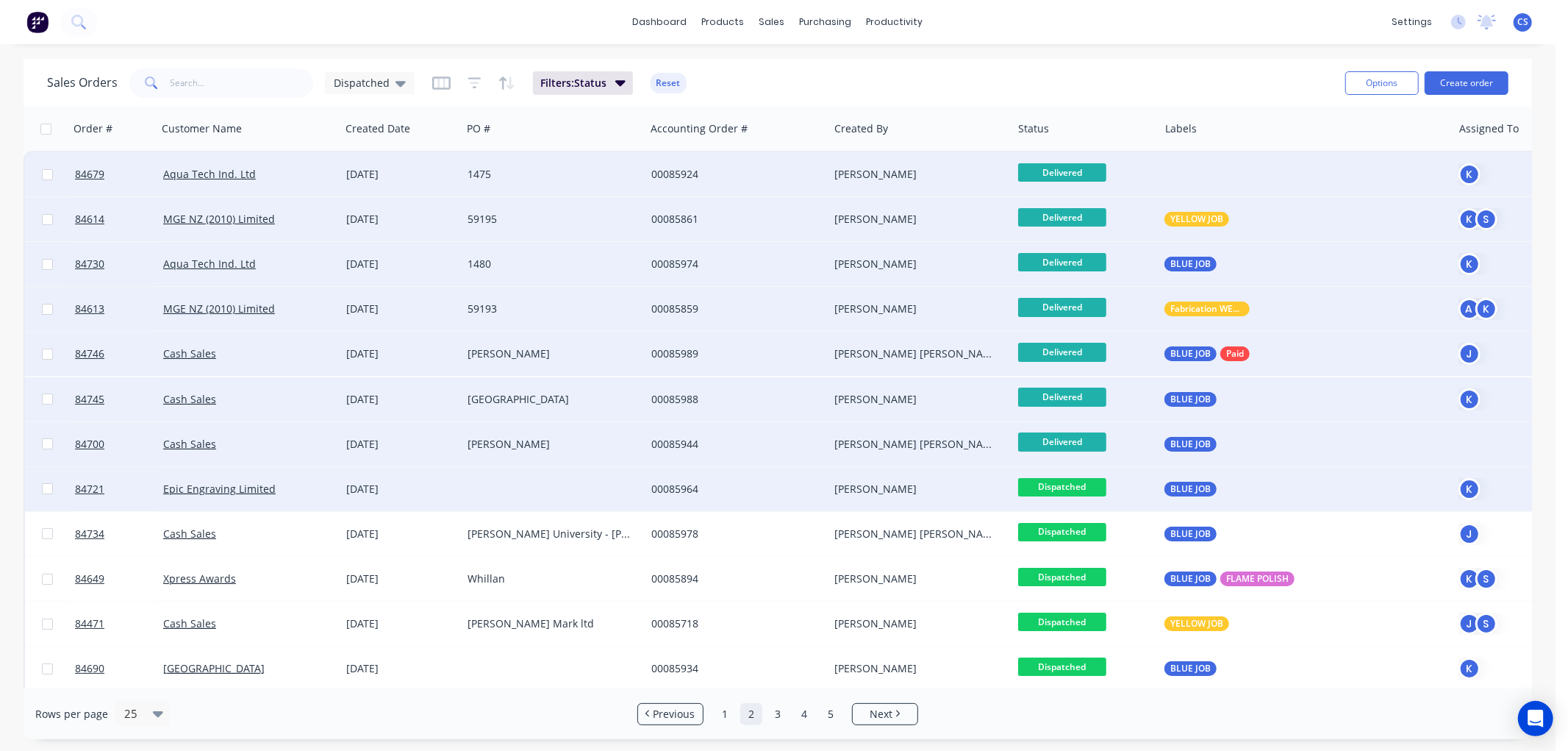
click at [1071, 486] on span "Dispatched" at bounding box center [1061, 486] width 88 height 19
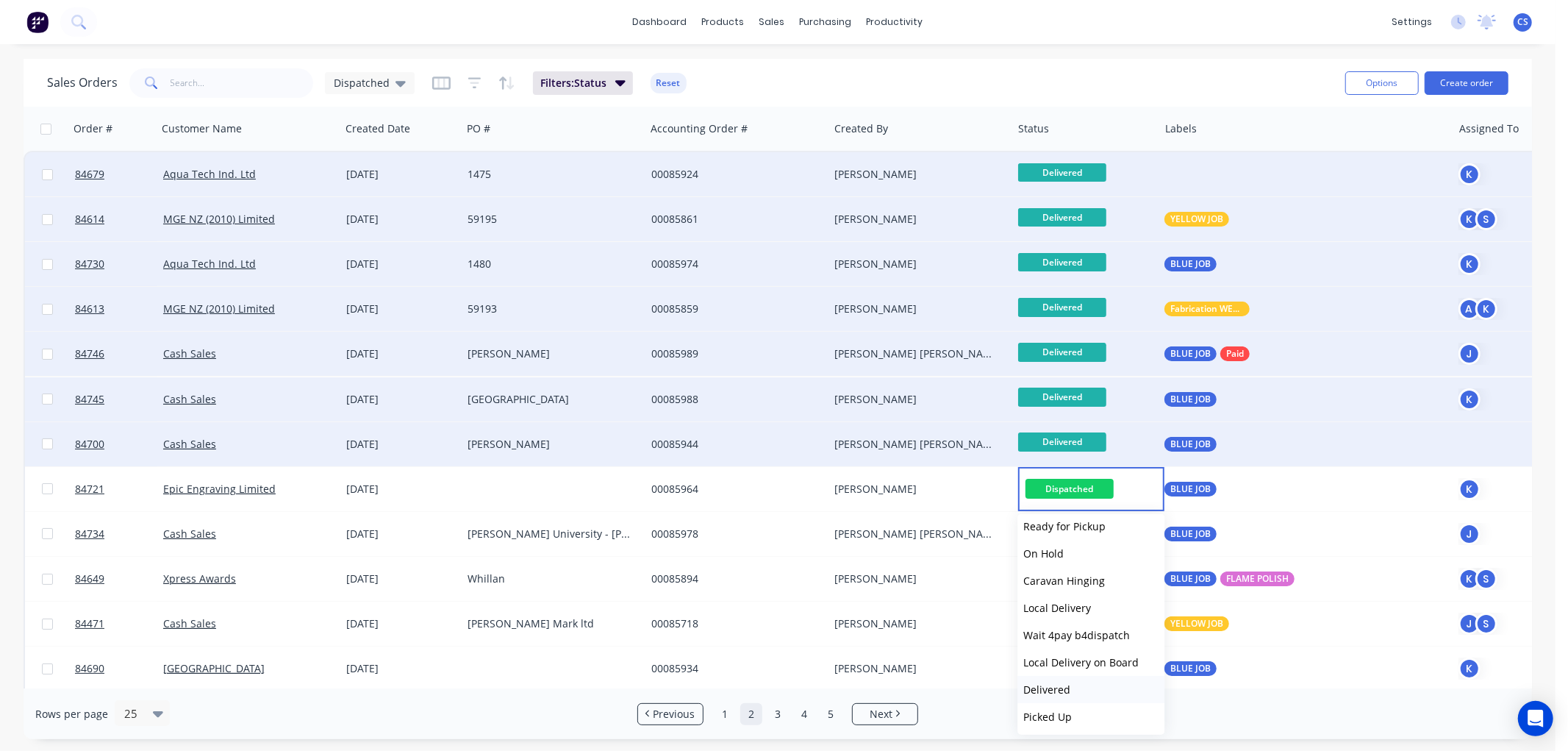
click at [1052, 685] on span "Delivered" at bounding box center [1047, 689] width 47 height 14
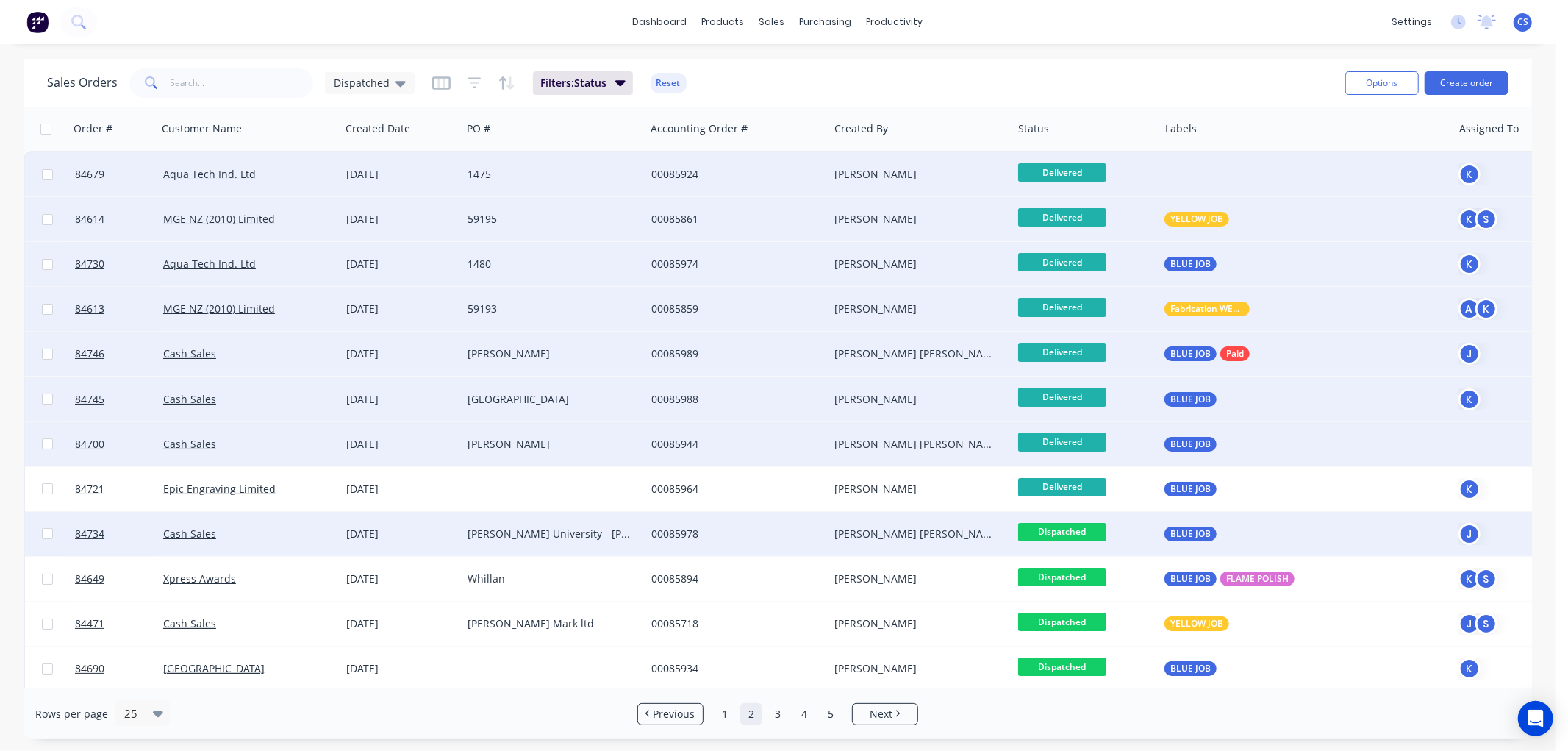
click at [1083, 531] on span "Dispatched" at bounding box center [1061, 532] width 88 height 19
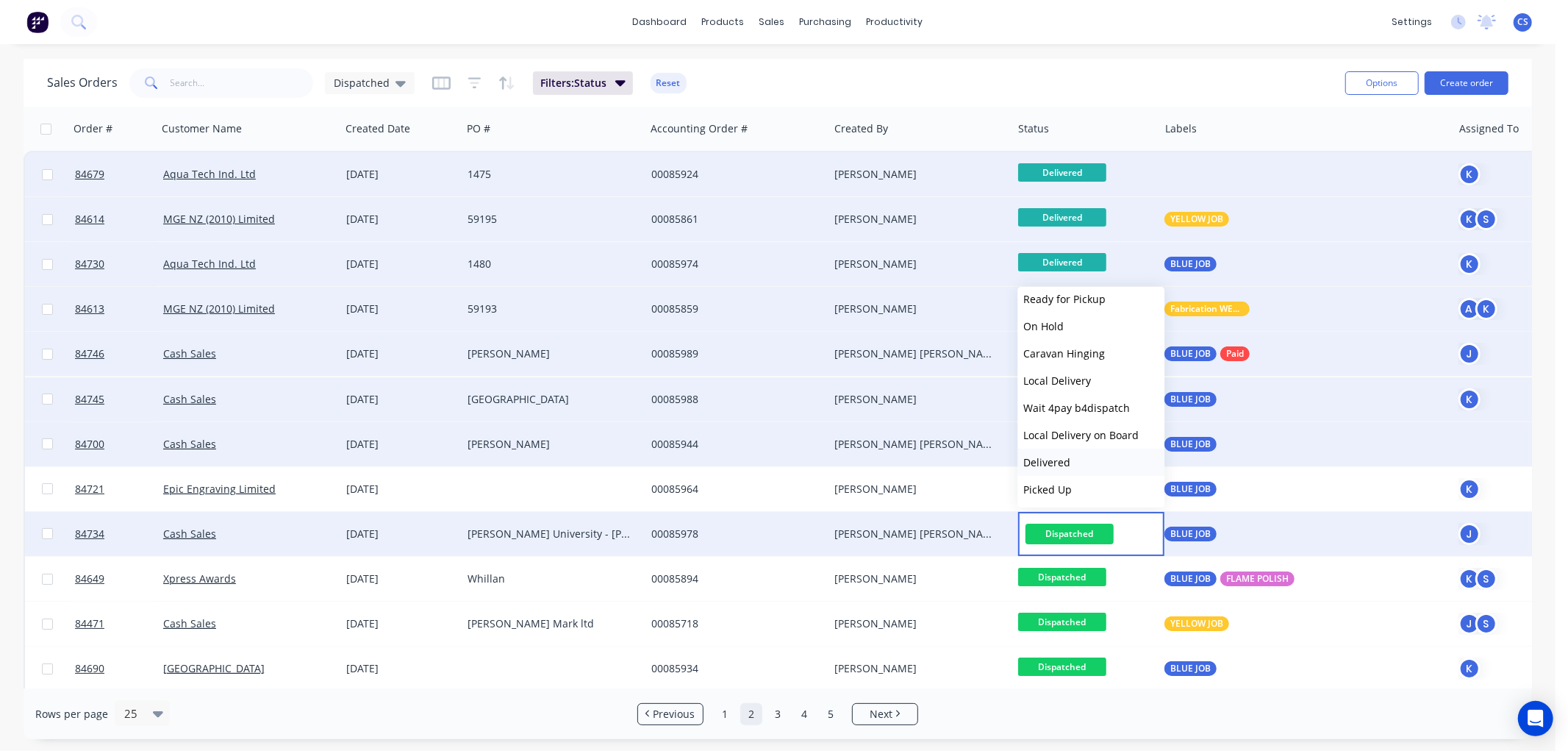
click at [1049, 458] on span "Delivered" at bounding box center [1047, 461] width 47 height 14
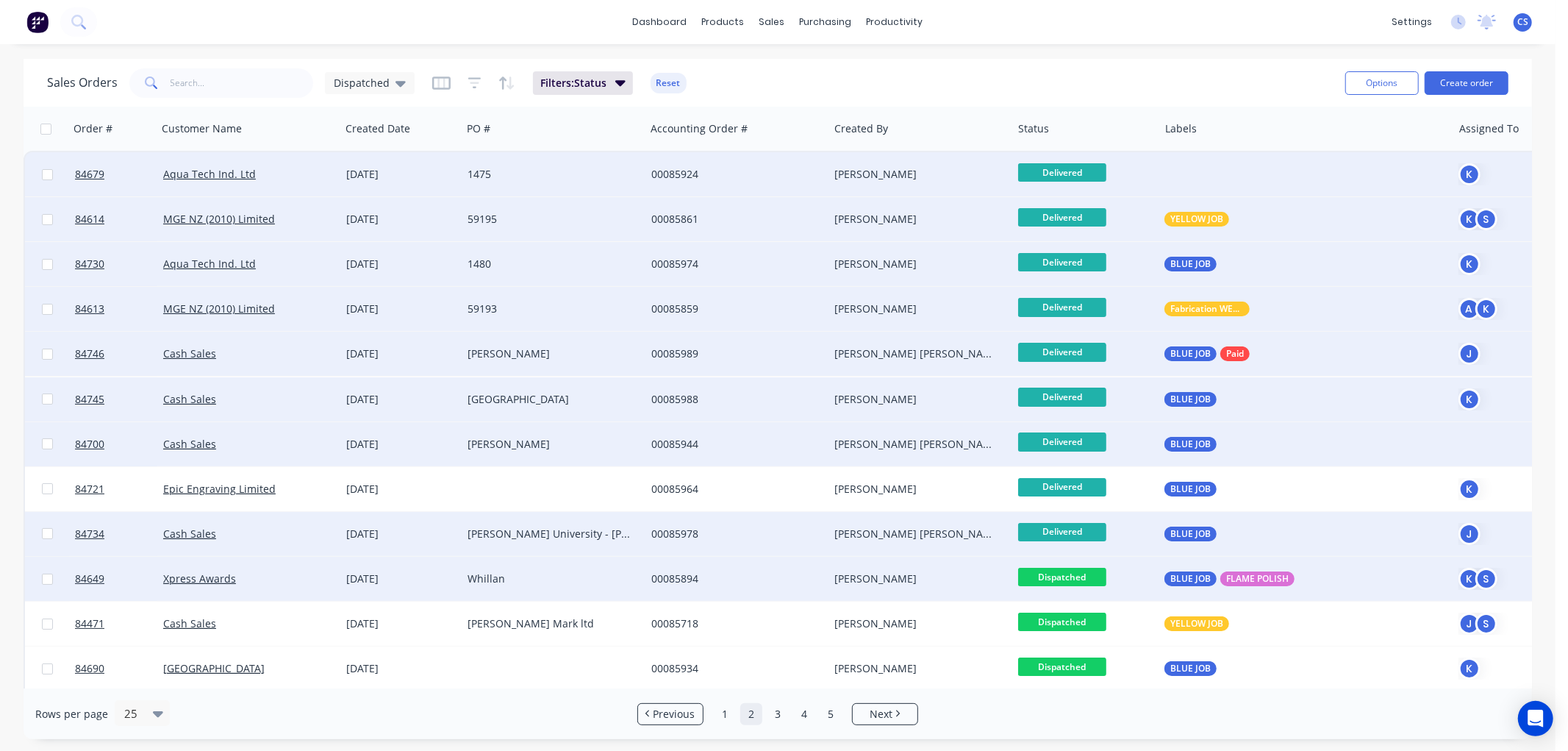
click at [1084, 576] on span "Dispatched" at bounding box center [1061, 577] width 88 height 19
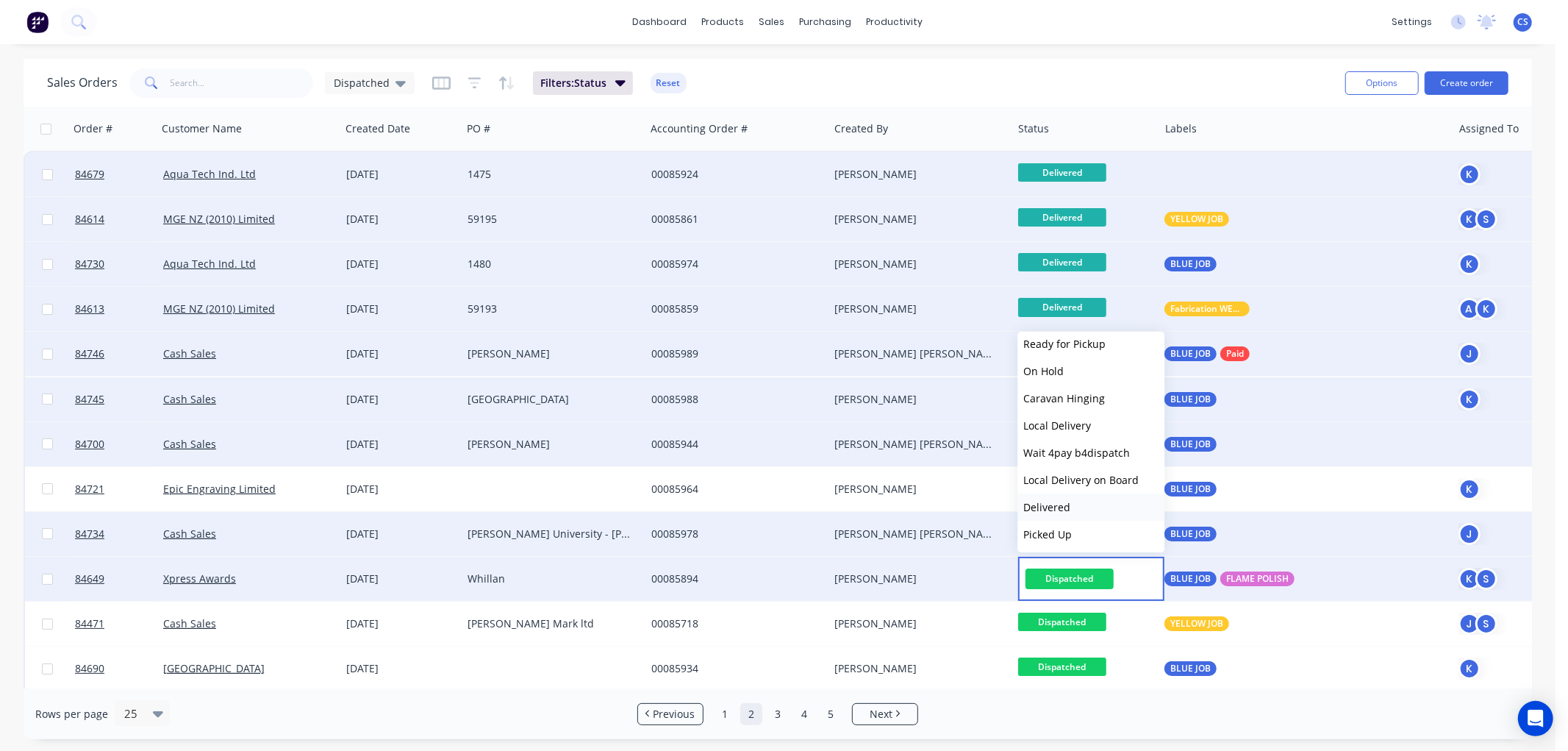
click at [1064, 502] on span "Delivered" at bounding box center [1047, 507] width 47 height 14
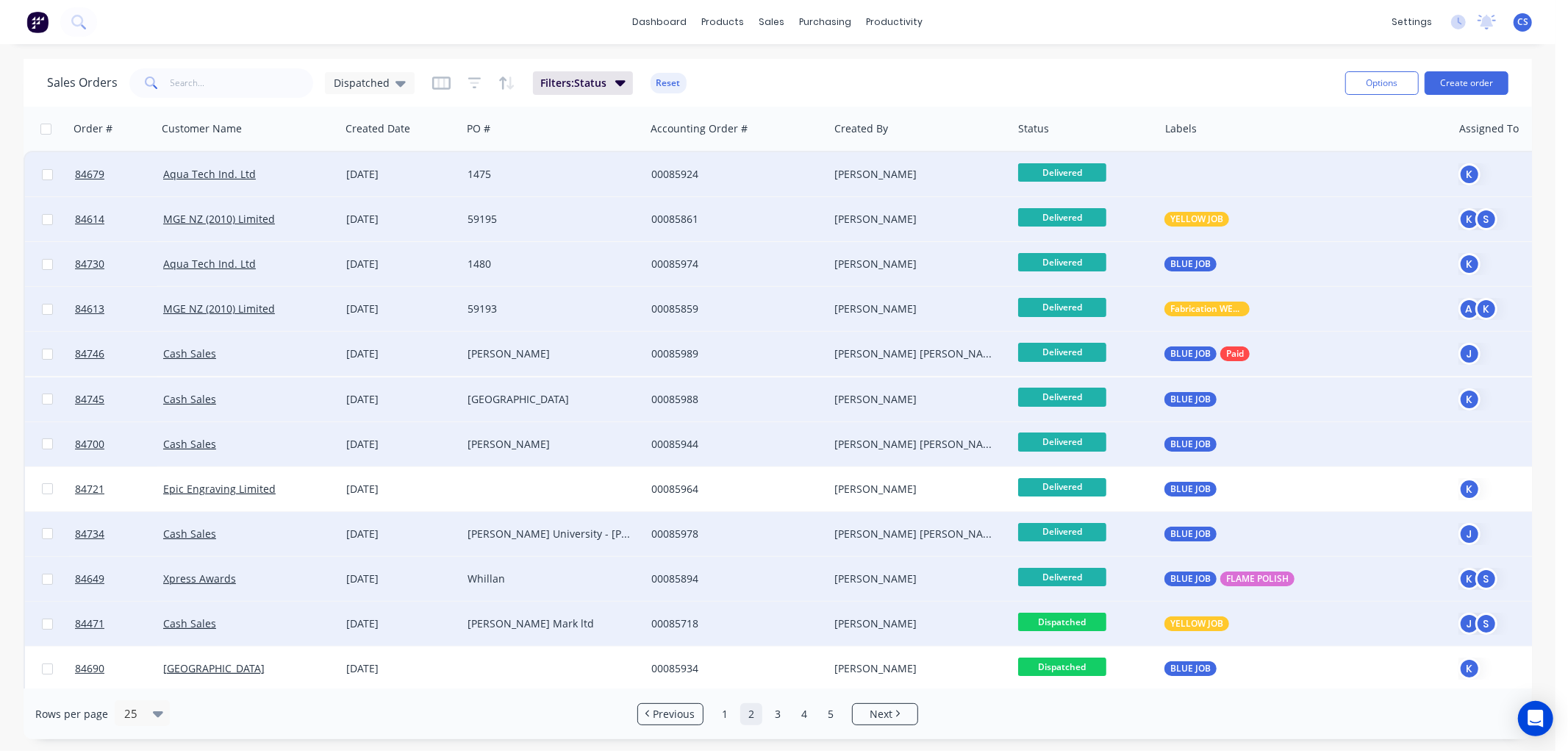
click at [1079, 623] on span "Dispatched" at bounding box center [1061, 621] width 88 height 19
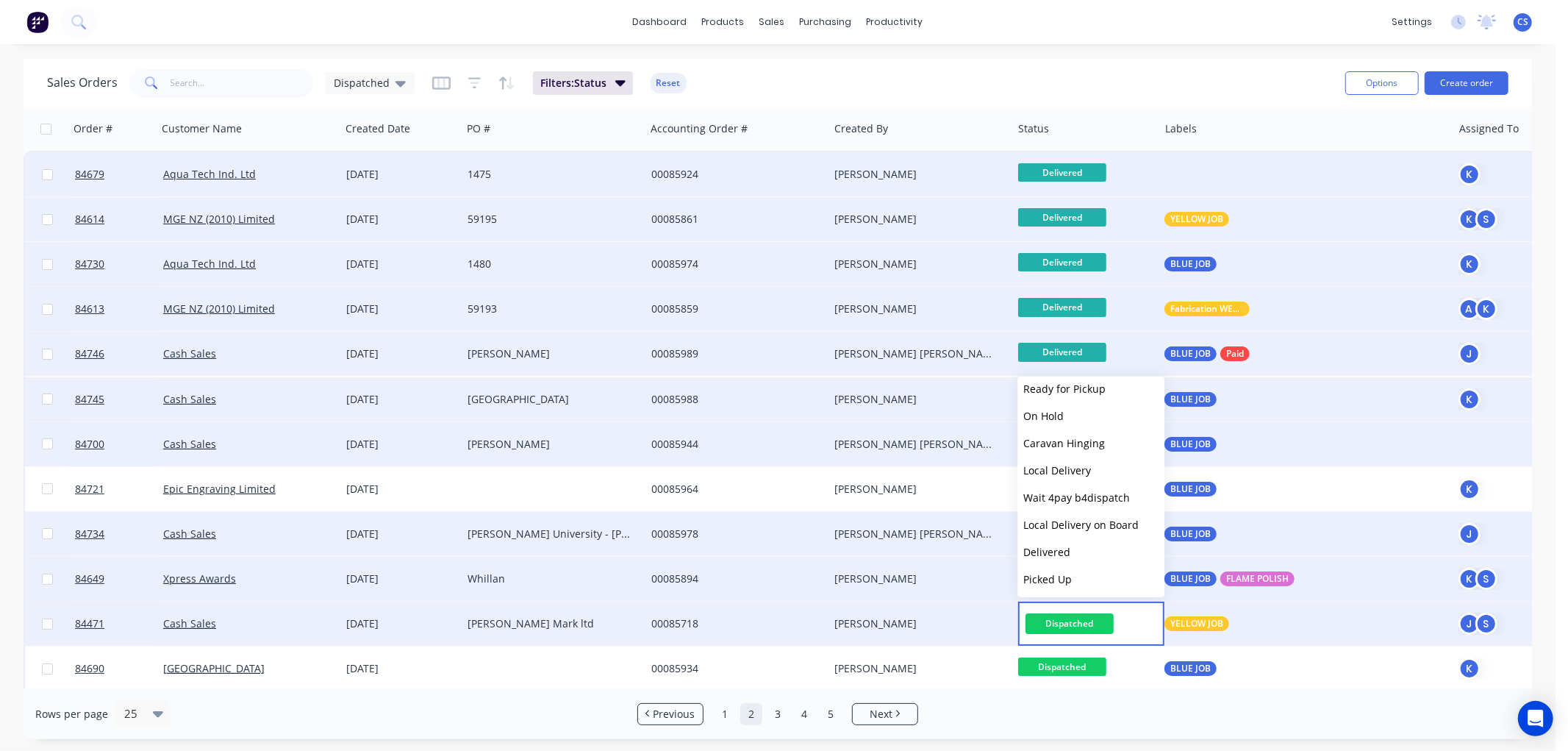
click at [1057, 552] on span "Delivered" at bounding box center [1047, 551] width 47 height 14
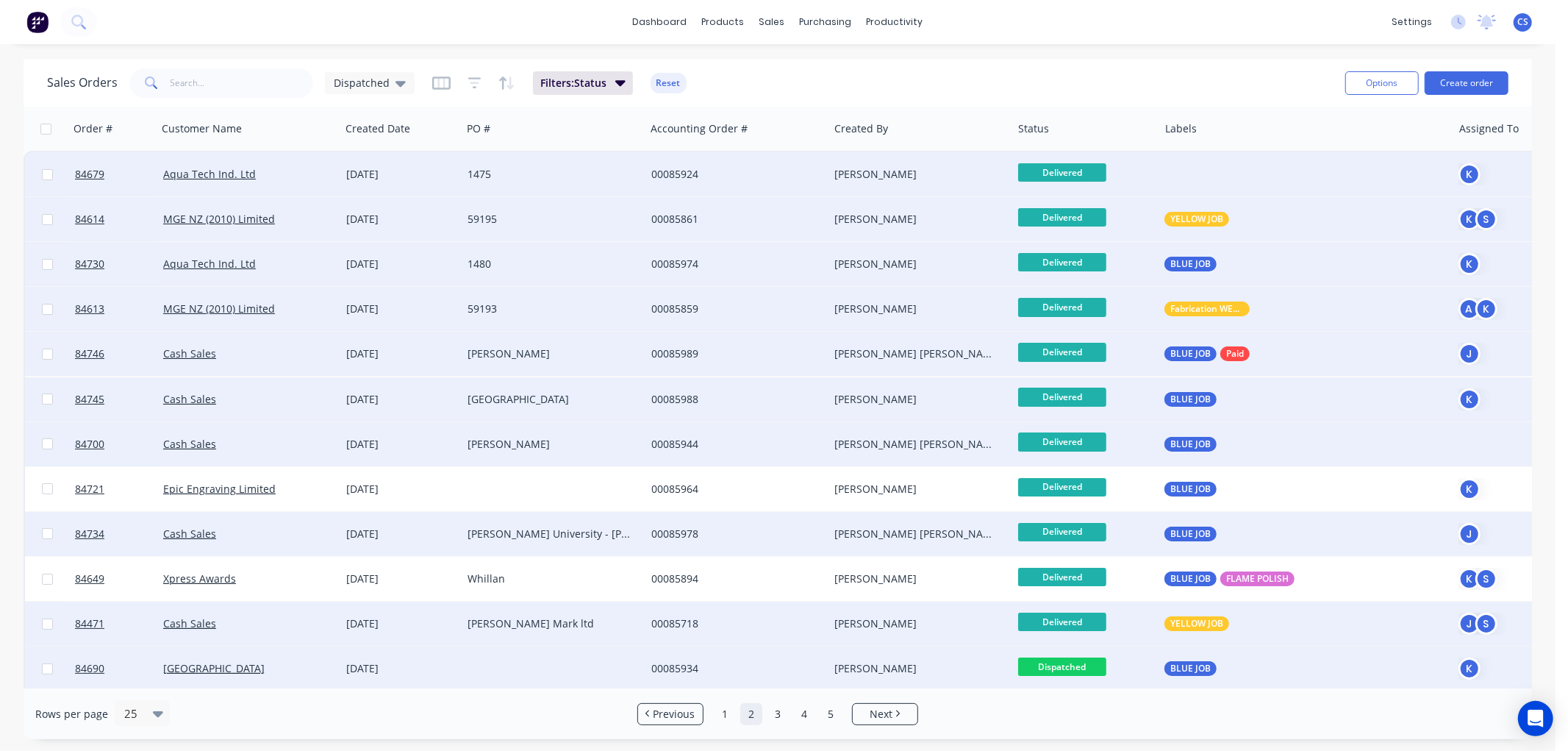
click at [1085, 662] on span "Dispatched" at bounding box center [1061, 666] width 88 height 19
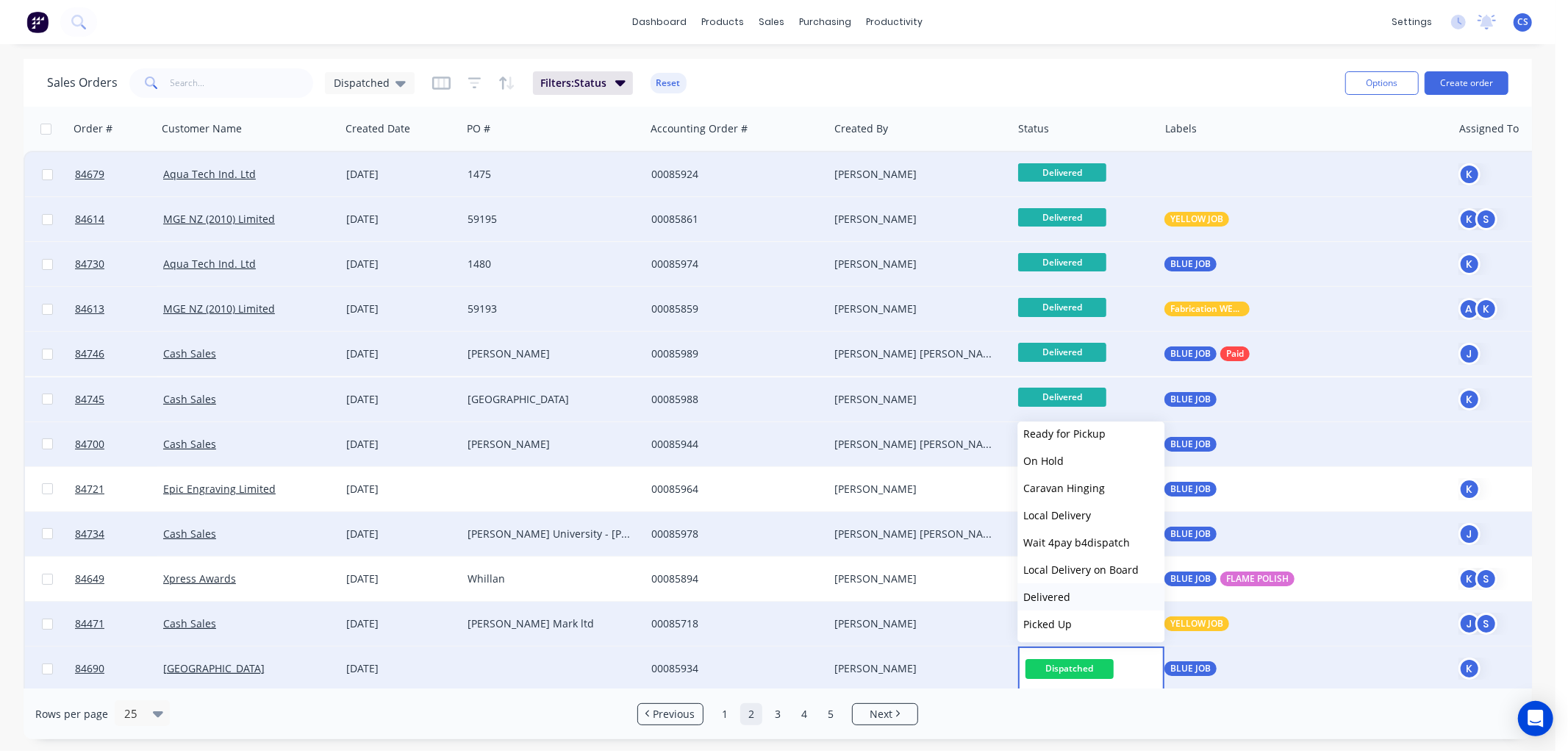
click at [1056, 592] on span "Delivered" at bounding box center [1047, 596] width 47 height 14
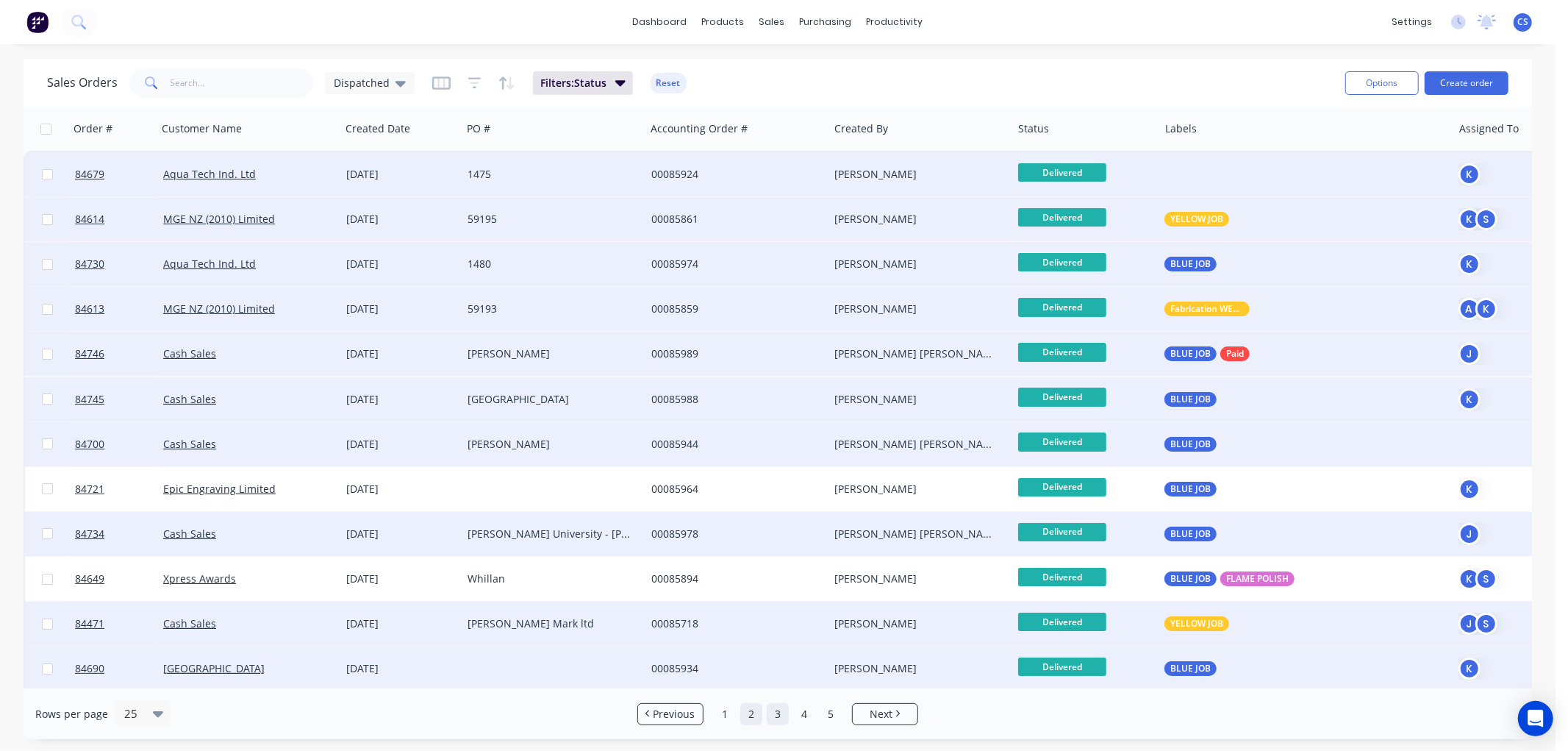
click at [780, 713] on link "3" at bounding box center [778, 713] width 22 height 22
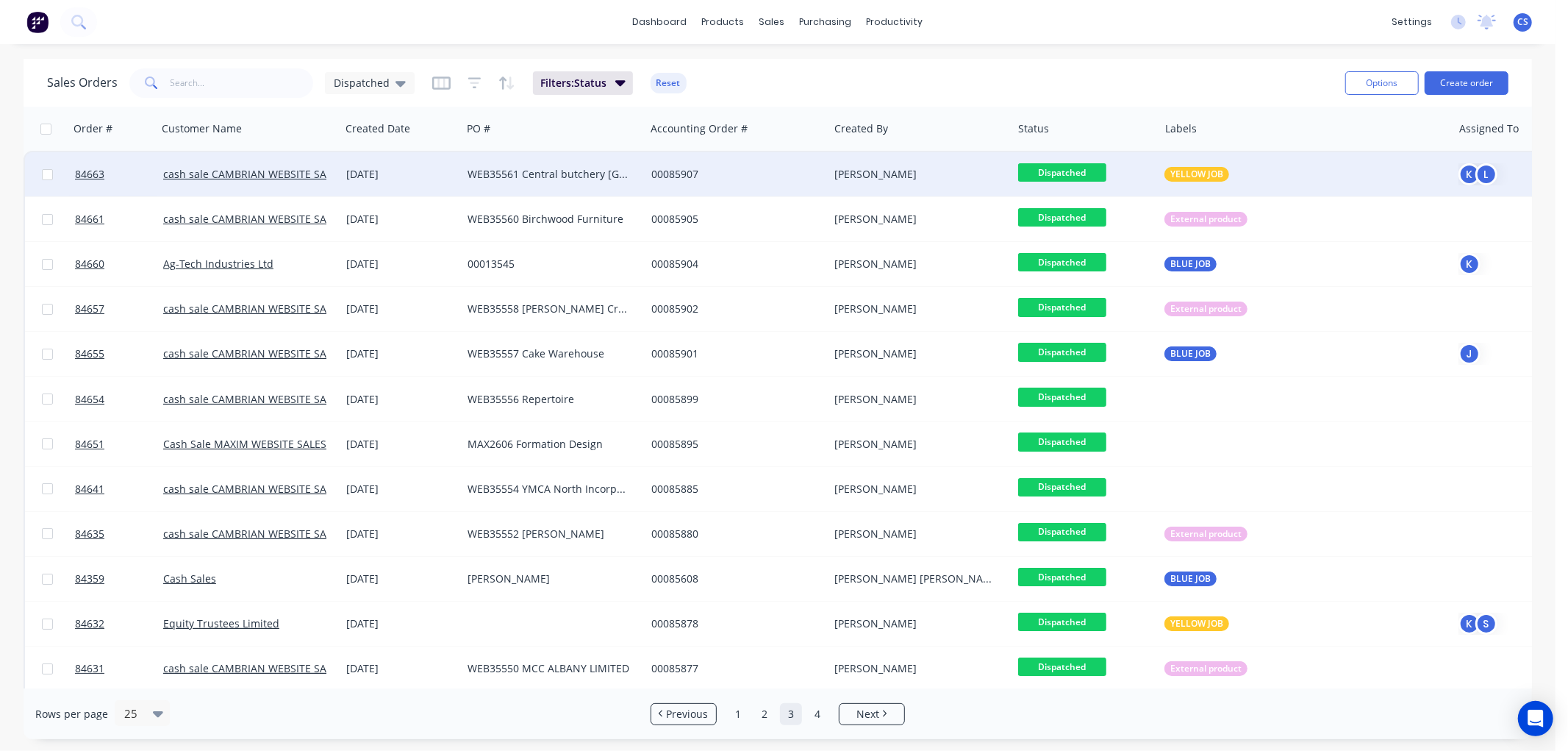
click at [1082, 169] on span "Dispatched" at bounding box center [1061, 172] width 88 height 19
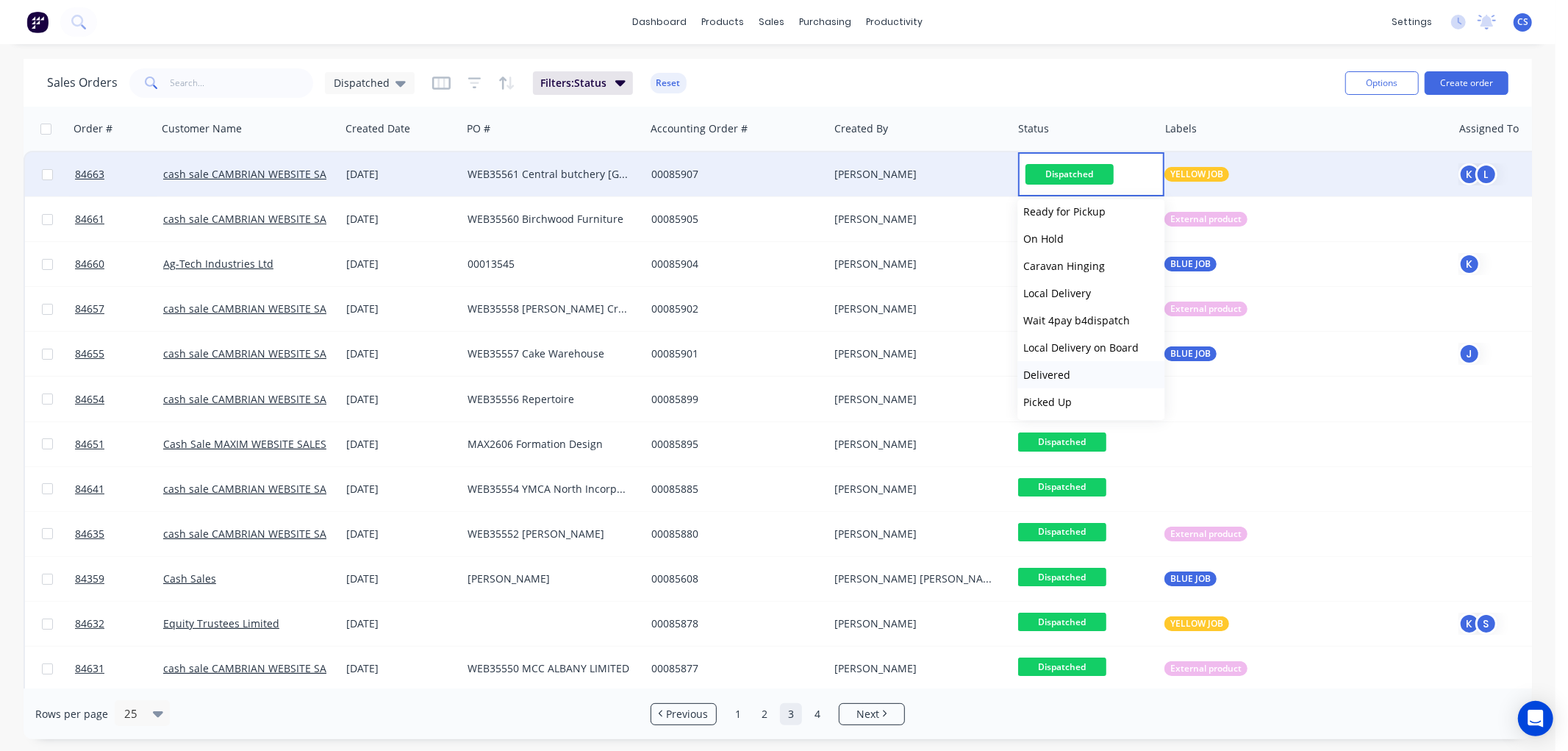
click at [1065, 373] on span "Delivered" at bounding box center [1047, 374] width 47 height 14
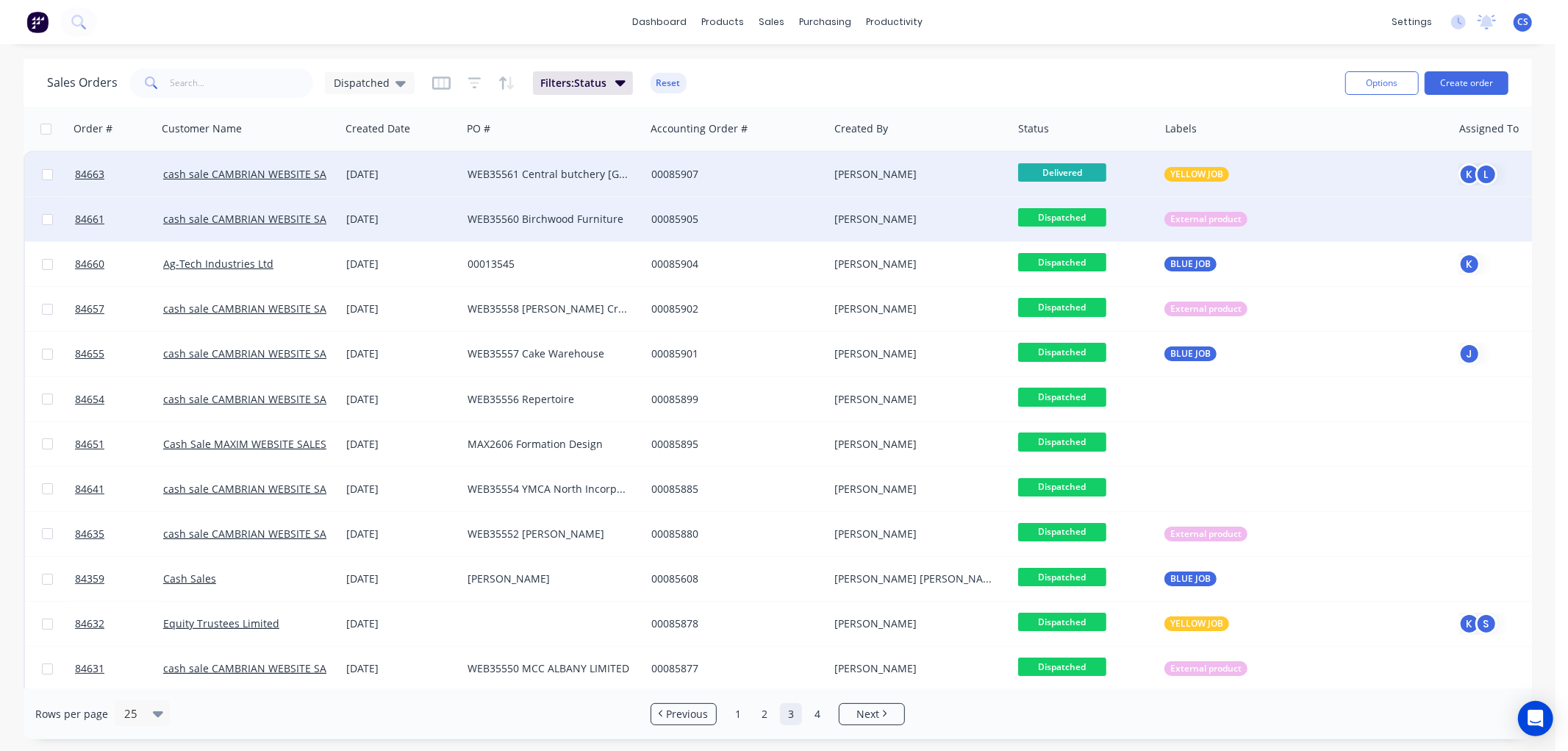
click at [1075, 215] on span "Dispatched" at bounding box center [1061, 217] width 88 height 19
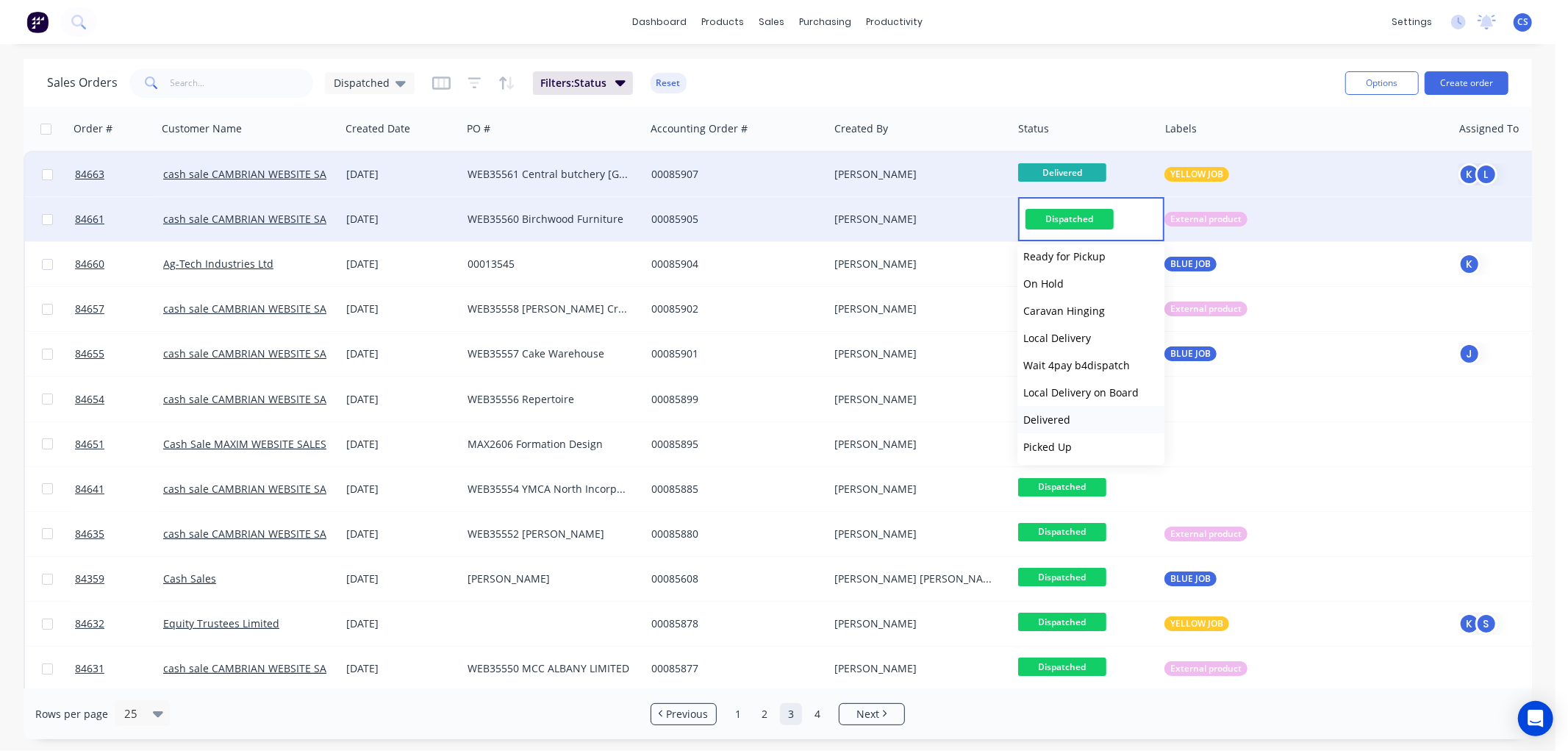
click at [1052, 419] on span "Delivered" at bounding box center [1047, 419] width 47 height 14
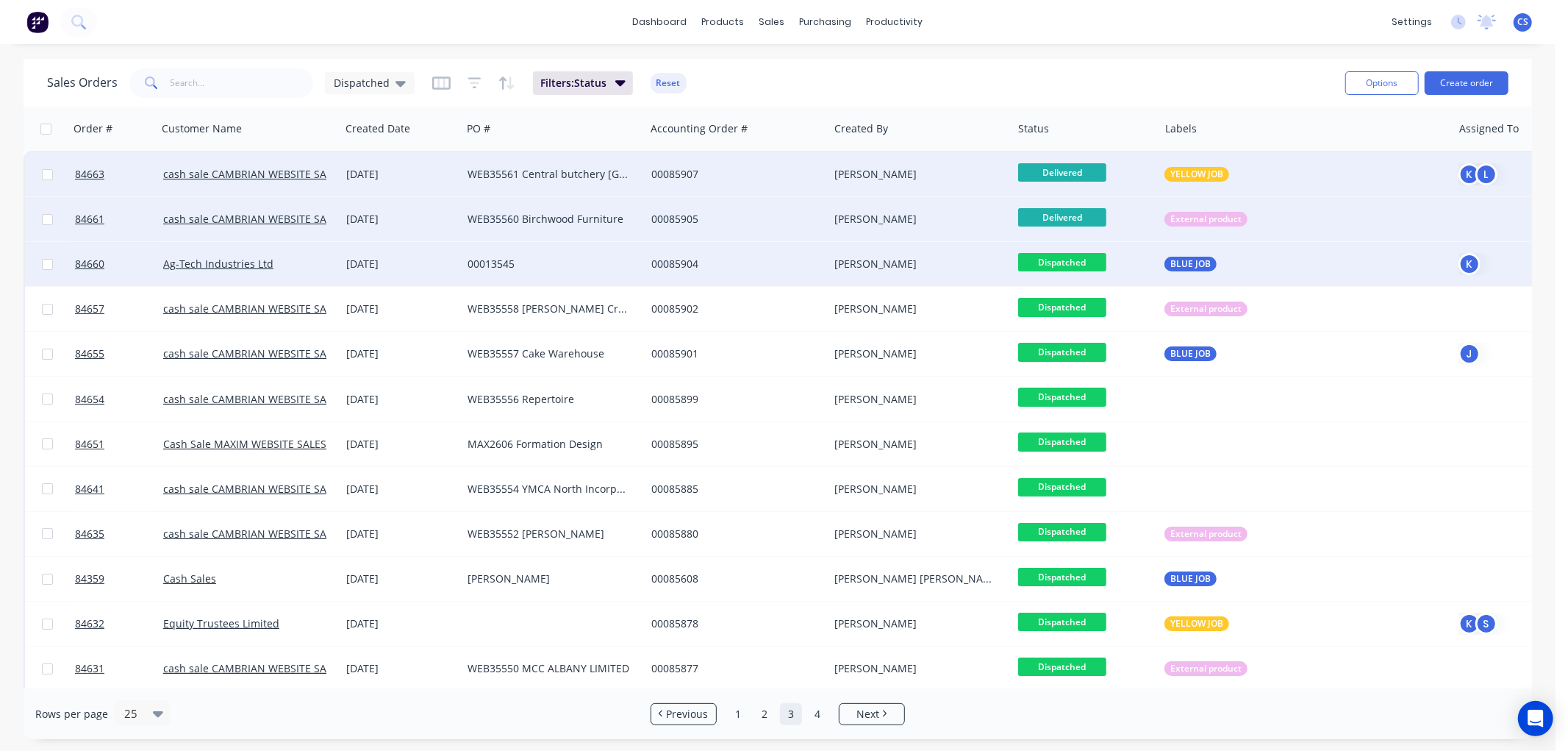
click at [1068, 261] on span "Dispatched" at bounding box center [1061, 262] width 88 height 19
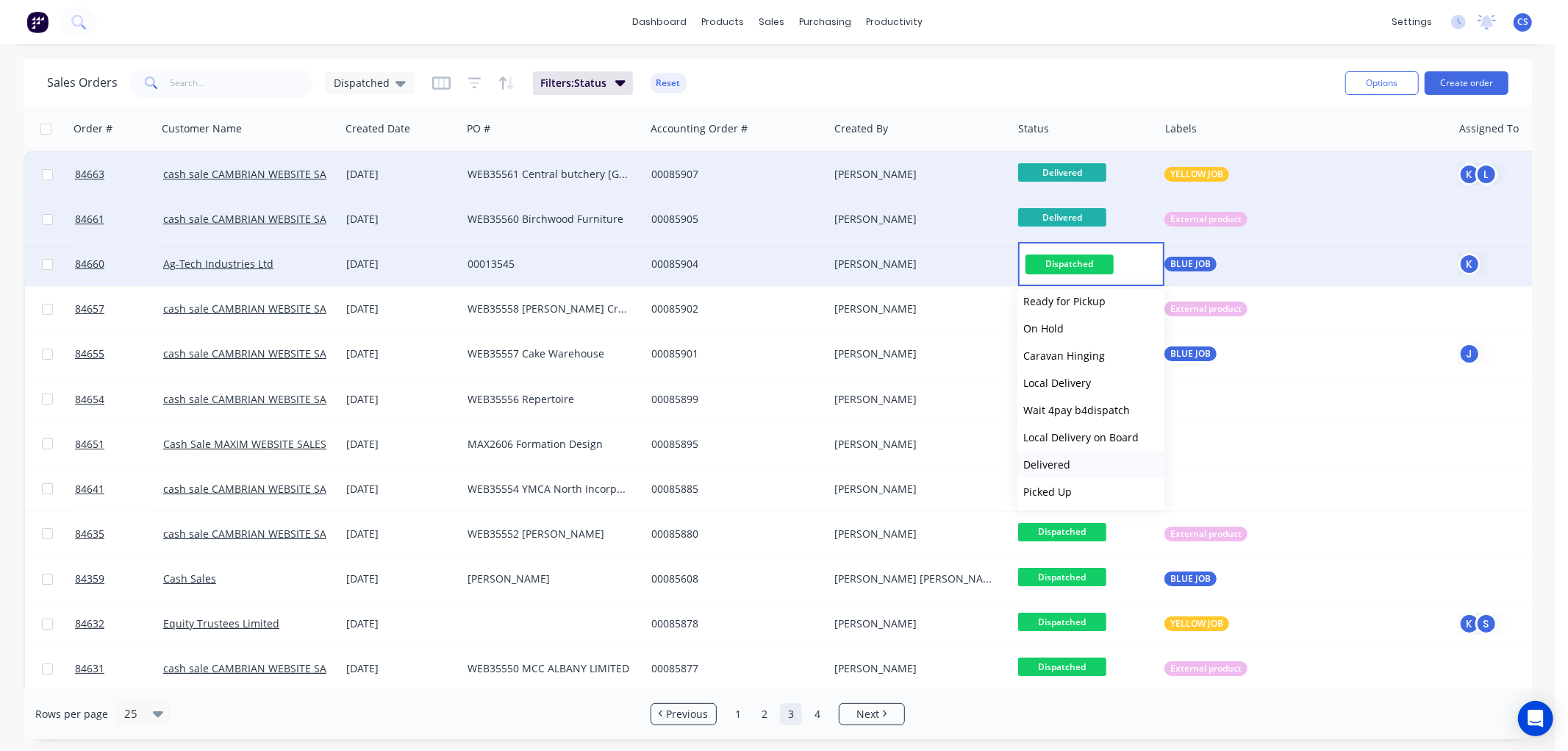
click at [1075, 457] on button "Delivered" at bounding box center [1091, 465] width 147 height 27
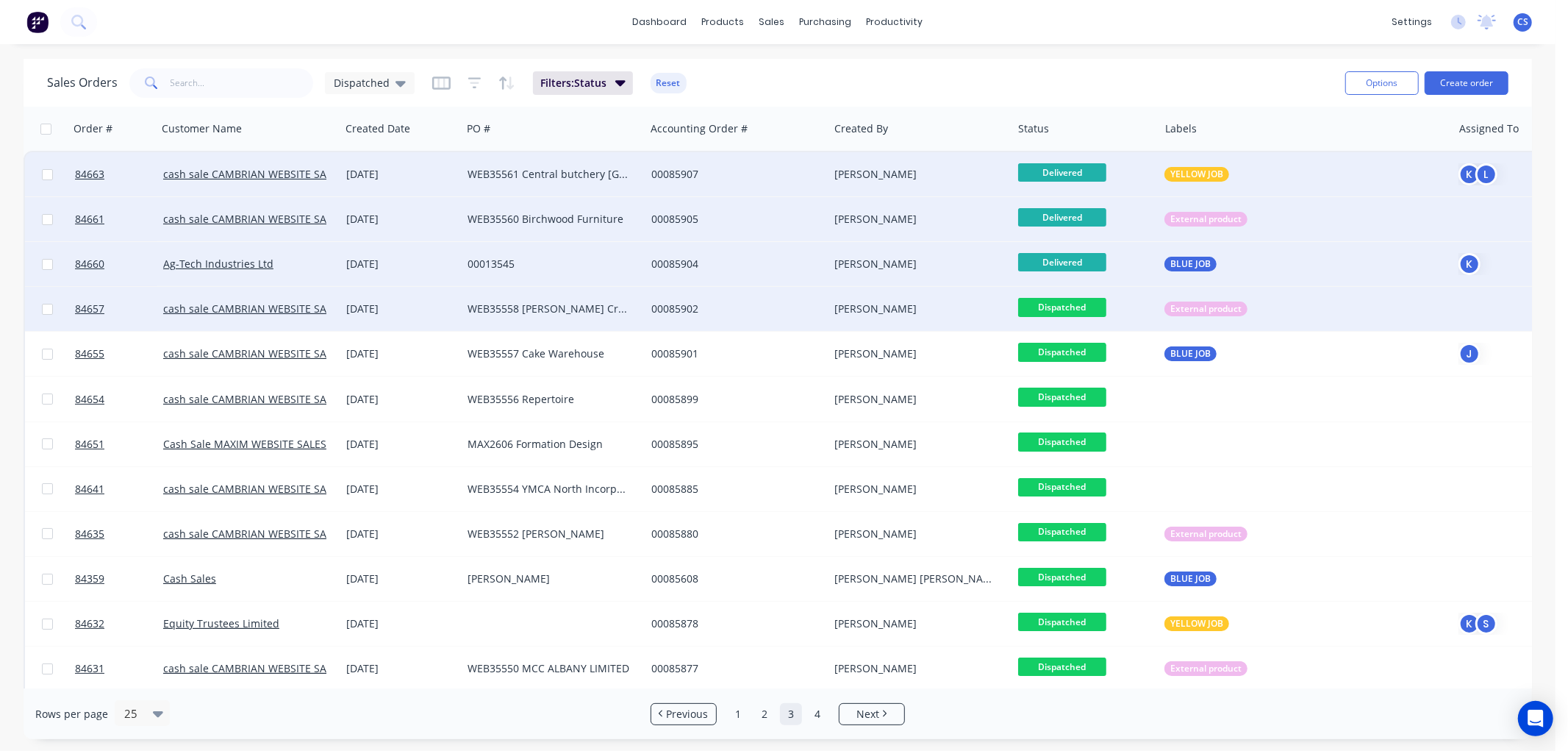
click at [1079, 303] on span "Dispatched" at bounding box center [1061, 307] width 88 height 19
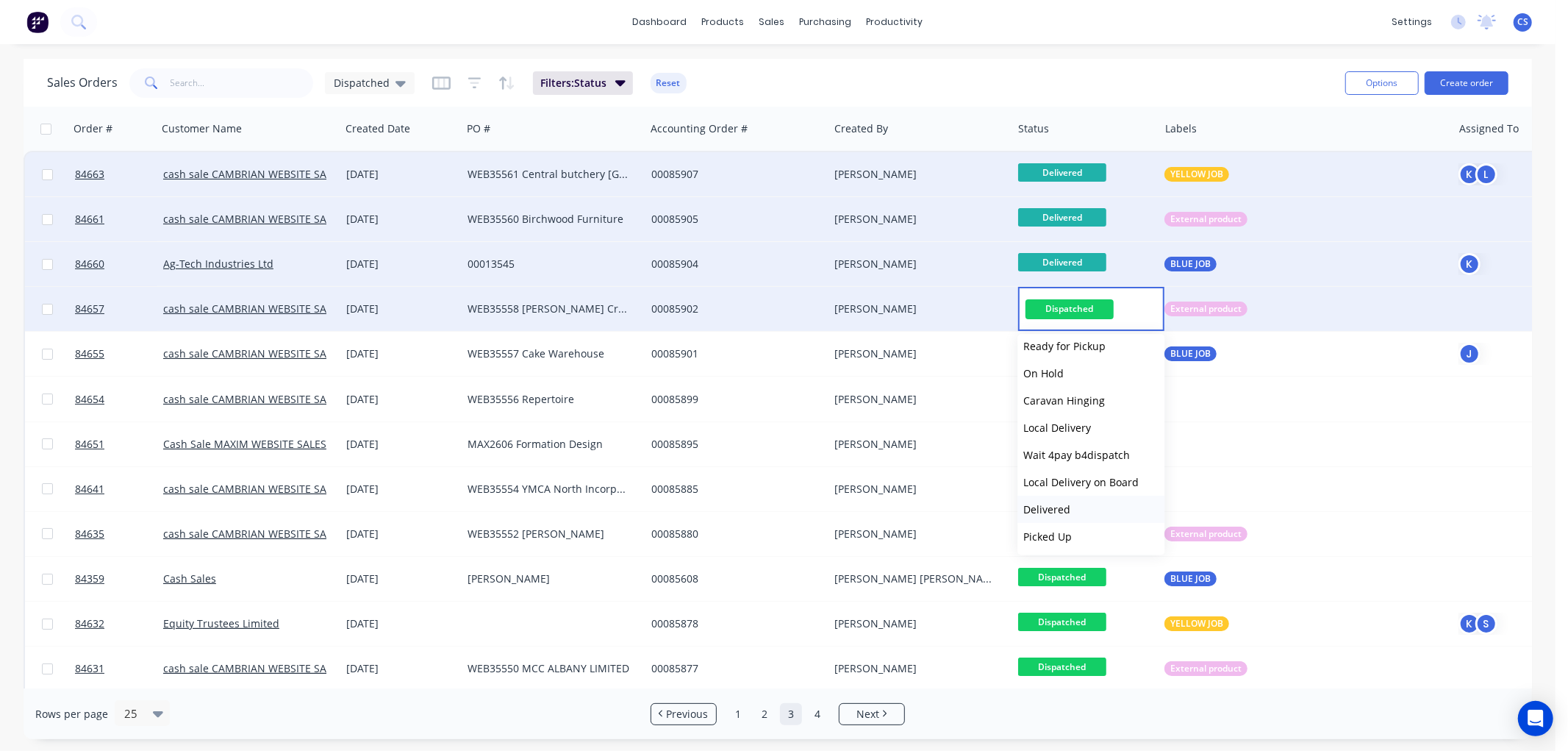
click at [1074, 503] on button "Delivered" at bounding box center [1091, 509] width 147 height 27
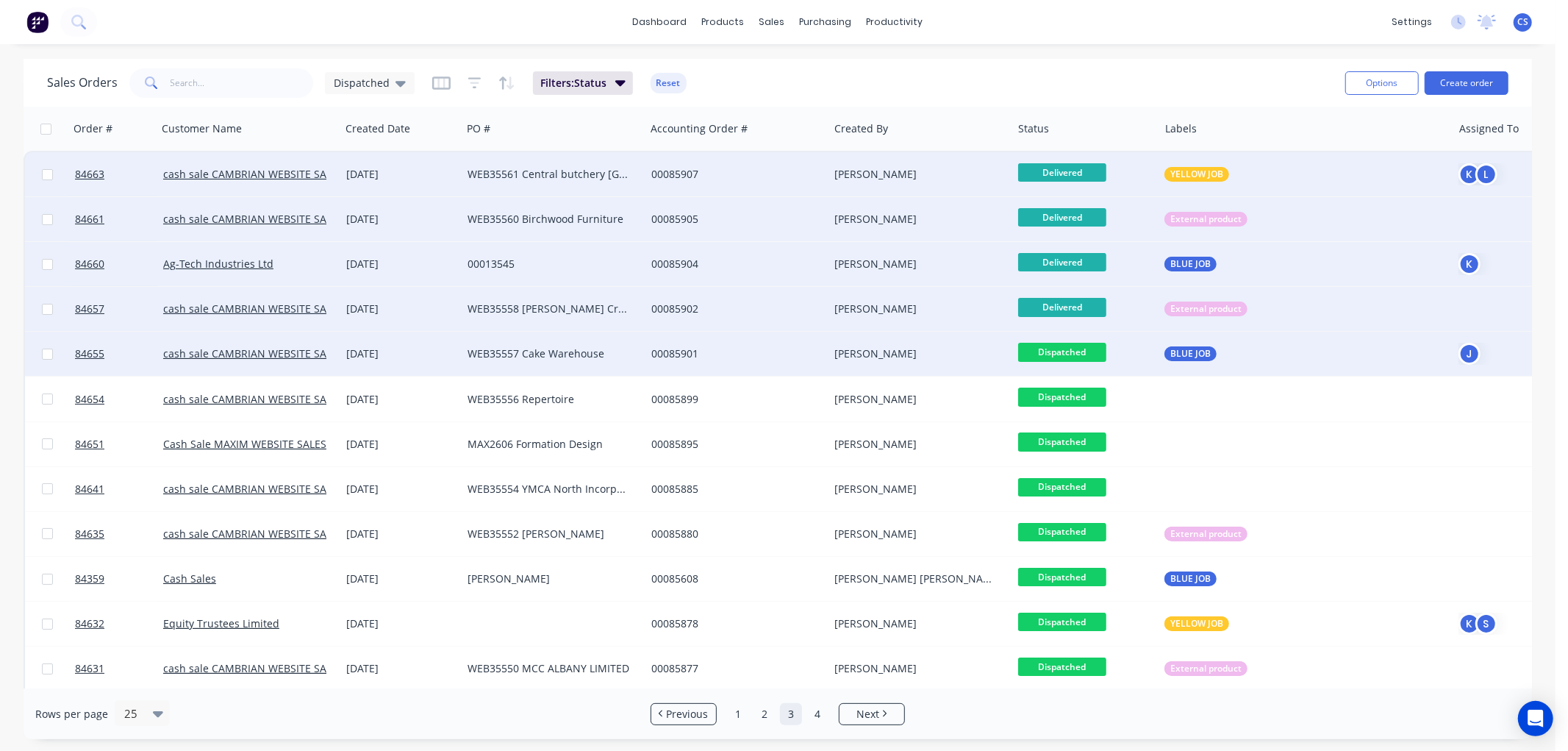
click at [1069, 348] on span "Dispatched" at bounding box center [1061, 352] width 88 height 19
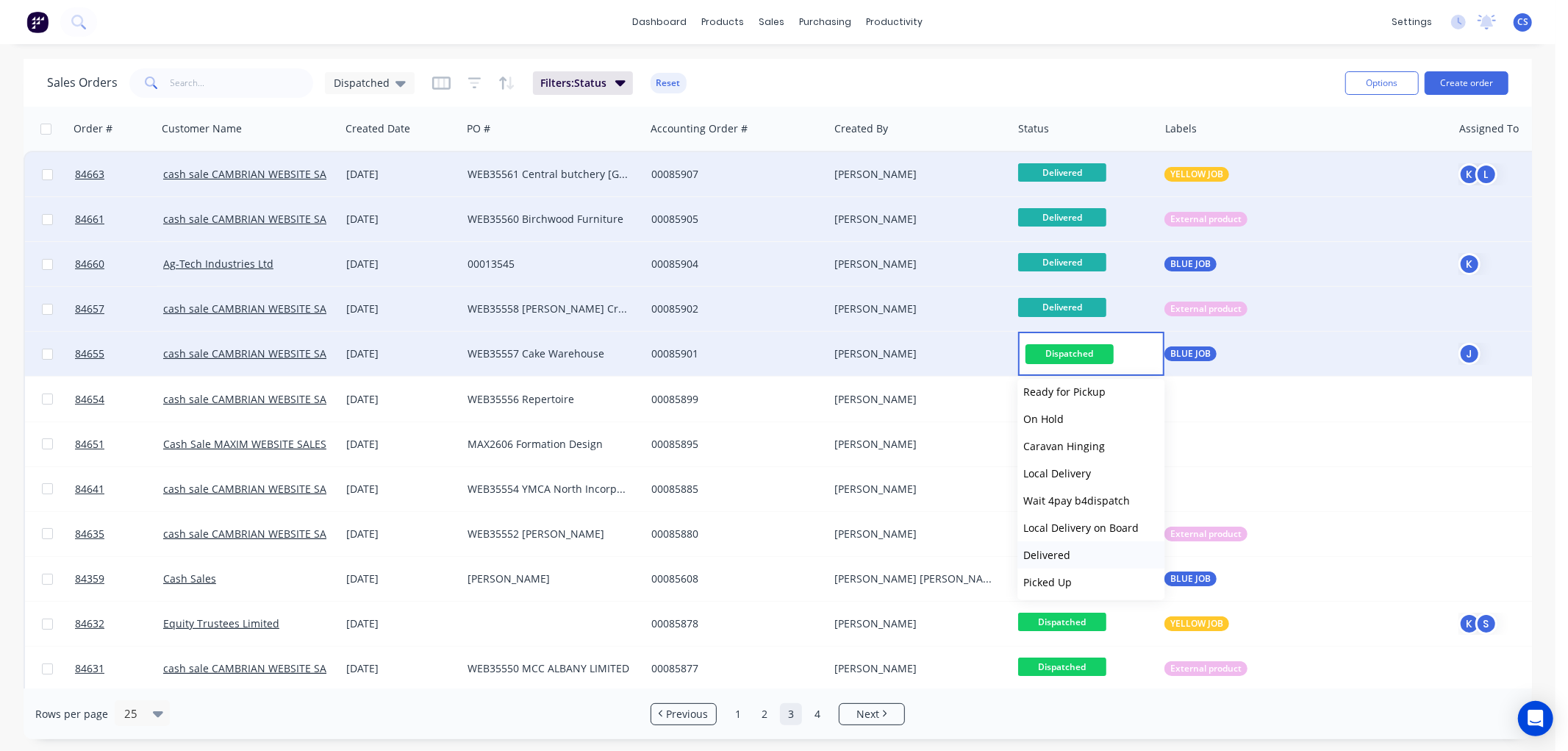
click at [1057, 548] on span "Delivered" at bounding box center [1047, 554] width 47 height 14
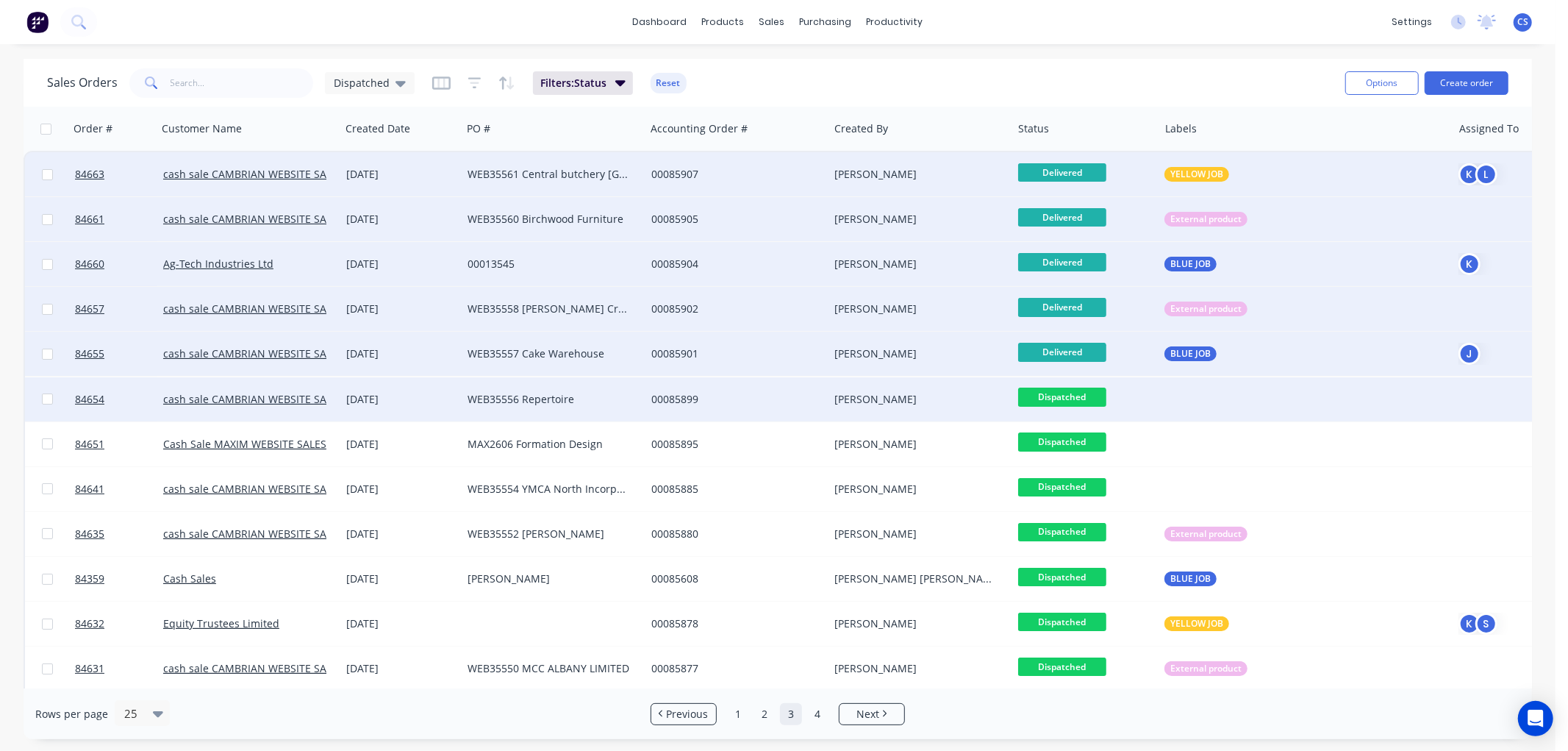
click at [1088, 397] on span "Dispatched" at bounding box center [1061, 396] width 88 height 19
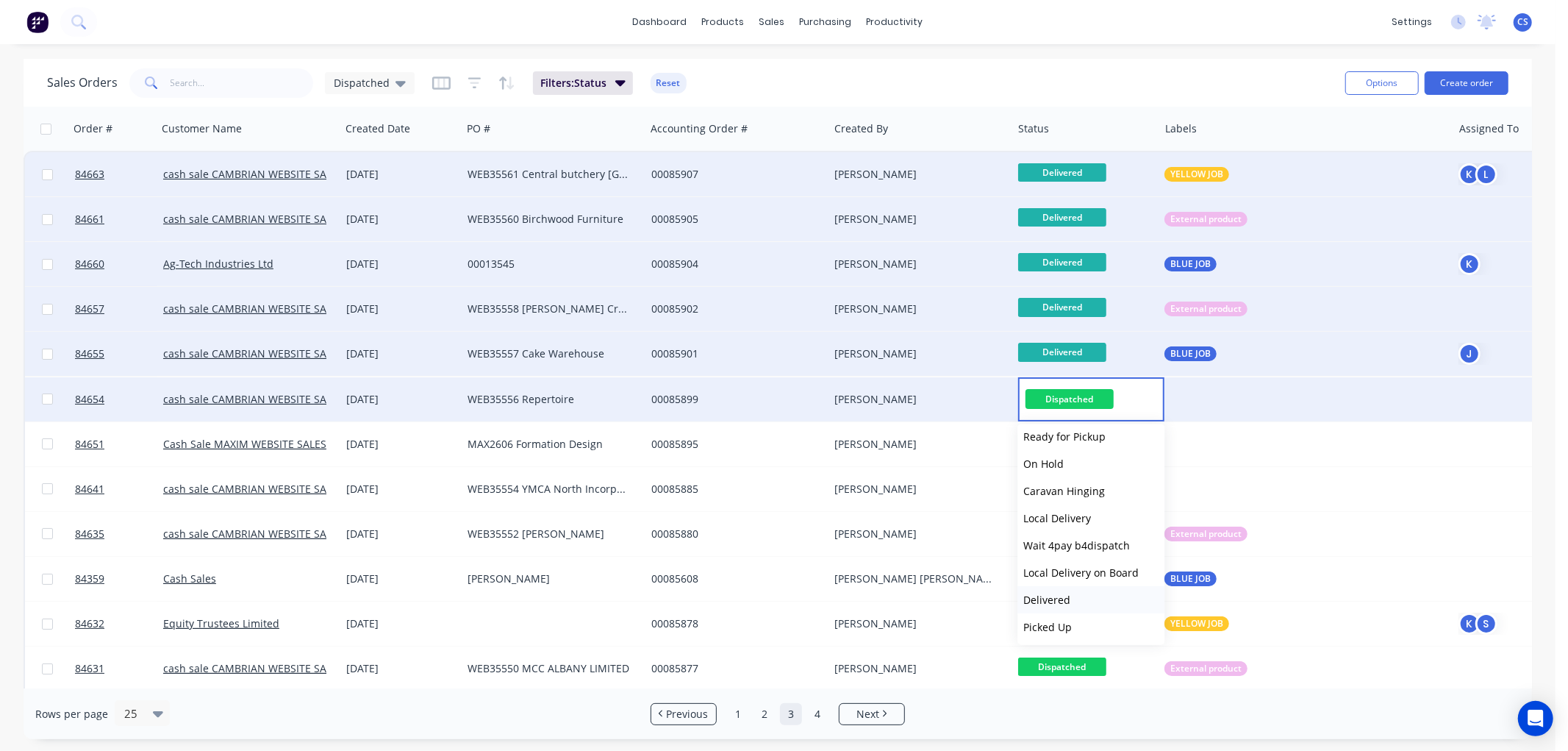
click at [1065, 593] on span "Delivered" at bounding box center [1047, 599] width 47 height 14
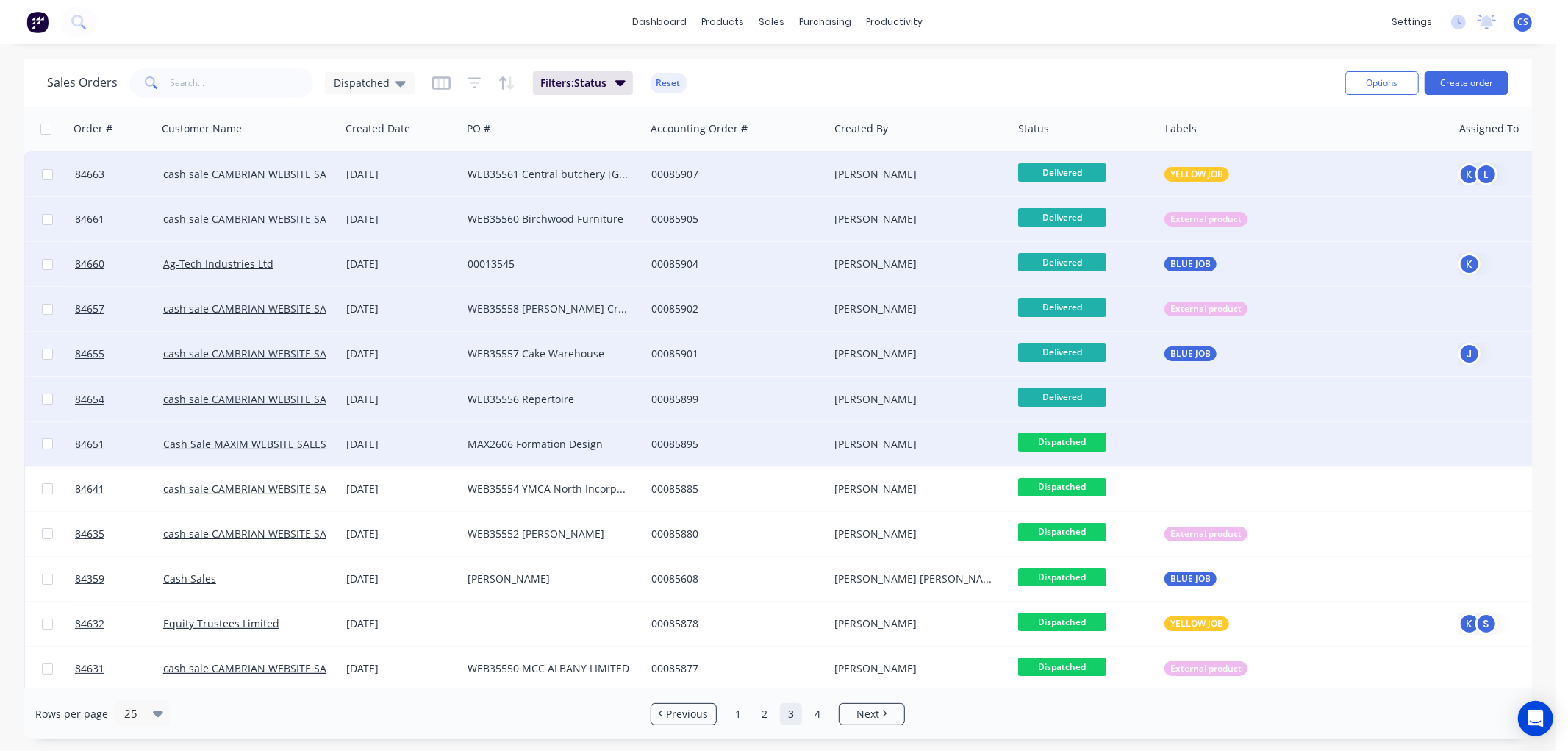
click at [1070, 442] on span "Dispatched" at bounding box center [1061, 441] width 88 height 19
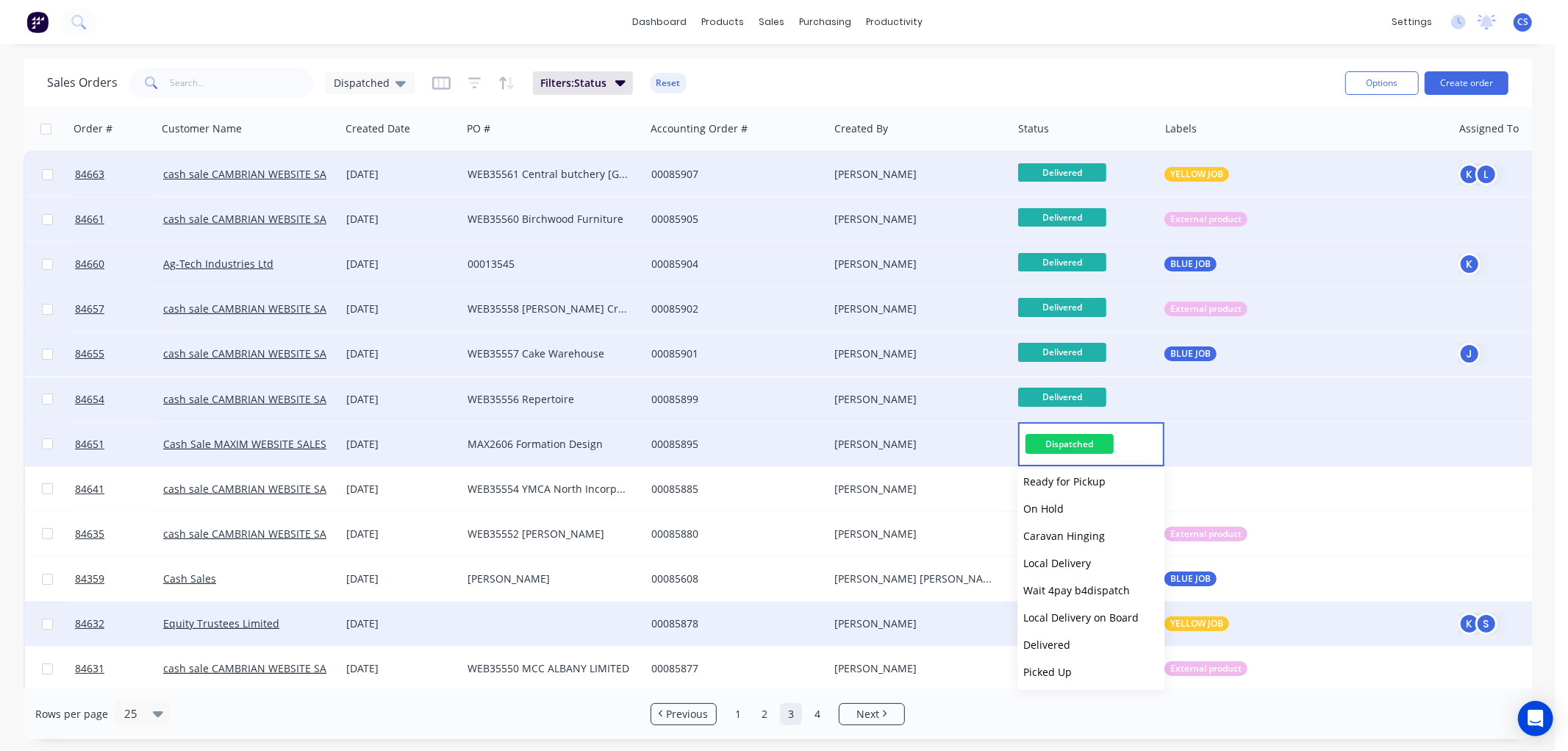
click at [1068, 649] on span "Delivered" at bounding box center [1047, 644] width 47 height 14
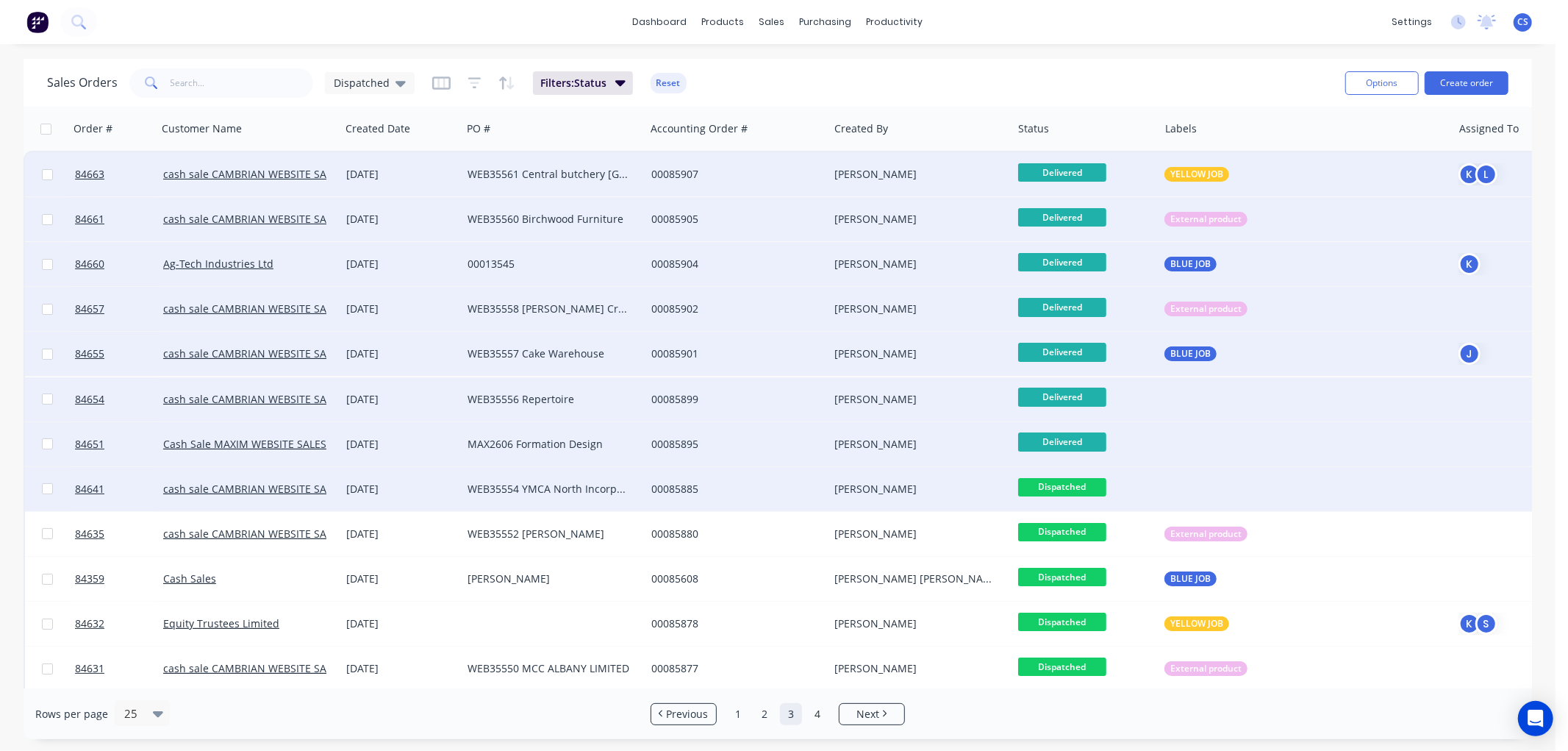
click at [1067, 486] on span "Dispatched" at bounding box center [1061, 486] width 88 height 19
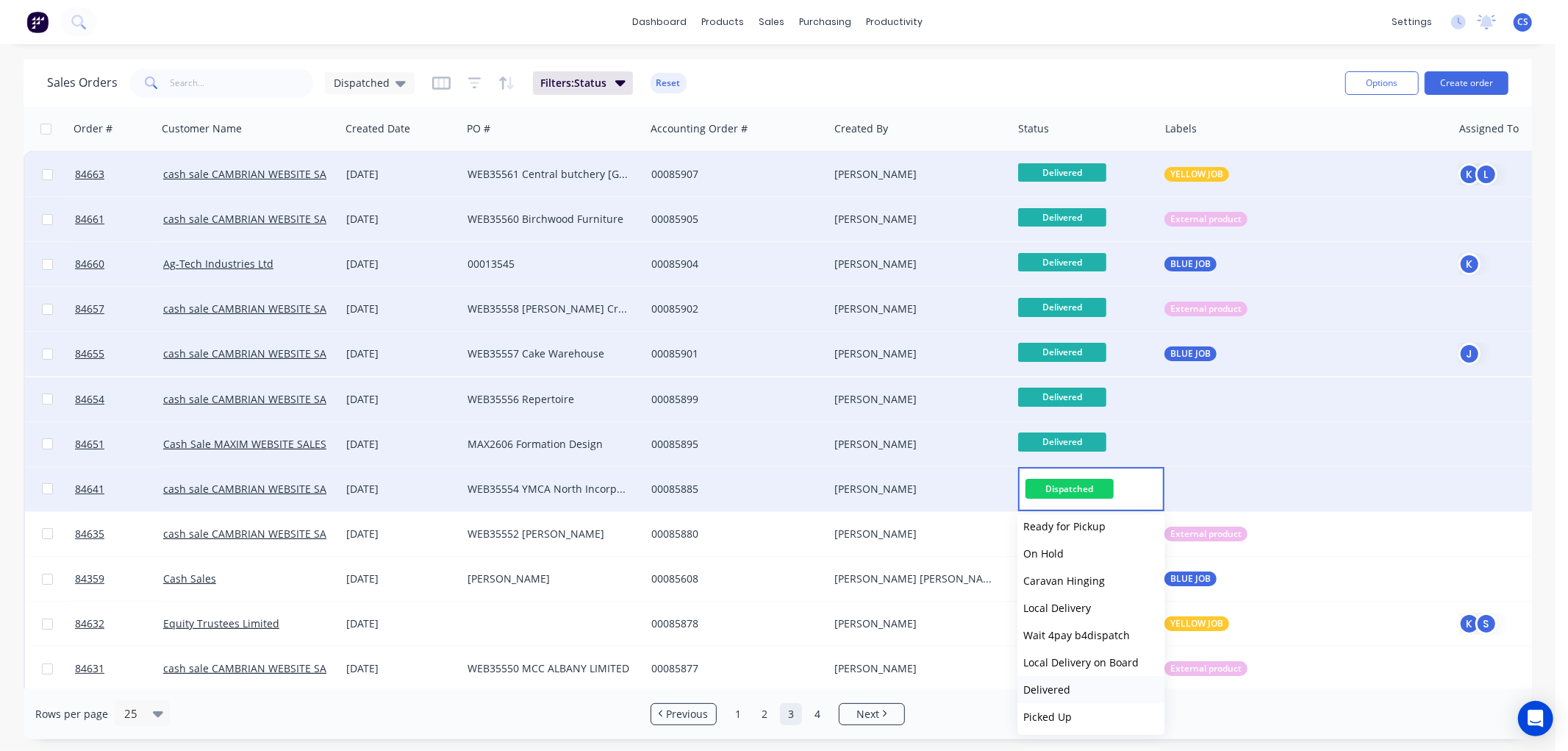
click at [1064, 690] on span "Delivered" at bounding box center [1047, 689] width 47 height 14
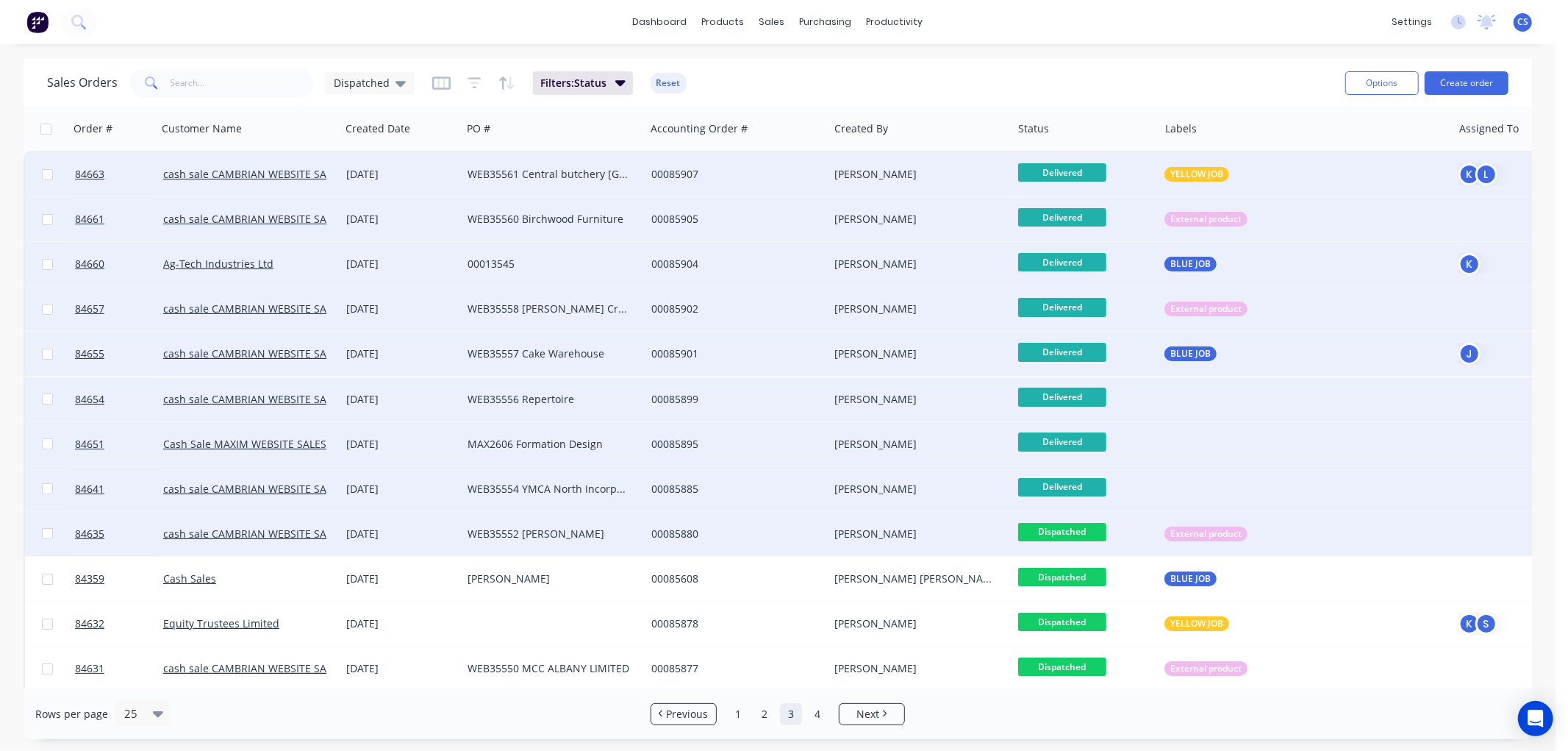
click at [1074, 532] on span "Dispatched" at bounding box center [1061, 532] width 88 height 19
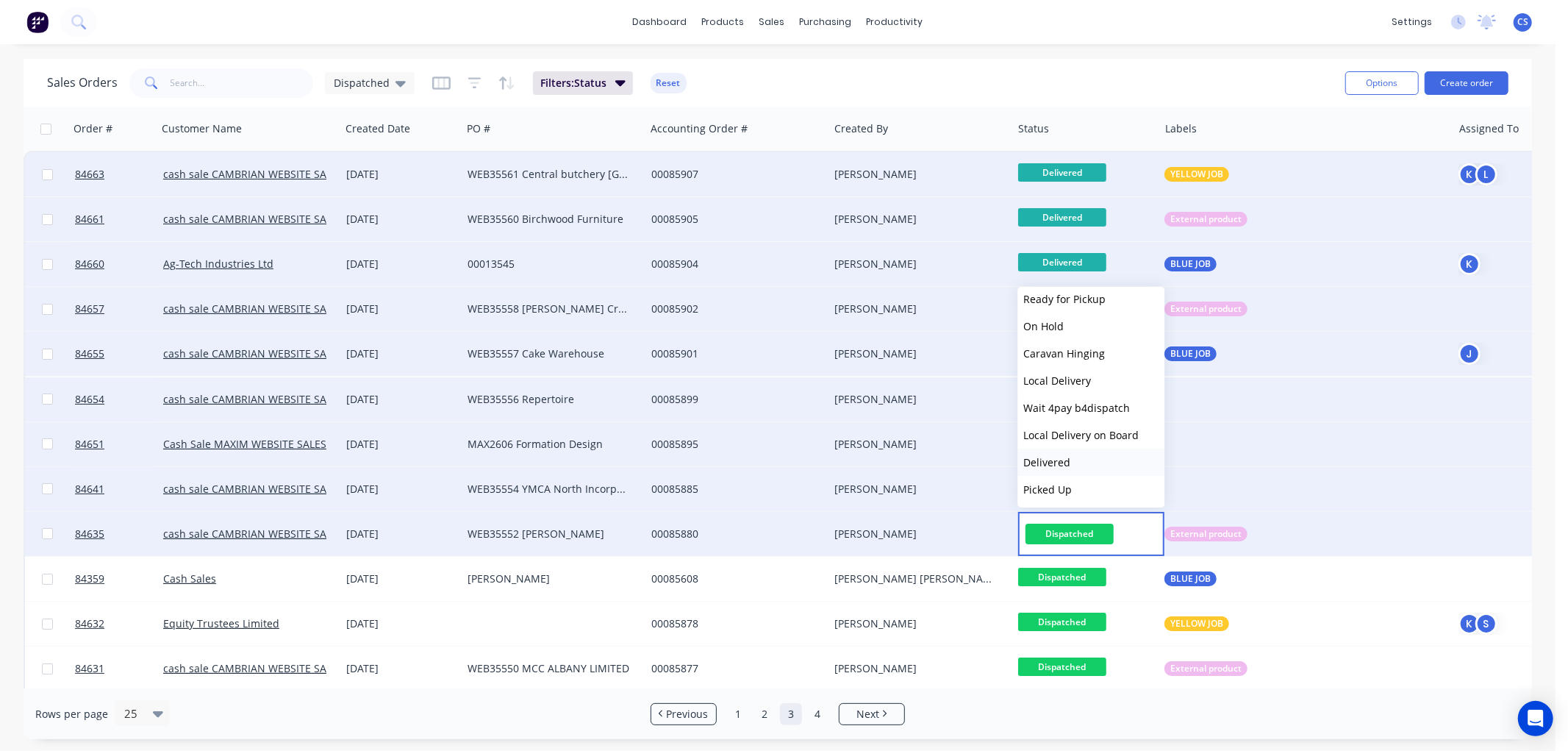
drag, startPoint x: 1045, startPoint y: 461, endPoint x: 1082, endPoint y: 484, distance: 43.6
click at [1046, 461] on span "Delivered" at bounding box center [1047, 461] width 47 height 14
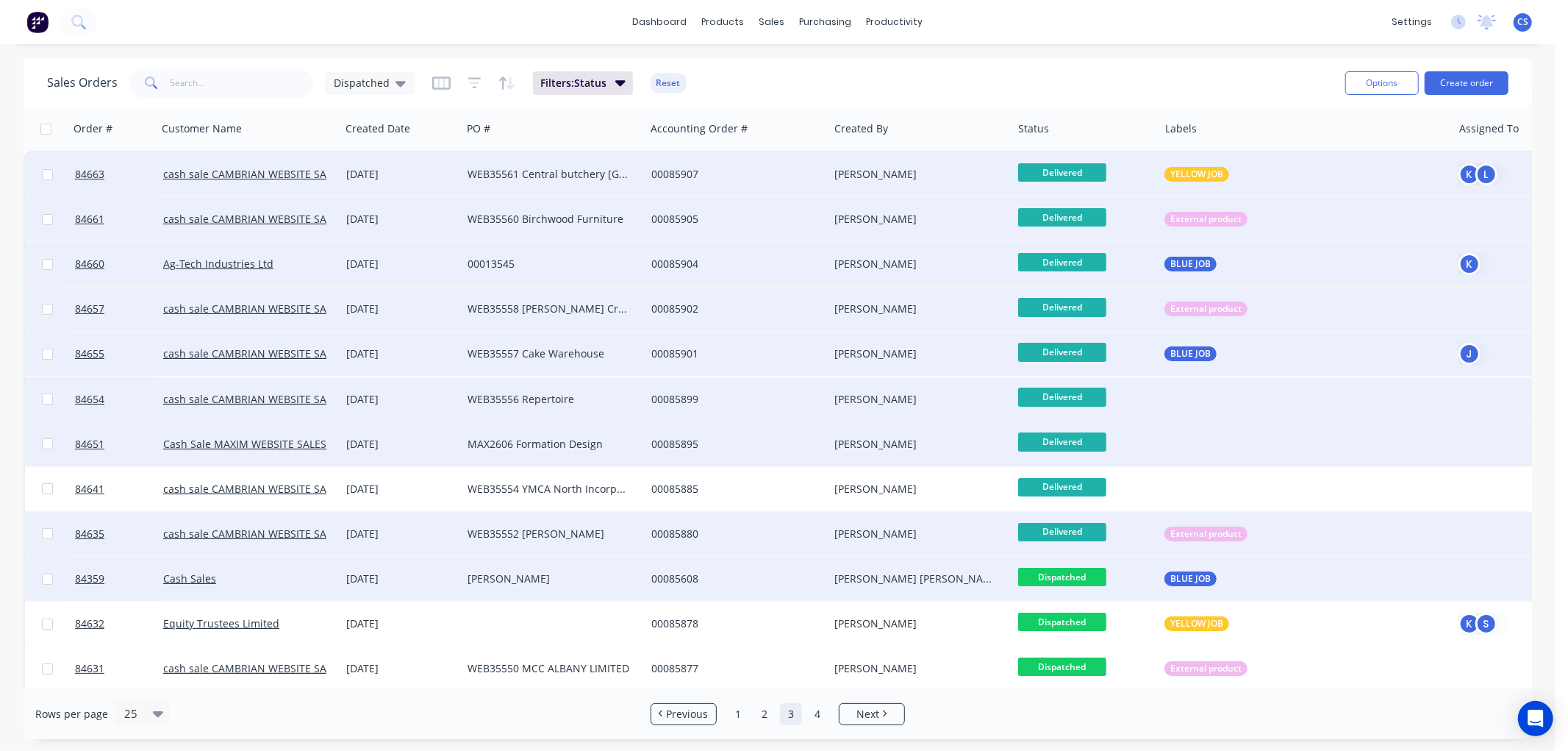
click at [1081, 570] on span "Dispatched" at bounding box center [1061, 577] width 88 height 19
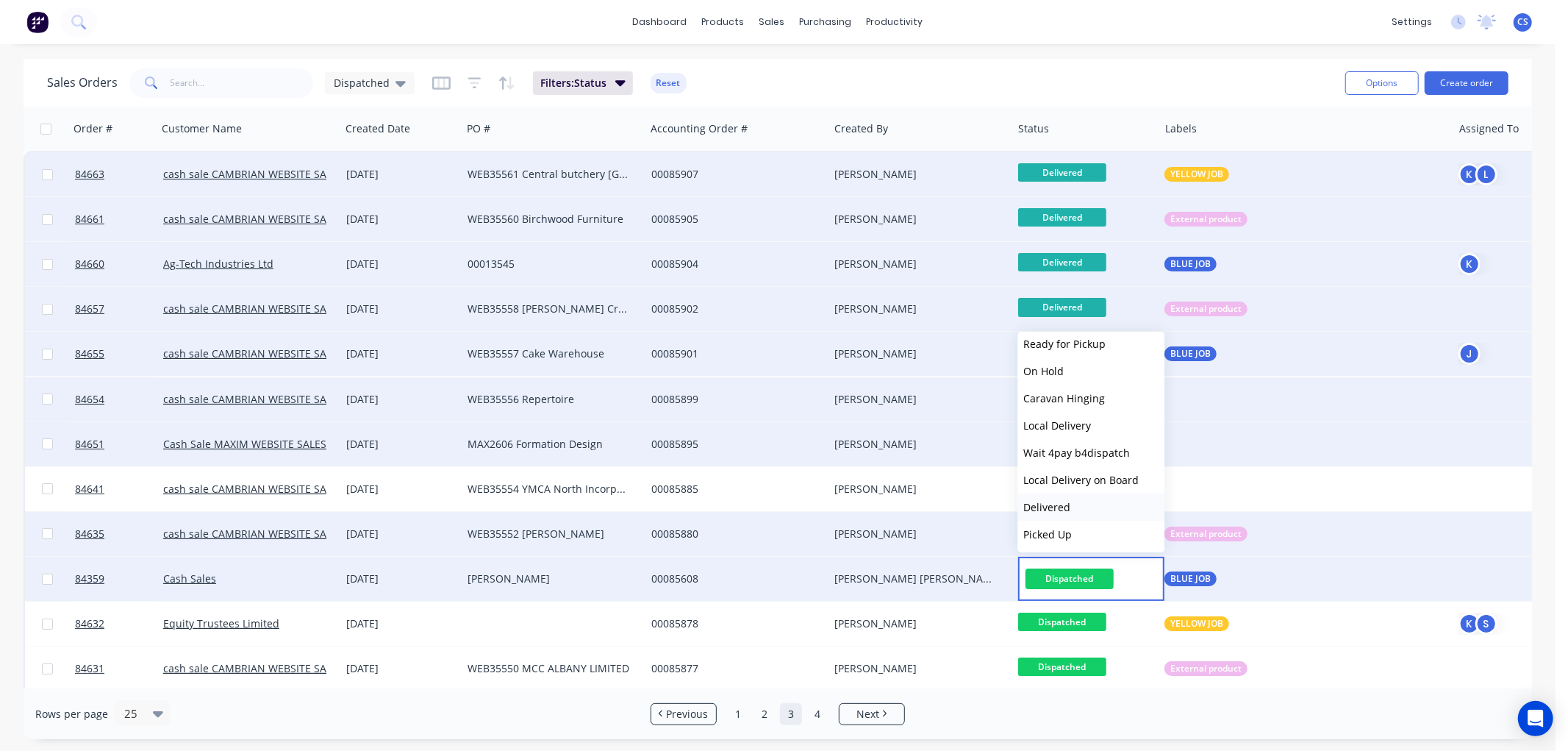
click at [1062, 500] on span "Delivered" at bounding box center [1047, 507] width 47 height 14
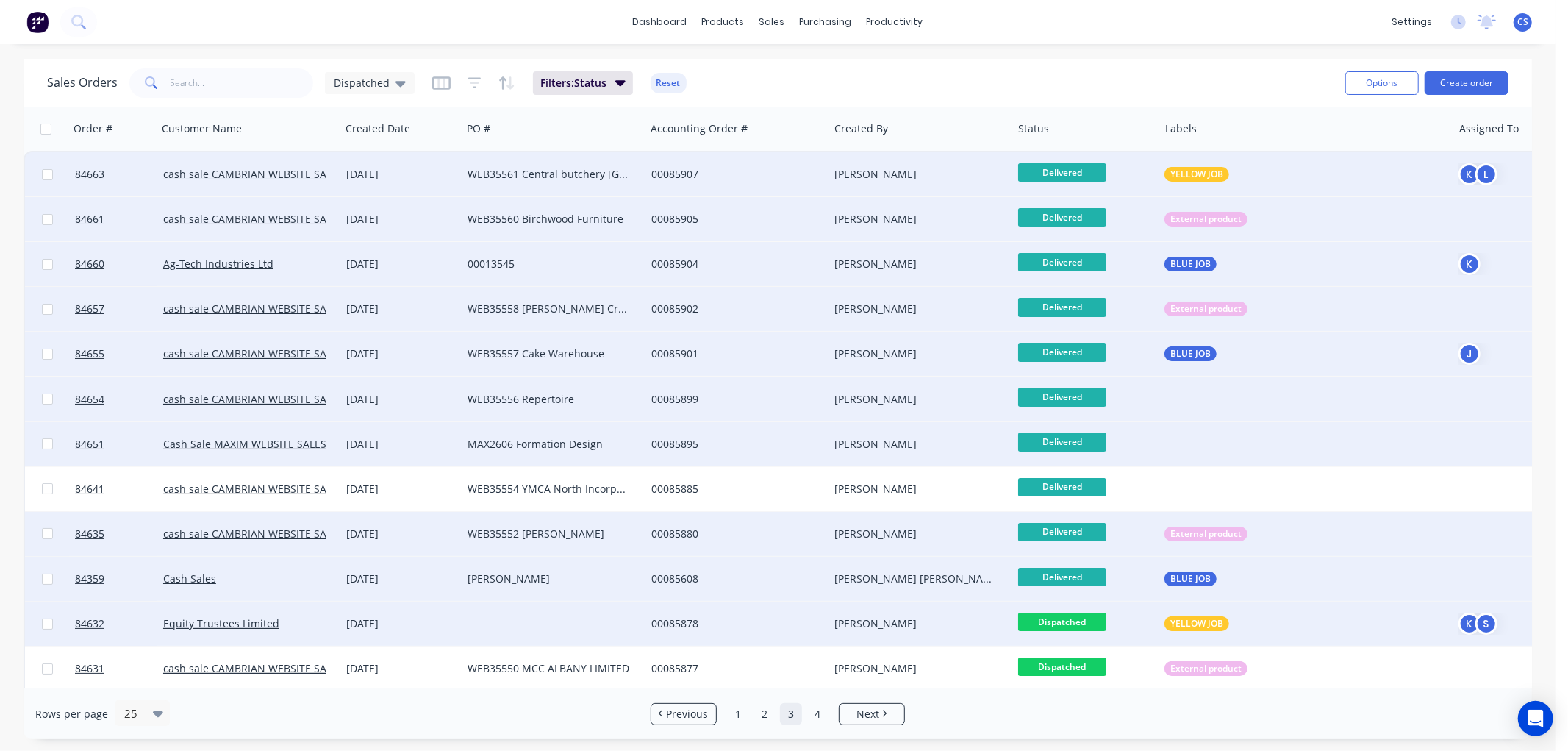
click at [1075, 615] on span "Dispatched" at bounding box center [1061, 621] width 88 height 19
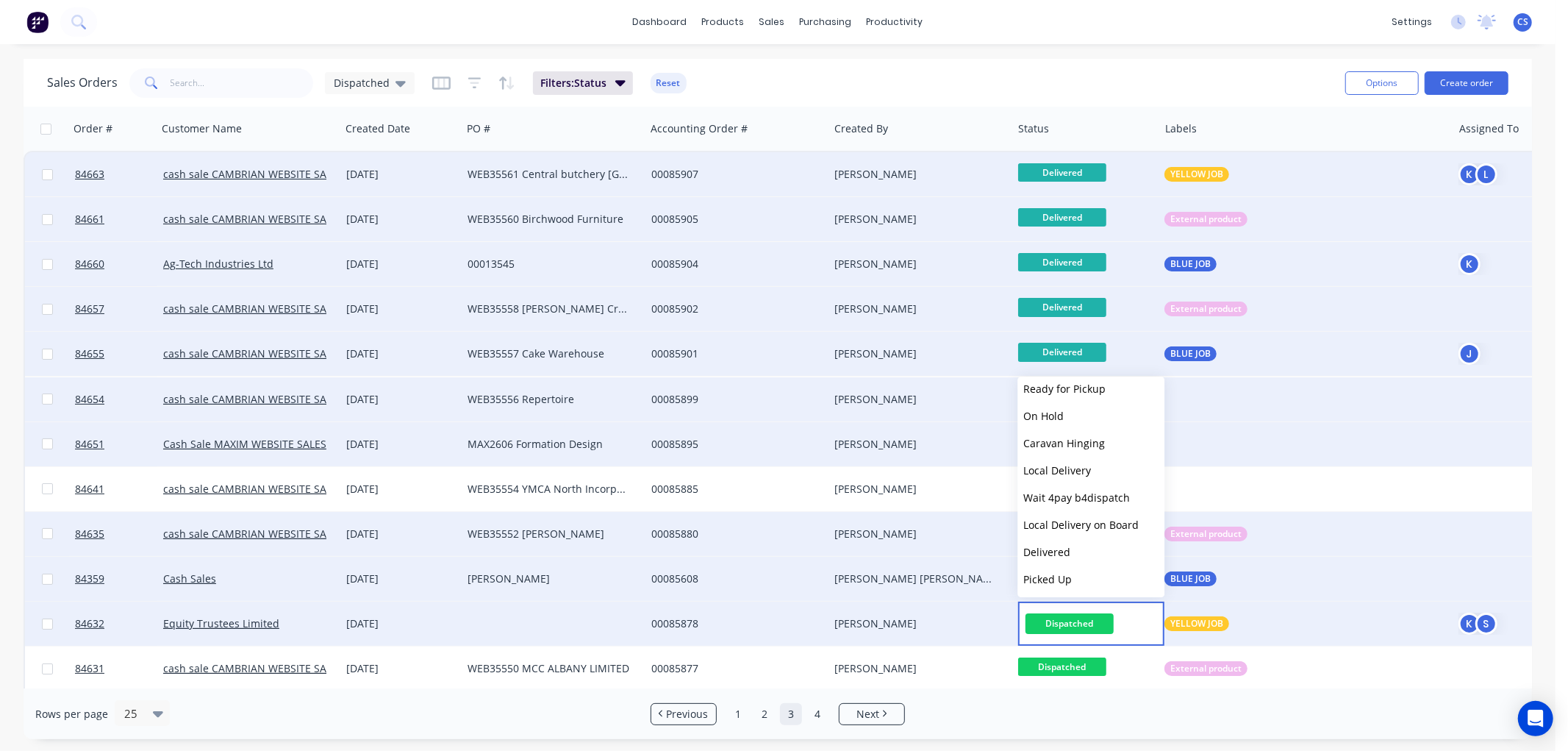
drag, startPoint x: 1063, startPoint y: 550, endPoint x: 1070, endPoint y: 552, distance: 7.3
click at [1064, 549] on span "Delivered" at bounding box center [1047, 551] width 47 height 14
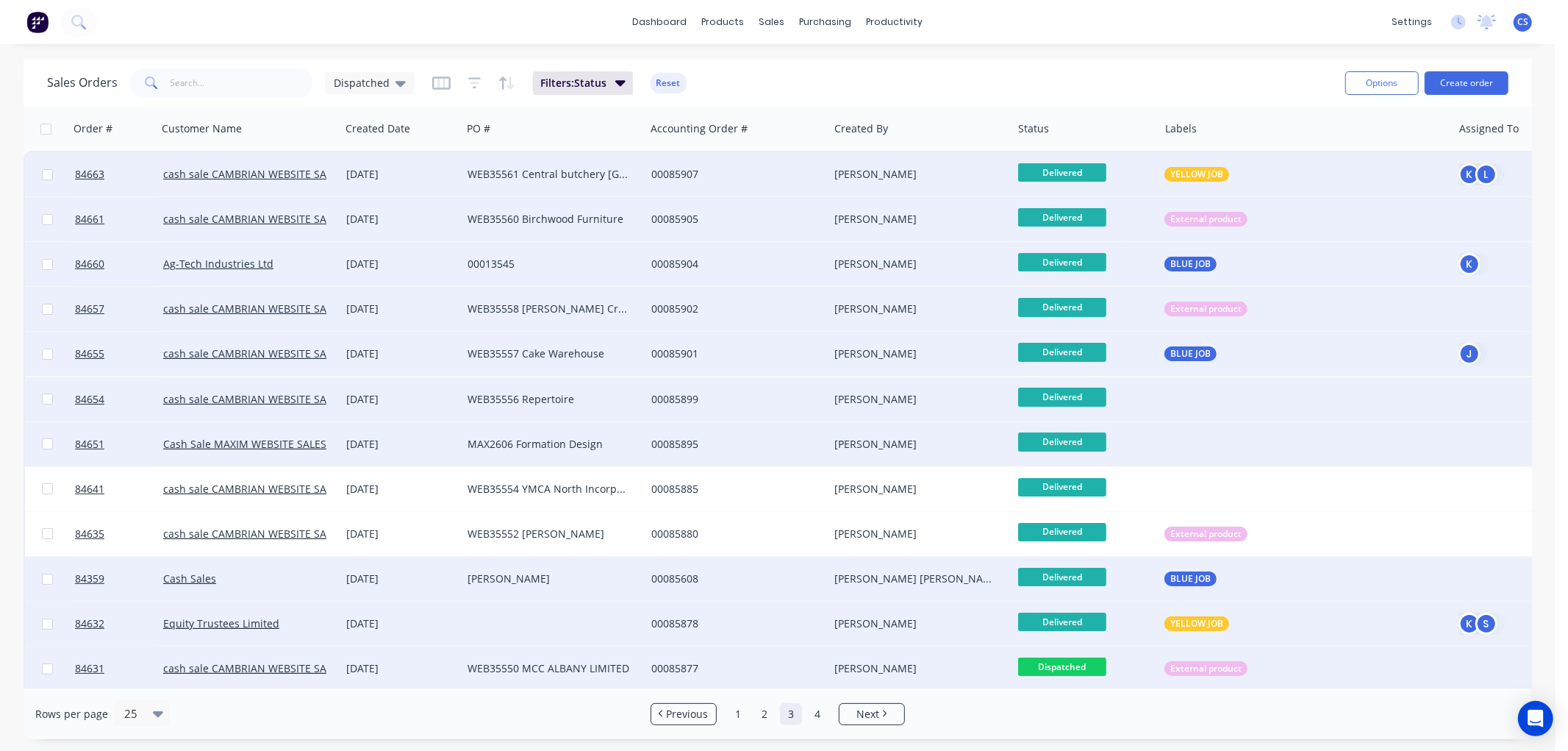
click at [1074, 663] on span "Dispatched" at bounding box center [1061, 666] width 88 height 19
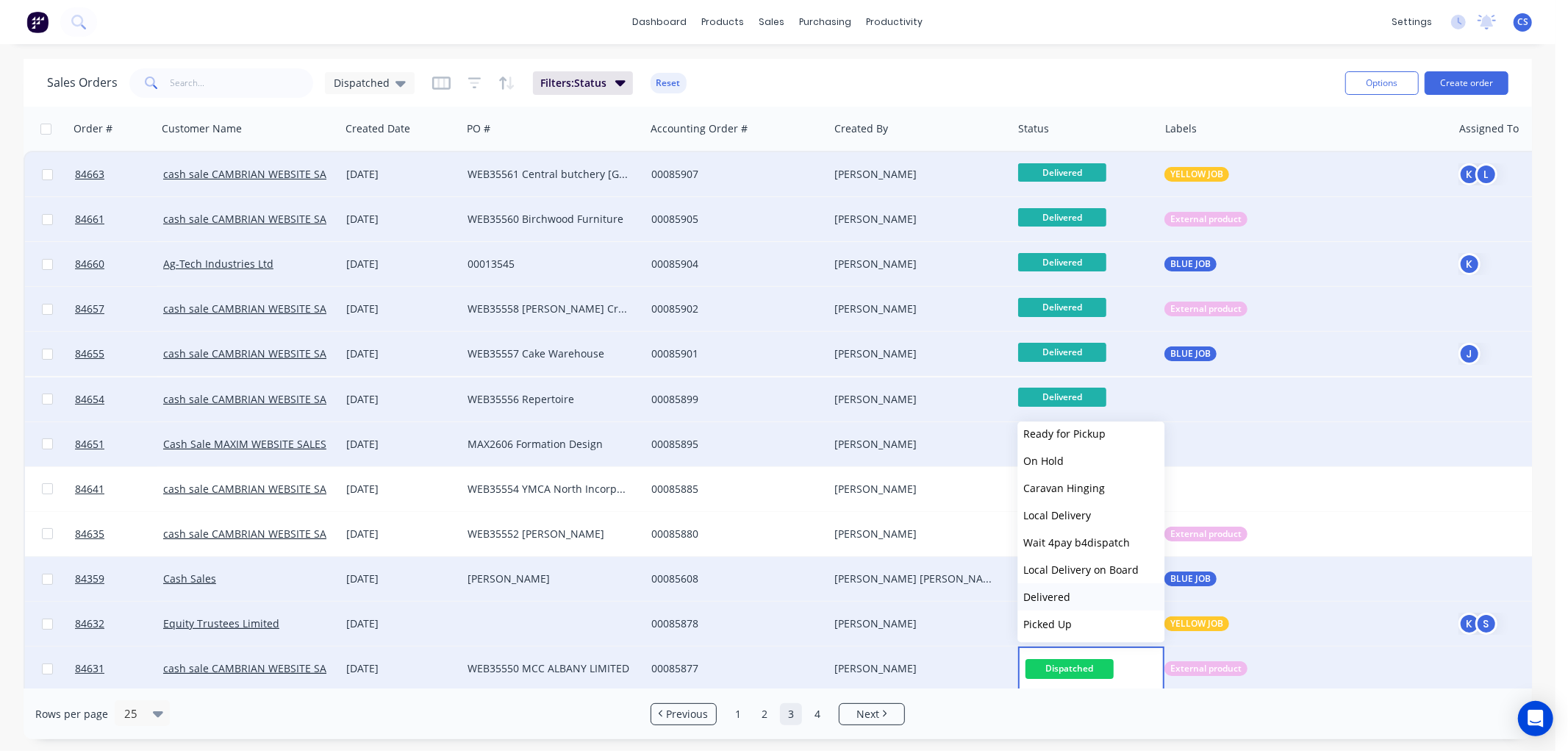
click at [1070, 599] on button "Delivered" at bounding box center [1091, 597] width 147 height 27
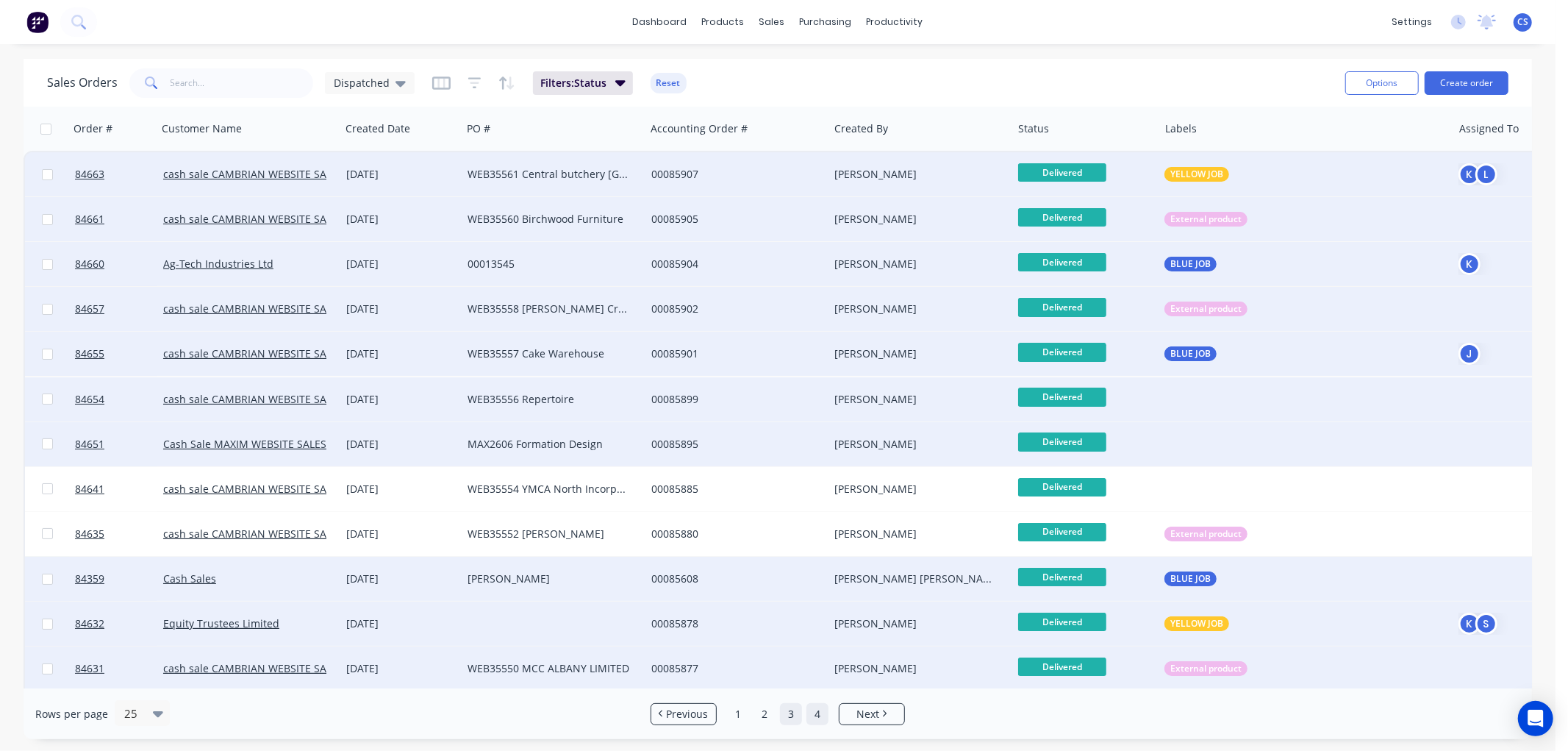
click at [811, 710] on link "4" at bounding box center [817, 713] width 22 height 22
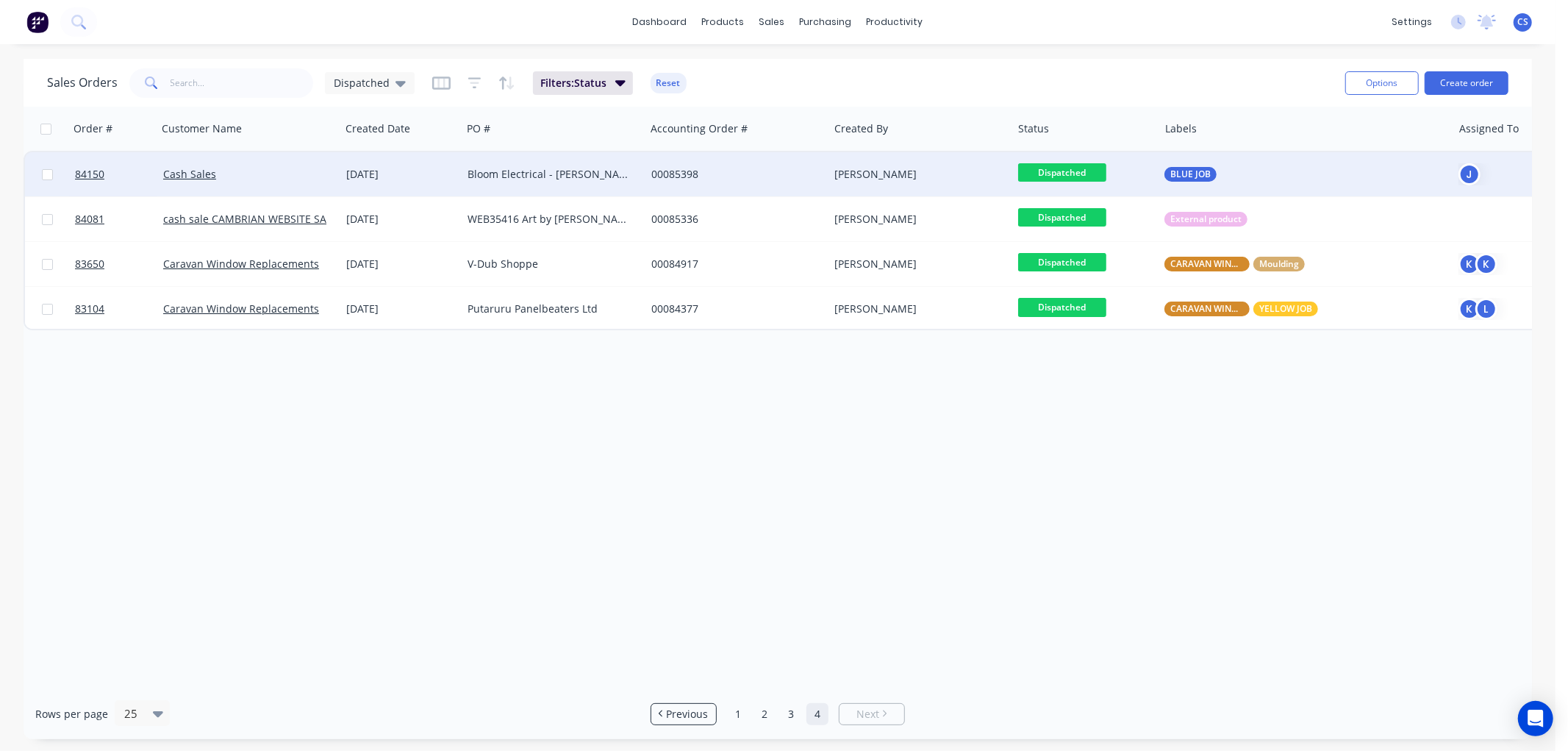
click at [1083, 172] on span "Dispatched" at bounding box center [1061, 172] width 88 height 19
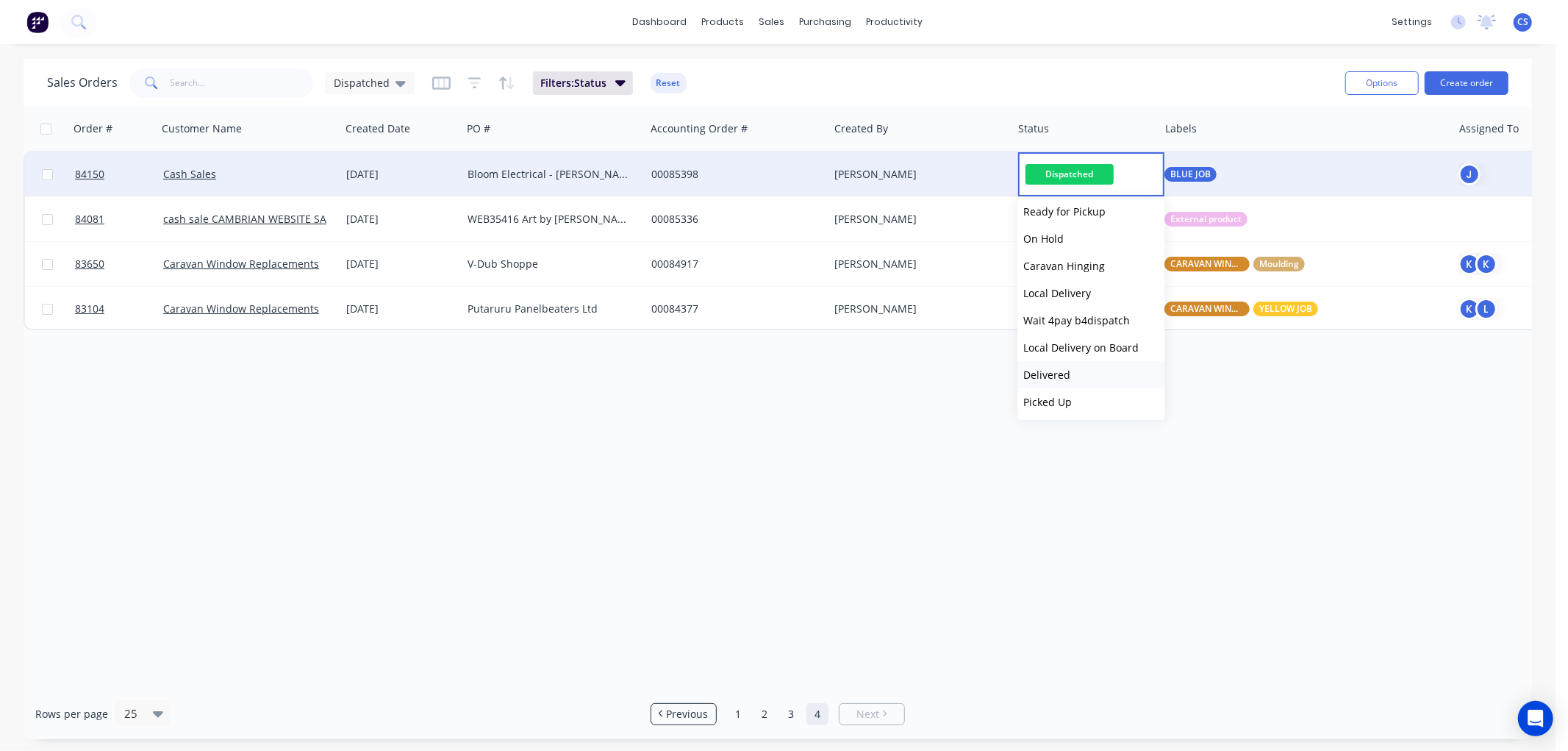
click at [1057, 372] on span "Delivered" at bounding box center [1047, 374] width 47 height 14
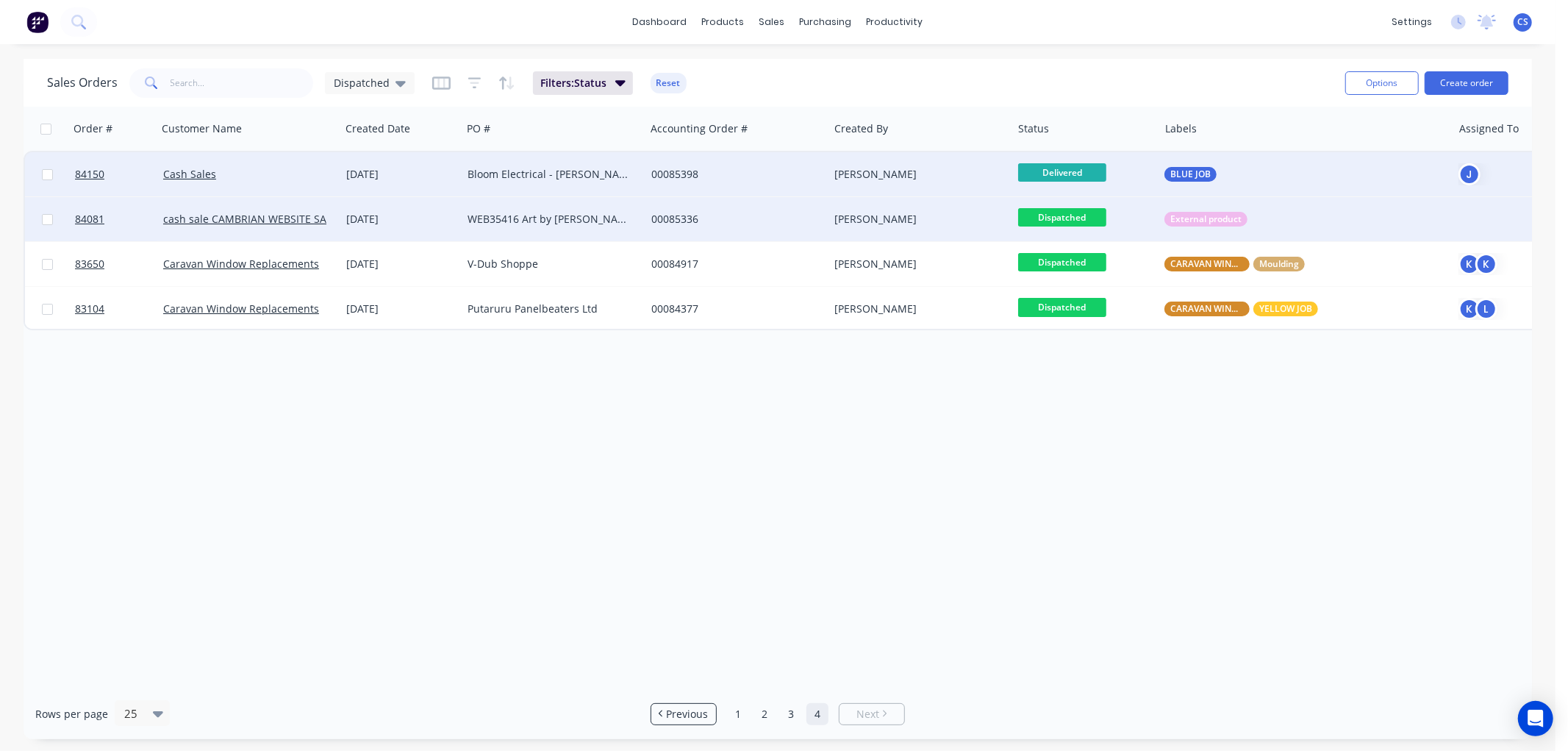
click at [1068, 217] on span "Dispatched" at bounding box center [1061, 217] width 88 height 19
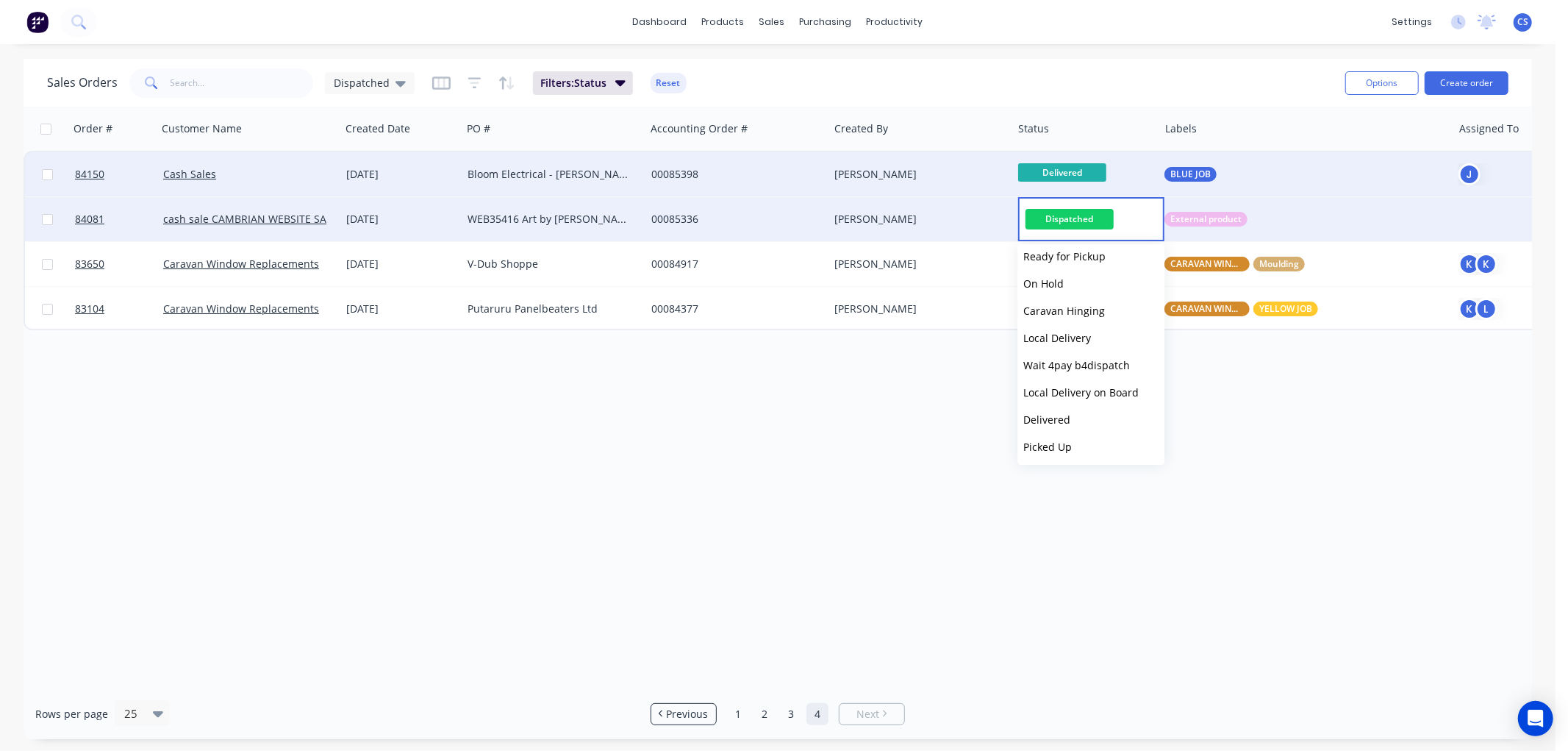
drag, startPoint x: 1061, startPoint y: 418, endPoint x: 1100, endPoint y: 408, distance: 40.3
click at [1061, 417] on span "Delivered" at bounding box center [1047, 419] width 47 height 14
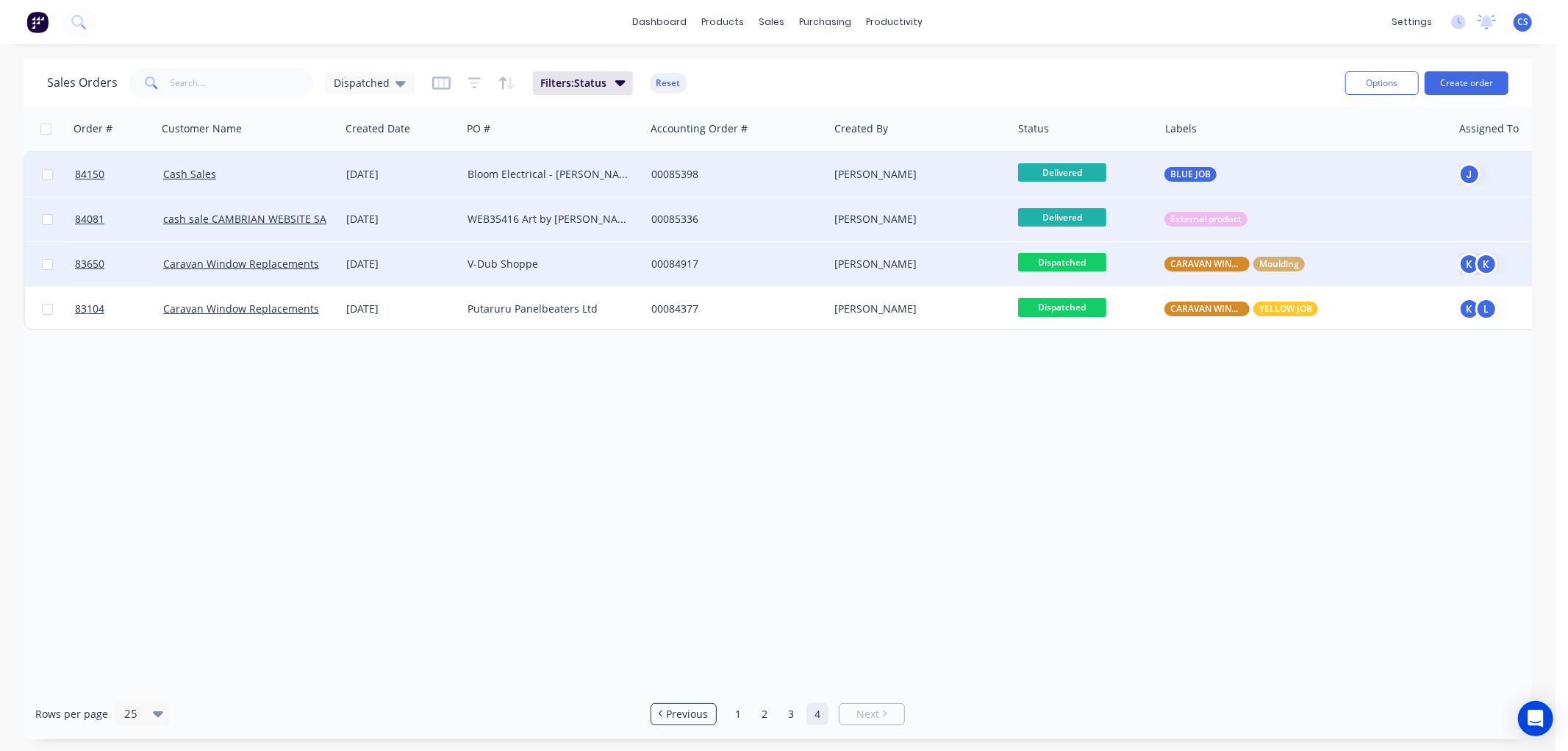
click at [1066, 260] on span "Dispatched" at bounding box center [1061, 262] width 88 height 19
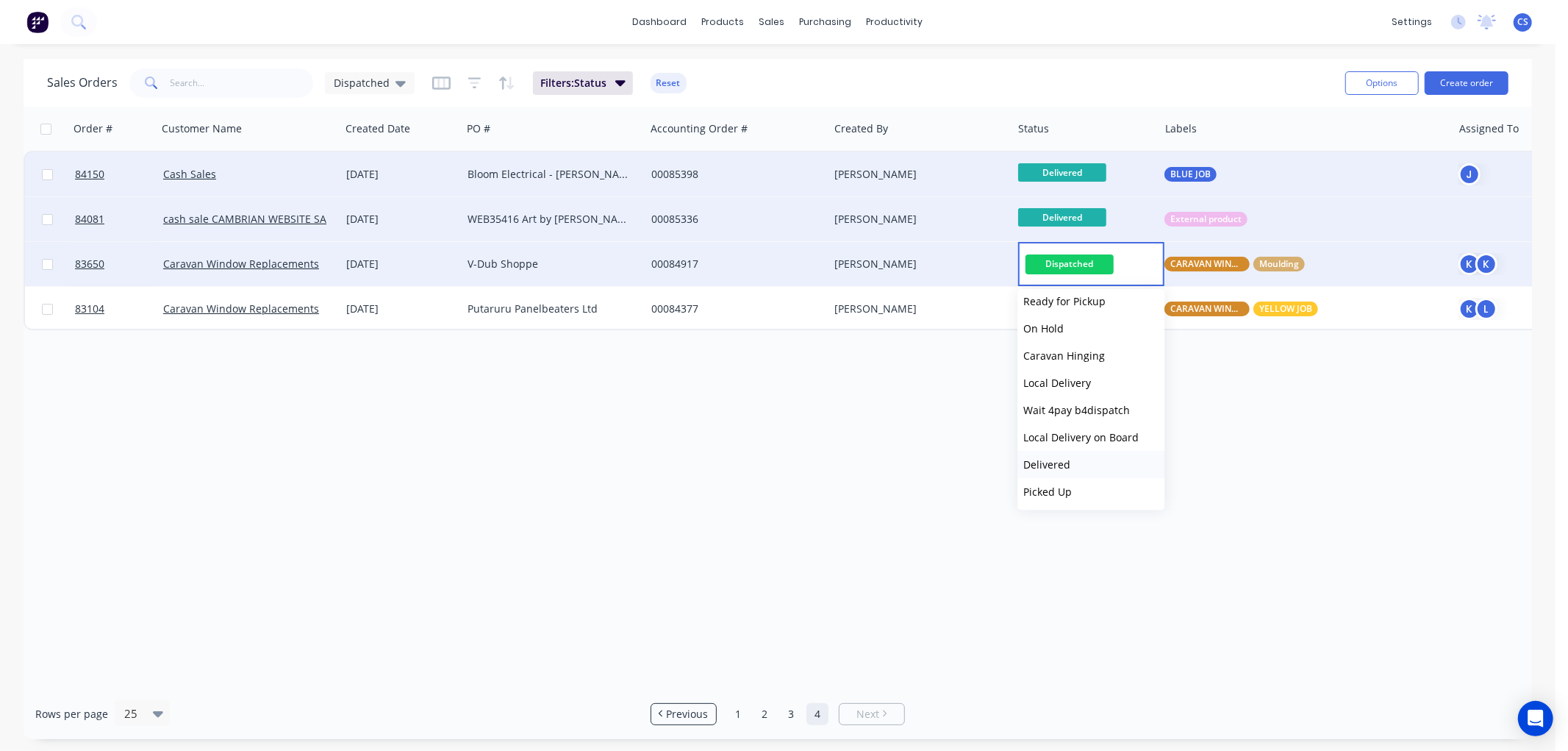
click at [1053, 453] on button "Delivered" at bounding box center [1091, 465] width 147 height 27
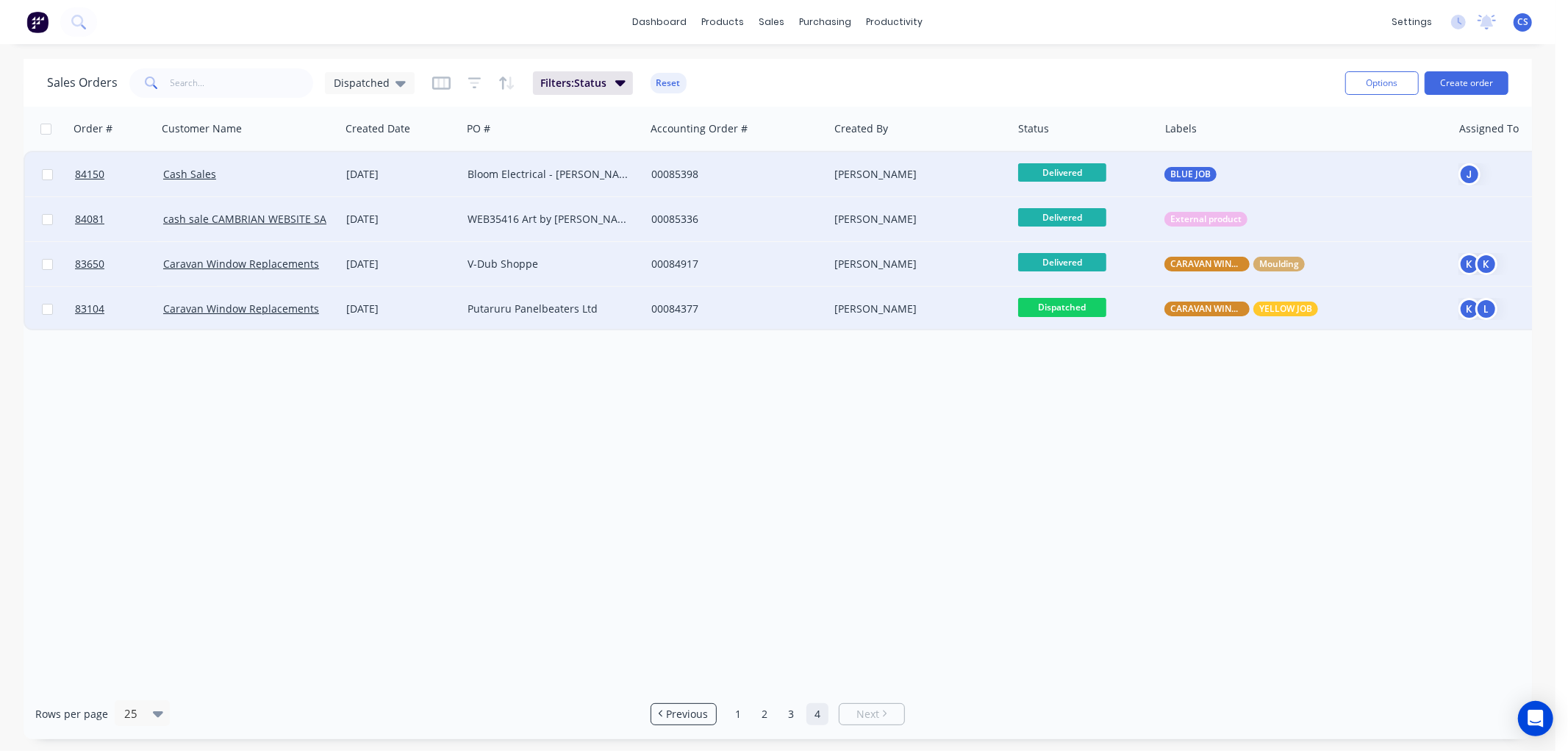
click at [1067, 302] on span "Dispatched" at bounding box center [1061, 307] width 88 height 19
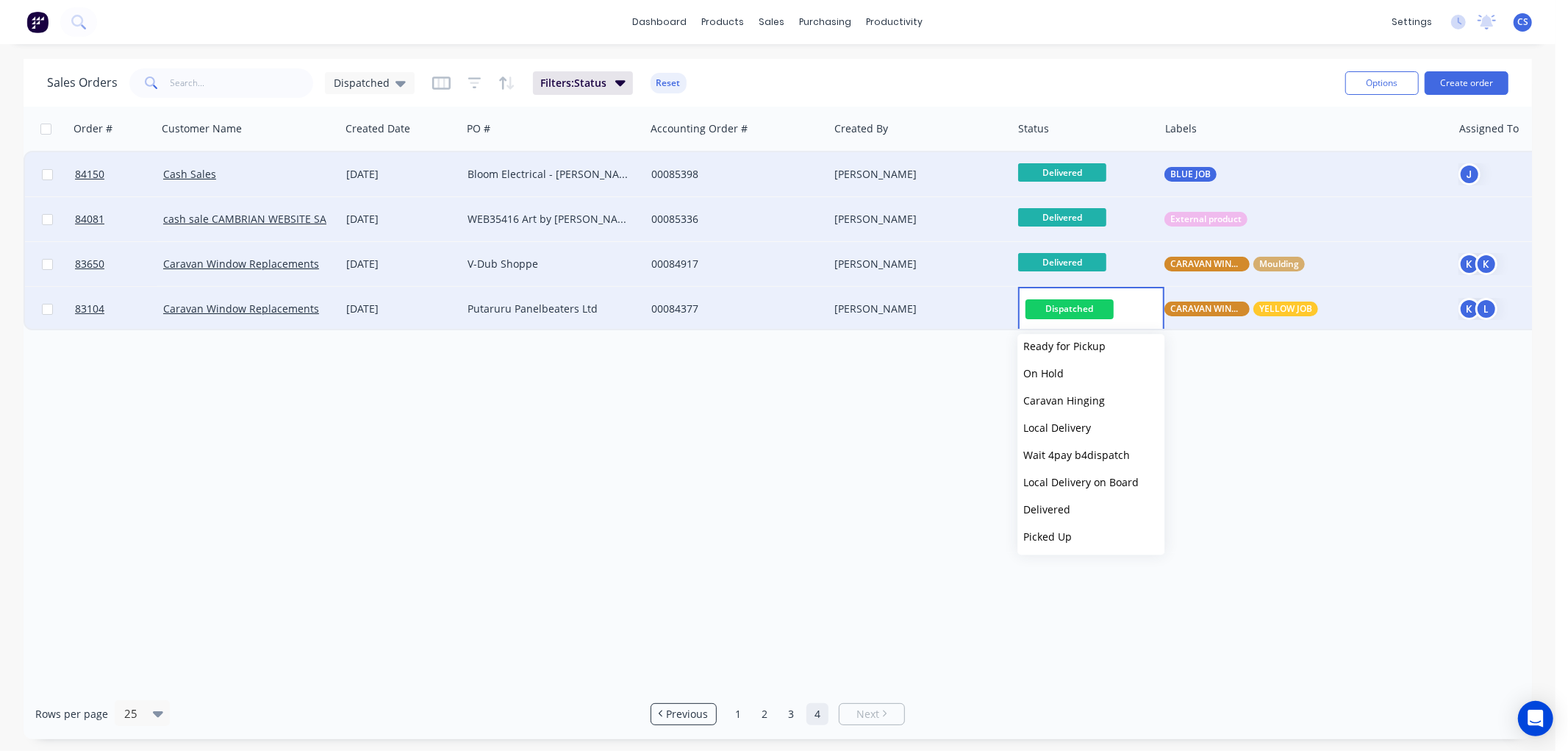
click at [1053, 503] on span "Delivered" at bounding box center [1047, 509] width 47 height 14
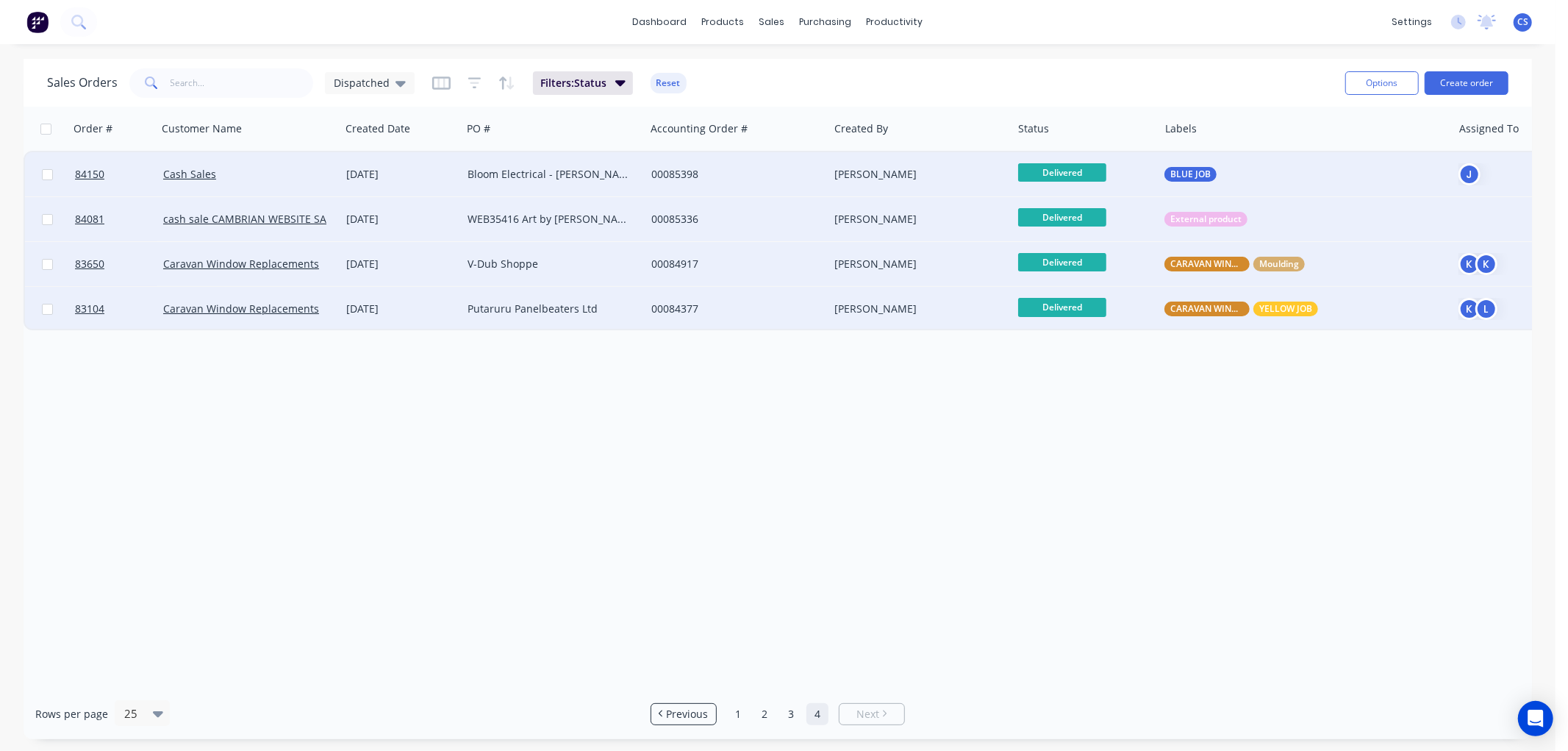
drag, startPoint x: 739, startPoint y: 711, endPoint x: 752, endPoint y: 711, distance: 13.0
click at [739, 710] on link "1" at bounding box center [737, 713] width 22 height 22
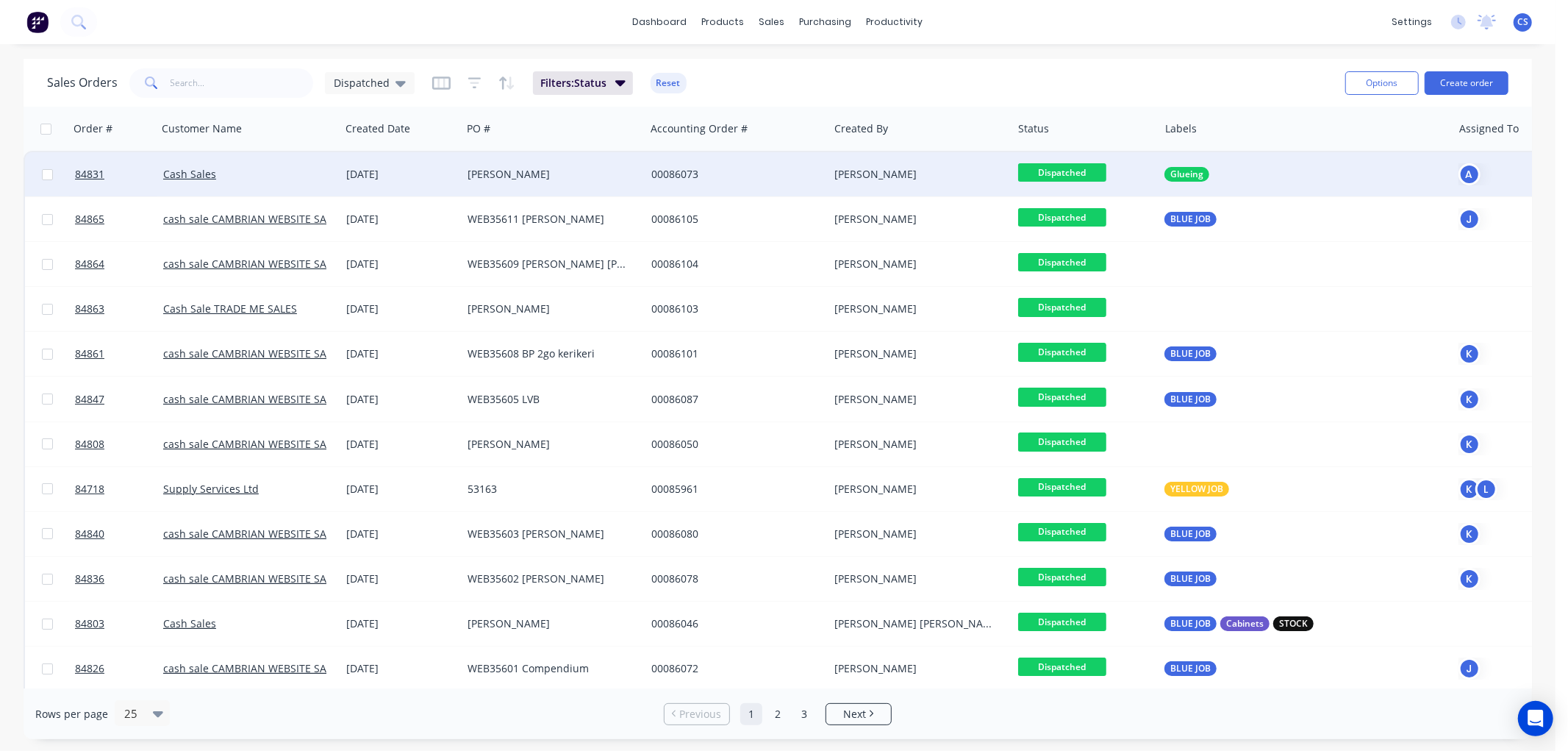
click at [1061, 170] on span "Dispatched" at bounding box center [1061, 172] width 88 height 19
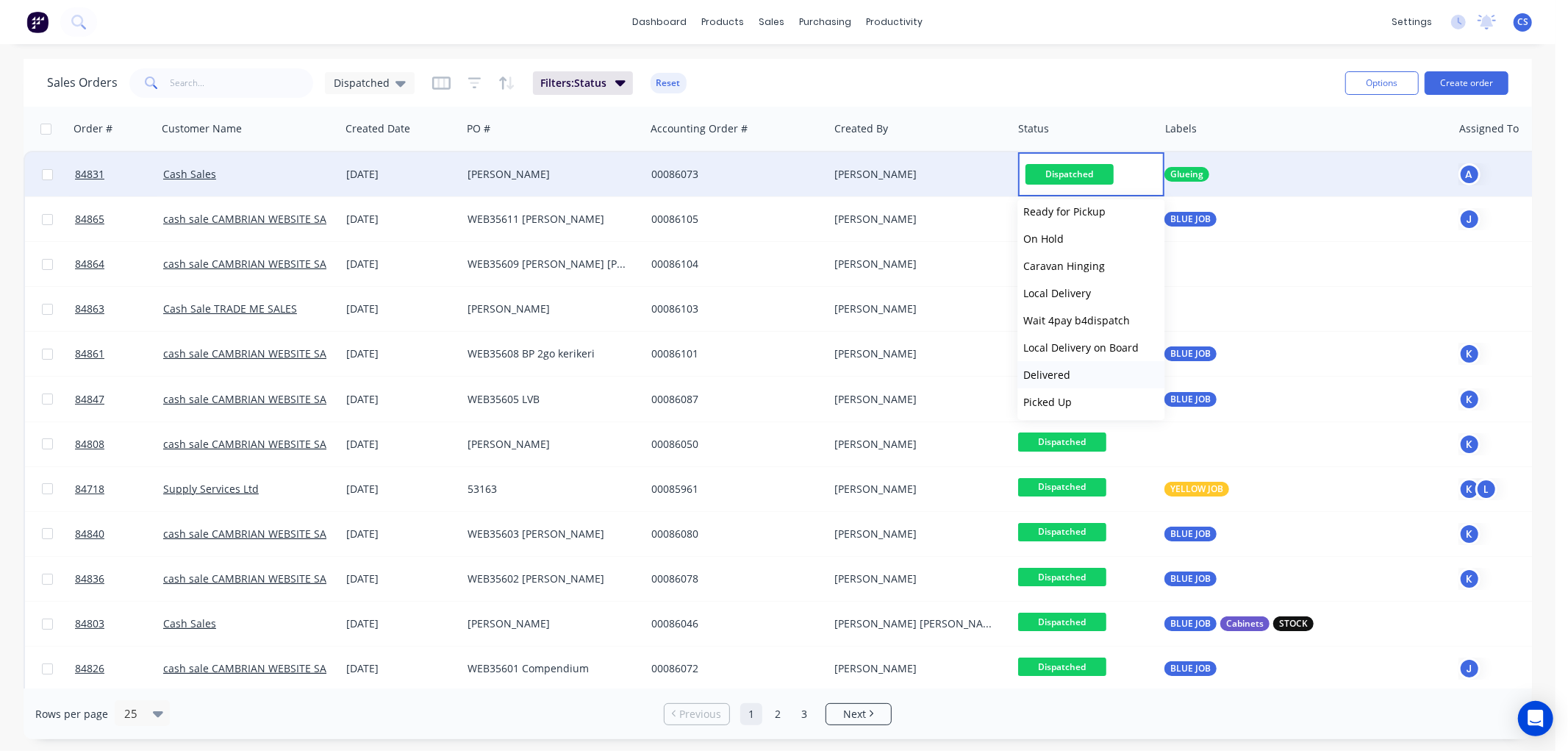
click at [1050, 375] on span "Delivered" at bounding box center [1047, 374] width 47 height 14
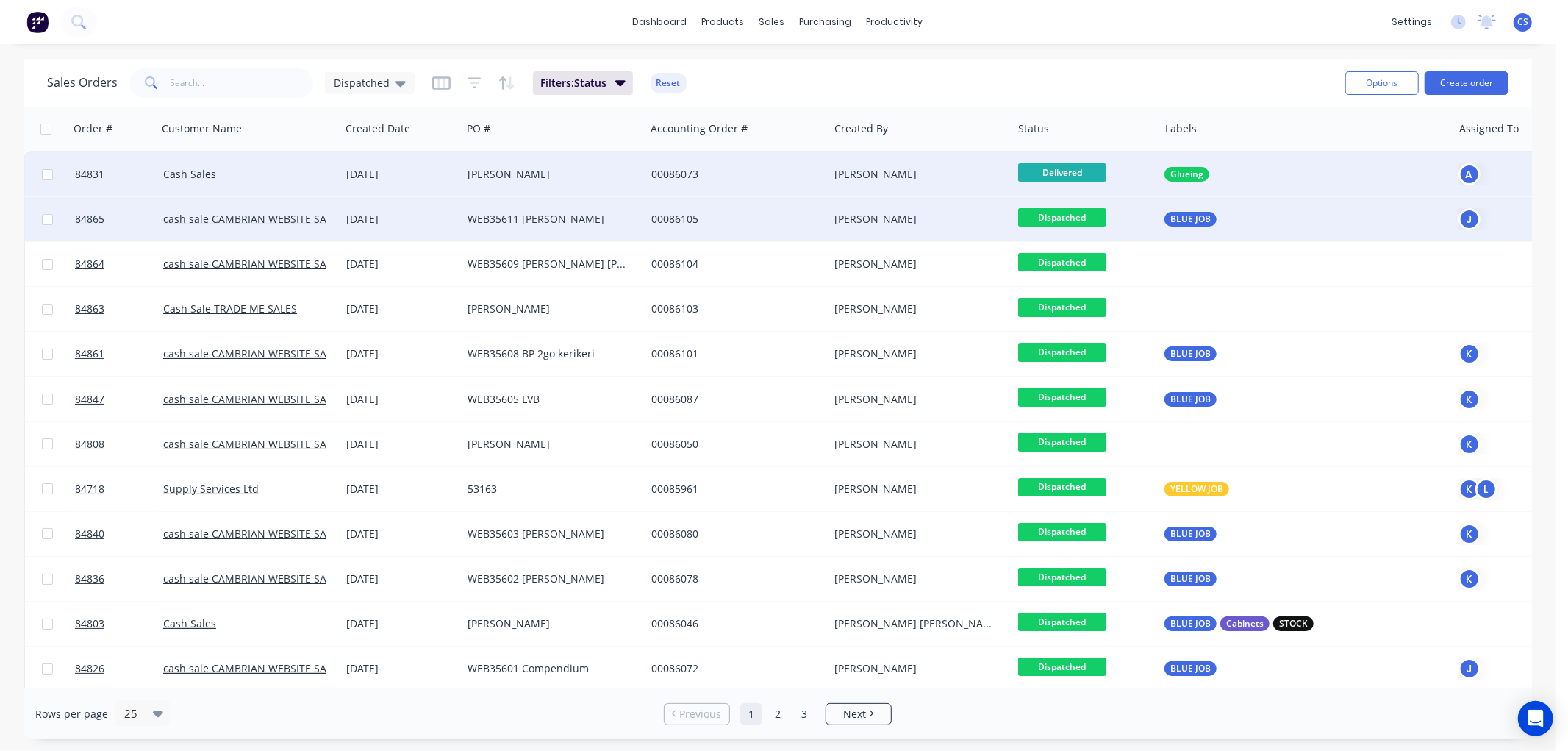
click at [1071, 215] on span "Dispatched" at bounding box center [1061, 217] width 88 height 19
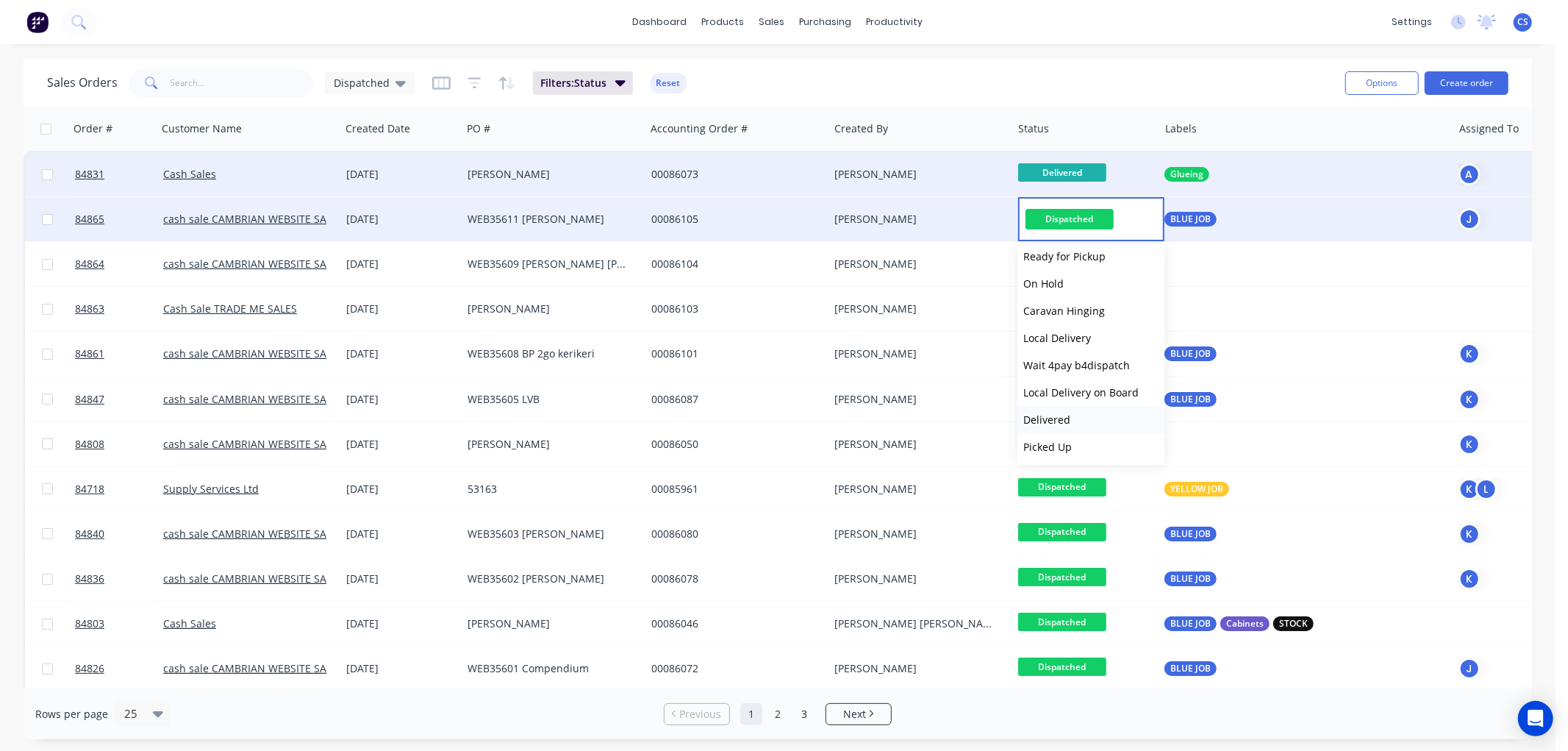
click at [1065, 419] on span "Delivered" at bounding box center [1047, 419] width 47 height 14
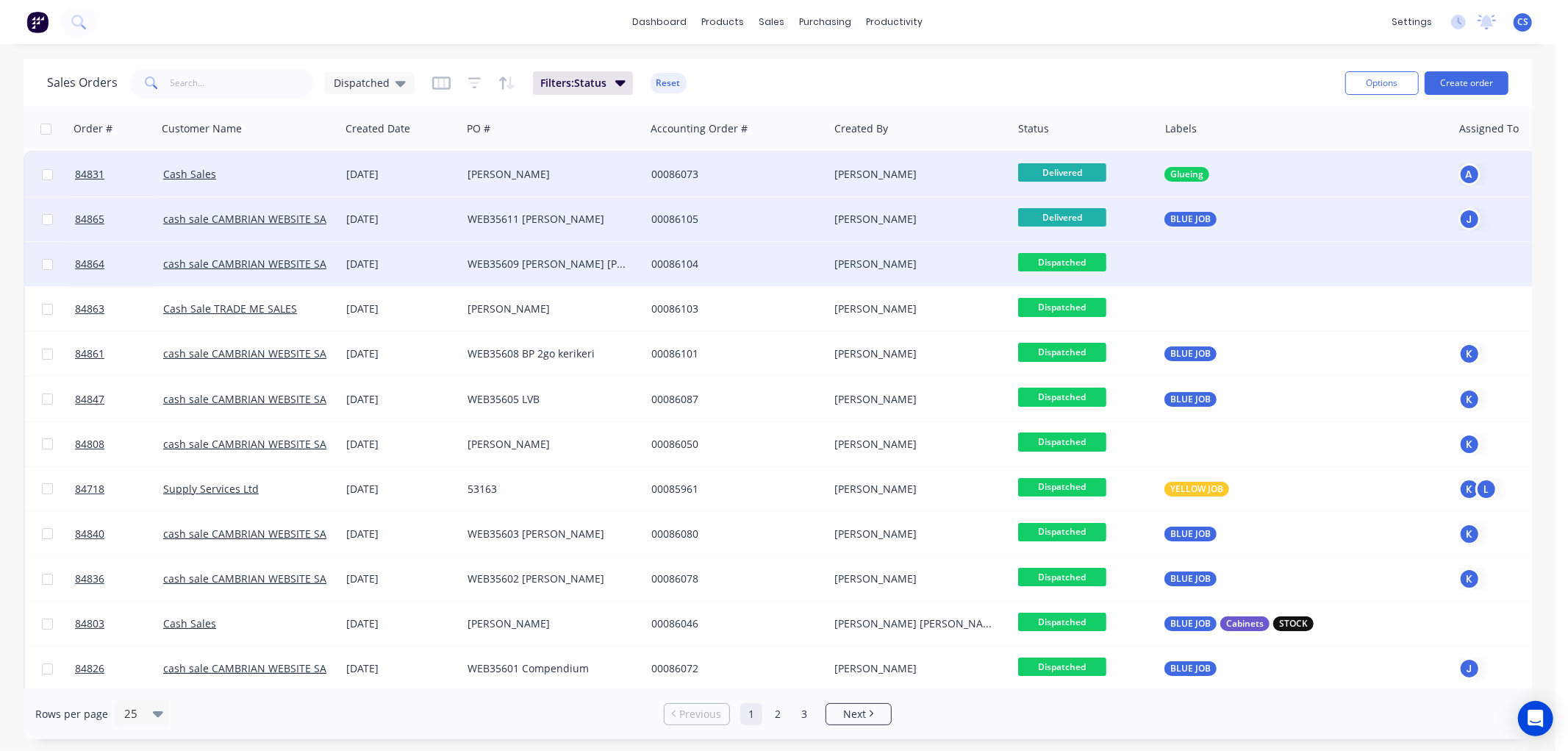
click at [1078, 263] on span "Dispatched" at bounding box center [1061, 262] width 88 height 19
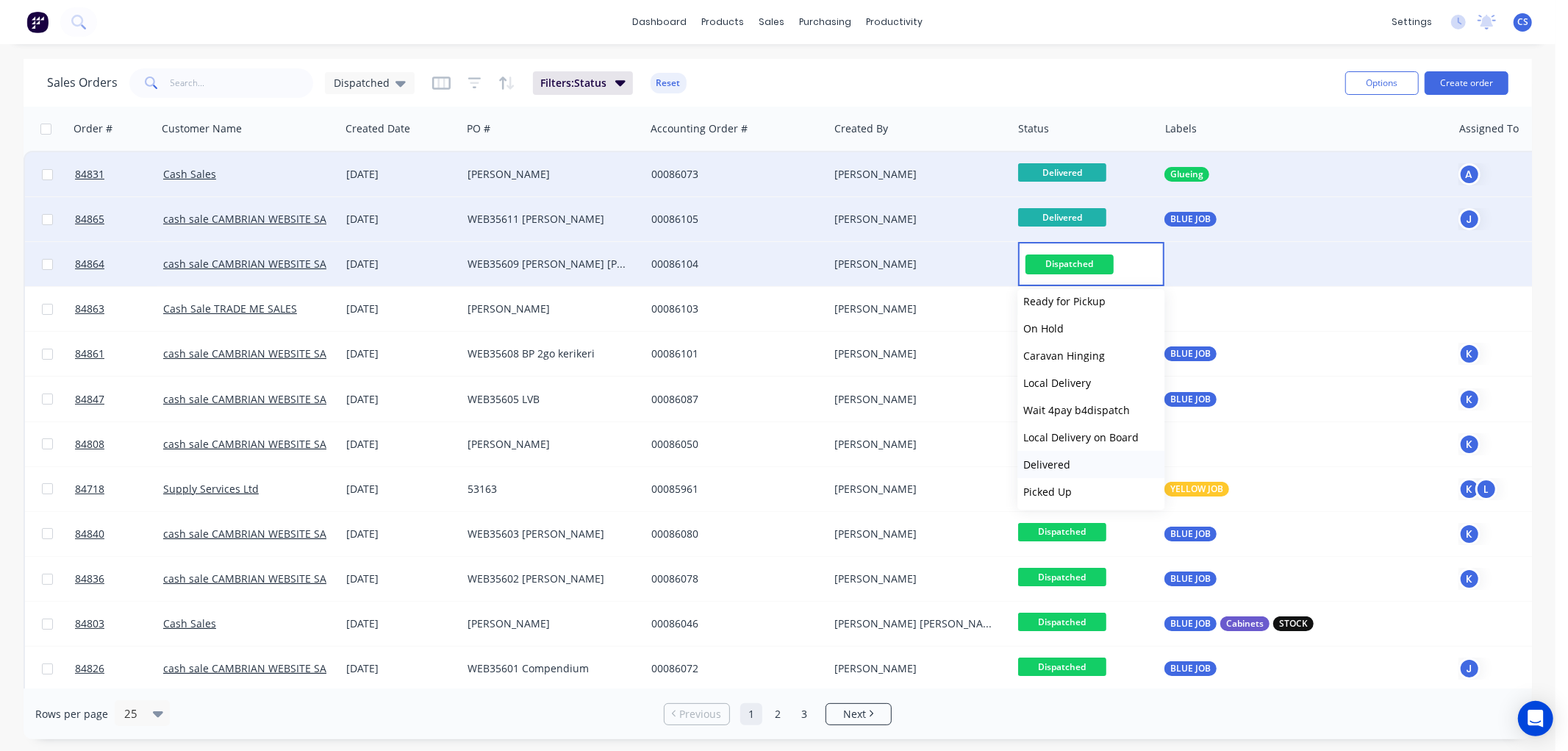
click at [1057, 466] on span "Delivered" at bounding box center [1047, 464] width 47 height 14
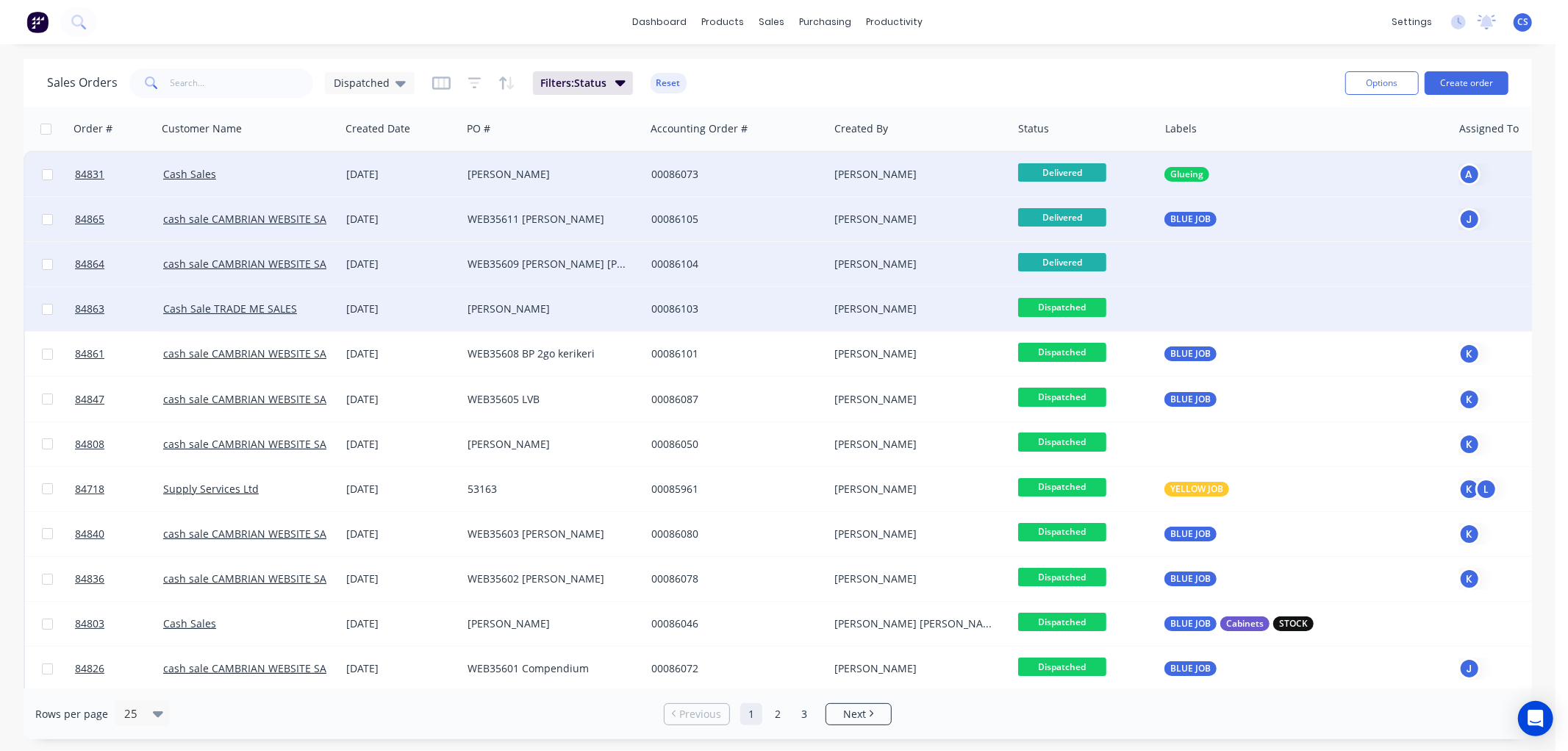
click at [1082, 304] on span "Dispatched" at bounding box center [1061, 307] width 88 height 19
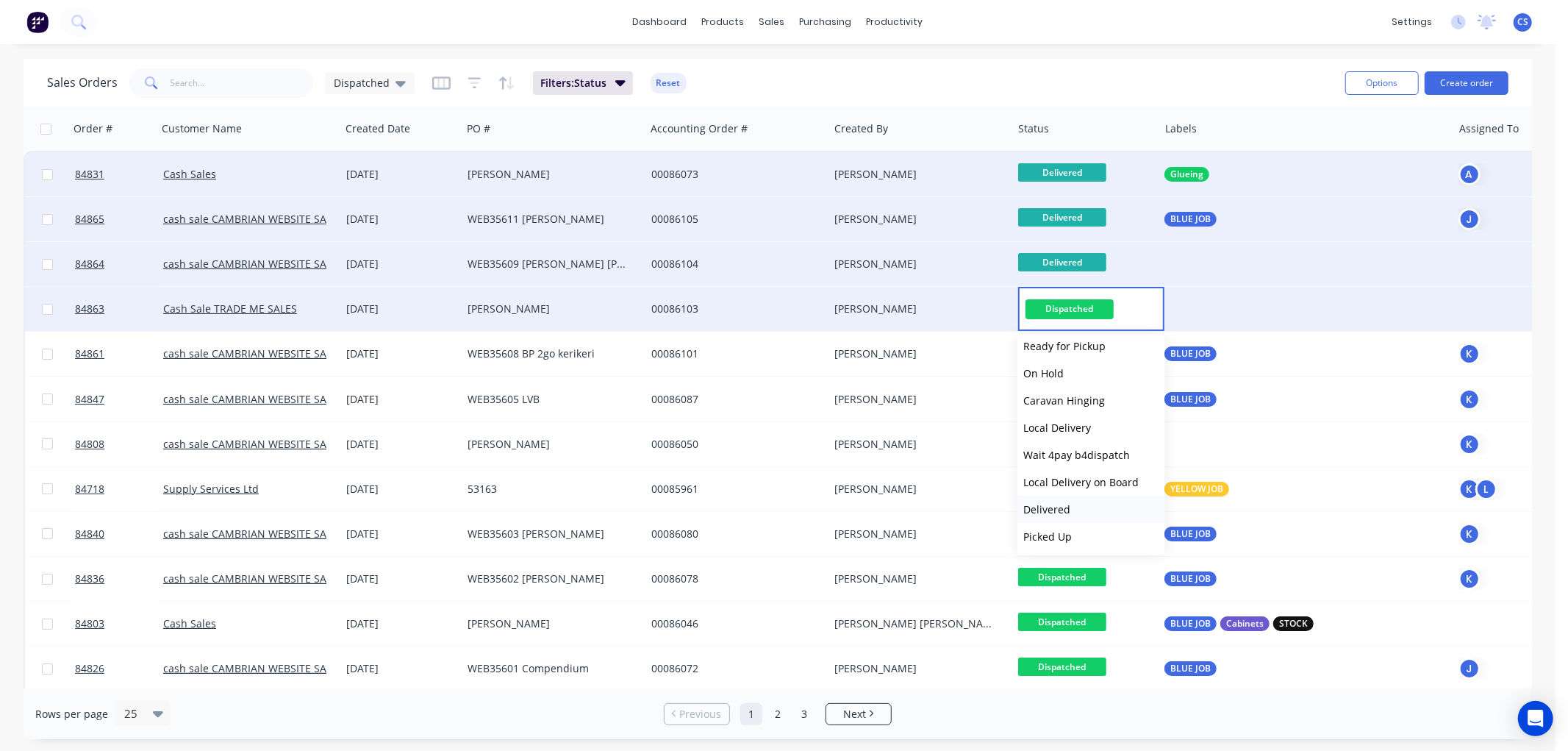
click at [1059, 503] on span "Delivered" at bounding box center [1047, 509] width 47 height 14
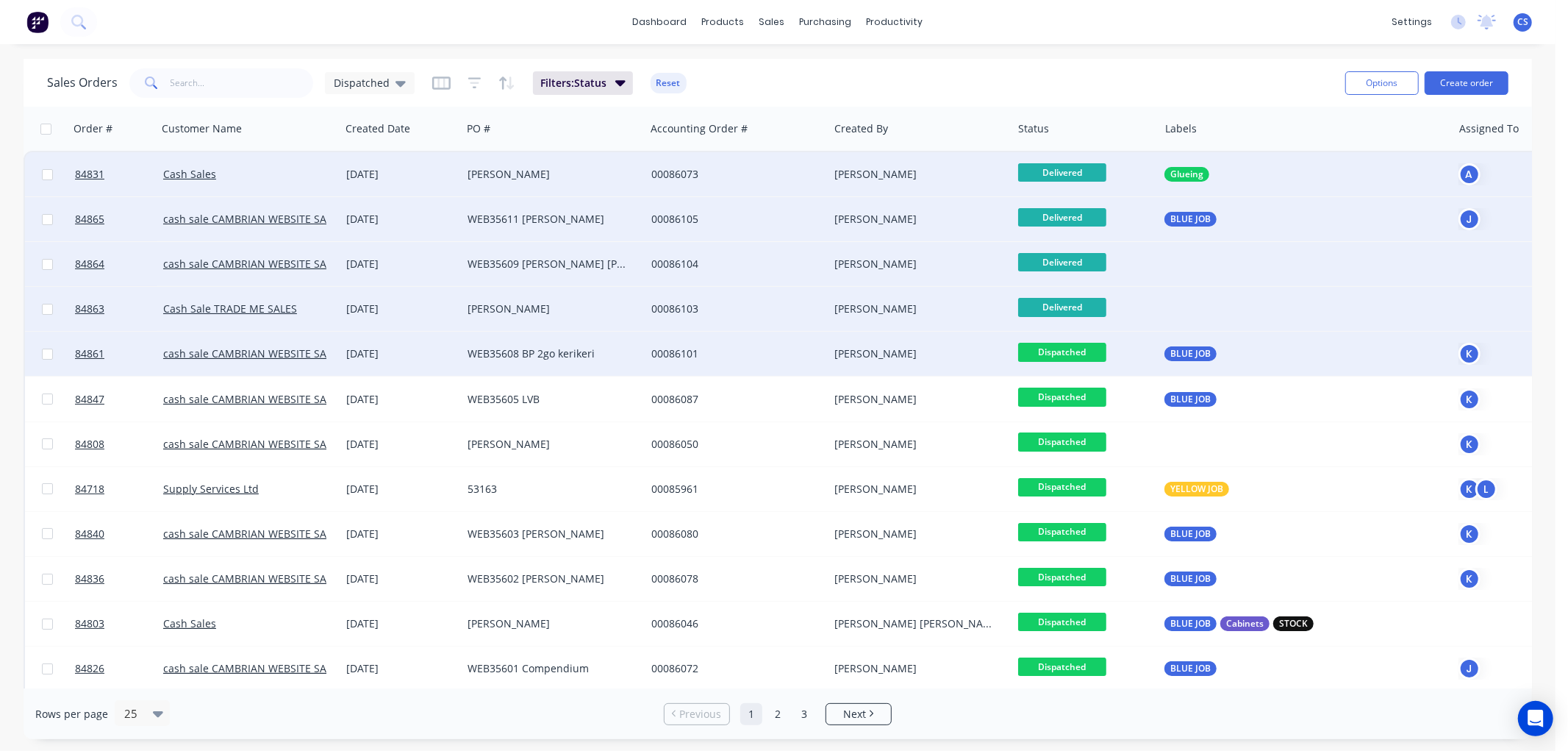
click at [1075, 348] on span "Dispatched" at bounding box center [1061, 352] width 88 height 19
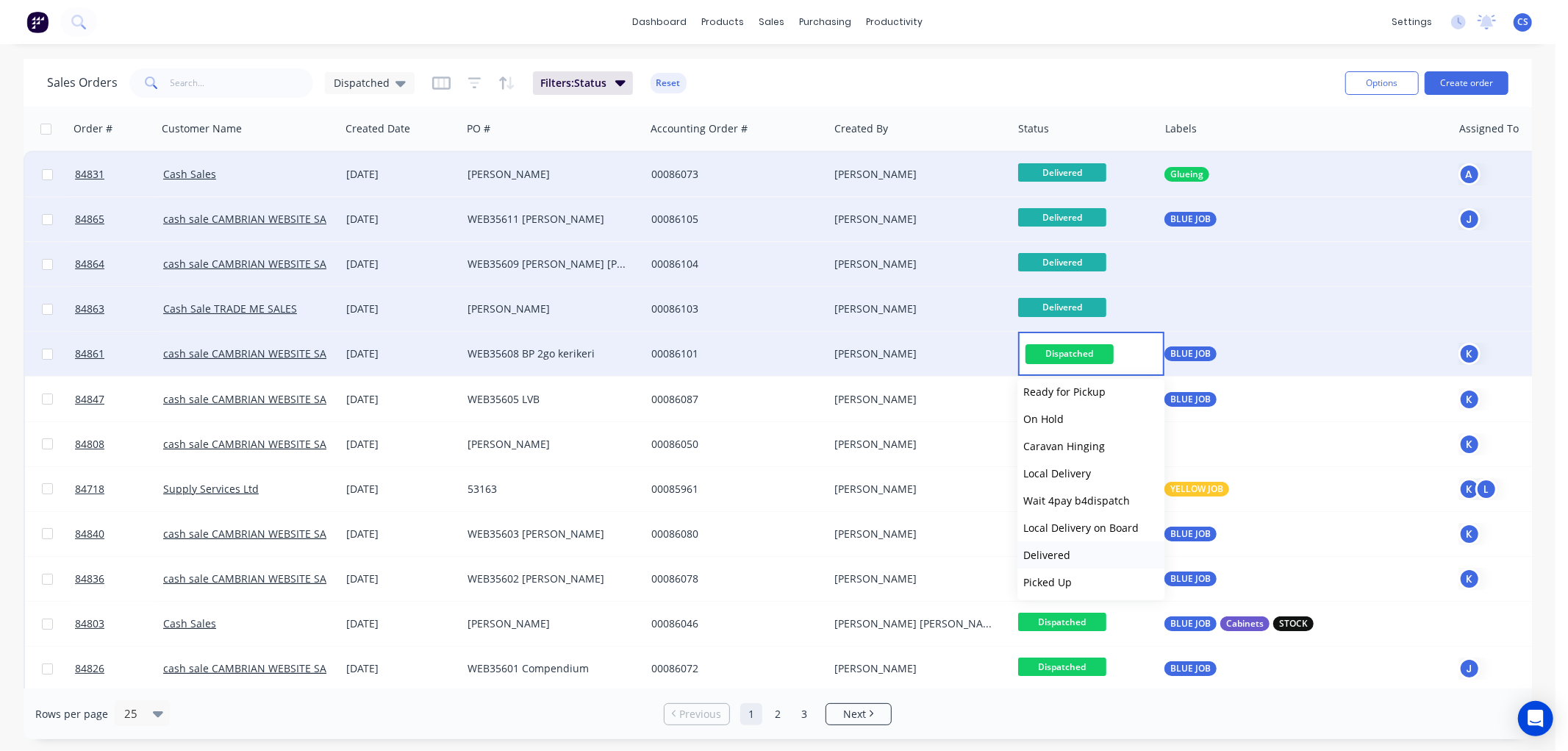
click at [1060, 548] on span "Delivered" at bounding box center [1047, 554] width 47 height 14
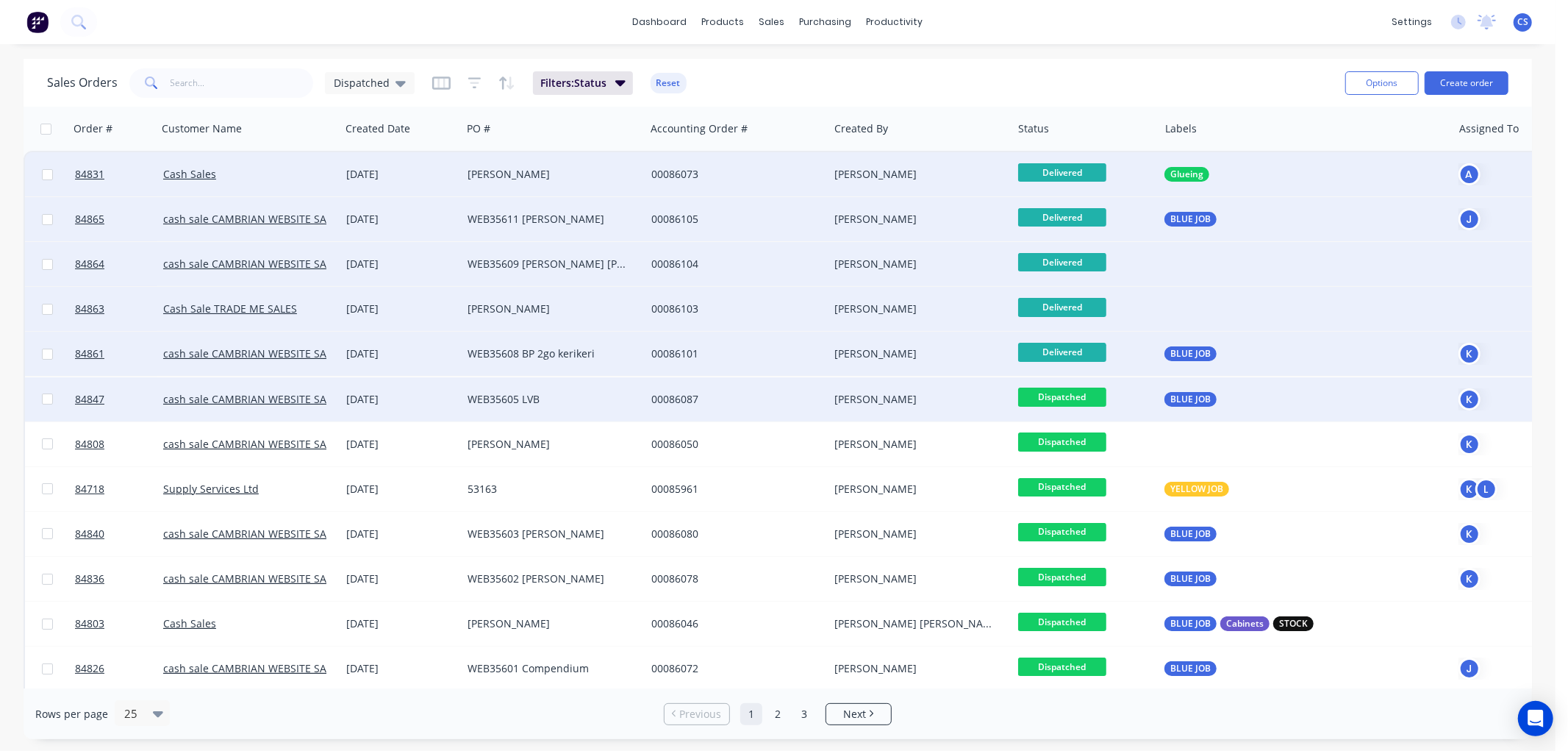
click at [1077, 394] on span "Dispatched" at bounding box center [1061, 396] width 88 height 19
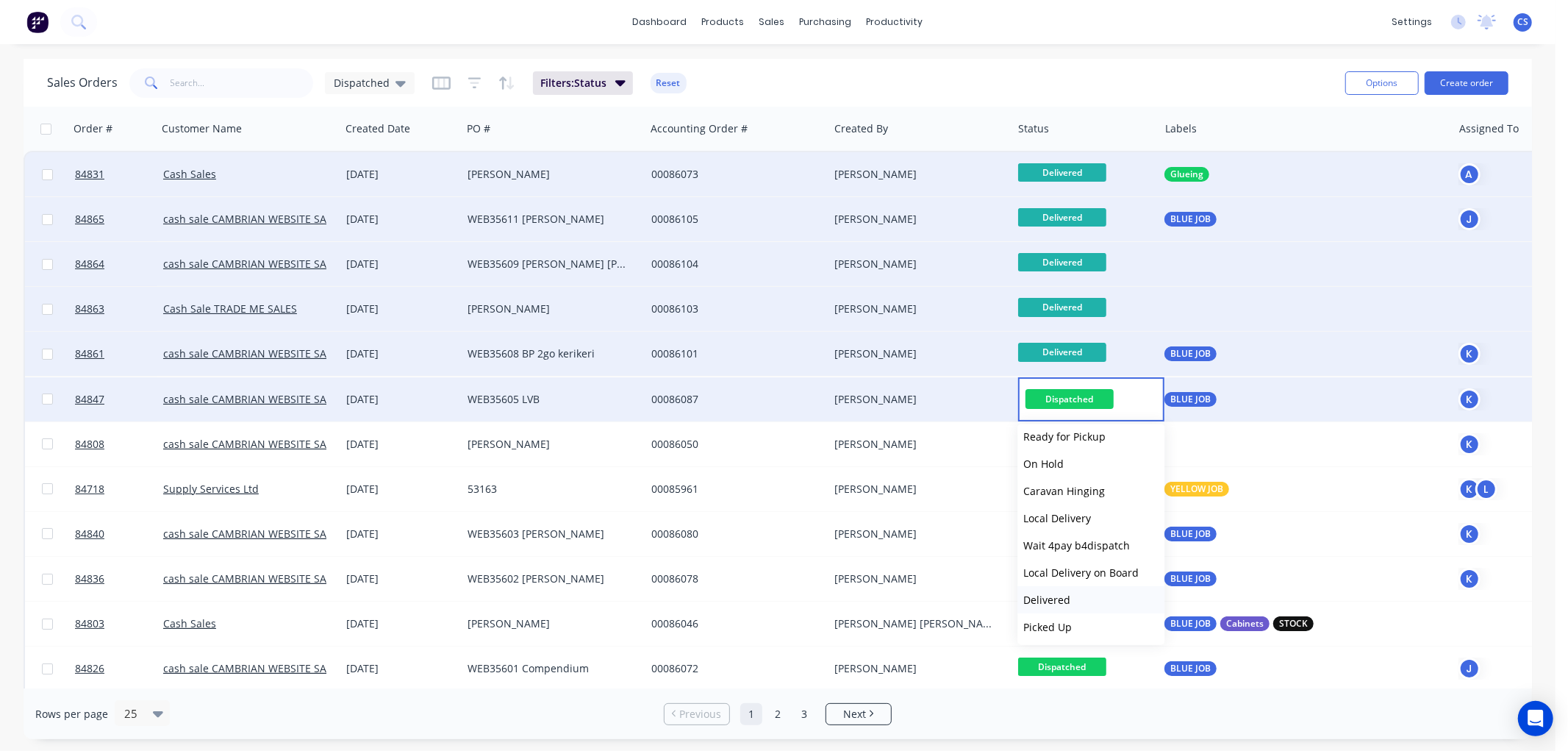
click at [1061, 594] on span "Delivered" at bounding box center [1047, 599] width 47 height 14
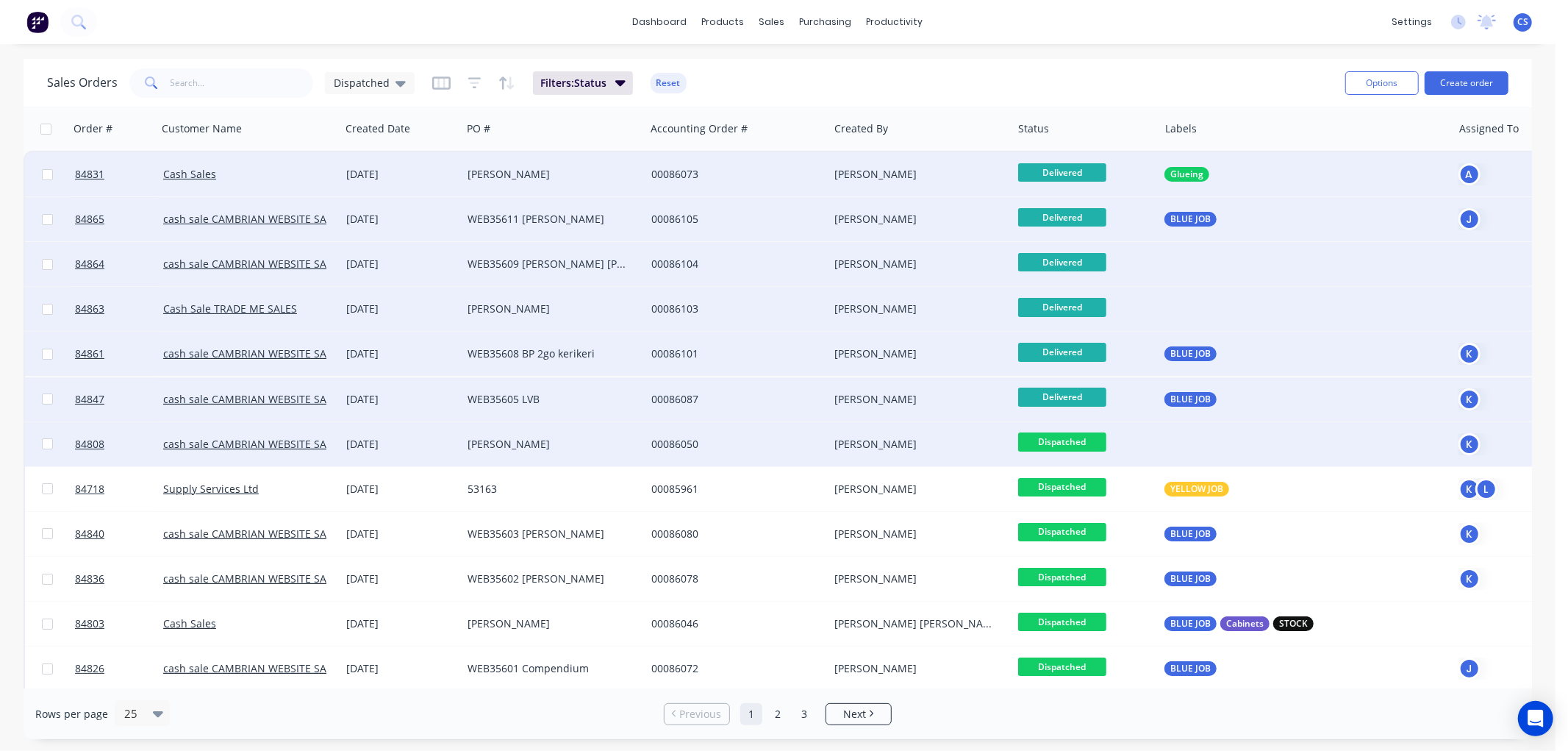
click at [1082, 440] on span "Dispatched" at bounding box center [1061, 441] width 88 height 19
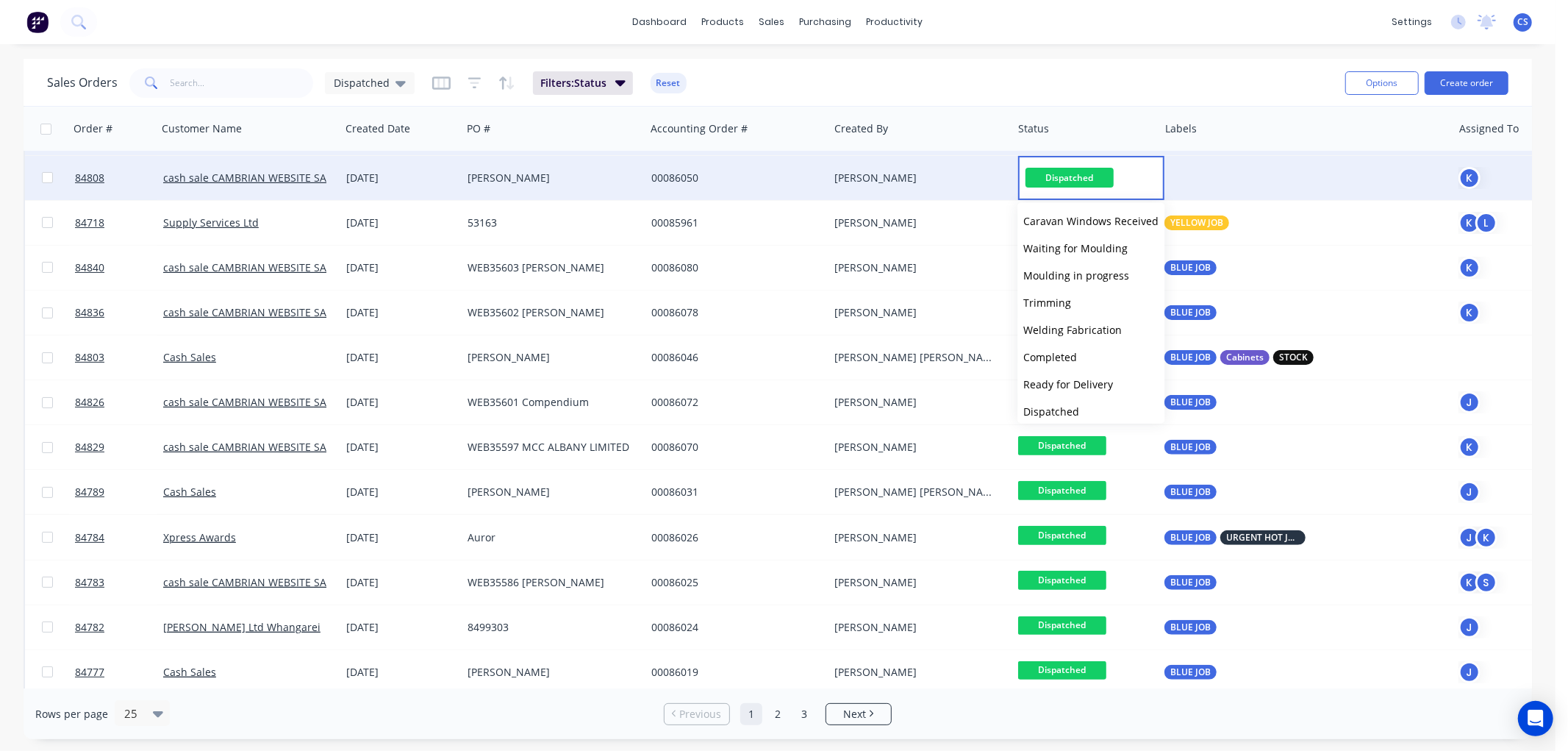
scroll to position [490, 0]
click at [1067, 384] on span "Delivered" at bounding box center [1047, 385] width 47 height 14
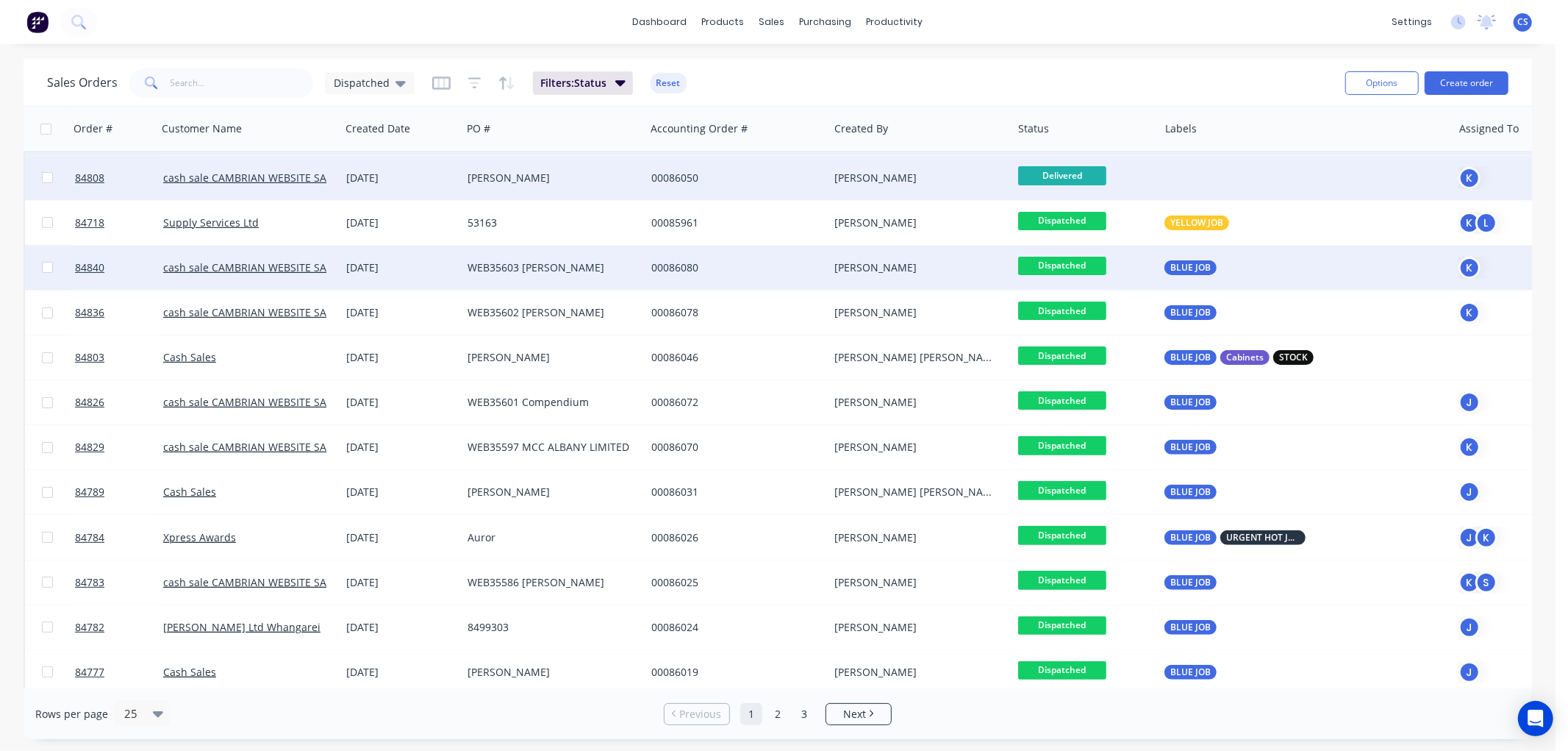
click at [1059, 262] on span "Dispatched" at bounding box center [1061, 265] width 88 height 19
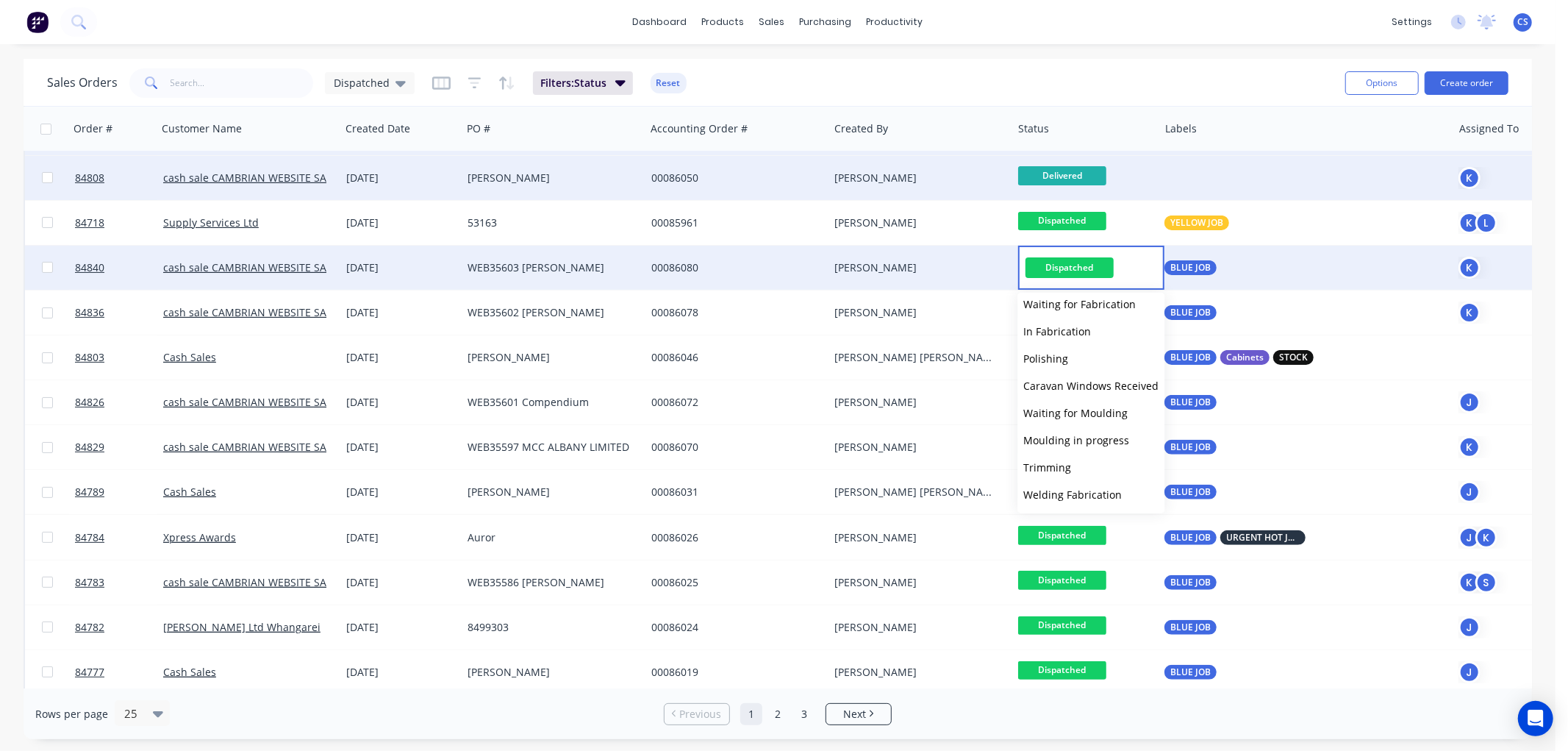
scroll to position [497, 0]
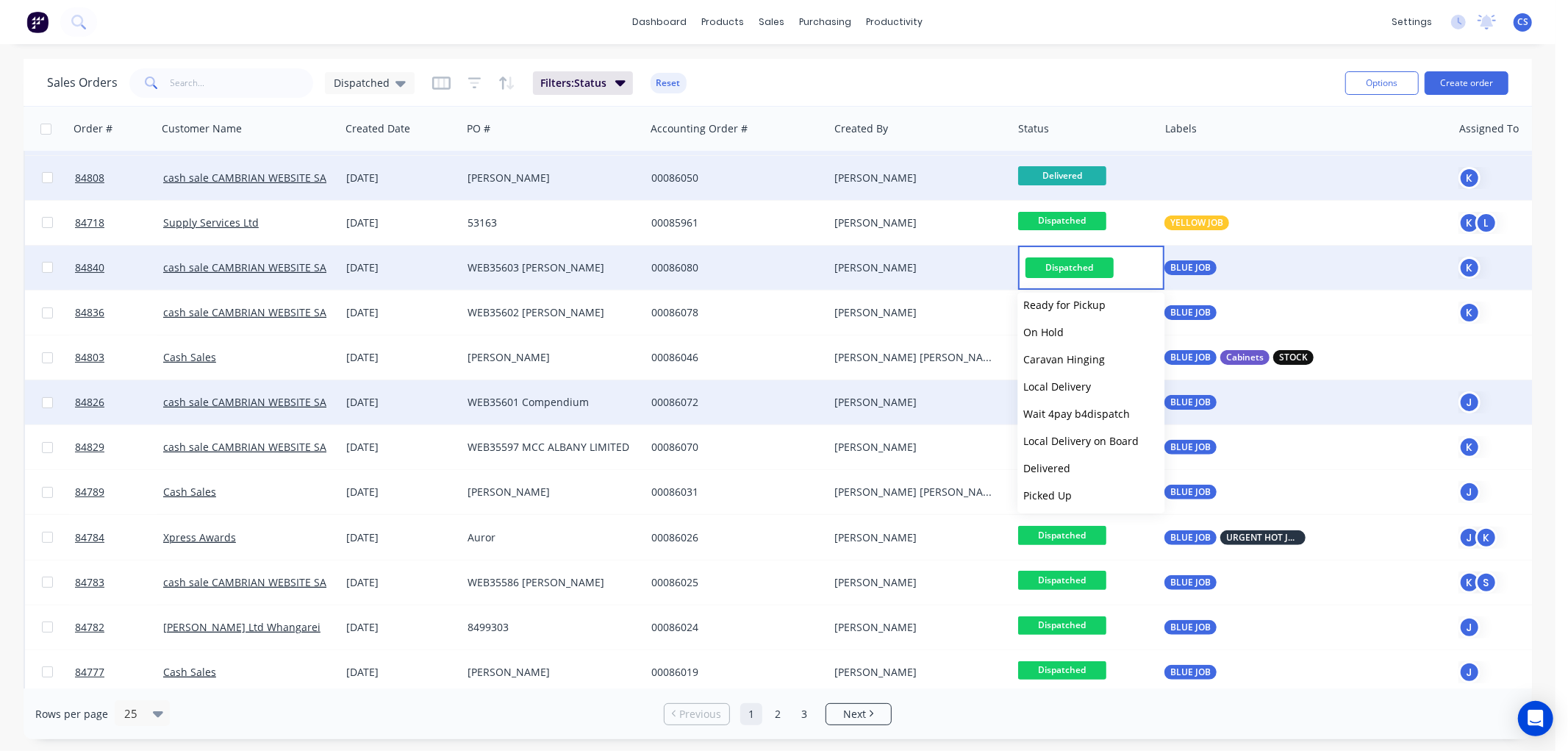
click at [1052, 469] on span "Delivered" at bounding box center [1047, 467] width 47 height 14
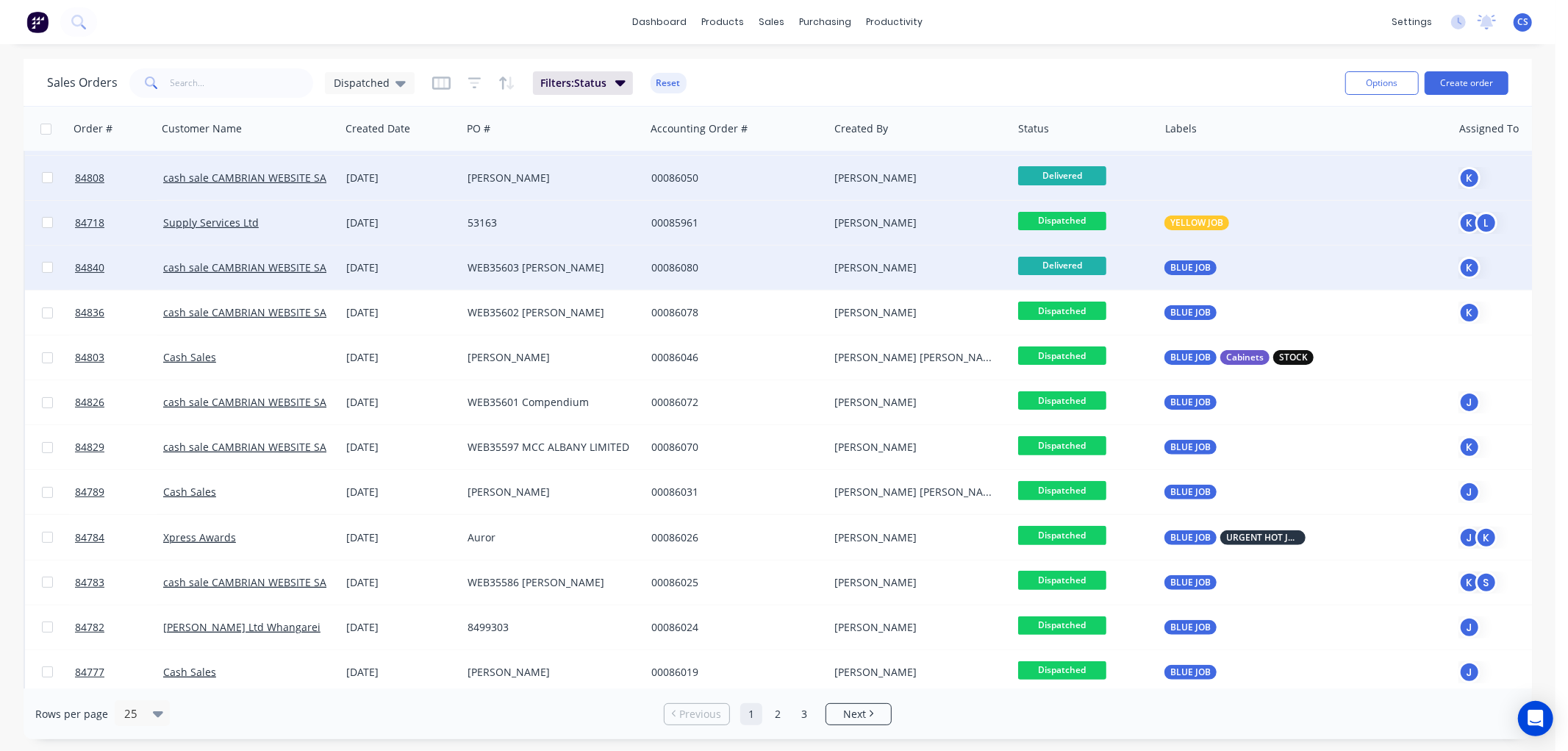
click at [1066, 217] on span "Dispatched" at bounding box center [1061, 221] width 88 height 19
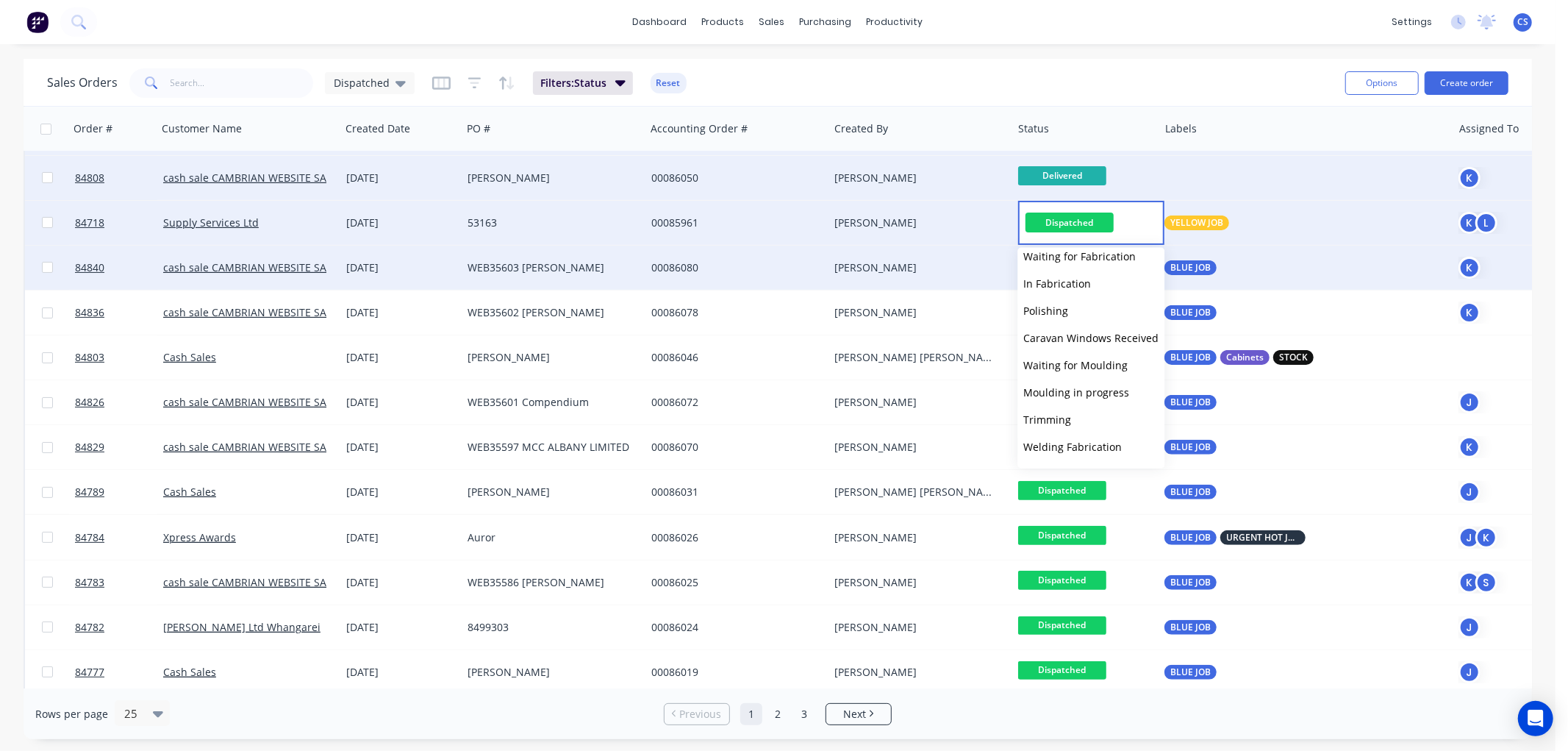
scroll to position [408, 0]
click at [1050, 423] on span "Local Delivery" at bounding box center [1057, 430] width 68 height 14
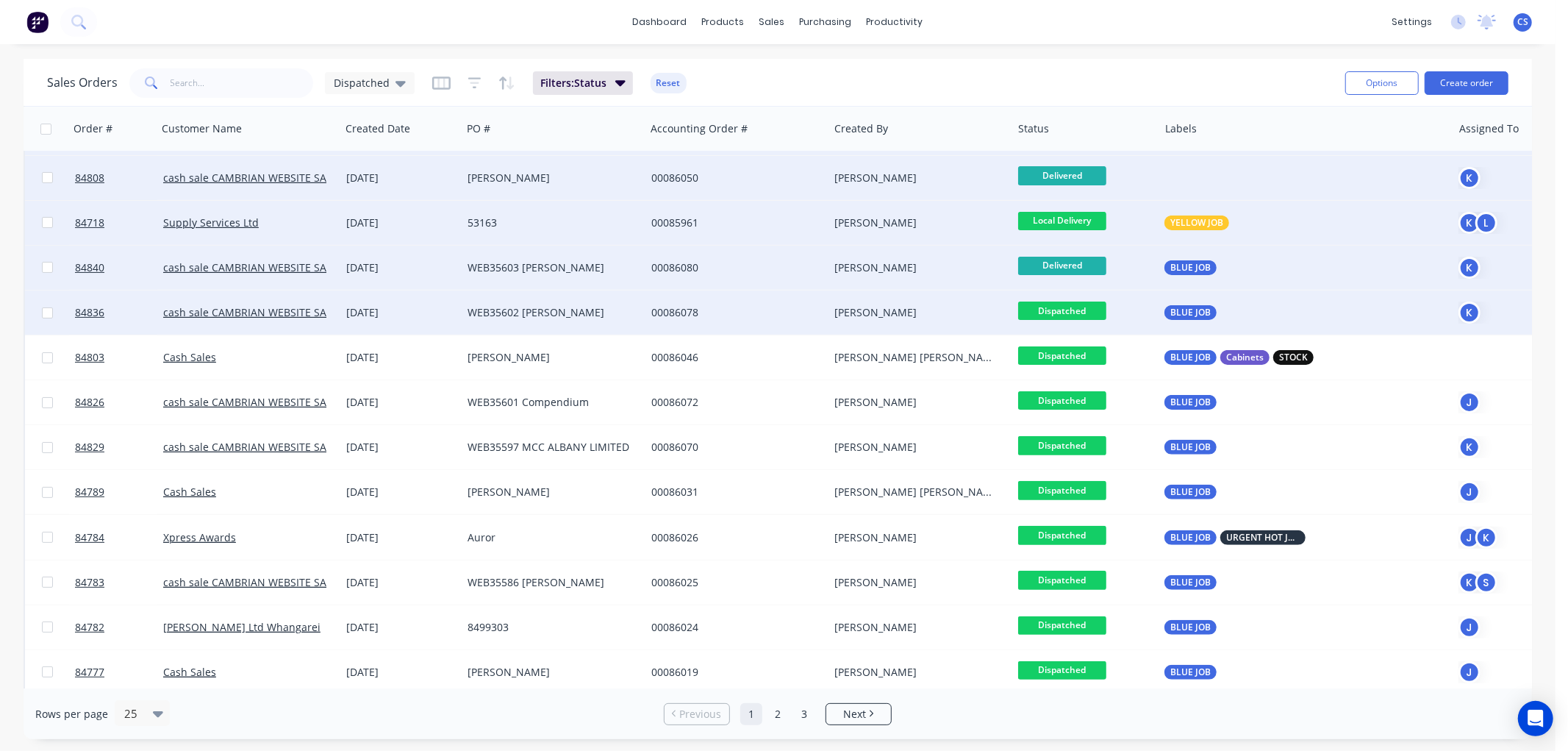
click at [1084, 303] on span "Dispatched" at bounding box center [1061, 311] width 88 height 19
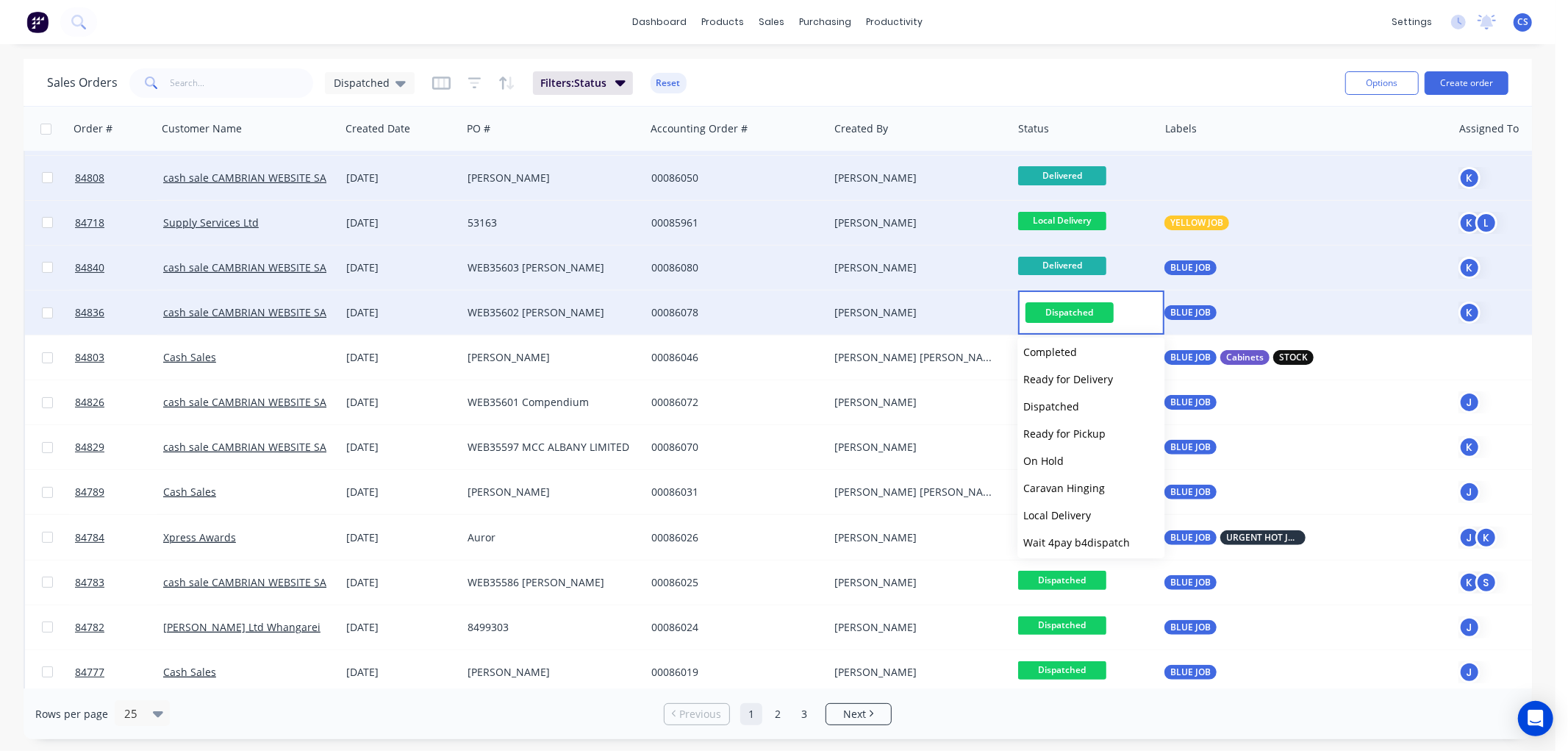
scroll to position [497, 0]
click at [1060, 516] on span "Delivered" at bounding box center [1047, 512] width 47 height 14
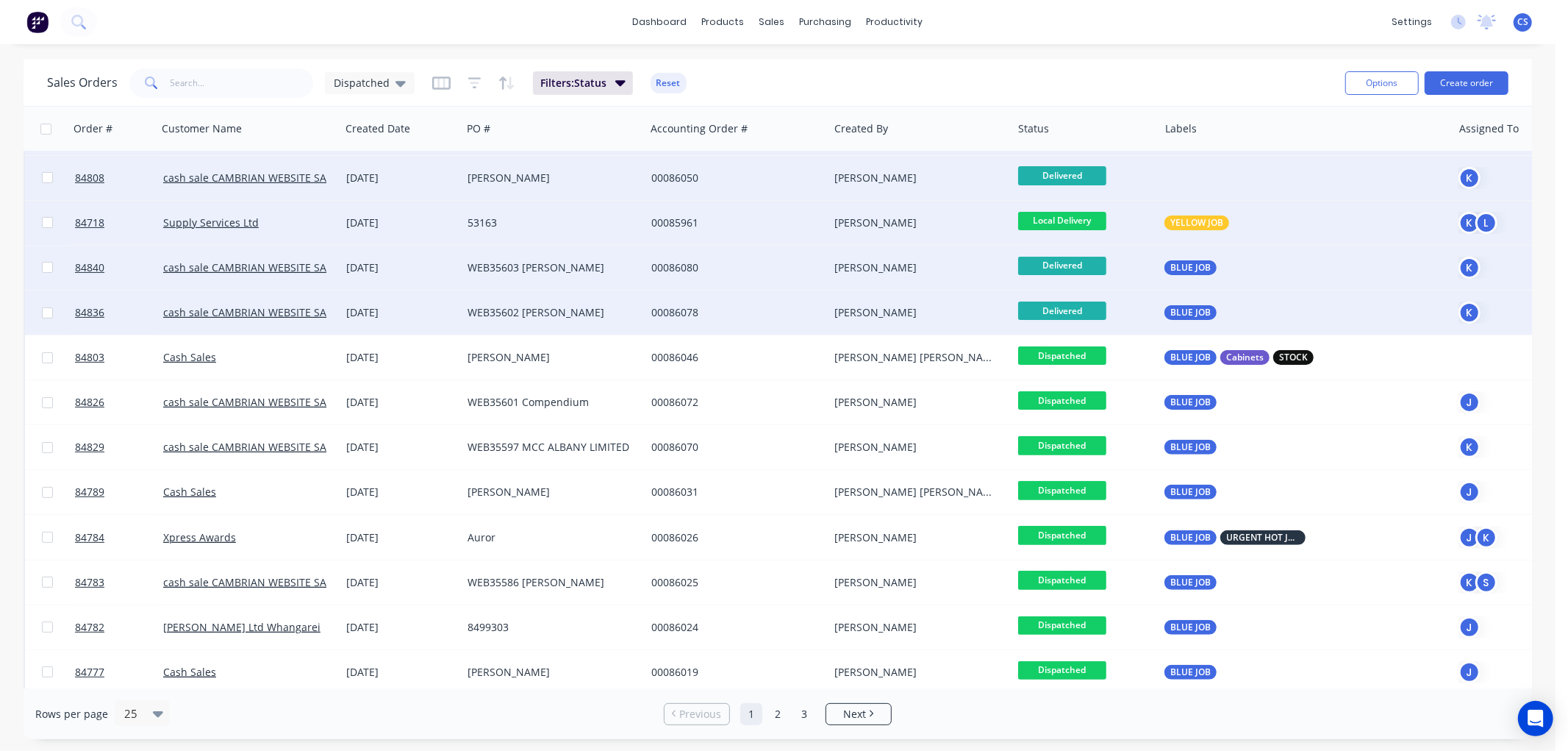
click at [1071, 221] on span "Local Delivery" at bounding box center [1061, 221] width 88 height 19
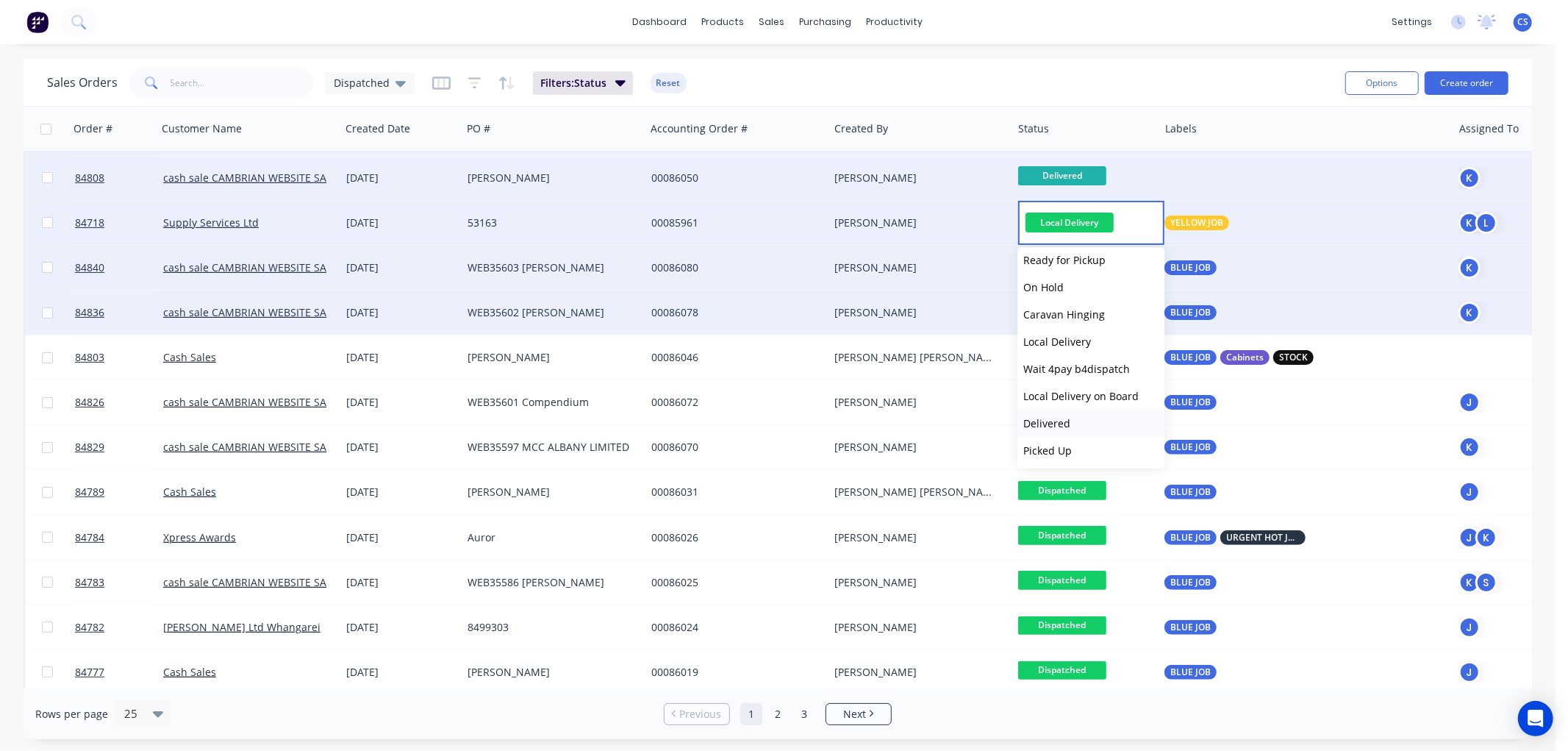
click at [1053, 418] on span "Delivered" at bounding box center [1047, 423] width 47 height 14
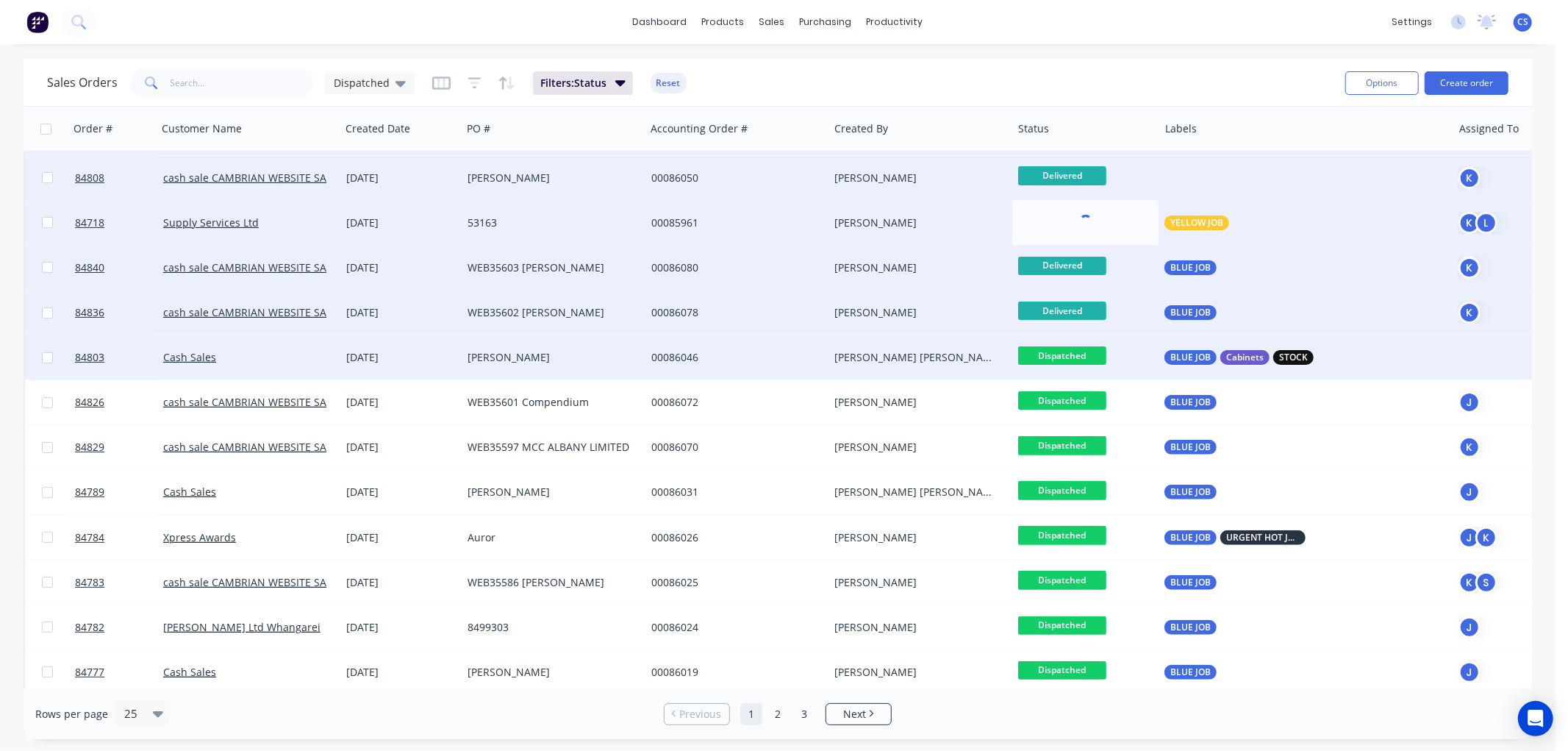
click at [1070, 354] on span "Dispatched" at bounding box center [1061, 355] width 88 height 19
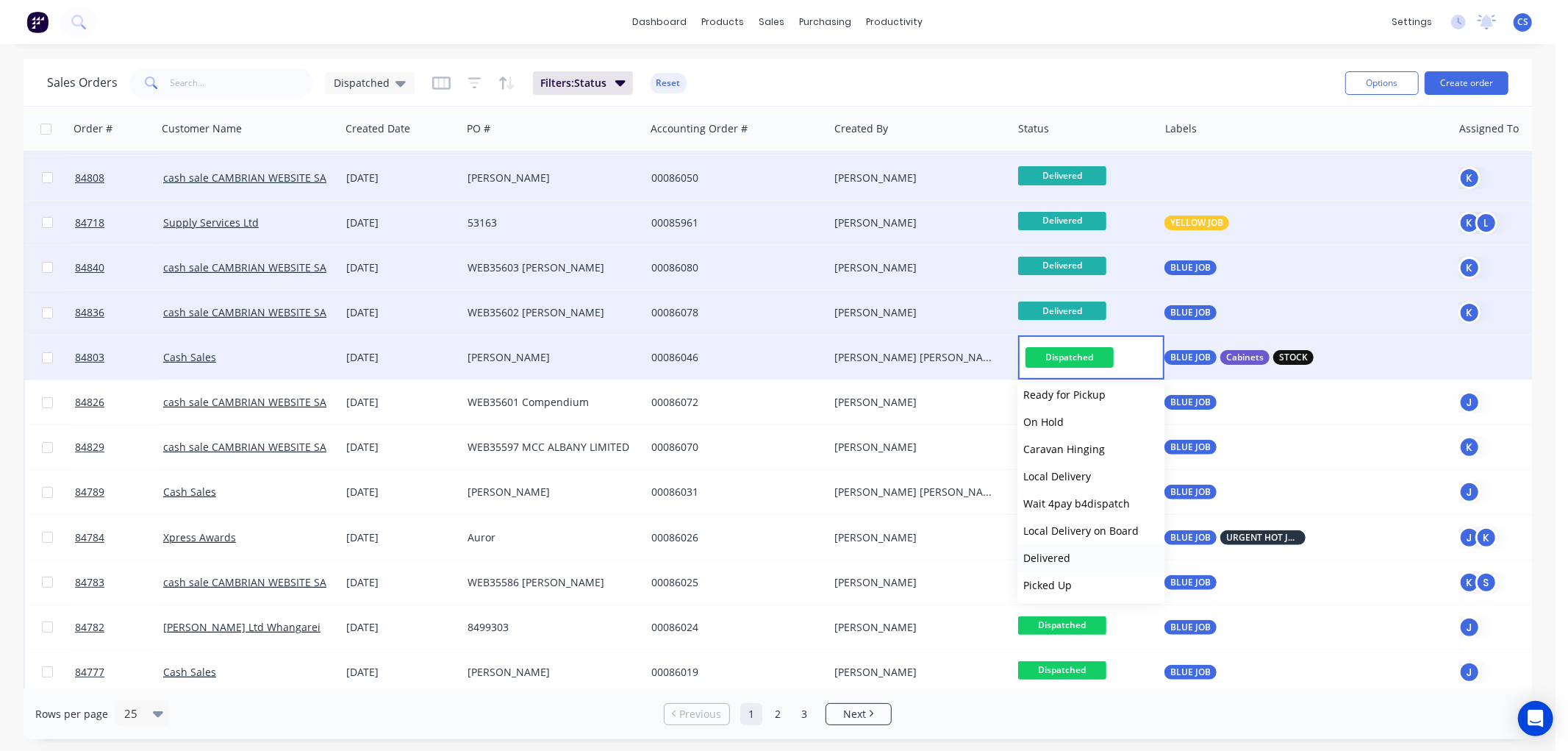
click at [1061, 561] on span "Delivered" at bounding box center [1047, 557] width 47 height 14
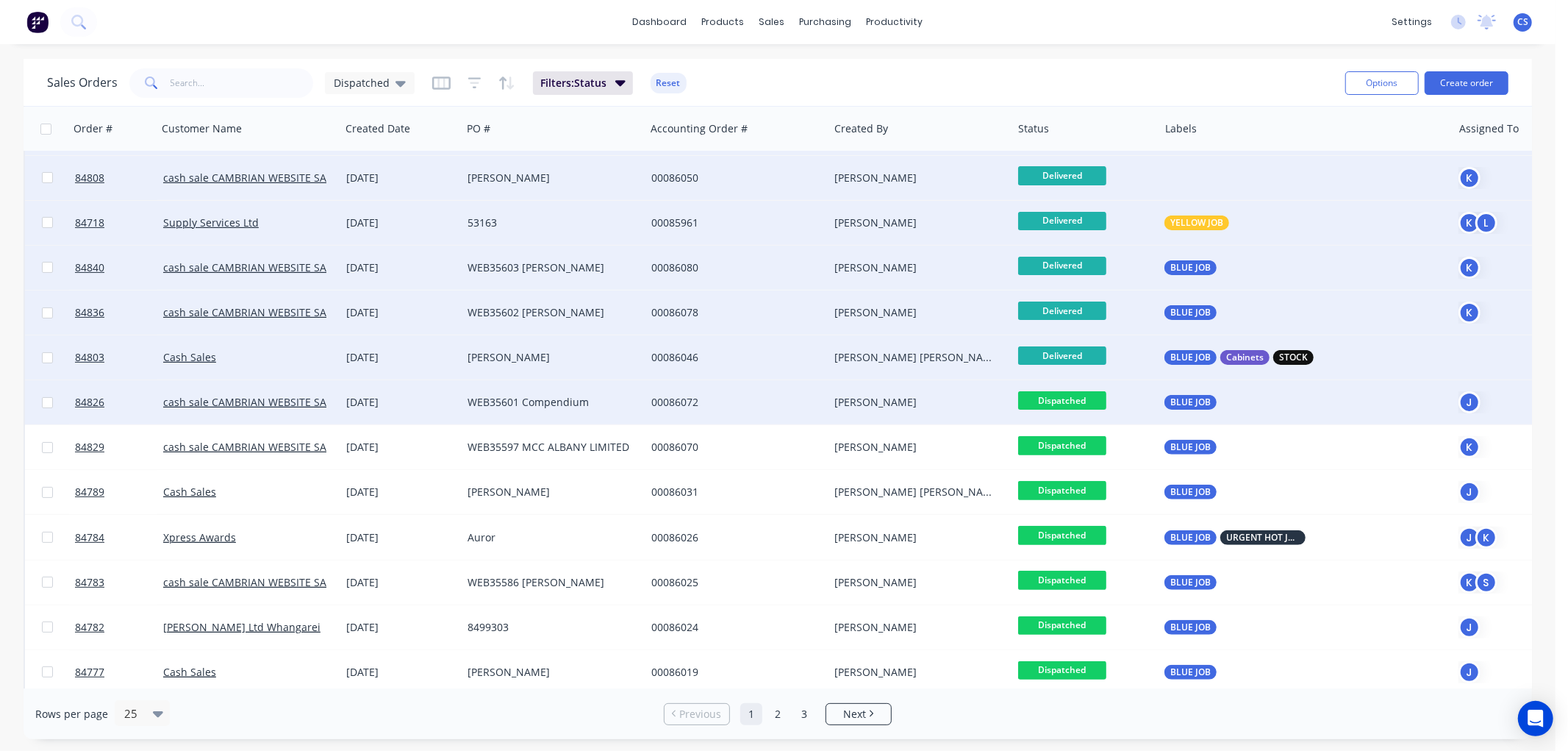
click at [1077, 397] on span "Dispatched" at bounding box center [1061, 400] width 88 height 19
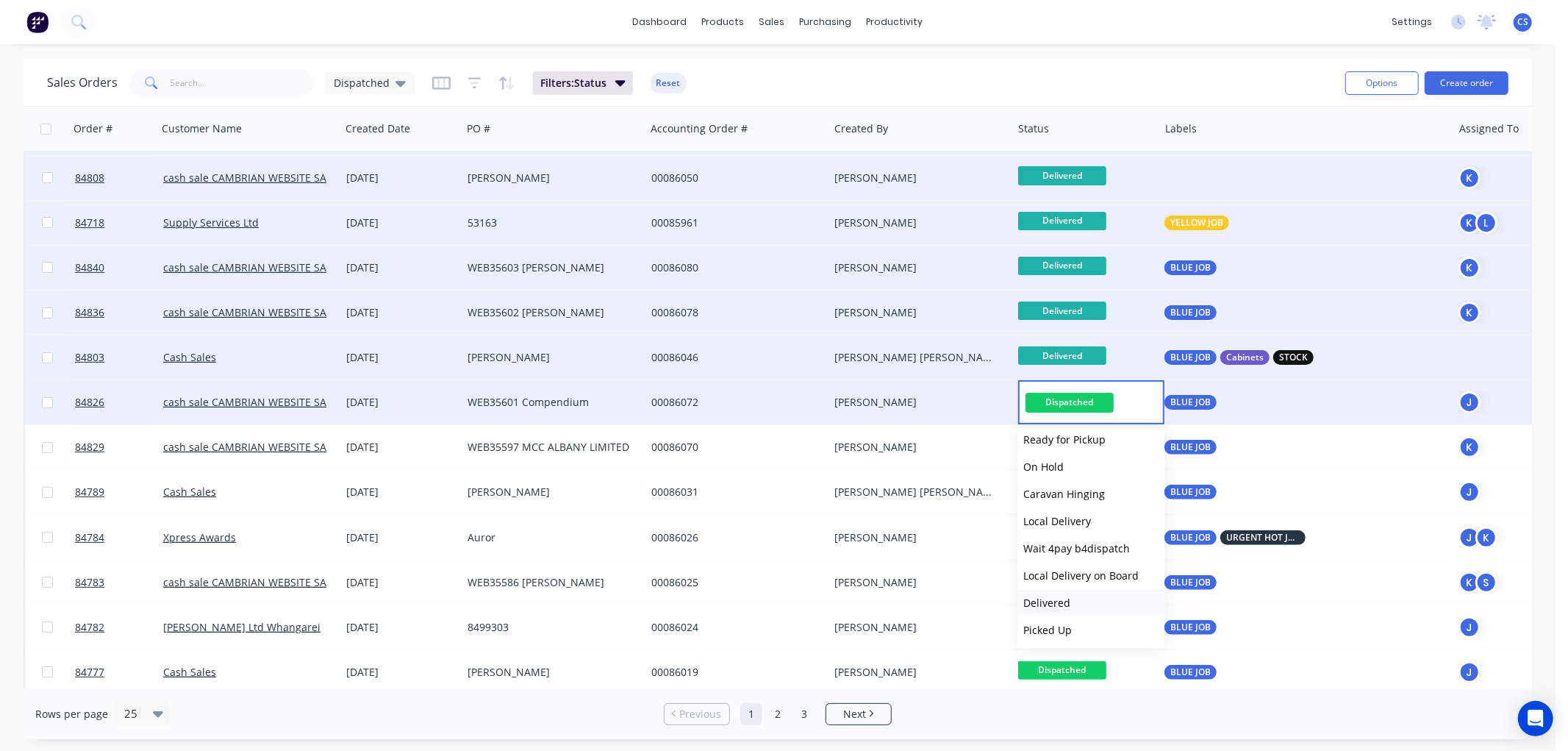
click at [1059, 596] on span "Delivered" at bounding box center [1047, 602] width 47 height 14
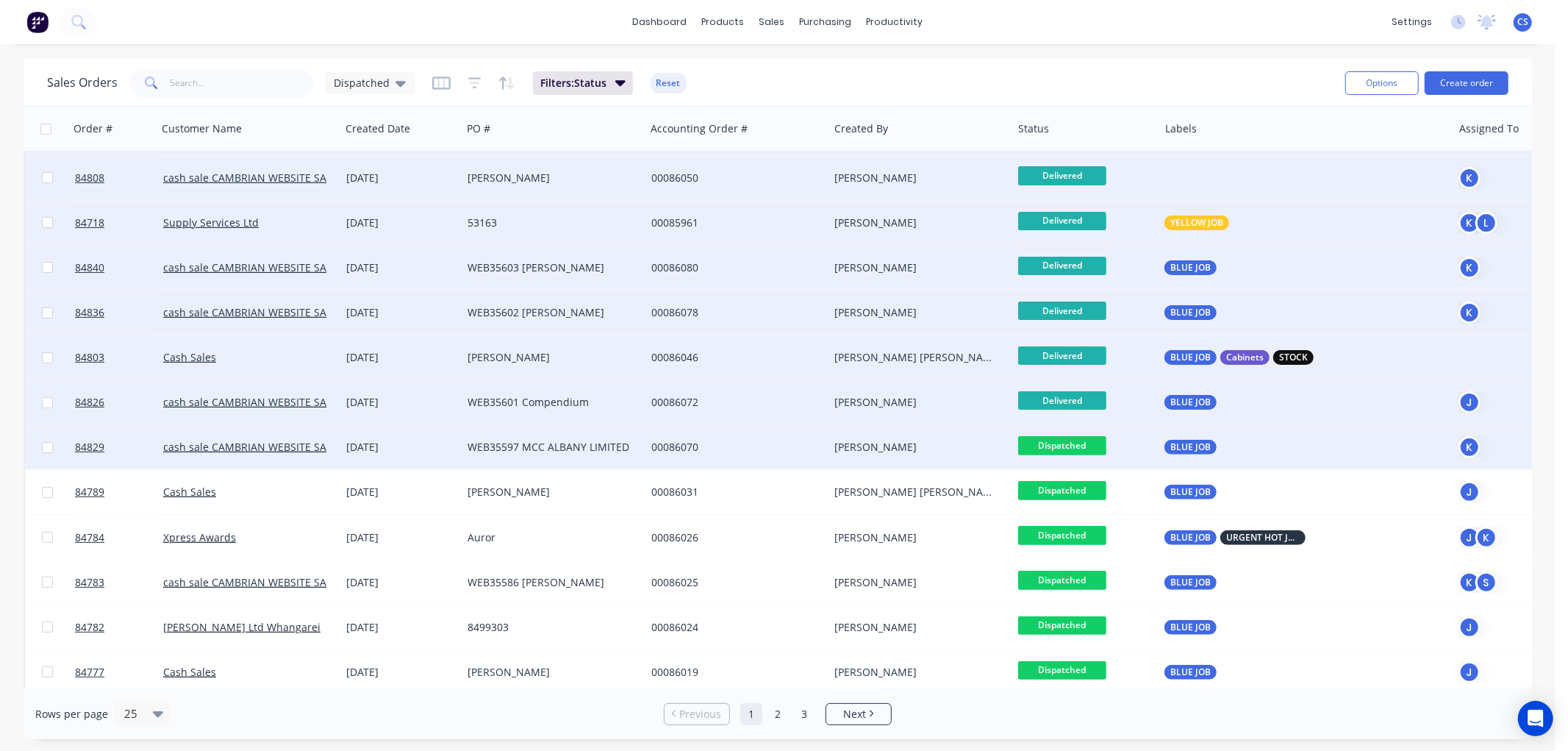
click at [1067, 444] on span "Dispatched" at bounding box center [1061, 445] width 88 height 19
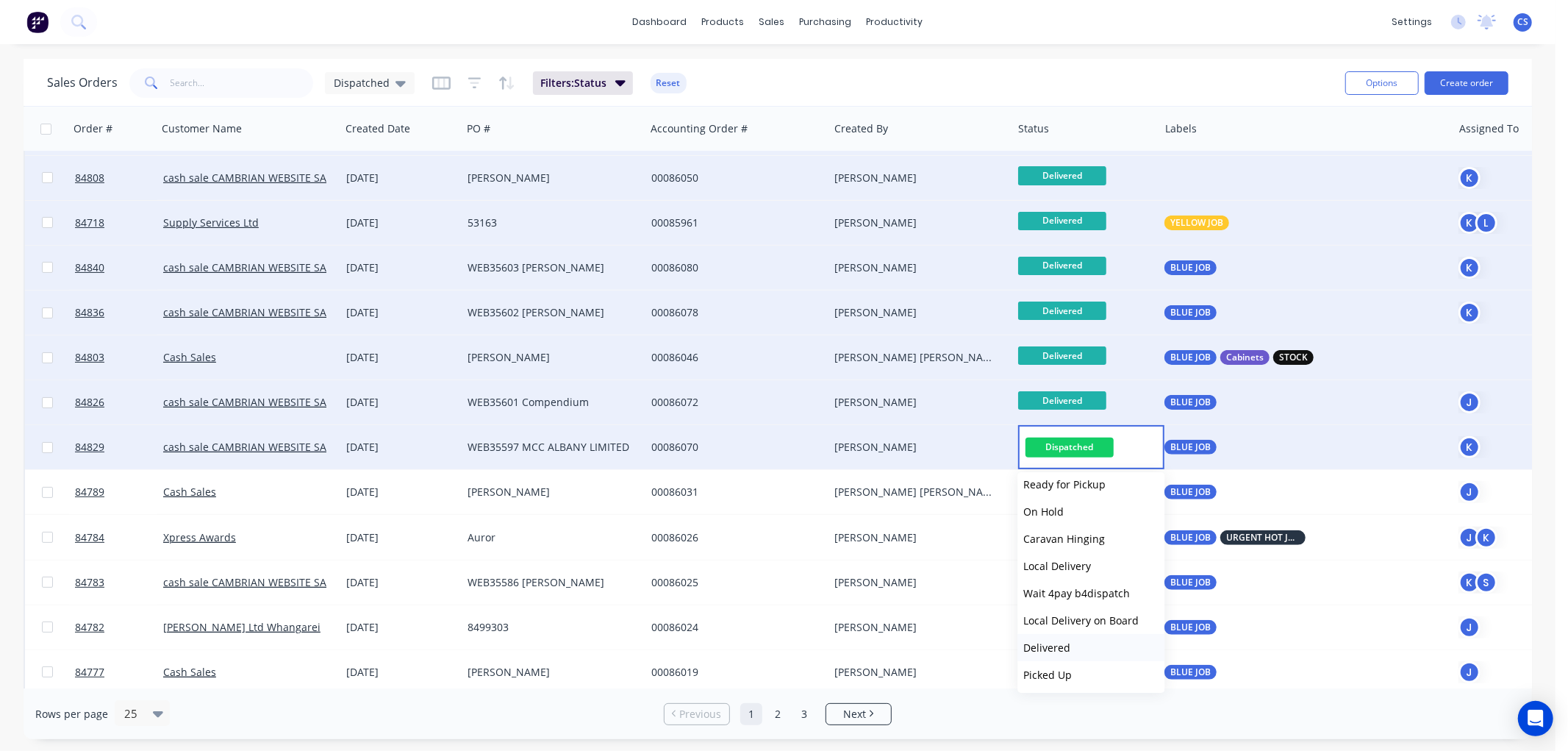
click at [1063, 641] on span "Delivered" at bounding box center [1047, 647] width 47 height 14
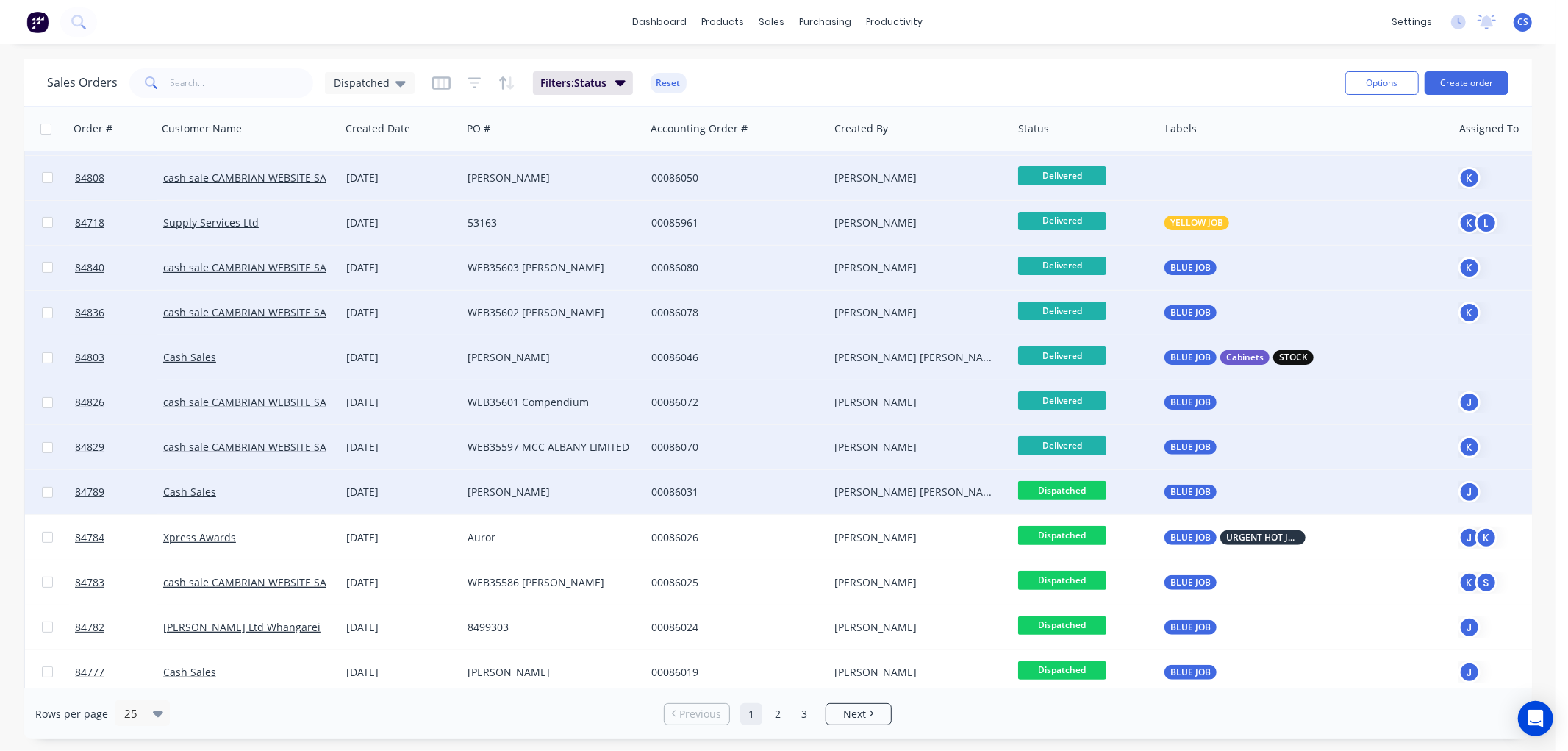
click at [1069, 489] on span "Dispatched" at bounding box center [1061, 490] width 88 height 19
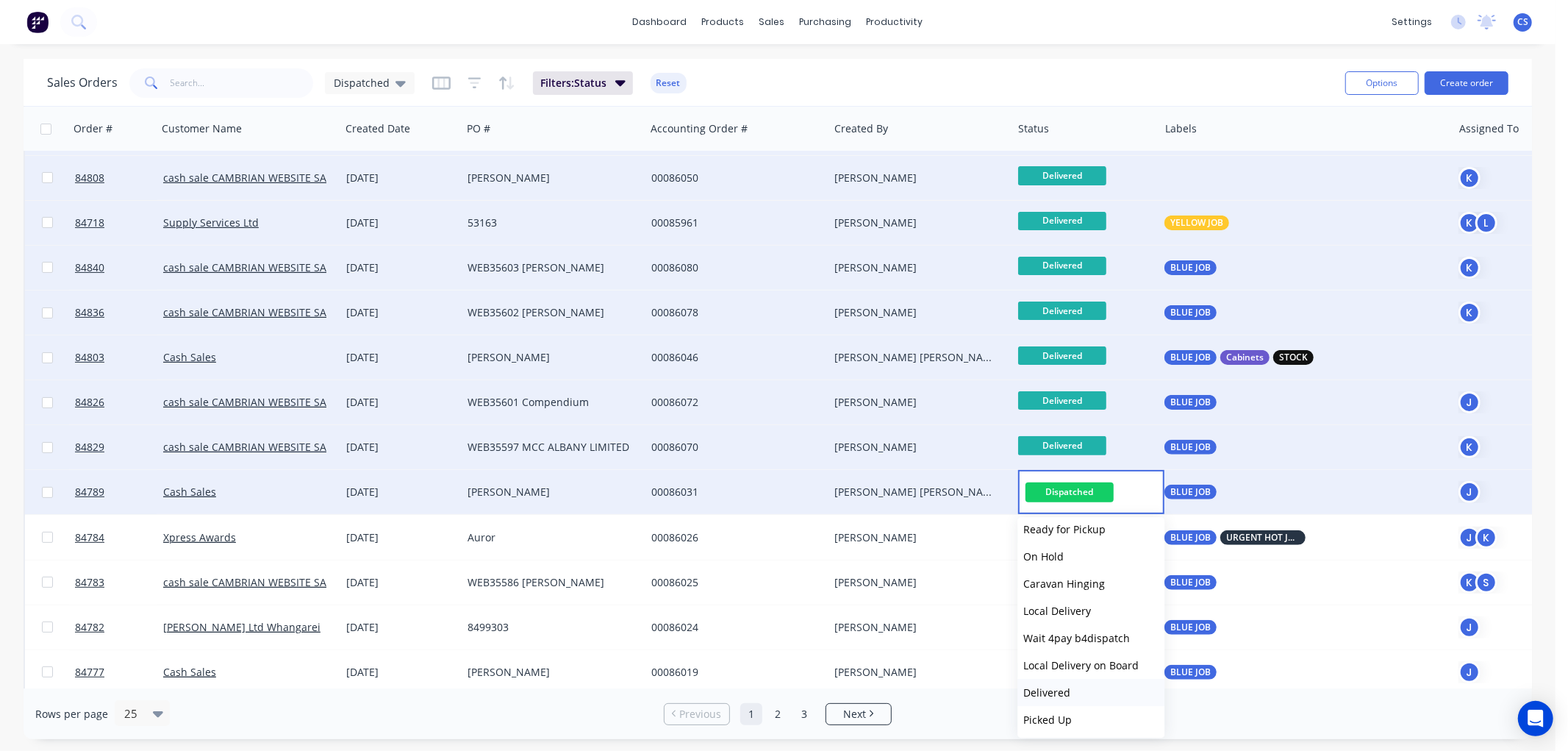
click at [1054, 687] on span "Delivered" at bounding box center [1047, 691] width 47 height 14
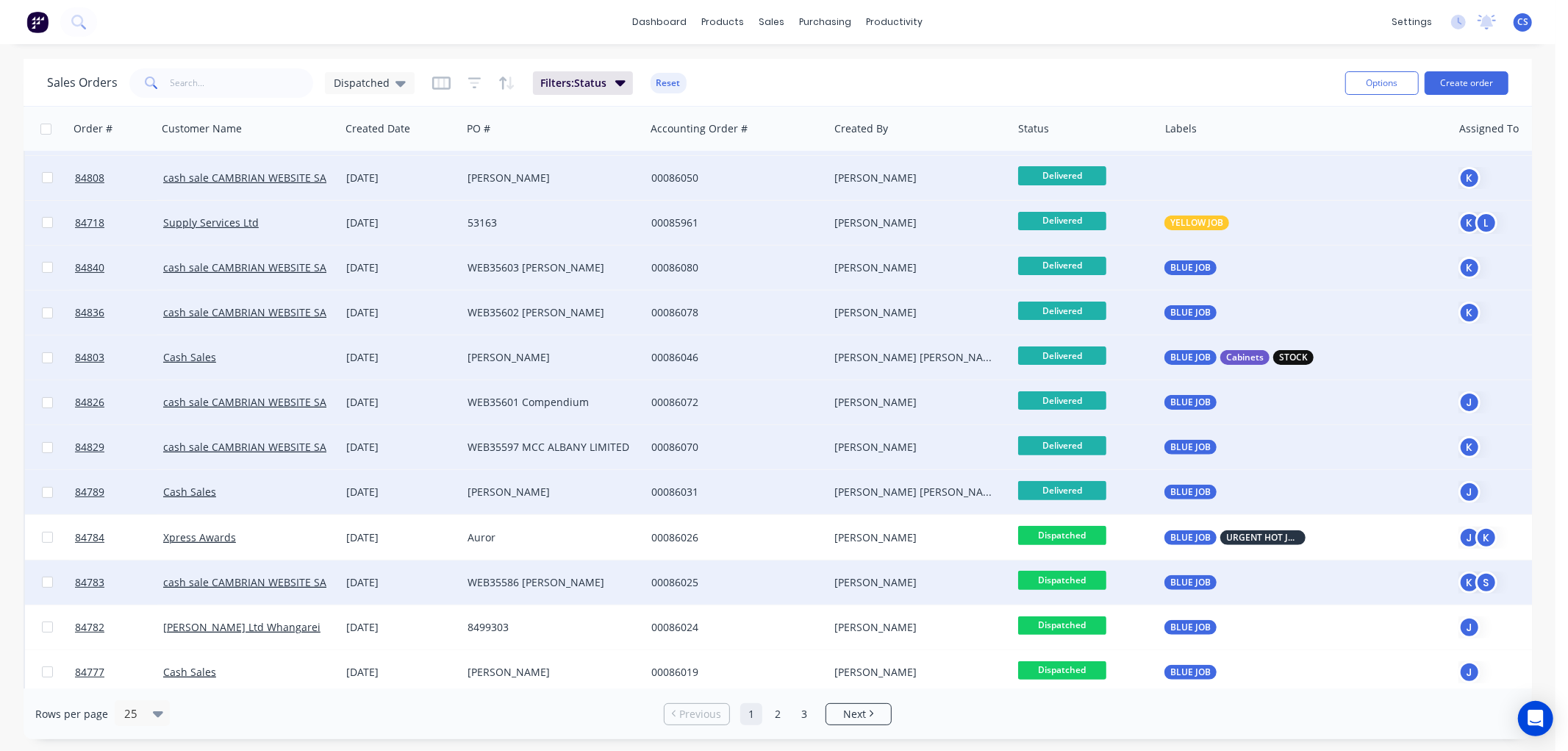
click at [1071, 581] on span "Dispatched" at bounding box center [1061, 579] width 88 height 19
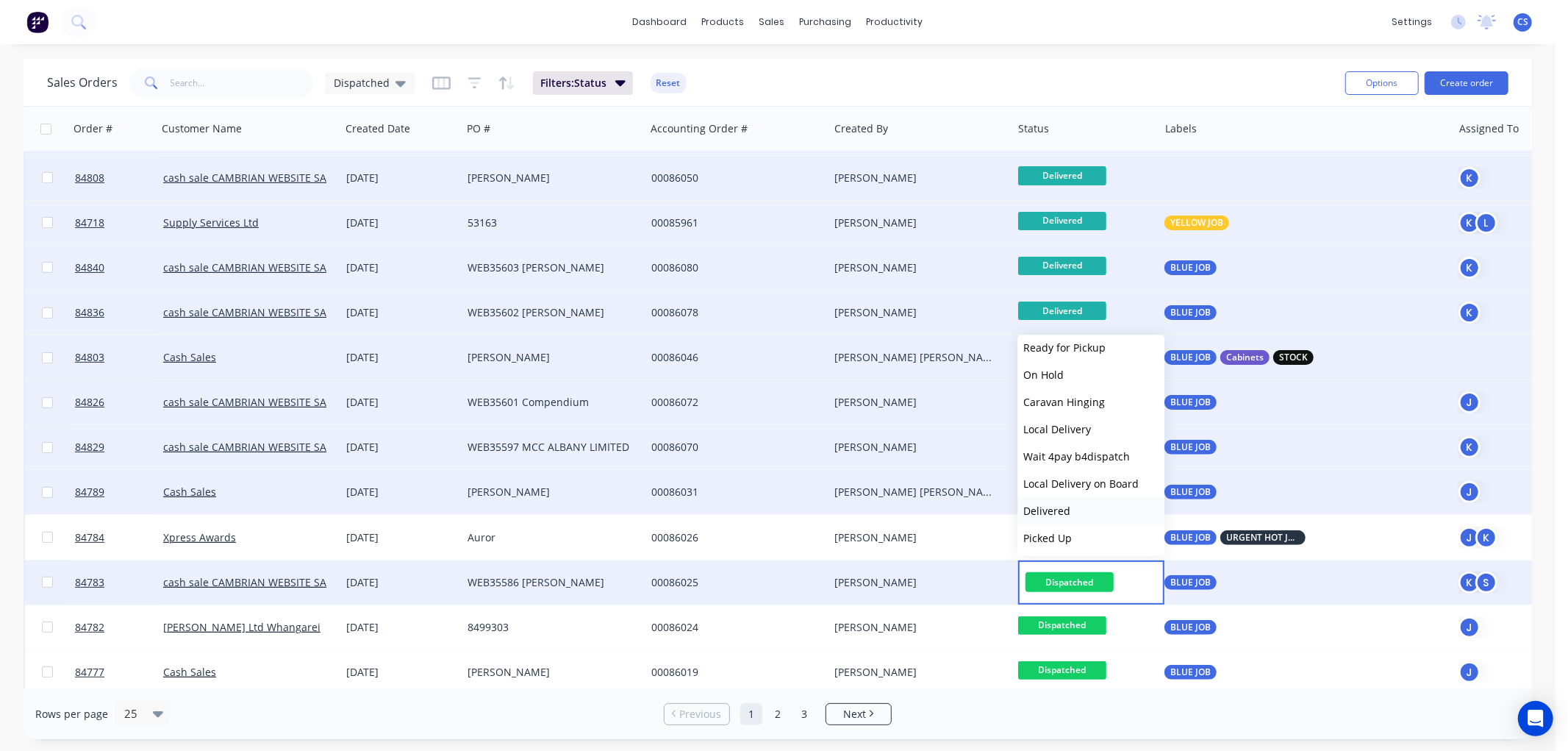
click at [1057, 504] on span "Delivered" at bounding box center [1047, 510] width 47 height 14
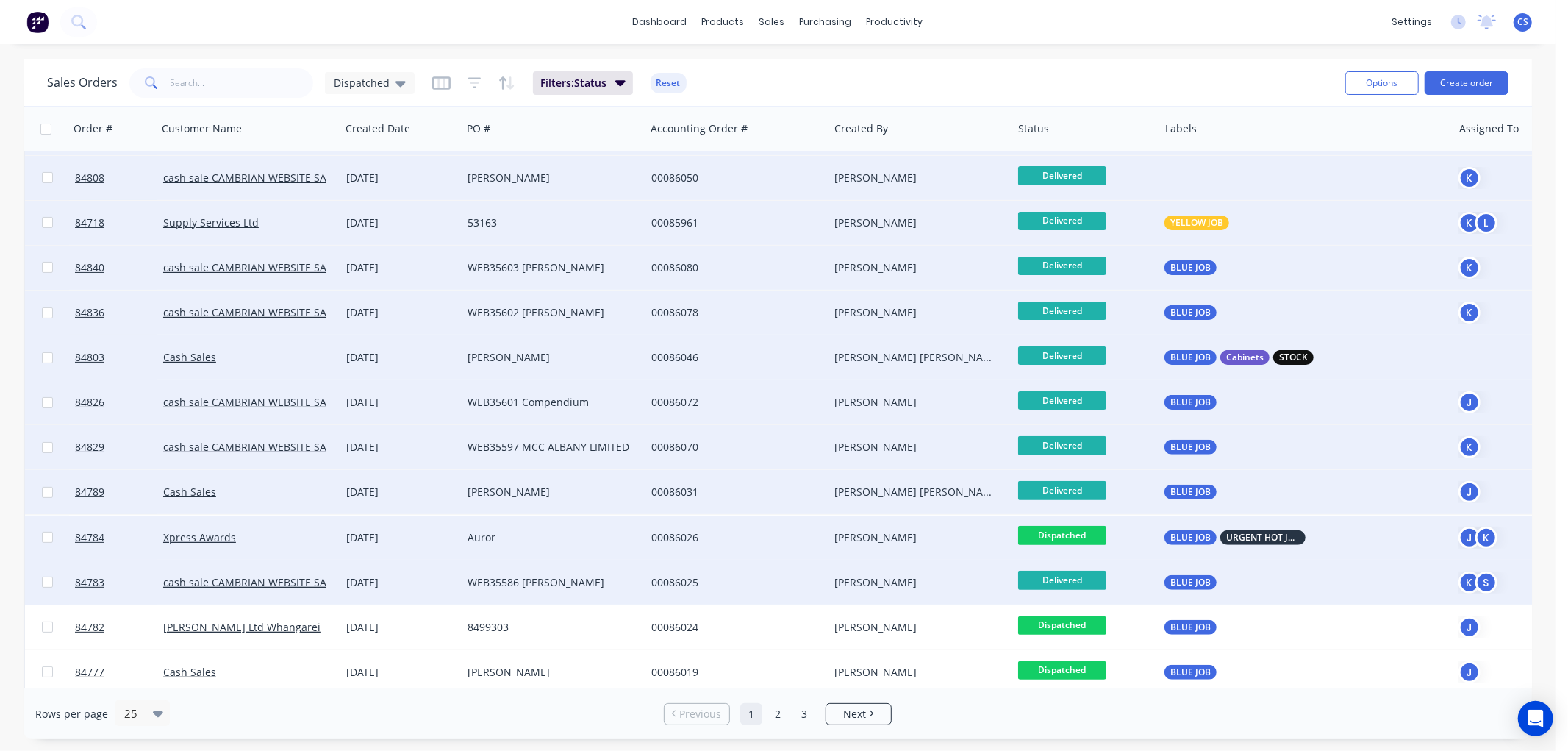
click at [1074, 536] on span "Dispatched" at bounding box center [1061, 535] width 88 height 19
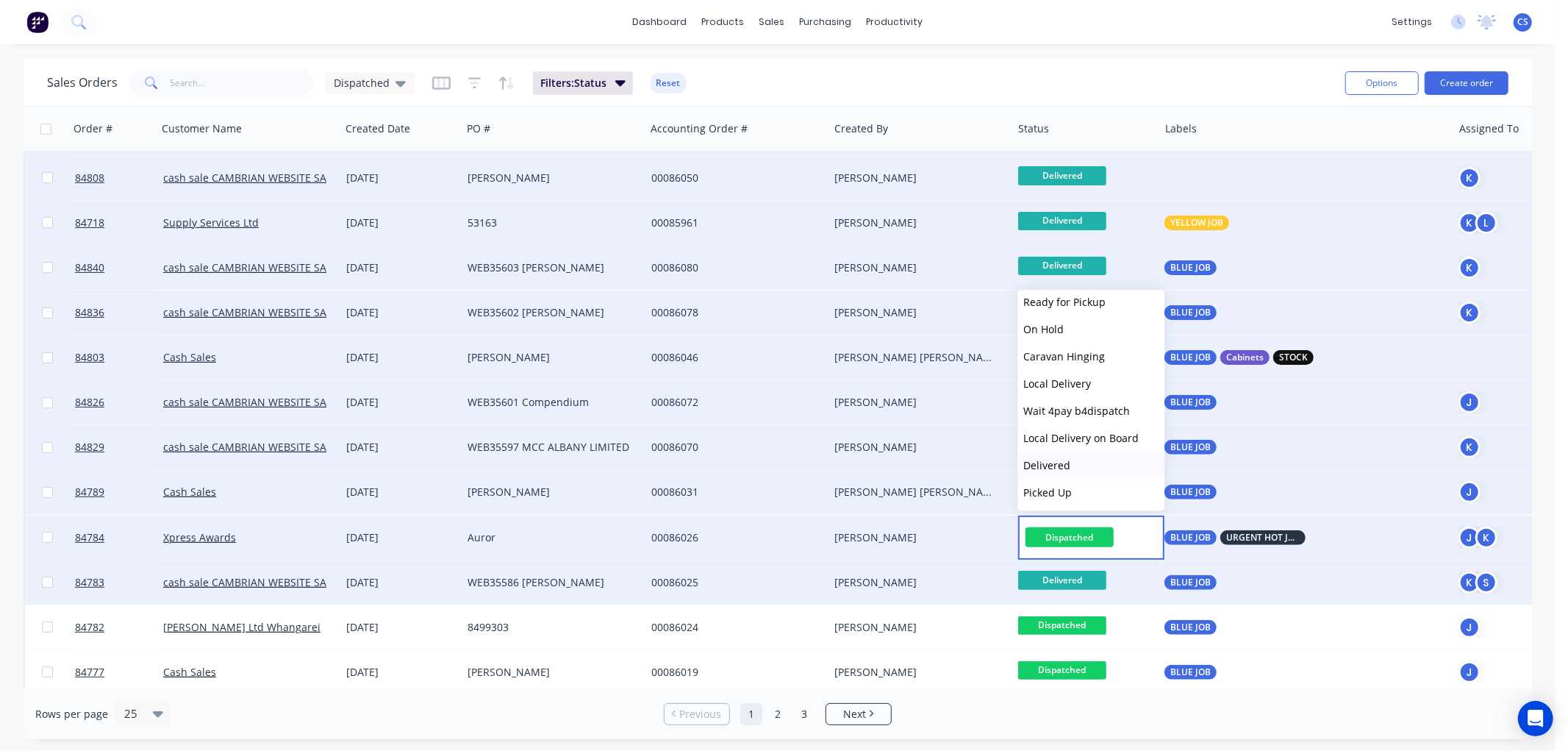
click at [1068, 463] on span "Delivered" at bounding box center [1047, 465] width 47 height 14
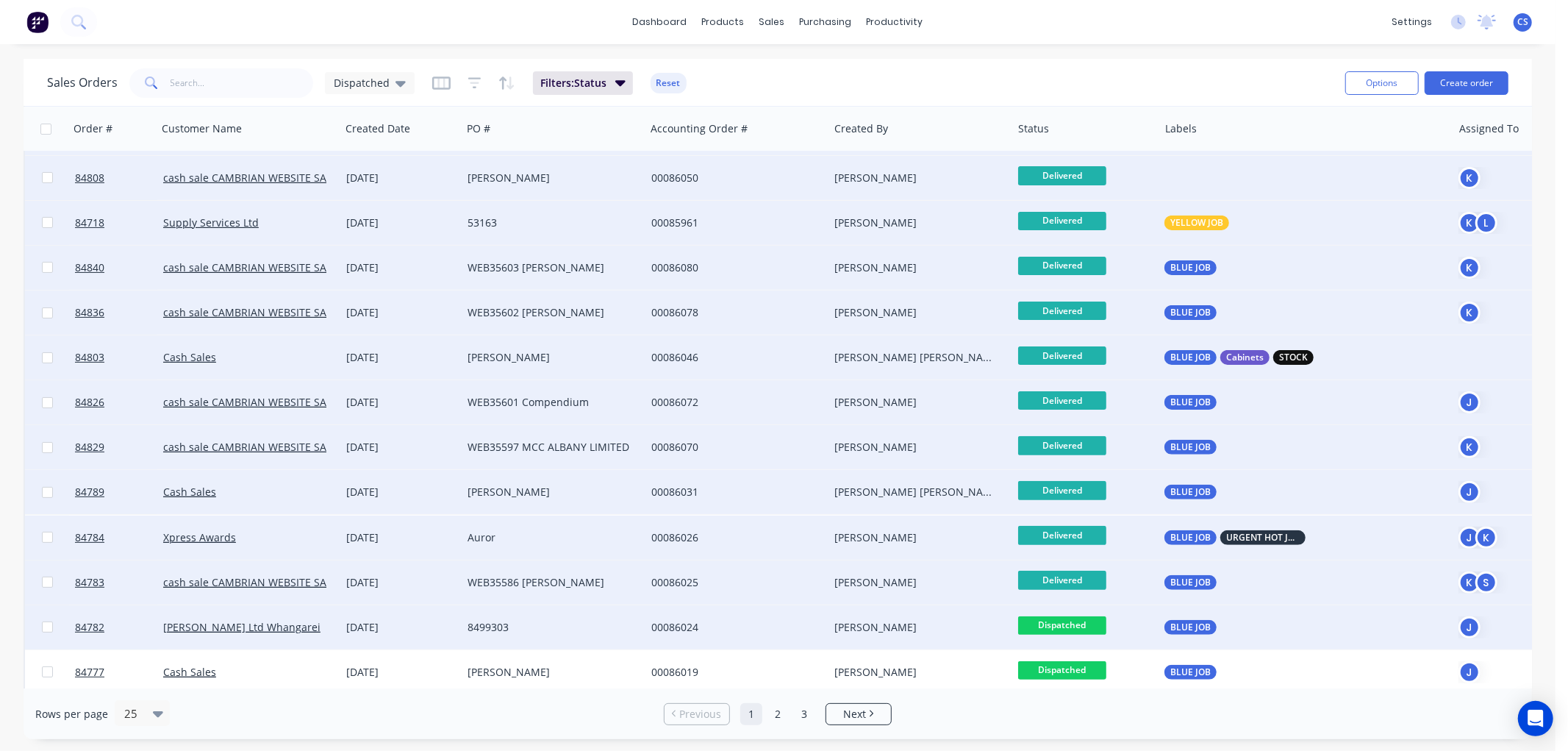
click at [1088, 625] on span "Dispatched" at bounding box center [1061, 625] width 88 height 19
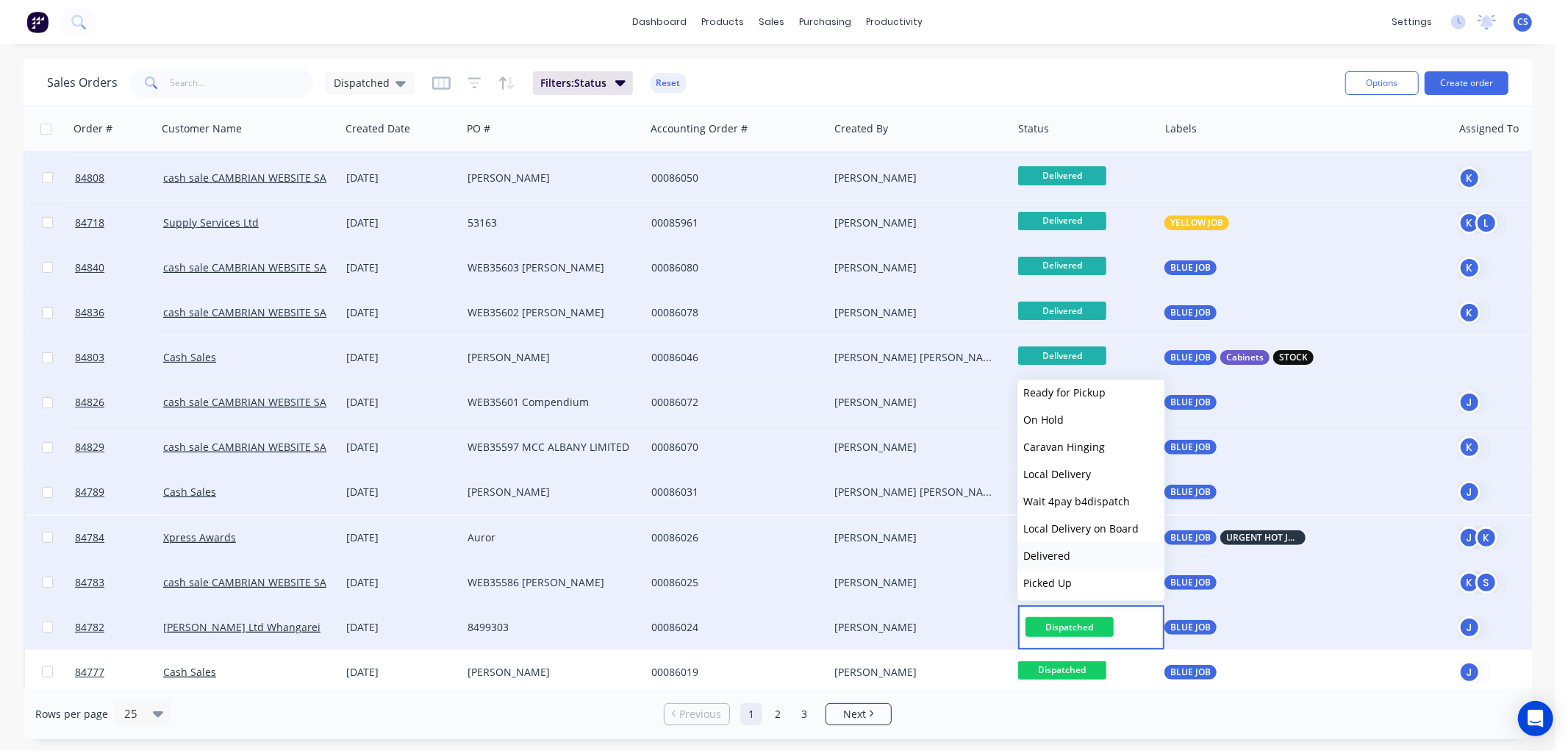
click at [1066, 549] on span "Delivered" at bounding box center [1047, 555] width 47 height 14
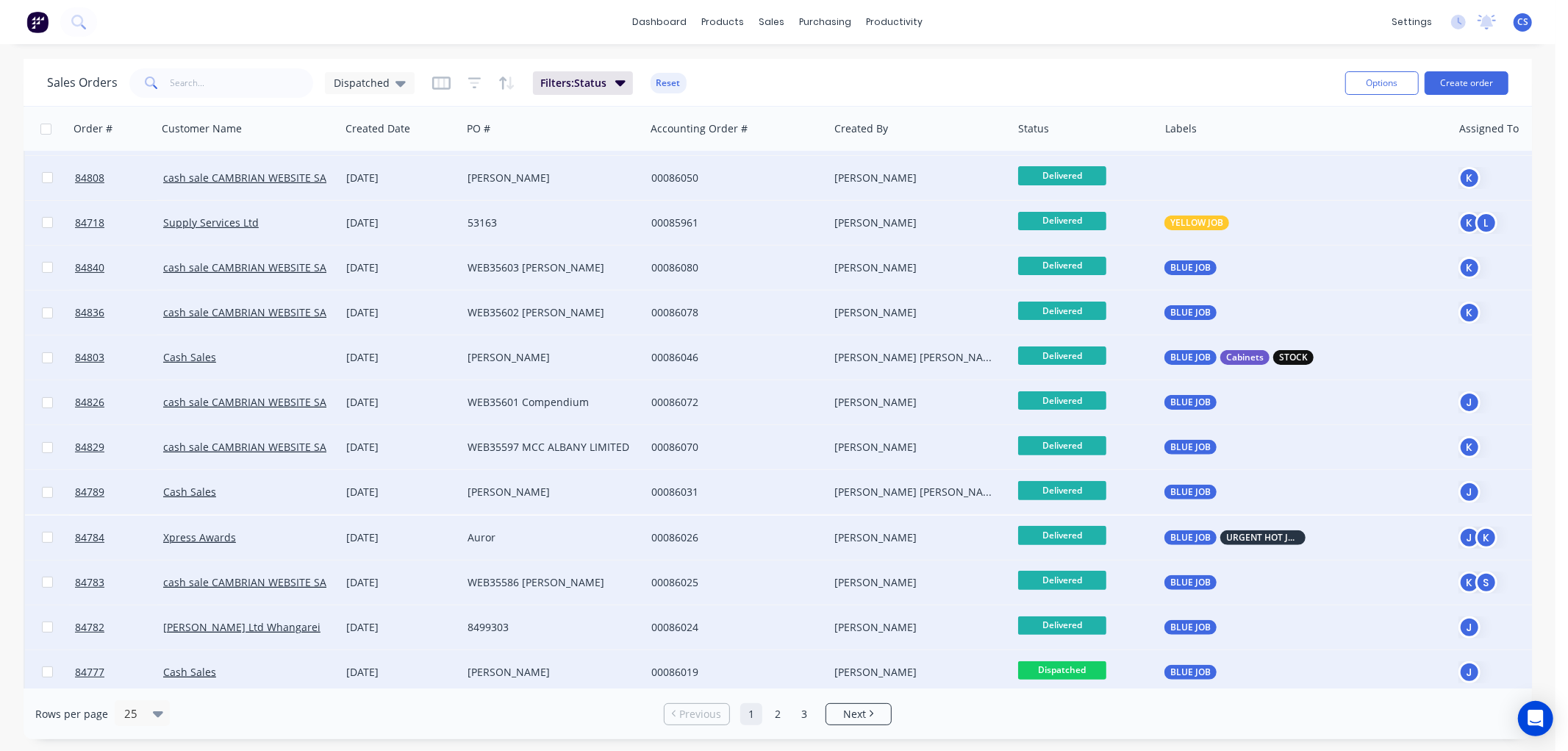
click at [1078, 668] on span "Dispatched" at bounding box center [1061, 670] width 88 height 19
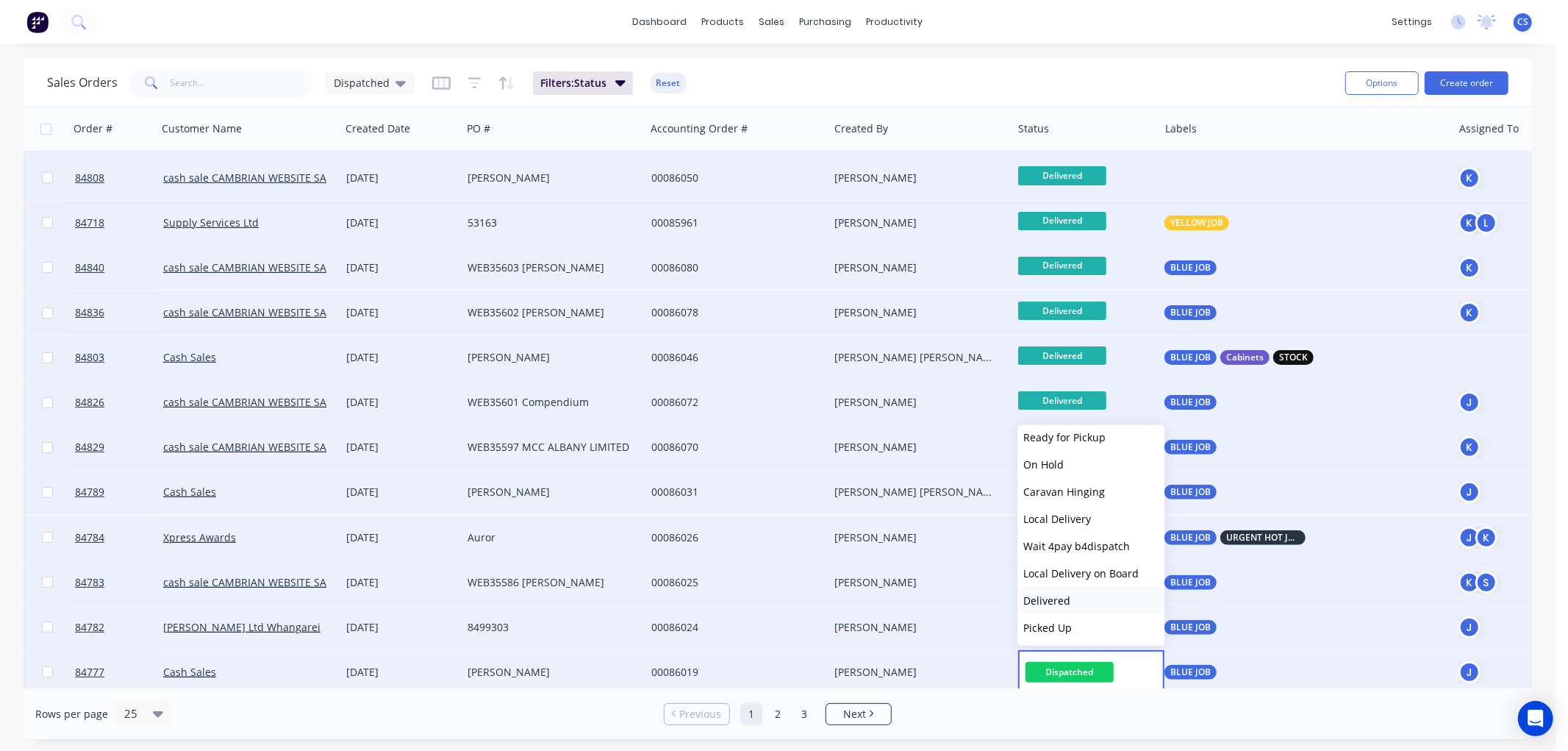
click at [1059, 594] on span "Delivered" at bounding box center [1047, 600] width 47 height 14
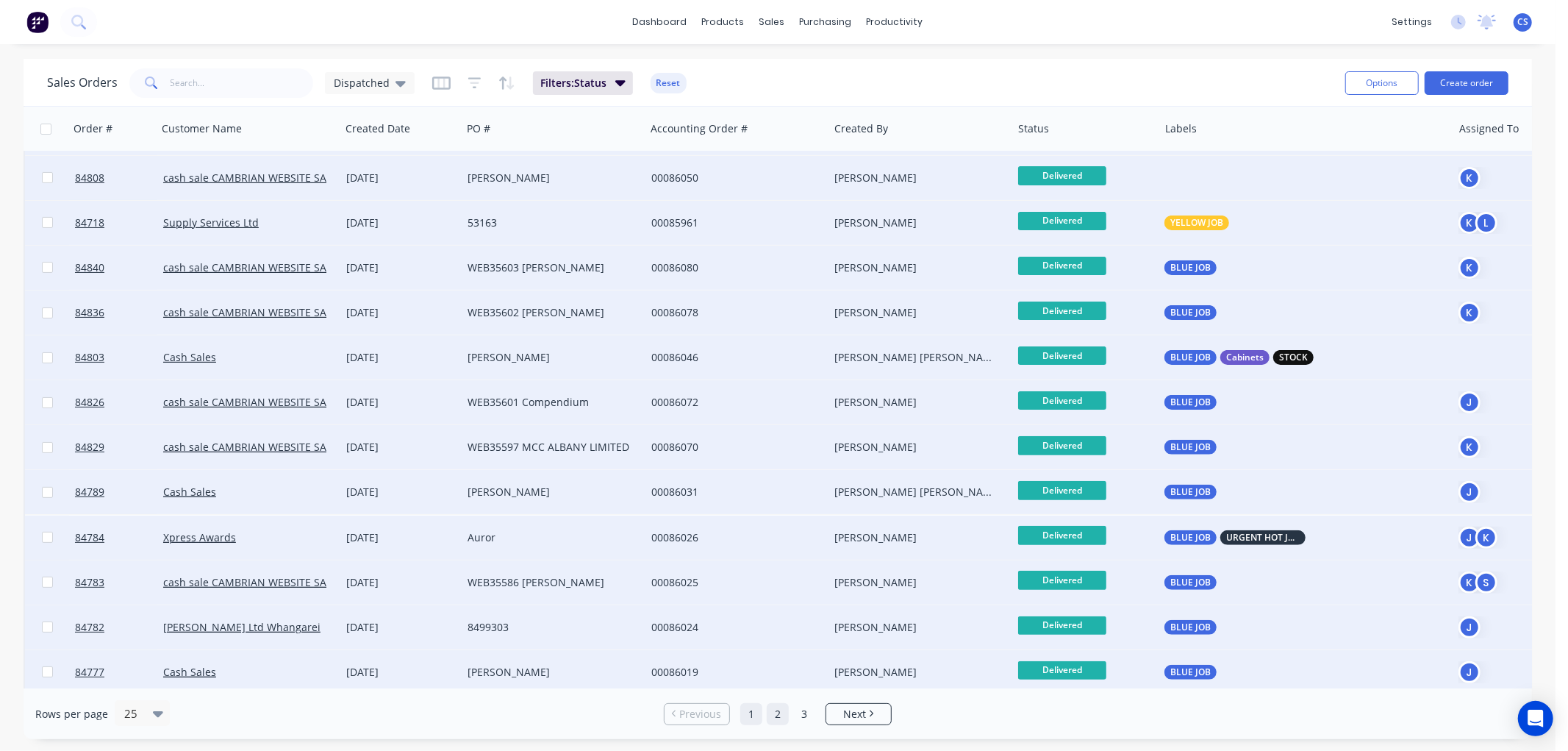
click at [779, 711] on link "2" at bounding box center [778, 713] width 22 height 22
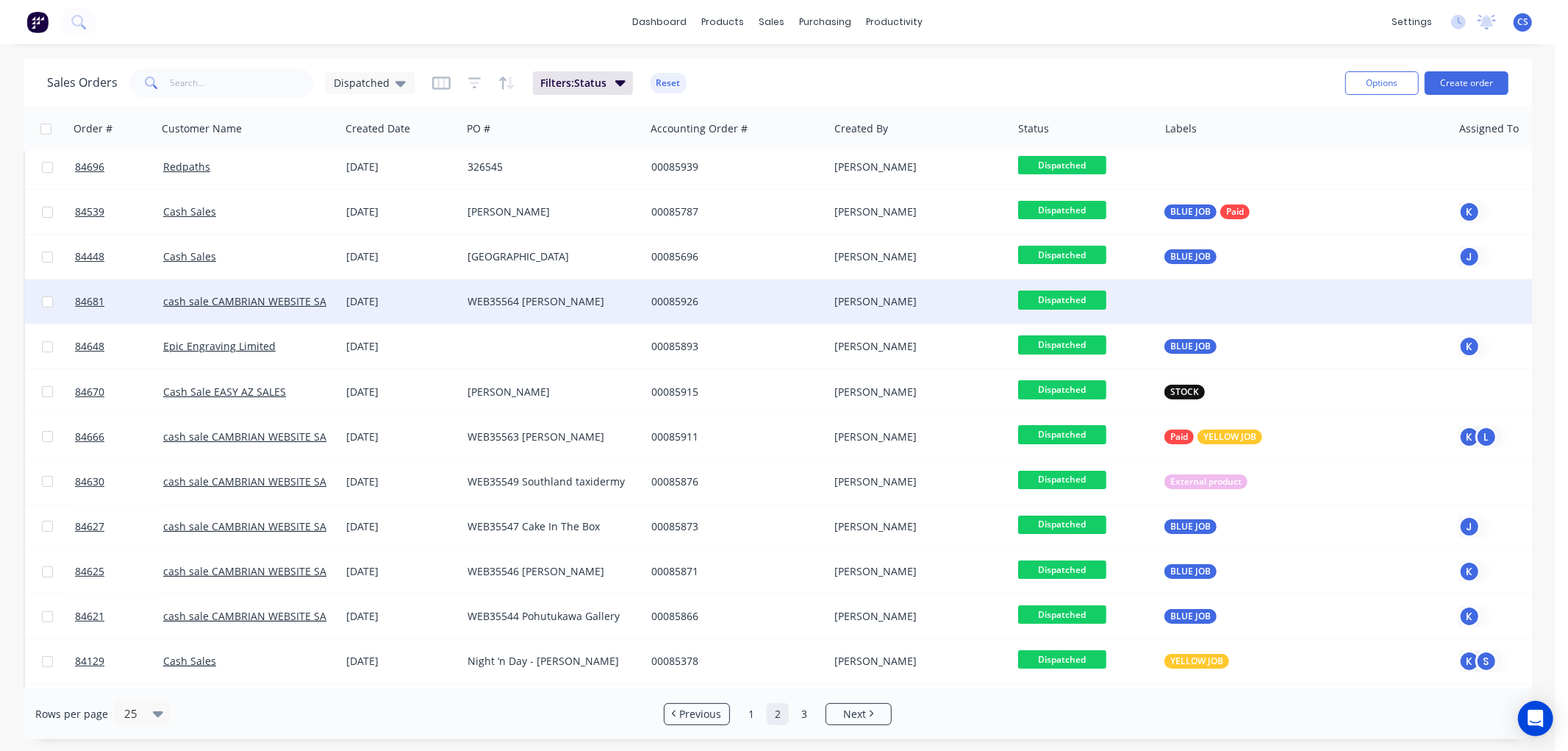
scroll to position [0, 0]
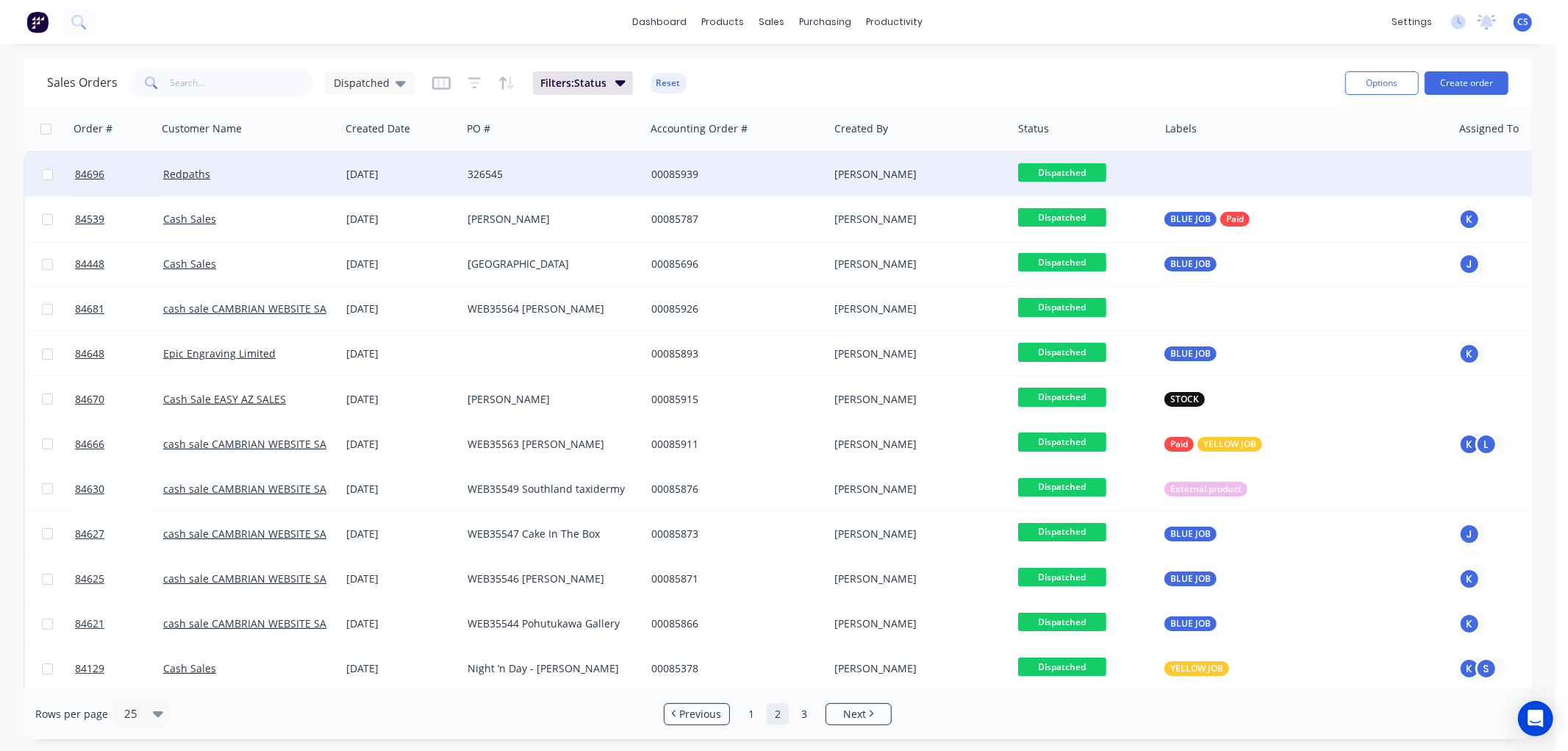
click at [1084, 163] on span "Dispatched" at bounding box center [1061, 172] width 88 height 19
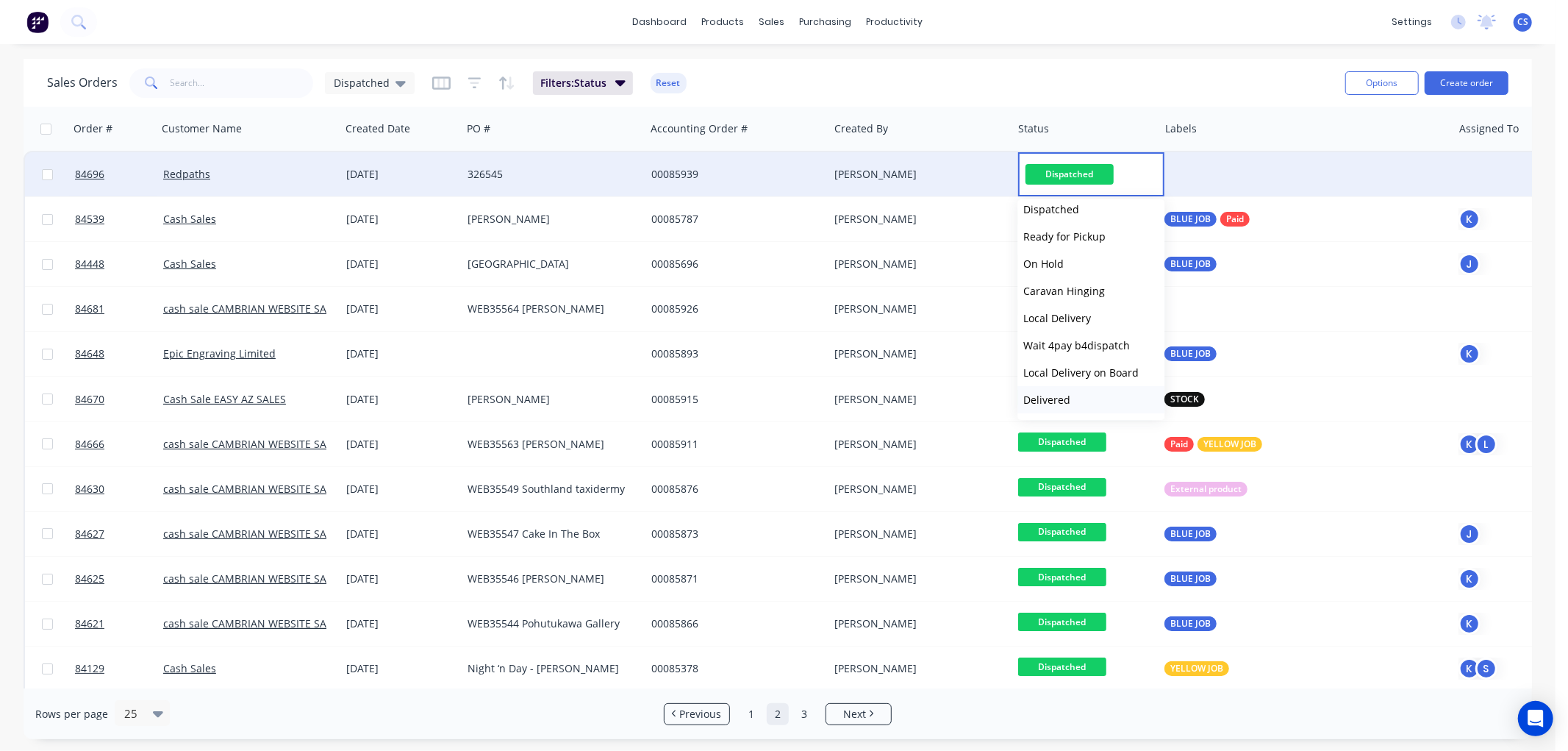
scroll to position [497, 0]
click at [1061, 368] on span "Delivered" at bounding box center [1047, 374] width 47 height 14
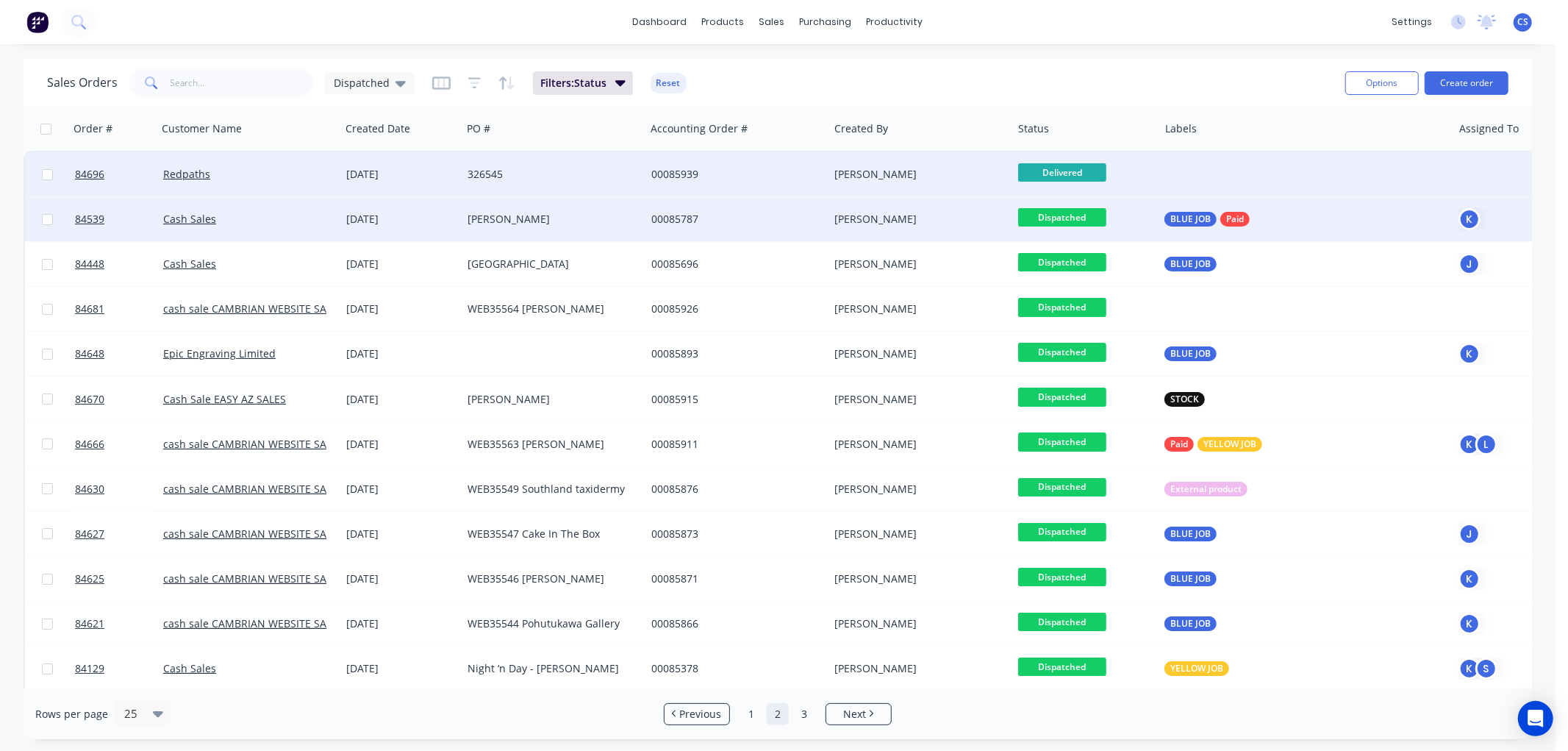
click at [1069, 216] on span "Dispatched" at bounding box center [1061, 217] width 88 height 19
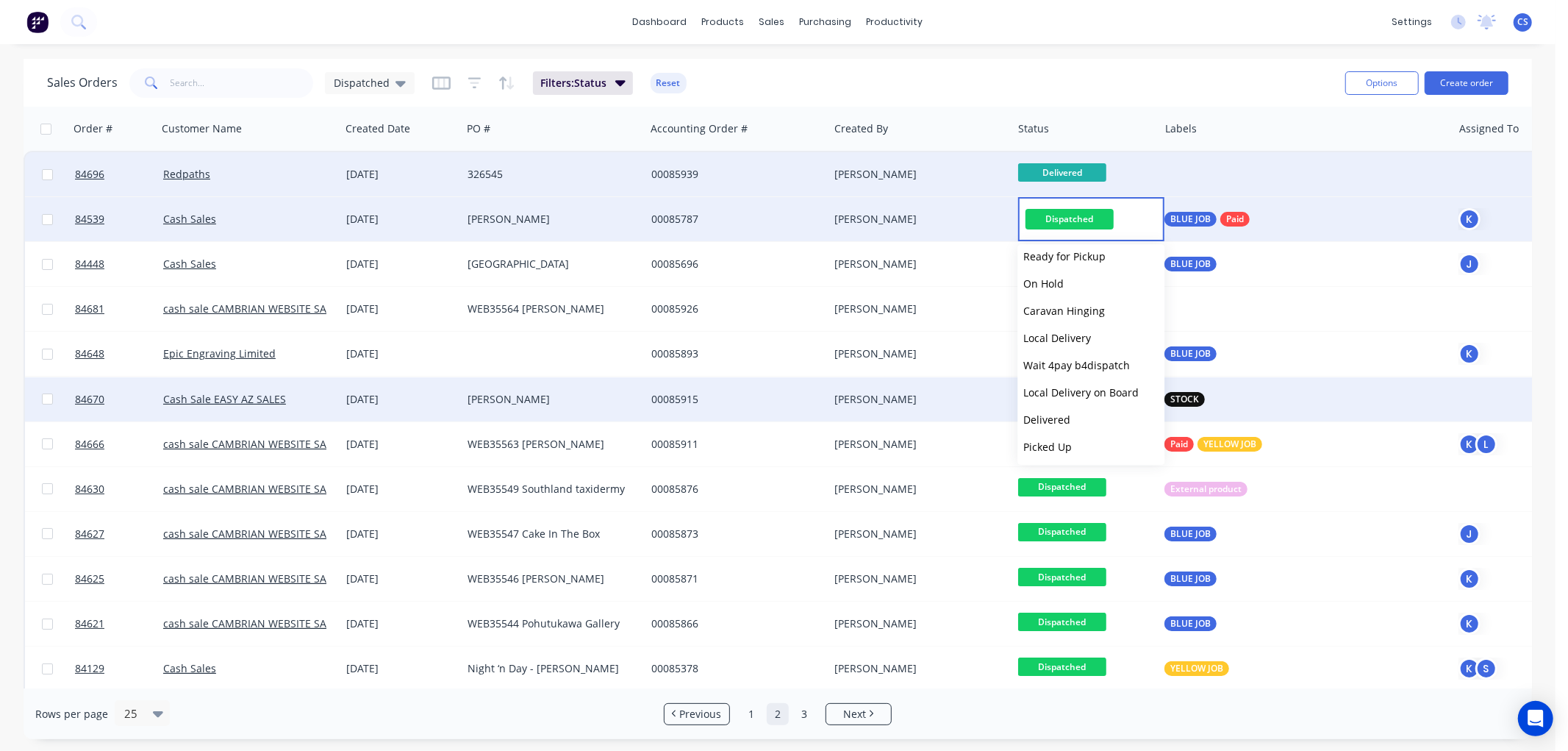
drag, startPoint x: 1054, startPoint y: 419, endPoint x: 1063, endPoint y: 406, distance: 15.8
click at [1054, 419] on span "Delivered" at bounding box center [1047, 419] width 47 height 14
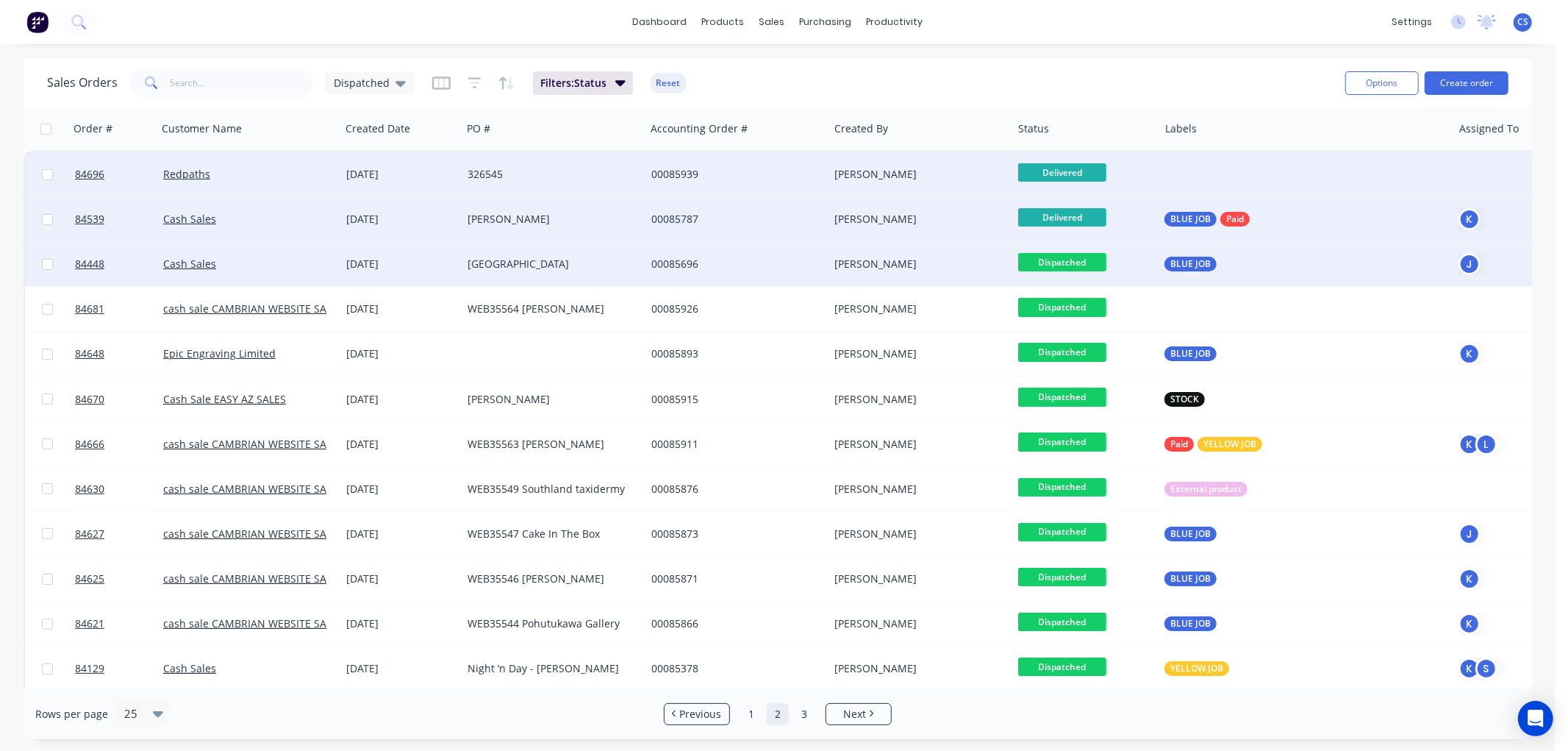
click at [1059, 261] on span "Dispatched" at bounding box center [1061, 262] width 88 height 19
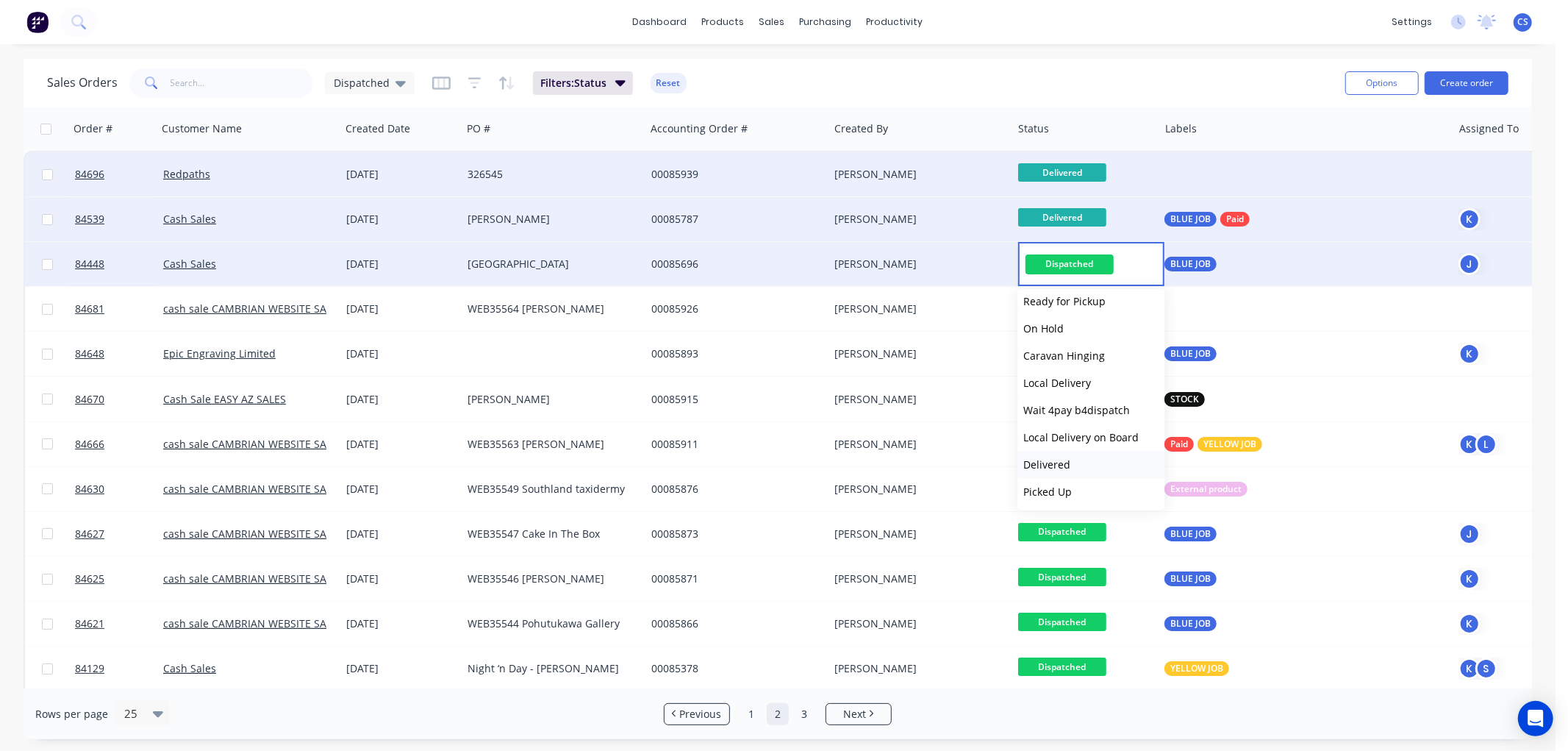
click at [1051, 460] on span "Delivered" at bounding box center [1047, 464] width 47 height 14
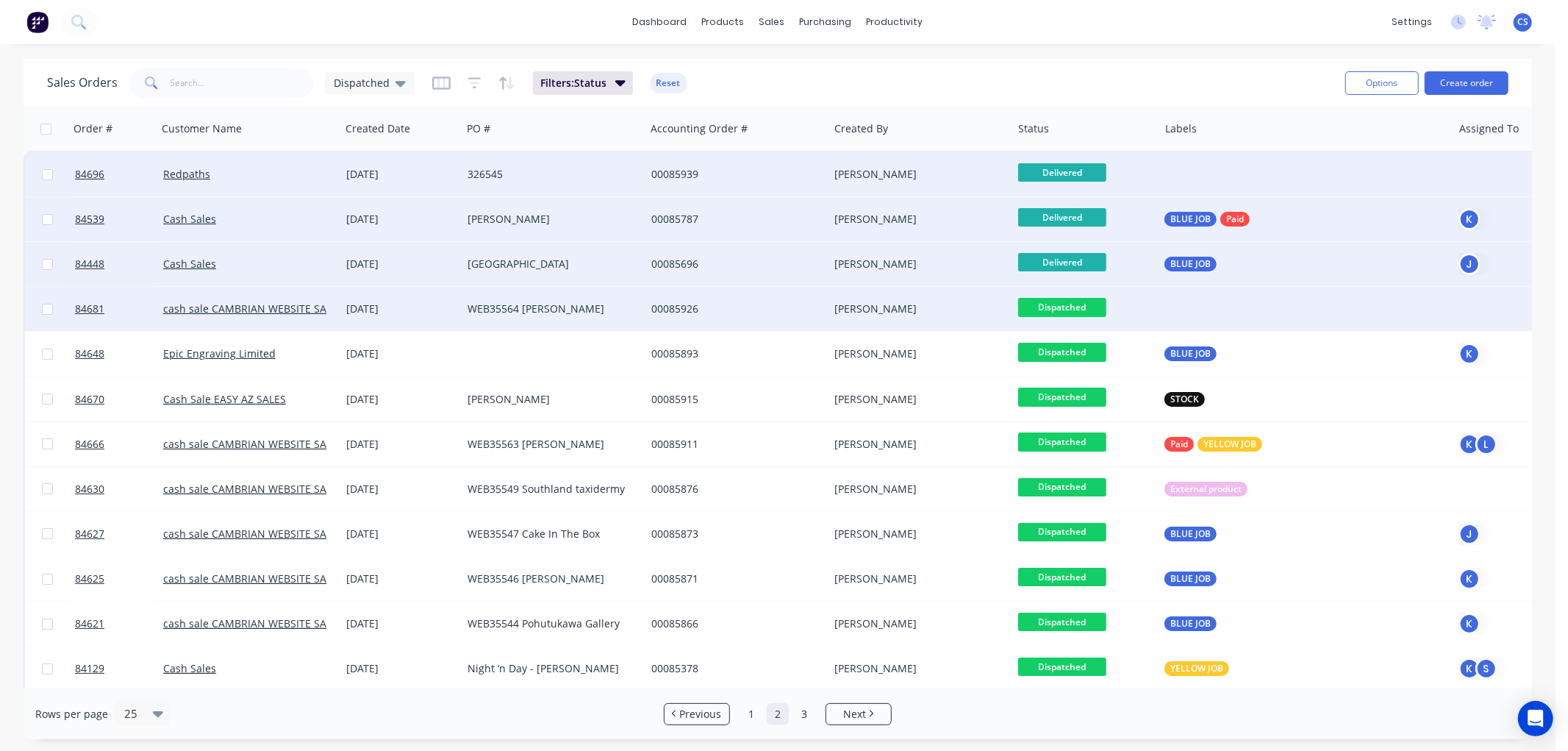
click at [1066, 309] on span "Dispatched" at bounding box center [1061, 307] width 88 height 19
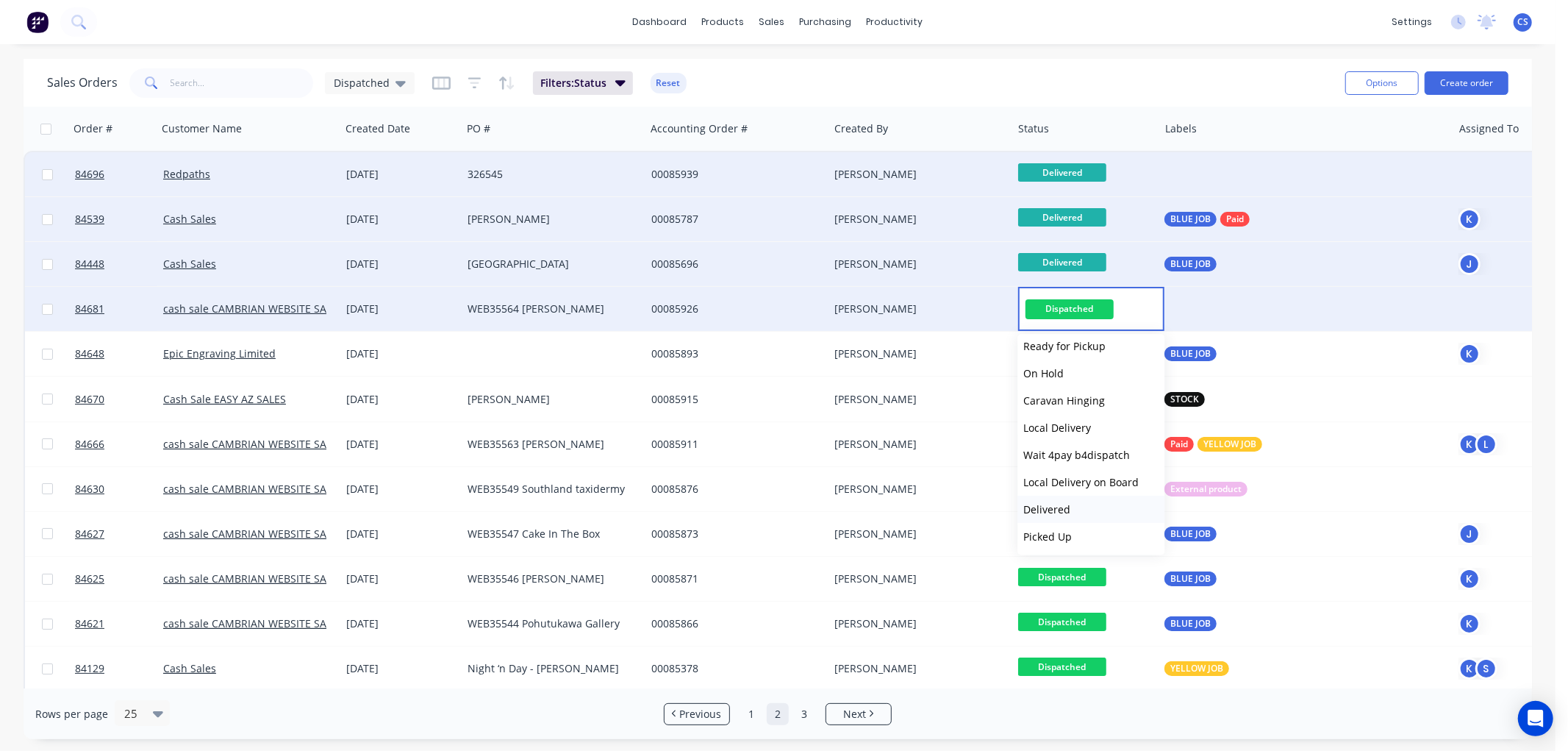
click at [1057, 499] on button "Delivered" at bounding box center [1091, 509] width 147 height 27
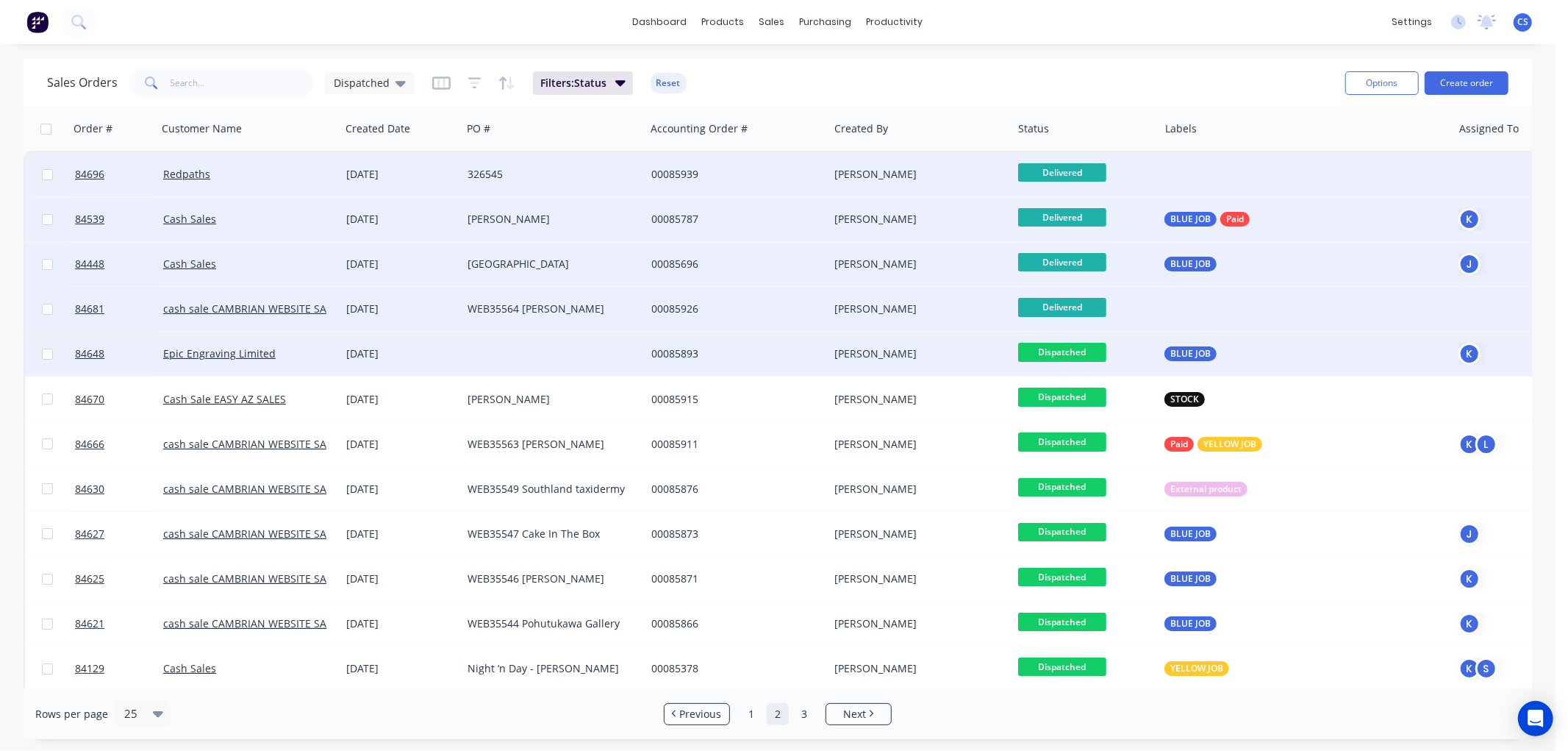
click at [1074, 349] on span "Dispatched" at bounding box center [1061, 352] width 88 height 19
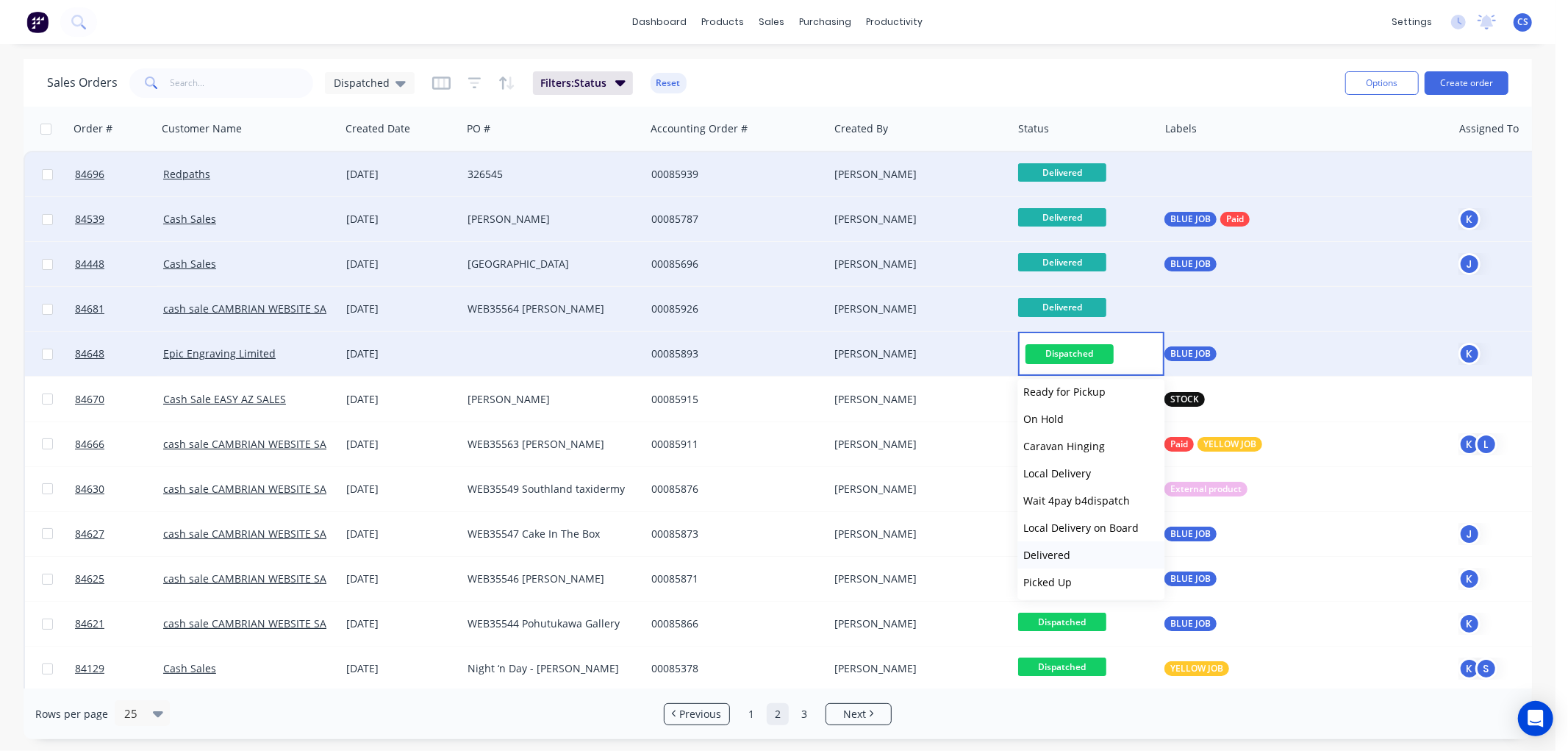
click at [1056, 549] on span "Delivered" at bounding box center [1047, 554] width 47 height 14
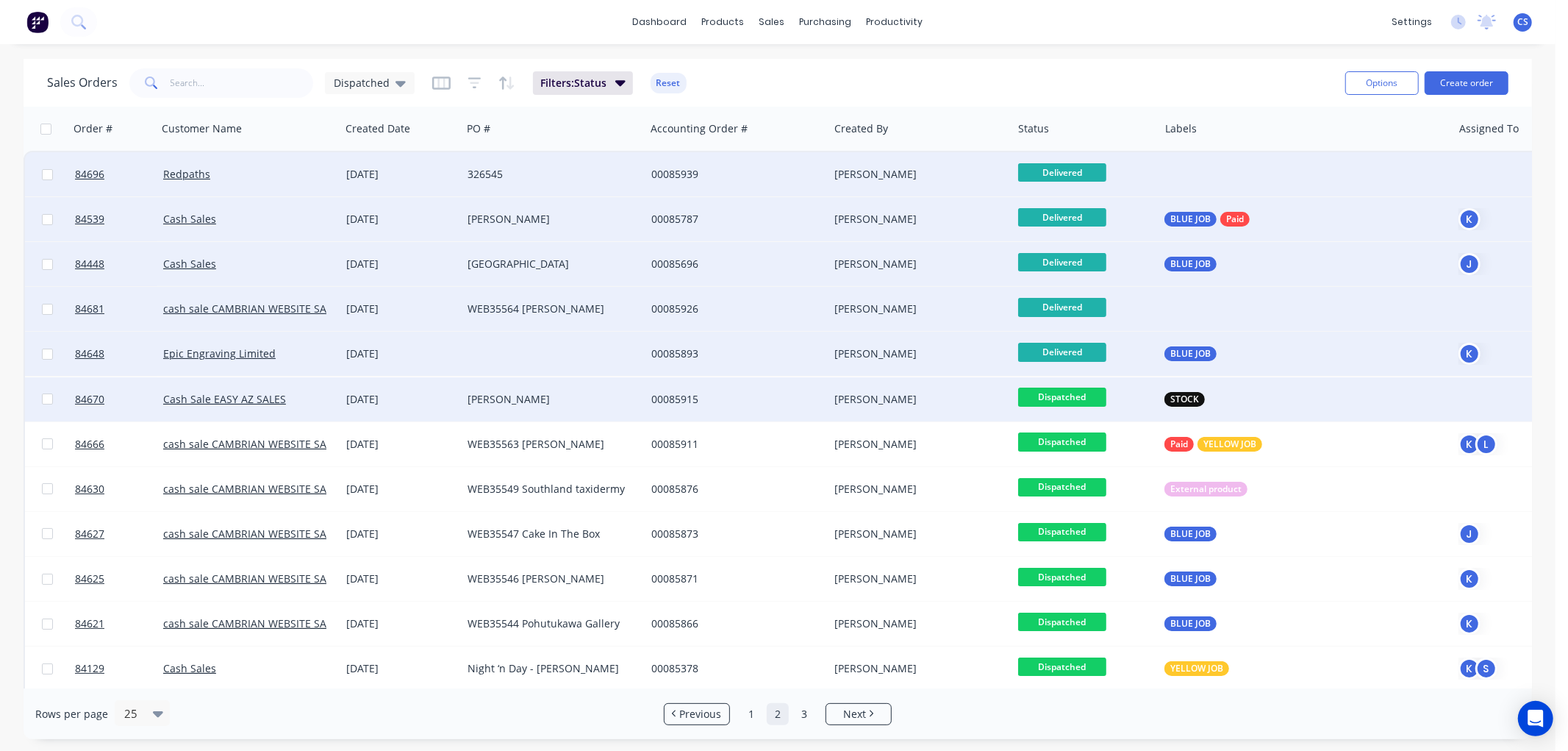
click at [1065, 394] on span "Dispatched" at bounding box center [1061, 396] width 88 height 19
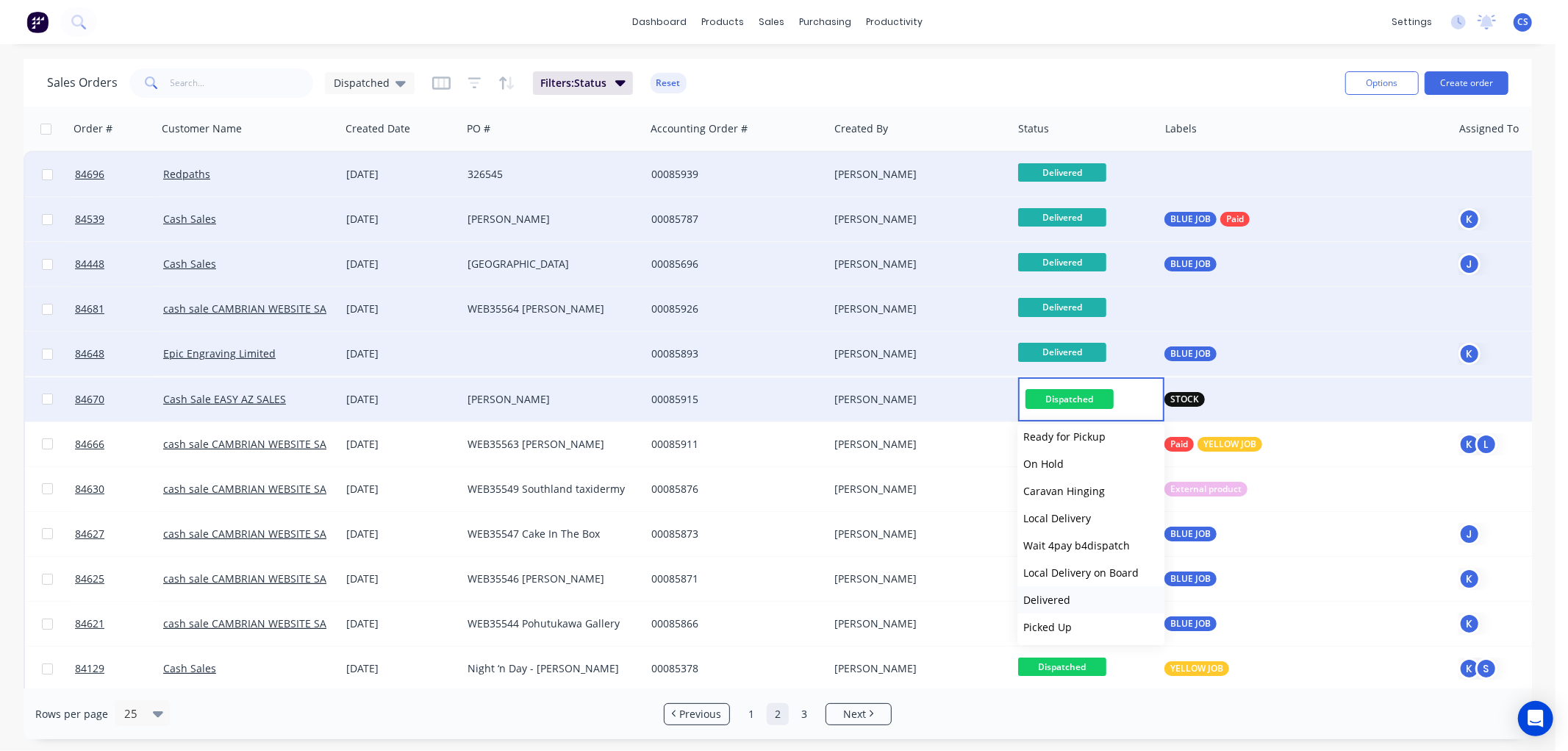
click at [1063, 595] on span "Delivered" at bounding box center [1047, 599] width 47 height 14
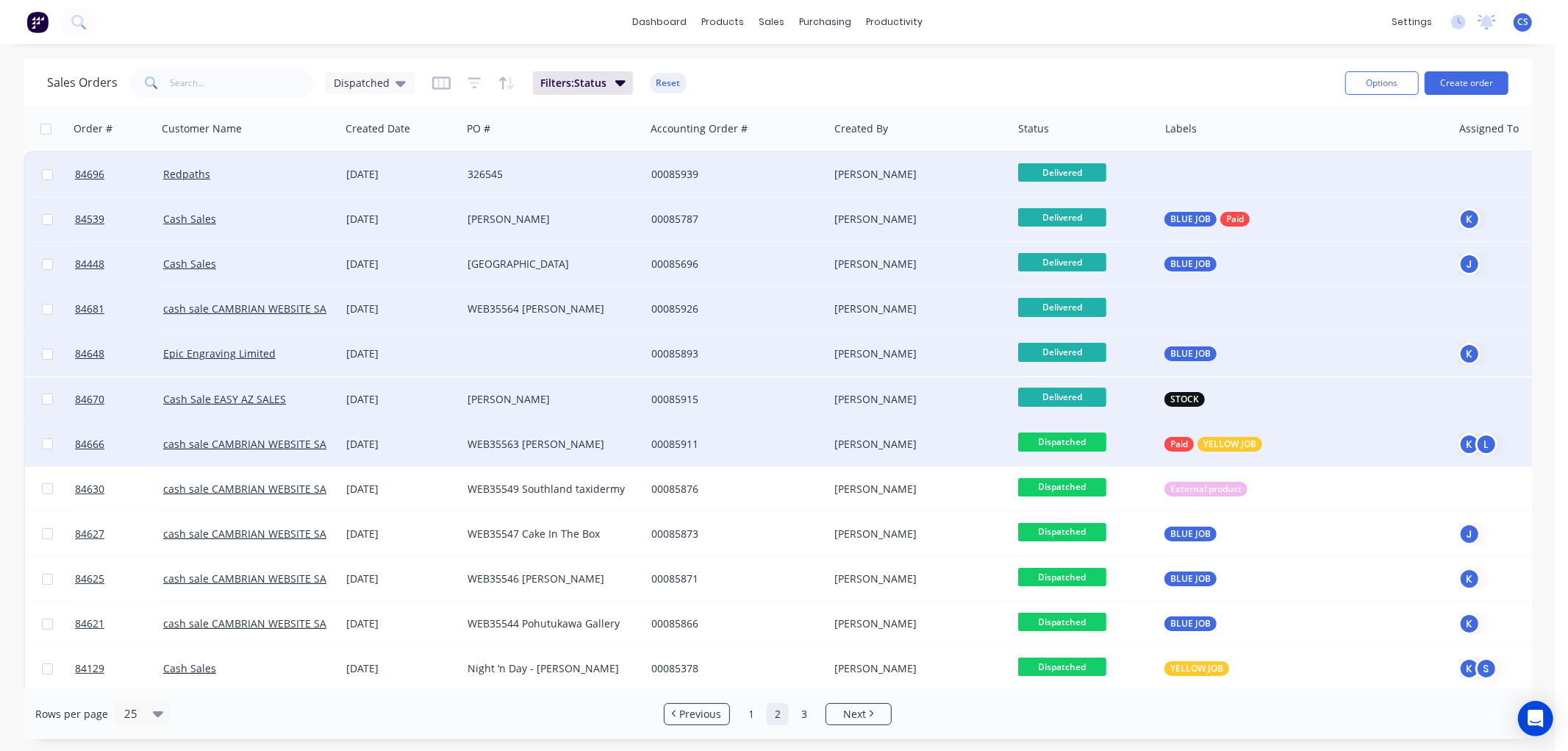
click at [1075, 441] on span "Dispatched" at bounding box center [1061, 441] width 88 height 19
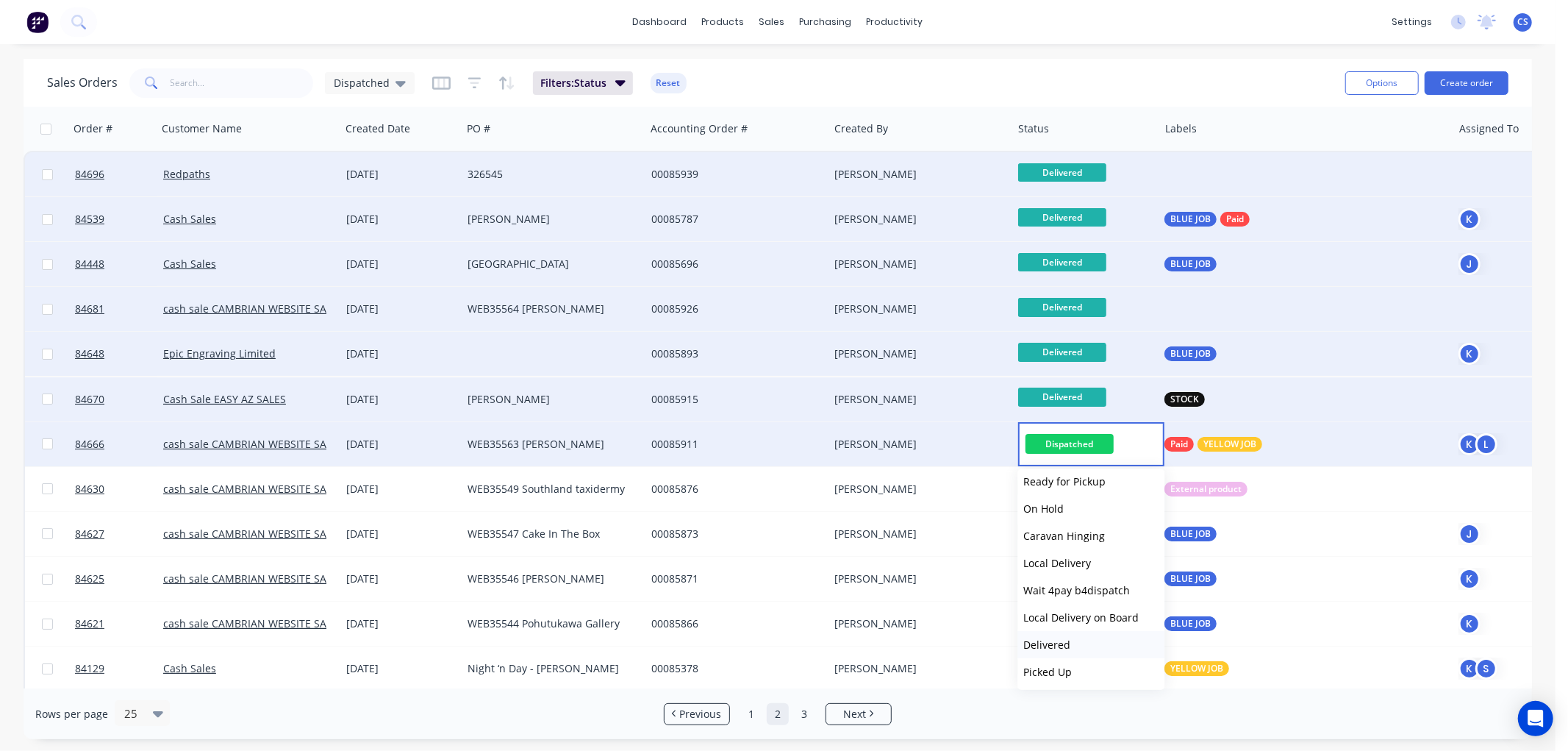
click at [1061, 637] on span "Delivered" at bounding box center [1047, 644] width 47 height 14
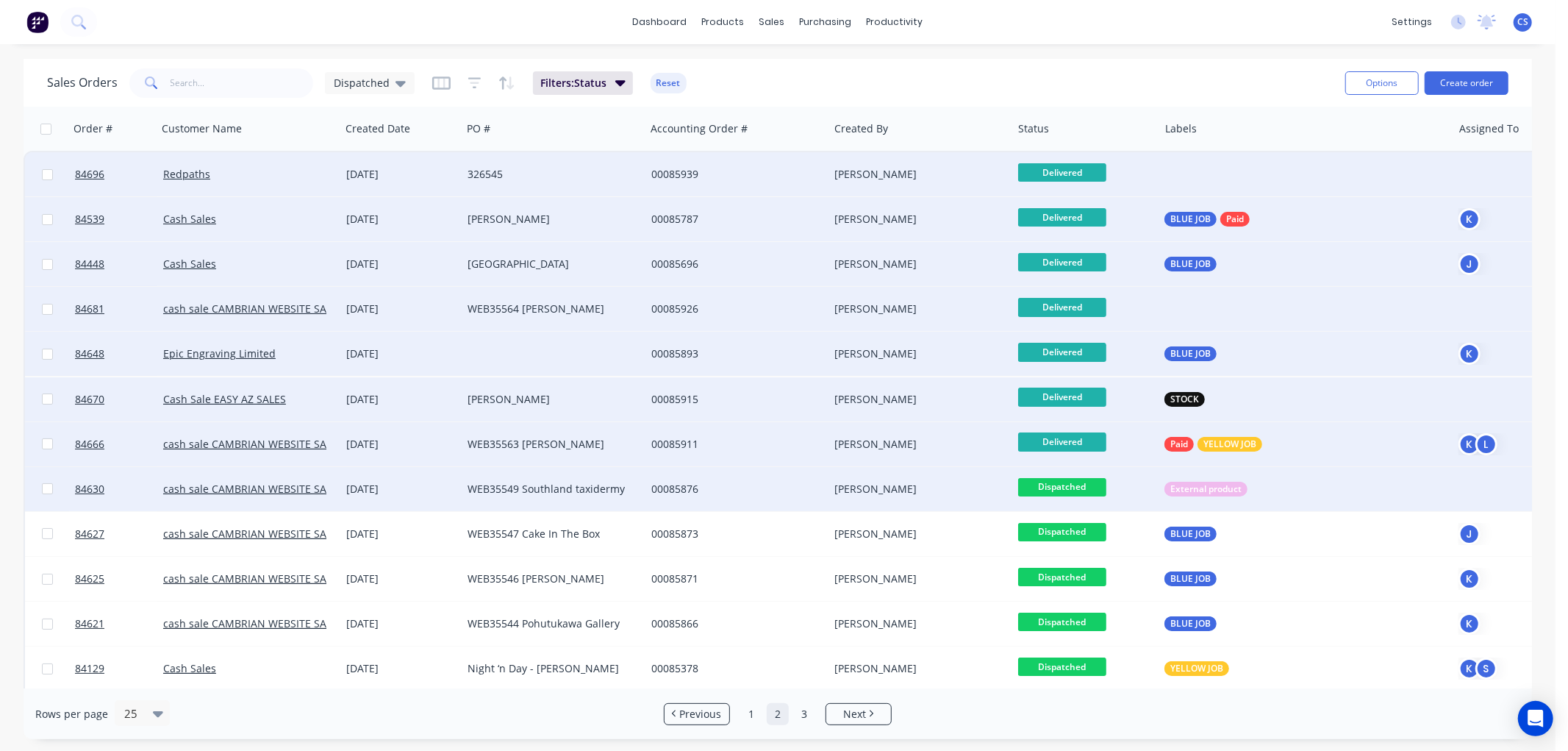
click at [1082, 481] on span "Dispatched" at bounding box center [1061, 486] width 88 height 19
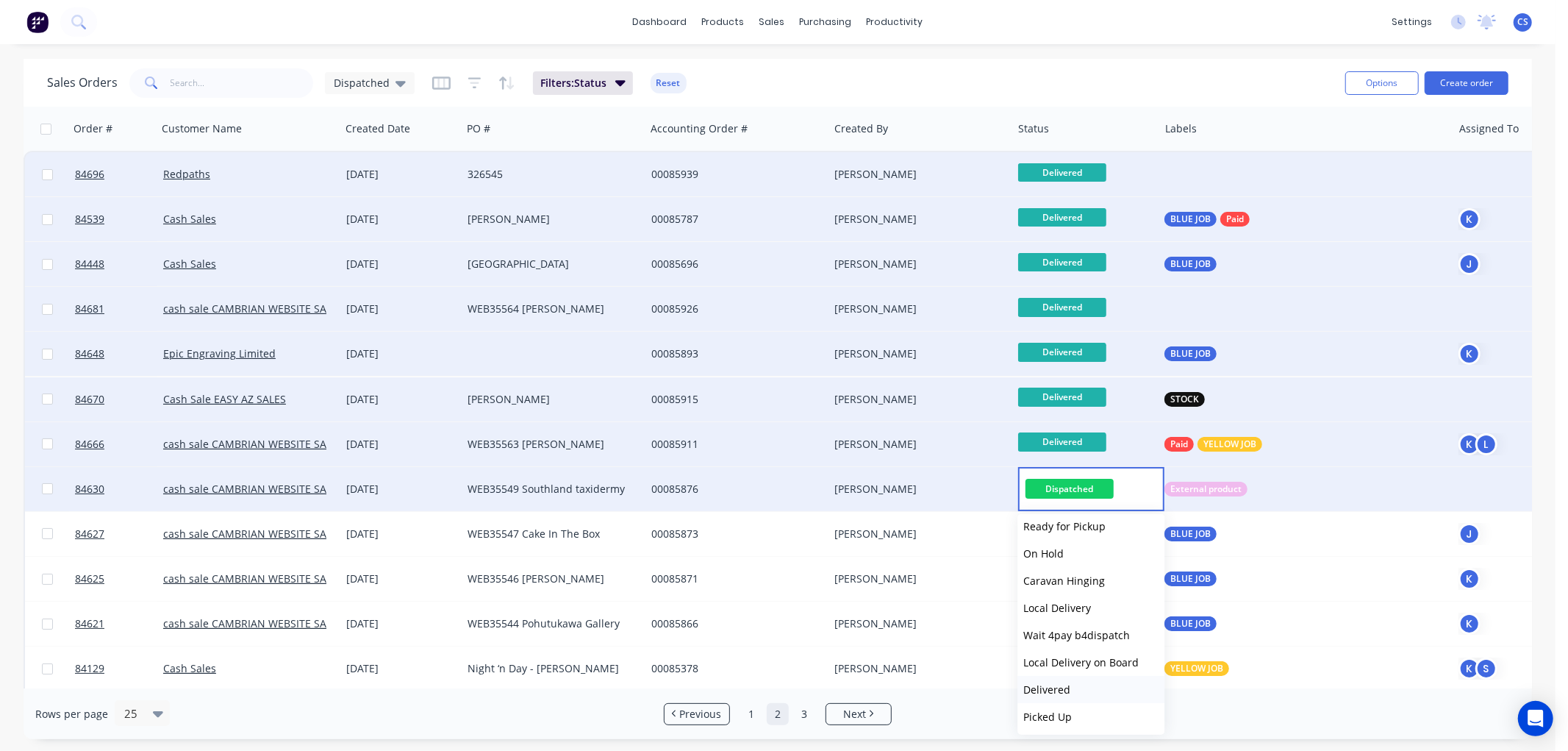
click at [1057, 687] on span "Delivered" at bounding box center [1047, 689] width 47 height 14
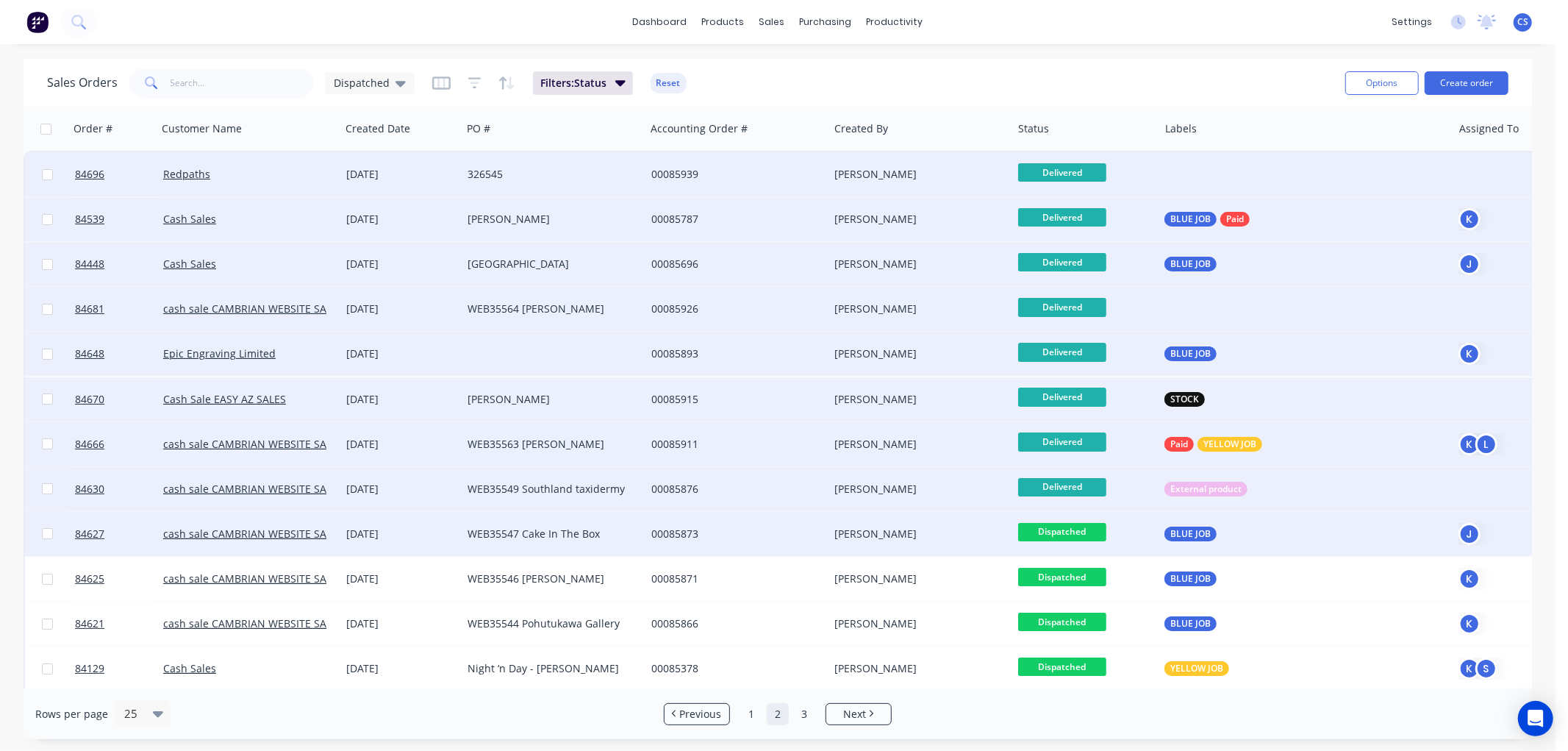
click at [1090, 530] on span "Dispatched" at bounding box center [1061, 532] width 88 height 19
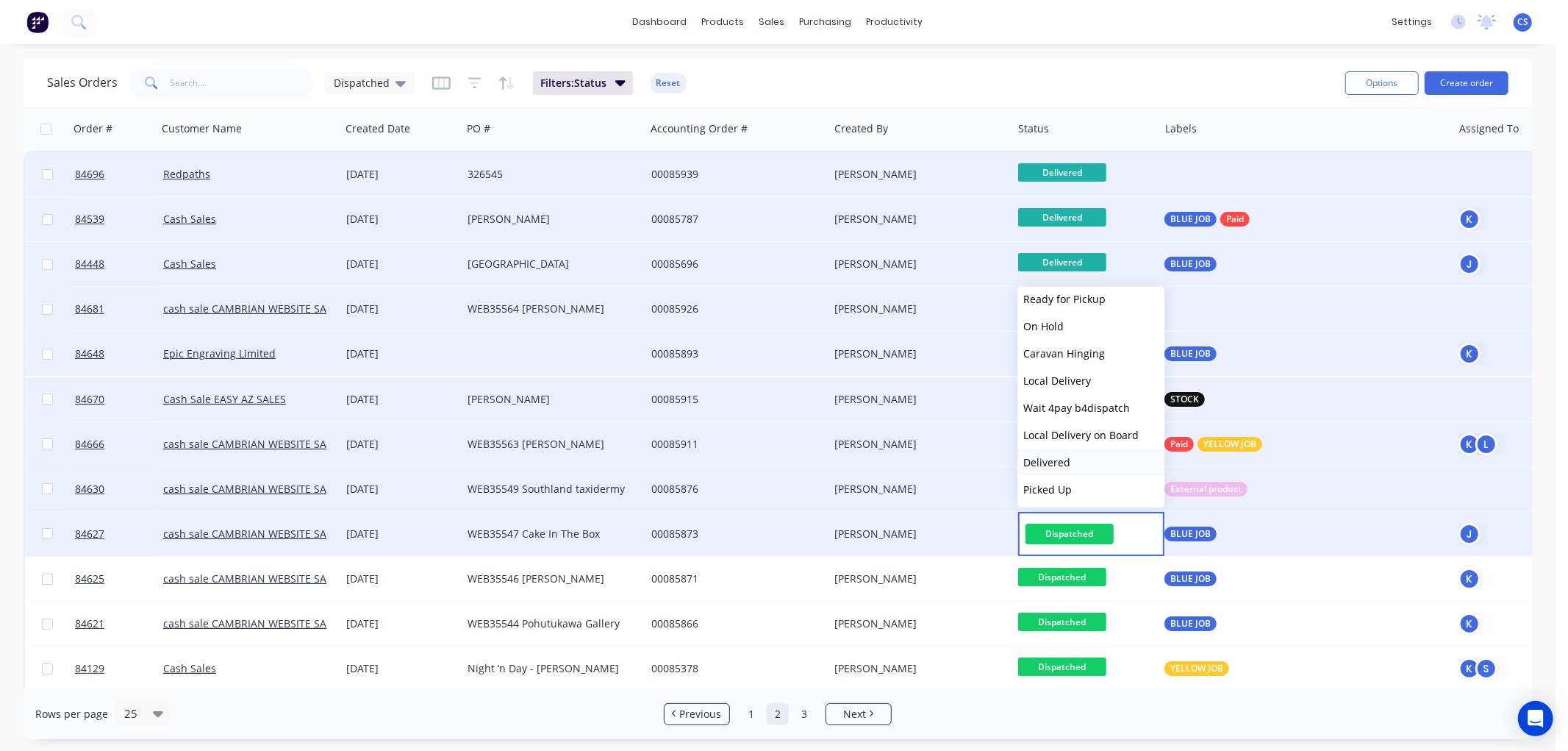
click at [1056, 461] on span "Delivered" at bounding box center [1047, 461] width 47 height 14
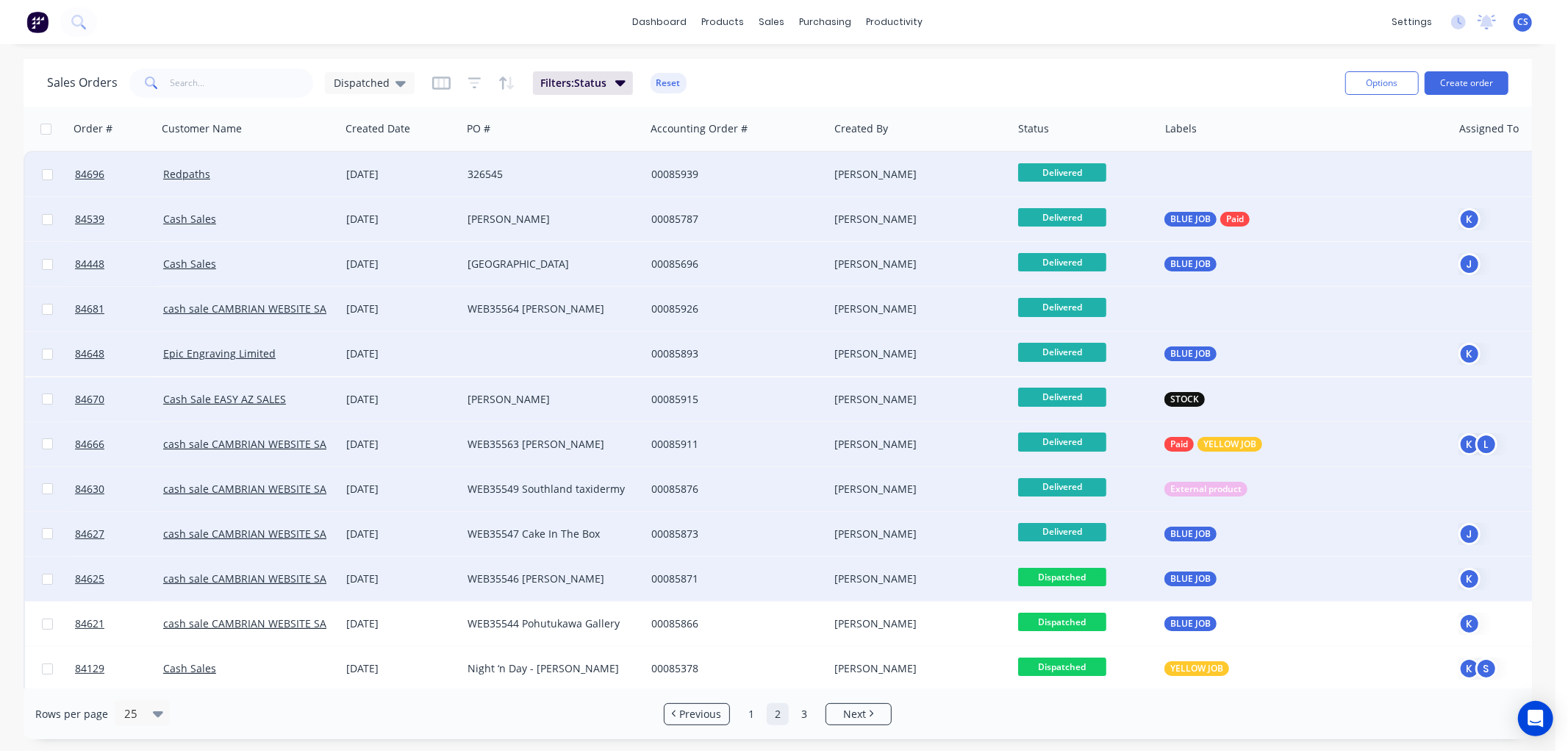
click at [1086, 575] on span "Dispatched" at bounding box center [1061, 577] width 88 height 19
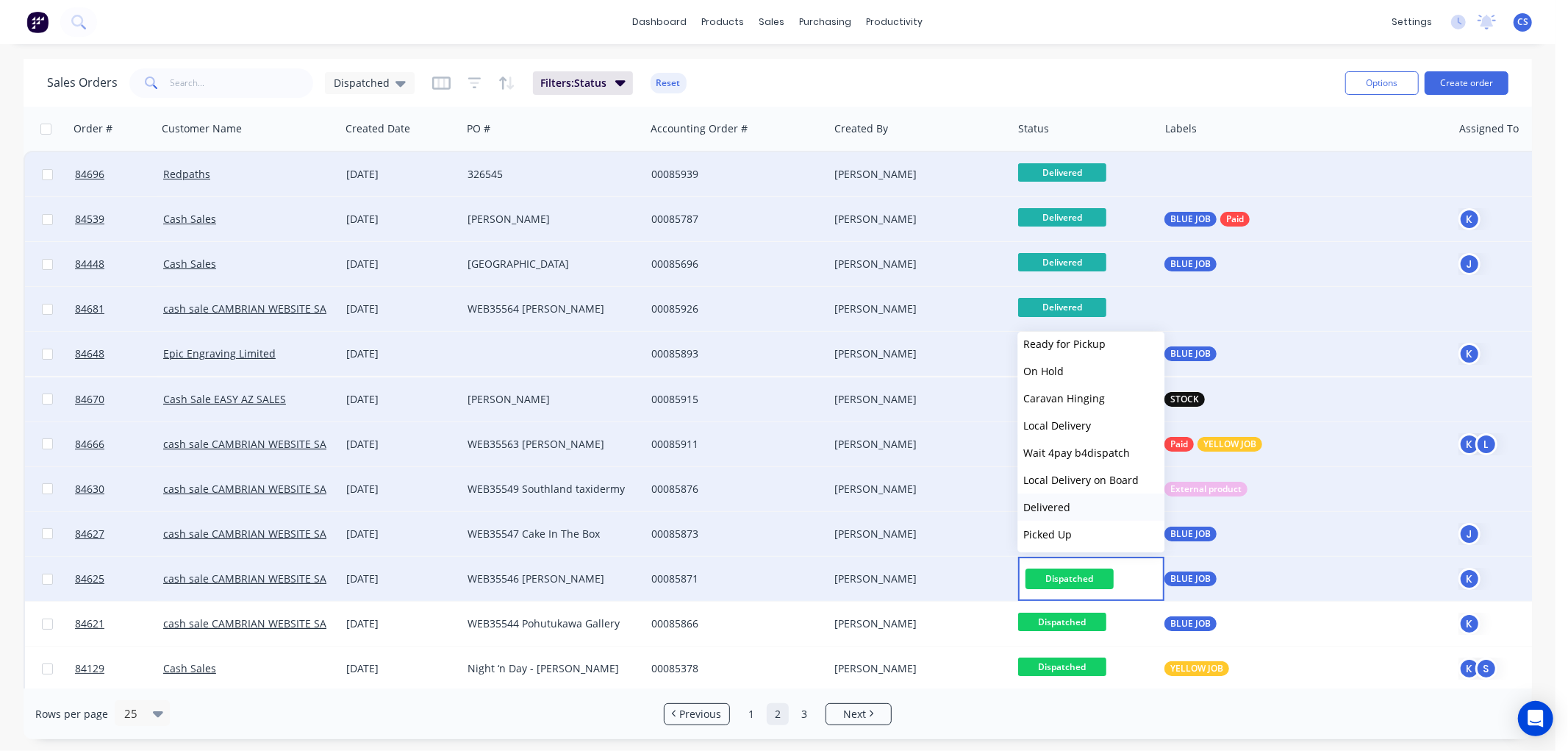
click at [1061, 503] on span "Delivered" at bounding box center [1047, 507] width 47 height 14
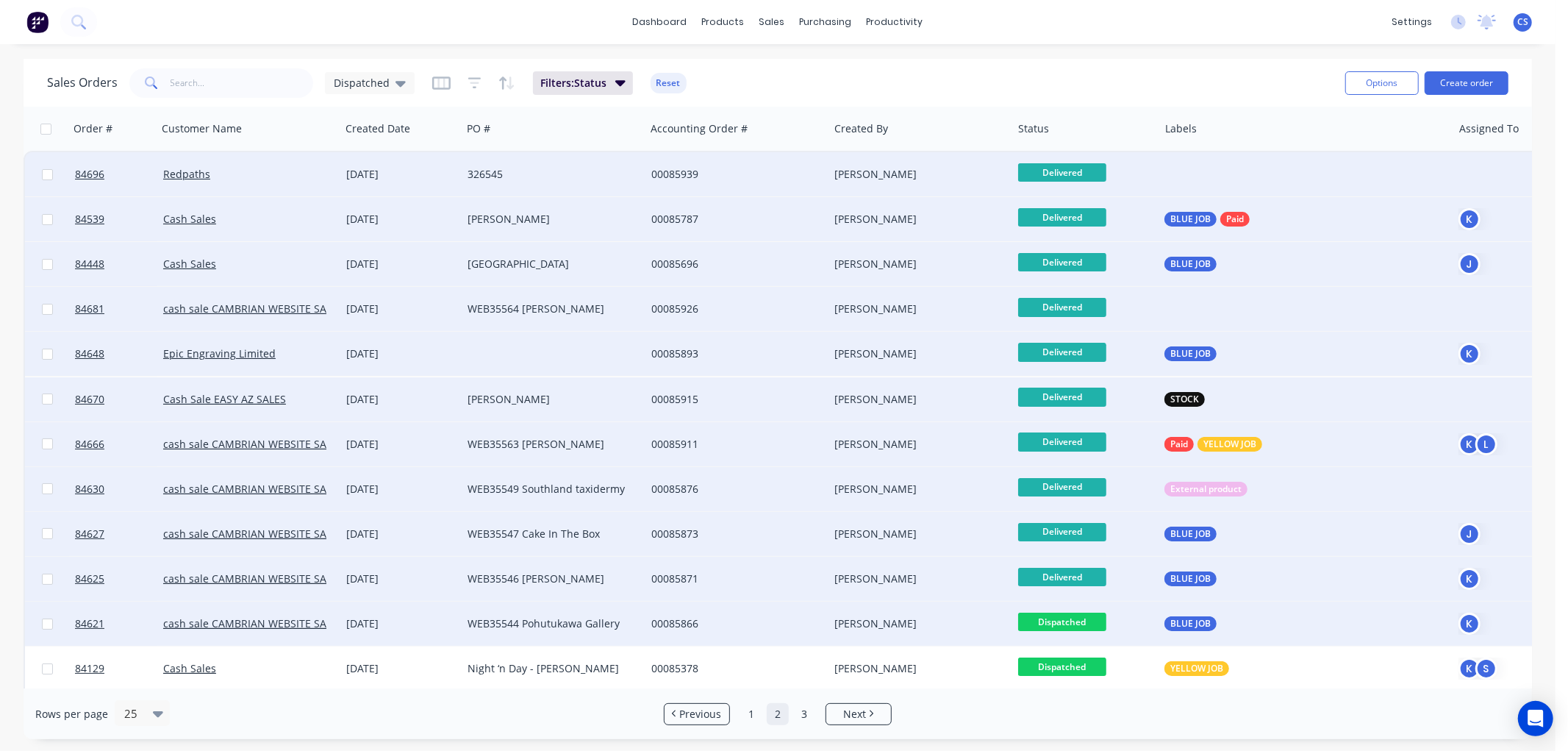
click at [1082, 615] on span "Dispatched" at bounding box center [1061, 621] width 88 height 19
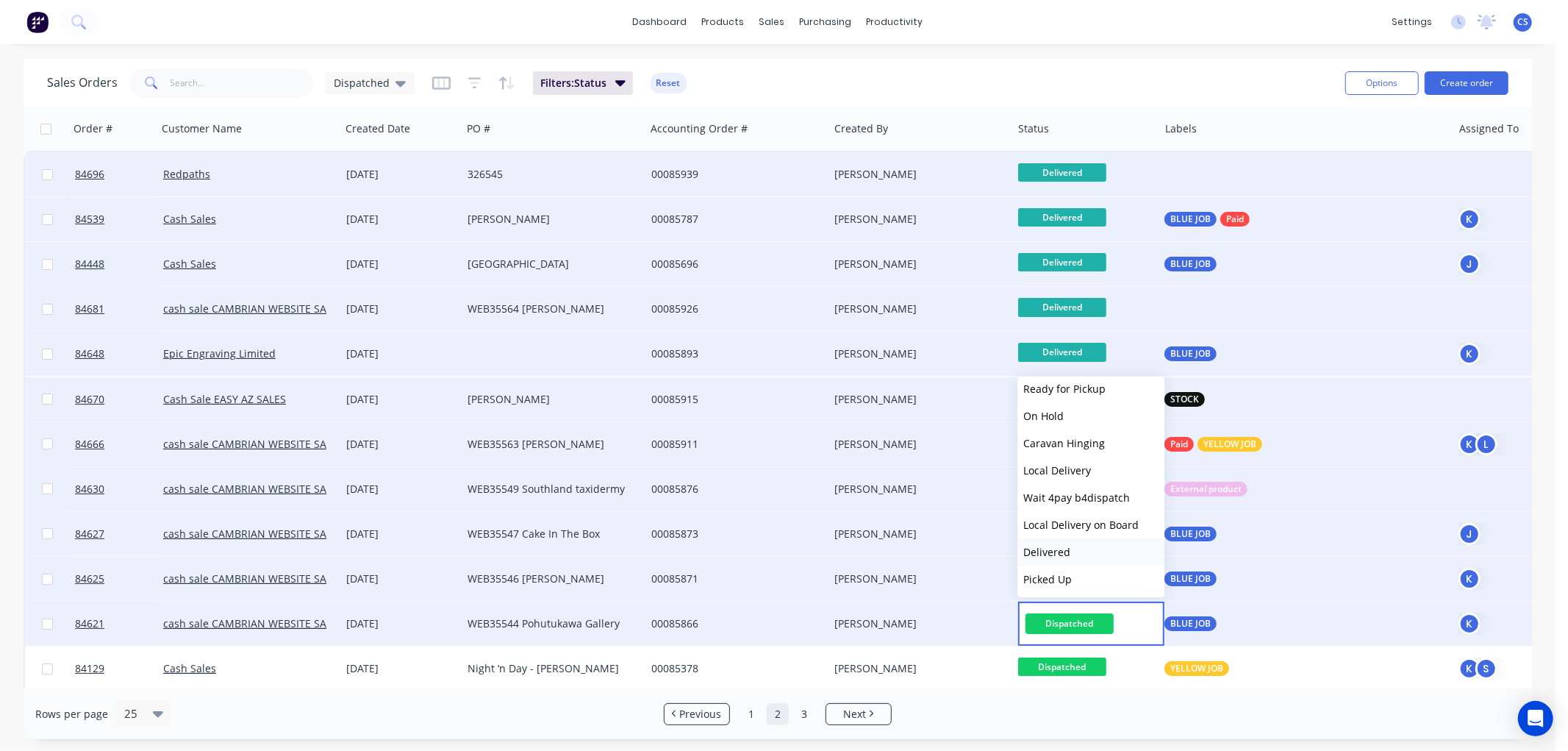
click at [1049, 549] on span "Delivered" at bounding box center [1047, 551] width 47 height 14
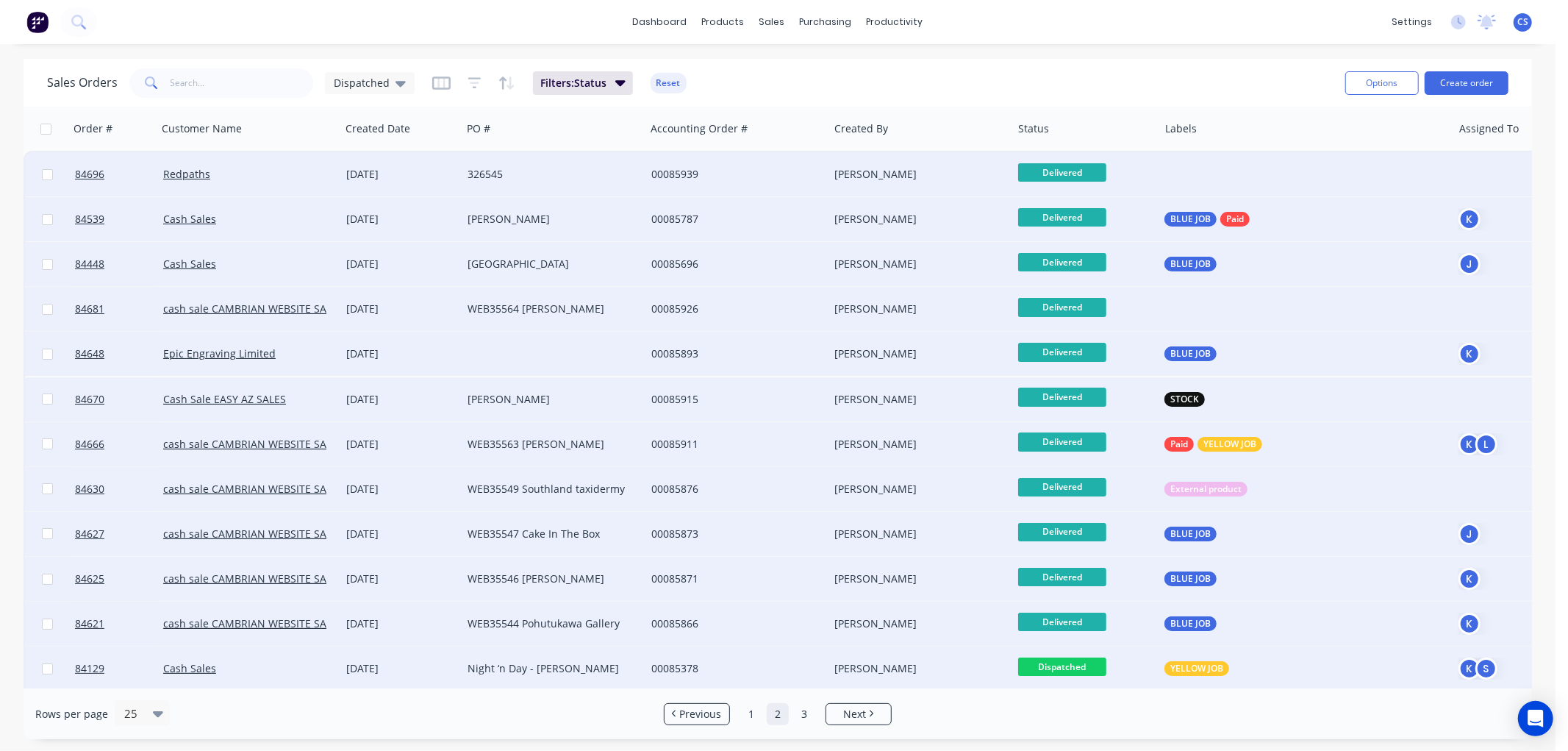
click at [1069, 664] on span "Dispatched" at bounding box center [1061, 666] width 88 height 19
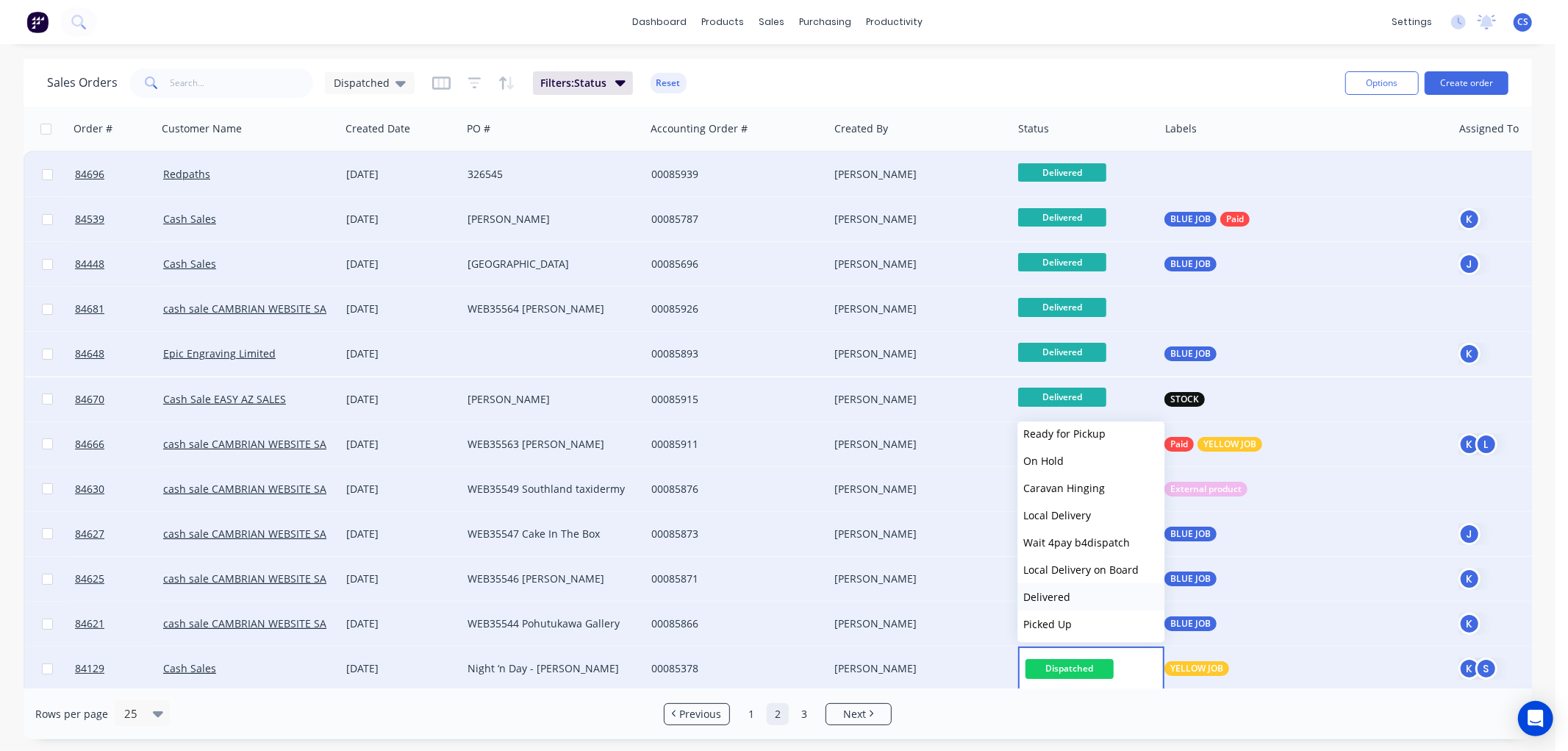
click at [1048, 591] on span "Delivered" at bounding box center [1047, 596] width 47 height 14
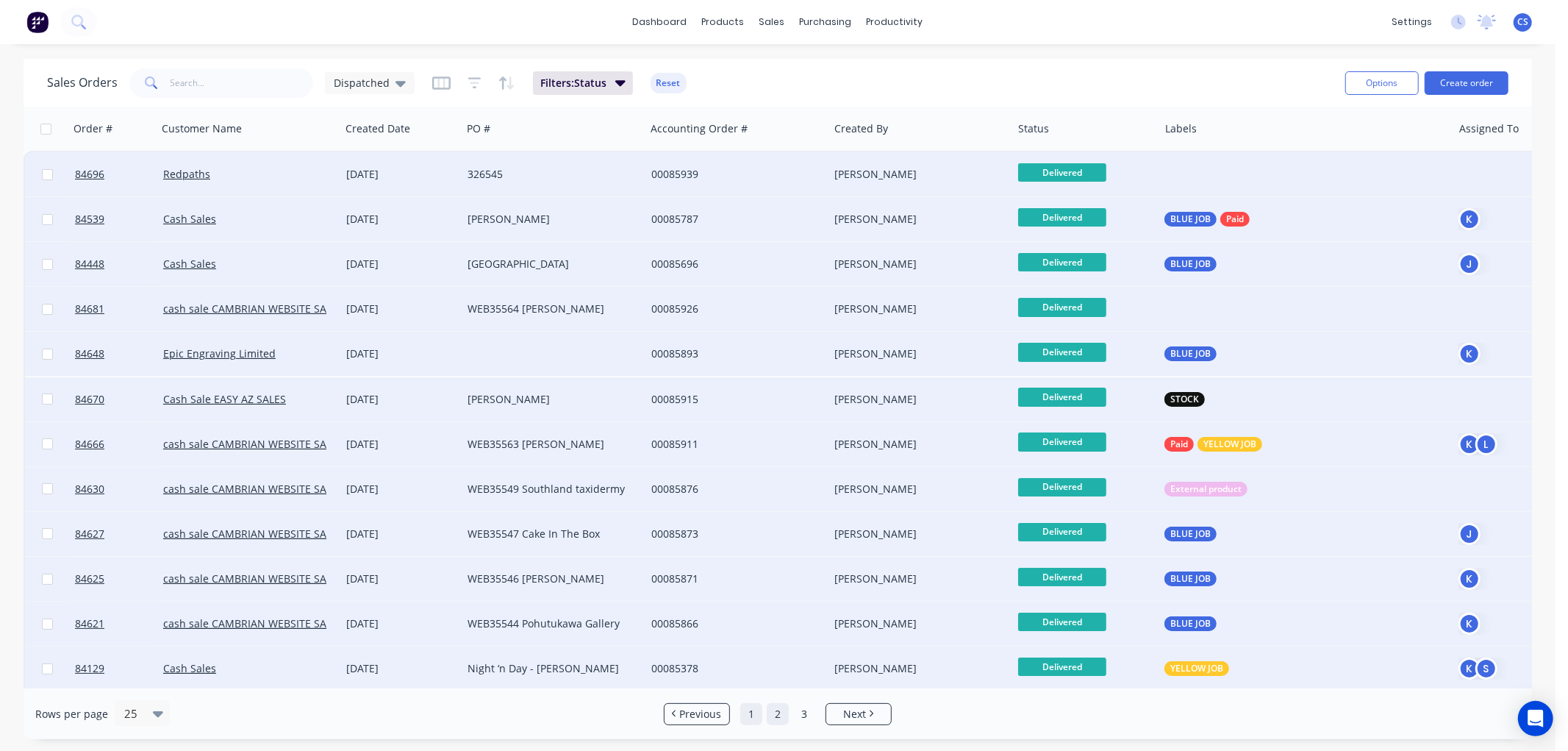
click at [756, 710] on link "1" at bounding box center [751, 713] width 22 height 22
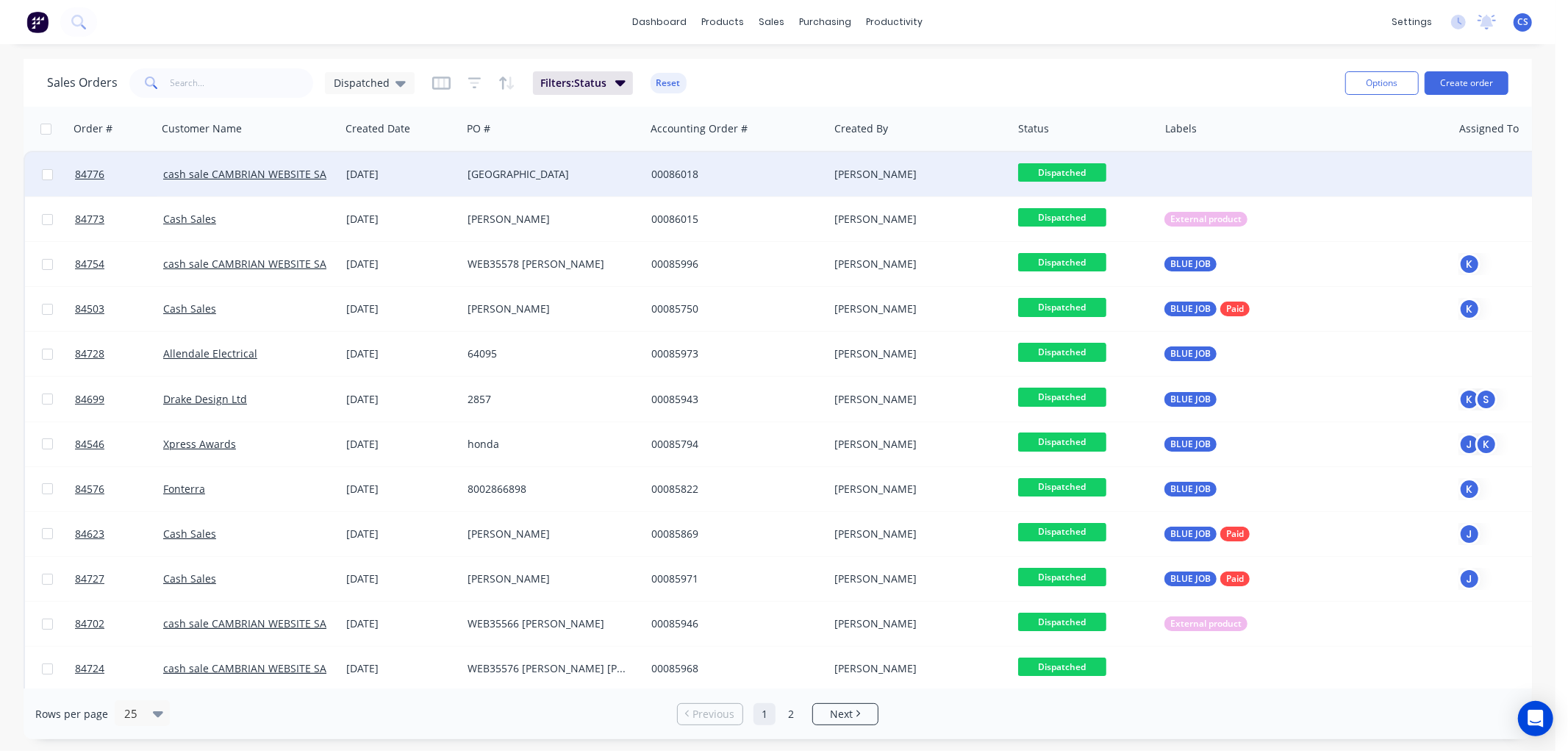
click at [1079, 166] on span "Dispatched" at bounding box center [1061, 172] width 88 height 19
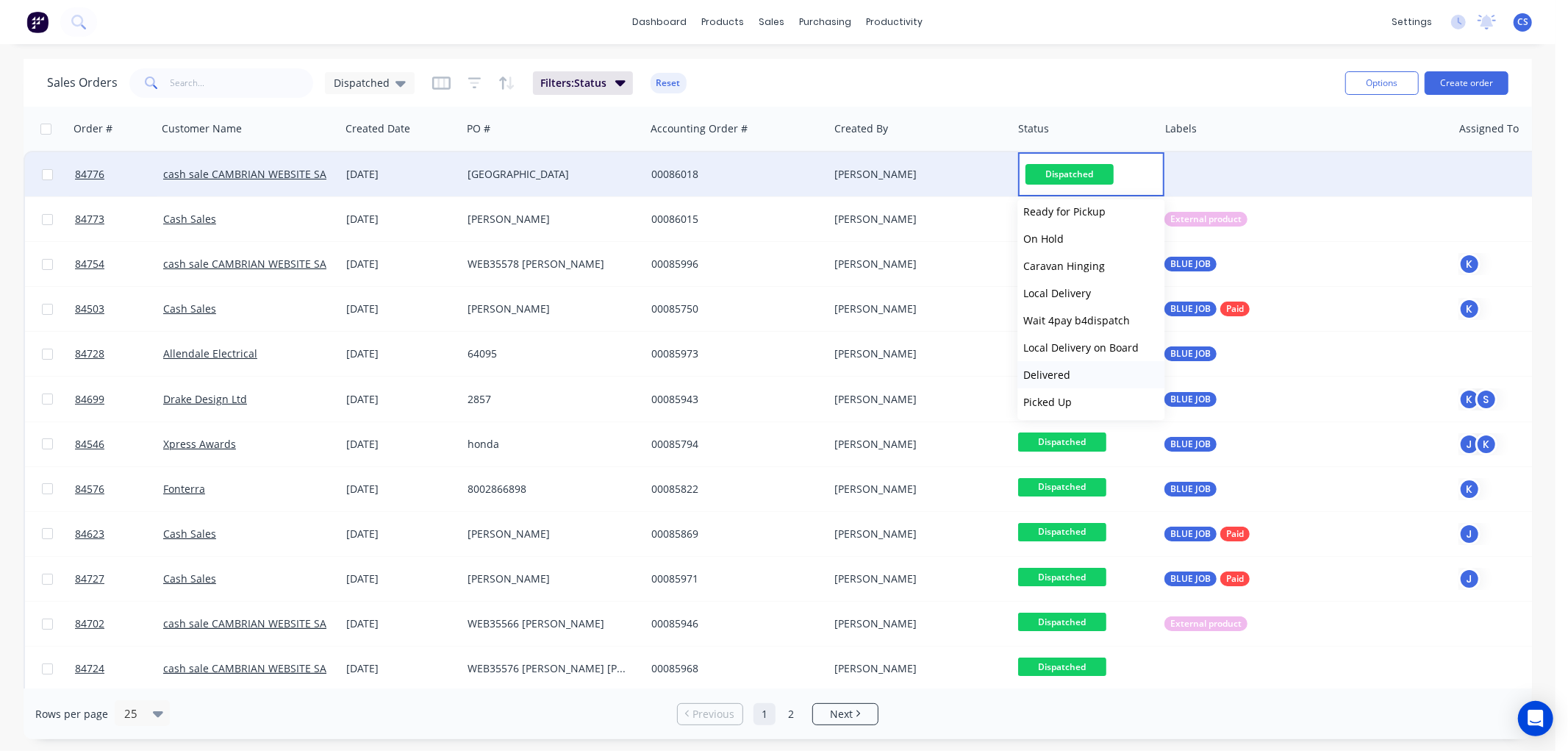
click at [1055, 370] on span "Delivered" at bounding box center [1047, 374] width 47 height 14
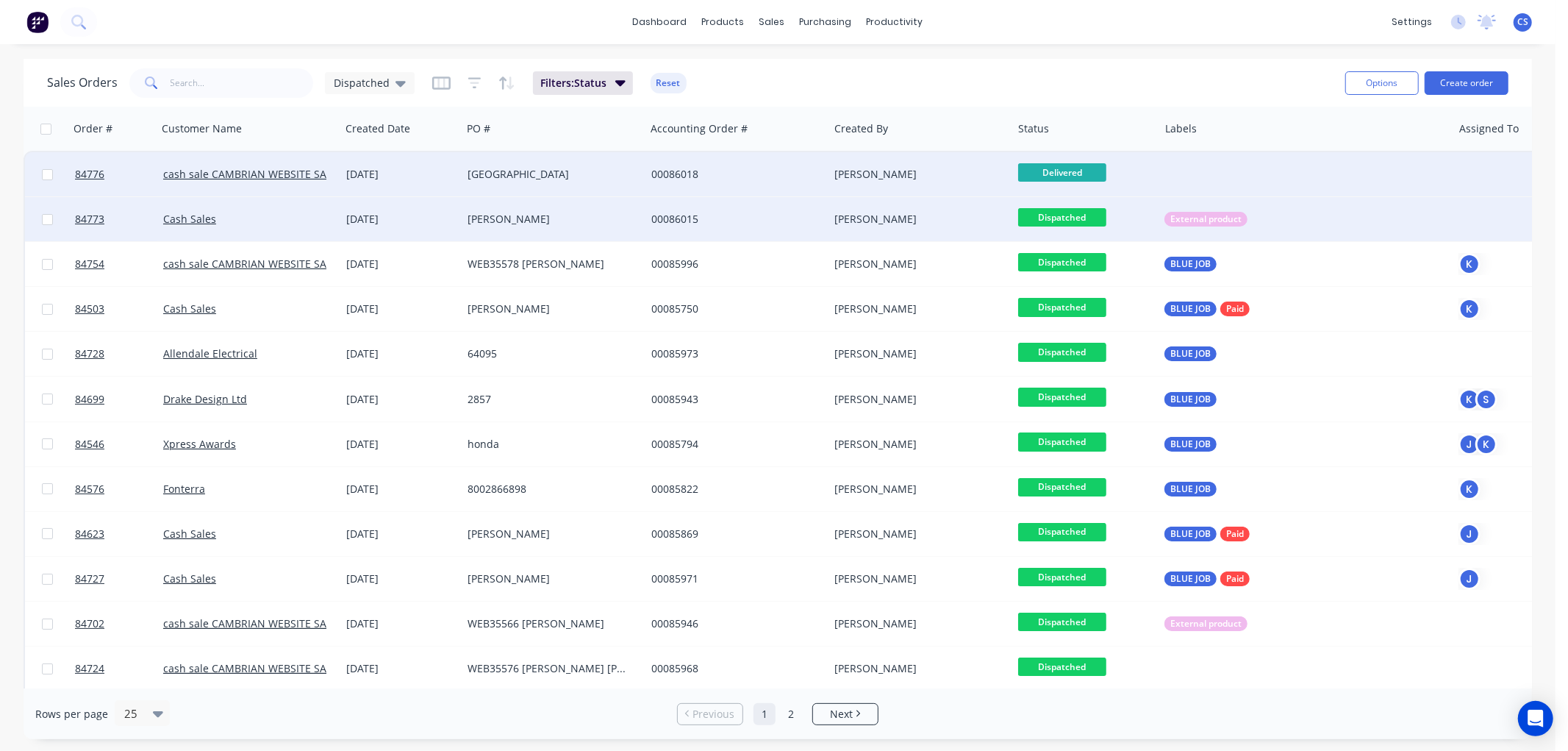
click at [1065, 218] on span "Dispatched" at bounding box center [1061, 217] width 88 height 19
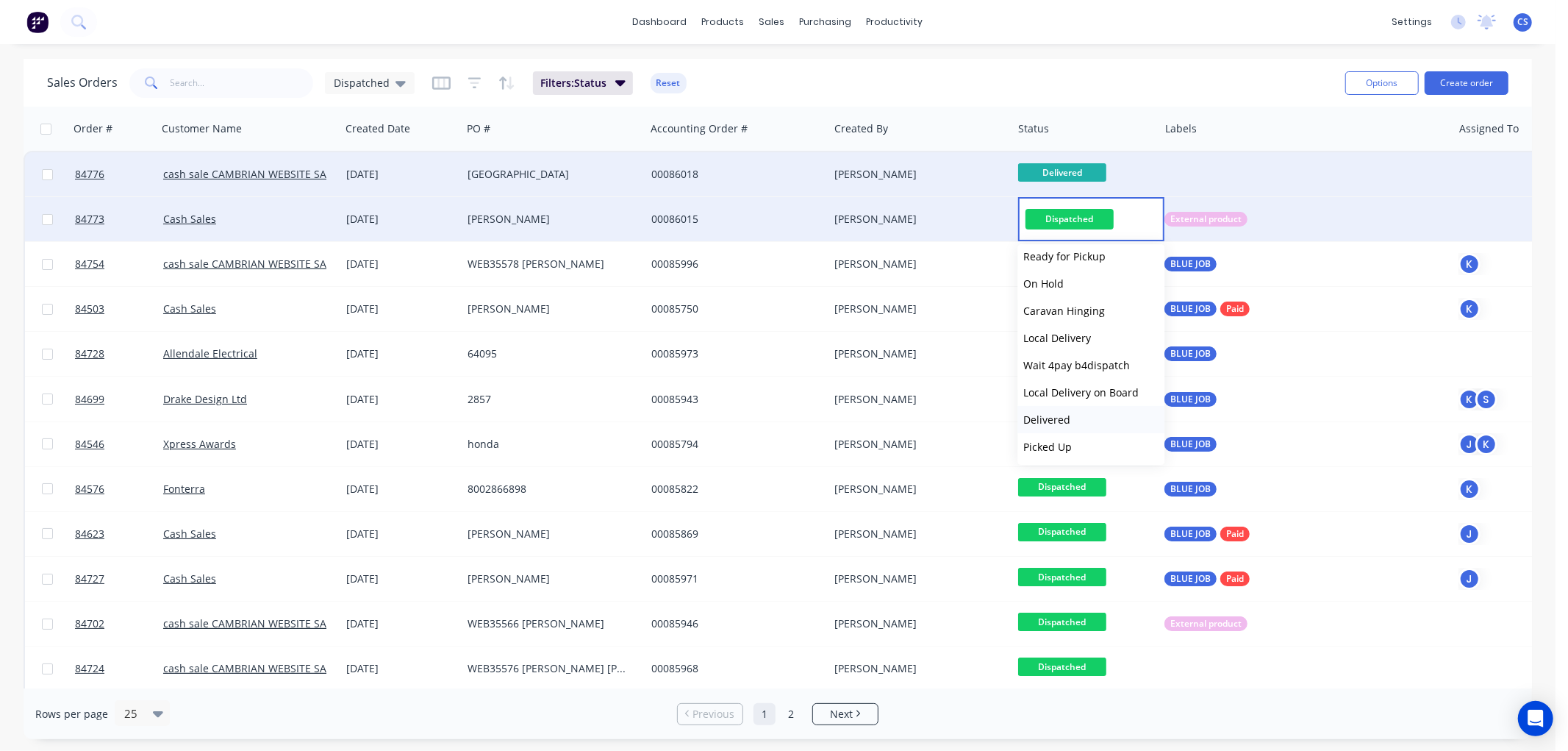
click at [1053, 419] on span "Delivered" at bounding box center [1047, 419] width 47 height 14
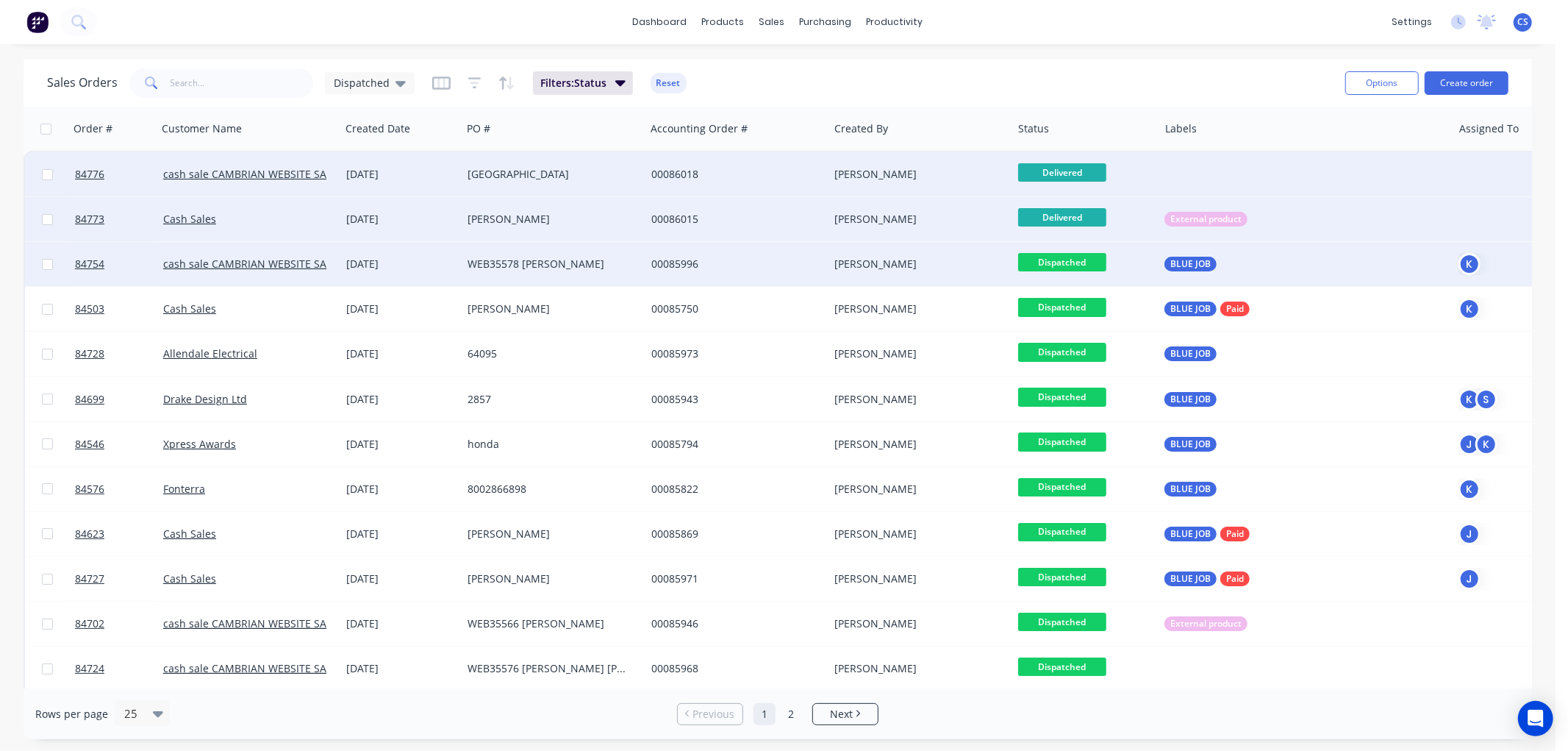
click at [1067, 261] on span "Dispatched" at bounding box center [1061, 262] width 88 height 19
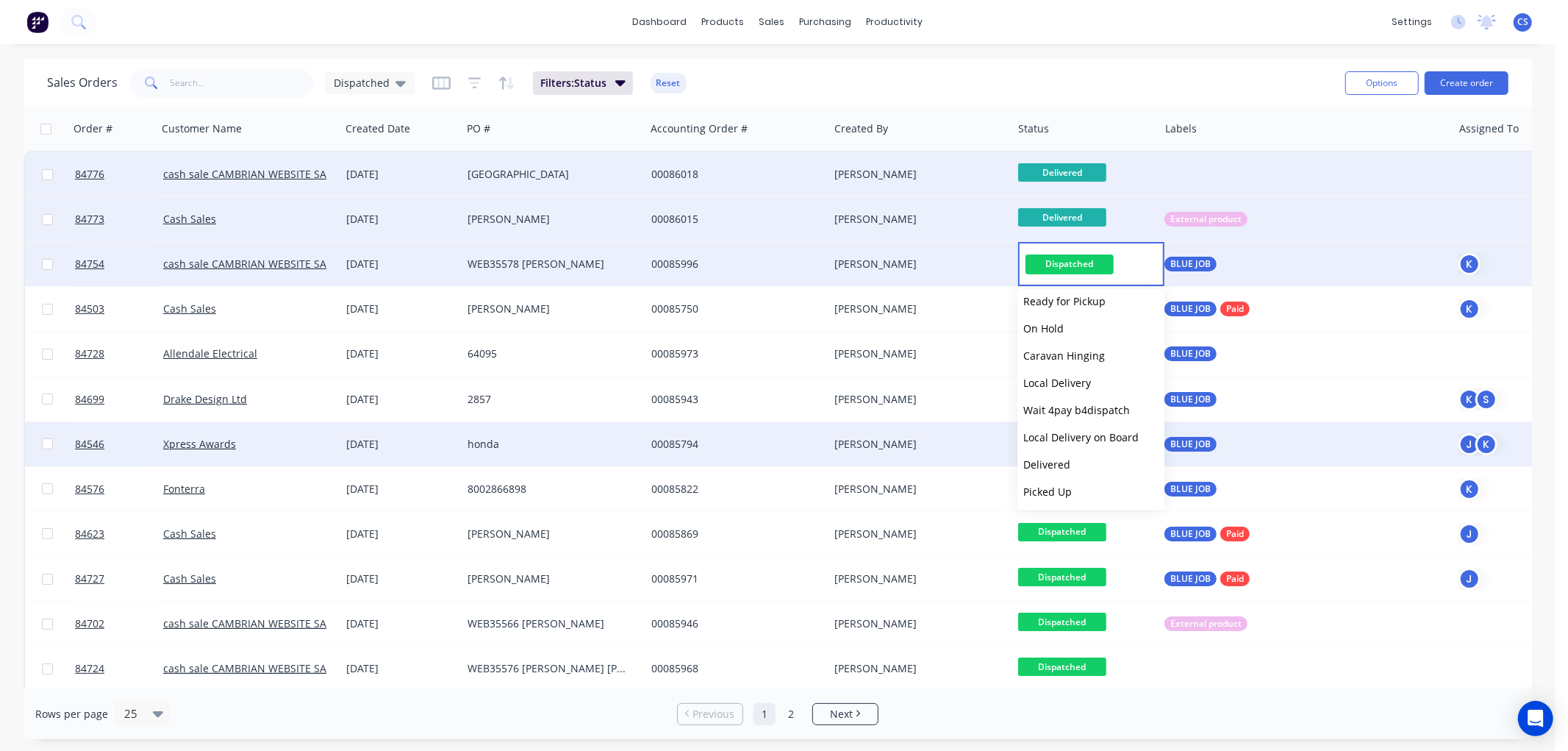
click at [1057, 457] on span "Delivered" at bounding box center [1047, 464] width 47 height 14
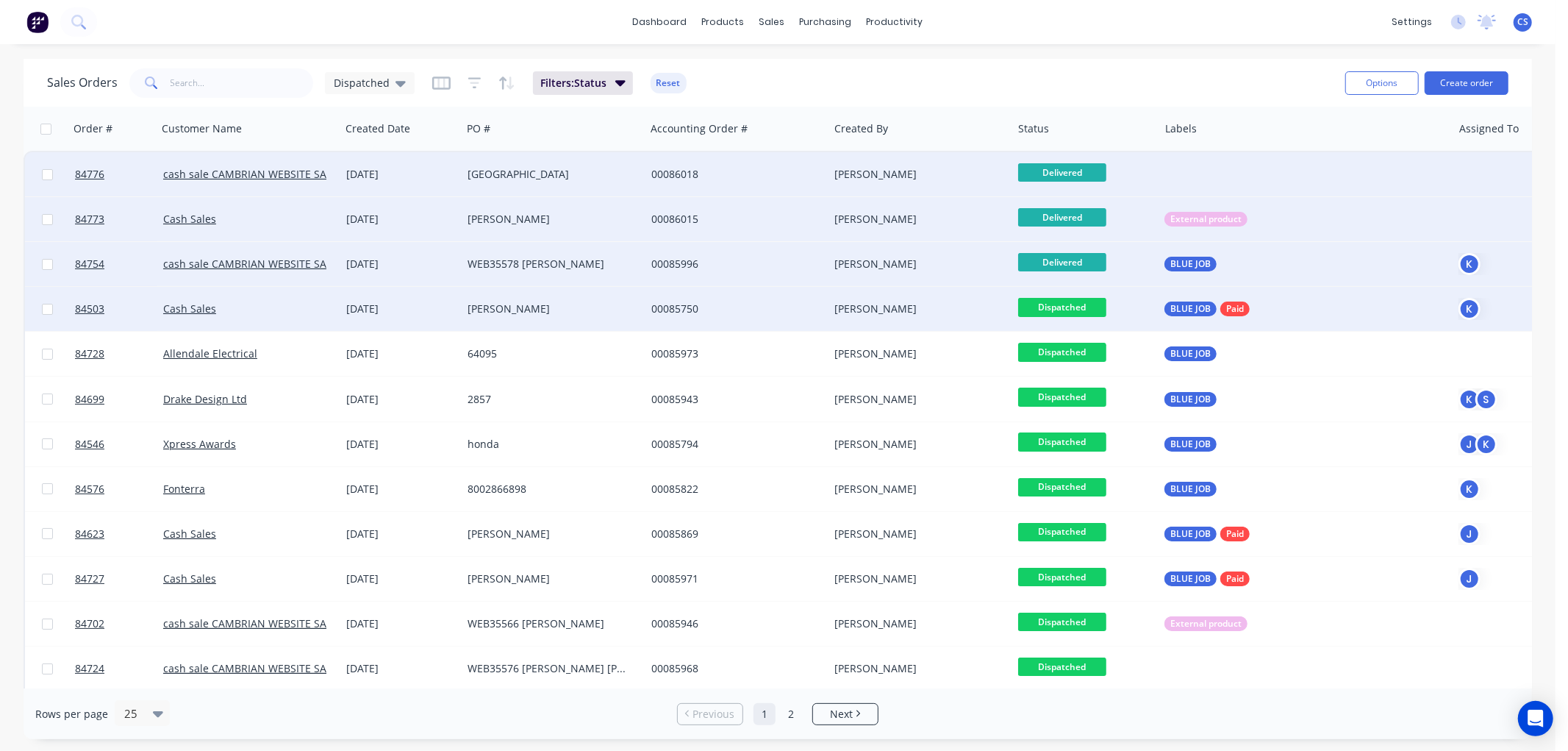
click at [1067, 305] on span "Dispatched" at bounding box center [1061, 307] width 88 height 19
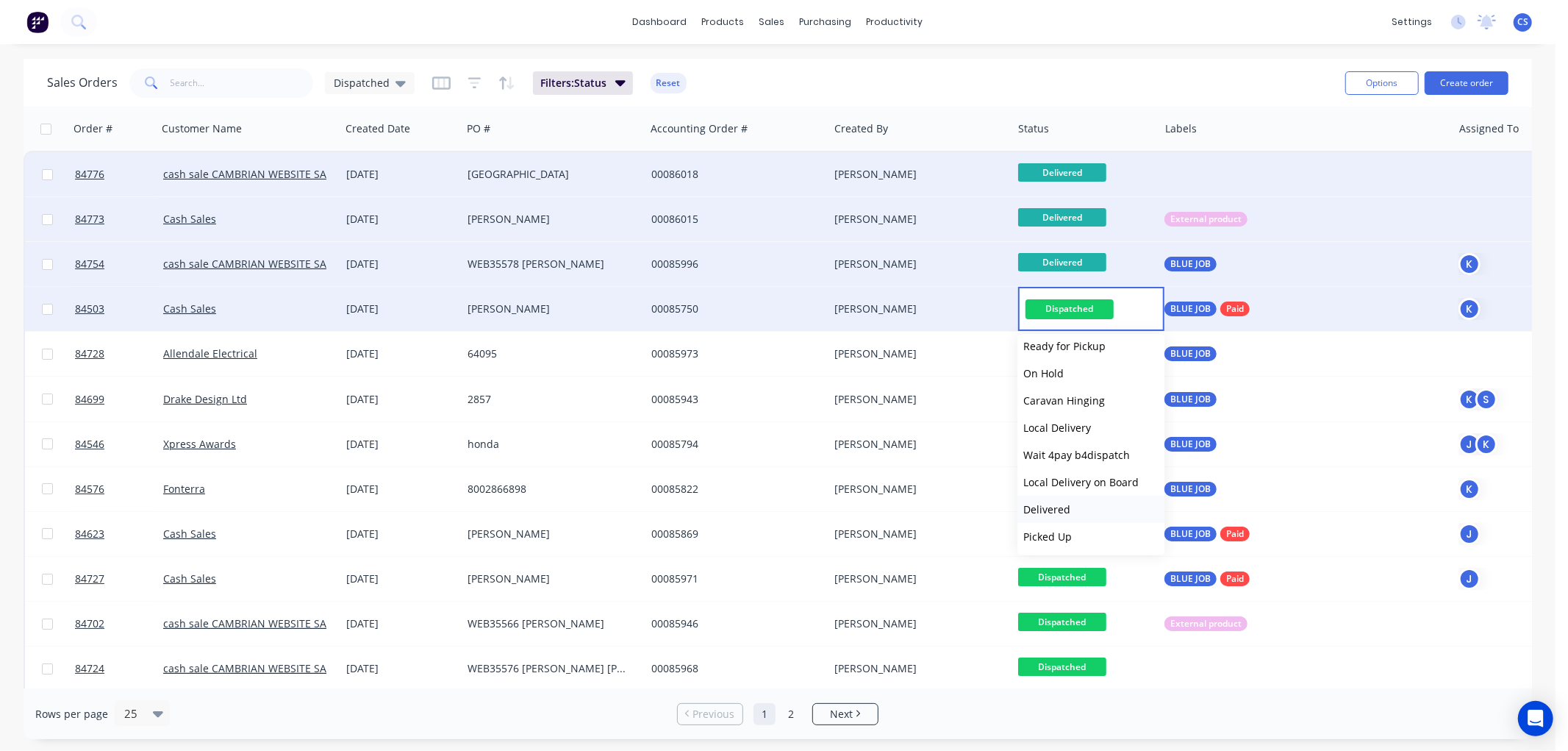
click at [1059, 503] on span "Delivered" at bounding box center [1047, 509] width 47 height 14
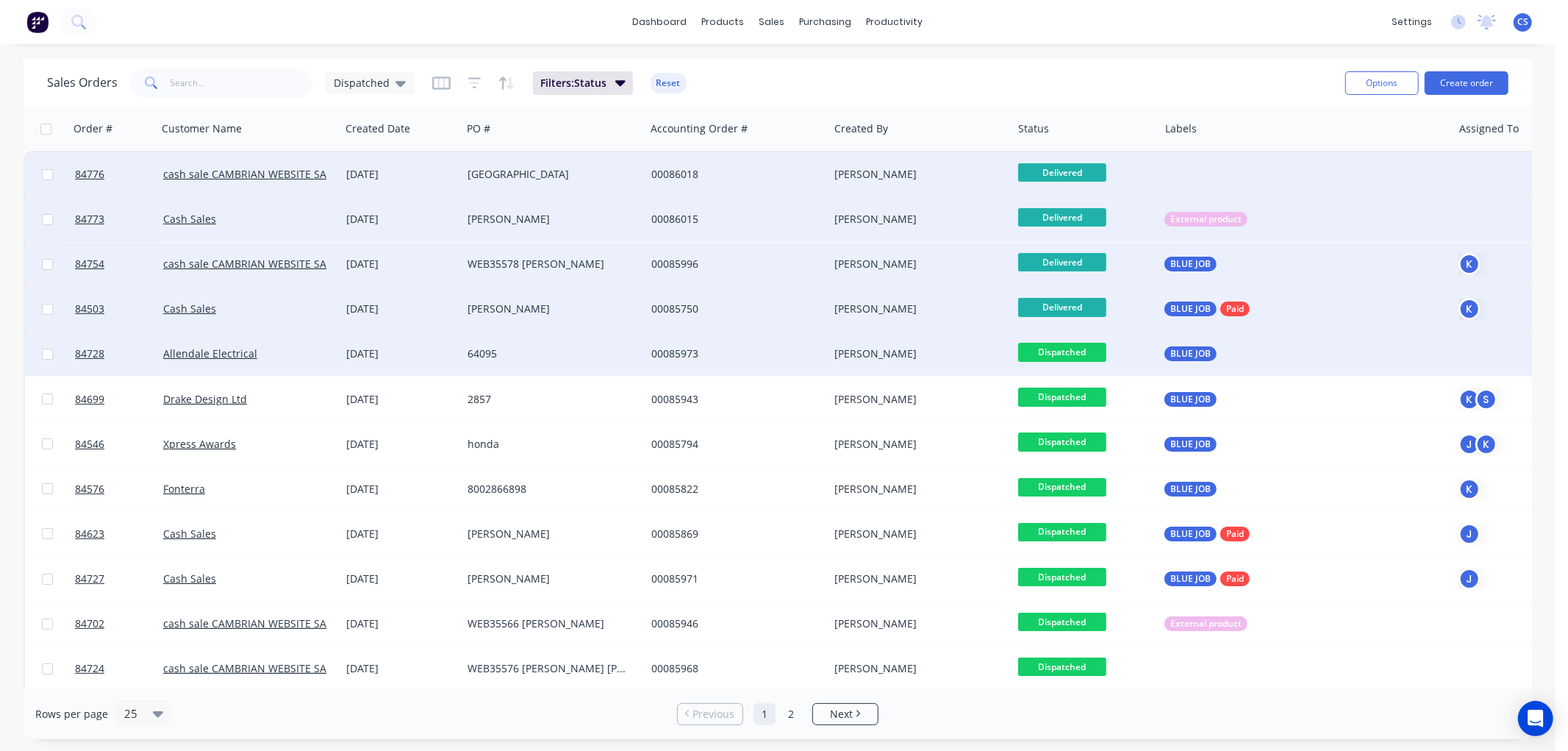
click at [1067, 349] on span "Dispatched" at bounding box center [1061, 352] width 88 height 19
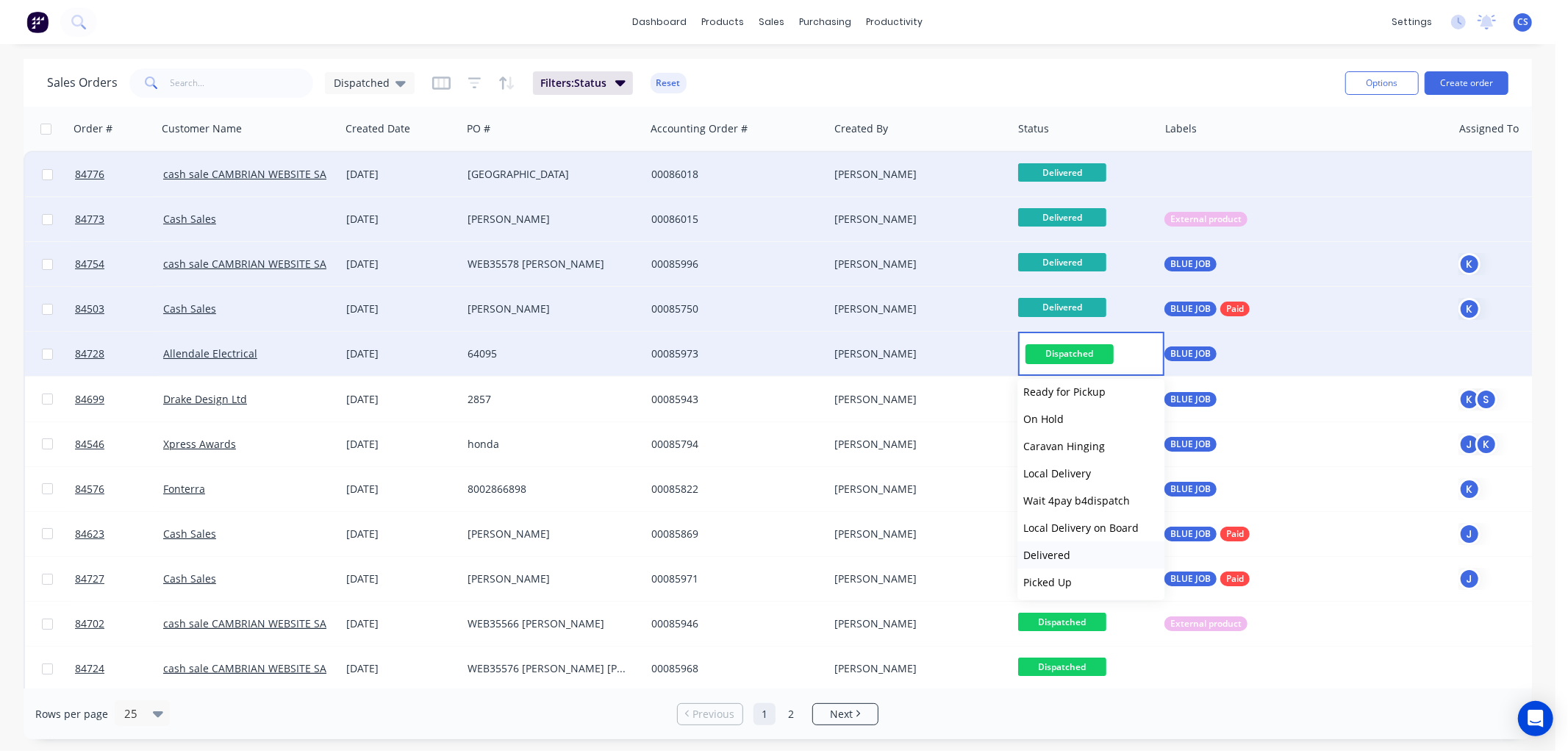
click at [1056, 554] on span "Delivered" at bounding box center [1047, 554] width 47 height 14
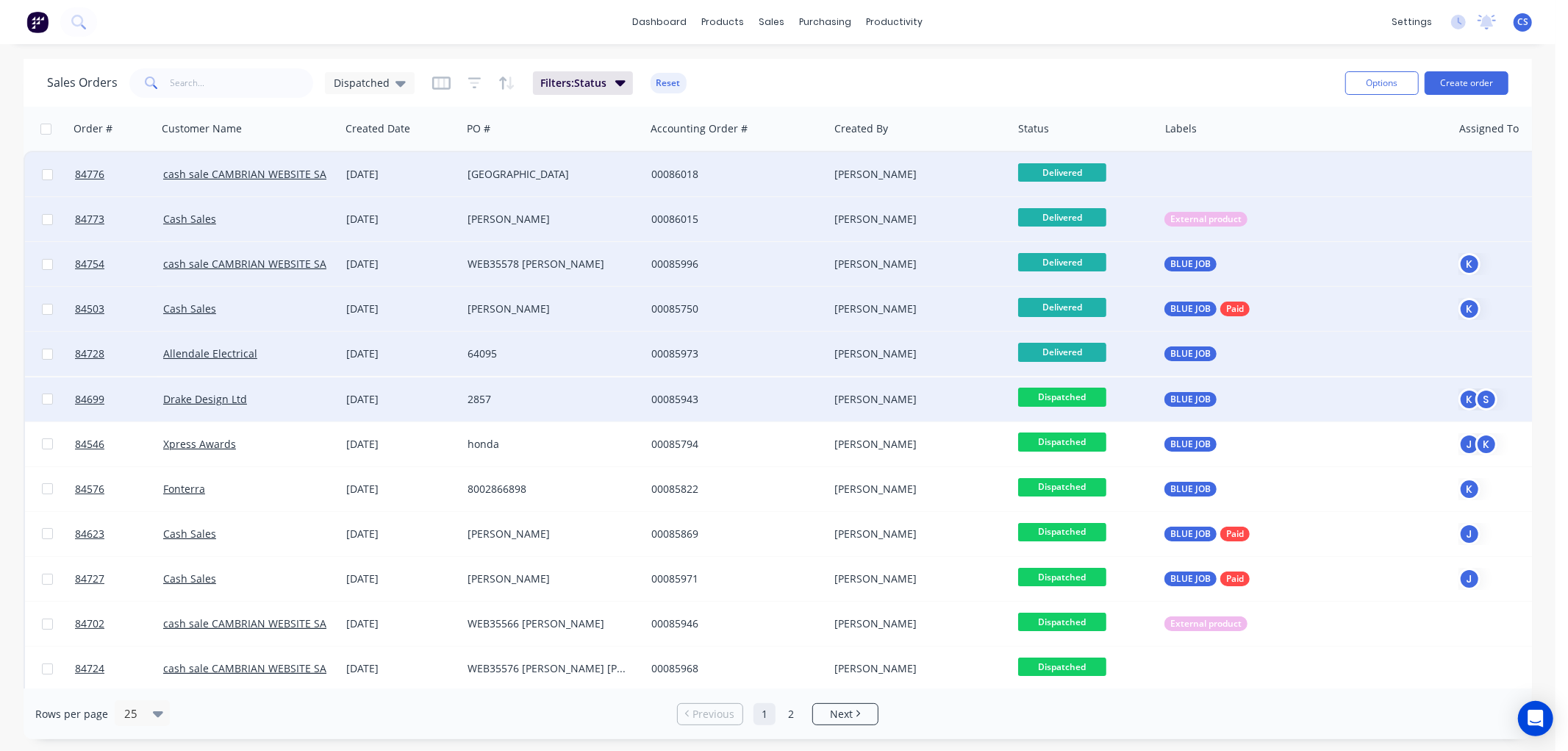
click at [1076, 394] on span "Dispatched" at bounding box center [1061, 396] width 88 height 19
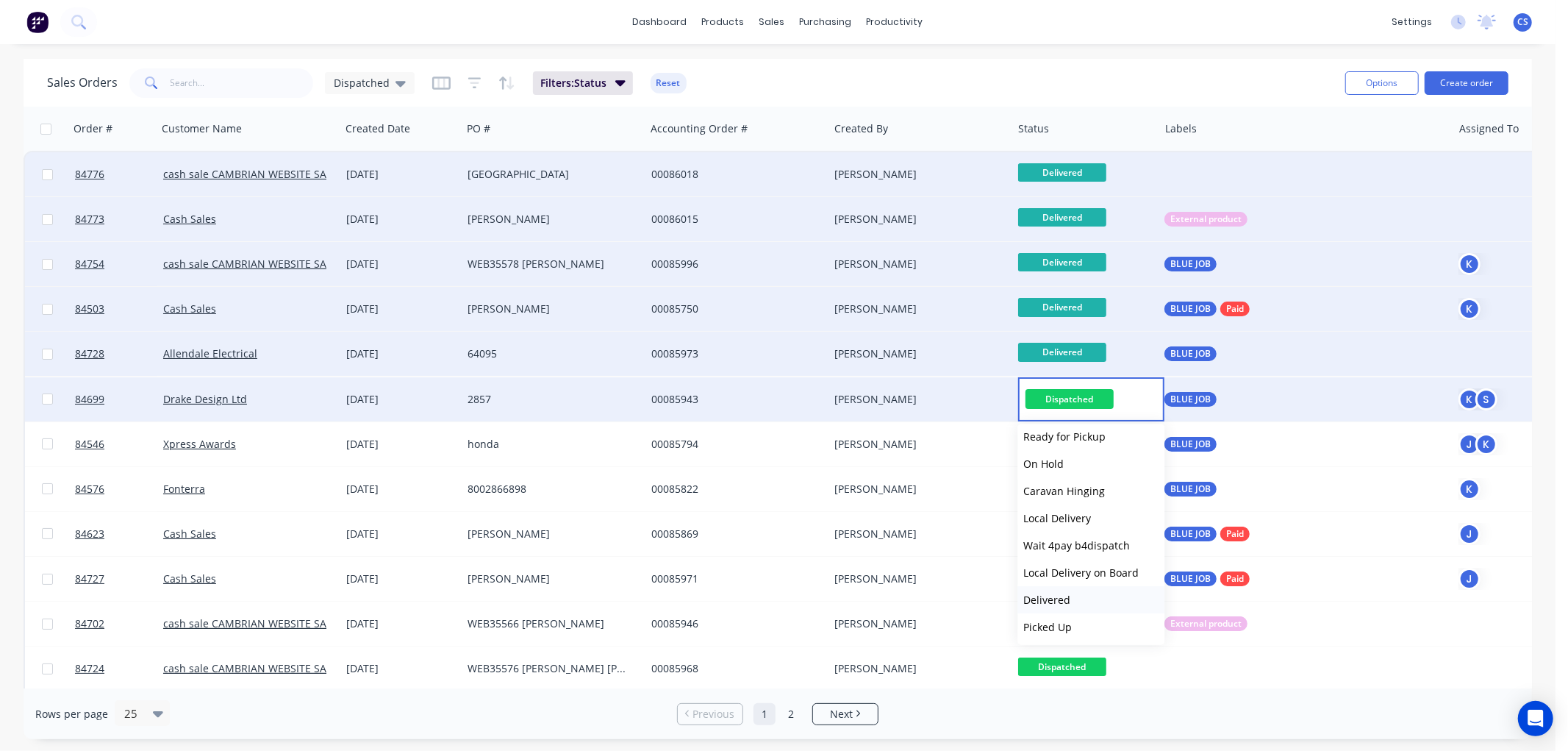
click at [1062, 598] on span "Delivered" at bounding box center [1047, 599] width 47 height 14
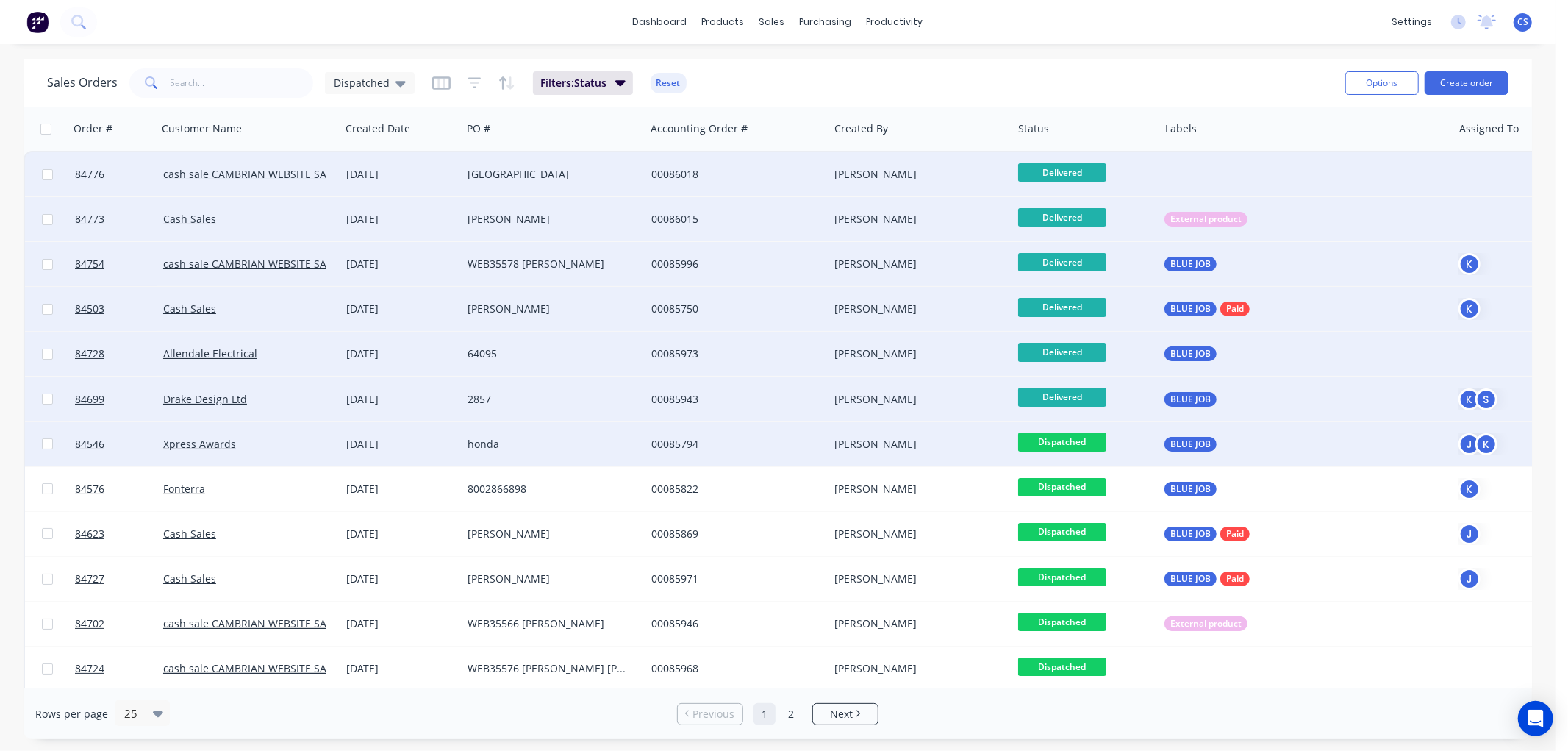
click at [1076, 438] on span "Dispatched" at bounding box center [1061, 441] width 88 height 19
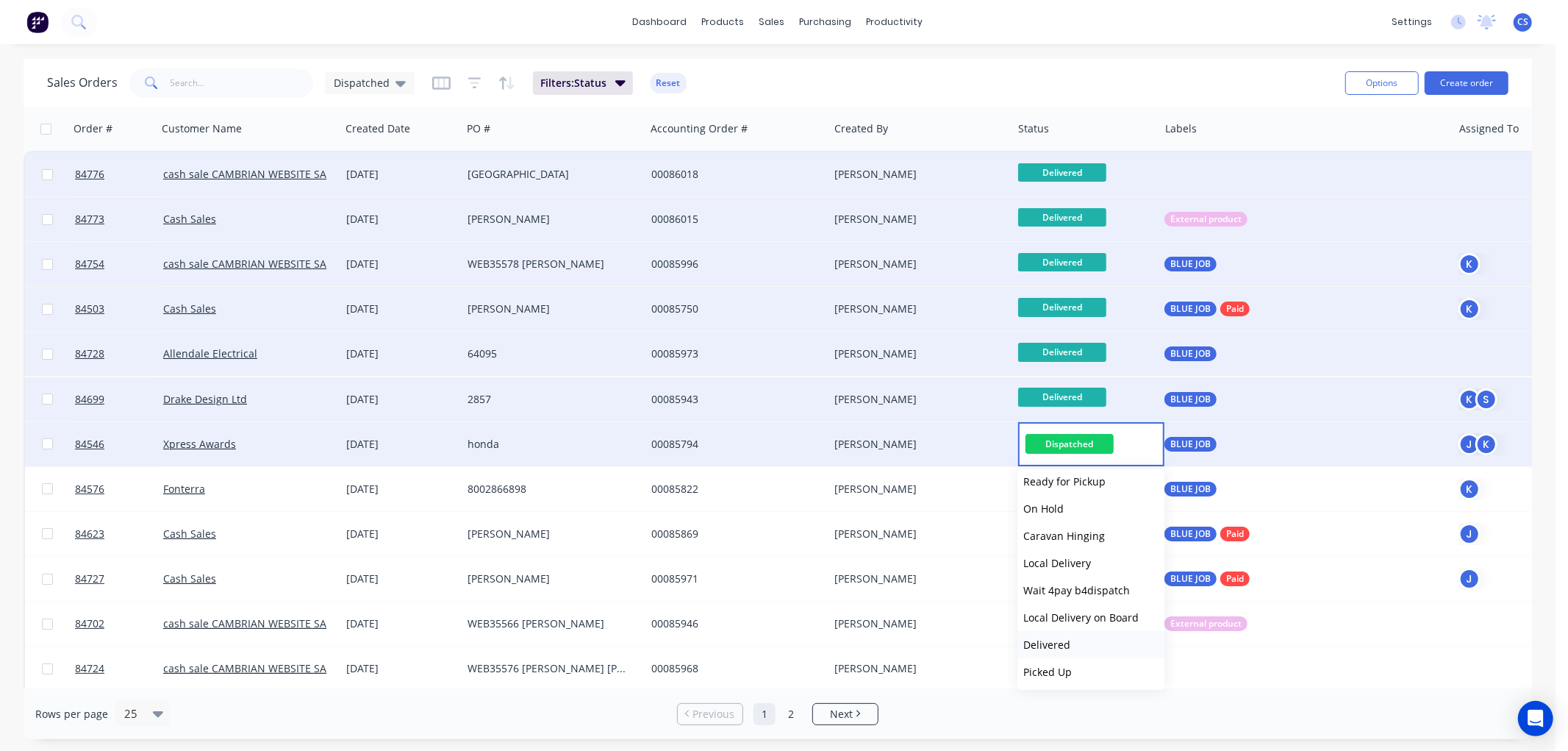
click at [1061, 641] on span "Delivered" at bounding box center [1047, 644] width 47 height 14
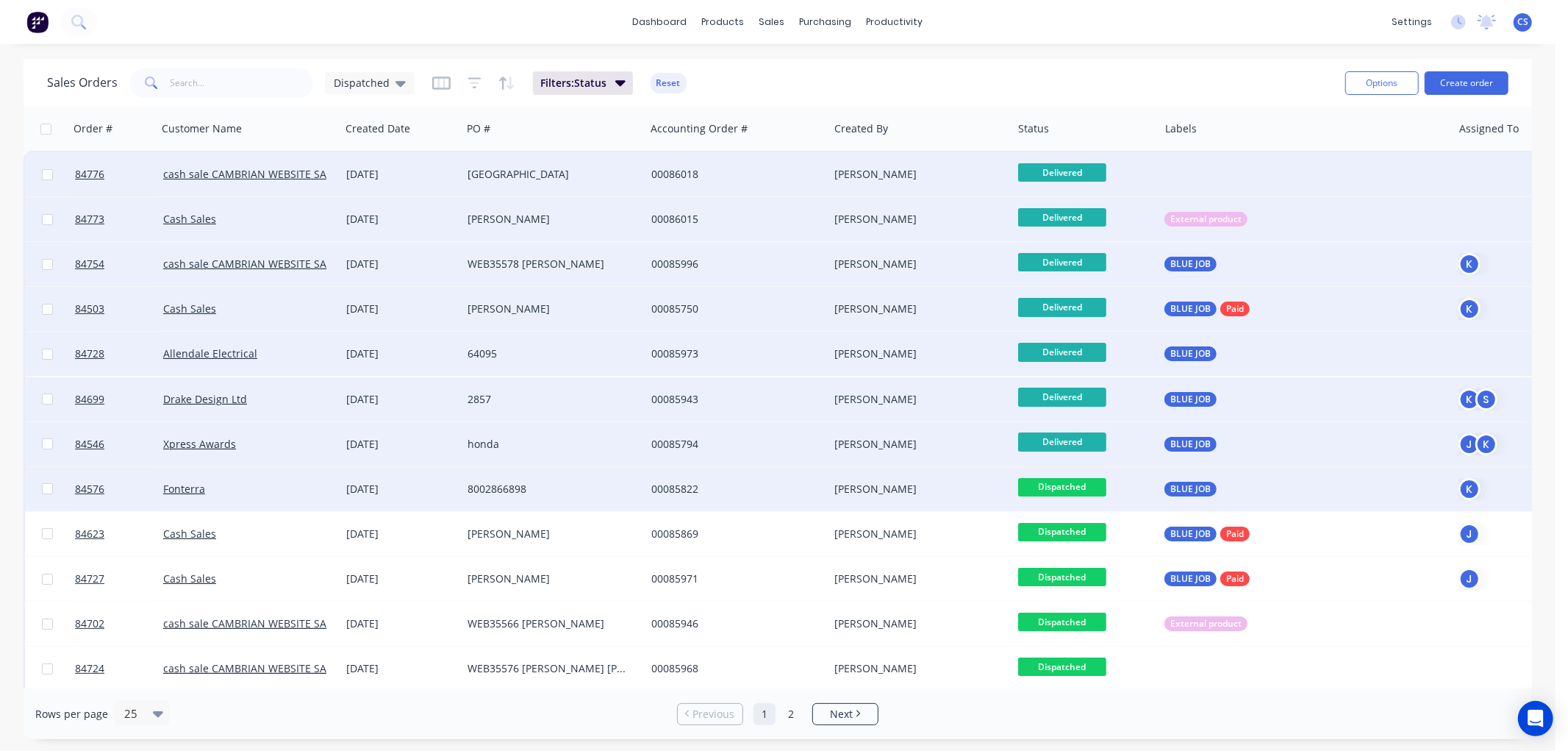
click at [1076, 482] on span "Dispatched" at bounding box center [1061, 486] width 88 height 19
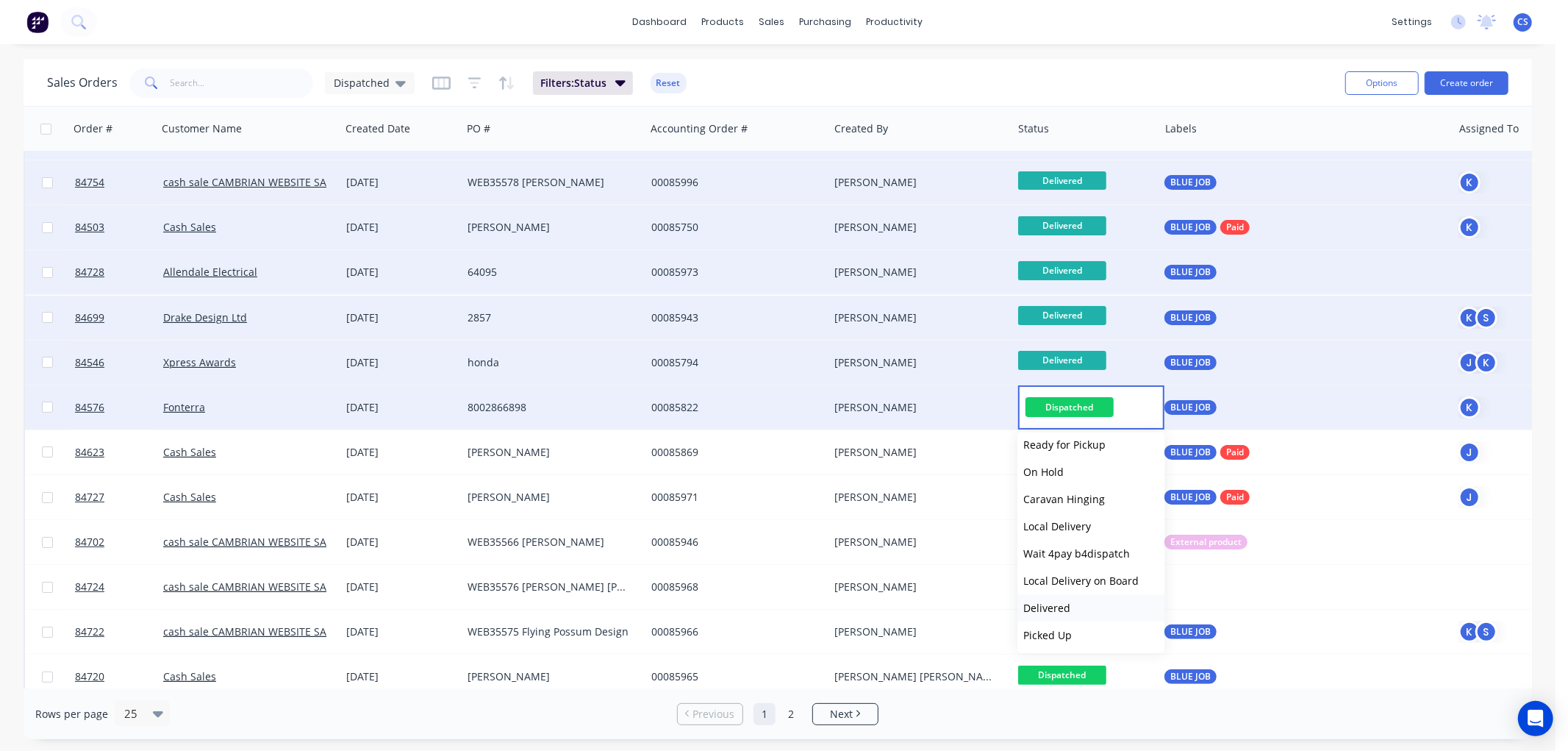
click at [1070, 605] on button "Delivered" at bounding box center [1091, 607] width 147 height 27
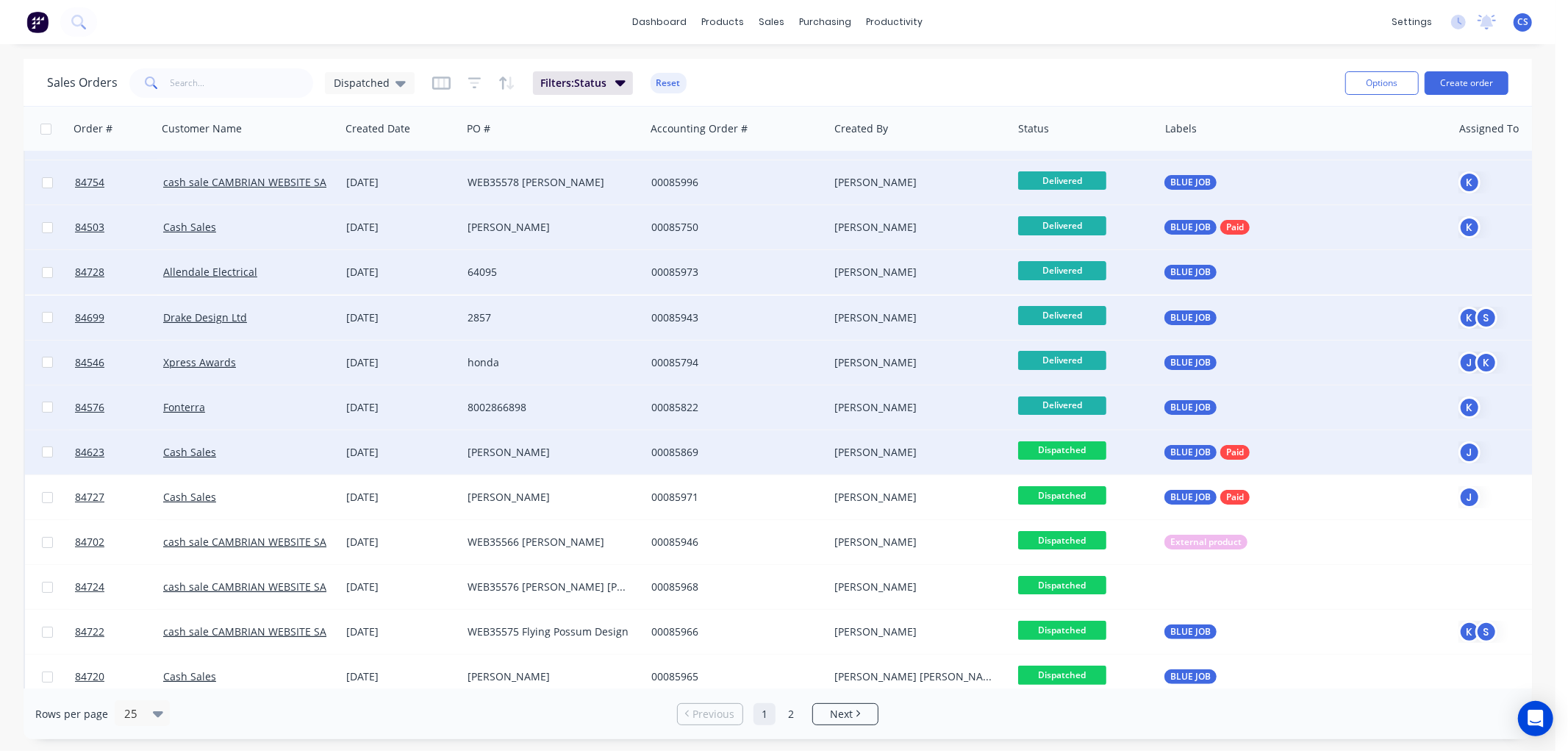
click at [1083, 454] on span "Dispatched" at bounding box center [1061, 450] width 88 height 19
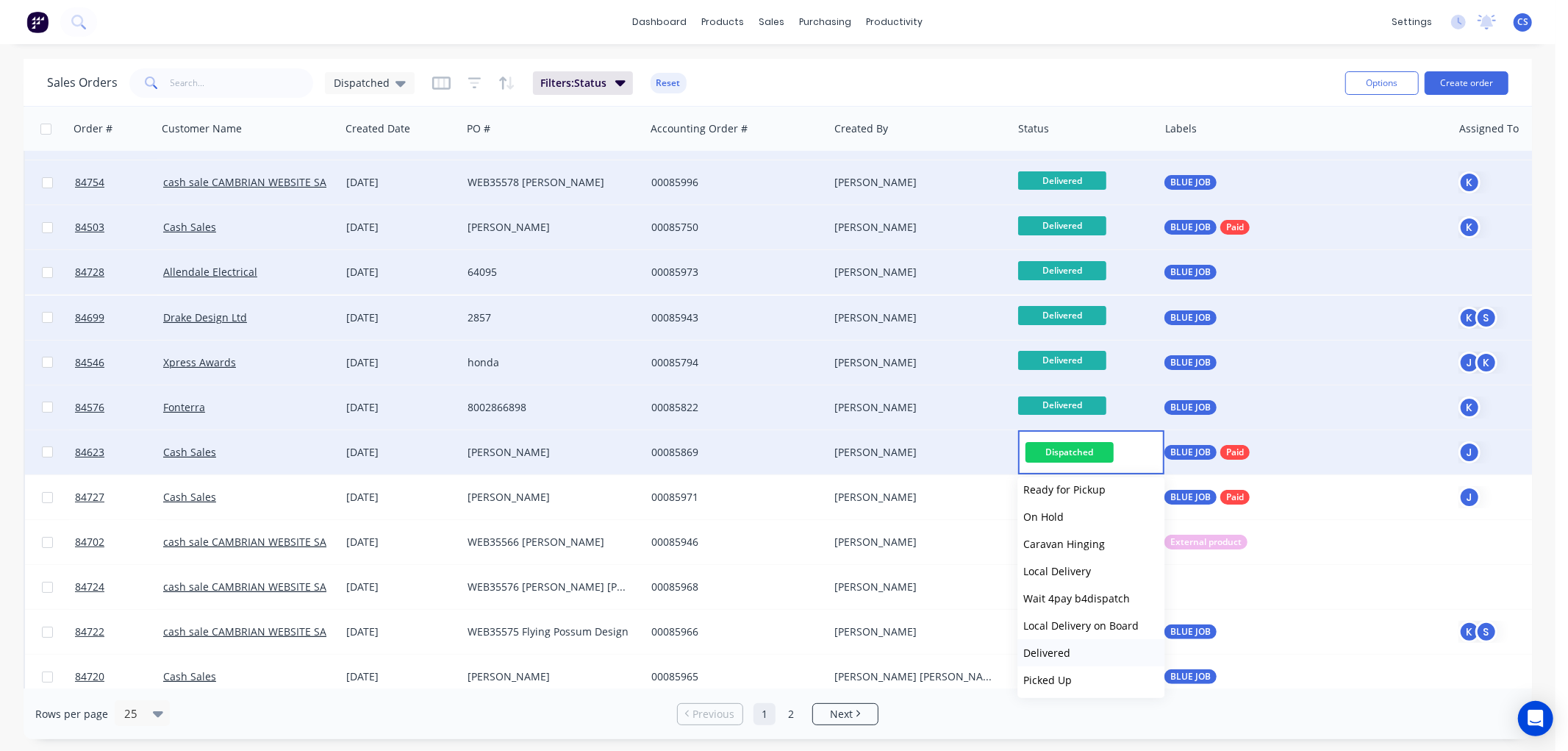
click at [1074, 648] on button "Delivered" at bounding box center [1091, 653] width 147 height 27
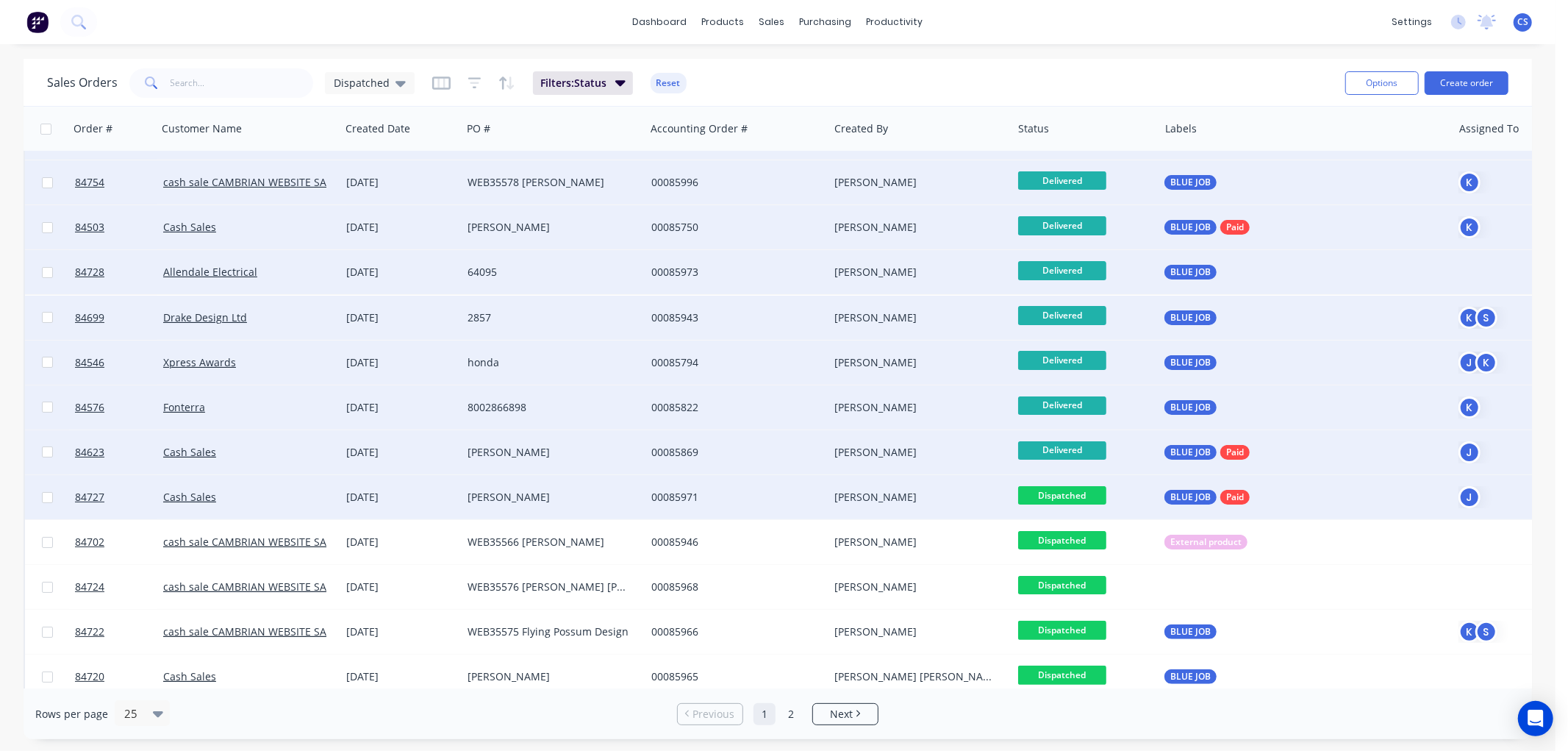
click at [1086, 498] on span "Dispatched" at bounding box center [1061, 494] width 88 height 19
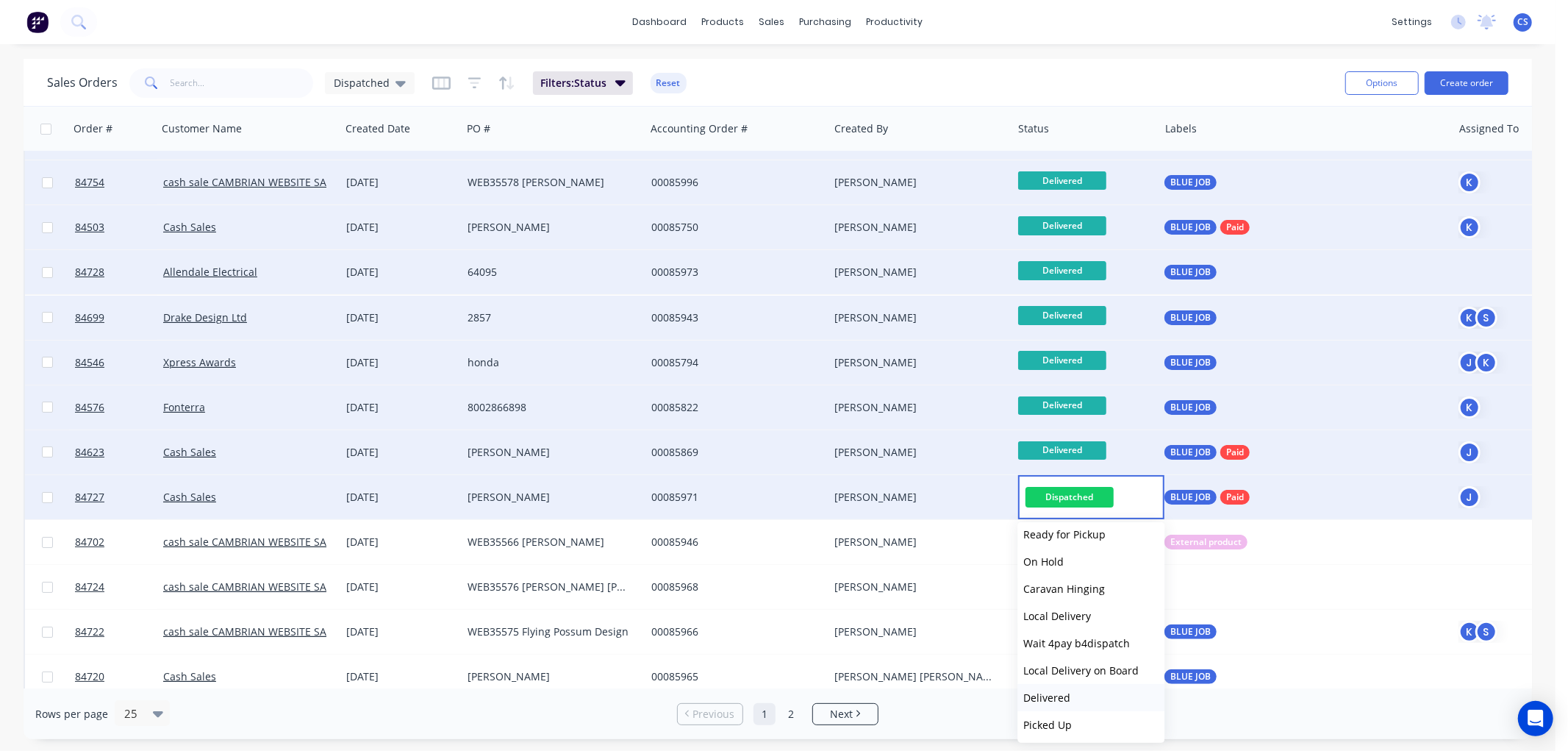
click at [1042, 701] on span "Delivered" at bounding box center [1047, 697] width 47 height 14
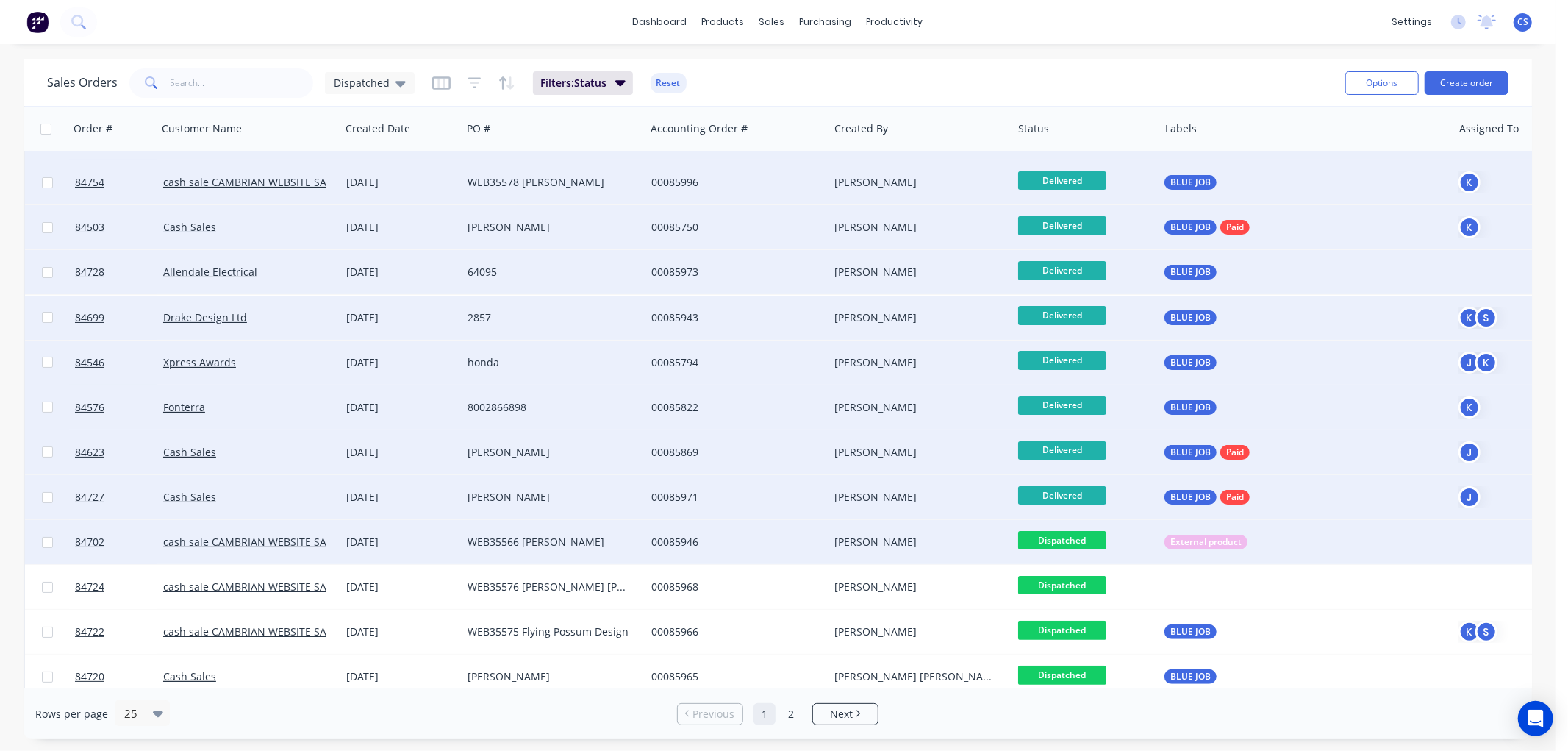
click at [1072, 540] on span "Dispatched" at bounding box center [1061, 540] width 88 height 19
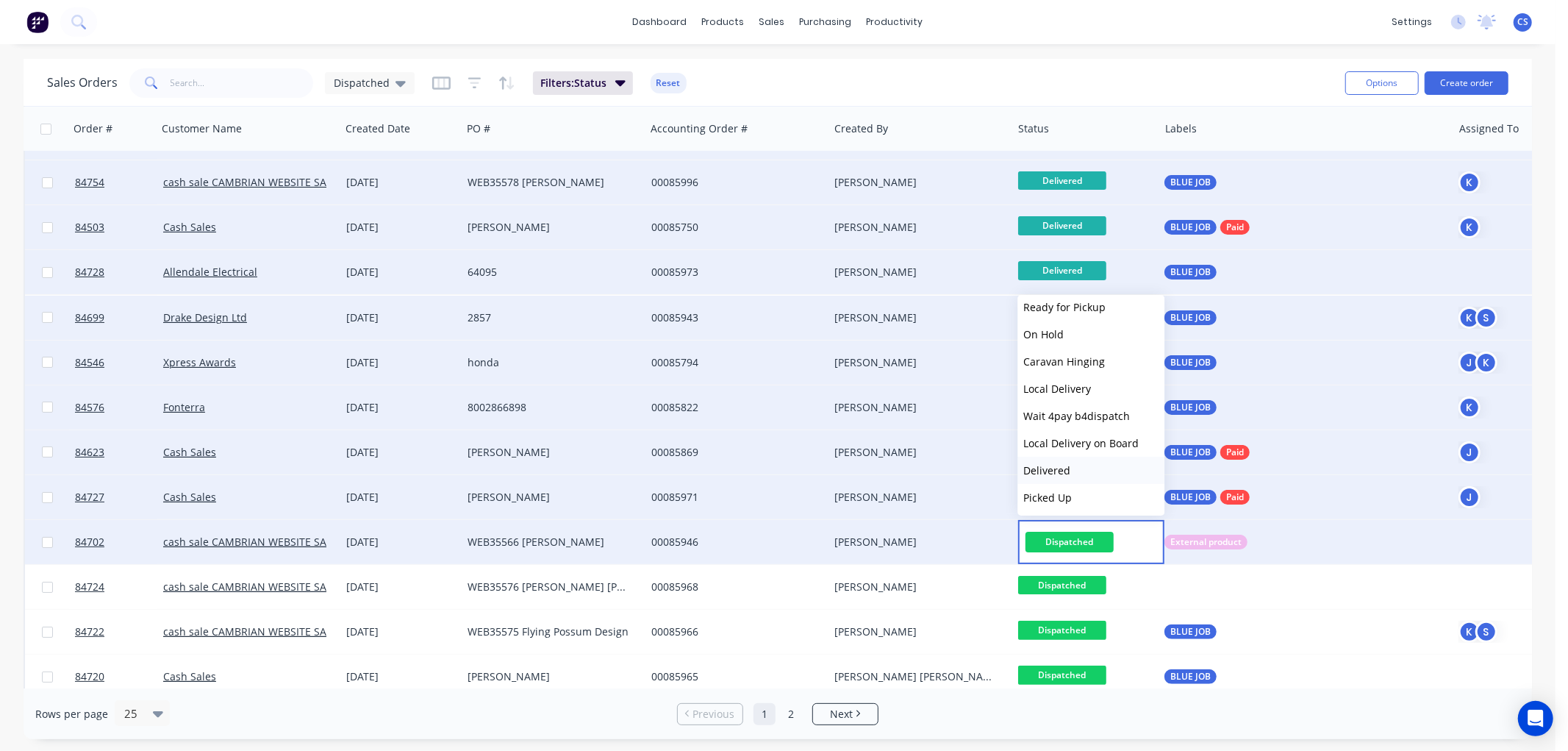
click at [1049, 480] on button "Delivered" at bounding box center [1091, 470] width 147 height 27
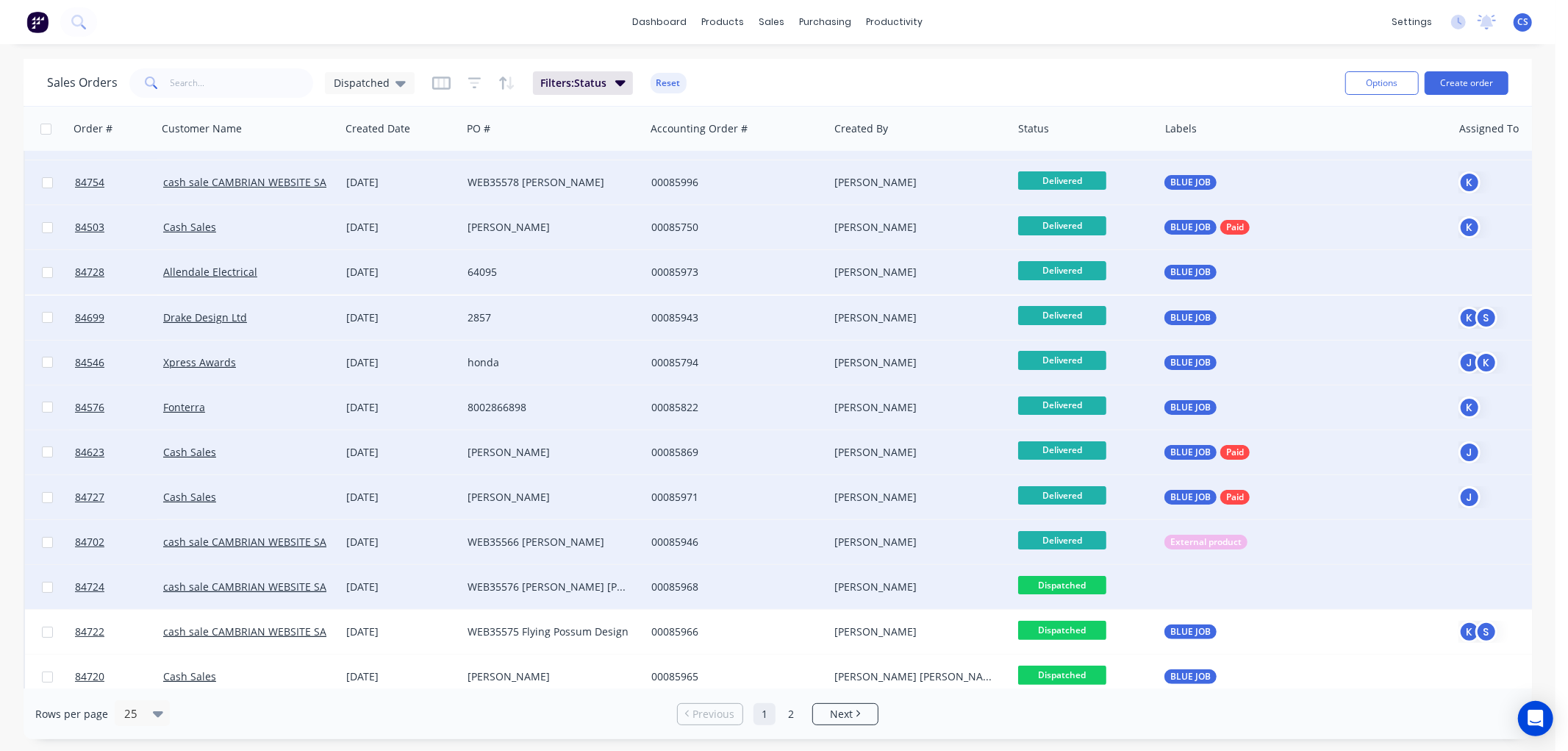
click at [1074, 578] on span "Dispatched" at bounding box center [1061, 585] width 88 height 19
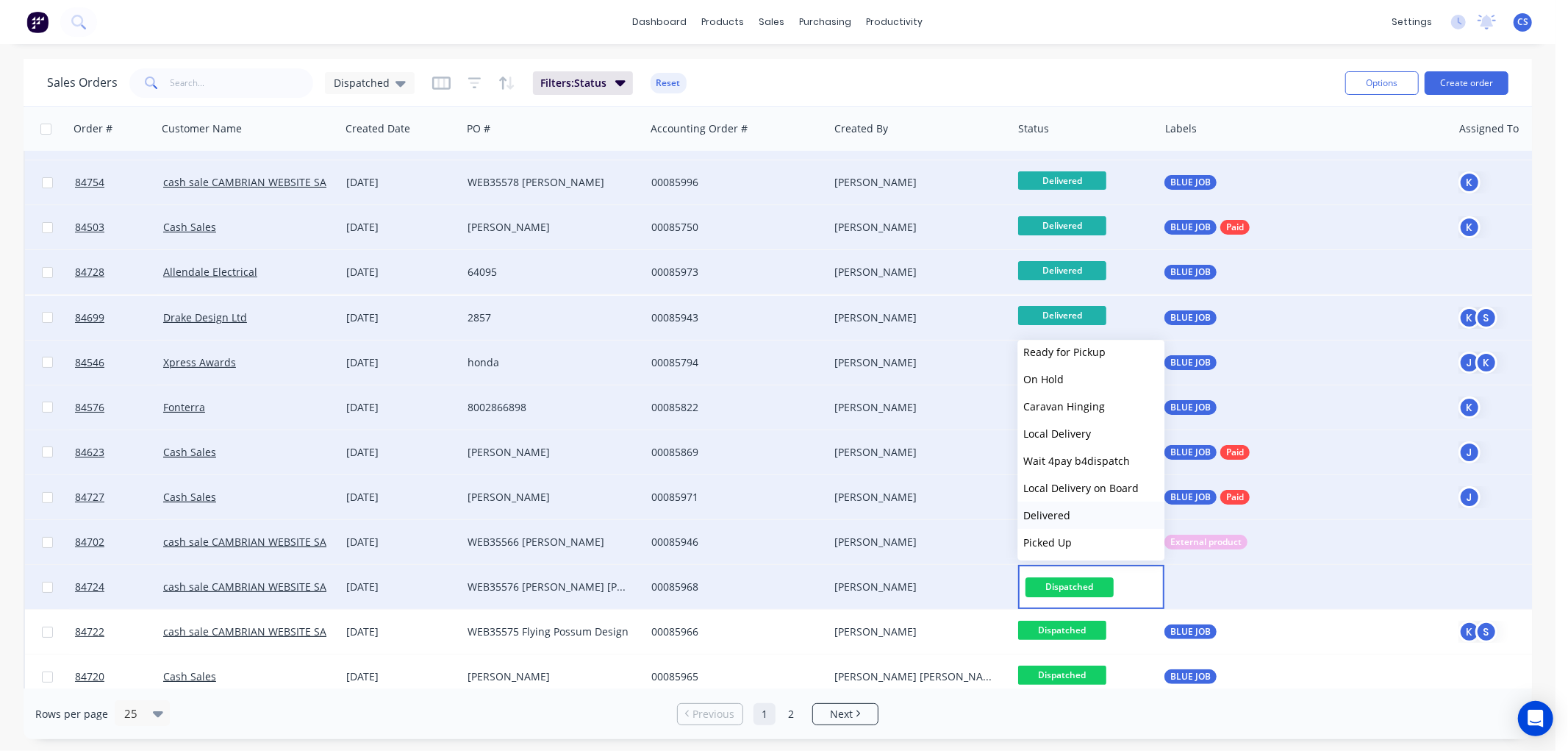
click at [1063, 508] on span "Delivered" at bounding box center [1047, 515] width 47 height 14
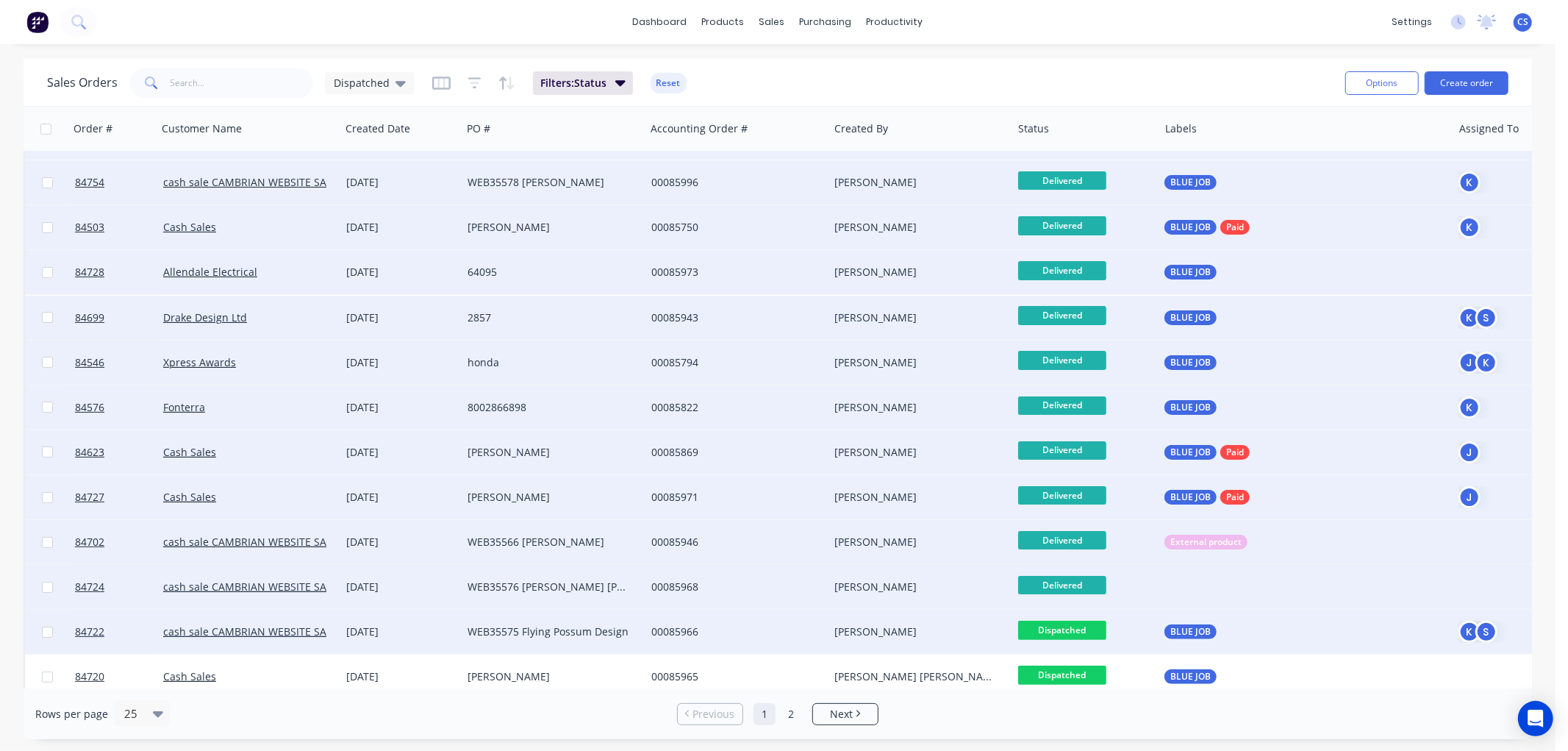
click at [1077, 626] on span "Dispatched" at bounding box center [1061, 629] width 88 height 19
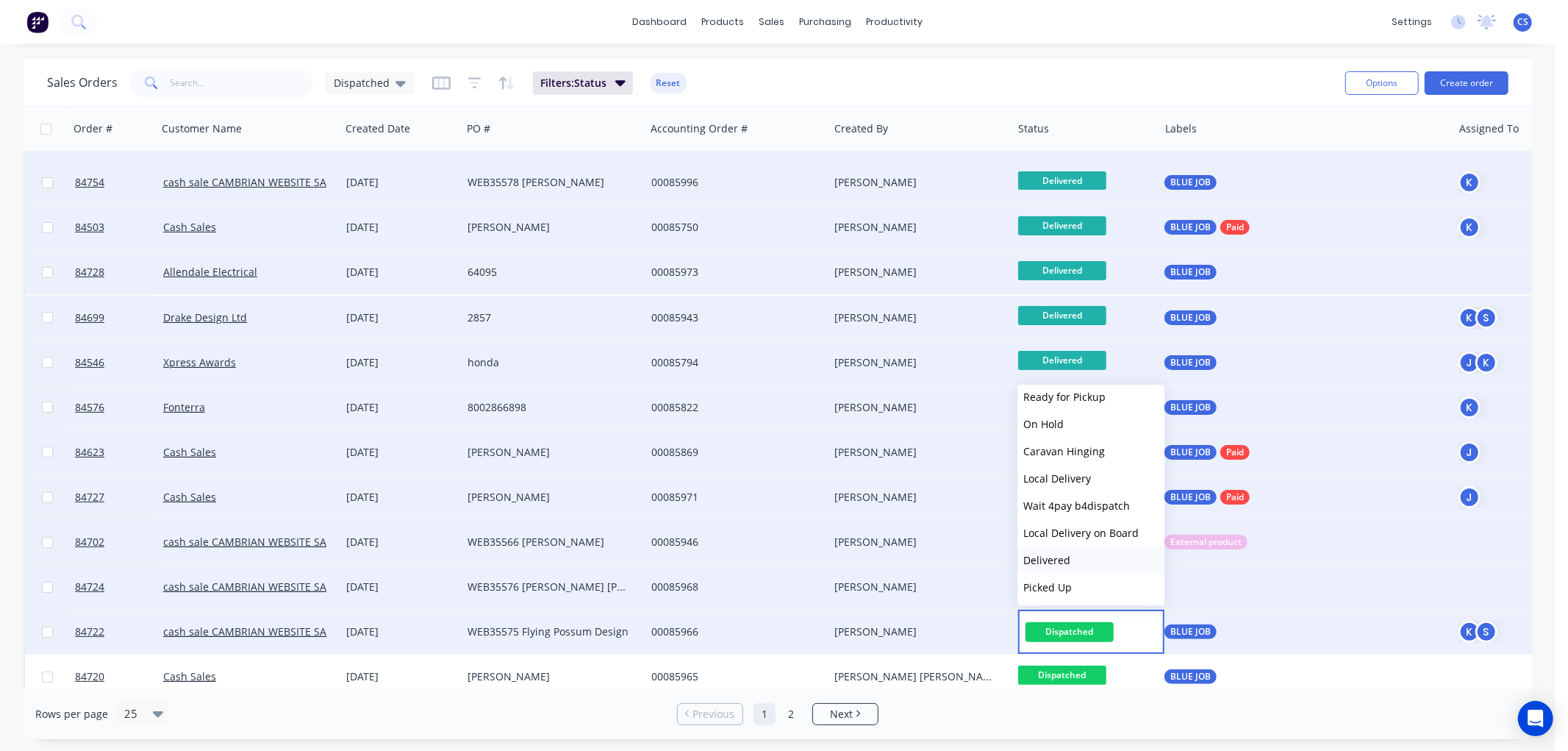
click at [1055, 555] on span "Delivered" at bounding box center [1047, 559] width 47 height 14
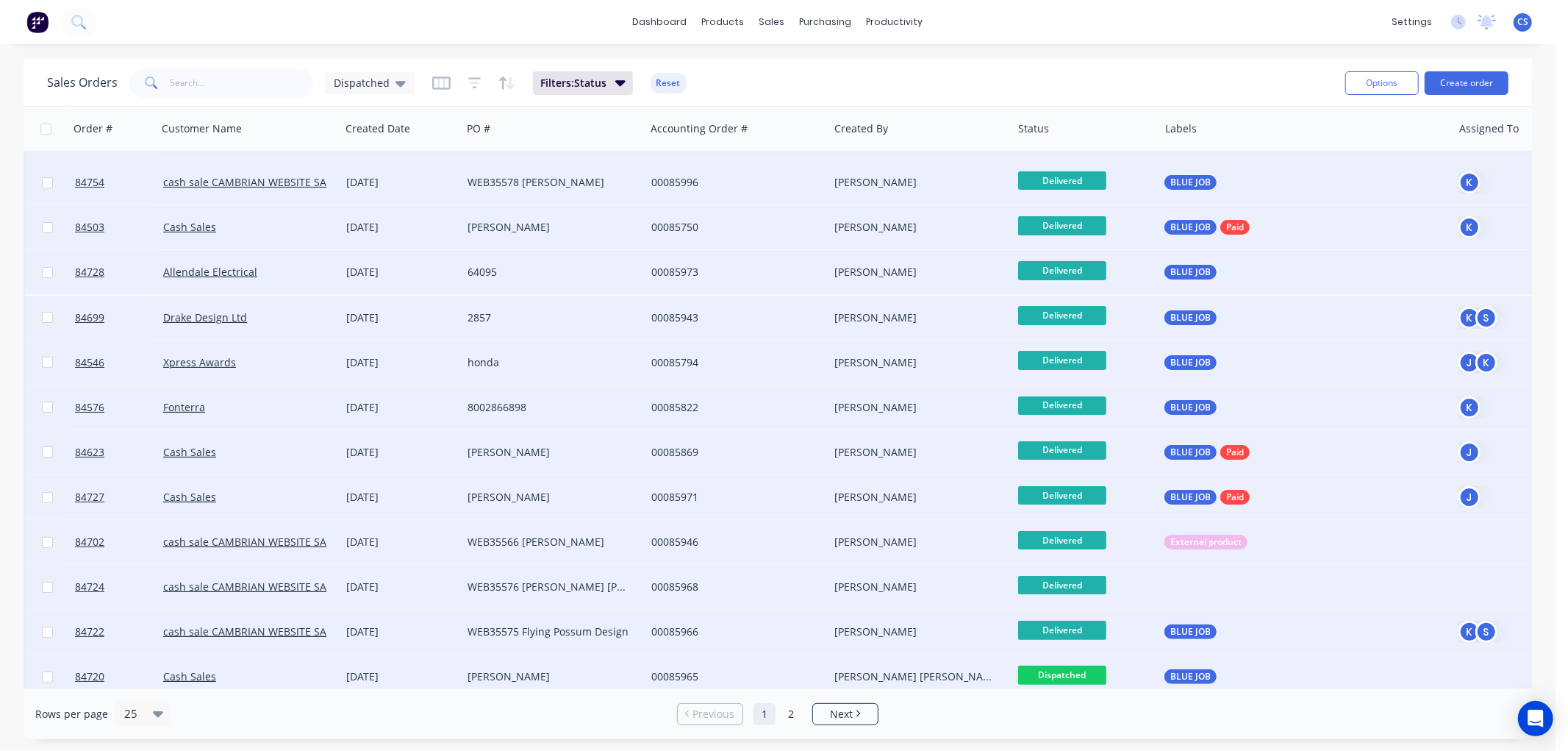
click at [1074, 674] on span "Dispatched" at bounding box center [1061, 674] width 88 height 19
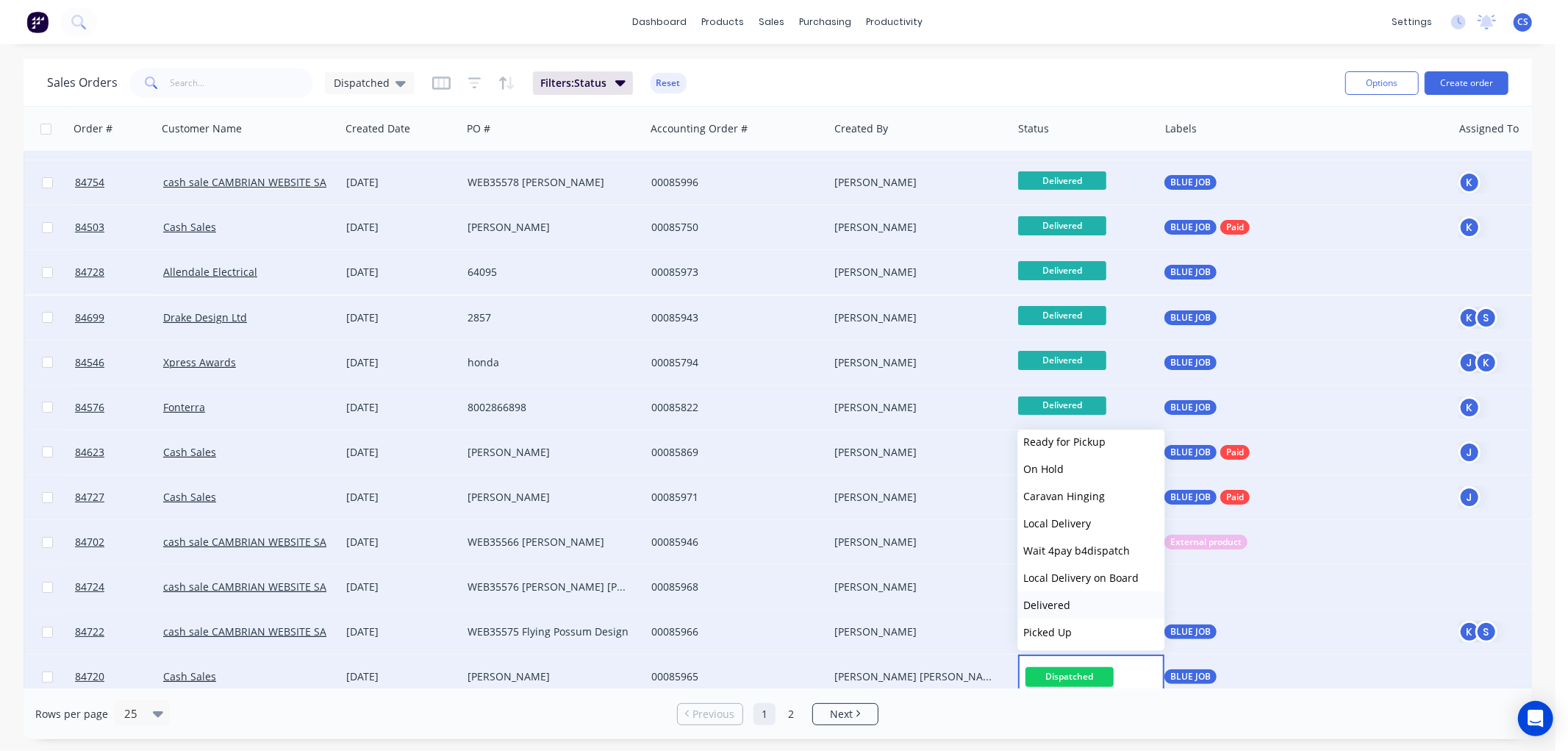
click at [1052, 603] on span "Delivered" at bounding box center [1047, 604] width 47 height 14
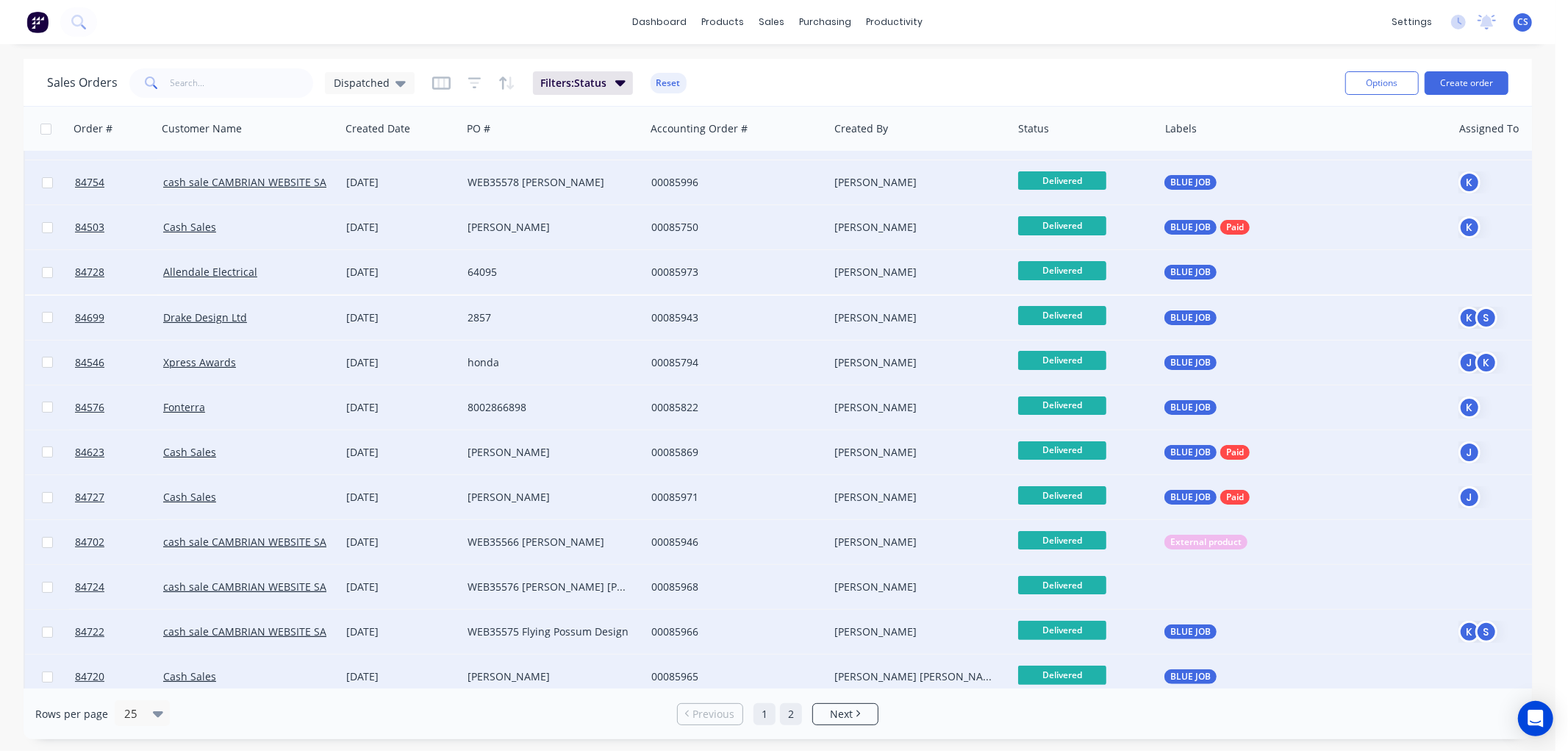
click at [794, 713] on link "2" at bounding box center [790, 713] width 22 height 22
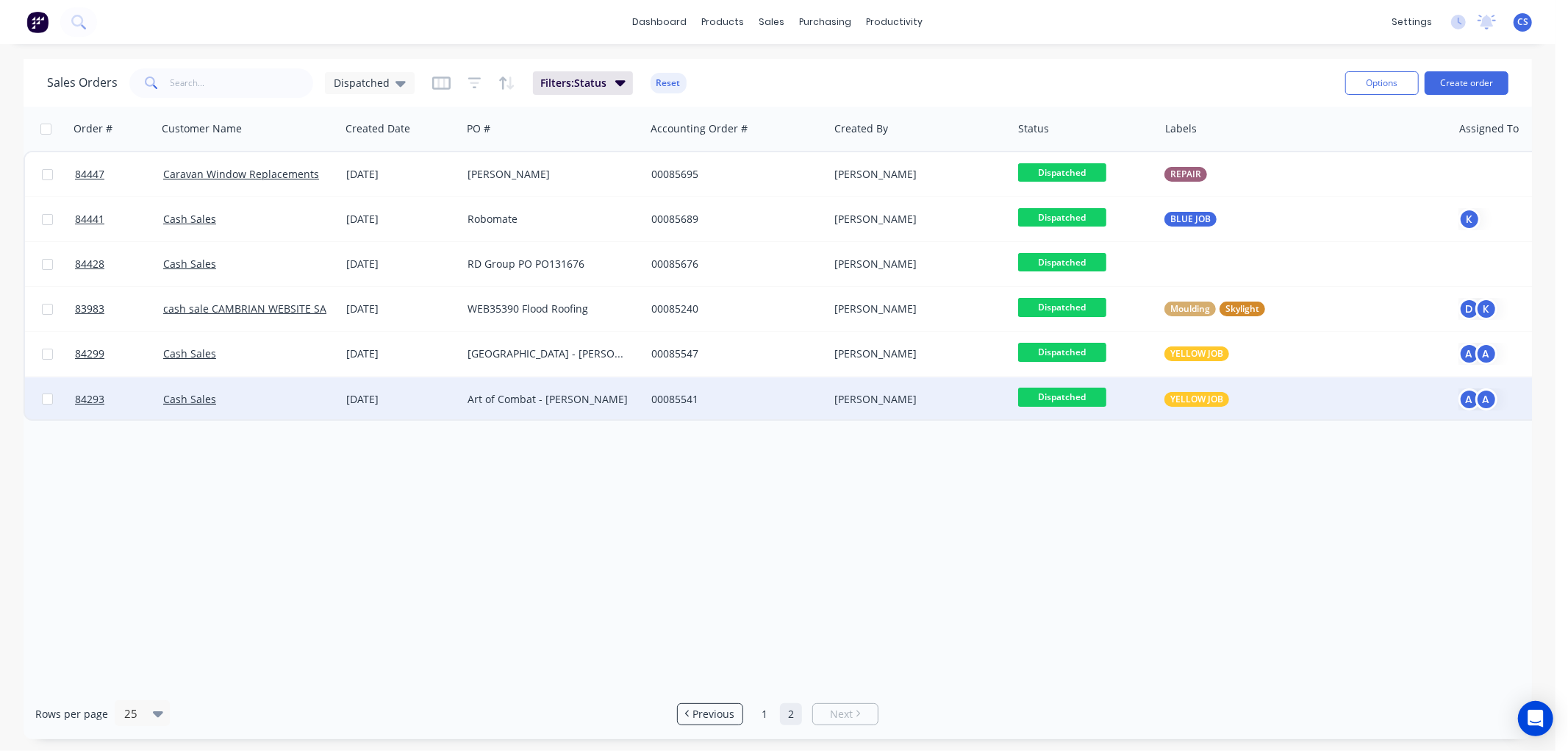
scroll to position [0, 0]
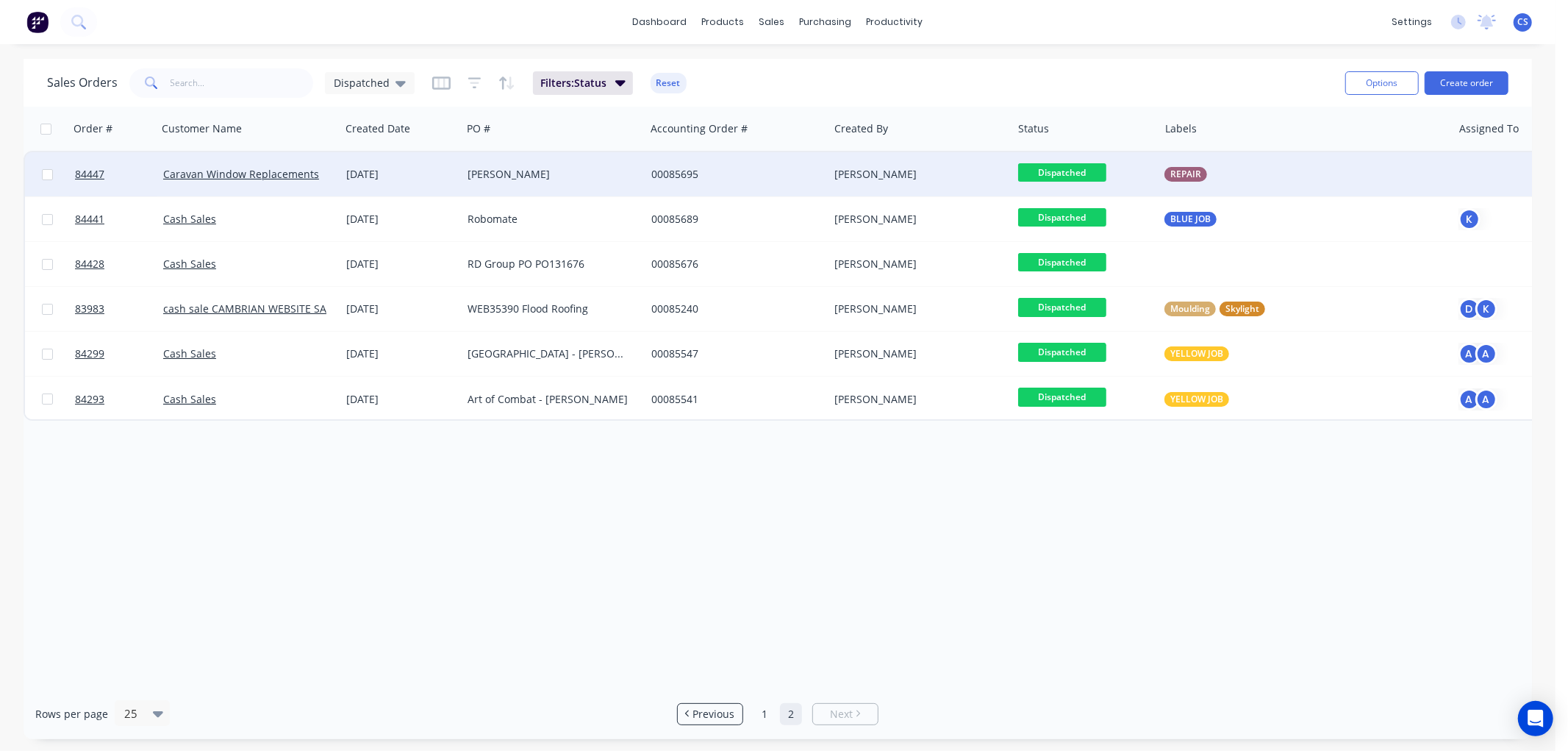
click at [1069, 165] on span "Dispatched" at bounding box center [1061, 172] width 88 height 19
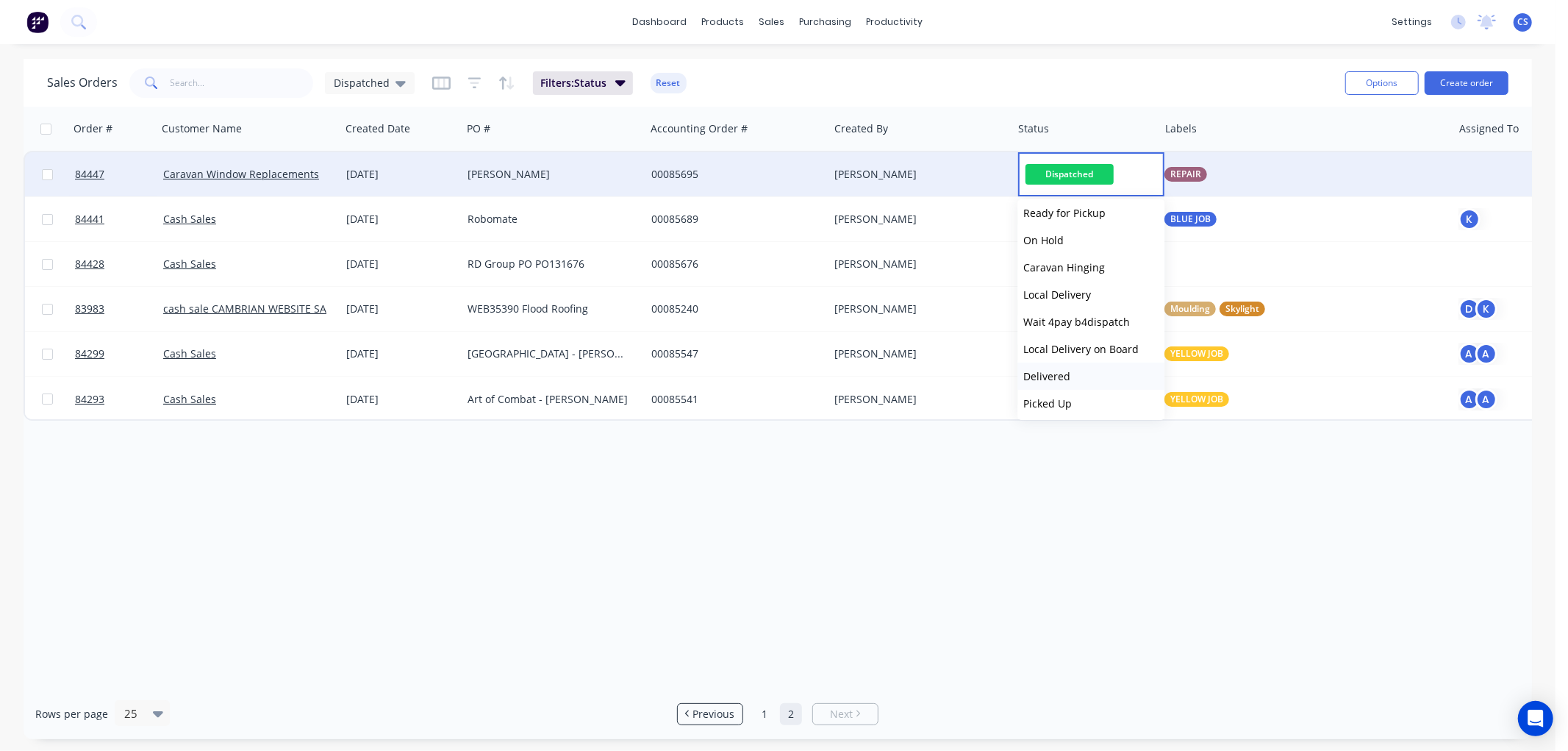
scroll to position [497, 0]
click at [1045, 369] on span "Delivered" at bounding box center [1047, 374] width 47 height 14
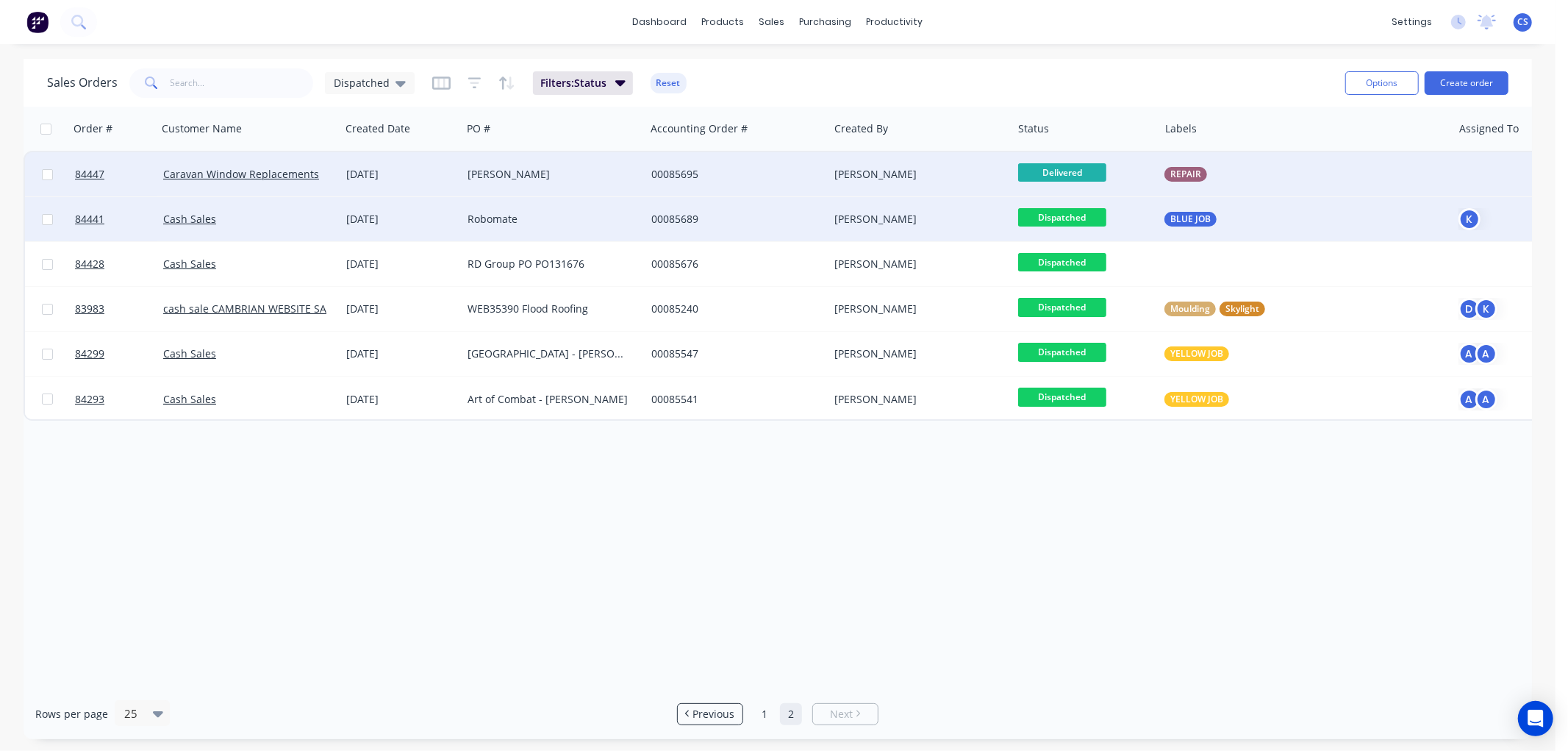
click at [1059, 215] on span "Dispatched" at bounding box center [1061, 217] width 88 height 19
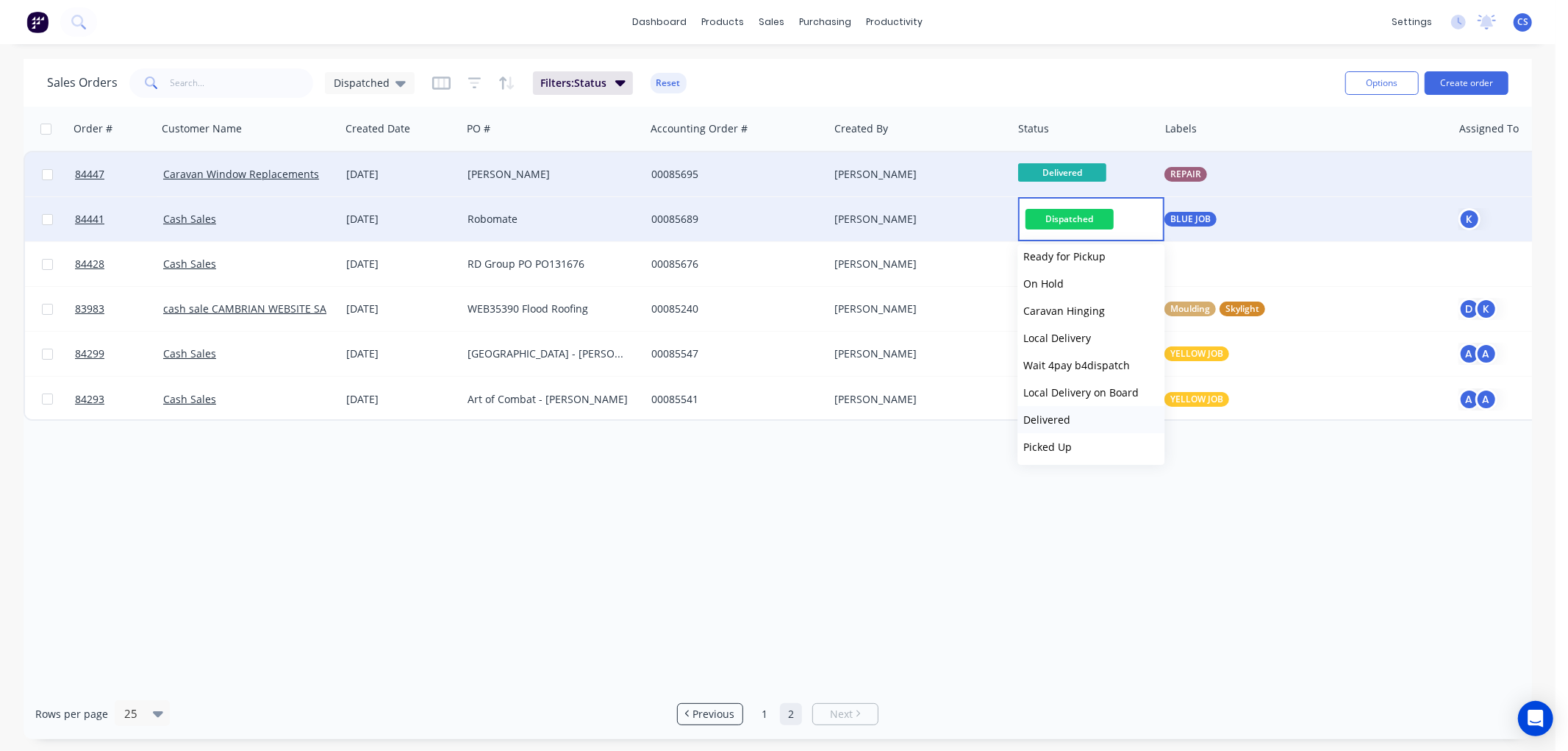
click at [1049, 421] on span "Delivered" at bounding box center [1047, 419] width 47 height 14
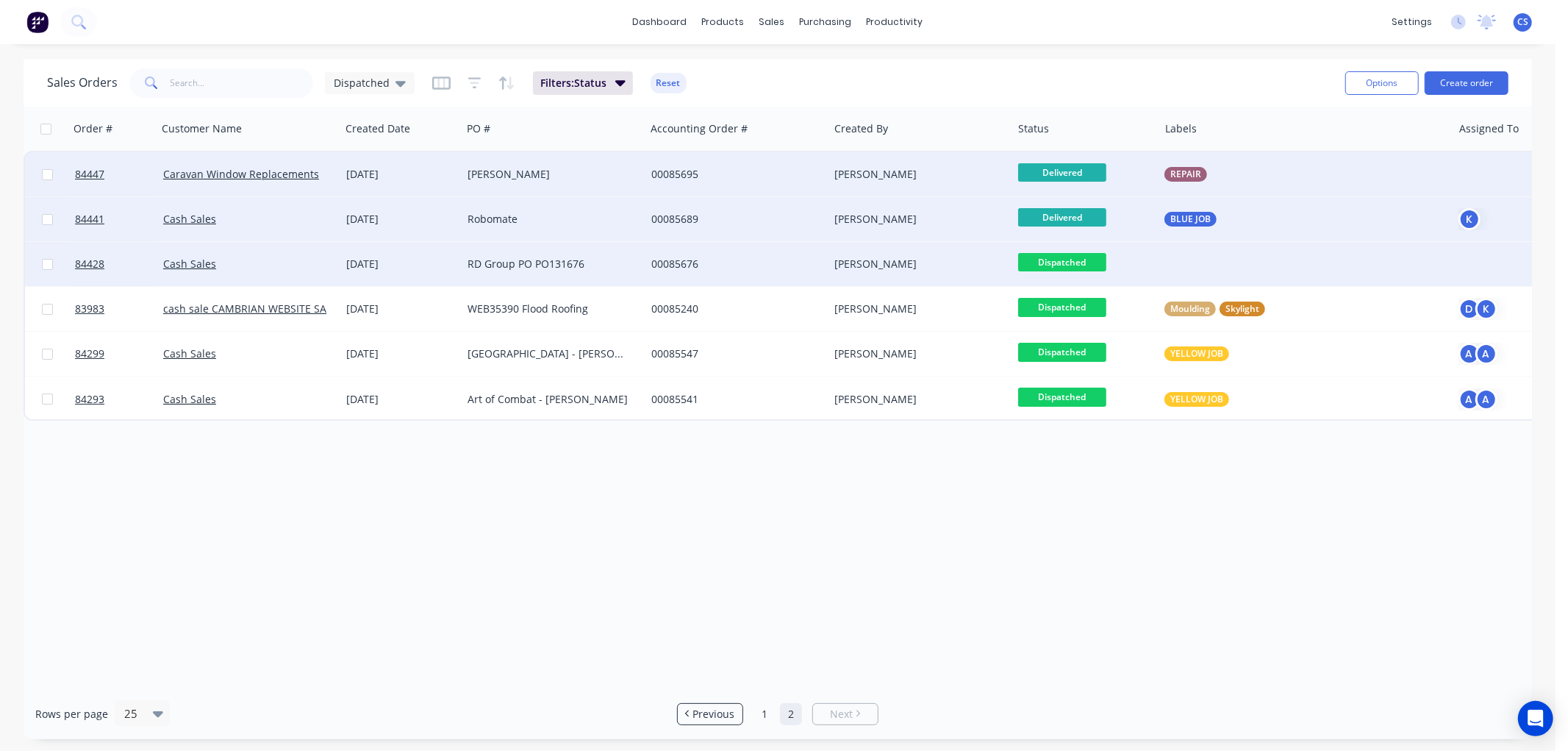
click at [1070, 262] on span "Dispatched" at bounding box center [1061, 262] width 88 height 19
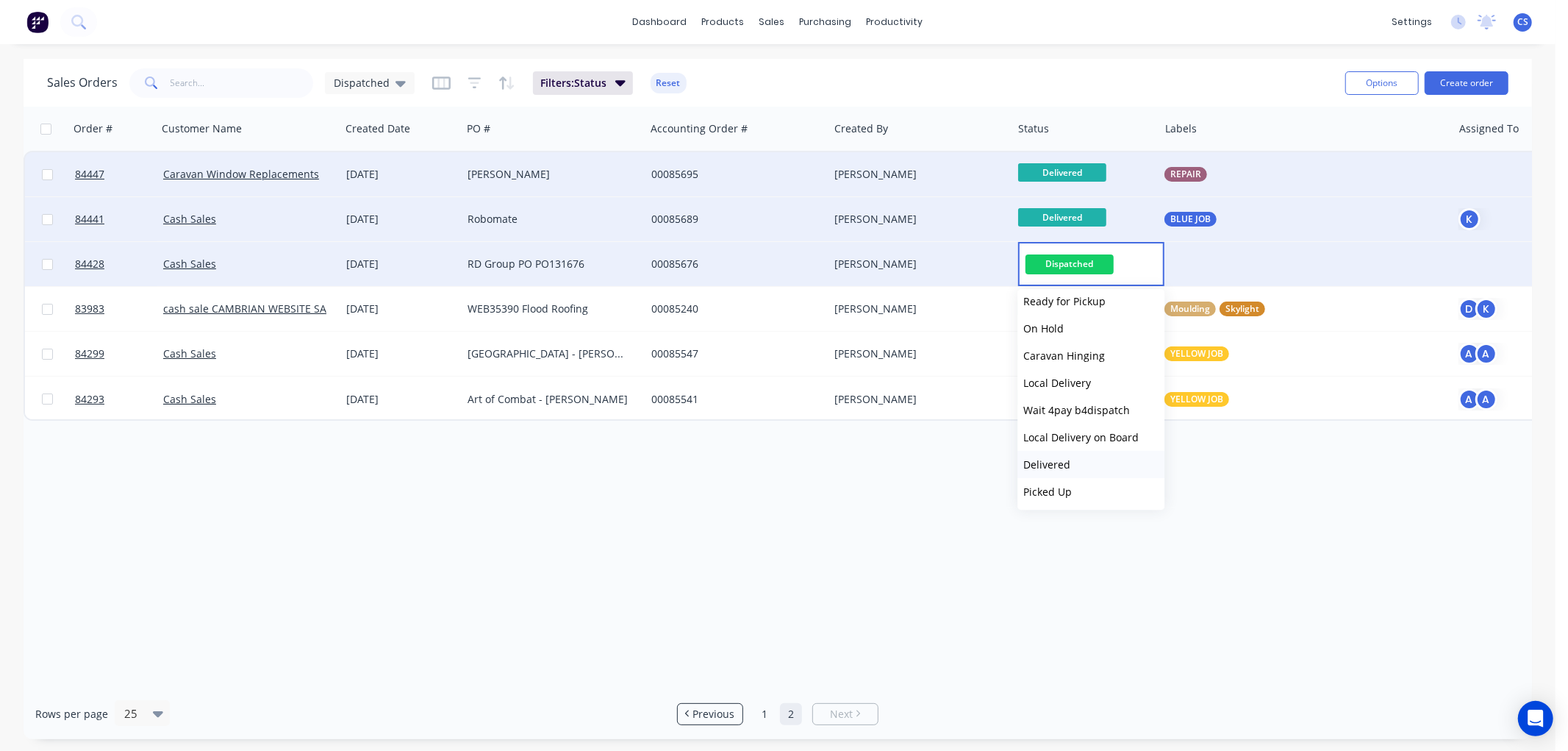
click at [1061, 464] on span "Delivered" at bounding box center [1047, 464] width 47 height 14
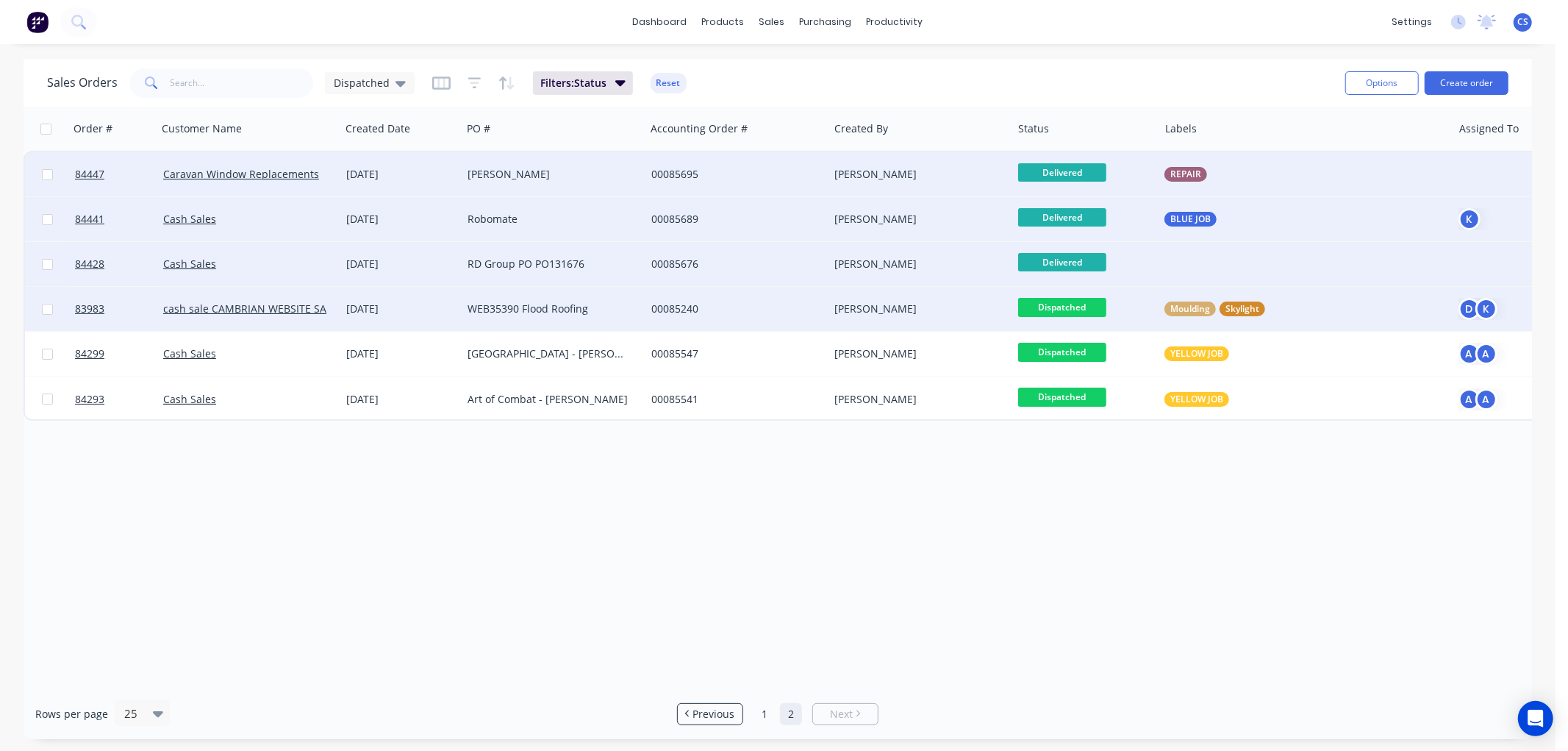
click at [1082, 307] on span "Dispatched" at bounding box center [1061, 307] width 88 height 19
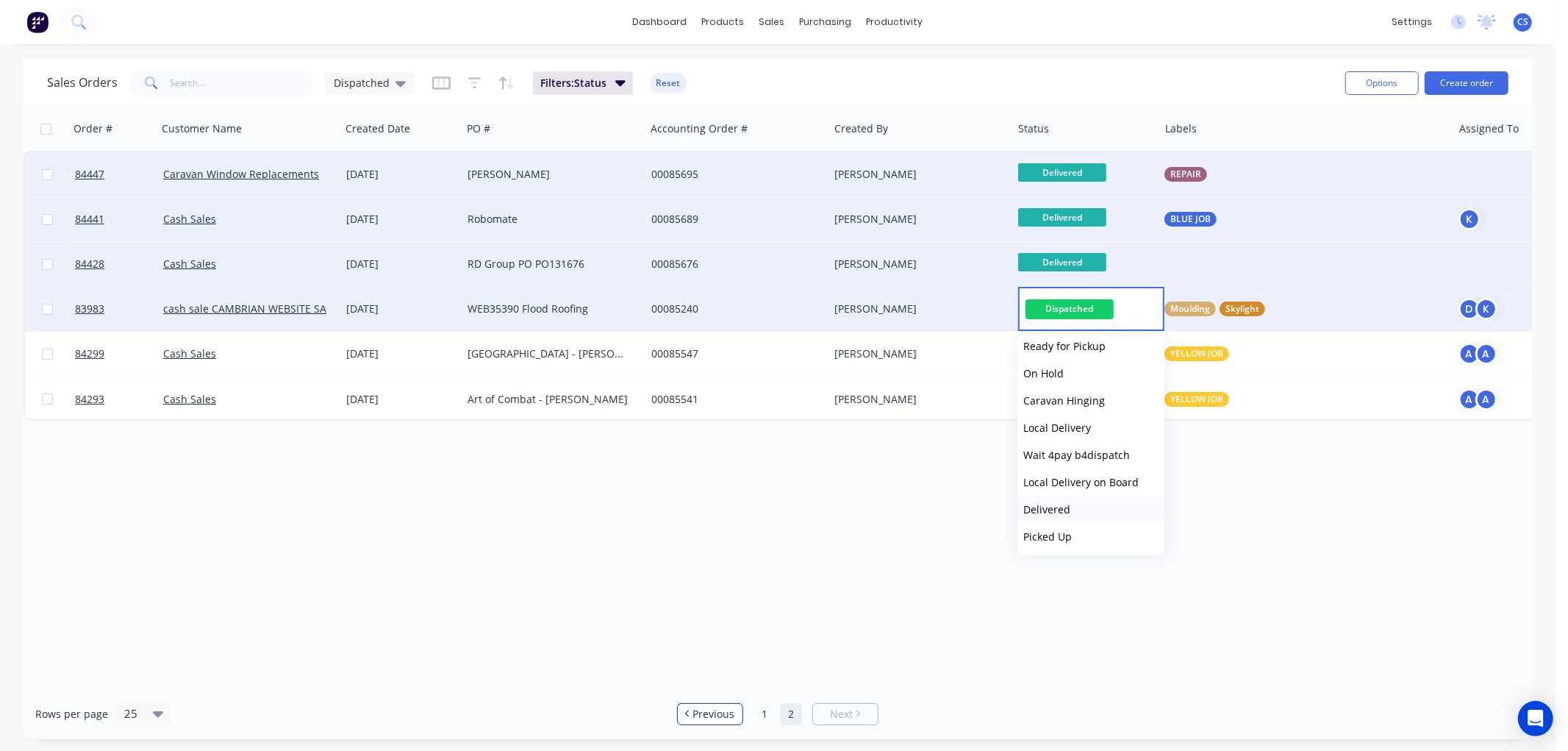
click at [1057, 503] on span "Delivered" at bounding box center [1047, 509] width 47 height 14
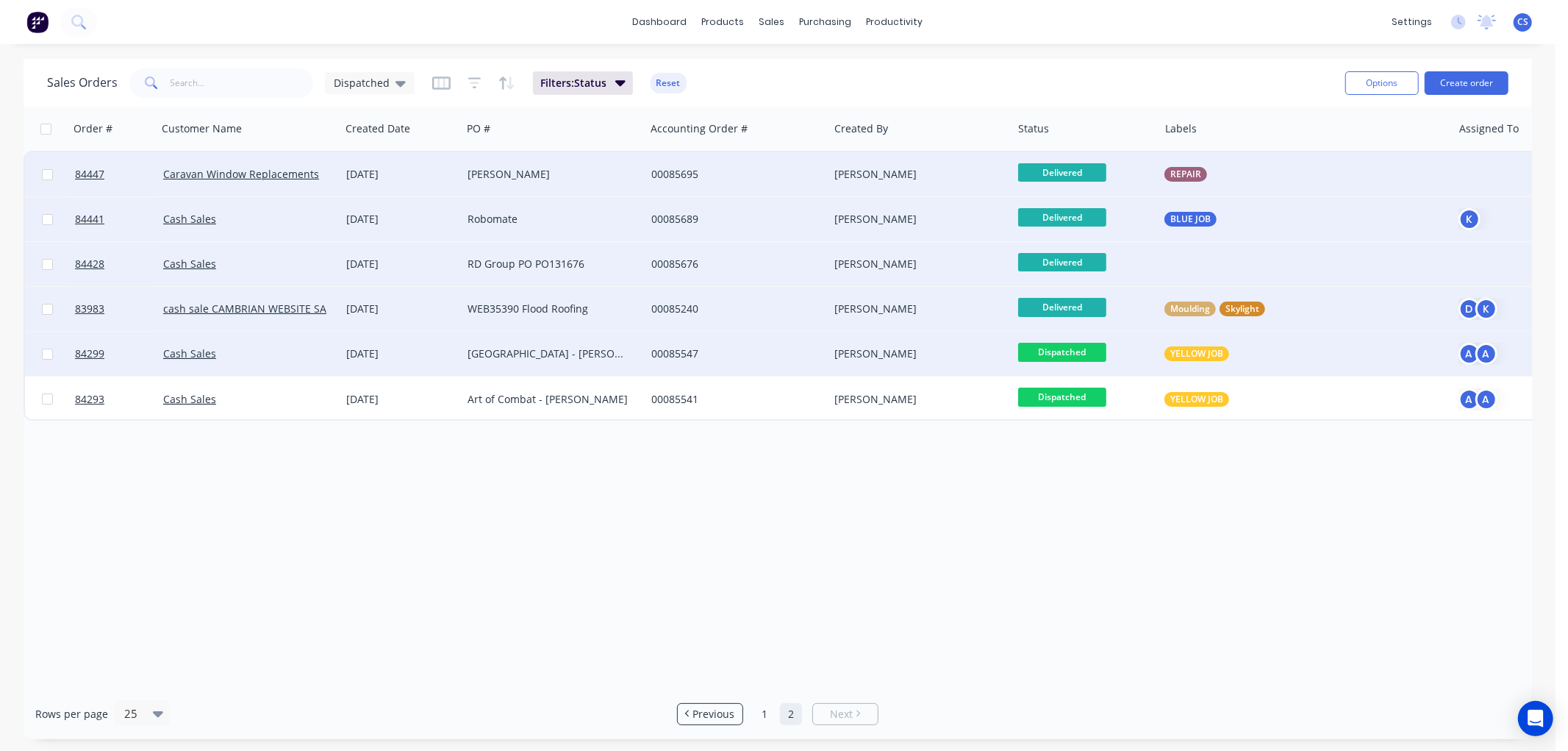
click at [1071, 351] on span "Dispatched" at bounding box center [1061, 352] width 88 height 19
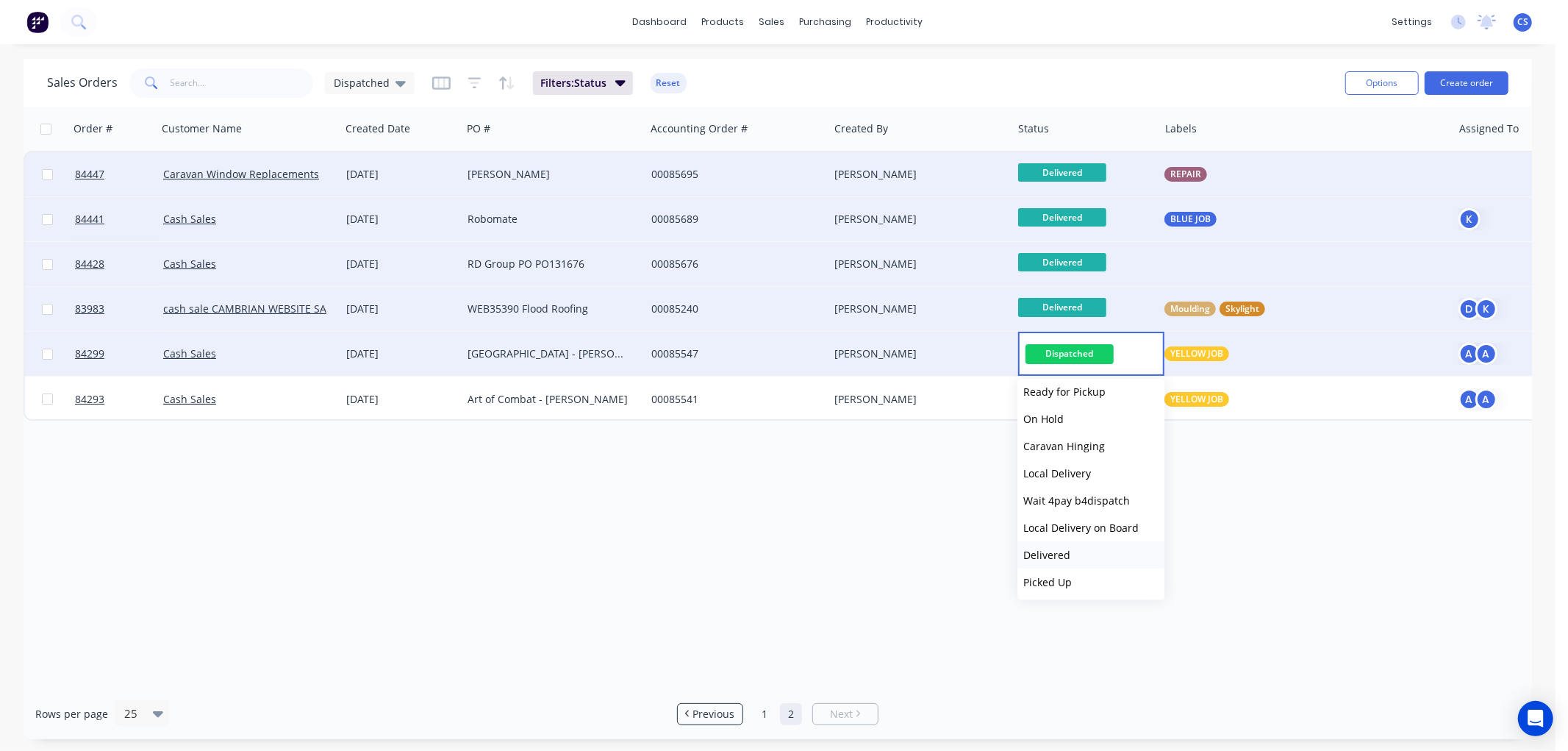
click at [1055, 553] on span "Delivered" at bounding box center [1047, 554] width 47 height 14
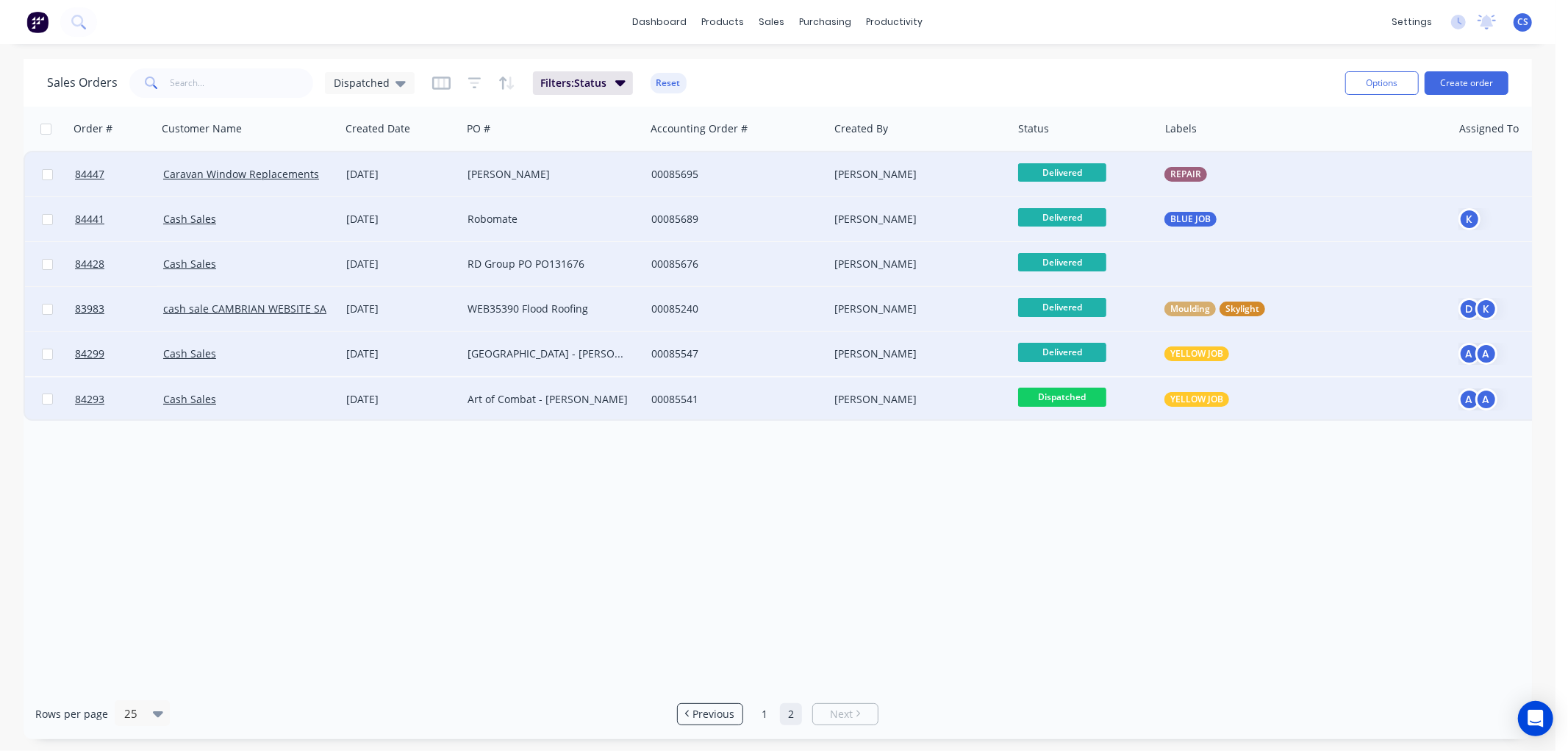
click at [1083, 394] on span "Dispatched" at bounding box center [1061, 396] width 88 height 19
click at [1055, 599] on span "Delivered" at bounding box center [1047, 599] width 47 height 14
click at [763, 716] on link "1" at bounding box center [764, 713] width 22 height 22
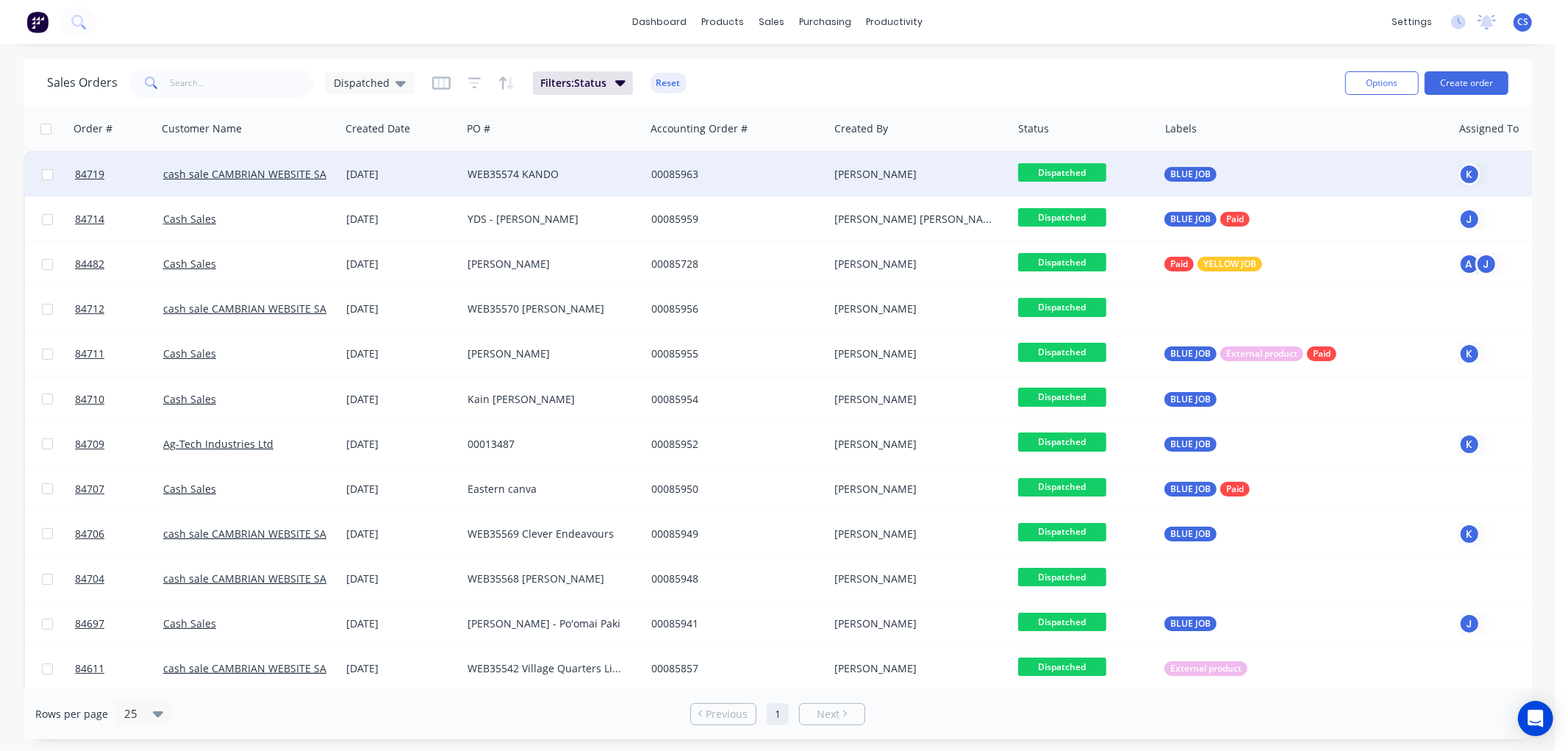
click at [1071, 170] on span "Dispatched" at bounding box center [1061, 172] width 88 height 19
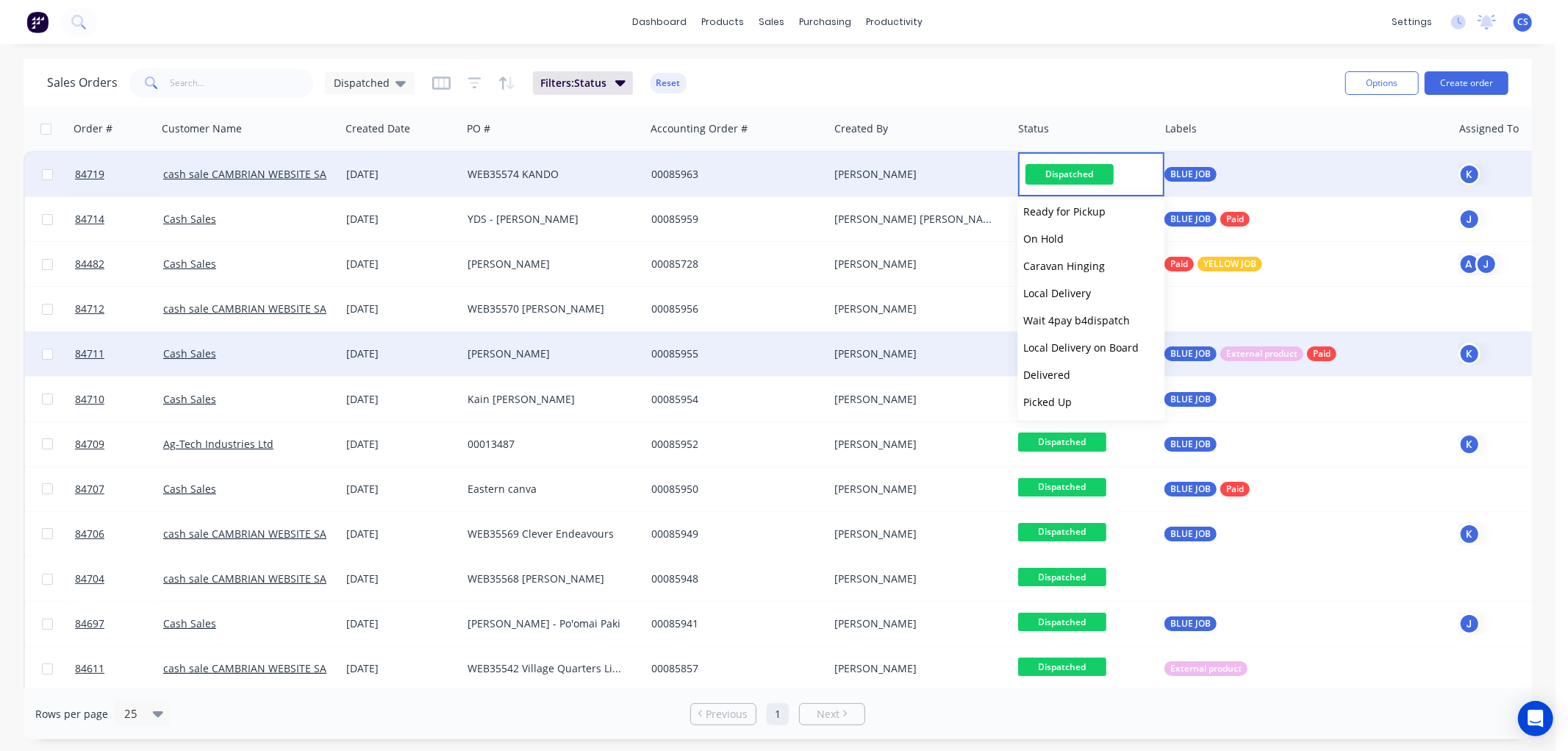
click at [1059, 372] on span "Delivered" at bounding box center [1047, 374] width 47 height 14
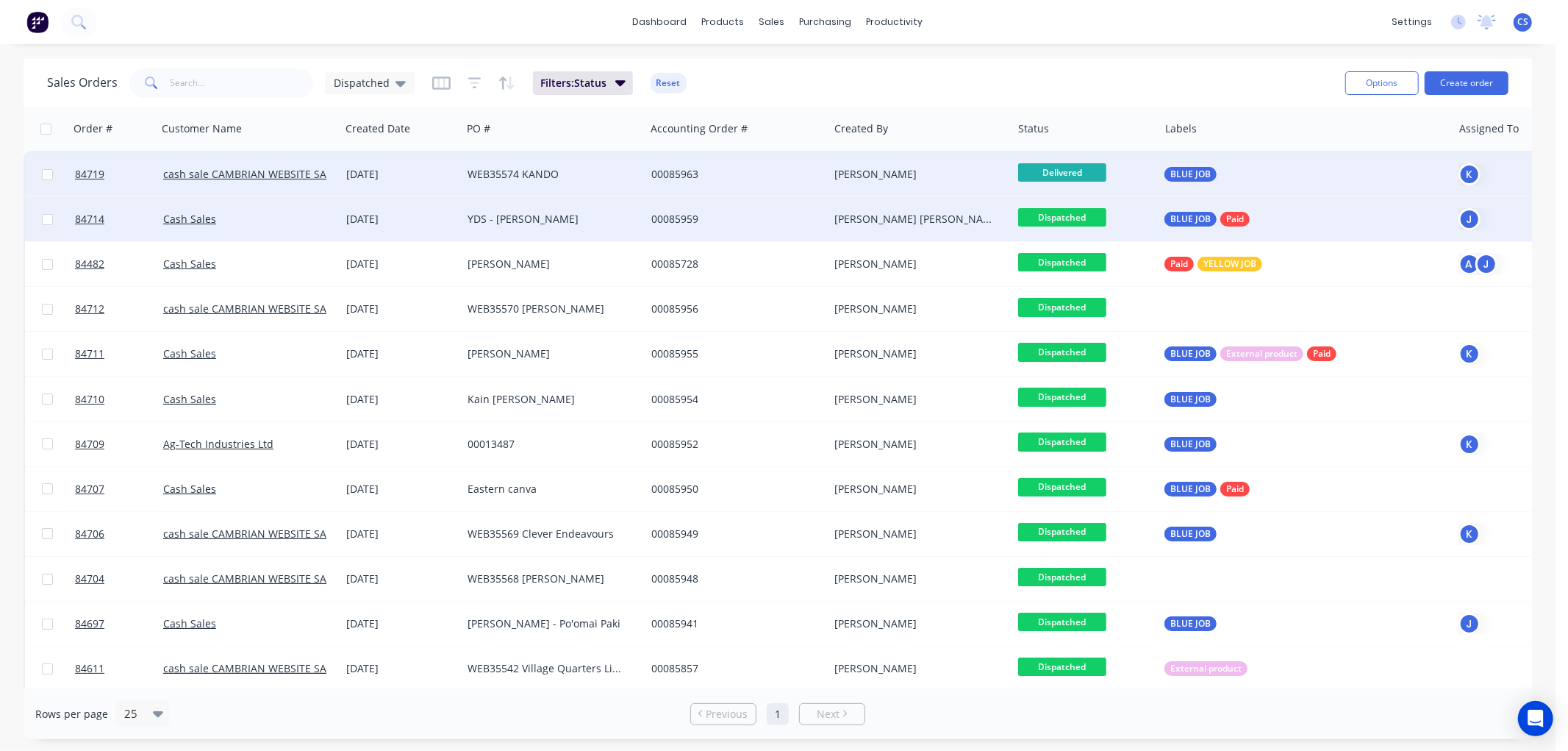
click at [1093, 220] on span "Dispatched" at bounding box center [1061, 217] width 88 height 19
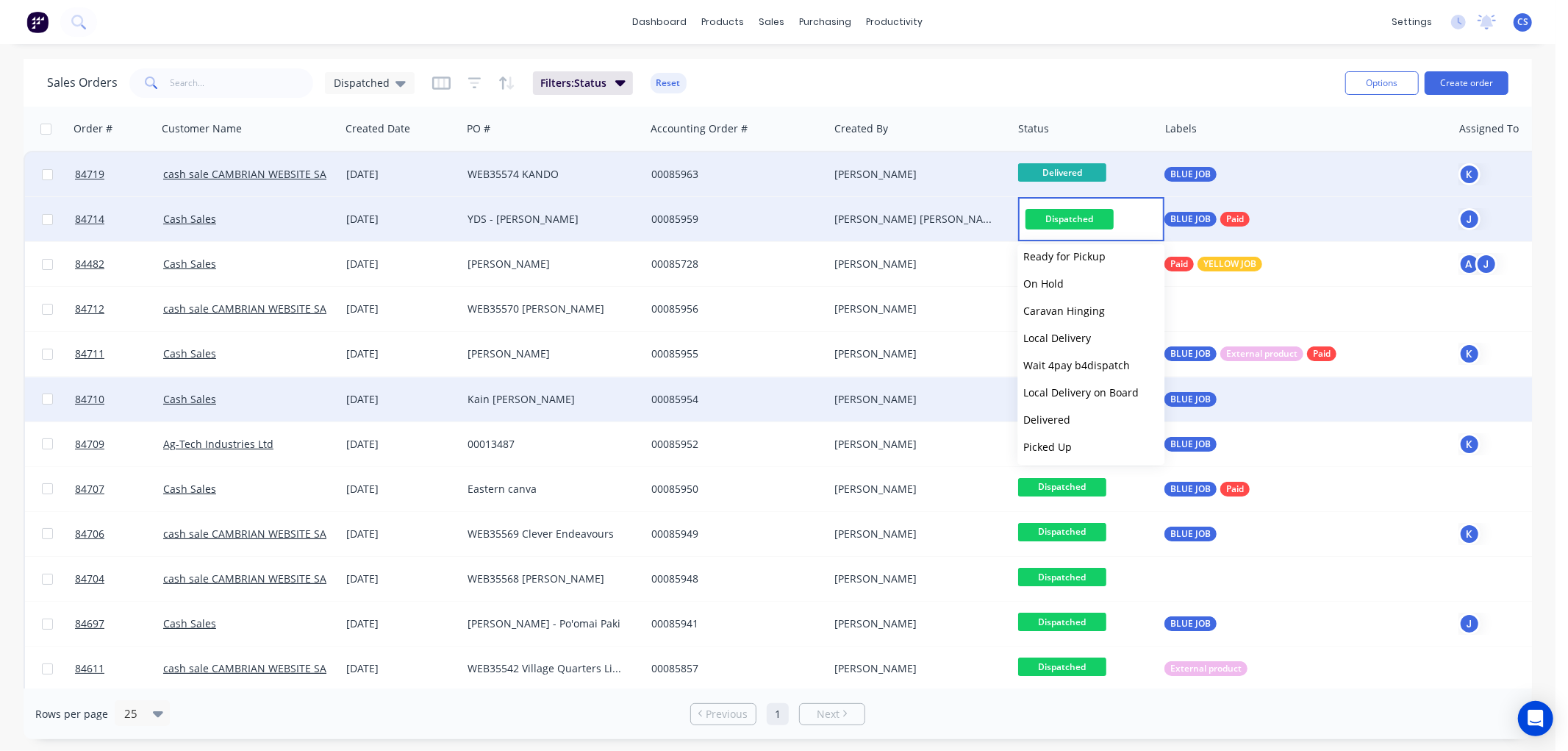
click at [1069, 413] on button "Delivered" at bounding box center [1091, 419] width 147 height 27
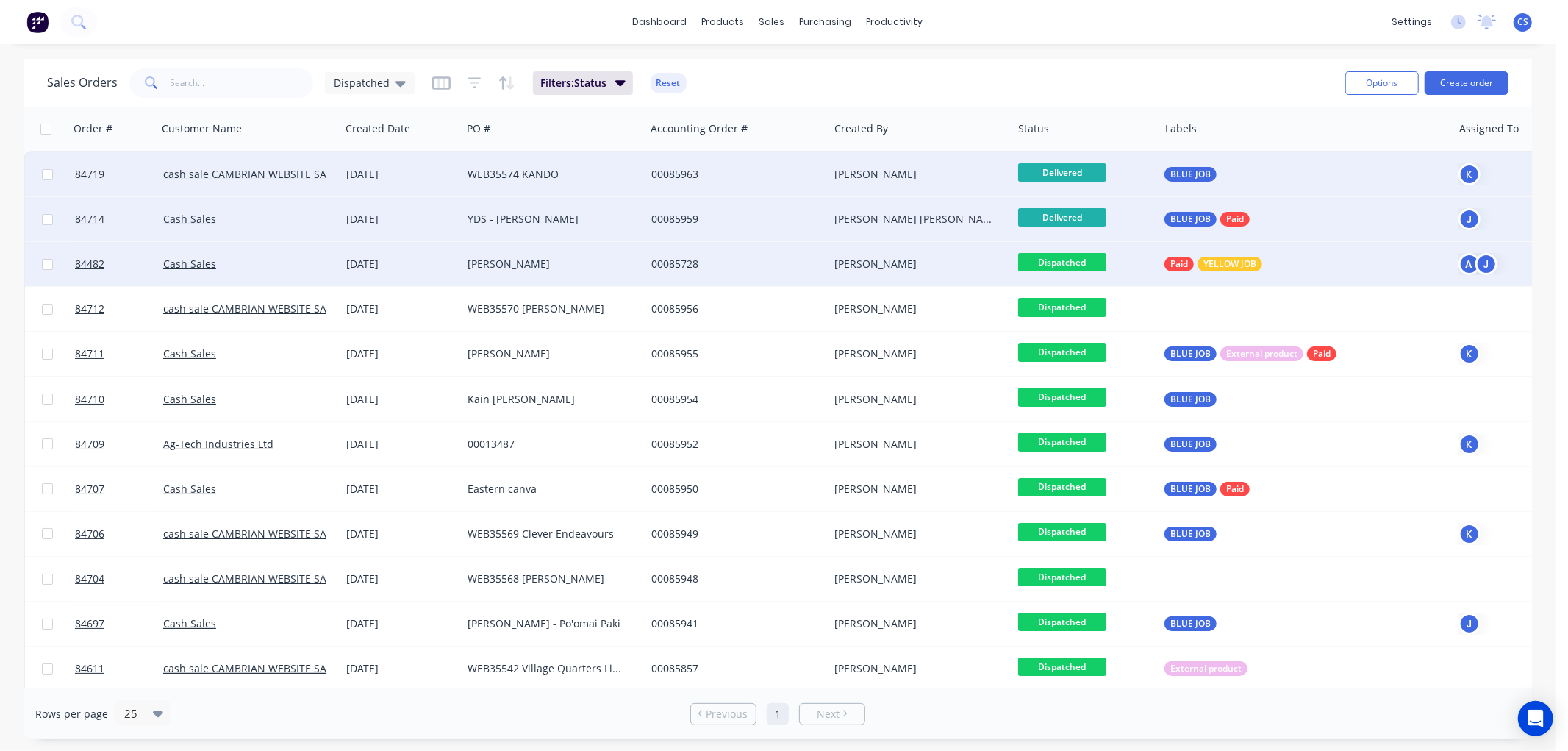
click at [1082, 257] on span "Dispatched" at bounding box center [1061, 262] width 88 height 19
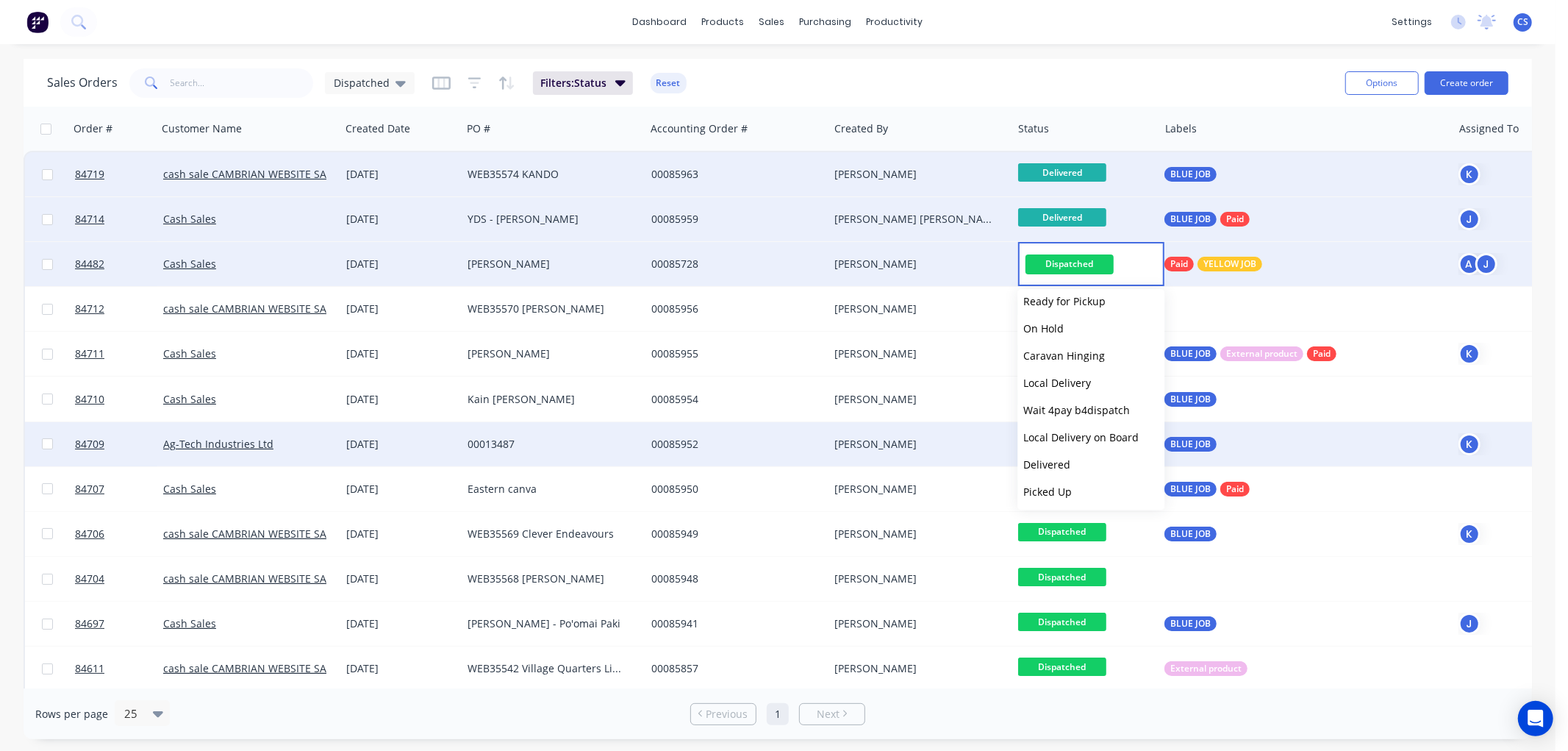
click at [1061, 465] on span "Delivered" at bounding box center [1047, 464] width 47 height 14
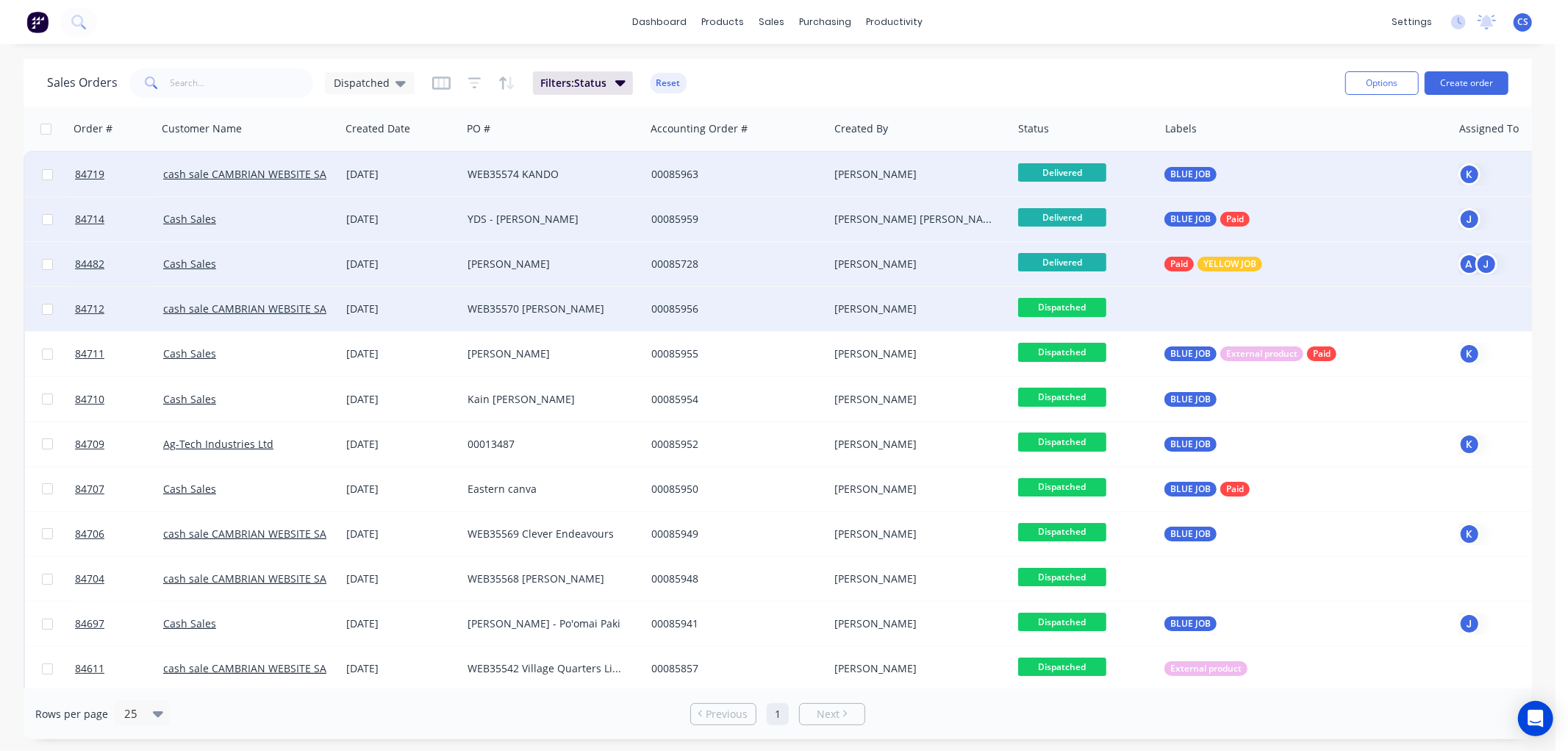
click at [1067, 303] on span "Dispatched" at bounding box center [1061, 307] width 88 height 19
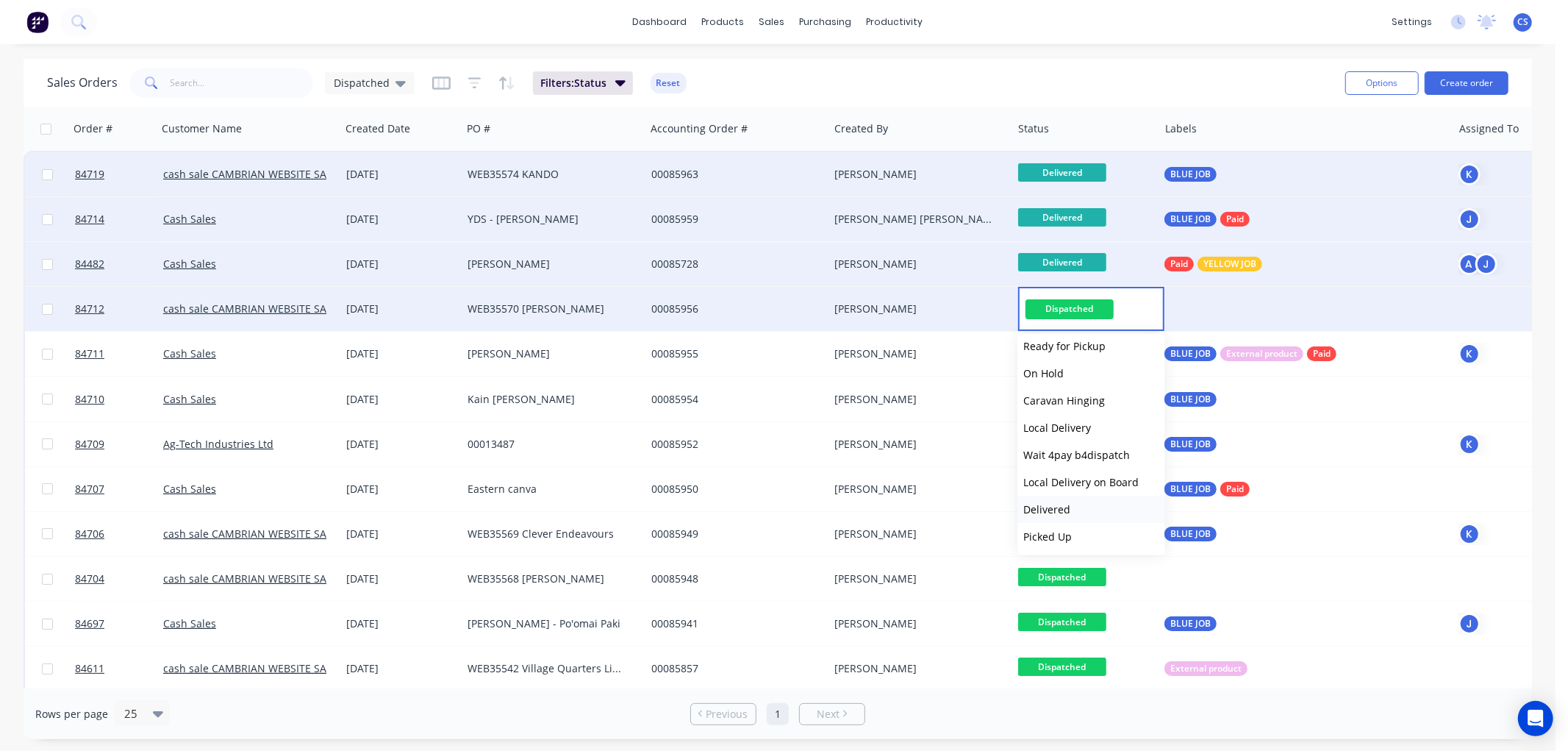
click at [1042, 508] on span "Delivered" at bounding box center [1047, 509] width 47 height 14
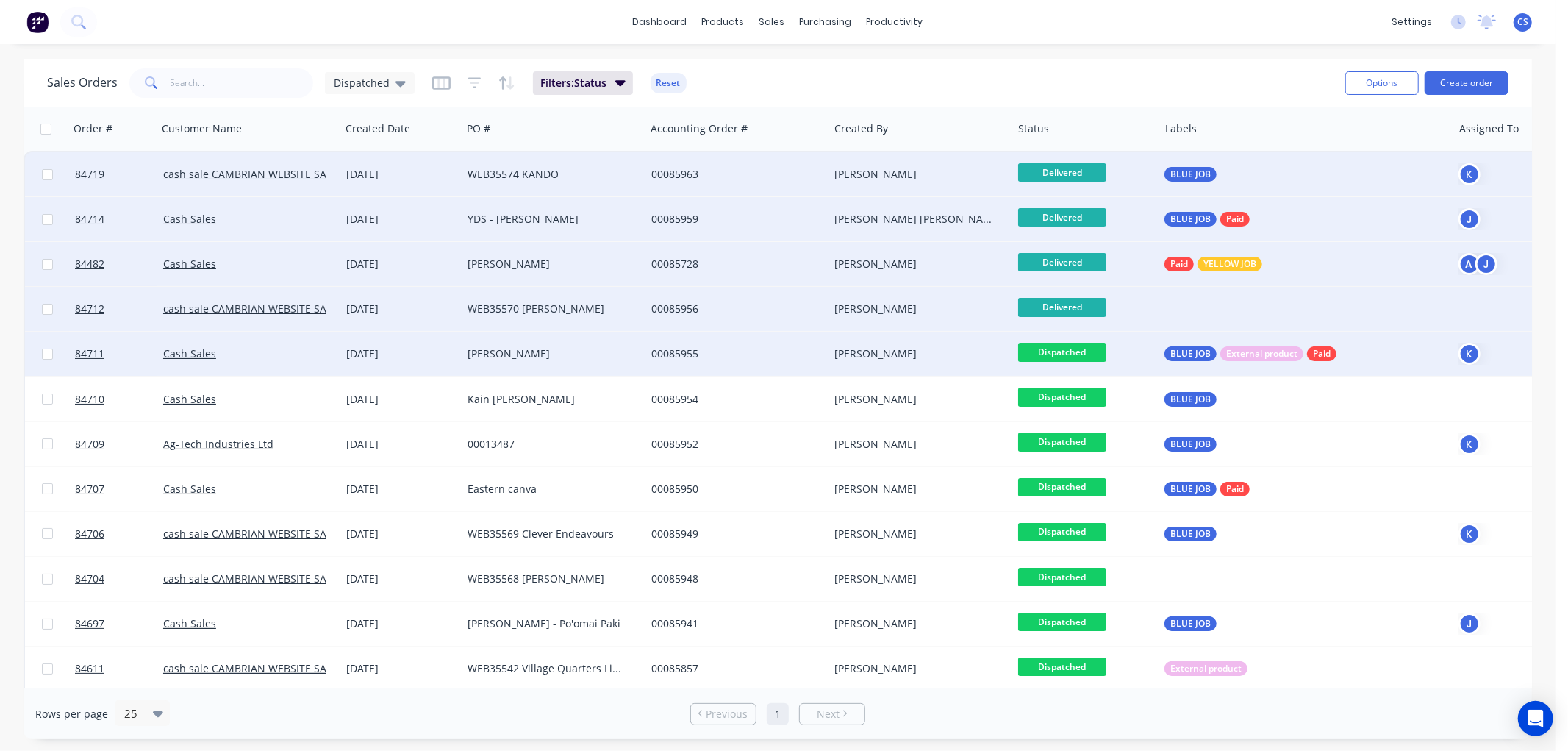
click at [1064, 353] on span "Dispatched" at bounding box center [1061, 352] width 88 height 19
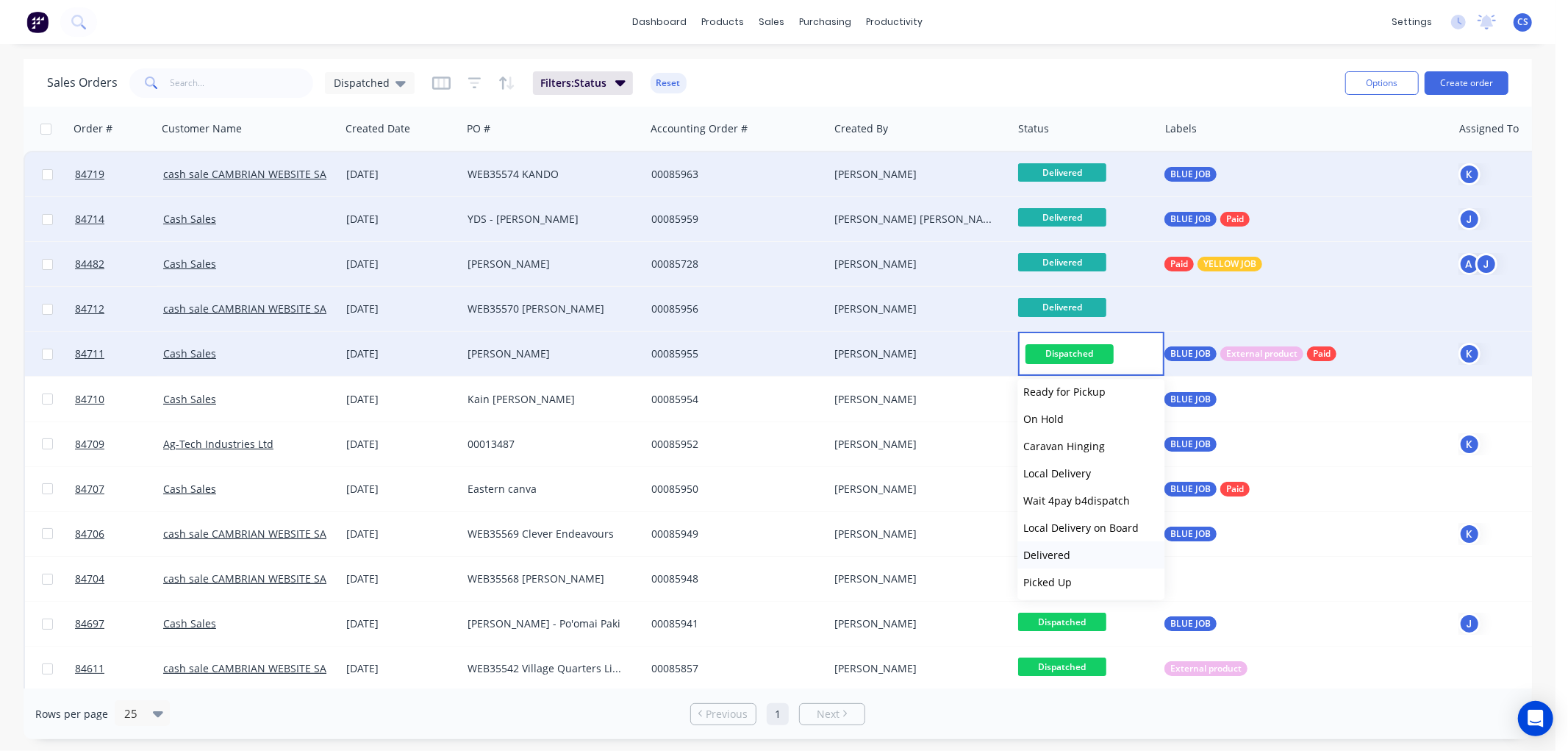
click at [1062, 554] on span "Delivered" at bounding box center [1047, 554] width 47 height 14
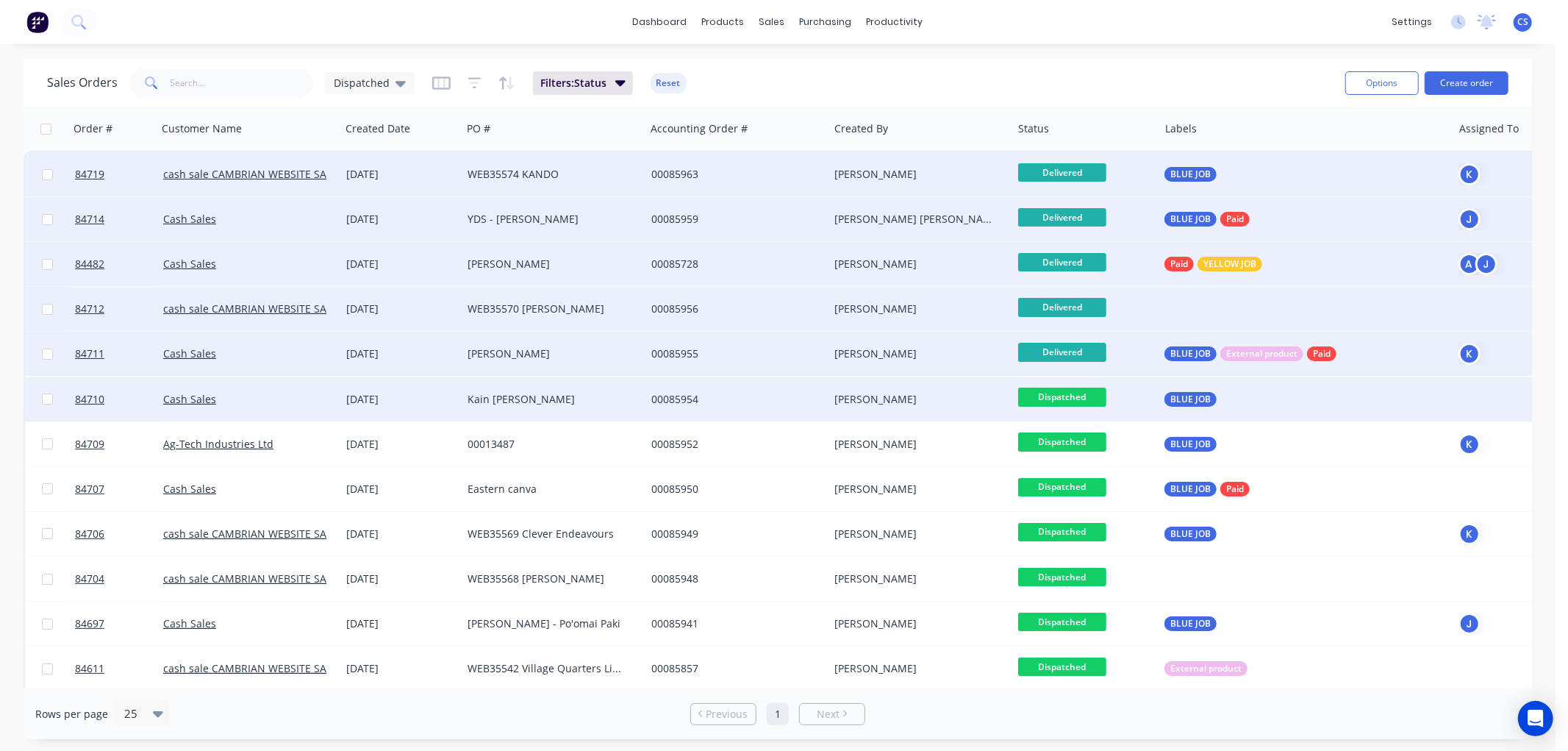
click at [1079, 398] on span "Dispatched" at bounding box center [1061, 396] width 88 height 19
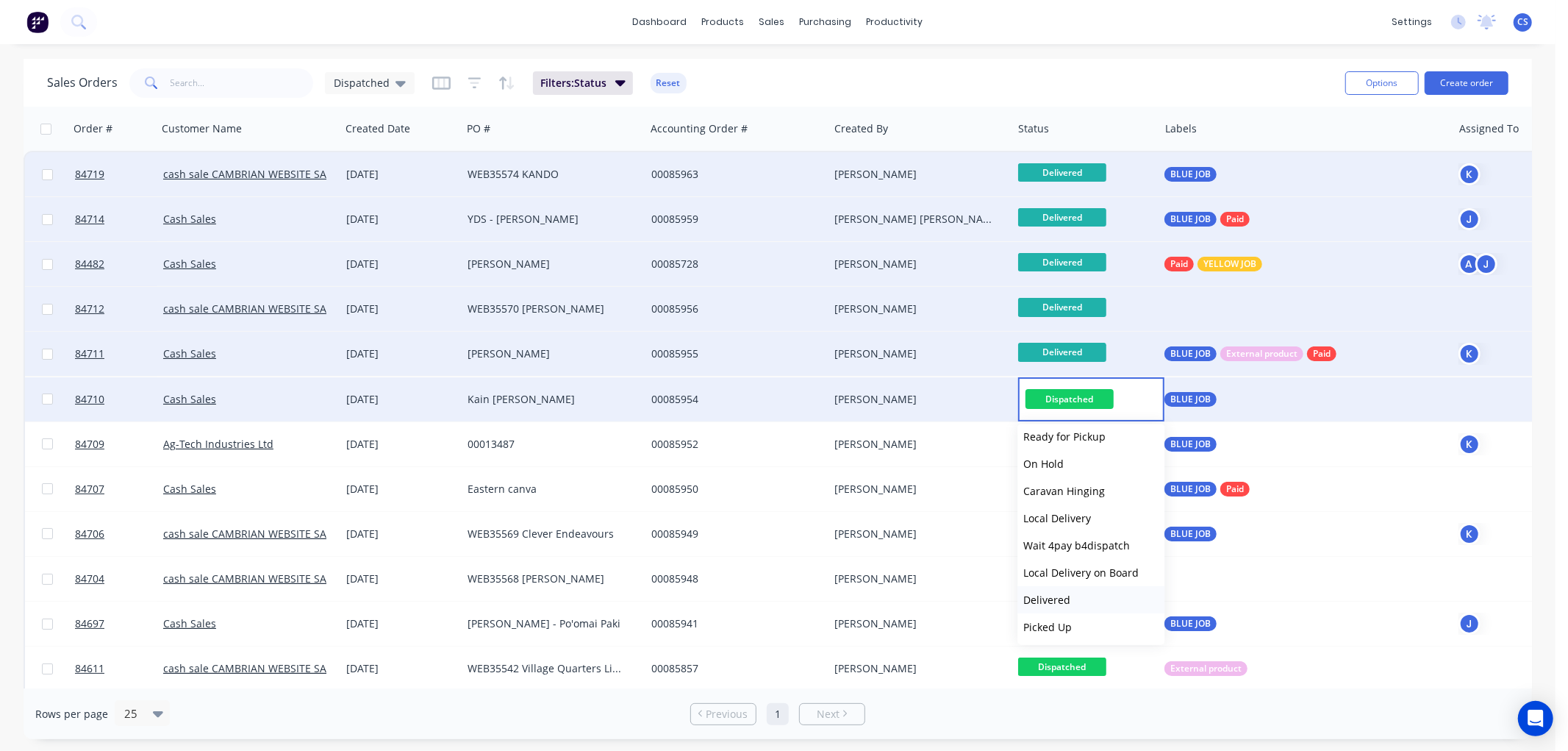
click at [1055, 601] on span "Delivered" at bounding box center [1047, 599] width 47 height 14
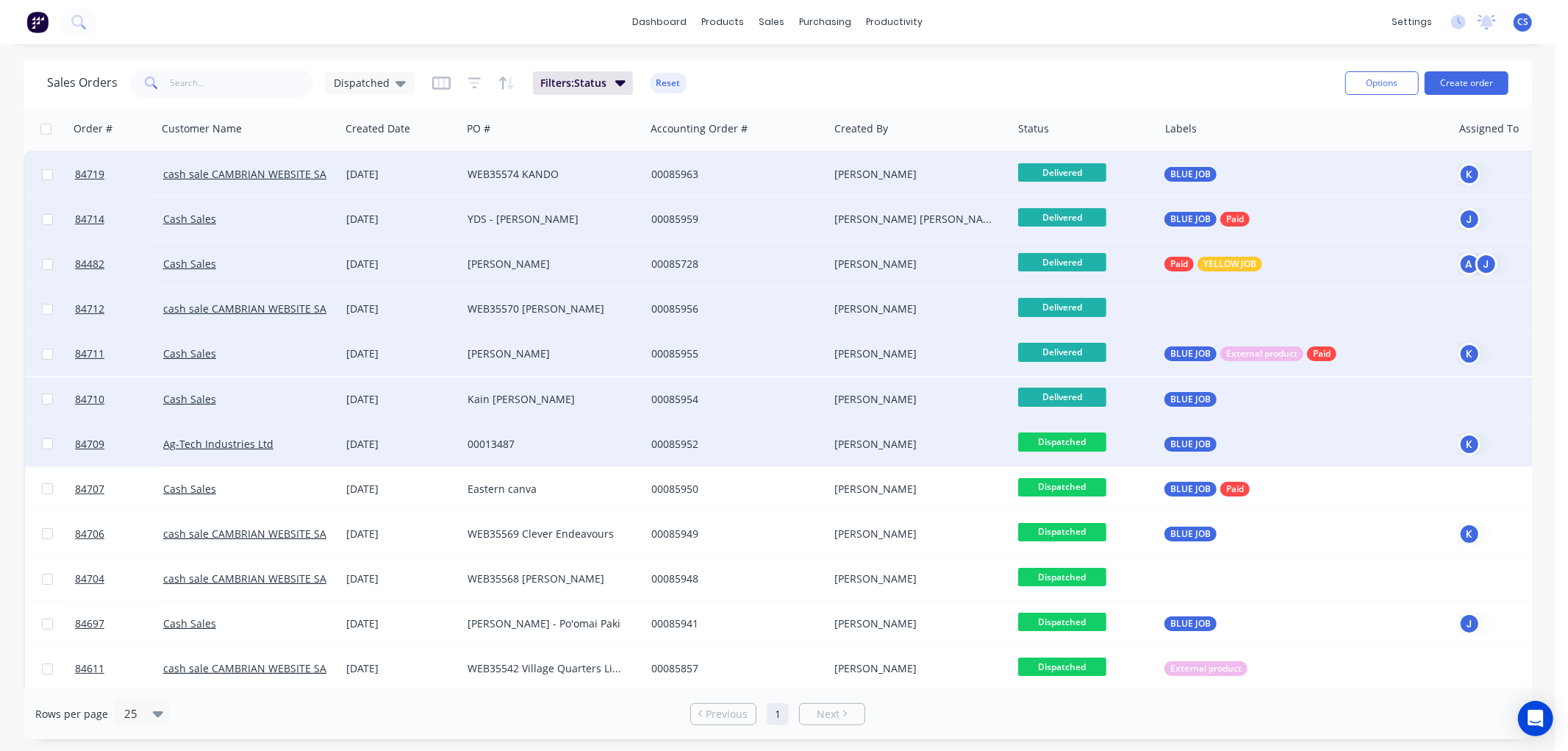
click at [1086, 442] on span "Dispatched" at bounding box center [1061, 441] width 88 height 19
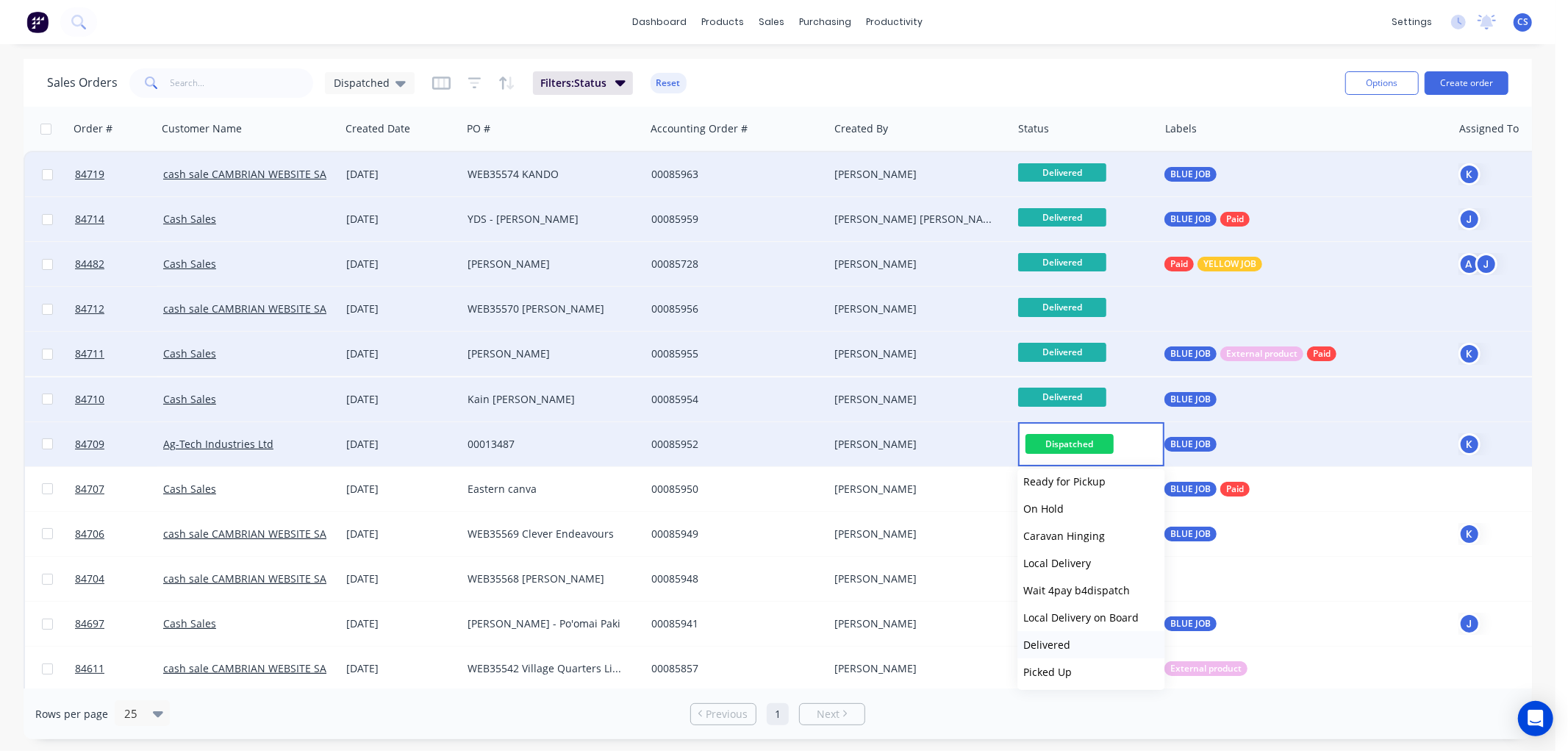
click at [1067, 647] on span "Delivered" at bounding box center [1047, 644] width 47 height 14
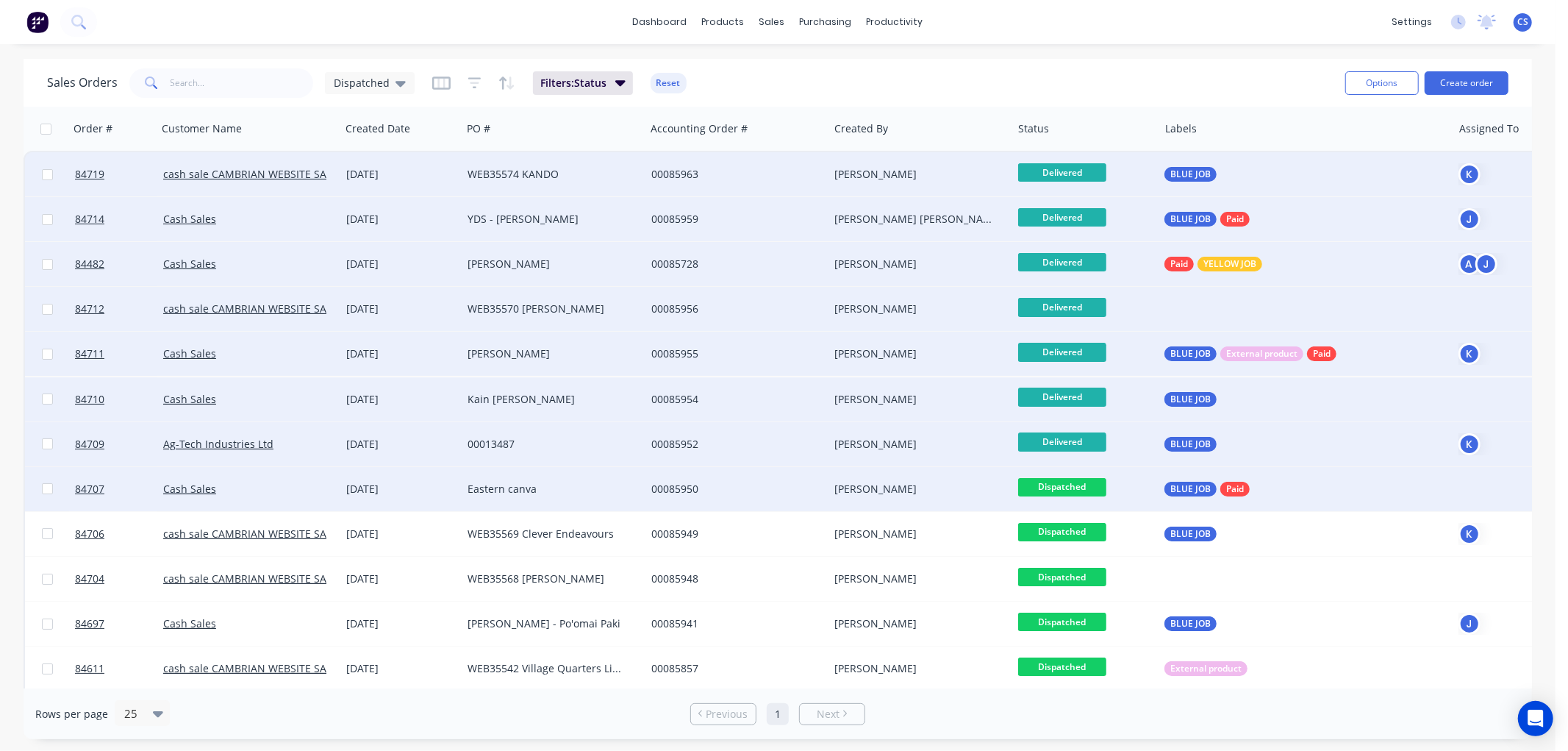
click at [1077, 491] on span "Dispatched" at bounding box center [1061, 486] width 88 height 19
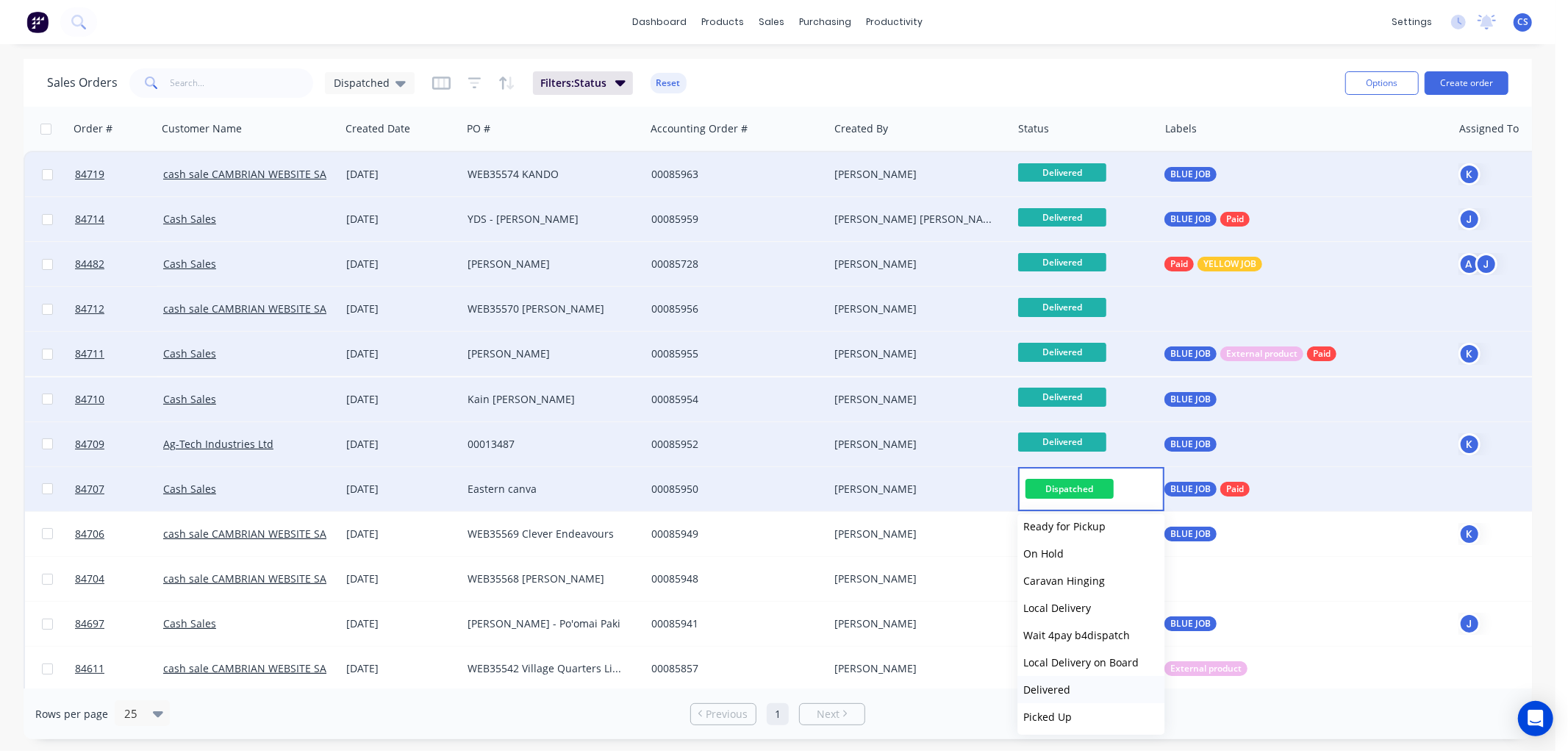
click at [1077, 685] on button "Delivered" at bounding box center [1091, 690] width 147 height 27
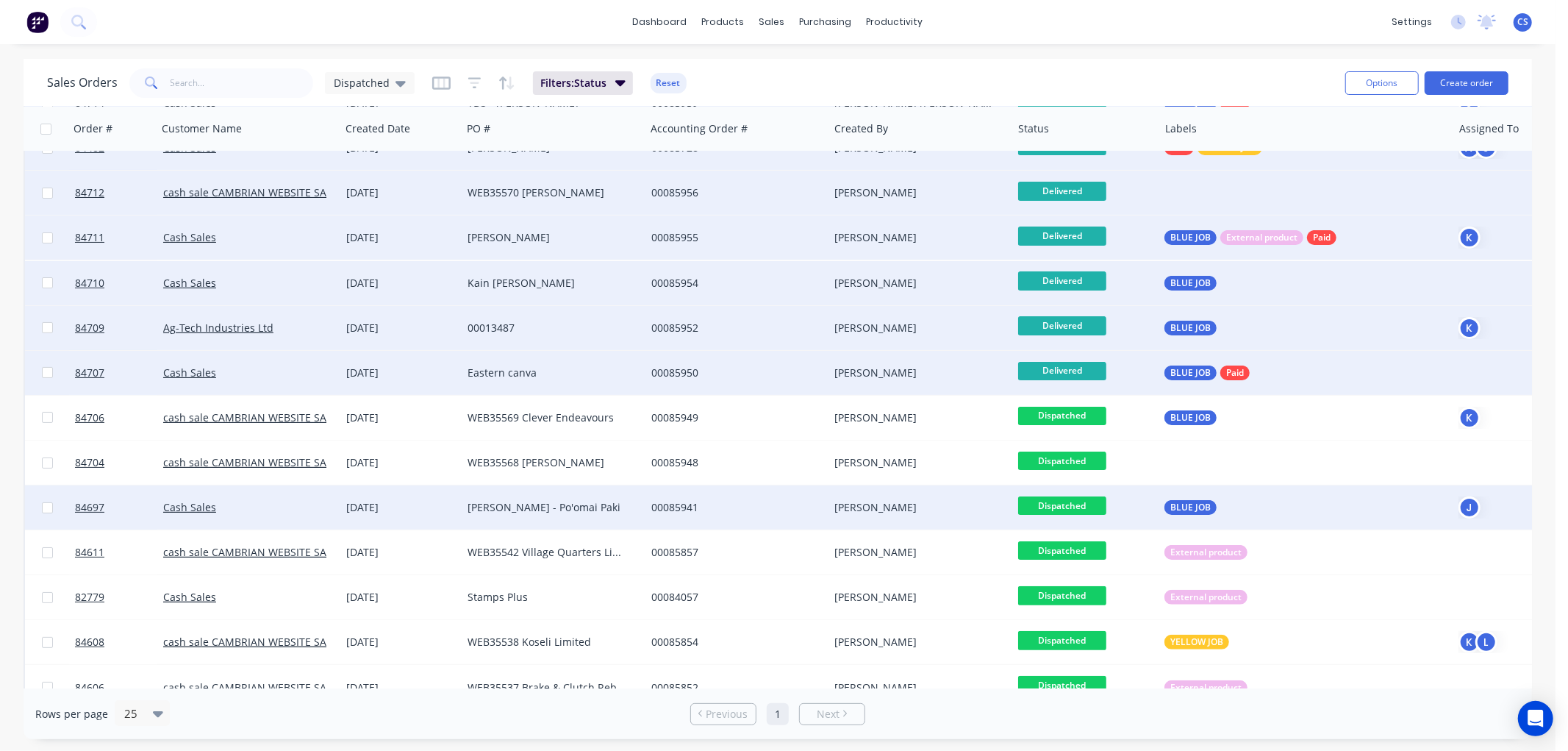
scroll to position [163, 0]
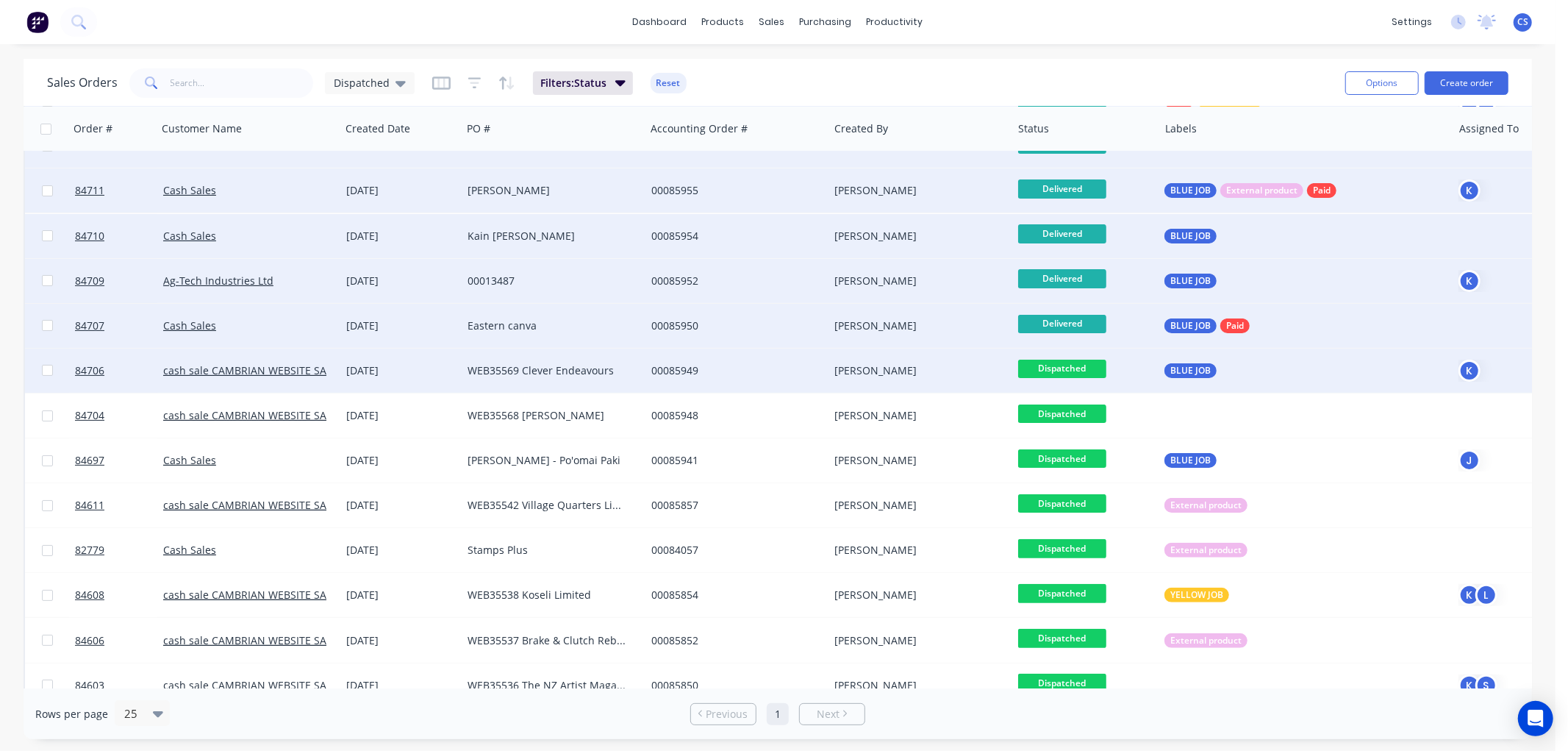
click at [1083, 370] on span "Dispatched" at bounding box center [1061, 369] width 88 height 19
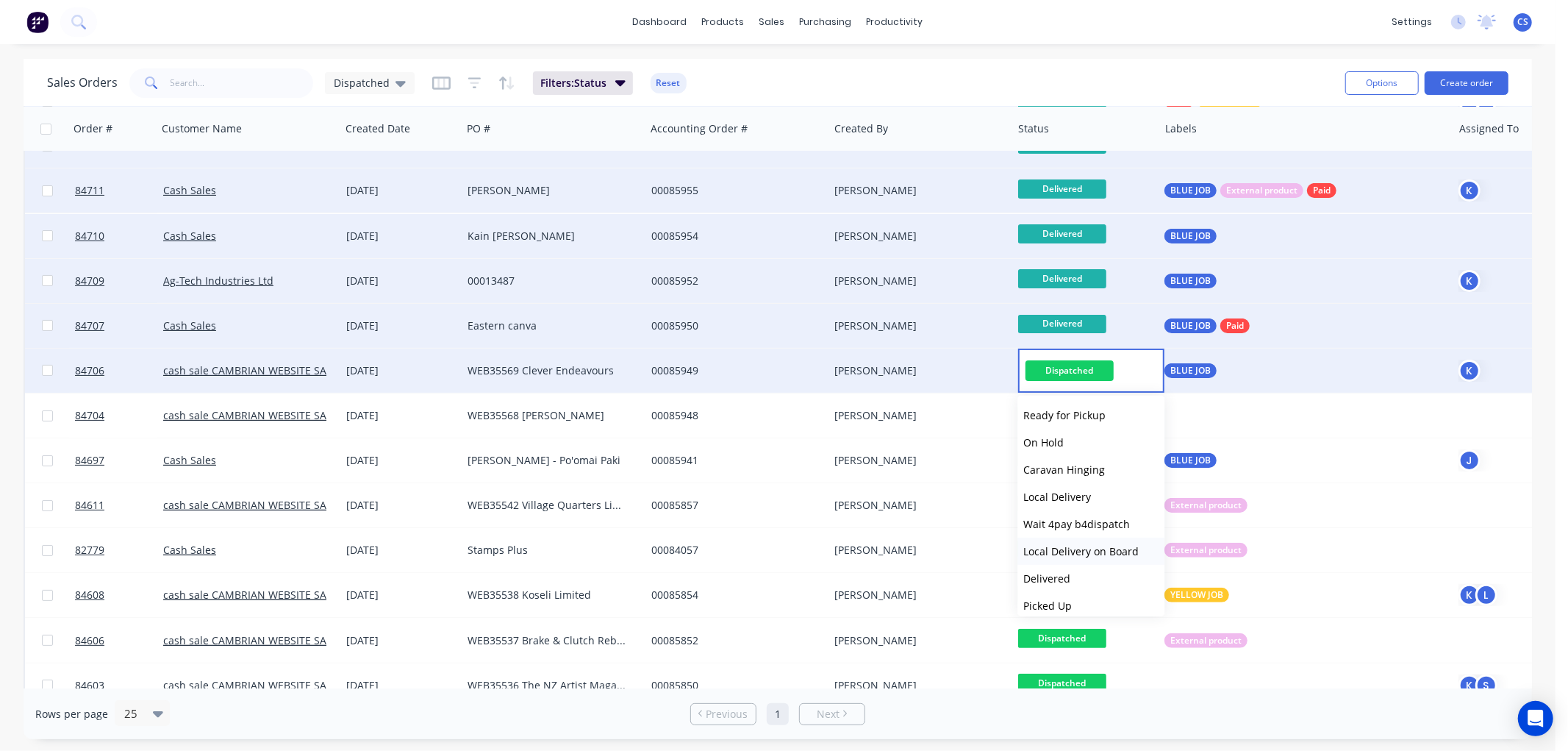
scroll to position [497, 0]
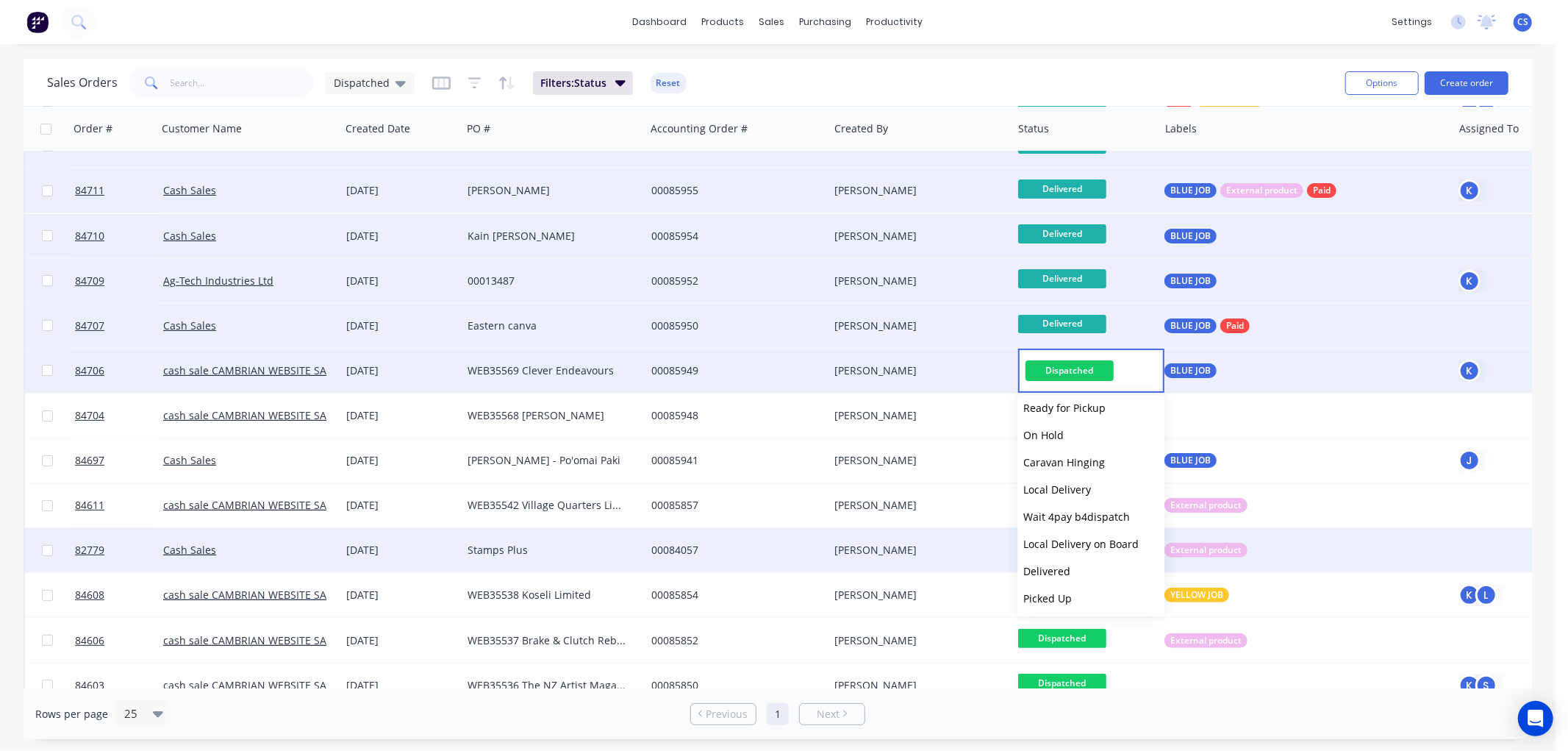
click at [1056, 564] on span "Delivered" at bounding box center [1047, 570] width 47 height 14
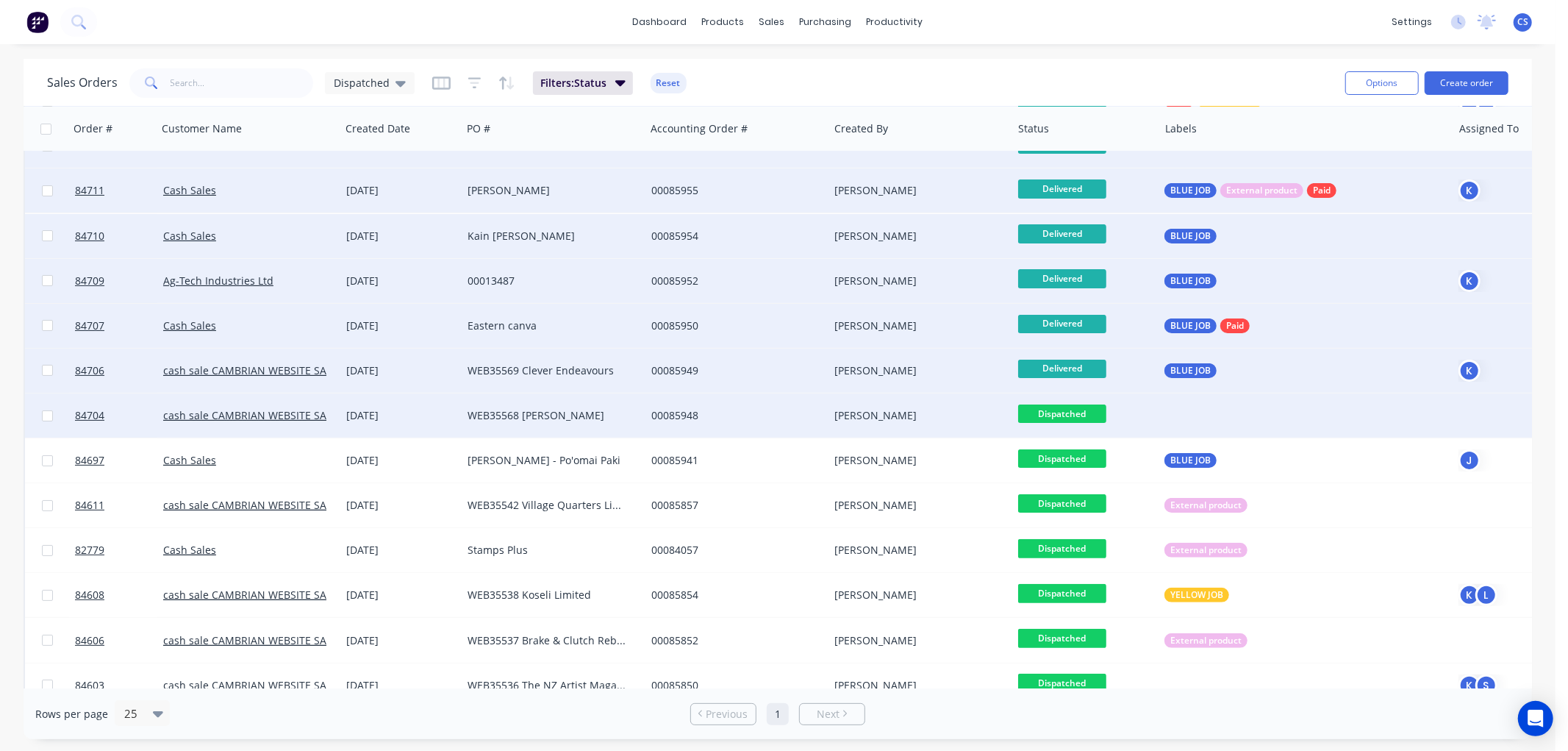
click at [1089, 414] on span "Dispatched" at bounding box center [1061, 413] width 88 height 19
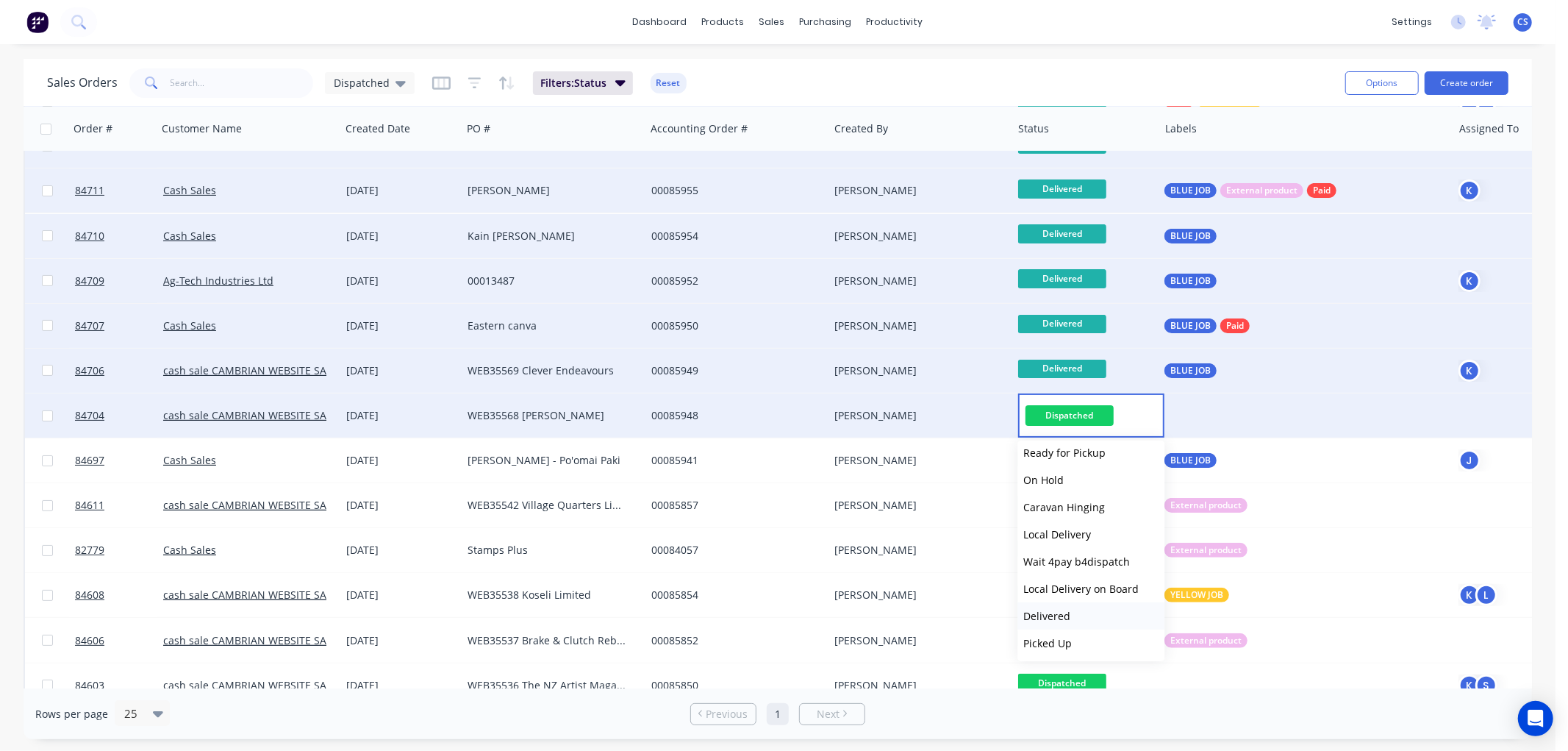
click at [1059, 611] on span "Delivered" at bounding box center [1047, 615] width 47 height 14
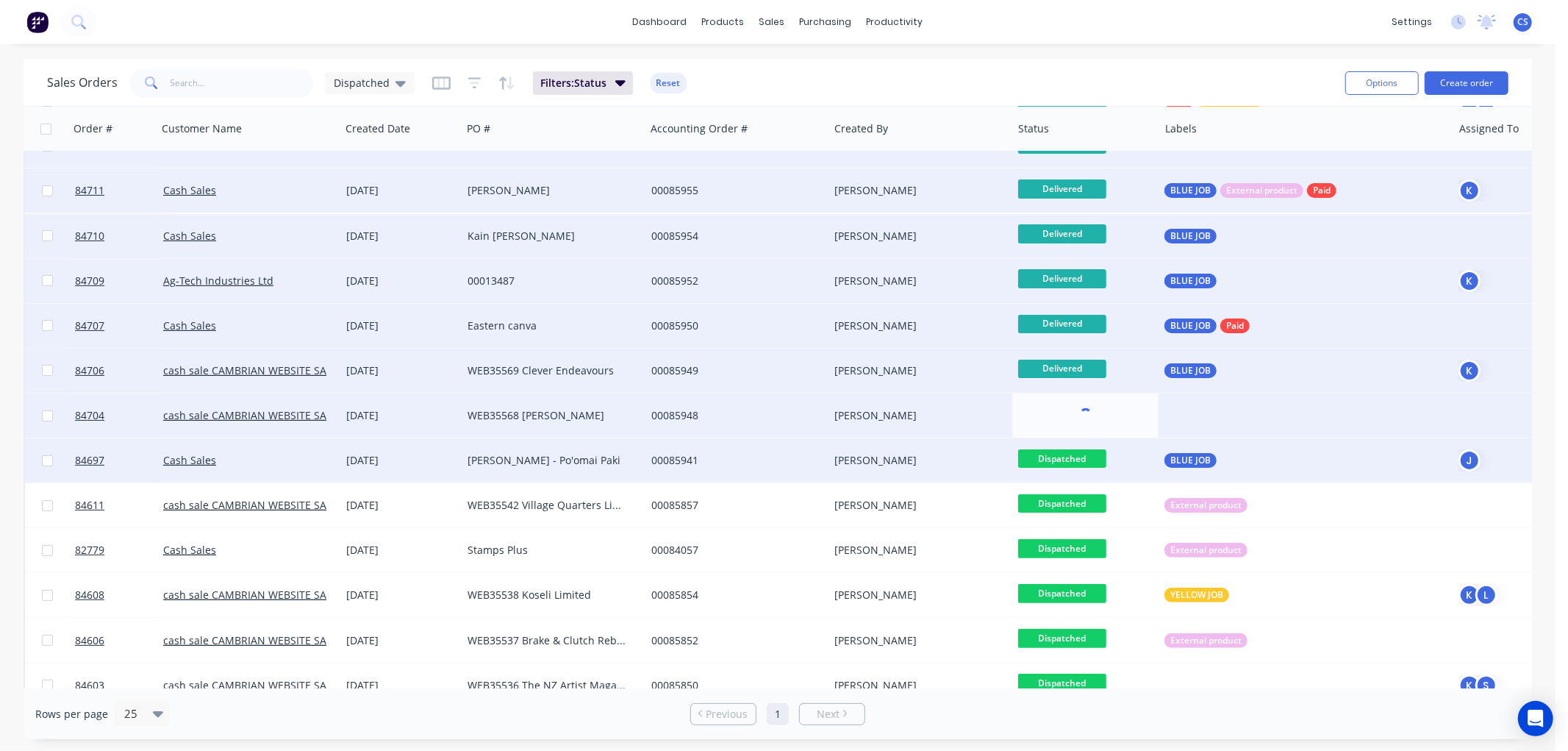
click at [1086, 454] on span "Dispatched" at bounding box center [1061, 458] width 88 height 19
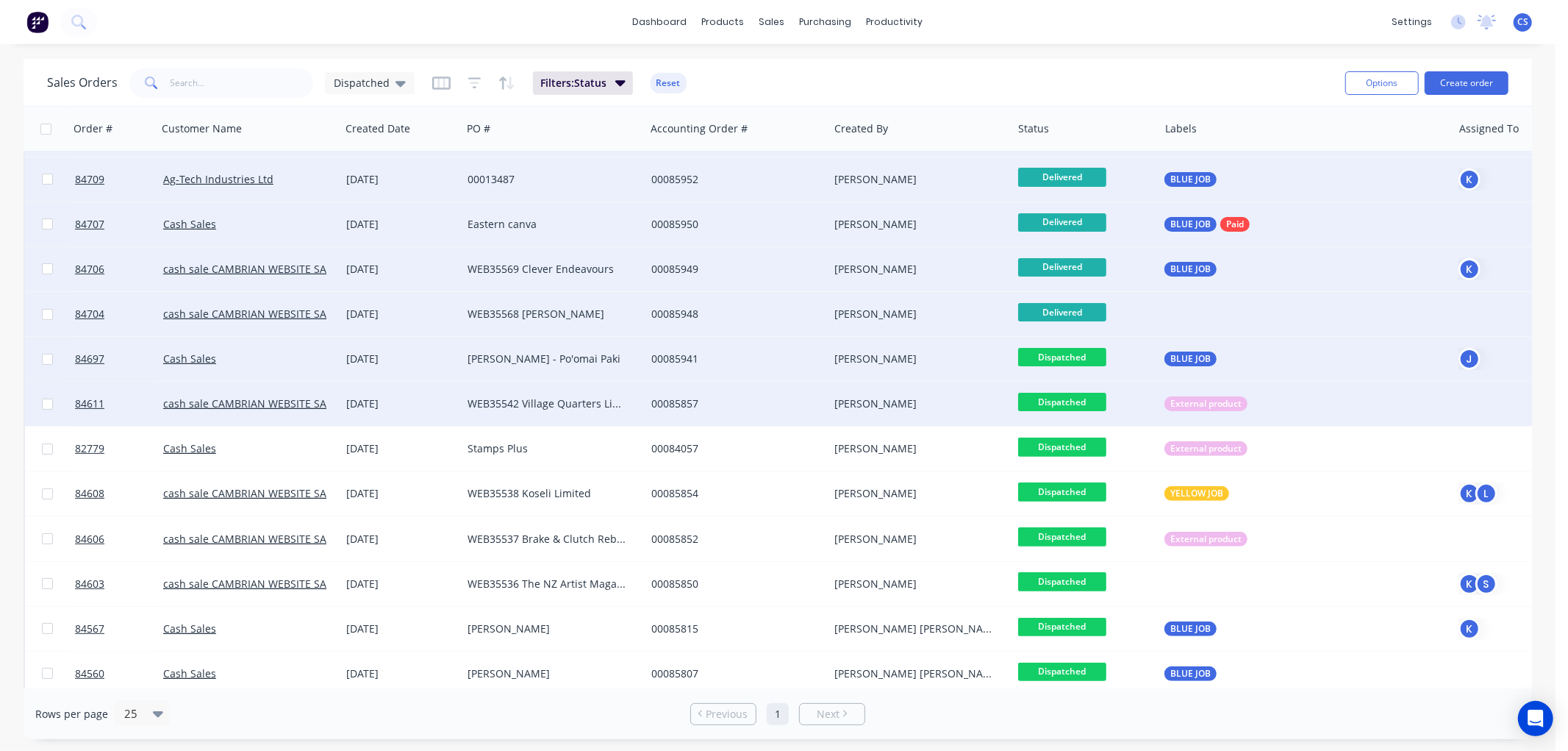
scroll to position [266, 0]
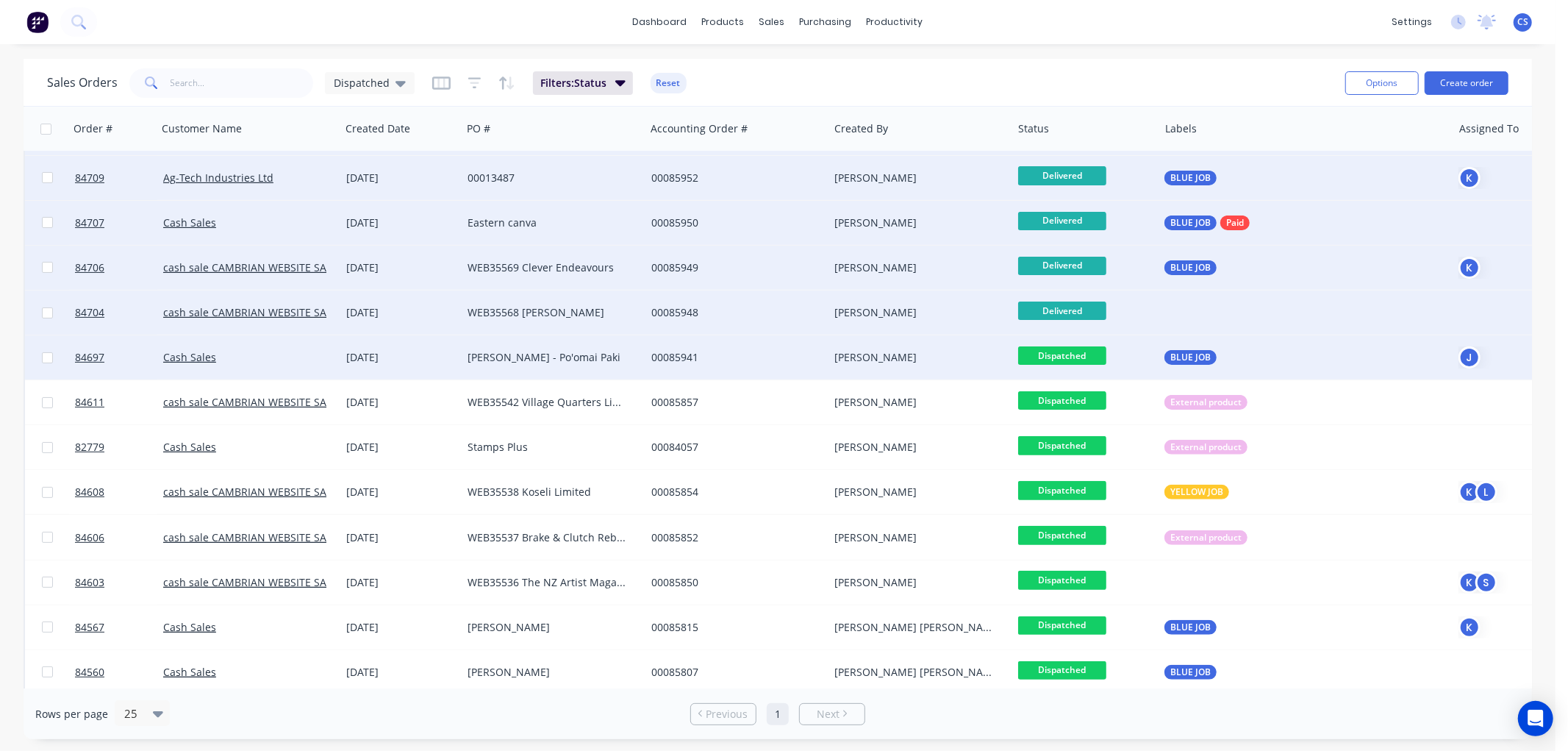
click at [1078, 355] on span "Dispatched" at bounding box center [1061, 355] width 88 height 19
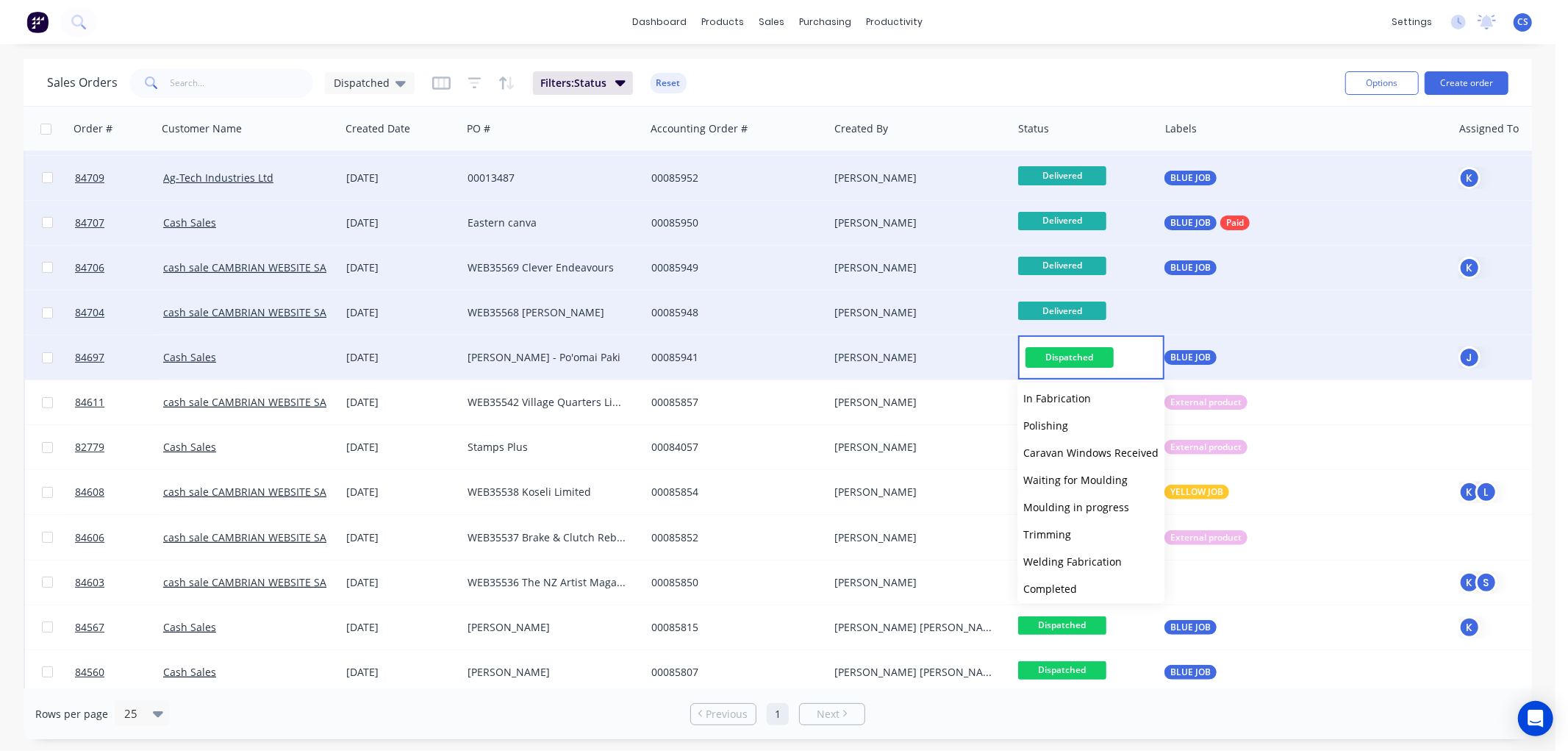
scroll to position [497, 0]
click at [1065, 551] on span "Delivered" at bounding box center [1047, 557] width 47 height 14
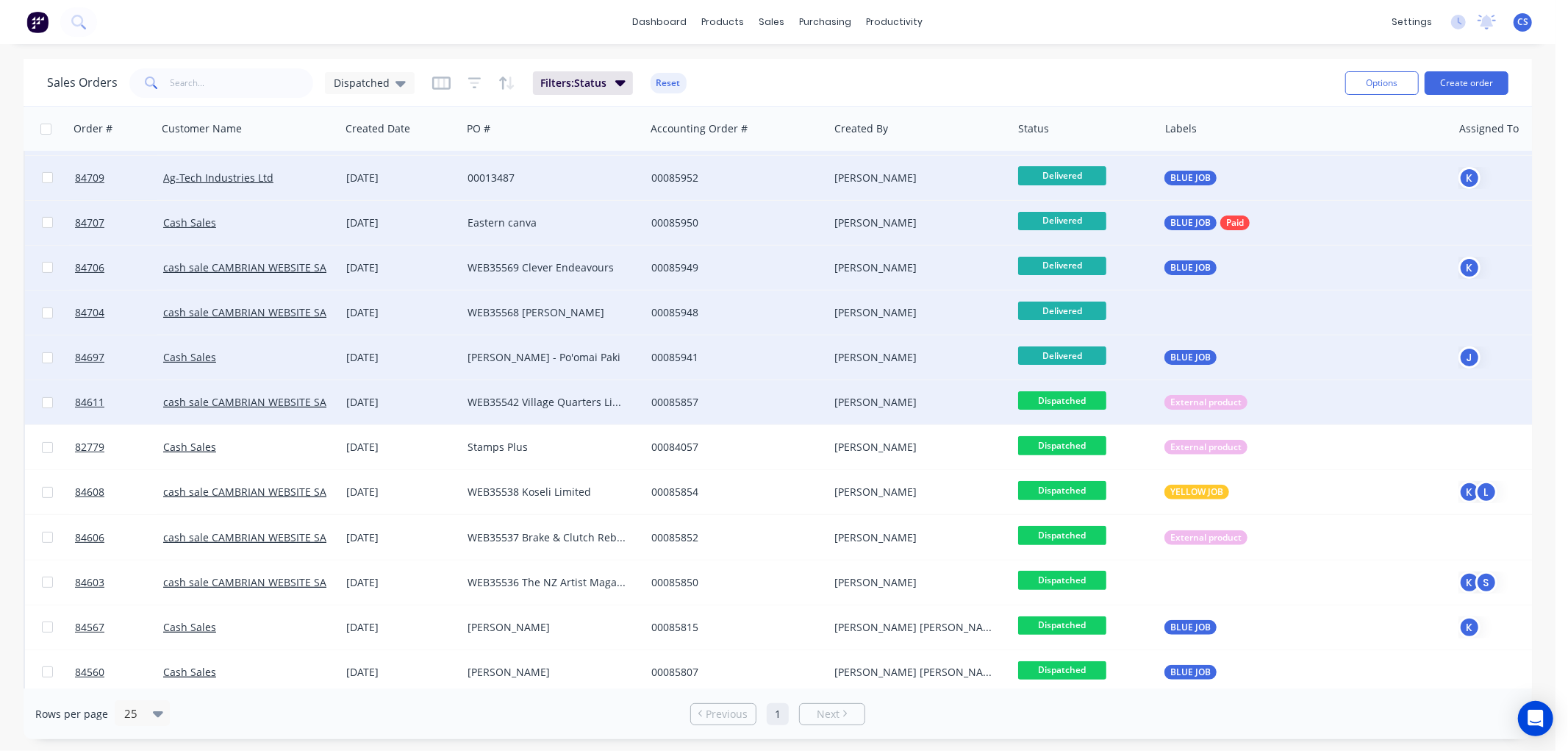
click at [1085, 400] on span "Dispatched" at bounding box center [1061, 400] width 88 height 19
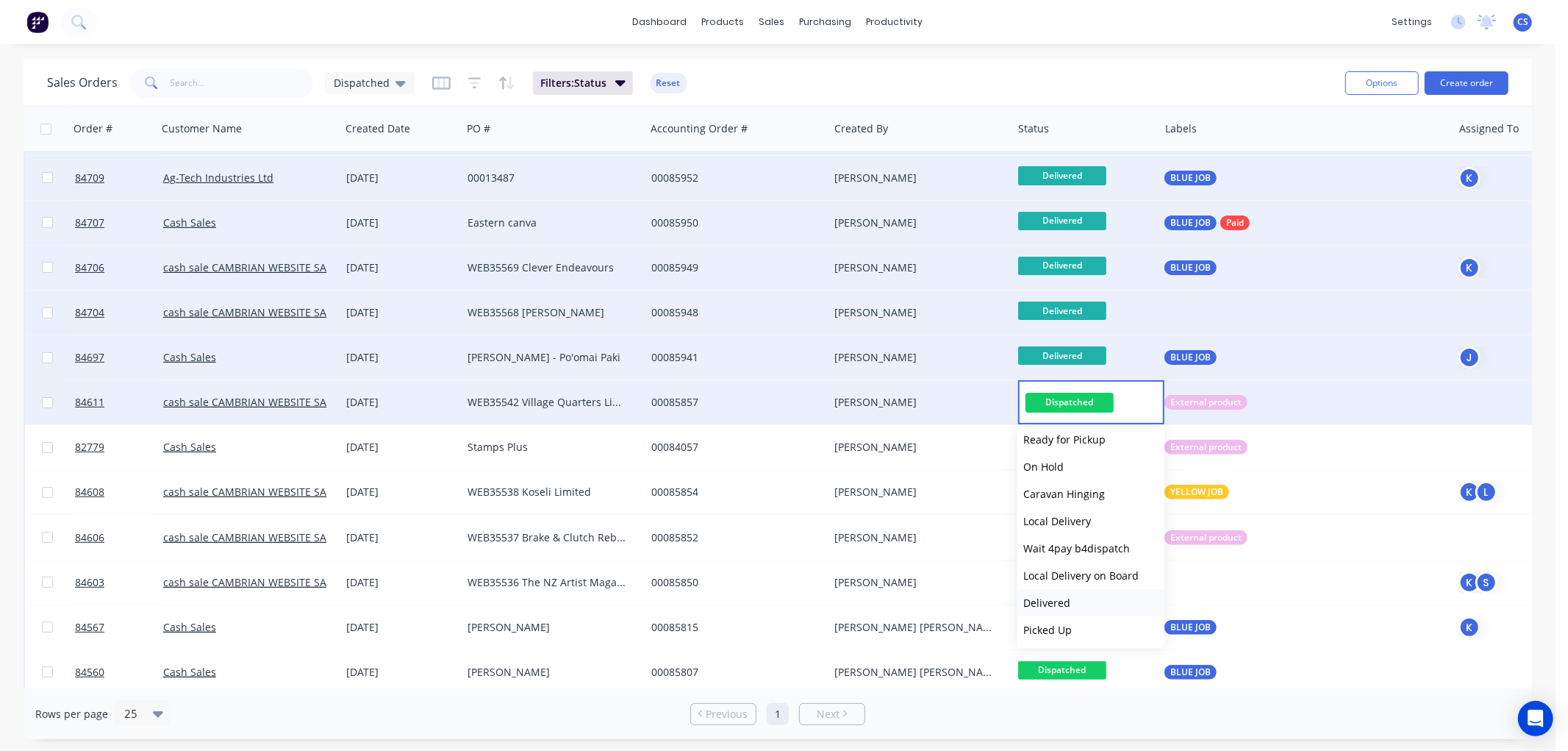
click at [1065, 599] on span "Delivered" at bounding box center [1047, 602] width 47 height 14
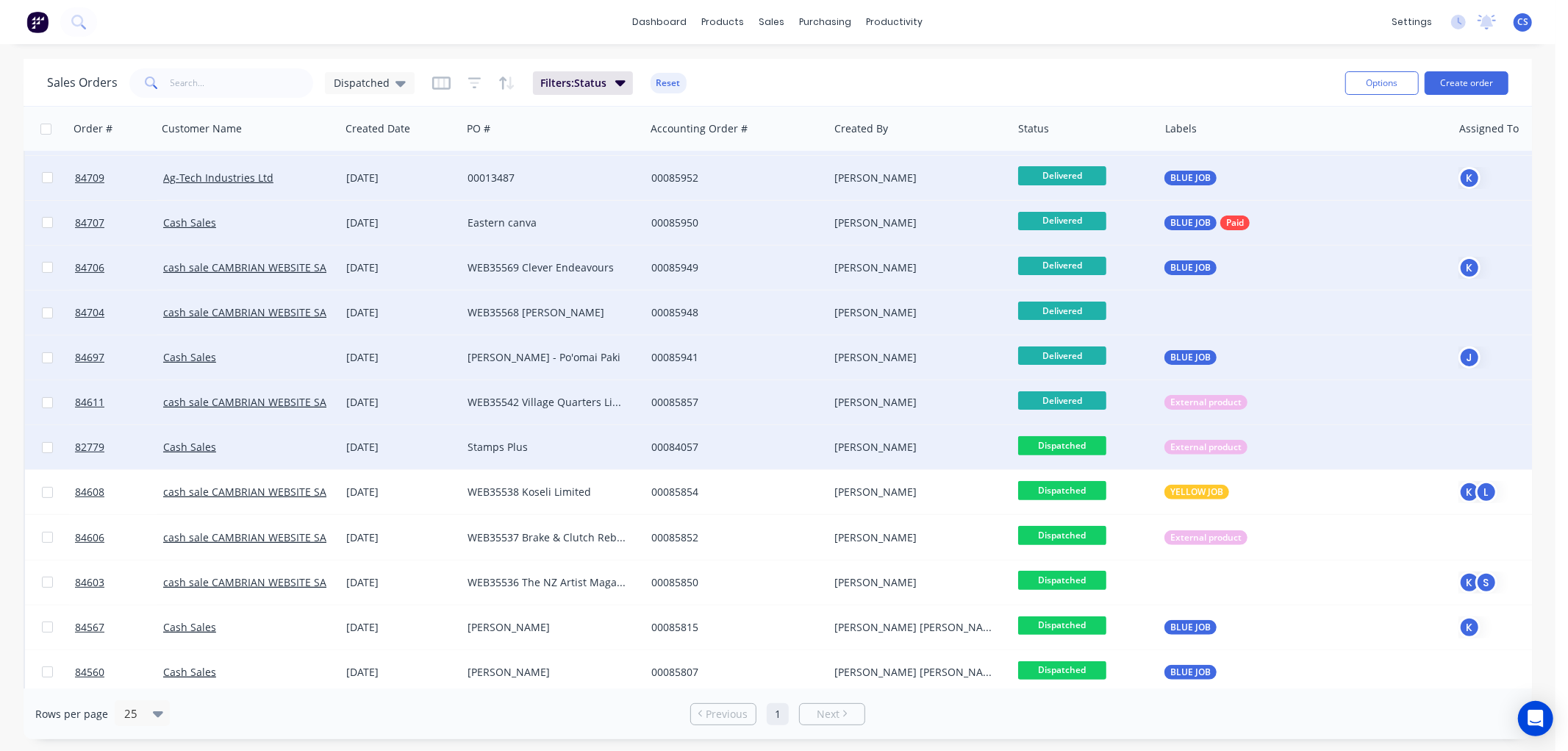
click at [1078, 444] on span "Dispatched" at bounding box center [1061, 445] width 88 height 19
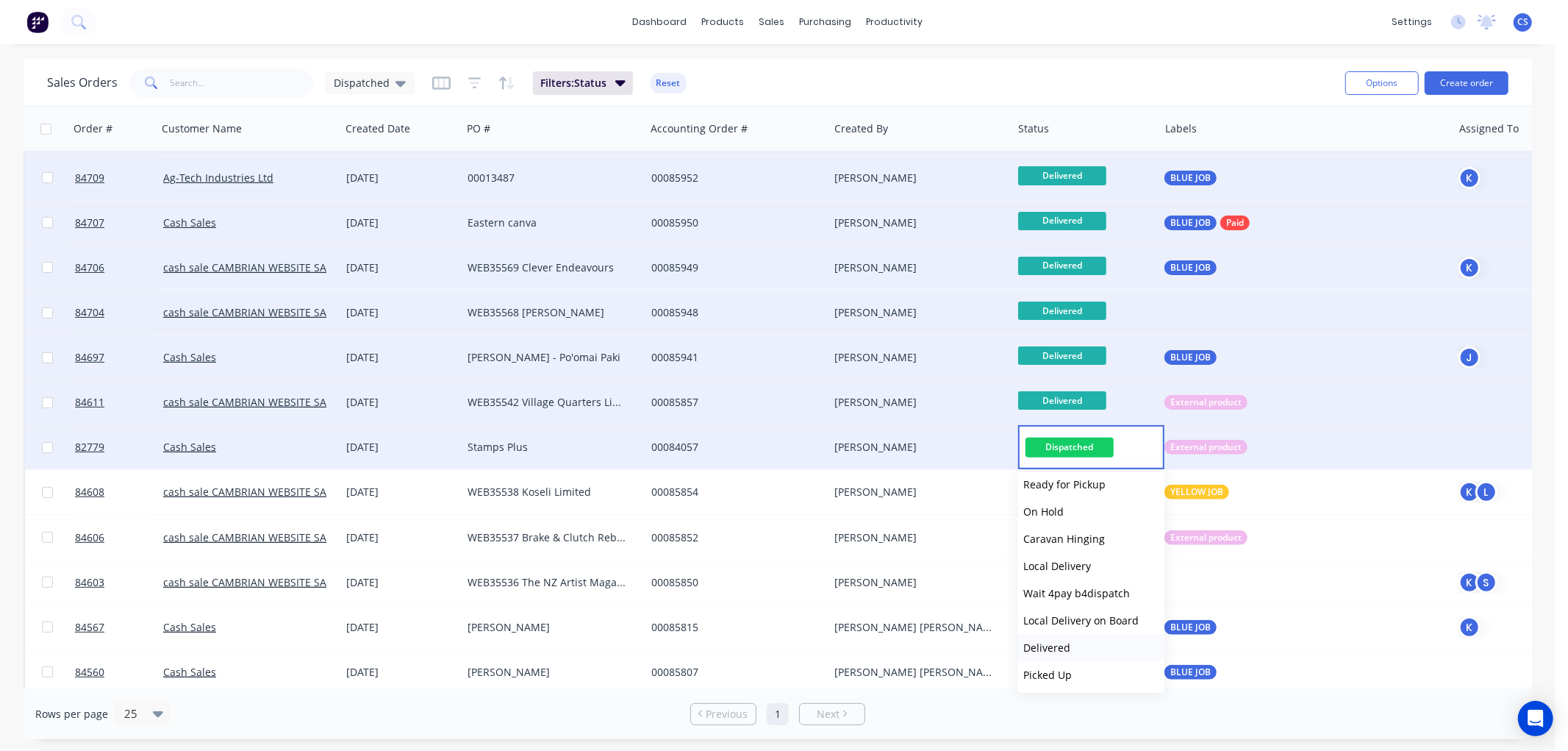
click at [1049, 644] on span "Delivered" at bounding box center [1047, 647] width 47 height 14
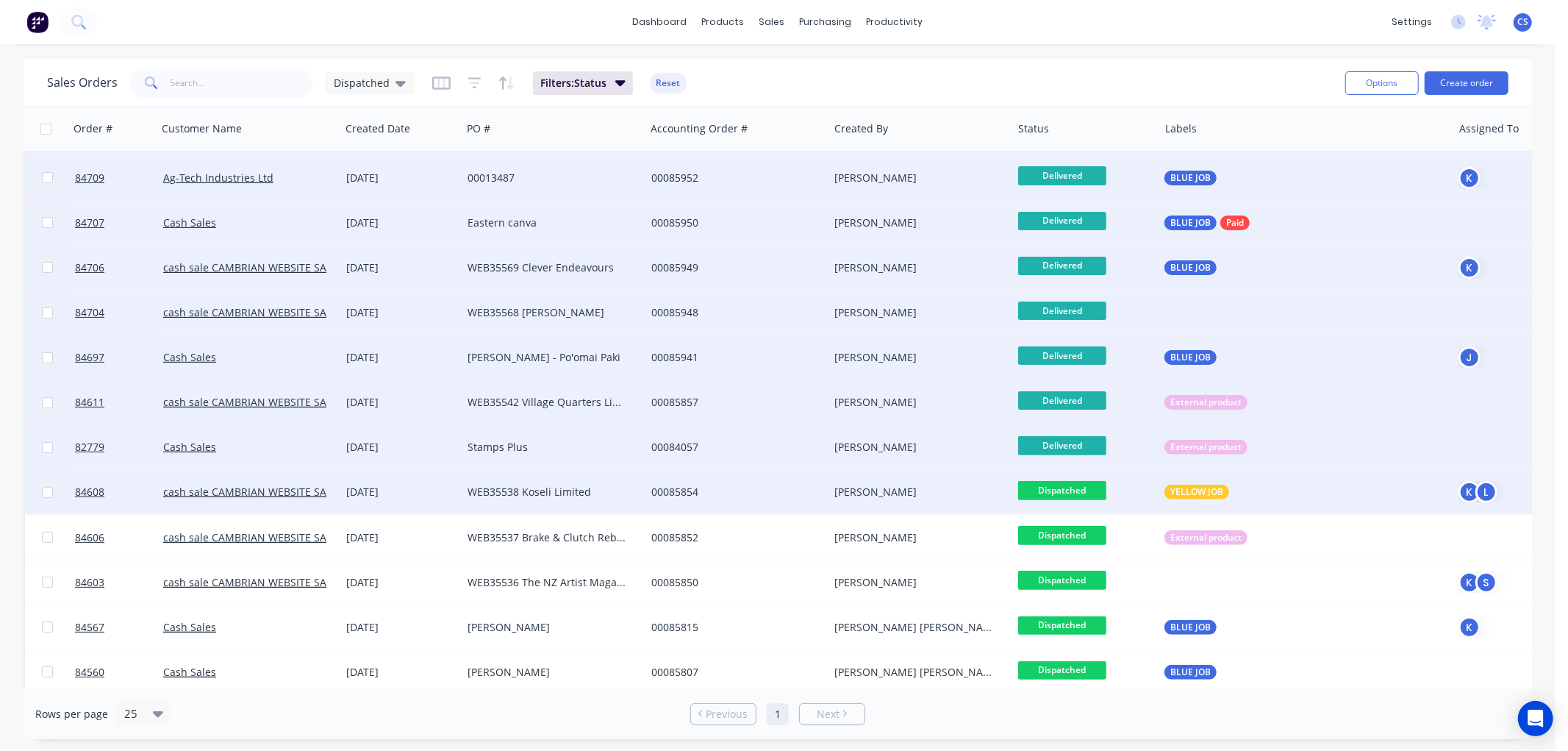
click at [1076, 488] on span "Dispatched" at bounding box center [1061, 490] width 88 height 19
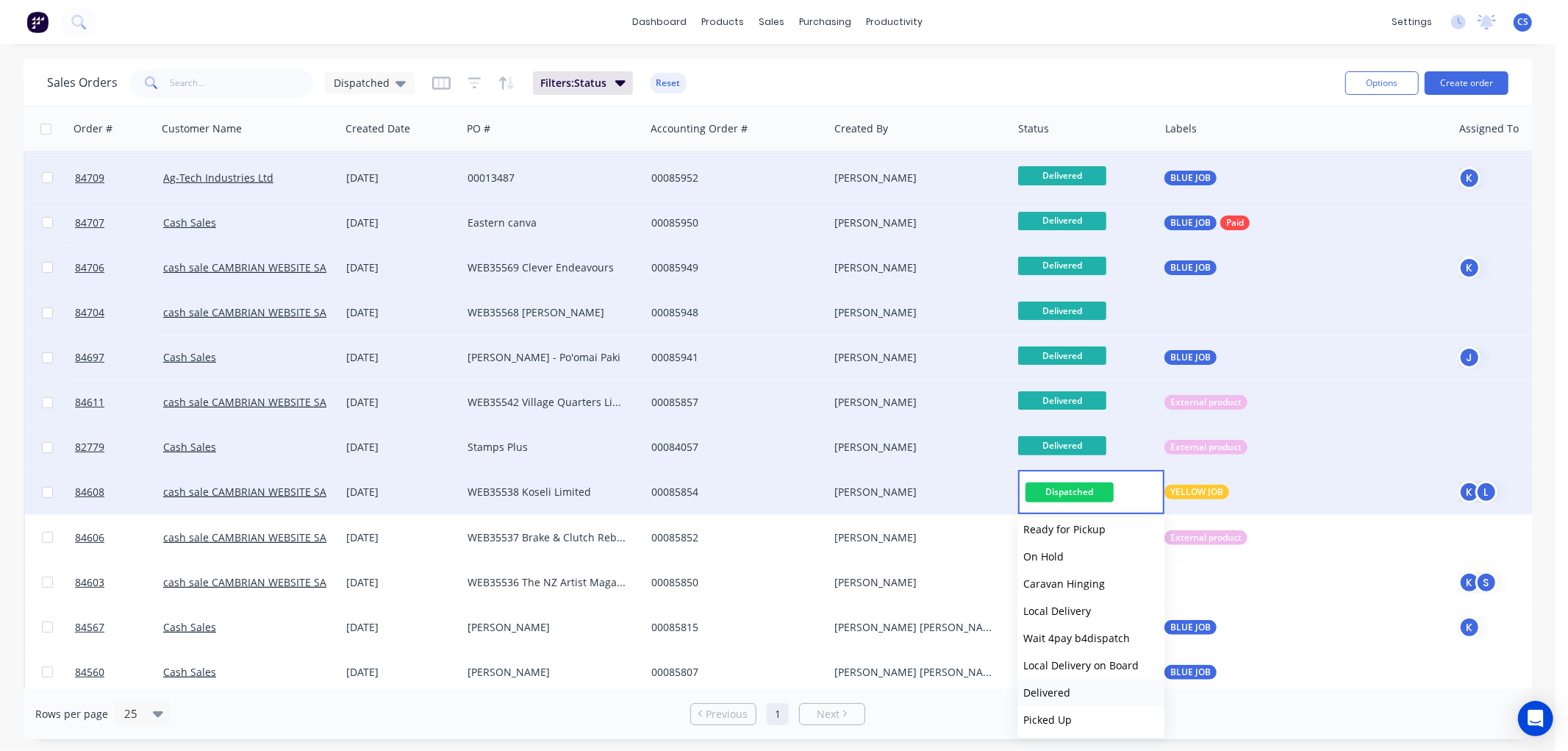
click at [1061, 691] on span "Delivered" at bounding box center [1047, 691] width 47 height 14
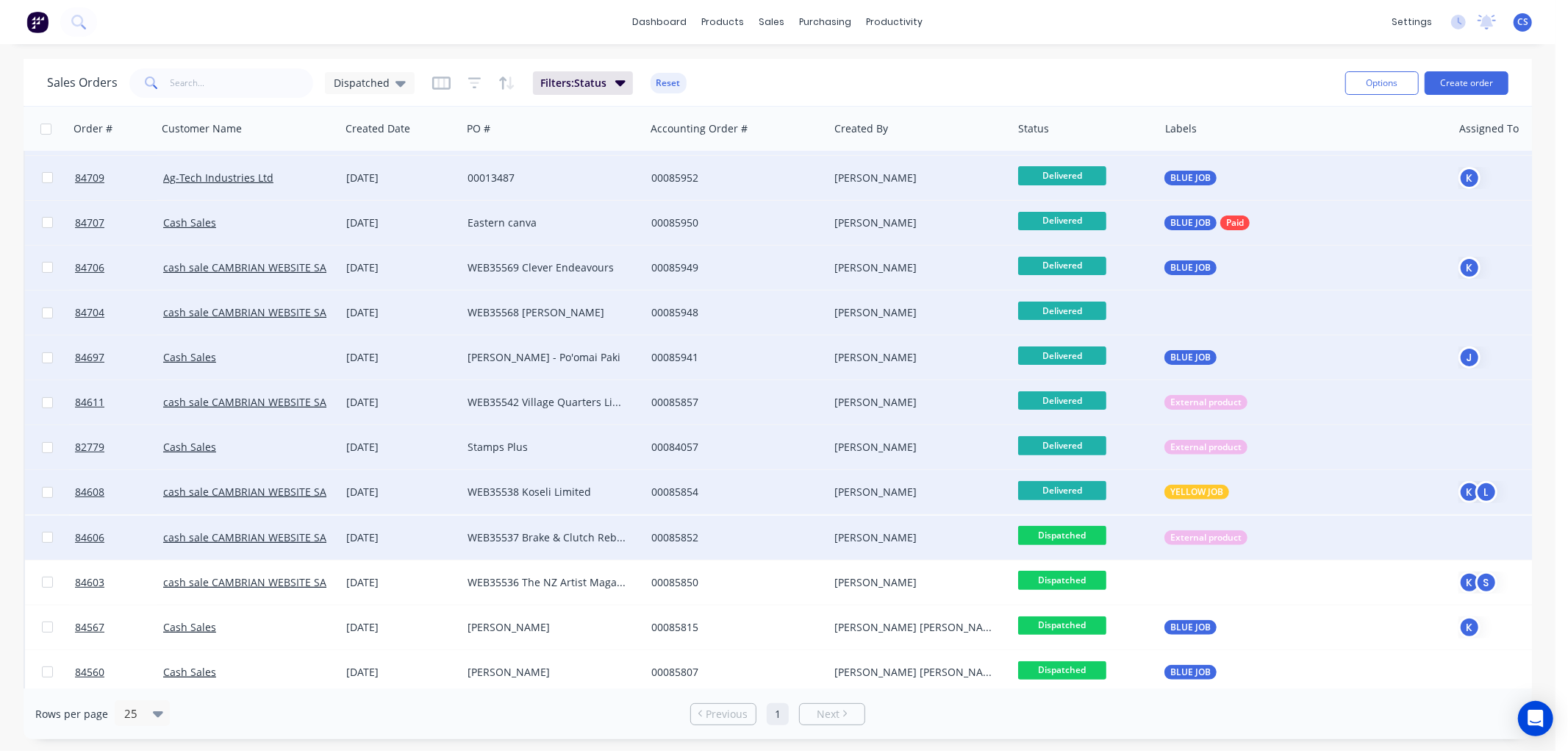
click at [1077, 537] on span "Dispatched" at bounding box center [1061, 535] width 88 height 19
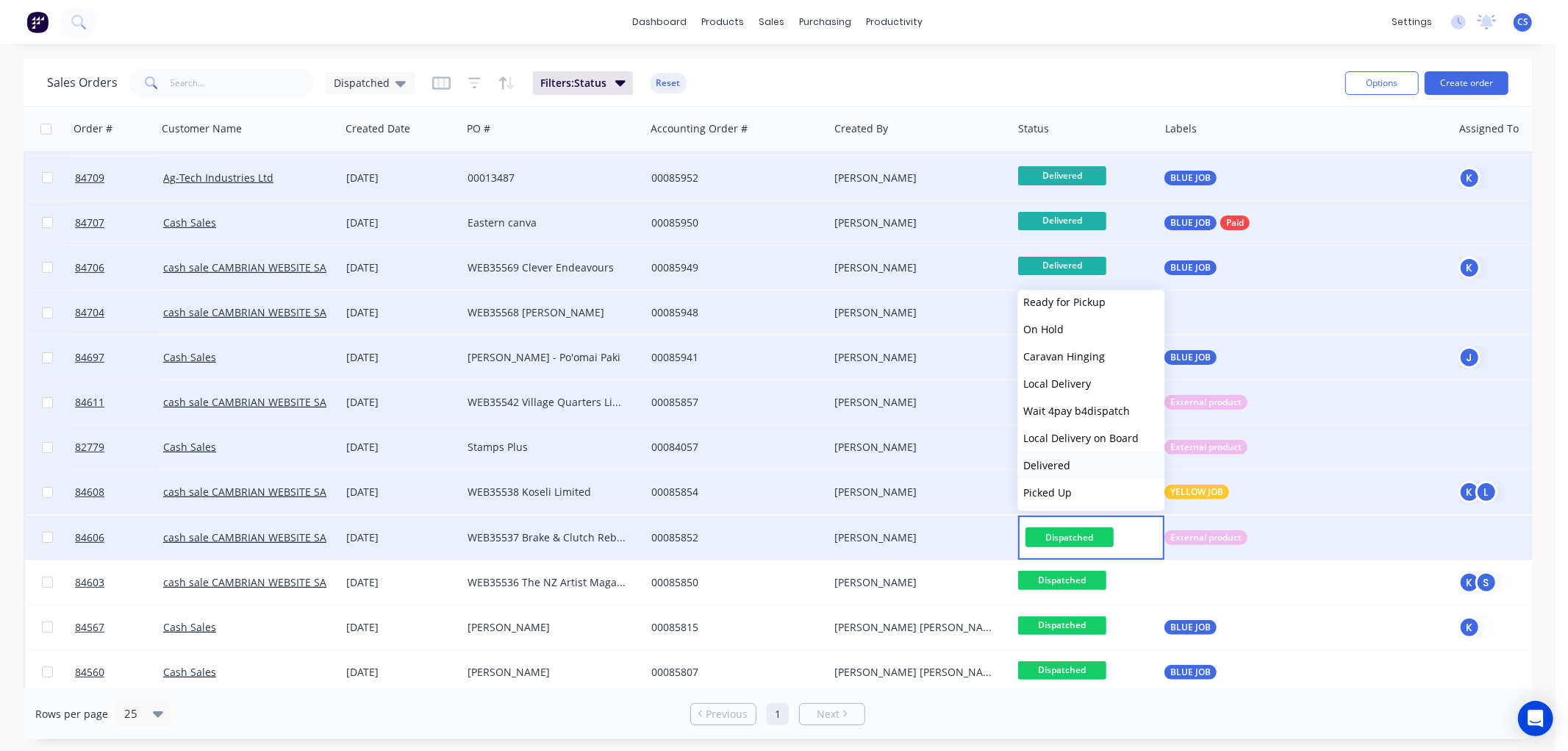
click at [1061, 463] on span "Delivered" at bounding box center [1047, 465] width 47 height 14
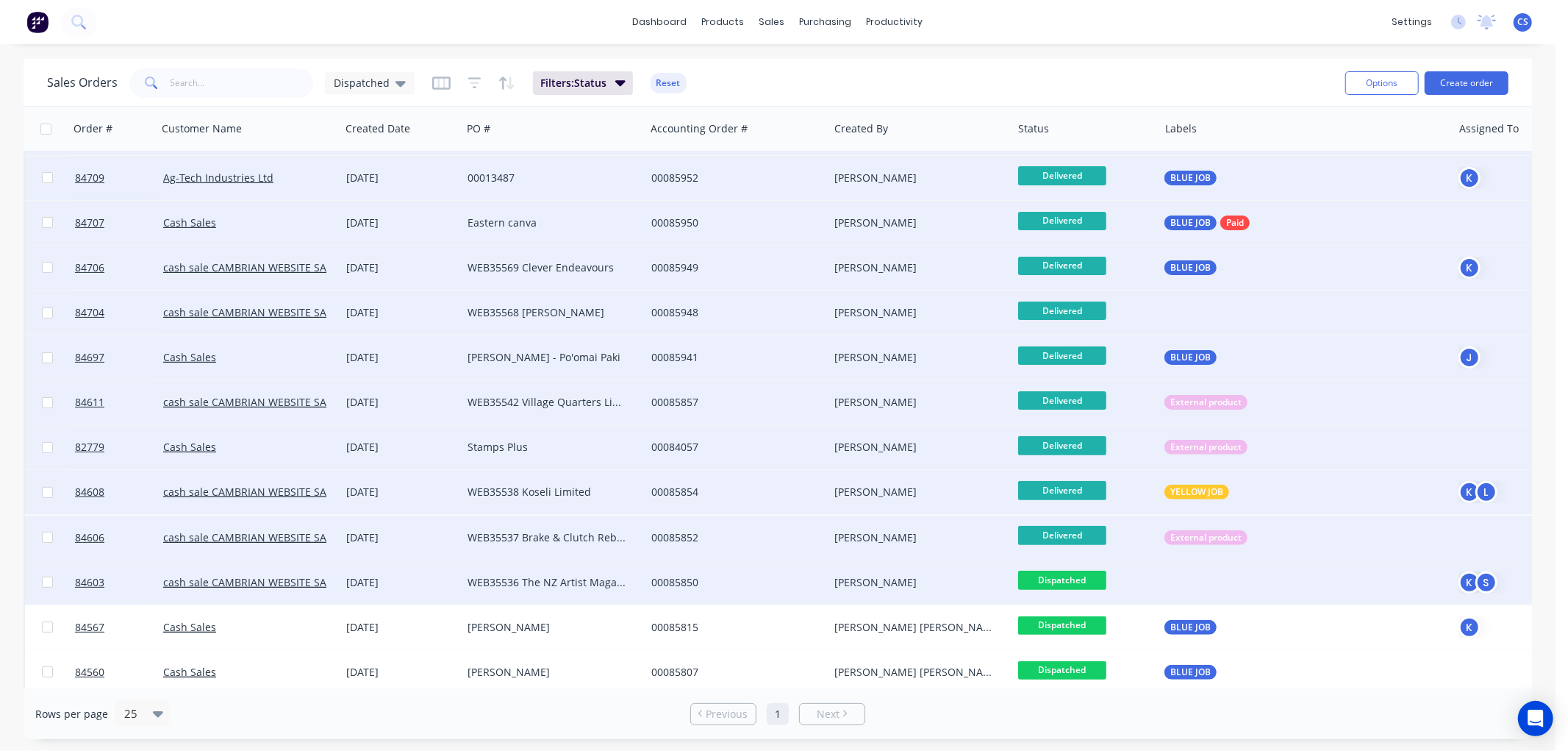
click at [1084, 579] on span "Dispatched" at bounding box center [1061, 579] width 88 height 19
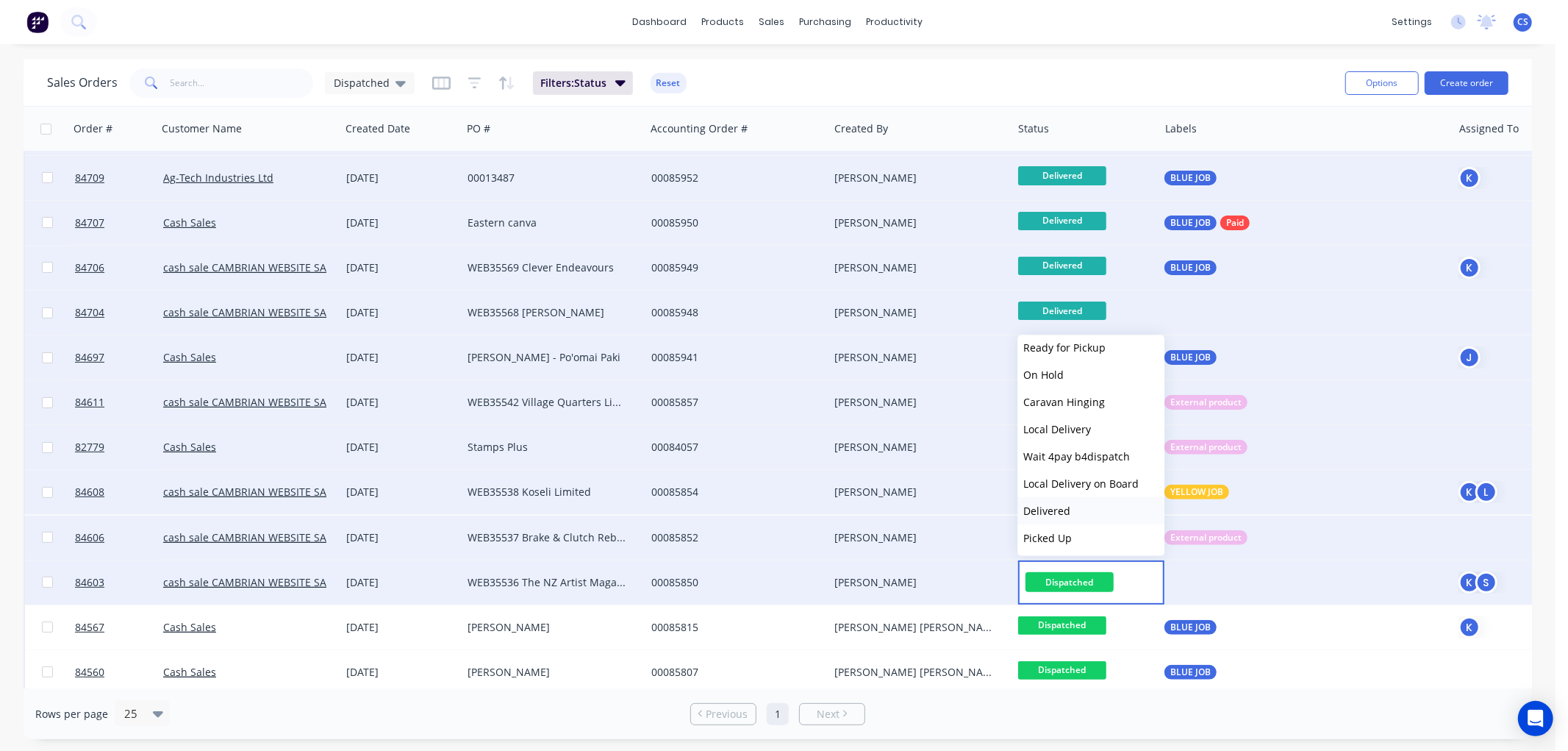
click at [1078, 506] on button "Delivered" at bounding box center [1091, 511] width 147 height 27
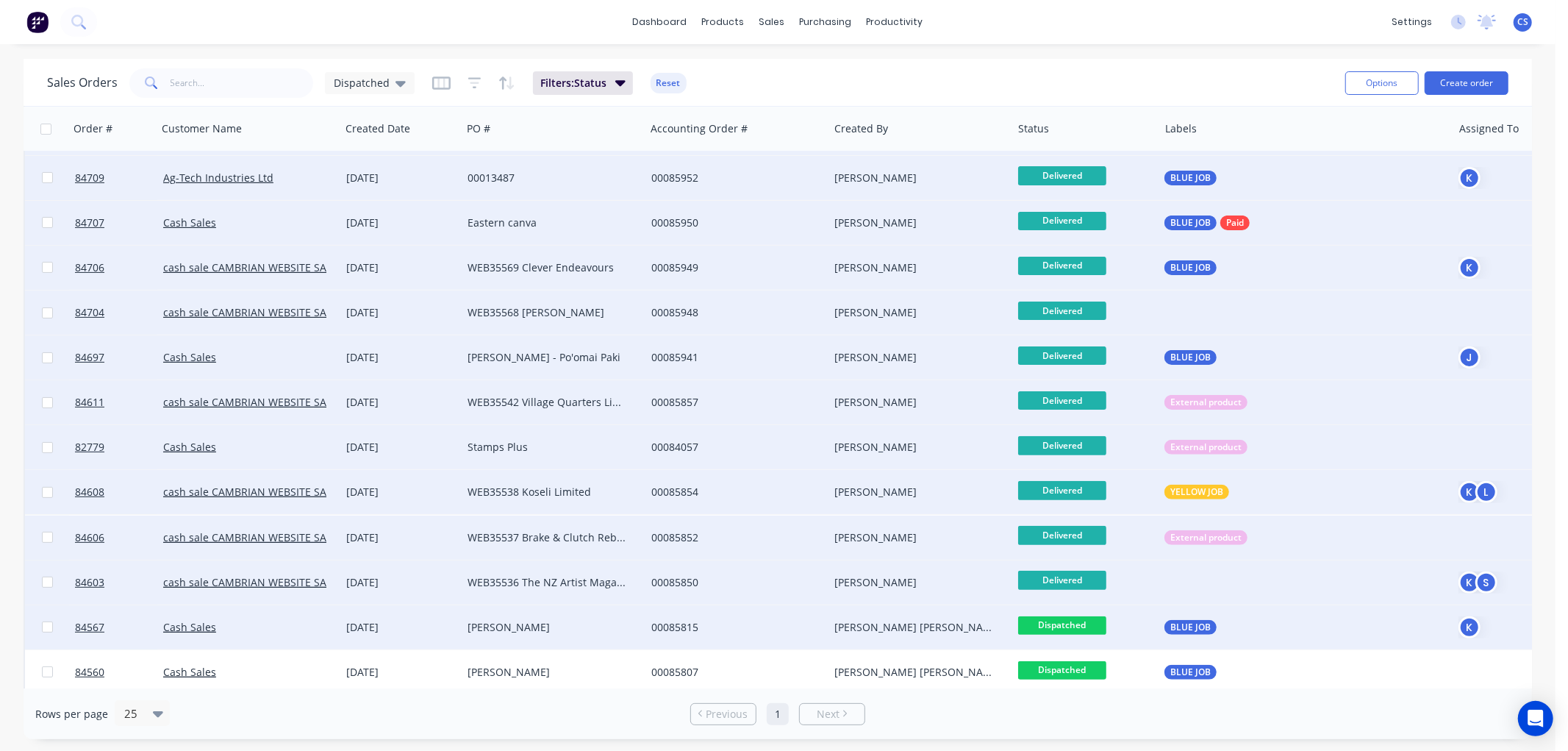
click at [1091, 619] on span "Dispatched" at bounding box center [1061, 625] width 88 height 19
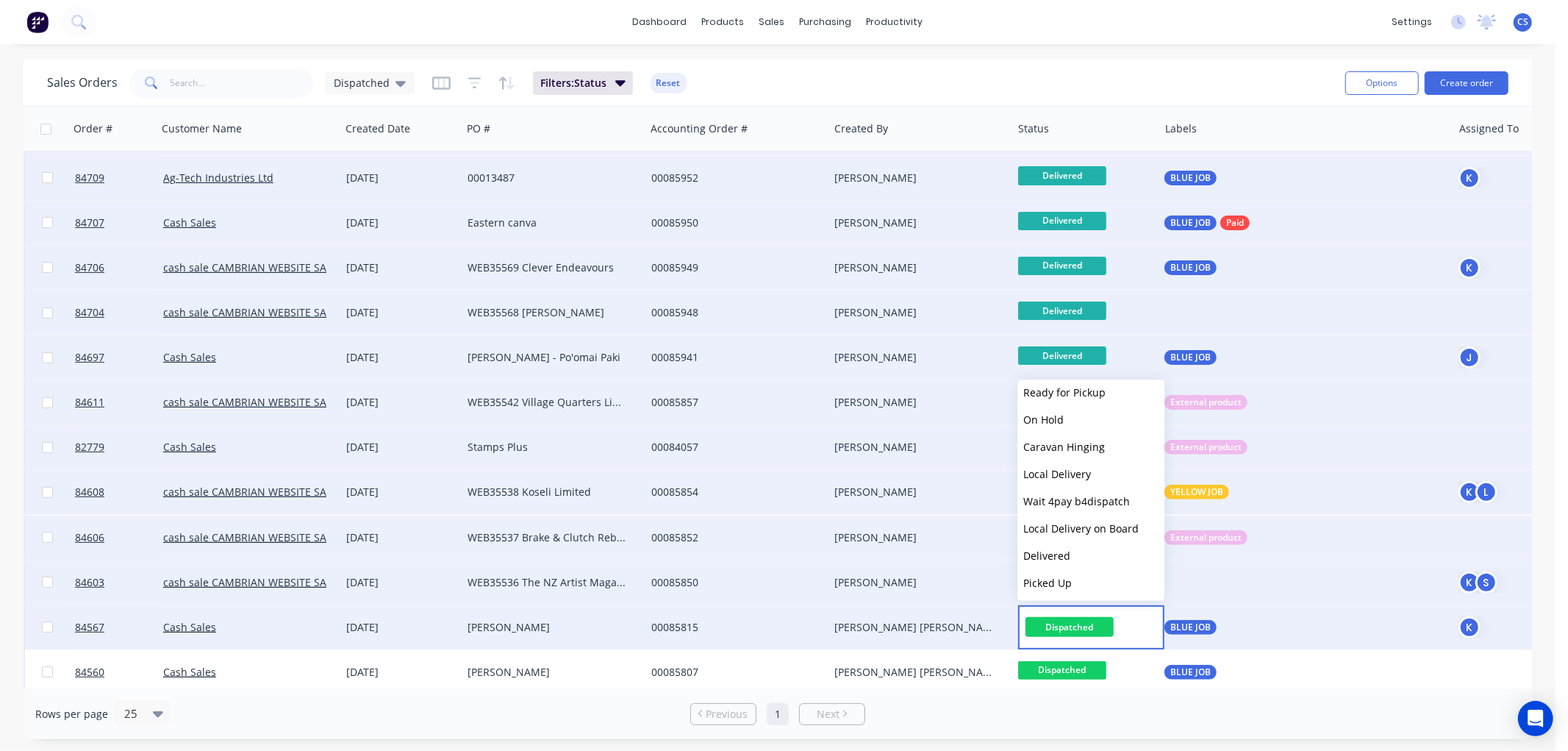
drag, startPoint x: 1081, startPoint y: 545, endPoint x: 1116, endPoint y: 601, distance: 66.0
click at [1081, 546] on button "Delivered" at bounding box center [1091, 556] width 147 height 27
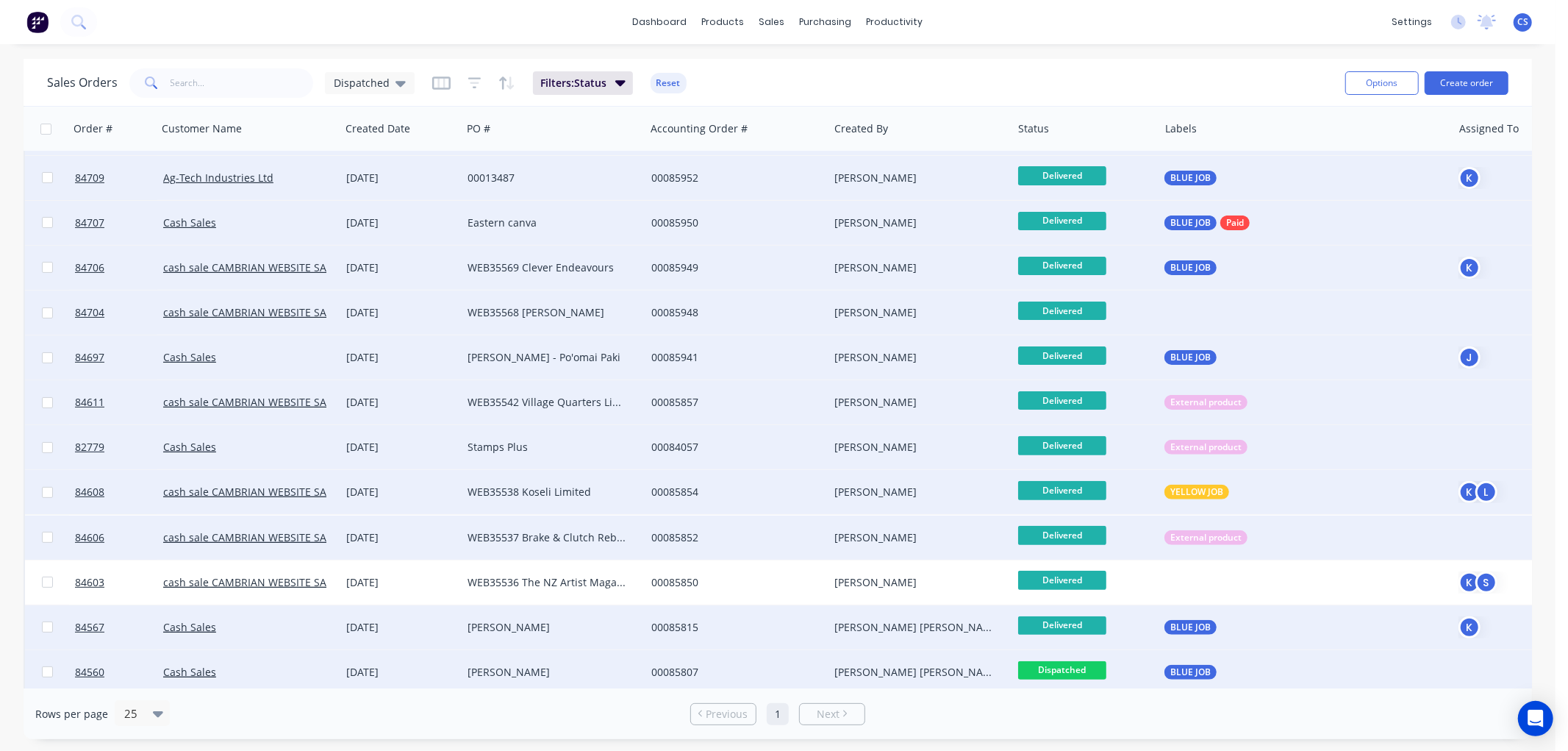
click at [1100, 666] on span "Dispatched" at bounding box center [1061, 670] width 88 height 19
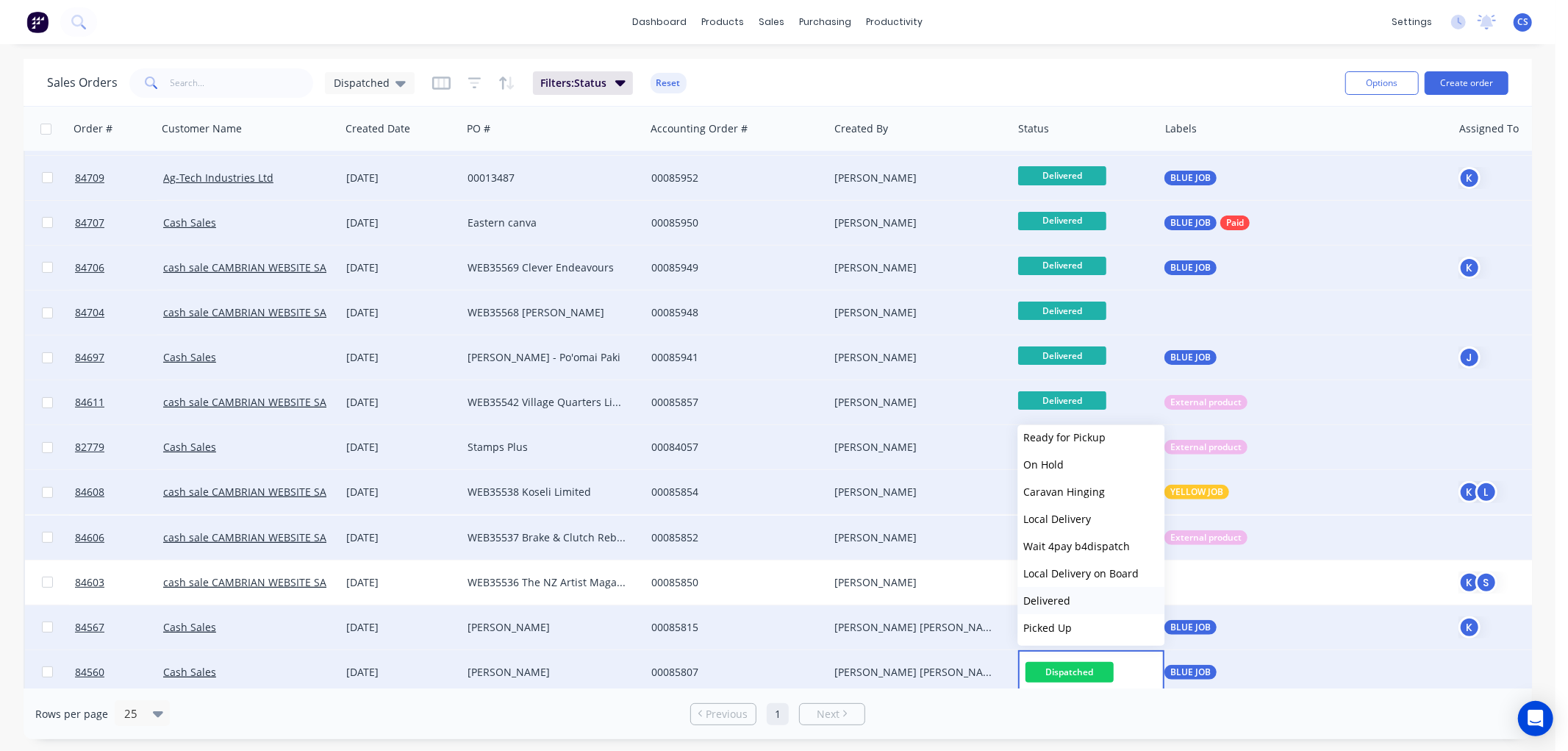
click at [1074, 594] on button "Delivered" at bounding box center [1091, 600] width 147 height 27
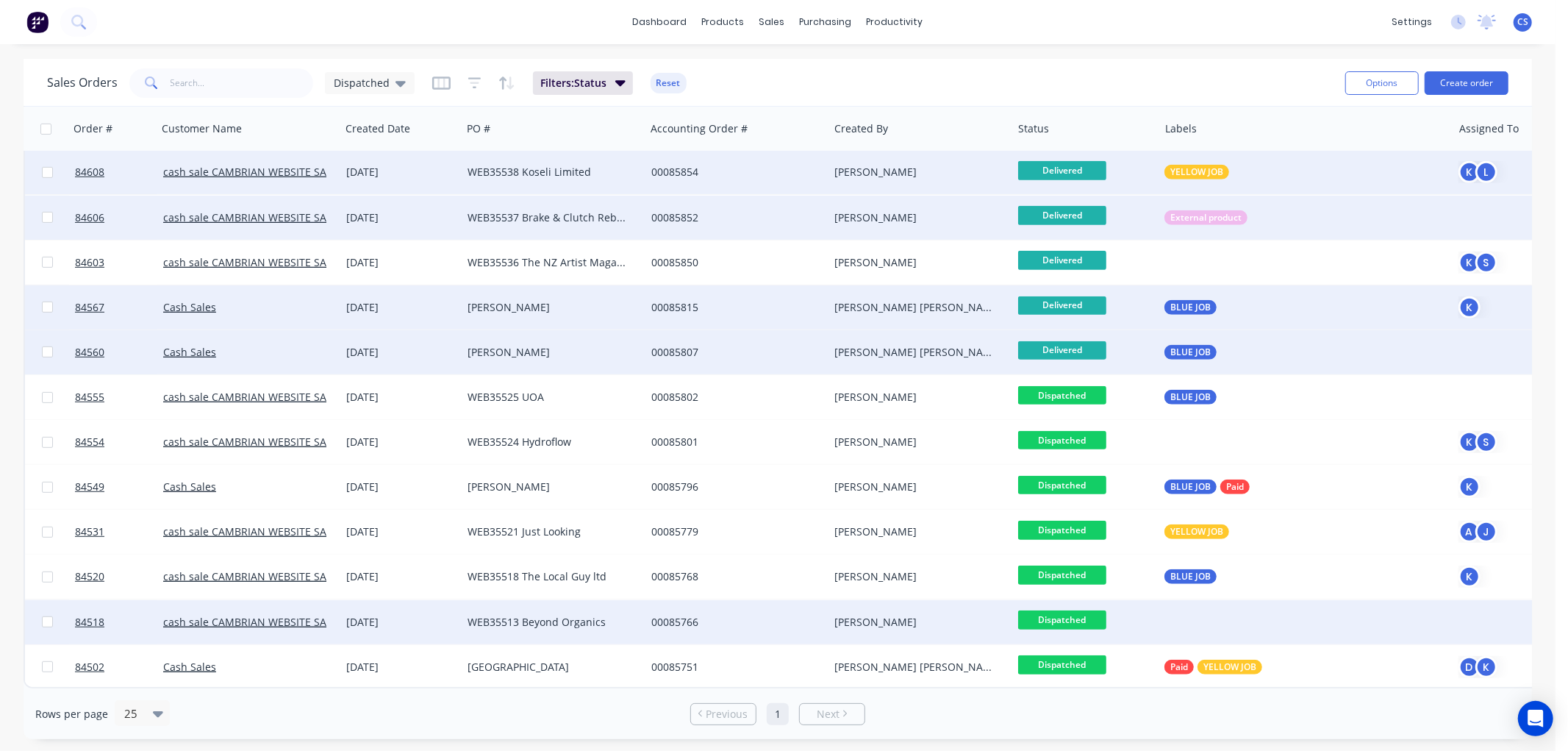
scroll to position [593, 0]
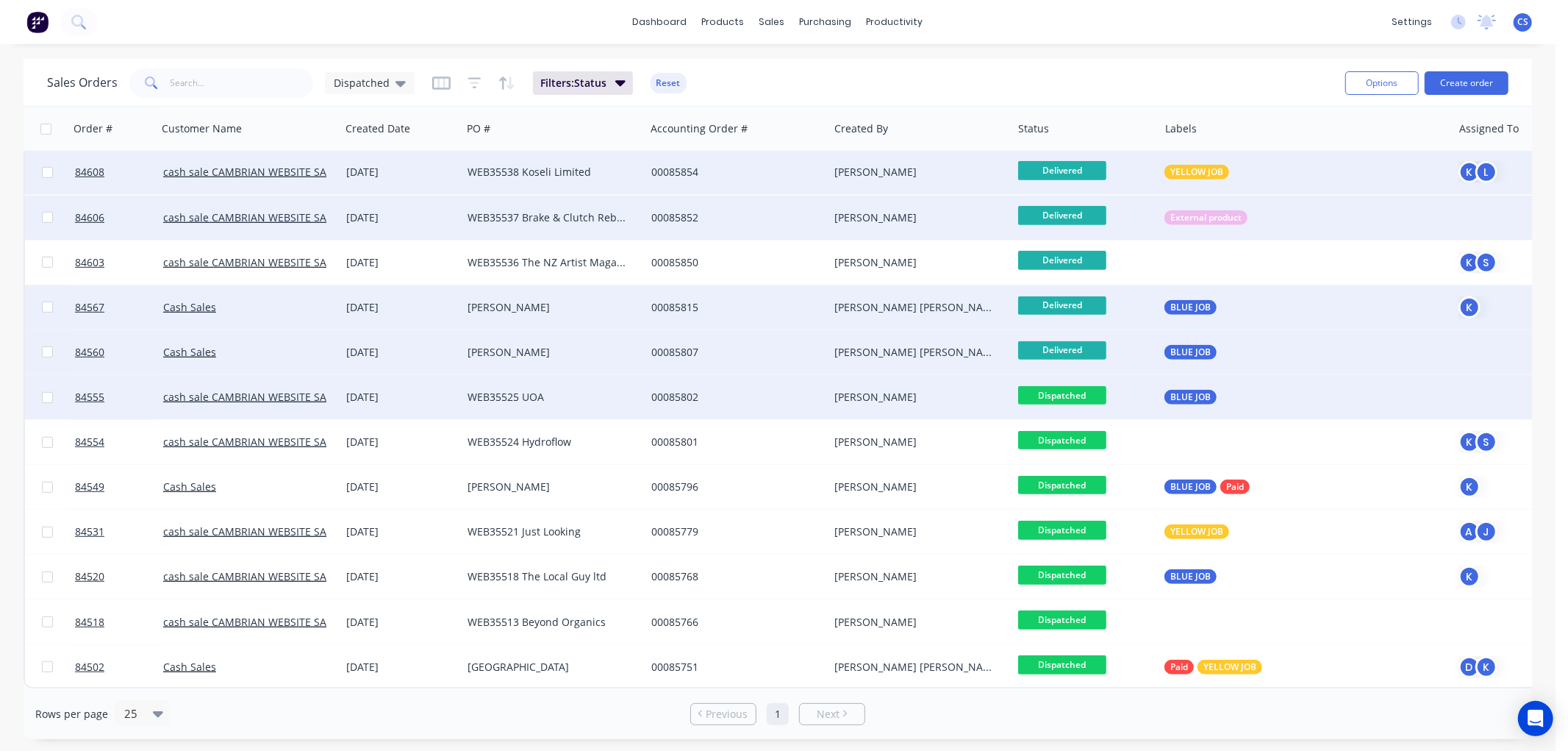
click at [1072, 386] on span "Dispatched" at bounding box center [1061, 395] width 88 height 19
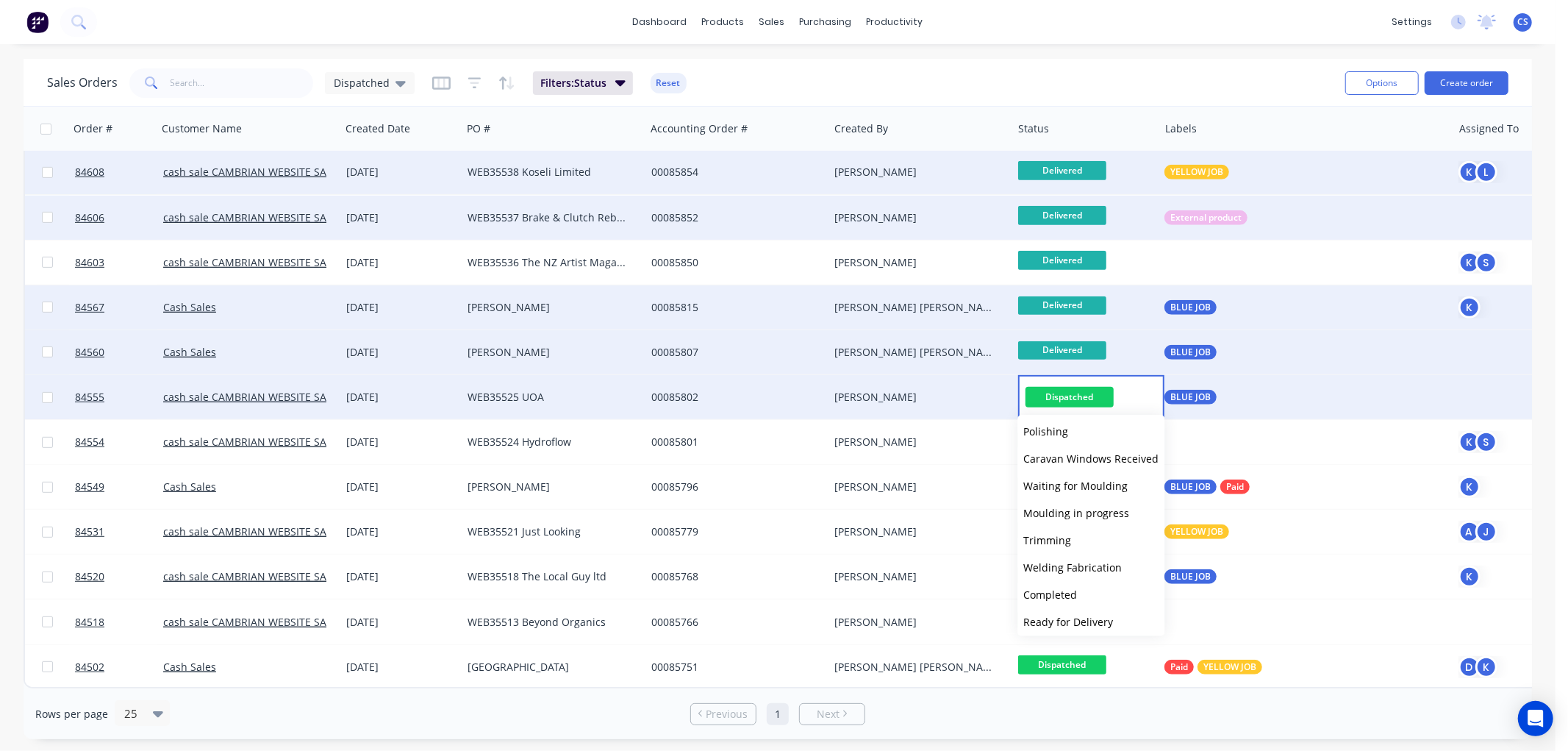
scroll to position [497, 0]
click at [1061, 586] on span "Delivered" at bounding box center [1047, 590] width 47 height 14
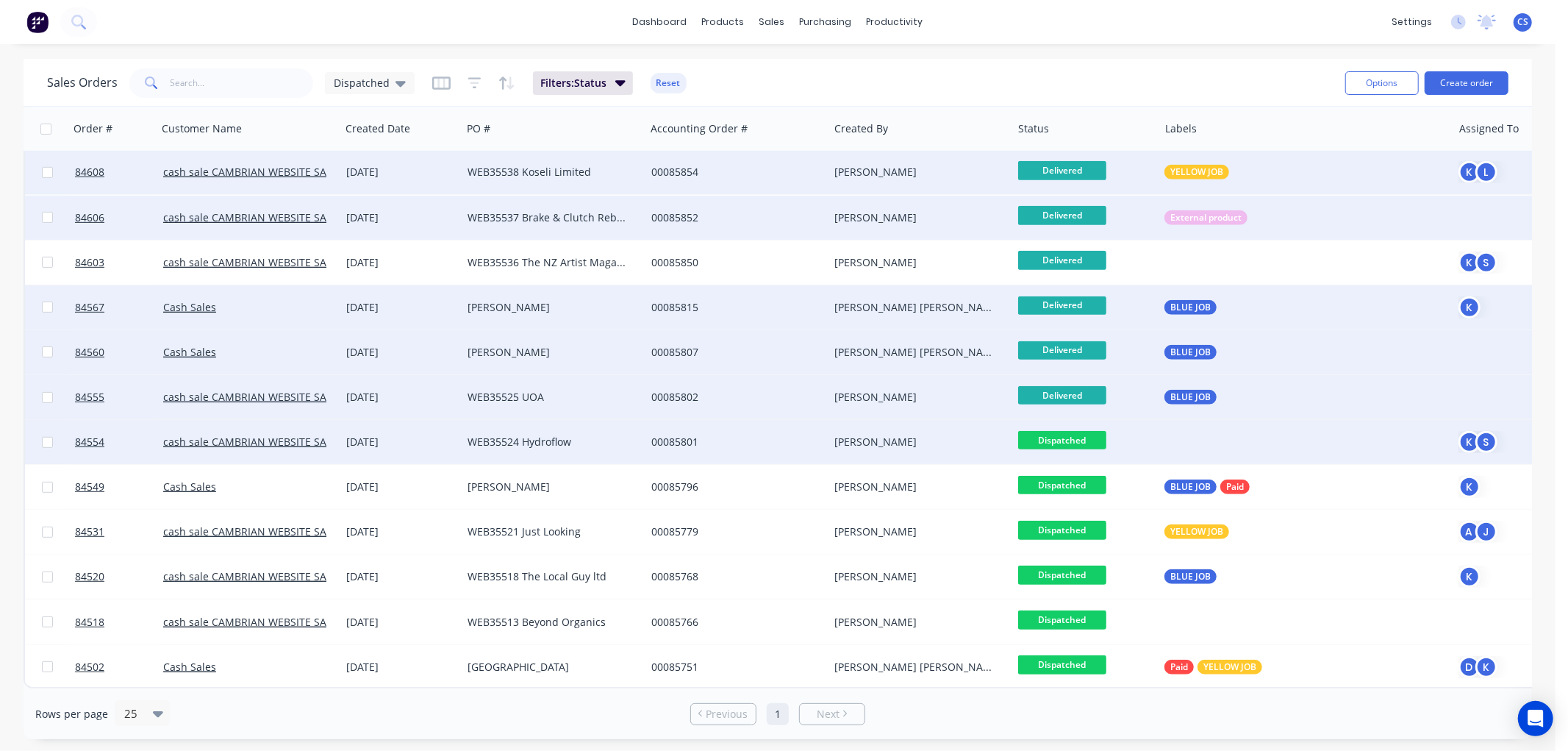
click at [1078, 434] on span "Dispatched" at bounding box center [1061, 440] width 88 height 19
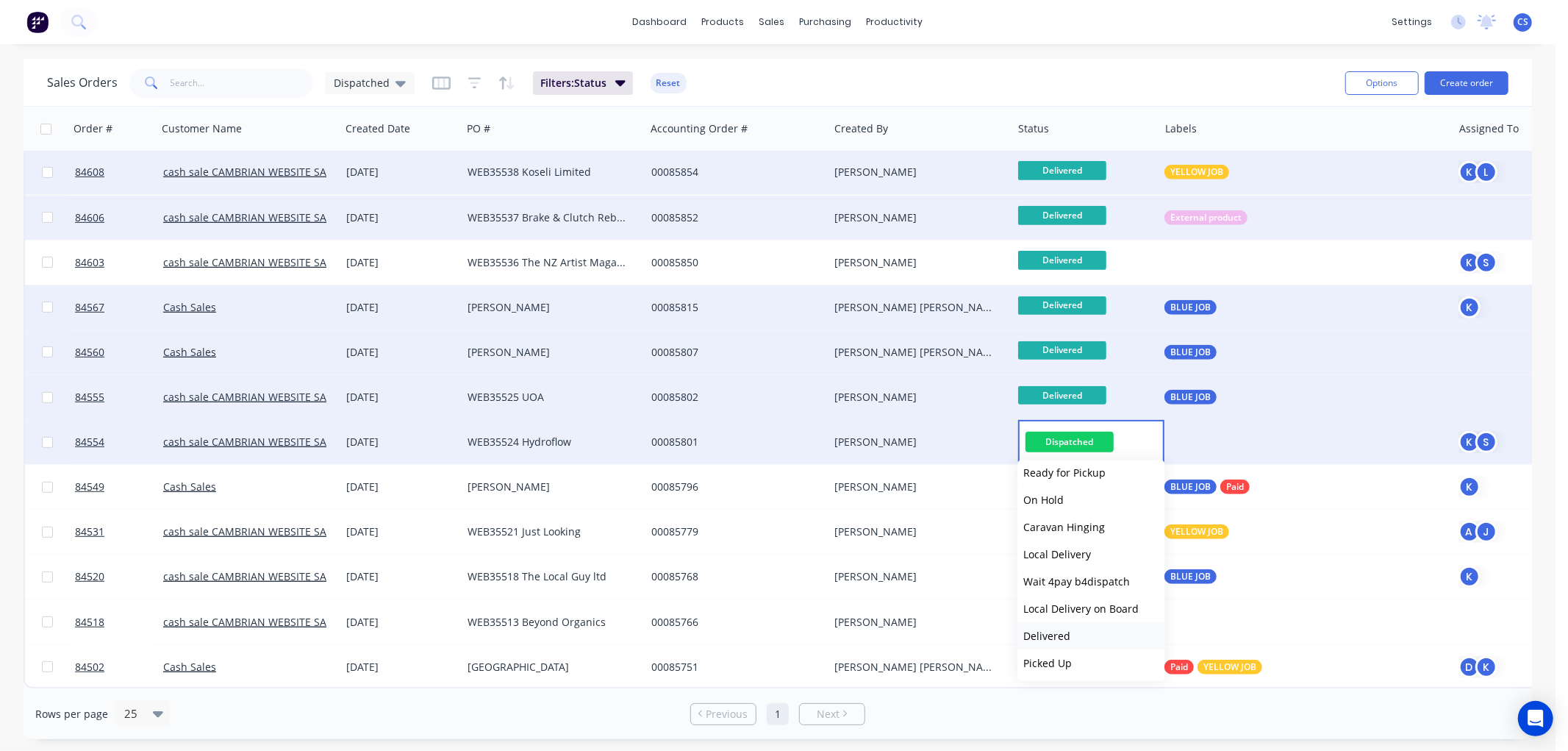
click at [1065, 628] on span "Delivered" at bounding box center [1047, 635] width 47 height 14
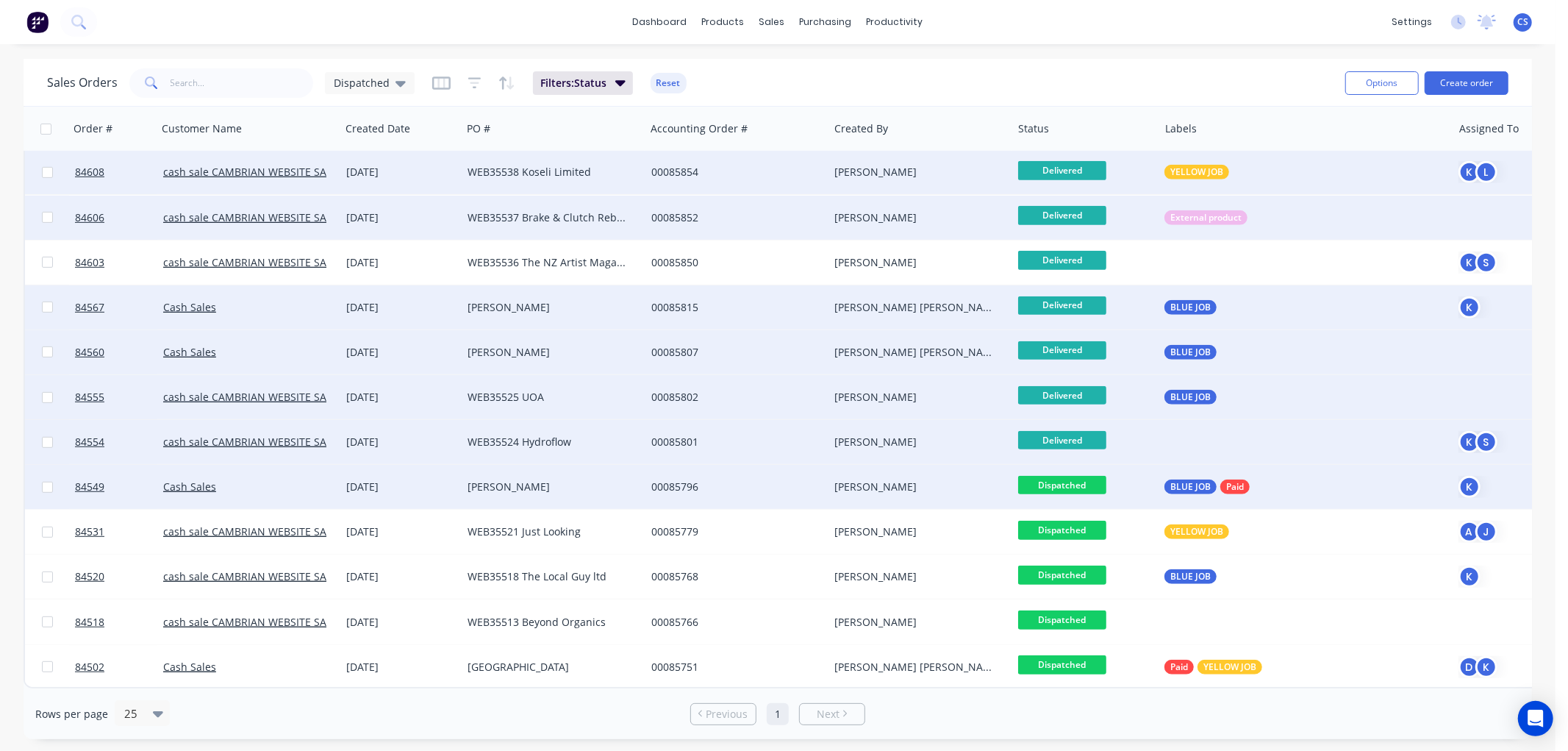
click at [1078, 478] on span "Dispatched" at bounding box center [1061, 485] width 88 height 19
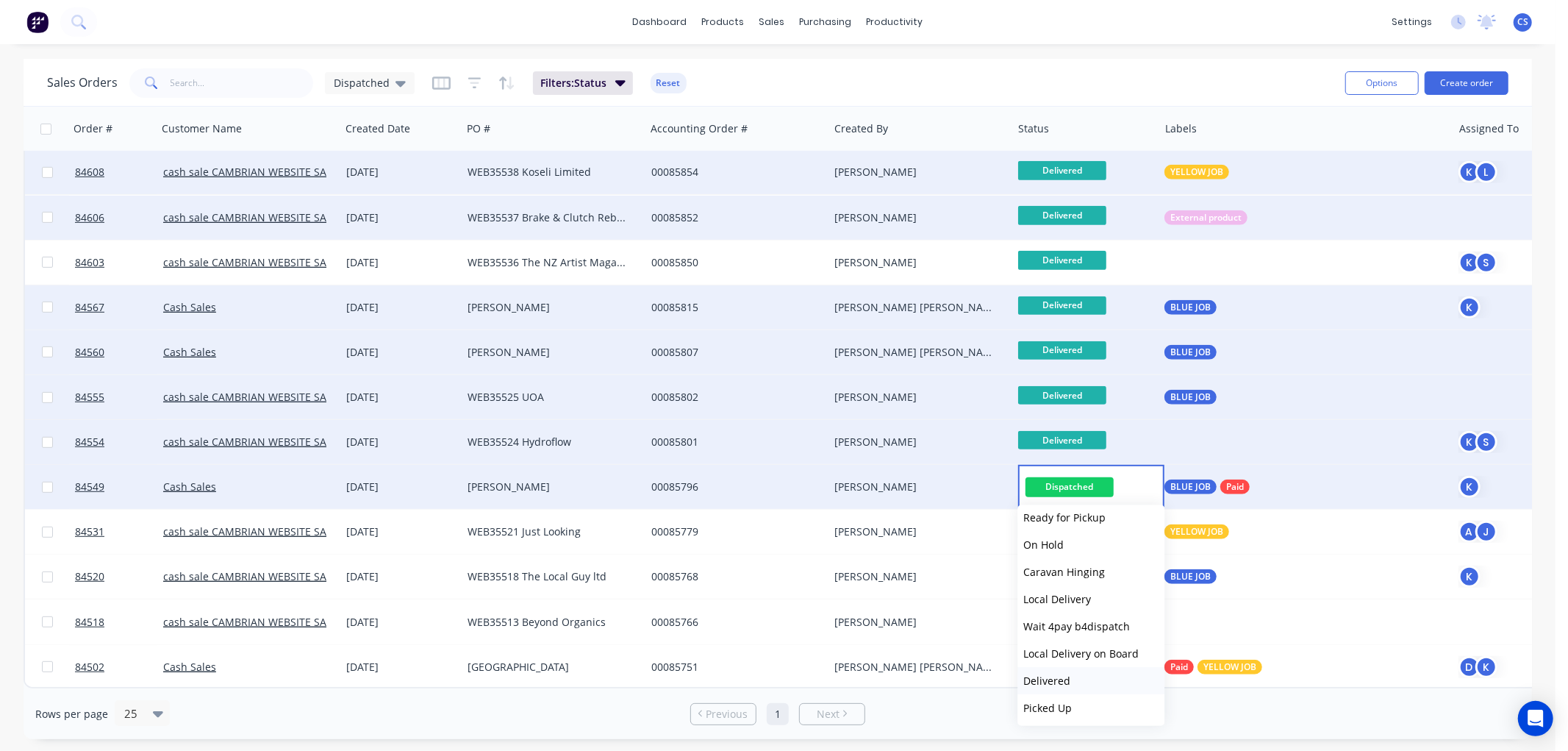
click at [1053, 674] on span "Delivered" at bounding box center [1047, 680] width 47 height 14
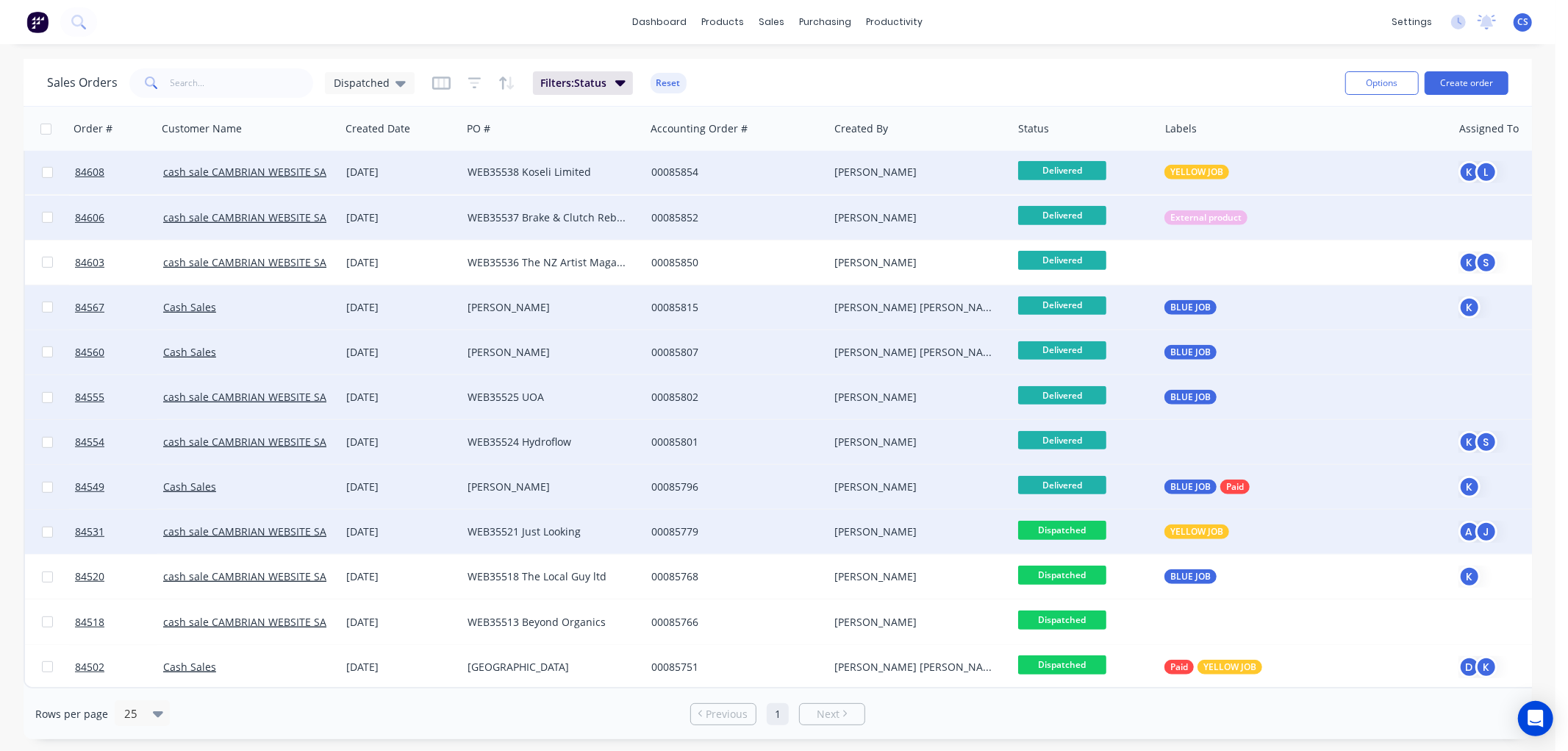
click at [1084, 528] on span "Dispatched" at bounding box center [1061, 529] width 88 height 19
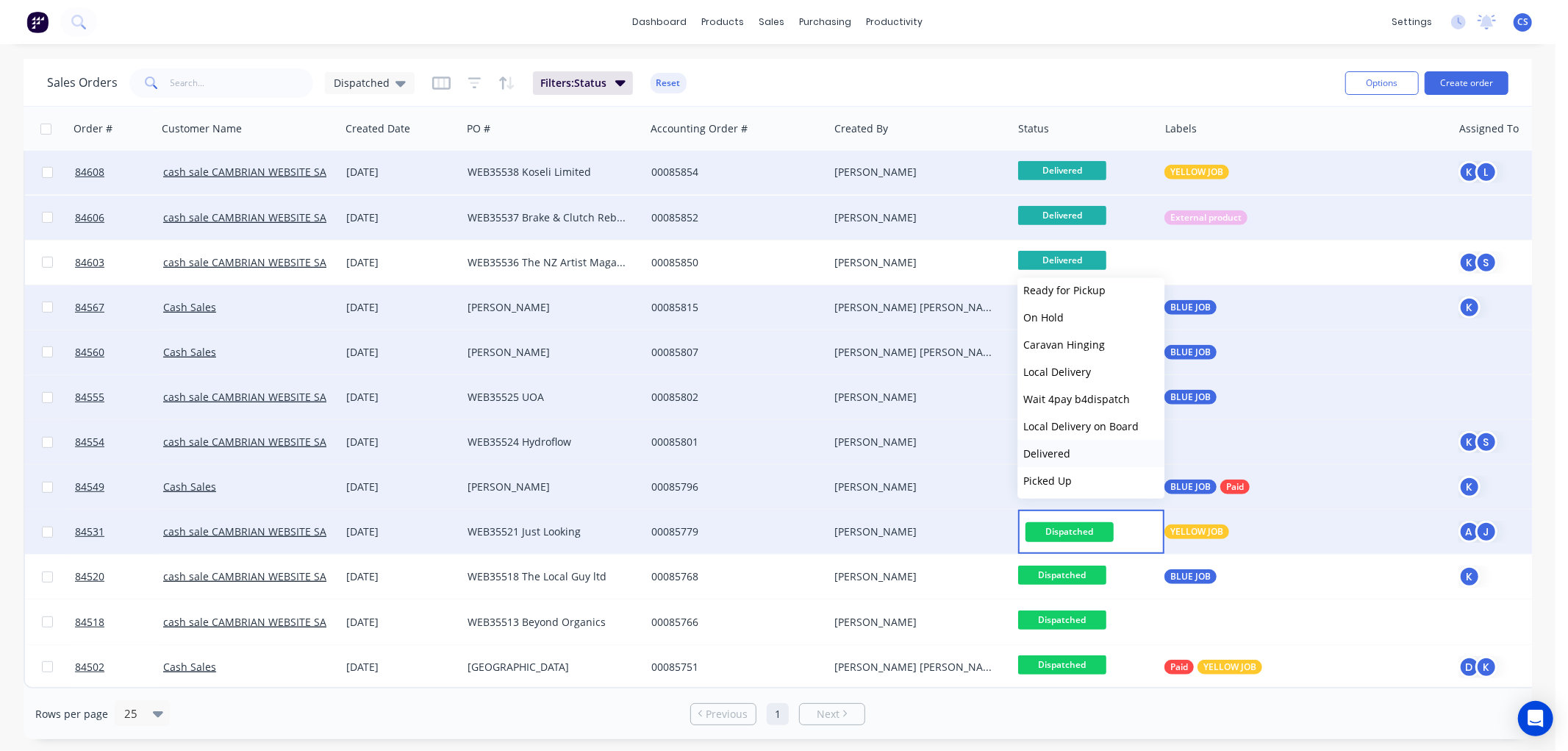
click at [1067, 446] on span "Delivered" at bounding box center [1047, 453] width 47 height 14
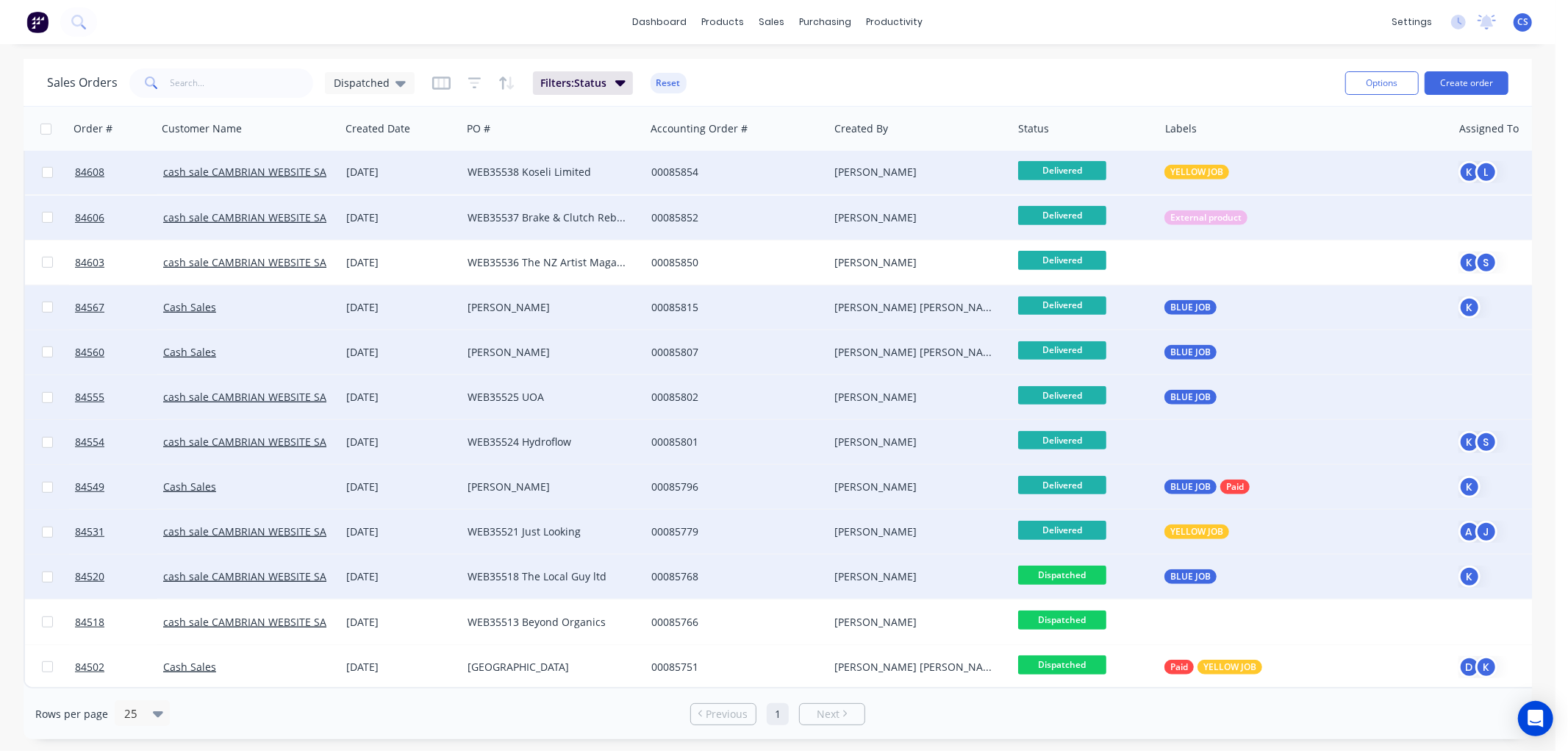
click at [1079, 565] on span "Dispatched" at bounding box center [1061, 574] width 88 height 19
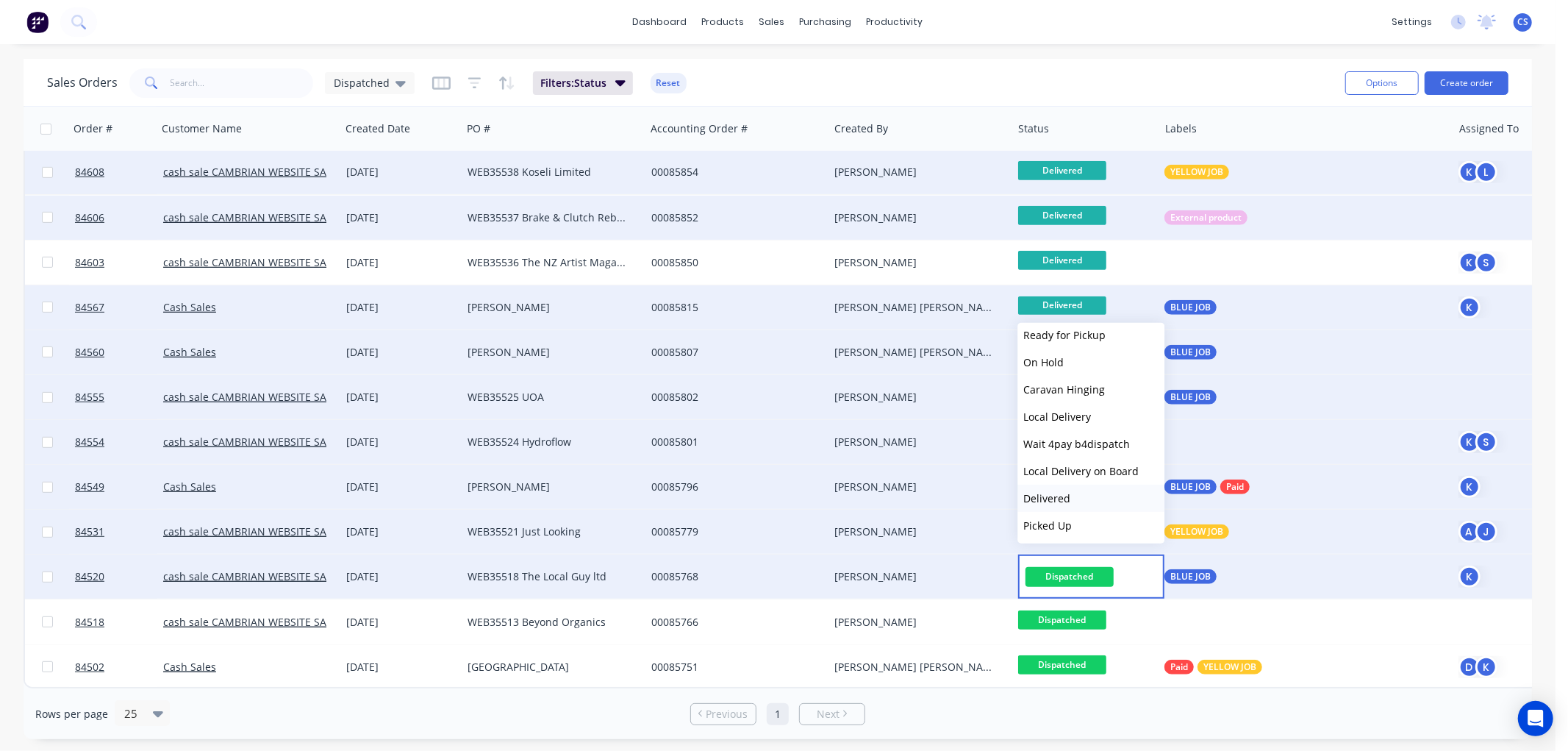
click at [1069, 493] on button "Delivered" at bounding box center [1091, 499] width 147 height 27
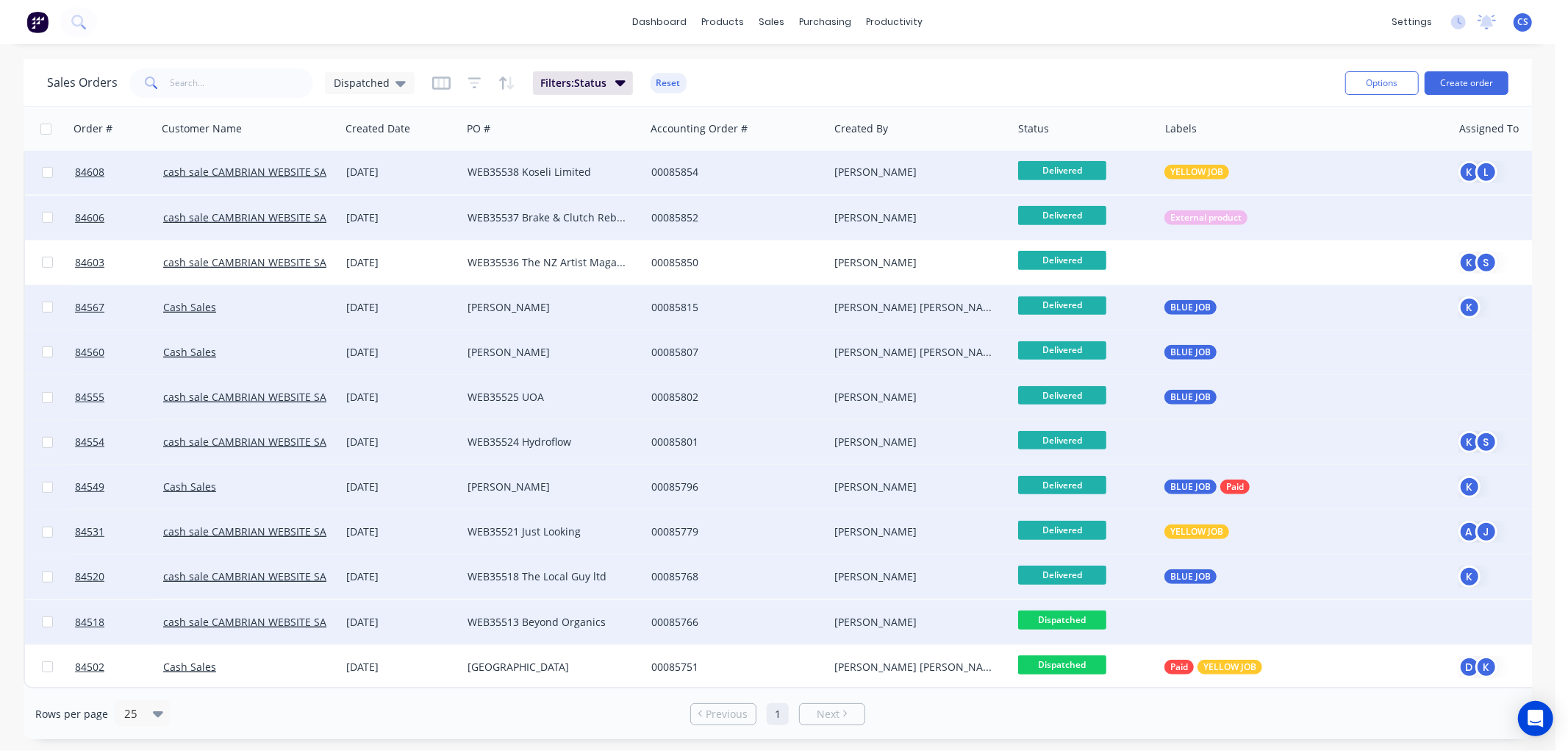
click at [1082, 614] on span "Dispatched" at bounding box center [1061, 620] width 88 height 19
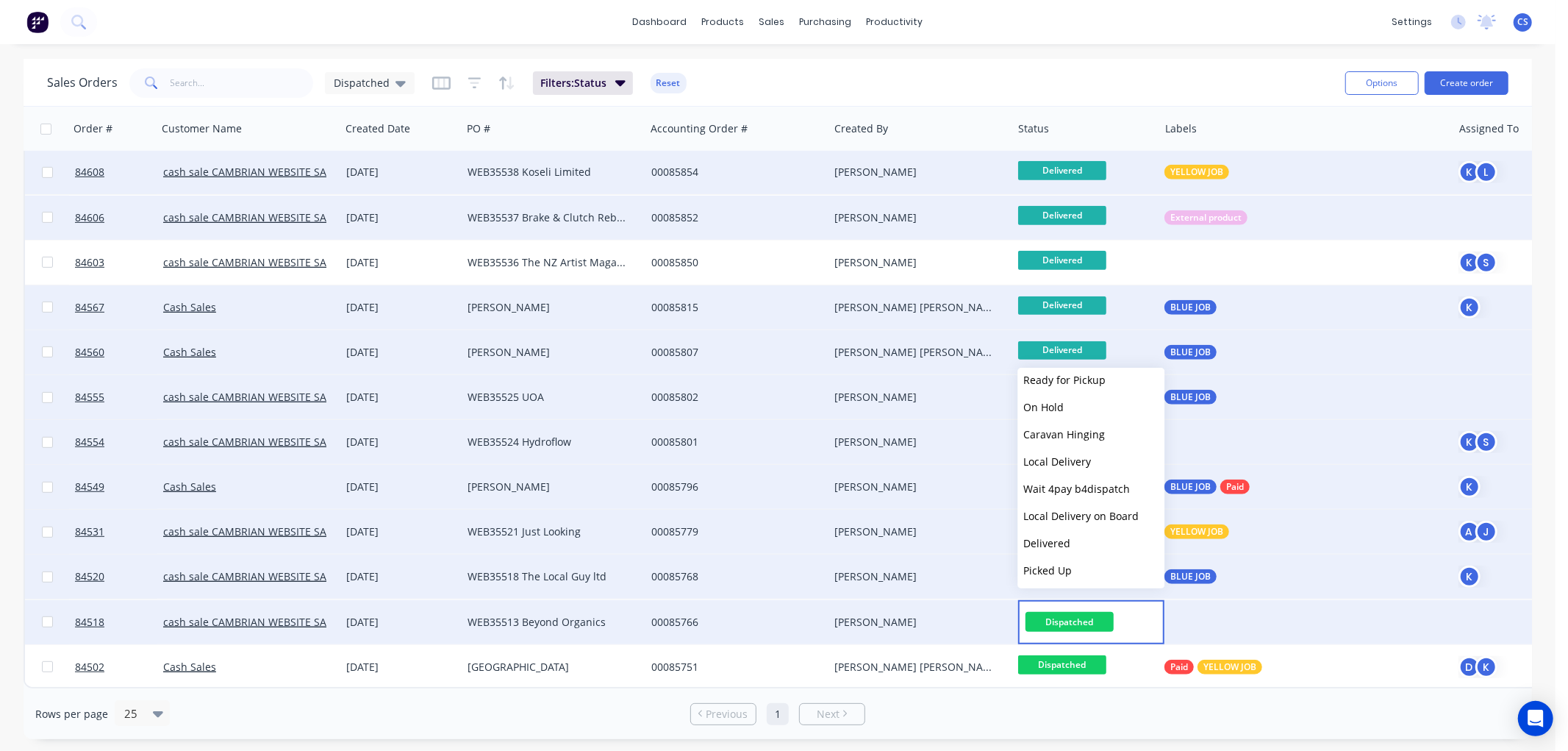
drag, startPoint x: 1075, startPoint y: 544, endPoint x: 1092, endPoint y: 556, distance: 20.8
click at [1075, 544] on button "Delivered" at bounding box center [1091, 543] width 147 height 27
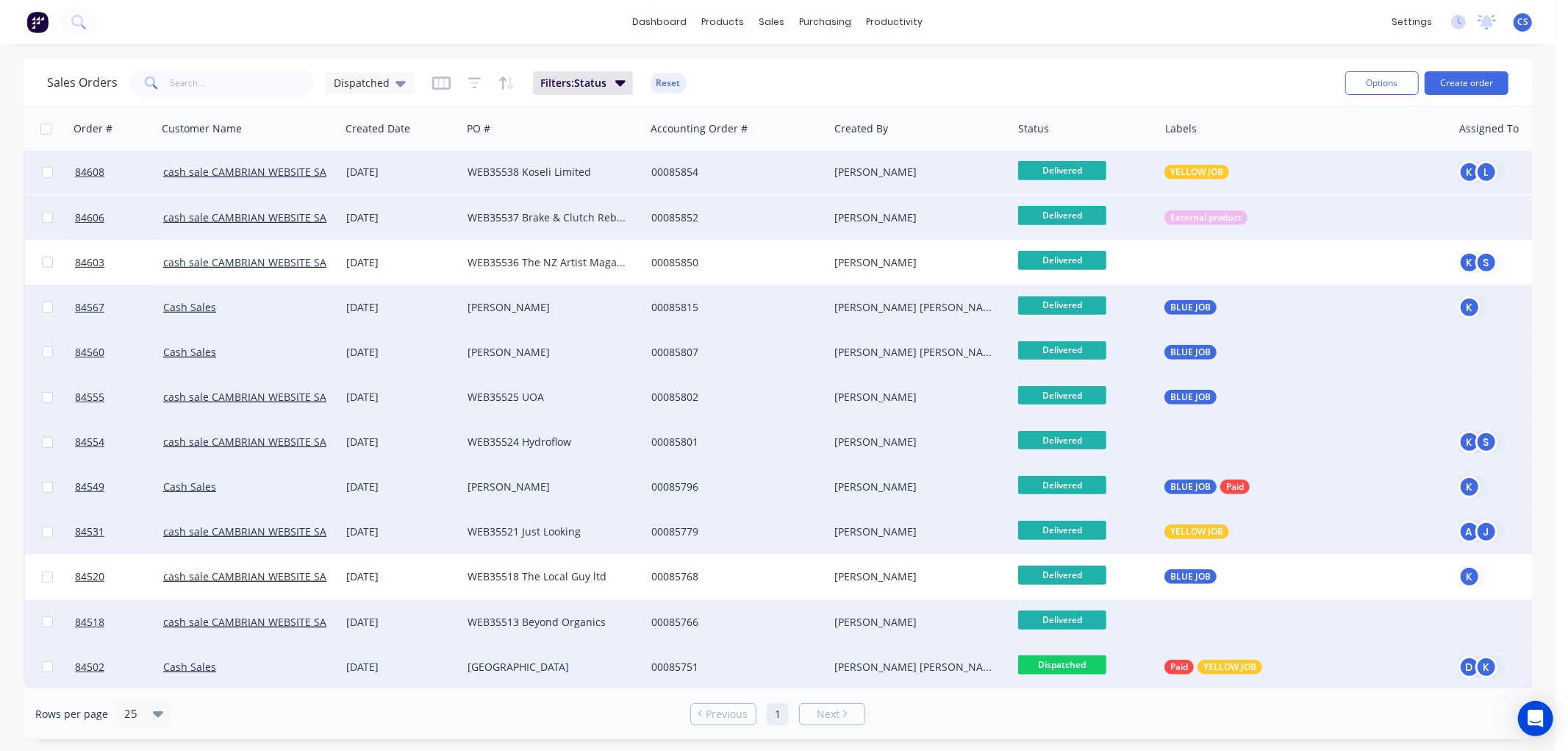
click at [1093, 655] on span "Dispatched" at bounding box center [1061, 664] width 88 height 19
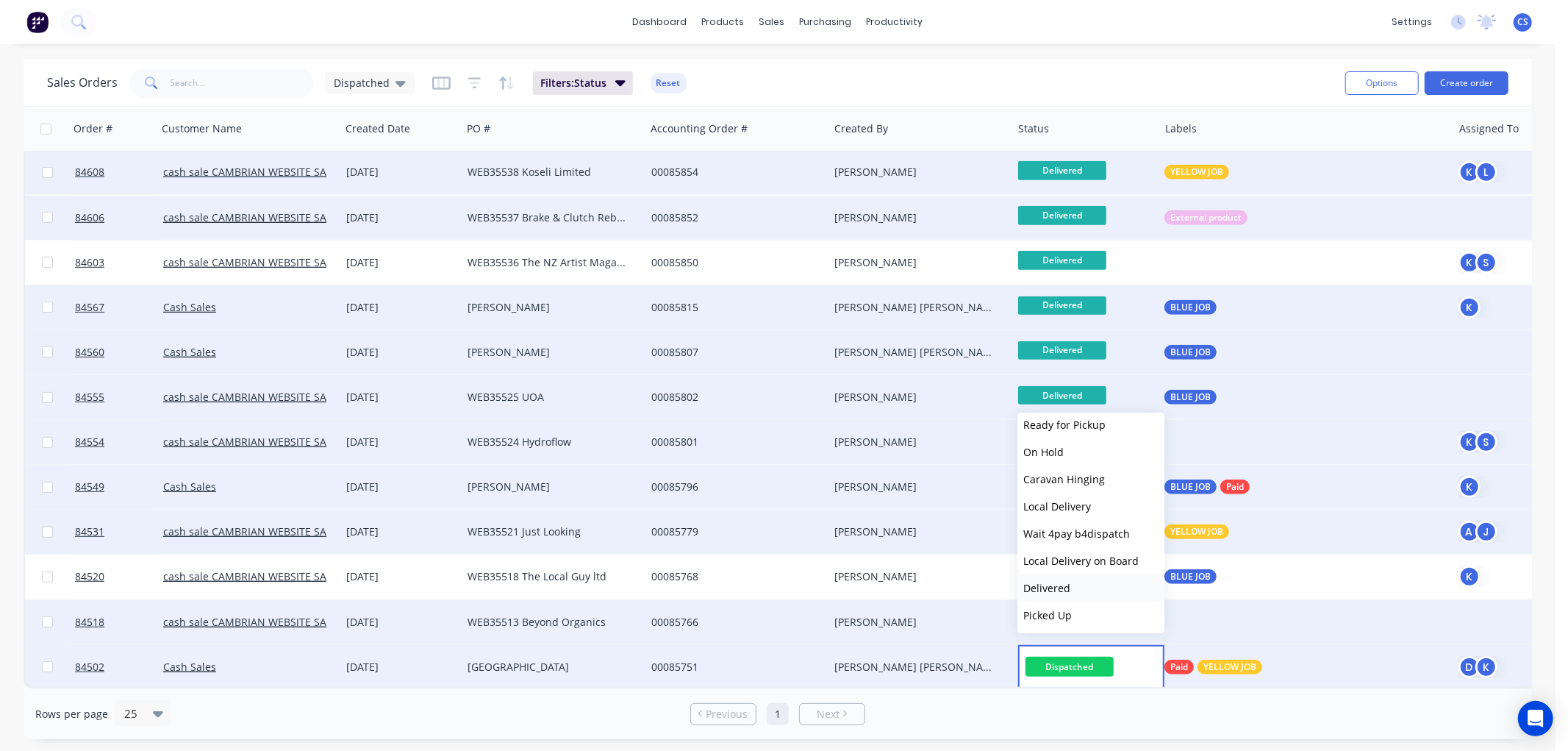
click at [1061, 586] on span "Delivered" at bounding box center [1047, 587] width 47 height 14
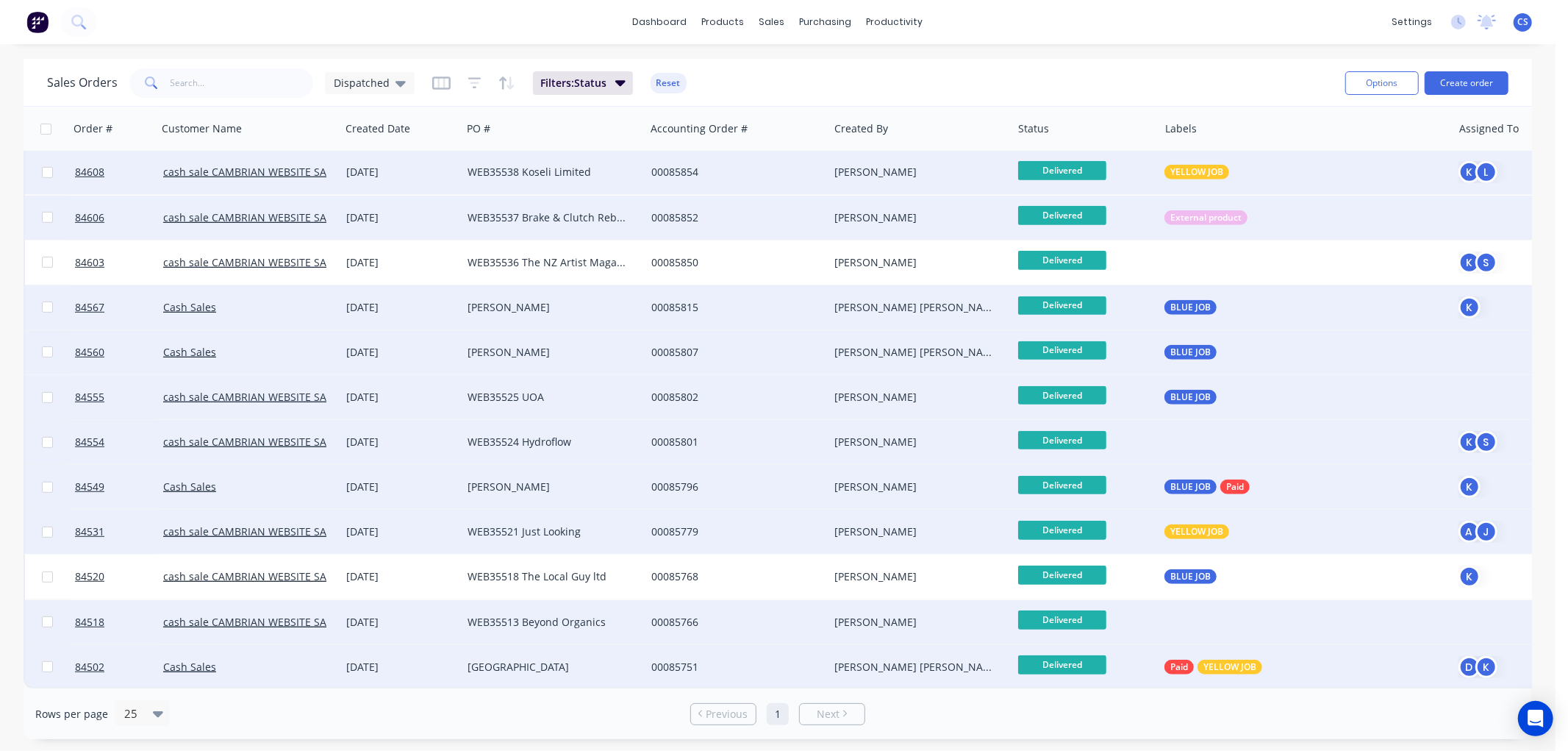
click at [774, 710] on link "1" at bounding box center [778, 713] width 22 height 22
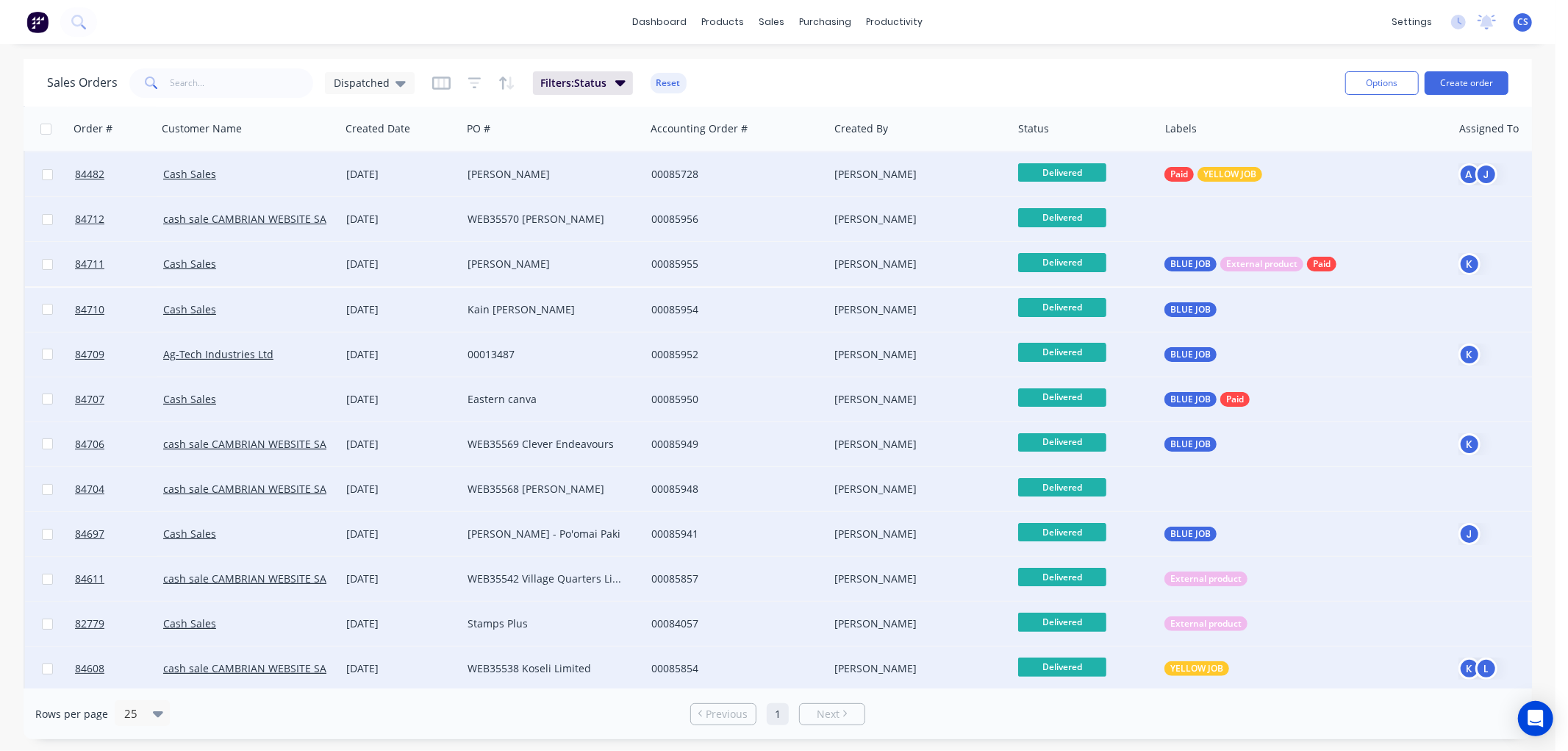
scroll to position [0, 0]
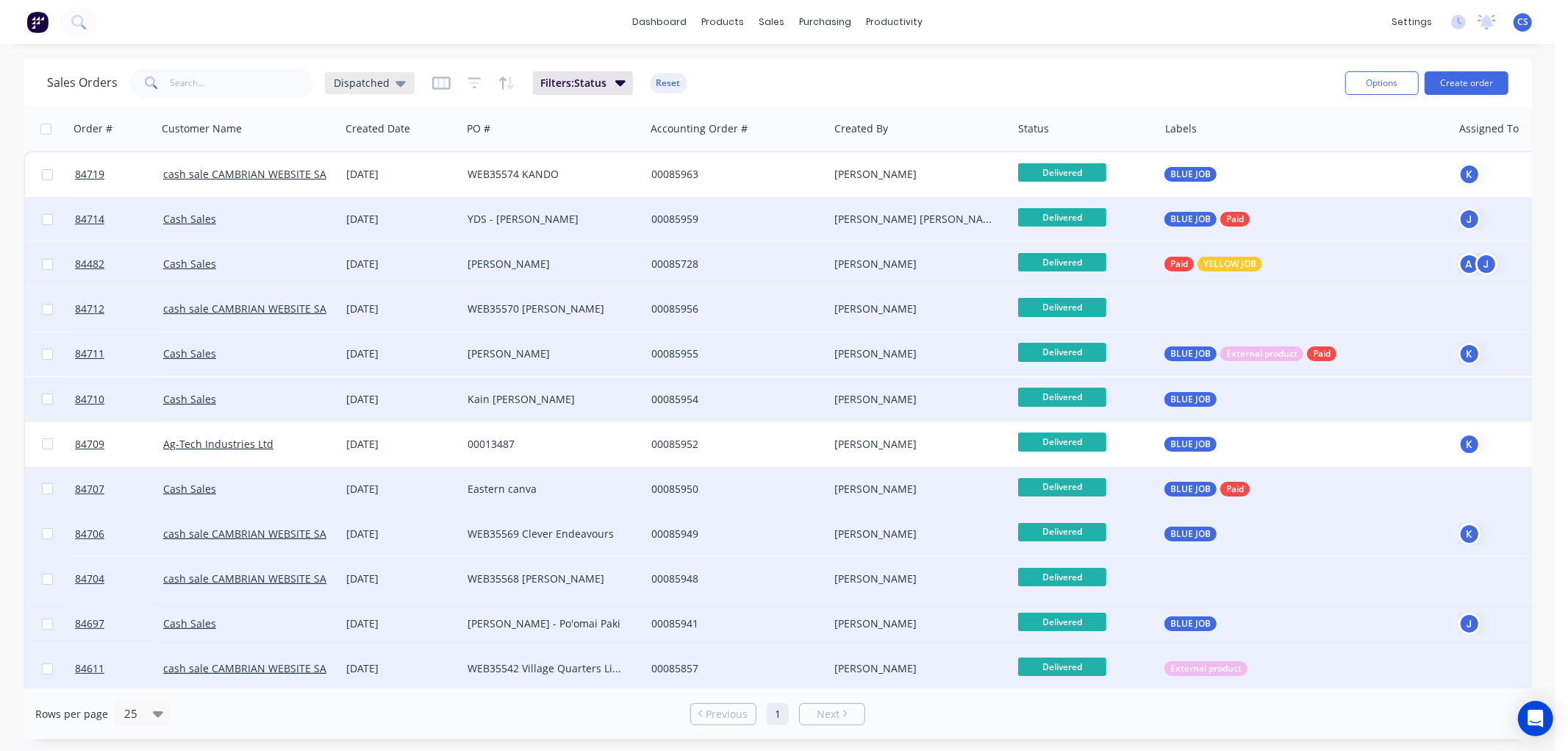
click at [384, 87] on span "Dispatched" at bounding box center [361, 82] width 56 height 15
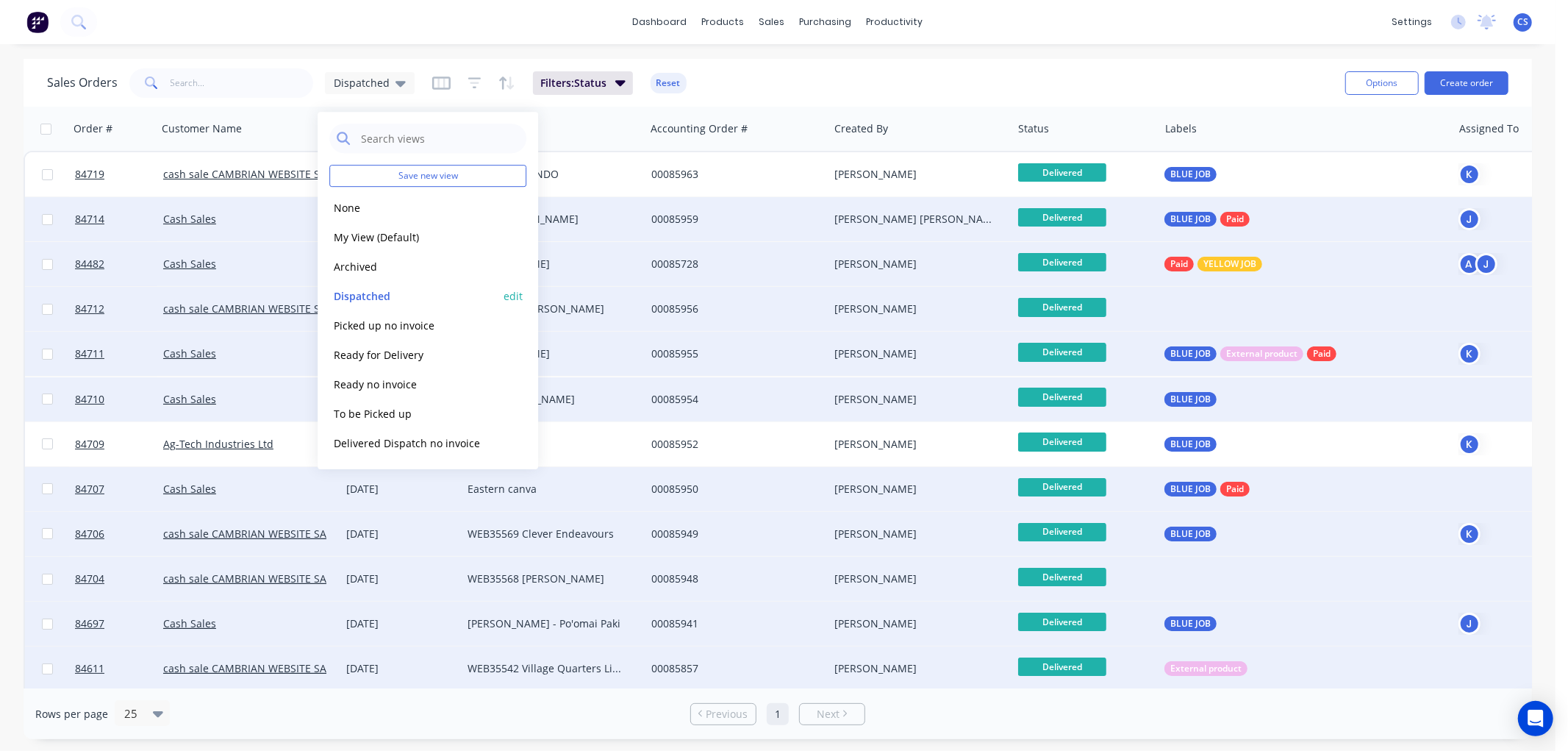
click at [373, 295] on button "Dispatched" at bounding box center [413, 295] width 168 height 17
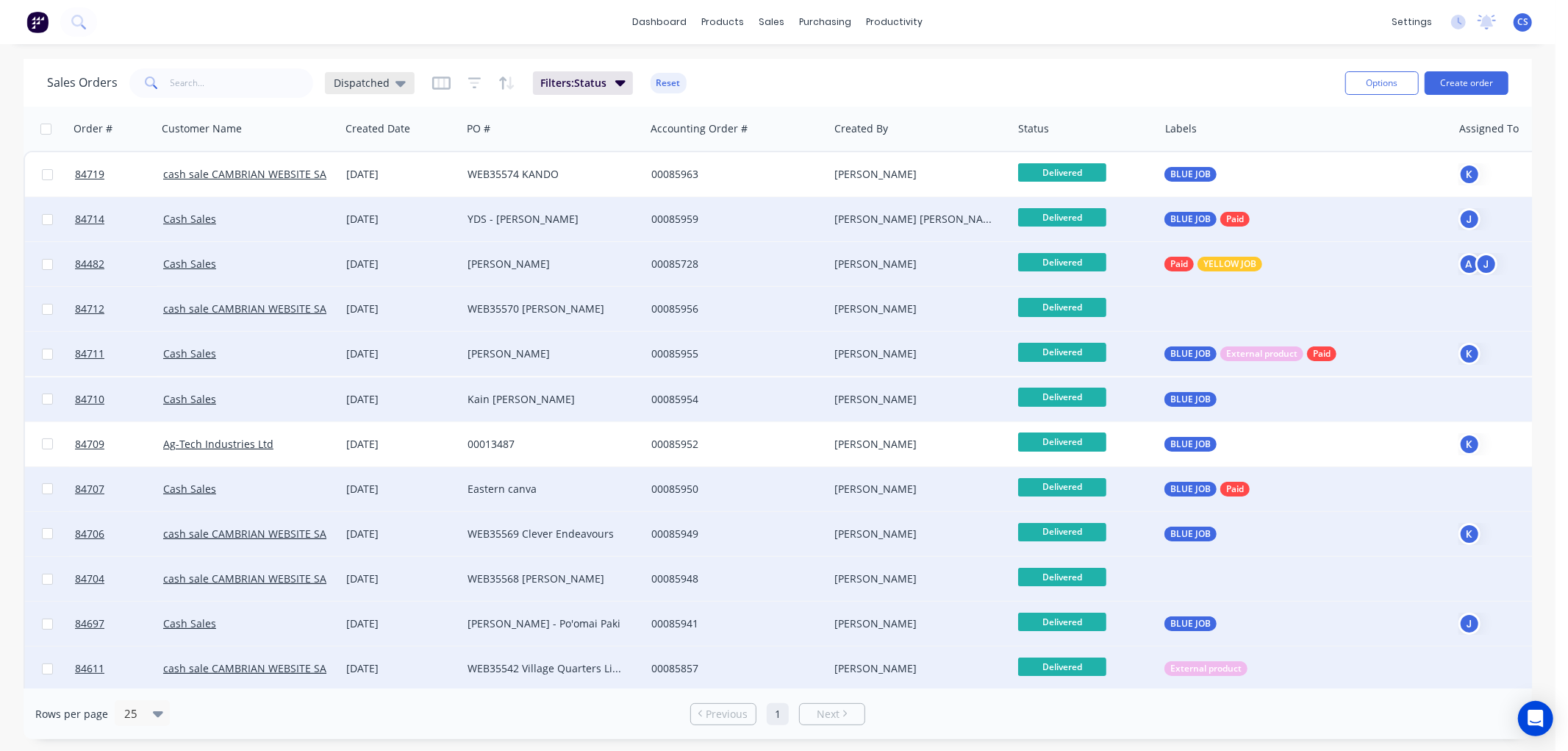
click at [362, 82] on span "Dispatched" at bounding box center [361, 82] width 56 height 15
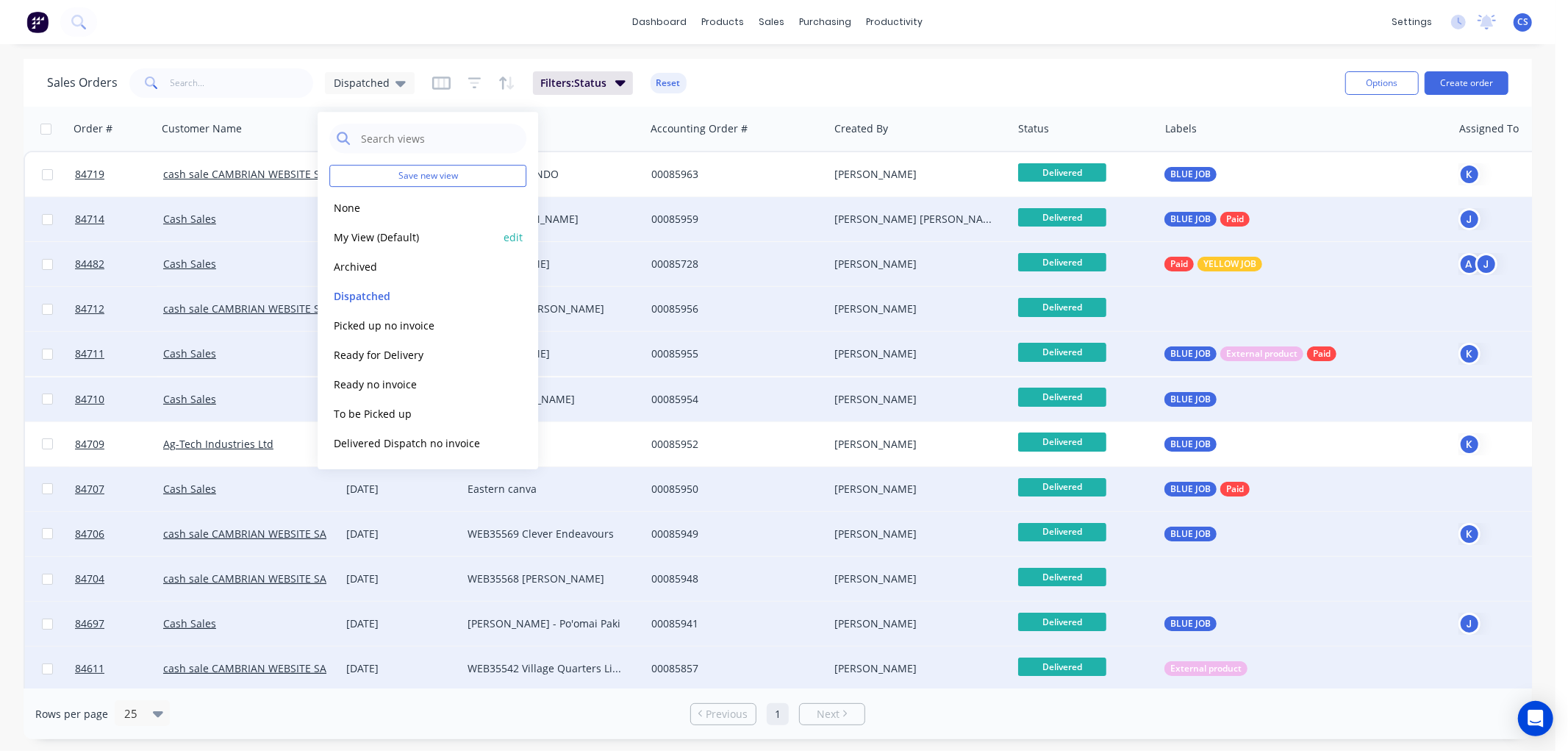
click at [359, 232] on button "My View (Default)" at bounding box center [413, 236] width 168 height 17
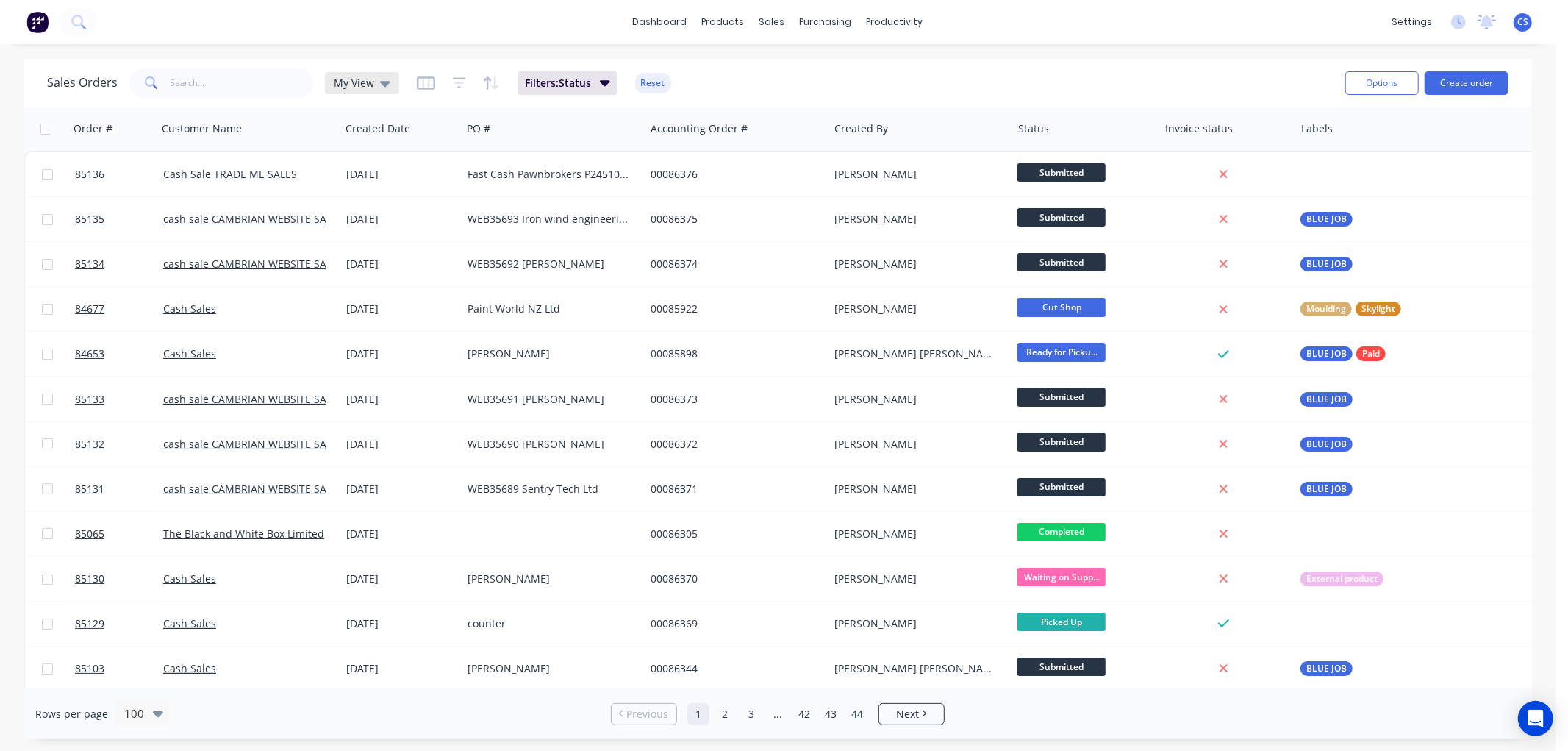
click at [370, 79] on span "My View" at bounding box center [354, 82] width 40 height 15
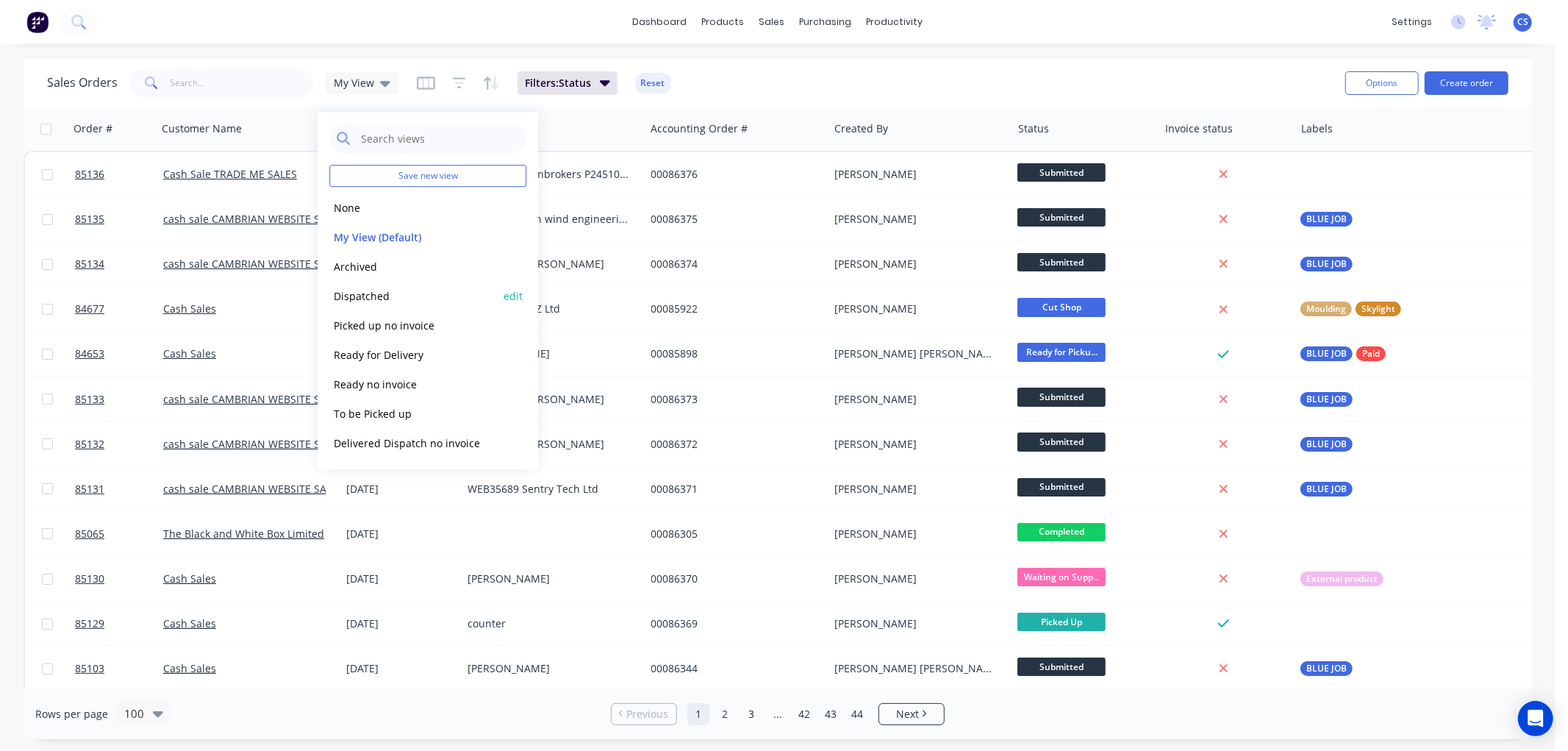
click at [366, 293] on button "Dispatched" at bounding box center [413, 295] width 168 height 17
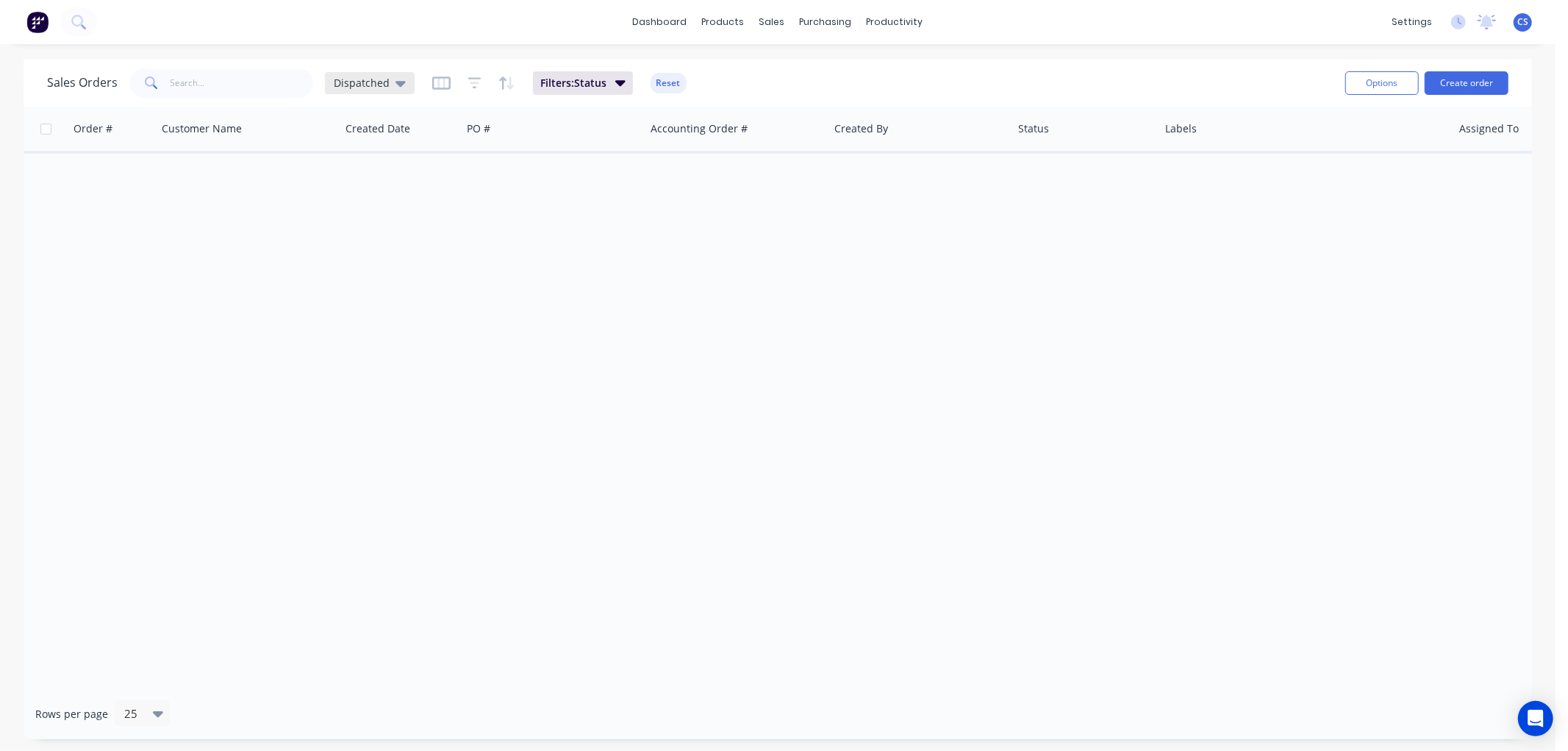
click at [377, 86] on span "Dispatched" at bounding box center [361, 82] width 56 height 15
click at [361, 233] on button "My View (Default)" at bounding box center [413, 236] width 168 height 17
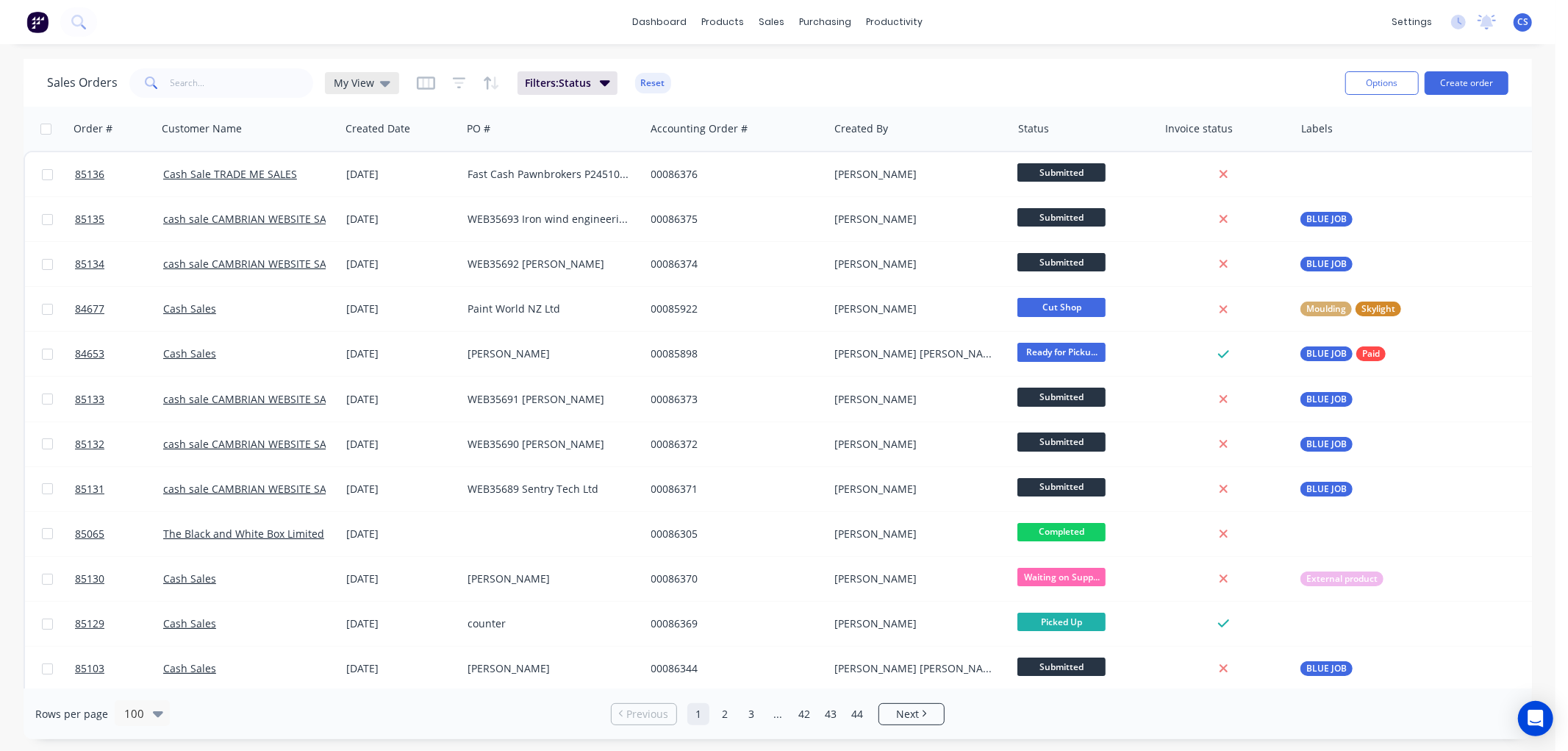
click at [380, 79] on icon at bounding box center [385, 83] width 10 height 16
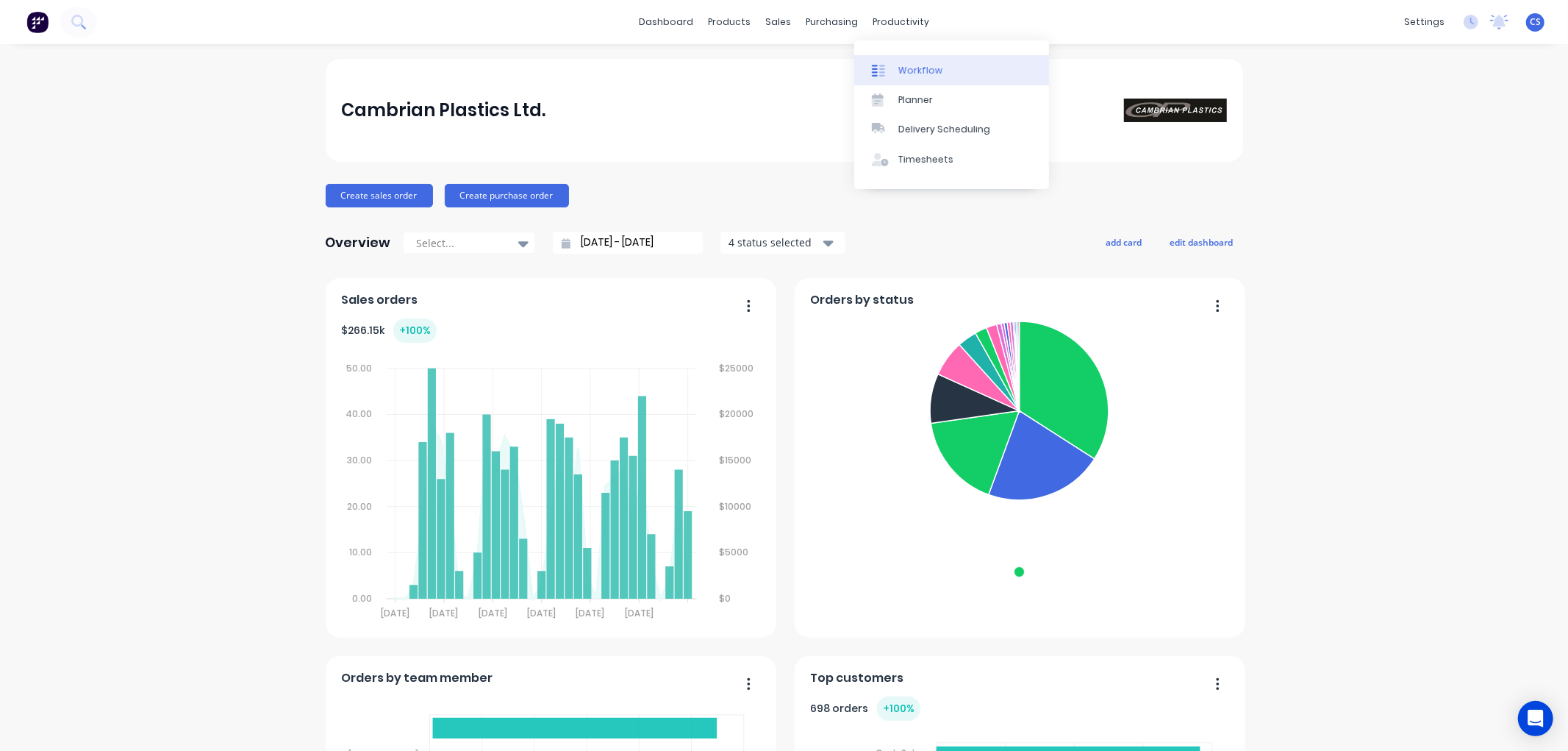
click at [917, 68] on div "Workflow" at bounding box center [920, 70] width 44 height 13
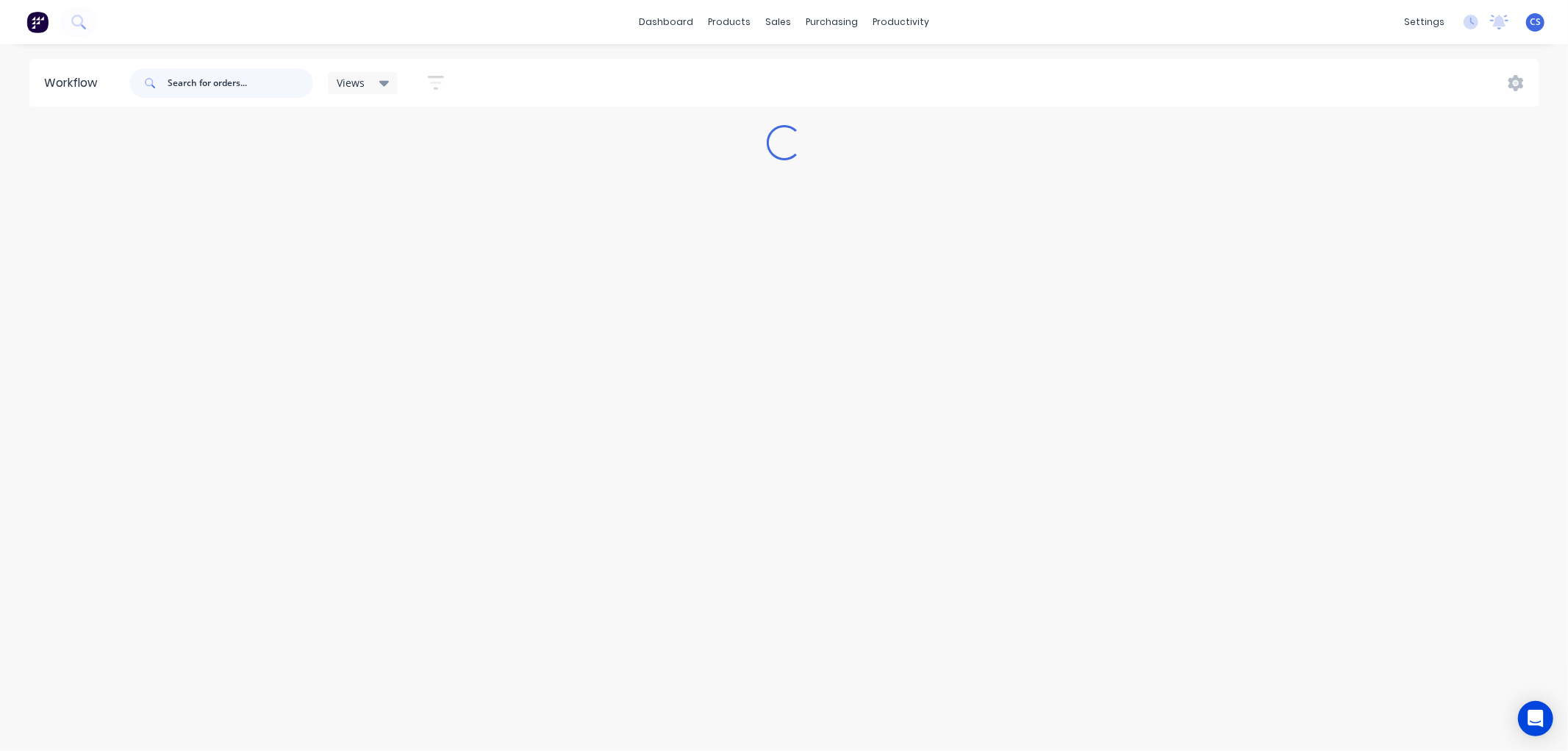
click at [208, 85] on input "text" at bounding box center [240, 83] width 145 height 29
type input "85922"
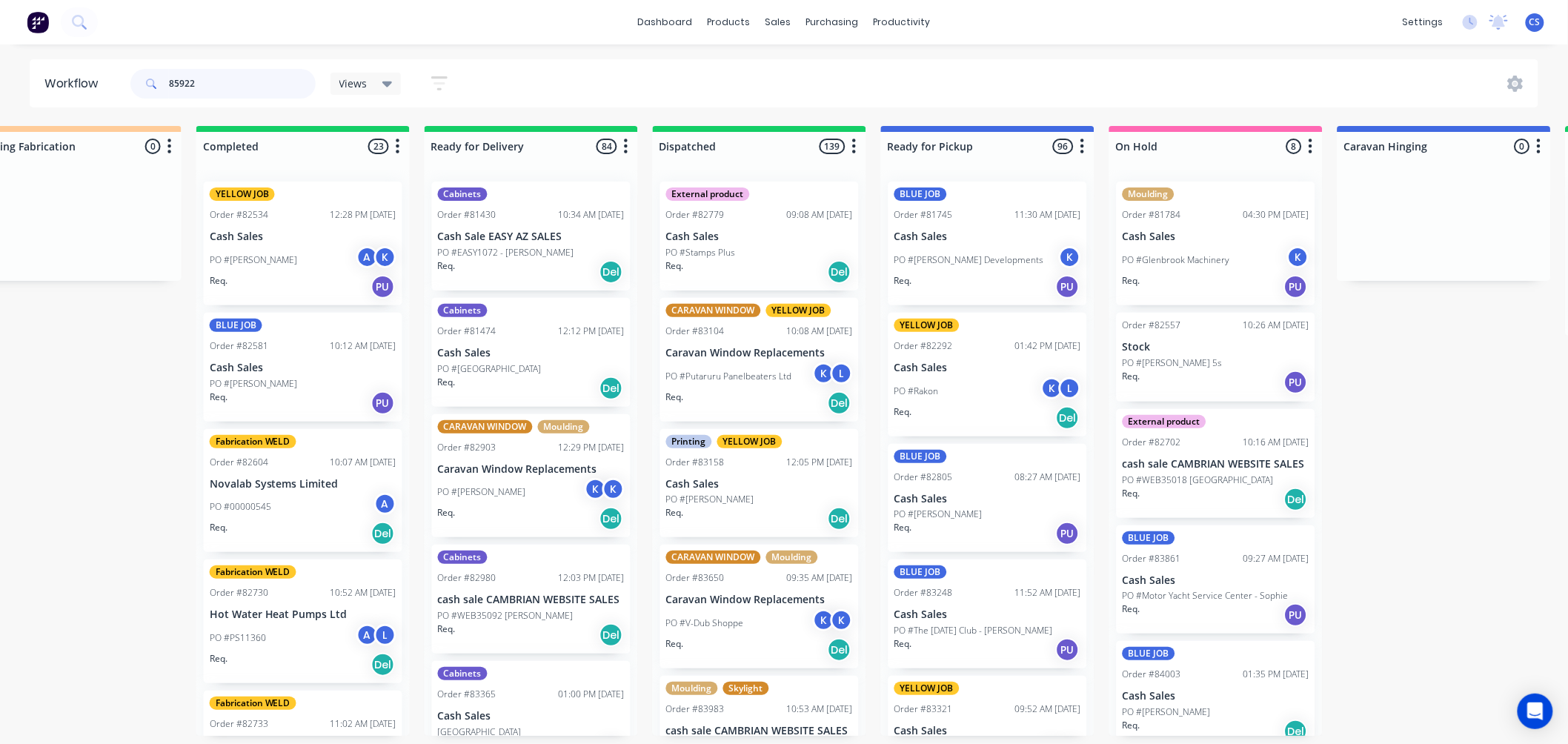
scroll to position [0, 3262]
